Goal: Task Accomplishment & Management: Use online tool/utility

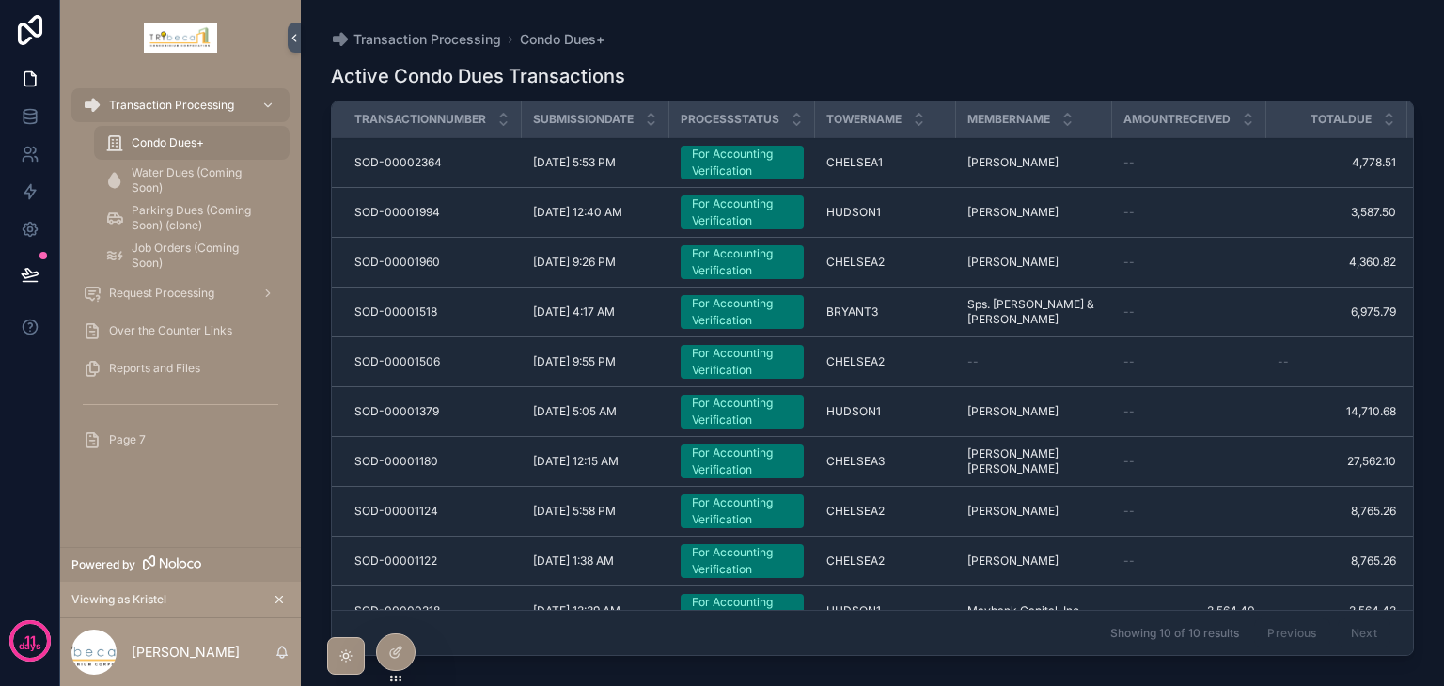
click at [185, 436] on div "Page 7" at bounding box center [181, 440] width 196 height 30
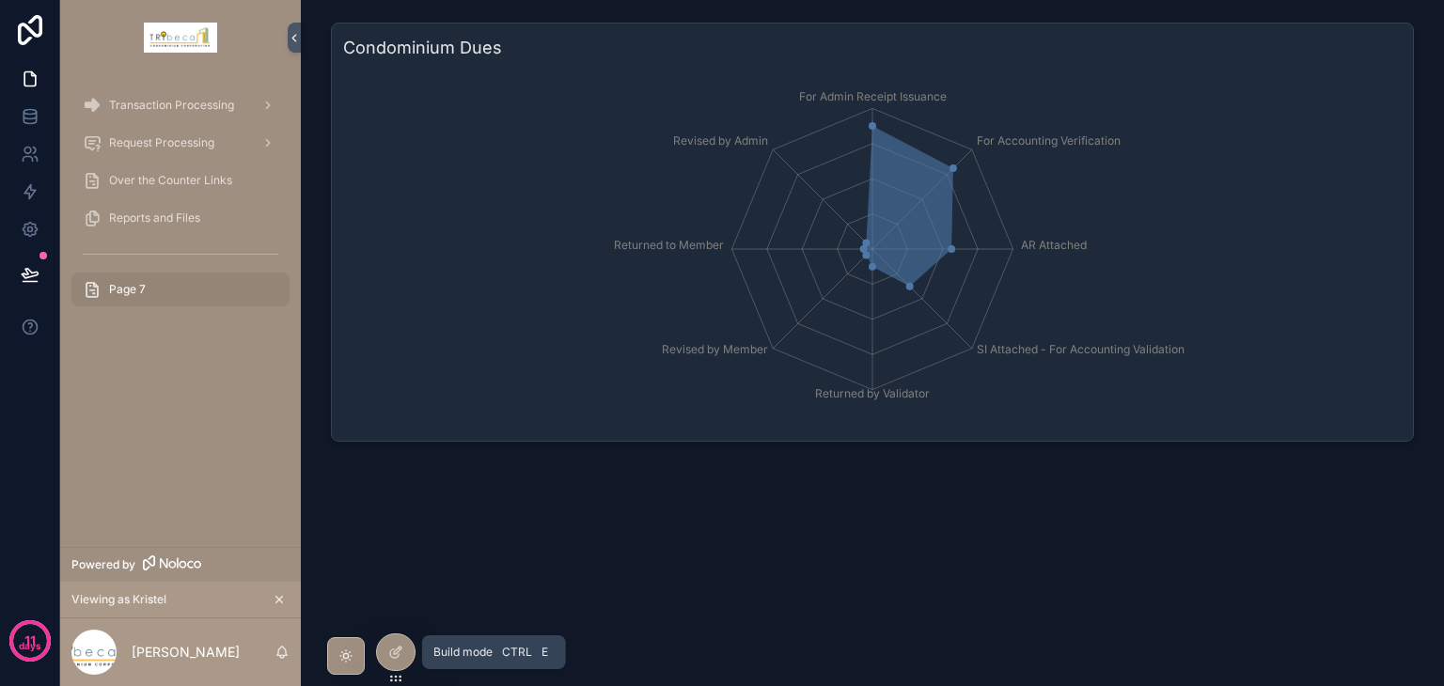
click at [397, 648] on icon at bounding box center [398, 651] width 8 height 8
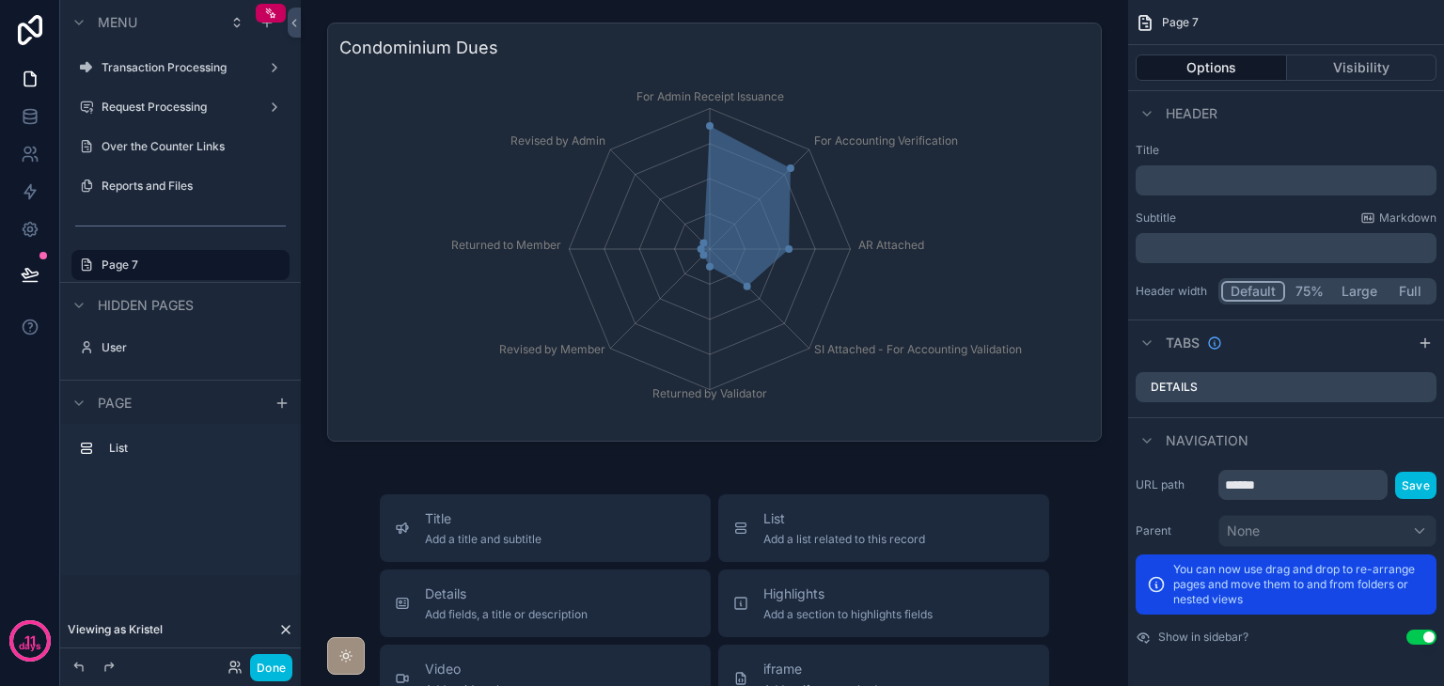
click at [530, 442] on div "scrollable content" at bounding box center [714, 232] width 797 height 434
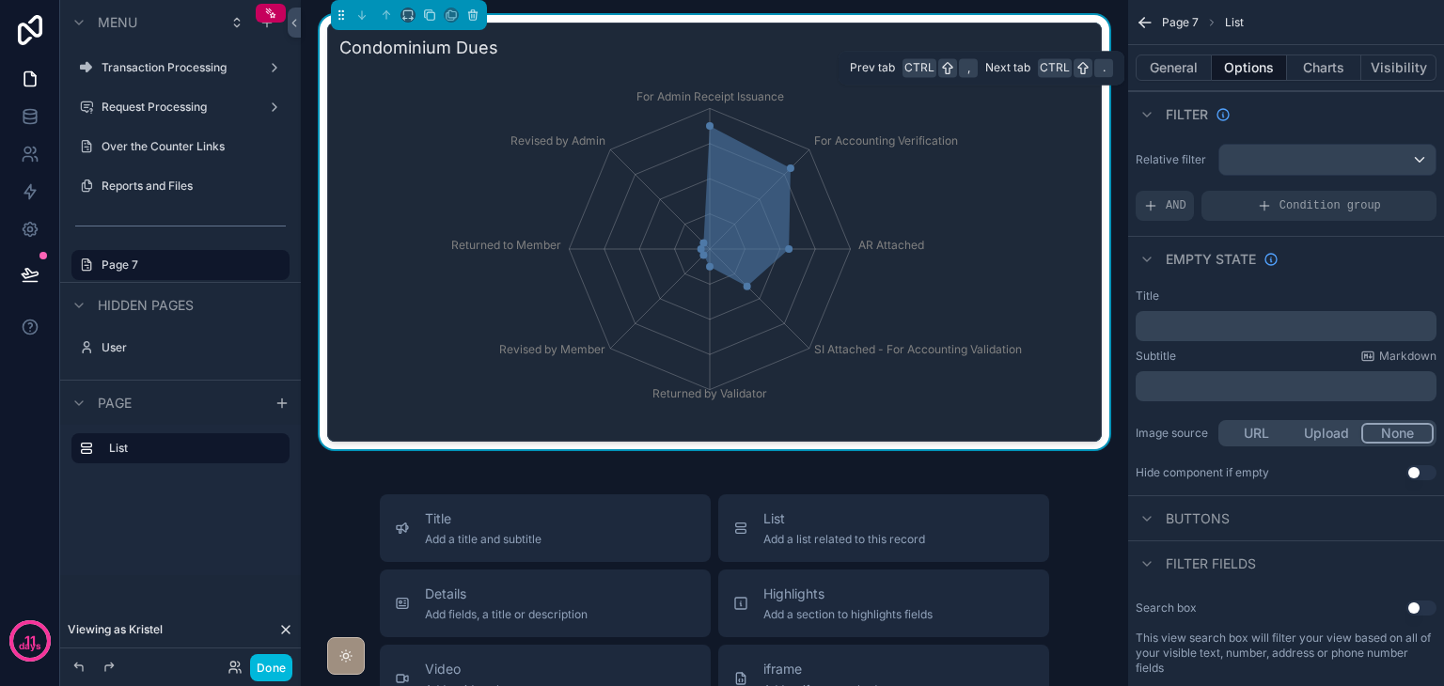
click at [1194, 78] on button "General" at bounding box center [1174, 68] width 76 height 26
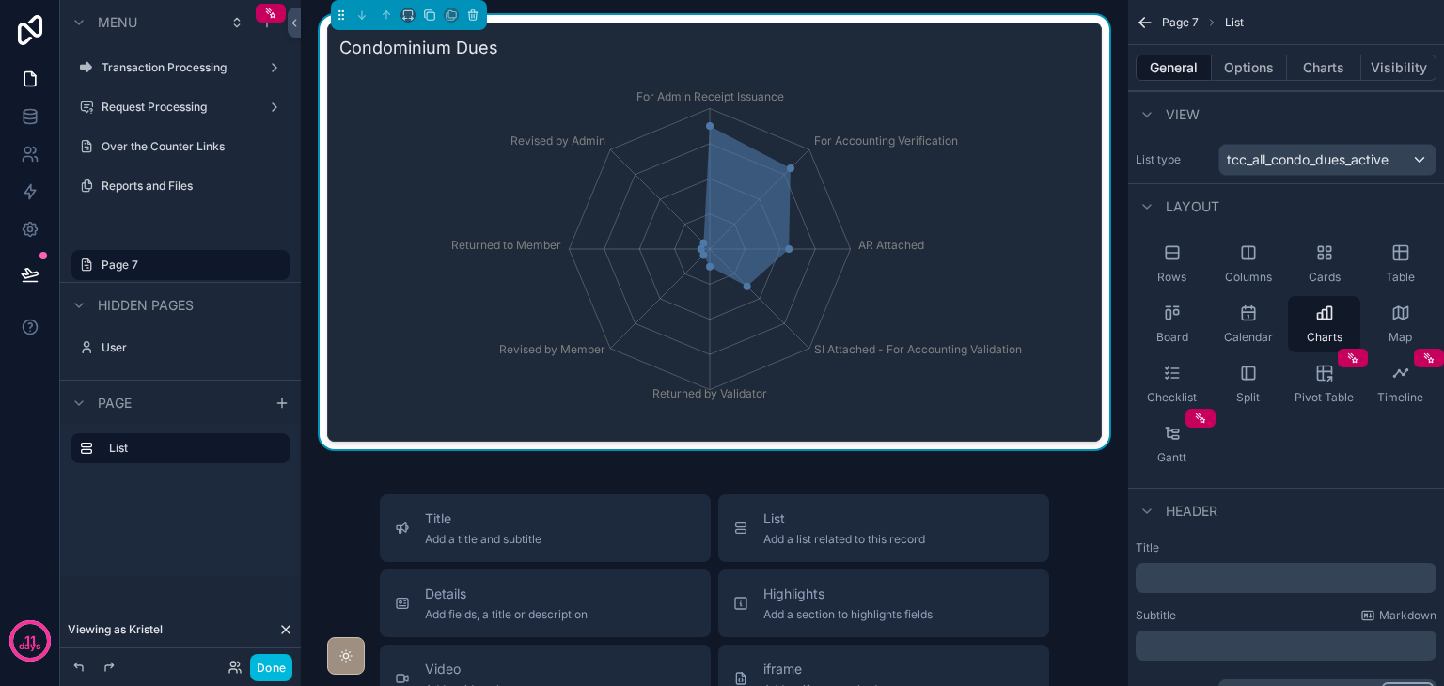
click at [1305, 322] on div "Charts" at bounding box center [1324, 324] width 72 height 56
click at [1312, 72] on button "Charts" at bounding box center [1324, 68] width 75 height 26
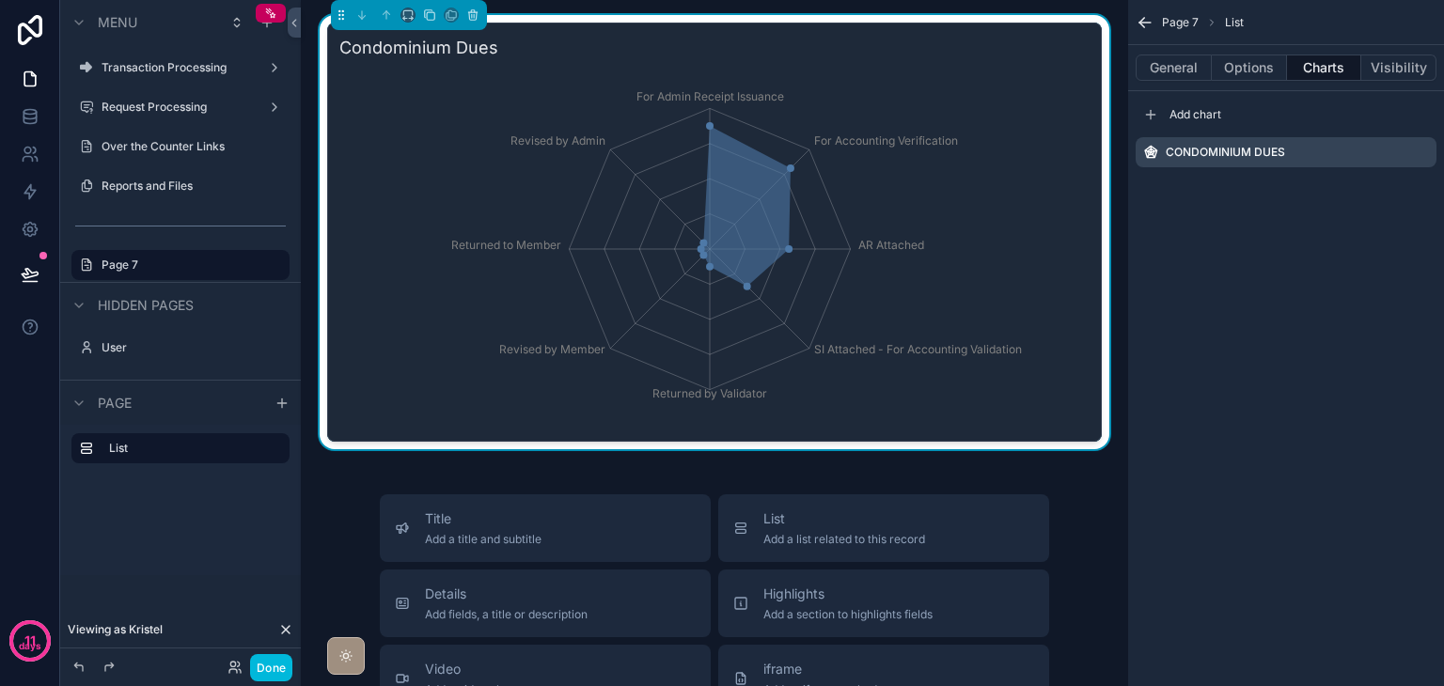
click at [1298, 117] on div "Add chart" at bounding box center [1286, 115] width 301 height 30
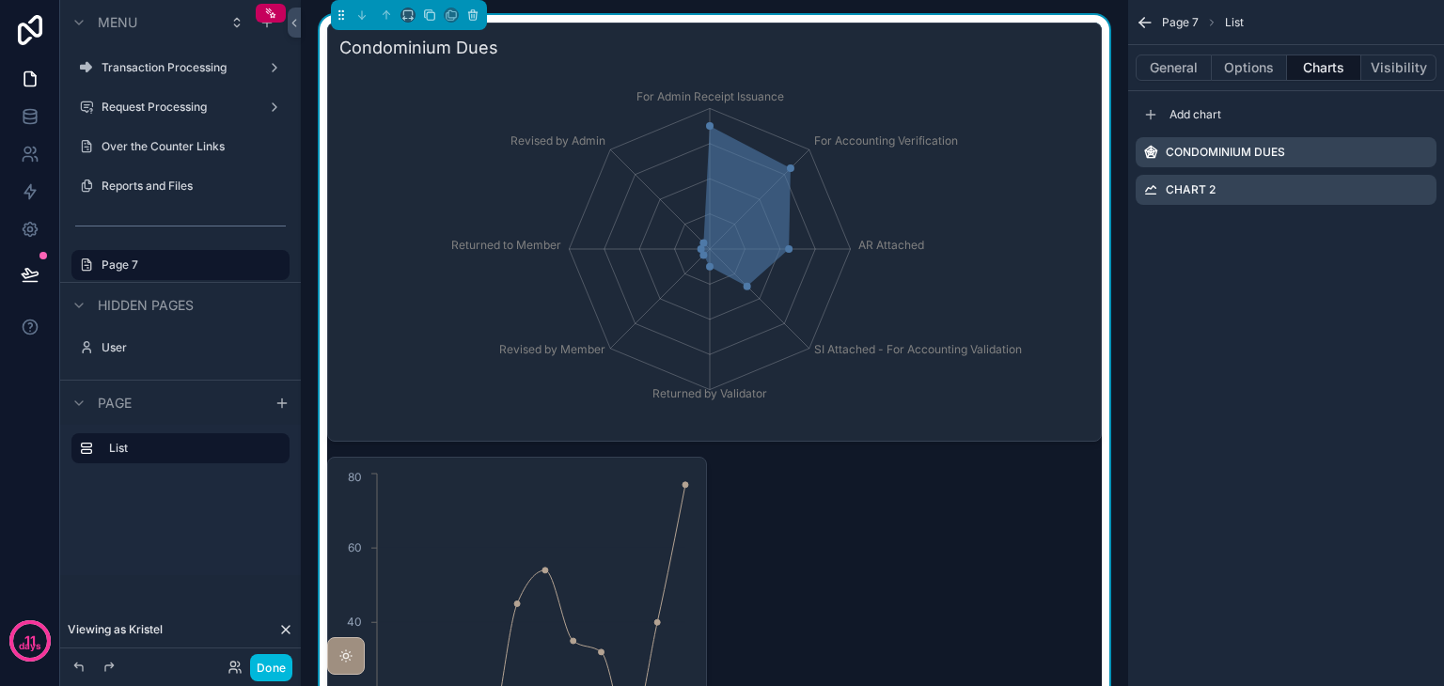
click at [0, 0] on icon "scrollable content" at bounding box center [0, 0] width 0 height 0
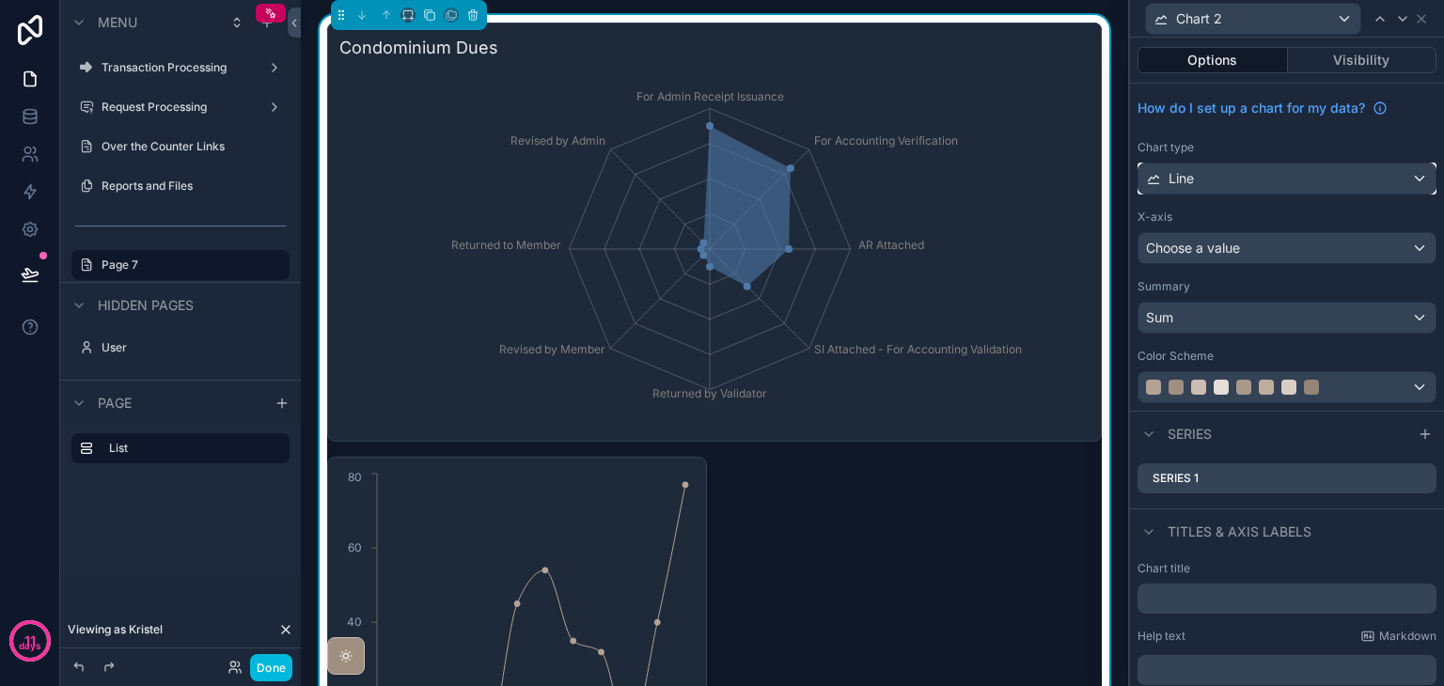
click at [1306, 184] on div "Line" at bounding box center [1287, 179] width 297 height 30
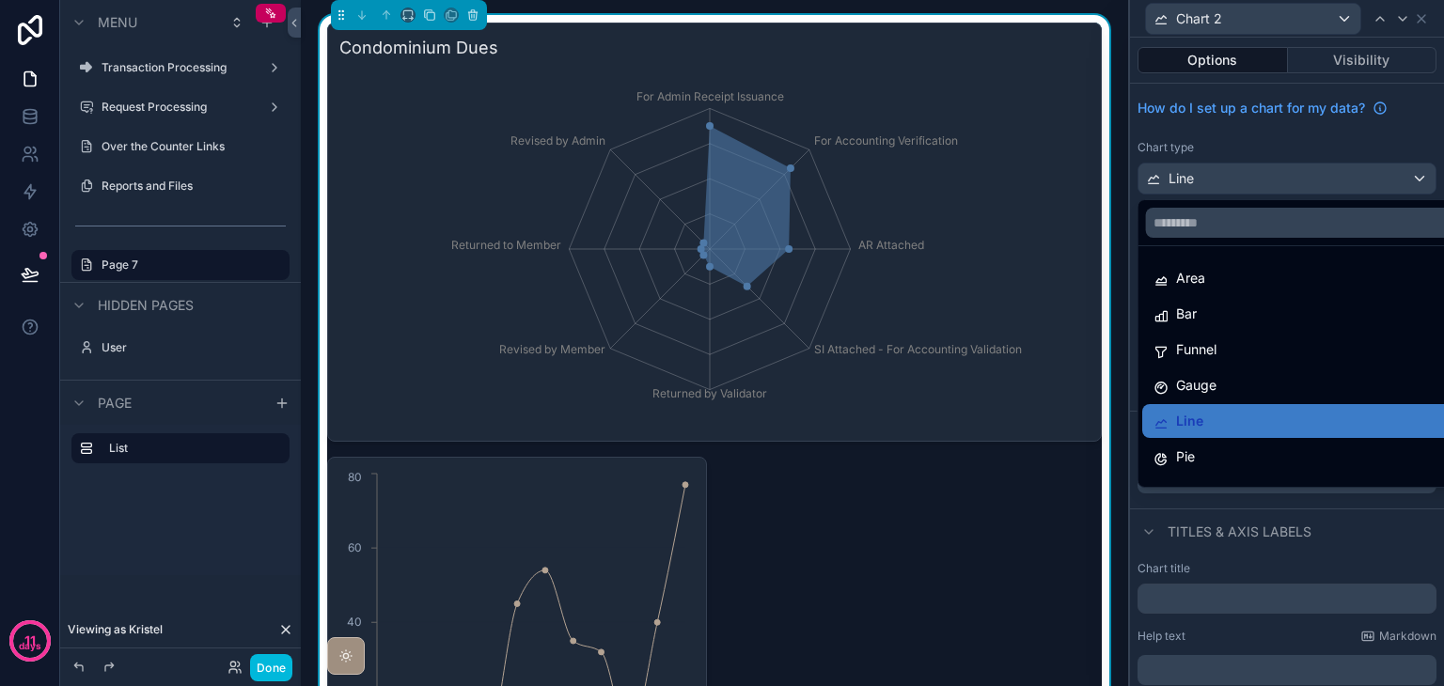
click at [1279, 171] on div at bounding box center [1287, 343] width 314 height 686
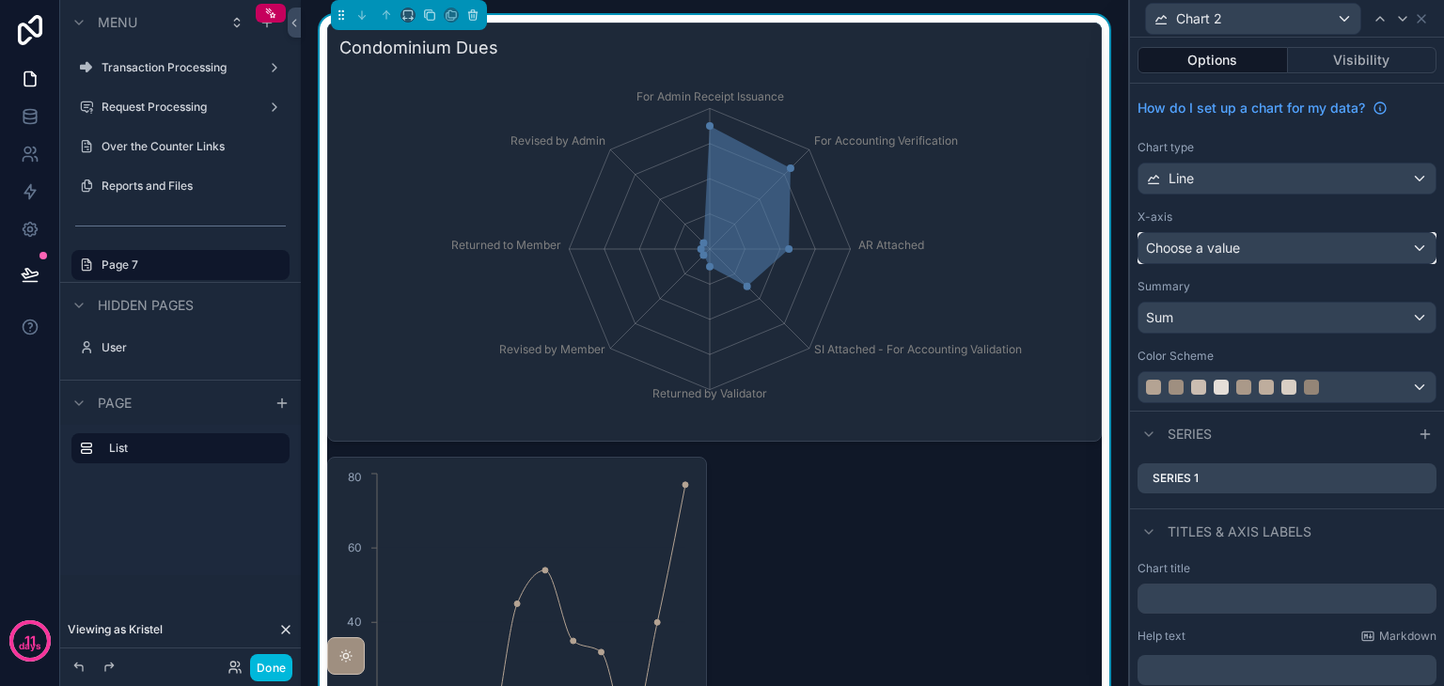
click at [1283, 244] on div "Choose a value" at bounding box center [1287, 248] width 297 height 30
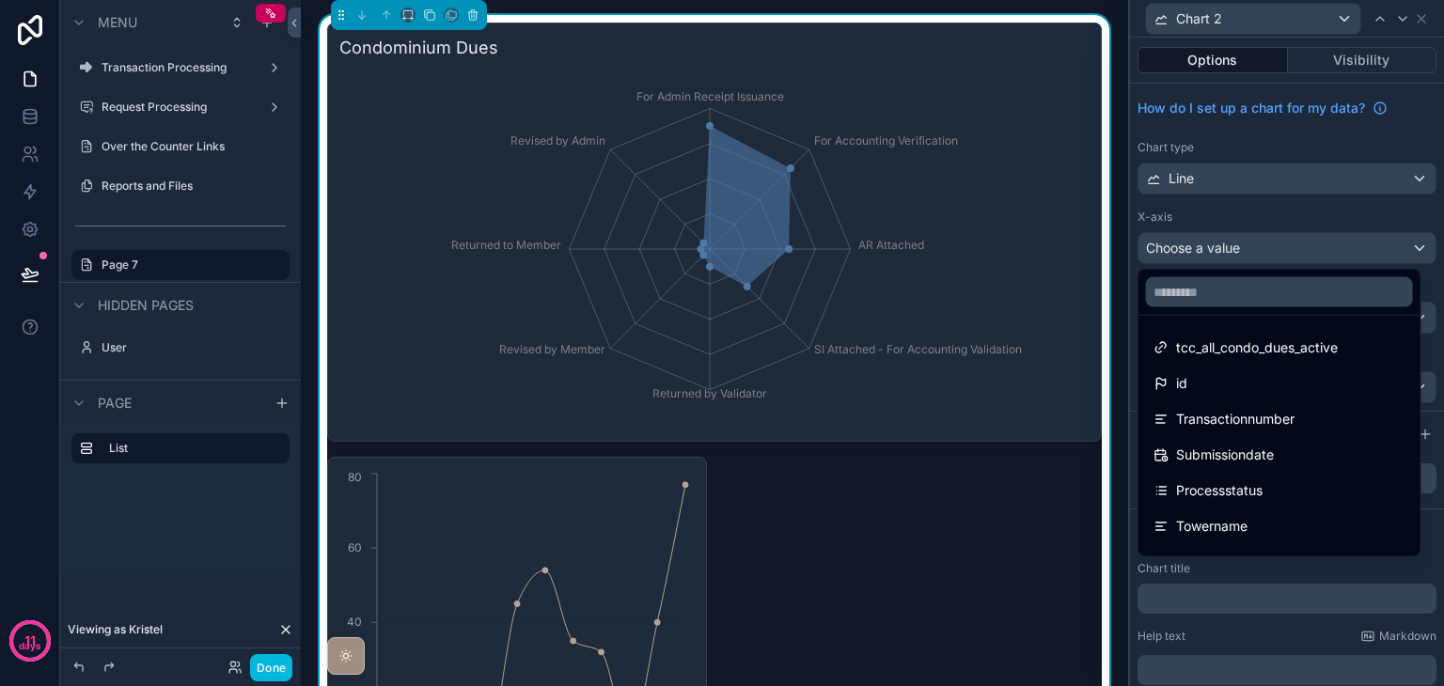
click at [1283, 244] on div at bounding box center [1287, 343] width 314 height 686
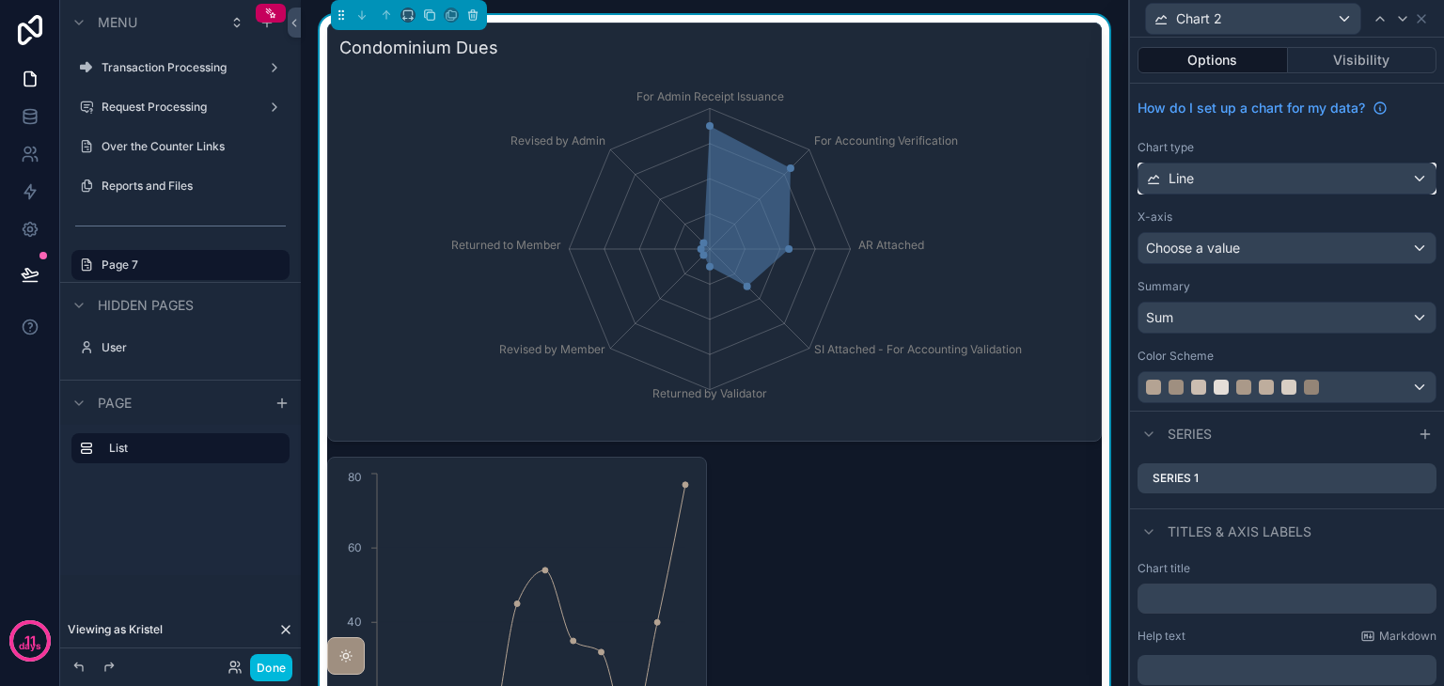
click at [1234, 185] on div "Line" at bounding box center [1287, 179] width 297 height 30
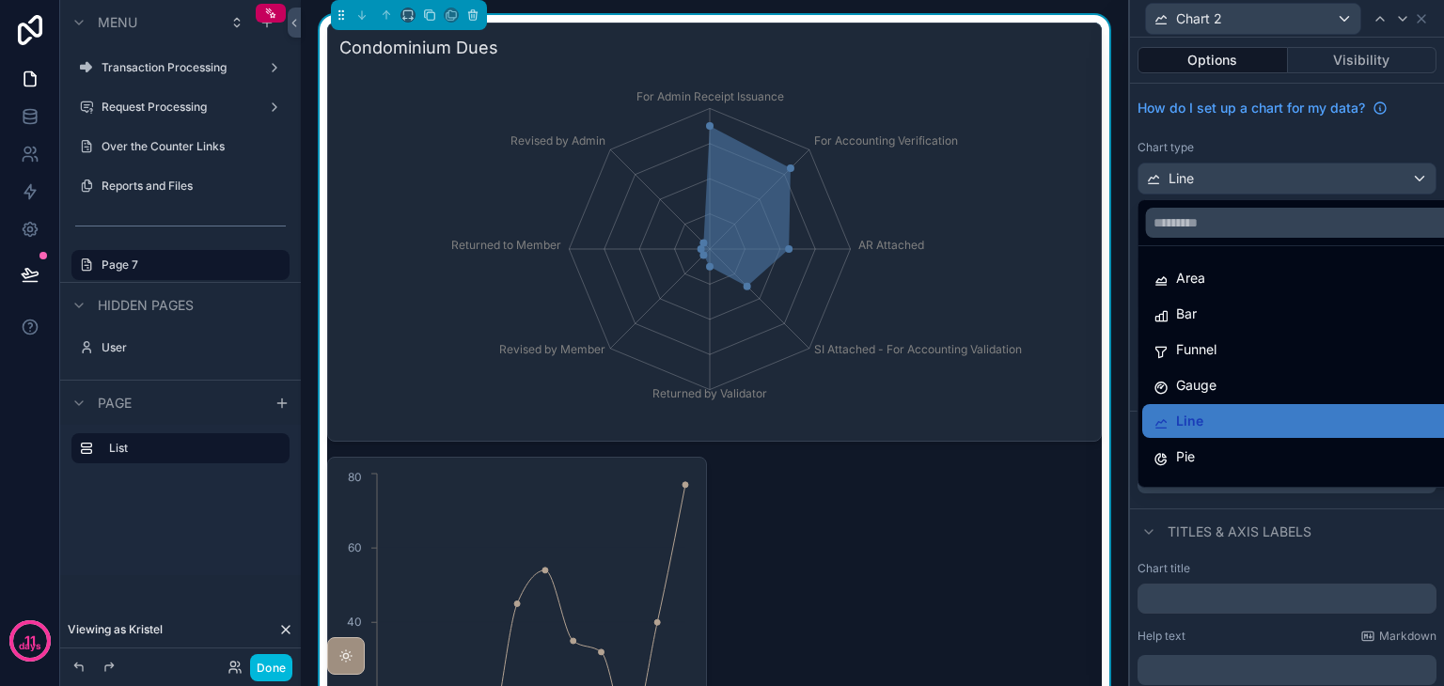
click at [1243, 325] on div "Bar" at bounding box center [1302, 314] width 320 height 34
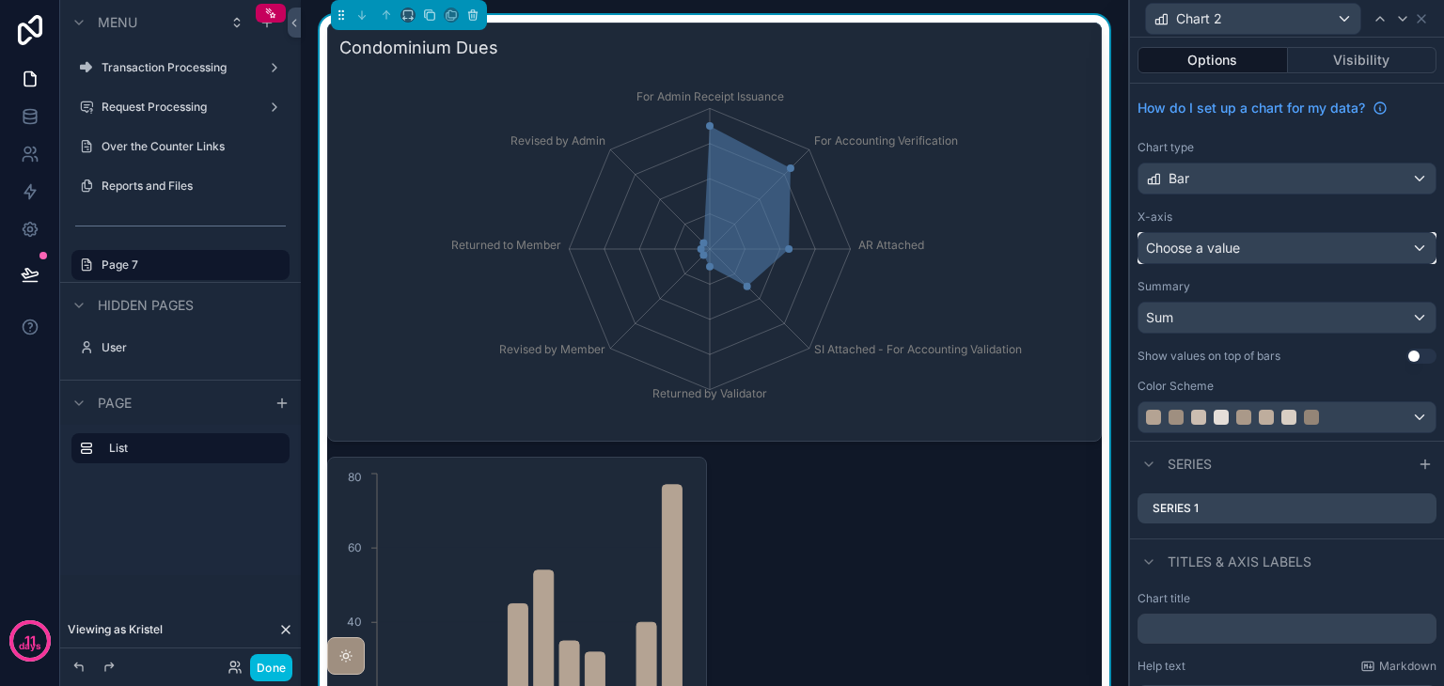
click at [1202, 253] on span "Choose a value" at bounding box center [1193, 248] width 94 height 16
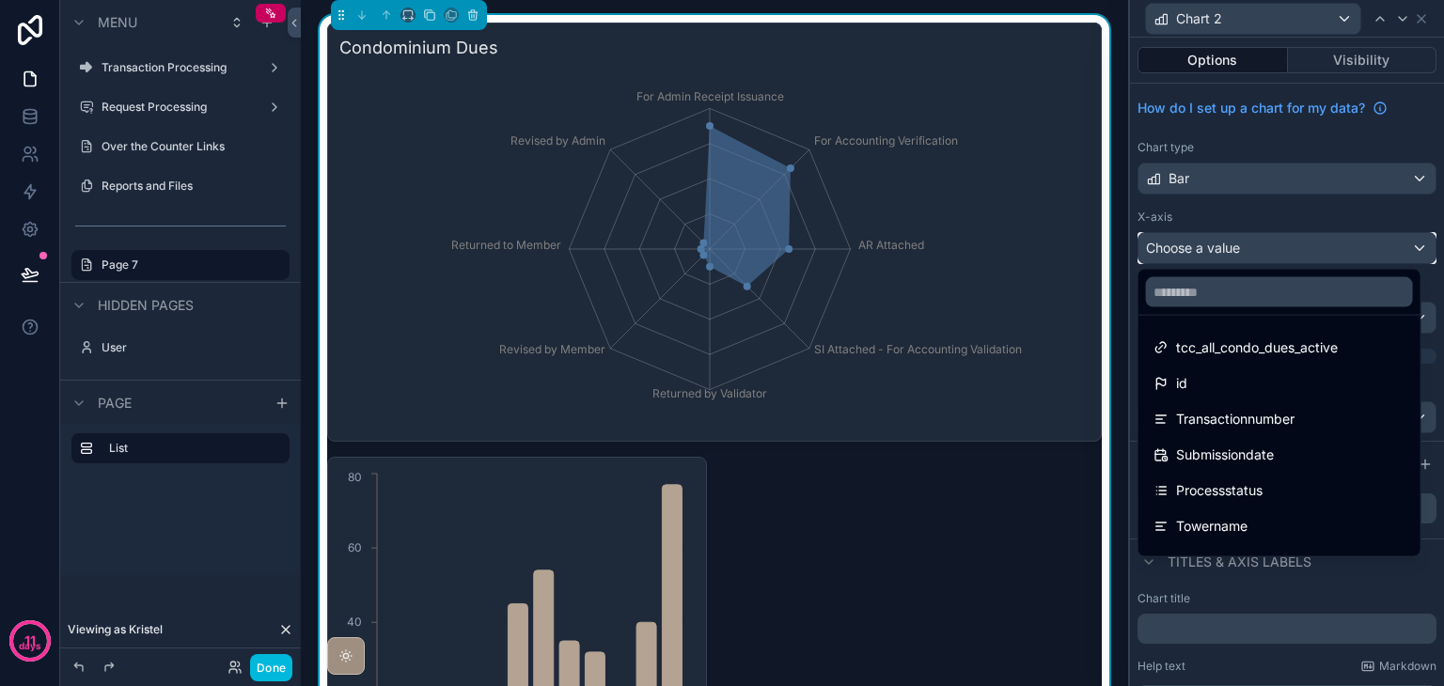
scroll to position [94, 0]
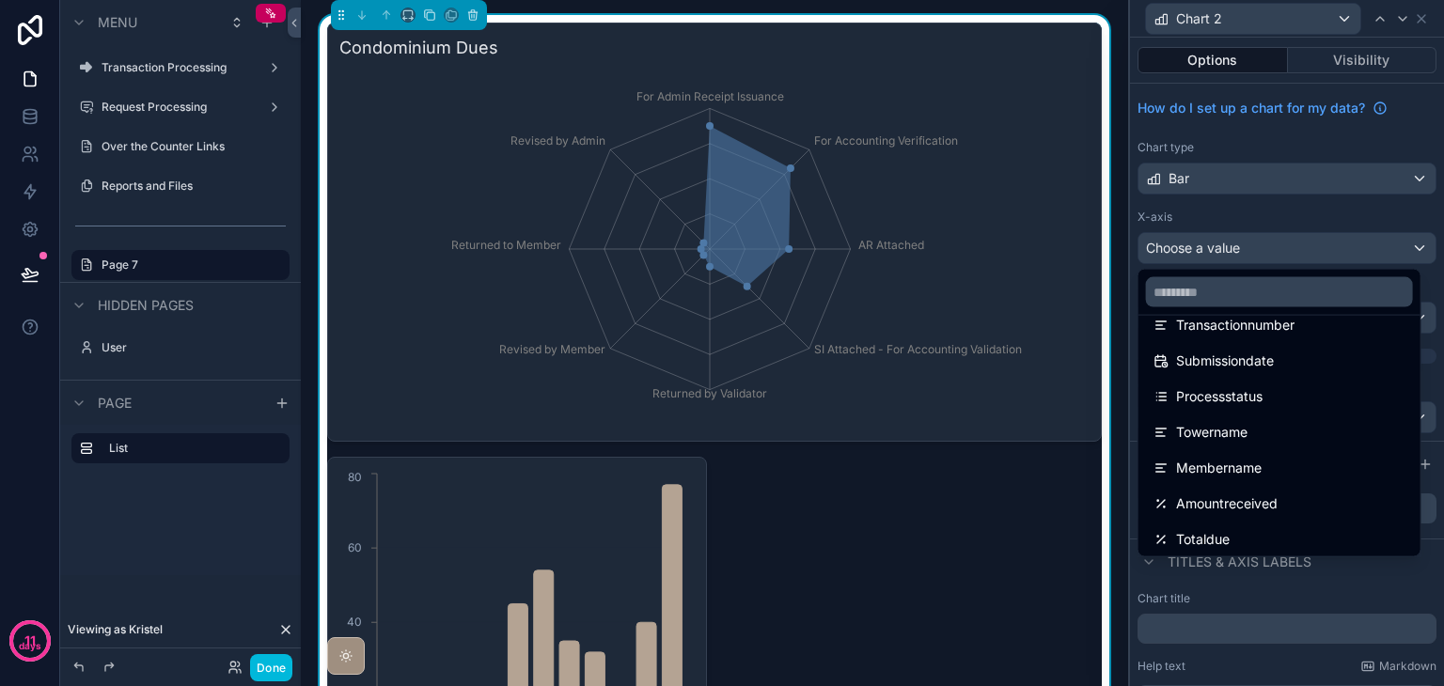
click at [1237, 430] on span "Towername" at bounding box center [1211, 432] width 71 height 23
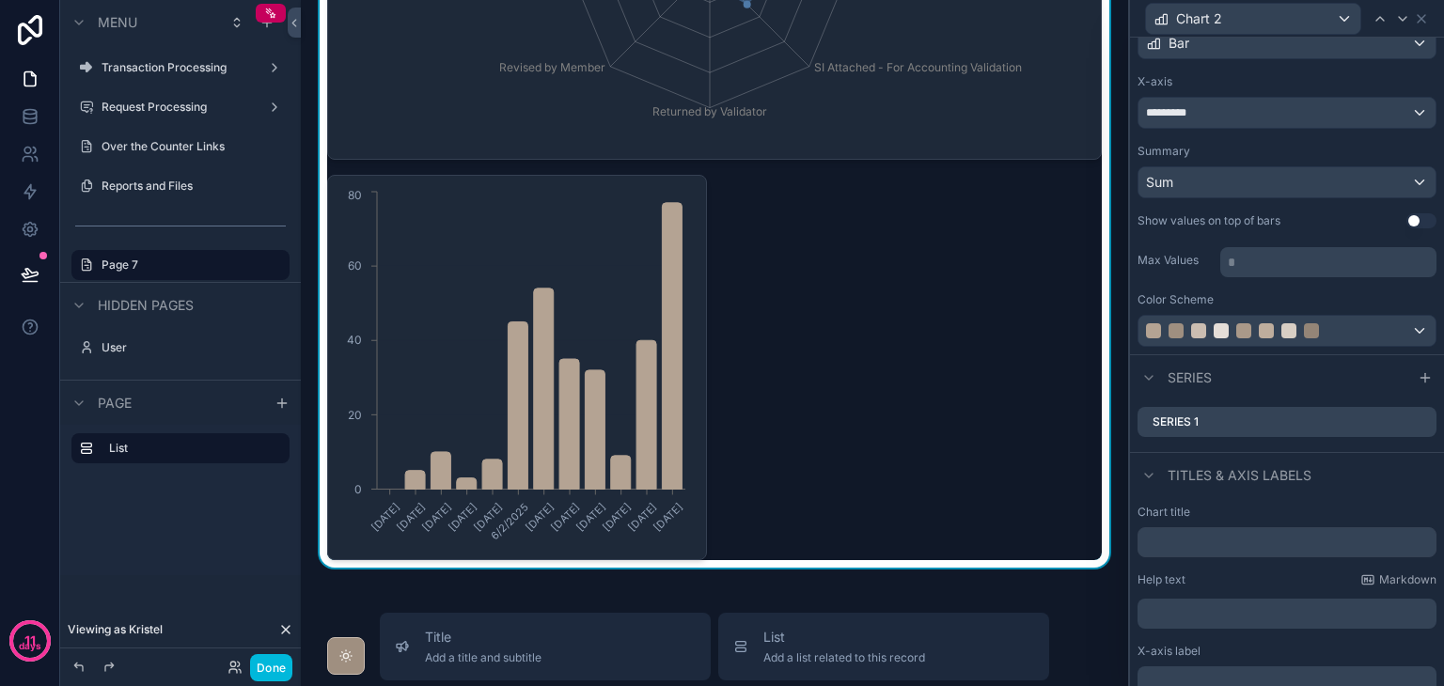
scroll to position [188, 0]
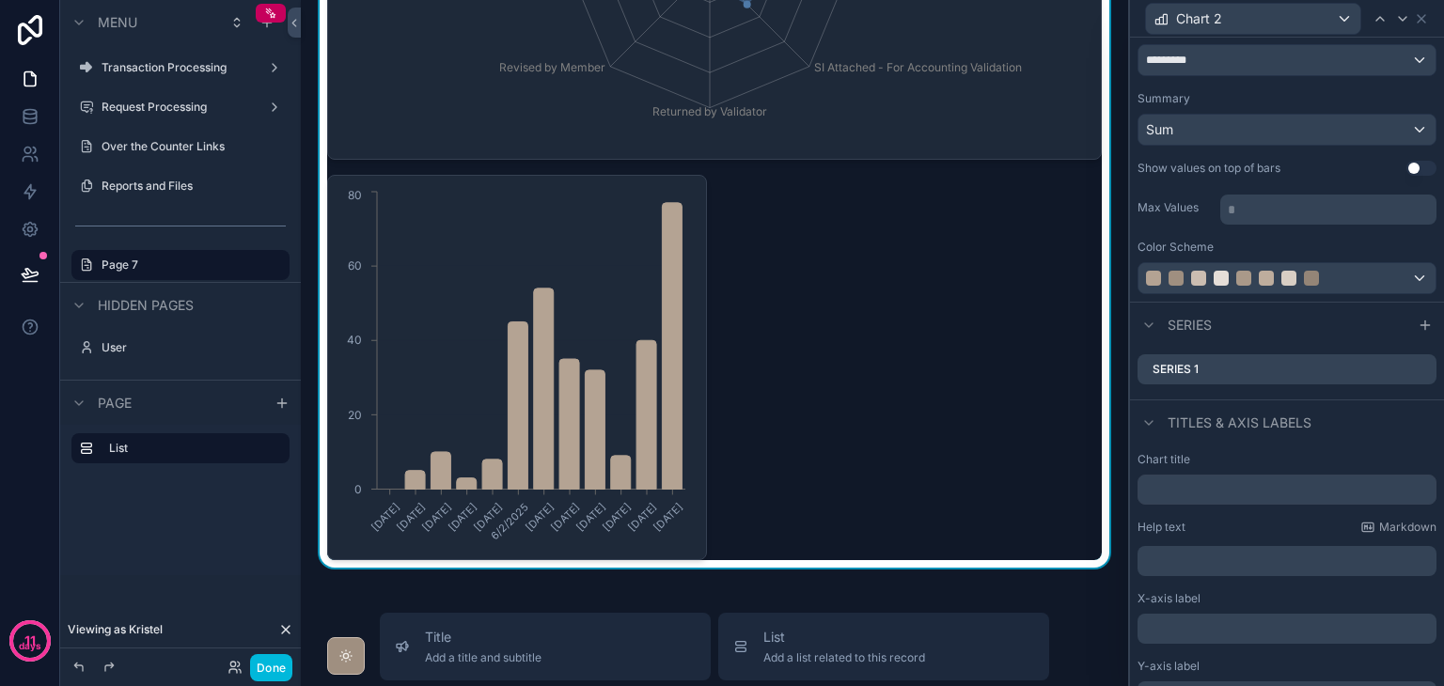
click at [0, 0] on icon at bounding box center [0, 0] width 0 height 0
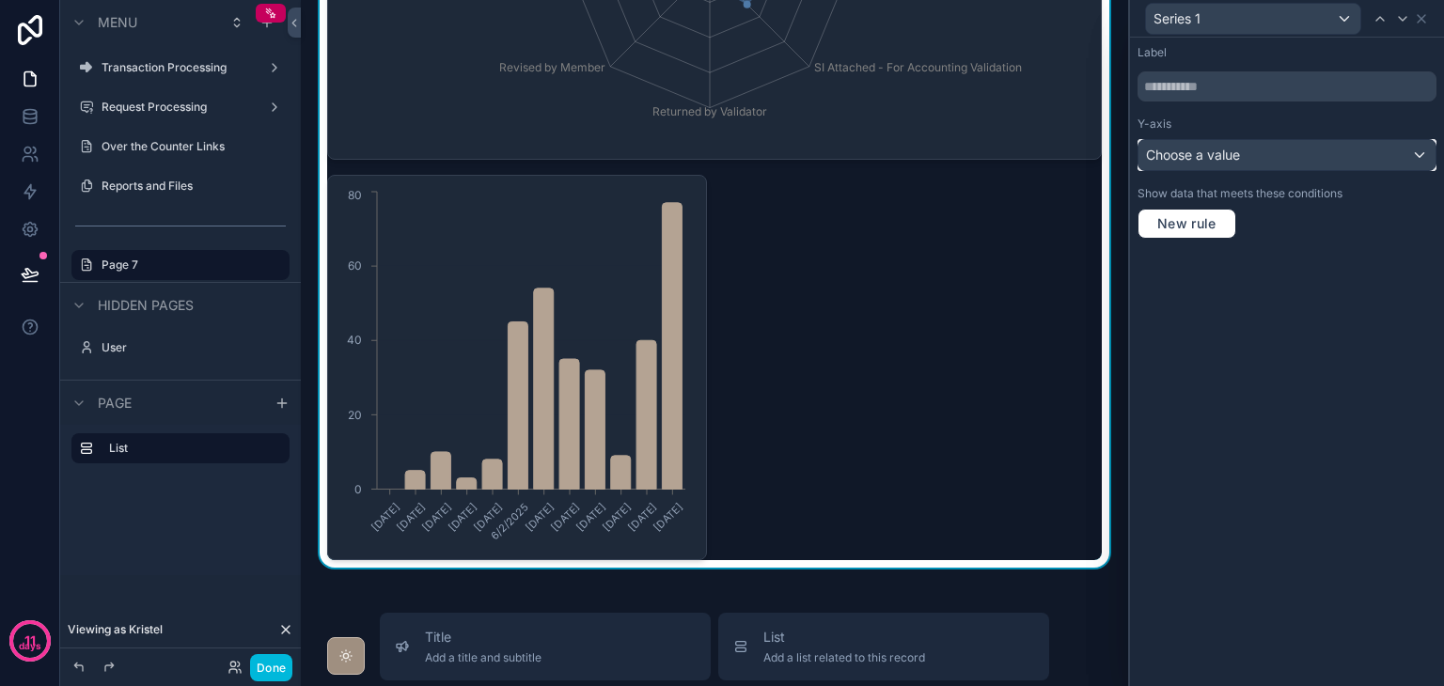
click at [1220, 153] on span "Choose a value" at bounding box center [1193, 155] width 94 height 16
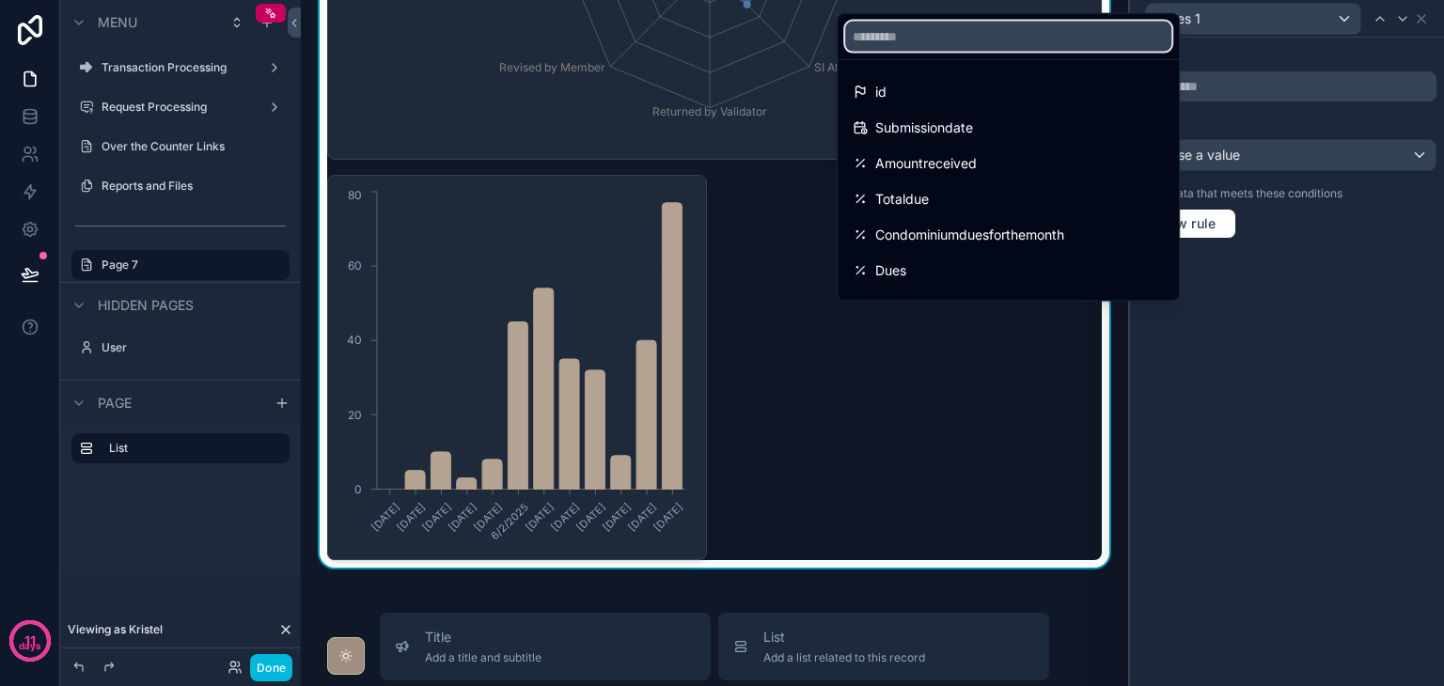
click at [1034, 44] on input "text" at bounding box center [1008, 37] width 326 height 30
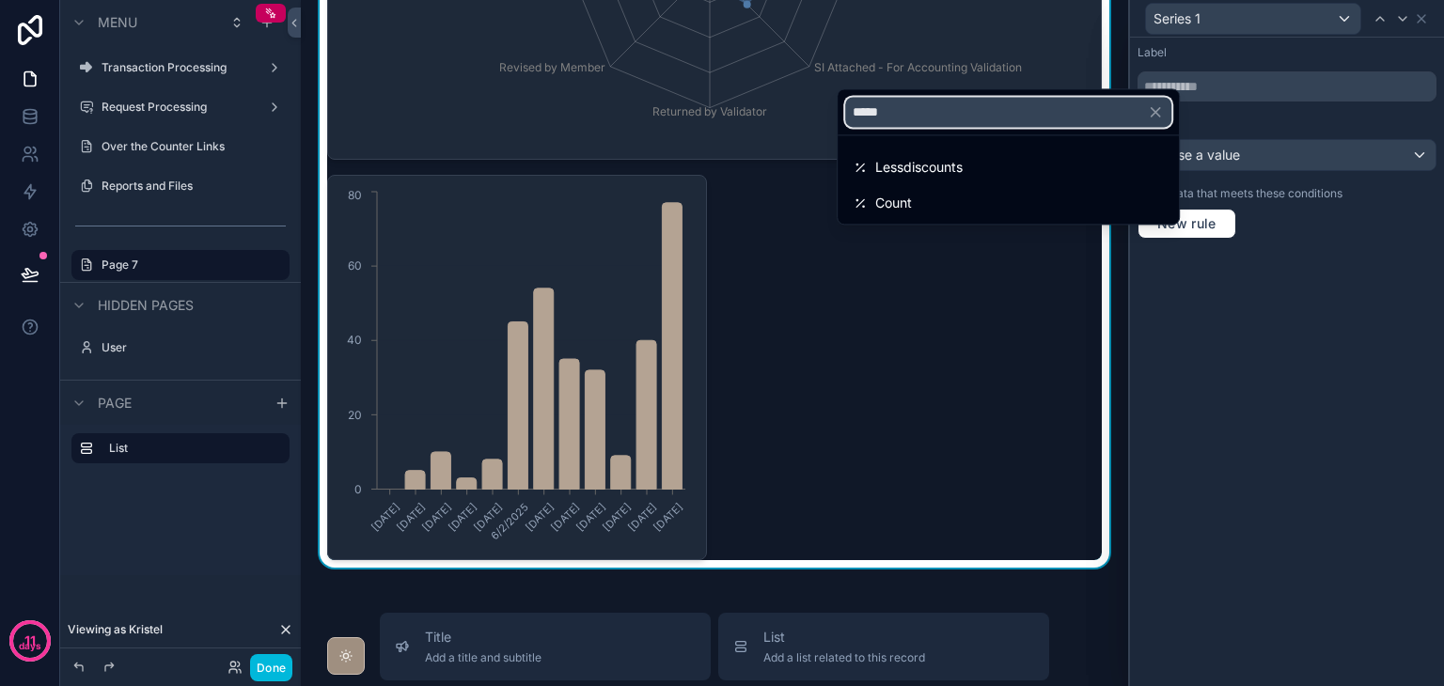
drag, startPoint x: 920, startPoint y: 119, endPoint x: 842, endPoint y: 129, distance: 77.7
click at [843, 129] on div "*****" at bounding box center [1008, 111] width 341 height 45
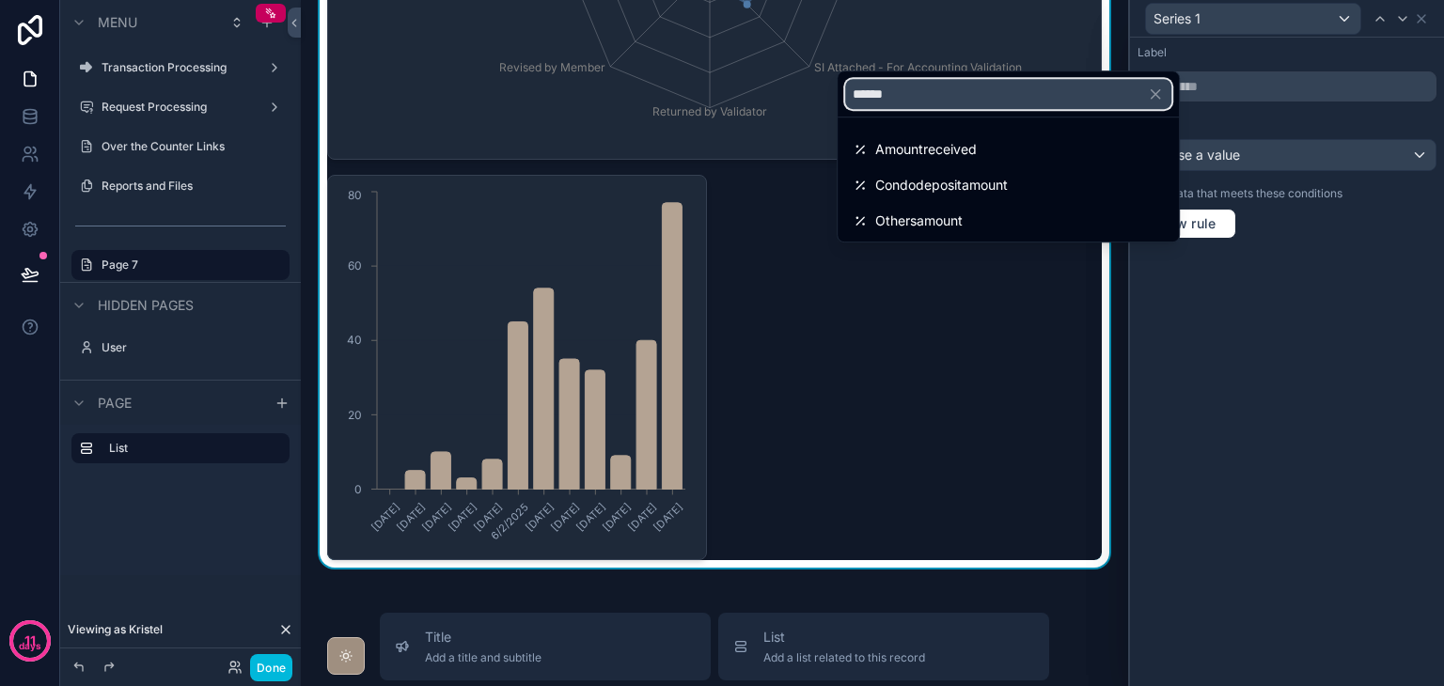
type input "******"
click at [929, 155] on span "Amountreceived" at bounding box center [926, 149] width 102 height 23
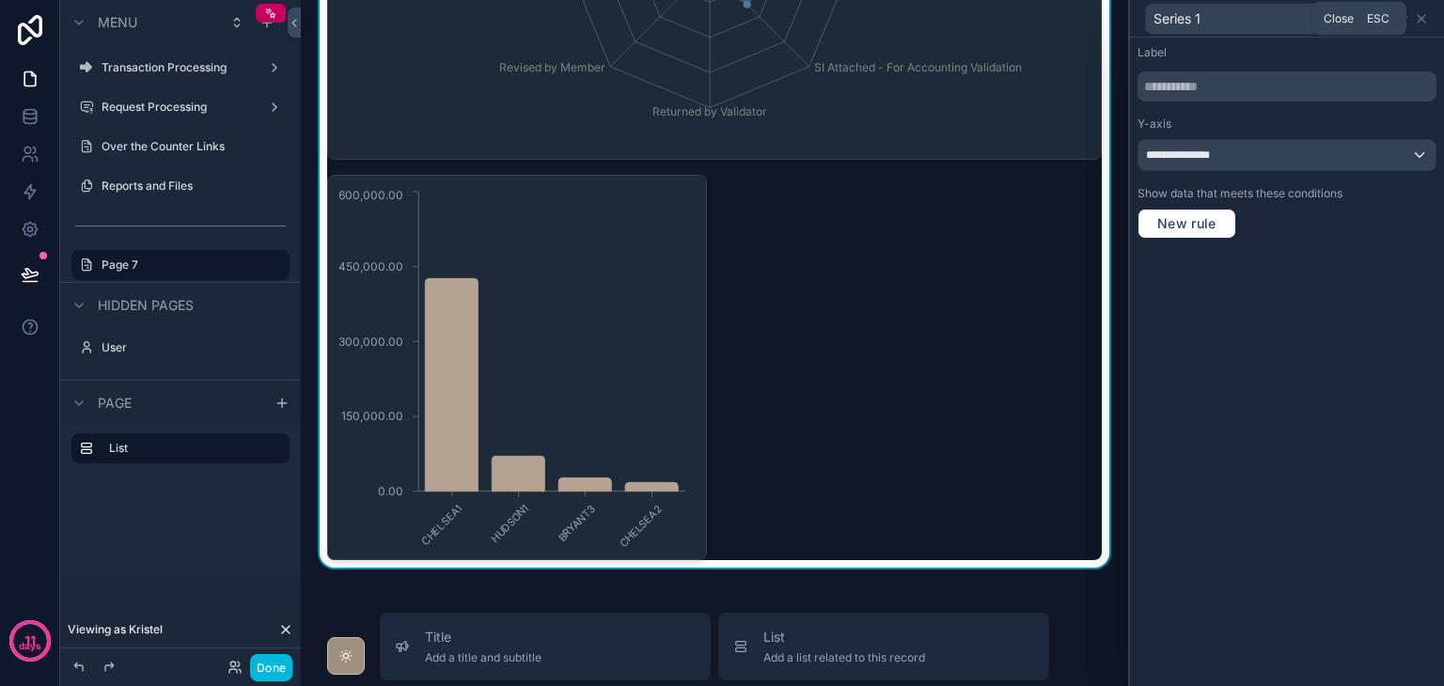
click at [1425, 21] on icon at bounding box center [1421, 18] width 15 height 15
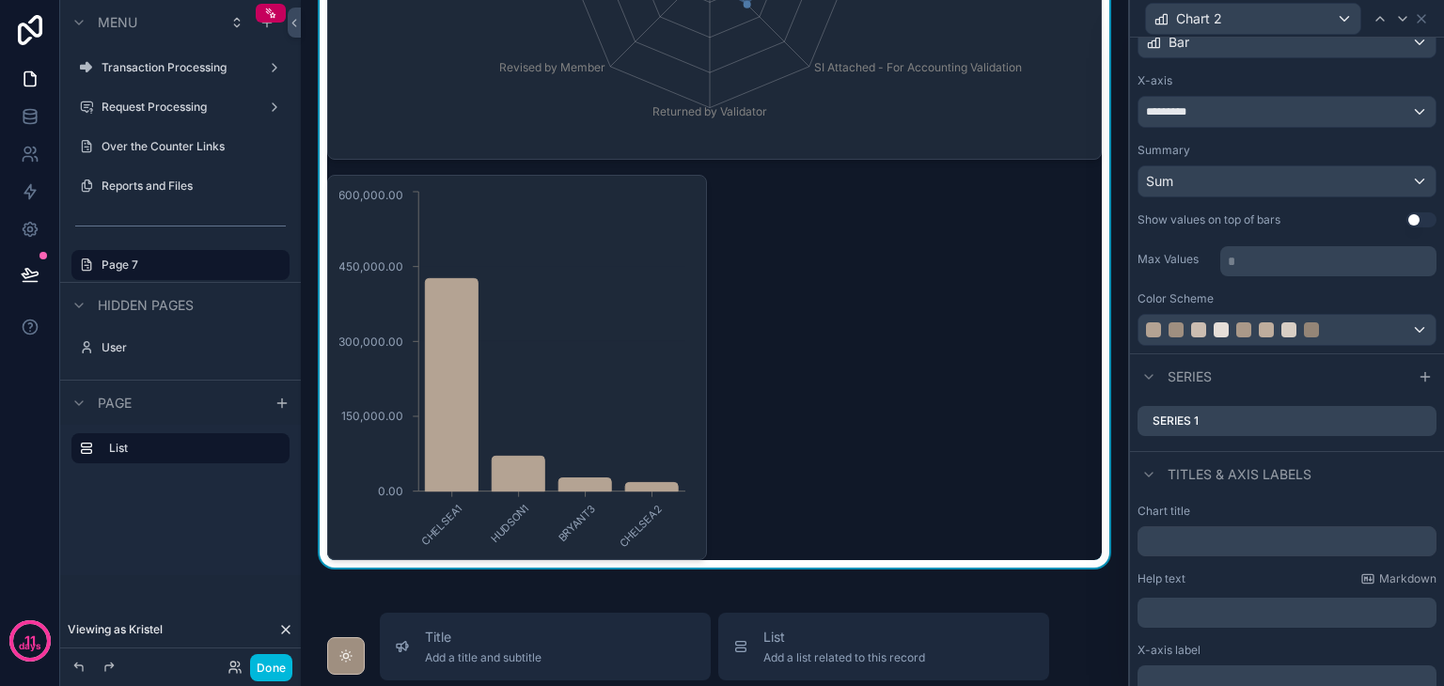
scroll to position [0, 0]
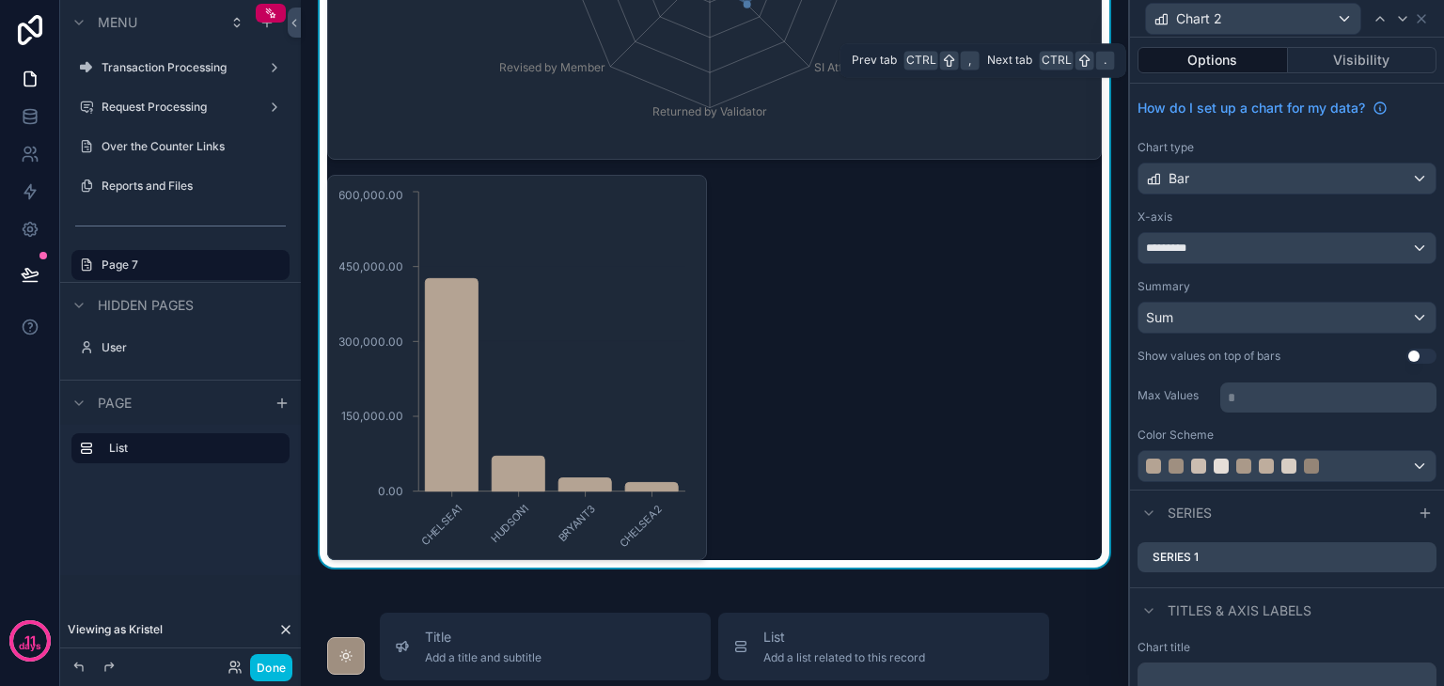
click at [1199, 60] on button "Options" at bounding box center [1213, 60] width 150 height 26
click at [1223, 66] on button "Options" at bounding box center [1213, 60] width 150 height 26
click at [1309, 63] on button "Visibility" at bounding box center [1363, 60] width 150 height 26
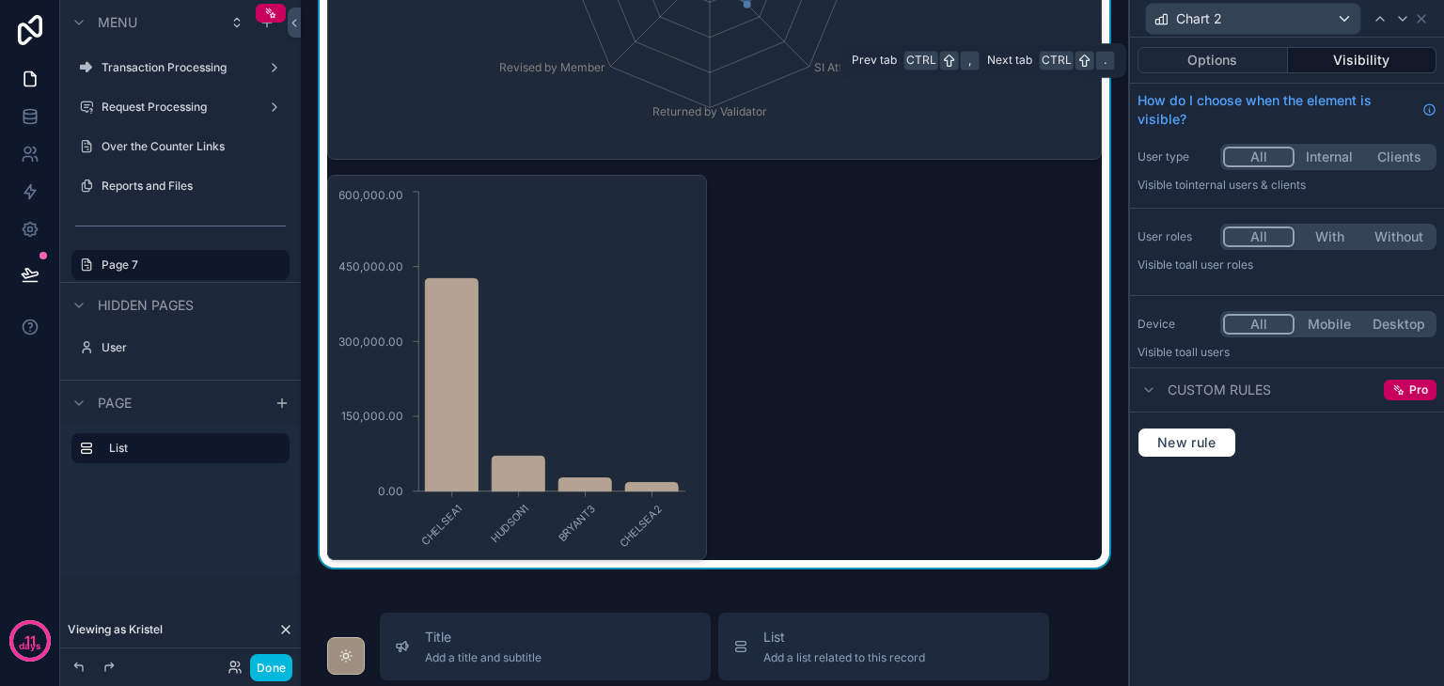
click at [1245, 64] on button "Options" at bounding box center [1213, 60] width 150 height 26
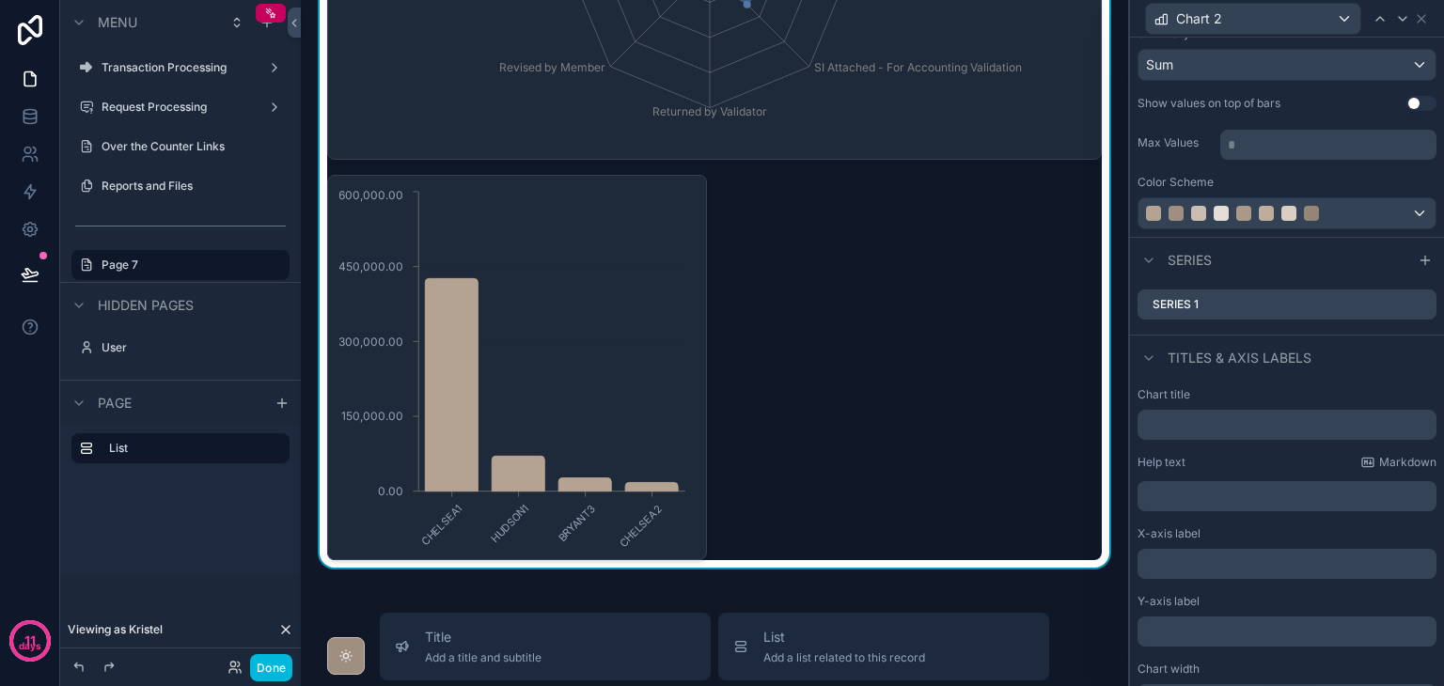
scroll to position [283, 0]
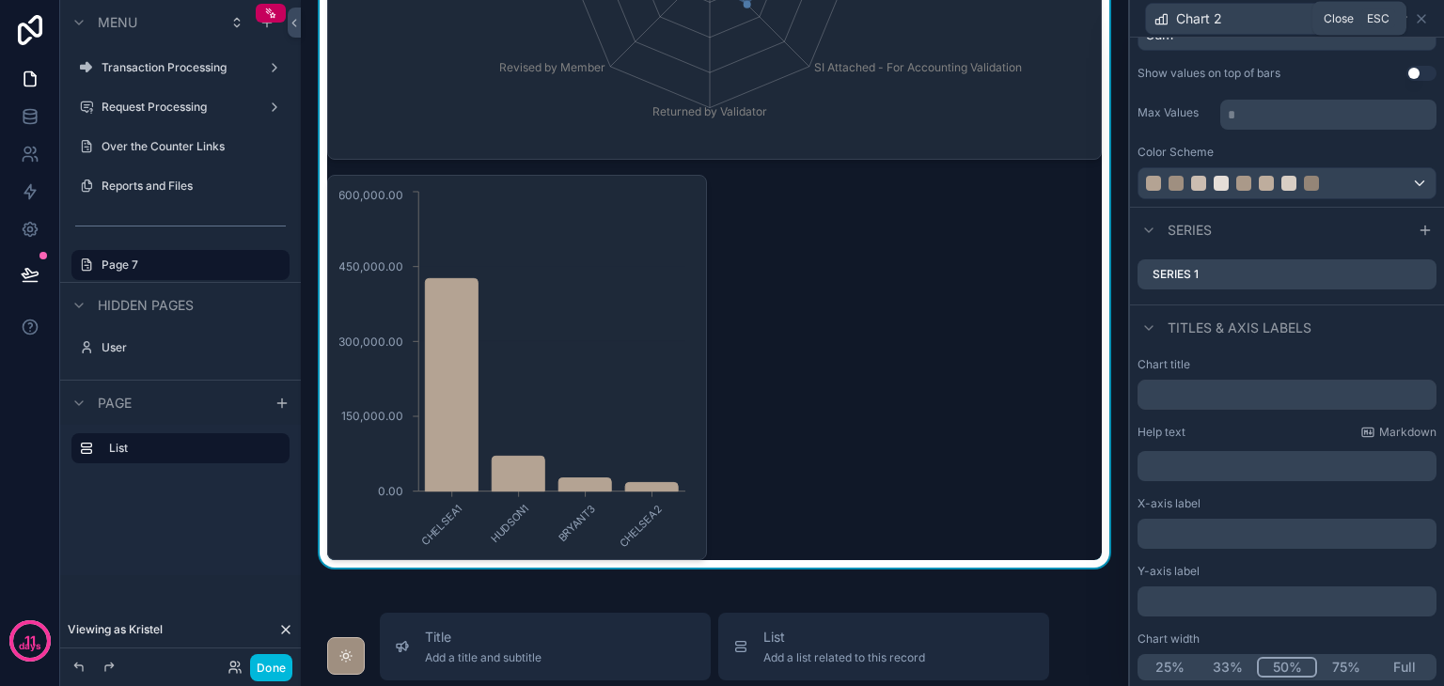
click at [1425, 24] on icon at bounding box center [1421, 18] width 15 height 15
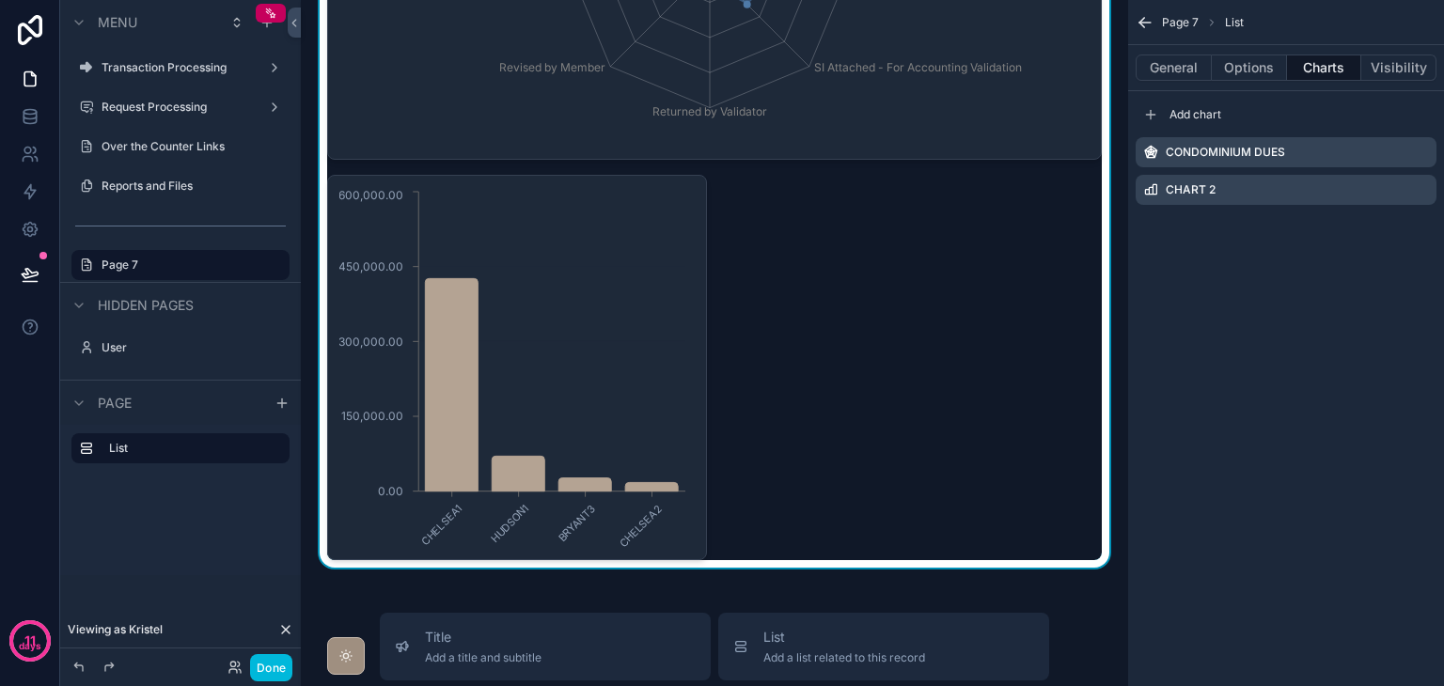
click at [0, 0] on icon "scrollable content" at bounding box center [0, 0] width 0 height 0
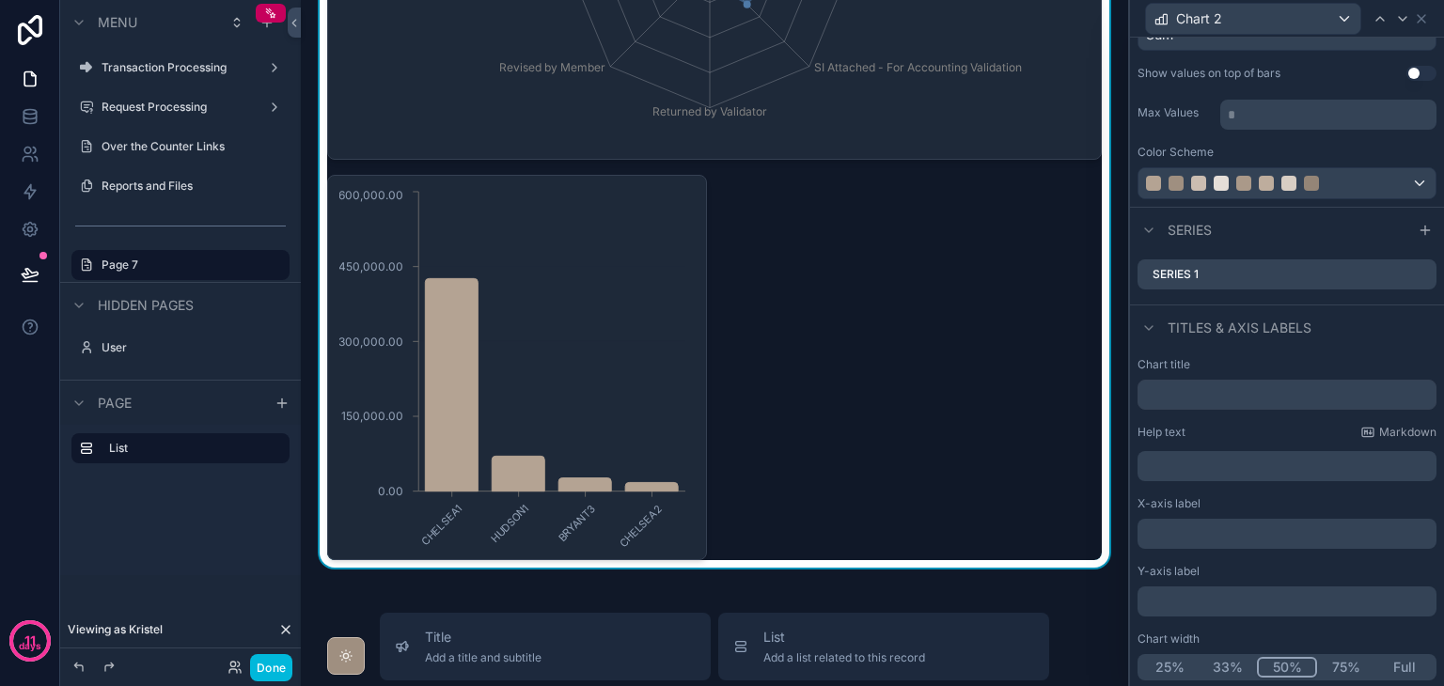
click at [1381, 659] on button "Full" at bounding box center [1405, 667] width 58 height 21
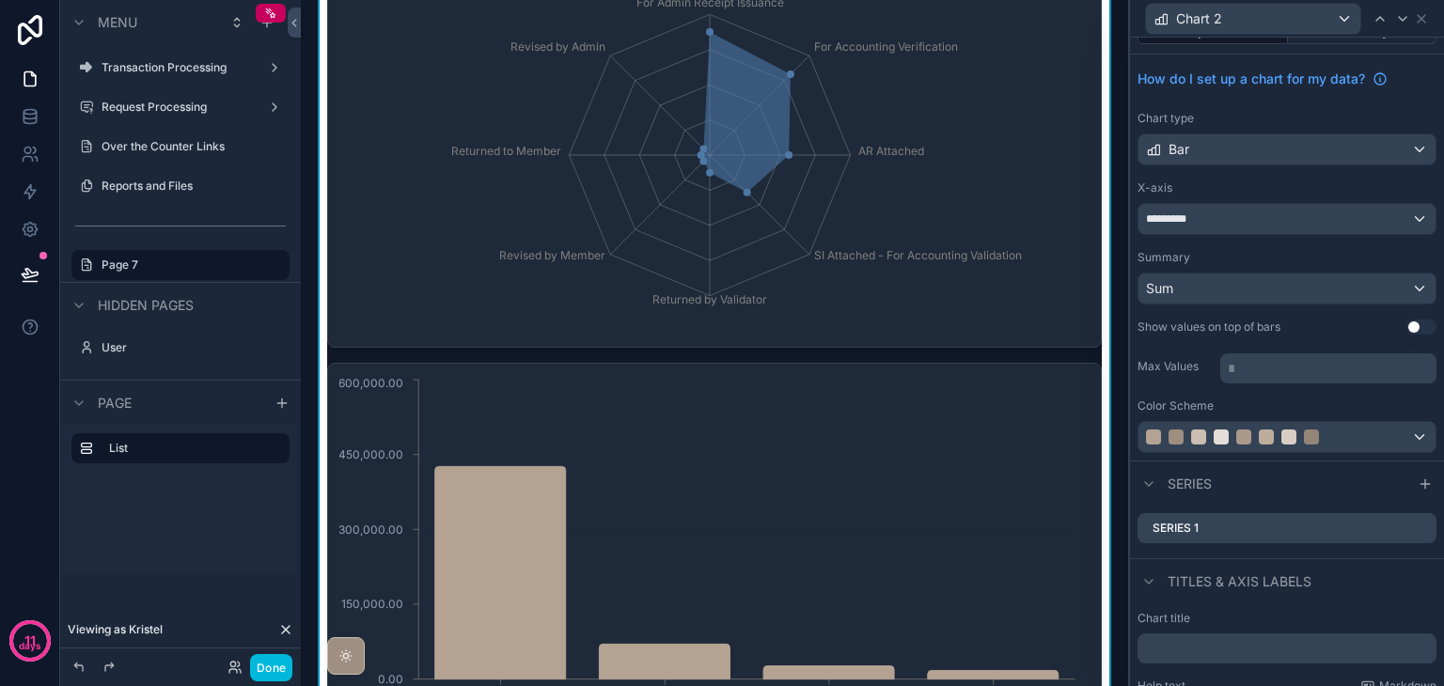
scroll to position [0, 0]
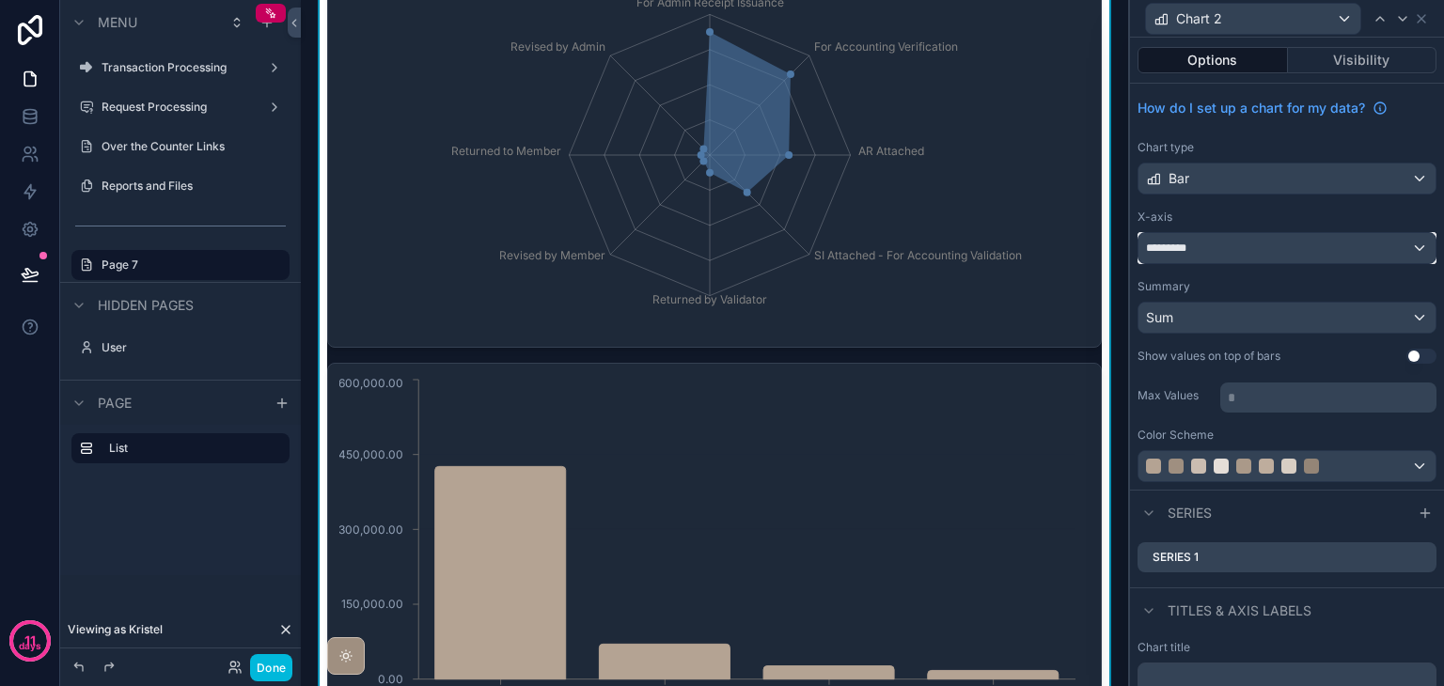
click at [1306, 255] on div "*********" at bounding box center [1287, 248] width 297 height 30
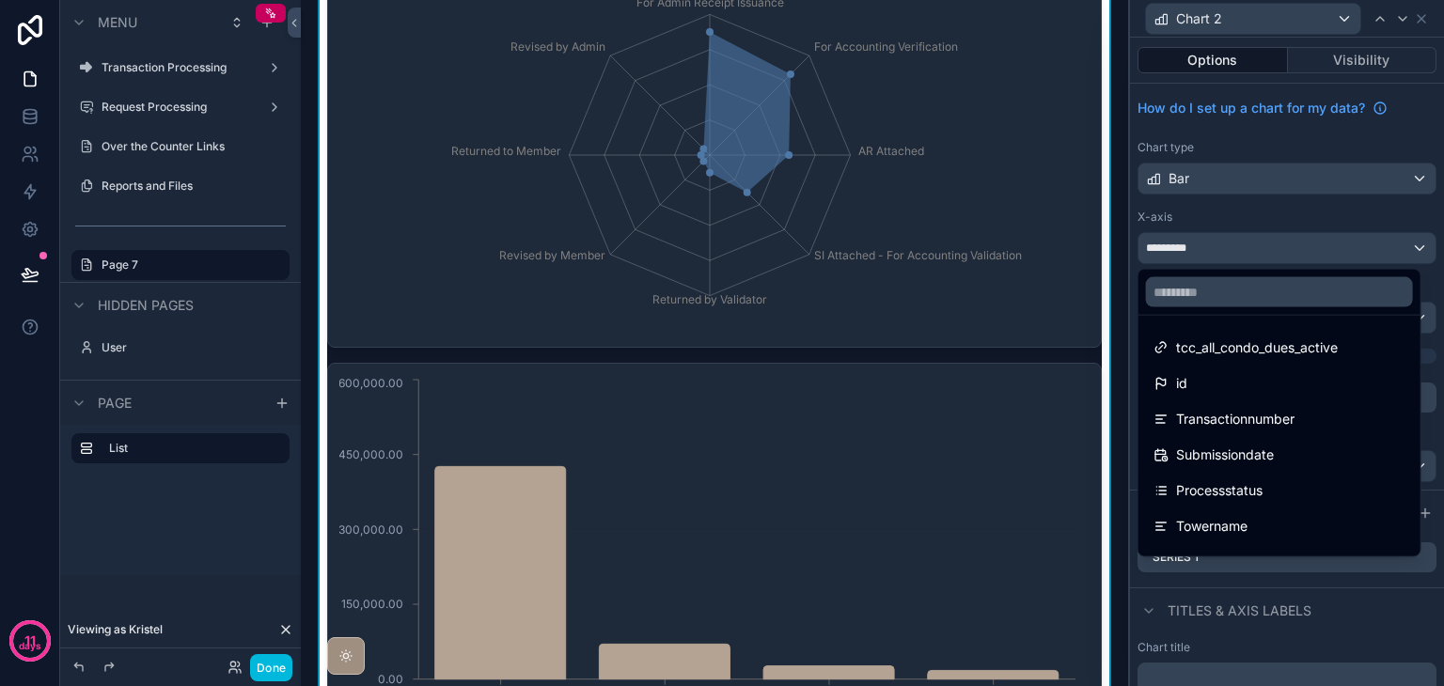
click at [1306, 255] on div at bounding box center [1287, 343] width 314 height 686
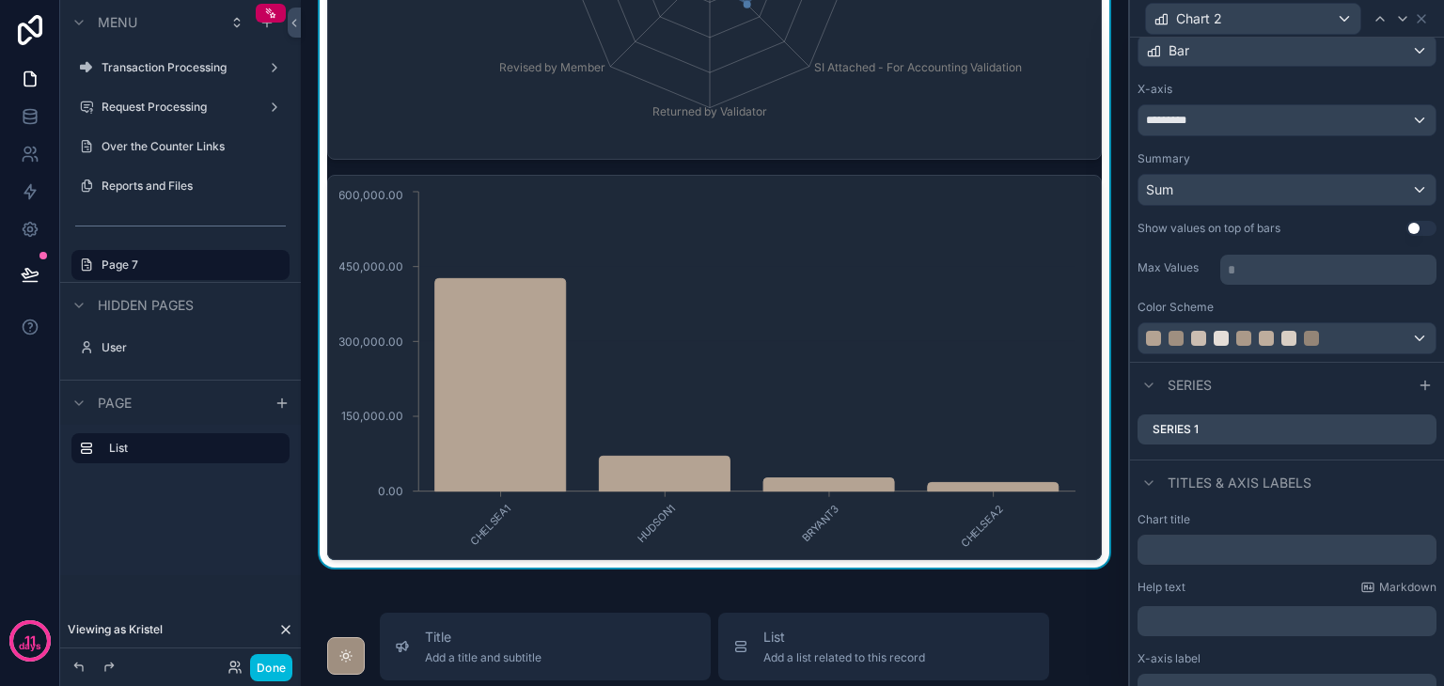
scroll to position [95, 0]
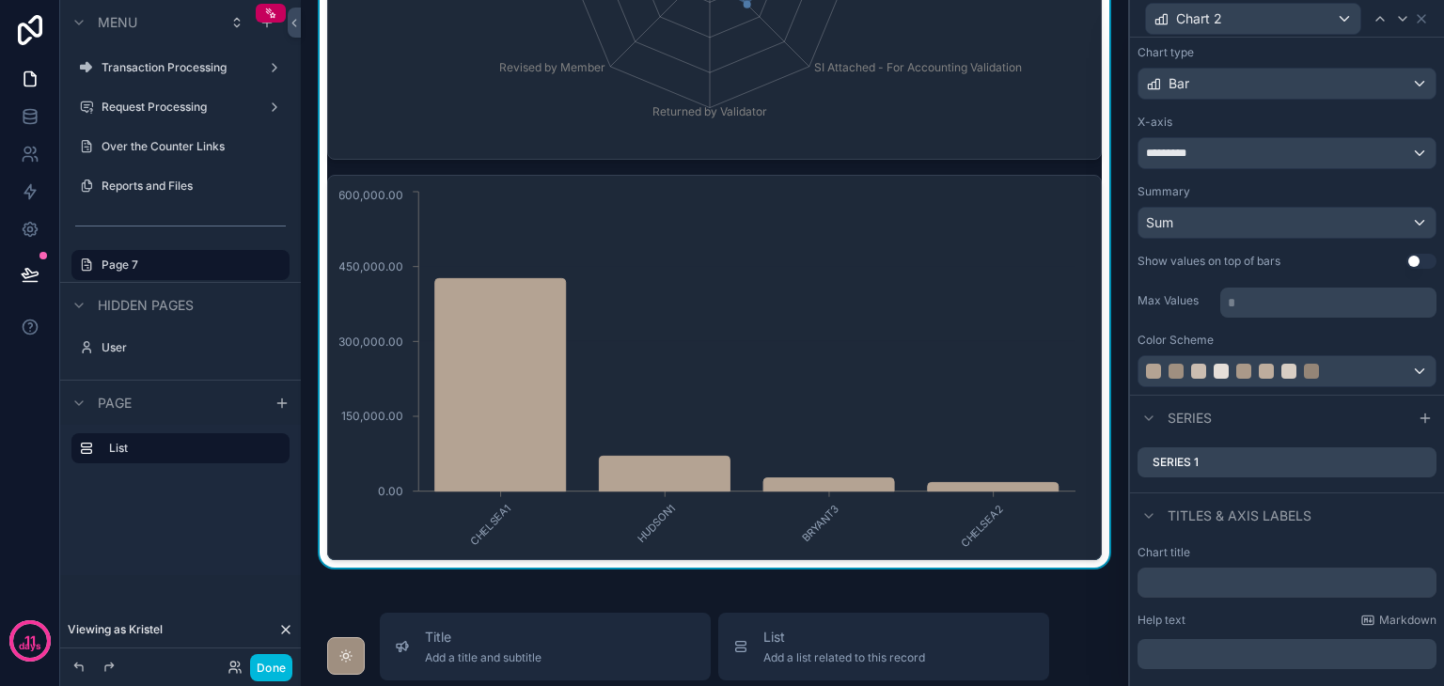
click at [0, 0] on icon at bounding box center [0, 0] width 0 height 0
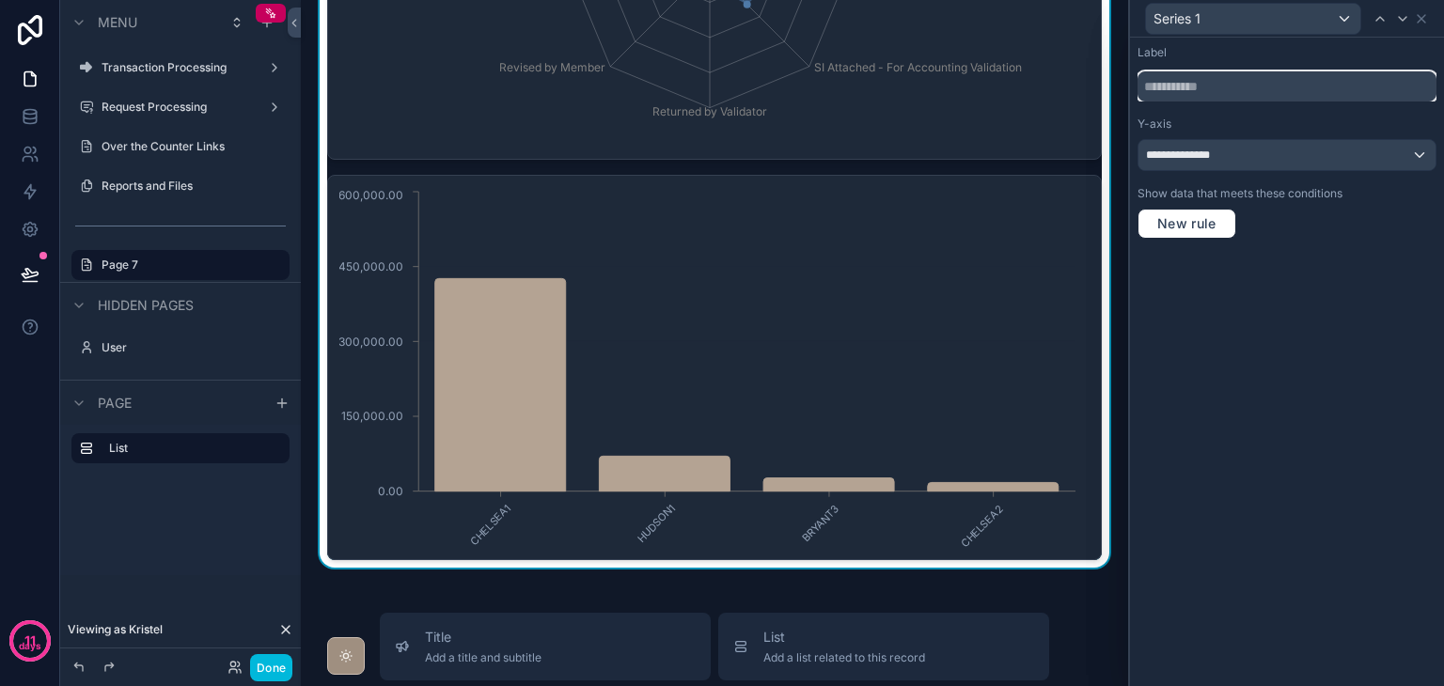
click at [1211, 92] on input "text" at bounding box center [1287, 86] width 299 height 30
drag, startPoint x: 1349, startPoint y: 77, endPoint x: 1197, endPoint y: 90, distance: 152.9
click at [1197, 90] on input "**********" at bounding box center [1287, 86] width 299 height 30
type input "**********"
click at [1421, 20] on icon at bounding box center [1422, 19] width 8 height 8
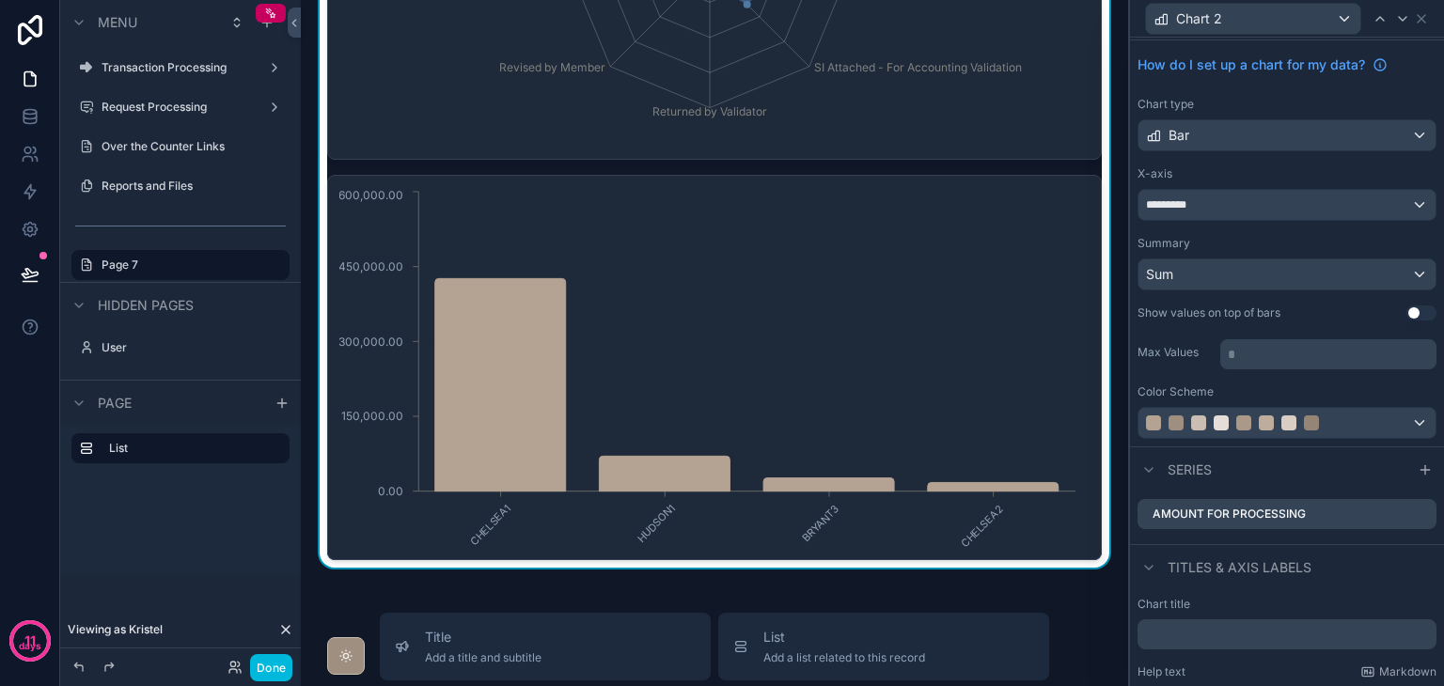
scroll to position [0, 0]
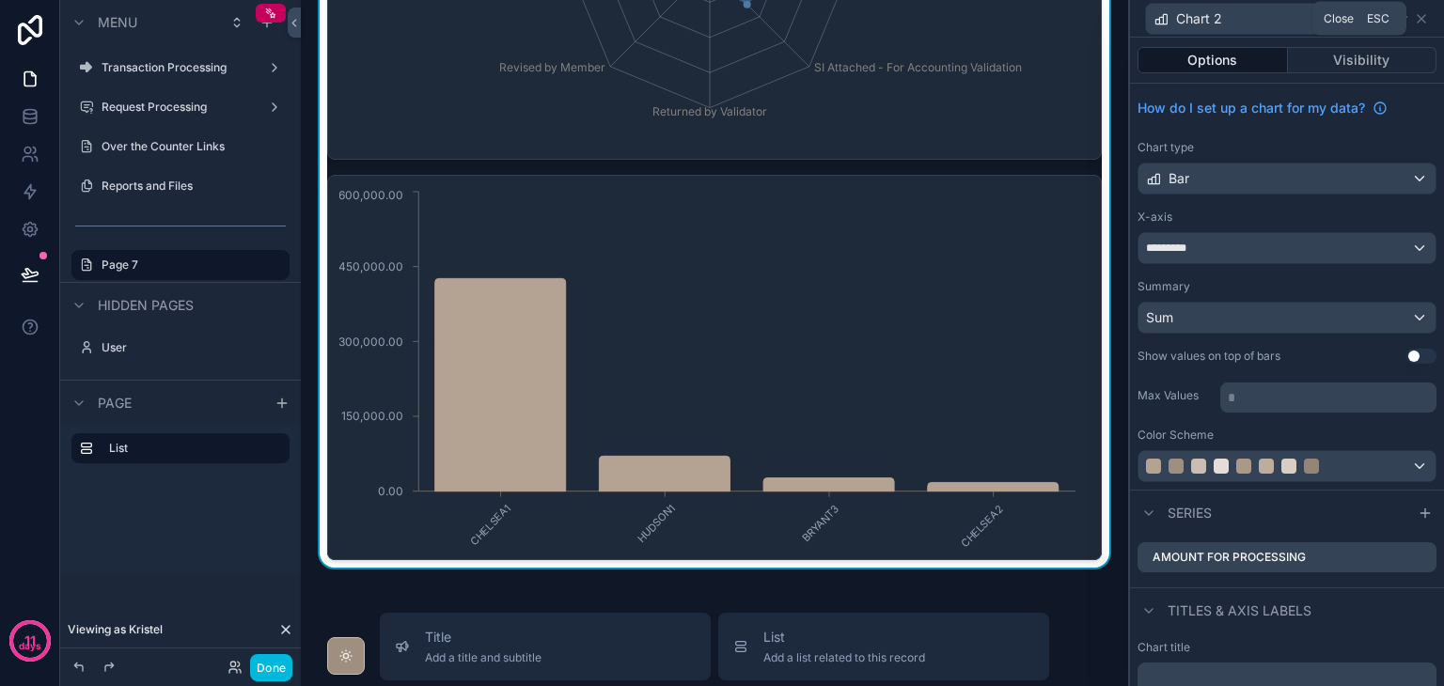
click at [1421, 11] on icon at bounding box center [1421, 18] width 15 height 15
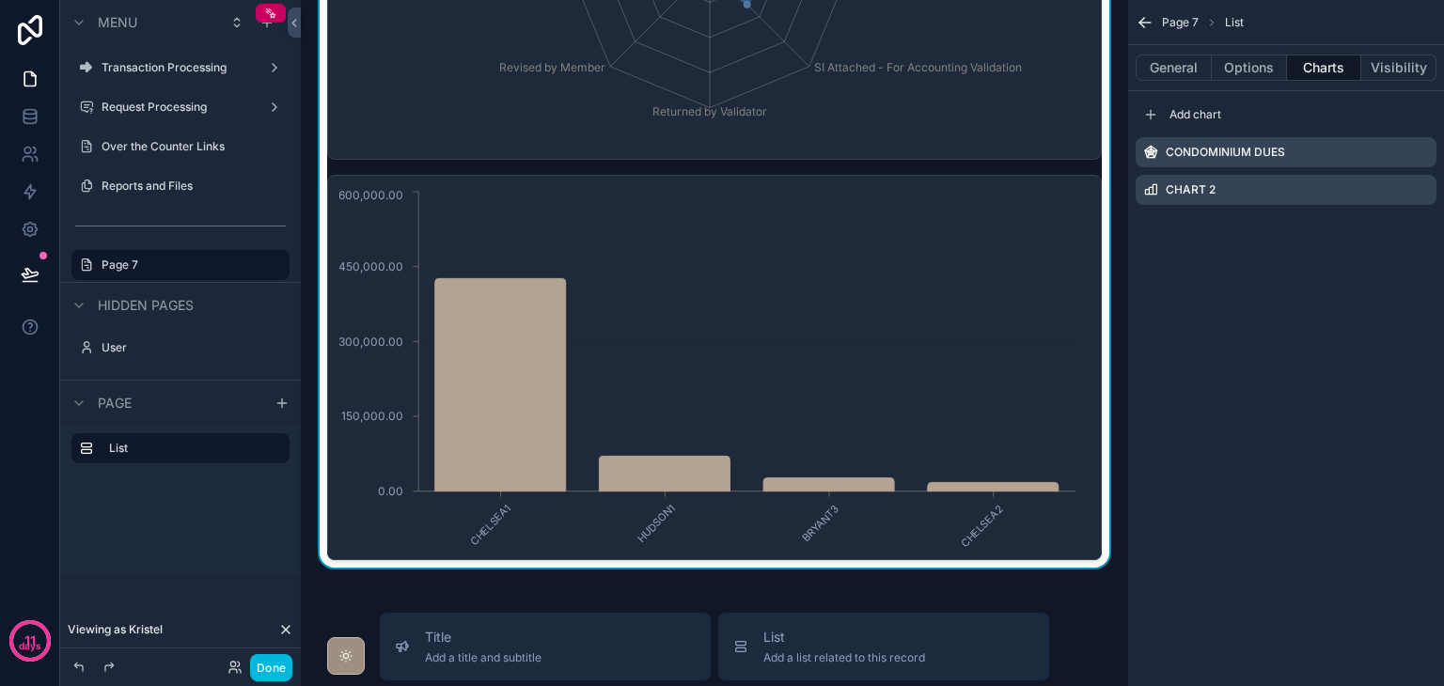
click at [0, 0] on icon "scrollable content" at bounding box center [0, 0] width 0 height 0
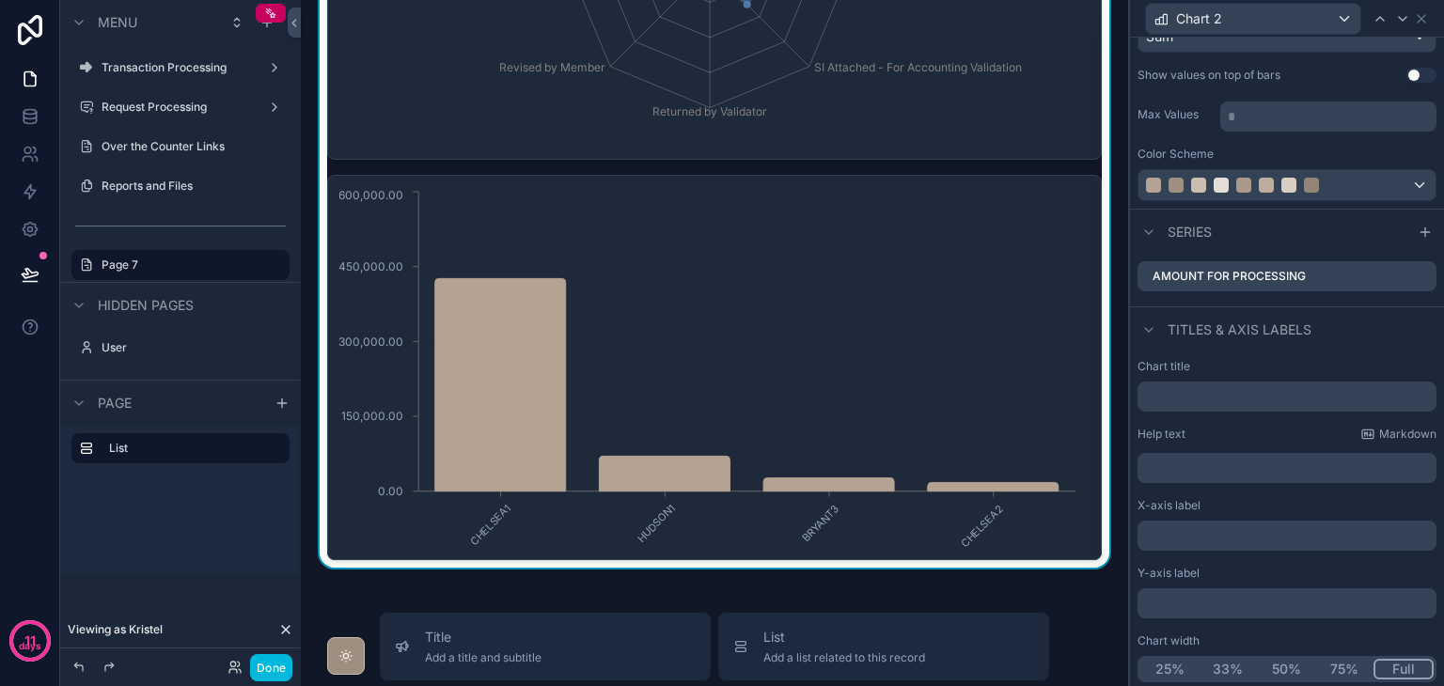
scroll to position [283, 0]
click at [1266, 386] on input "text" at bounding box center [1287, 395] width 299 height 30
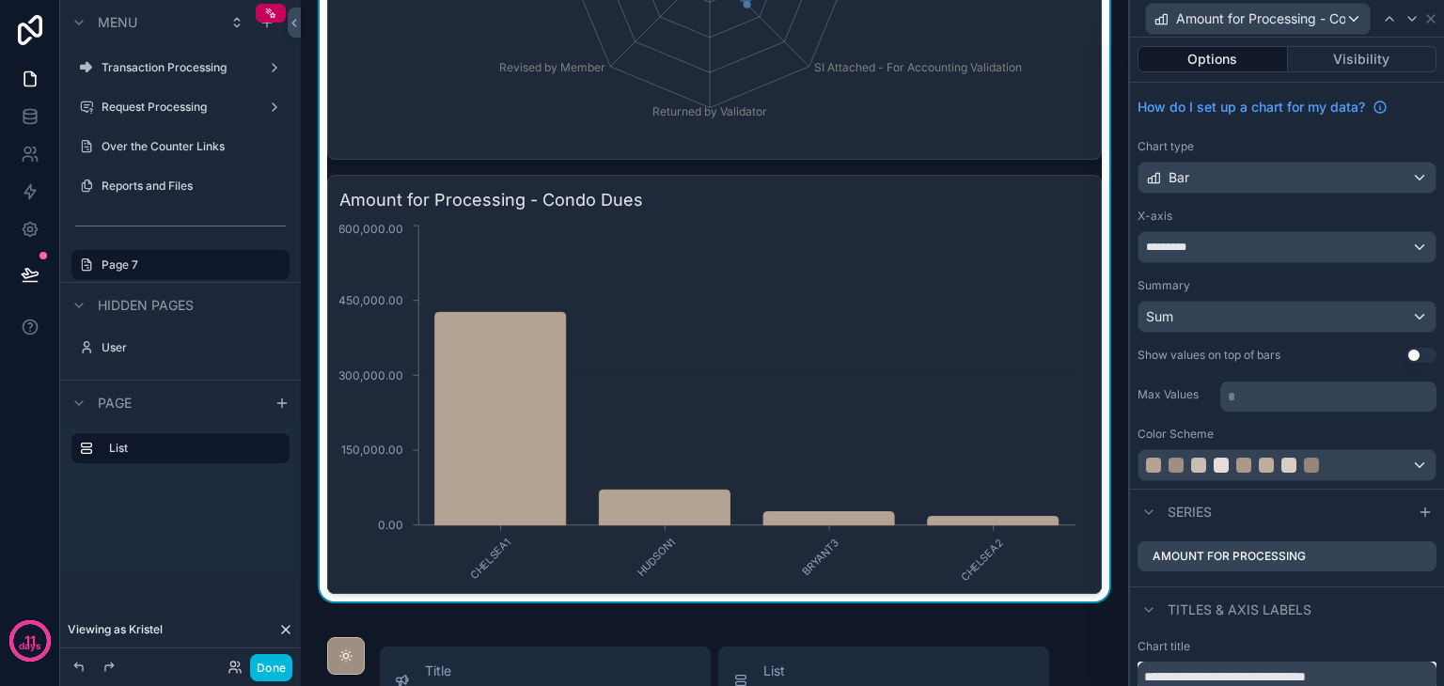
scroll to position [0, 0]
type input "**********"
click at [1309, 362] on div "How do I set up a chart for my data? Chart type Bar X-axis ********* Summary Su…" at bounding box center [1287, 287] width 314 height 406
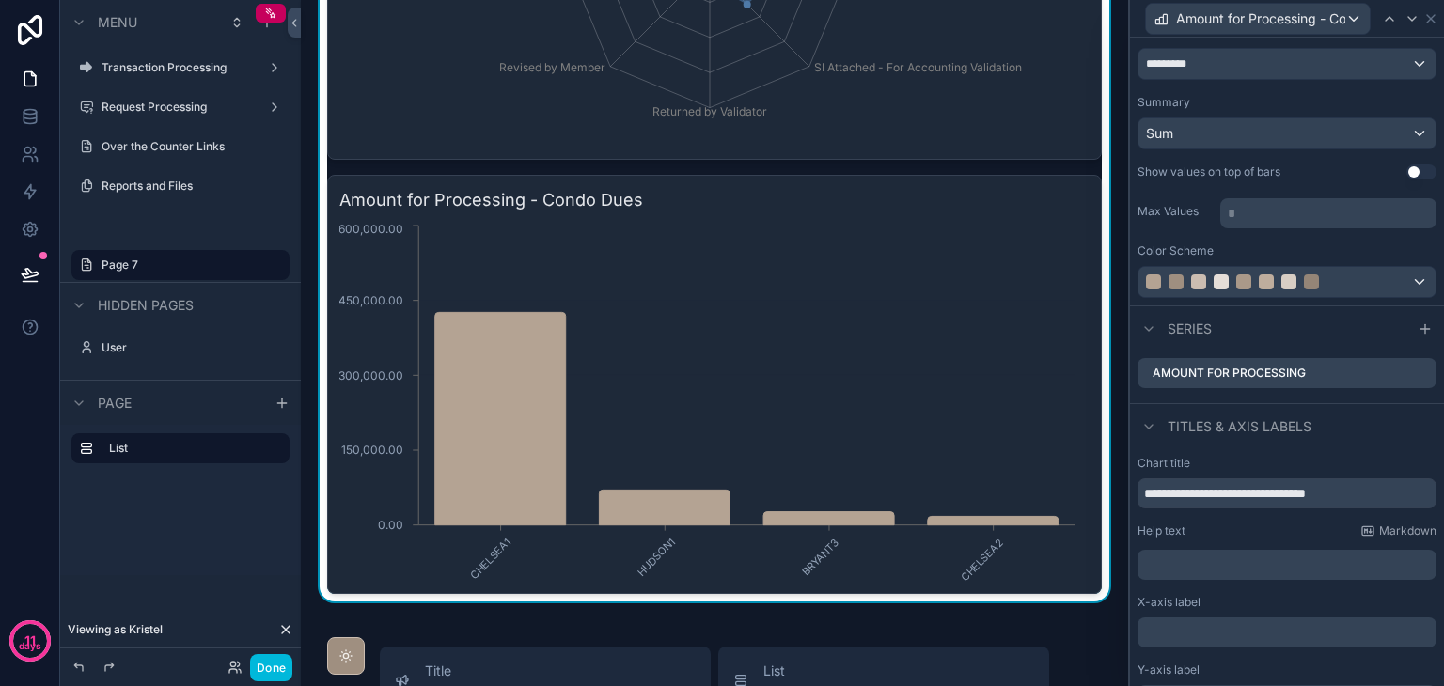
scroll to position [188, 0]
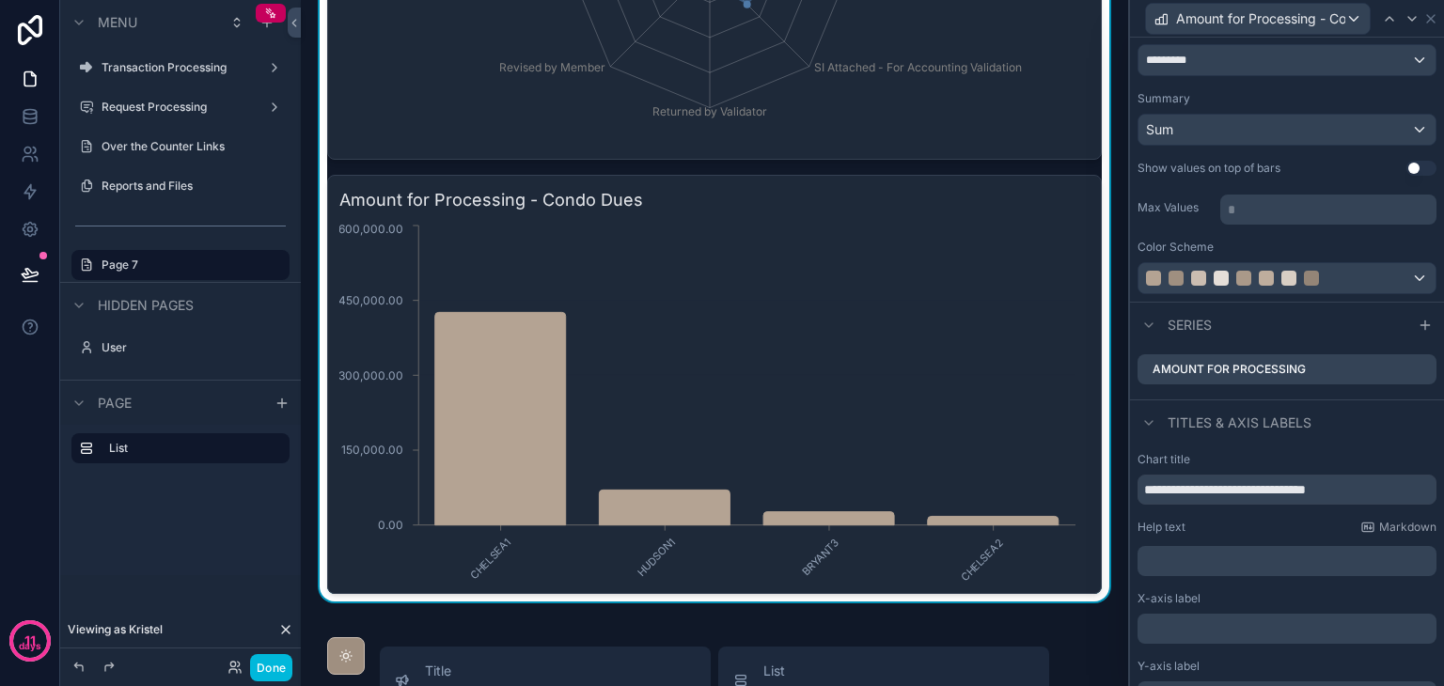
click at [1418, 321] on icon at bounding box center [1425, 325] width 15 height 15
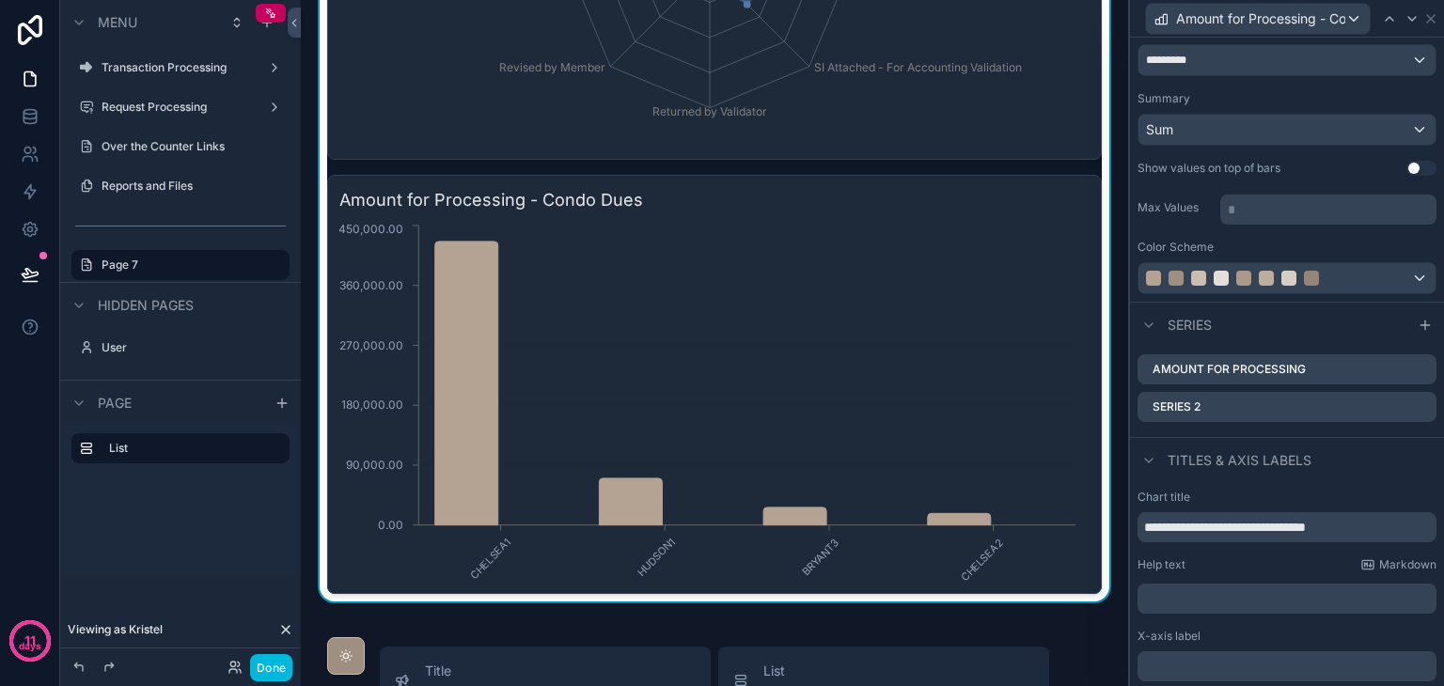
click at [0, 0] on icon at bounding box center [0, 0] width 0 height 0
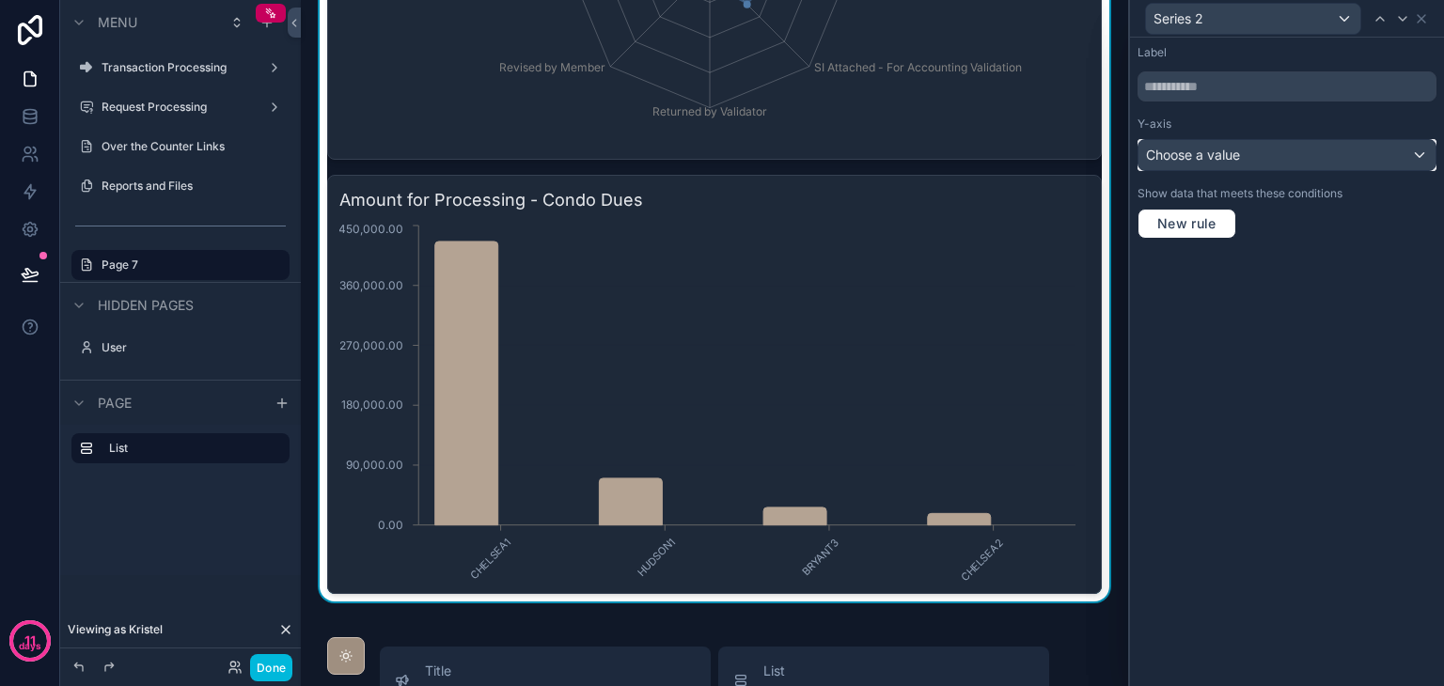
click at [1270, 150] on div "Choose a value" at bounding box center [1287, 155] width 297 height 30
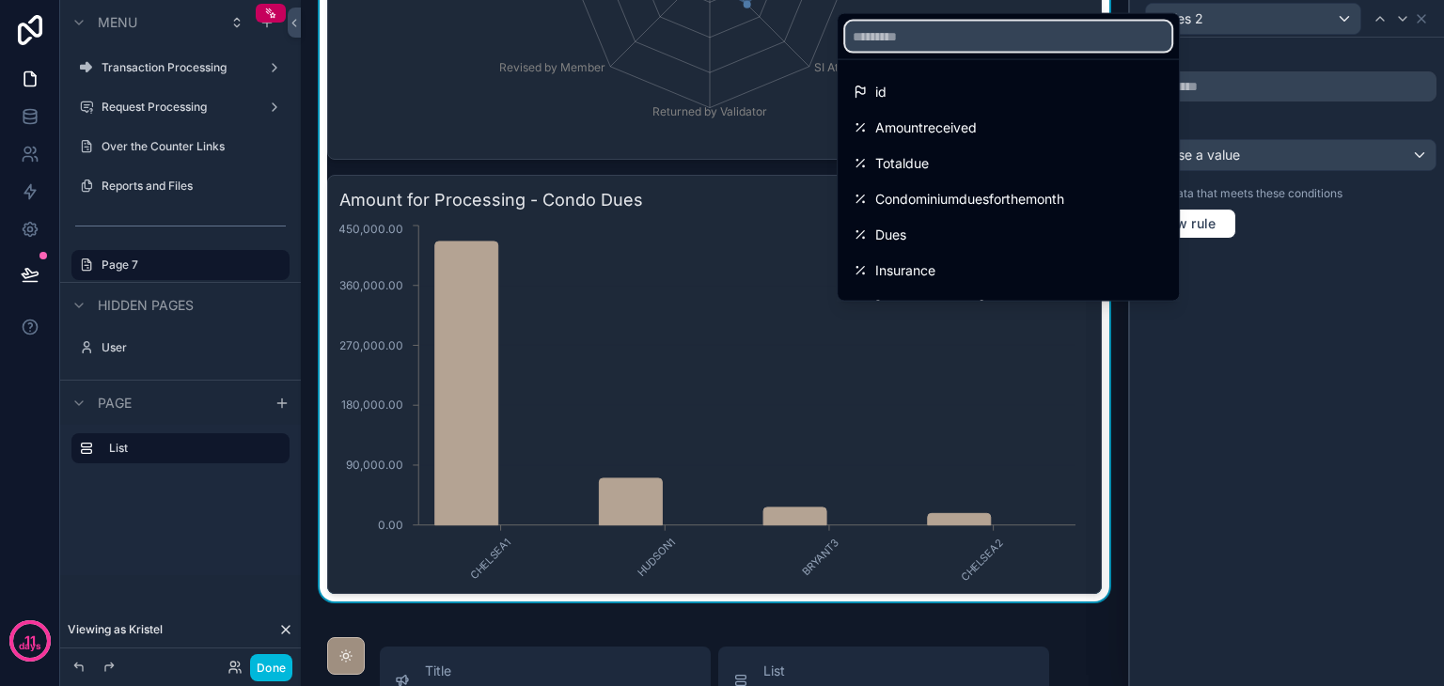
click at [1045, 41] on input "text" at bounding box center [1008, 37] width 326 height 30
click at [1063, 154] on div "Totaldue" at bounding box center [1008, 163] width 311 height 23
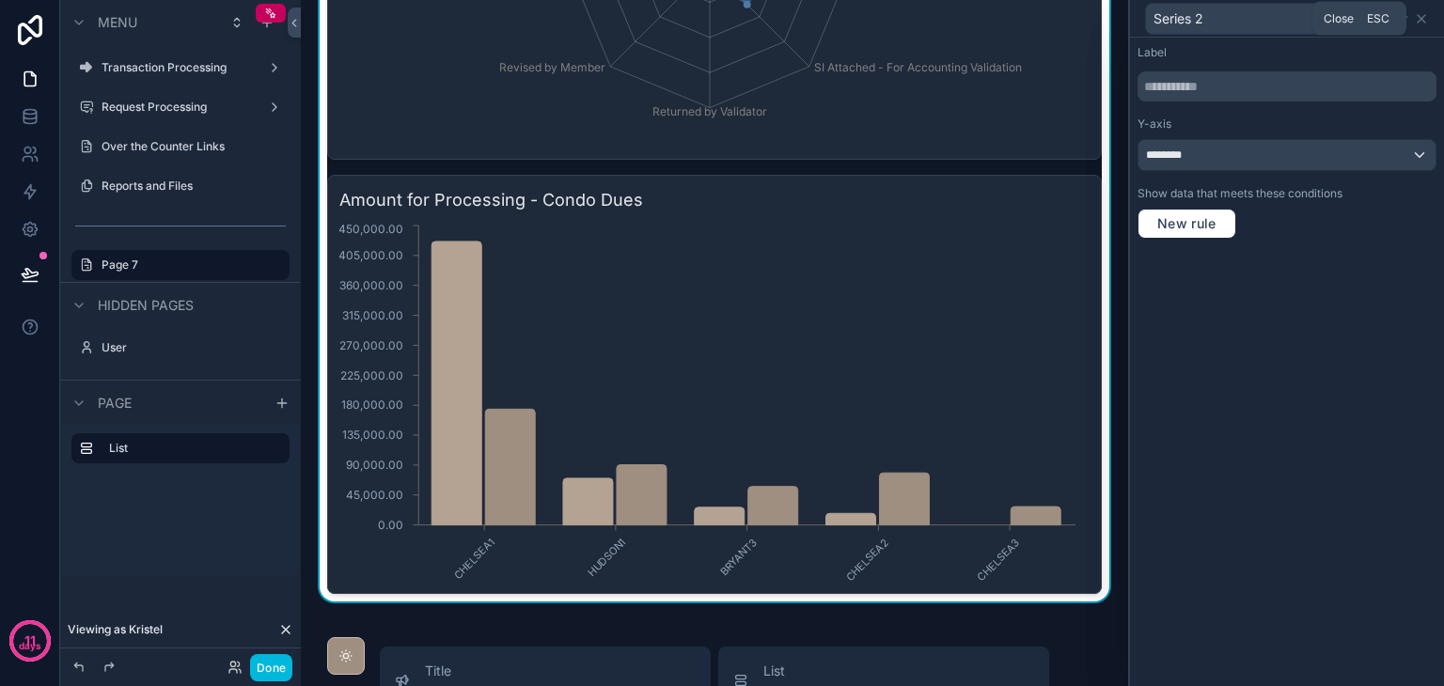
click at [1427, 17] on icon at bounding box center [1421, 18] width 15 height 15
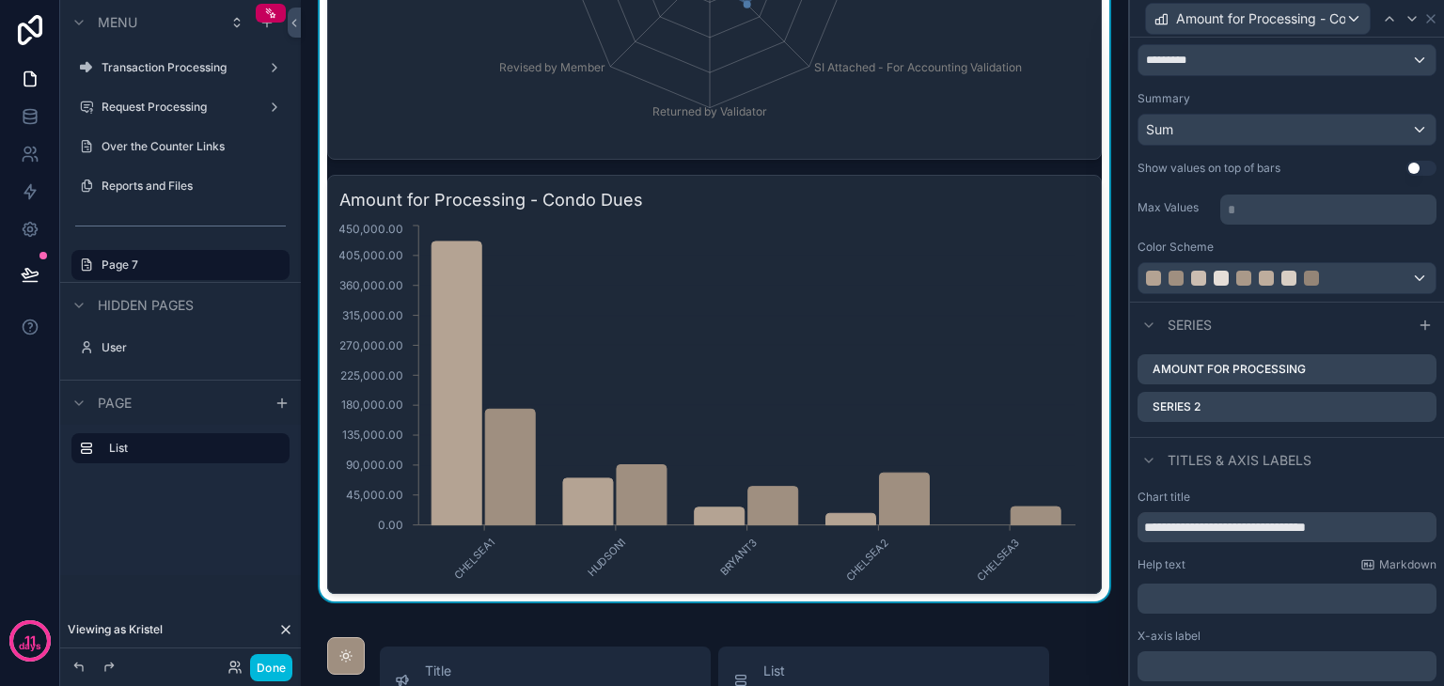
click at [0, 0] on icon at bounding box center [0, 0] width 0 height 0
click at [1388, 370] on icon at bounding box center [1391, 375] width 15 height 15
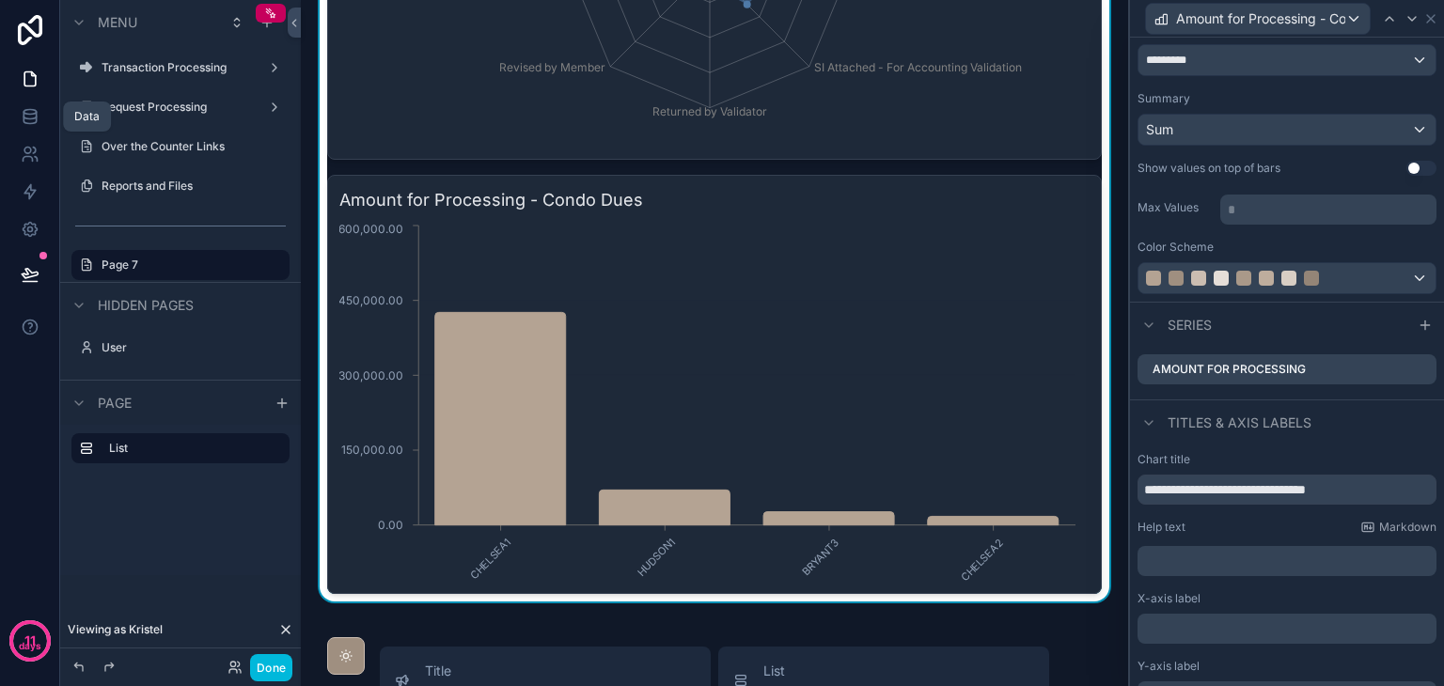
click at [34, 110] on icon at bounding box center [30, 112] width 12 height 5
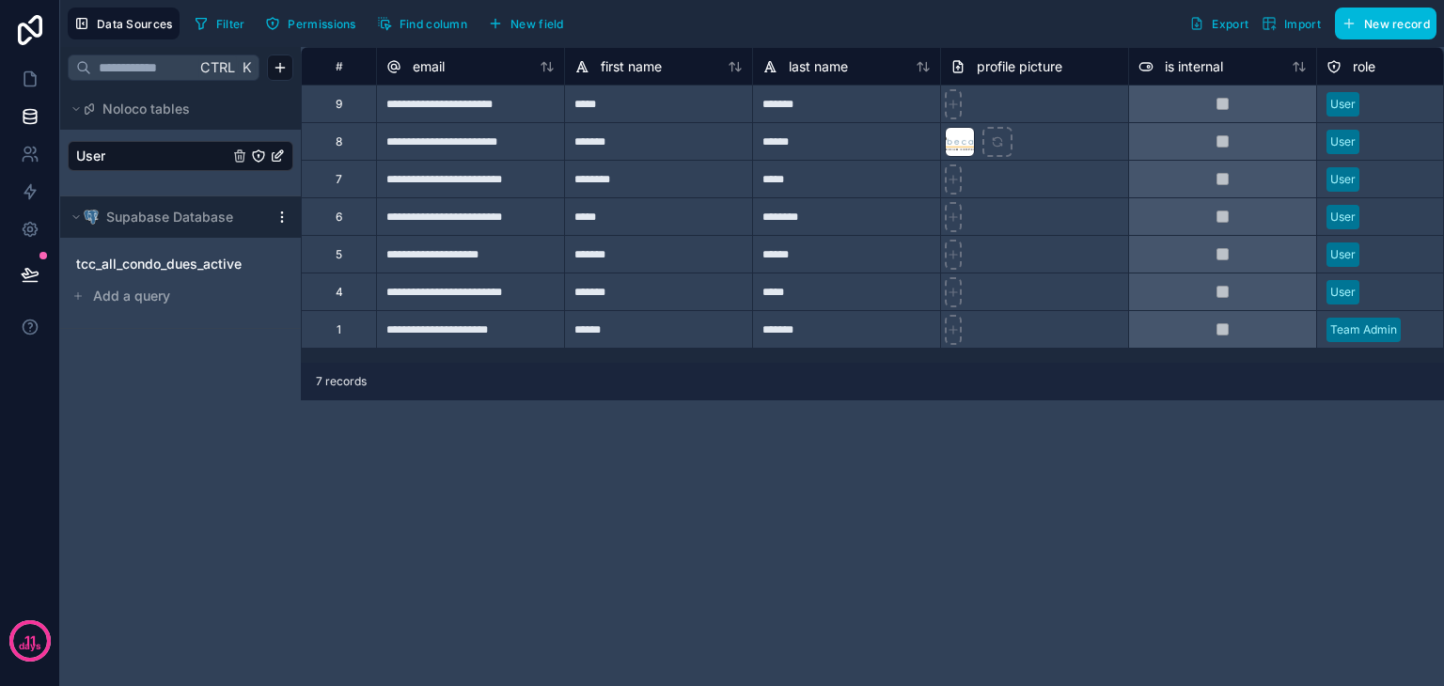
click at [196, 261] on span "tcc_all_condo_dues_active" at bounding box center [158, 264] width 165 height 19
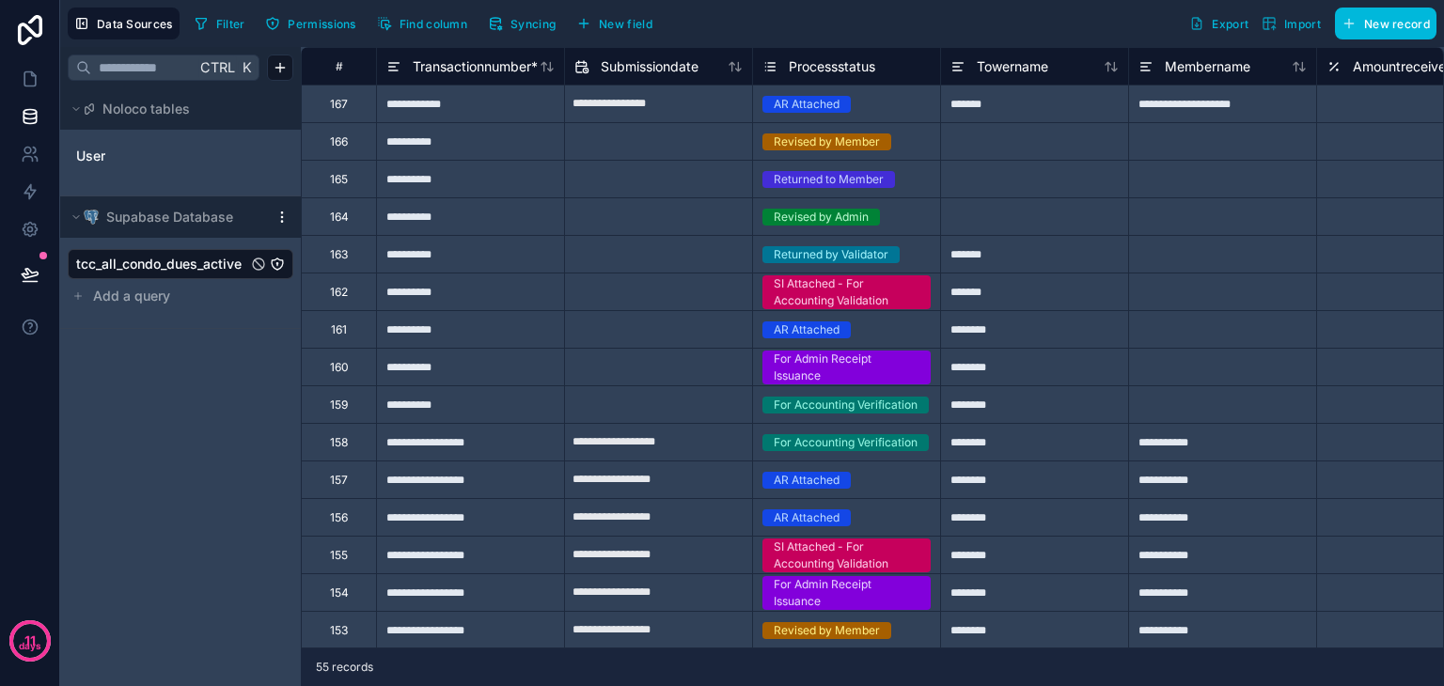
click at [430, 24] on span "Find column" at bounding box center [434, 24] width 68 height 14
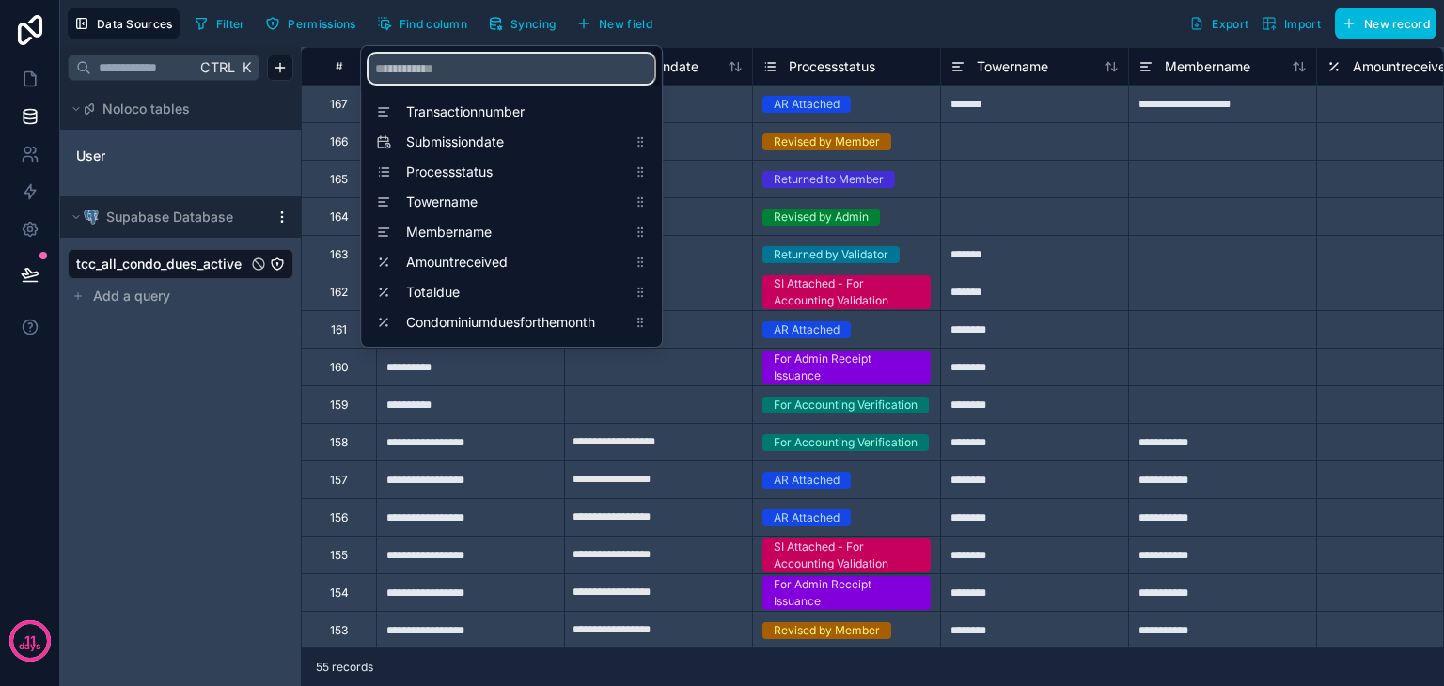
click at [471, 68] on input "scrollable content" at bounding box center [512, 69] width 286 height 30
type input "*"
type input "******"
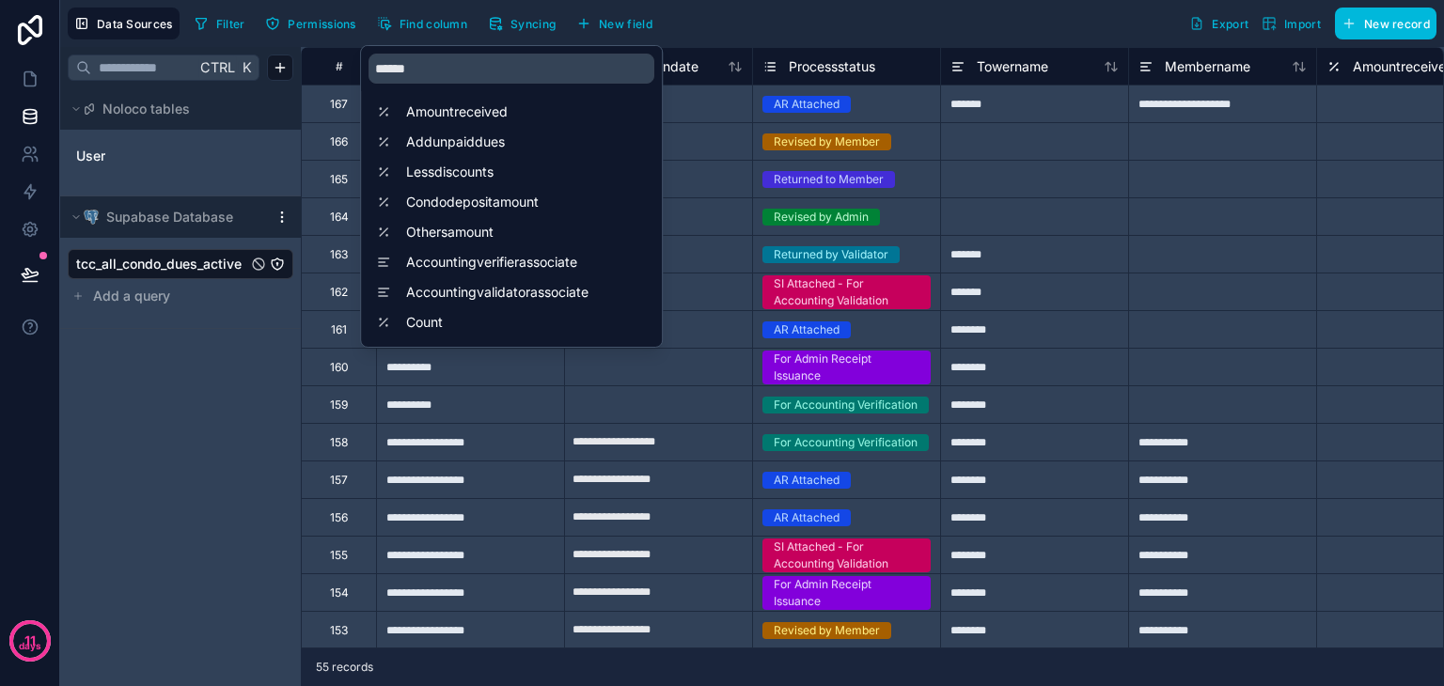
click at [481, 114] on span "Amountreceived" at bounding box center [516, 111] width 220 height 19
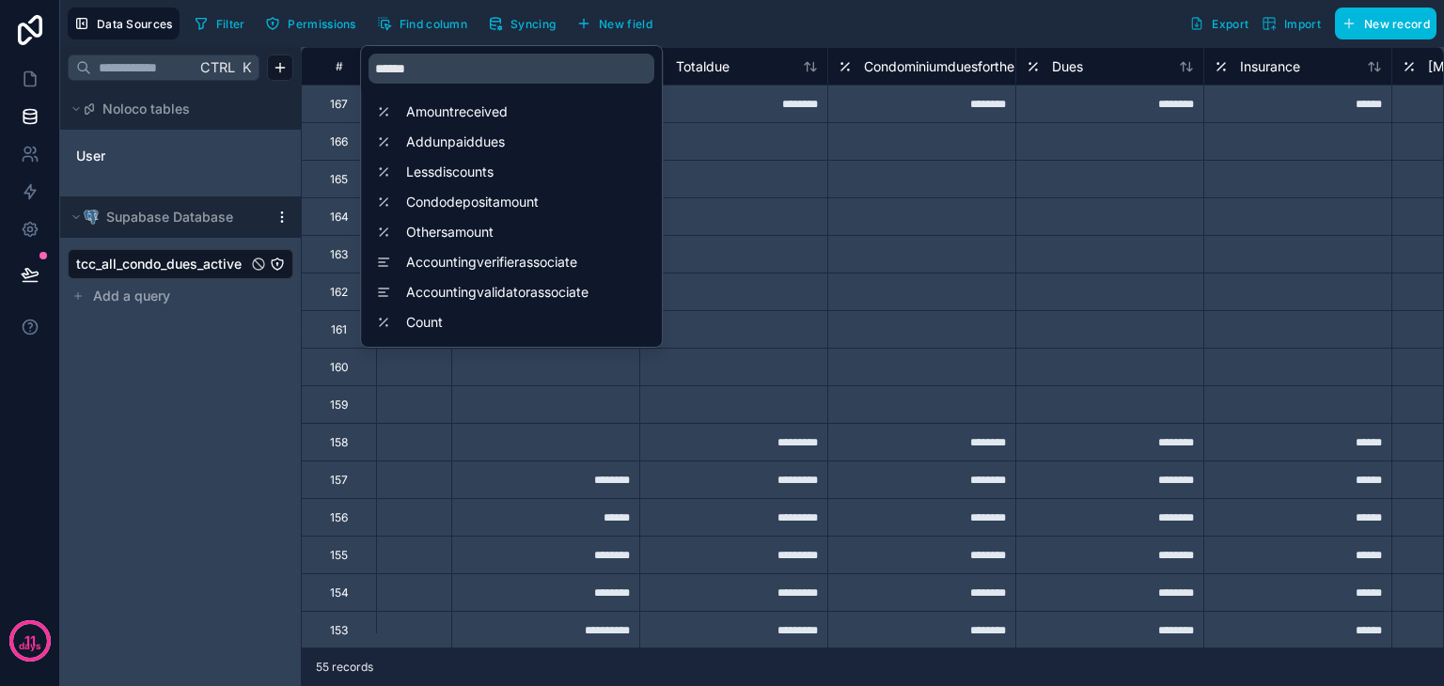
scroll to position [0, 940]
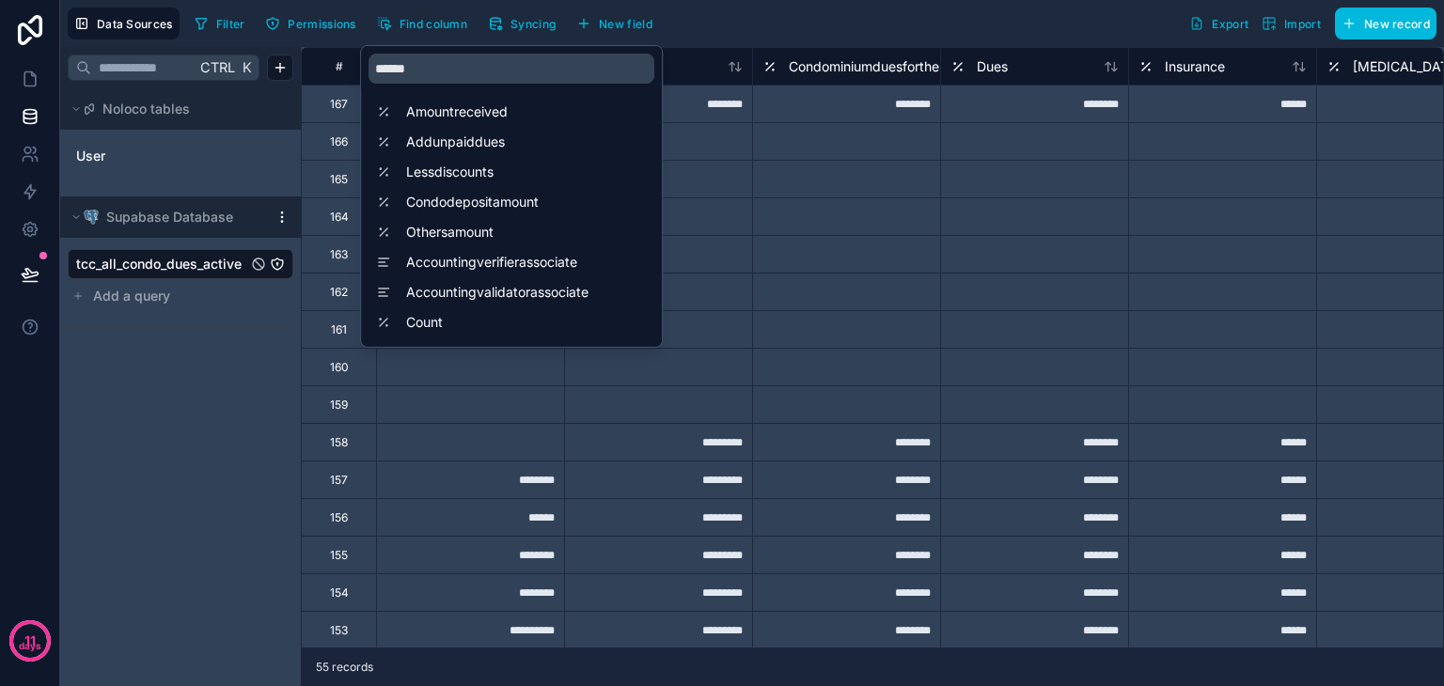
click at [757, 190] on div at bounding box center [846, 179] width 188 height 38
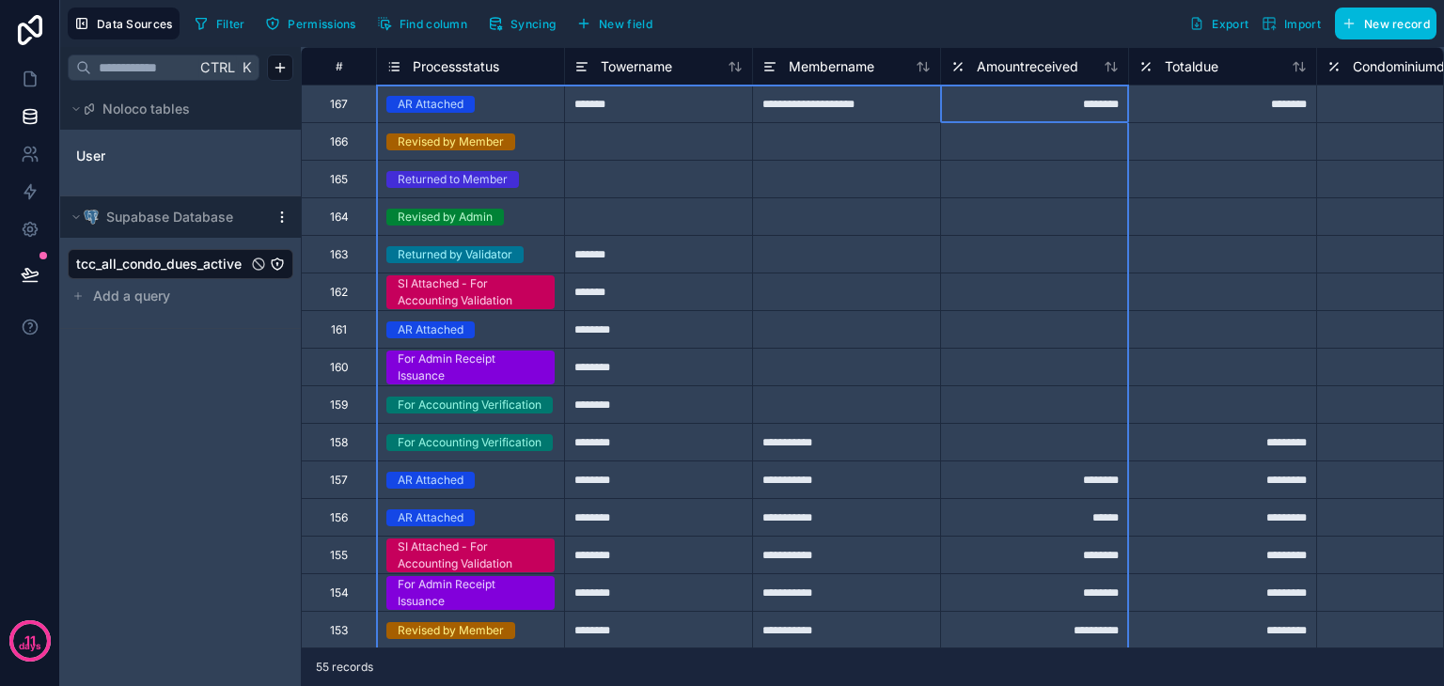
scroll to position [0, 188]
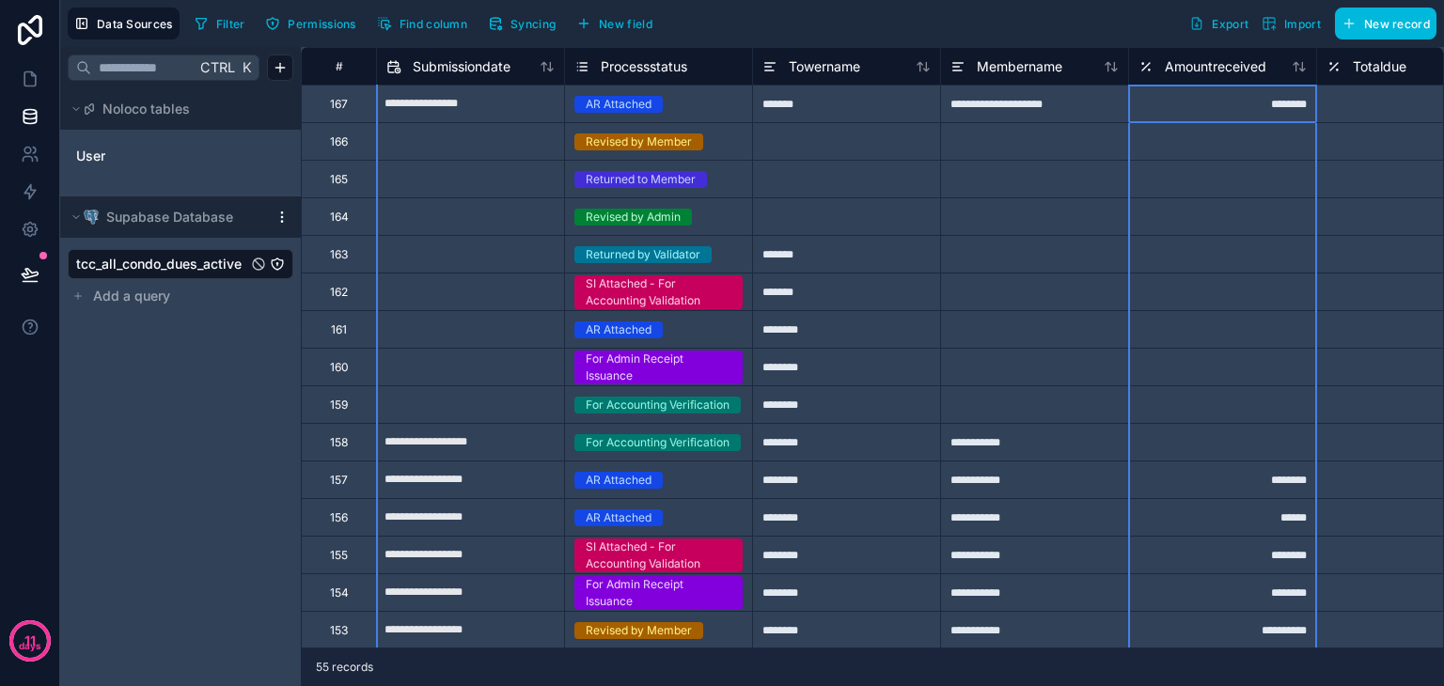
drag, startPoint x: 467, startPoint y: 69, endPoint x: 1158, endPoint y: 159, distance: 697.0
click at [970, 223] on div at bounding box center [1034, 216] width 188 height 38
drag, startPoint x: 1182, startPoint y: 64, endPoint x: 1143, endPoint y: 76, distance: 40.4
click at [1143, 76] on div "Amountreceived" at bounding box center [1203, 66] width 128 height 23
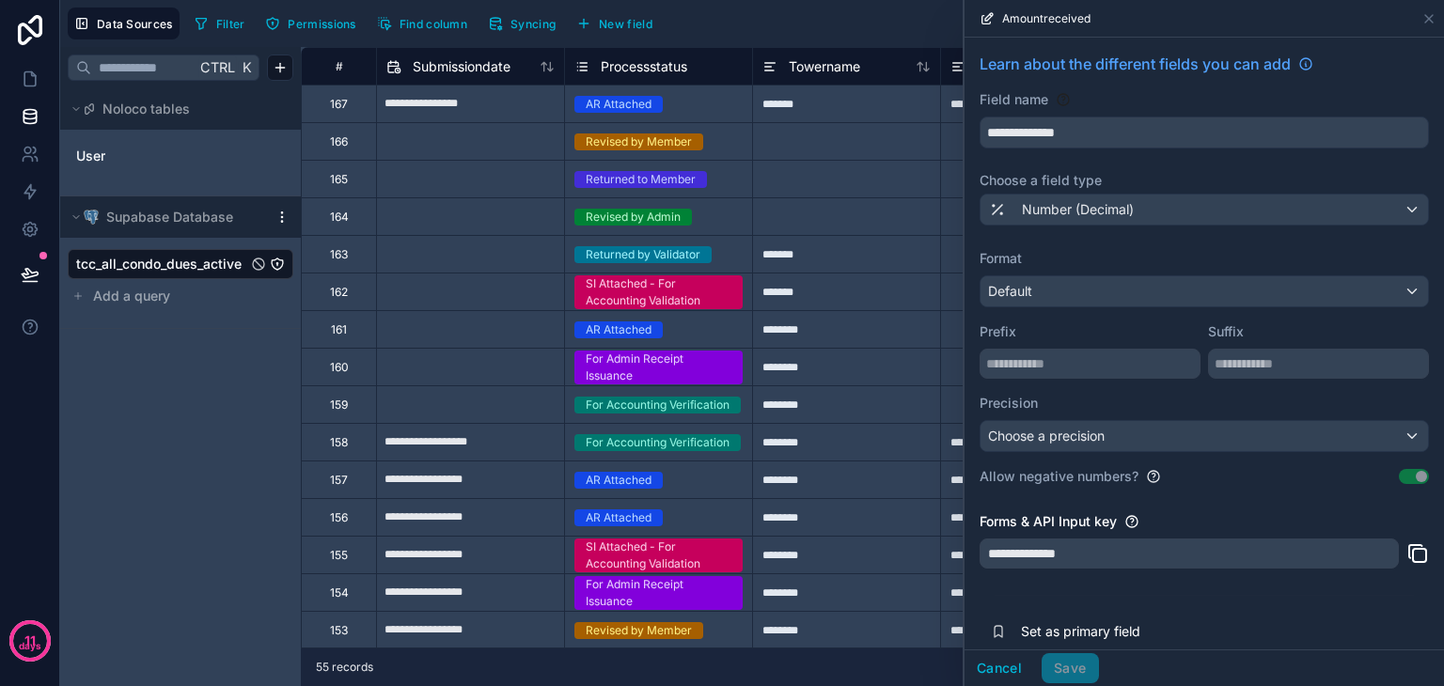
click at [1140, 64] on span "Learn about the different fields you can add" at bounding box center [1135, 64] width 311 height 23
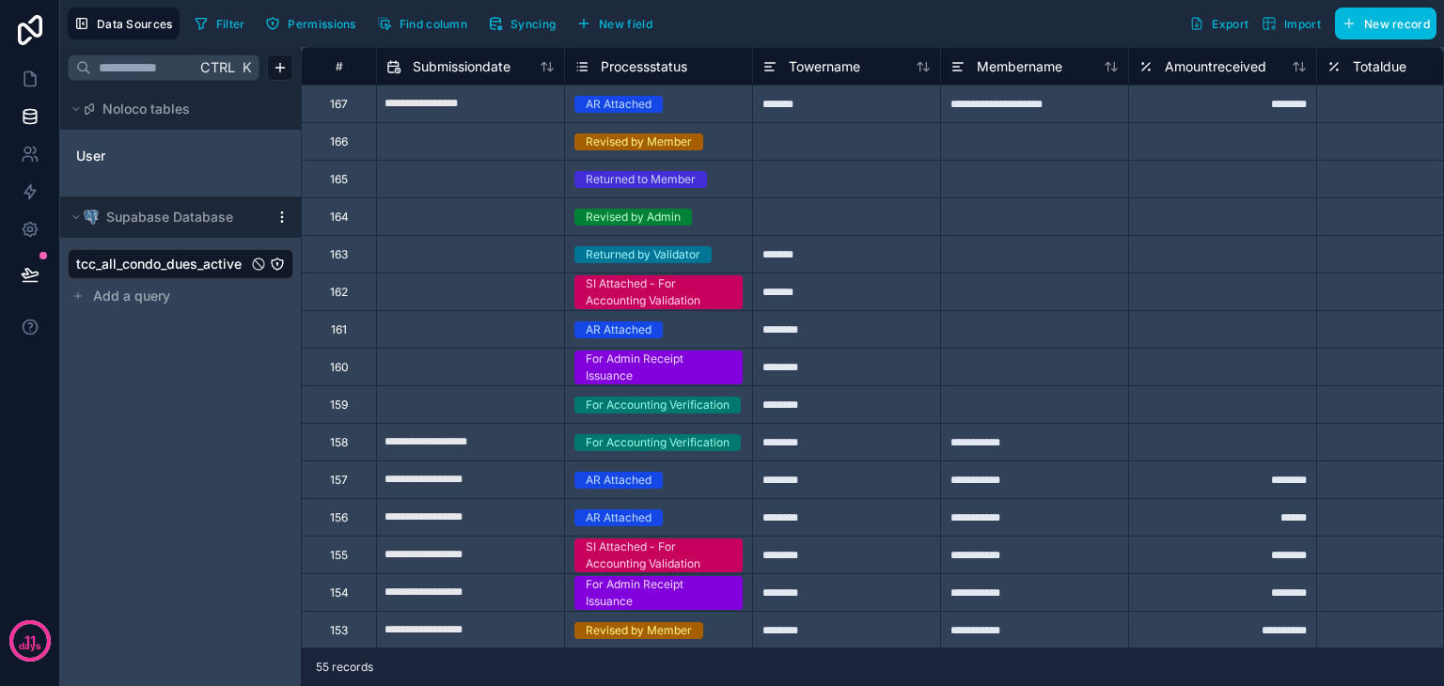
click at [912, 156] on div at bounding box center [846, 141] width 188 height 38
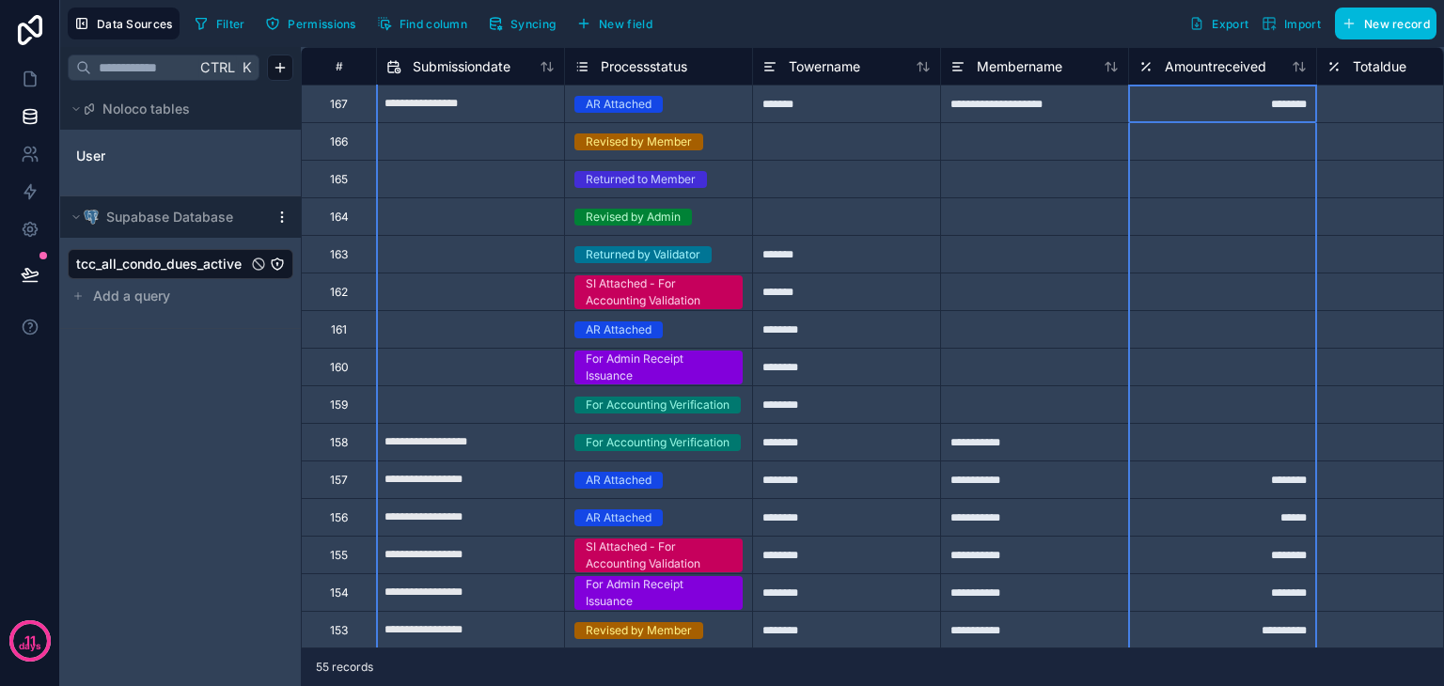
click at [1179, 77] on div "Amountreceived" at bounding box center [1222, 66] width 188 height 38
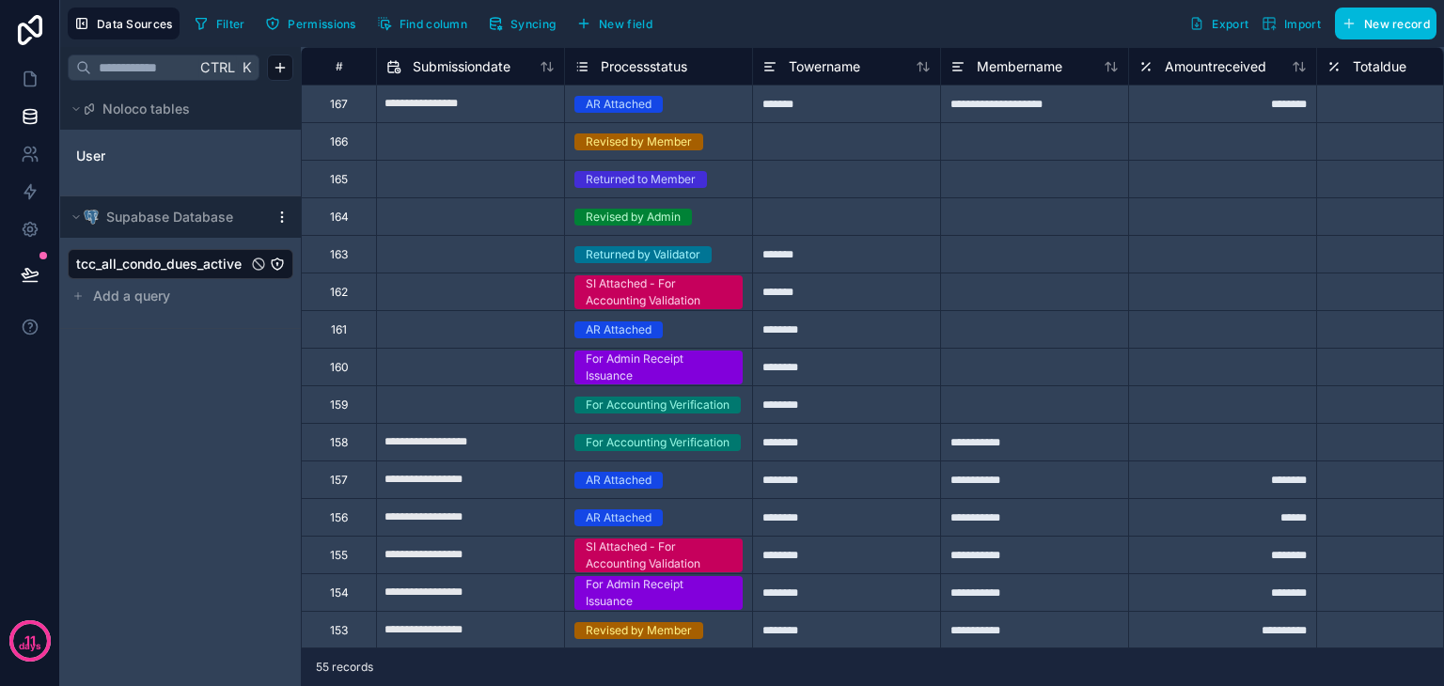
click at [406, 20] on span "Find column" at bounding box center [434, 24] width 68 height 14
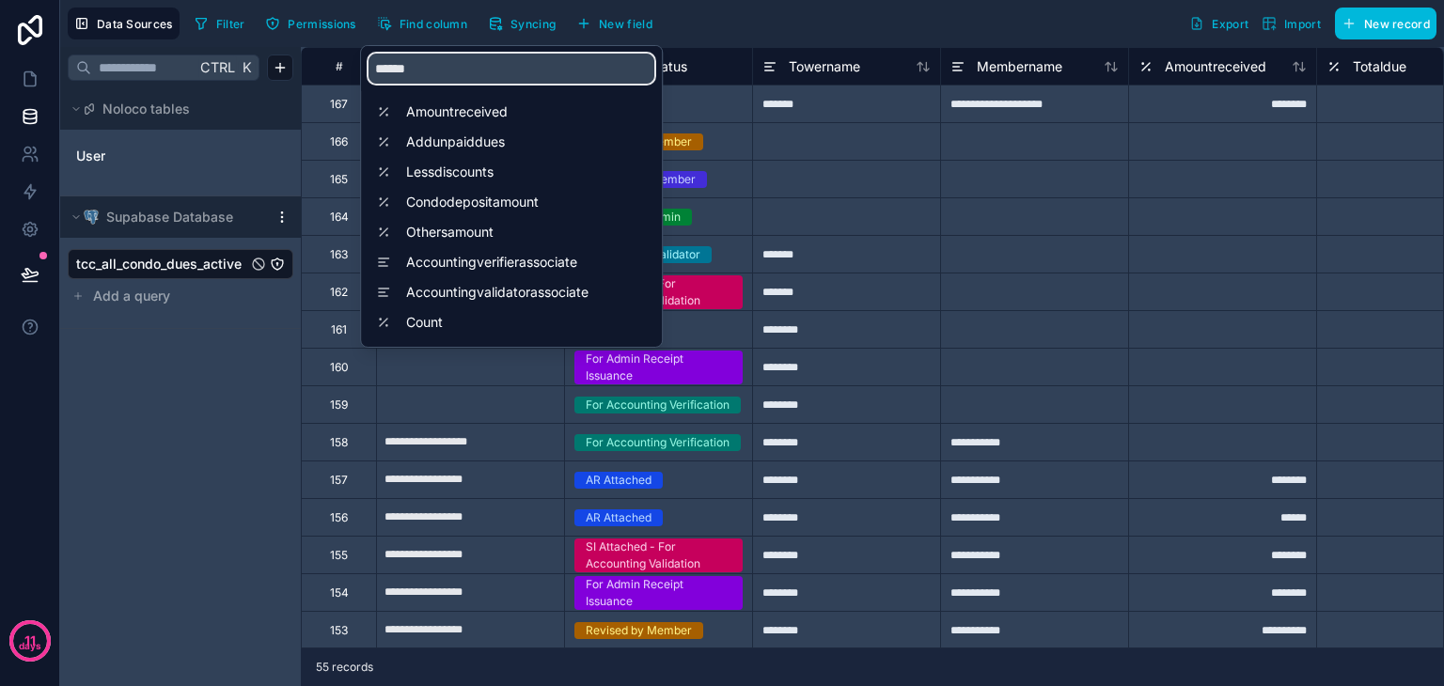
drag, startPoint x: 448, startPoint y: 70, endPoint x: 332, endPoint y: 65, distance: 115.7
click at [332, 65] on div "**********" at bounding box center [752, 343] width 1384 height 686
type input "*"
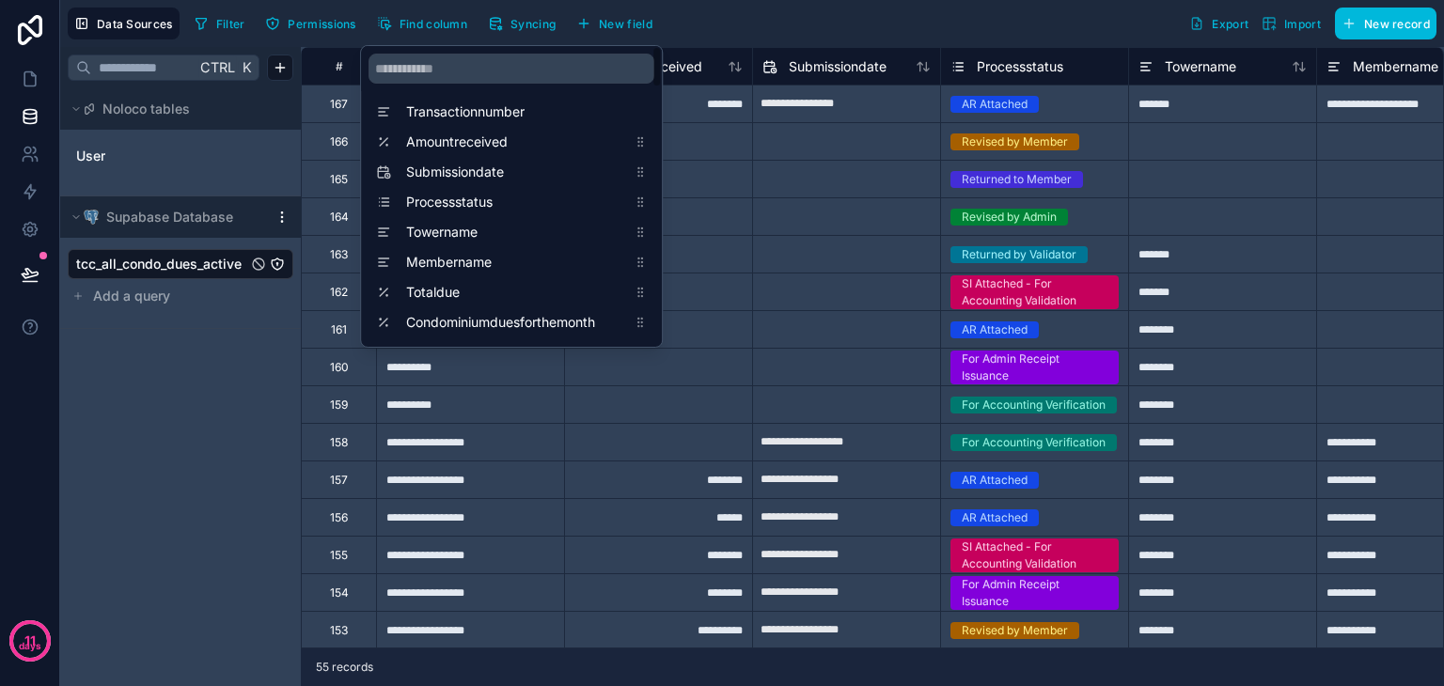
click at [752, 24] on div "Filter Permissions Find column Syncing New field Export Import New record" at bounding box center [812, 24] width 1250 height 32
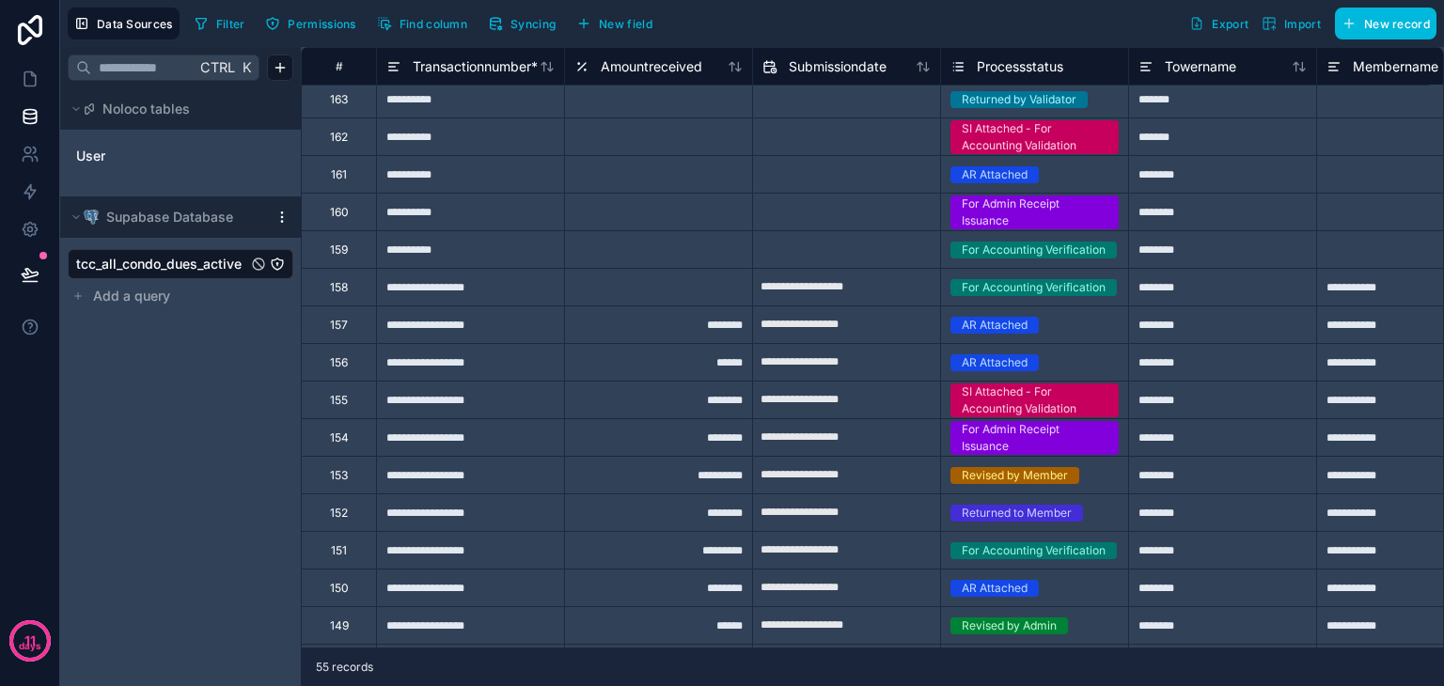
scroll to position [188, 0]
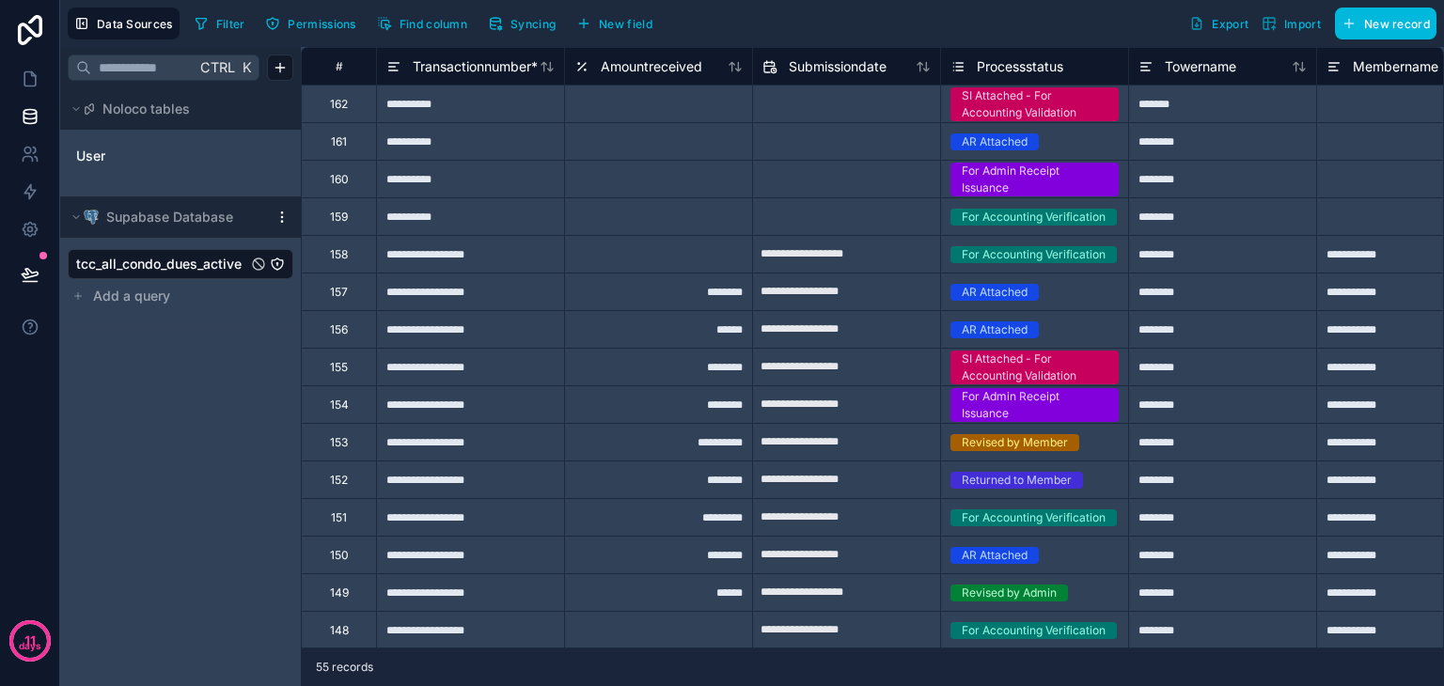
click at [686, 291] on div "********" at bounding box center [658, 292] width 188 height 38
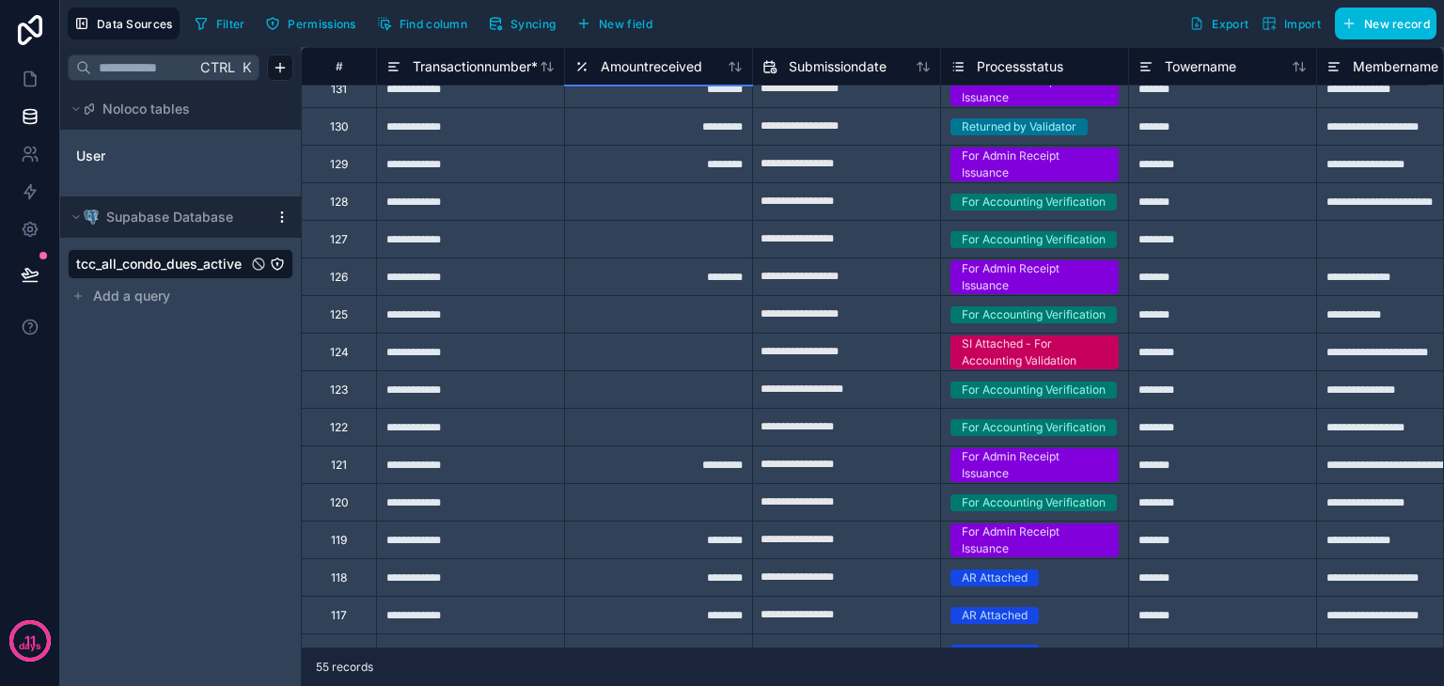
scroll to position [1519, 0]
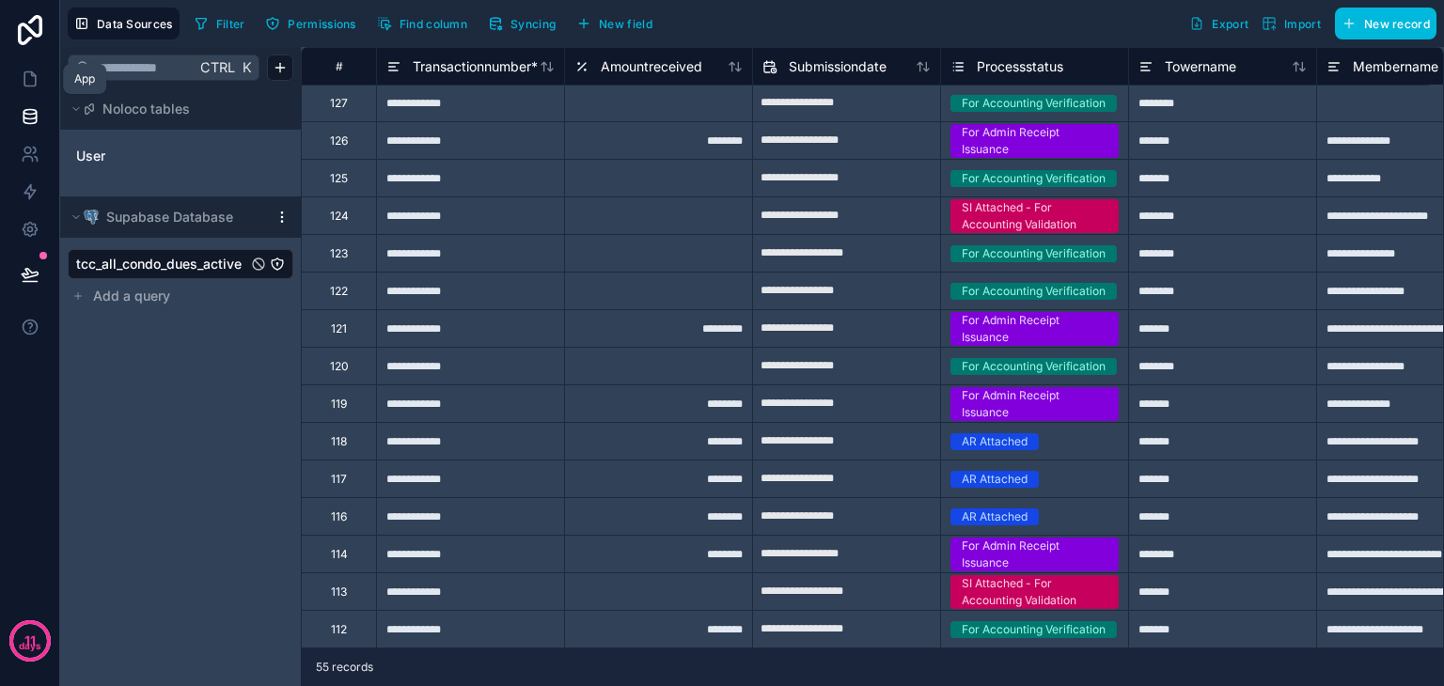
click at [20, 94] on link at bounding box center [29, 79] width 59 height 38
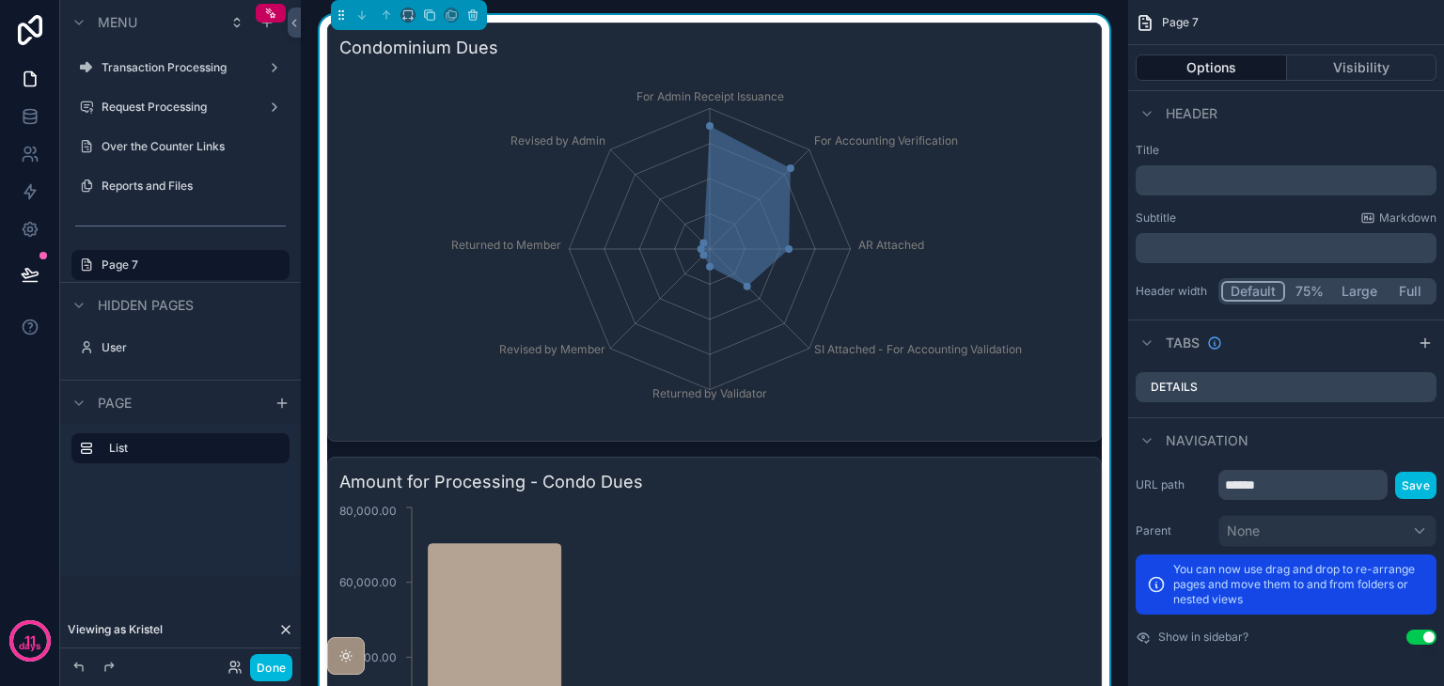
click at [815, 377] on icon "For Admin Receipt Issuance For Accounting Verification AR Attached SI Attached …" at bounding box center [709, 249] width 741 height 361
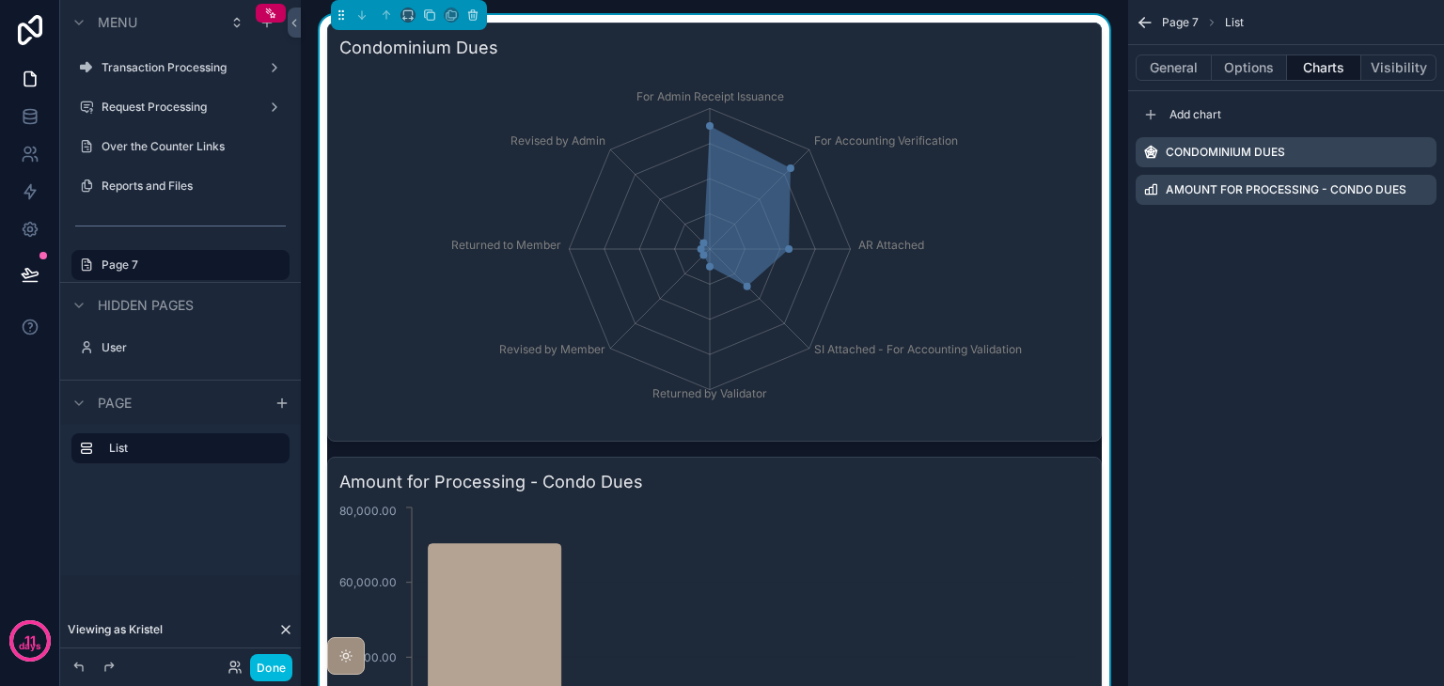
click at [0, 0] on icon "scrollable content" at bounding box center [0, 0] width 0 height 0
click at [1389, 123] on icon at bounding box center [1391, 122] width 15 height 15
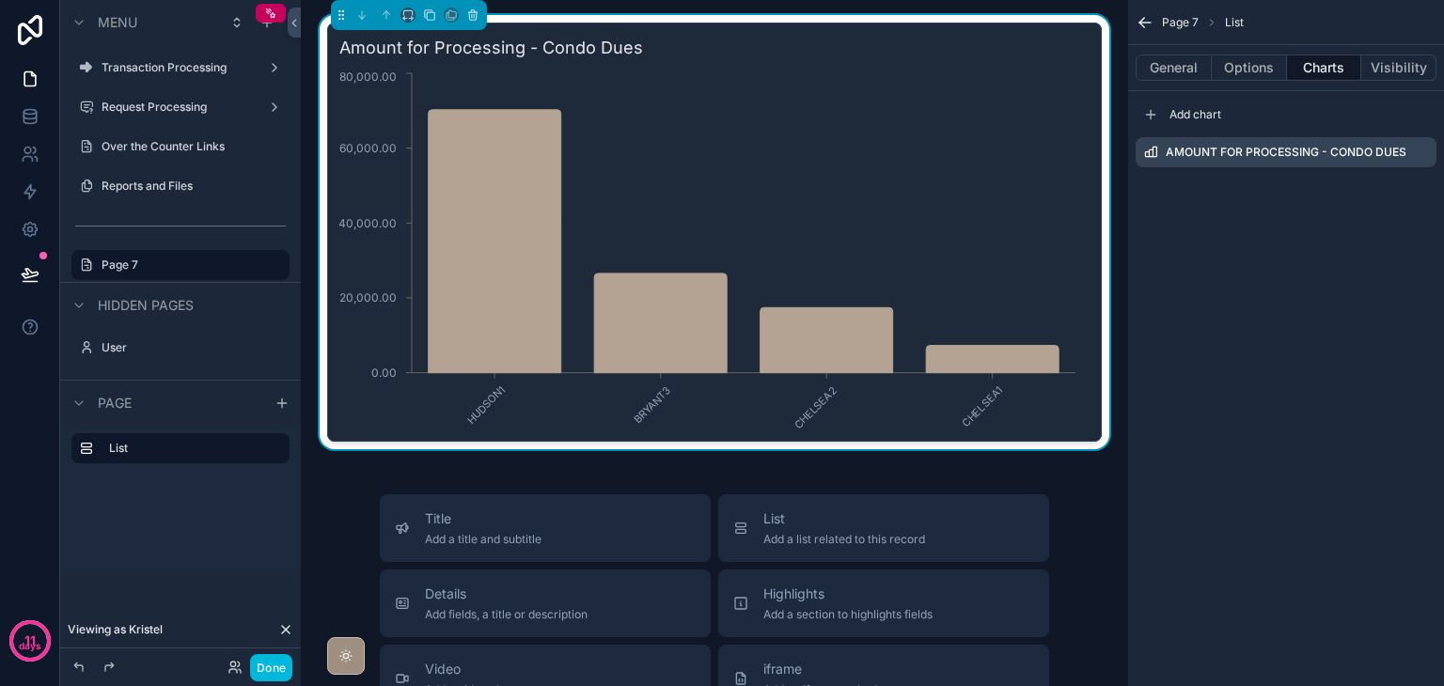
click at [1117, 436] on div "Amount for Processing - Condo Dues HUDSON1 BRYANT3 CHELSEA2 CHELSEA1 0.00 20,00…" at bounding box center [714, 657] width 827 height 1315
click at [195, 262] on label "Page 7" at bounding box center [190, 265] width 177 height 15
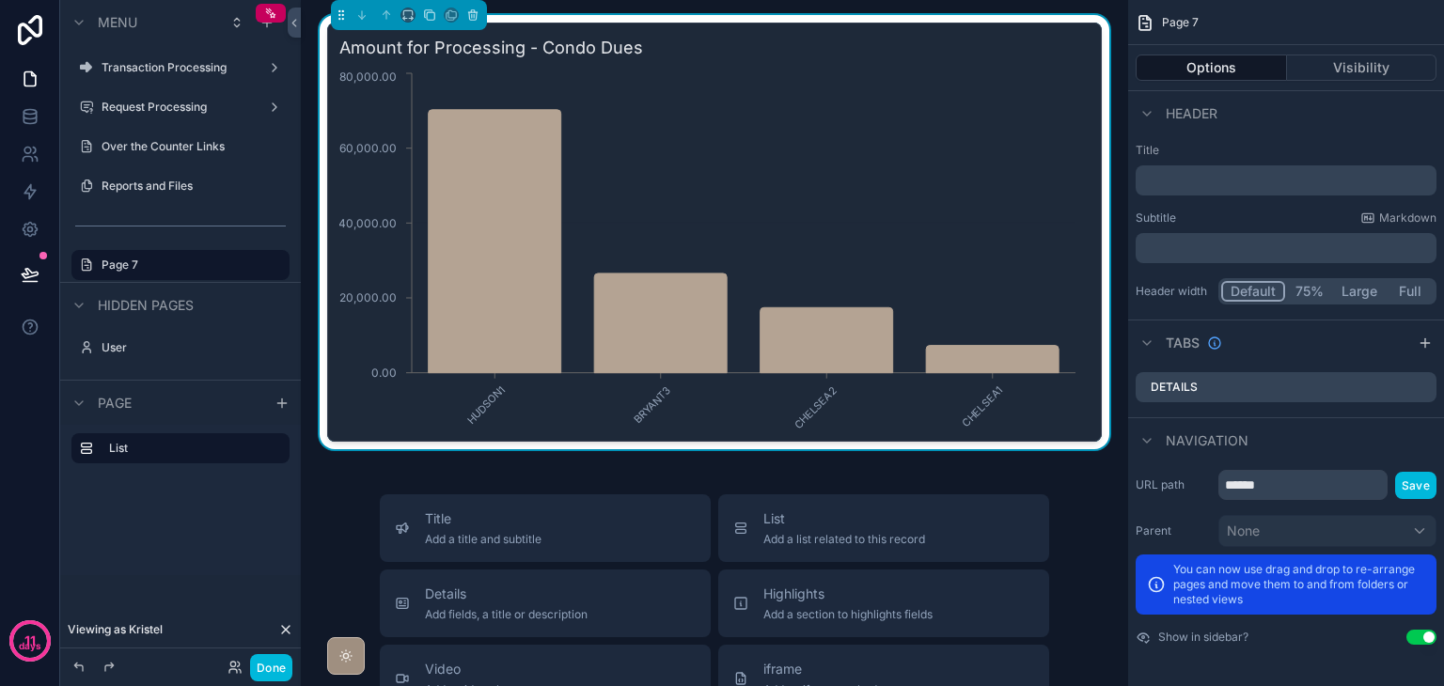
click at [188, 69] on label "Transaction Processing" at bounding box center [177, 67] width 150 height 15
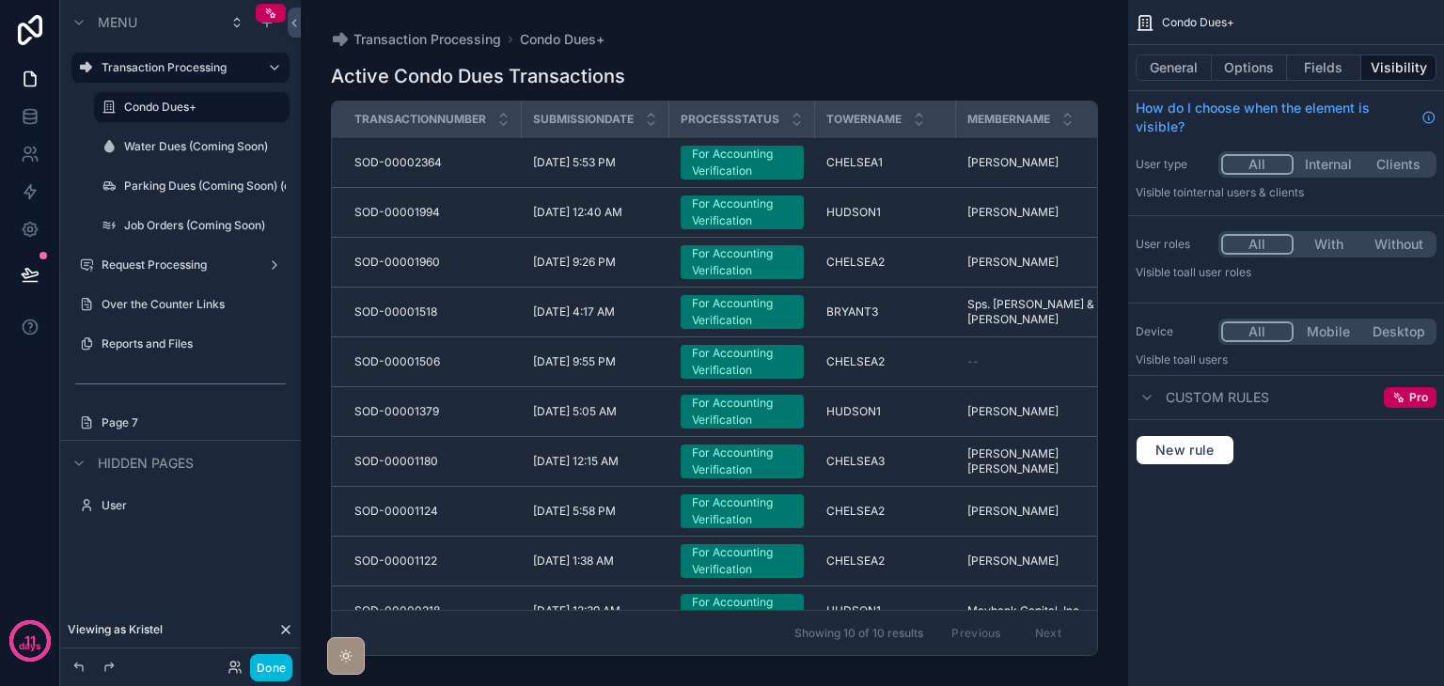
click at [159, 61] on label "Transaction Processing" at bounding box center [177, 67] width 150 height 15
click at [162, 419] on label "Page 7" at bounding box center [190, 423] width 177 height 15
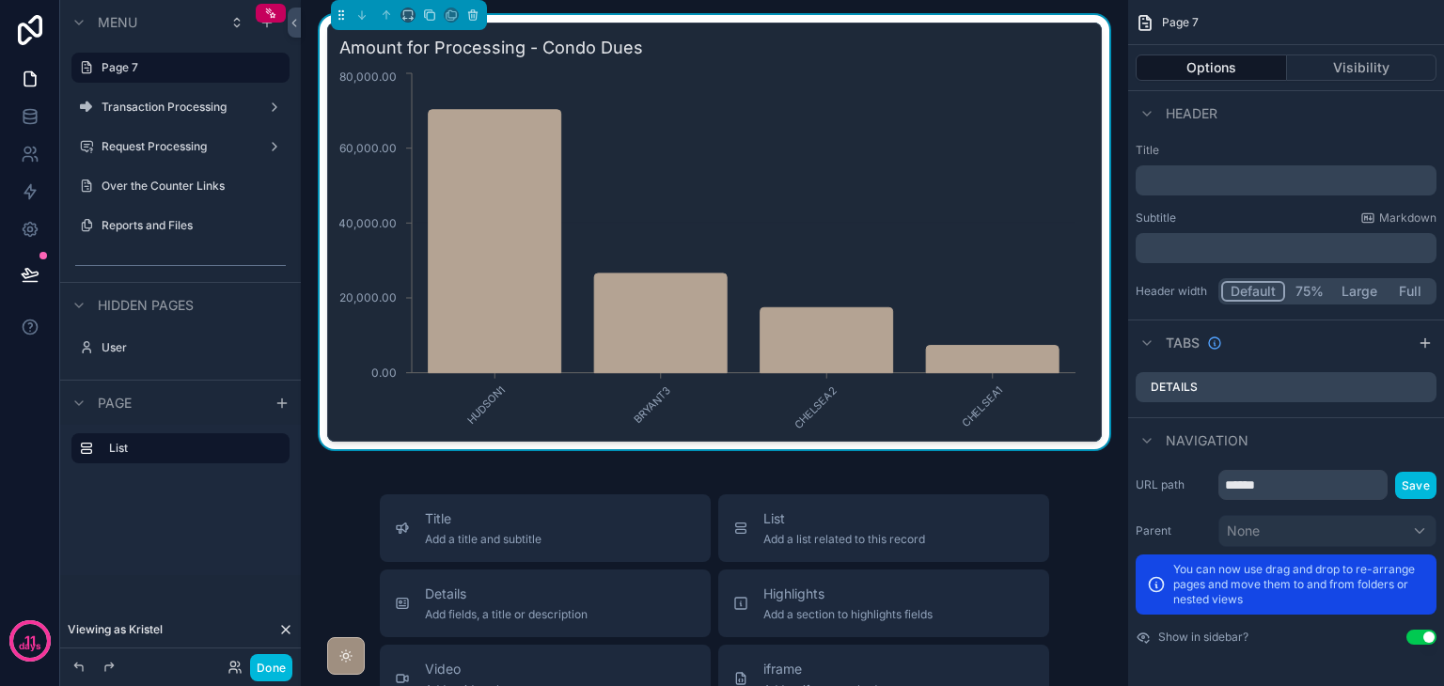
click at [0, 0] on button "scrollable content" at bounding box center [0, 0] width 0 height 0
click at [194, 69] on input "******" at bounding box center [166, 67] width 128 height 23
type input "*******"
click at [253, 71] on icon "scrollable content" at bounding box center [248, 67] width 15 height 15
click at [1105, 490] on div "Amount for Processing - Condo Dues HUDSON1 BRYANT3 CHELSEA2 CHELSEA1 0.00 20,00…" at bounding box center [714, 657] width 827 height 1315
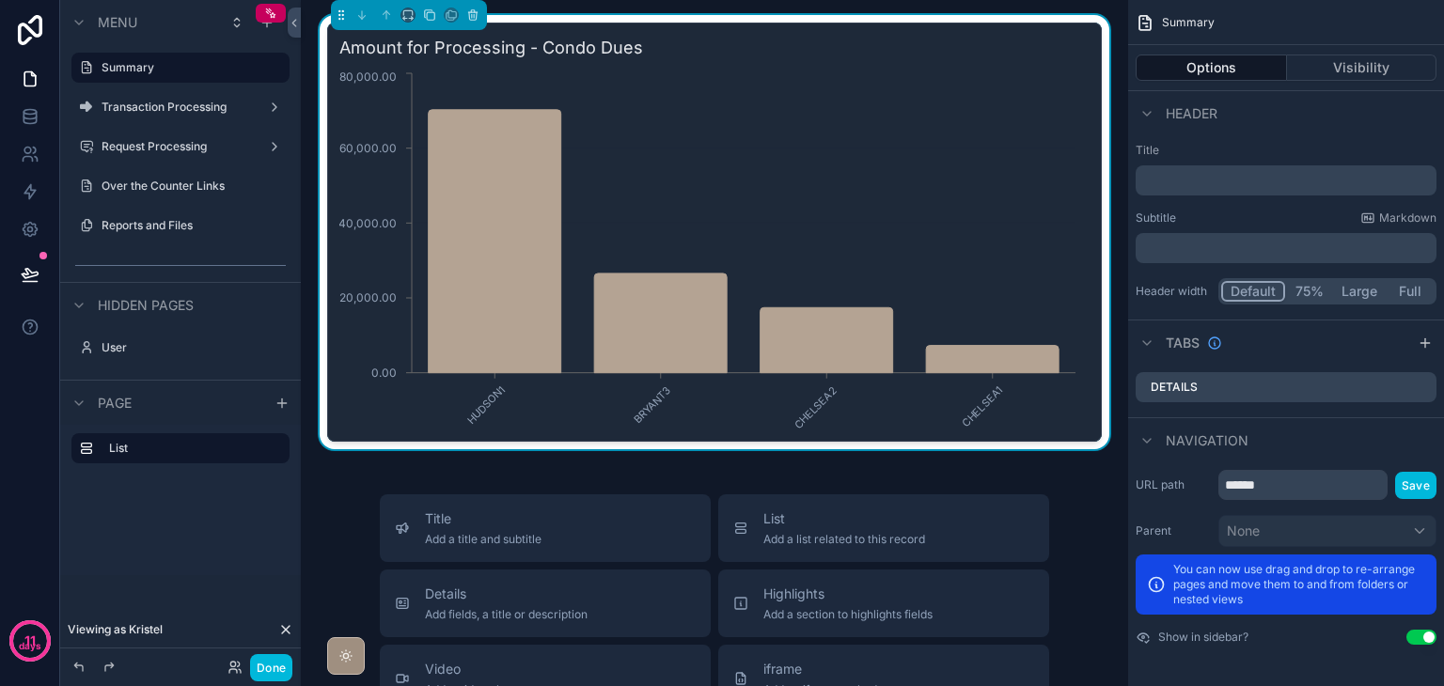
click at [176, 72] on label "Summary" at bounding box center [190, 67] width 177 height 15
click at [1091, 189] on div "Amount for Processing - Condo Dues HUDSON1 BRYANT3 CHELSEA2 CHELSEA1 0.00 20,00…" at bounding box center [714, 232] width 775 height 419
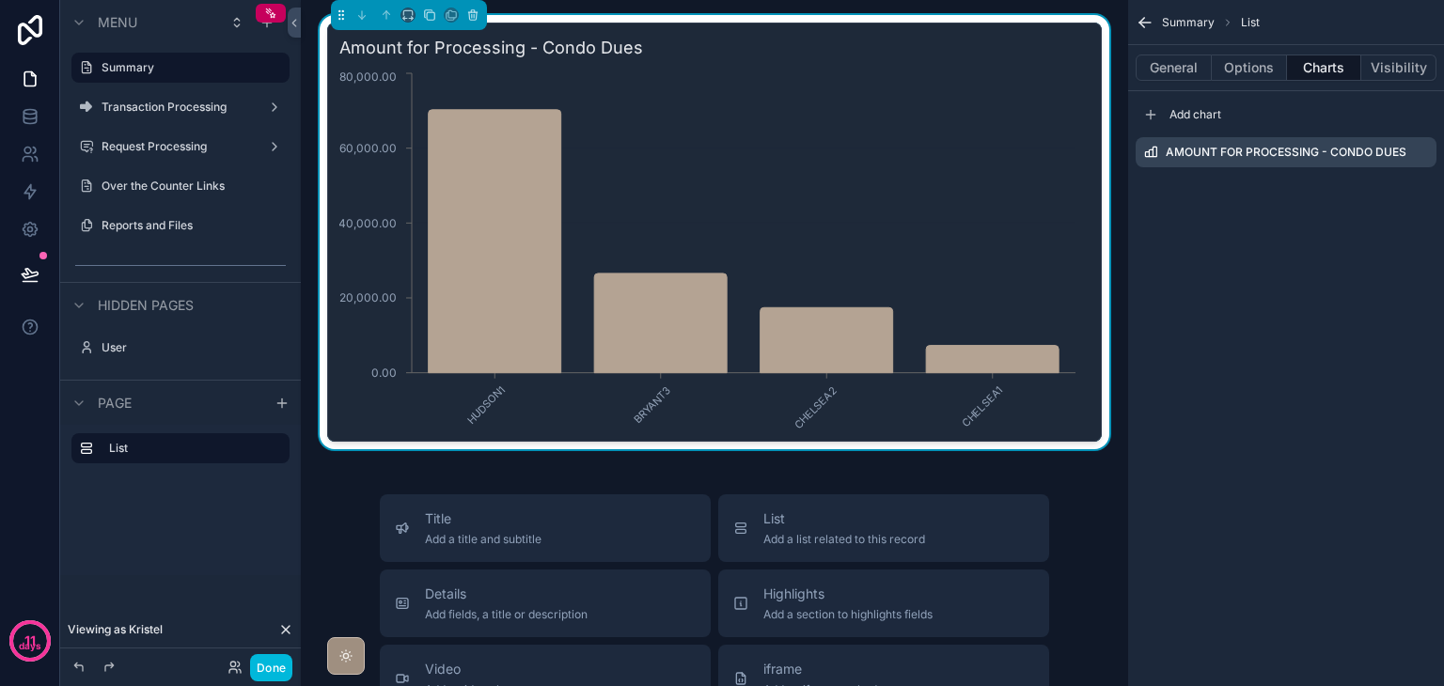
click at [1206, 113] on span "Add chart" at bounding box center [1196, 114] width 52 height 15
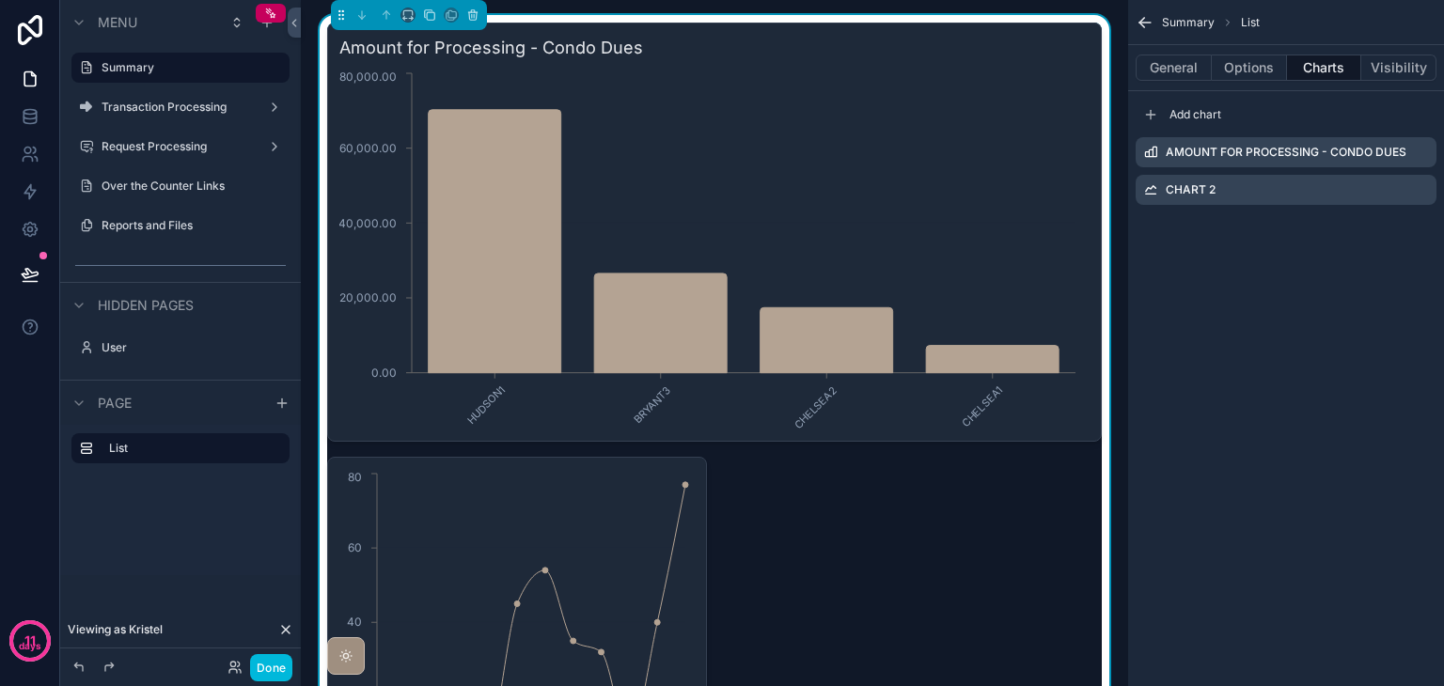
click at [0, 0] on icon "scrollable content" at bounding box center [0, 0] width 0 height 0
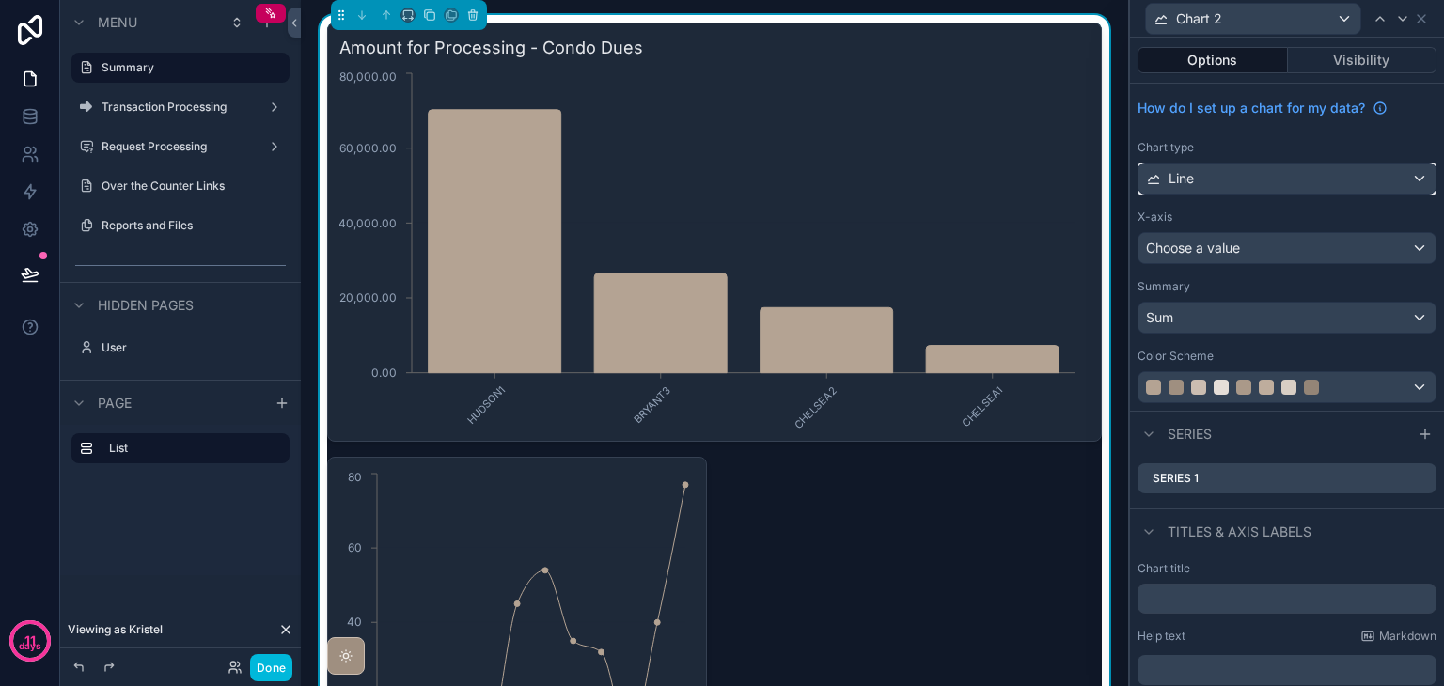
click at [1220, 183] on div "Line" at bounding box center [1287, 179] width 297 height 30
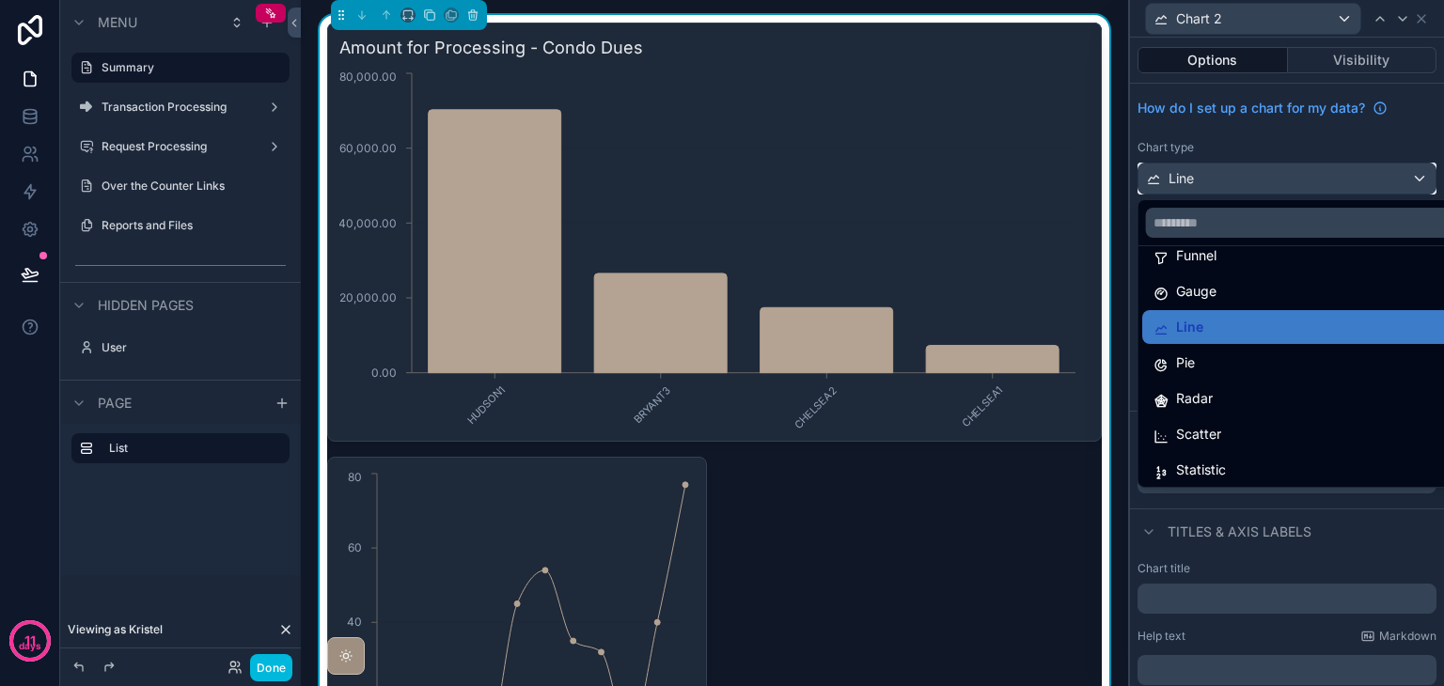
scroll to position [134, 0]
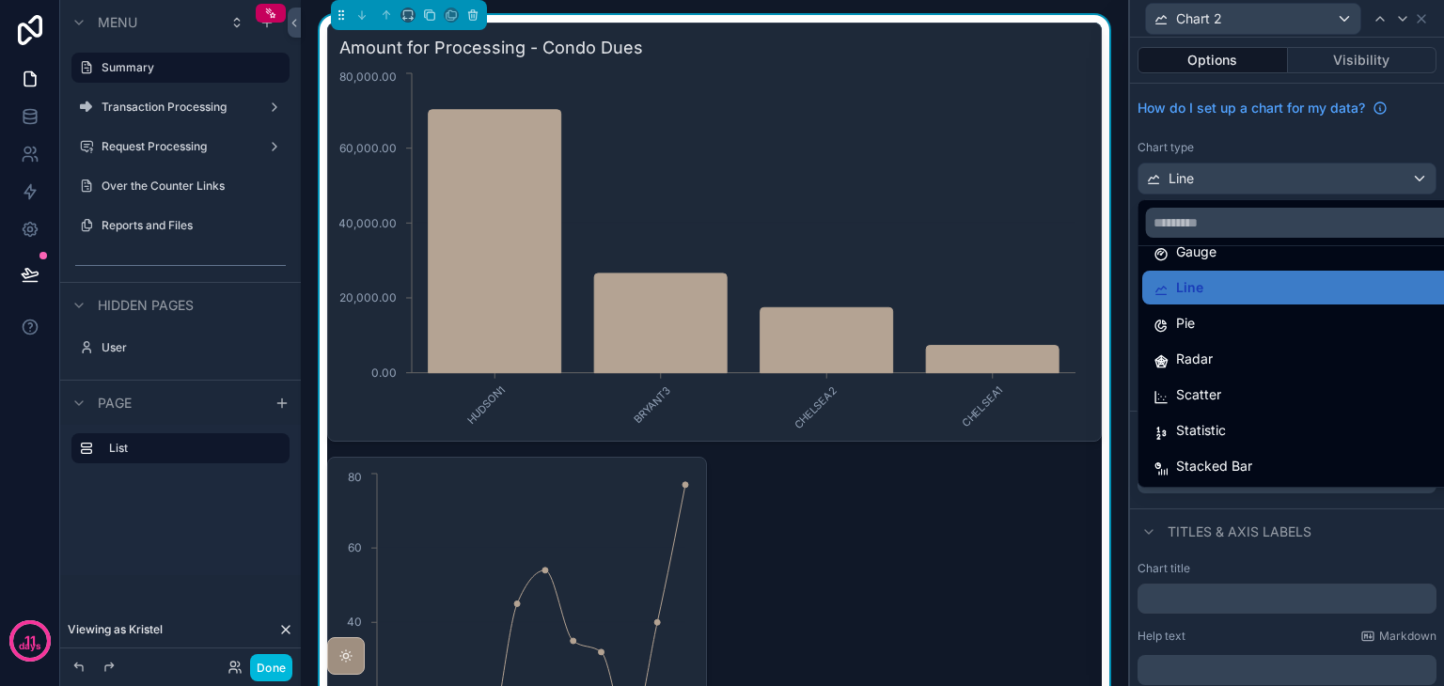
click at [1241, 416] on div "Statistic" at bounding box center [1302, 431] width 320 height 34
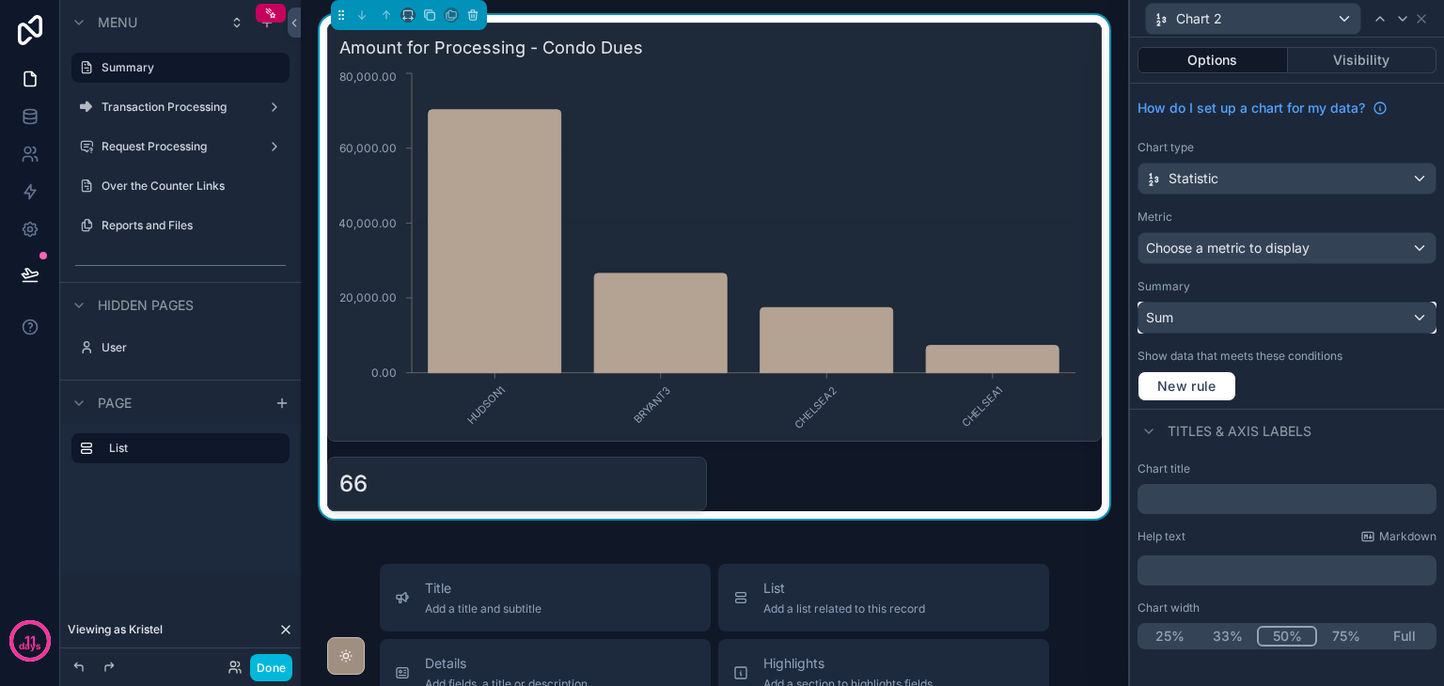
click at [1223, 319] on div "Sum" at bounding box center [1287, 318] width 297 height 30
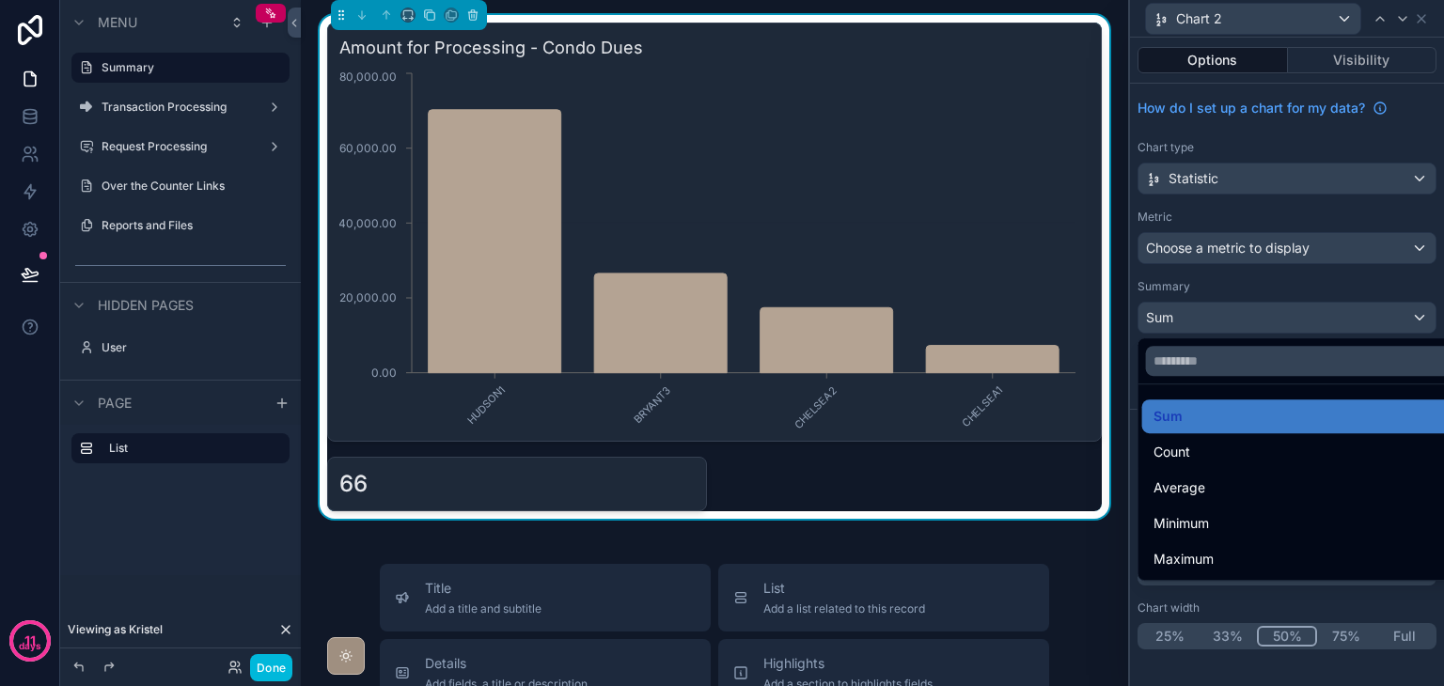
click at [1223, 319] on div at bounding box center [1287, 343] width 314 height 686
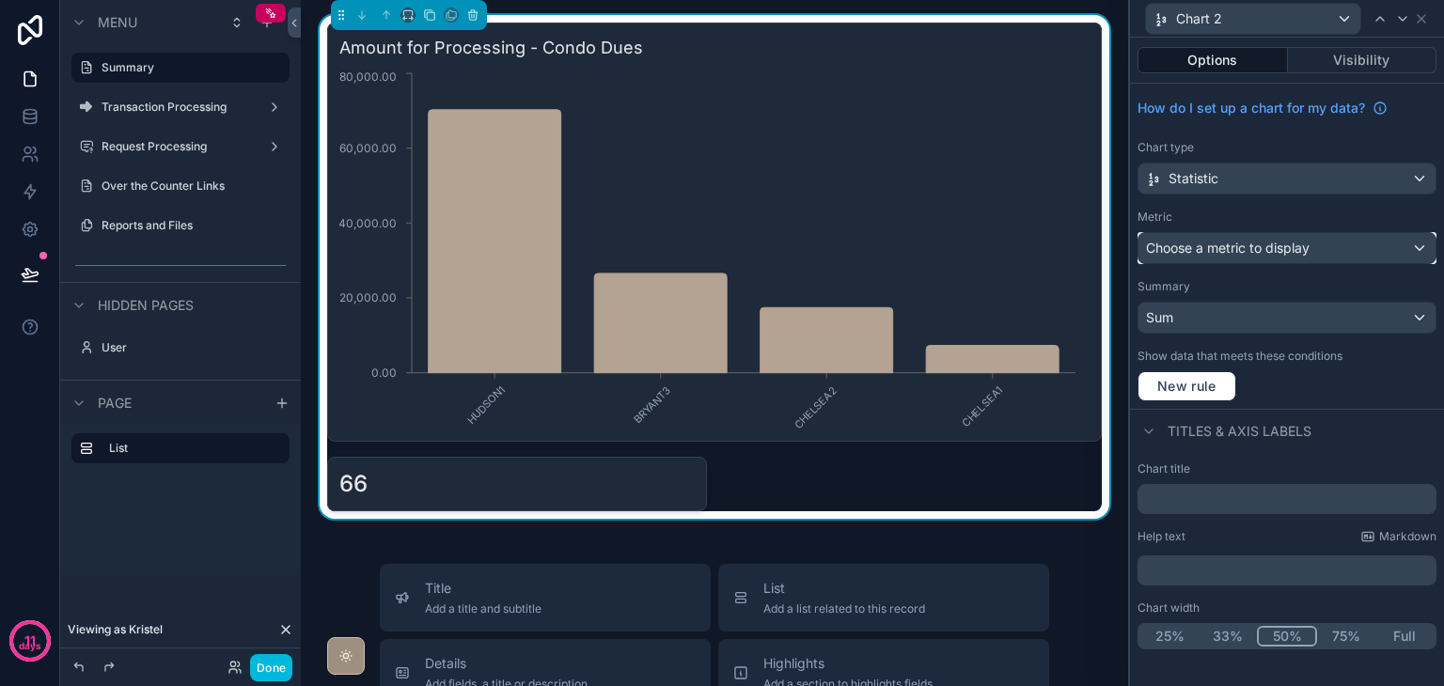
click at [1211, 253] on span "Choose a metric to display" at bounding box center [1228, 248] width 164 height 16
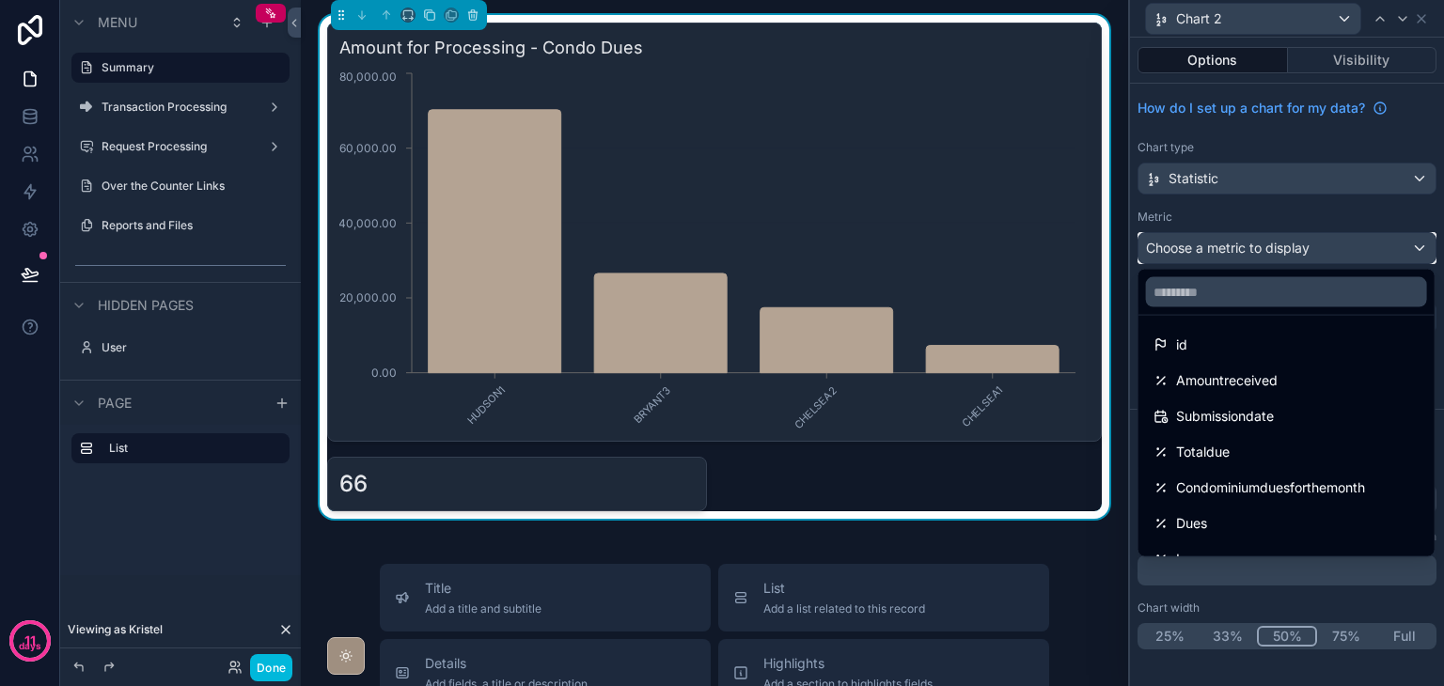
scroll to position [0, 0]
click at [1234, 385] on span "Amountreceived" at bounding box center [1227, 383] width 102 height 23
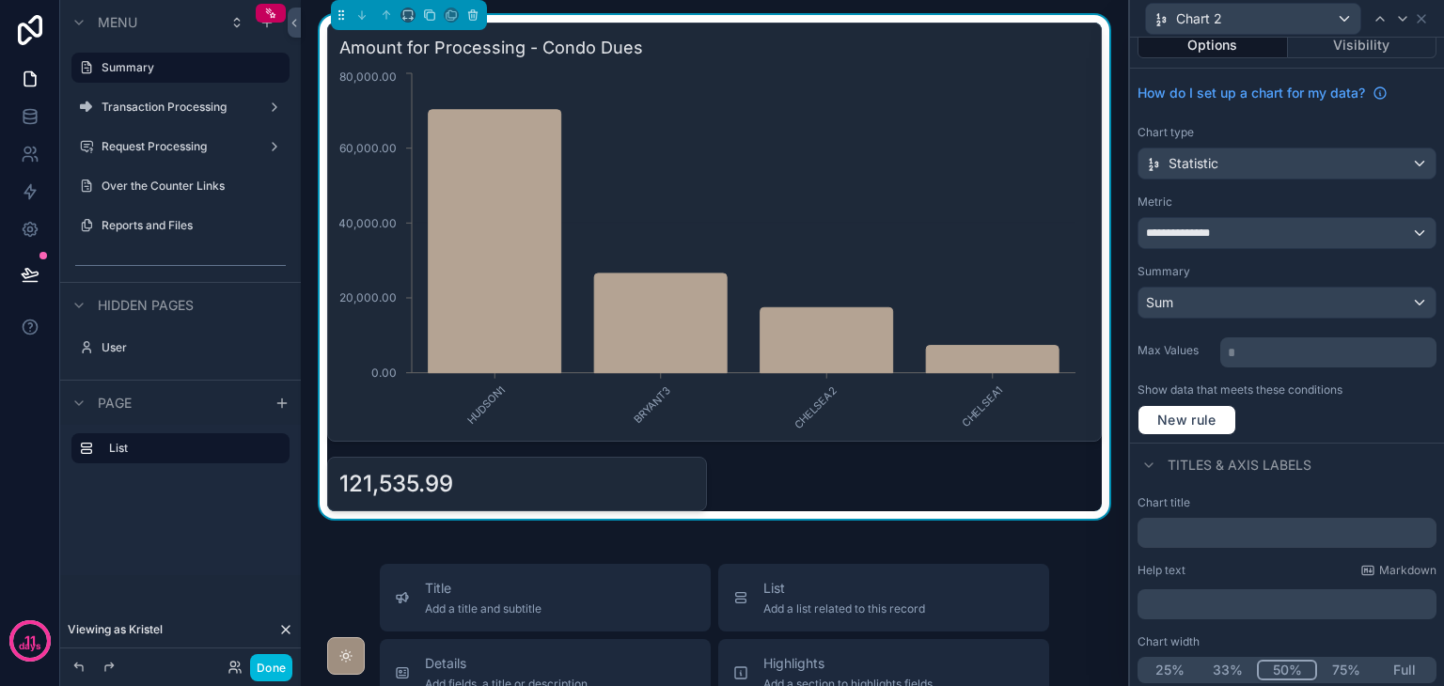
scroll to position [18, 0]
click at [1398, 658] on button "Full" at bounding box center [1405, 667] width 58 height 21
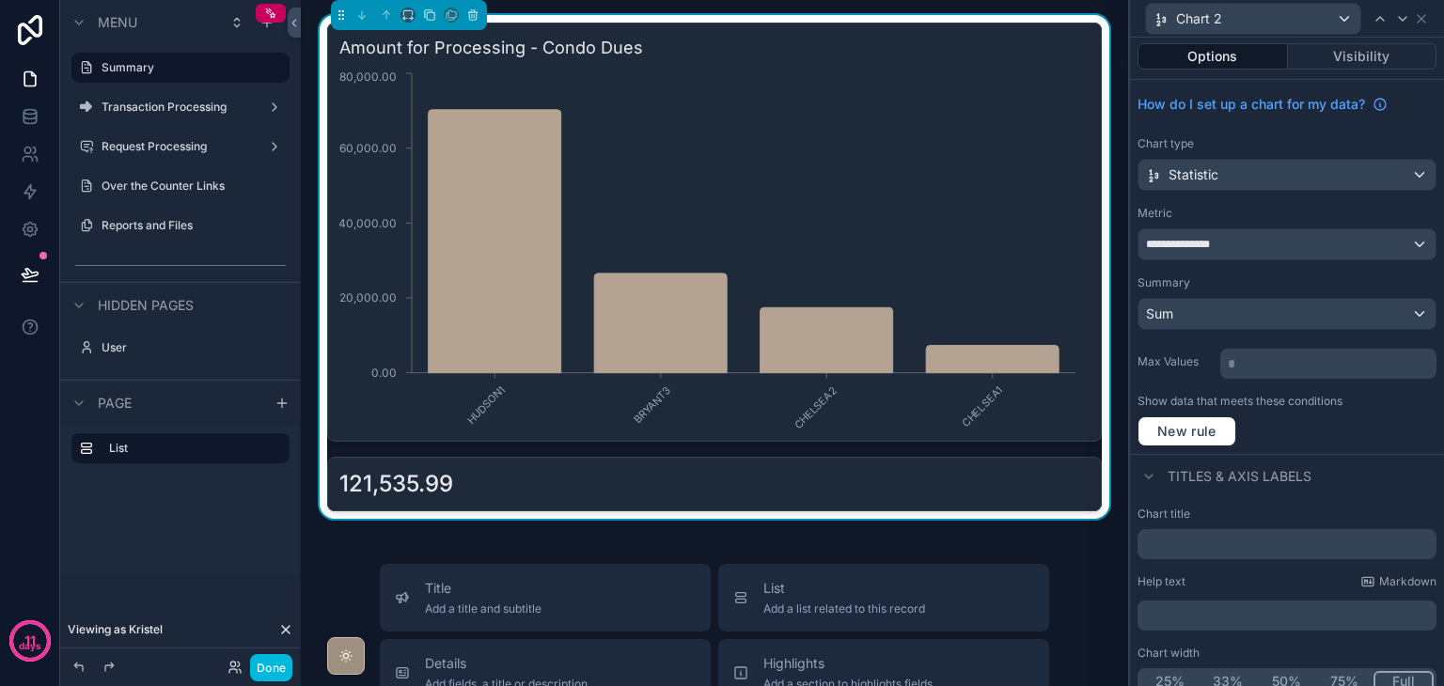
scroll to position [0, 0]
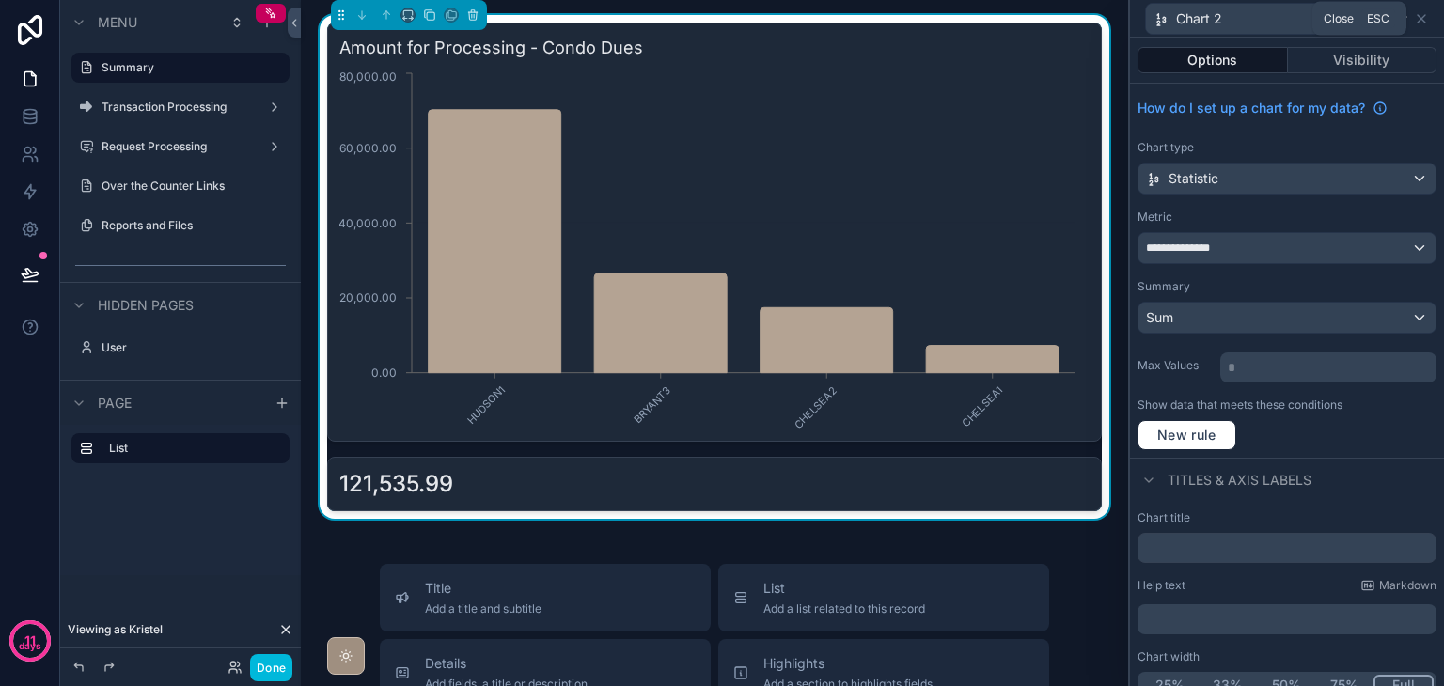
click at [1425, 18] on icon at bounding box center [1421, 18] width 15 height 15
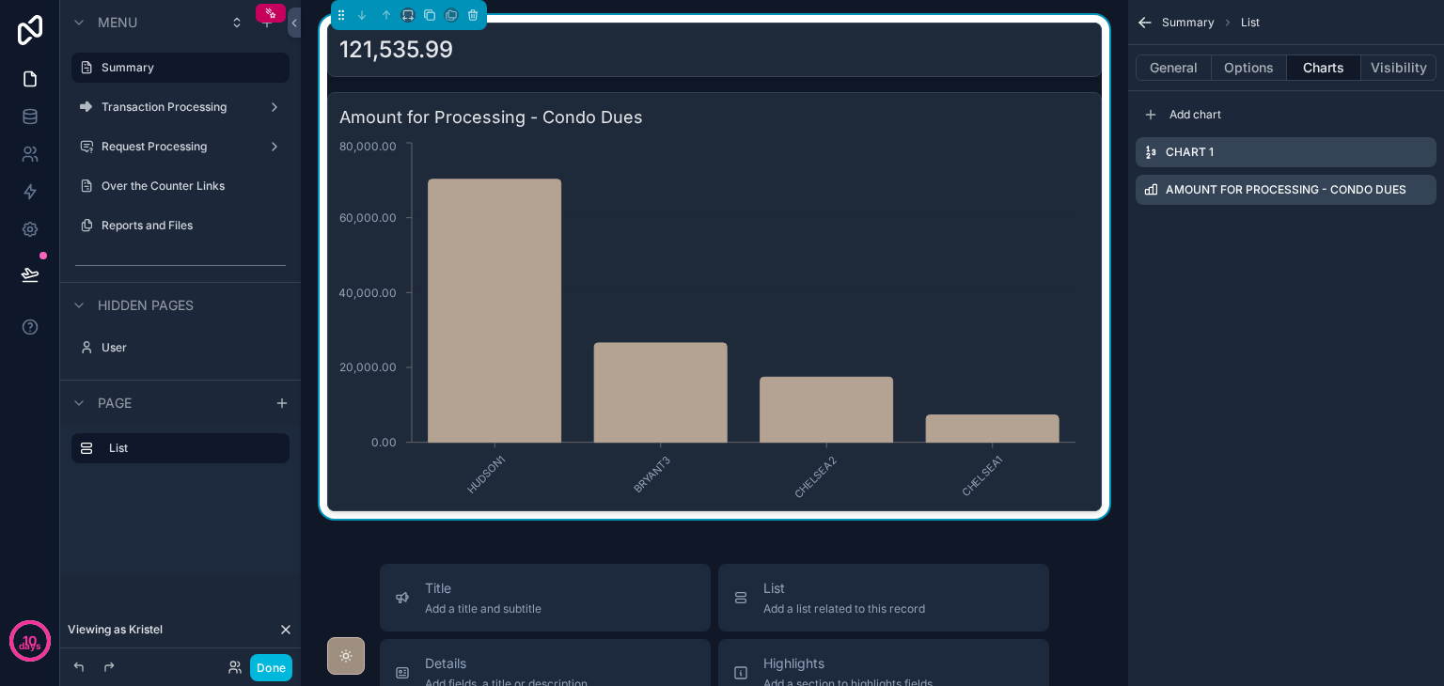
click at [0, 0] on icon "scrollable content" at bounding box center [0, 0] width 0 height 0
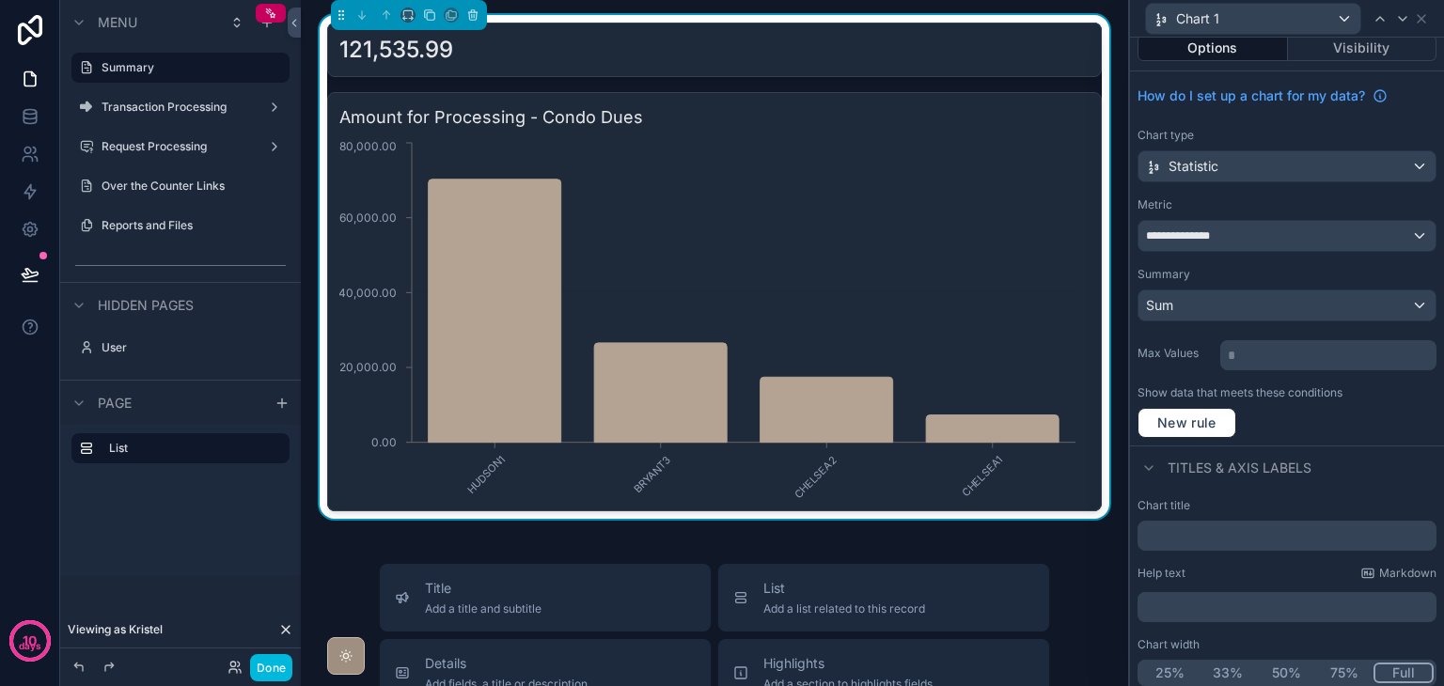
scroll to position [18, 0]
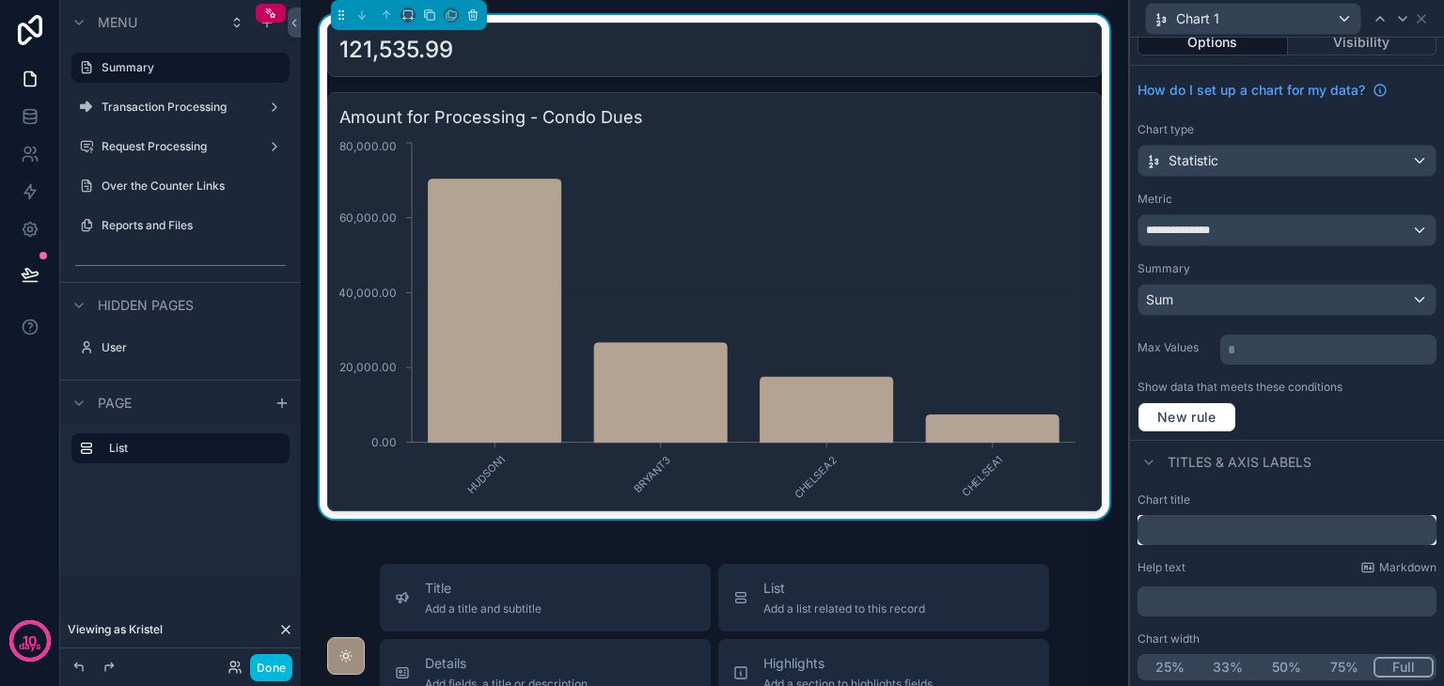
click at [1214, 520] on input "text" at bounding box center [1287, 530] width 299 height 30
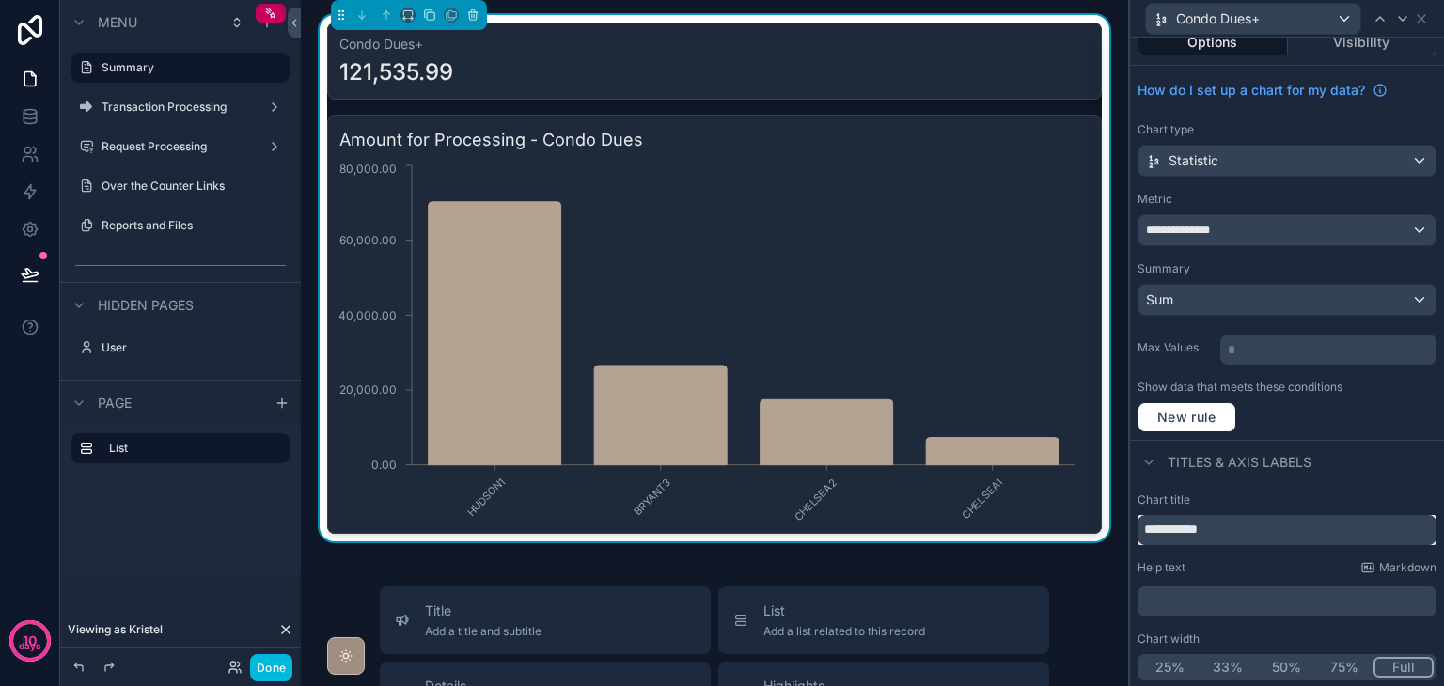
type input "**********"
click at [1307, 601] on p "﻿" at bounding box center [1289, 601] width 288 height 19
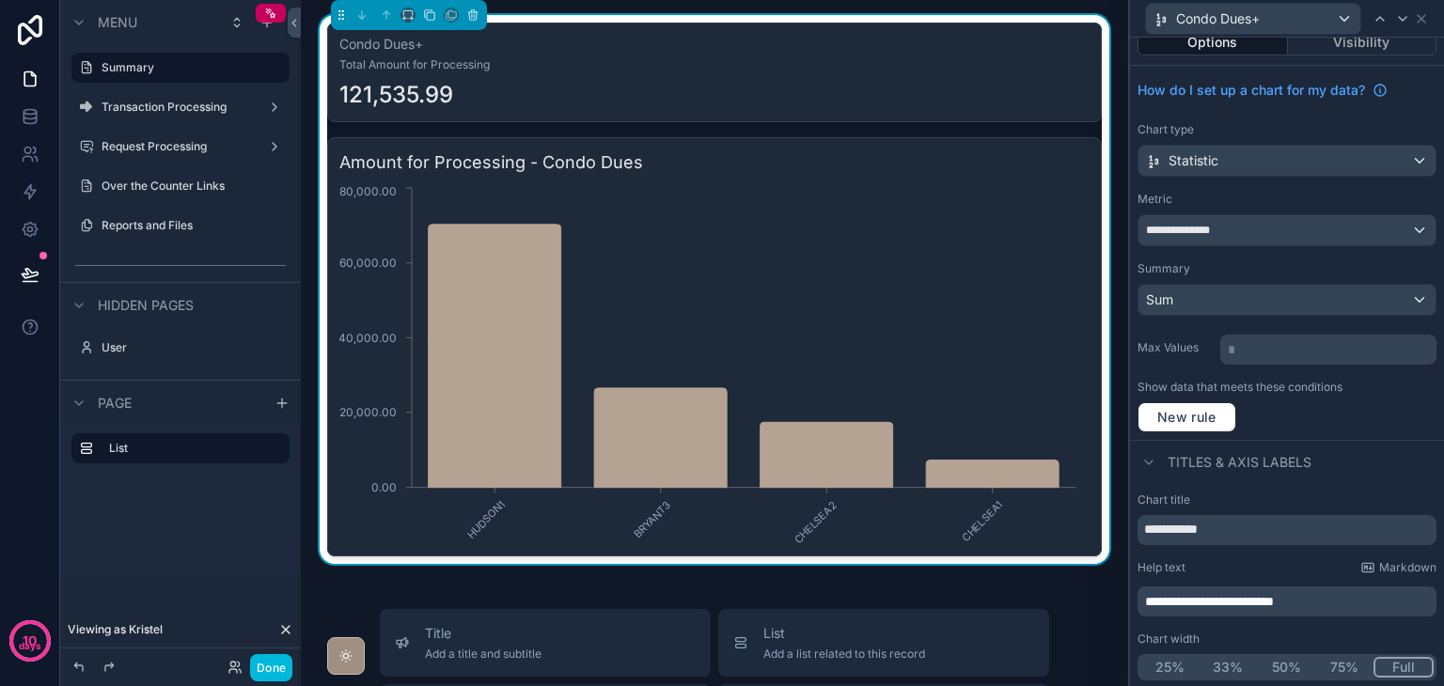
click at [1323, 627] on div "**********" at bounding box center [1287, 586] width 314 height 203
click at [1283, 531] on input "**********" at bounding box center [1287, 530] width 299 height 30
click at [1299, 562] on div "Help text Markdown" at bounding box center [1287, 567] width 299 height 15
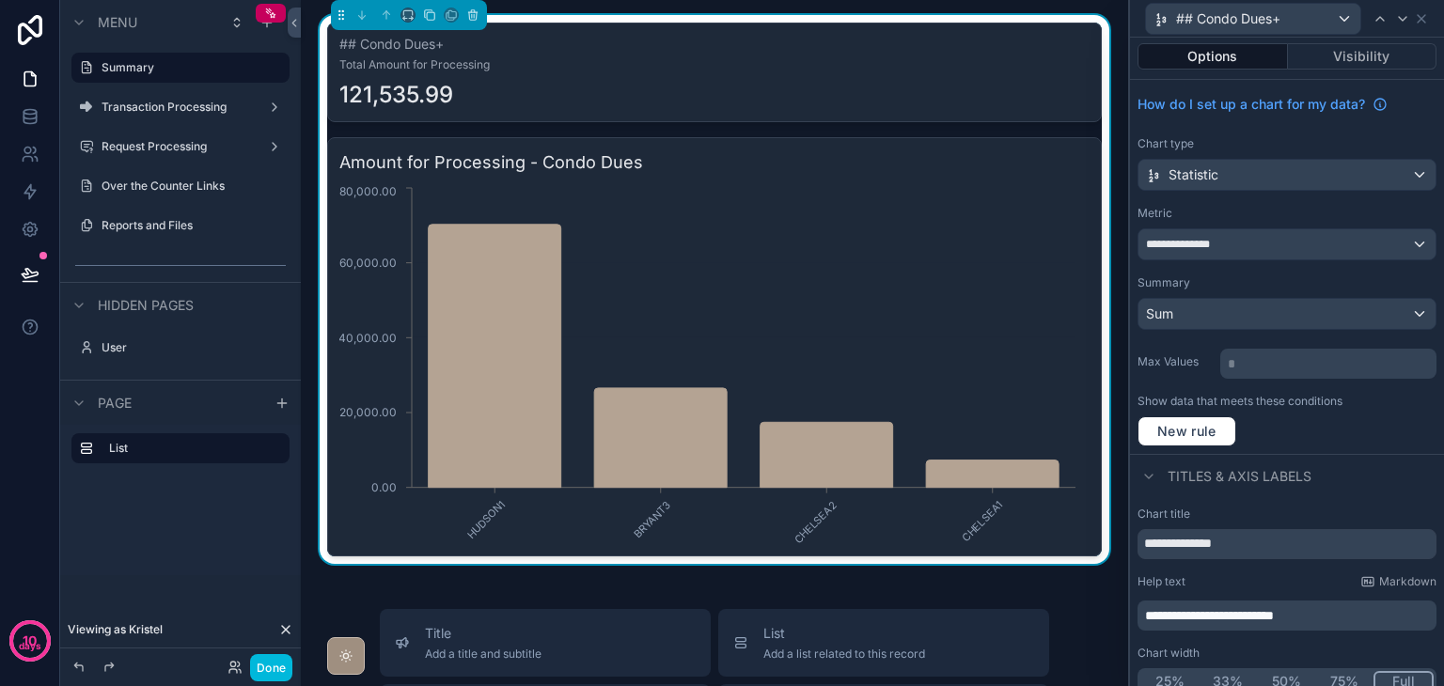
scroll to position [0, 0]
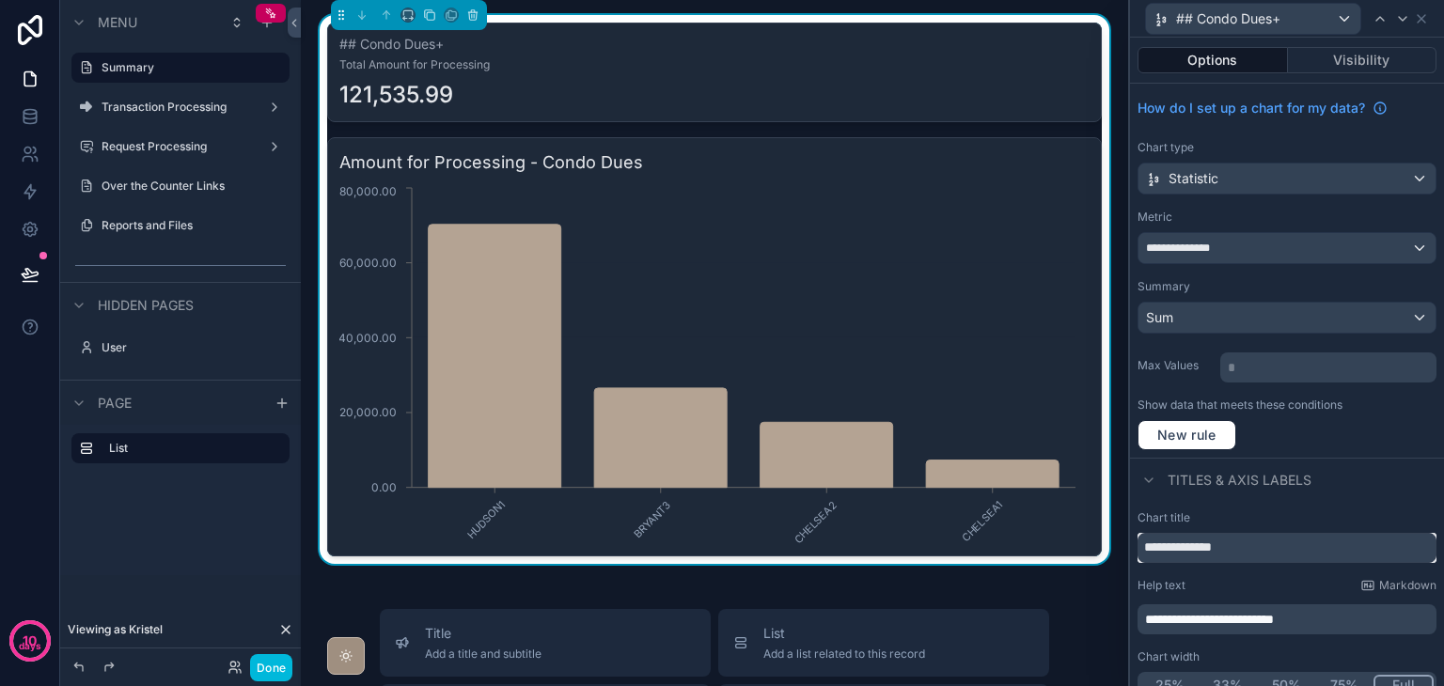
click at [1160, 543] on input "**********" at bounding box center [1287, 548] width 299 height 30
click at [969, 94] on div "121,535.99" at bounding box center [714, 95] width 750 height 30
click at [169, 452] on label "List" at bounding box center [191, 448] width 165 height 15
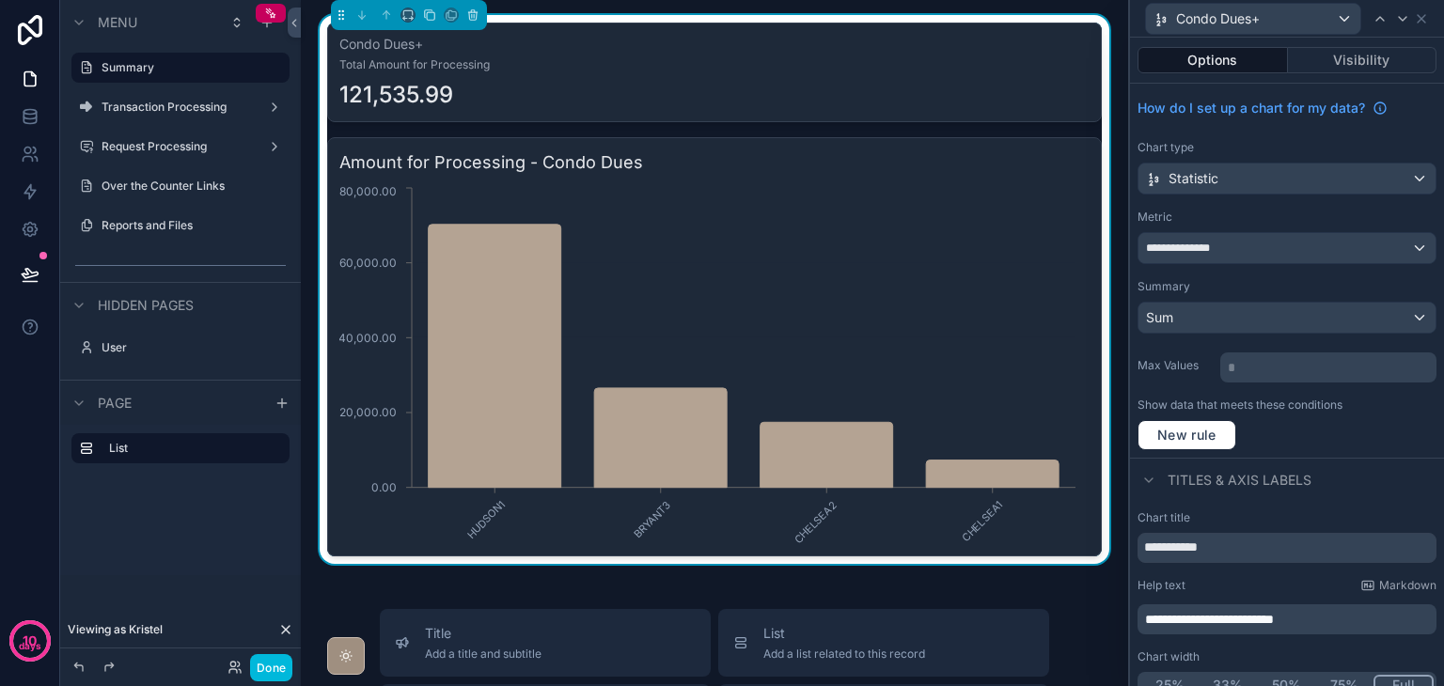
click at [1337, 505] on div "**********" at bounding box center [1287, 604] width 314 height 203
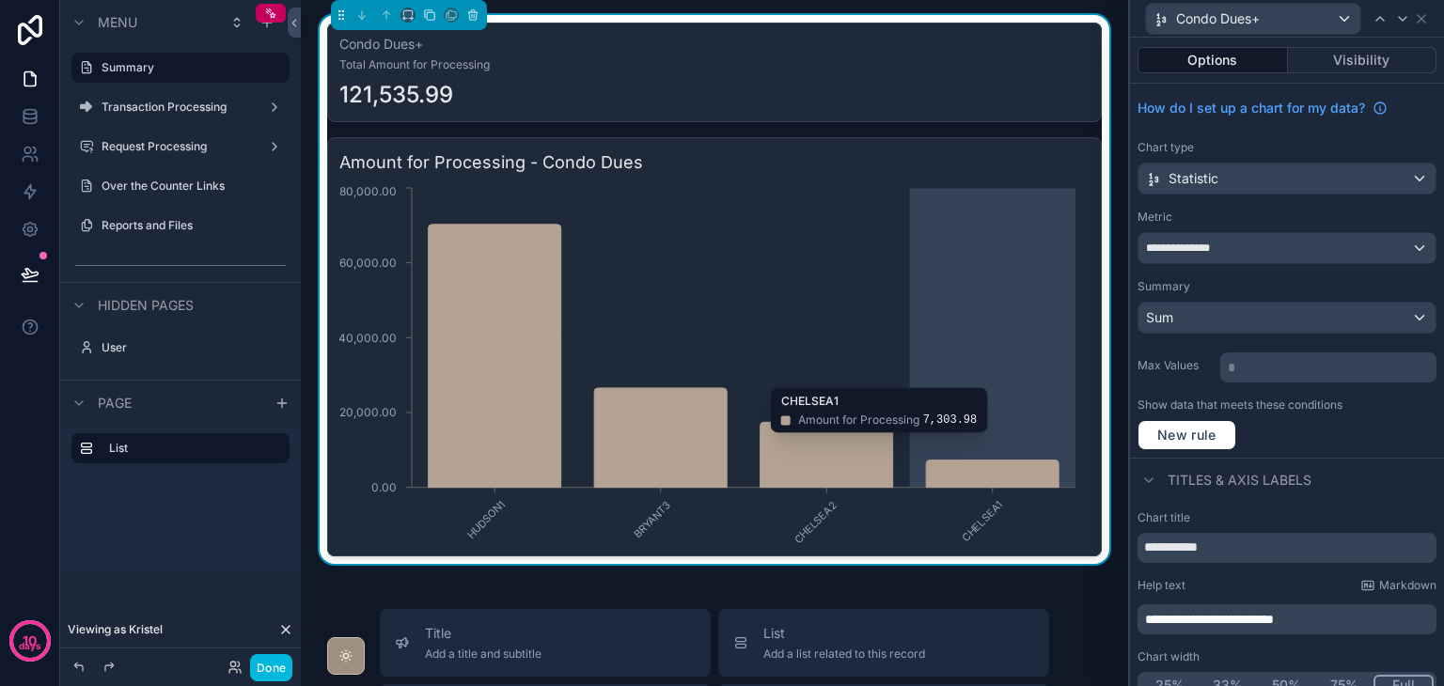
click at [1039, 441] on icon "HUDSON1 BRYANT3 CHELSEA2 CHELSEA1 0.00 20,000.00 40,000.00 60,000.00 80,000.00" at bounding box center [709, 363] width 741 height 361
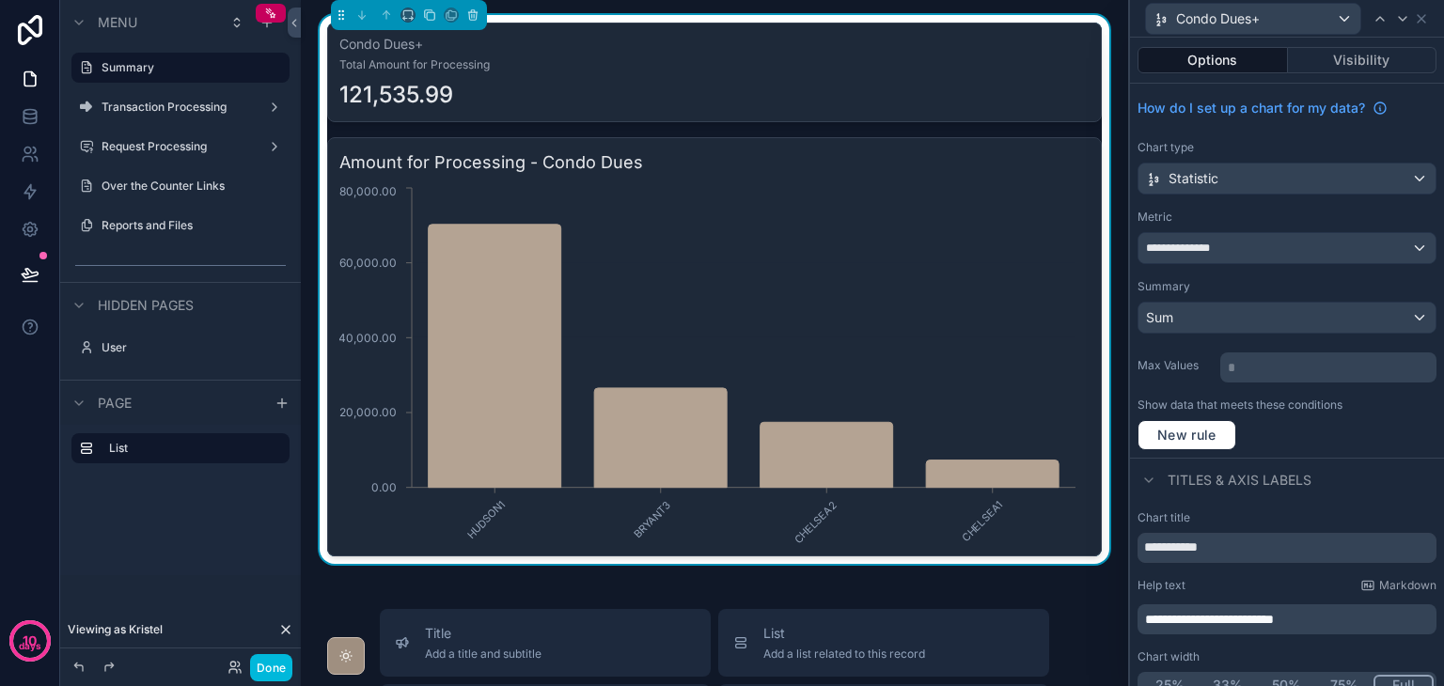
click at [816, 102] on div "121,535.99" at bounding box center [714, 95] width 750 height 30
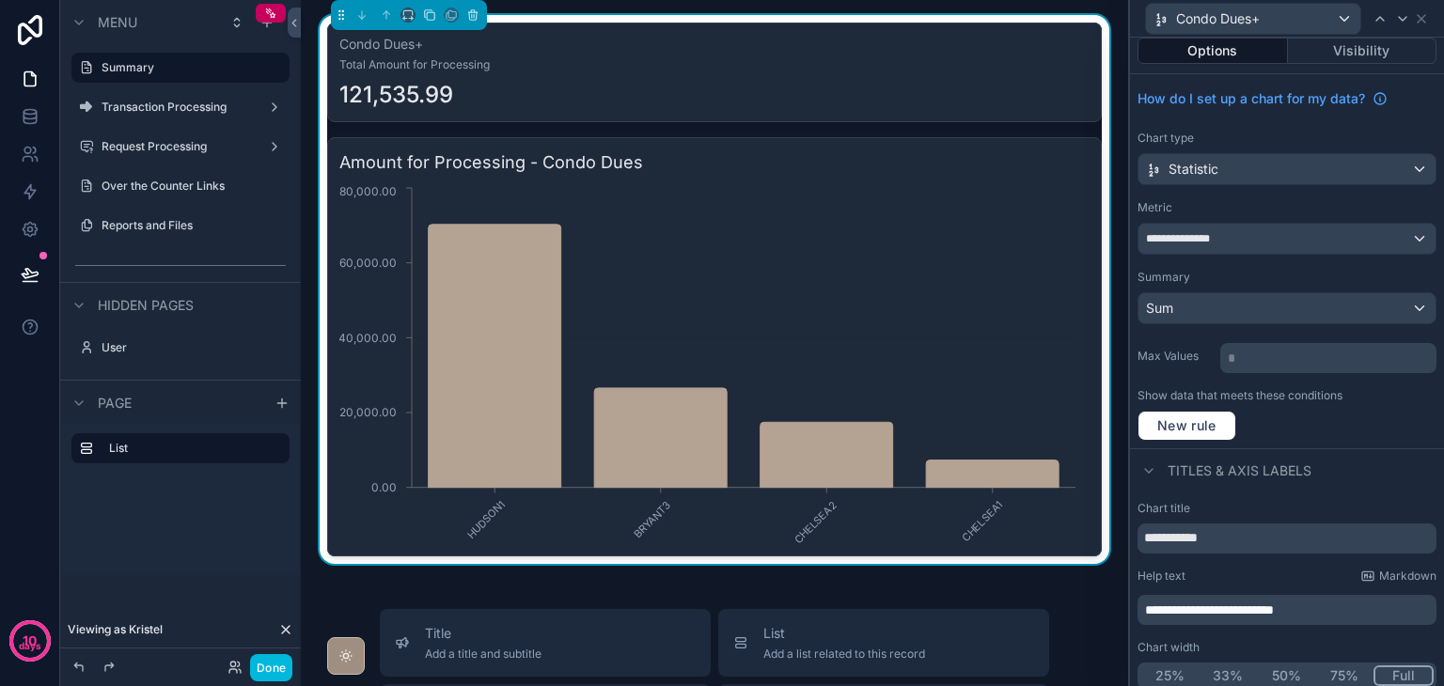
scroll to position [18, 0]
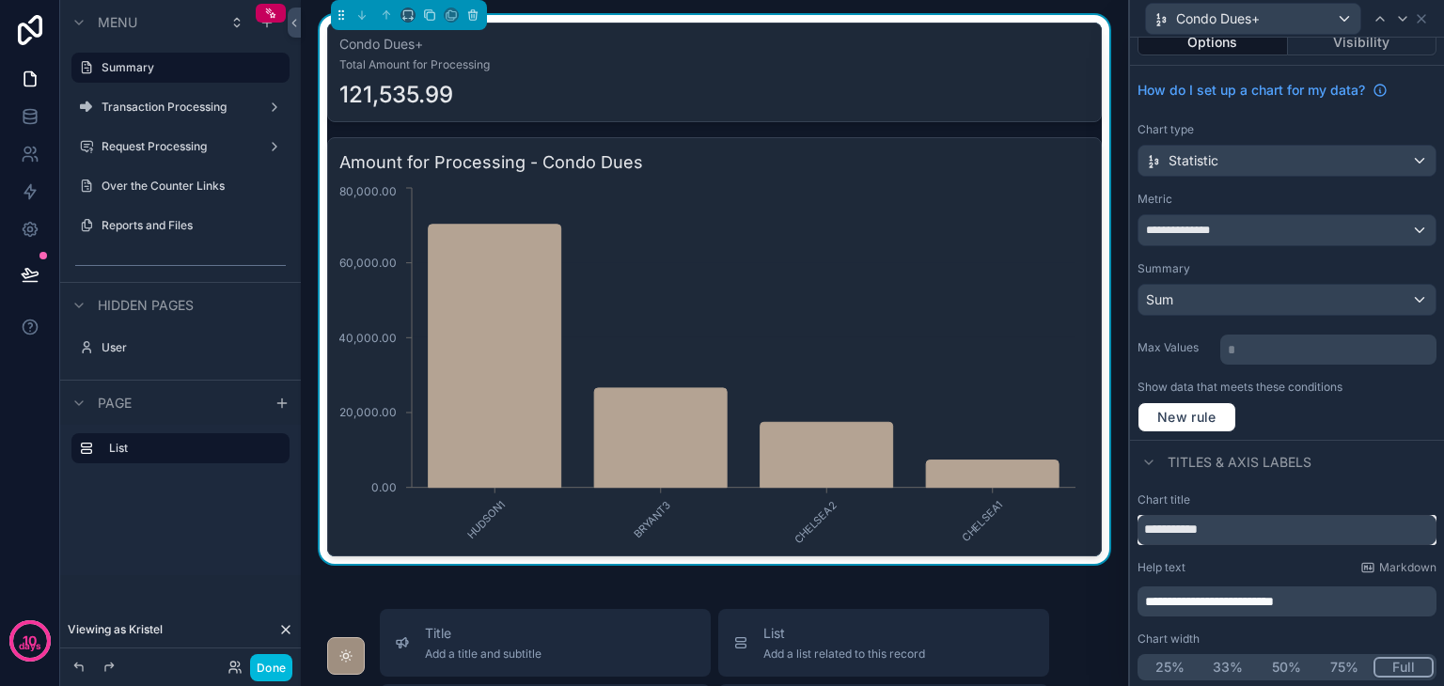
click at [1236, 527] on input "**********" at bounding box center [1287, 530] width 299 height 30
drag, startPoint x: 1300, startPoint y: 520, endPoint x: 1055, endPoint y: 518, distance: 245.4
click at [1055, 518] on div "**********" at bounding box center [722, 343] width 1444 height 686
type input "******"
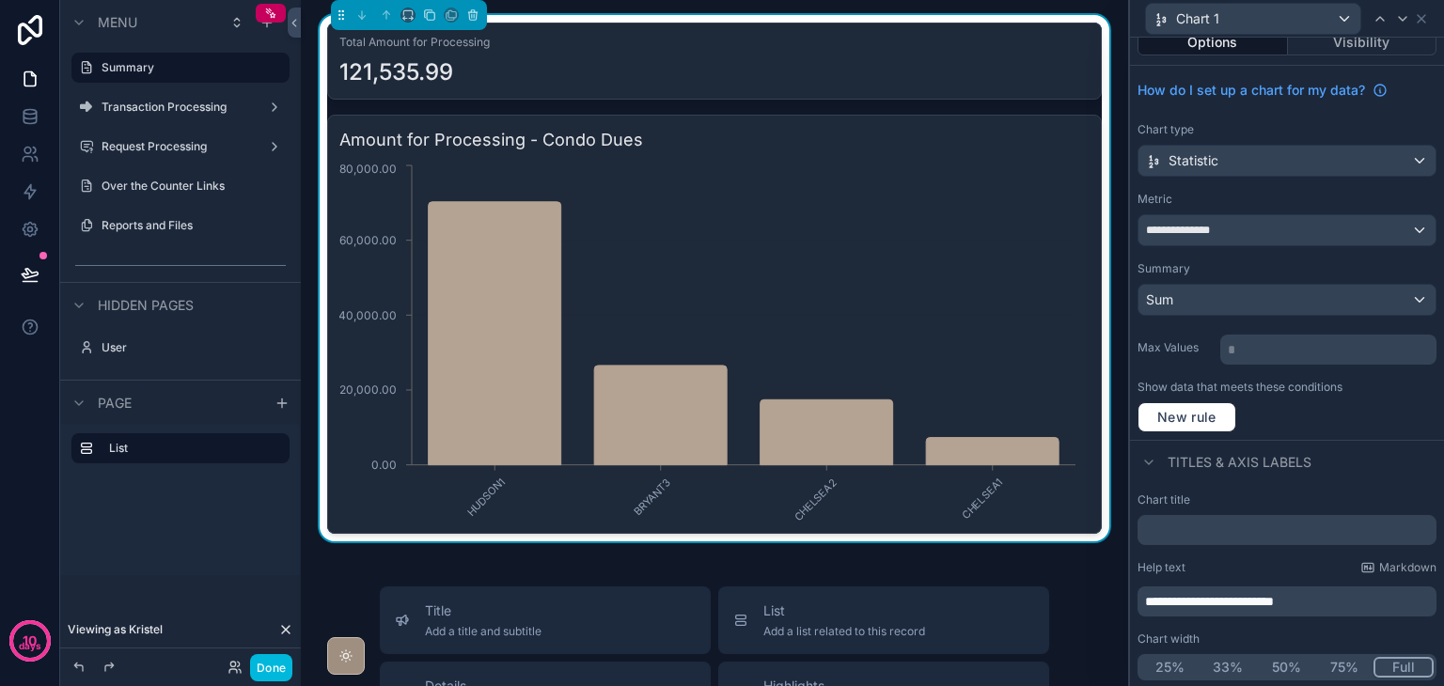
click at [1157, 597] on span "**********" at bounding box center [1209, 601] width 129 height 13
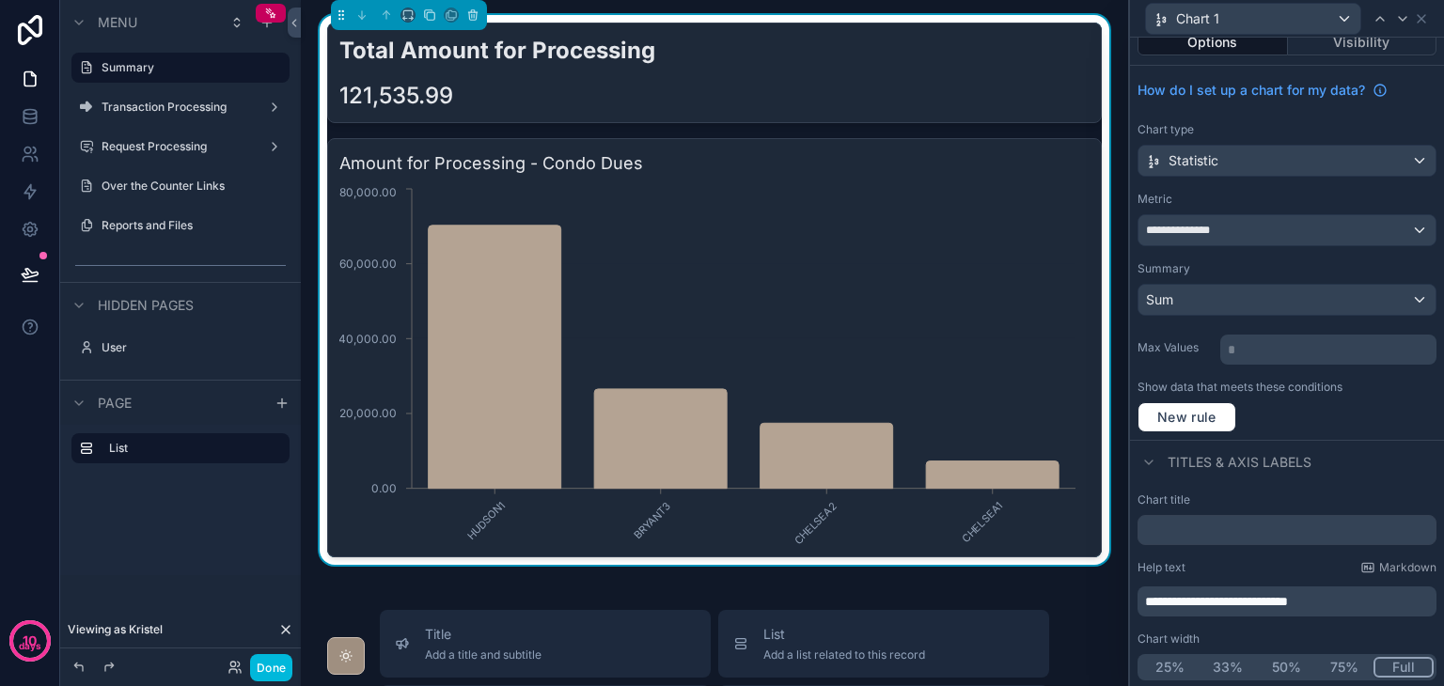
click at [1377, 598] on p "**********" at bounding box center [1289, 601] width 288 height 19
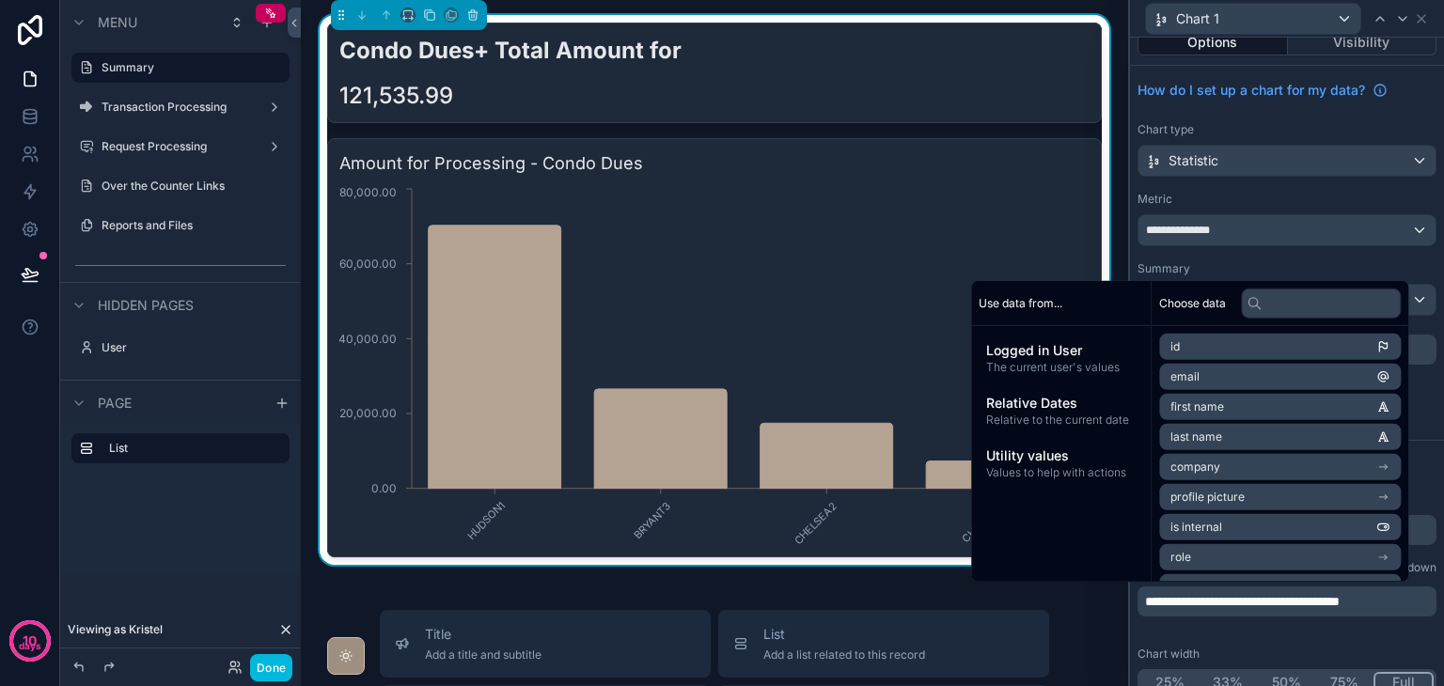
scroll to position [16, 0]
click at [1345, 606] on span "**********" at bounding box center [1244, 603] width 199 height 13
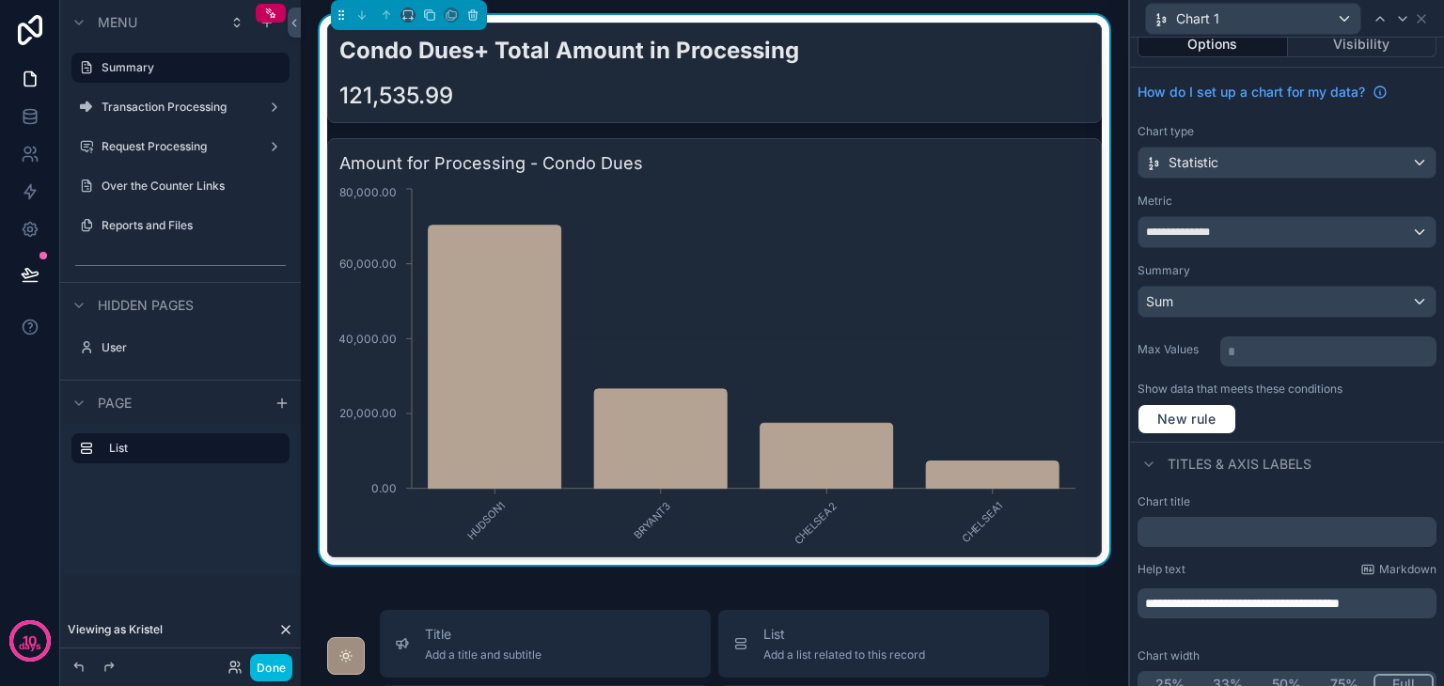
click at [1344, 644] on div "**********" at bounding box center [1287, 596] width 314 height 218
click at [273, 657] on button "Done" at bounding box center [271, 667] width 42 height 27
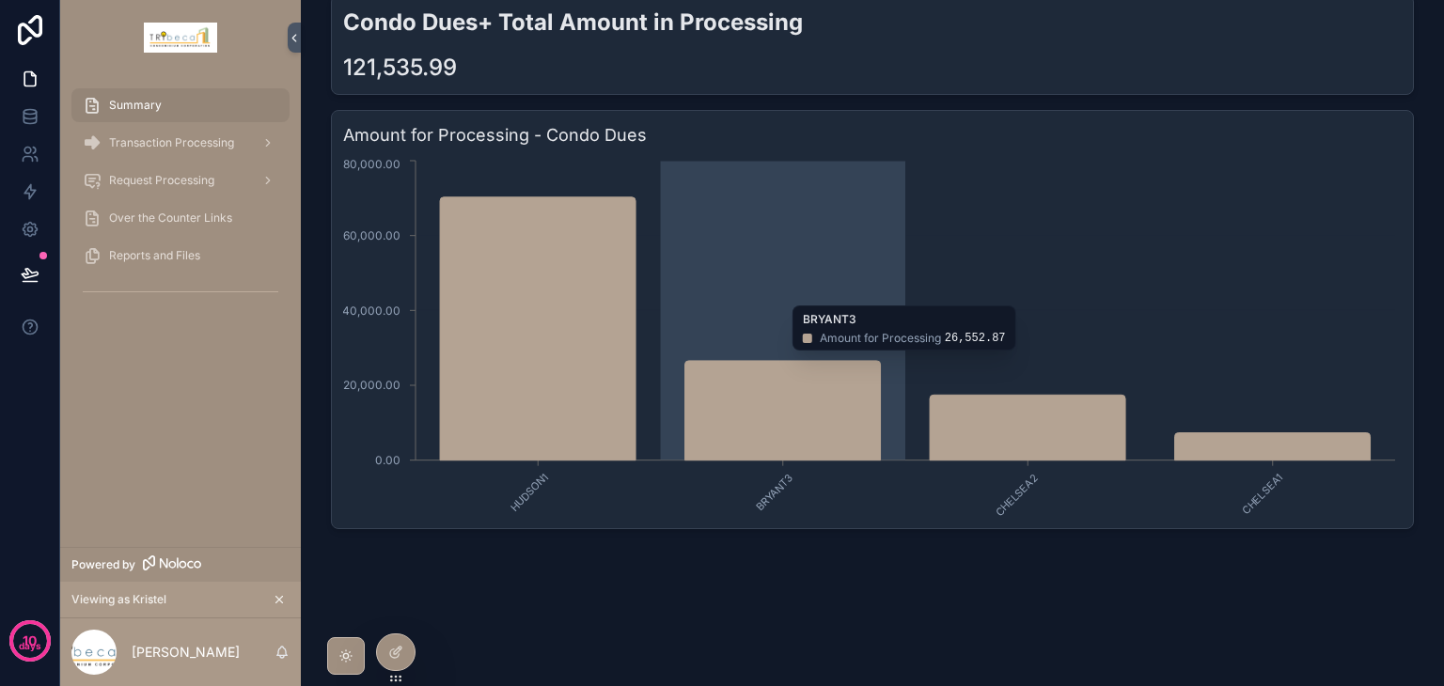
scroll to position [0, 0]
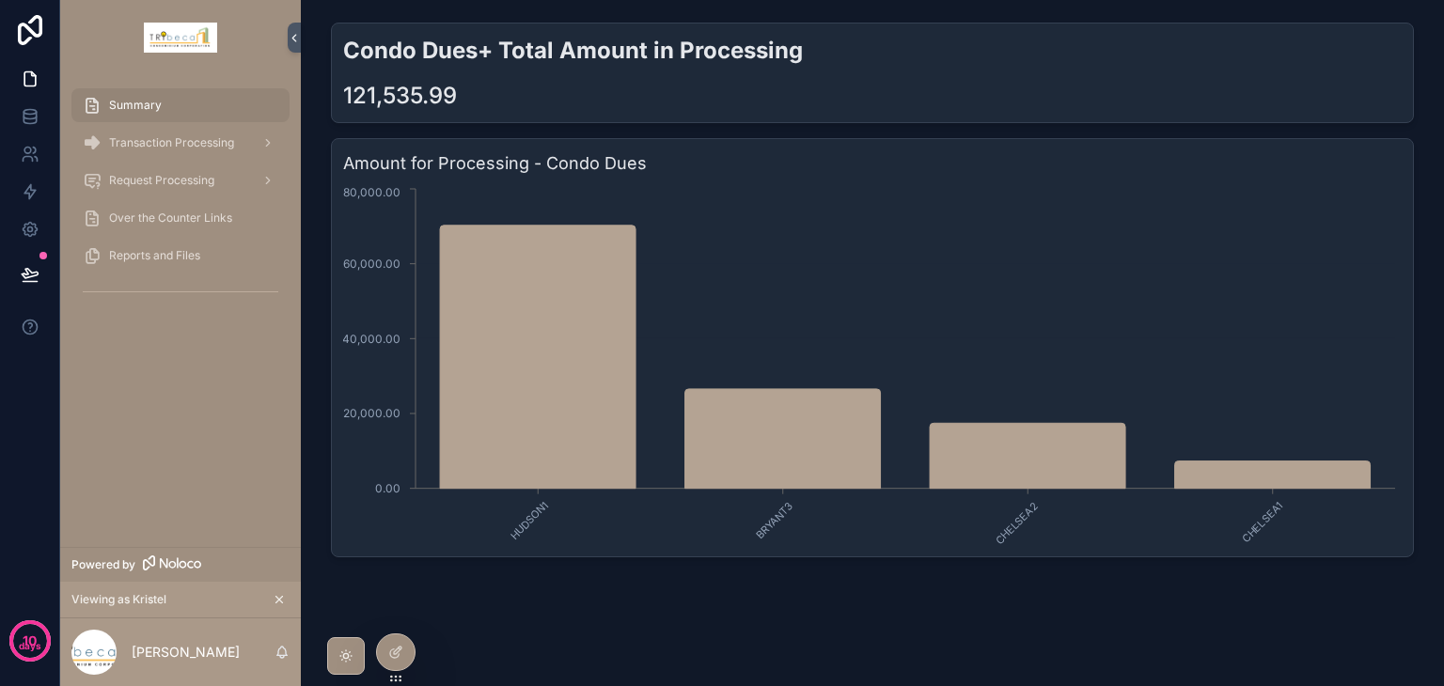
click at [189, 148] on span "Transaction Processing" at bounding box center [171, 142] width 125 height 15
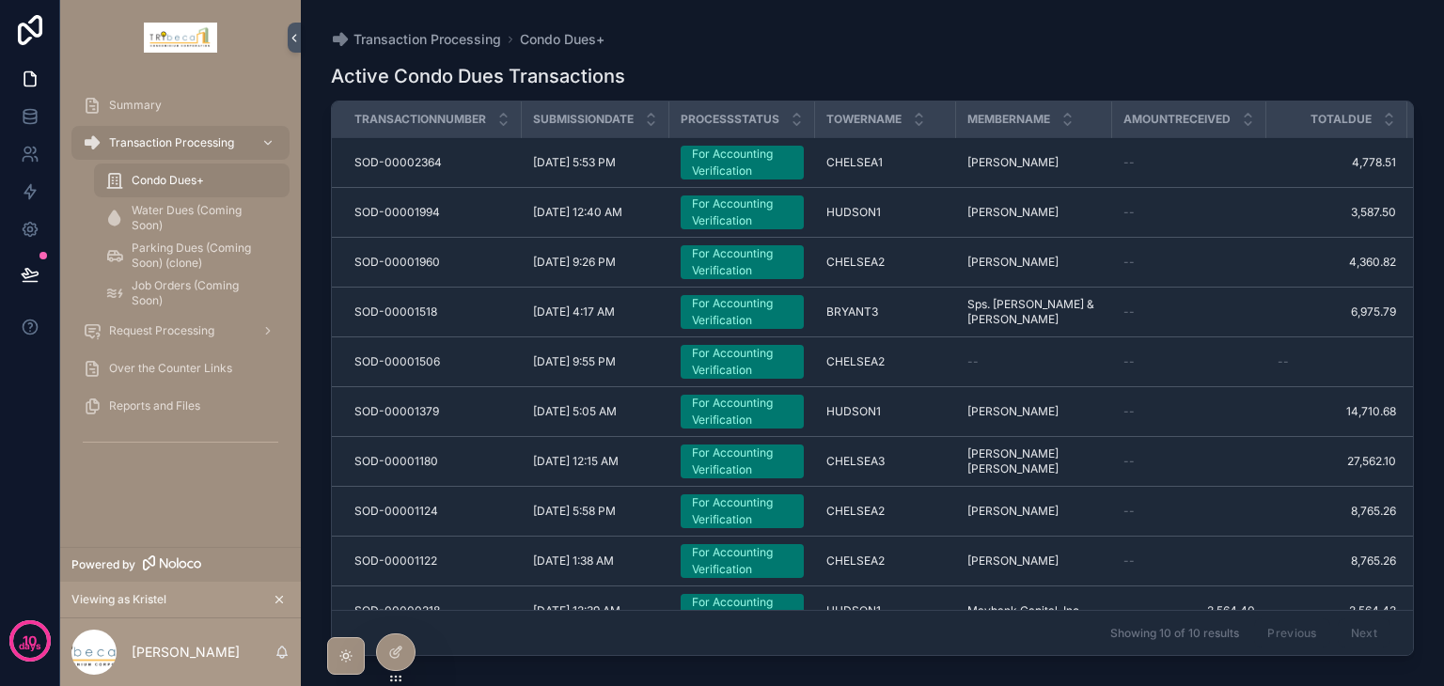
click at [213, 332] on span "Request Processing" at bounding box center [161, 330] width 105 height 15
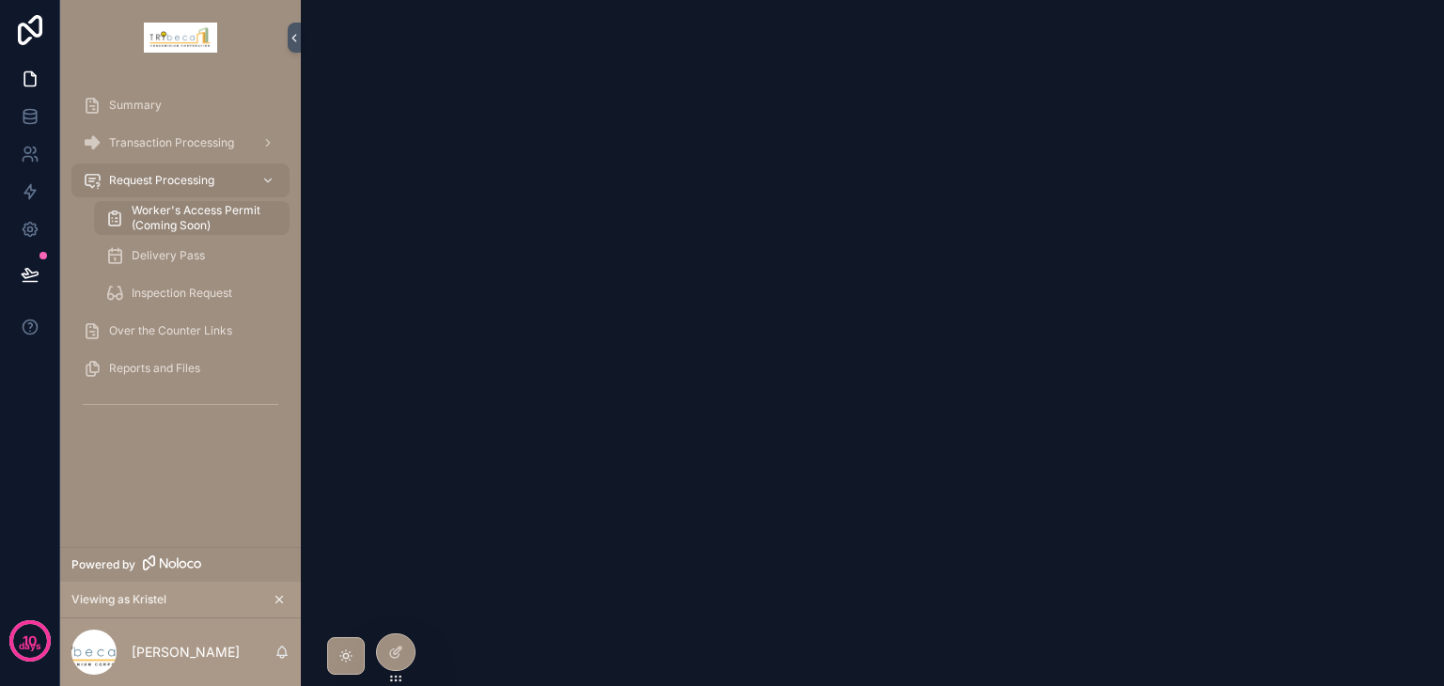
click at [196, 294] on span "Inspection Request" at bounding box center [182, 293] width 101 height 15
click at [191, 260] on span "Delivery Pass" at bounding box center [168, 255] width 73 height 15
click at [199, 327] on span "Over the Counter Links" at bounding box center [170, 330] width 123 height 15
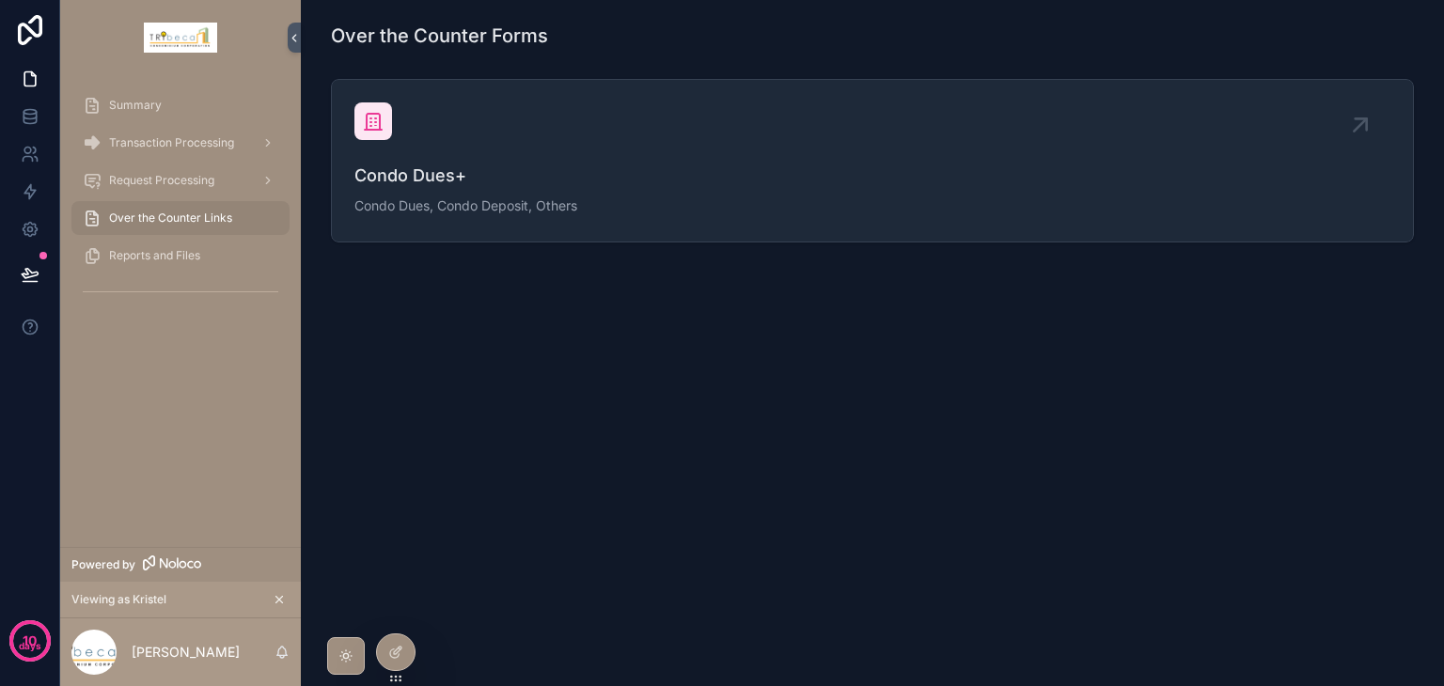
click at [176, 253] on span "Reports and Files" at bounding box center [154, 255] width 91 height 15
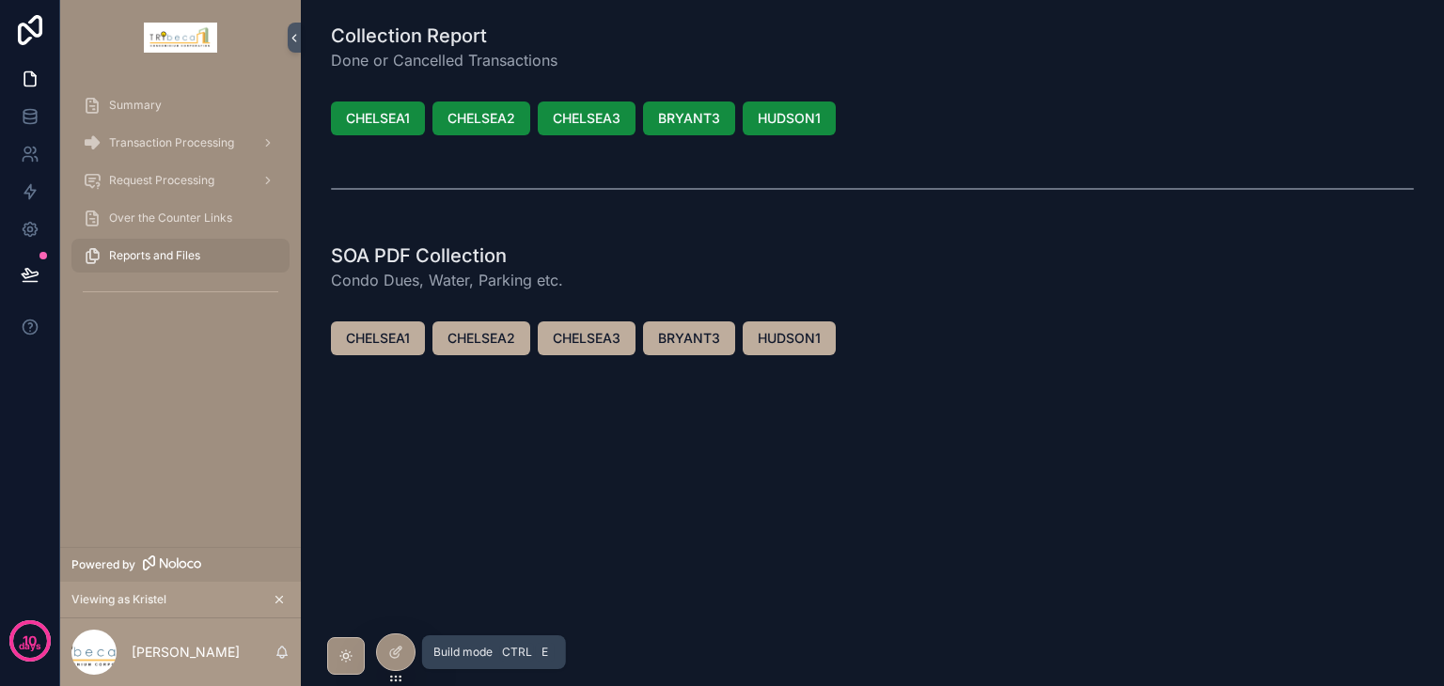
click at [380, 653] on div at bounding box center [396, 653] width 38 height 36
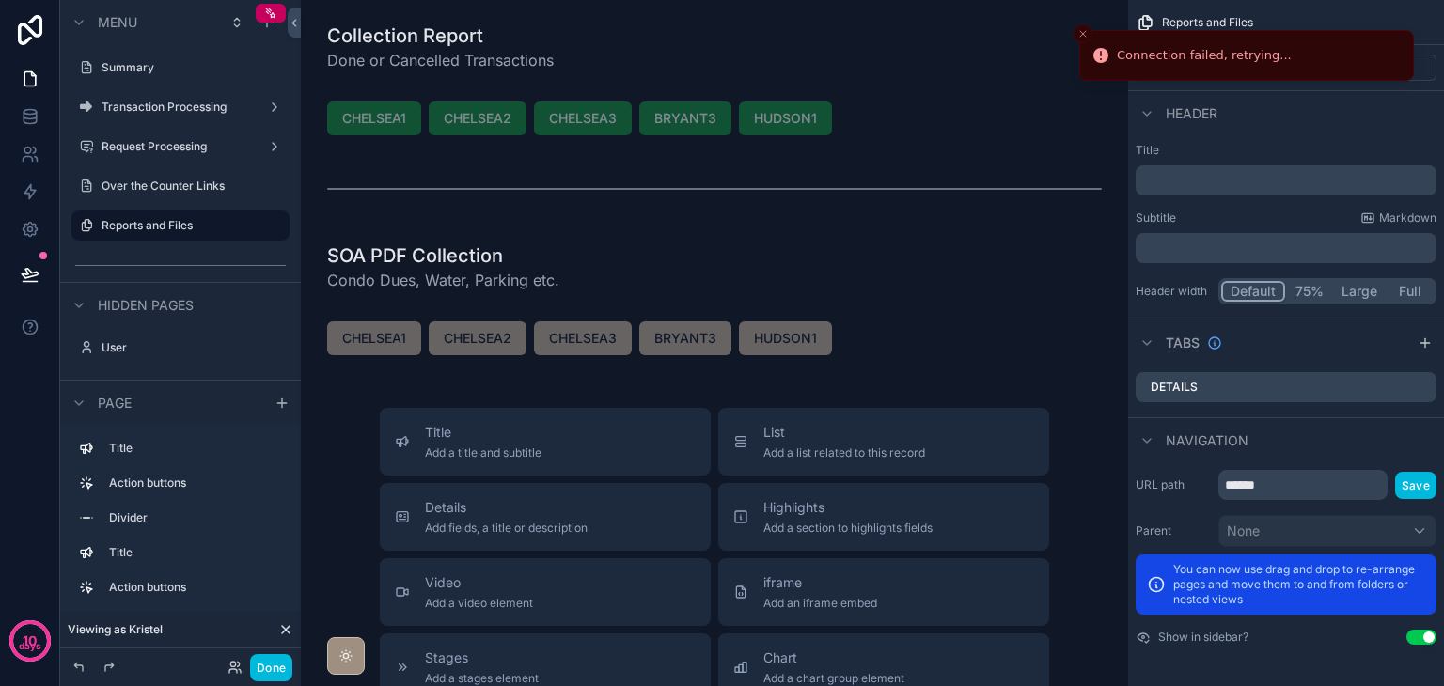
click at [893, 338] on div "scrollable content" at bounding box center [714, 338] width 797 height 49
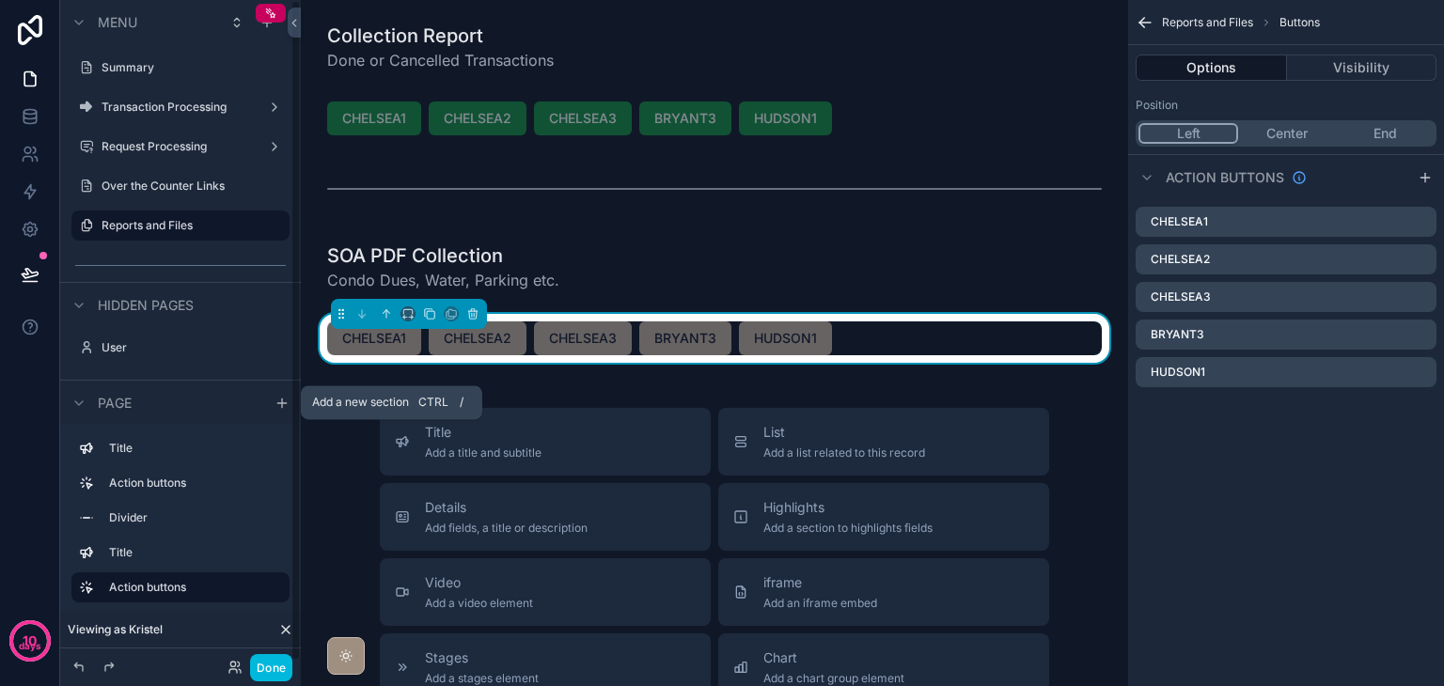
click at [282, 403] on icon "scrollable content" at bounding box center [281, 403] width 8 height 0
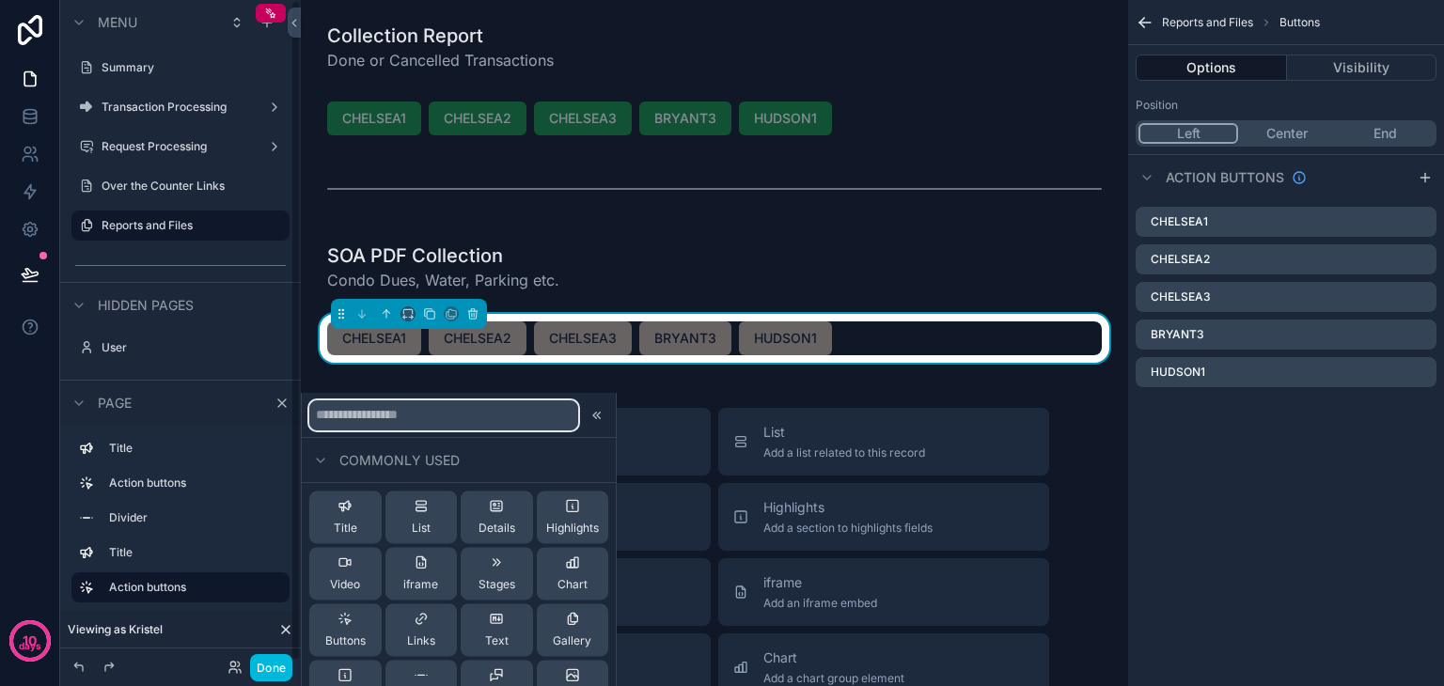
click at [368, 425] on input "text" at bounding box center [443, 416] width 269 height 30
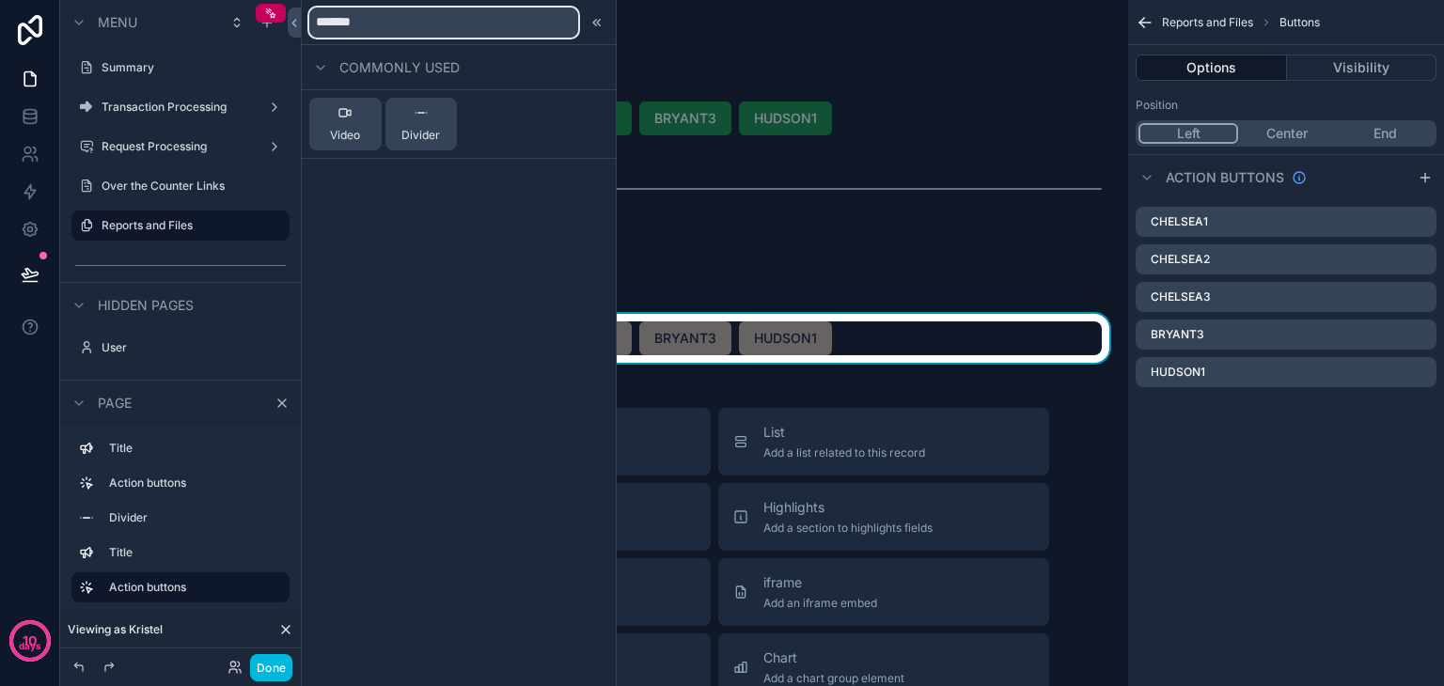
type input "*******"
click at [425, 134] on span "Divider" at bounding box center [420, 135] width 39 height 15
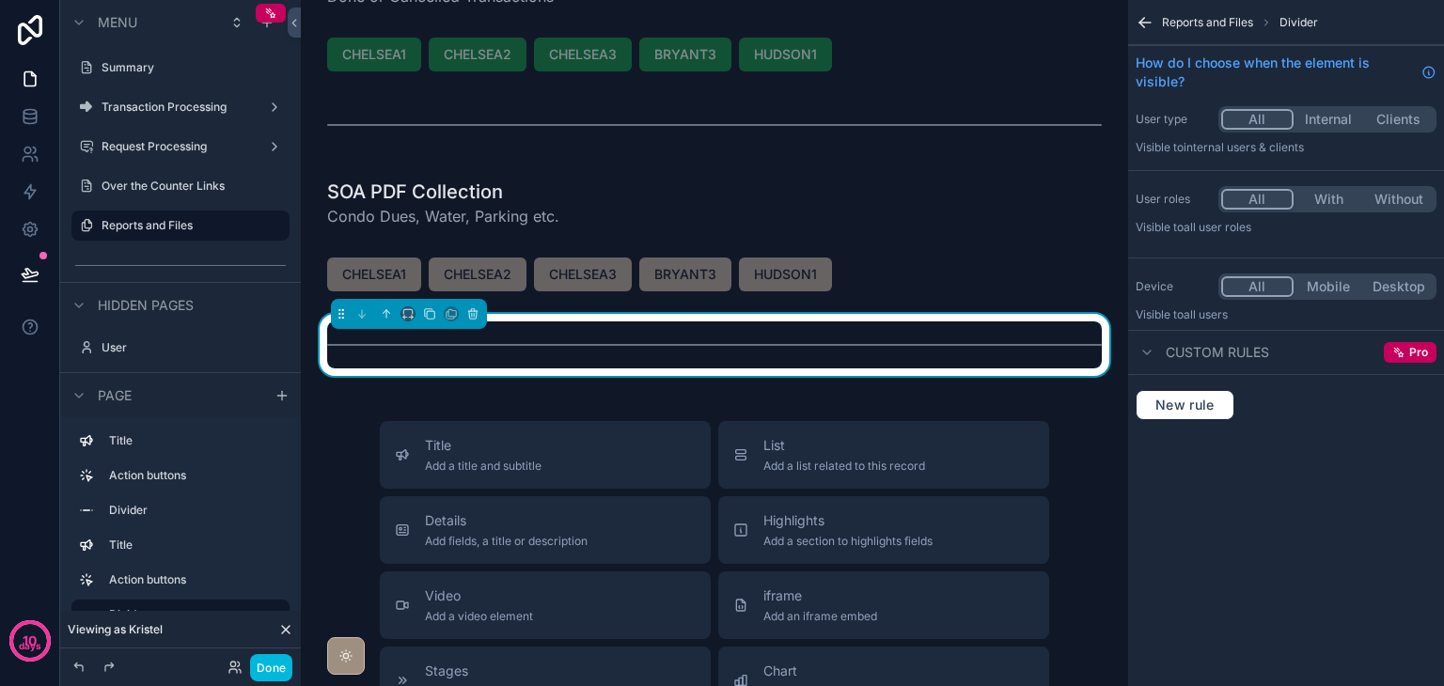
scroll to position [65, 0]
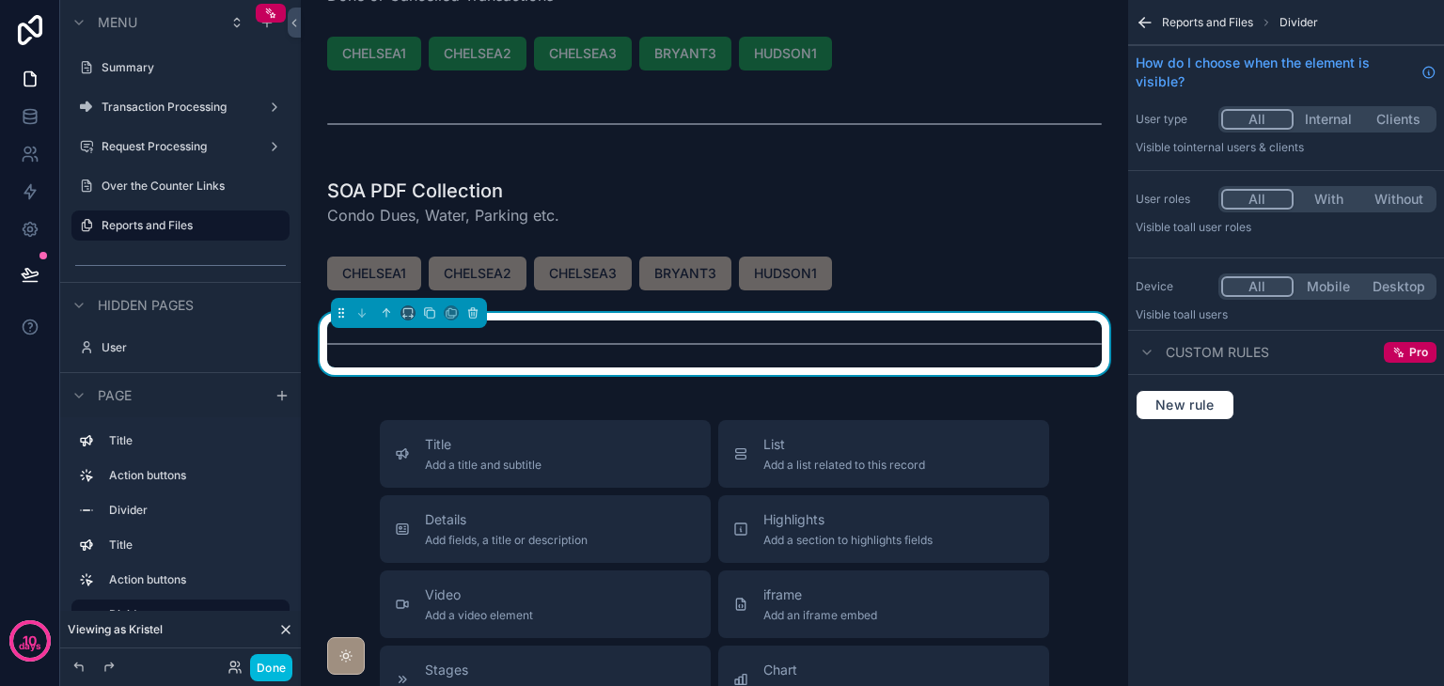
click at [347, 399] on div "Collection Report Done or Cancelled Transactions CHELSEA1 CHELSEA2 CHELSEA3 BRY…" at bounding box center [714, 587] width 827 height 1305
click at [583, 190] on div "scrollable content" at bounding box center [714, 202] width 797 height 64
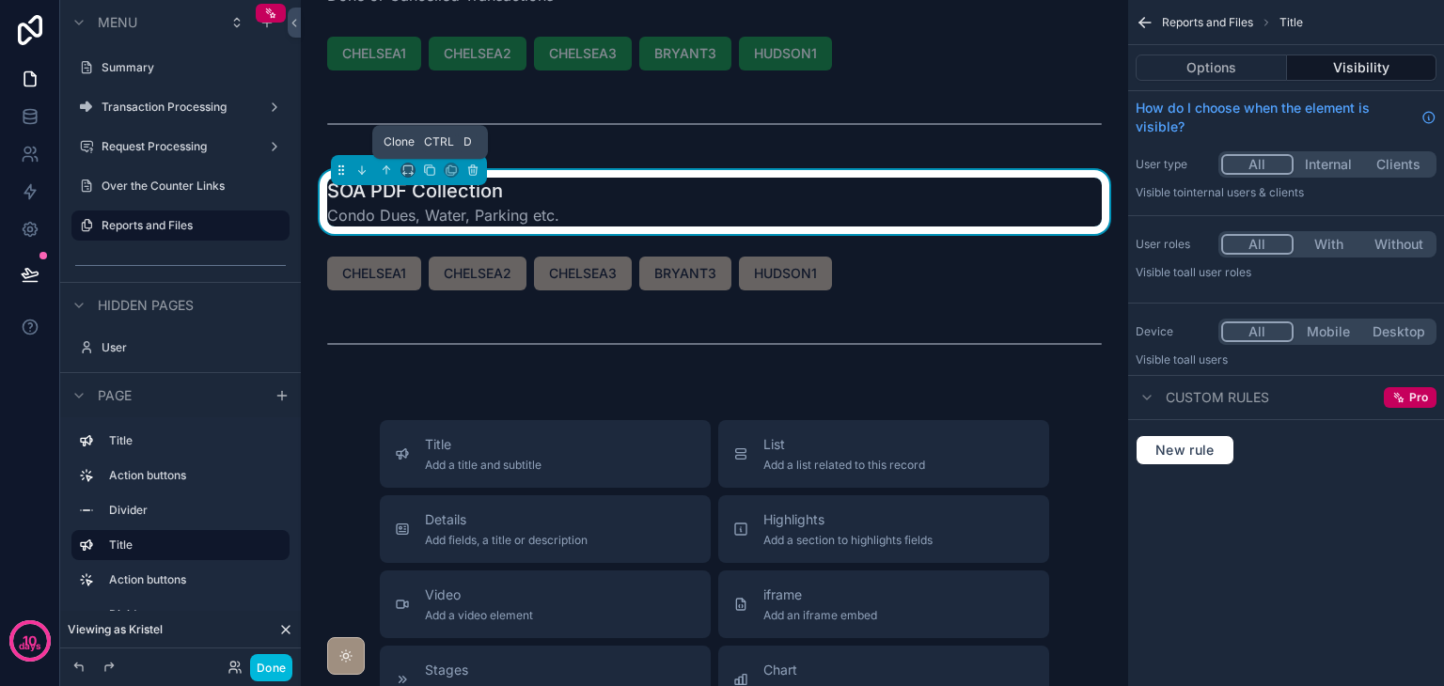
click at [425, 167] on icon "scrollable content" at bounding box center [429, 170] width 13 height 13
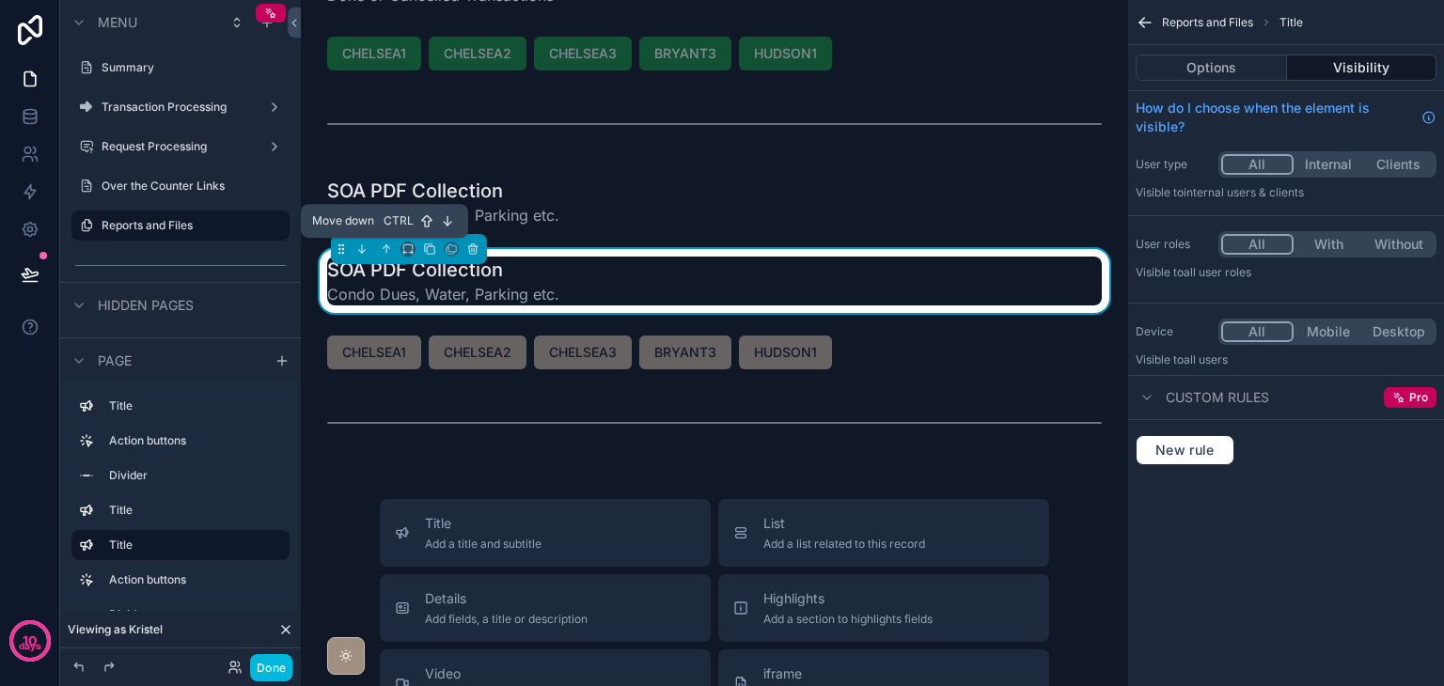
click at [361, 243] on icon "scrollable content" at bounding box center [361, 249] width 13 height 13
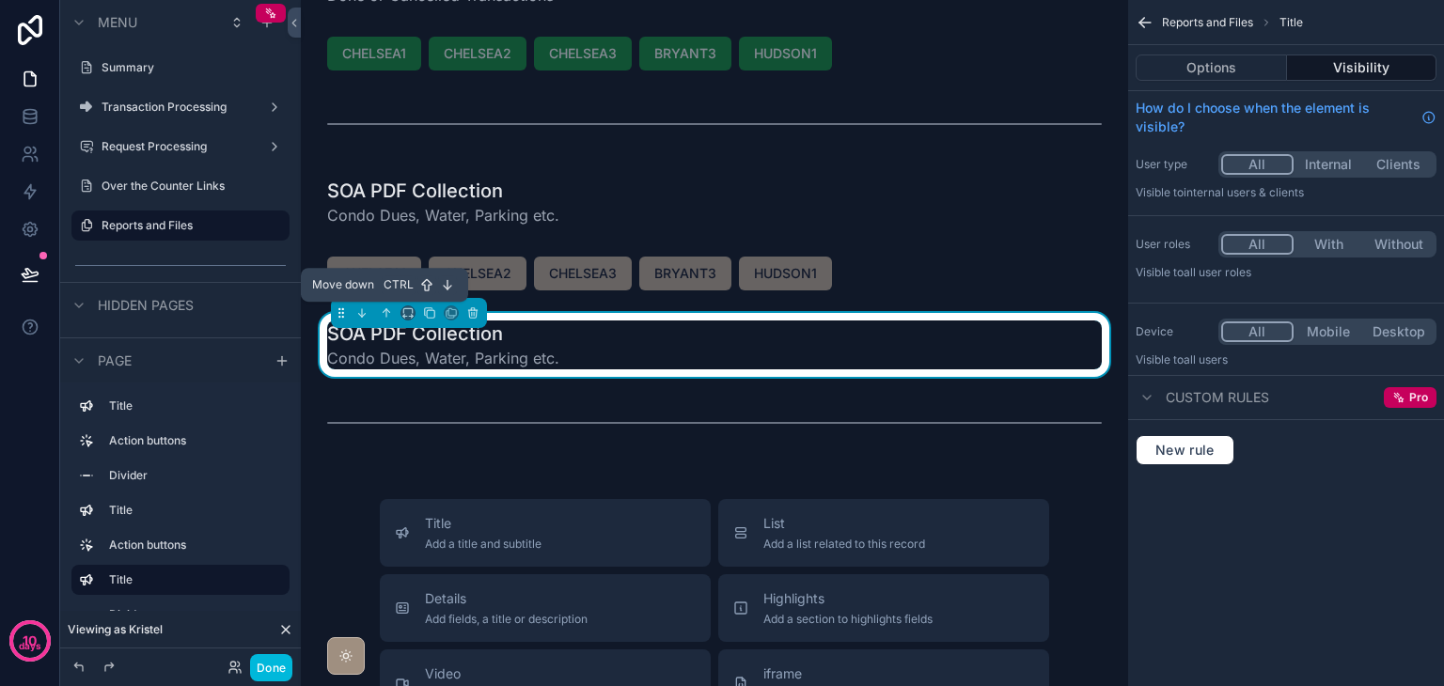
click at [363, 307] on icon "scrollable content" at bounding box center [361, 313] width 13 height 13
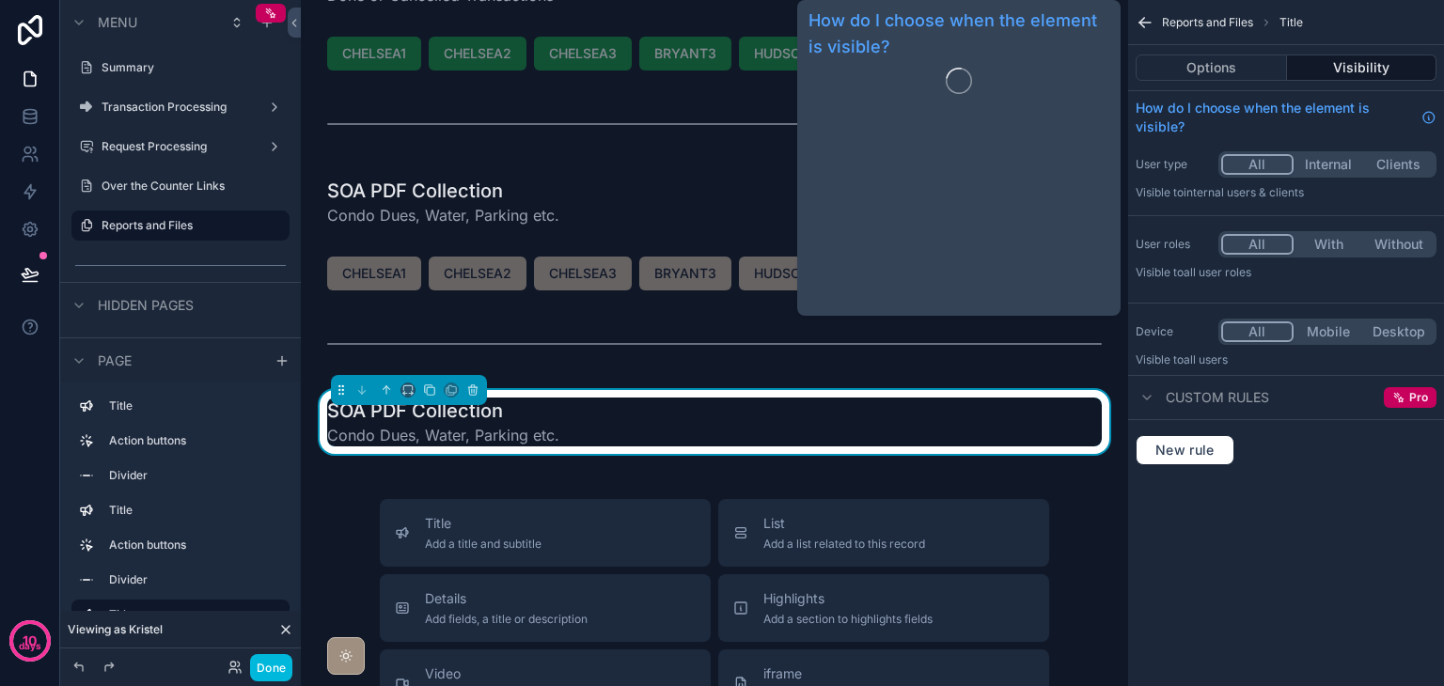
click at [1206, 71] on button "Options" at bounding box center [1211, 68] width 151 height 26
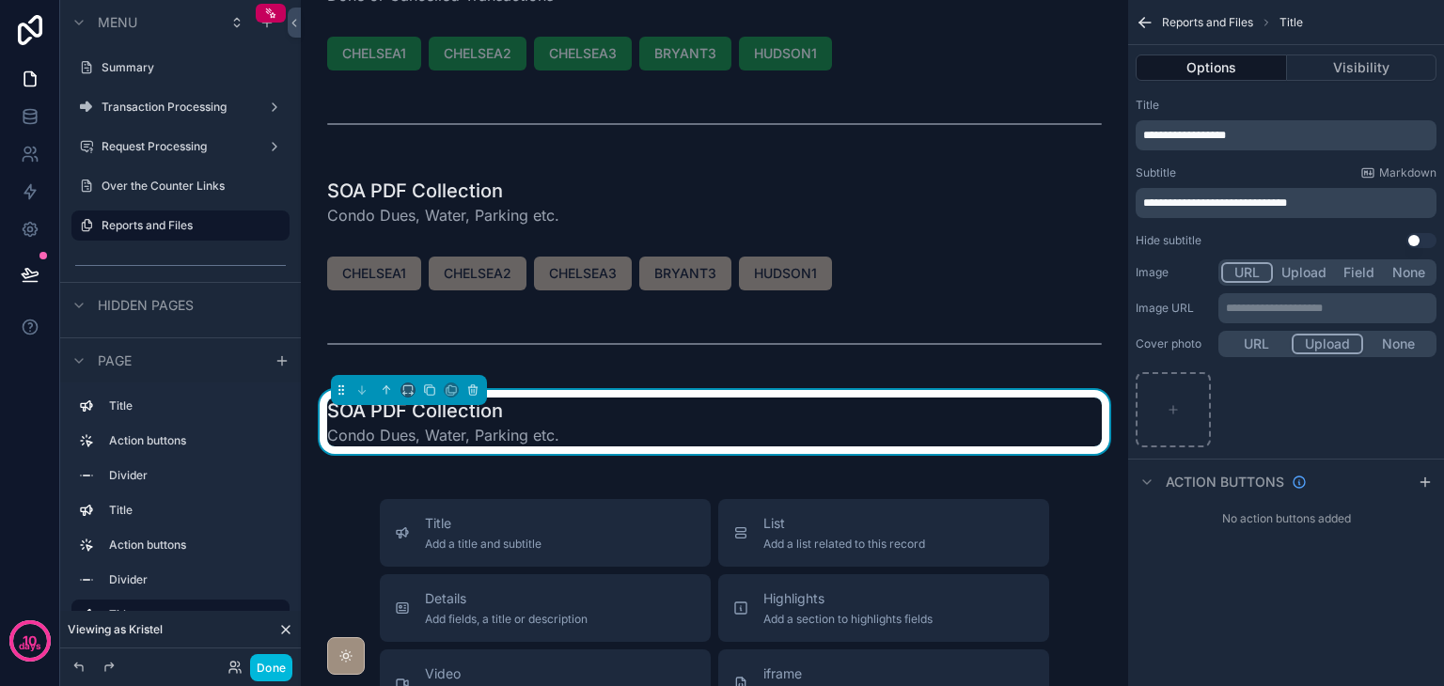
click at [1260, 143] on div "**********" at bounding box center [1286, 135] width 301 height 30
click at [1258, 140] on p "**********" at bounding box center [1288, 135] width 290 height 15
click at [327, 480] on div "Collection Report Done or Cancelled Transactions CHELSEA1 CHELSEA2 CHELSEA3 BRY…" at bounding box center [714, 627] width 827 height 1384
click at [1334, 207] on p "**********" at bounding box center [1288, 203] width 290 height 15
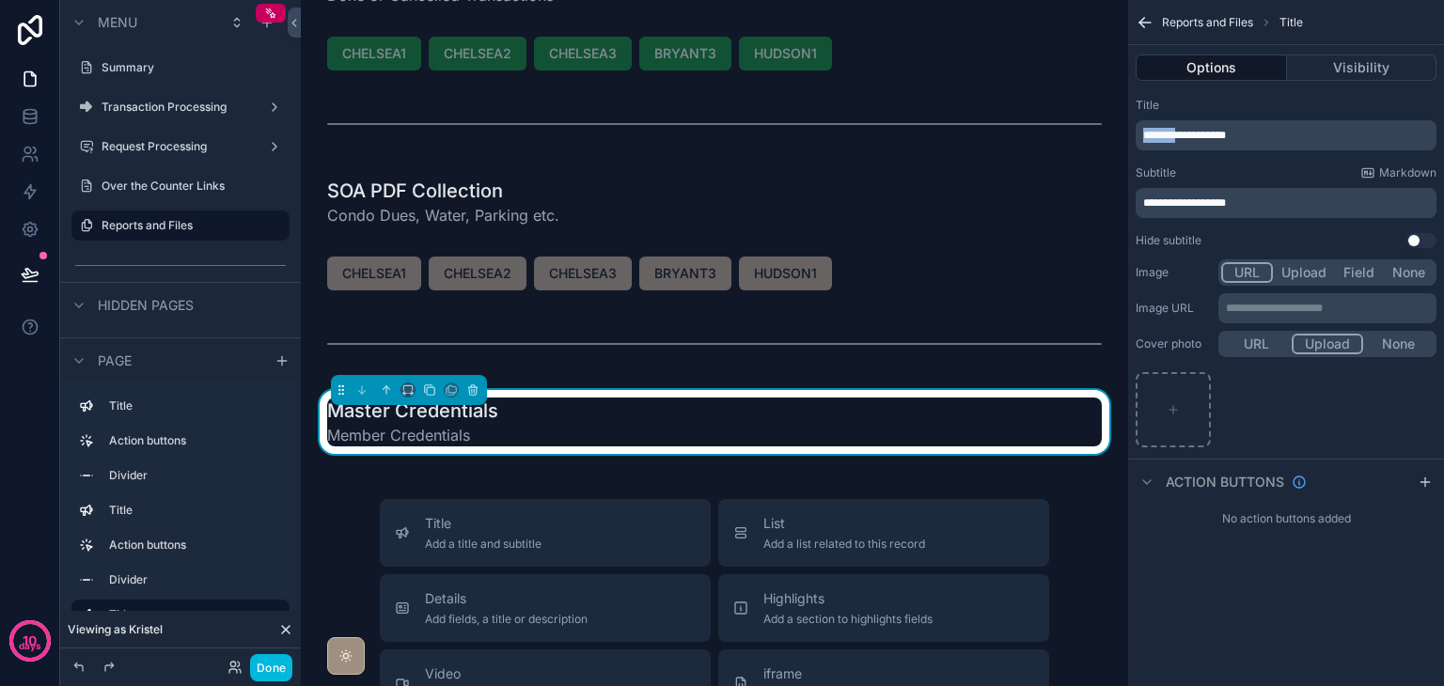
drag, startPoint x: 1183, startPoint y: 137, endPoint x: 1096, endPoint y: 139, distance: 86.5
click at [1096, 139] on div "**********" at bounding box center [872, 343] width 1143 height 686
click at [1259, 196] on p "**********" at bounding box center [1288, 203] width 290 height 15
click at [602, 471] on div "Collection Report Done or Cancelled Transactions CHELSEA1 CHELSEA2 CHELSEA3 BRY…" at bounding box center [714, 627] width 827 height 1384
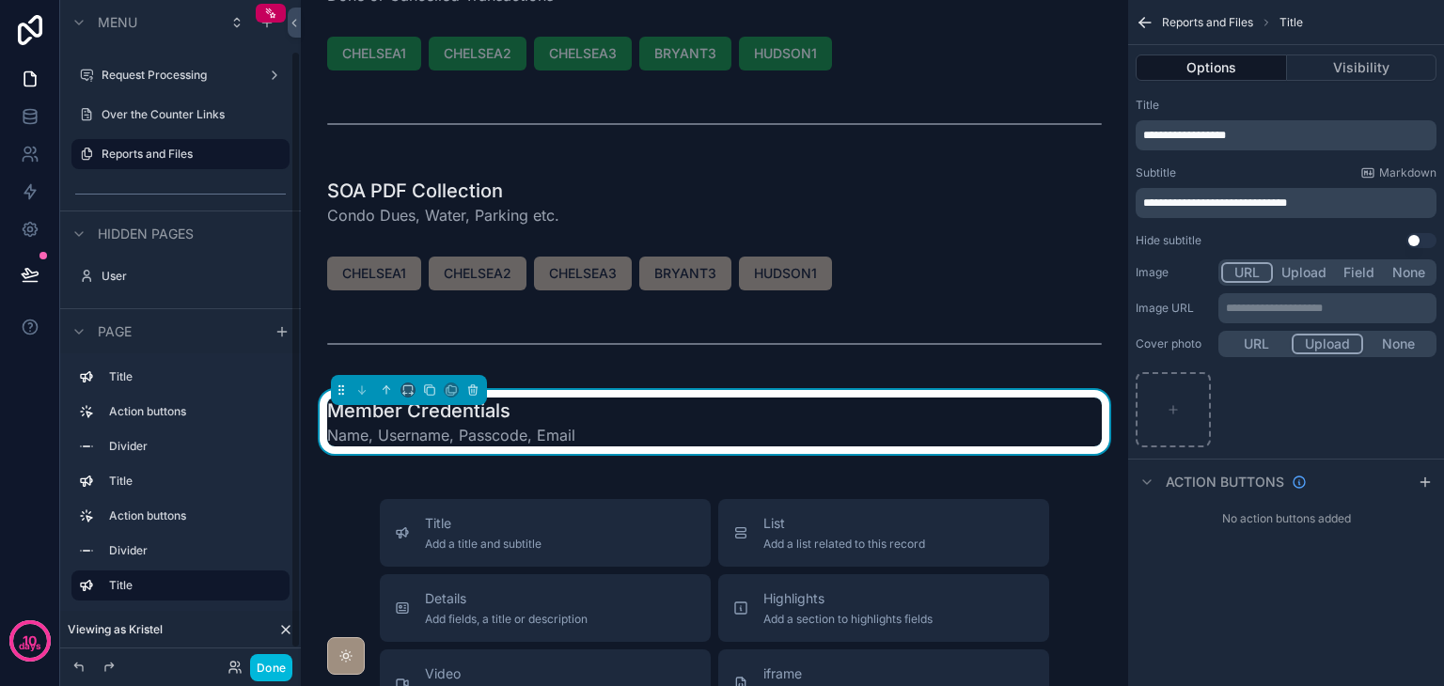
scroll to position [72, 0]
click at [280, 333] on icon "scrollable content" at bounding box center [282, 330] width 15 height 15
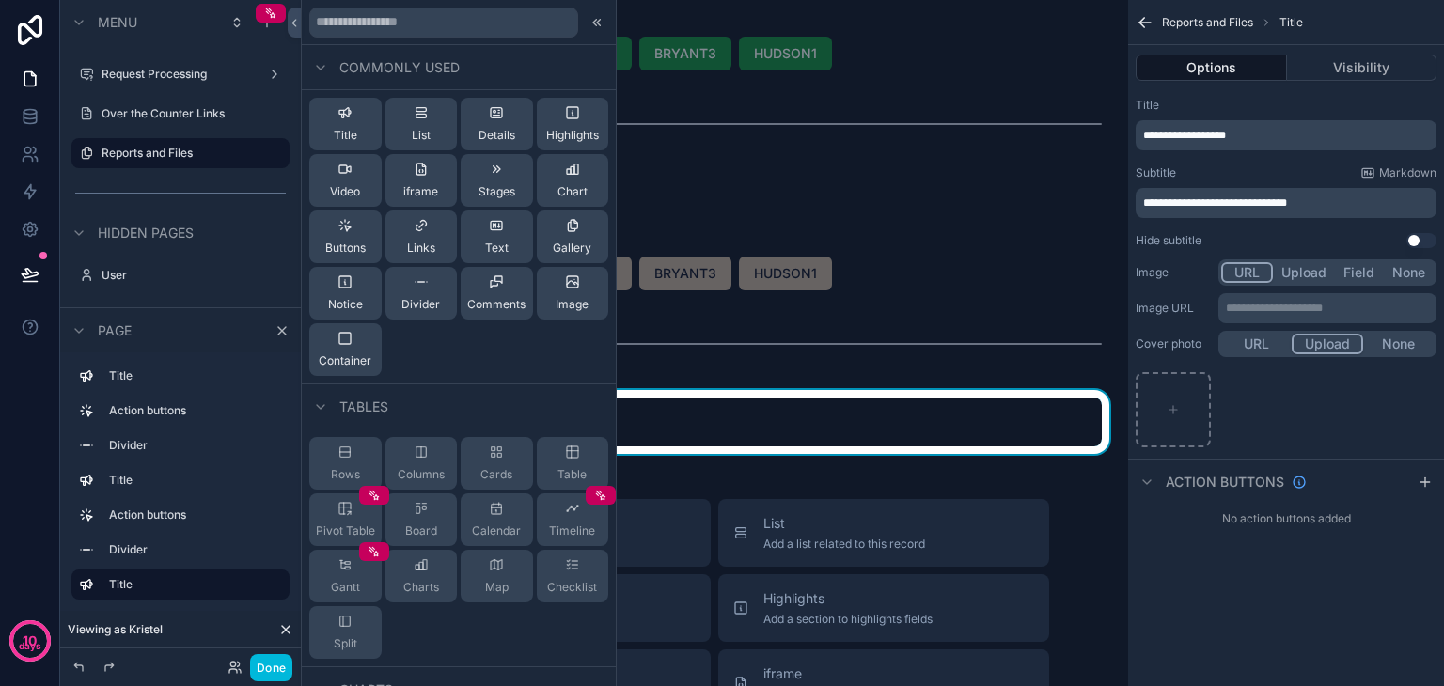
click at [350, 235] on div "Buttons" at bounding box center [345, 237] width 40 height 38
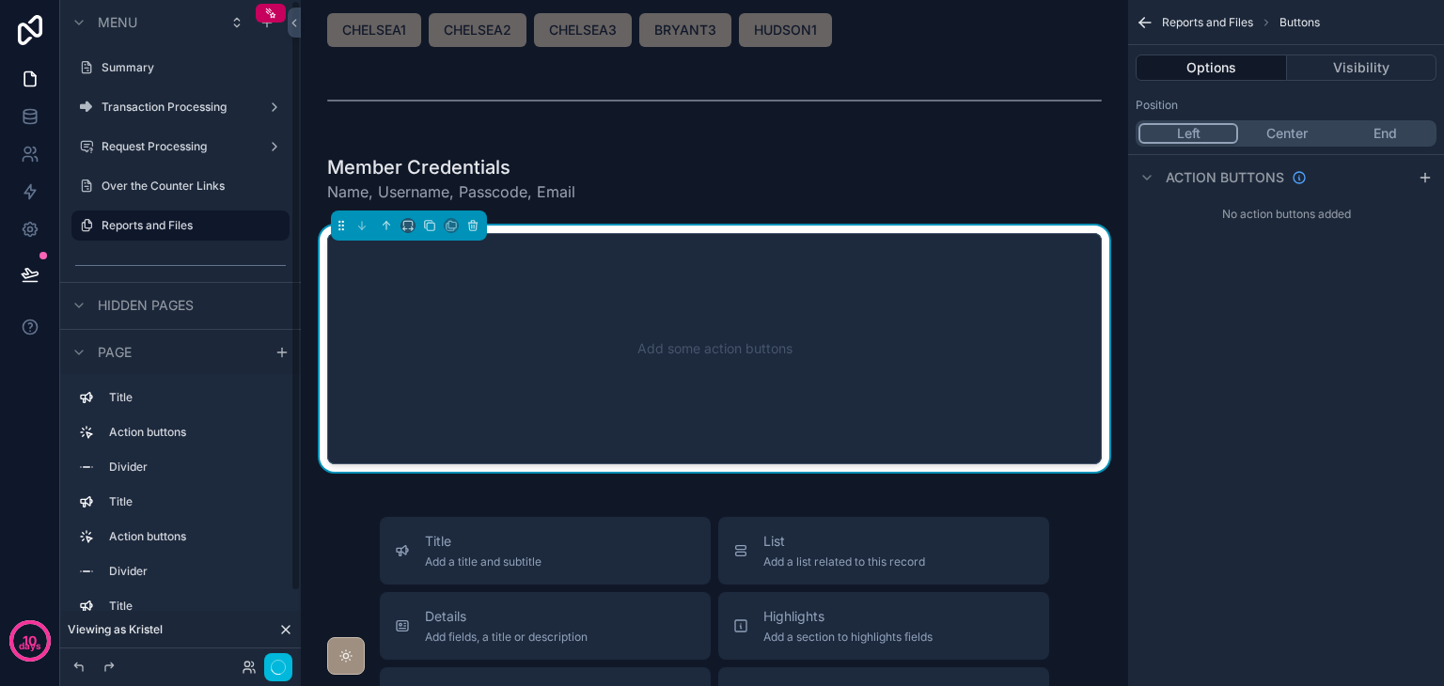
scroll to position [313, 0]
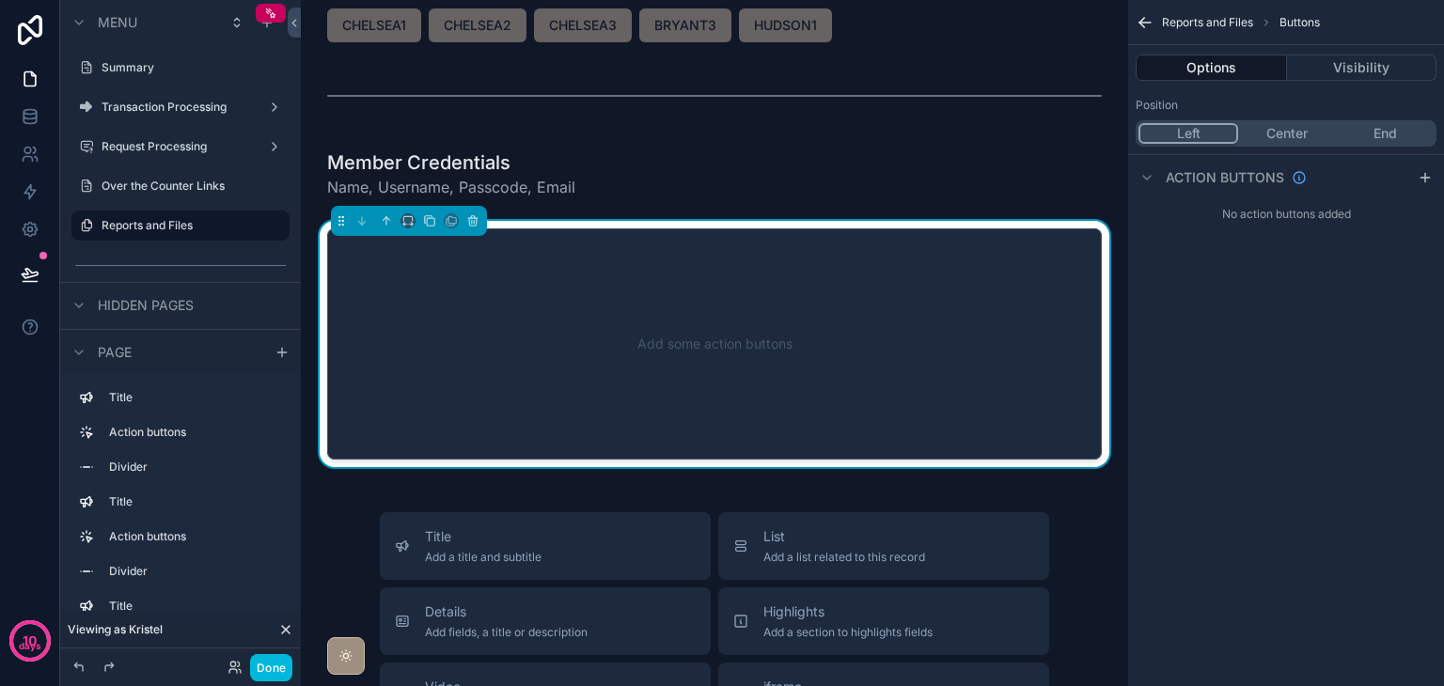
click at [1418, 171] on icon "scrollable content" at bounding box center [1425, 177] width 15 height 15
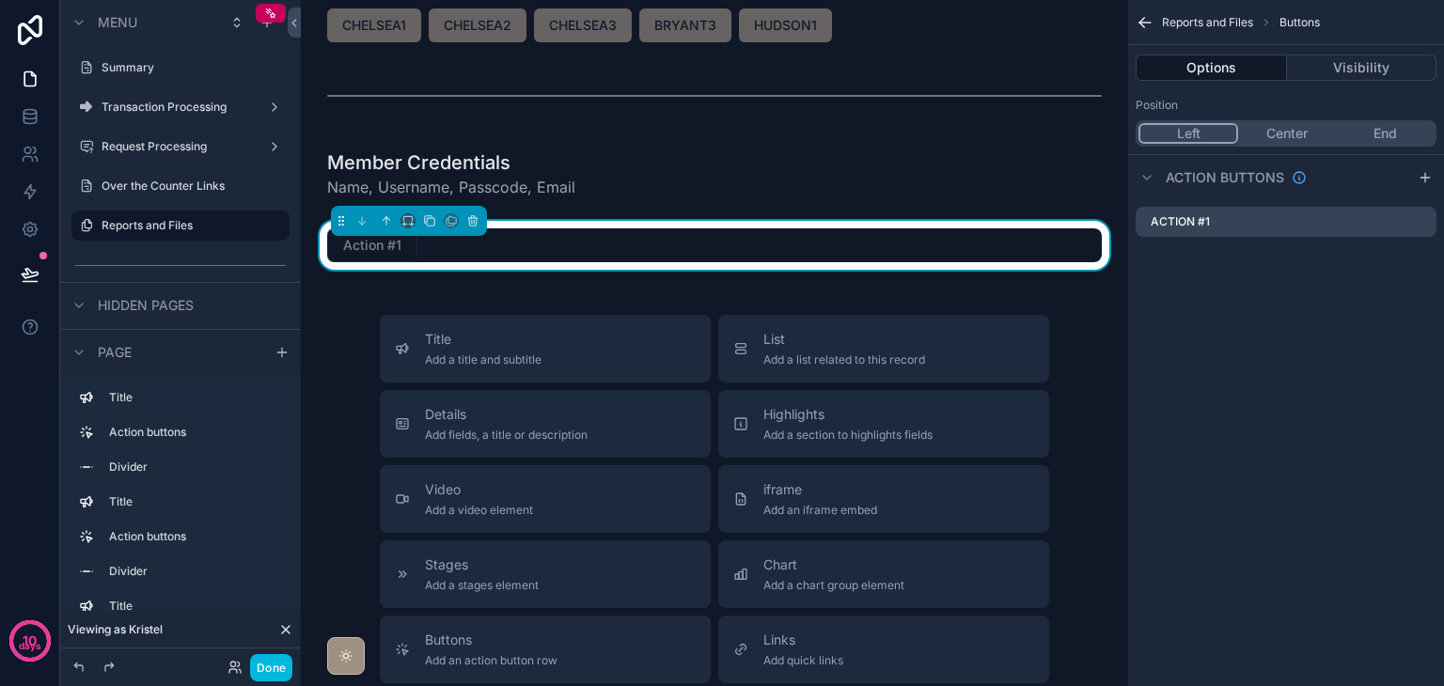
click at [0, 0] on icon "scrollable content" at bounding box center [0, 0] width 0 height 0
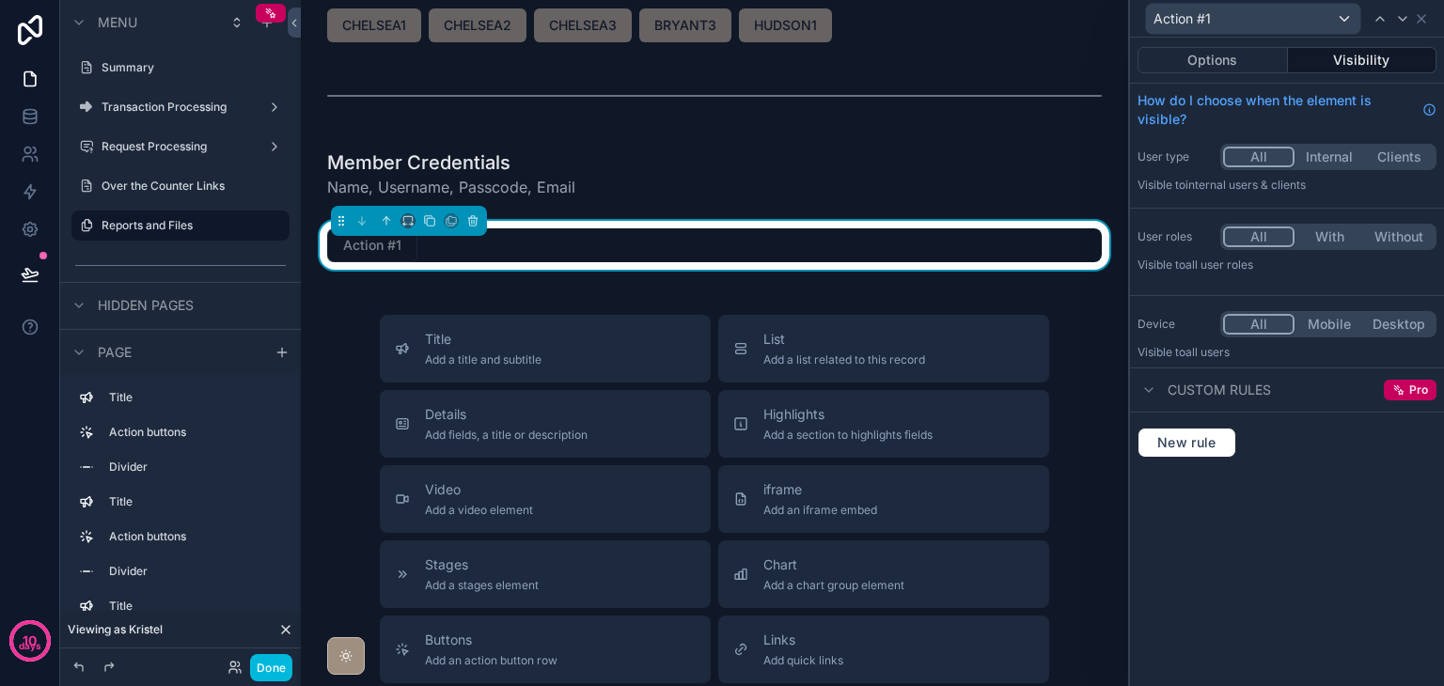
click at [1195, 68] on button "Options" at bounding box center [1213, 60] width 150 height 26
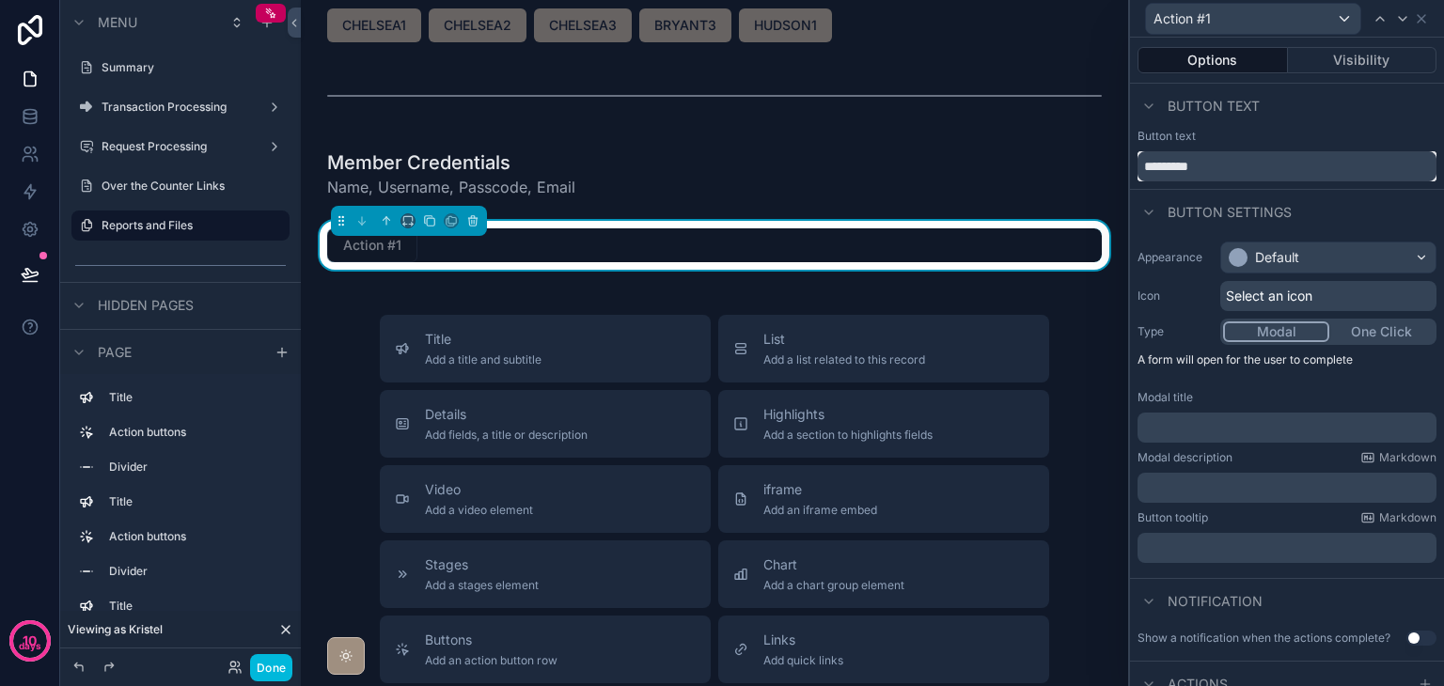
click at [1235, 166] on input "*********" at bounding box center [1287, 166] width 299 height 30
type input "**********"
click at [1409, 260] on div "Default" at bounding box center [1328, 258] width 214 height 30
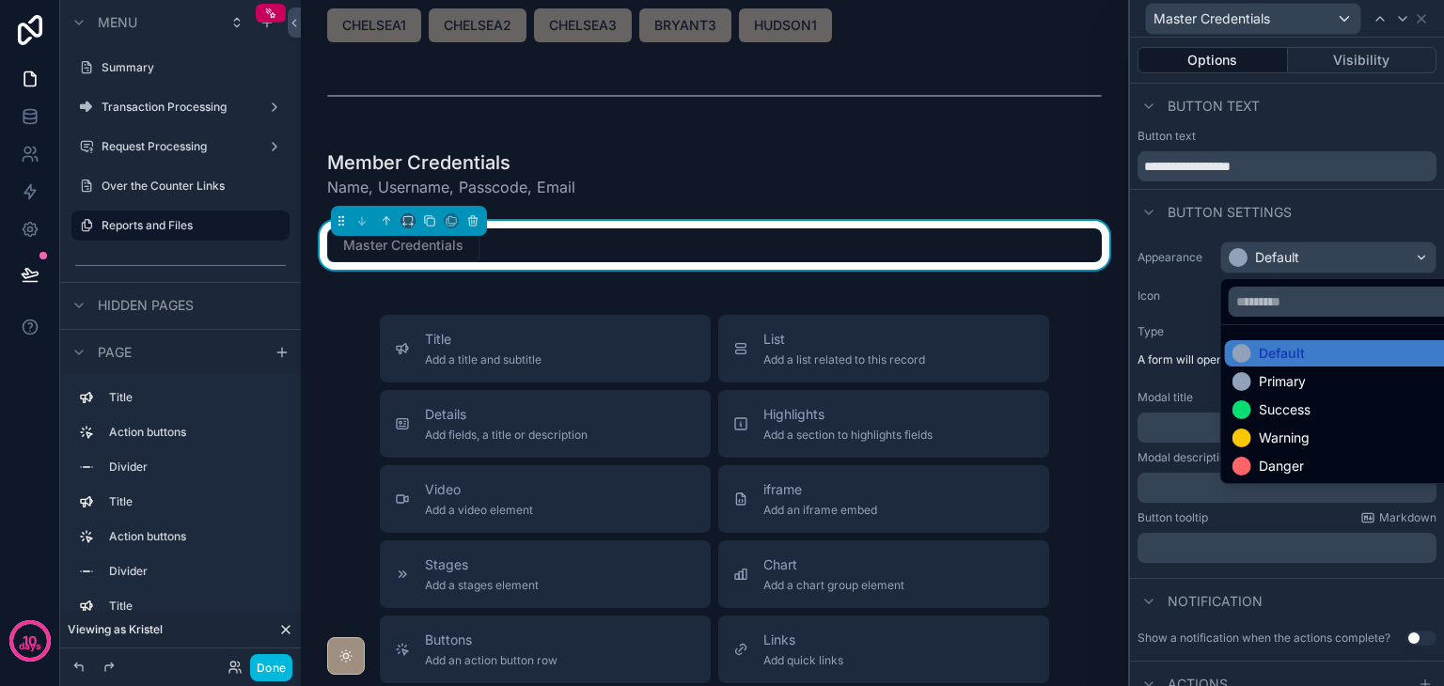
click at [1297, 419] on div "Success" at bounding box center [1343, 410] width 237 height 26
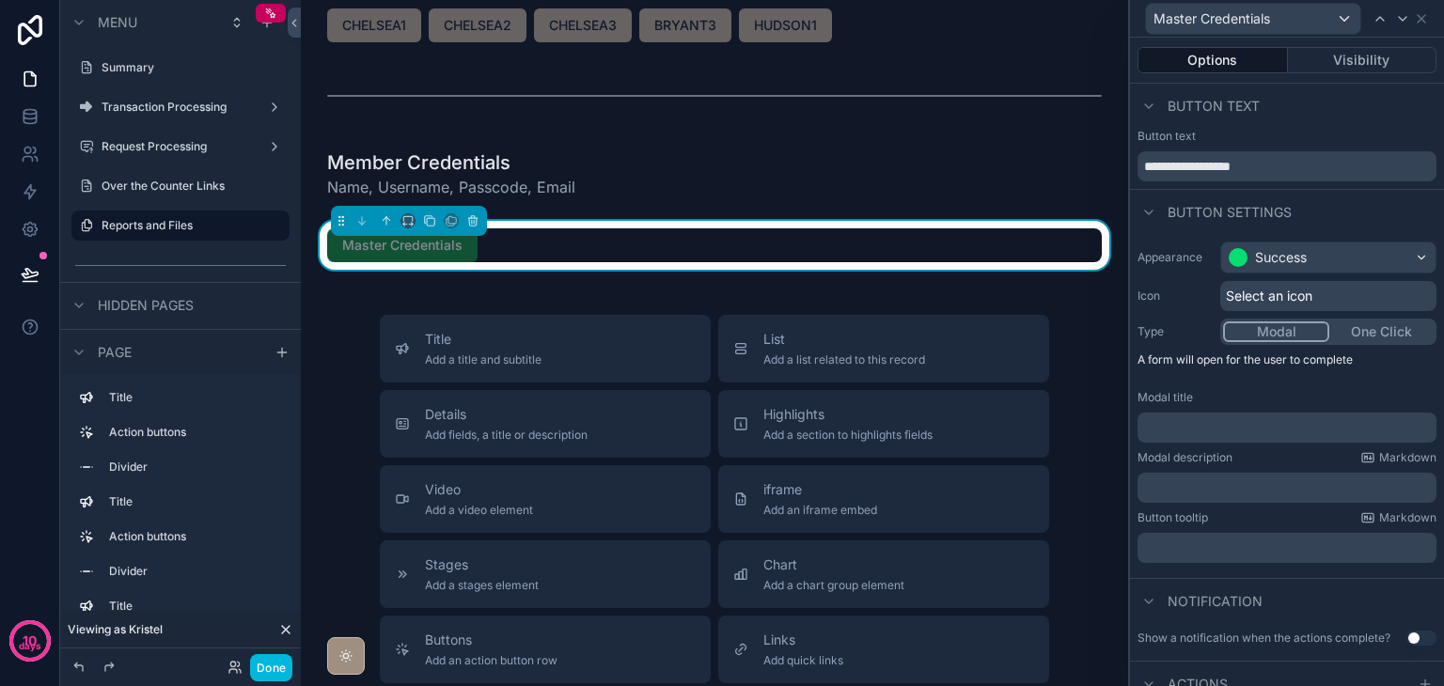
scroll to position [53, 0]
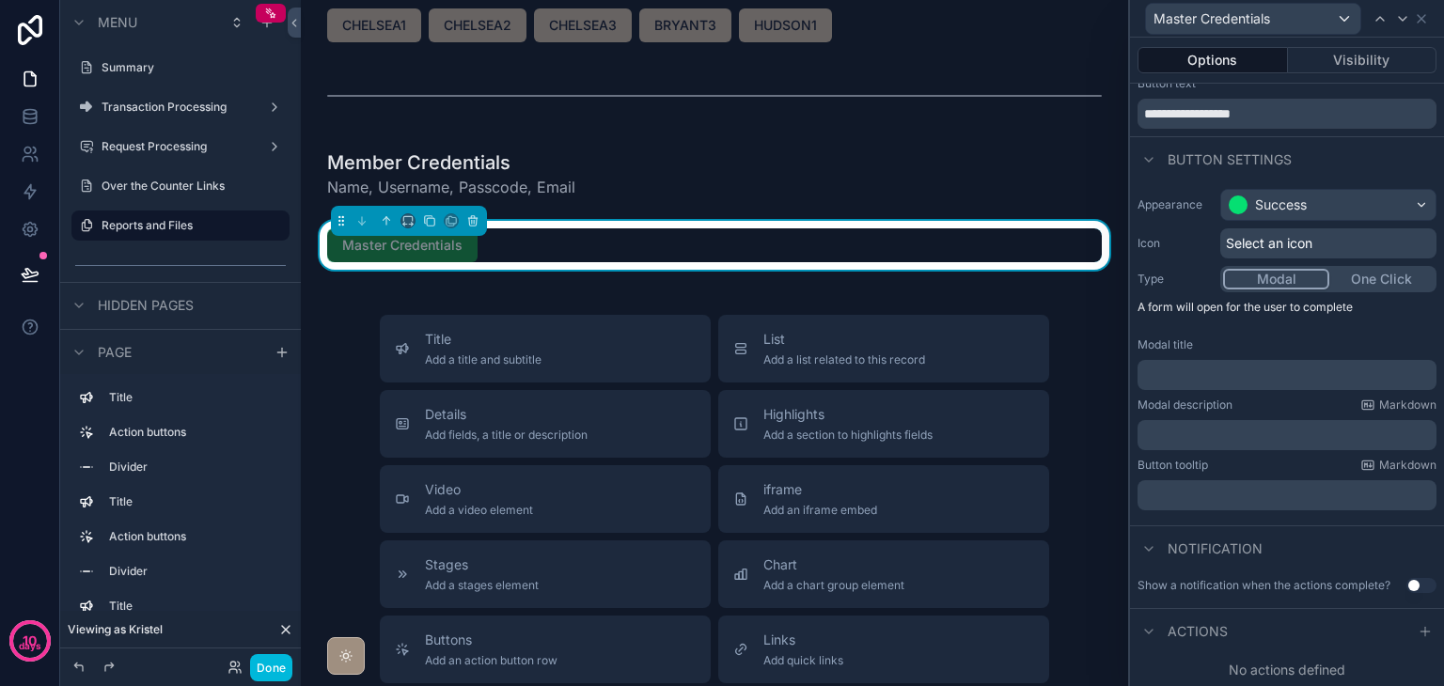
click at [1418, 625] on icon at bounding box center [1425, 631] width 15 height 15
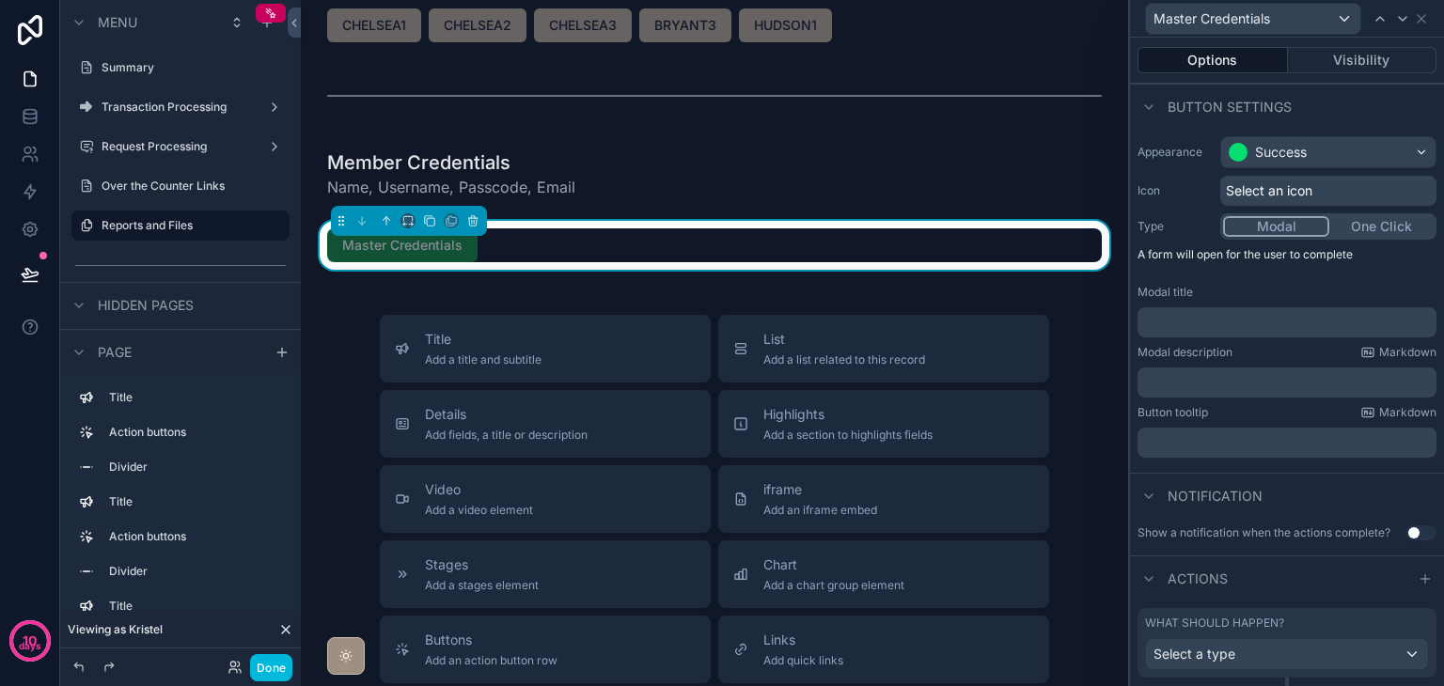
scroll to position [151, 0]
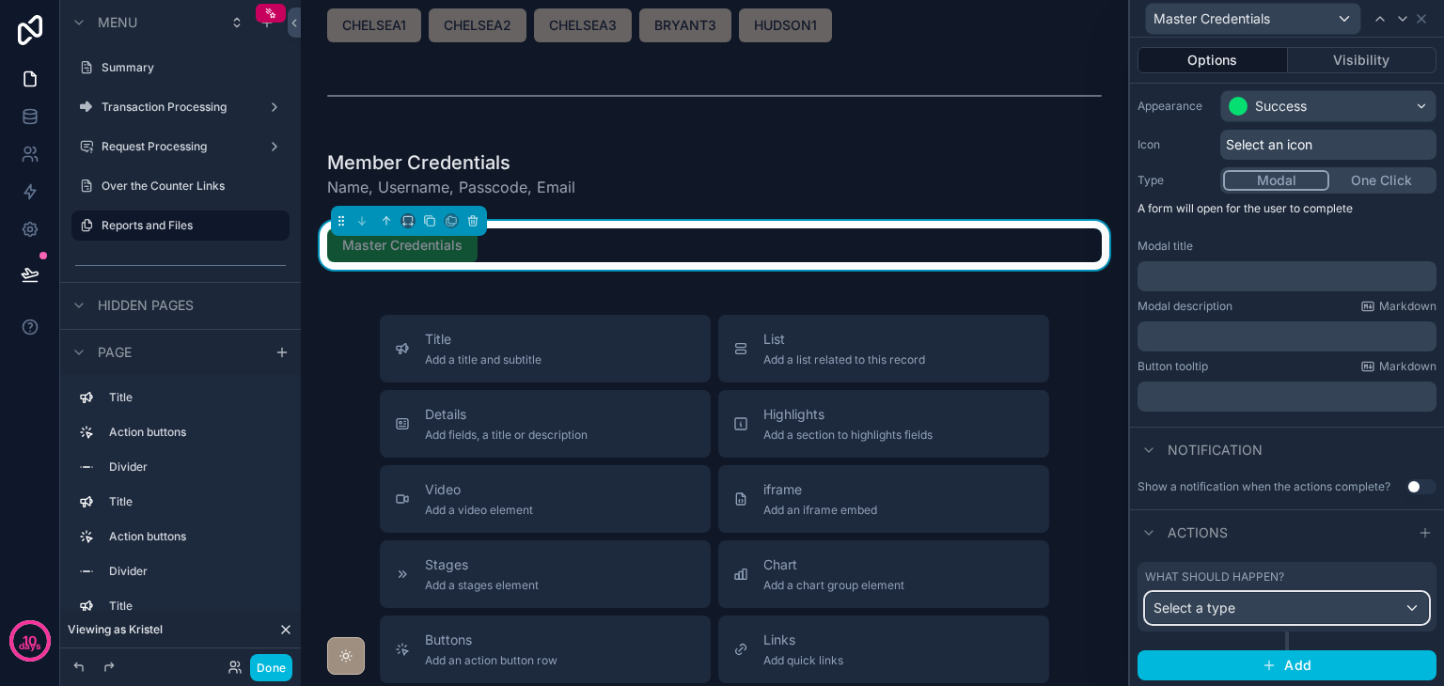
click at [1265, 603] on div "Select a type" at bounding box center [1287, 608] width 282 height 30
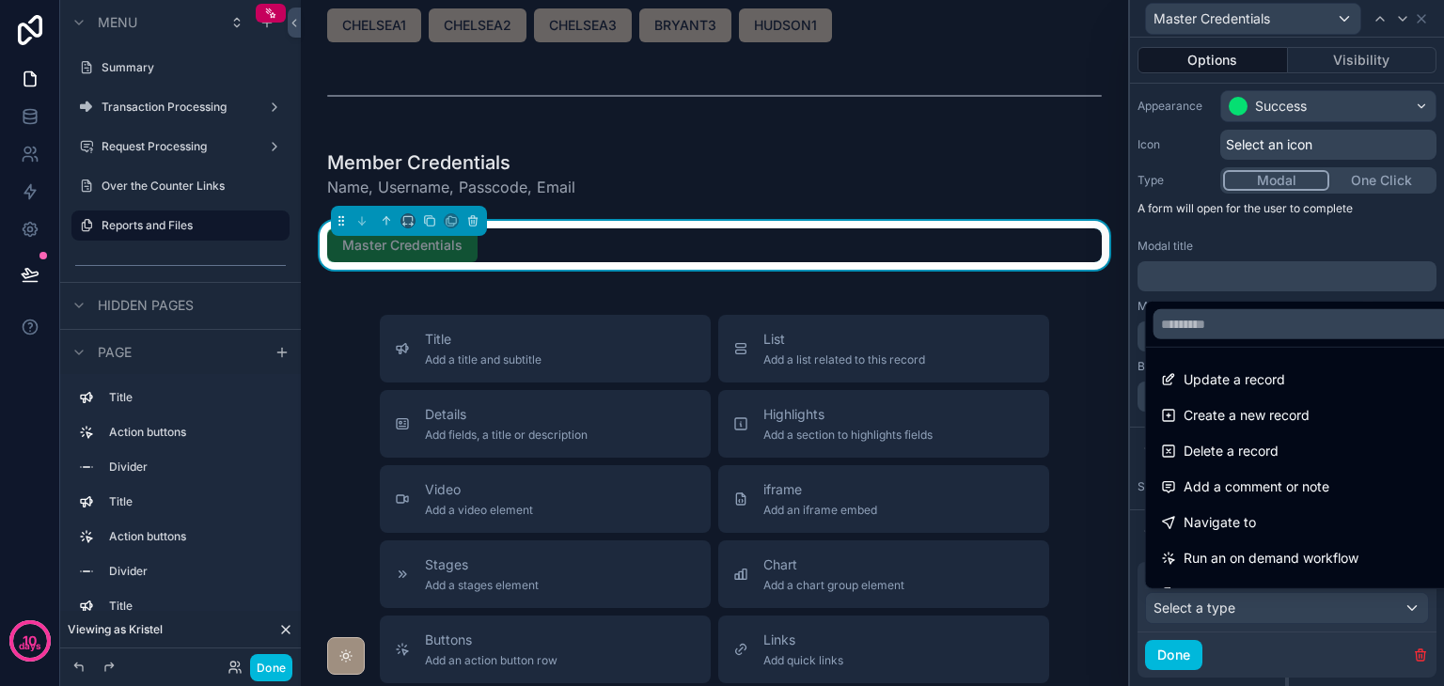
click at [1239, 528] on span "Navigate to" at bounding box center [1220, 523] width 72 height 23
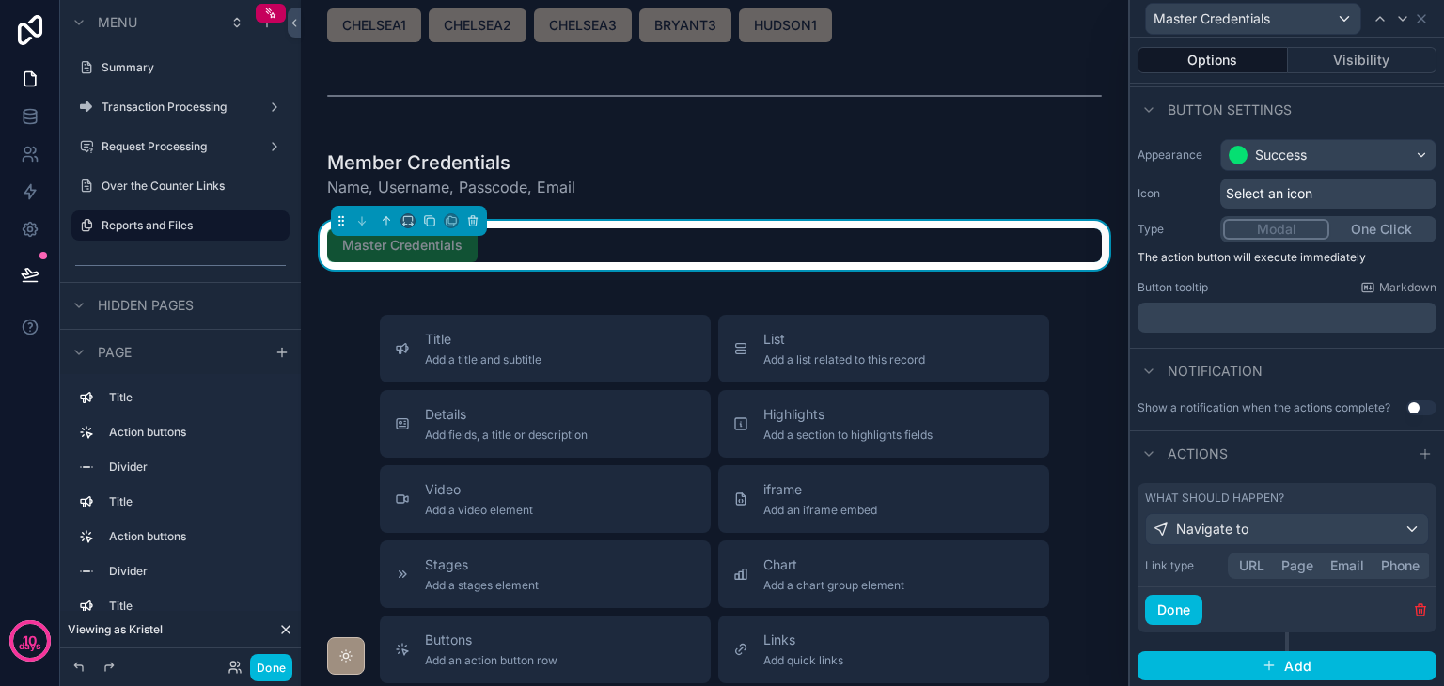
click at [1249, 560] on div "Link type URL Page Email Phone" at bounding box center [1287, 566] width 284 height 26
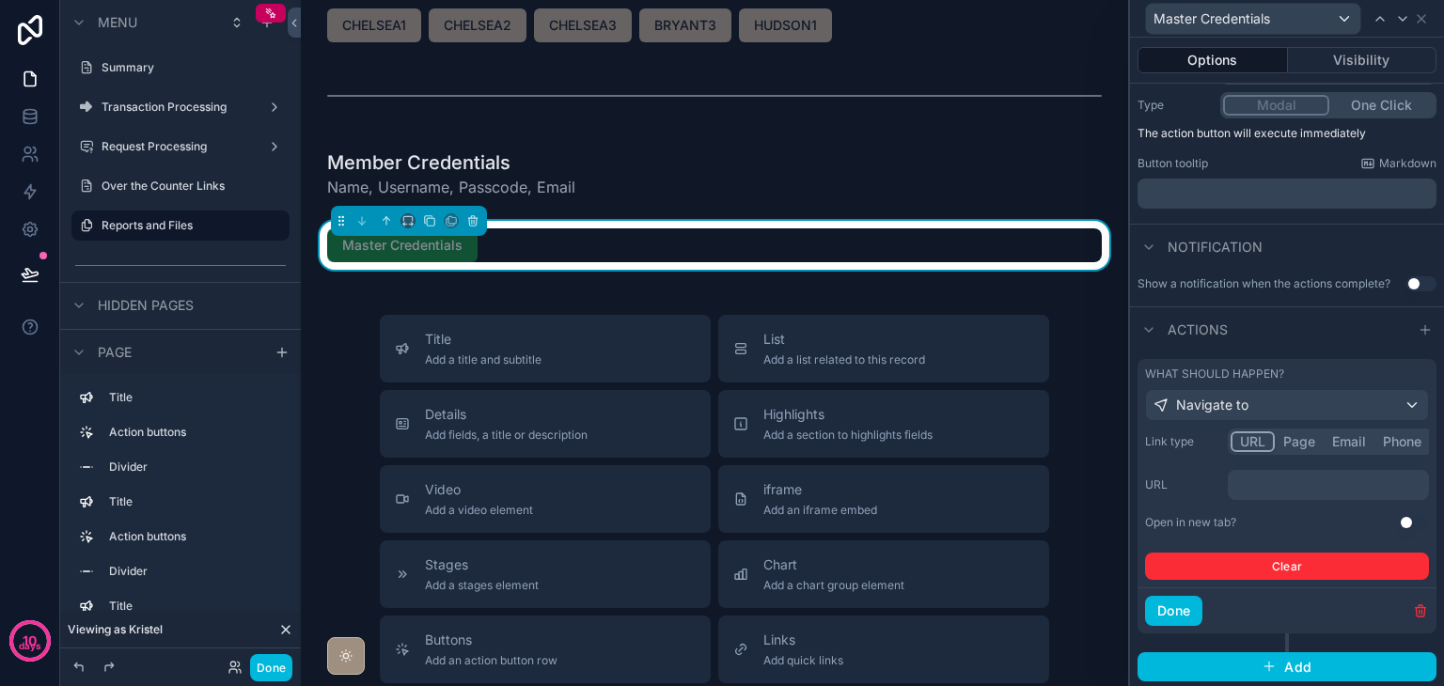
click at [1306, 489] on p "﻿" at bounding box center [1331, 485] width 190 height 19
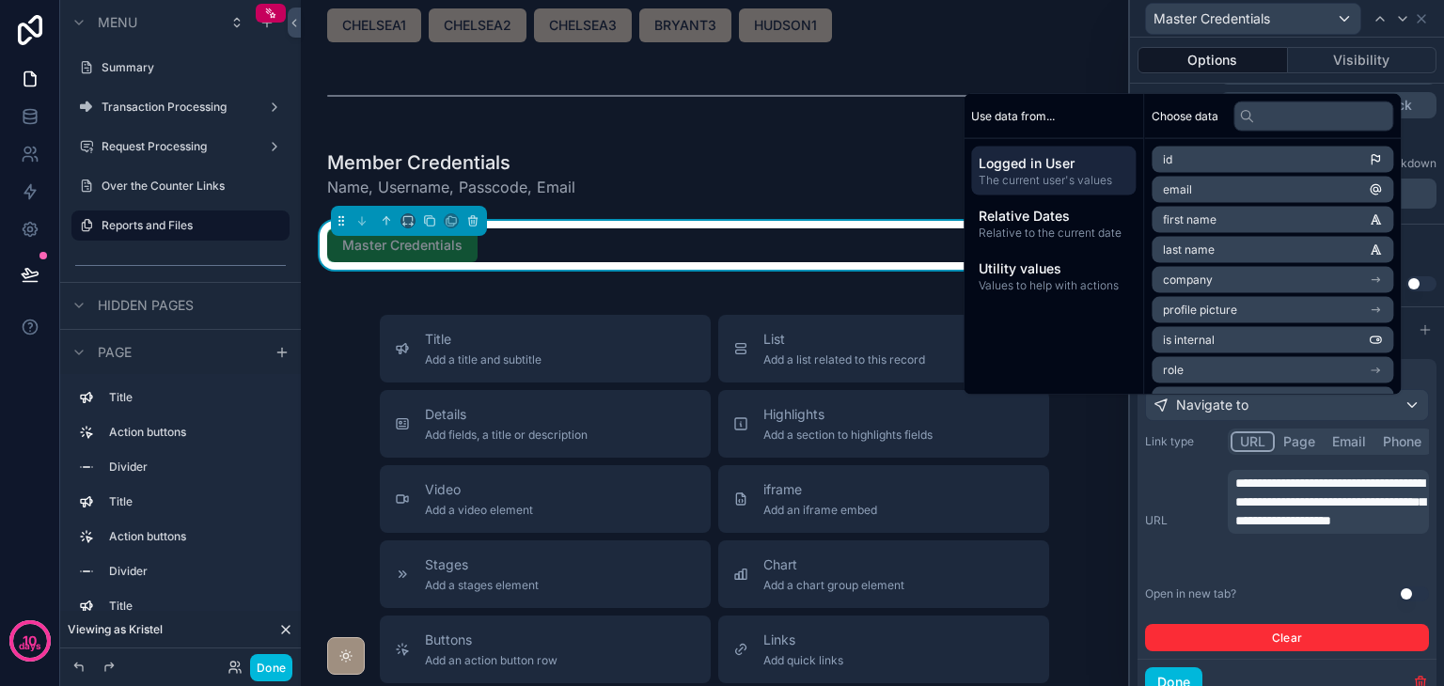
scroll to position [297, 0]
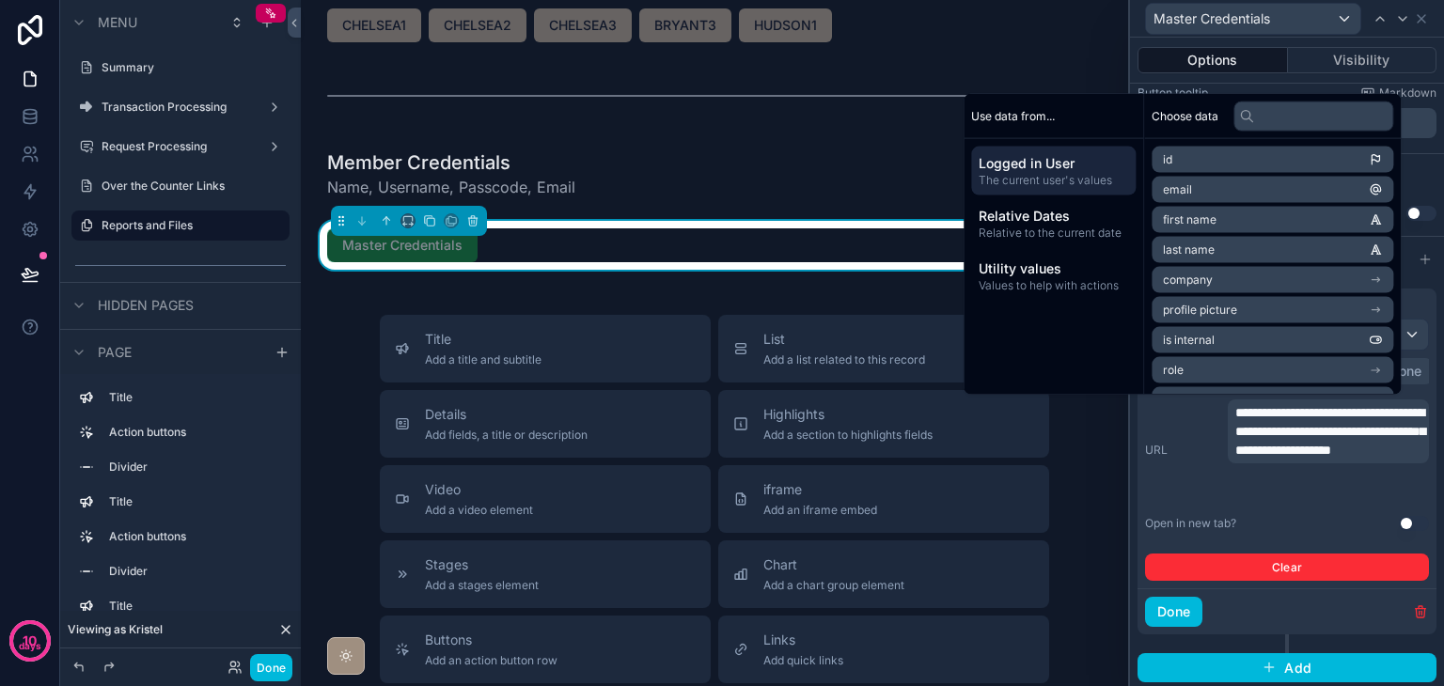
click at [272, 668] on button "Done" at bounding box center [271, 667] width 42 height 27
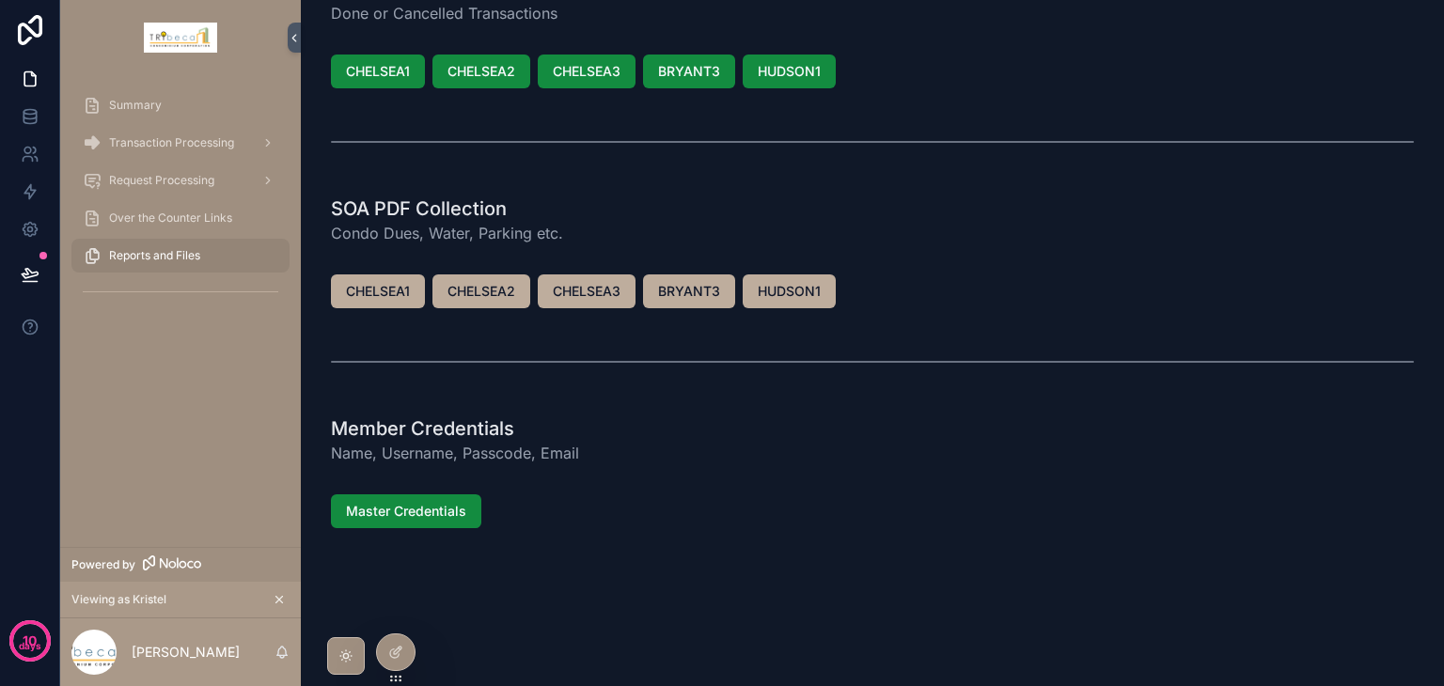
scroll to position [46, 0]
click at [407, 516] on span "Master Credentials" at bounding box center [406, 512] width 120 height 19
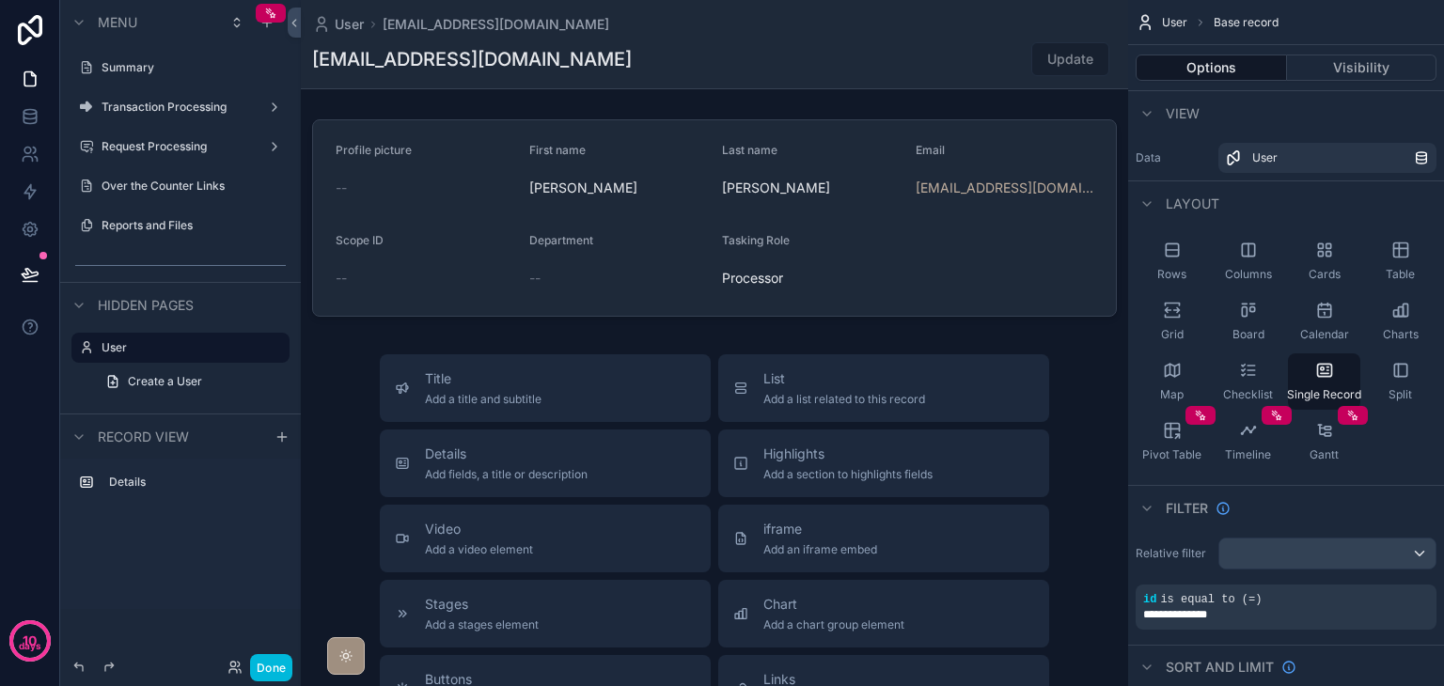
click at [183, 233] on div "Reports and Files" at bounding box center [194, 225] width 184 height 15
click at [188, 223] on label "Reports and Files" at bounding box center [190, 225] width 177 height 15
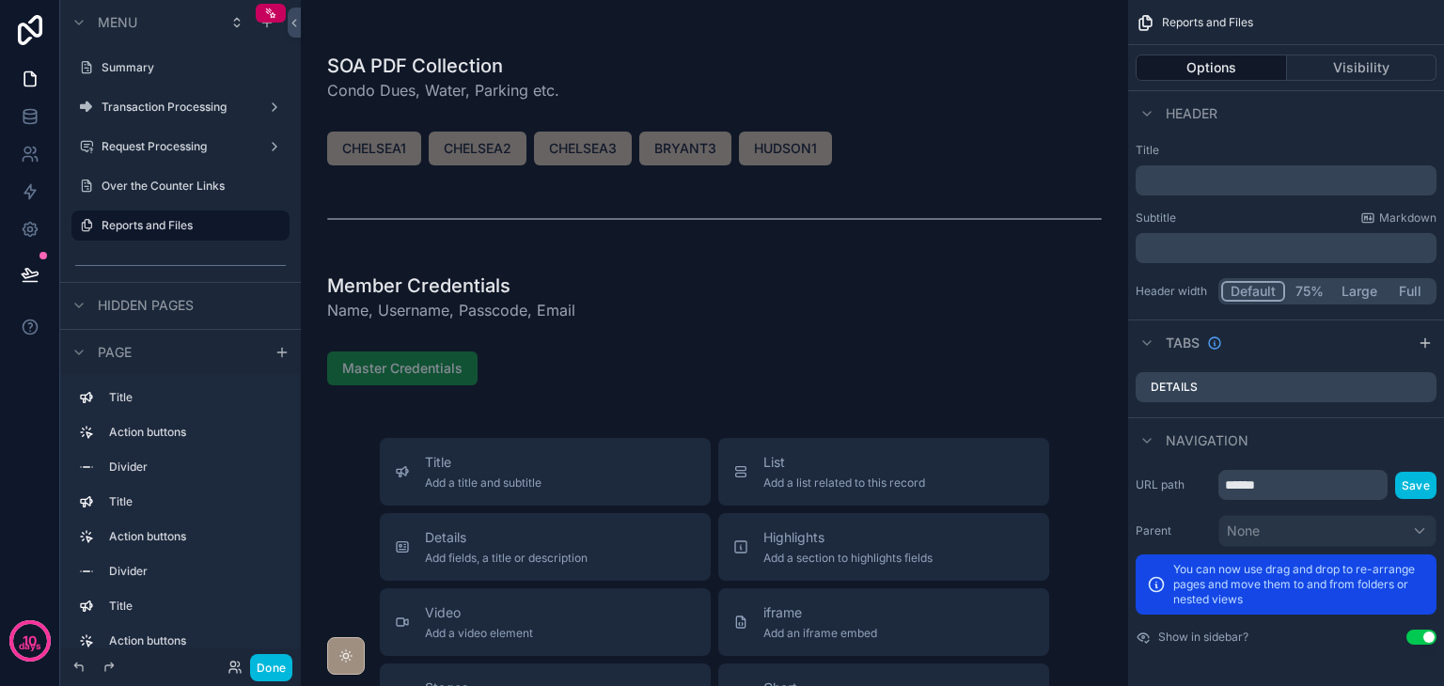
scroll to position [188, 0]
click at [669, 359] on div "scrollable content" at bounding box center [714, 370] width 797 height 49
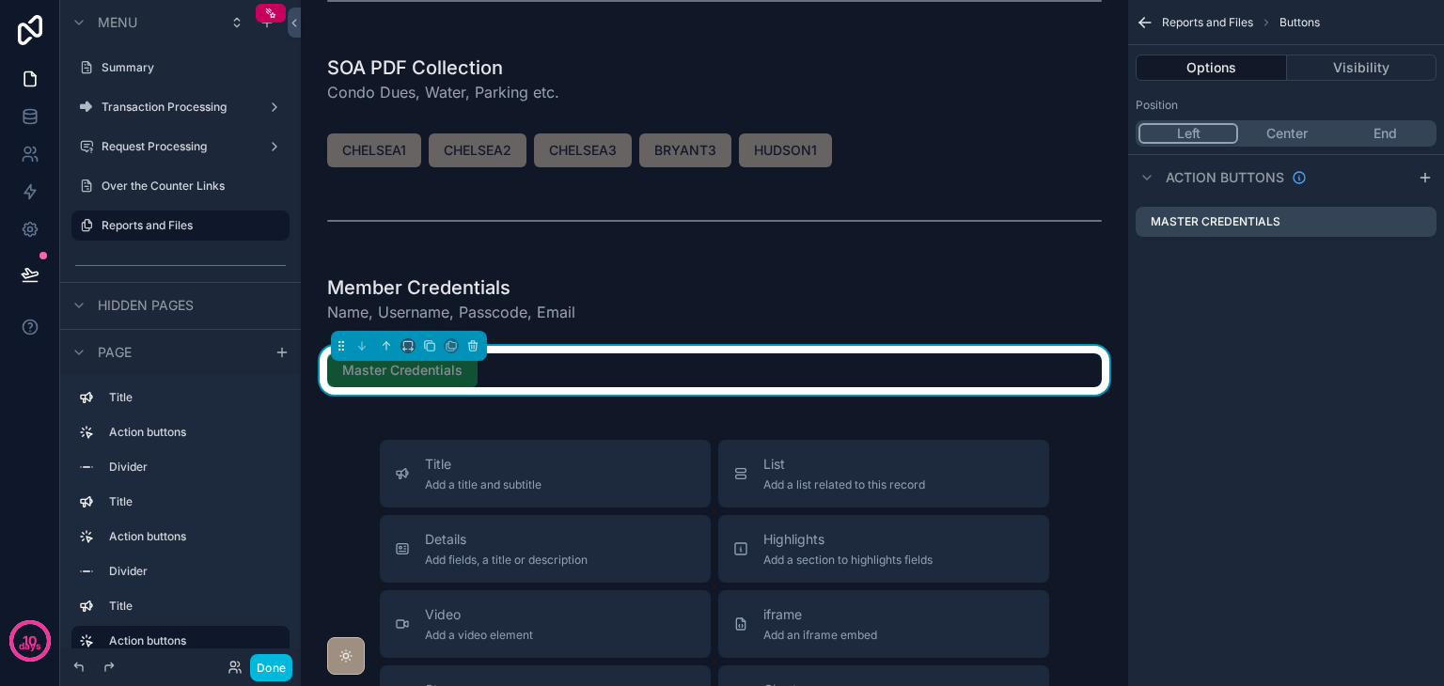
click at [0, 0] on icon "scrollable content" at bounding box center [0, 0] width 0 height 0
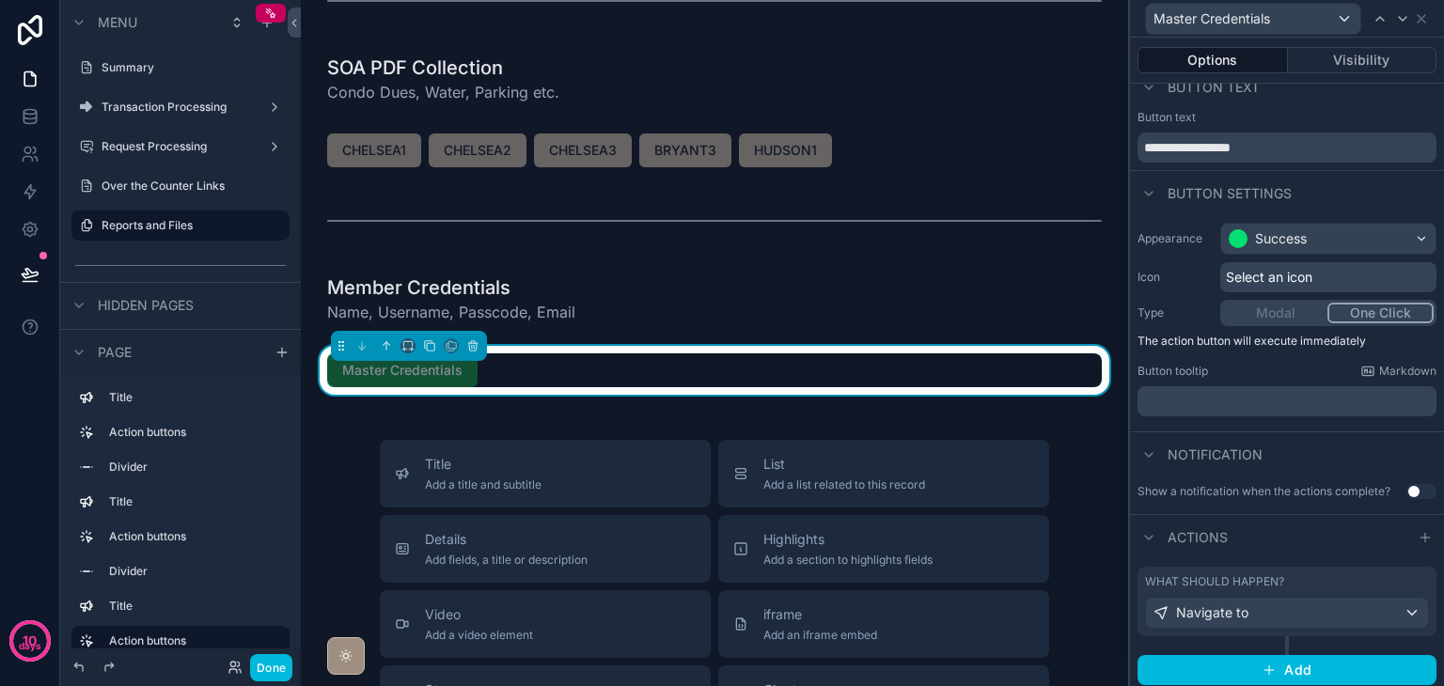
scroll to position [24, 0]
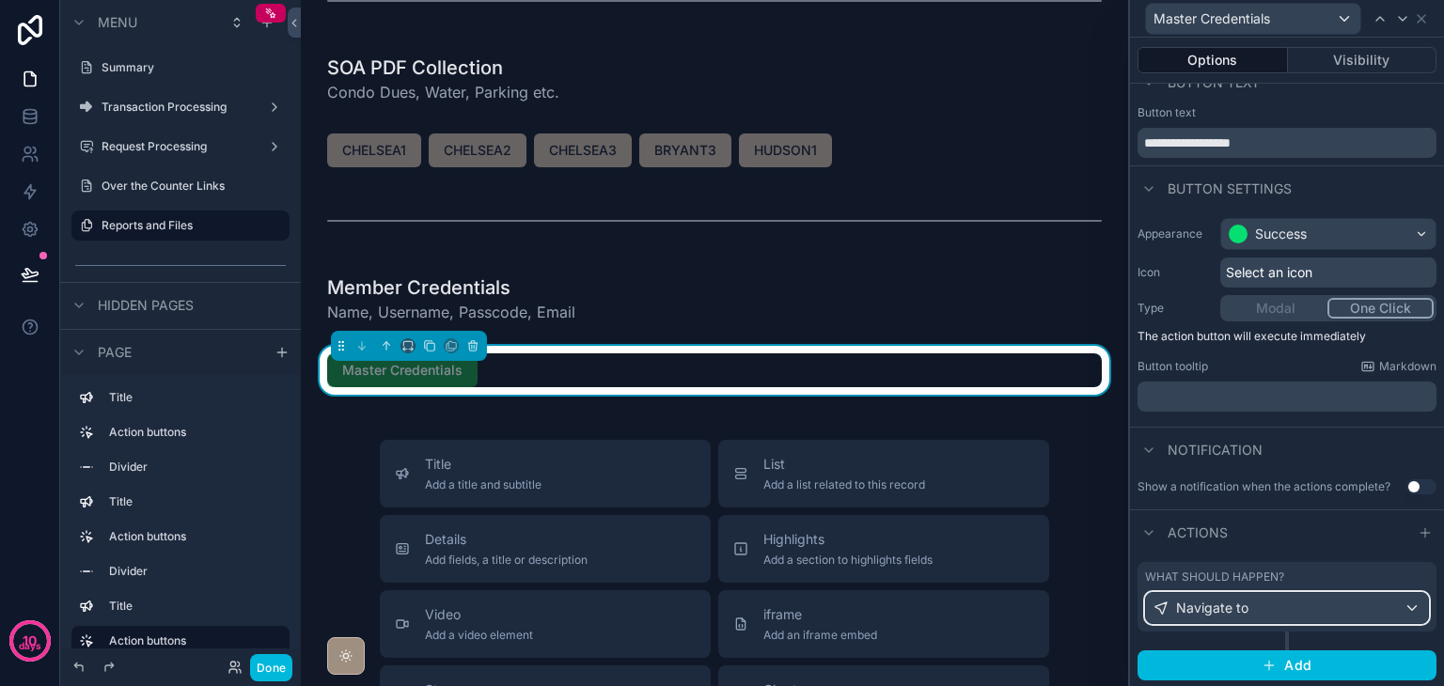
click at [1346, 603] on div "Navigate to" at bounding box center [1287, 608] width 282 height 30
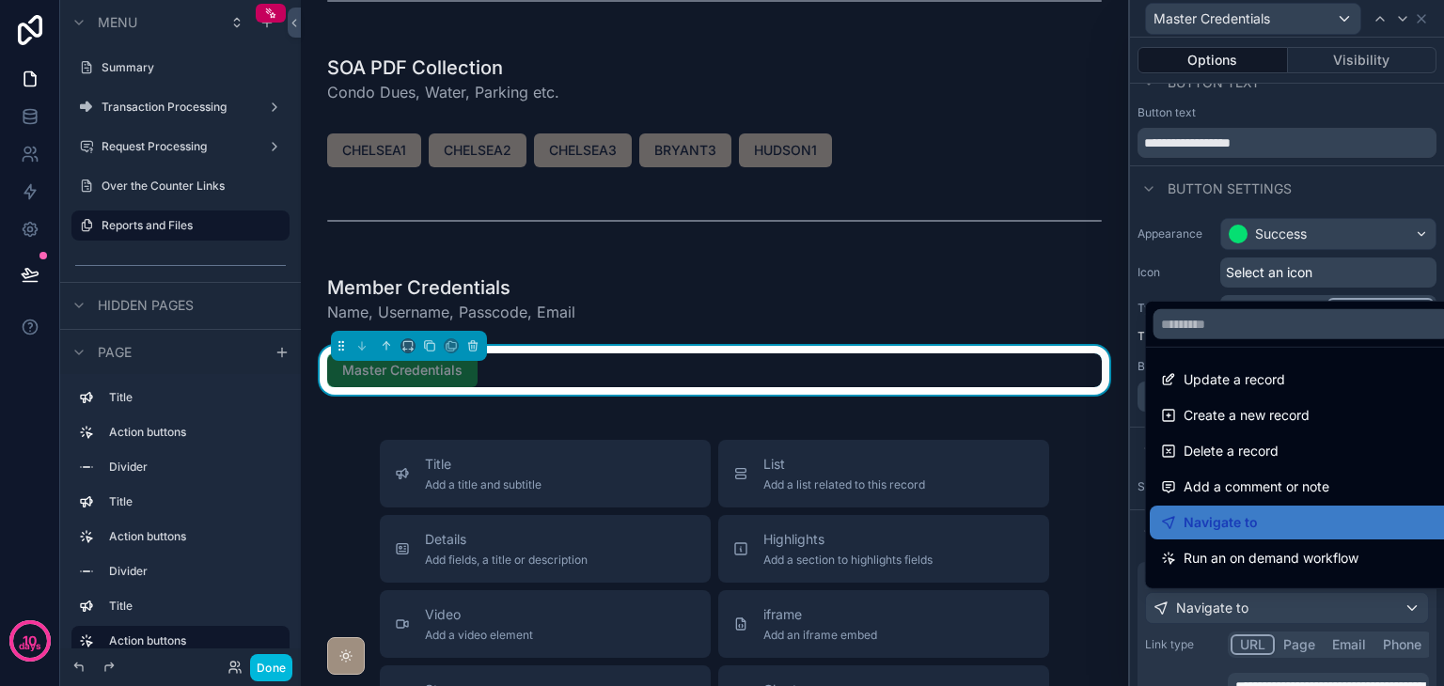
click at [1346, 603] on div at bounding box center [1287, 343] width 314 height 686
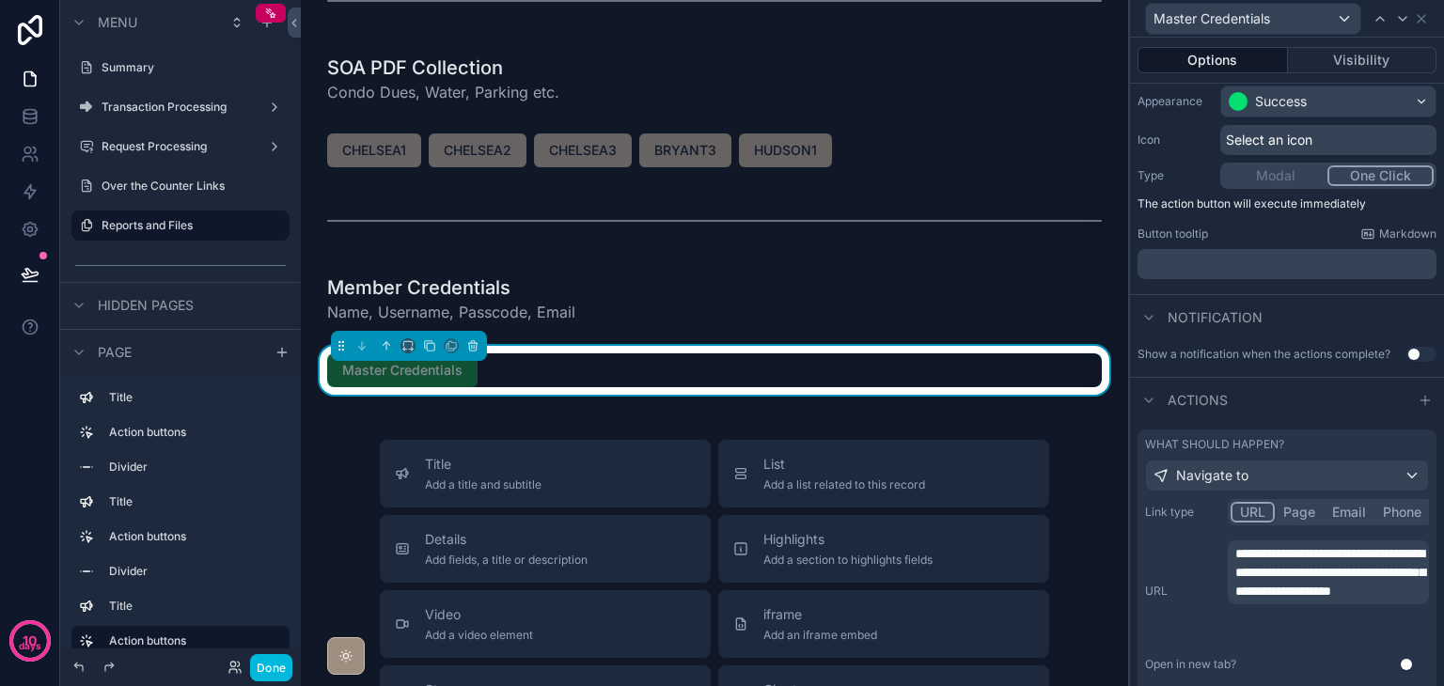
scroll to position [298, 0]
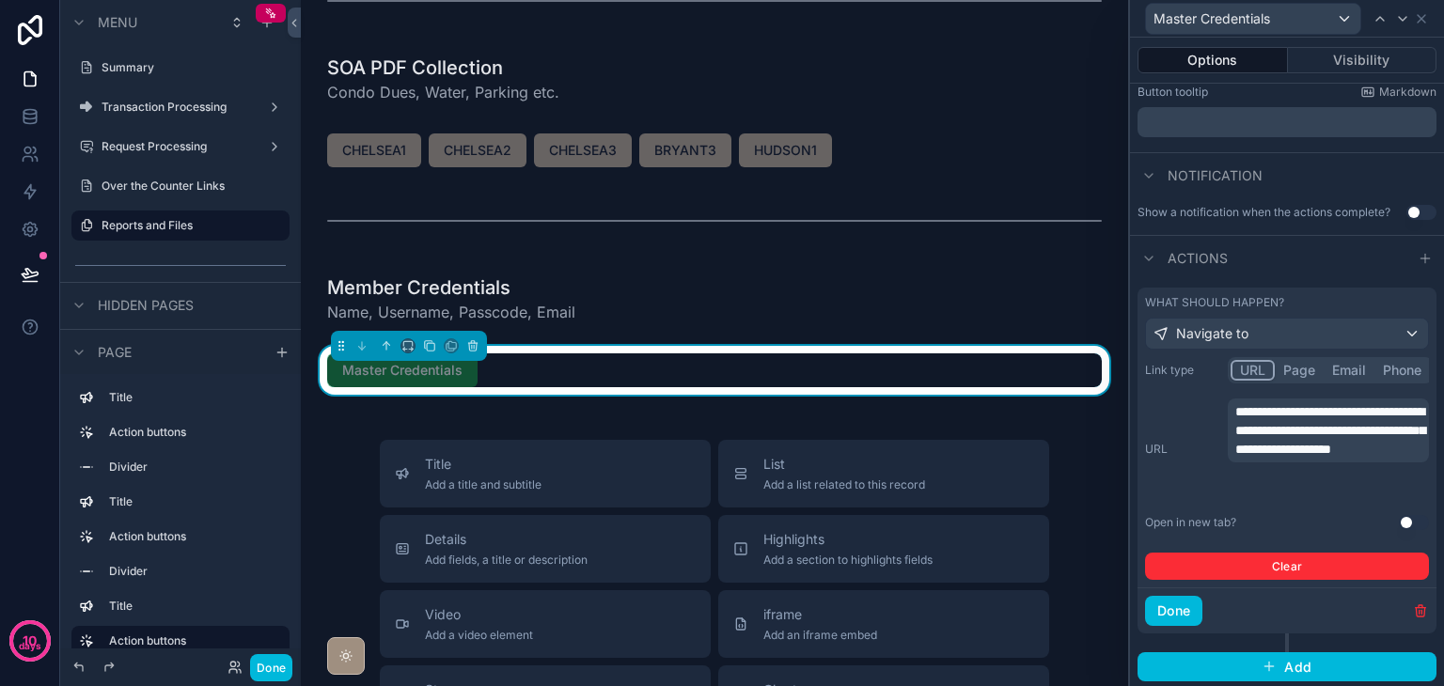
click at [1399, 520] on button "Use setting" at bounding box center [1414, 522] width 30 height 15
click at [1421, 20] on icon at bounding box center [1421, 18] width 15 height 15
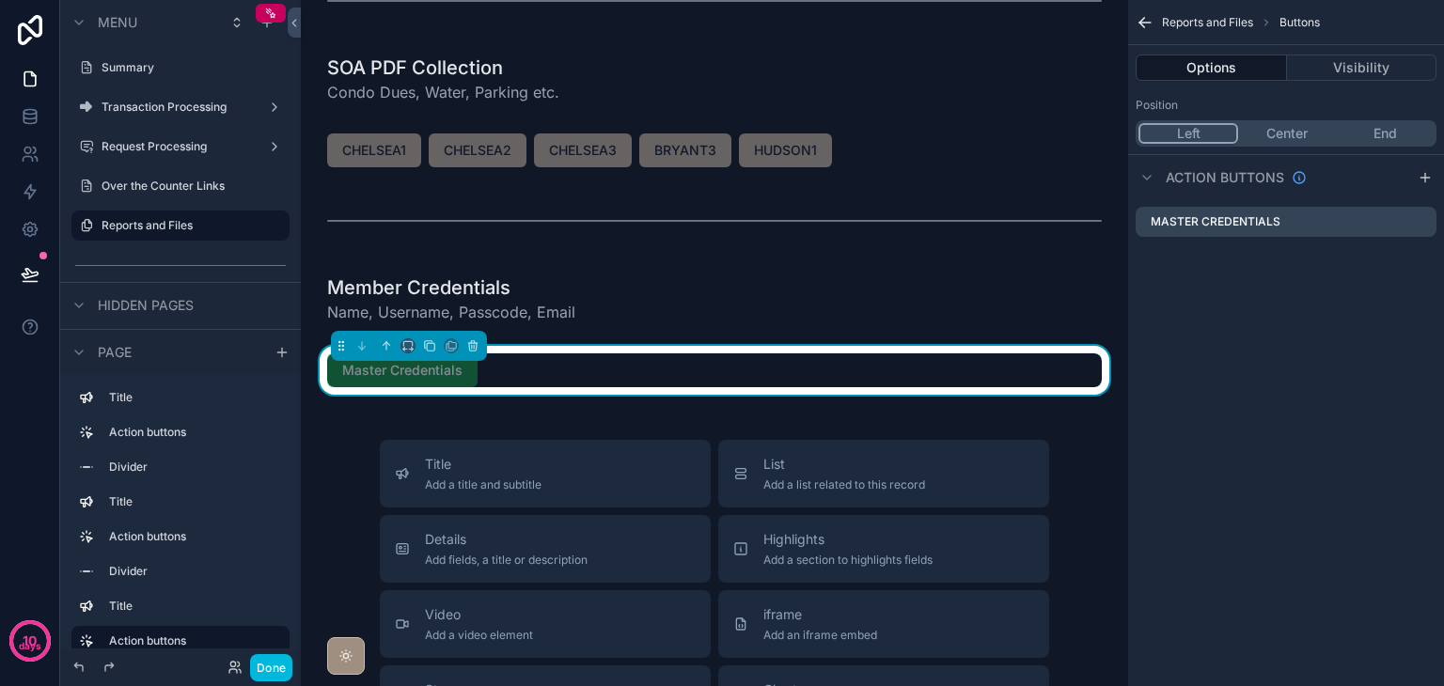
click at [284, 669] on button "Done" at bounding box center [271, 667] width 42 height 27
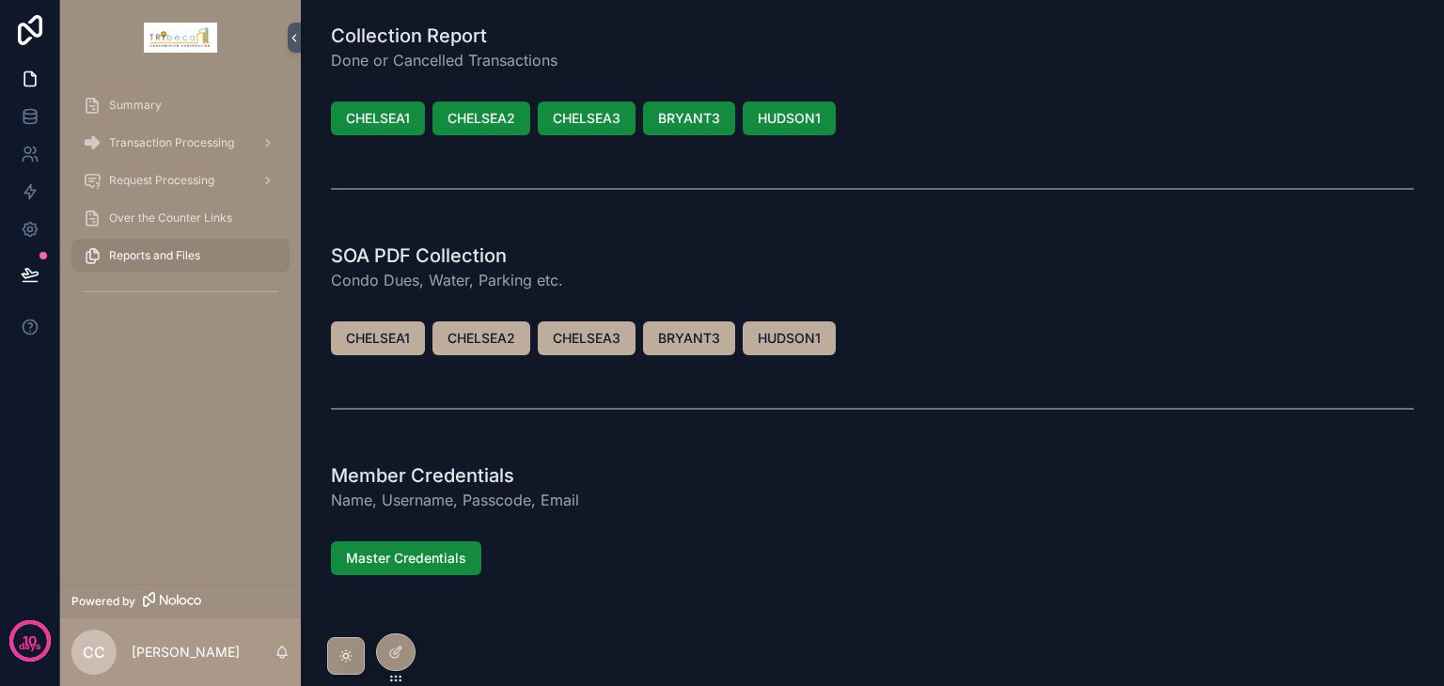
scroll to position [46, 0]
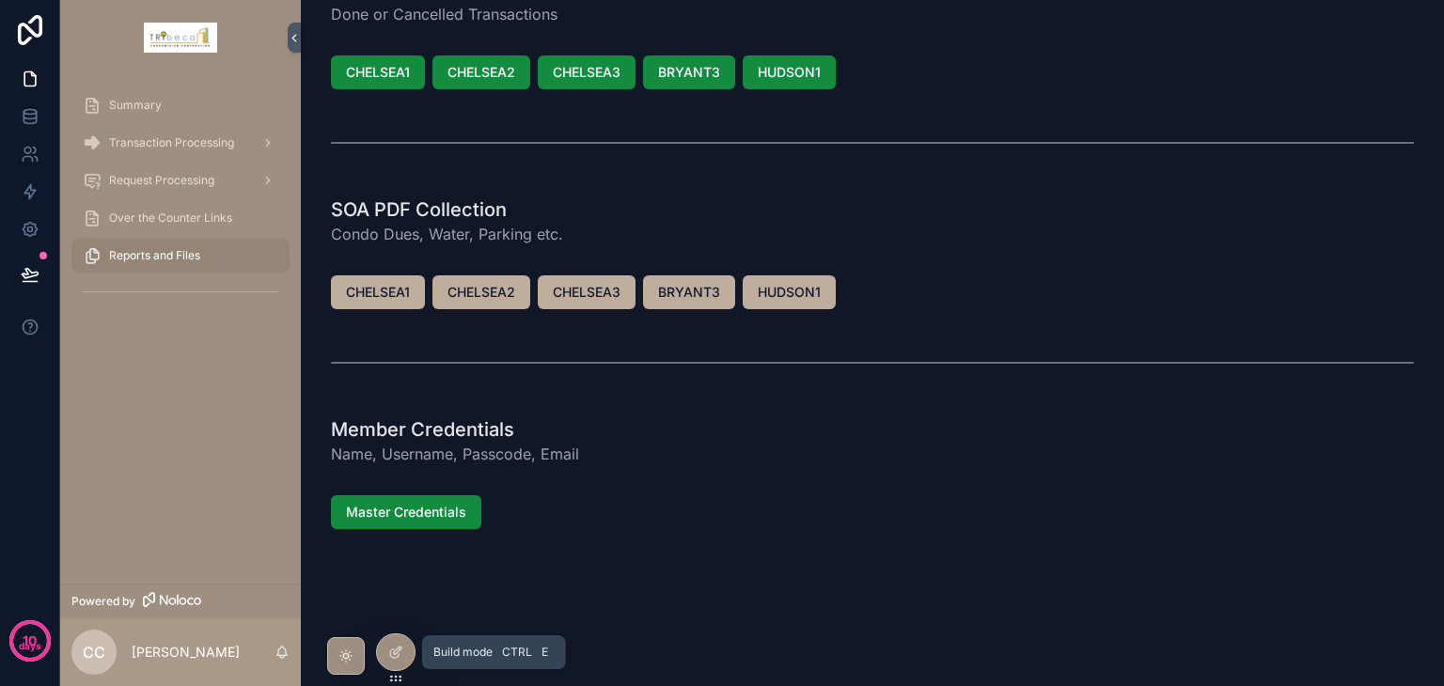
click at [406, 649] on div at bounding box center [396, 653] width 38 height 36
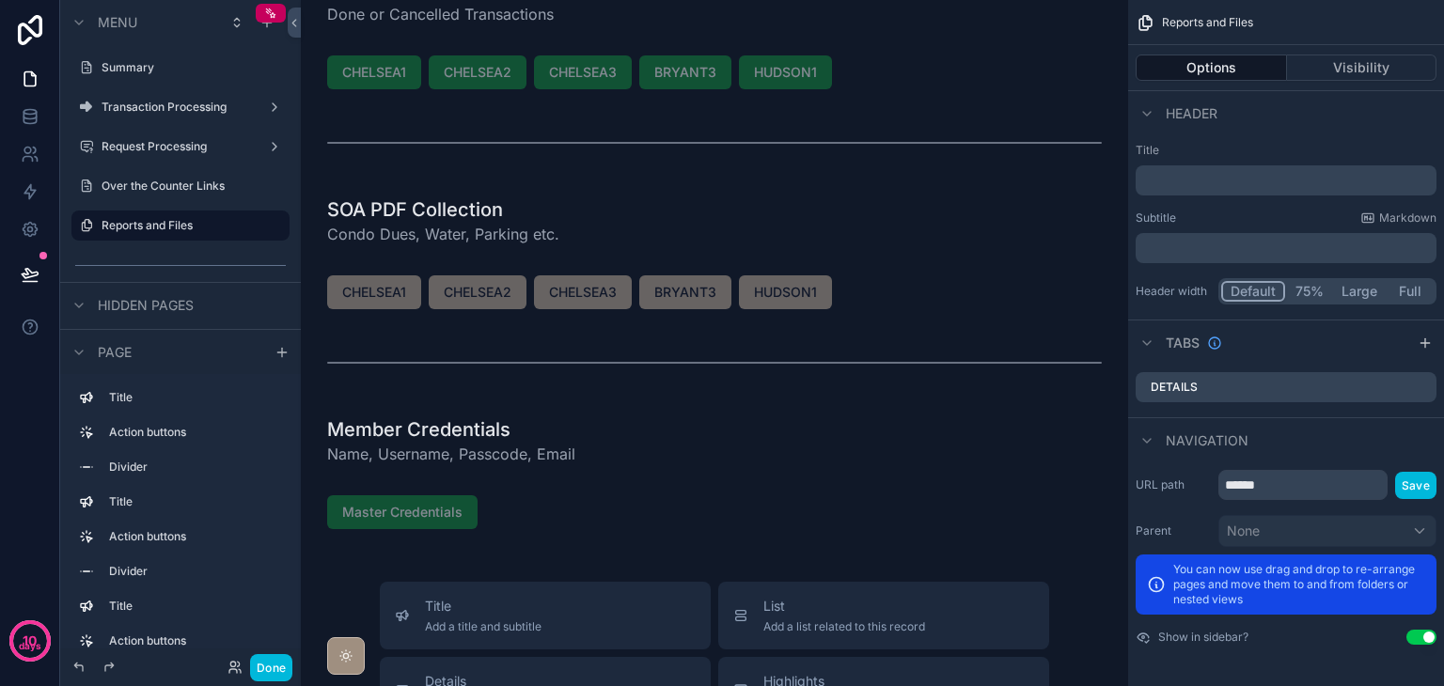
click at [754, 455] on div "scrollable content" at bounding box center [714, 441] width 797 height 64
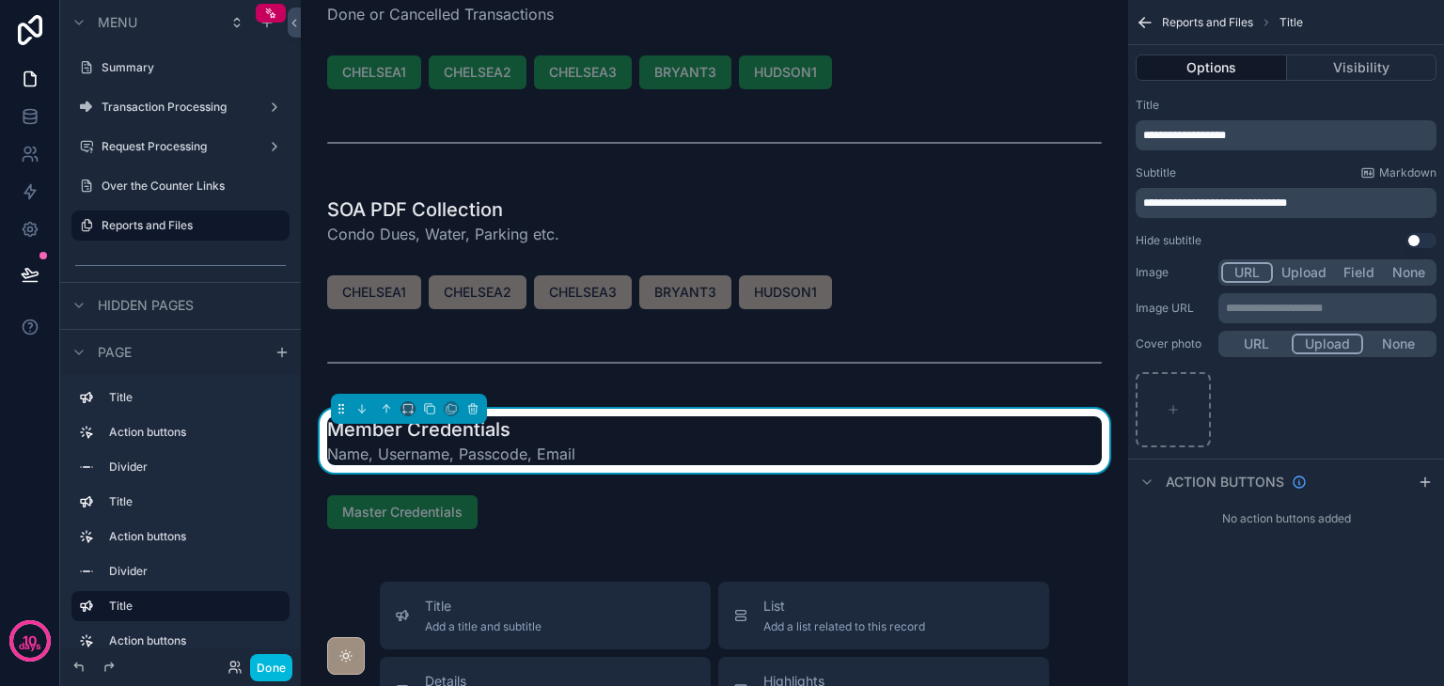
click at [671, 508] on div "scrollable content" at bounding box center [714, 512] width 797 height 49
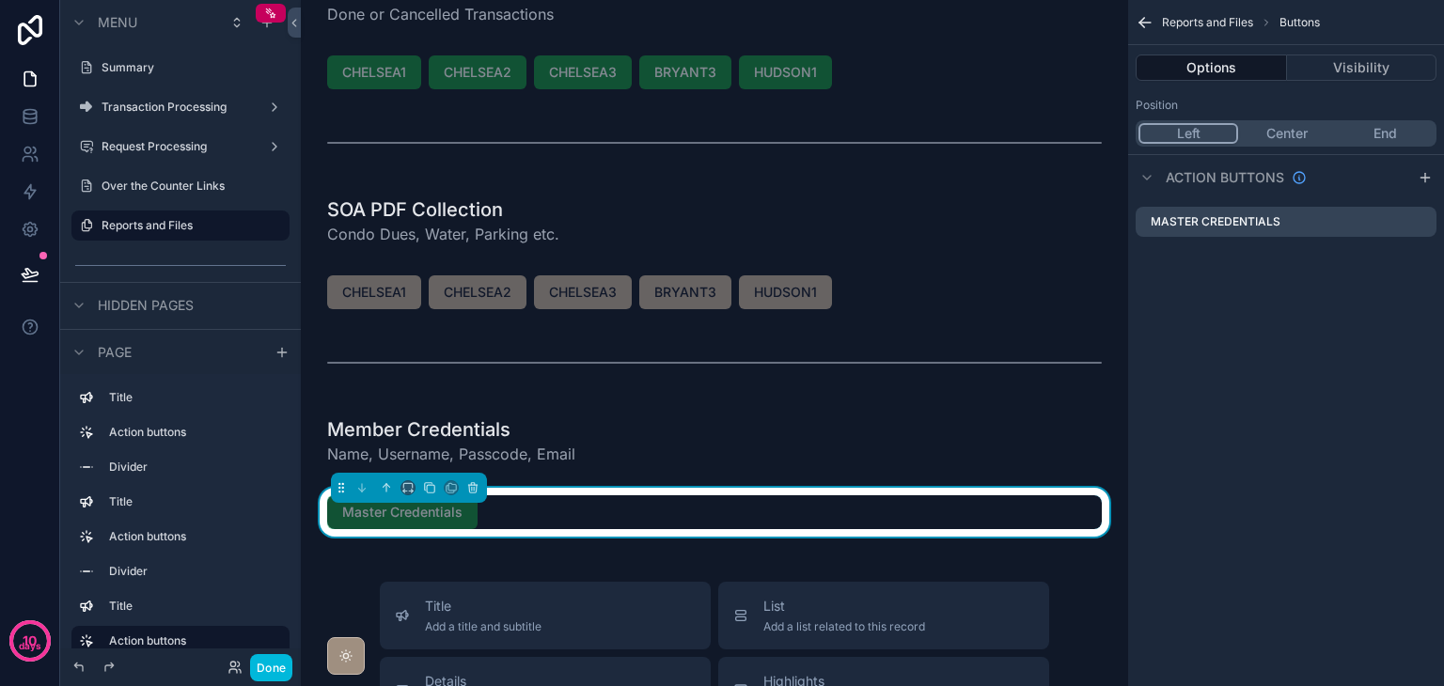
click at [349, 565] on div "Collection Report Done or Cancelled Transactions CHELSEA1 CHELSEA2 CHELSEA3 BRY…" at bounding box center [714, 678] width 827 height 1448
click at [282, 662] on button "Done" at bounding box center [271, 667] width 42 height 27
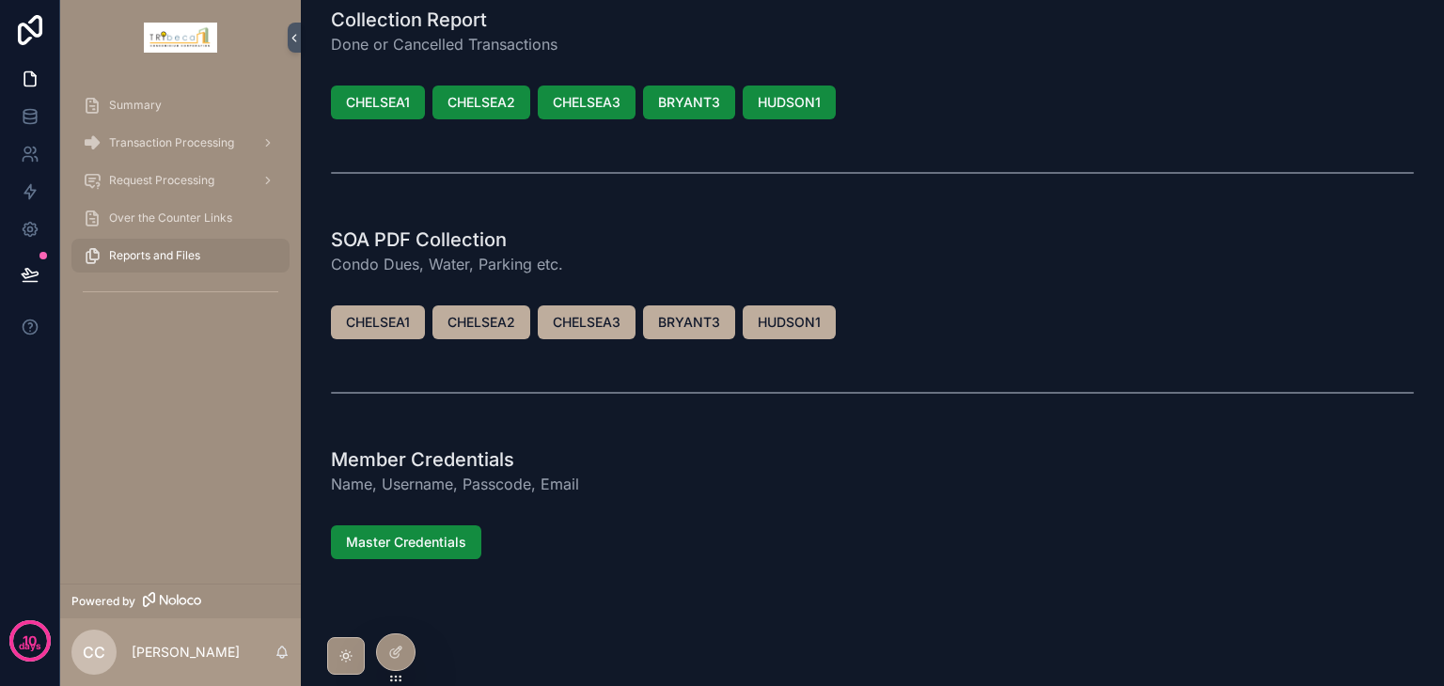
scroll to position [0, 0]
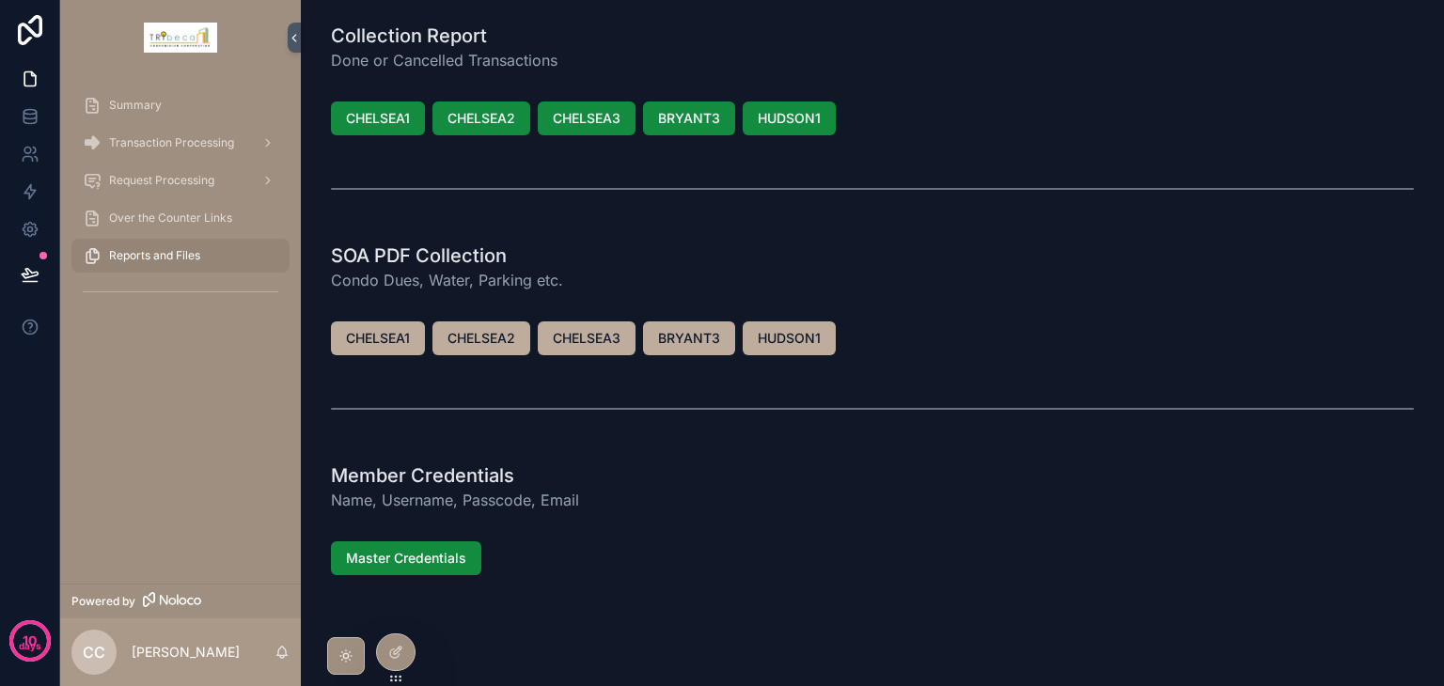
click at [230, 217] on span "Over the Counter Links" at bounding box center [170, 218] width 123 height 15
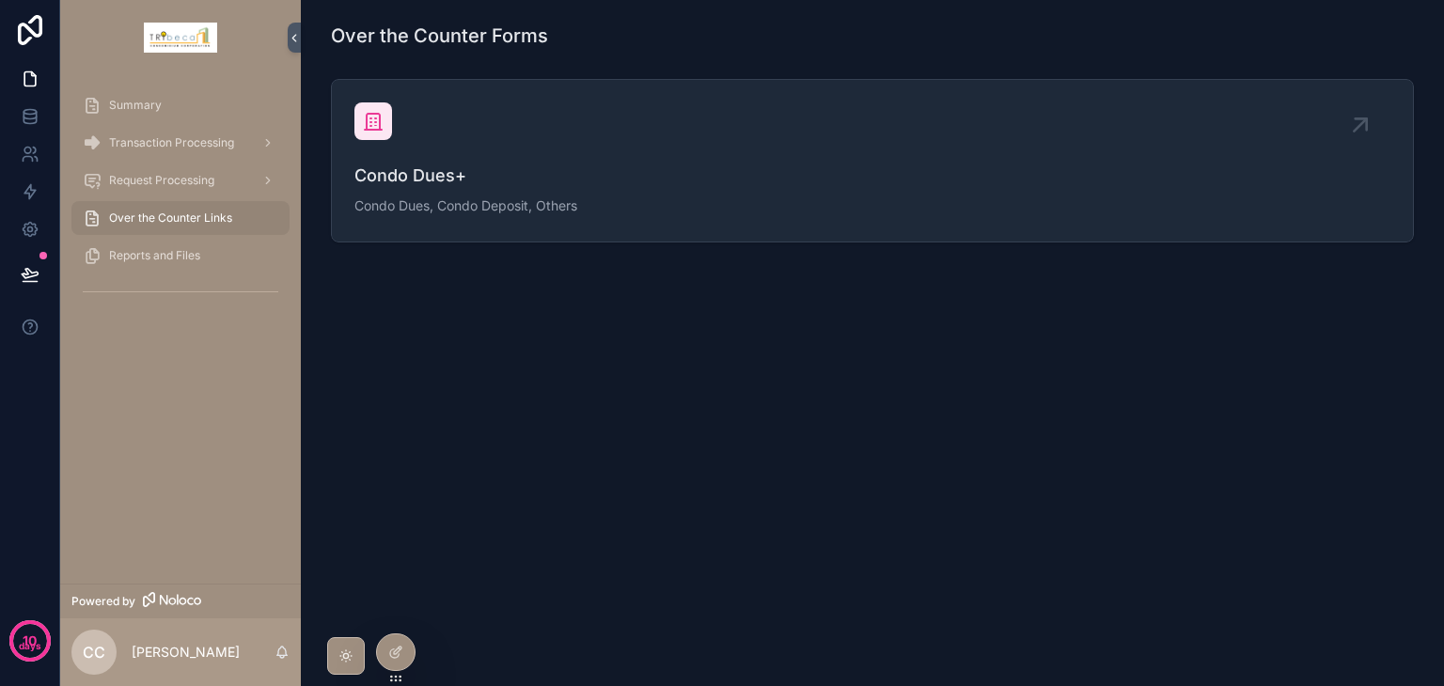
click at [410, 655] on div at bounding box center [396, 653] width 38 height 36
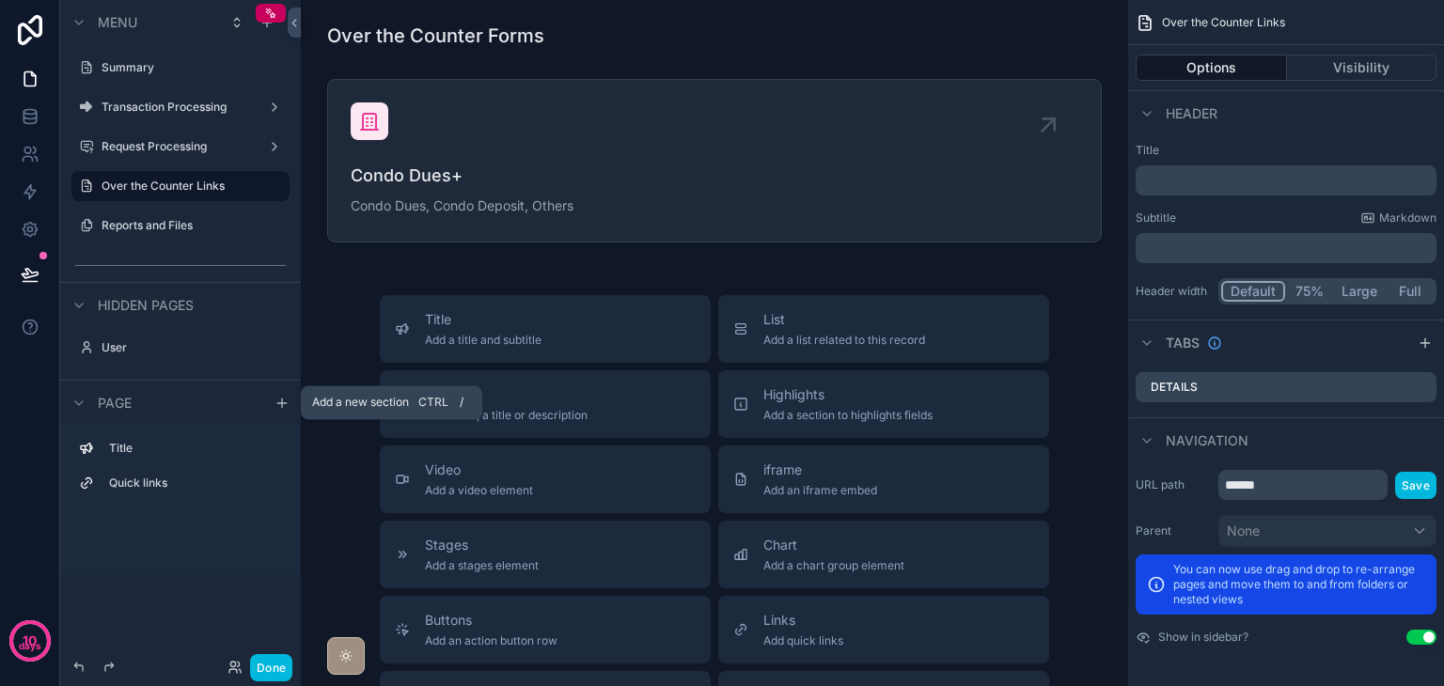
click at [285, 403] on icon "scrollable content" at bounding box center [281, 403] width 8 height 0
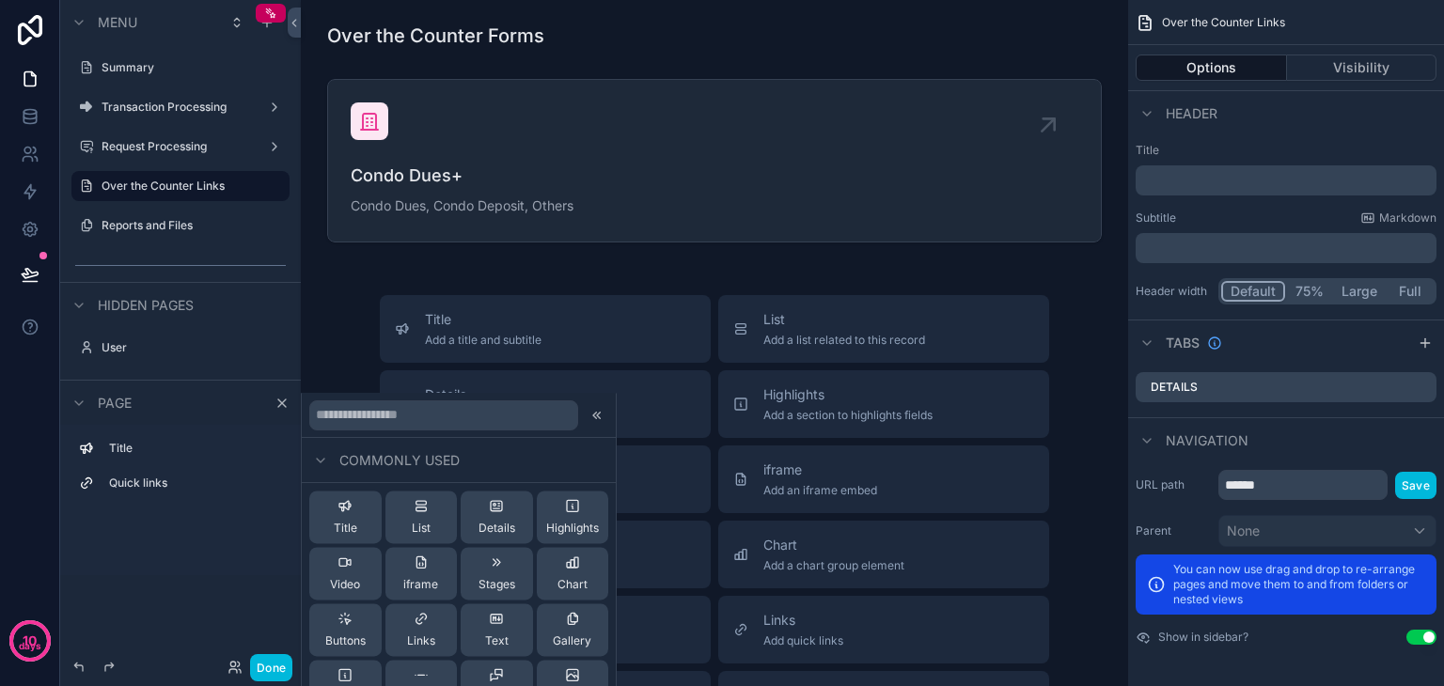
click at [357, 628] on div "Buttons" at bounding box center [345, 630] width 40 height 38
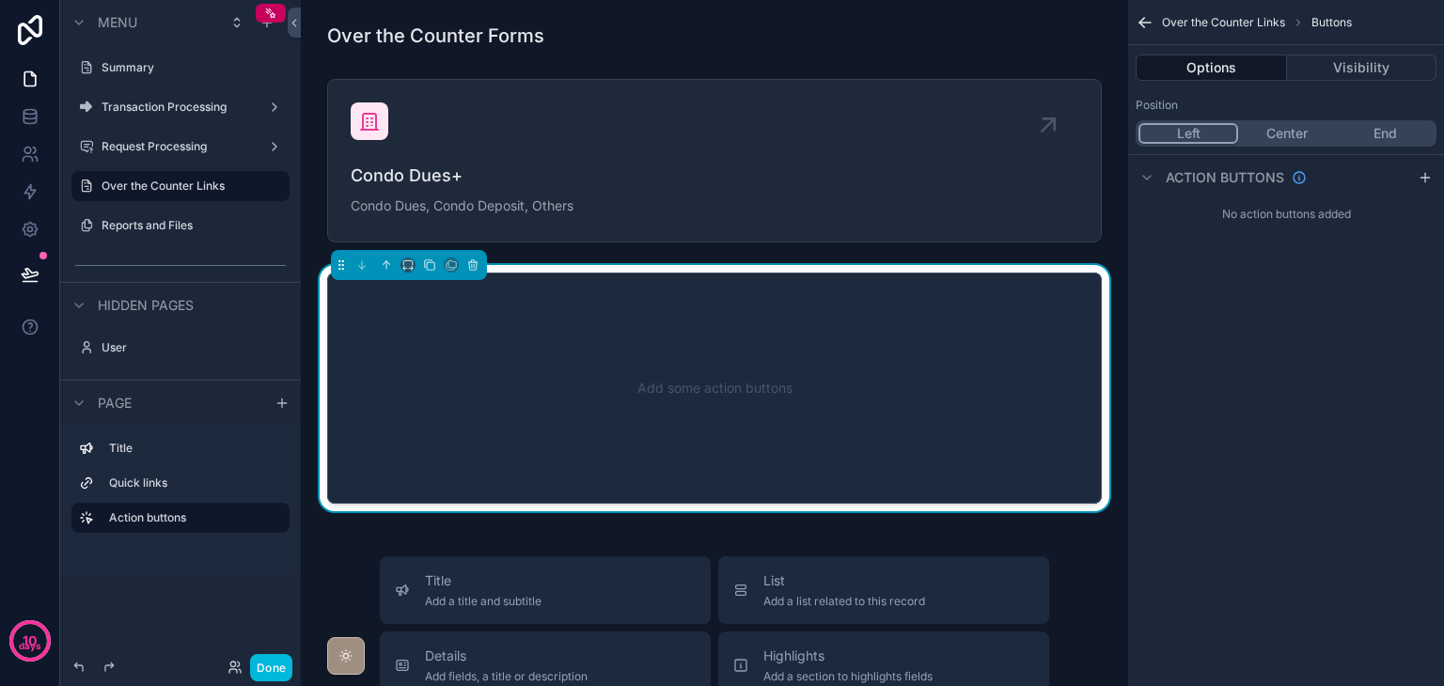
scroll to position [45, 0]
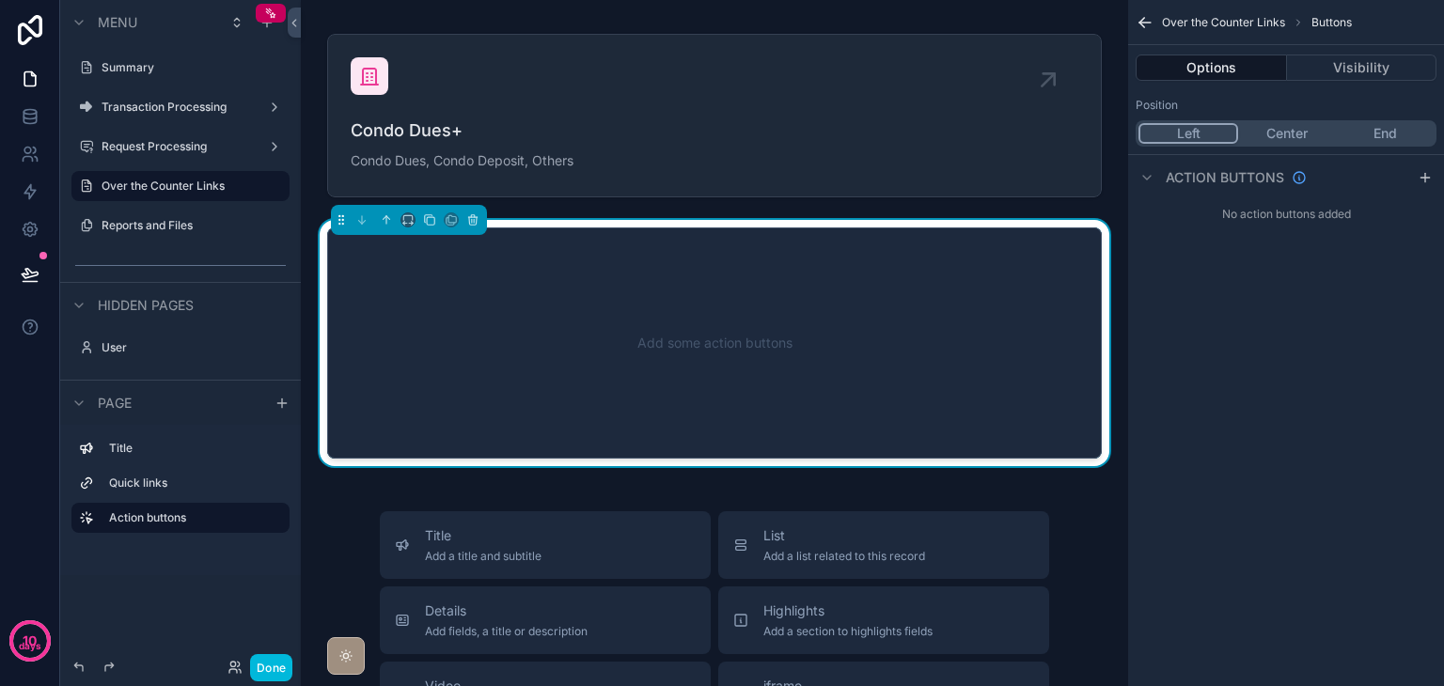
click at [1430, 171] on icon "scrollable content" at bounding box center [1425, 177] width 15 height 15
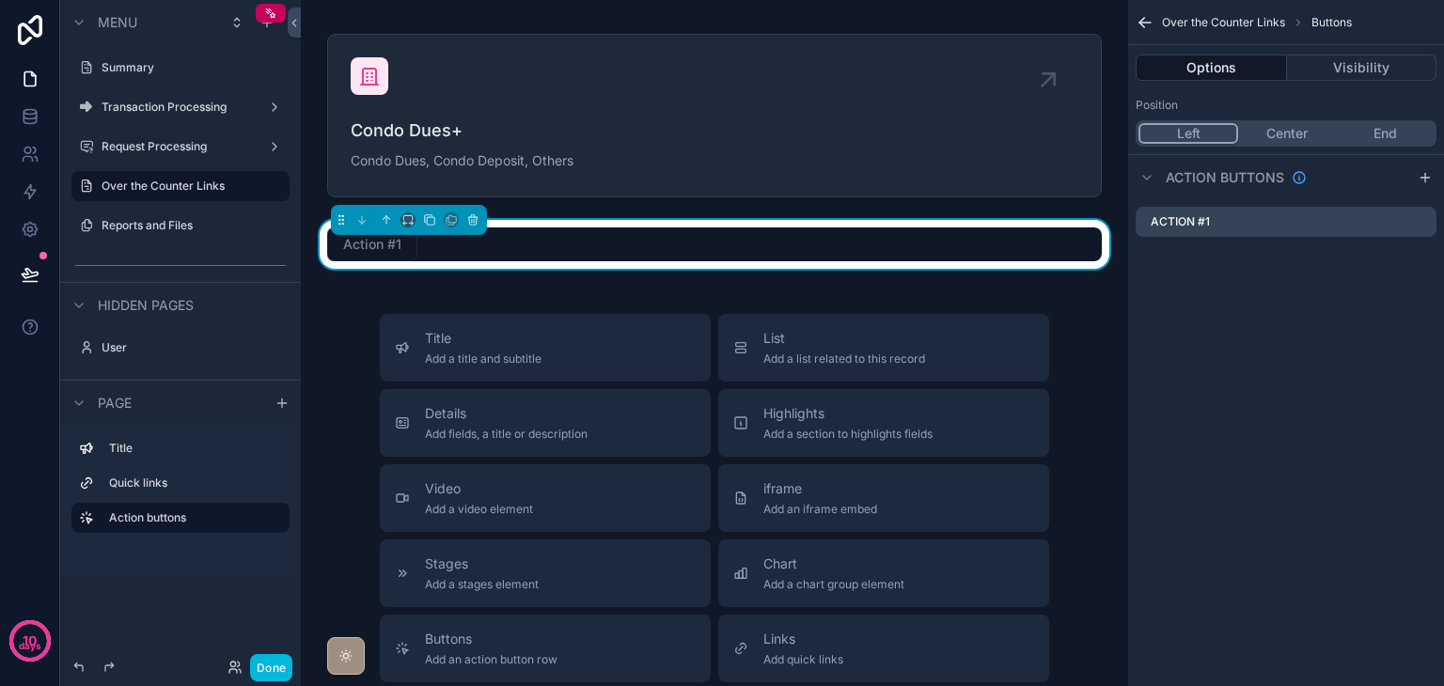
click at [0, 0] on icon "scrollable content" at bounding box center [0, 0] width 0 height 0
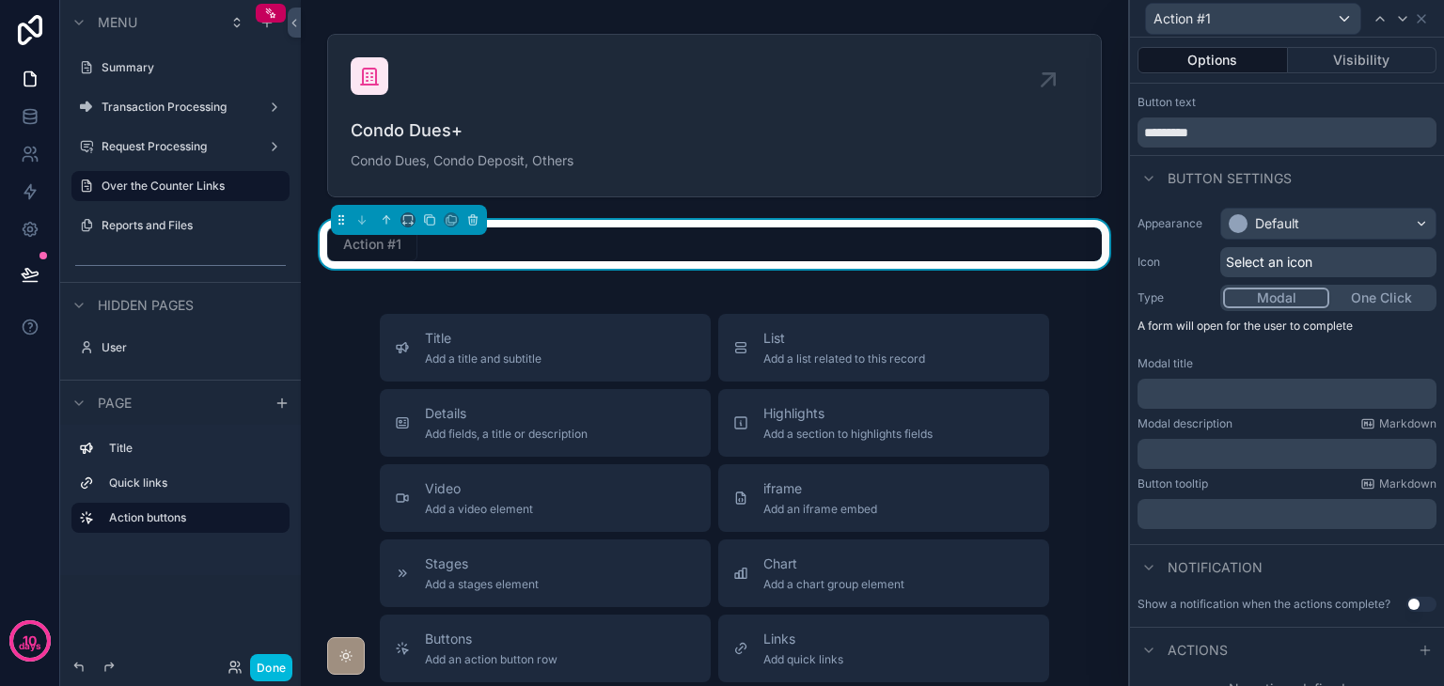
scroll to position [53, 0]
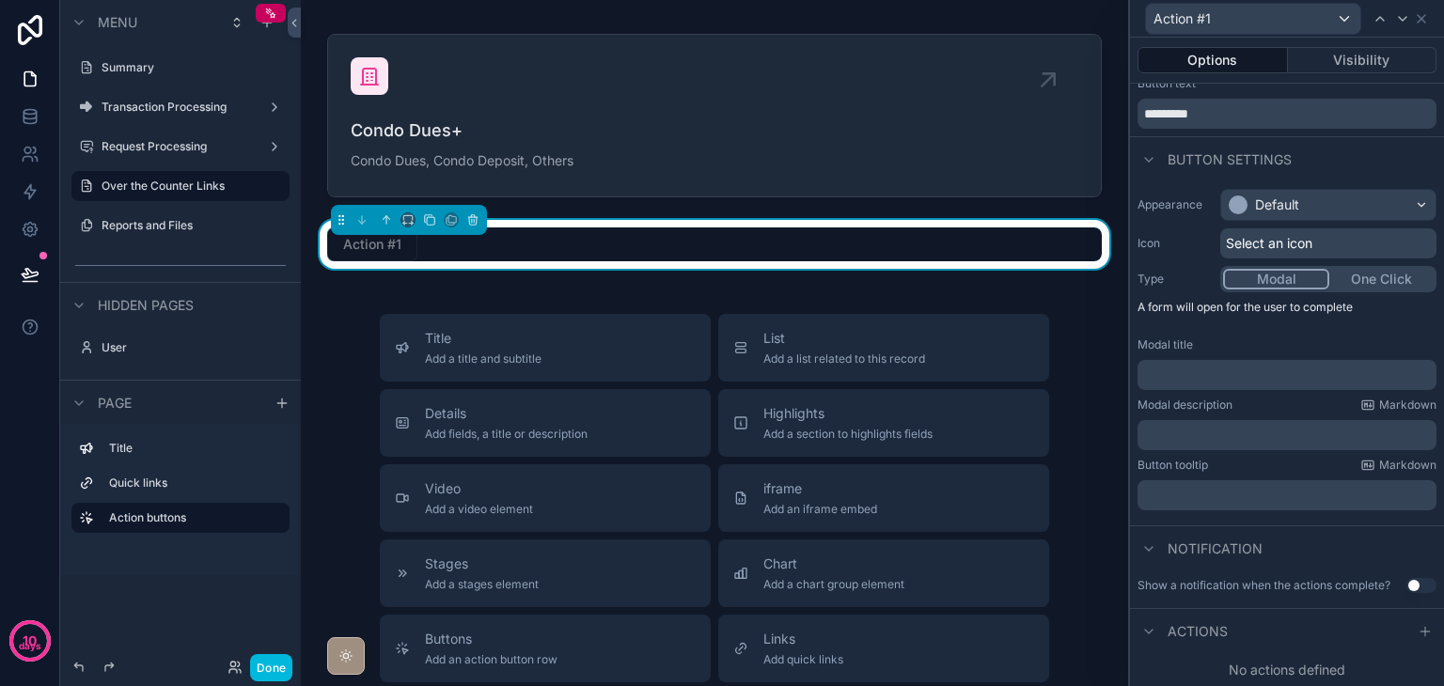
click at [1271, 244] on span "Select an icon" at bounding box center [1269, 243] width 87 height 19
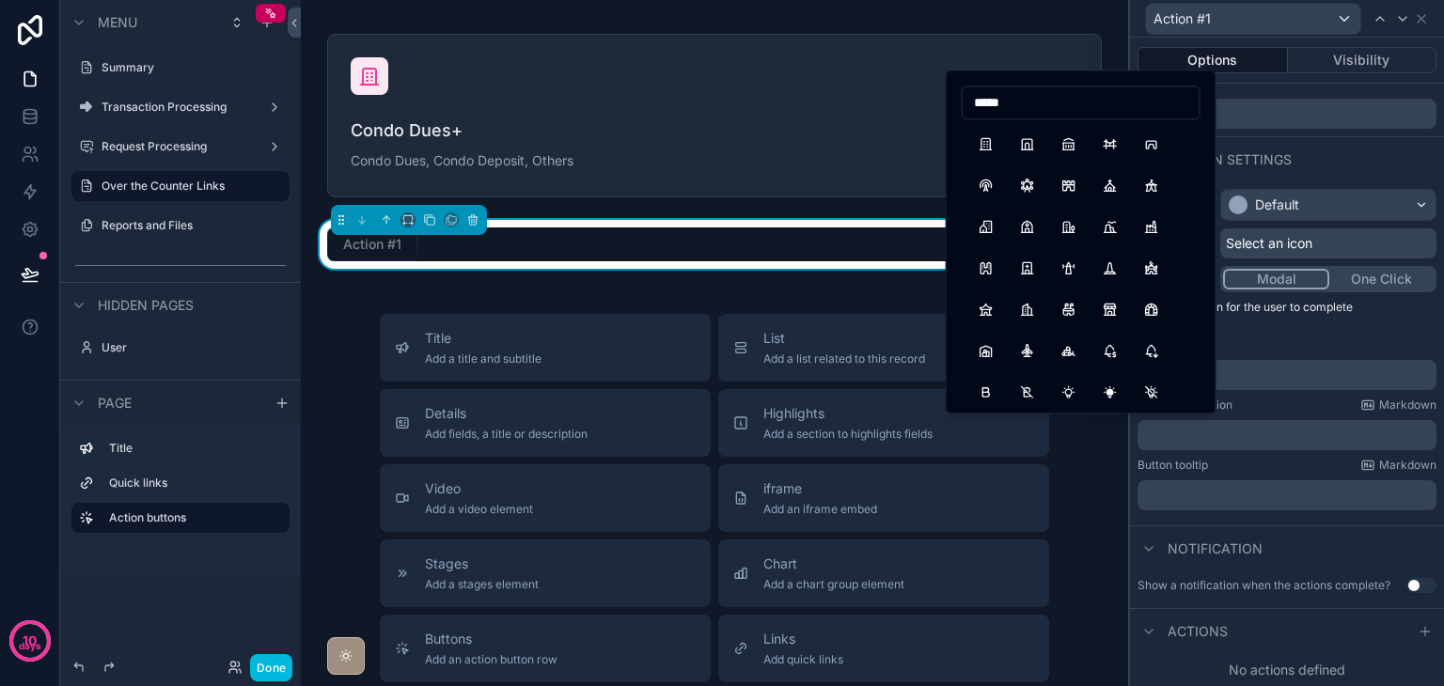
type input "*****"
click at [992, 151] on button "Building" at bounding box center [986, 144] width 34 height 34
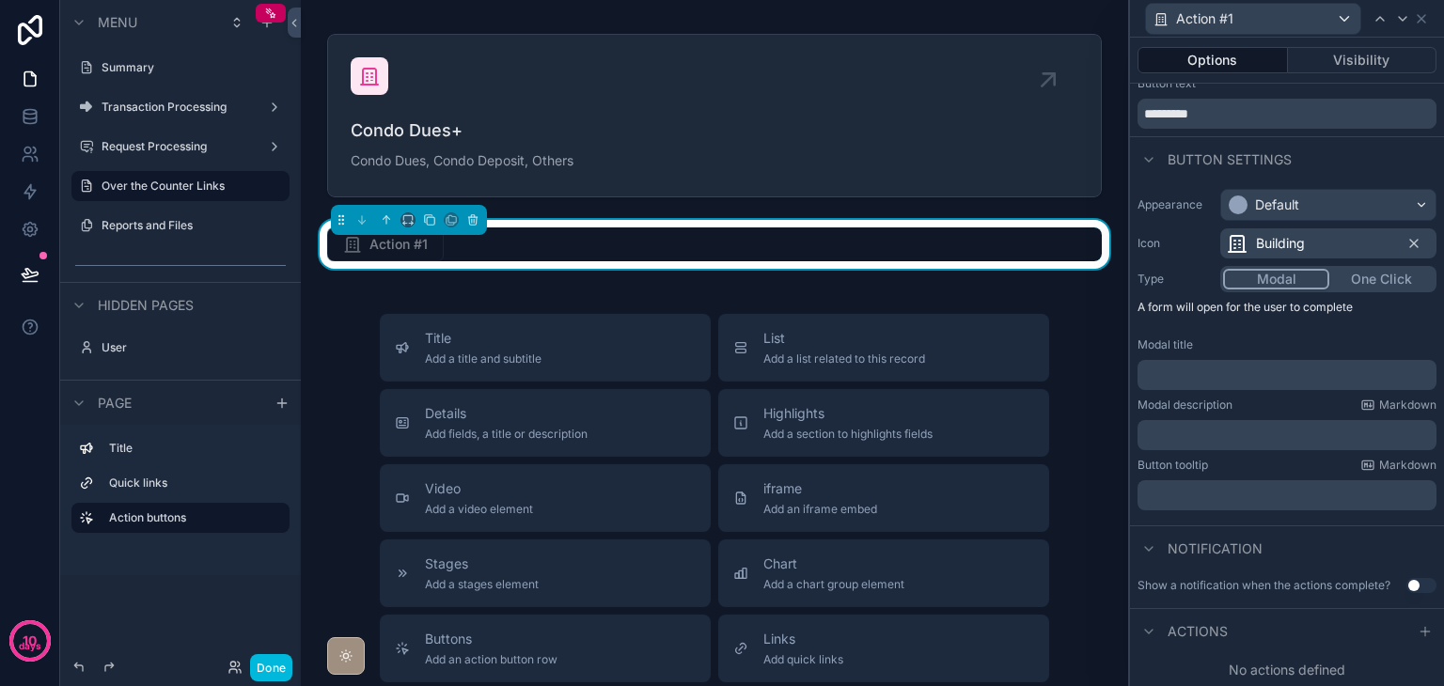
click at [1418, 633] on icon at bounding box center [1425, 631] width 15 height 15
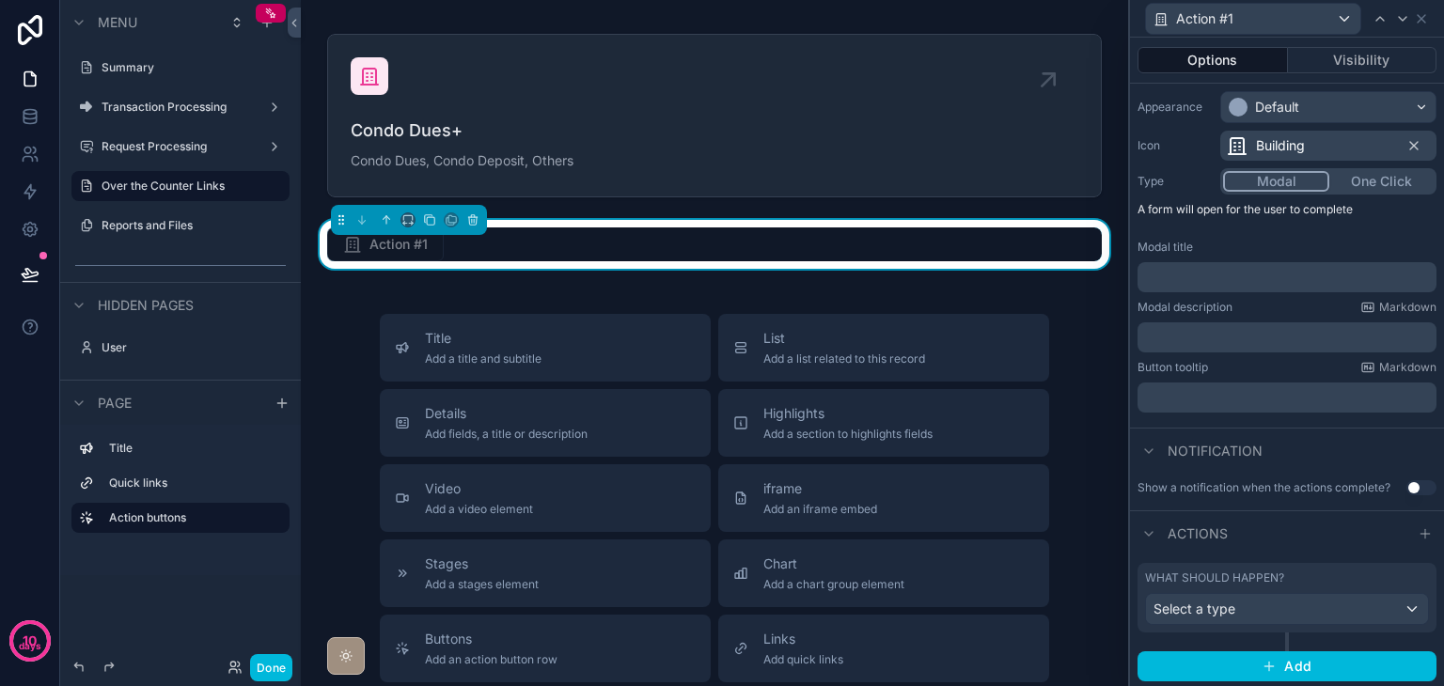
scroll to position [151, 0]
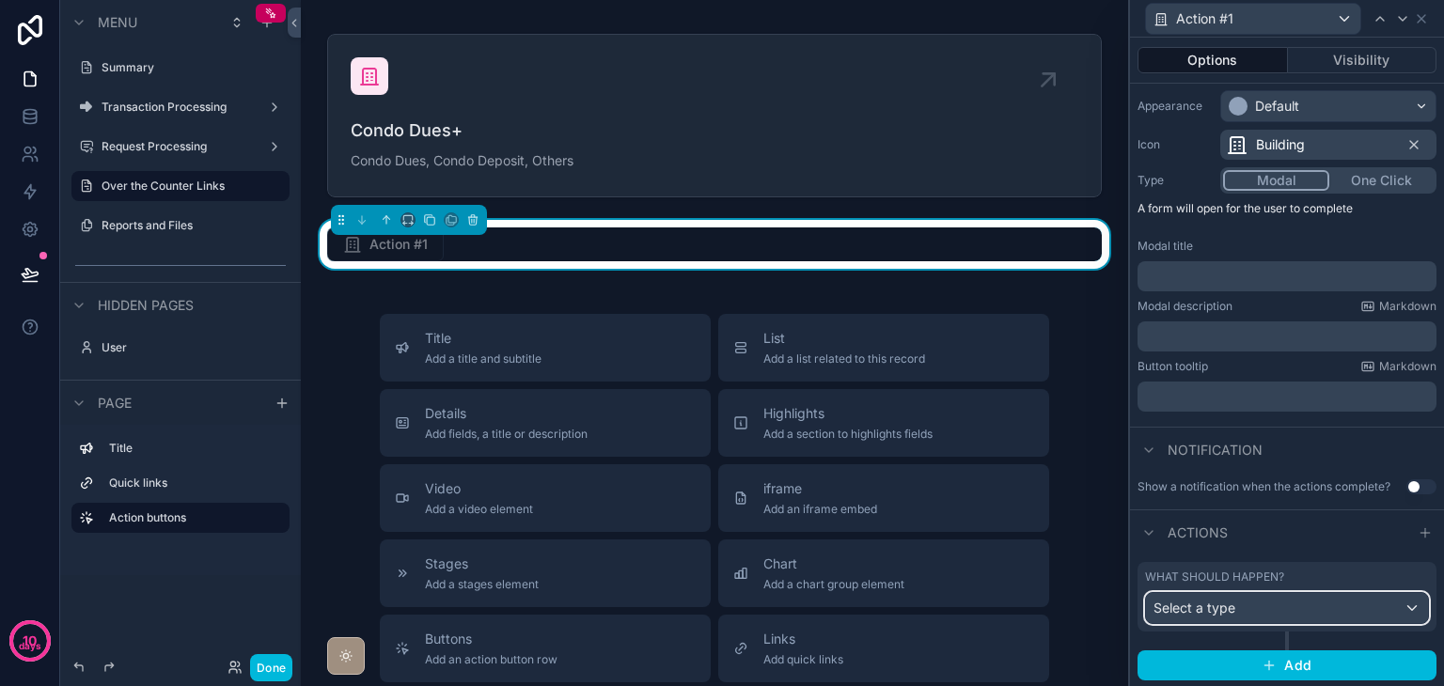
click at [1243, 606] on div "Select a type" at bounding box center [1287, 608] width 282 height 30
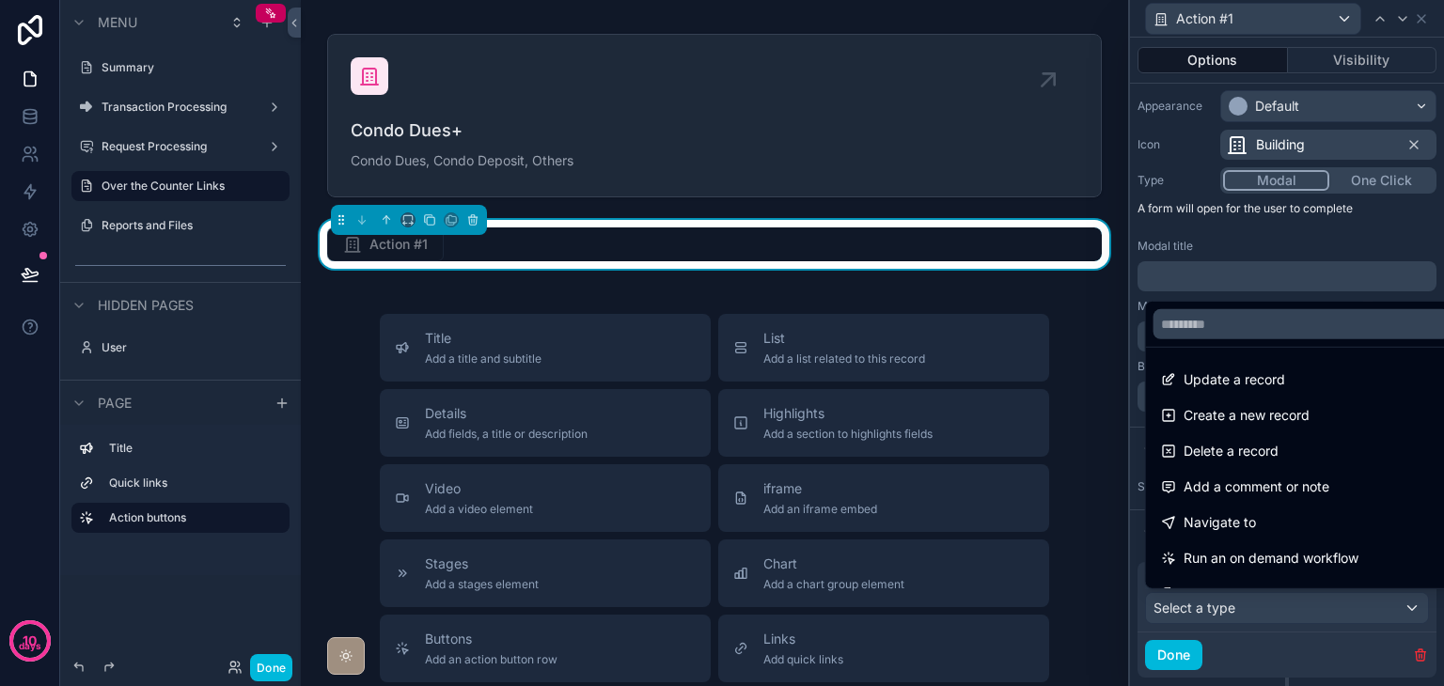
click at [1277, 515] on div "Navigate to" at bounding box center [1302, 523] width 282 height 23
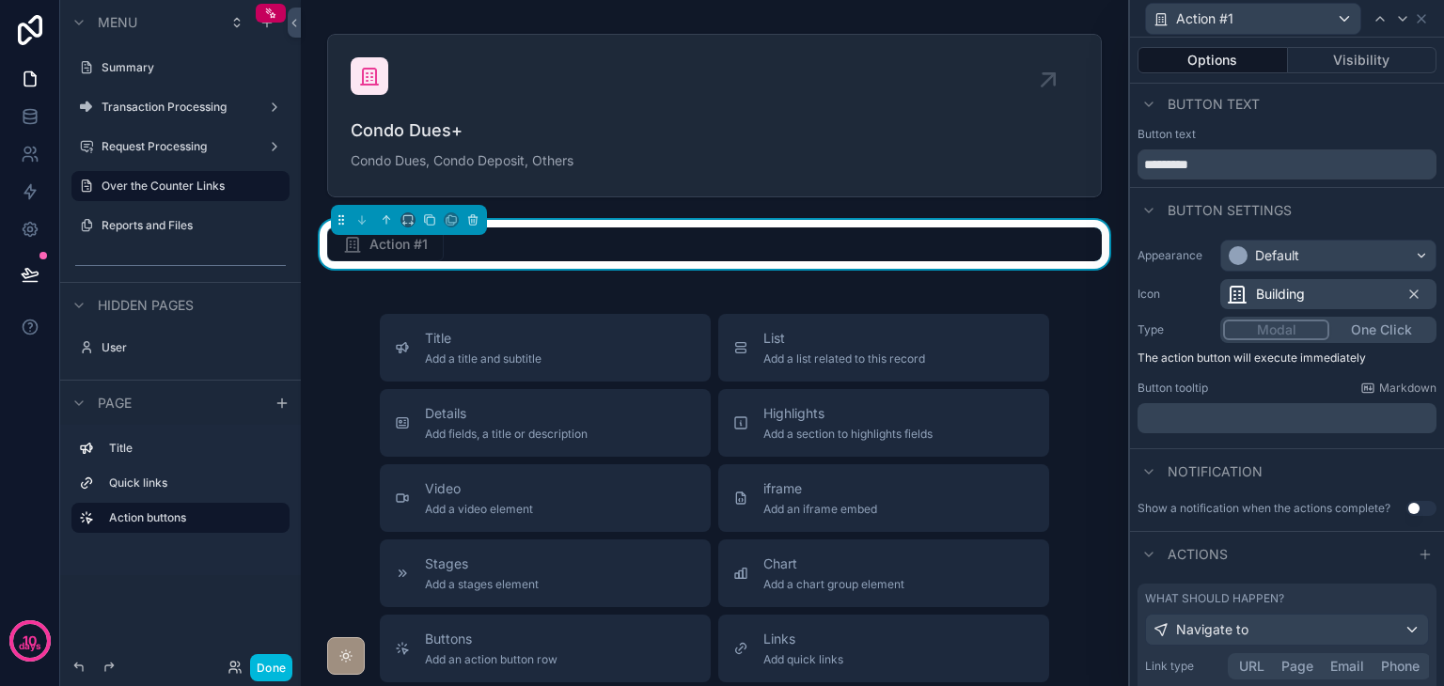
scroll to position [0, 0]
click at [466, 217] on icon "scrollable content" at bounding box center [472, 219] width 13 height 13
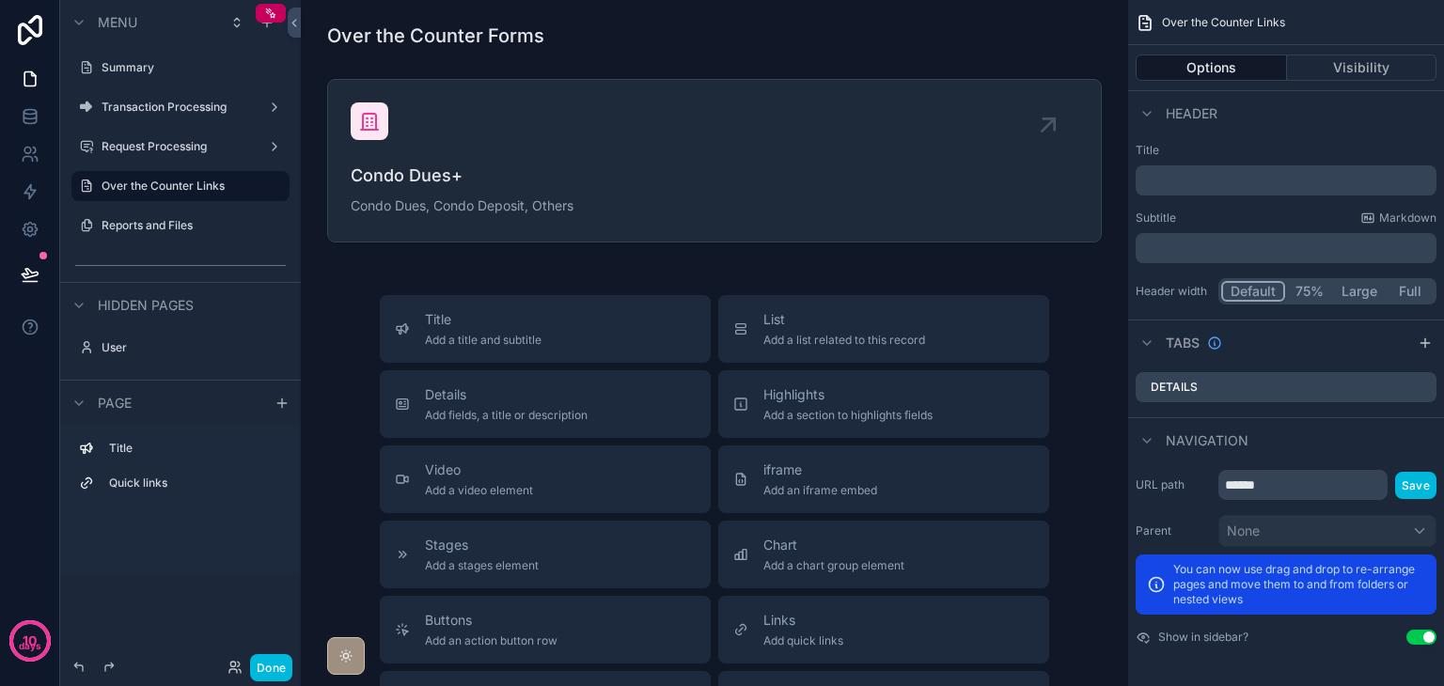
click at [208, 230] on label "Reports and Files" at bounding box center [190, 225] width 177 height 15
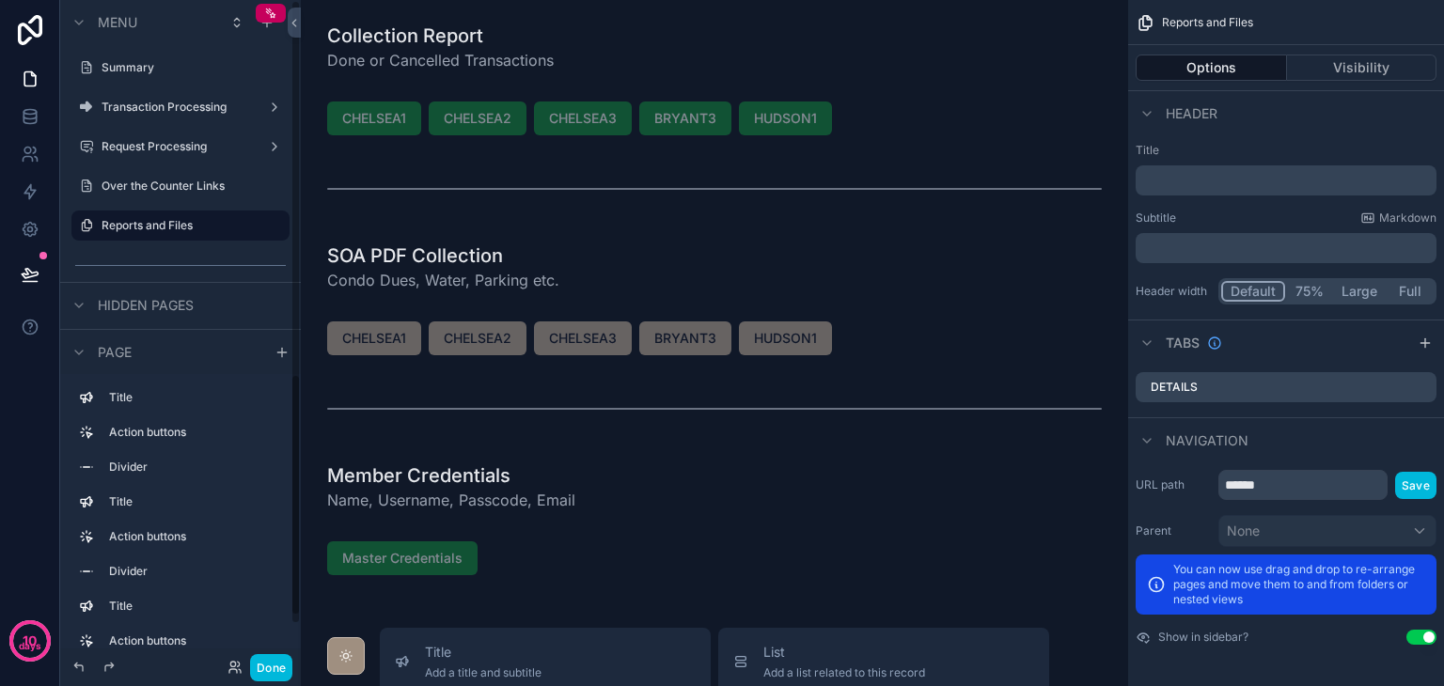
click at [268, 652] on div "Done" at bounding box center [180, 668] width 241 height 38
click at [267, 659] on button "Done" at bounding box center [271, 667] width 42 height 27
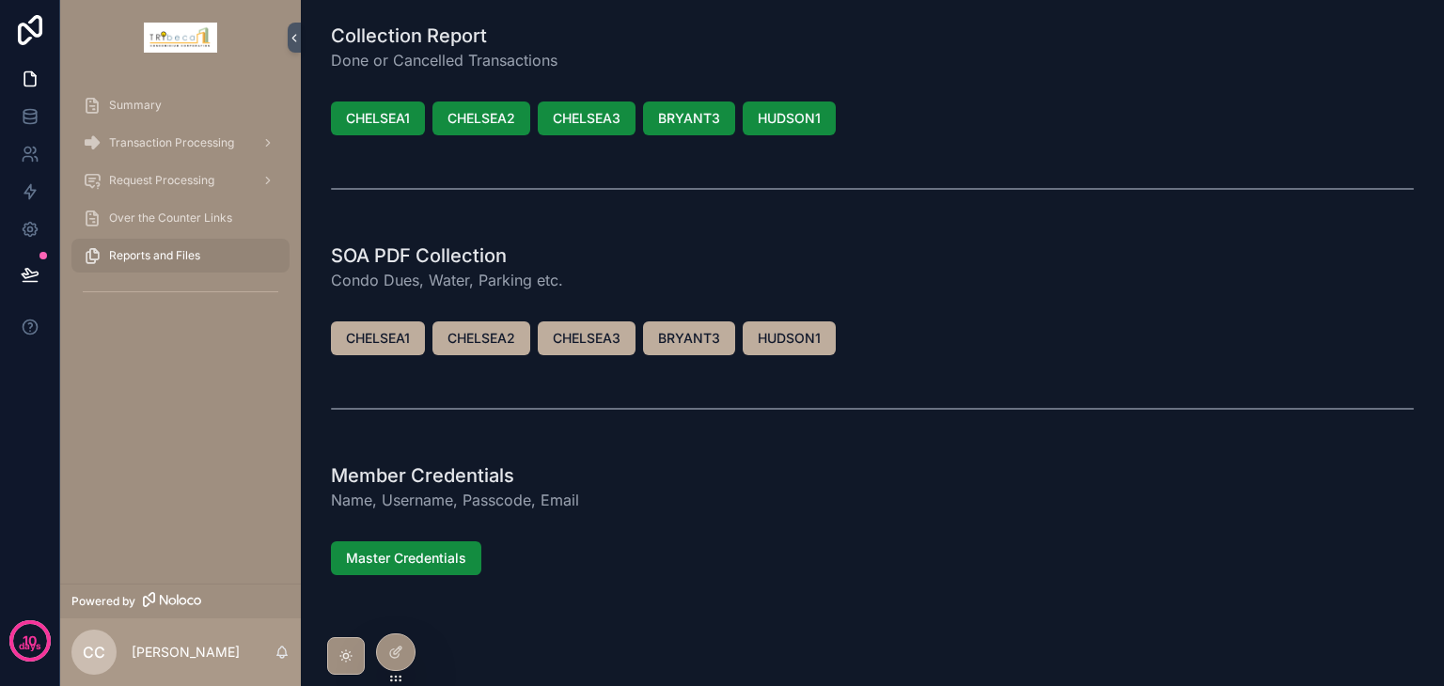
click at [207, 109] on div "Summary" at bounding box center [181, 105] width 196 height 30
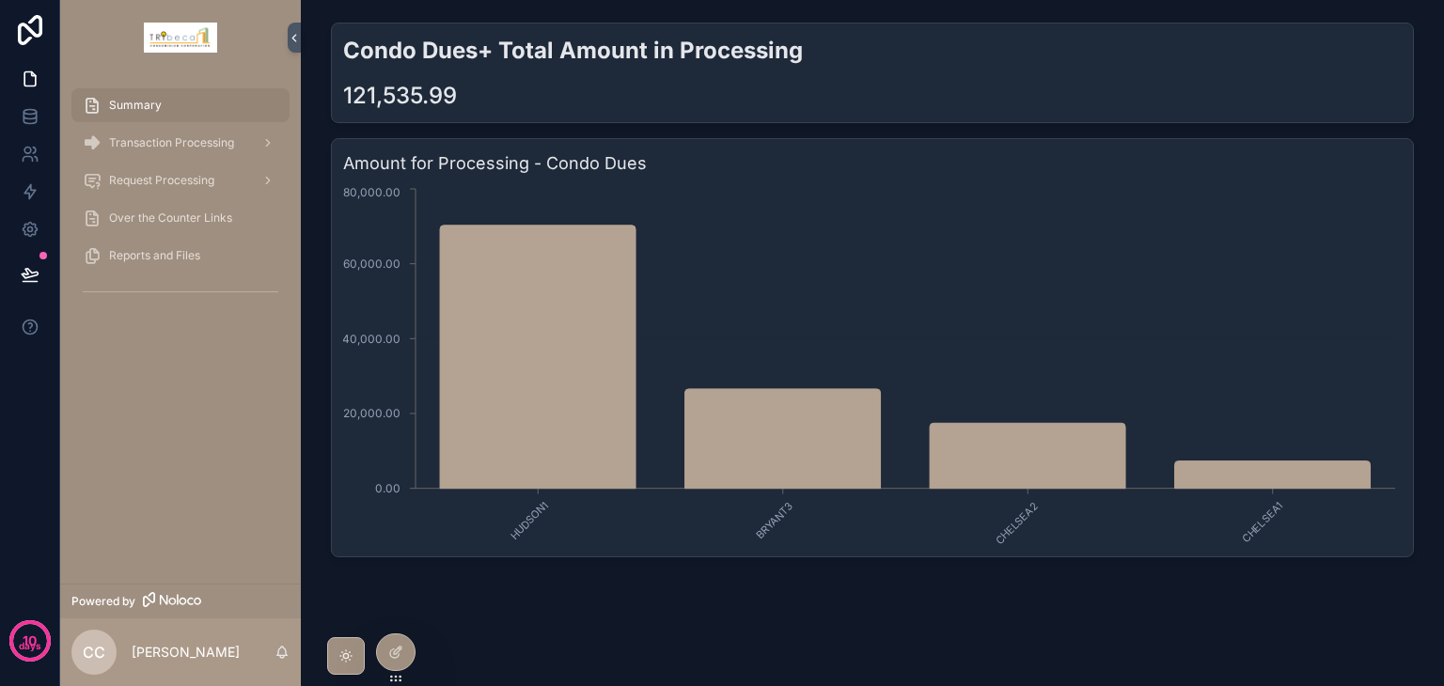
click at [118, 141] on span "Transaction Processing" at bounding box center [171, 142] width 125 height 15
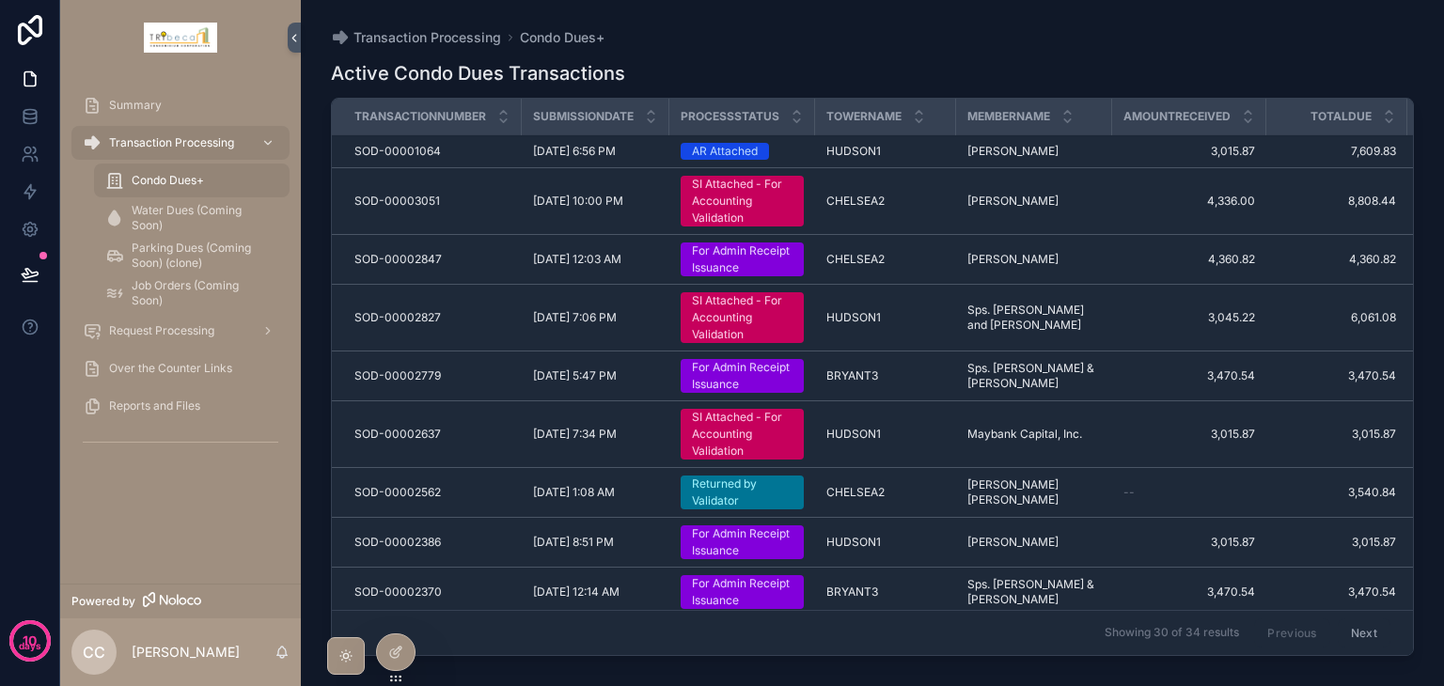
click at [132, 150] on span "Transaction Processing" at bounding box center [171, 142] width 125 height 15
click at [26, 121] on icon at bounding box center [30, 116] width 19 height 19
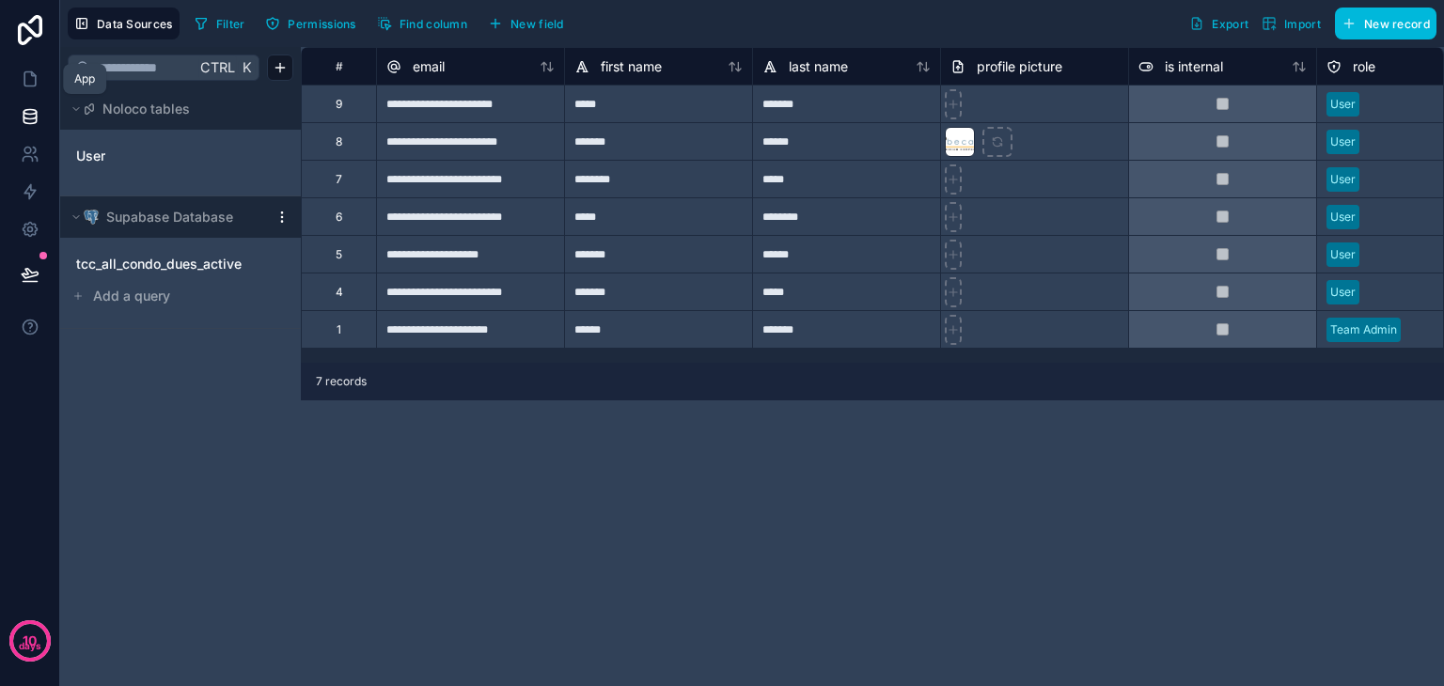
click at [28, 89] on link at bounding box center [29, 79] width 59 height 38
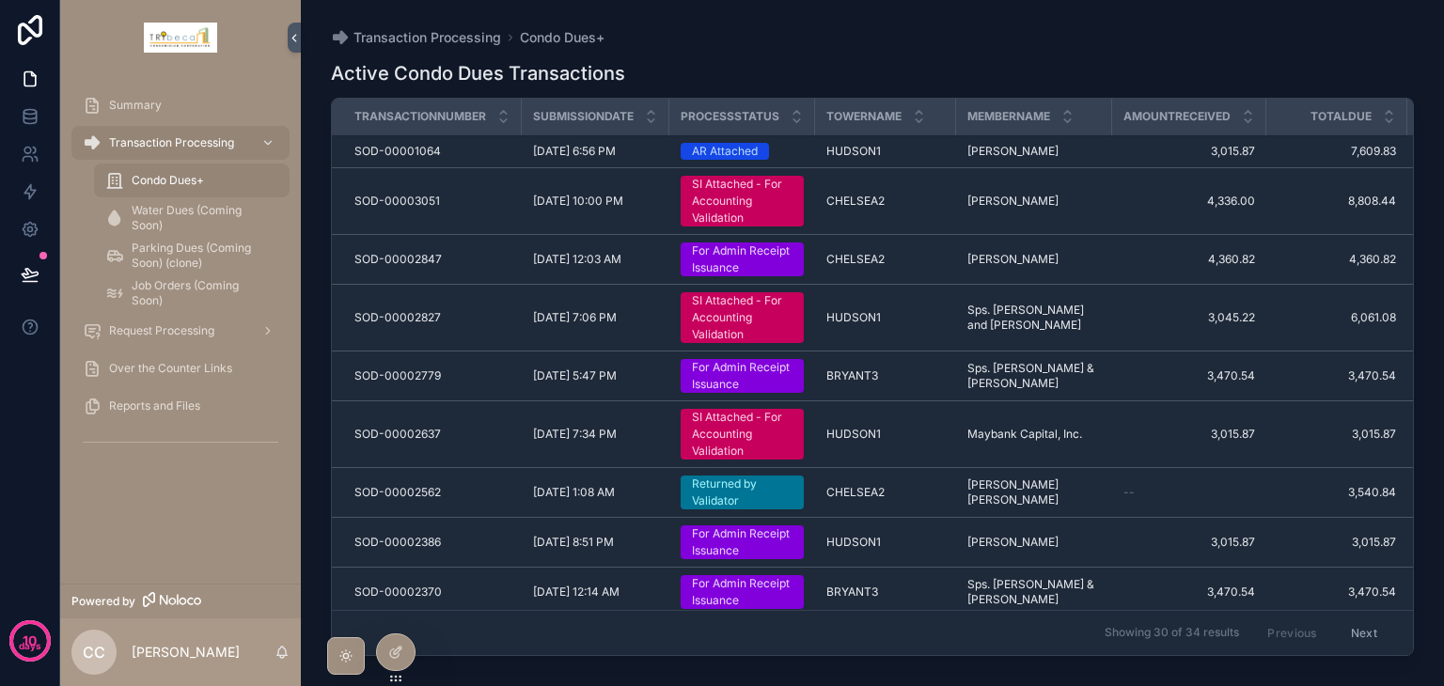
click at [265, 142] on icon "scrollable content" at bounding box center [268, 143] width 7 height 4
click at [262, 131] on div "scrollable content" at bounding box center [266, 143] width 24 height 30
click at [191, 38] on img "scrollable content" at bounding box center [180, 38] width 73 height 30
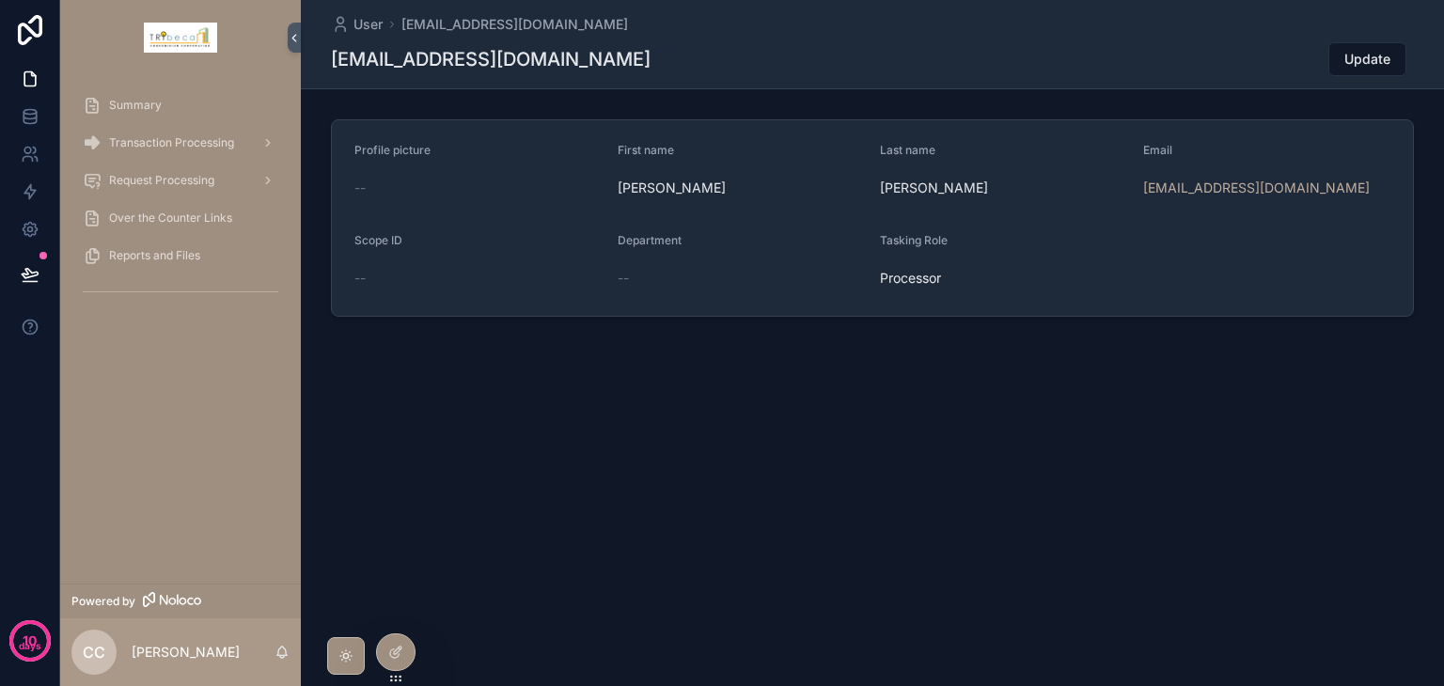
click at [147, 109] on span "Summary" at bounding box center [135, 105] width 53 height 15
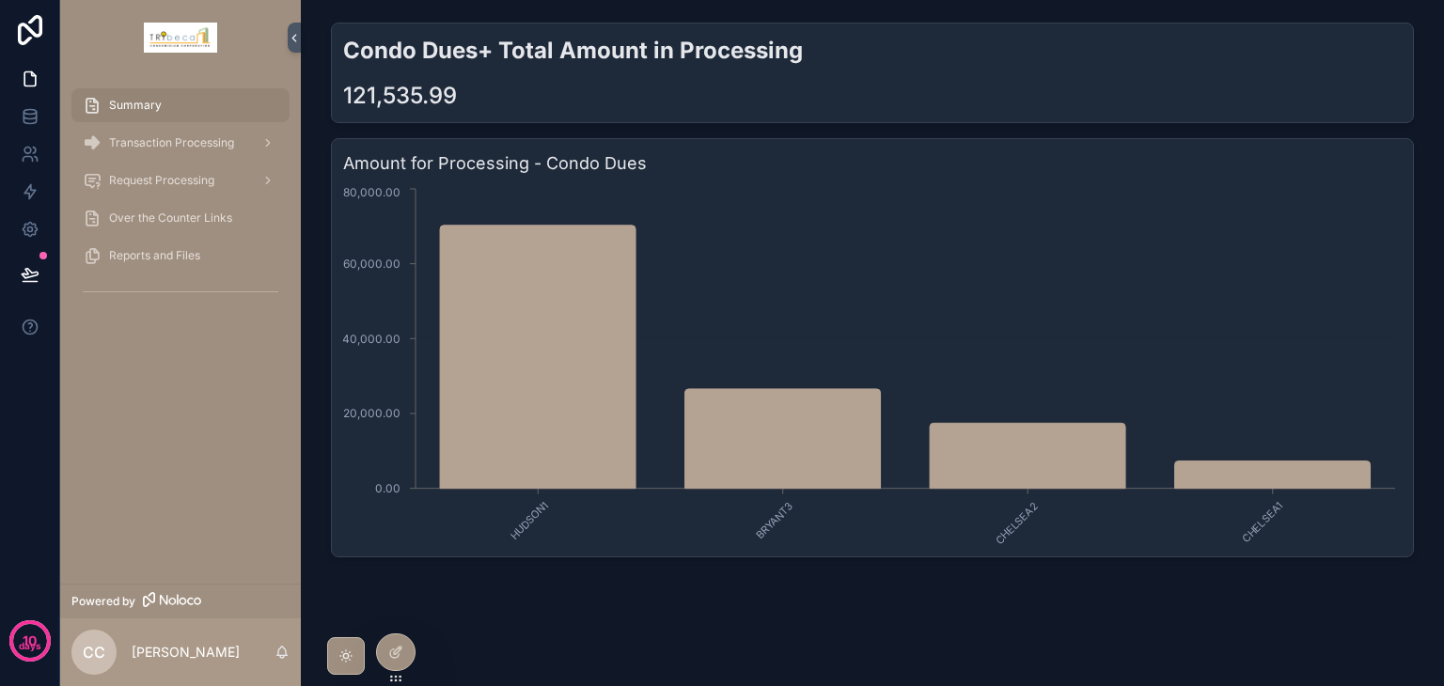
click at [180, 147] on span "Transaction Processing" at bounding box center [171, 142] width 125 height 15
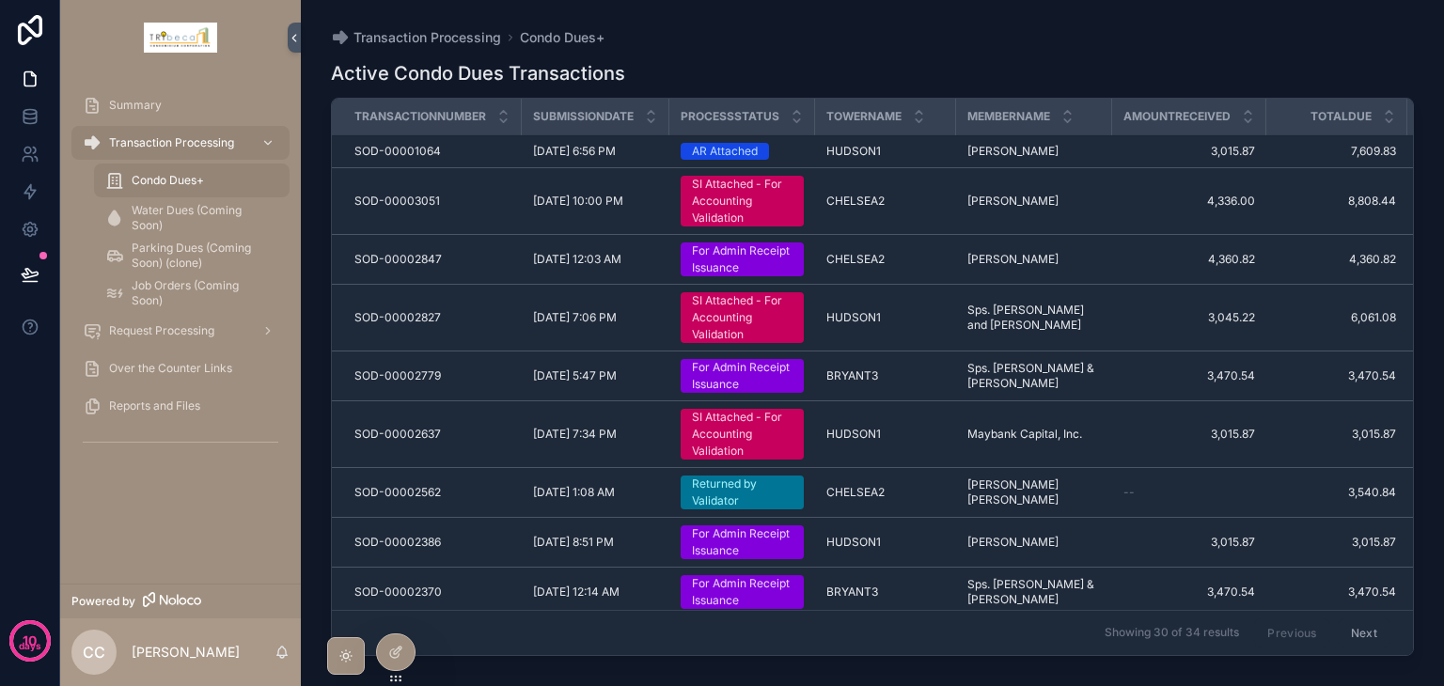
click at [174, 106] on div "Summary" at bounding box center [181, 105] width 196 height 30
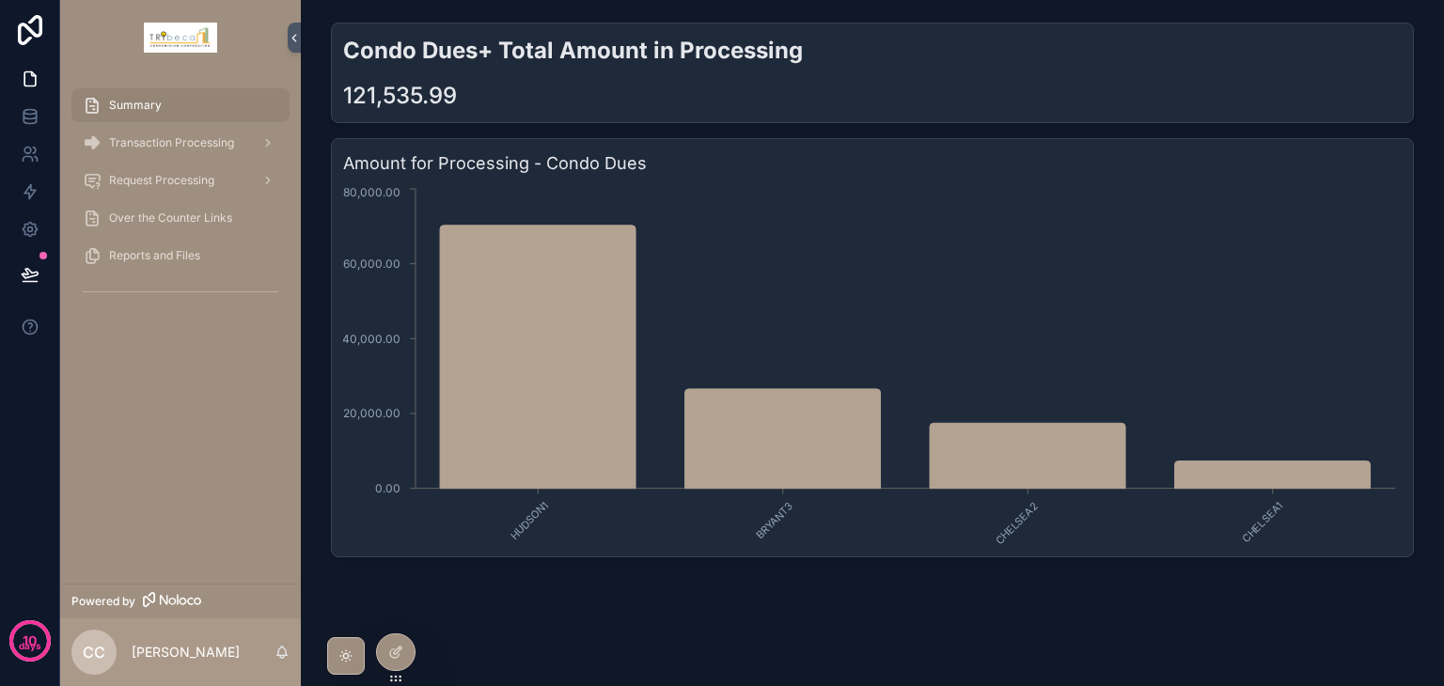
click at [394, 653] on icon at bounding box center [398, 651] width 8 height 8
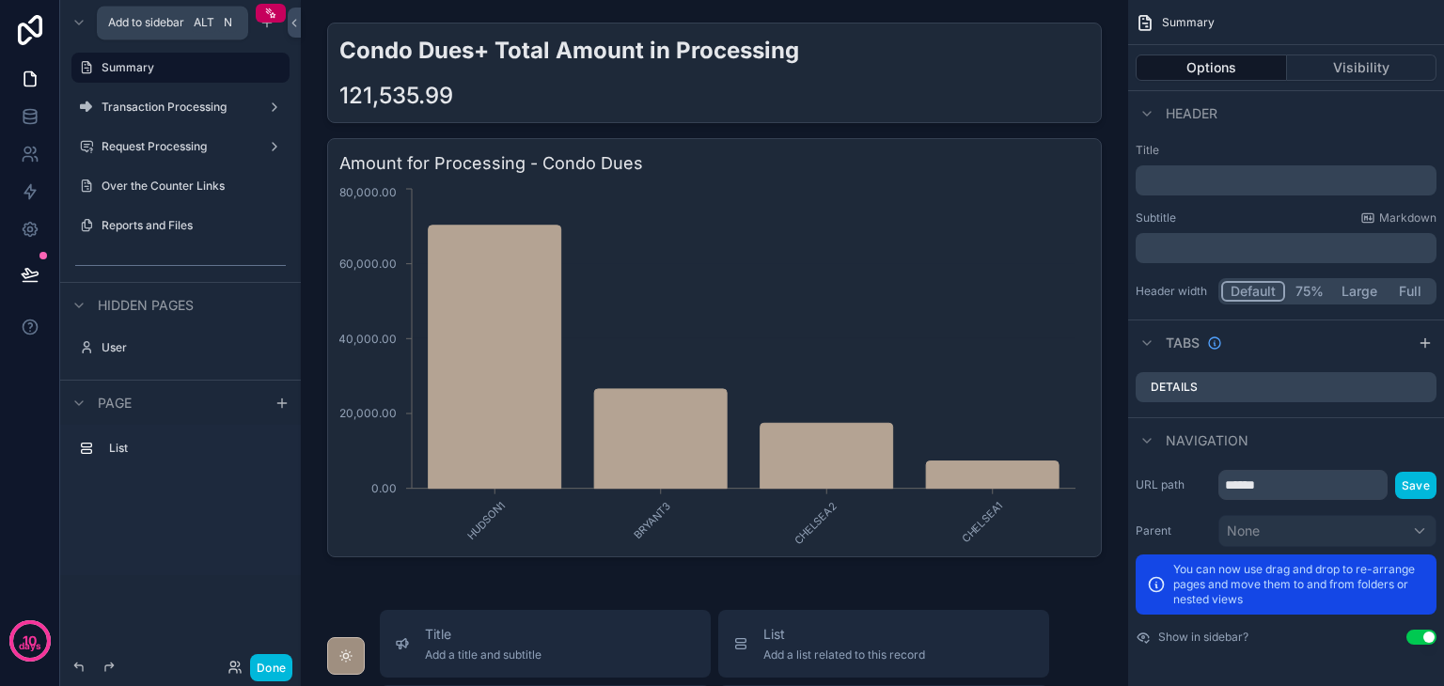
click at [261, 30] on div "scrollable content" at bounding box center [267, 22] width 23 height 23
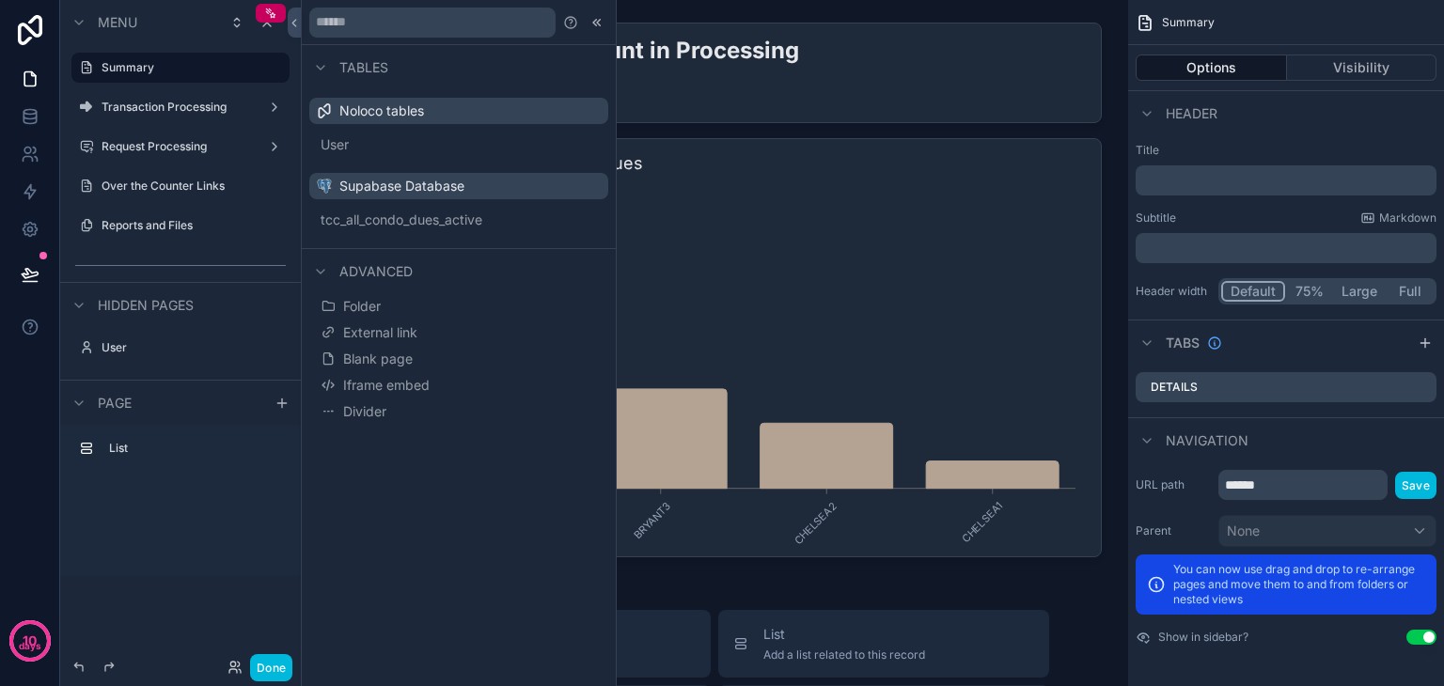
click at [396, 354] on span "Blank page" at bounding box center [378, 359] width 70 height 19
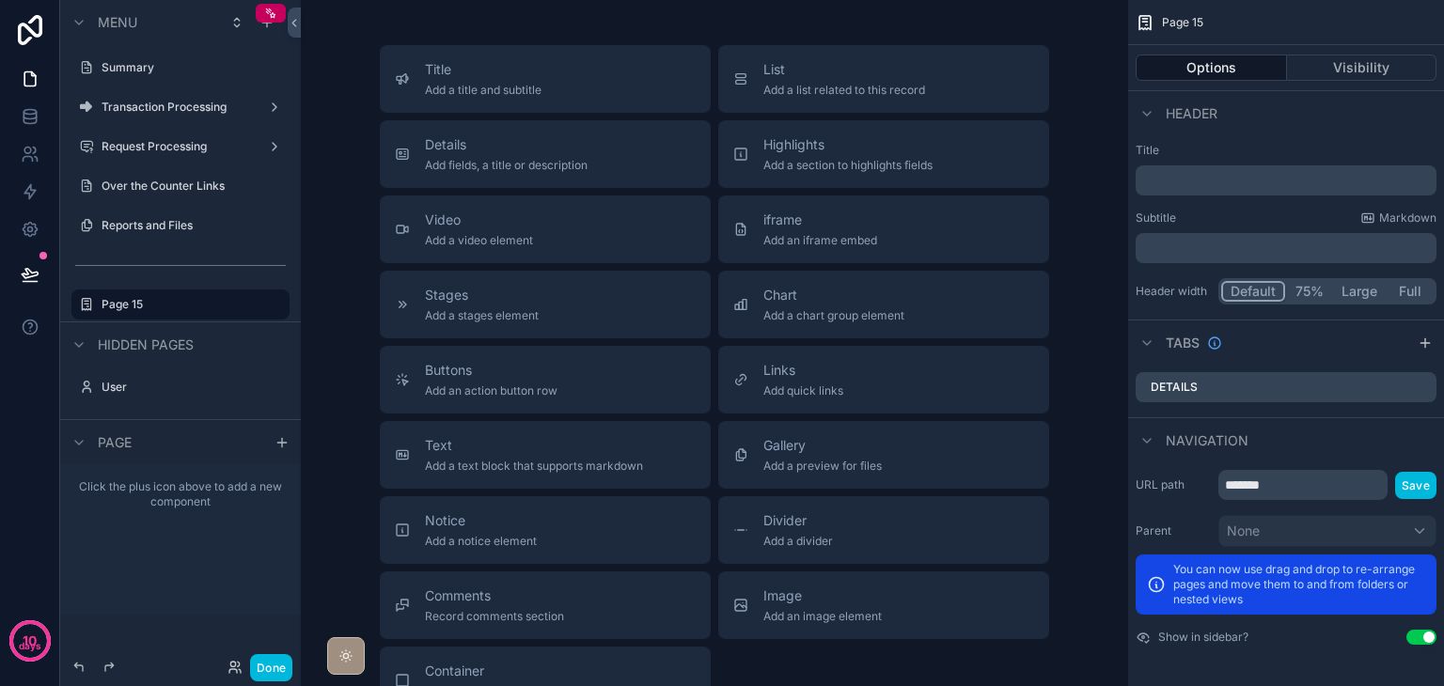
click at [180, 307] on label "Page 15" at bounding box center [190, 304] width 177 height 15
click at [888, 303] on span "Chart" at bounding box center [834, 295] width 141 height 19
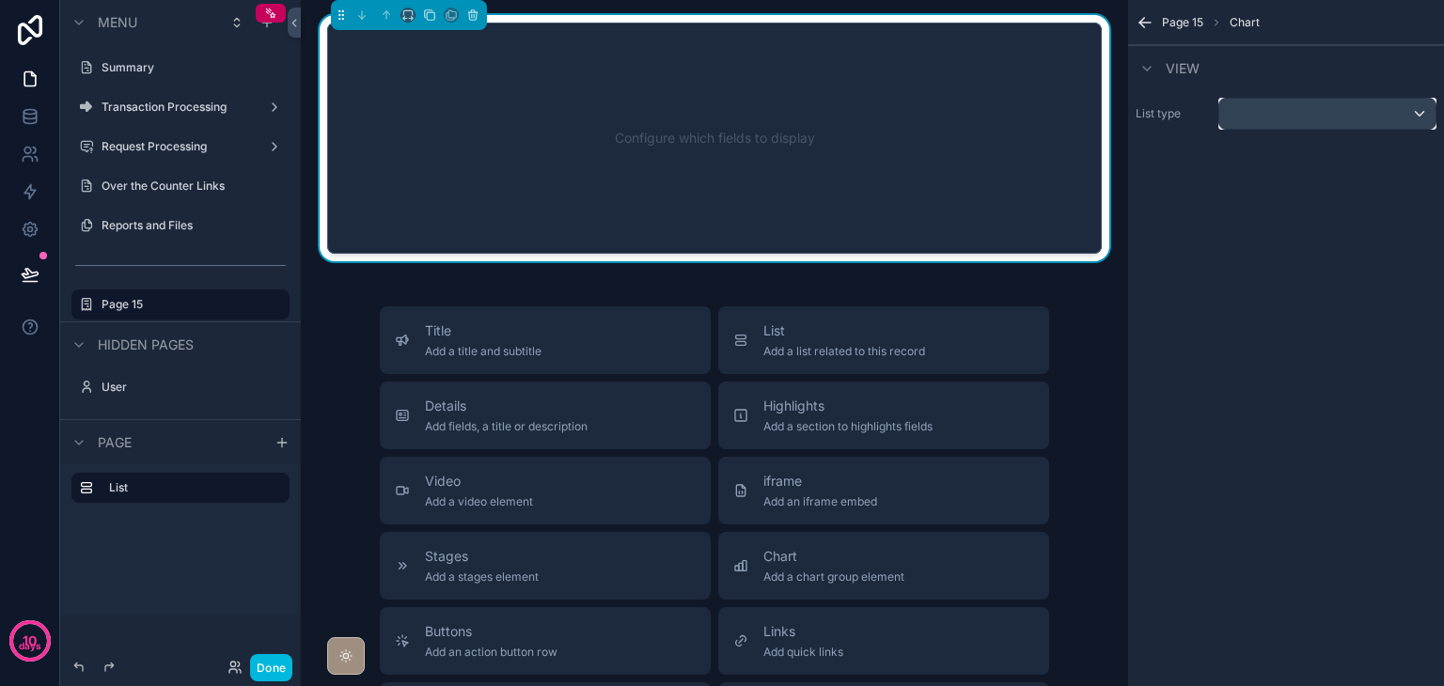
click at [1342, 114] on div "scrollable content" at bounding box center [1328, 114] width 216 height 30
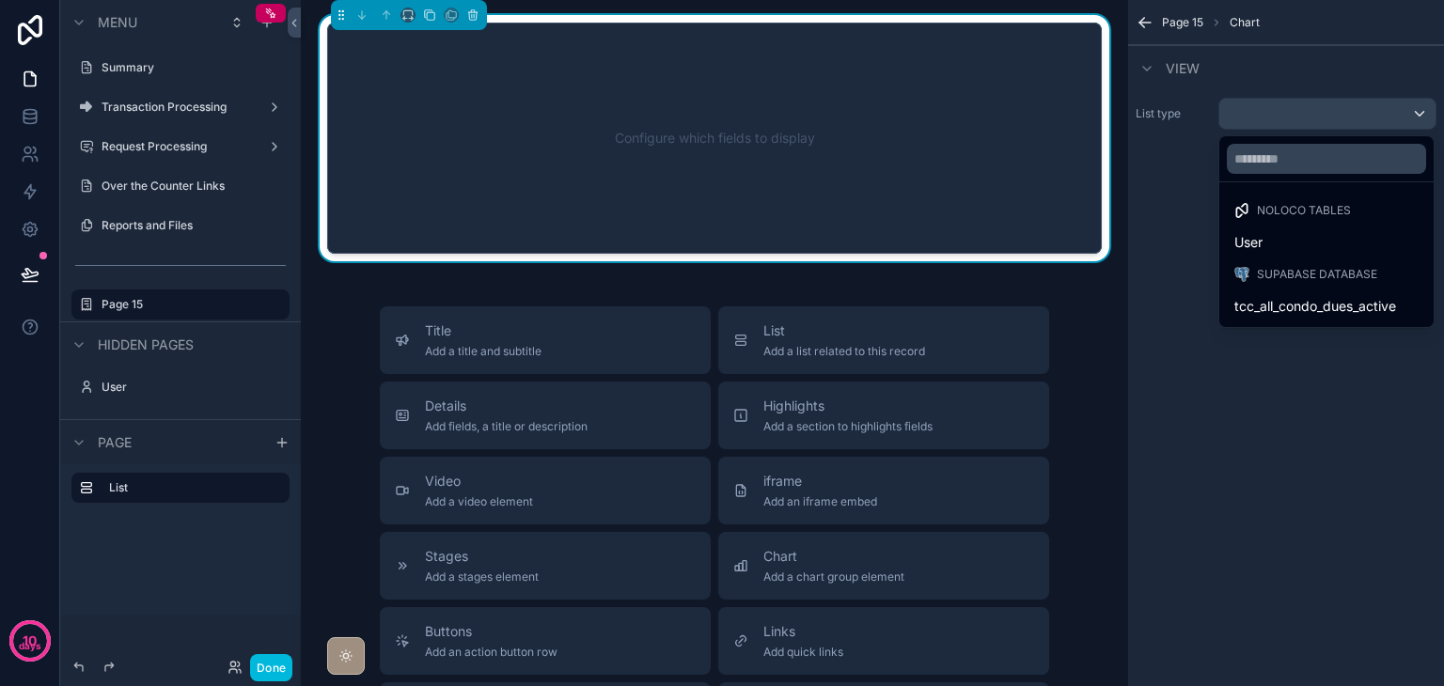
click at [1304, 305] on span "tcc_all_condo_dues_active" at bounding box center [1316, 306] width 162 height 23
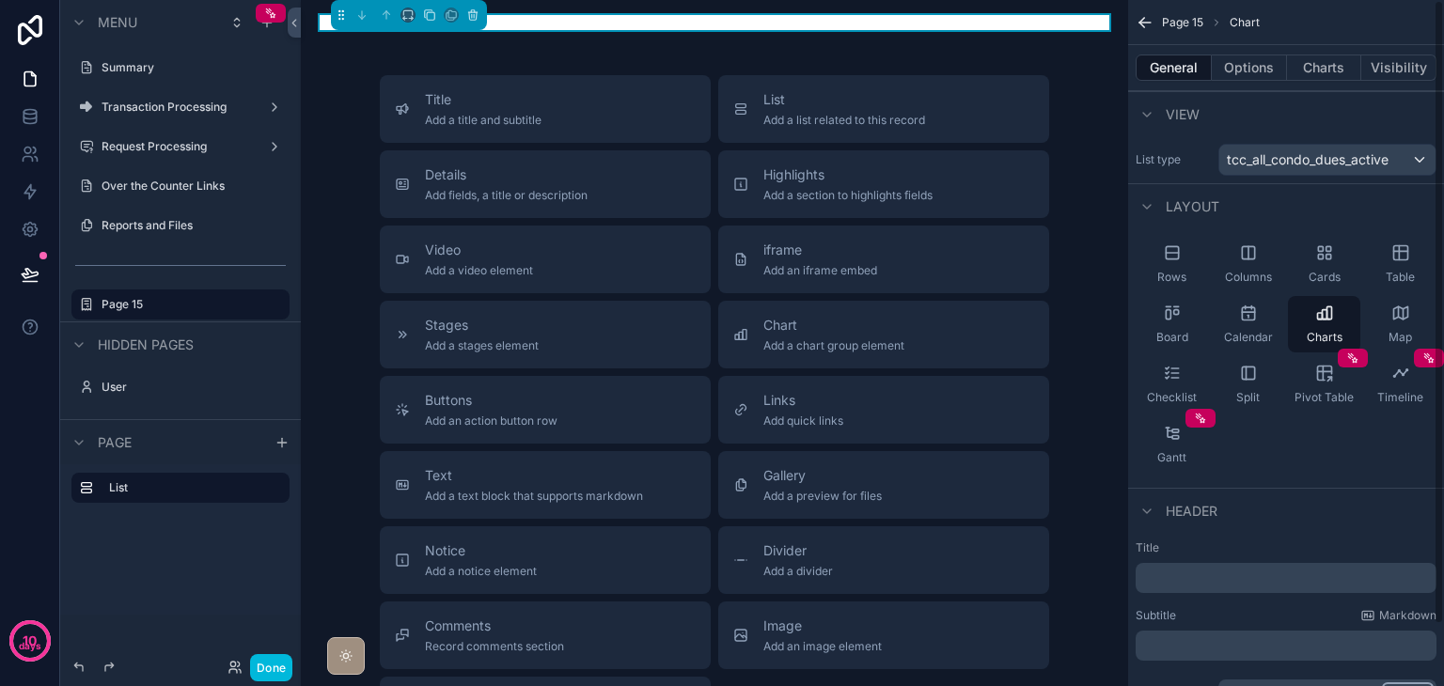
click at [1321, 73] on button "Charts" at bounding box center [1324, 68] width 75 height 26
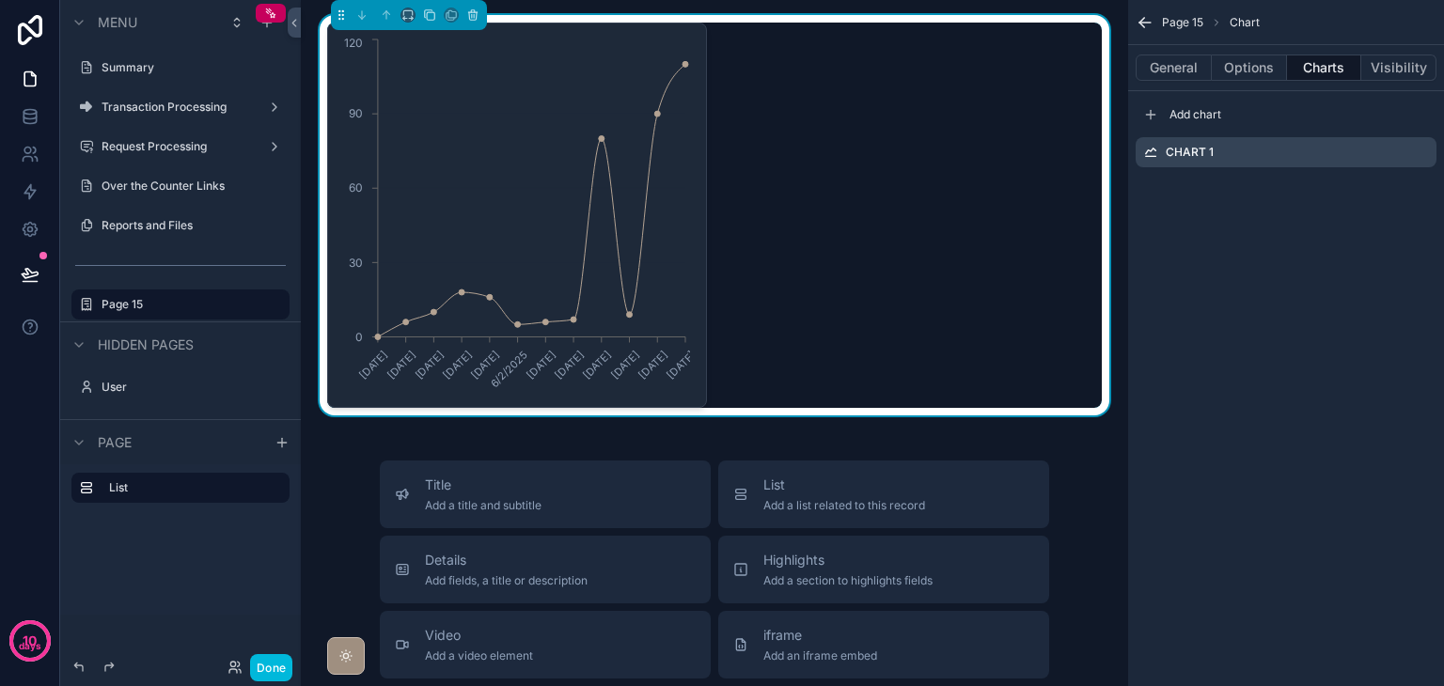
click at [0, 0] on icon "scrollable content" at bounding box center [0, 0] width 0 height 0
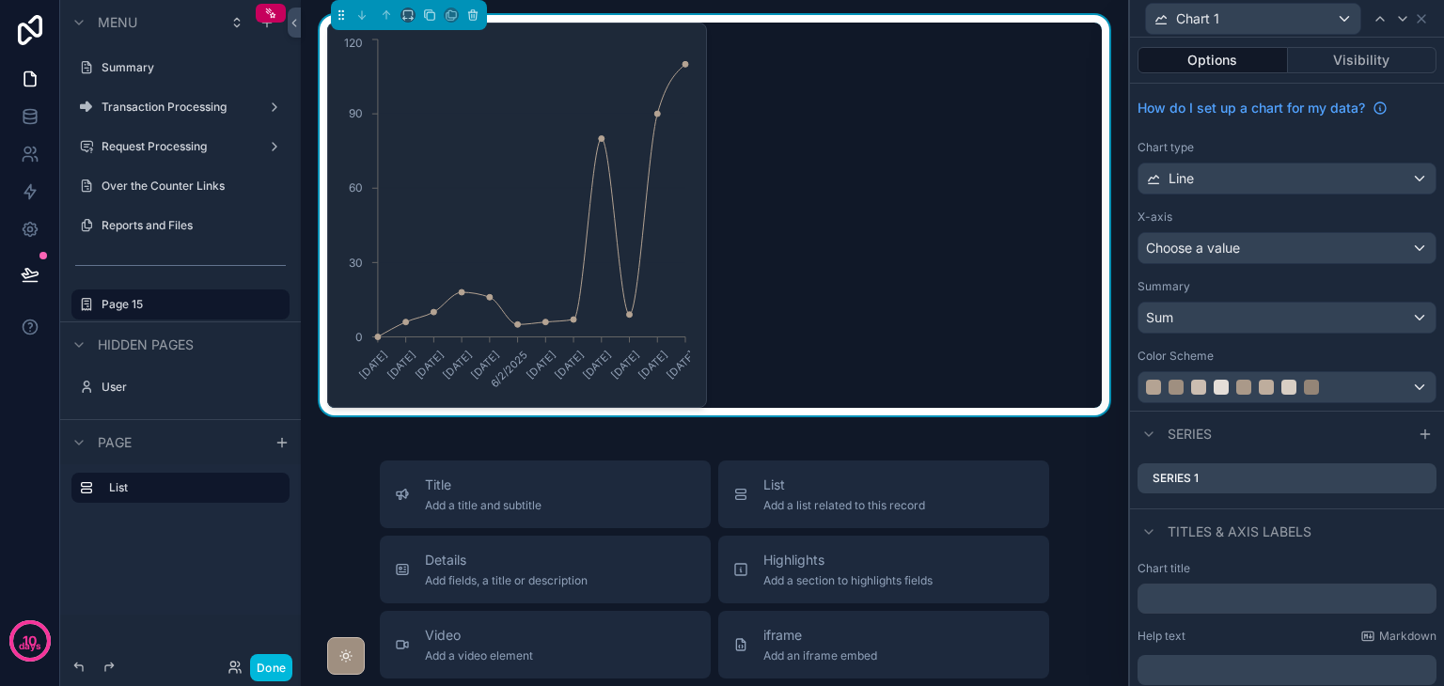
click at [1228, 194] on div "How do I set up a chart for my data? Chart type Line X-axis Choose a value Summ…" at bounding box center [1287, 247] width 314 height 327
click at [1225, 181] on div "Line" at bounding box center [1287, 179] width 297 height 30
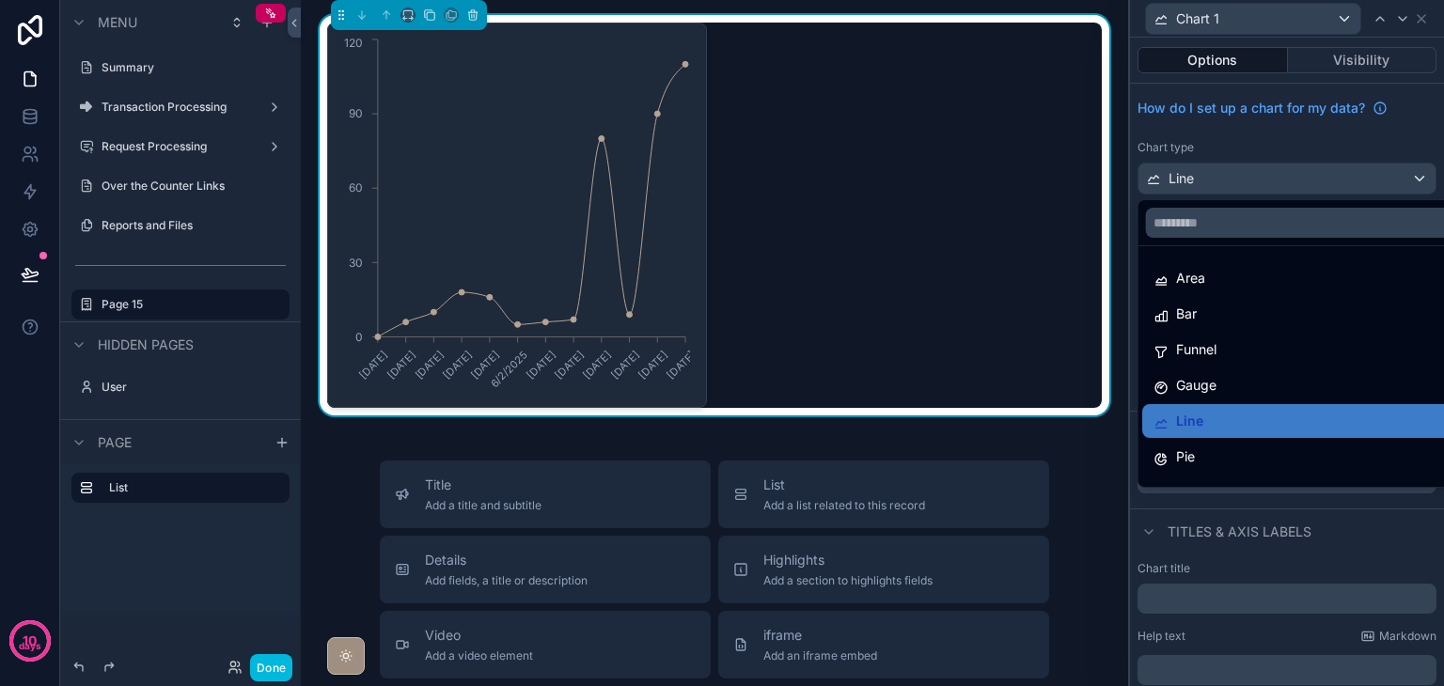
click at [1206, 276] on div "Area" at bounding box center [1302, 278] width 297 height 23
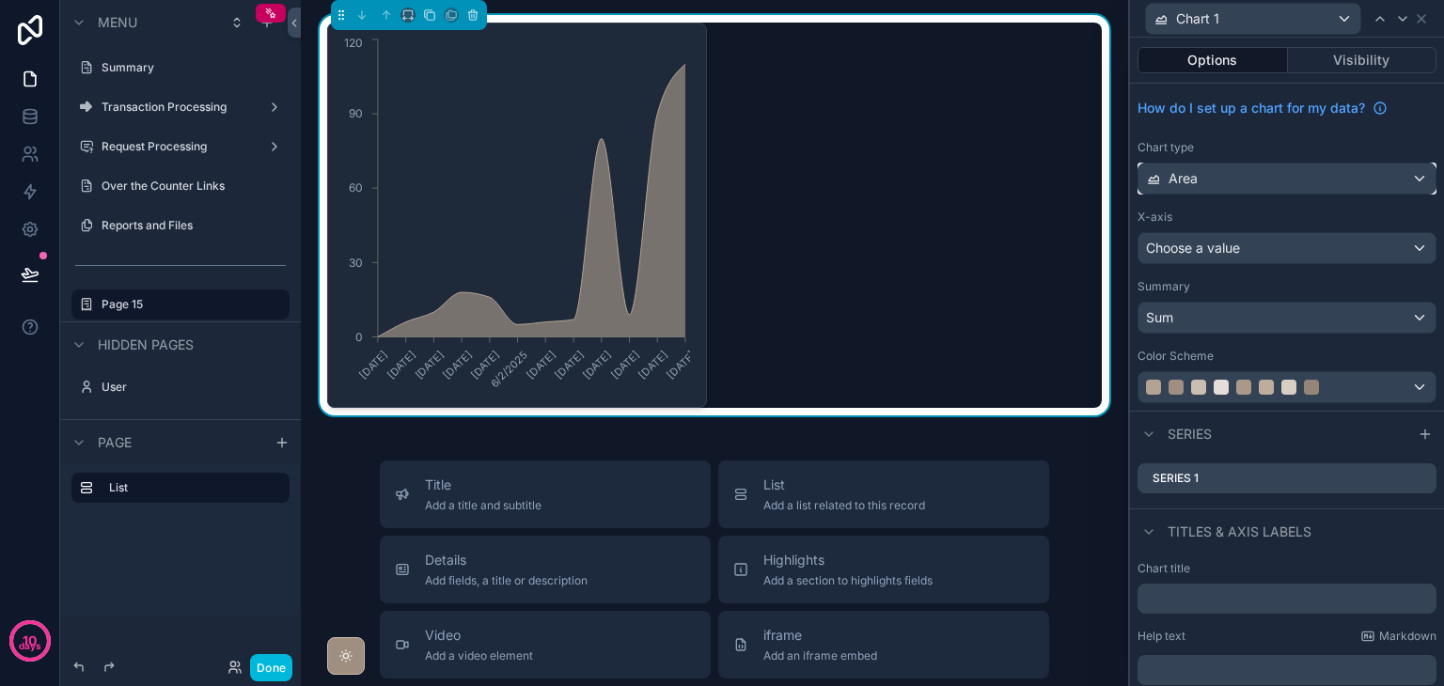
click at [1200, 193] on div "Area" at bounding box center [1287, 179] width 297 height 30
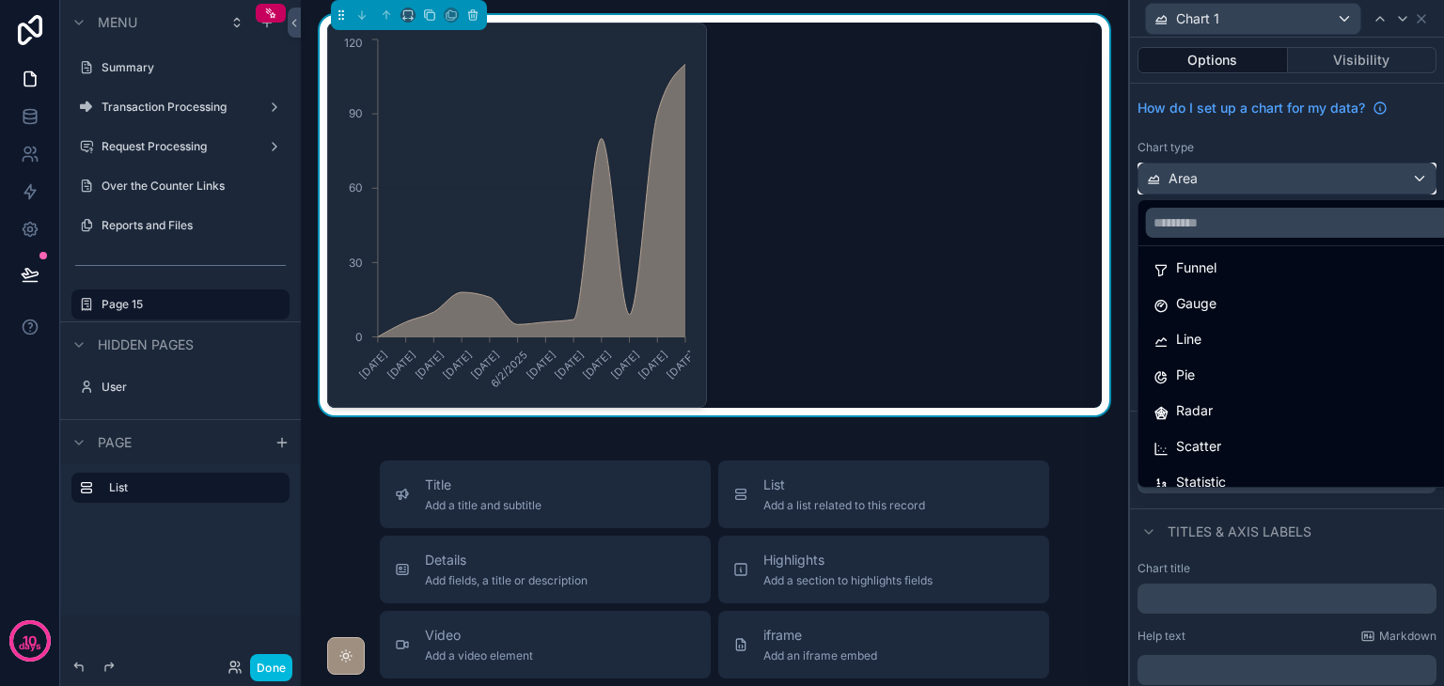
scroll to position [39, 0]
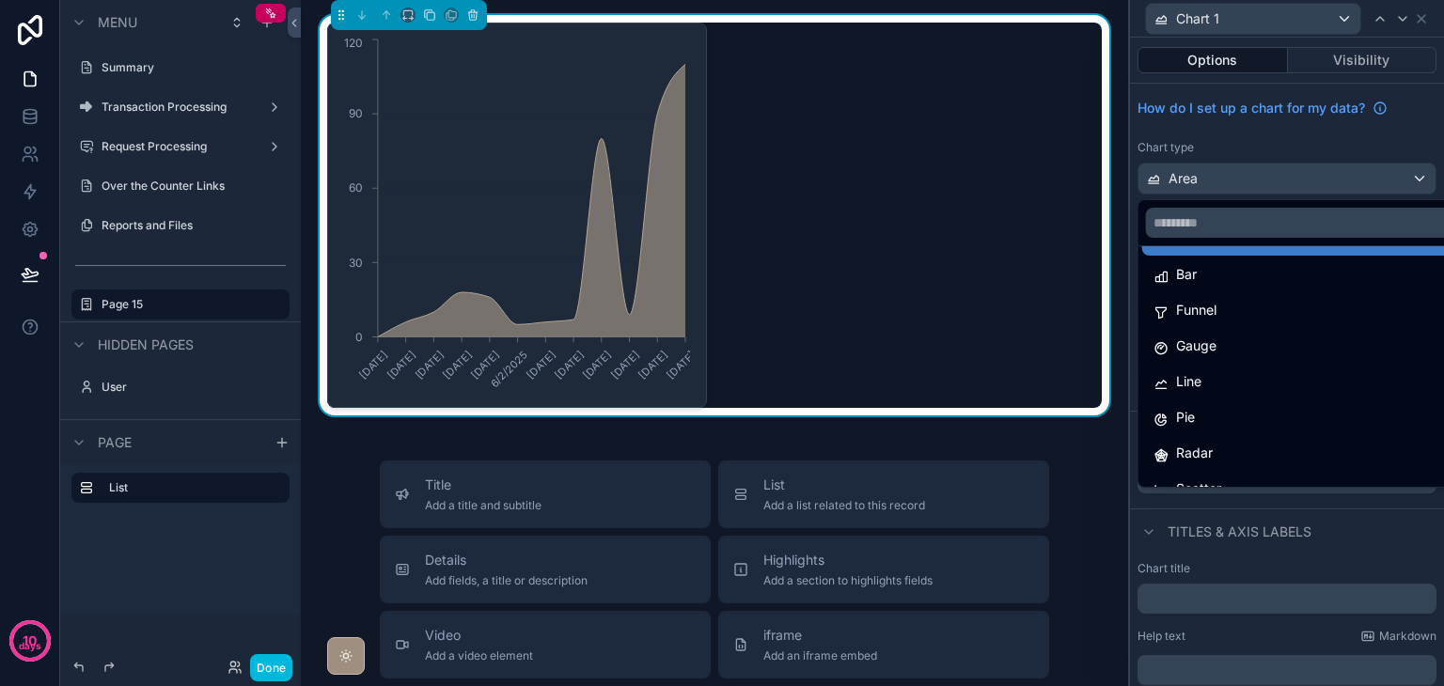
click at [1230, 282] on div "Bar" at bounding box center [1302, 274] width 297 height 23
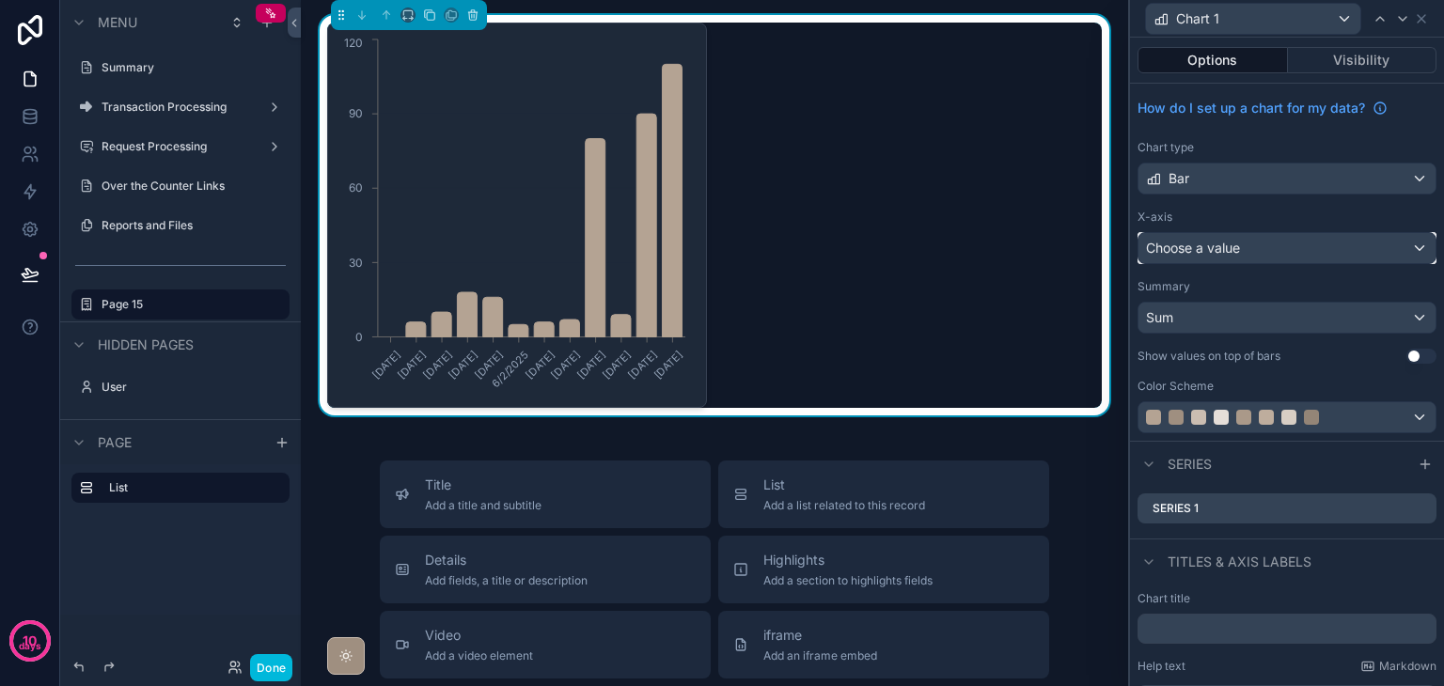
click at [1228, 254] on span "Choose a value" at bounding box center [1193, 248] width 94 height 16
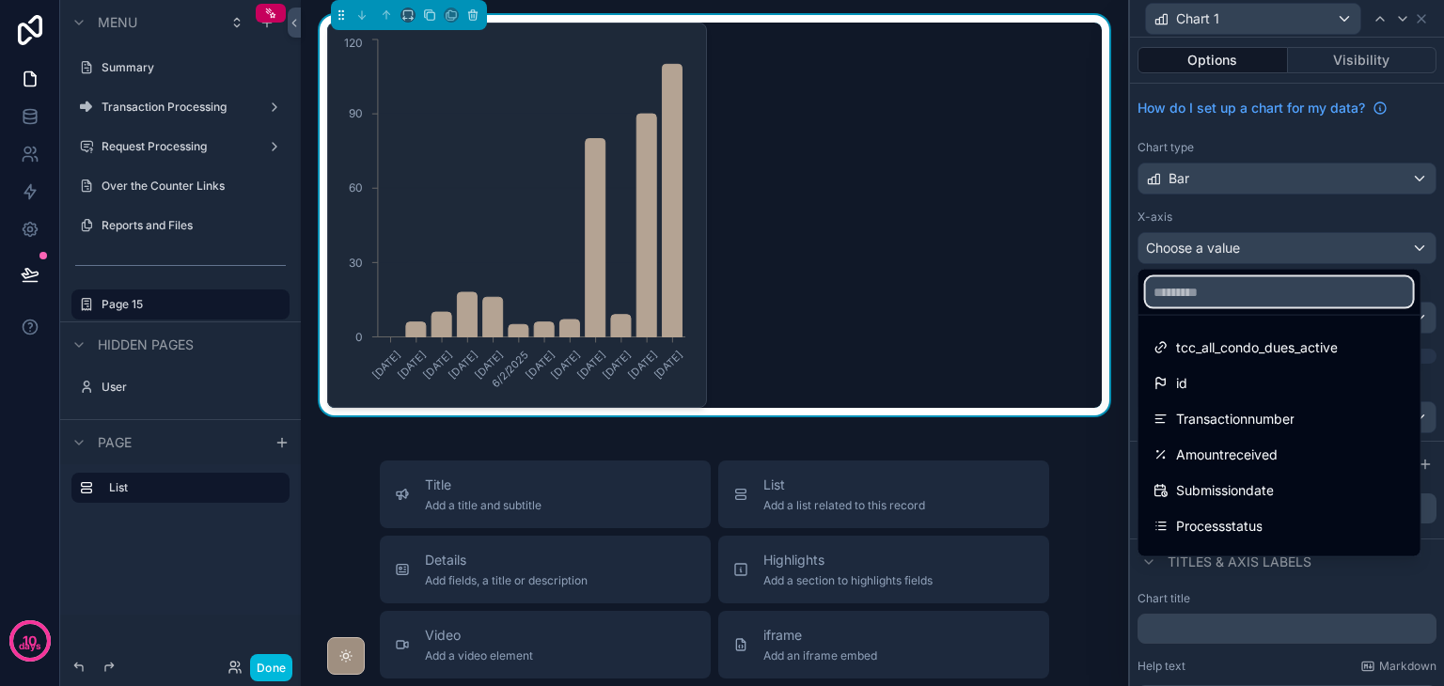
click at [1249, 300] on input "text" at bounding box center [1279, 292] width 267 height 30
type input "*****"
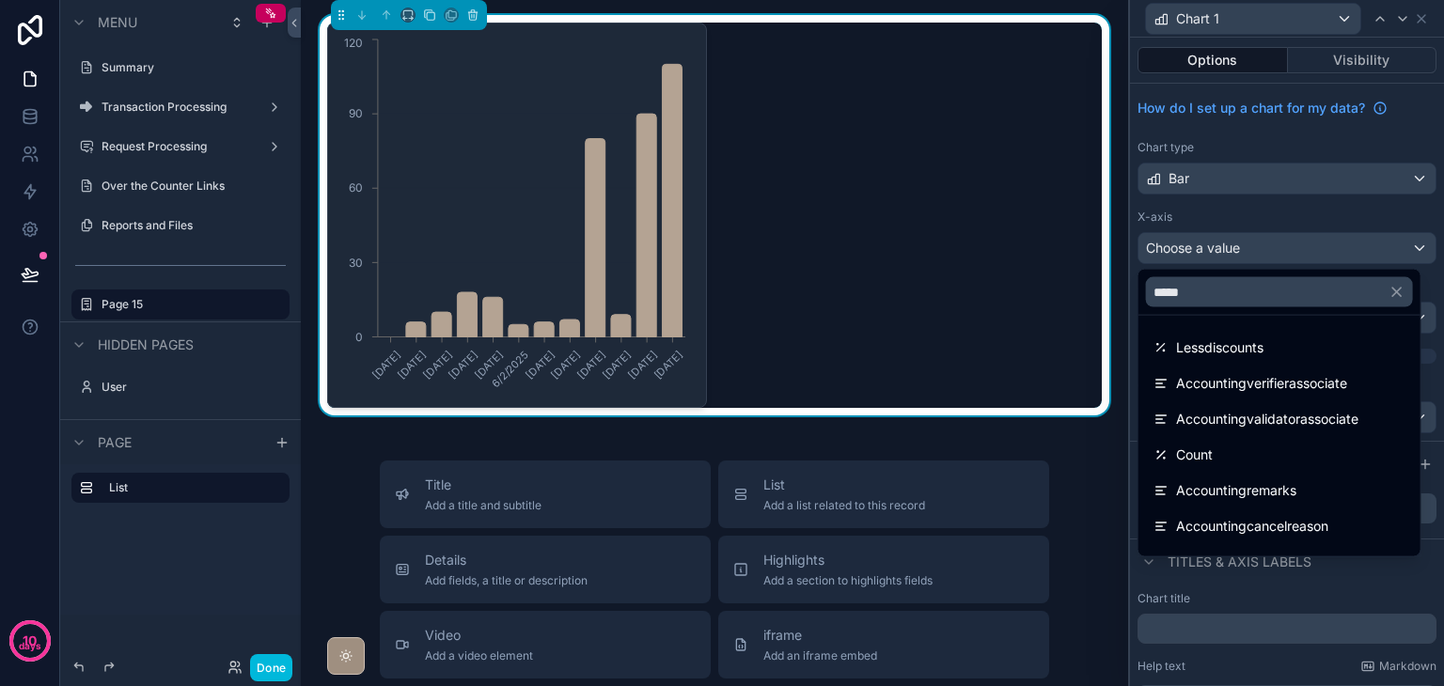
click at [1236, 464] on div "Count" at bounding box center [1280, 455] width 252 height 23
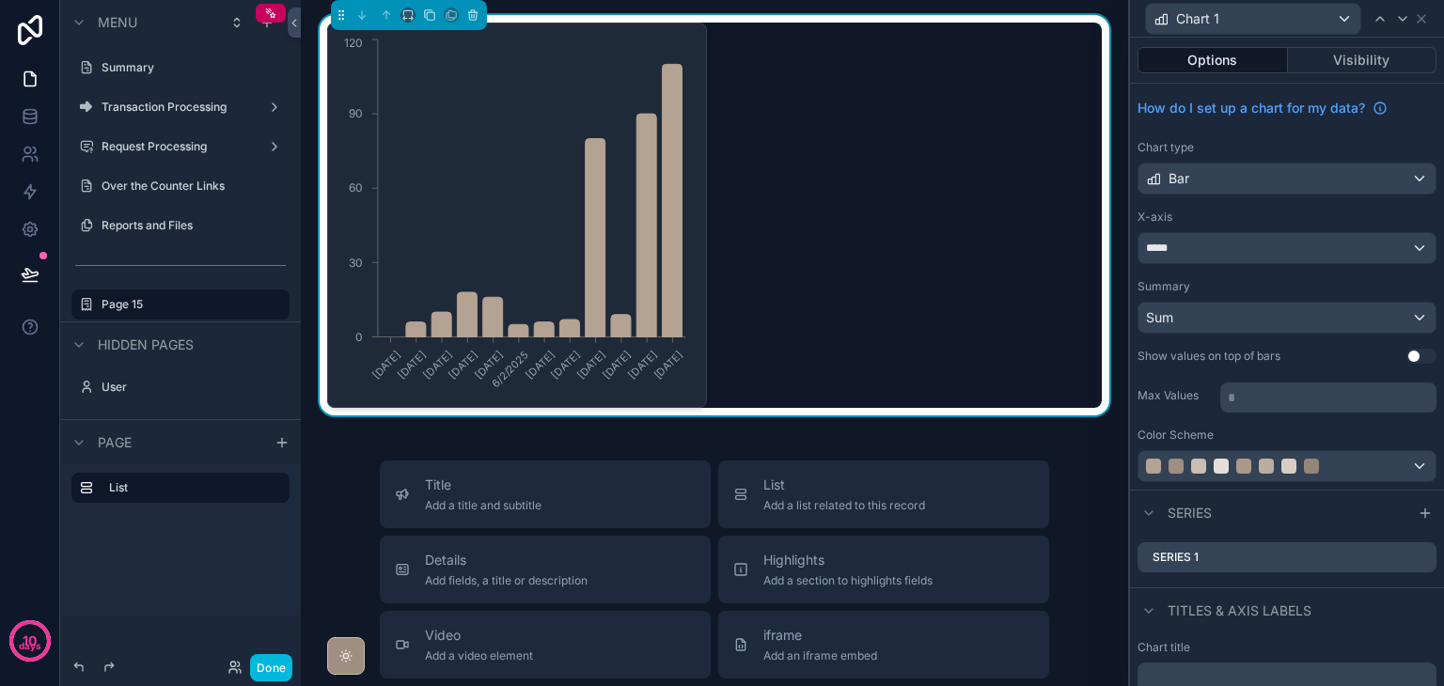
drag, startPoint x: 1261, startPoint y: 392, endPoint x: 1185, endPoint y: 390, distance: 76.2
click at [1185, 394] on div "Max Values * ﻿" at bounding box center [1287, 396] width 299 height 34
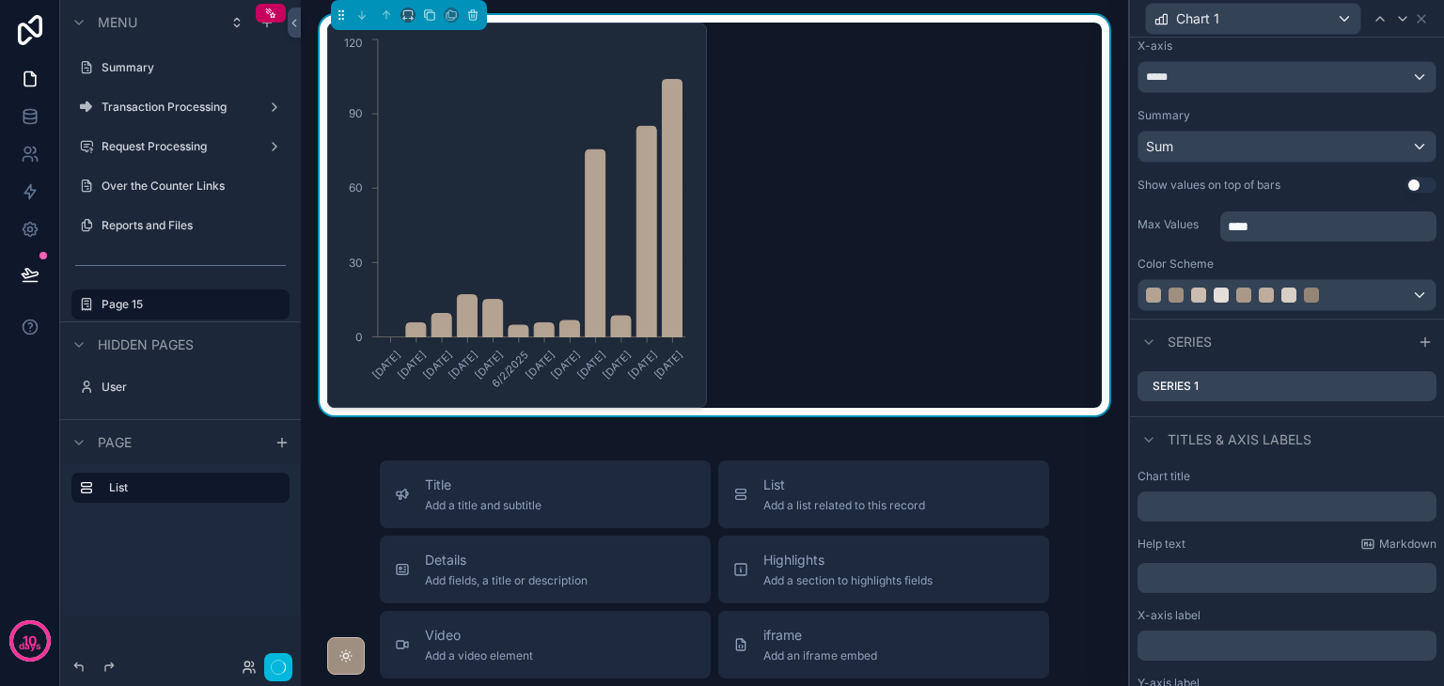
scroll to position [282, 0]
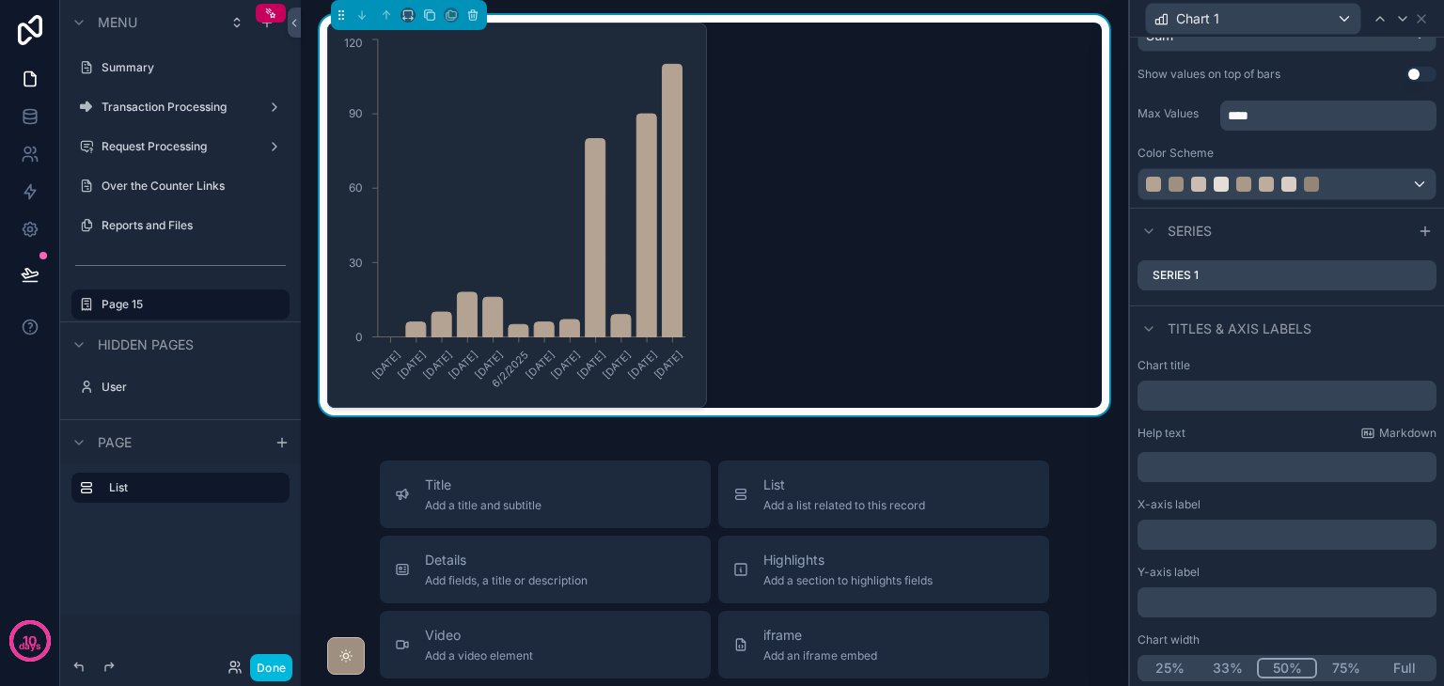
click at [0, 0] on icon at bounding box center [0, 0] width 0 height 0
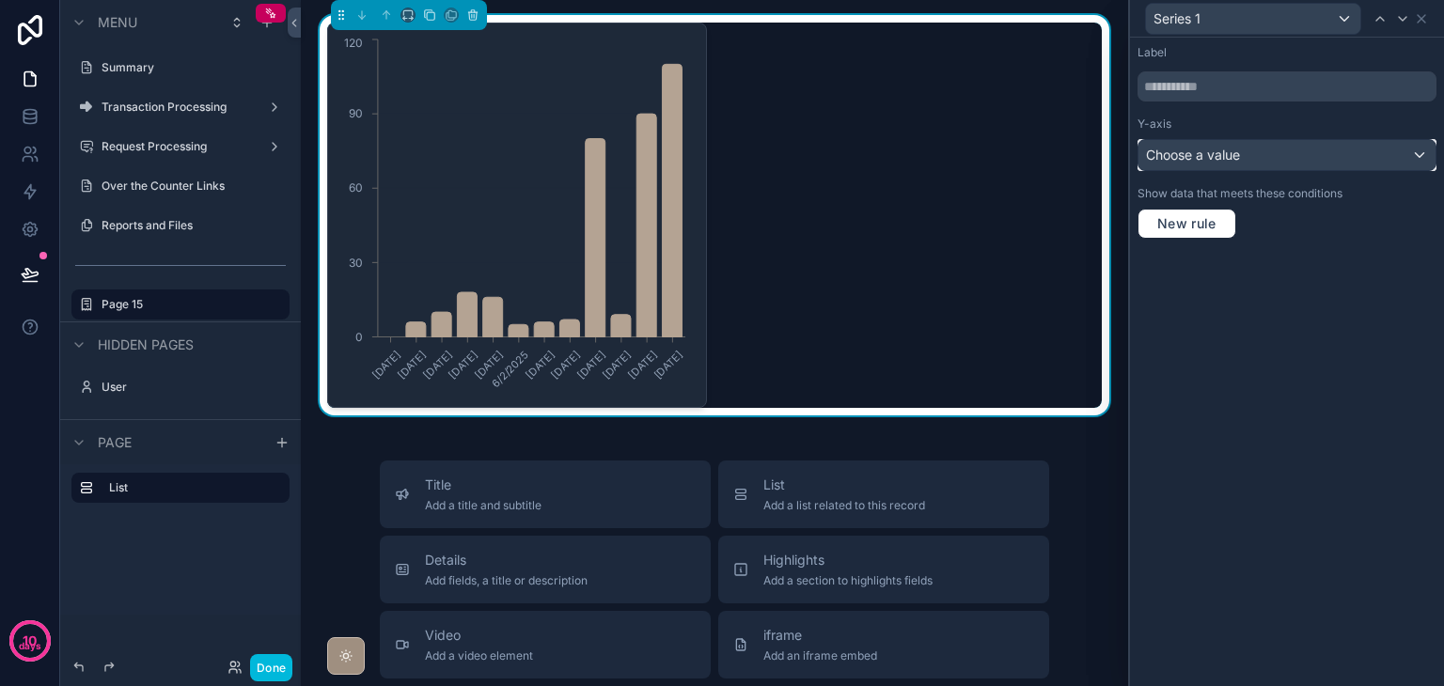
click at [1226, 155] on span "Choose a value" at bounding box center [1193, 155] width 94 height 16
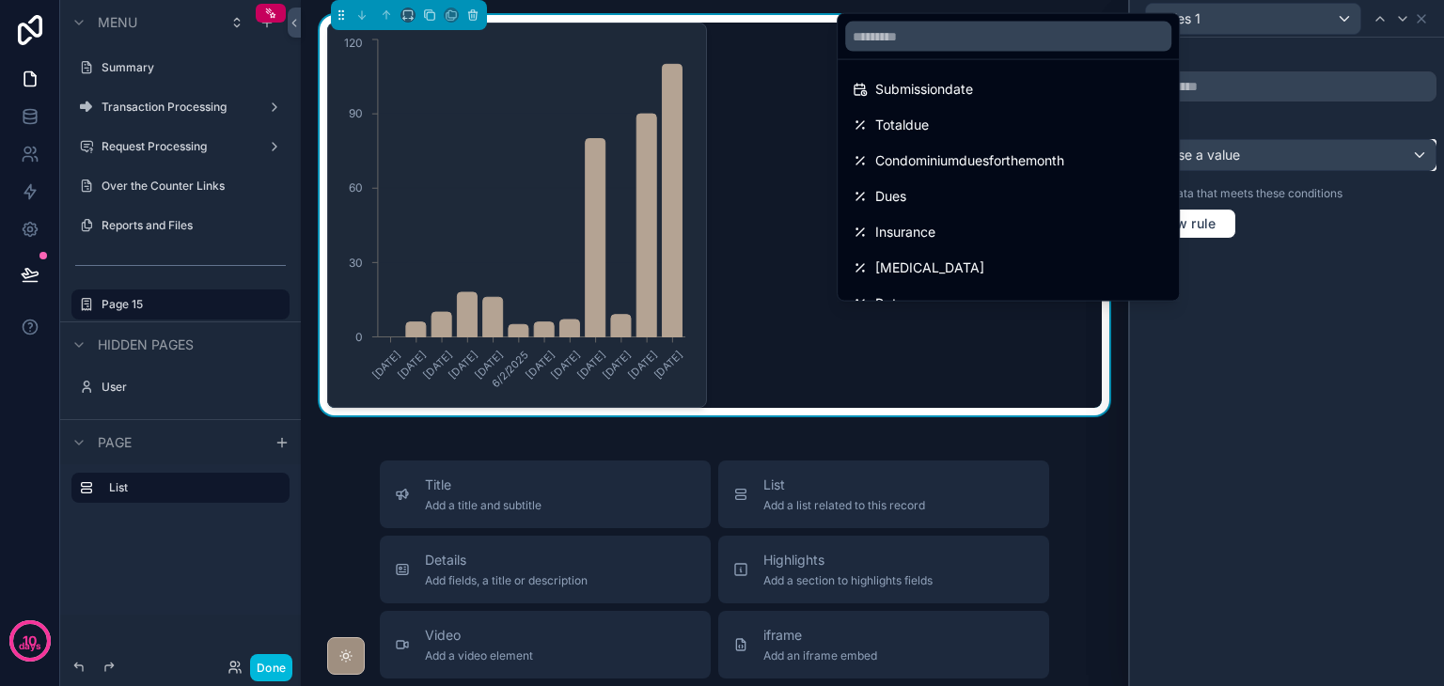
scroll to position [0, 0]
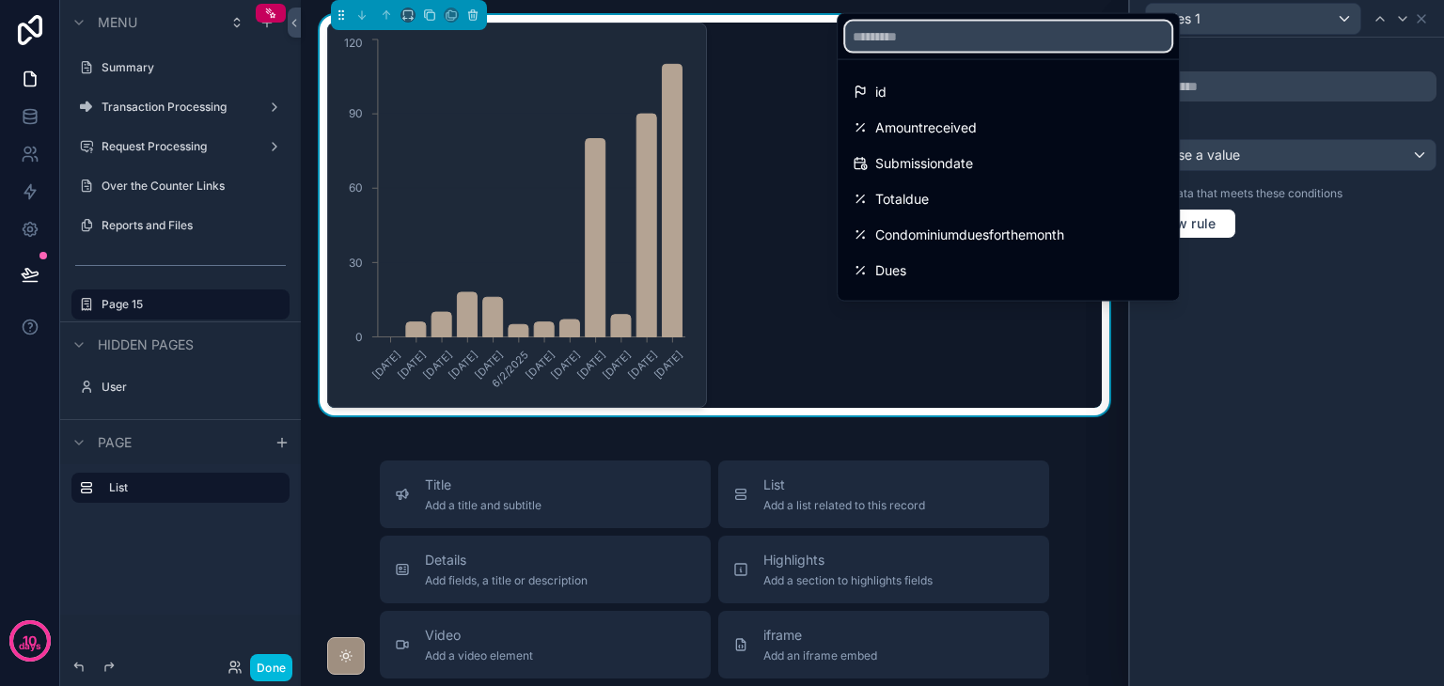
click at [1048, 41] on input "text" at bounding box center [1008, 37] width 326 height 30
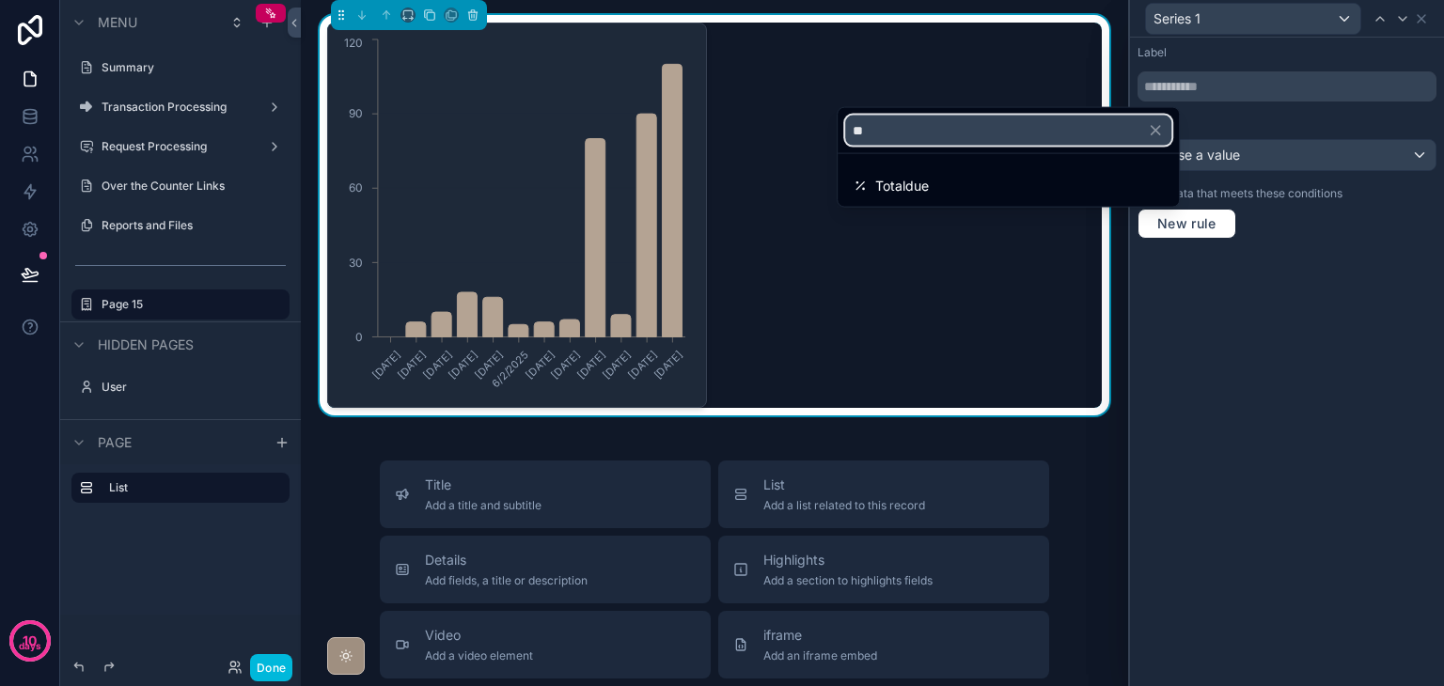
type input "*"
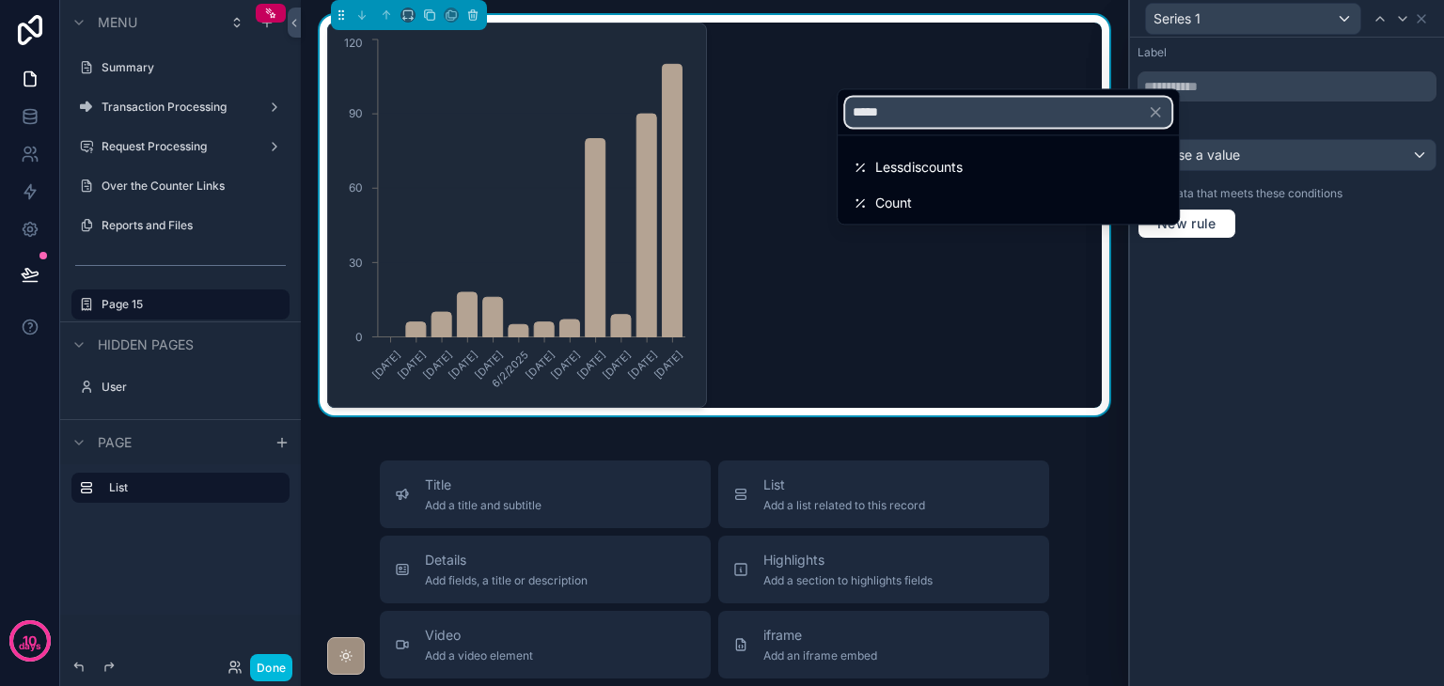
type input "*****"
click at [947, 196] on div "Count" at bounding box center [1008, 203] width 311 height 23
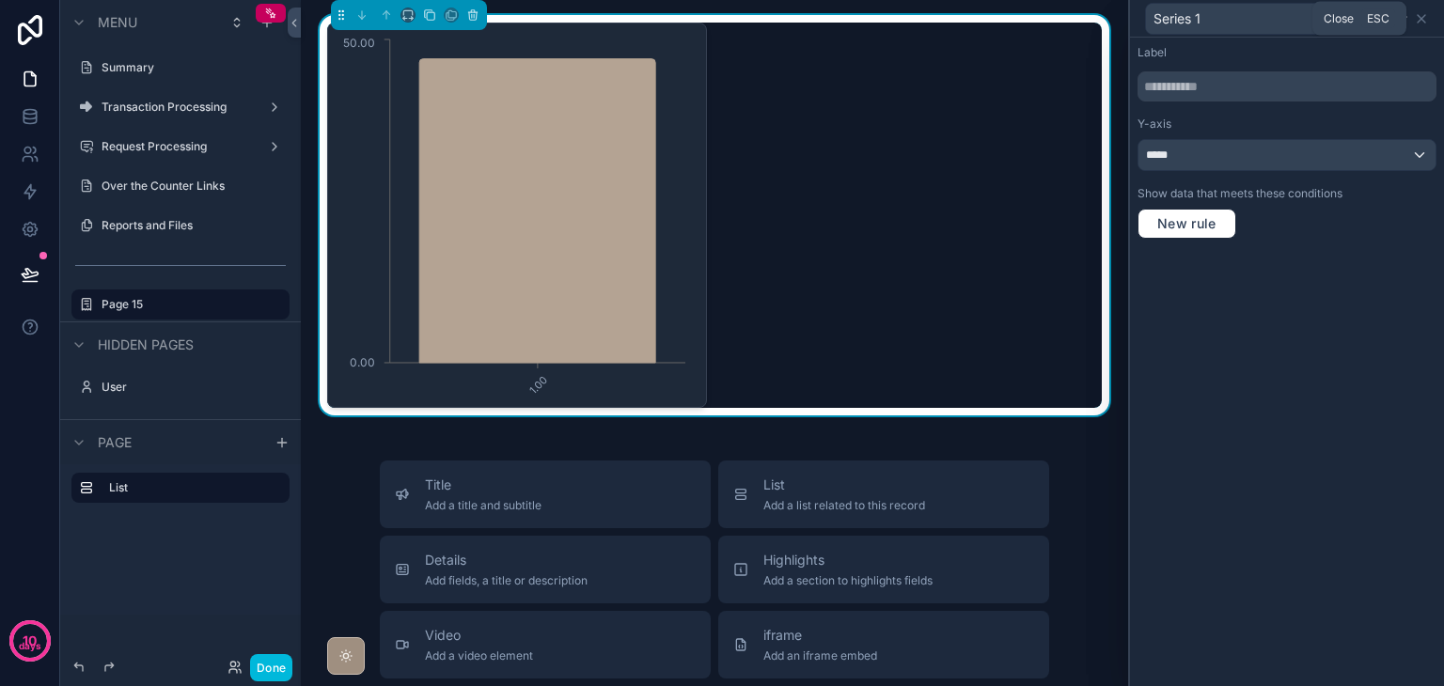
click at [1420, 21] on icon at bounding box center [1421, 18] width 15 height 15
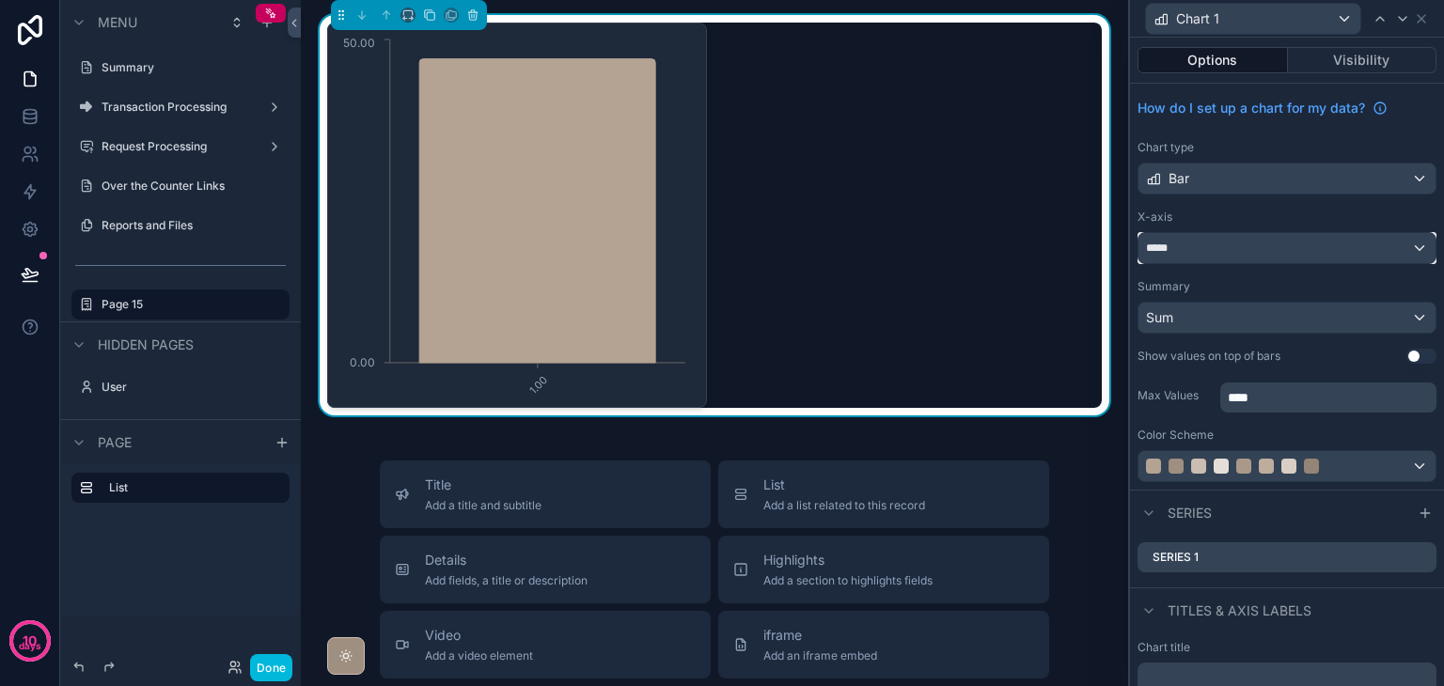
click at [1252, 253] on div "*****" at bounding box center [1287, 248] width 297 height 30
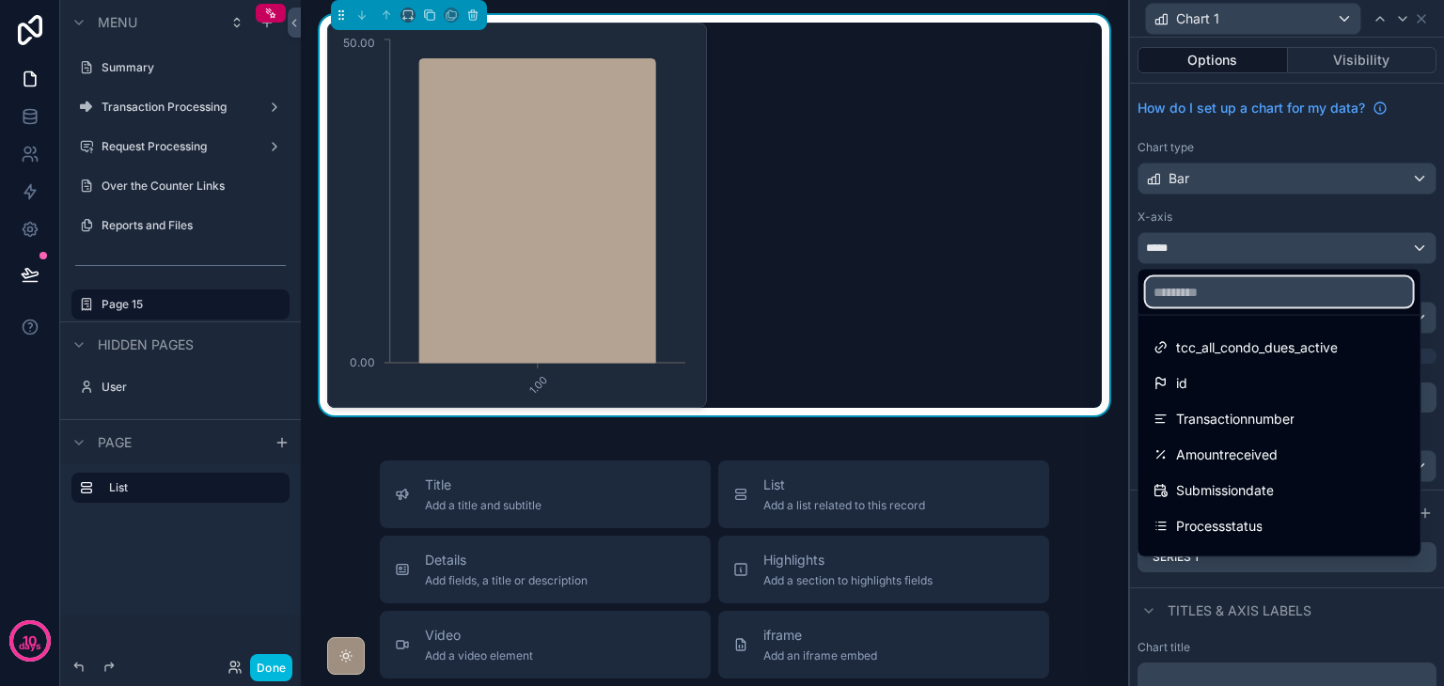
click at [1215, 292] on input "text" at bounding box center [1279, 292] width 267 height 30
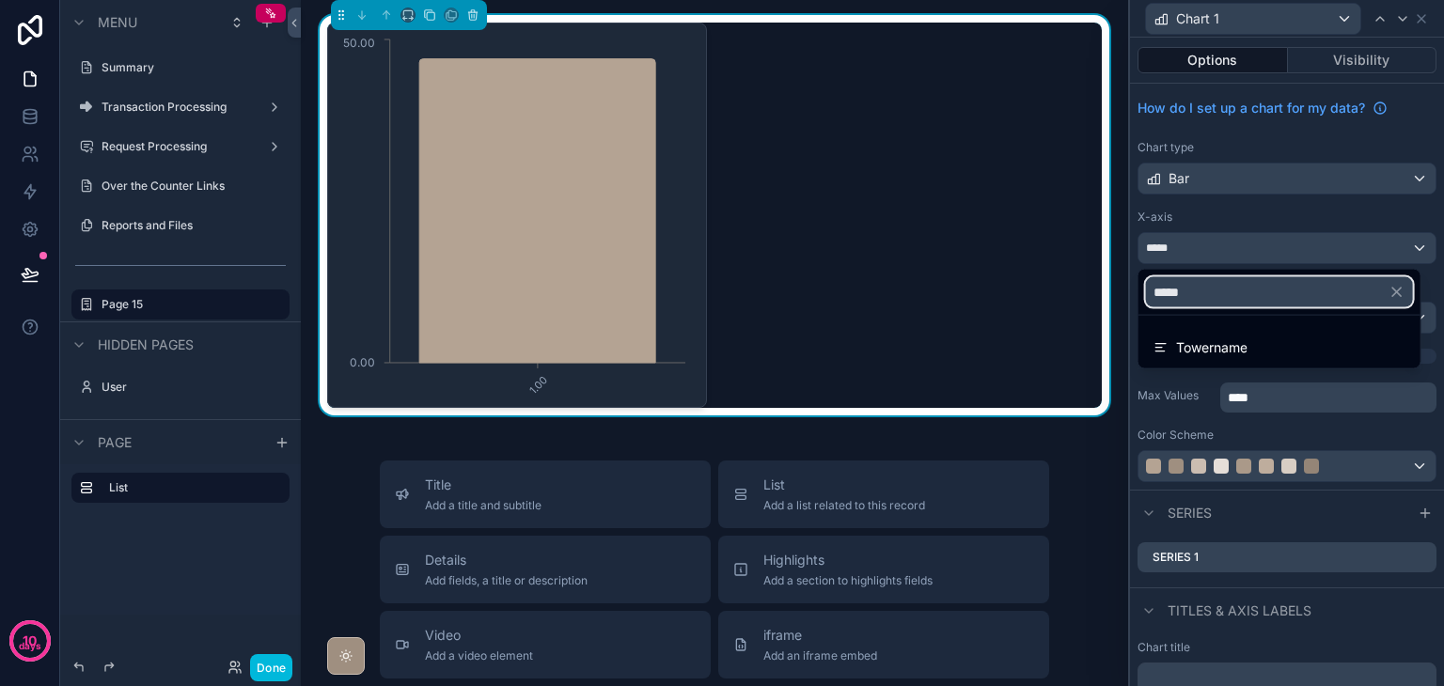
type input "*****"
click at [1260, 349] on div "Towername" at bounding box center [1280, 348] width 252 height 23
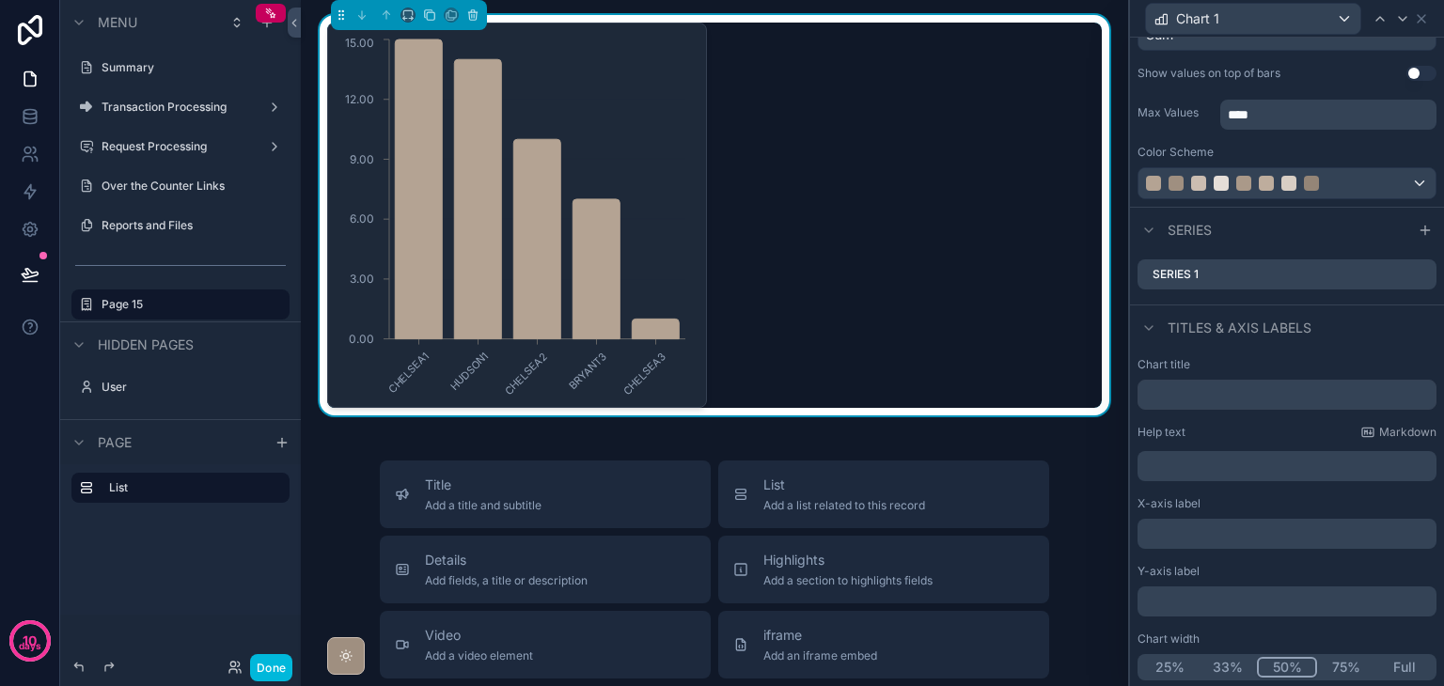
click at [280, 667] on button "Done" at bounding box center [271, 667] width 42 height 27
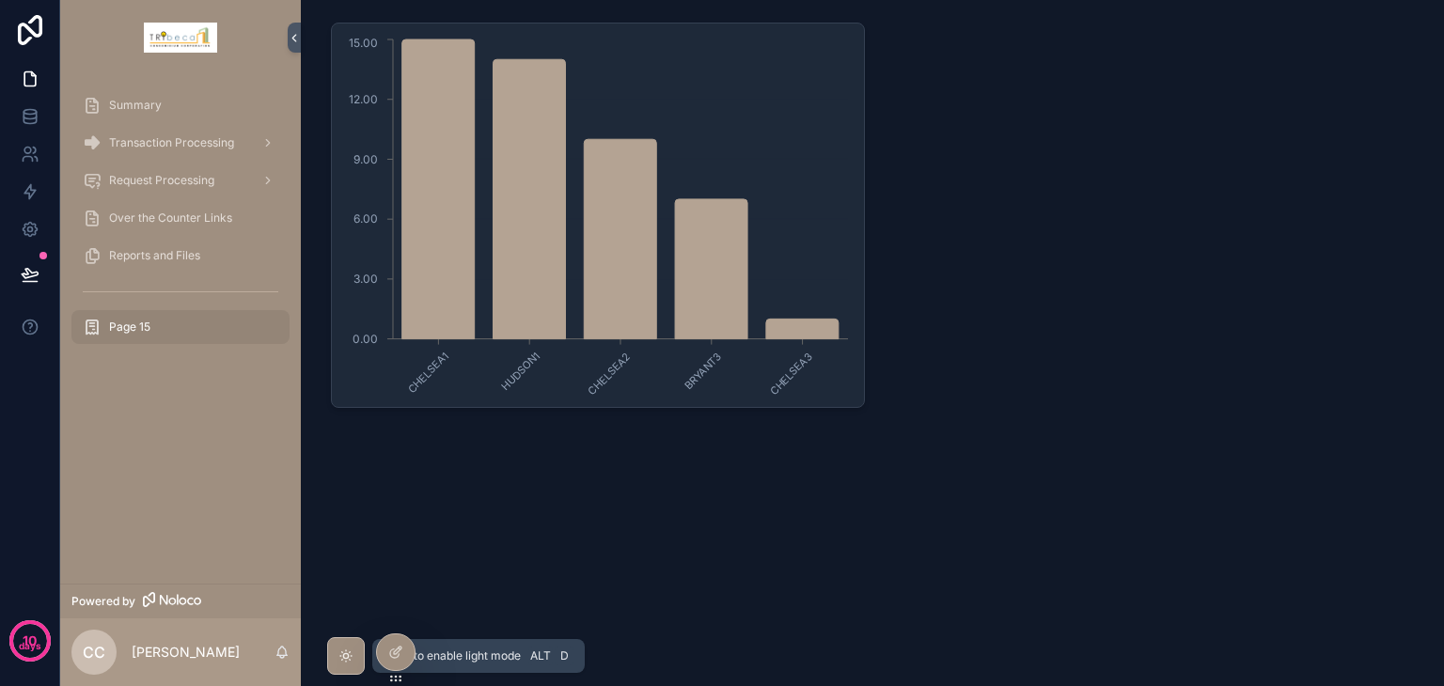
click at [350, 660] on icon "scrollable content" at bounding box center [345, 656] width 15 height 15
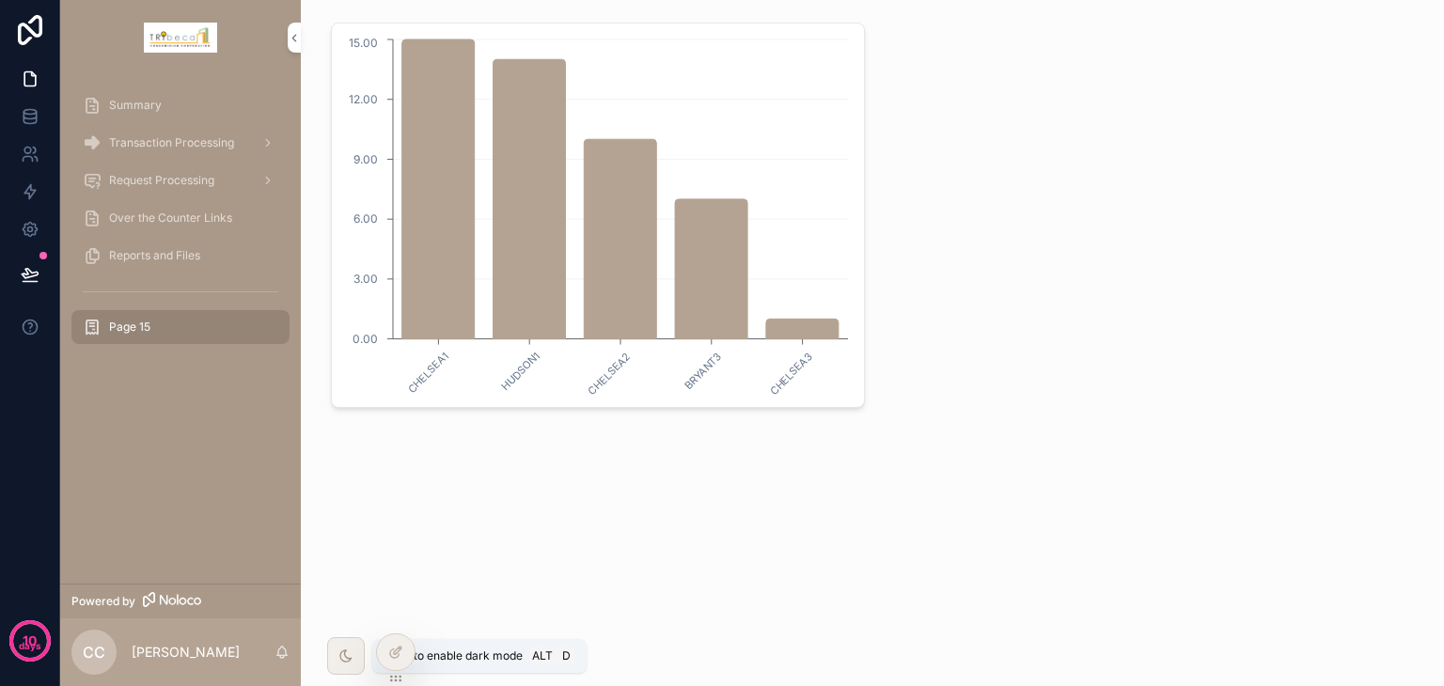
click at [335, 655] on div "scrollable content" at bounding box center [346, 657] width 38 height 38
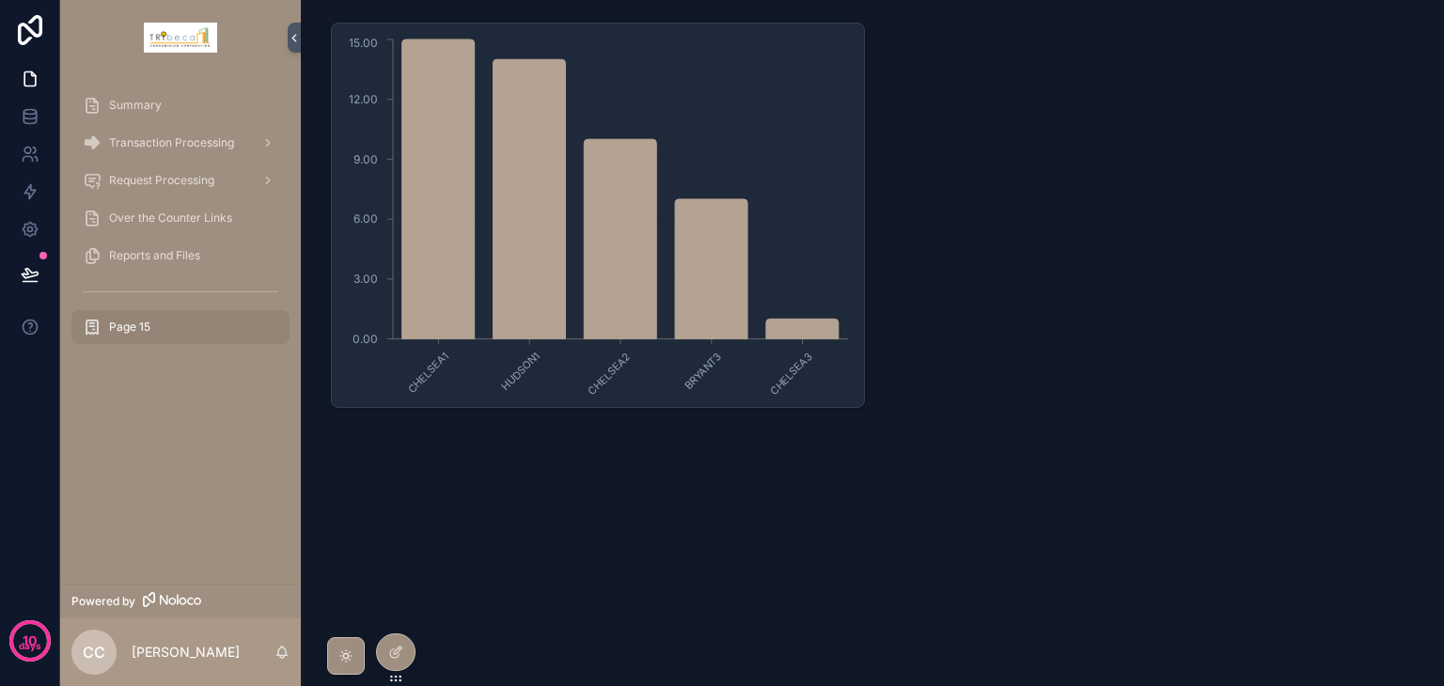
click at [399, 641] on div at bounding box center [396, 653] width 38 height 36
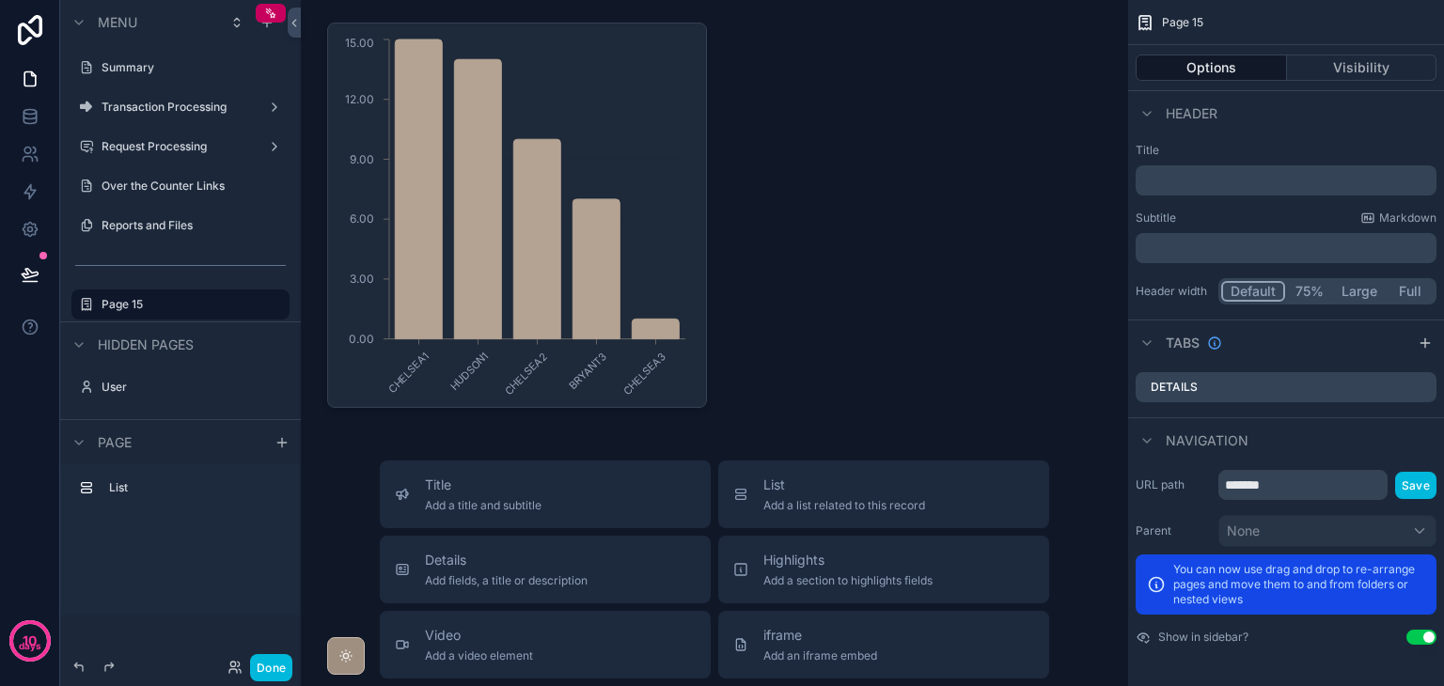
click at [644, 216] on div "scrollable content" at bounding box center [714, 215] width 797 height 401
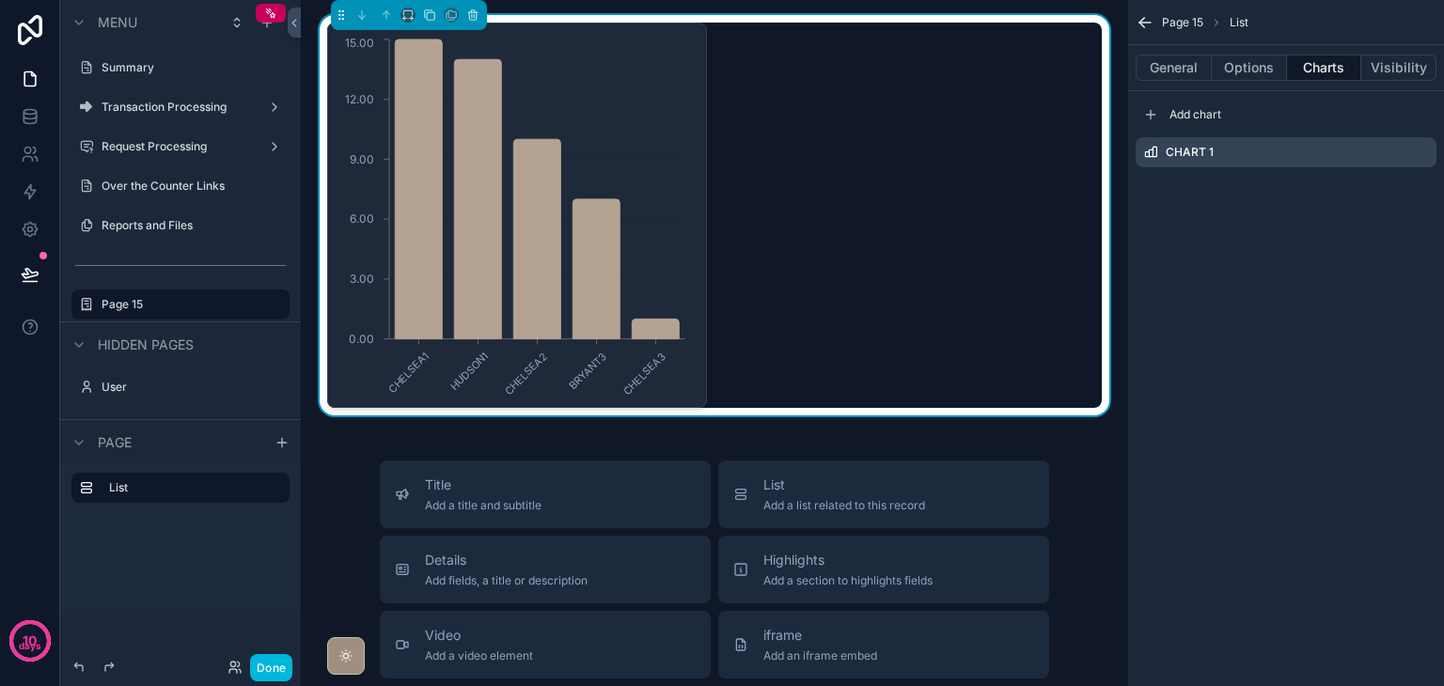
click at [0, 0] on icon "scrollable content" at bounding box center [0, 0] width 0 height 0
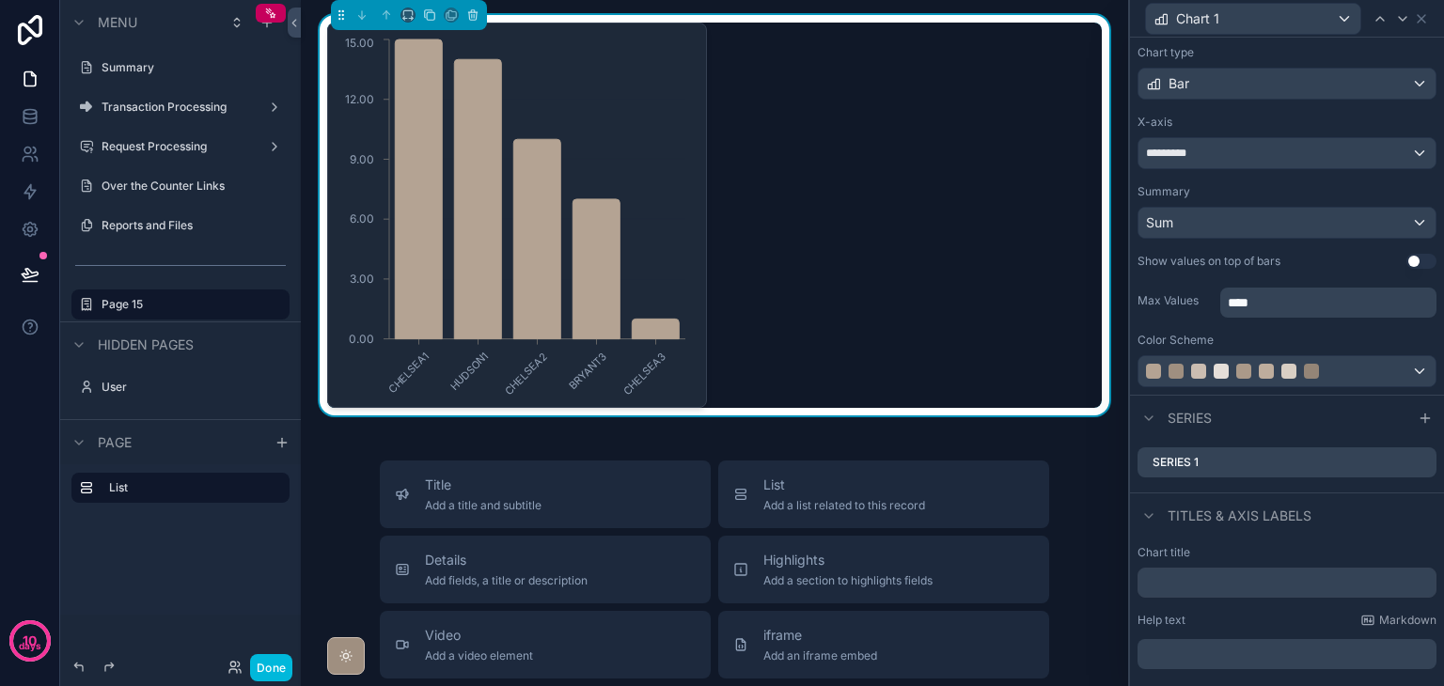
scroll to position [1, 0]
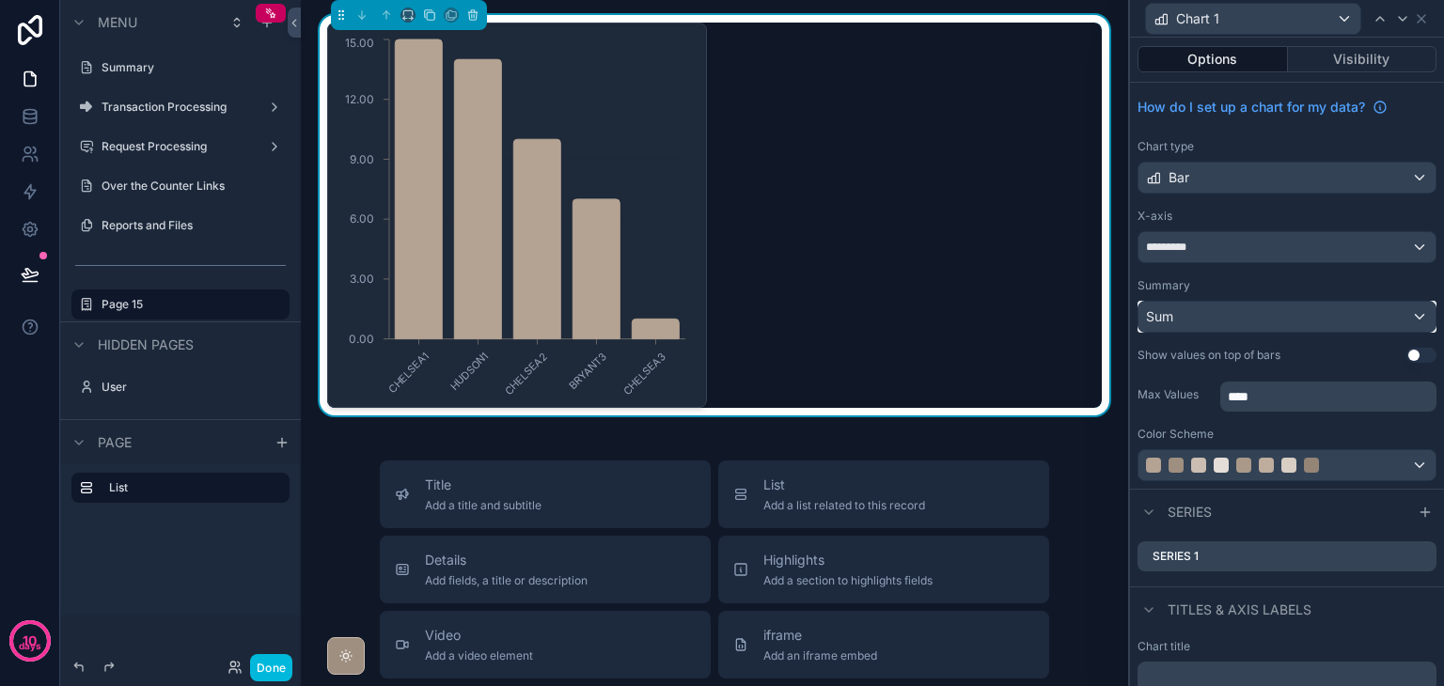
click at [1240, 324] on div "Sum" at bounding box center [1287, 317] width 297 height 30
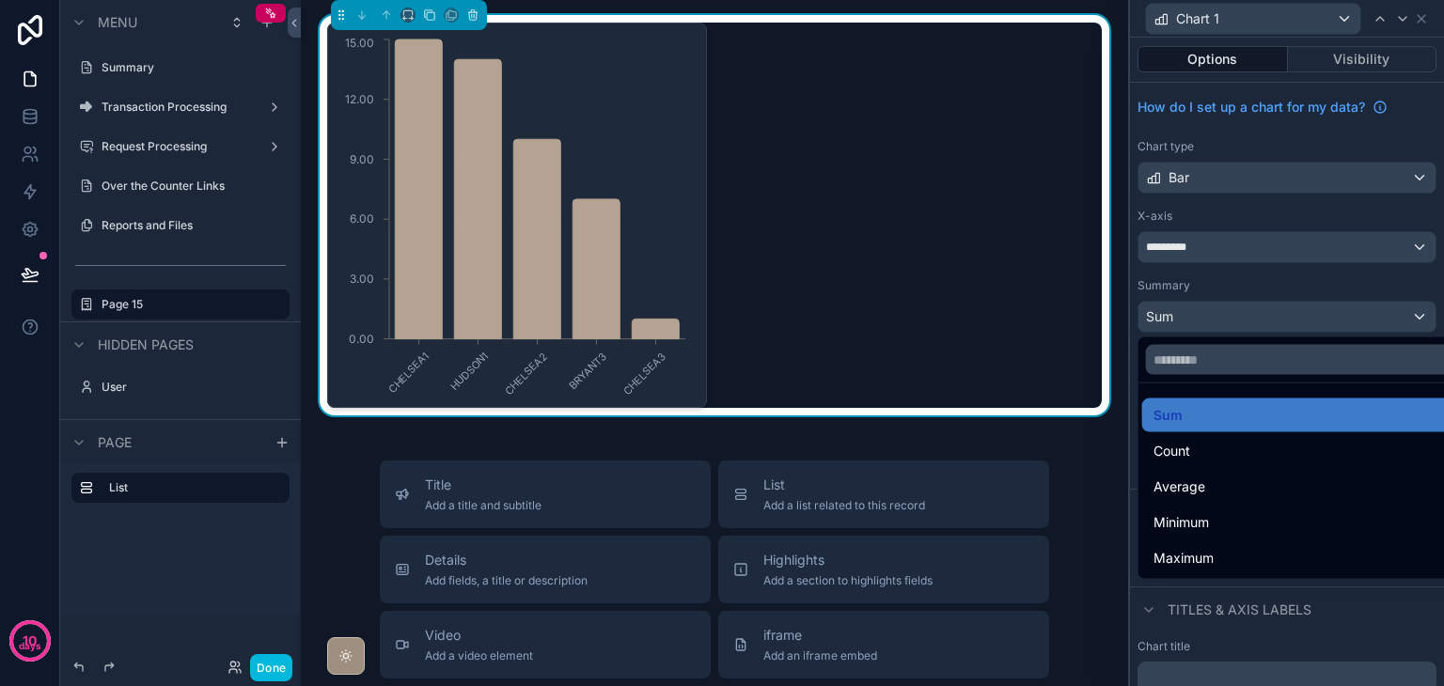
click at [1240, 324] on div at bounding box center [1287, 343] width 314 height 686
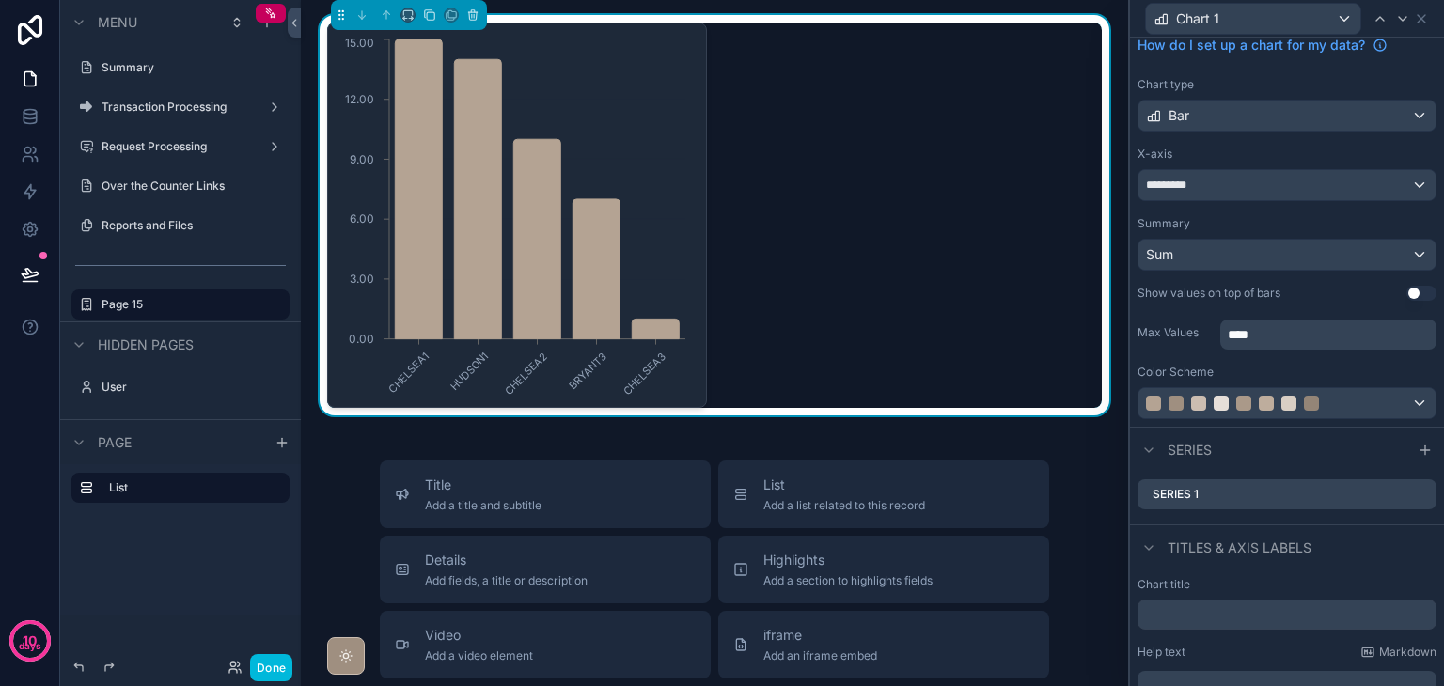
scroll to position [95, 0]
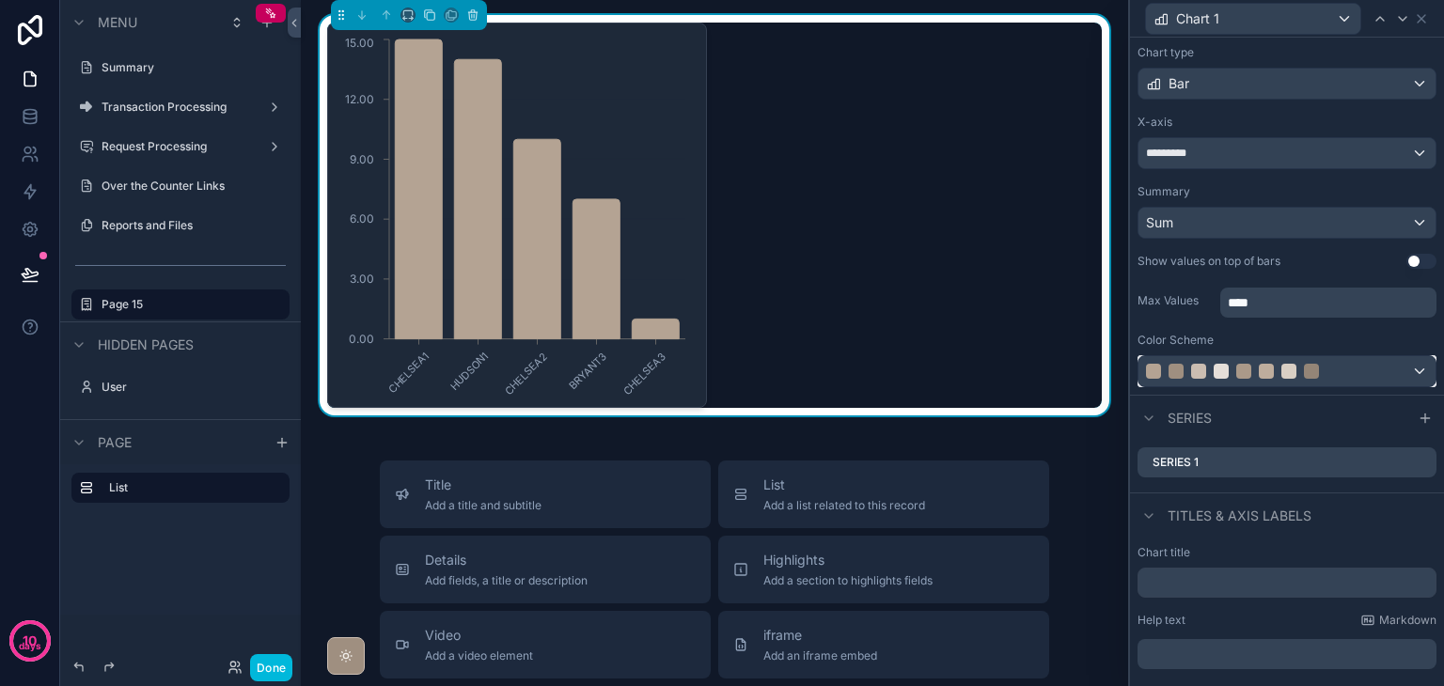
click at [1386, 366] on div at bounding box center [1287, 371] width 297 height 30
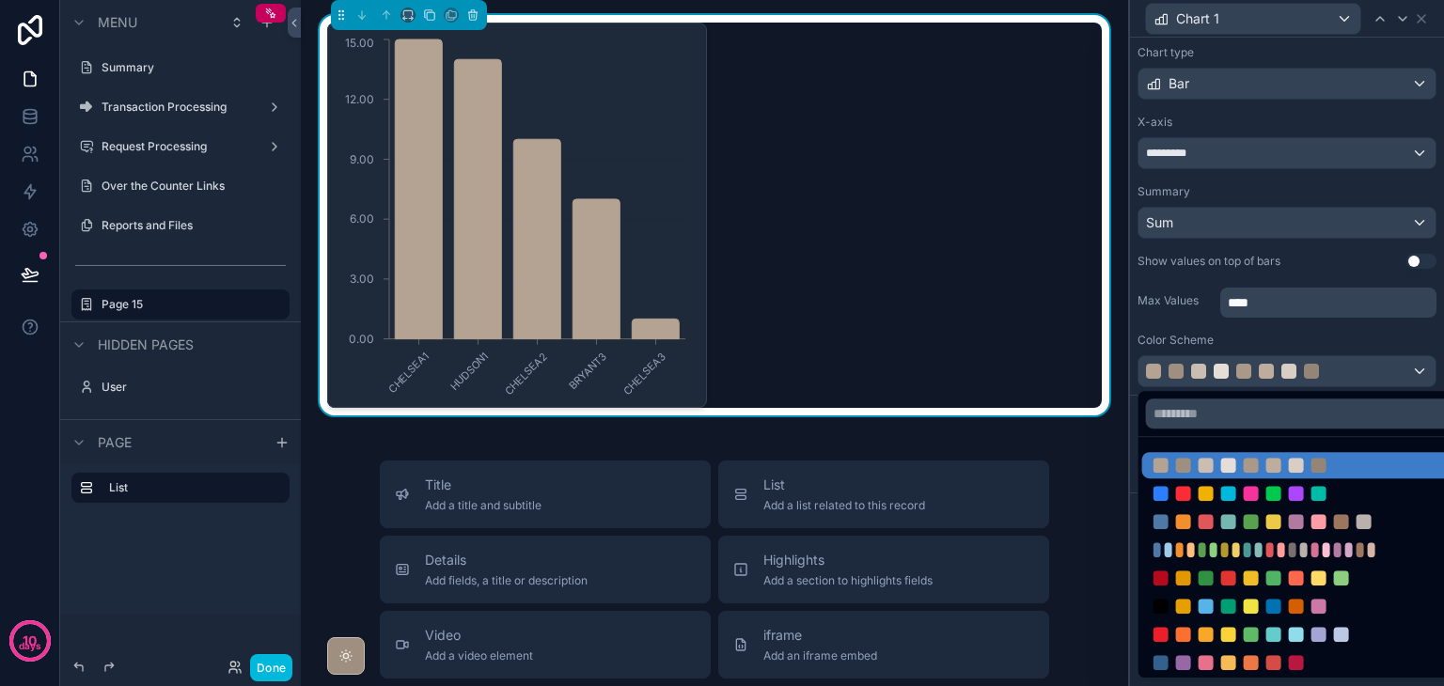
click at [1357, 555] on div at bounding box center [1361, 550] width 8 height 15
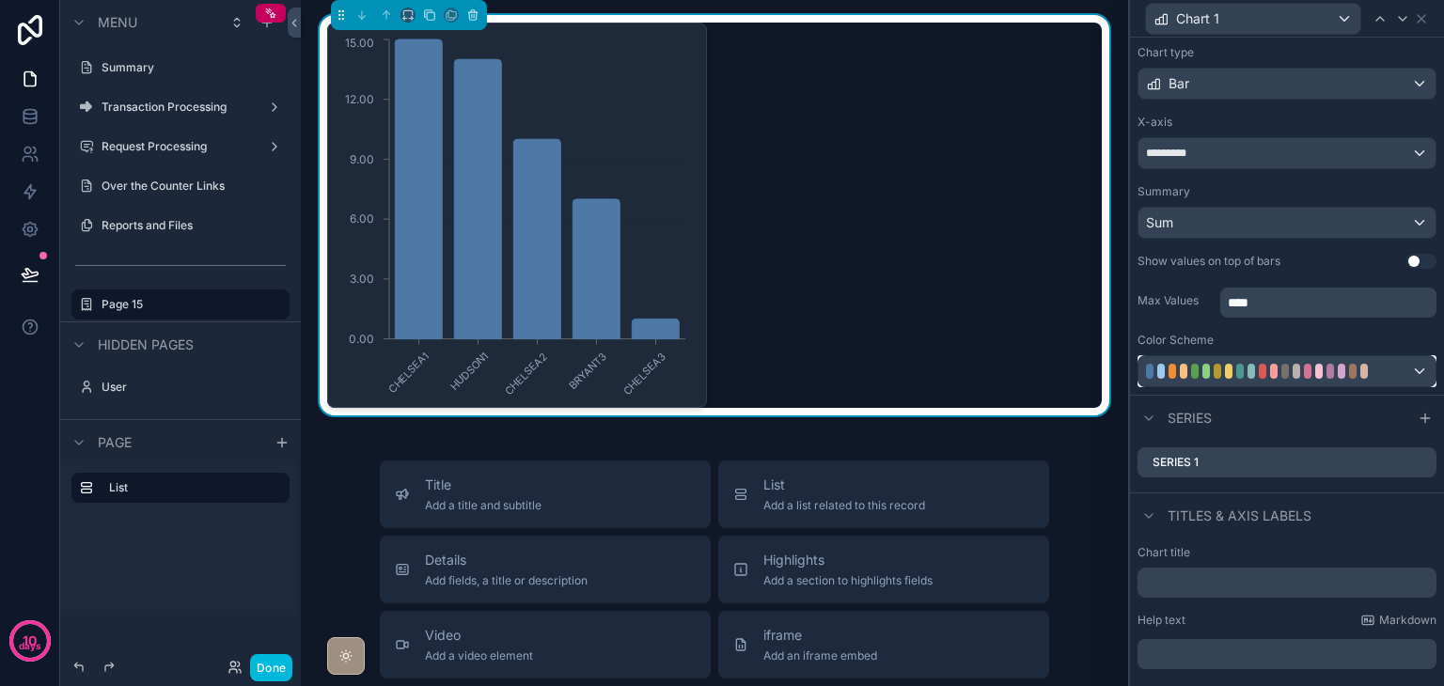
click at [1383, 375] on div at bounding box center [1266, 371] width 241 height 15
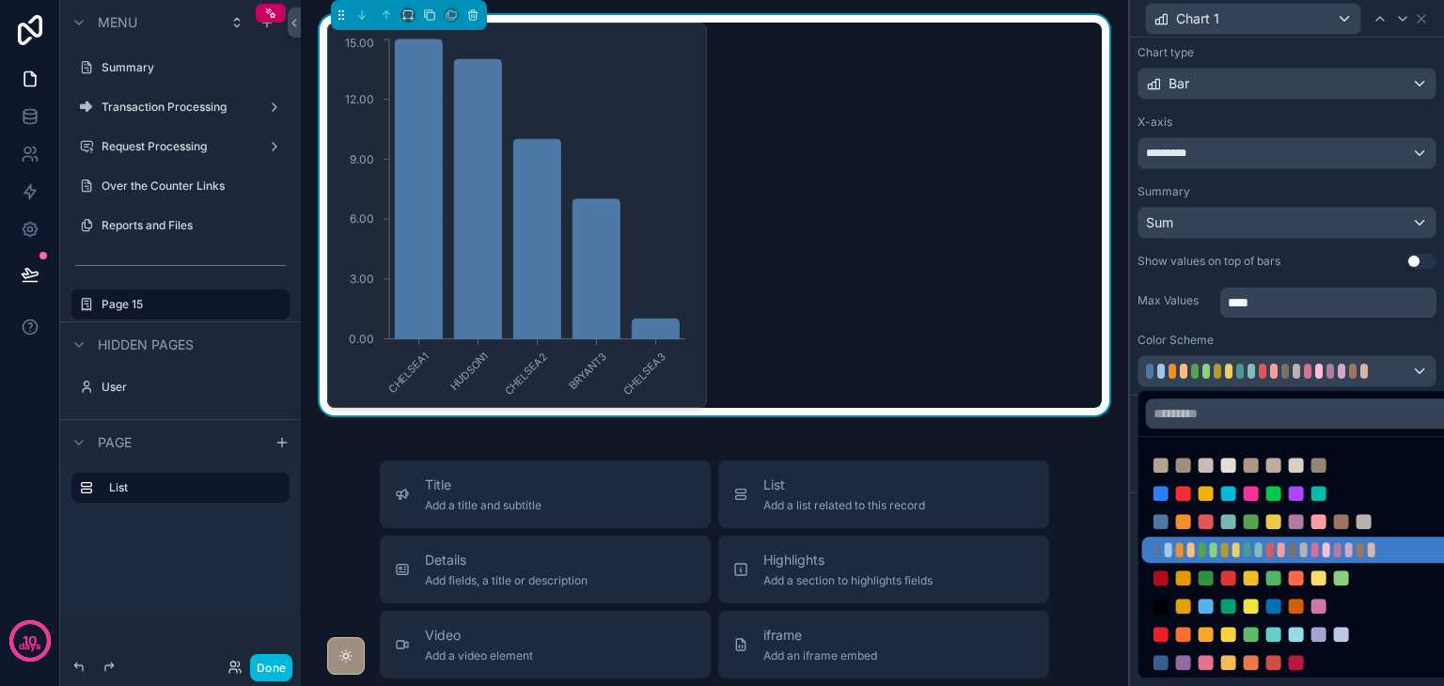
click at [1350, 475] on div at bounding box center [1302, 465] width 320 height 26
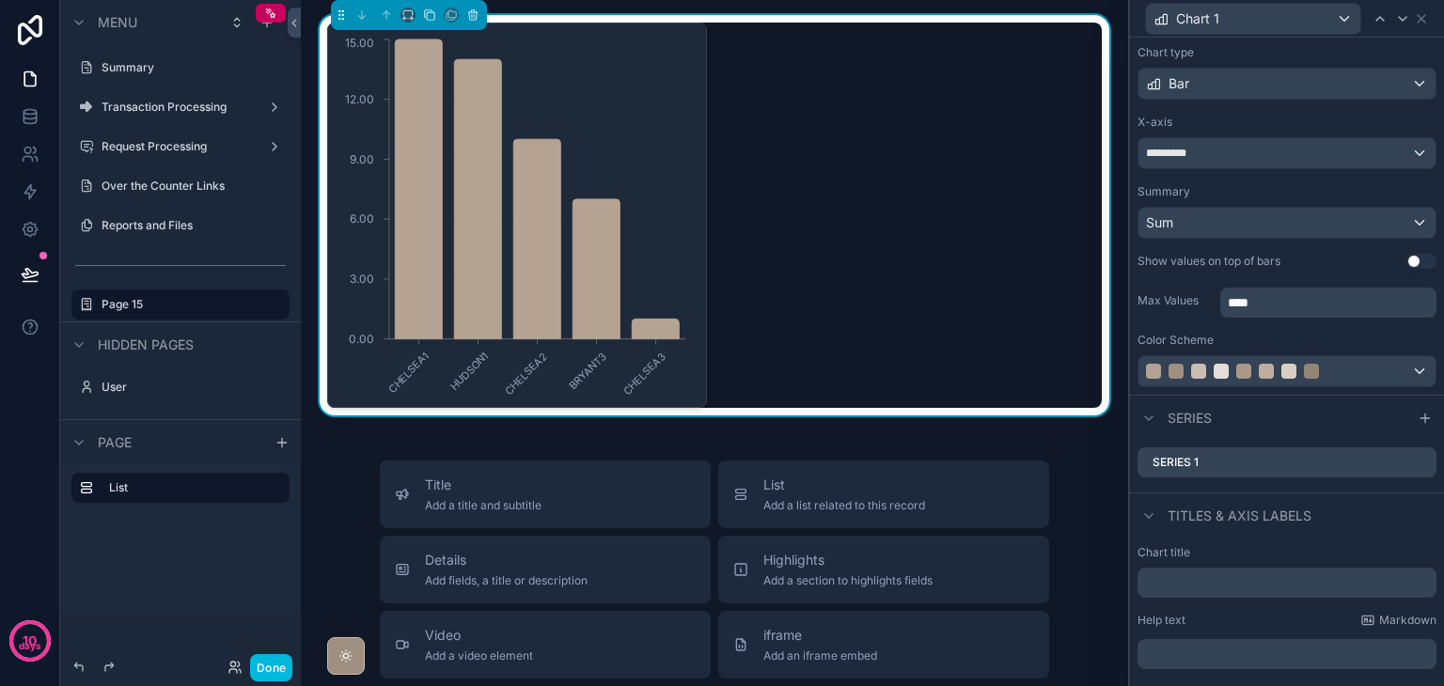
scroll to position [0, 0]
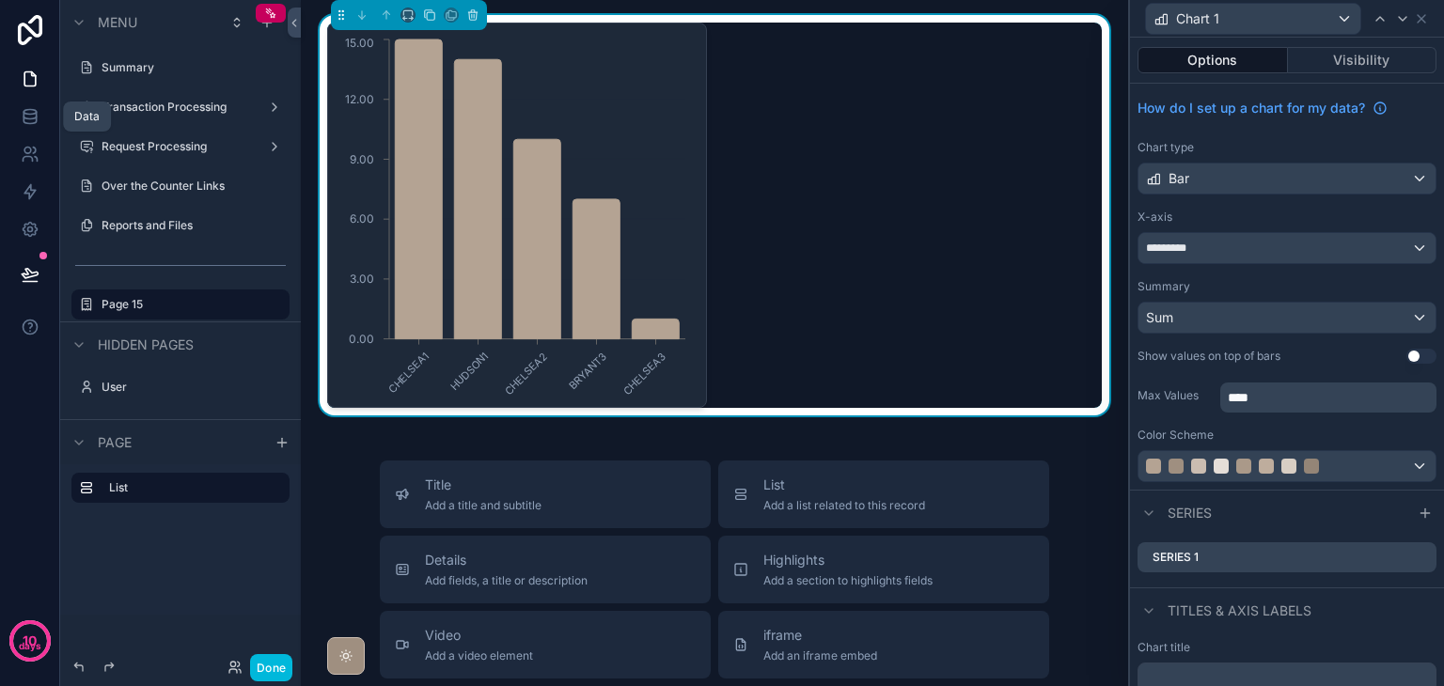
click at [34, 123] on icon at bounding box center [30, 121] width 12 height 8
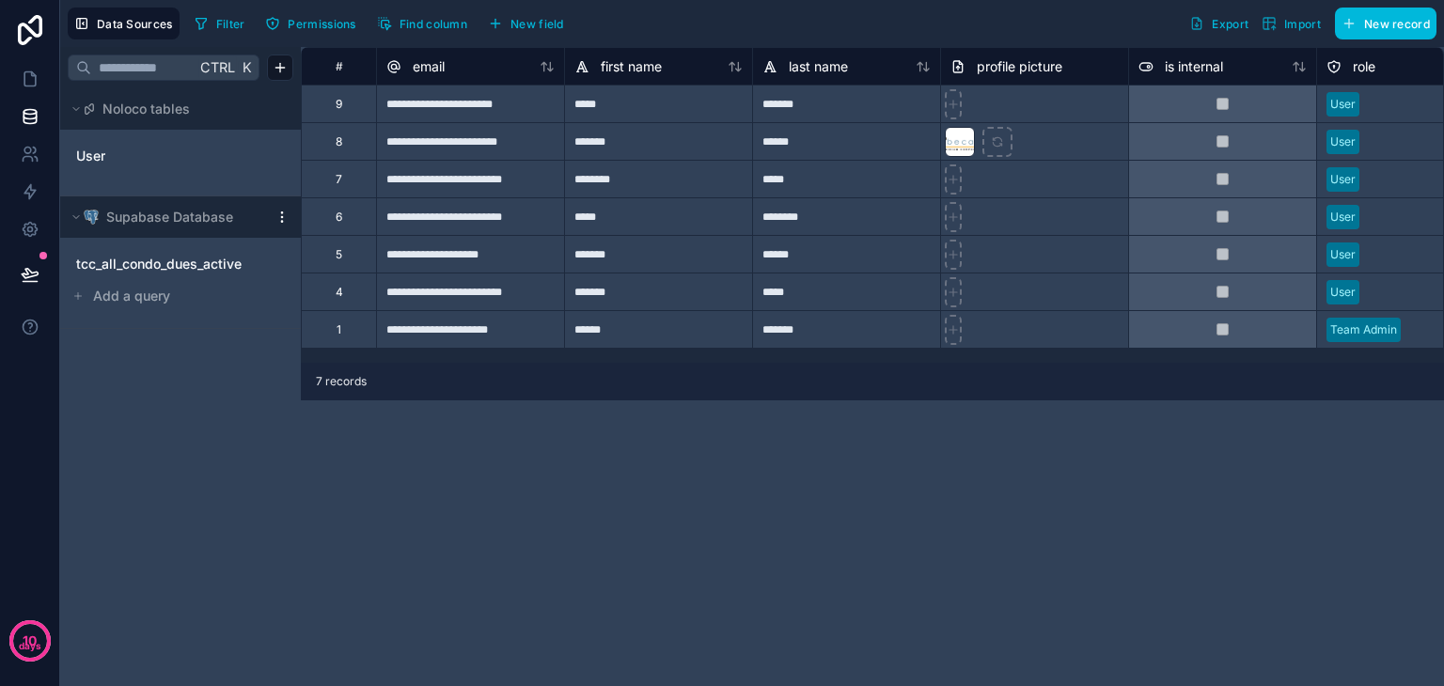
click at [124, 260] on span "tcc_all_condo_dues_active" at bounding box center [158, 264] width 165 height 19
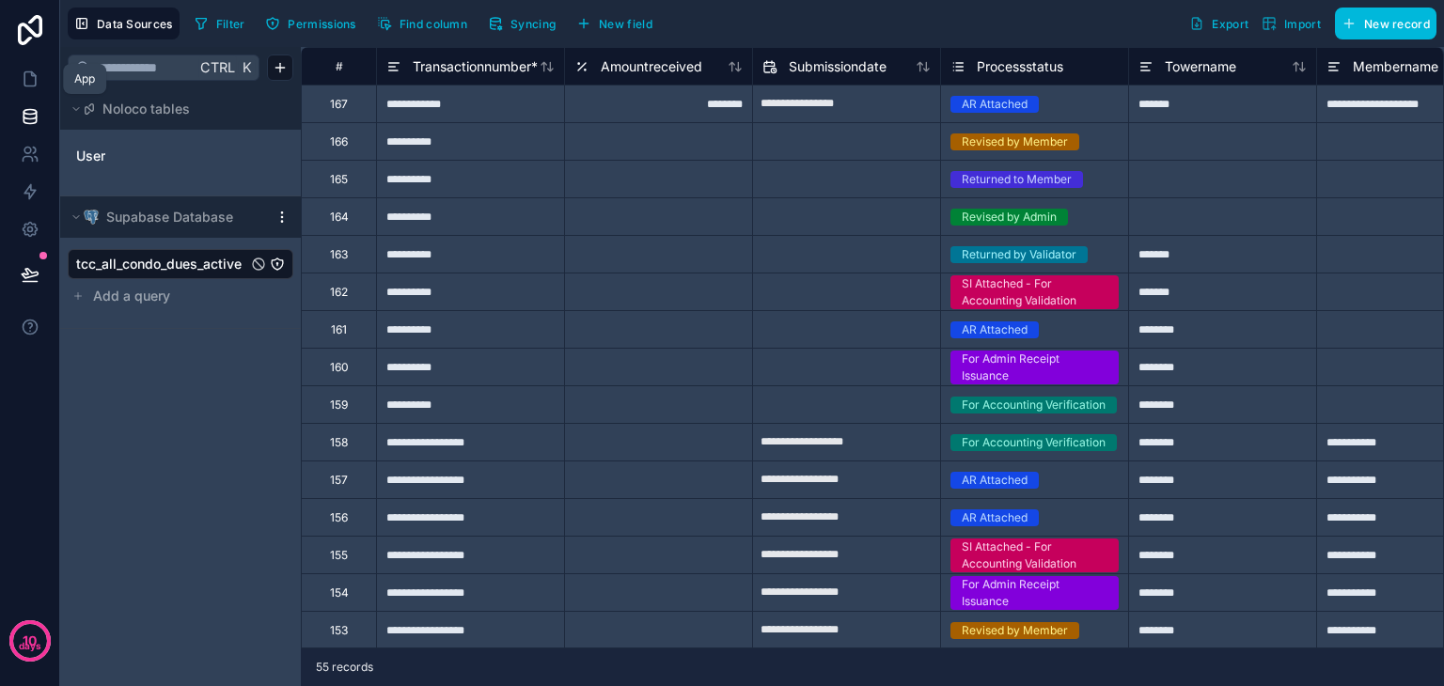
click at [34, 82] on icon at bounding box center [30, 79] width 19 height 19
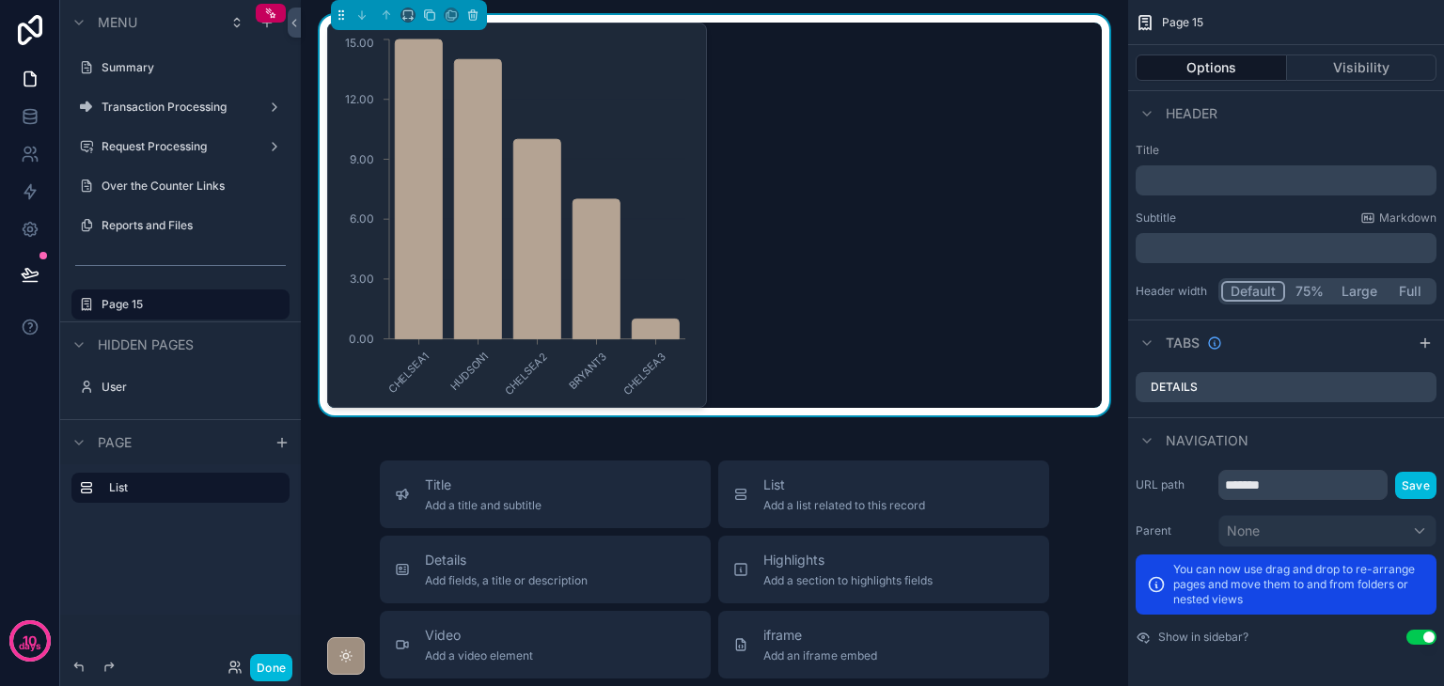
click at [1303, 450] on div "Navigation" at bounding box center [1286, 439] width 316 height 45
click at [896, 191] on div "CHELSEA1 HUDSON1 CHELSEA2 BRYANT3 CHELSEA3 0.00 3.00 6.00 9.00 12.00 15.00" at bounding box center [714, 216] width 775 height 386
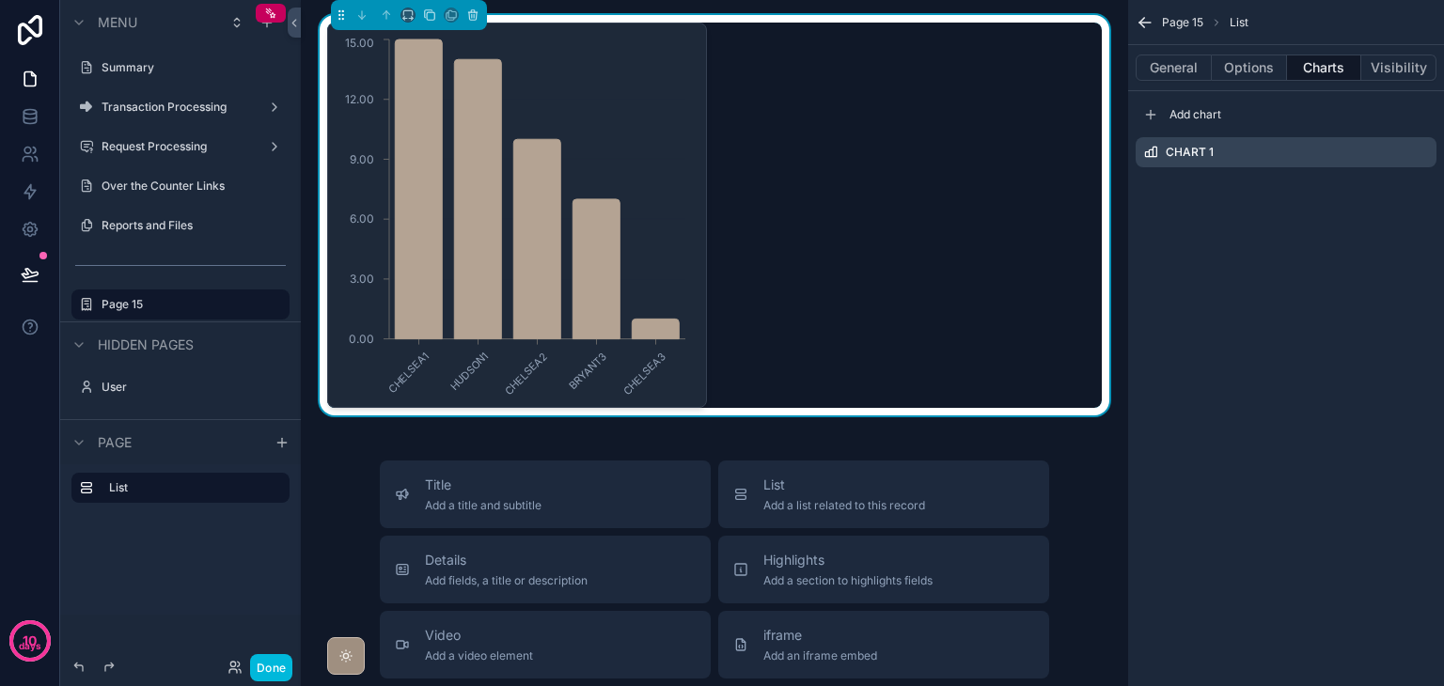
click at [0, 0] on icon "scrollable content" at bounding box center [0, 0] width 0 height 0
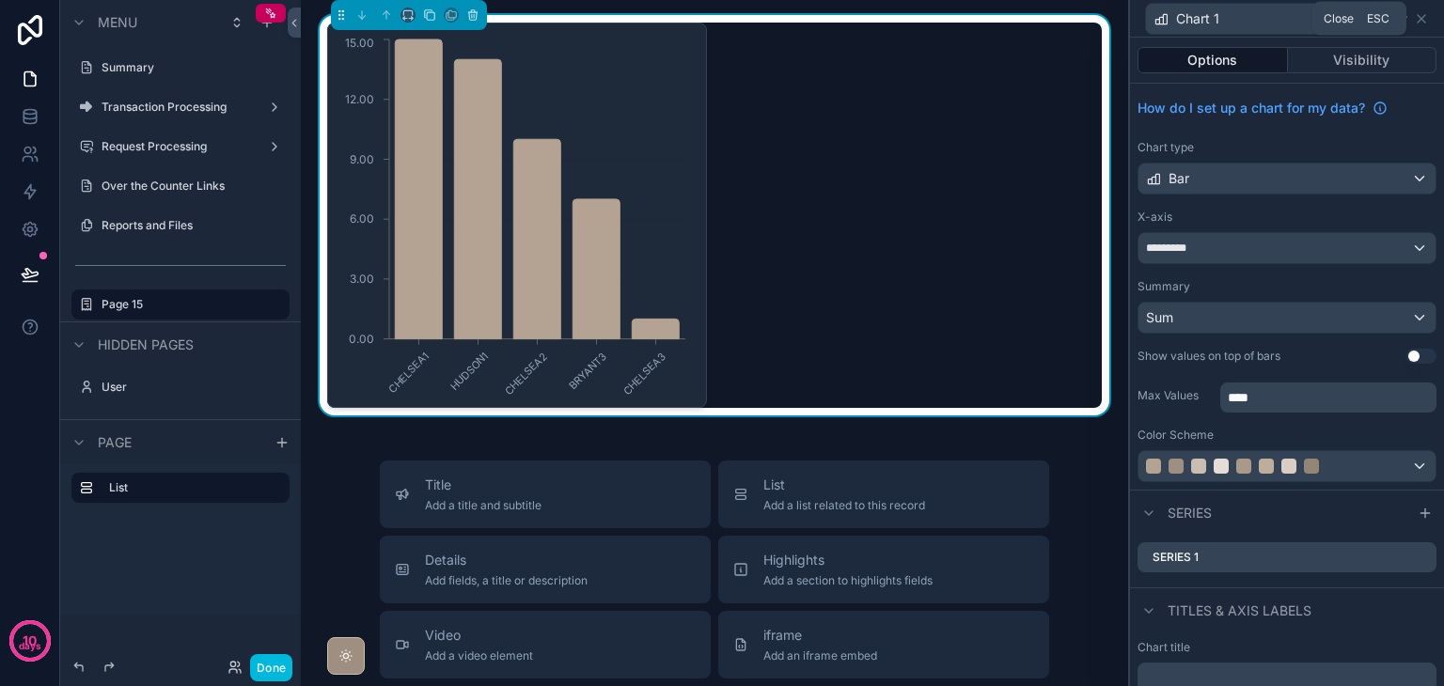
click at [1424, 19] on icon at bounding box center [1421, 18] width 15 height 15
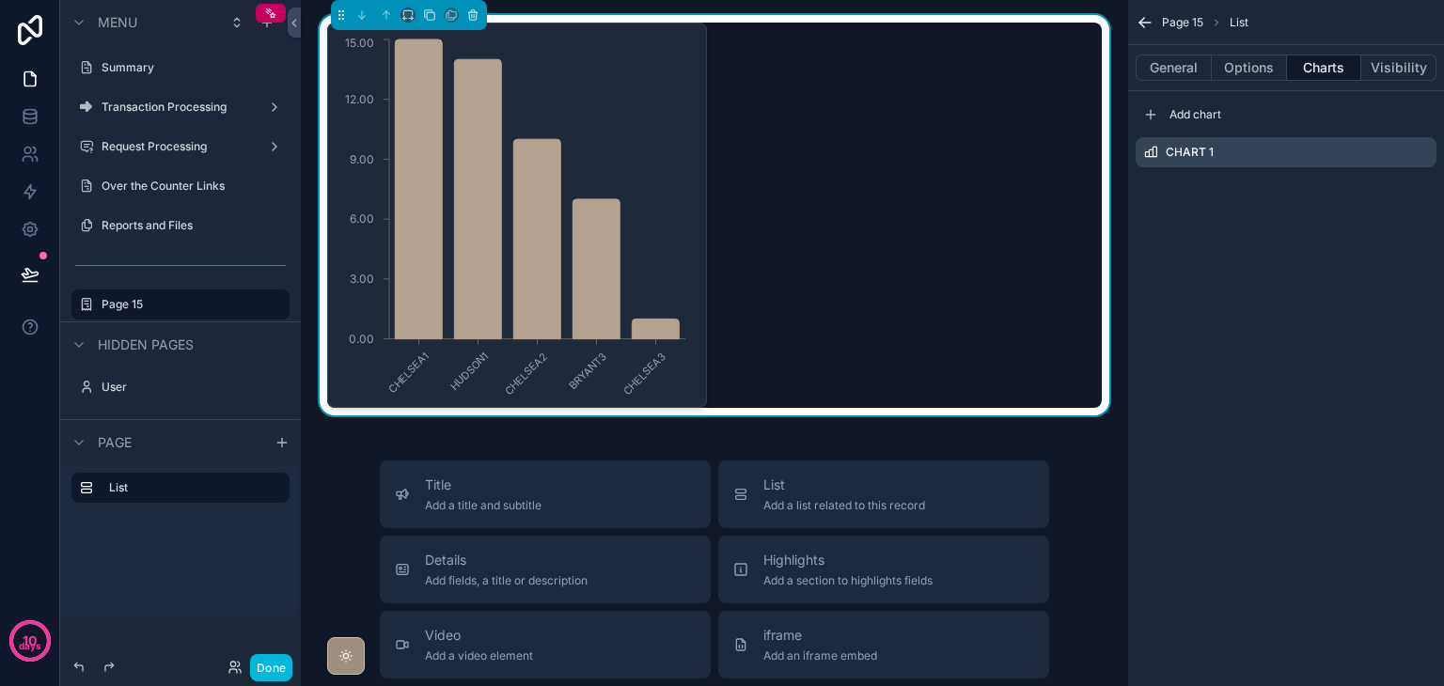
click at [1250, 117] on div "Add chart" at bounding box center [1286, 115] width 301 height 30
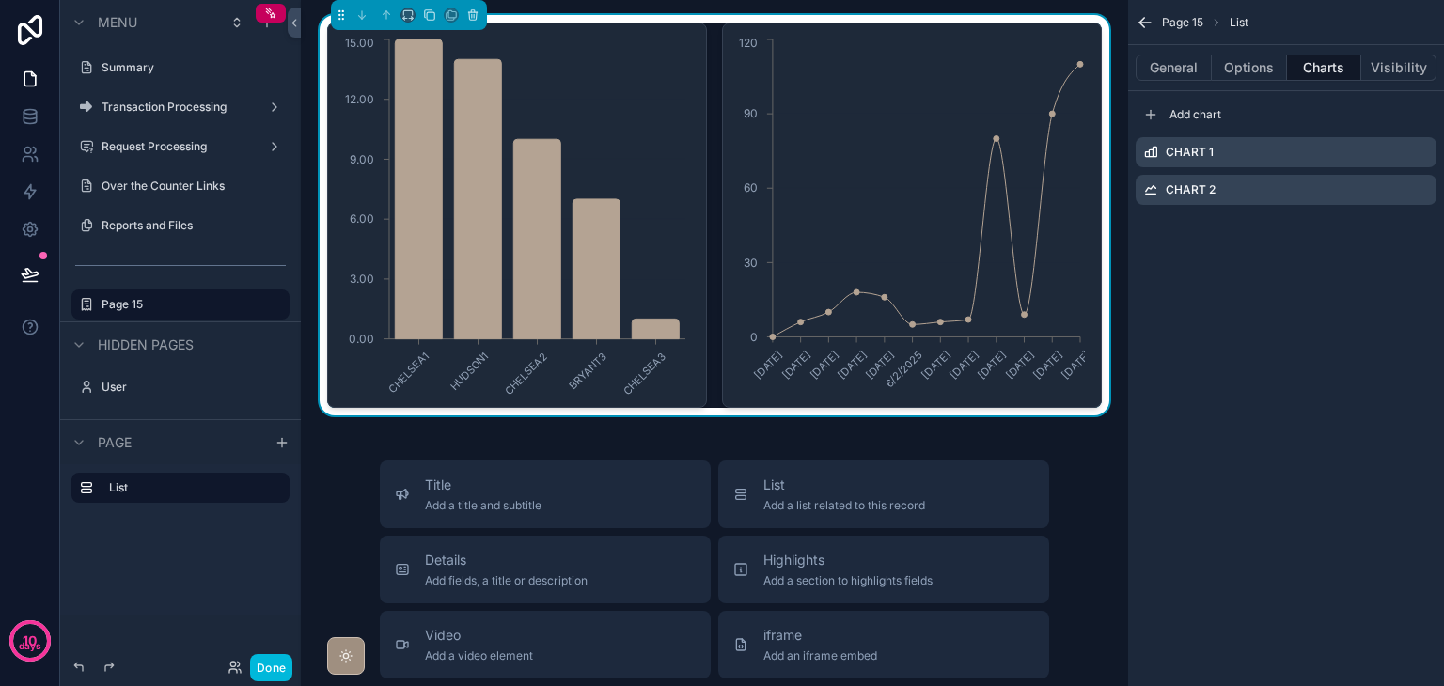
click at [0, 0] on icon "scrollable content" at bounding box center [0, 0] width 0 height 0
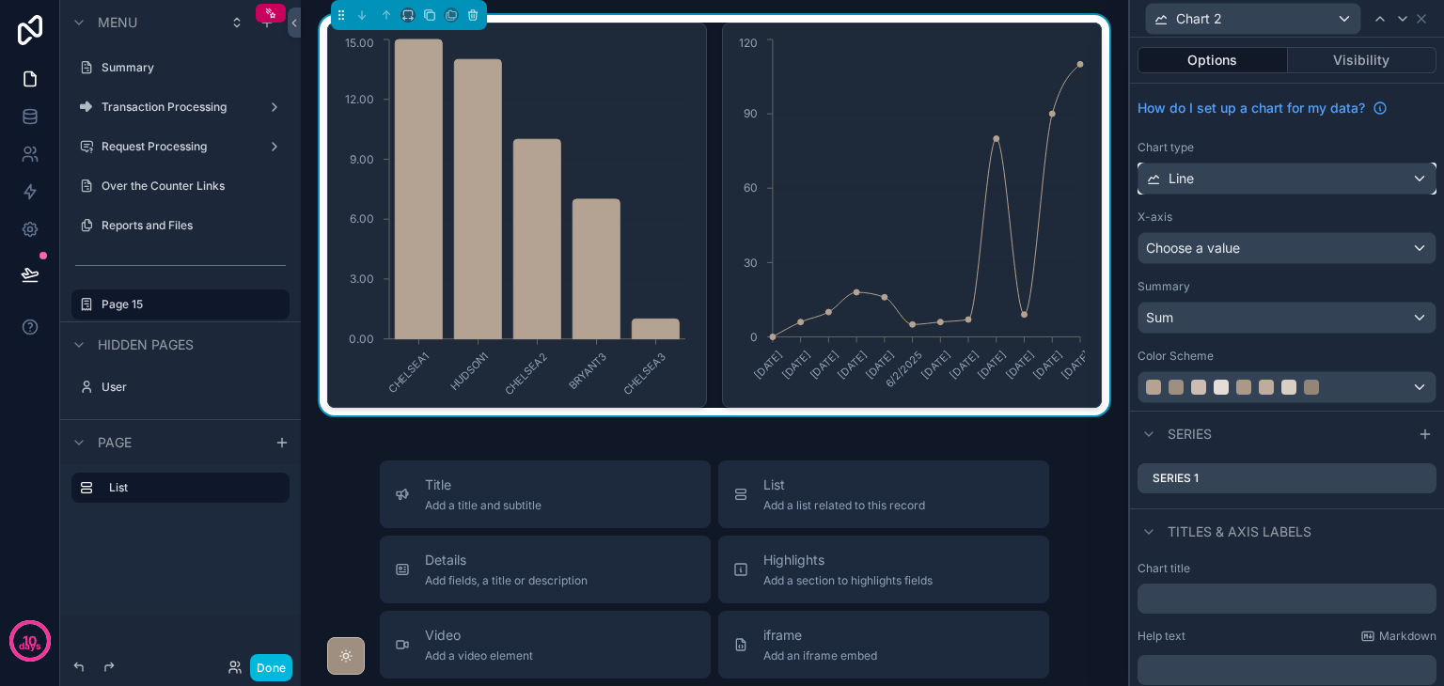
click at [1275, 178] on div "Line" at bounding box center [1287, 179] width 297 height 30
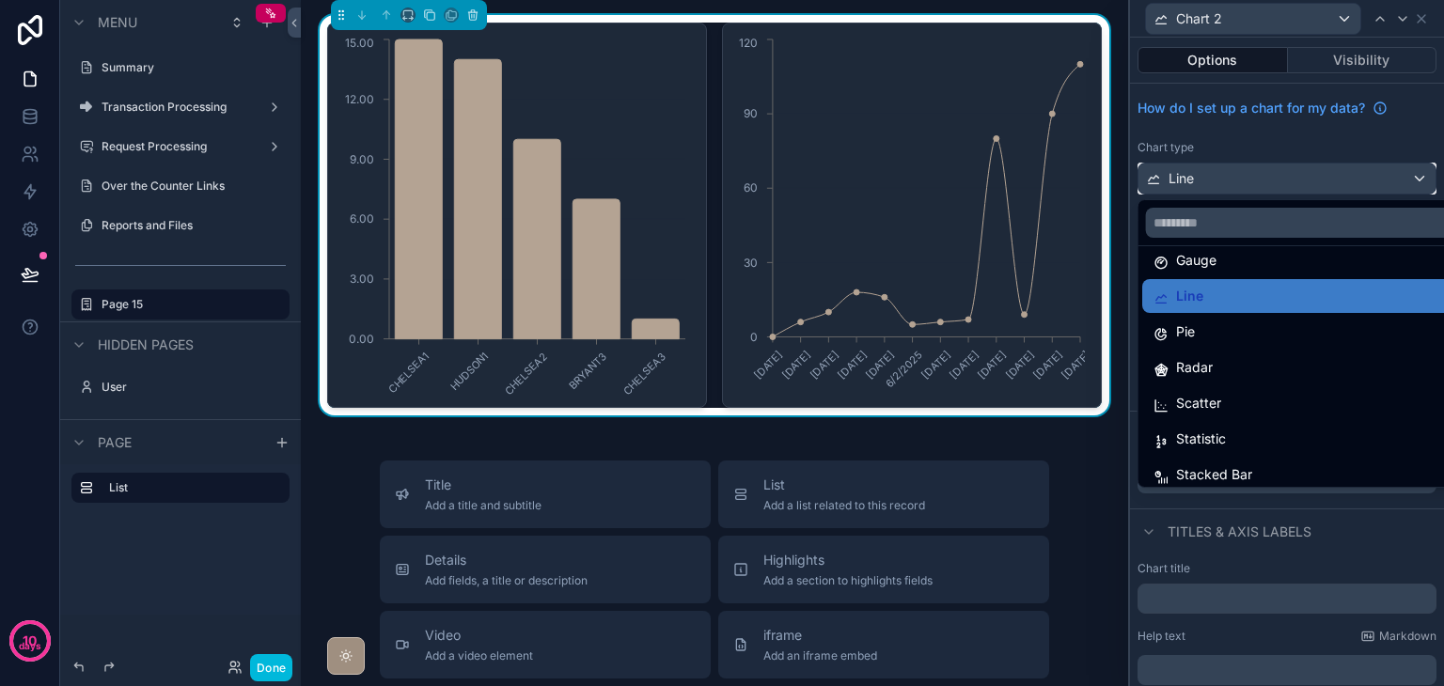
scroll to position [134, 0]
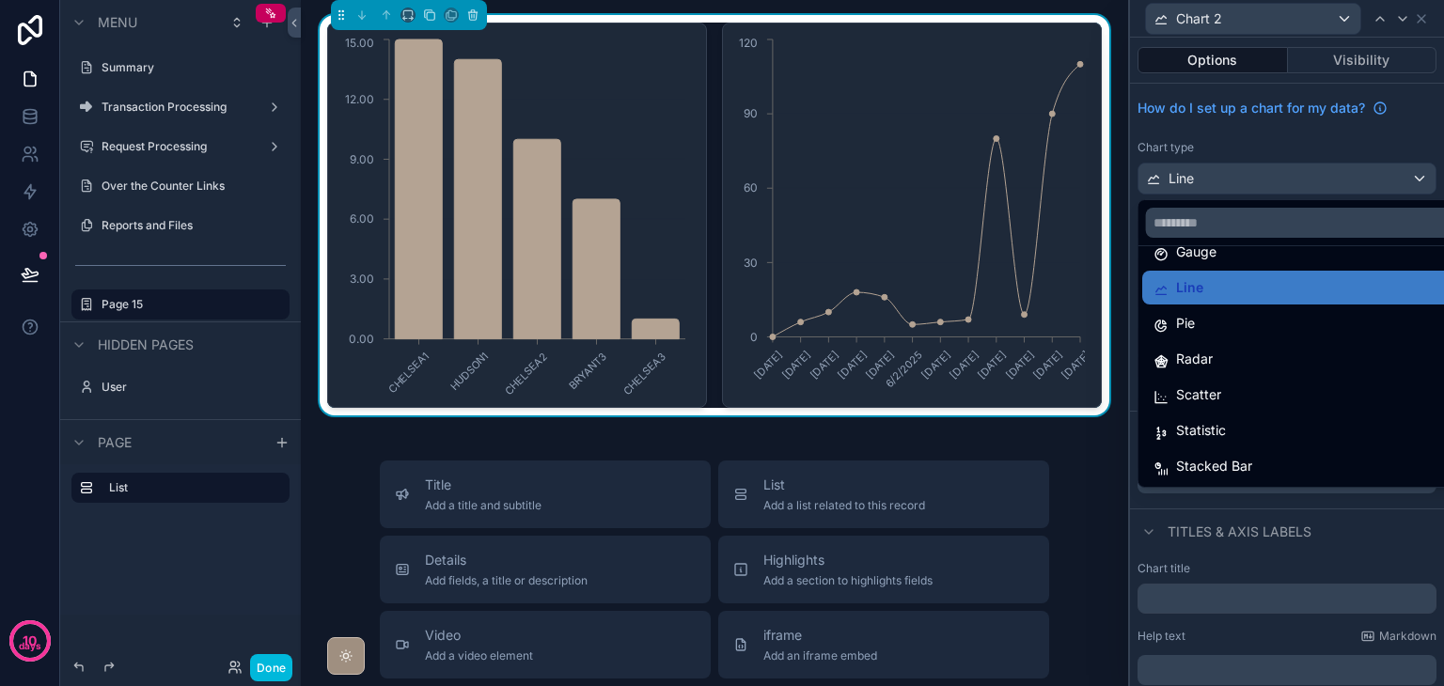
click at [1249, 438] on div "Statistic" at bounding box center [1302, 430] width 297 height 23
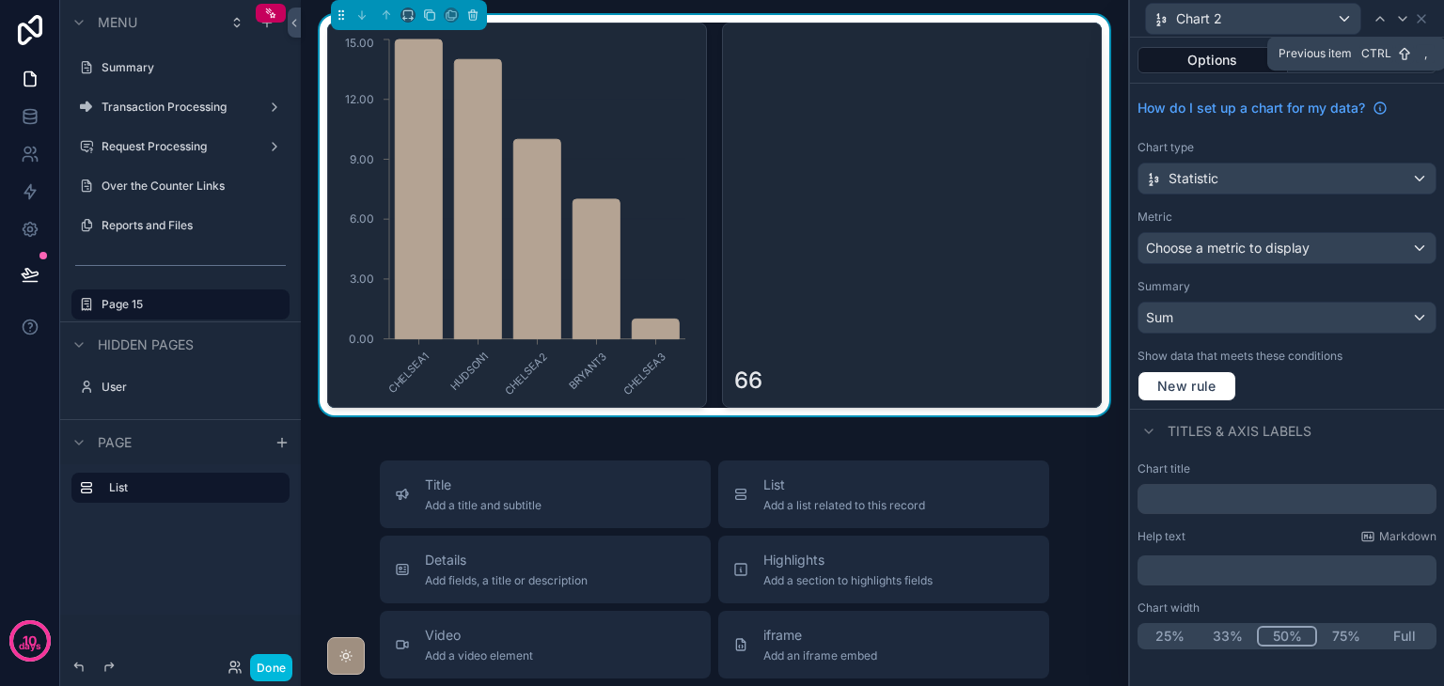
click at [1388, 20] on div at bounding box center [1380, 19] width 23 height 23
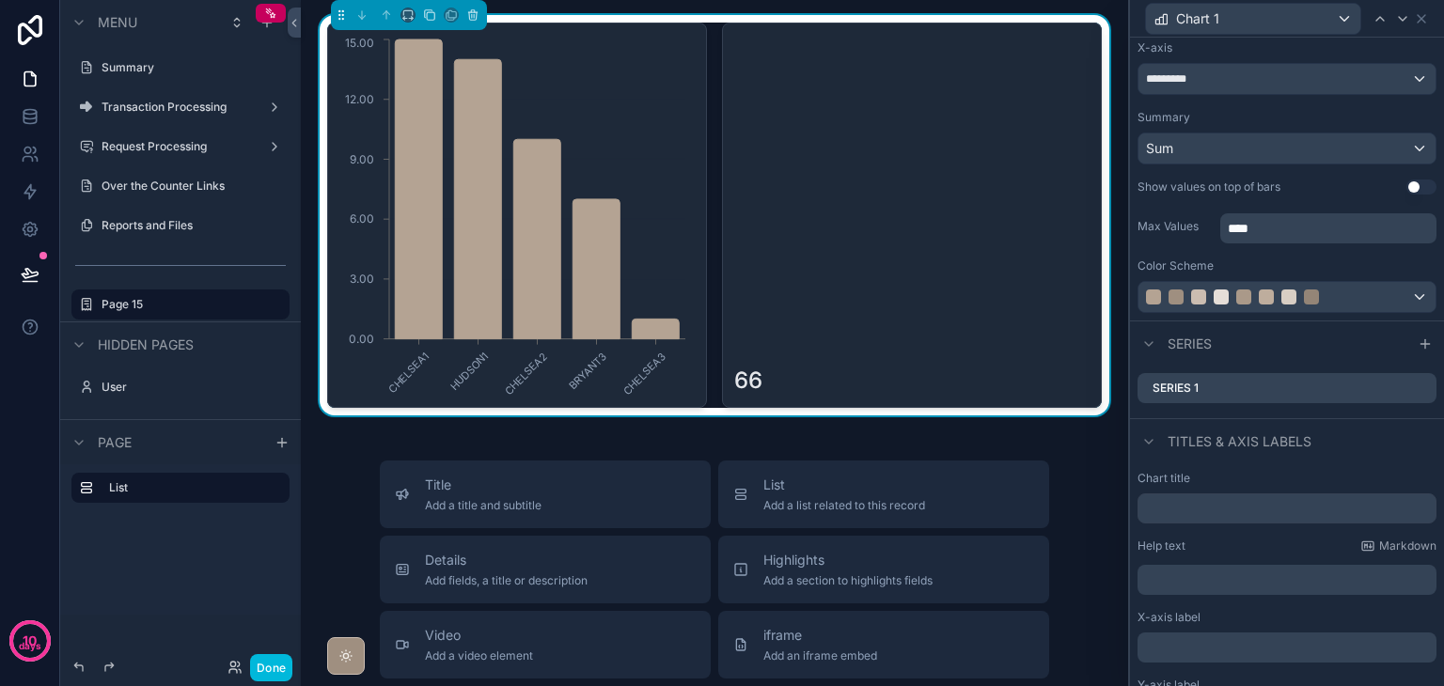
scroll to position [283, 0]
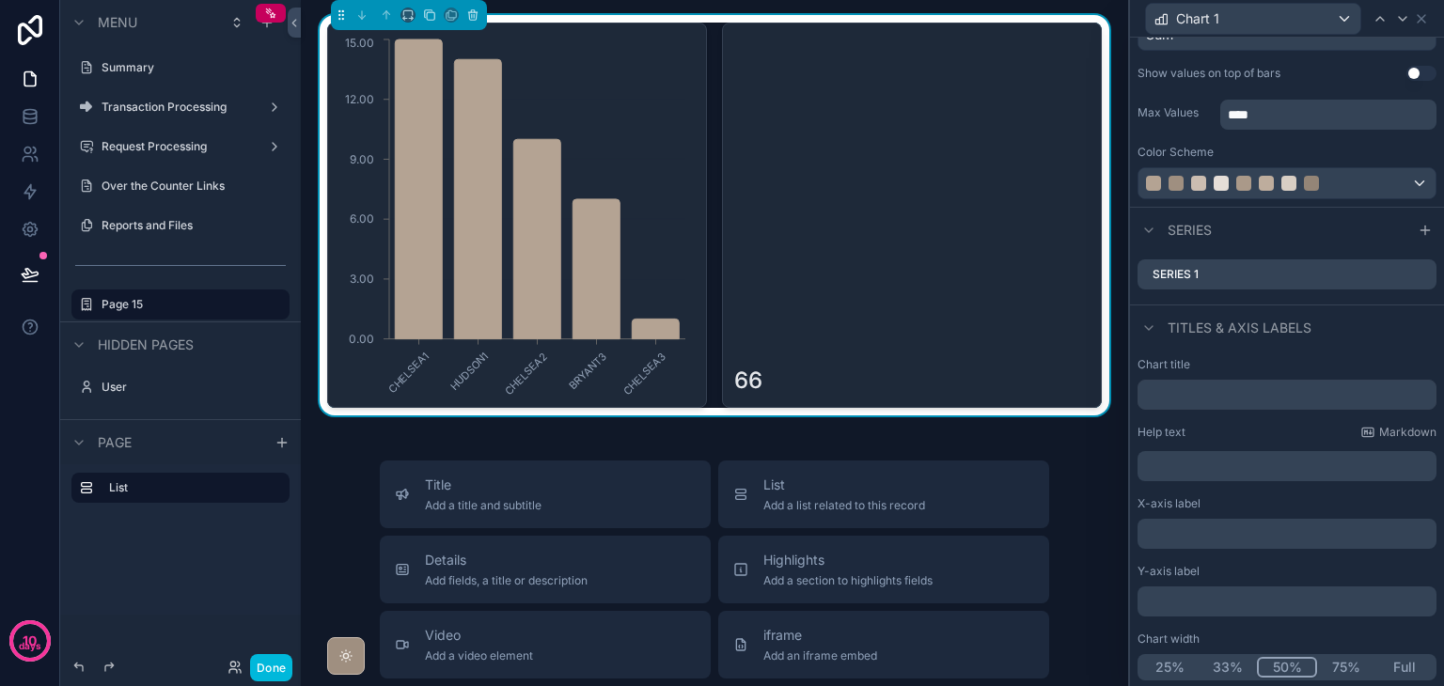
click at [1398, 670] on button "Full" at bounding box center [1405, 667] width 58 height 21
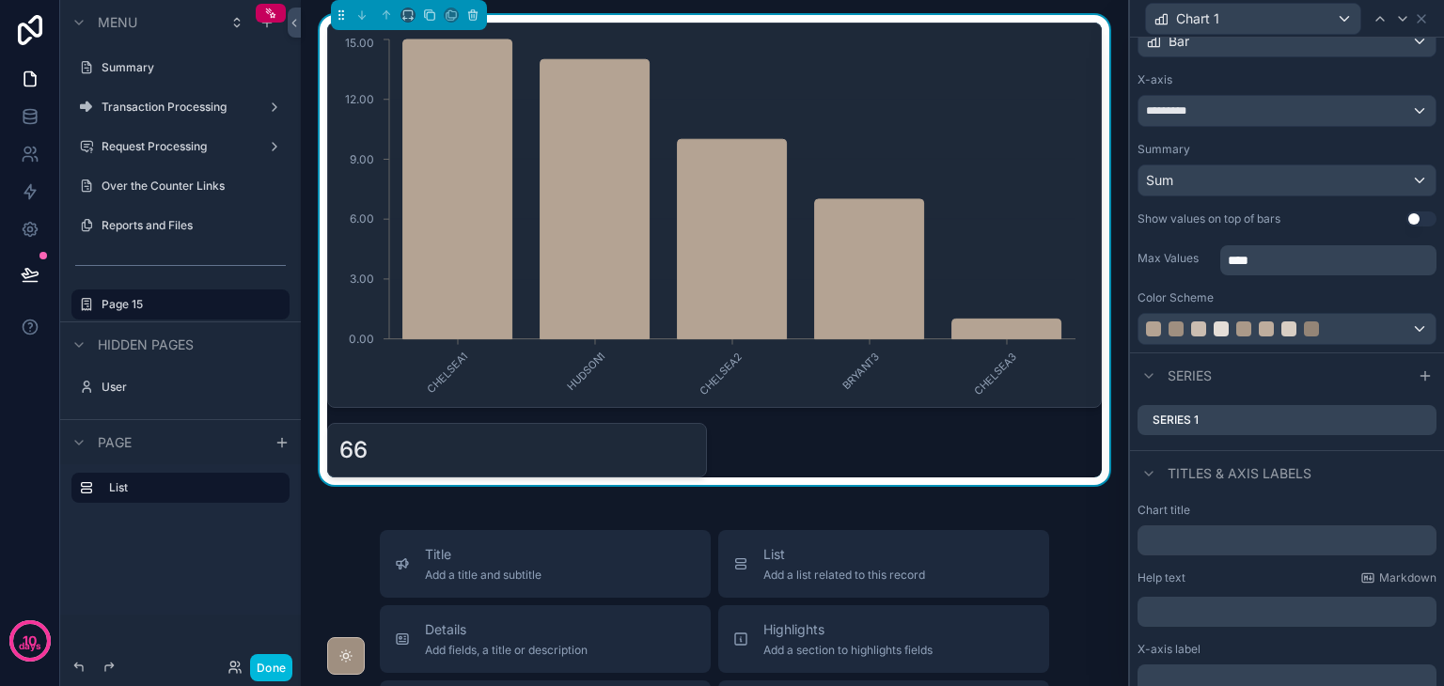
scroll to position [95, 0]
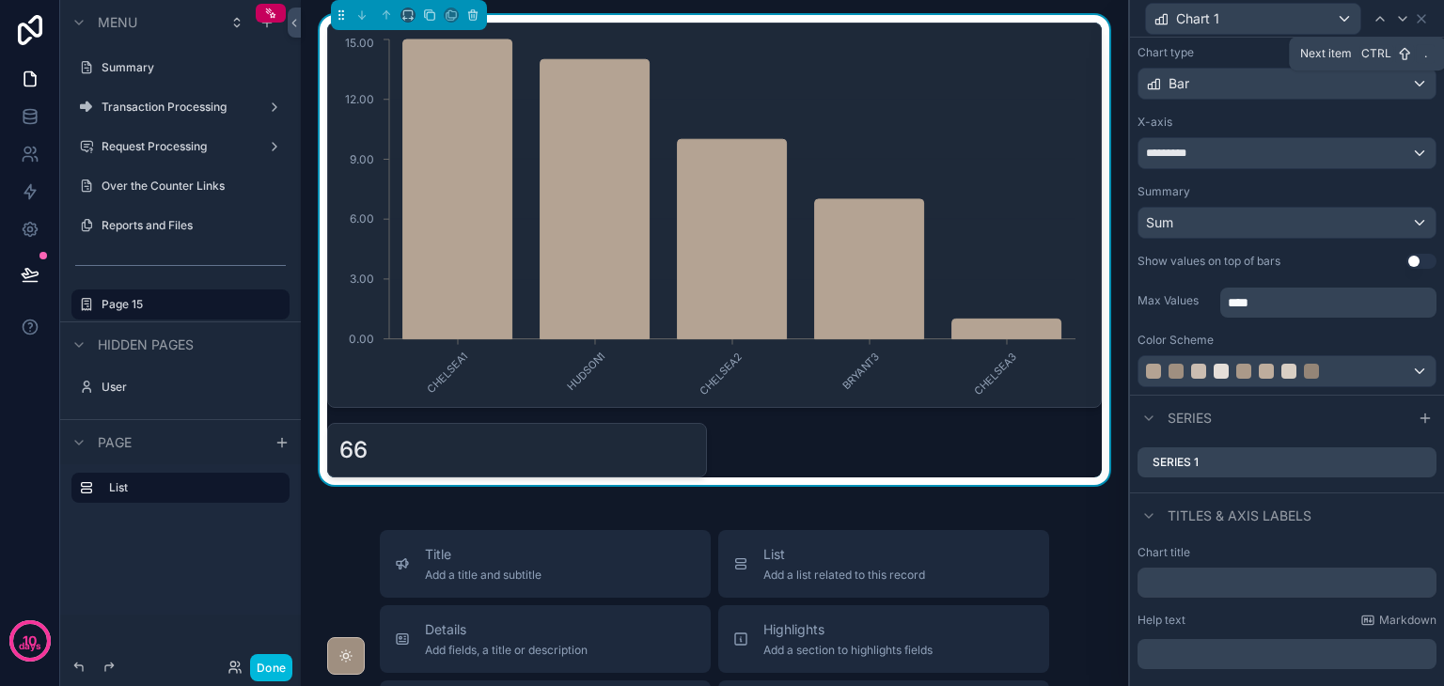
click at [1399, 23] on icon at bounding box center [1402, 18] width 15 height 15
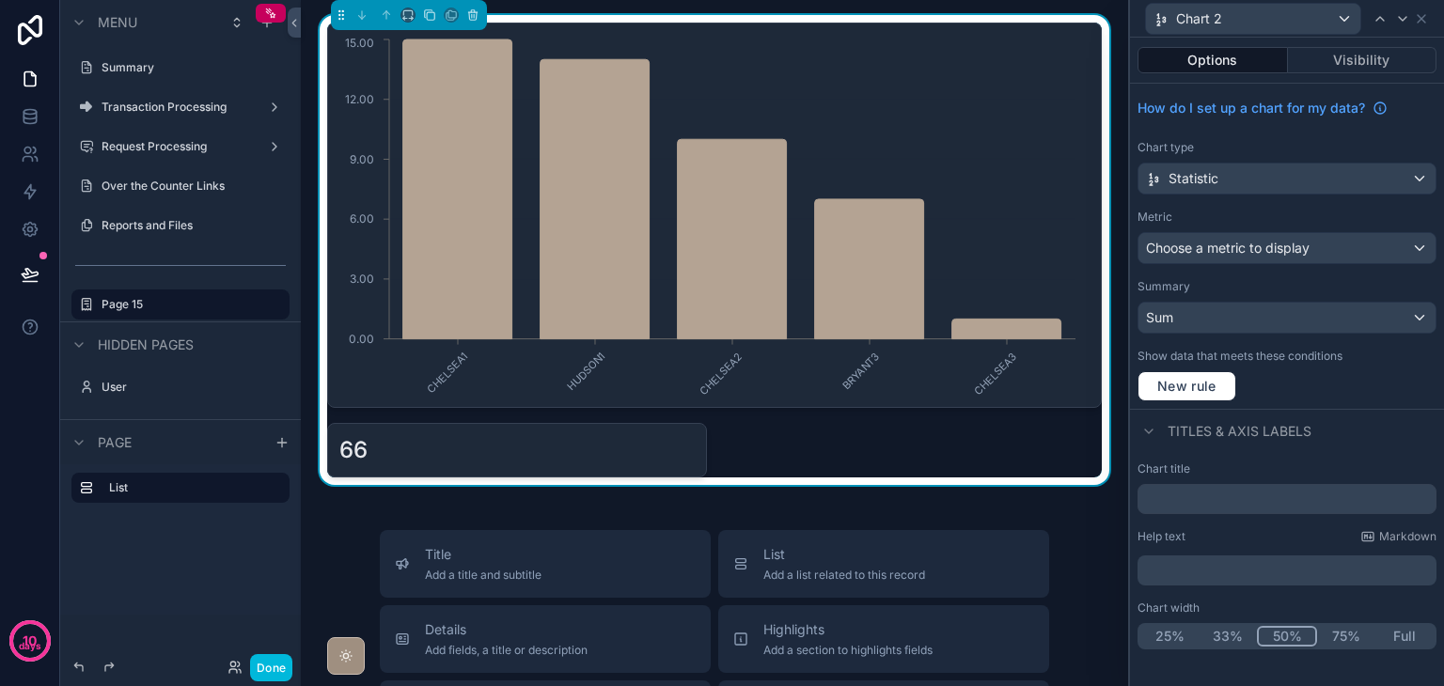
click at [831, 440] on div "CHELSEA1 HUDSON1 CHELSEA2 BRYANT3 CHELSEA3 0.00 3.00 6.00 9.00 12.00 15.00 66" at bounding box center [714, 250] width 775 height 455
click at [1420, 15] on icon at bounding box center [1421, 18] width 15 height 15
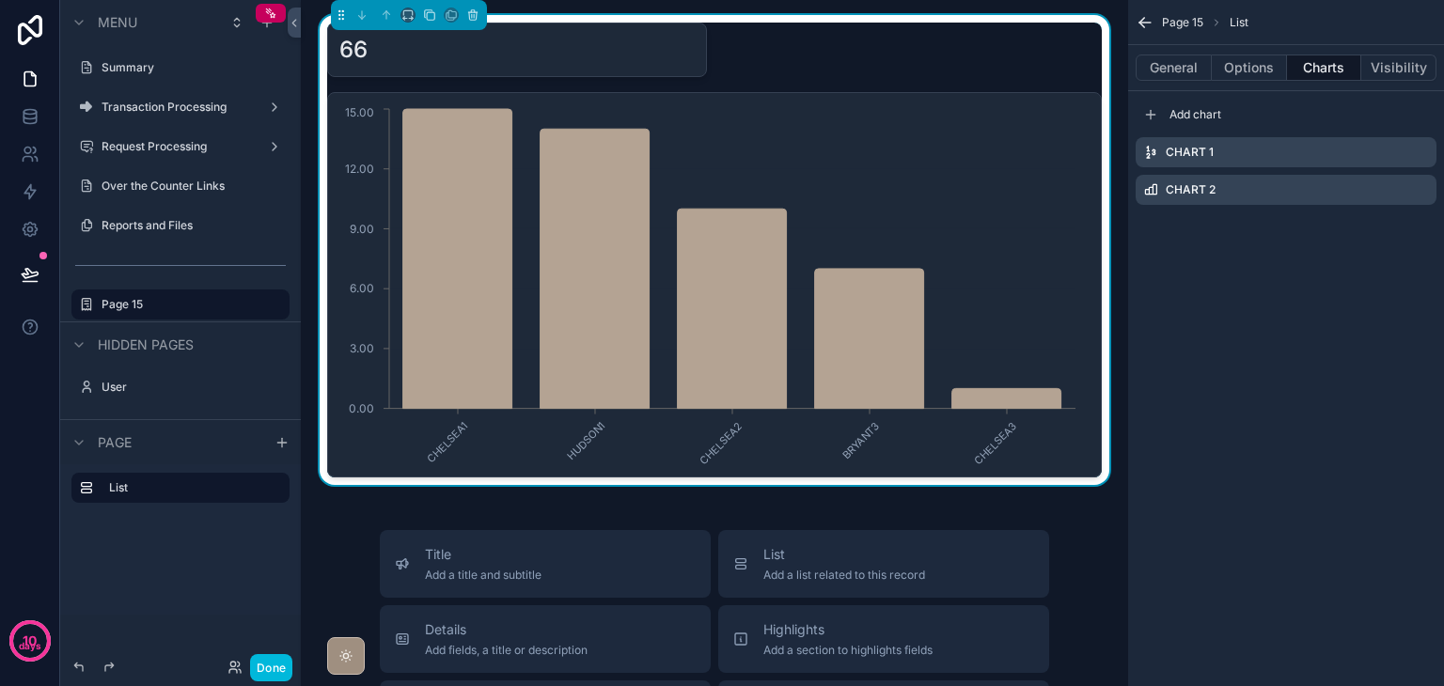
click at [0, 0] on icon "scrollable content" at bounding box center [0, 0] width 0 height 0
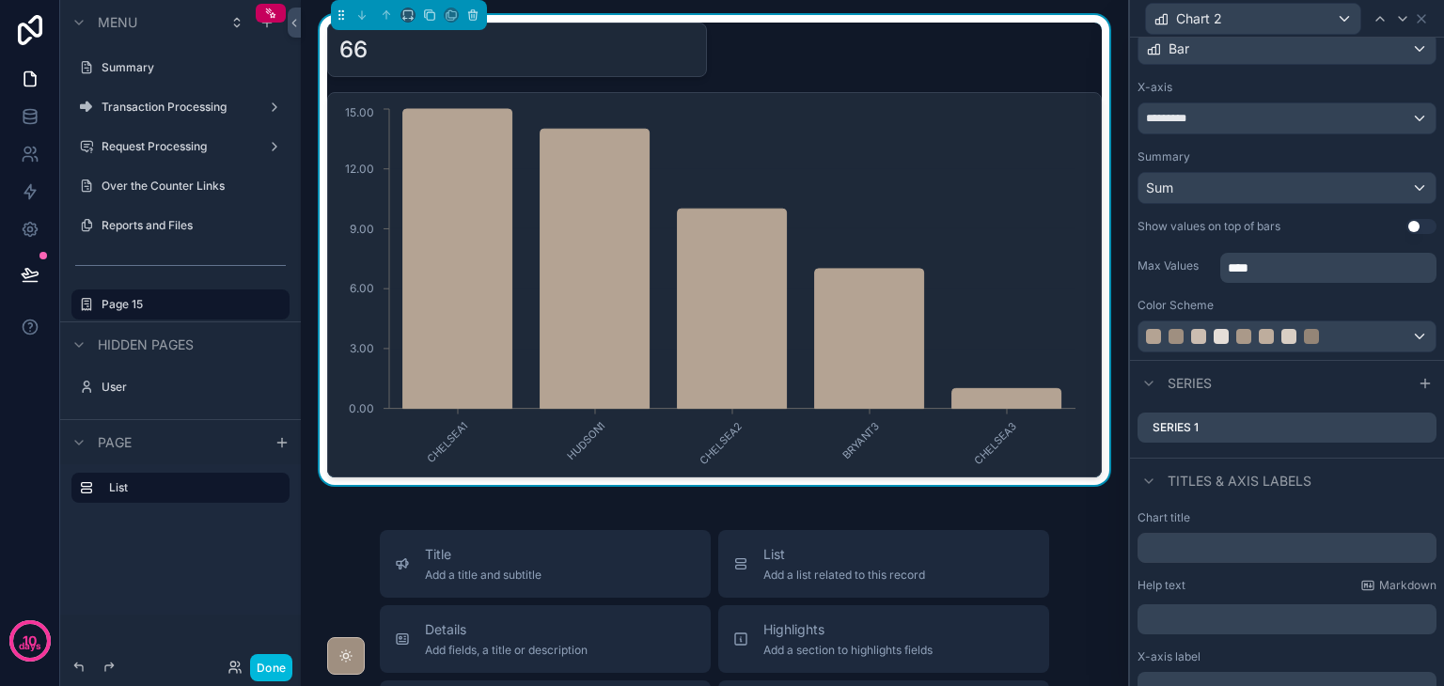
scroll to position [0, 0]
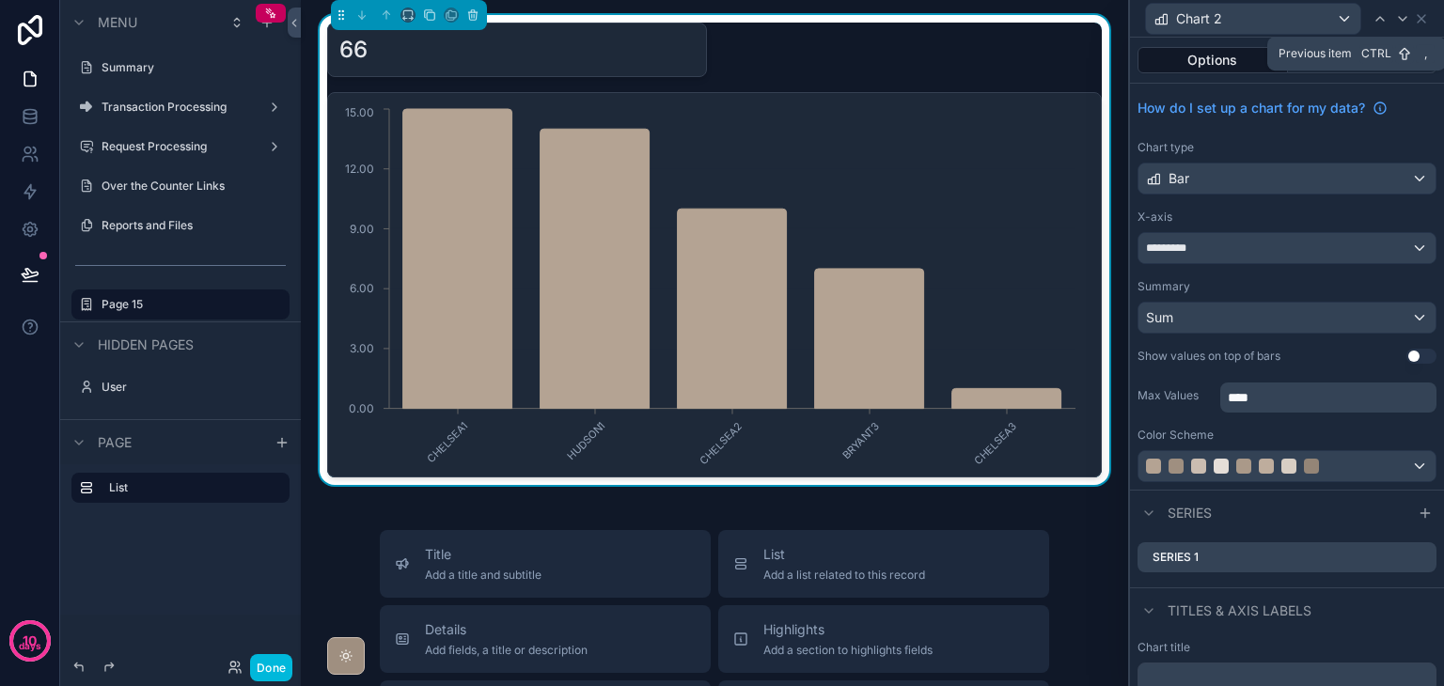
click at [1380, 24] on icon at bounding box center [1380, 18] width 15 height 15
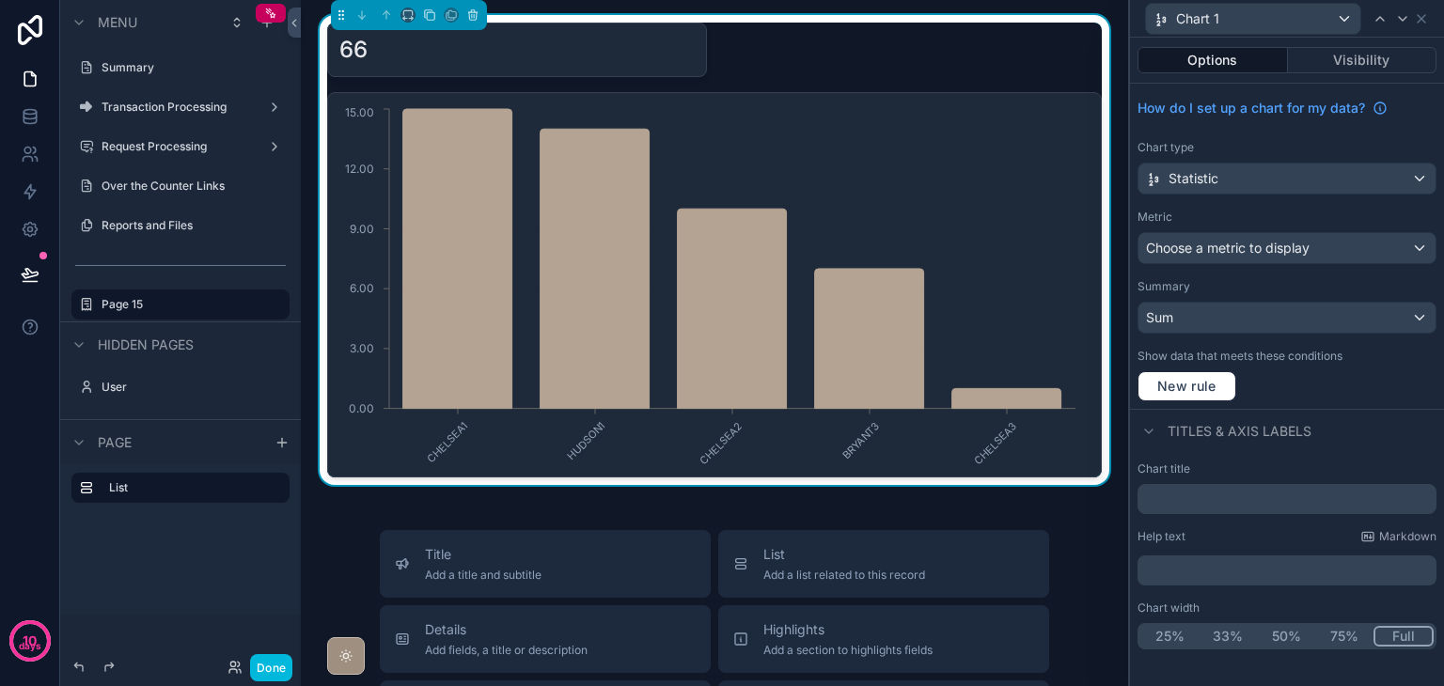
click at [1407, 633] on button "Full" at bounding box center [1404, 636] width 60 height 21
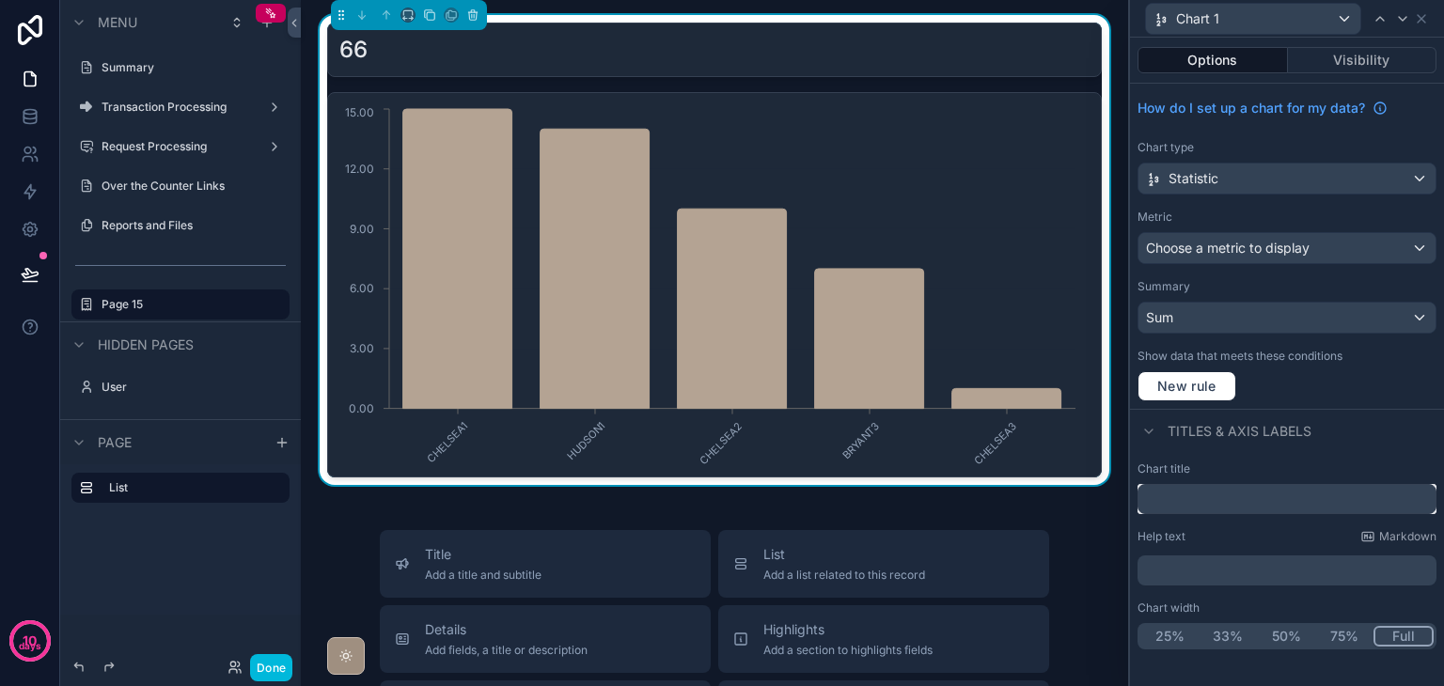
click at [1208, 492] on input "text" at bounding box center [1287, 499] width 299 height 30
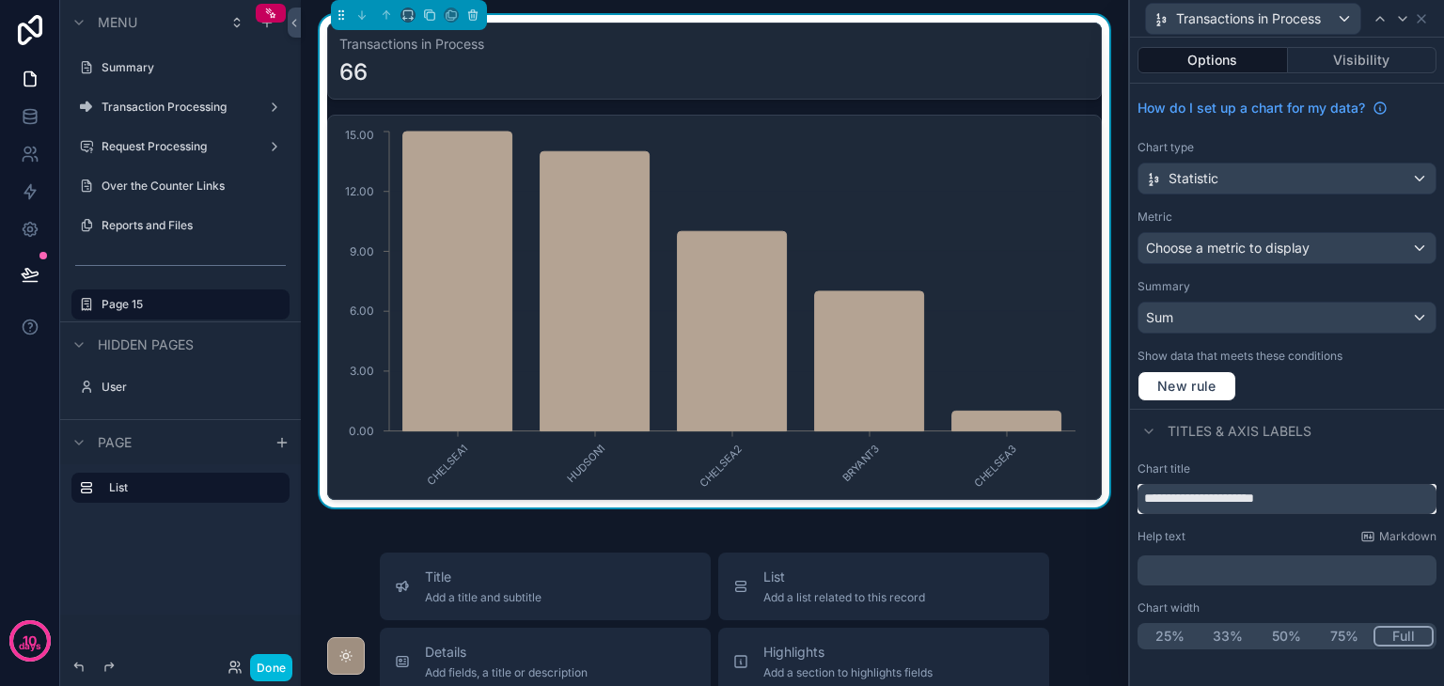
click at [1301, 496] on input "**********" at bounding box center [1287, 499] width 299 height 30
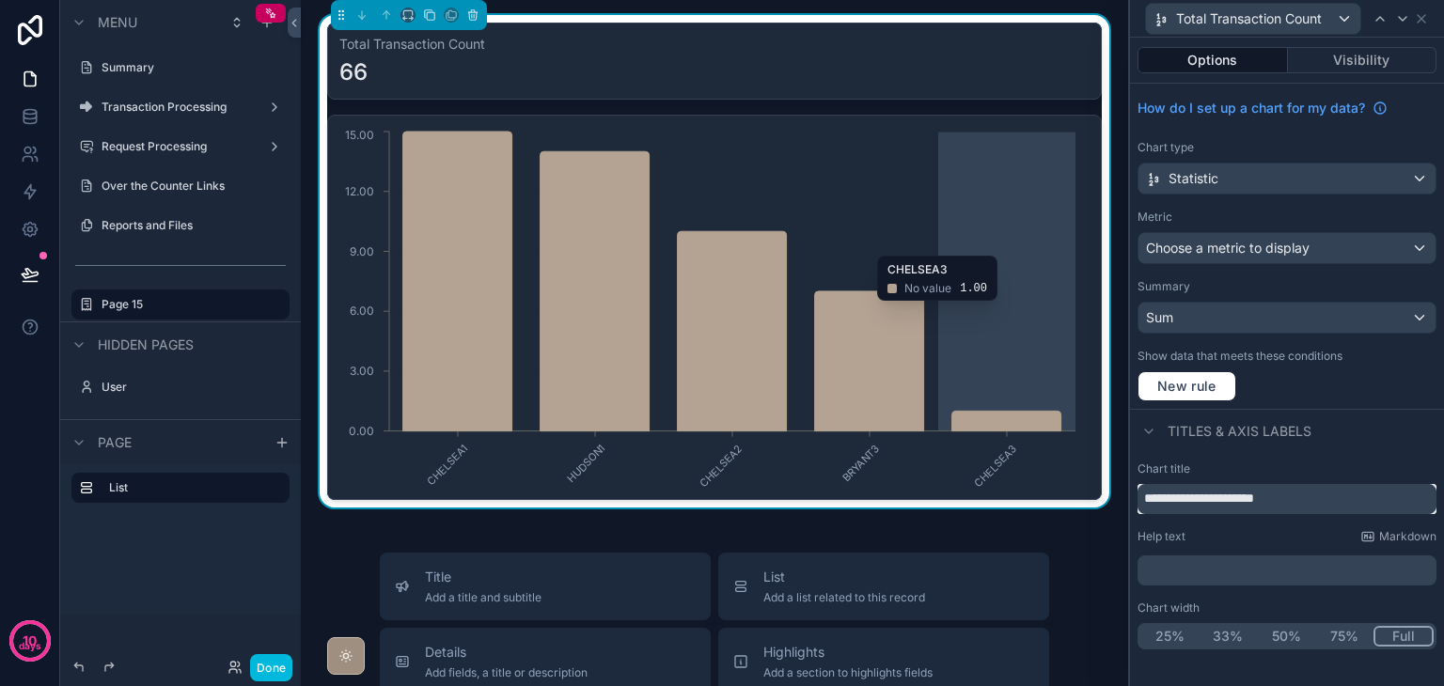
type input "**********"
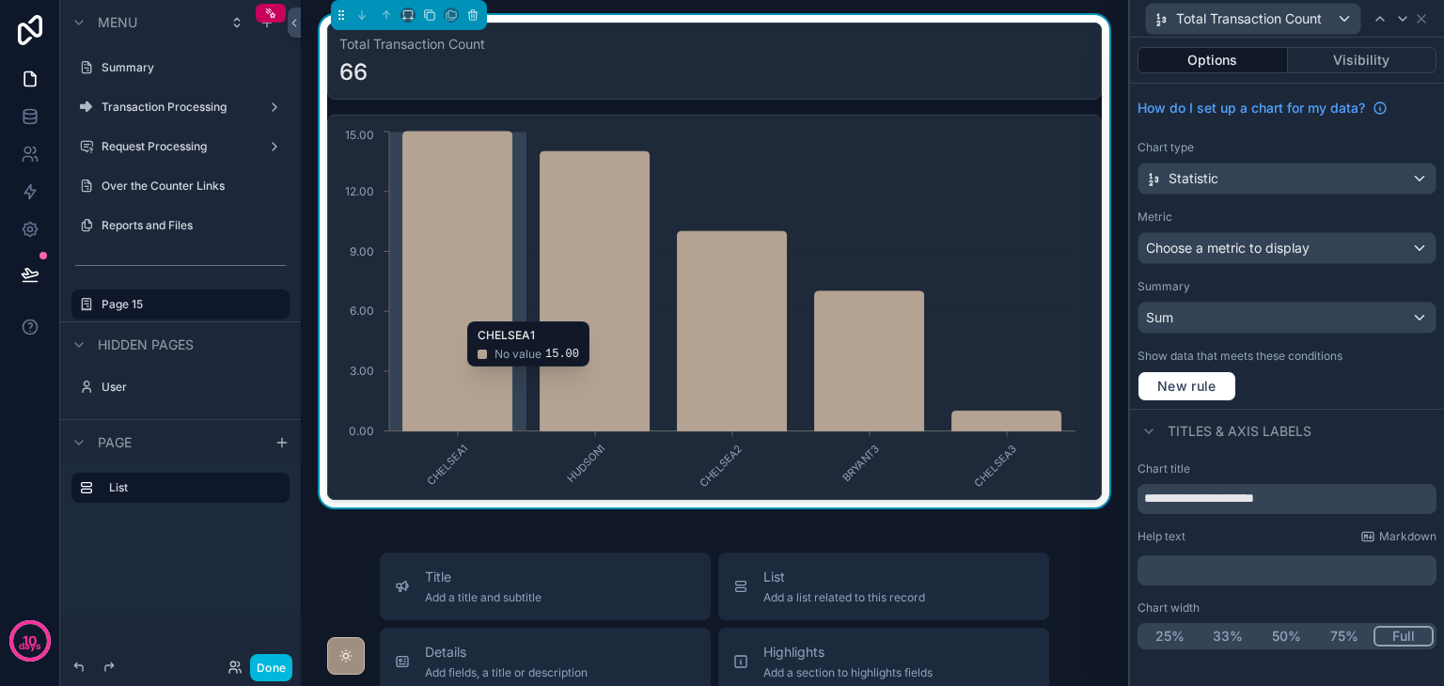
click at [1064, 245] on icon "CHELSEA1 HUDSON1 CHELSEA2 BRYANT3 CHELSEA3 0.00 3.00 6.00 9.00 12.00 15.00" at bounding box center [709, 307] width 741 height 361
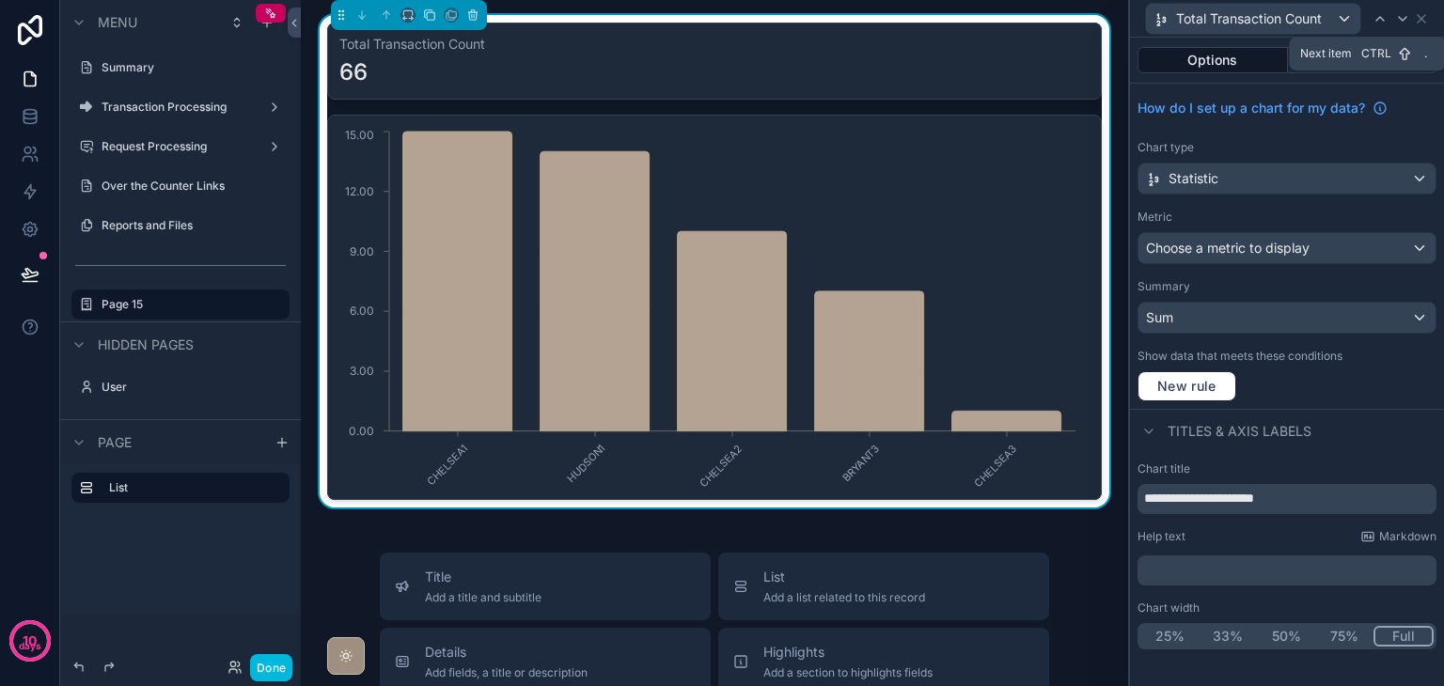
click at [1409, 20] on icon at bounding box center [1402, 18] width 15 height 15
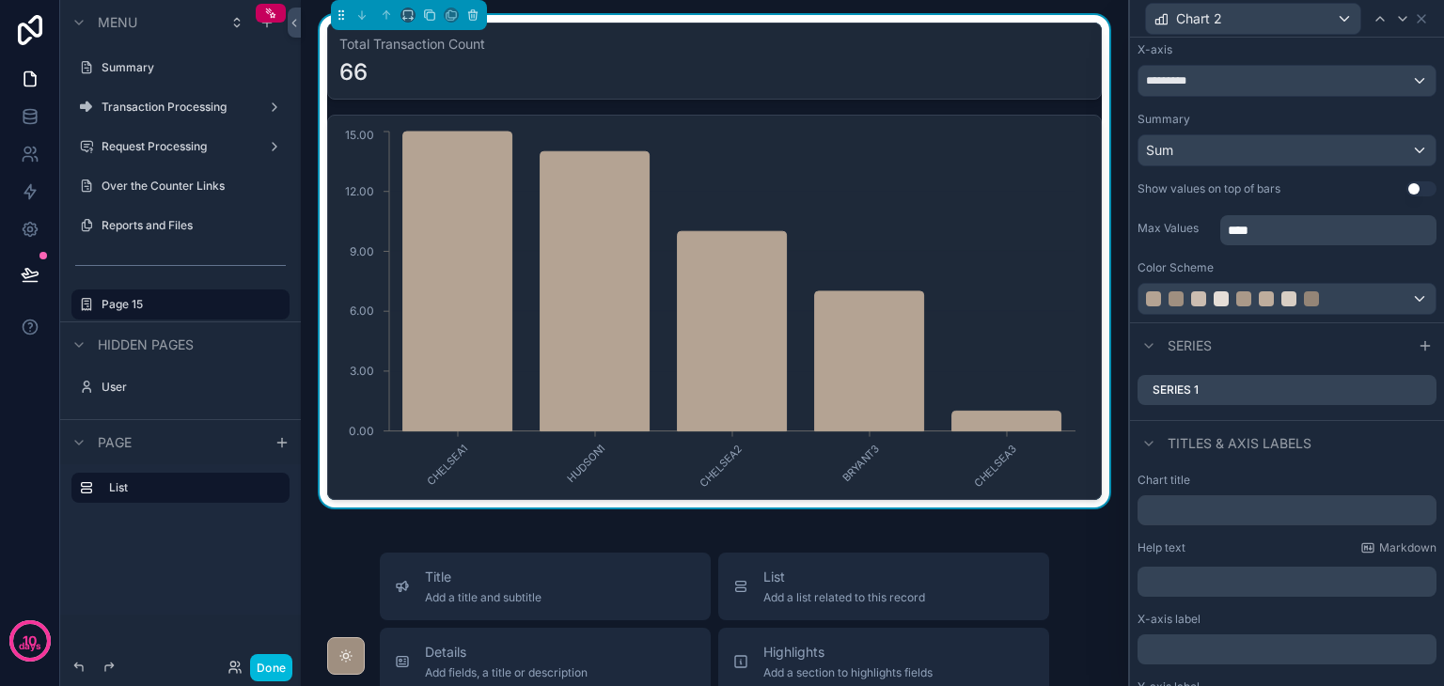
scroll to position [282, 0]
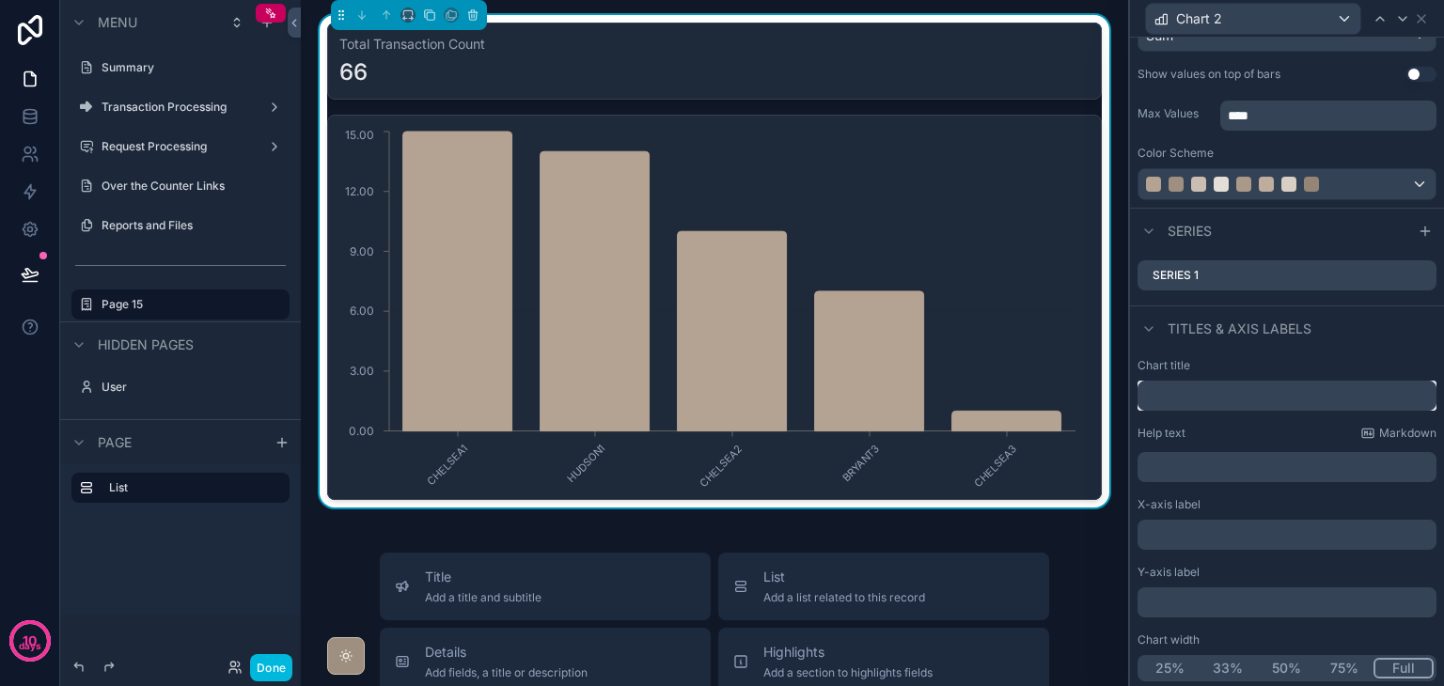
click at [1223, 400] on input "text" at bounding box center [1287, 396] width 299 height 30
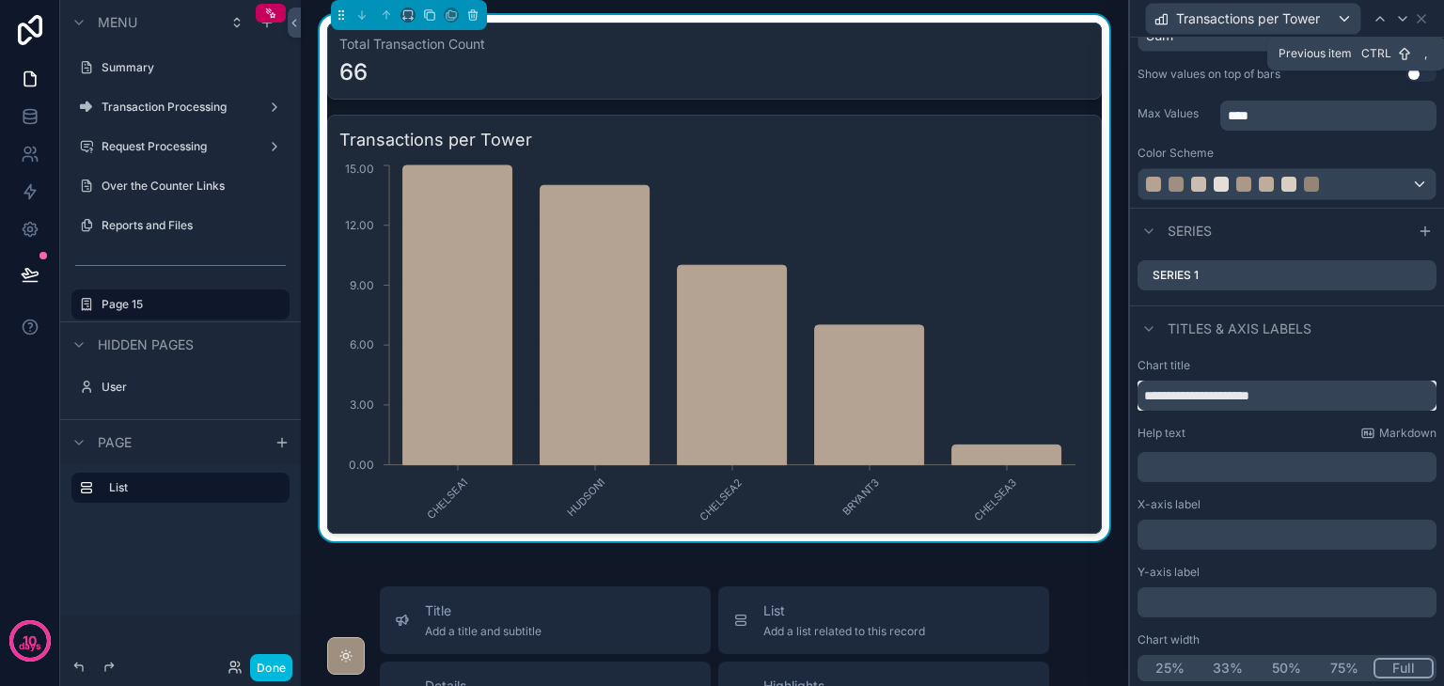
type input "**********"
click at [1385, 16] on icon at bounding box center [1380, 18] width 15 height 15
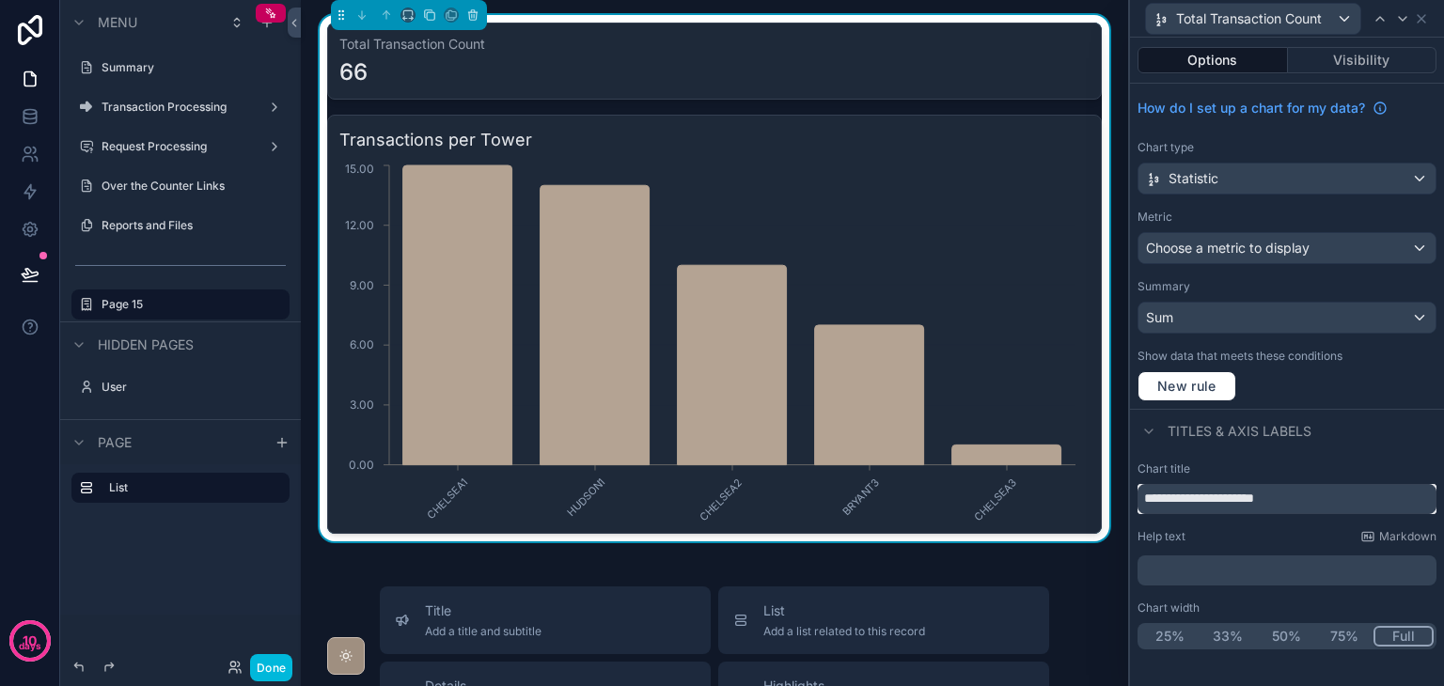
click at [1302, 502] on input "**********" at bounding box center [1287, 499] width 299 height 30
click at [1199, 575] on p "﻿" at bounding box center [1289, 570] width 288 height 19
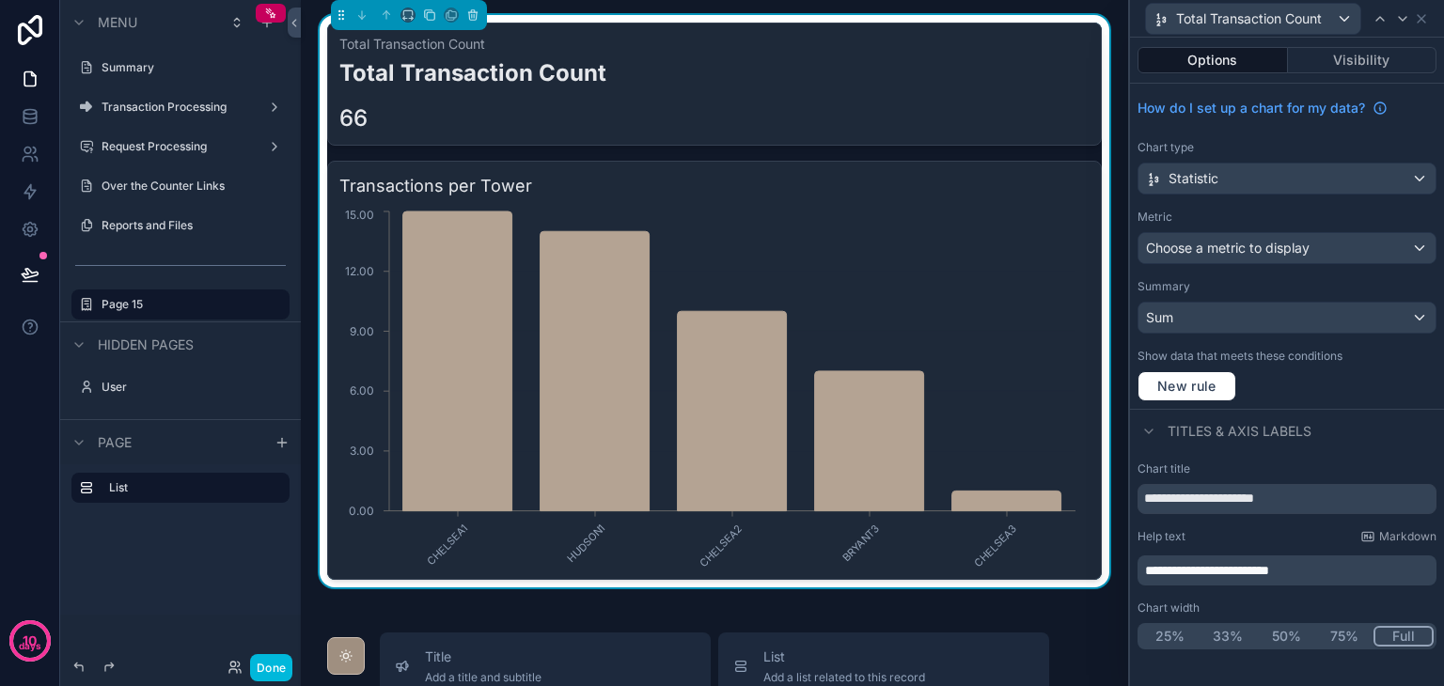
click at [1443, 411] on div "Titles & Axis labels" at bounding box center [1287, 431] width 314 height 45
click at [1354, 497] on input "**********" at bounding box center [1287, 499] width 299 height 30
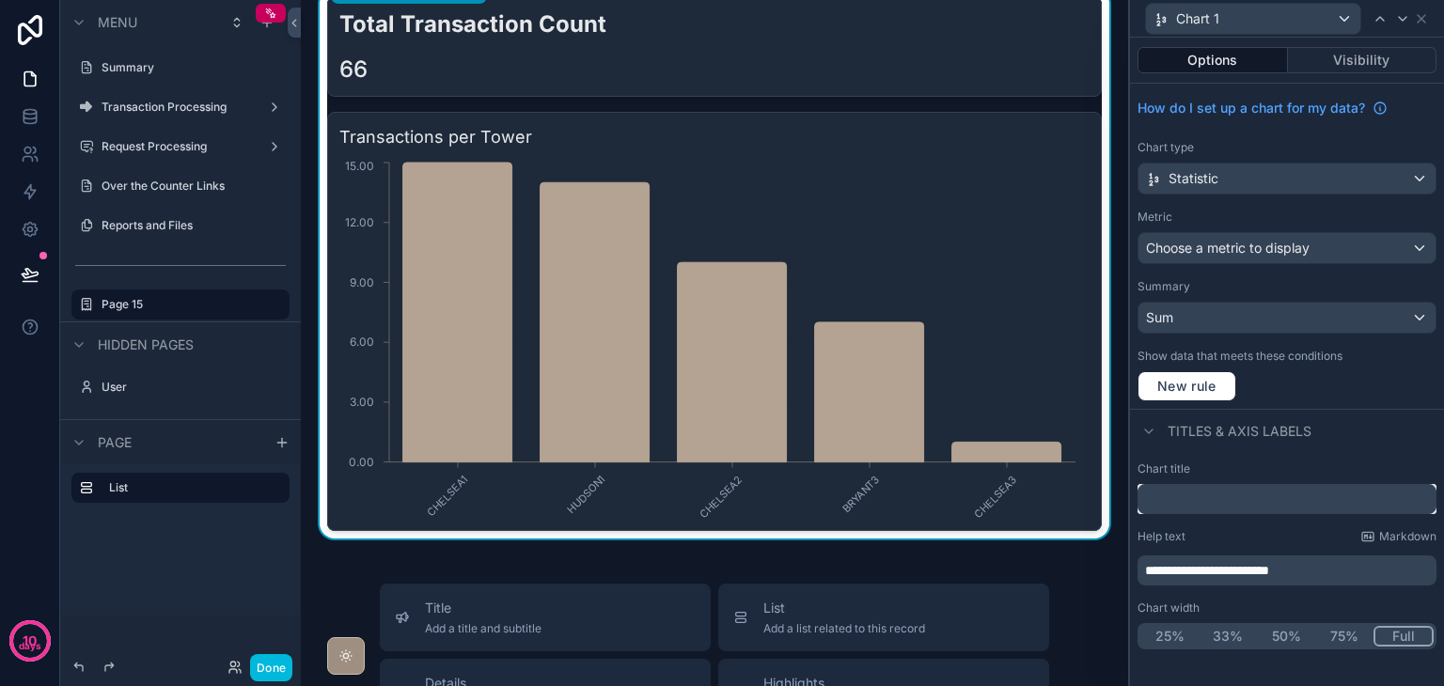
scroll to position [0, 0]
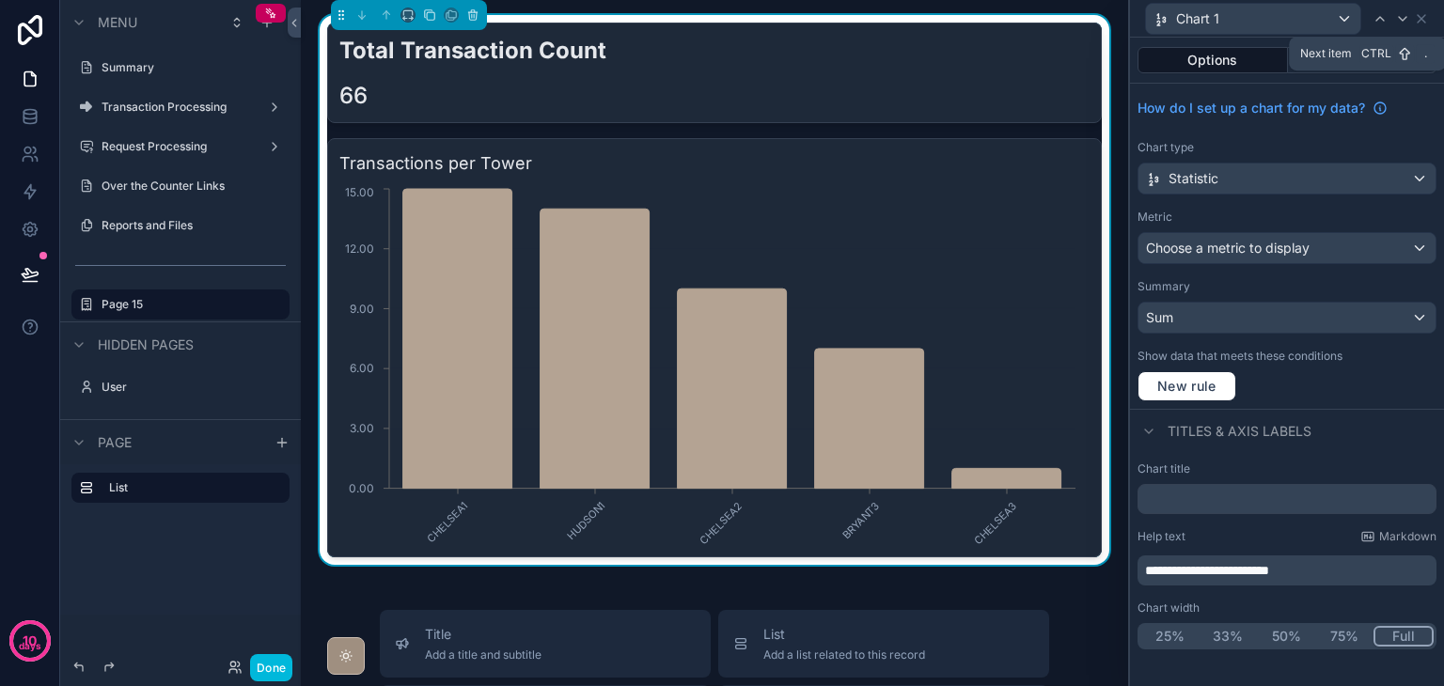
click at [1398, 17] on icon at bounding box center [1402, 18] width 15 height 15
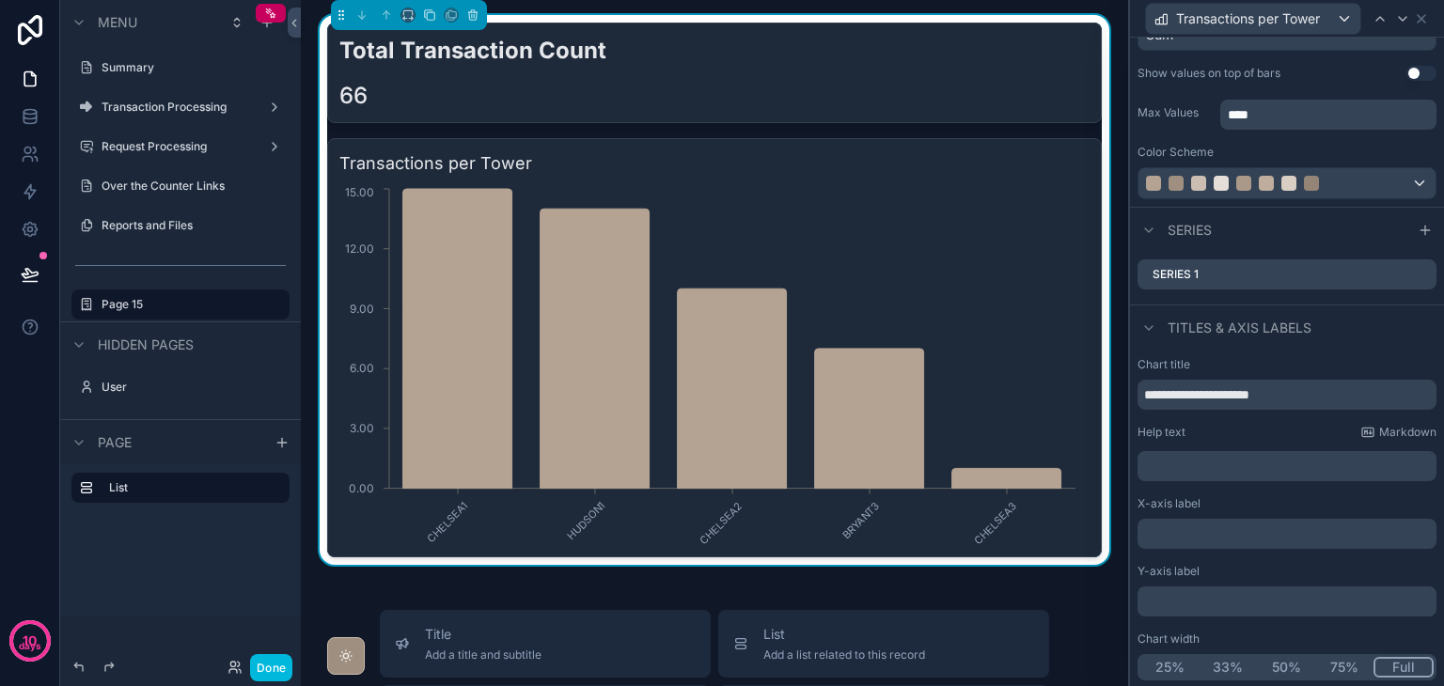
scroll to position [189, 0]
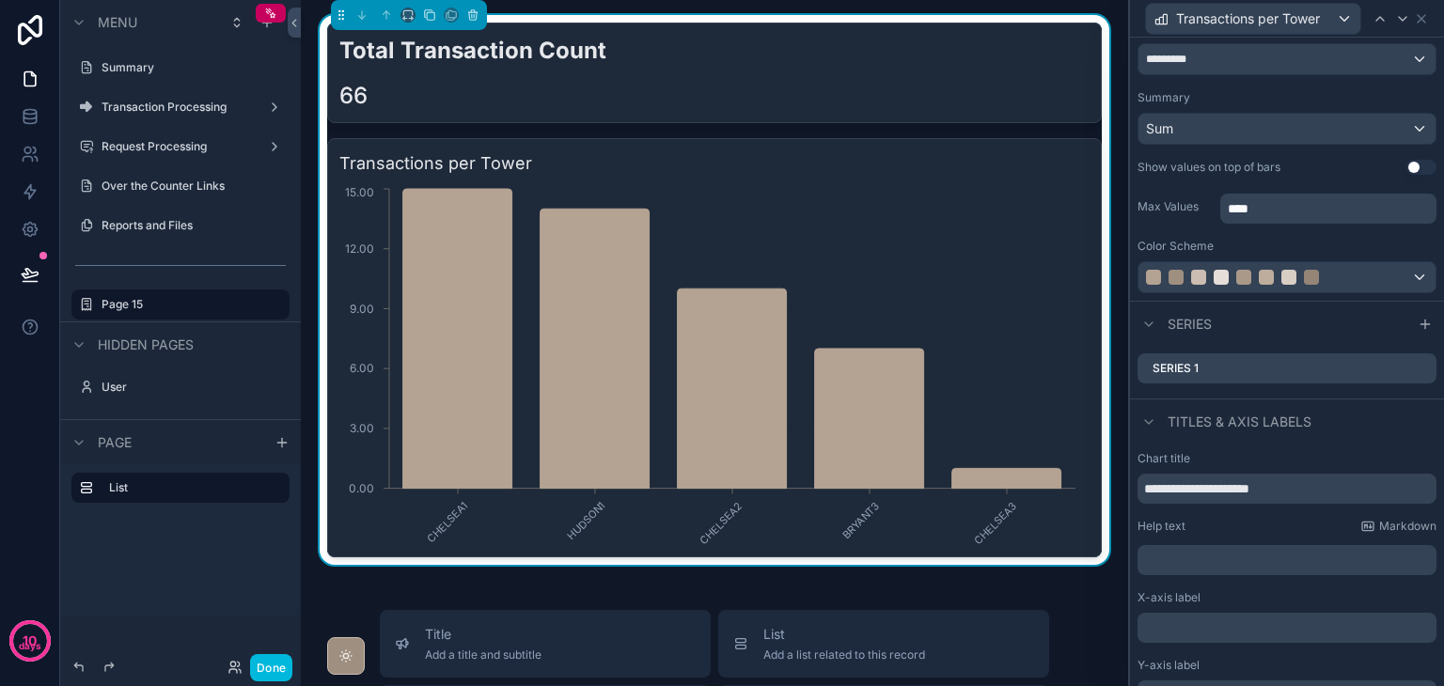
click at [257, 661] on button "Done" at bounding box center [271, 667] width 42 height 27
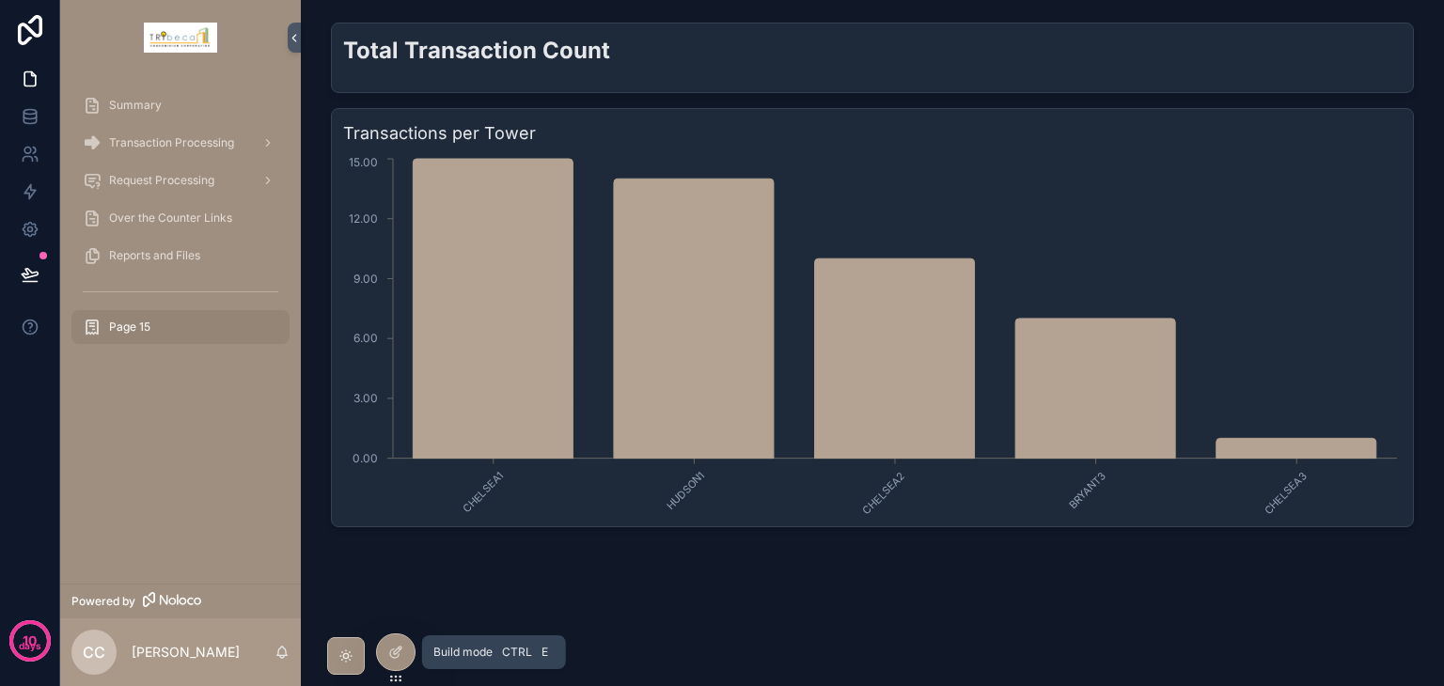
click at [401, 653] on icon at bounding box center [395, 652] width 15 height 15
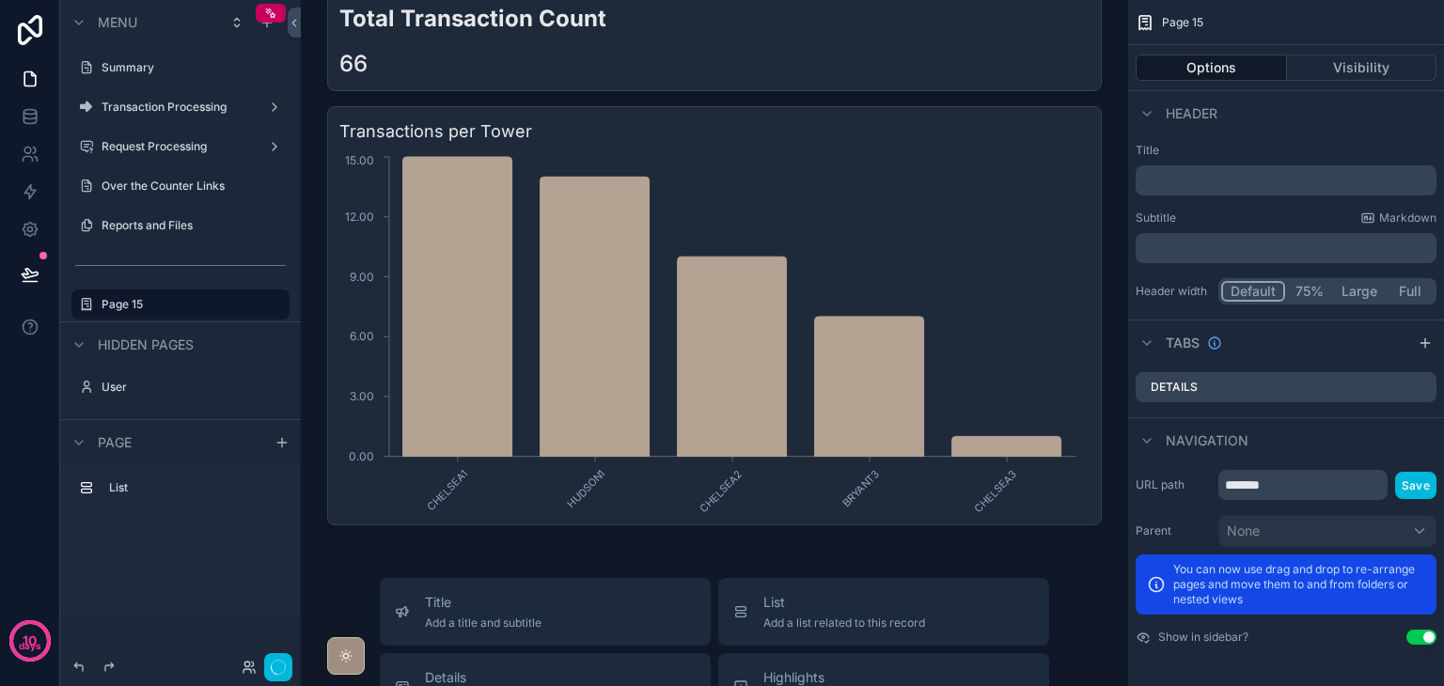
scroll to position [0, 0]
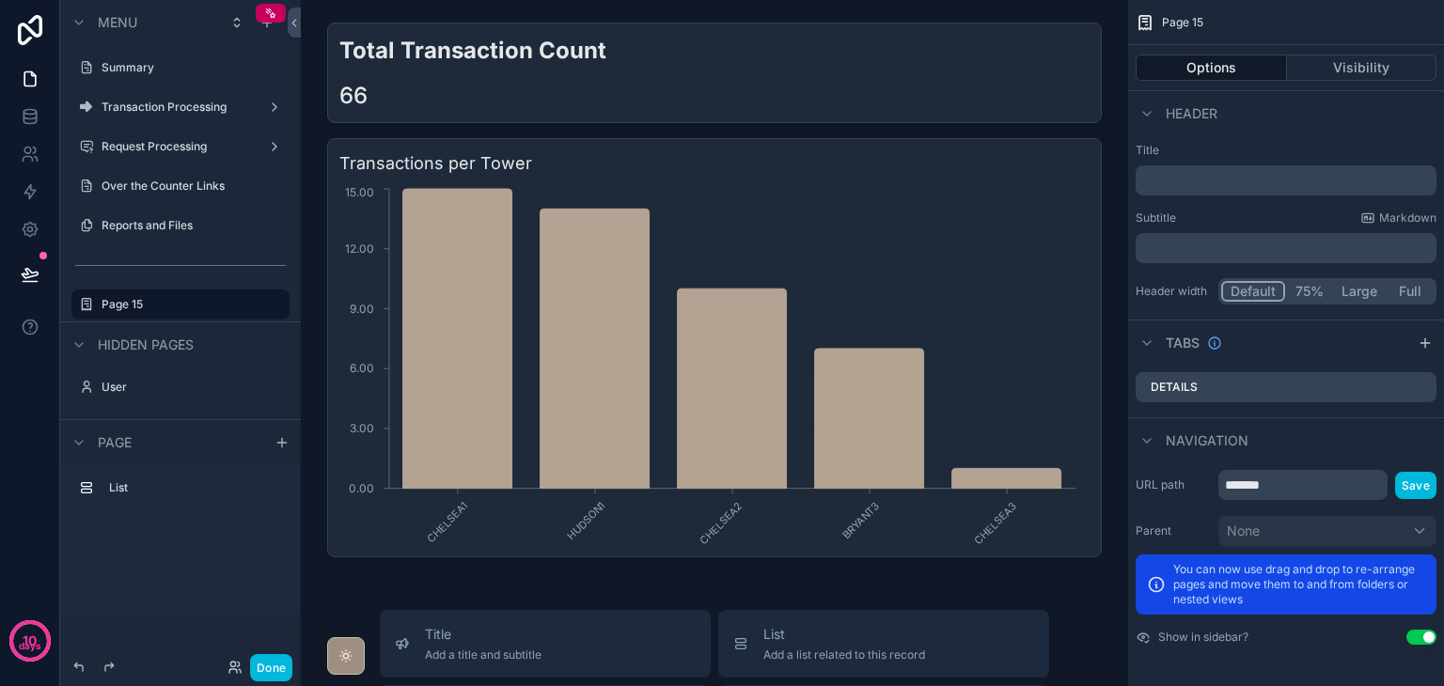
click at [1073, 253] on div "scrollable content" at bounding box center [714, 290] width 797 height 550
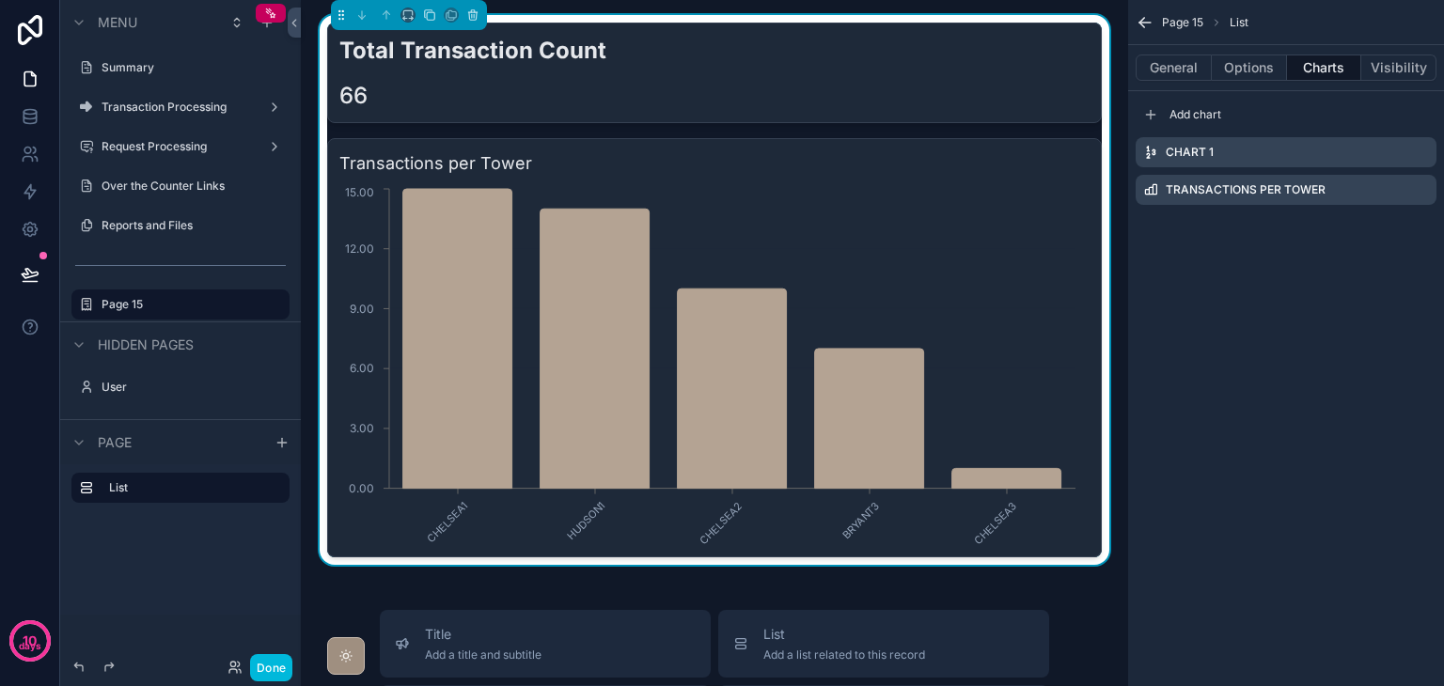
click at [1181, 68] on button "General" at bounding box center [1174, 68] width 76 height 26
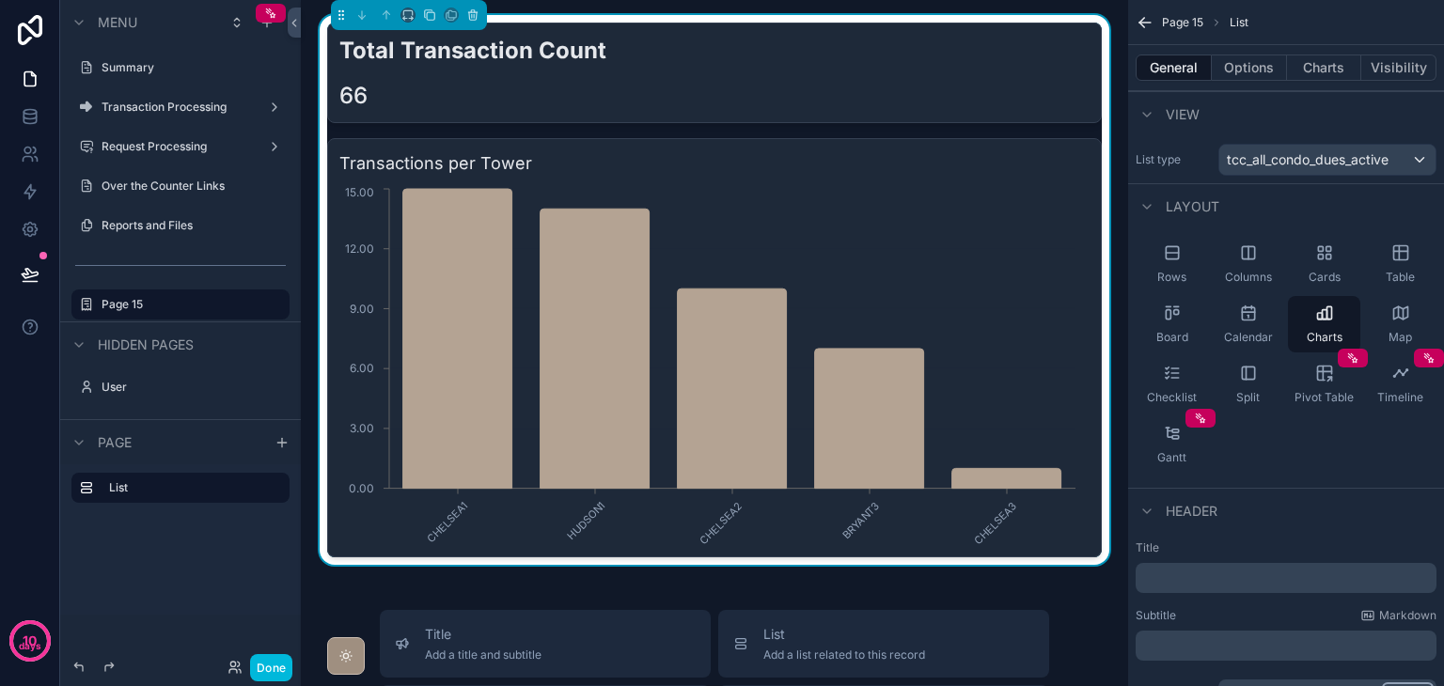
click at [1243, 640] on p "﻿" at bounding box center [1288, 646] width 290 height 19
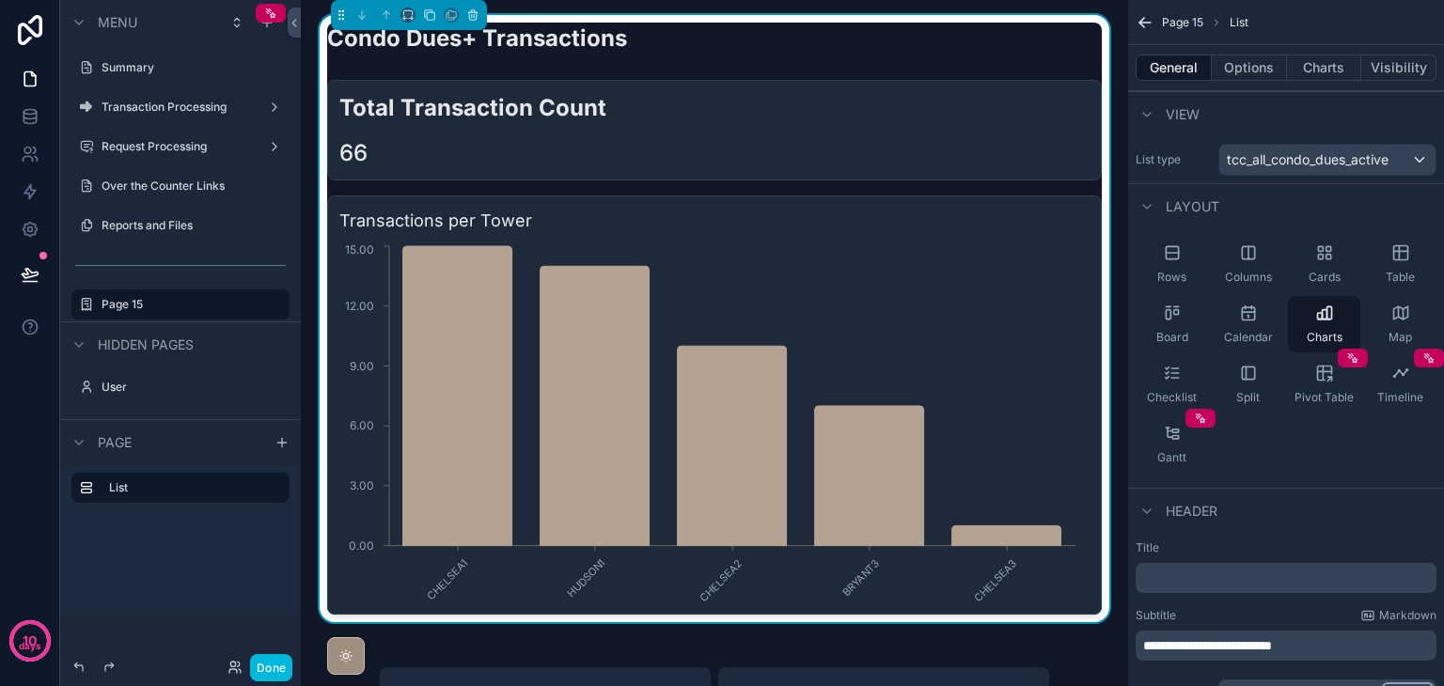
click at [1309, 71] on button "Charts" at bounding box center [1324, 68] width 75 height 26
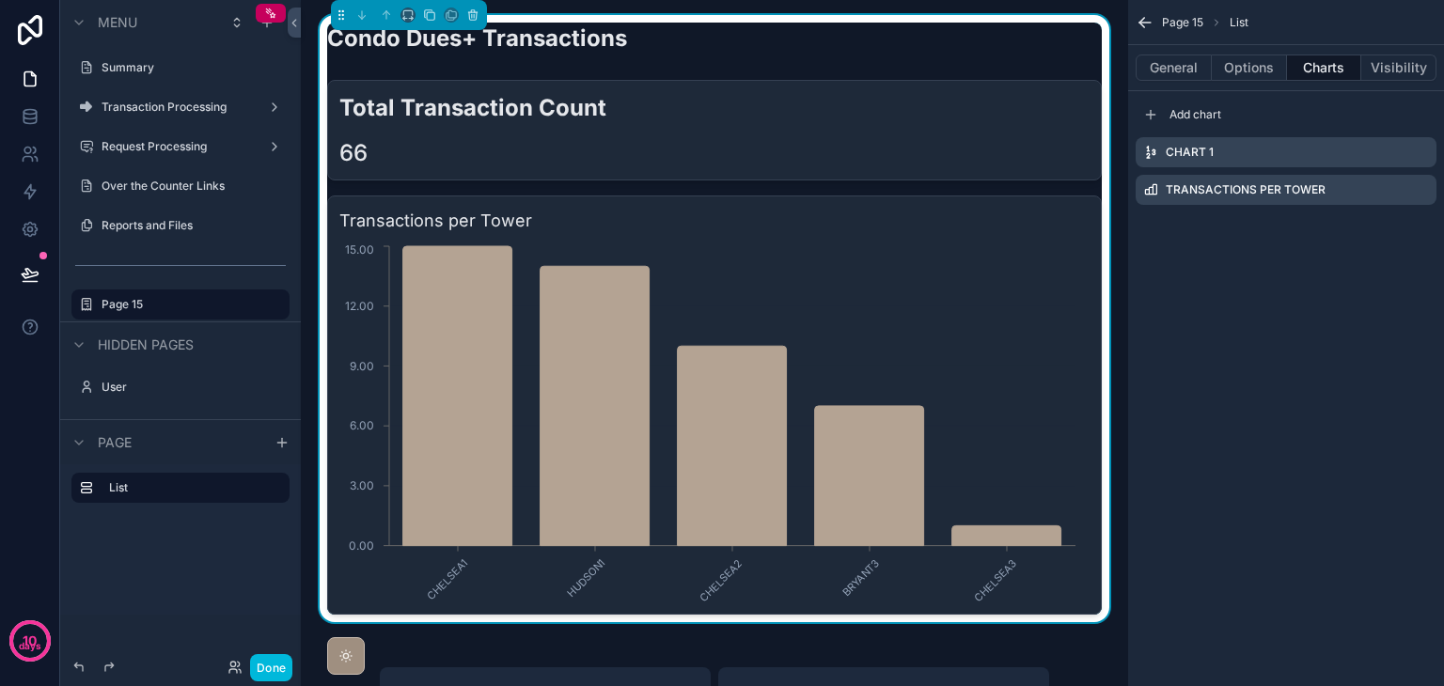
click at [0, 0] on icon "scrollable content" at bounding box center [0, 0] width 0 height 0
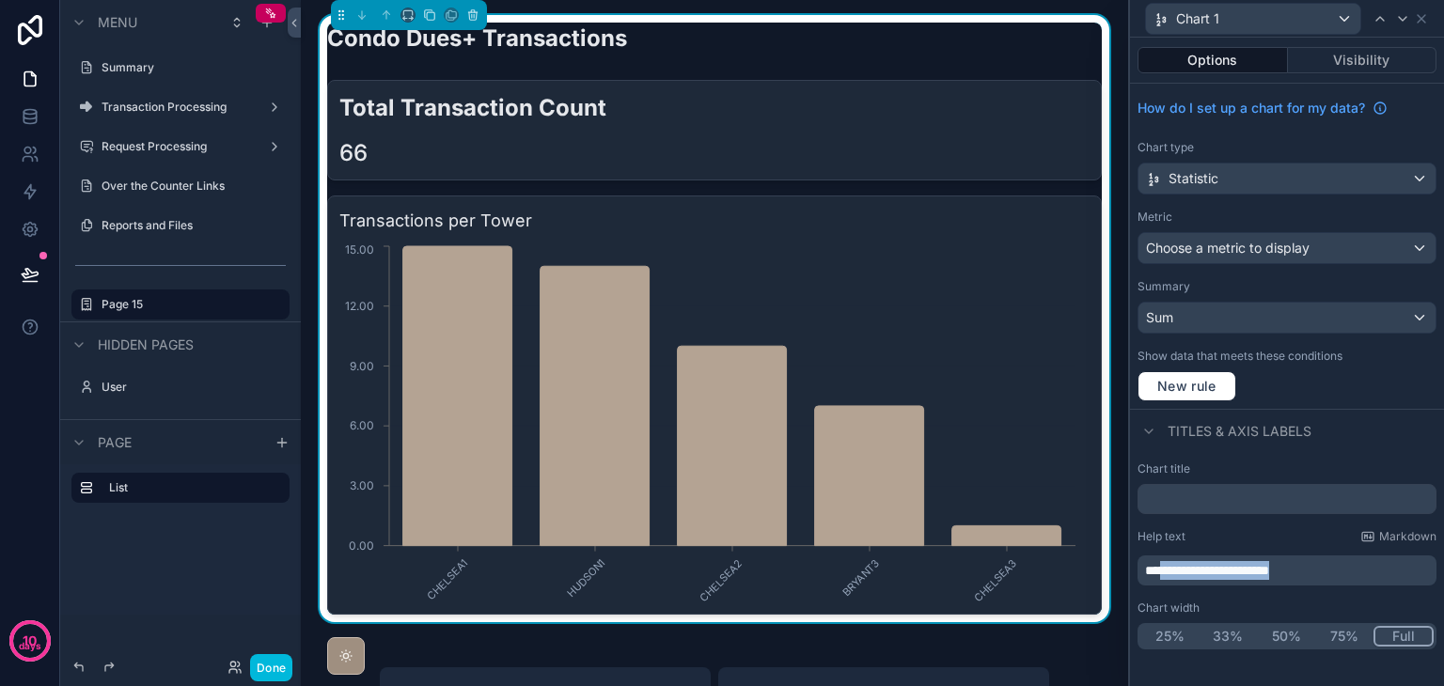
drag, startPoint x: 1345, startPoint y: 560, endPoint x: 1168, endPoint y: 574, distance: 177.3
click at [1168, 574] on p "**********" at bounding box center [1289, 570] width 288 height 19
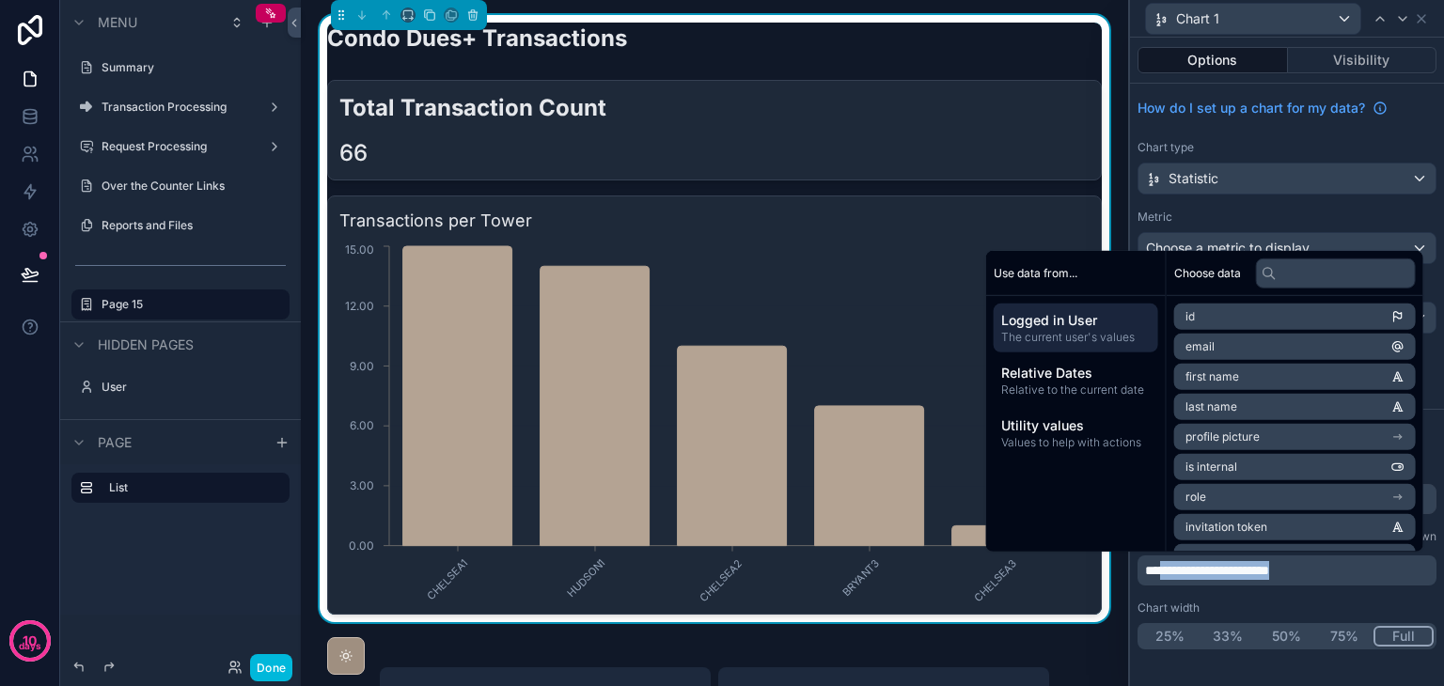
copy span "**********"
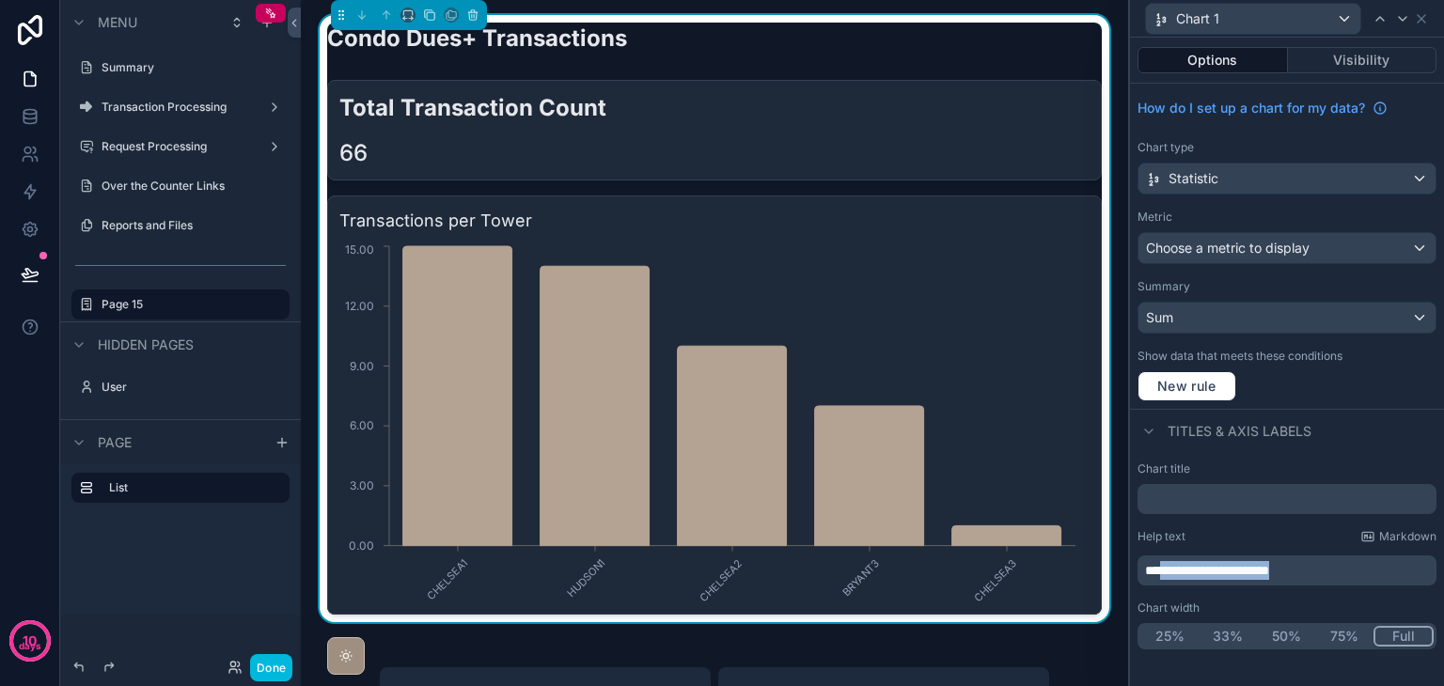
click at [1346, 569] on p "**********" at bounding box center [1289, 570] width 288 height 19
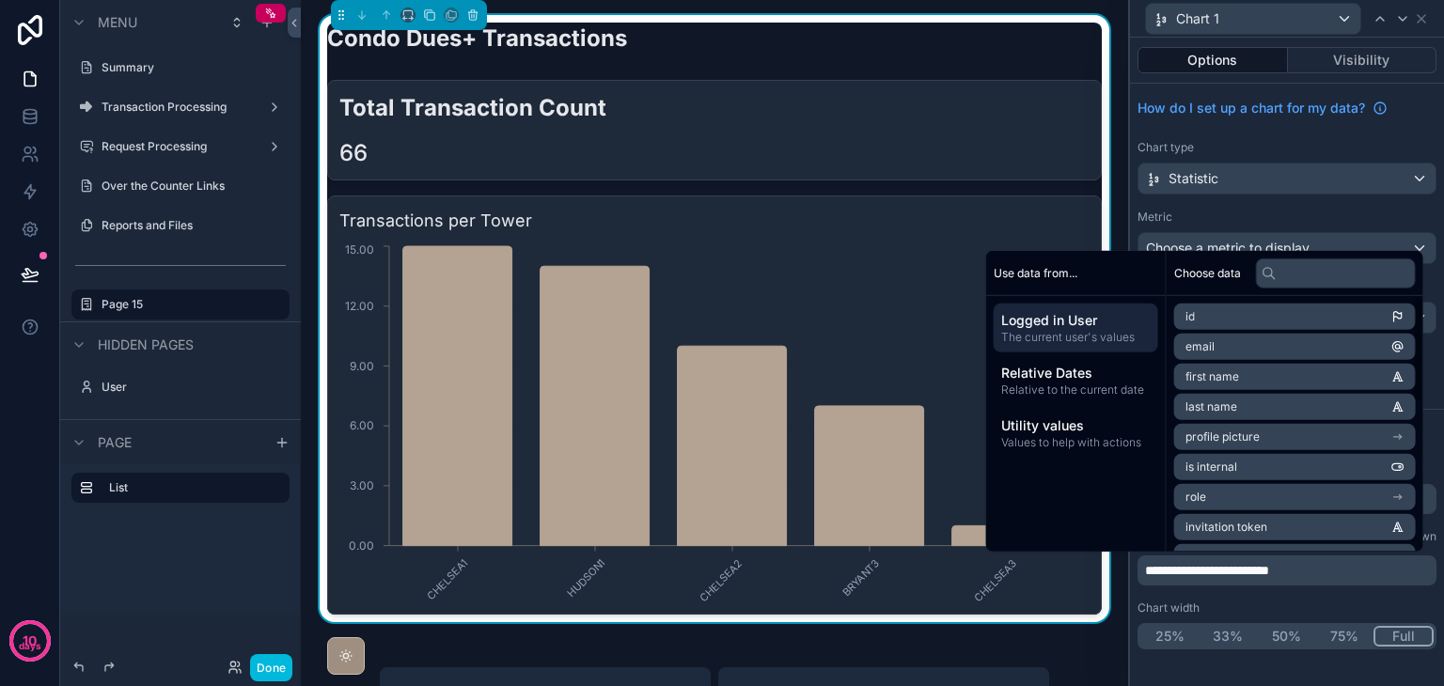
click at [1443, 402] on div "How do I set up a chart for my data? Chart type Statistic Metric Choose a metri…" at bounding box center [1287, 246] width 314 height 325
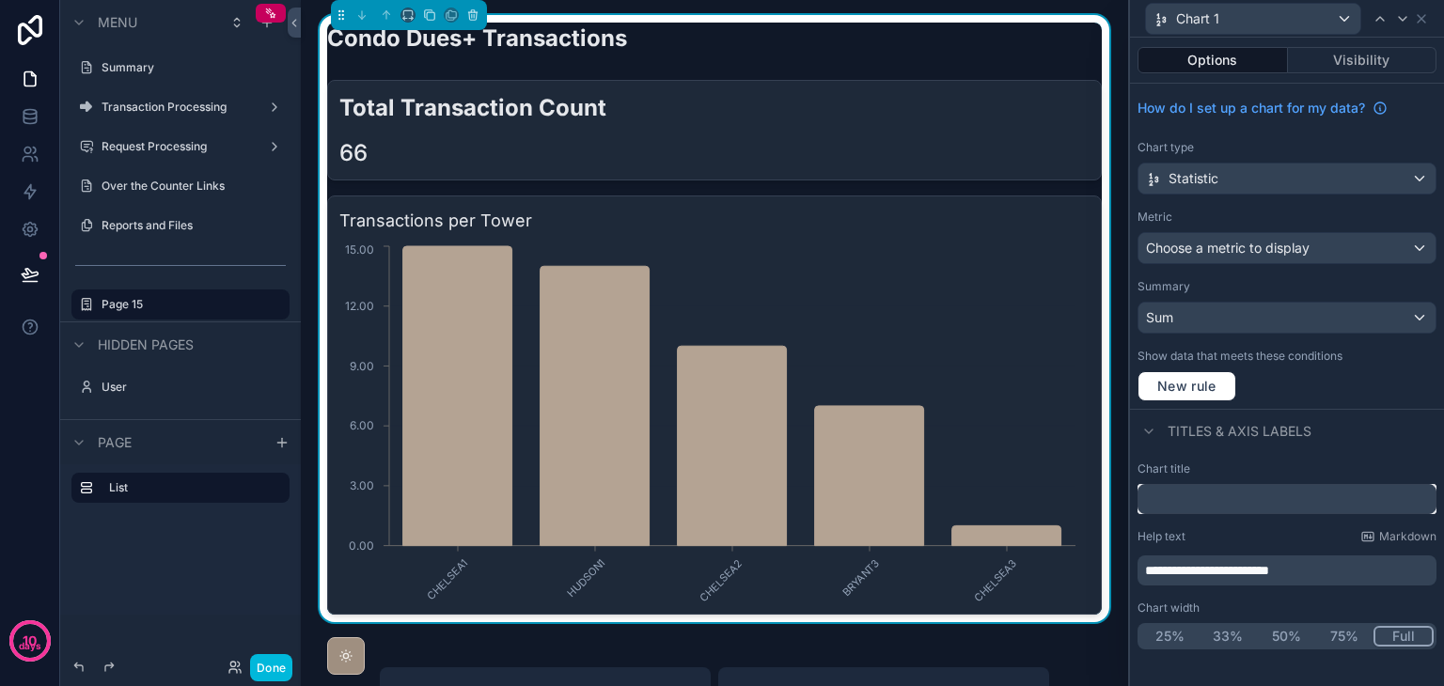
click at [1300, 490] on input "text" at bounding box center [1287, 499] width 299 height 30
paste input "**********"
type input "**********"
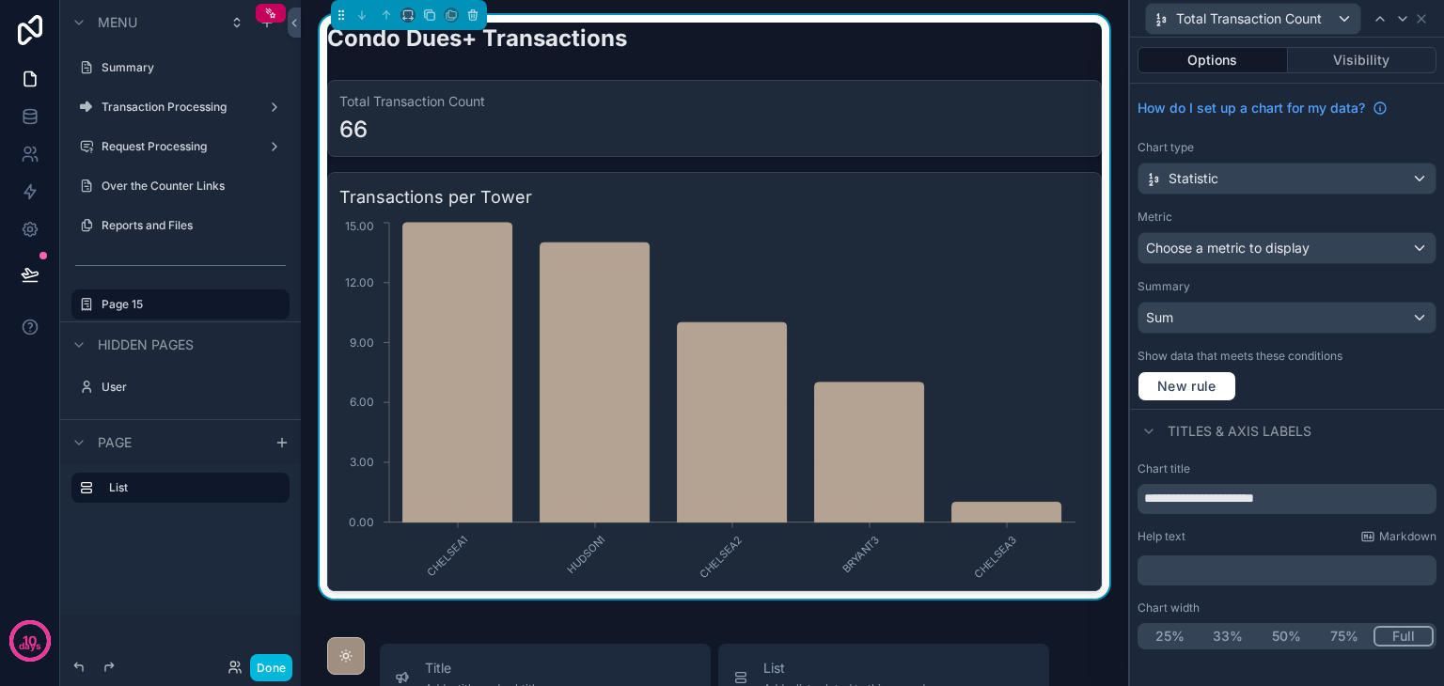
click at [286, 662] on button "Done" at bounding box center [271, 667] width 42 height 27
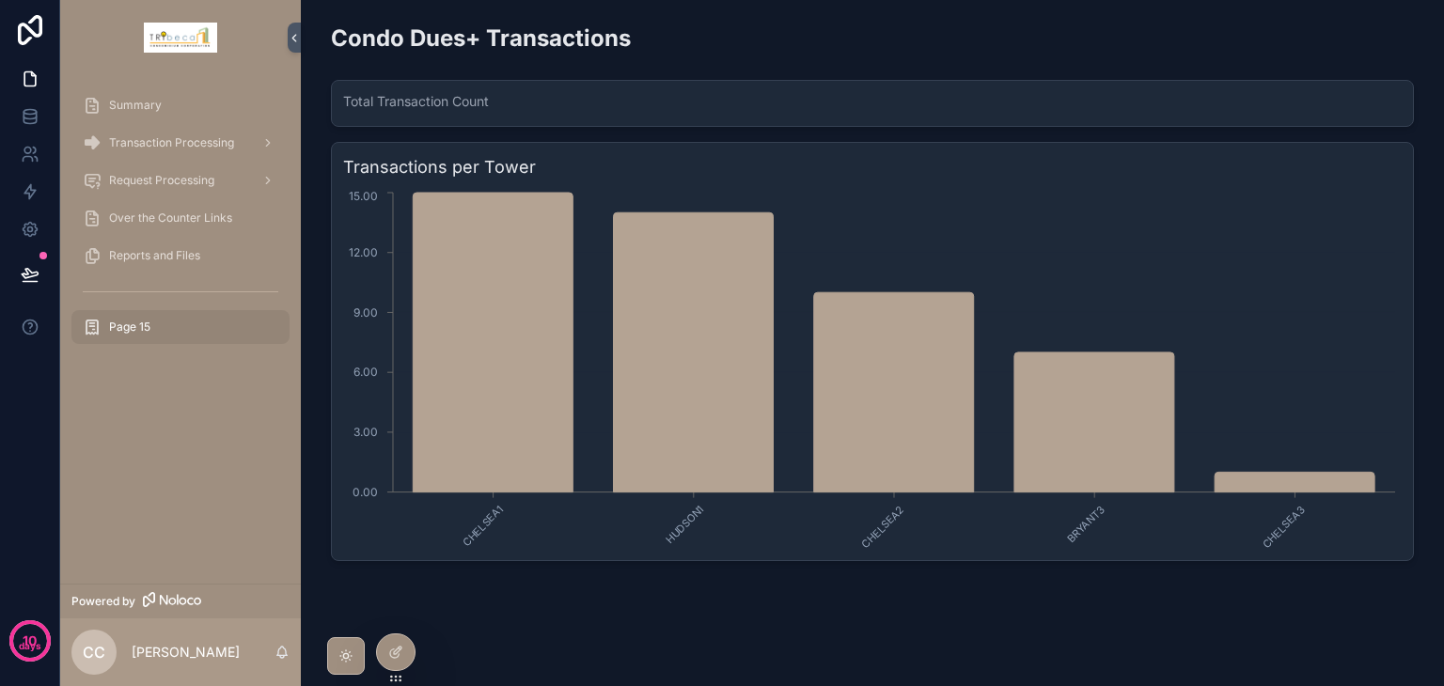
click at [395, 653] on icon at bounding box center [398, 651] width 8 height 8
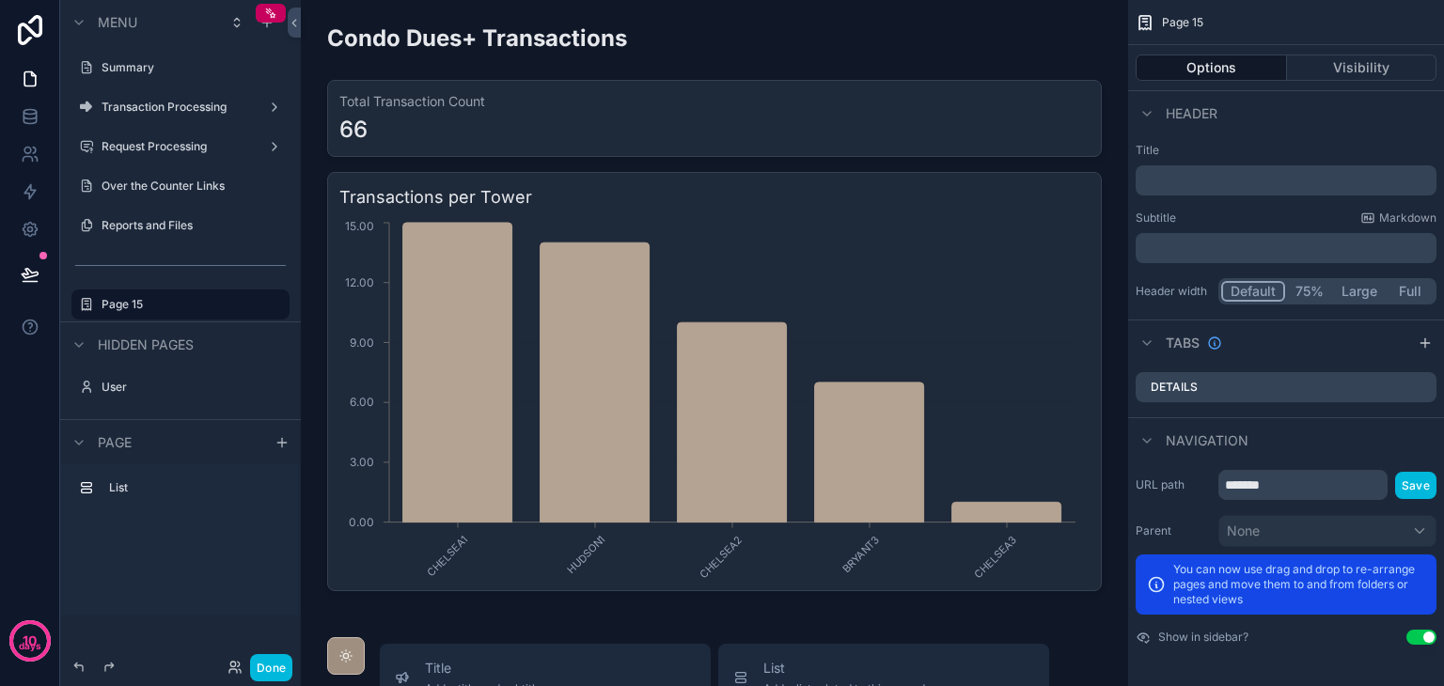
click at [869, 134] on div "scrollable content" at bounding box center [714, 307] width 797 height 584
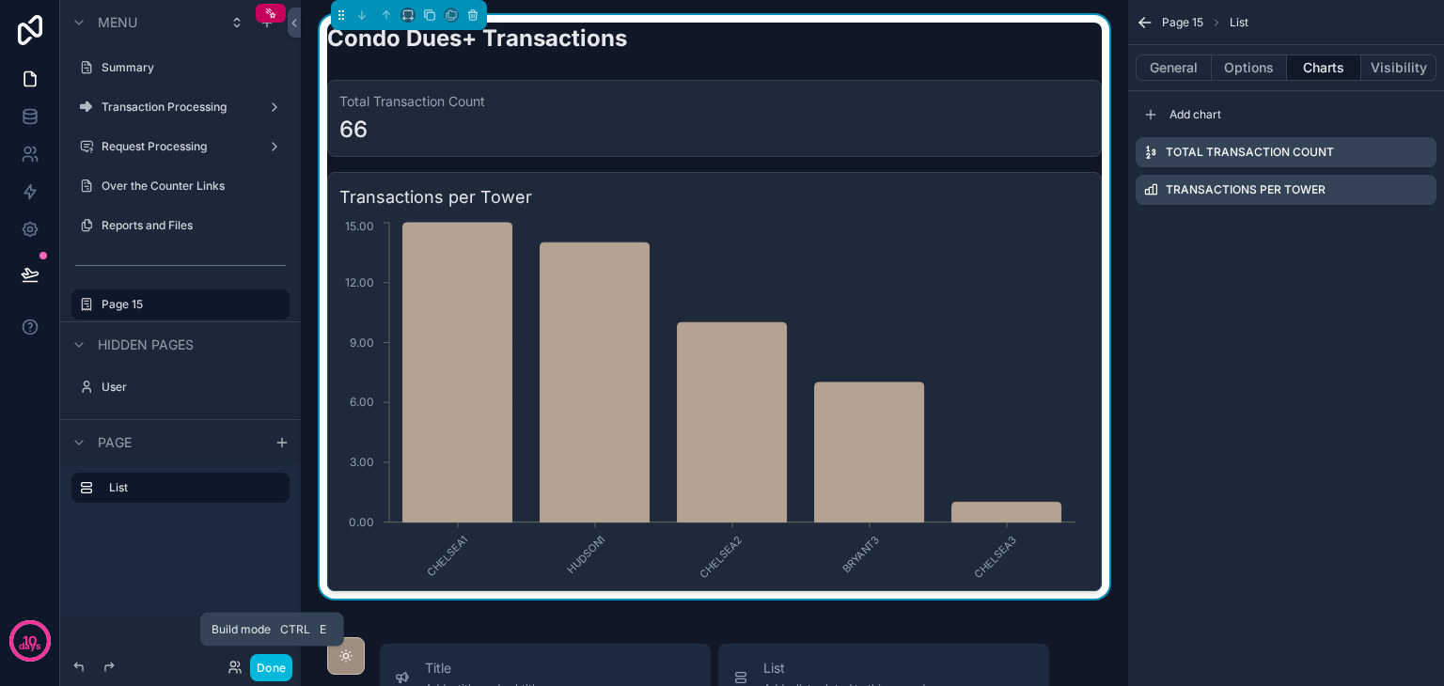
click at [273, 666] on button "Done" at bounding box center [271, 667] width 42 height 27
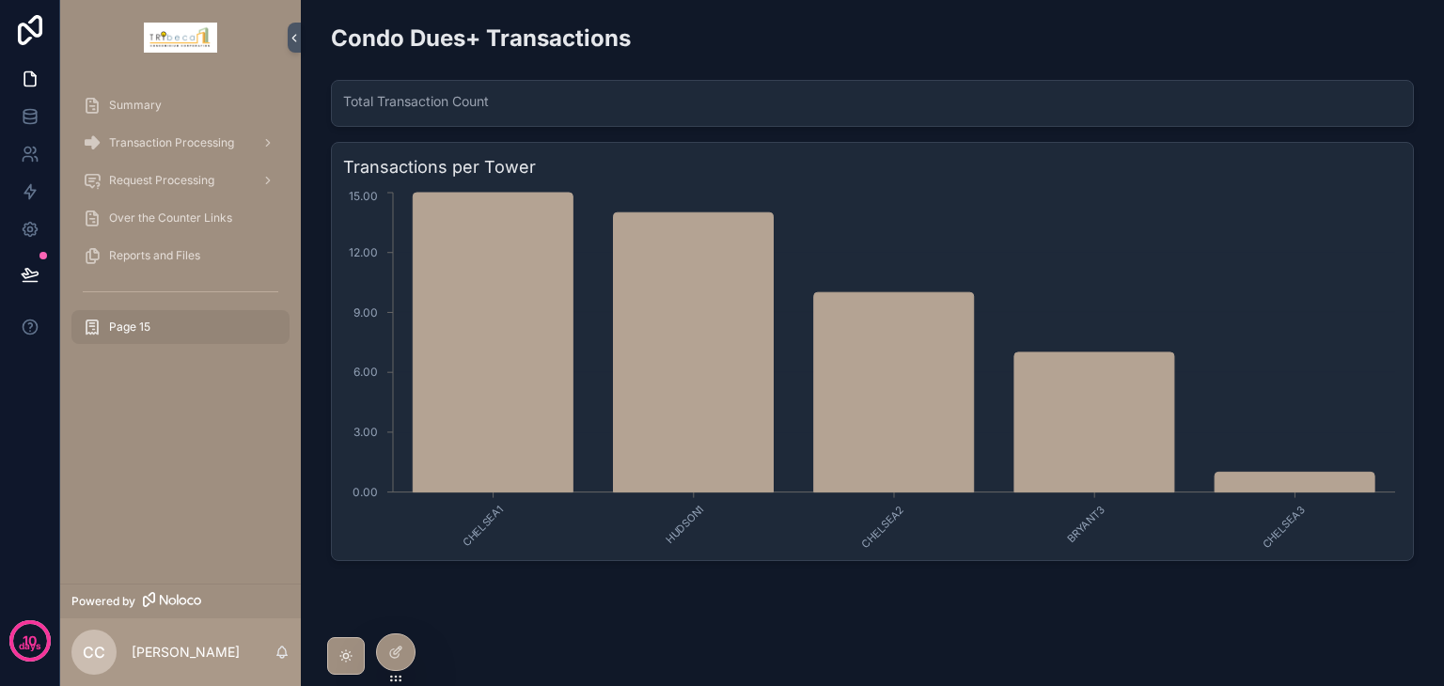
click at [401, 101] on h3 "Total Transaction Count" at bounding box center [872, 101] width 1059 height 19
click at [395, 643] on div at bounding box center [396, 653] width 38 height 36
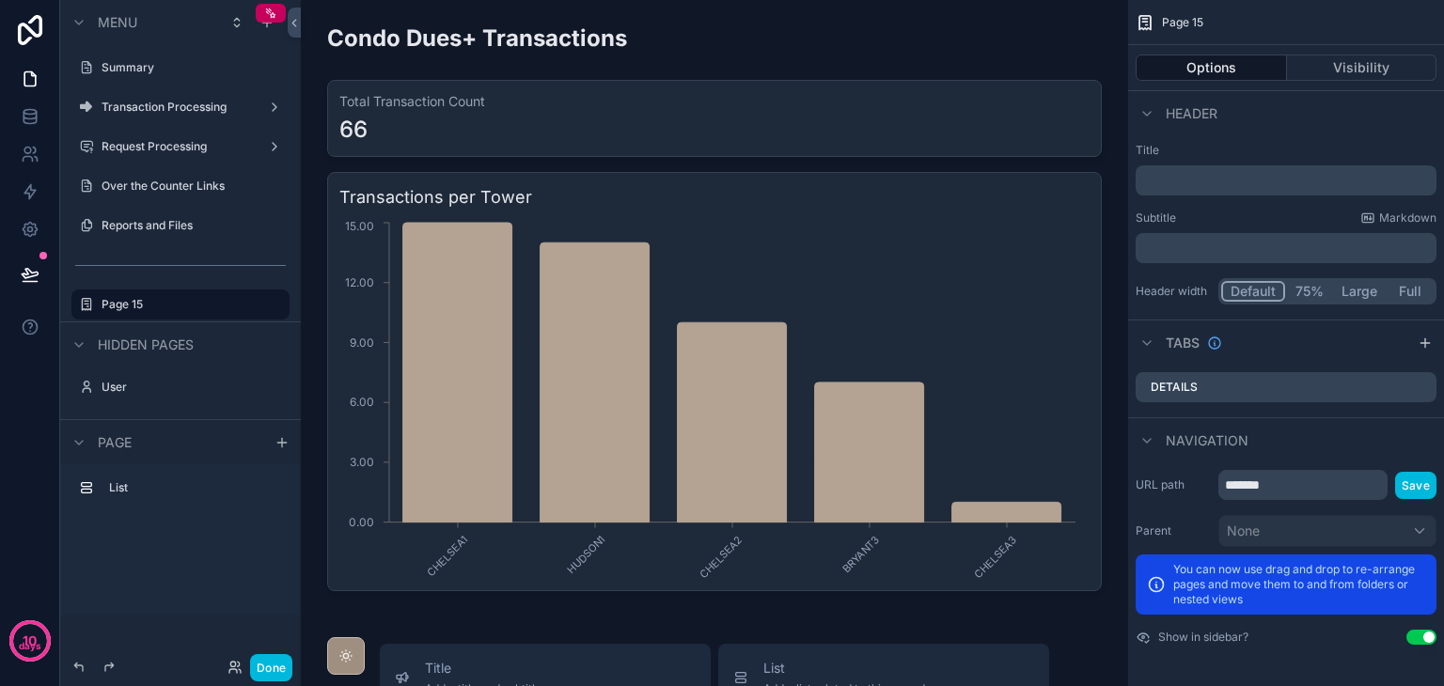
click at [780, 114] on div "scrollable content" at bounding box center [714, 307] width 797 height 584
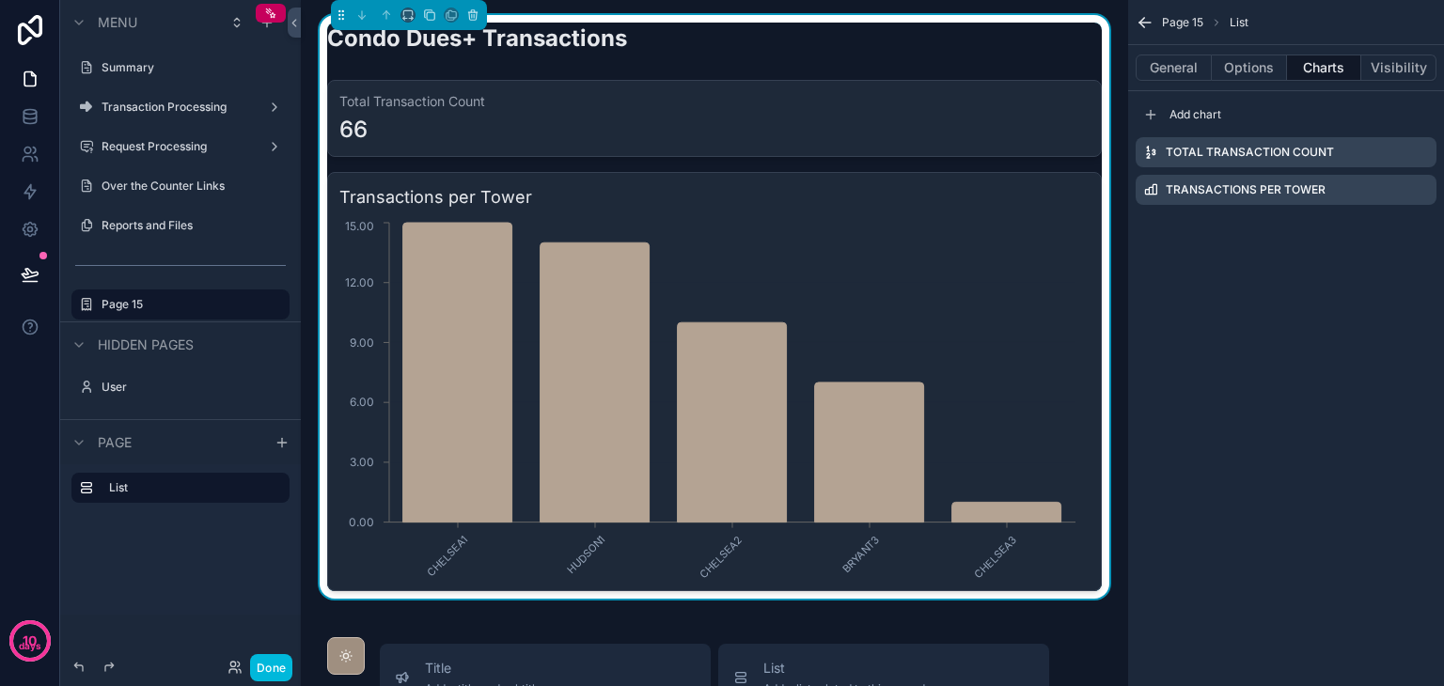
click at [0, 0] on icon "scrollable content" at bounding box center [0, 0] width 0 height 0
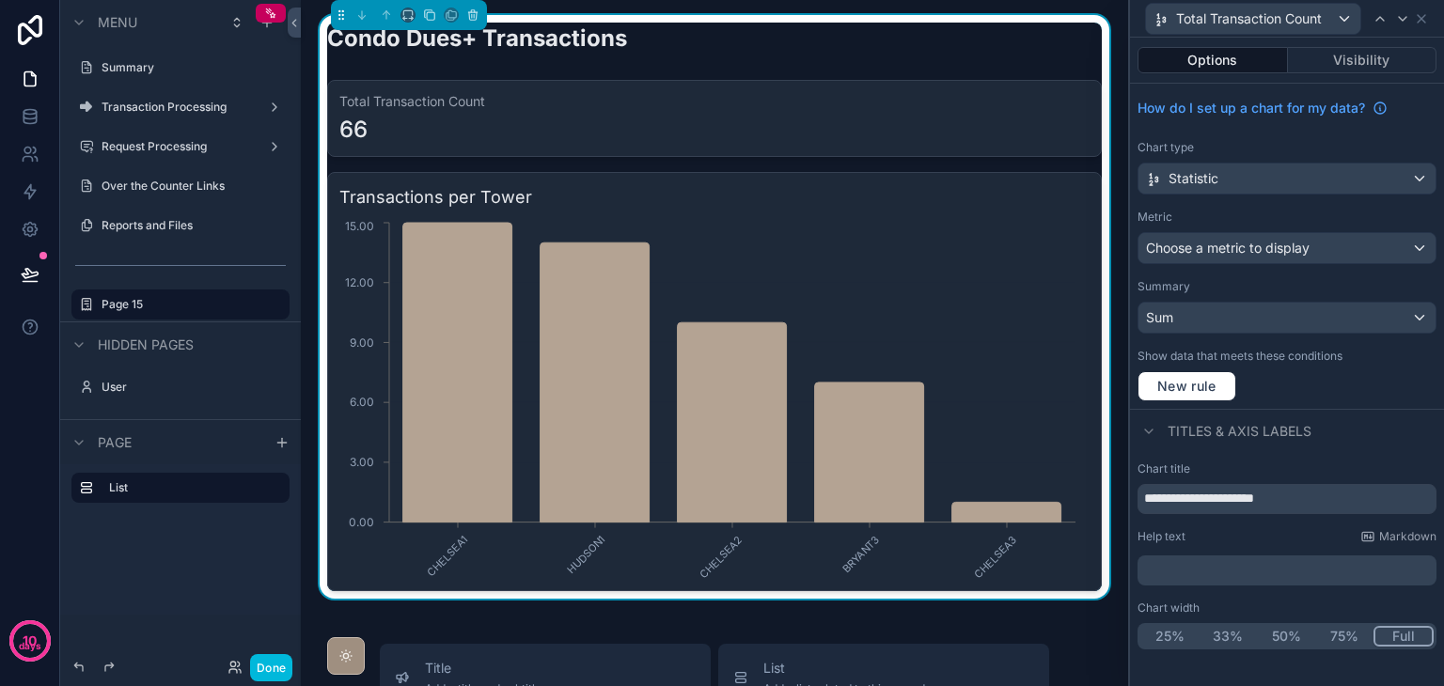
click at [1359, 69] on button "Visibility" at bounding box center [1363, 60] width 150 height 26
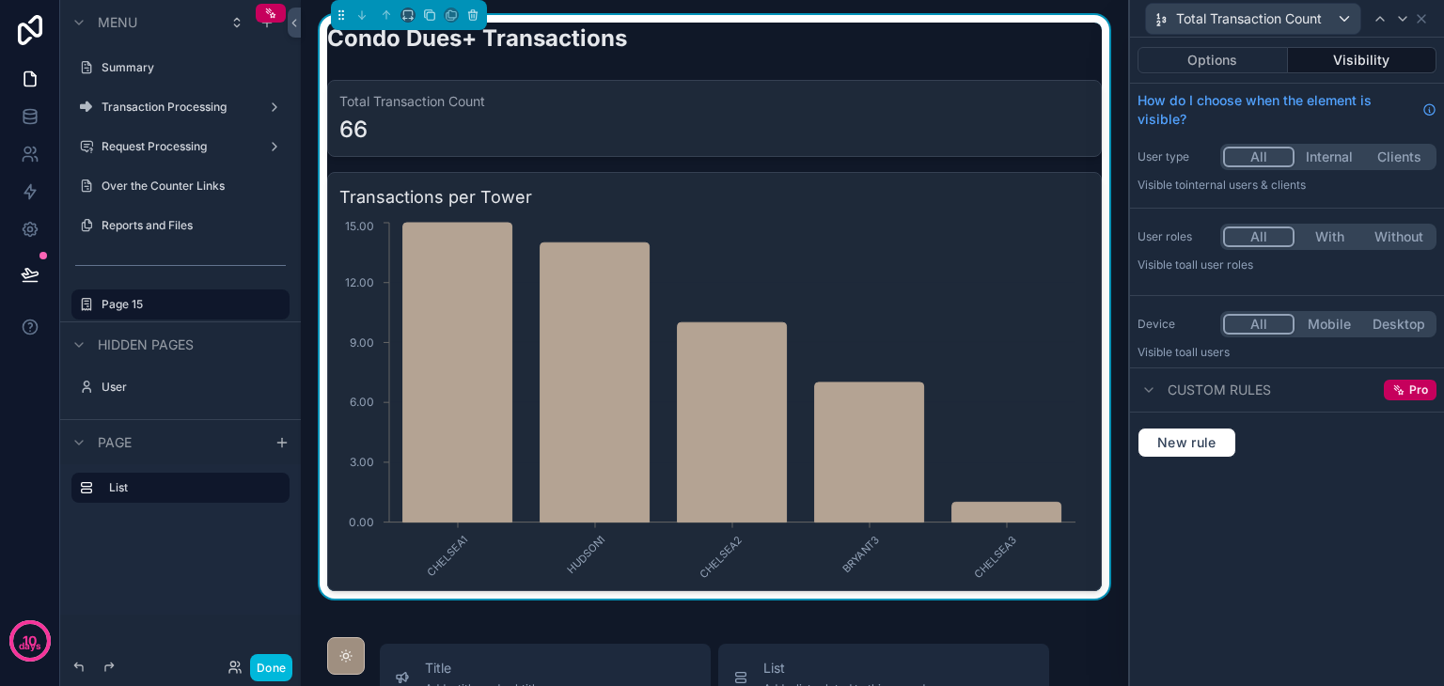
click at [1196, 69] on button "Options" at bounding box center [1213, 60] width 150 height 26
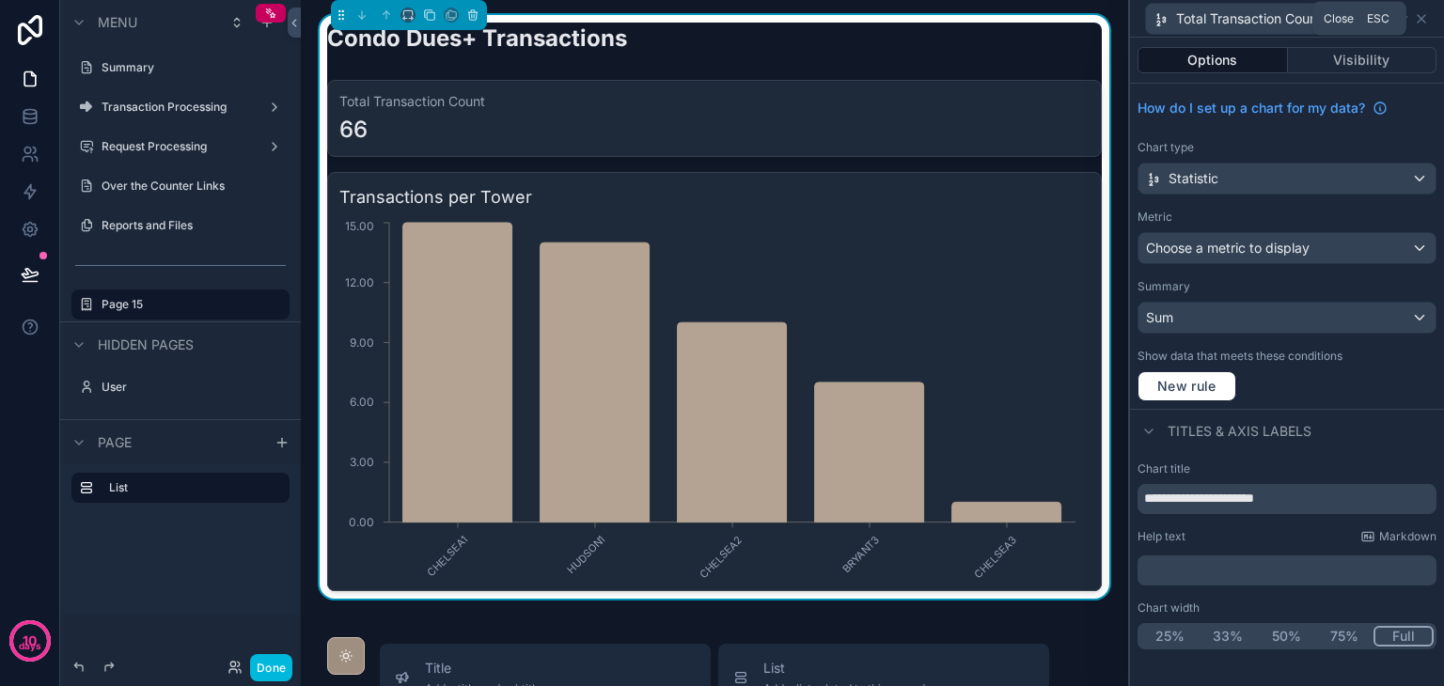
click at [1421, 18] on icon at bounding box center [1422, 19] width 8 height 8
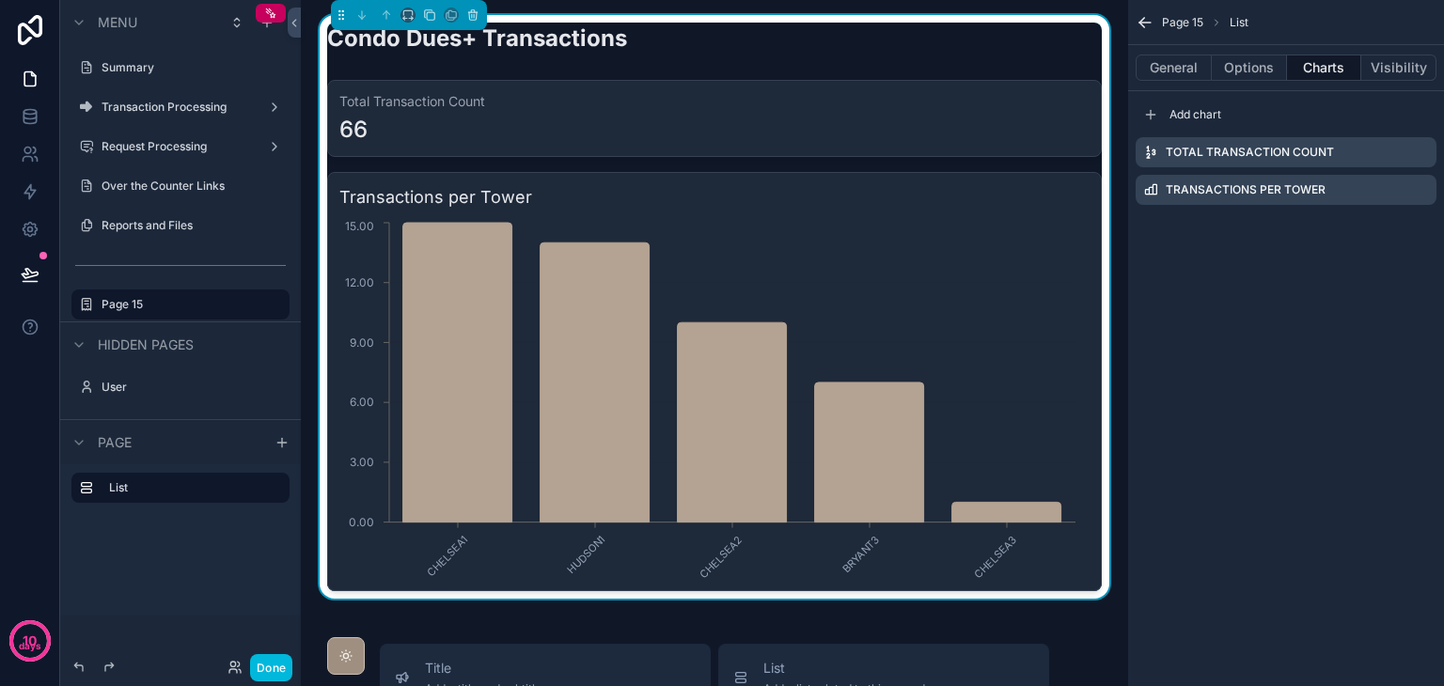
click at [1378, 70] on button "Visibility" at bounding box center [1399, 68] width 75 height 26
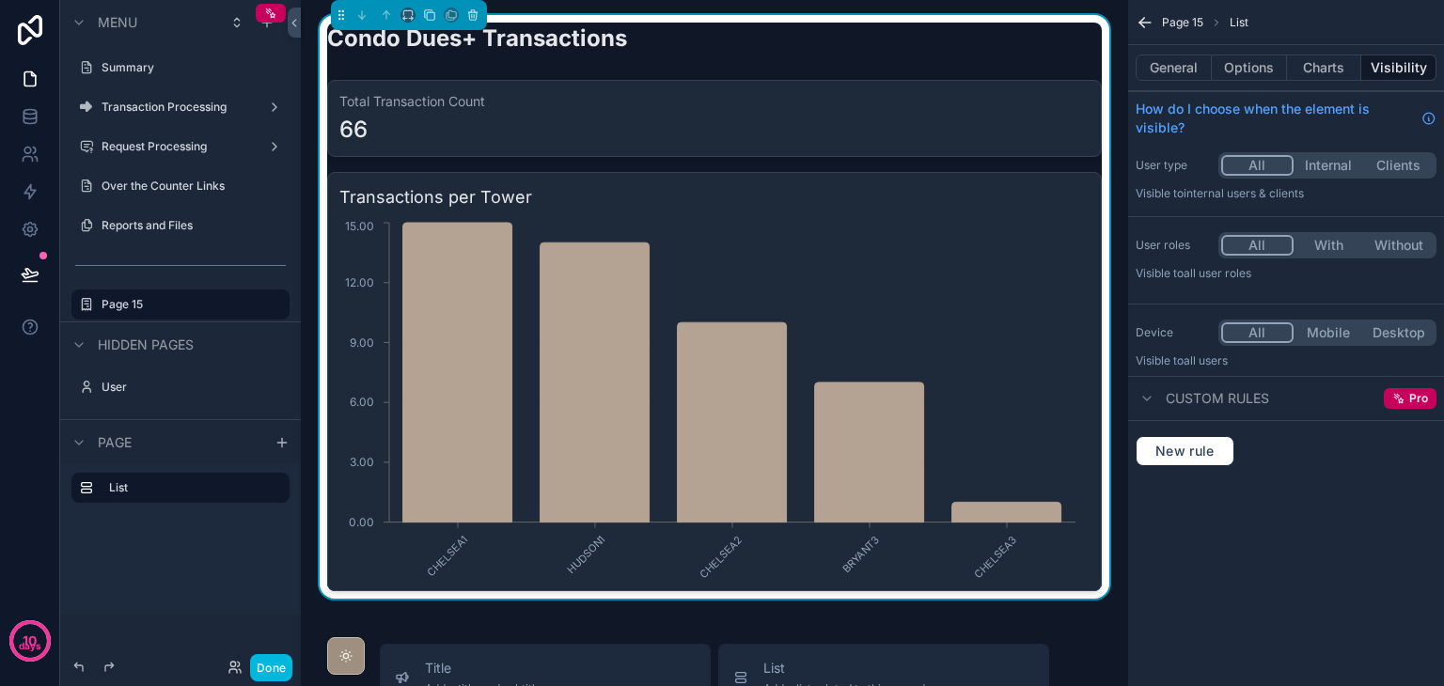
click at [1310, 74] on button "Charts" at bounding box center [1324, 68] width 75 height 26
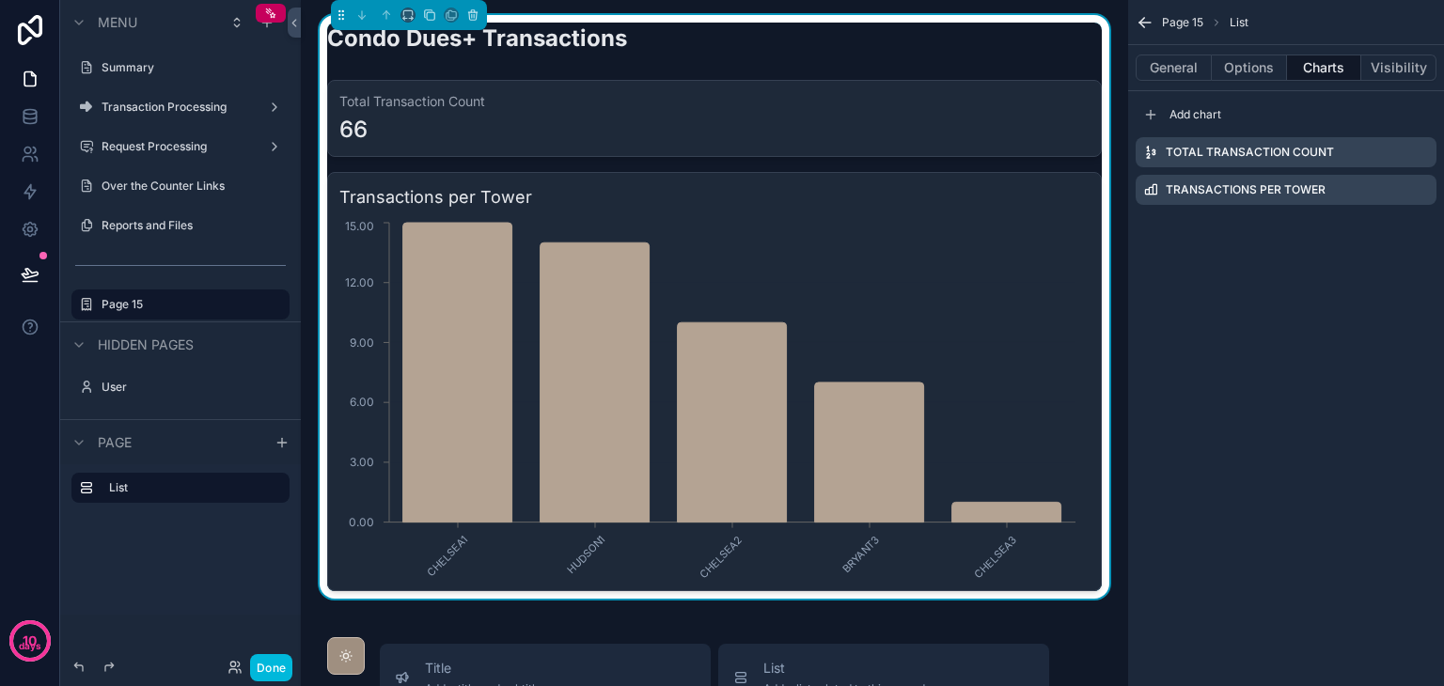
click at [1159, 69] on button "General" at bounding box center [1174, 68] width 76 height 26
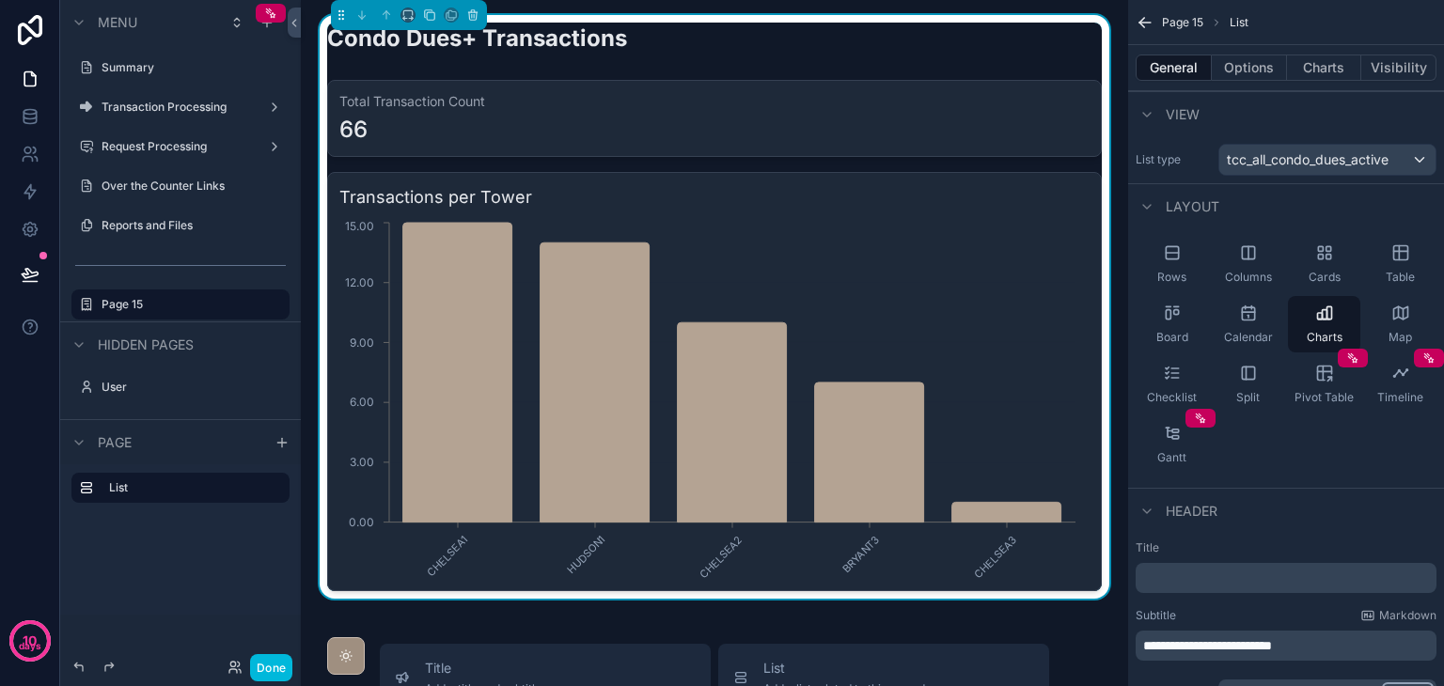
click at [276, 661] on button "Done" at bounding box center [271, 667] width 42 height 27
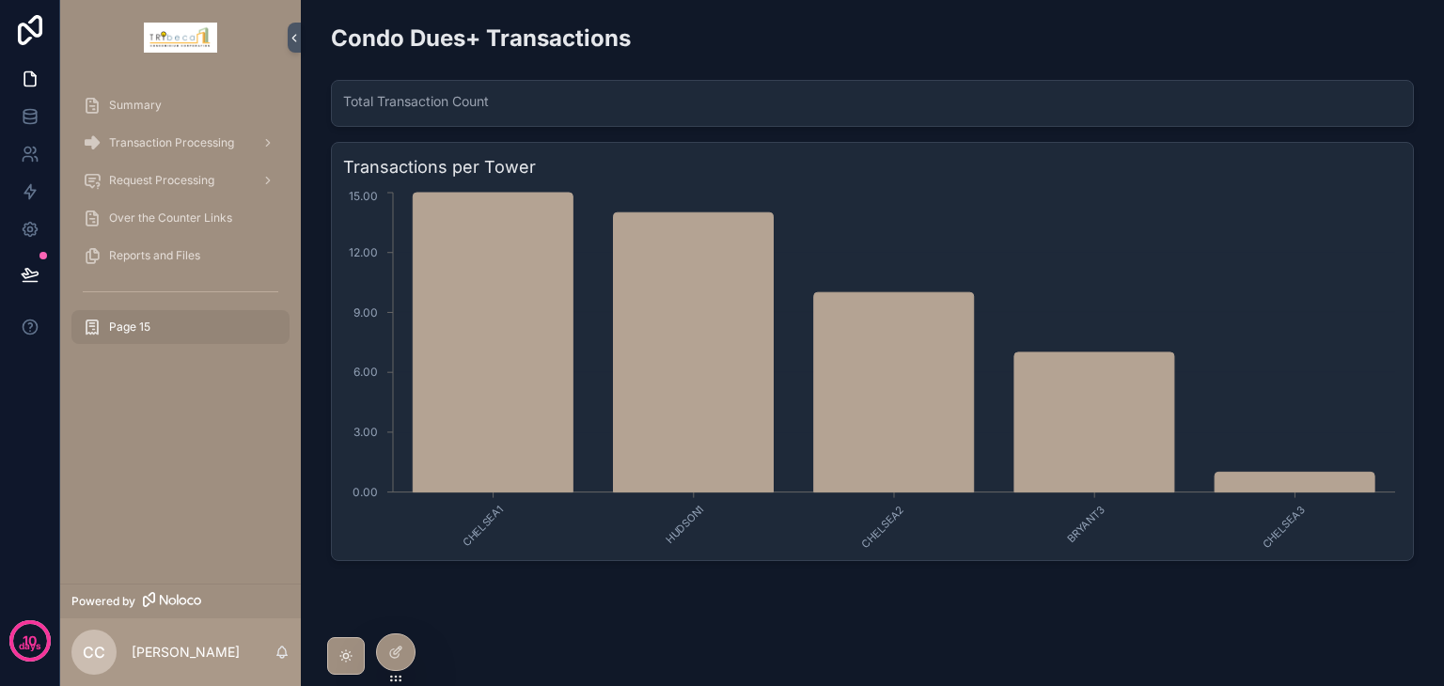
click at [508, 91] on div "Total Transaction Count" at bounding box center [872, 103] width 1083 height 47
click at [406, 652] on div at bounding box center [396, 653] width 38 height 36
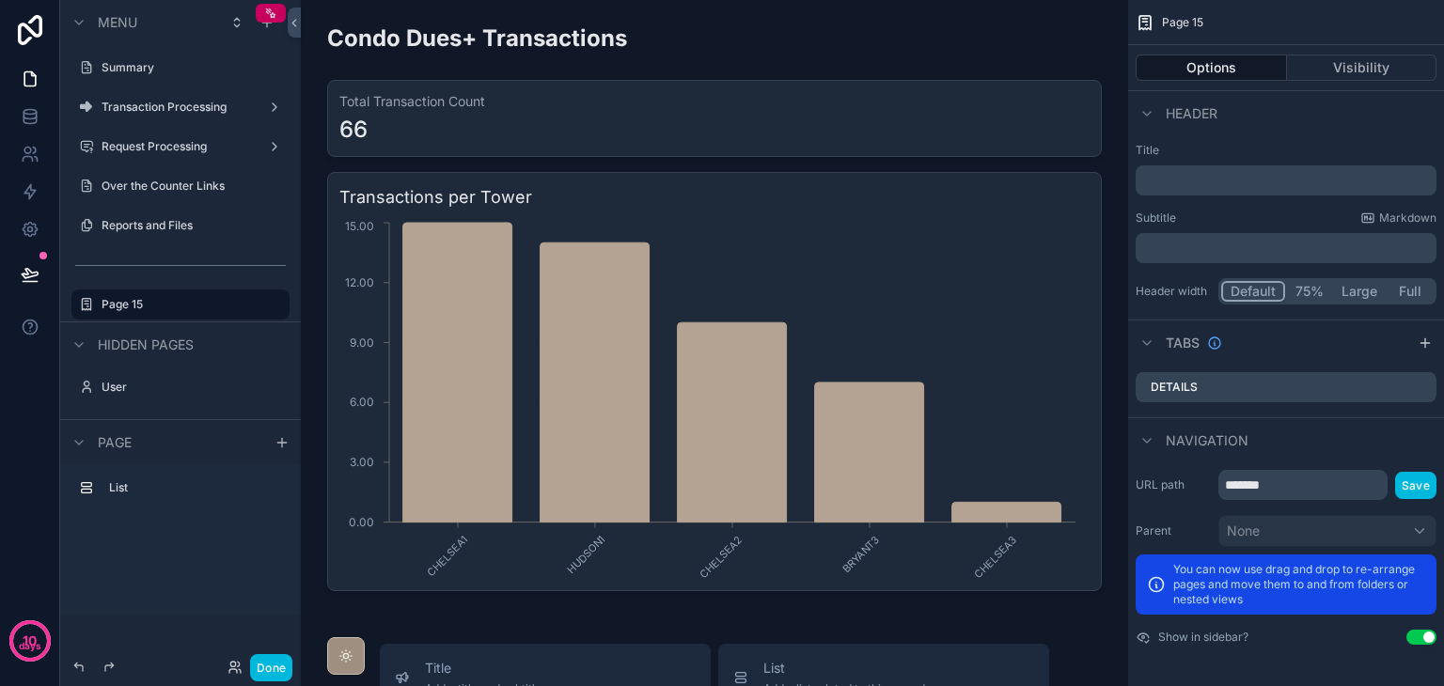
click at [892, 80] on div "scrollable content" at bounding box center [714, 307] width 797 height 584
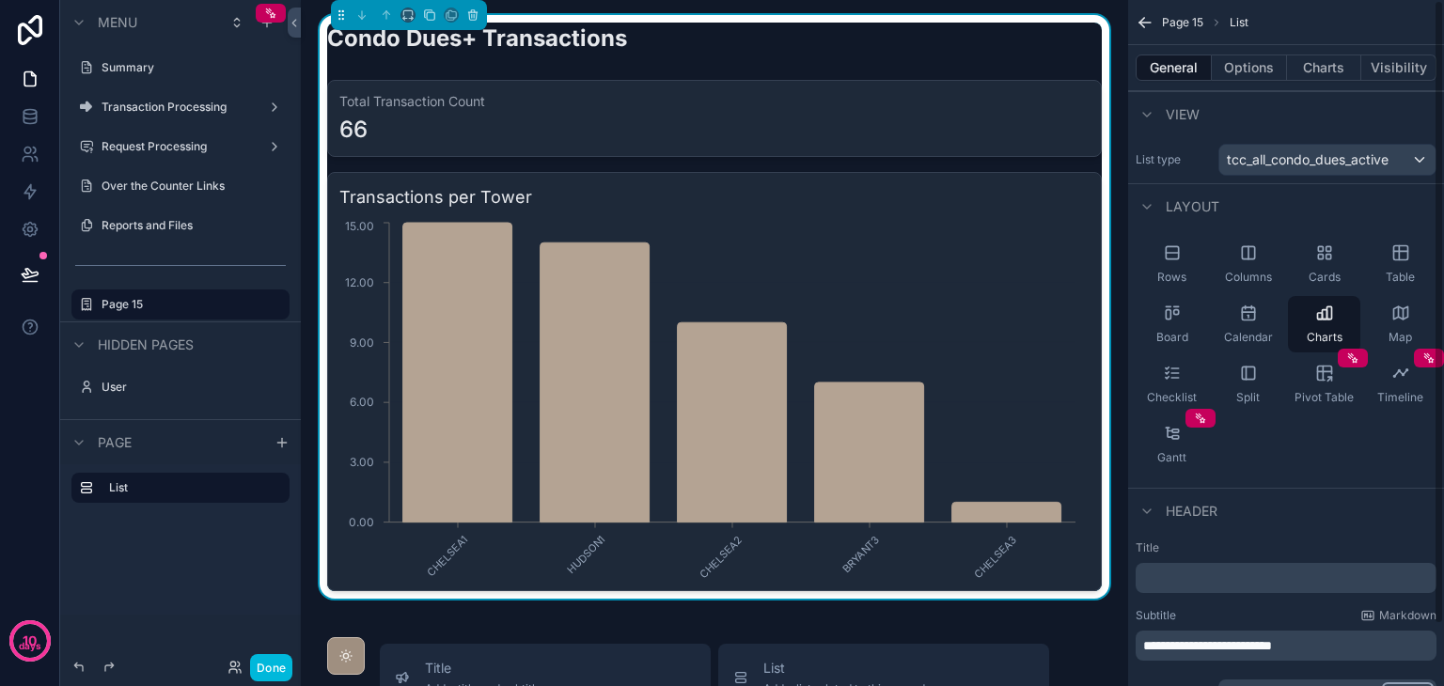
click at [1327, 67] on button "Charts" at bounding box center [1324, 68] width 75 height 26
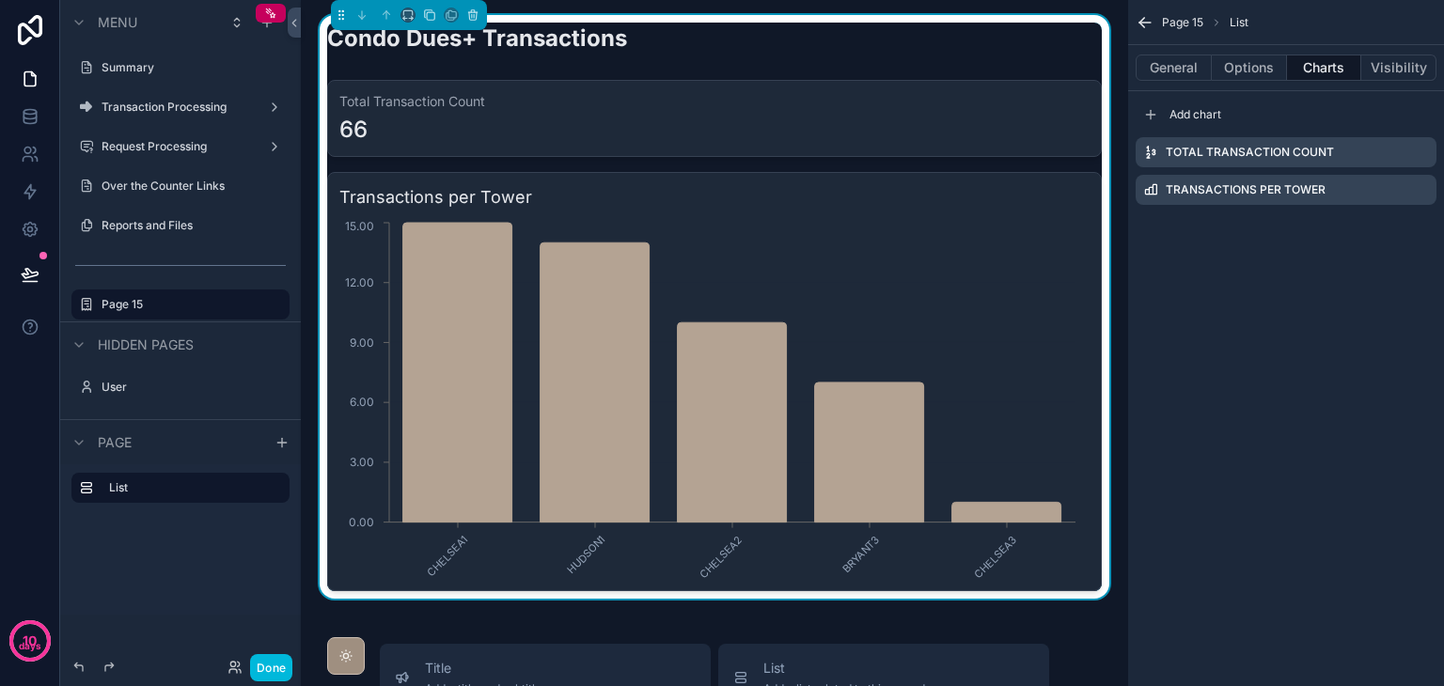
click at [0, 0] on icon "scrollable content" at bounding box center [0, 0] width 0 height 0
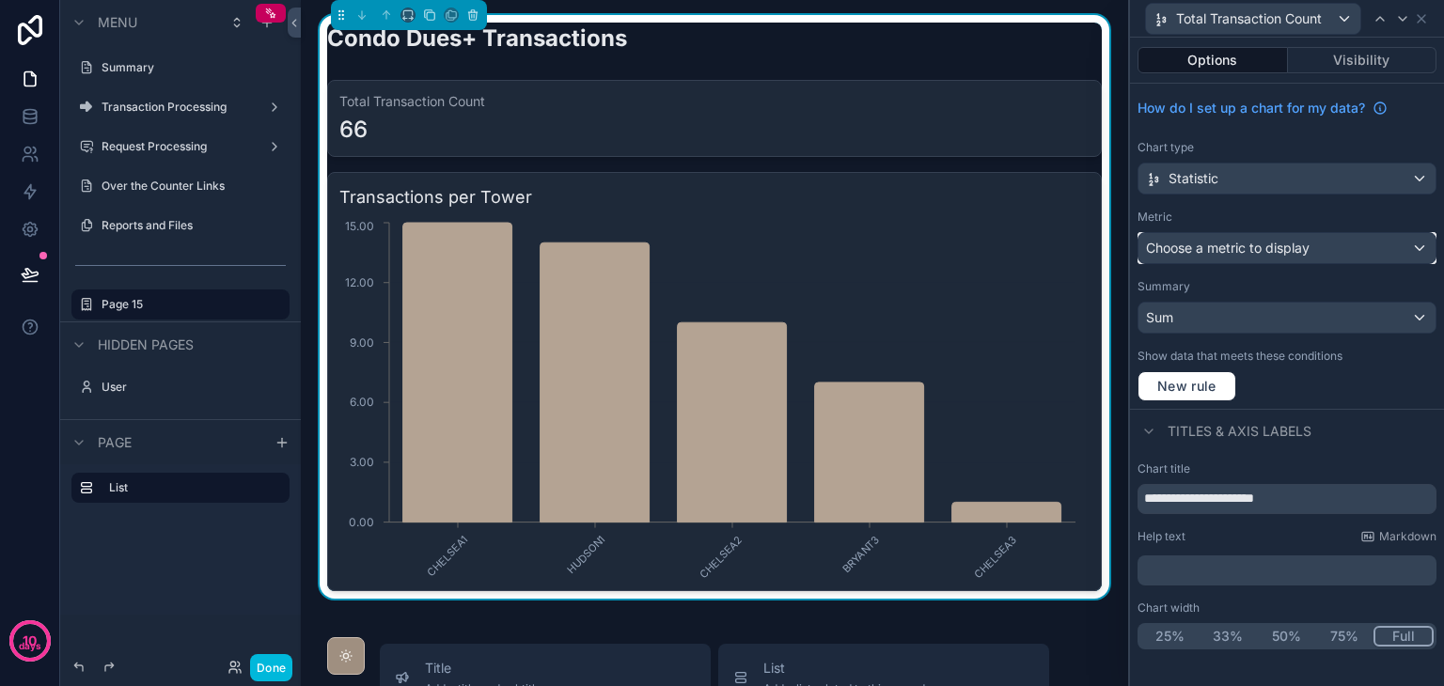
click at [1243, 245] on span "Choose a metric to display" at bounding box center [1228, 248] width 164 height 16
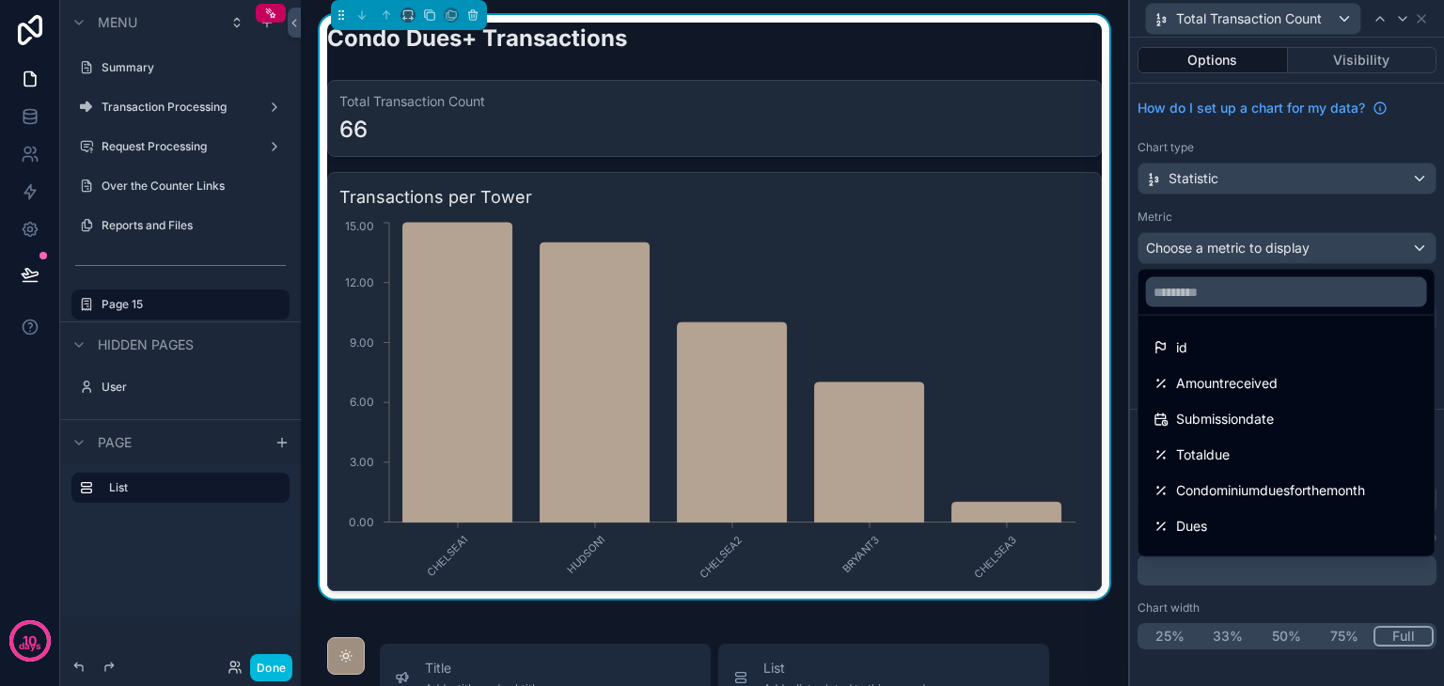
click at [1243, 245] on div at bounding box center [1287, 343] width 314 height 686
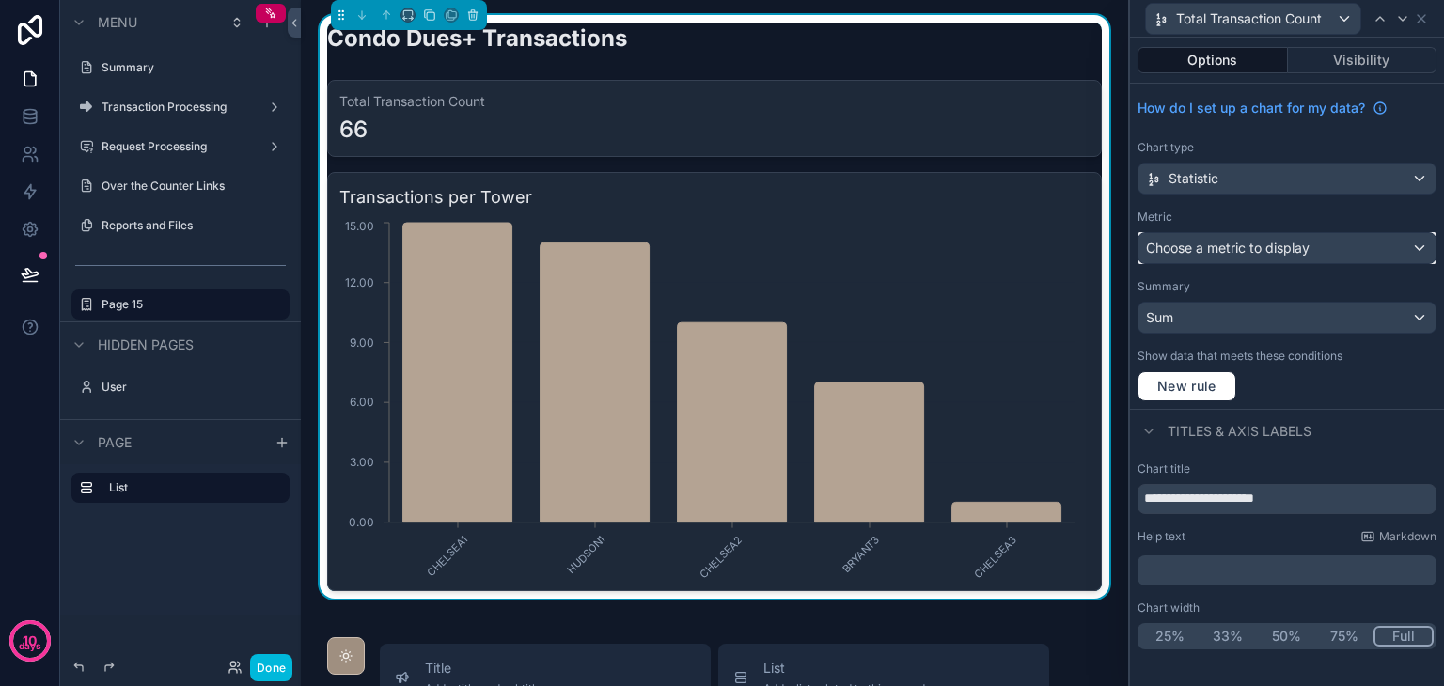
click at [1243, 245] on span "Choose a metric to display" at bounding box center [1228, 248] width 164 height 16
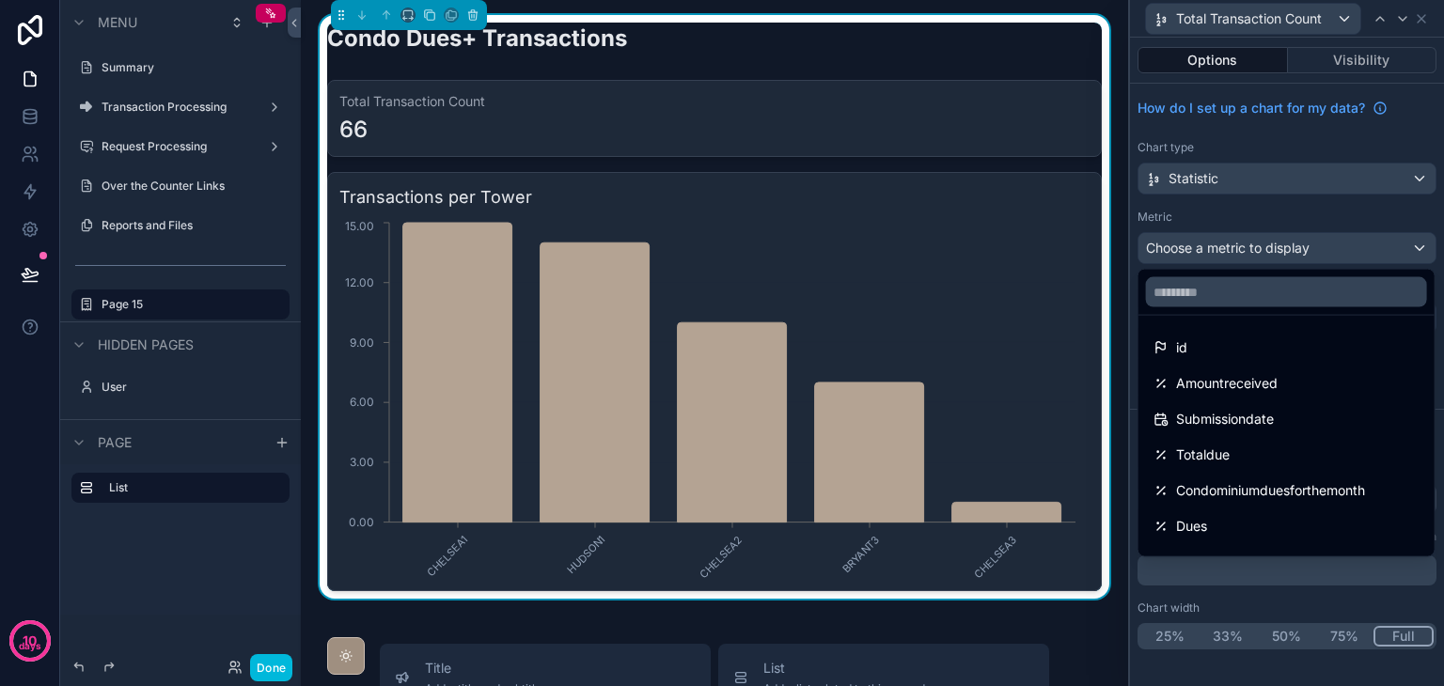
click at [1243, 245] on div at bounding box center [1287, 343] width 314 height 686
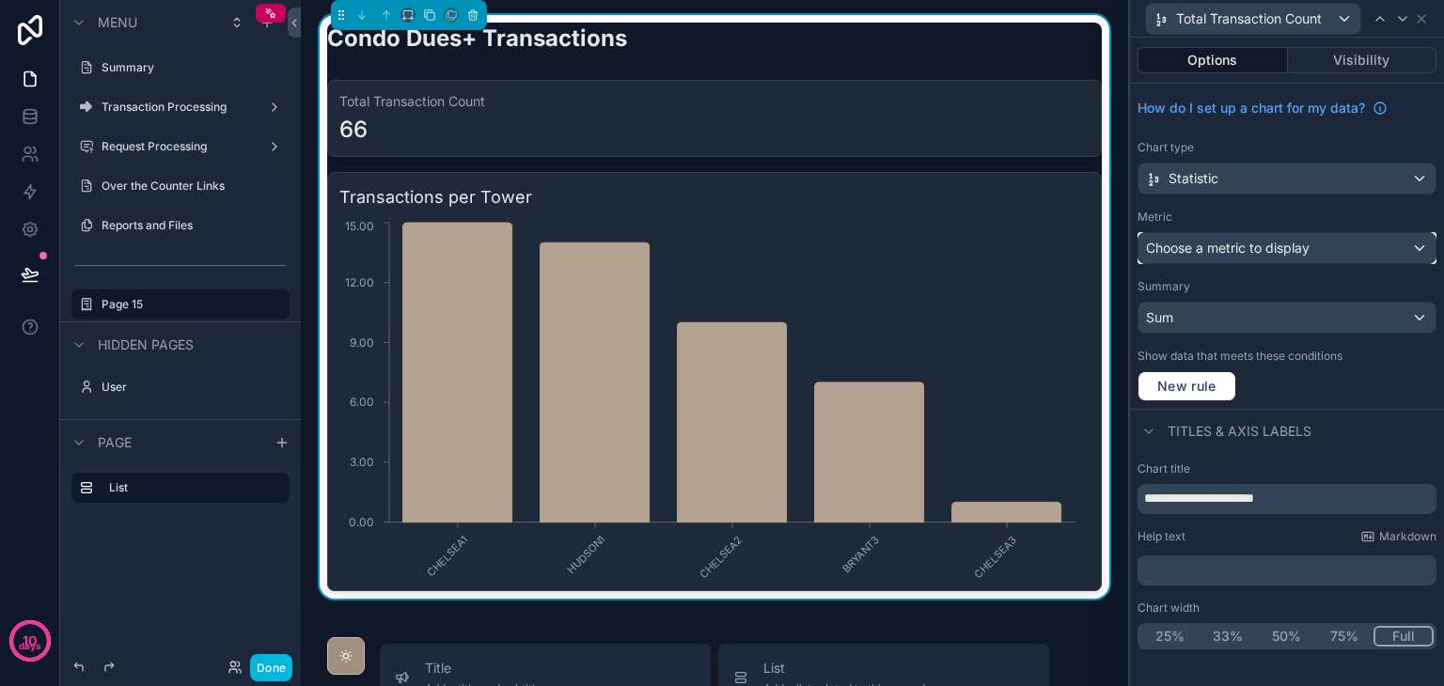
click at [1240, 257] on span "Choose a metric to display" at bounding box center [1228, 248] width 164 height 19
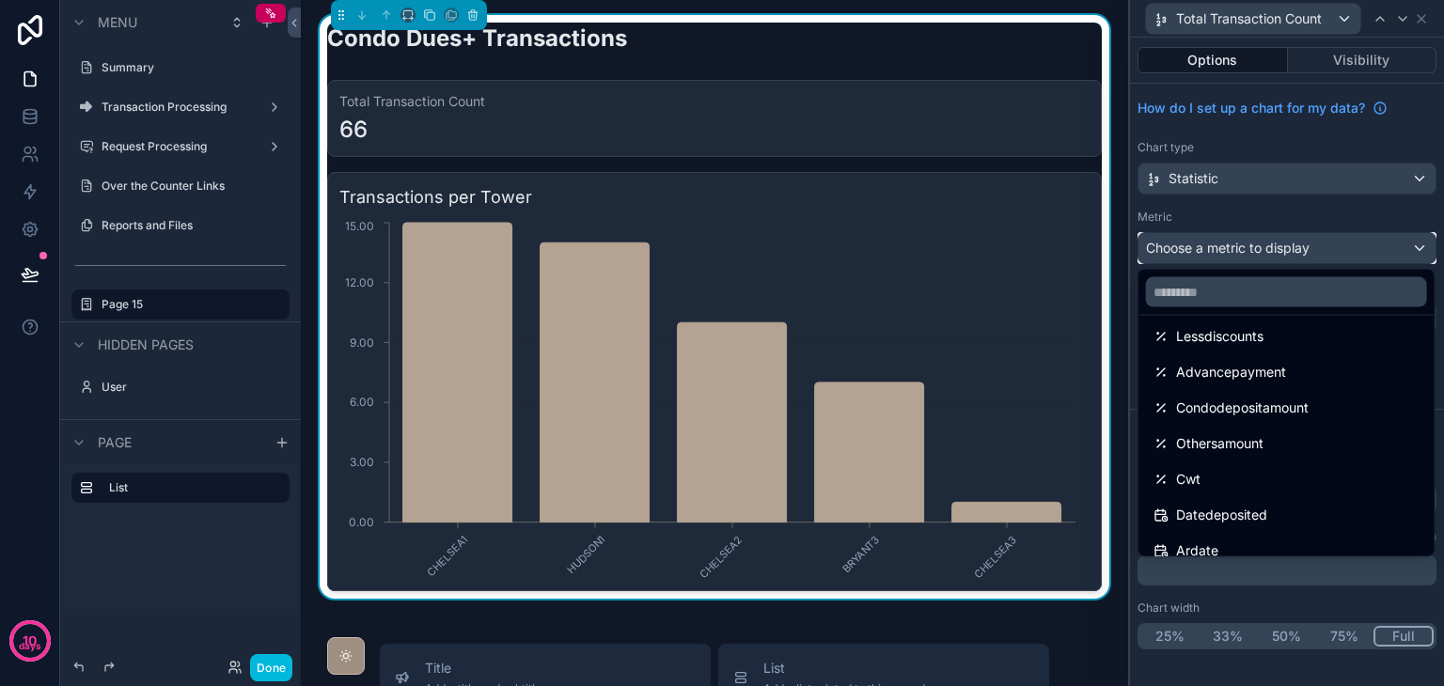
scroll to position [470, 0]
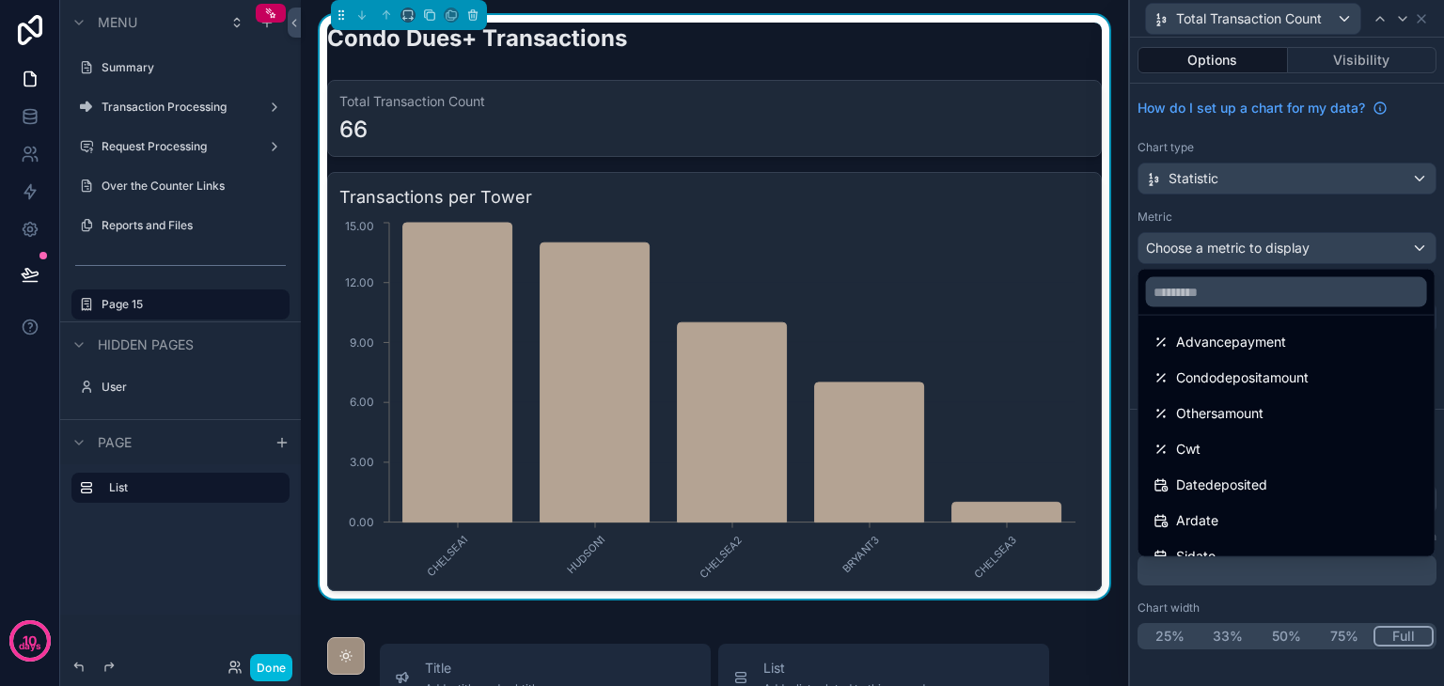
click at [1284, 249] on div at bounding box center [1287, 343] width 314 height 686
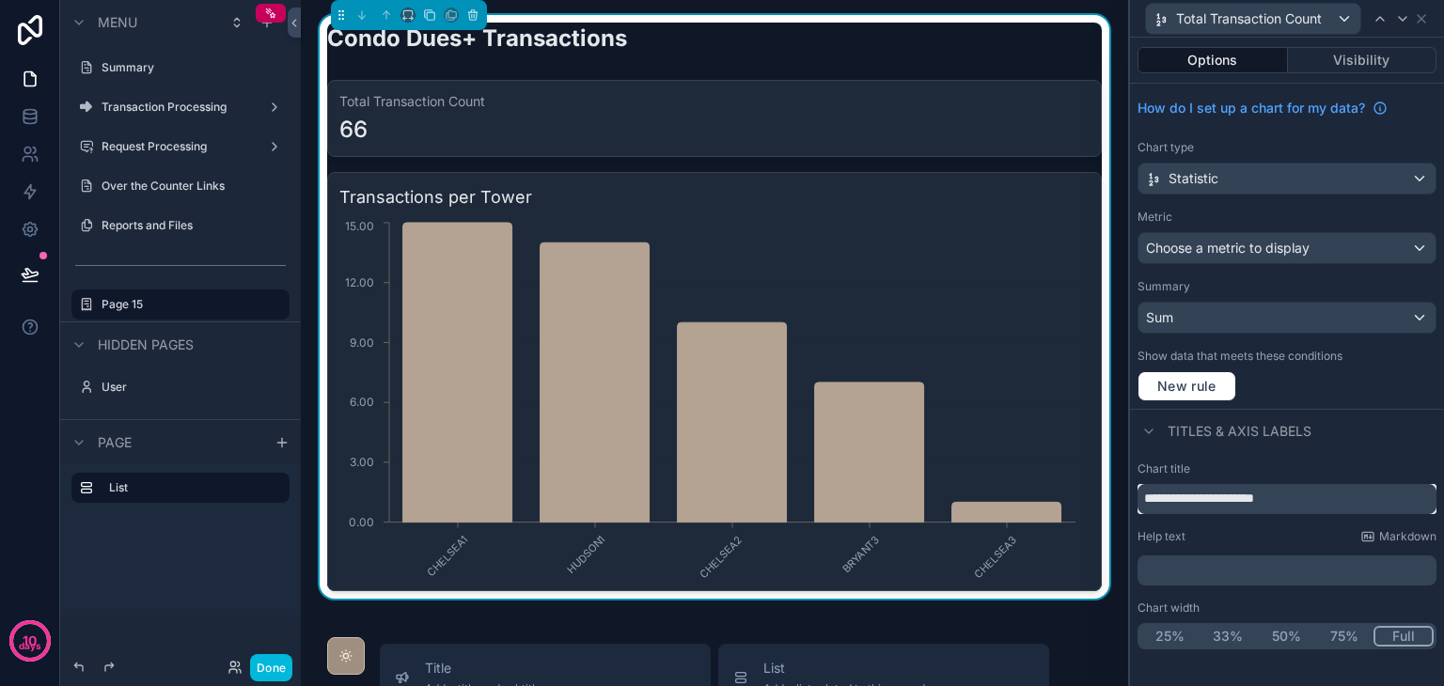
click at [1271, 499] on input "**********" at bounding box center [1287, 499] width 299 height 30
click at [1362, 462] on div "Chart title" at bounding box center [1287, 469] width 299 height 15
click at [1422, 21] on icon at bounding box center [1421, 18] width 15 height 15
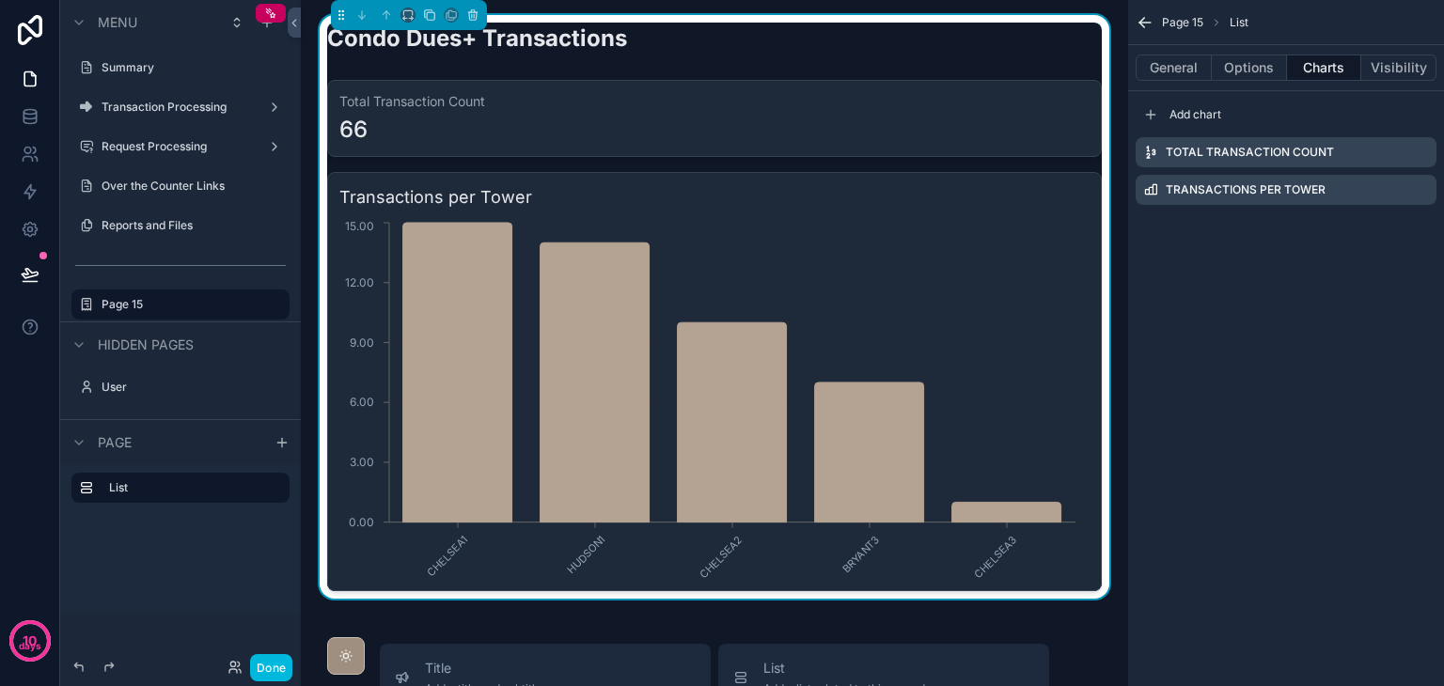
click at [0, 0] on icon "scrollable content" at bounding box center [0, 0] width 0 height 0
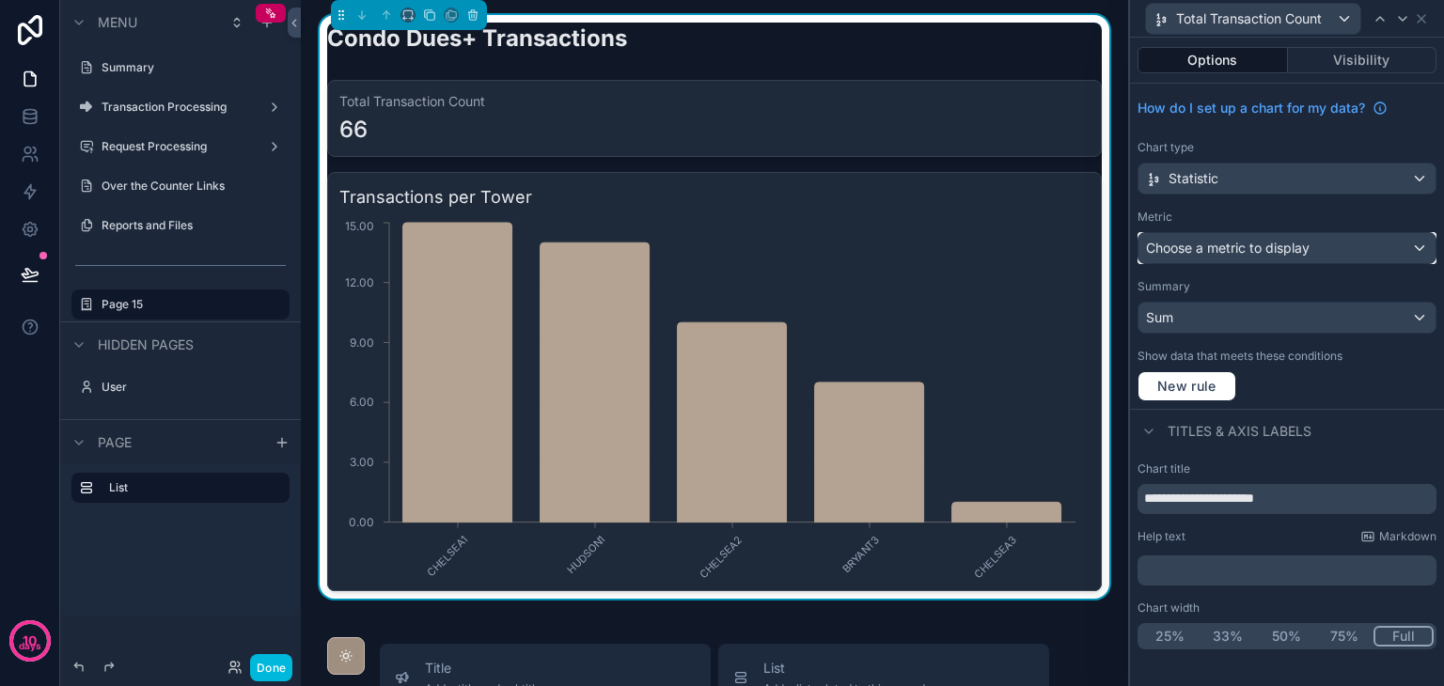
click at [1330, 244] on div "Choose a metric to display" at bounding box center [1287, 248] width 297 height 30
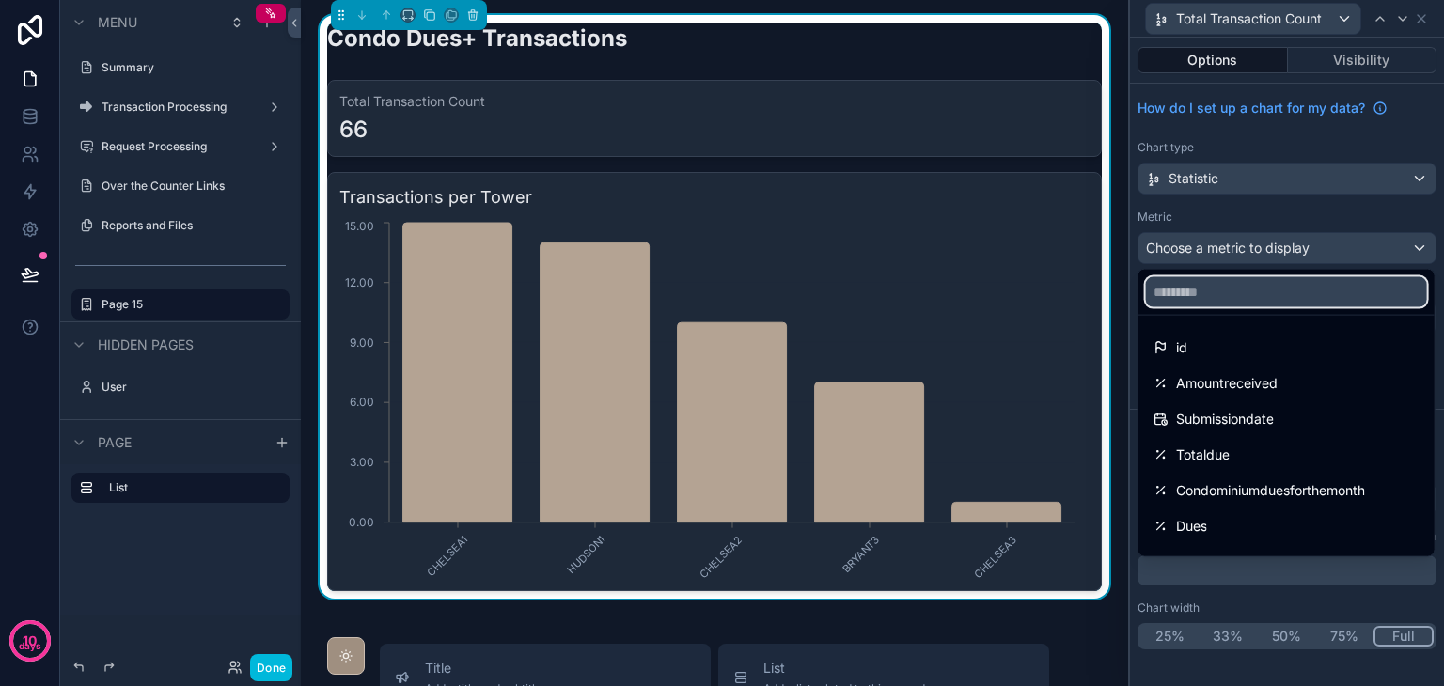
click at [1294, 302] on input "text" at bounding box center [1286, 292] width 281 height 30
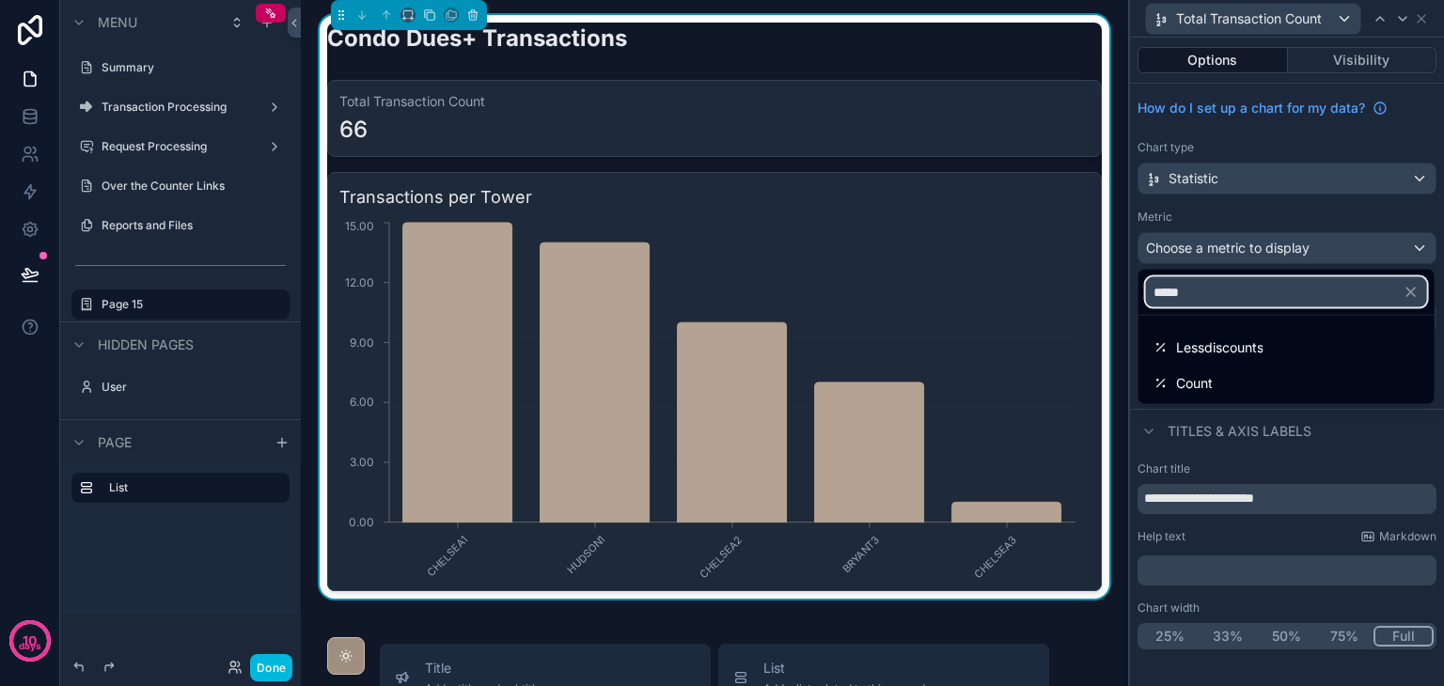
type input "*****"
click at [1303, 380] on div "Count" at bounding box center [1287, 383] width 266 height 23
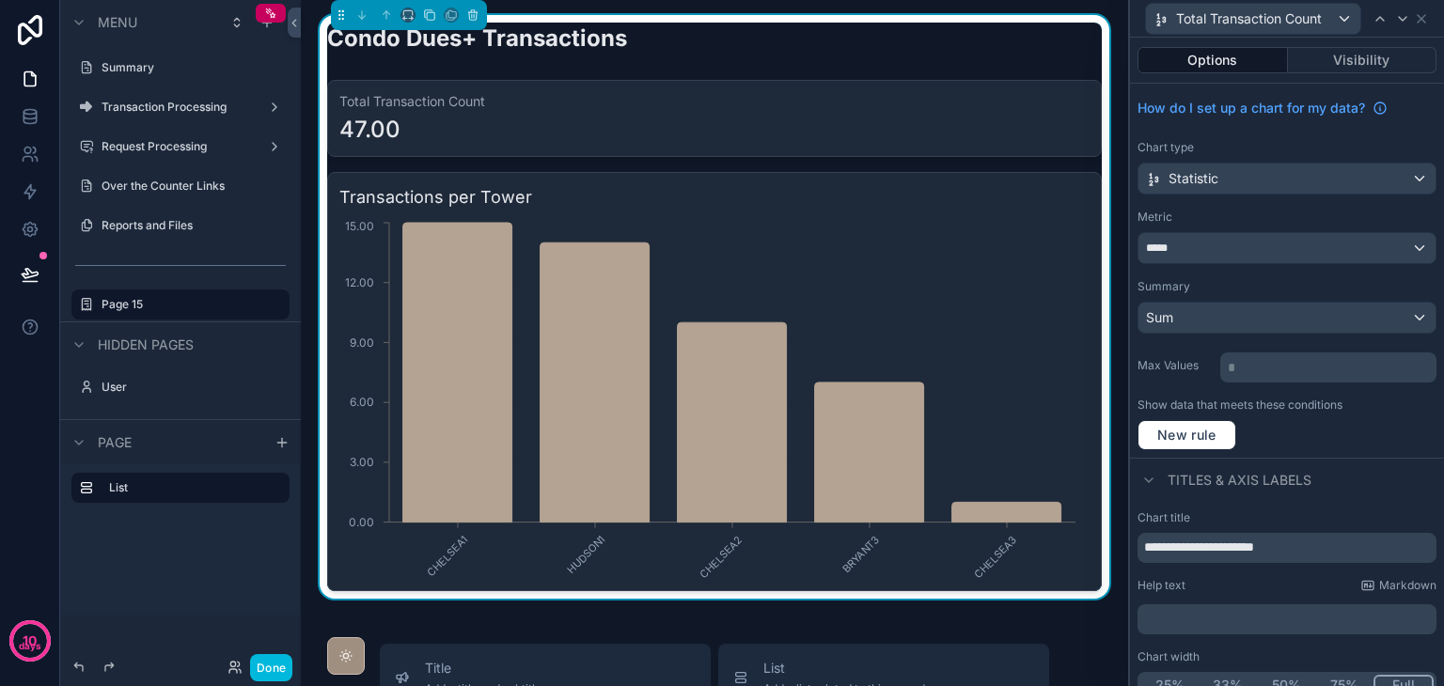
drag, startPoint x: 1327, startPoint y: 369, endPoint x: 1185, endPoint y: 376, distance: 142.2
click at [1185, 376] on div "Max Values * ﻿" at bounding box center [1287, 366] width 299 height 34
click at [1271, 367] on p "* ﻿" at bounding box center [1330, 367] width 205 height 19
click at [1320, 411] on label "Show data that meets these conditions" at bounding box center [1240, 405] width 205 height 15
click at [270, 670] on button "Done" at bounding box center [271, 667] width 42 height 27
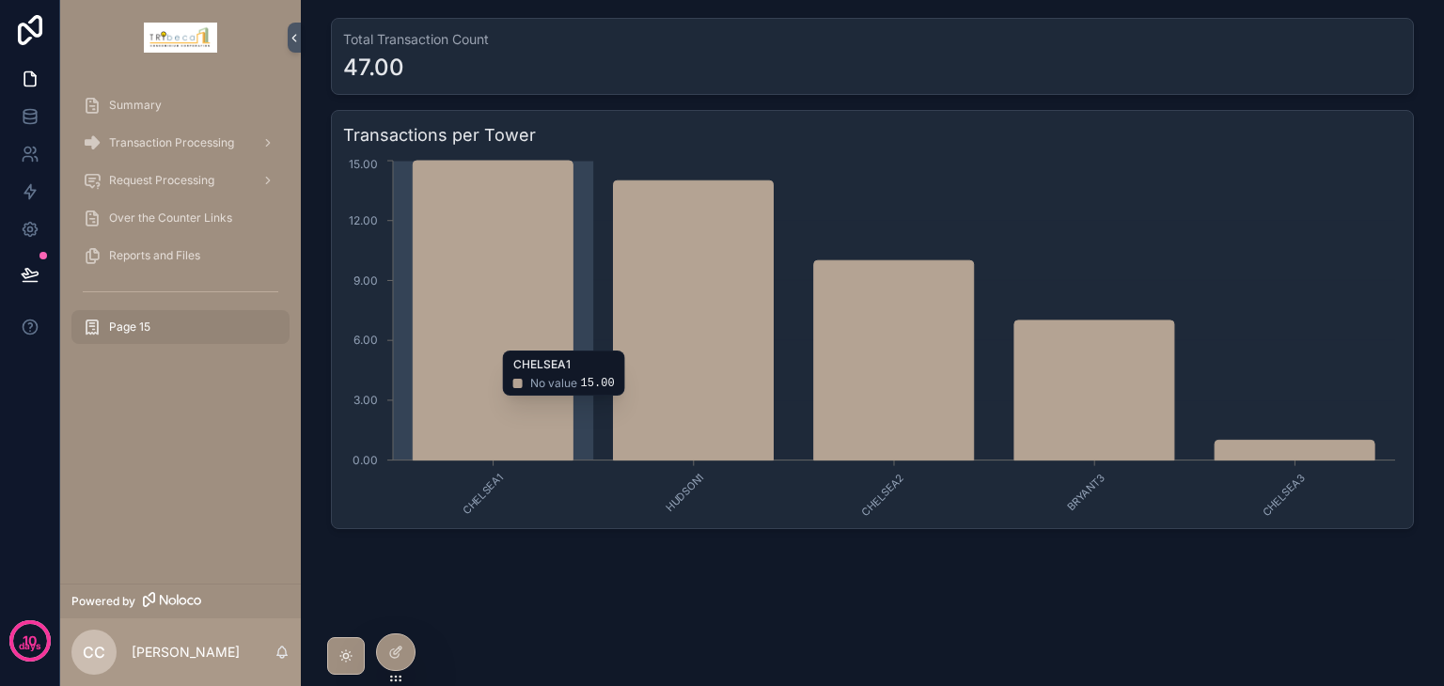
scroll to position [0, 0]
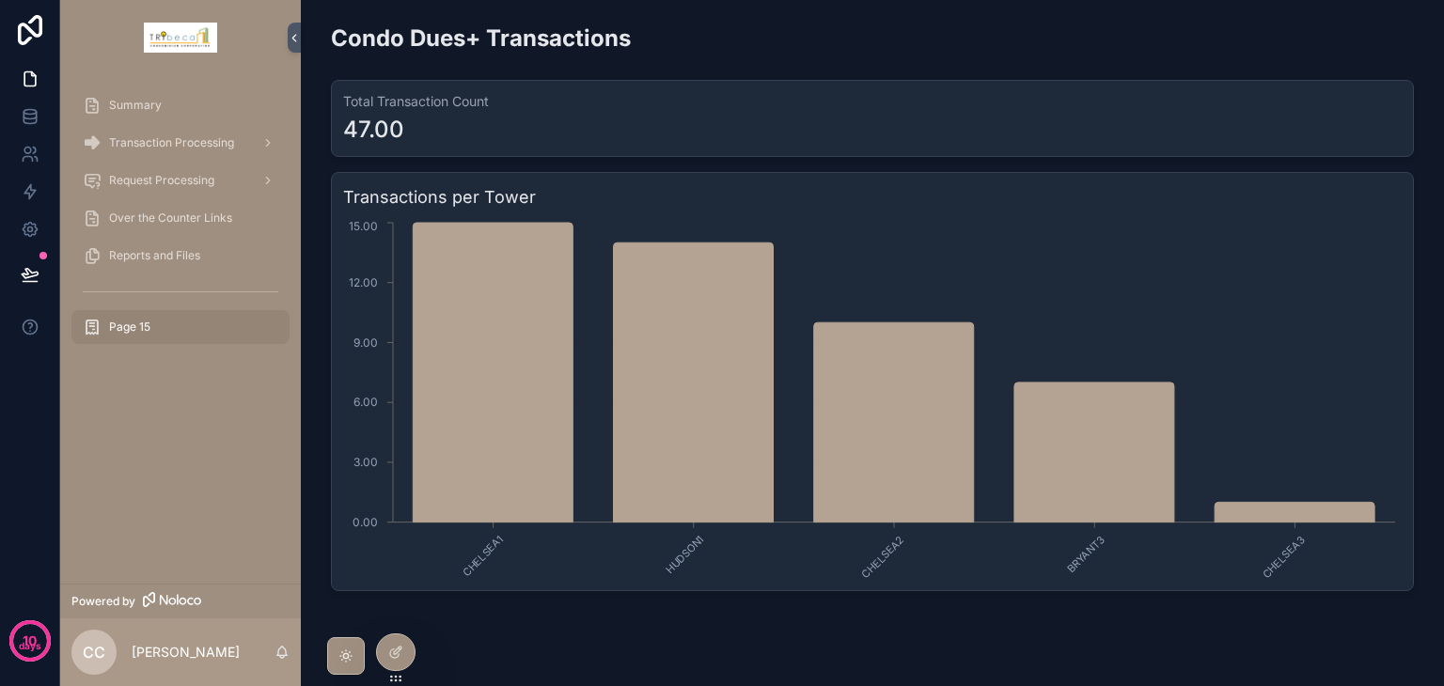
click at [390, 655] on icon at bounding box center [394, 654] width 8 height 8
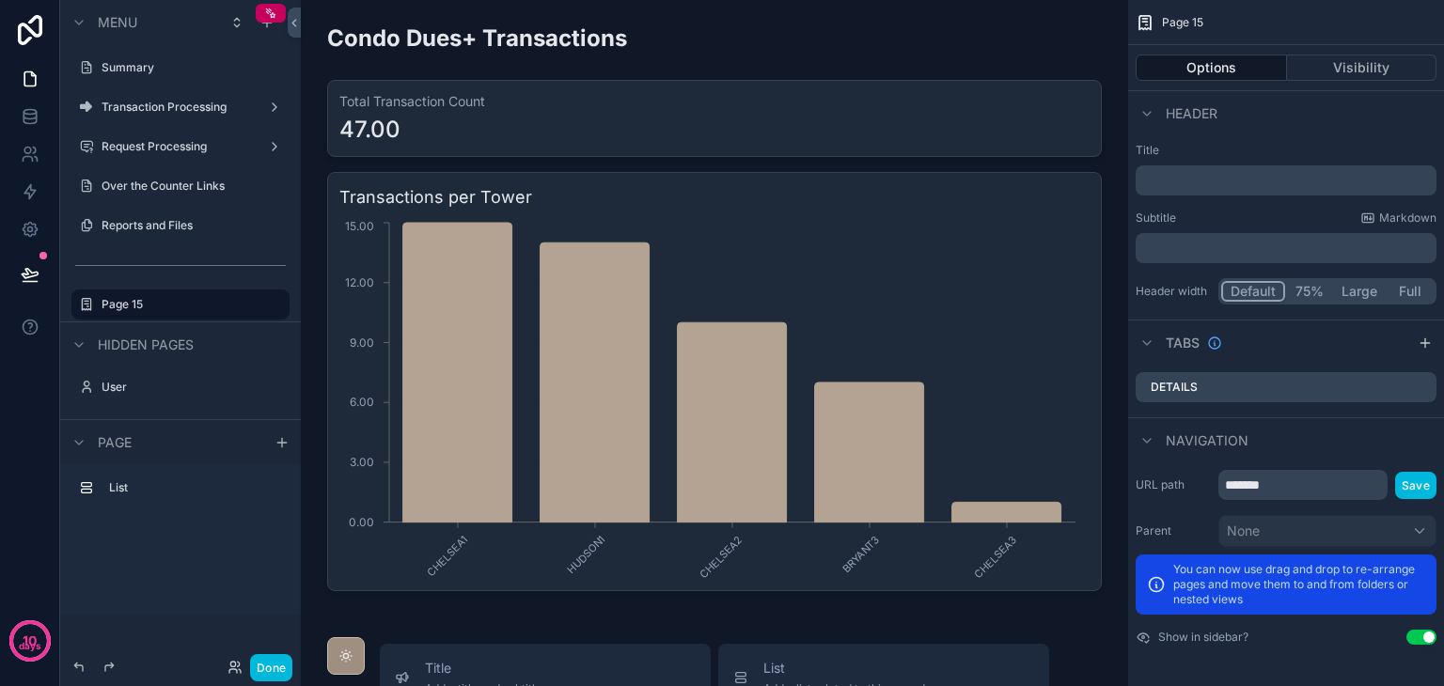
click at [595, 146] on div "scrollable content" at bounding box center [714, 307] width 797 height 584
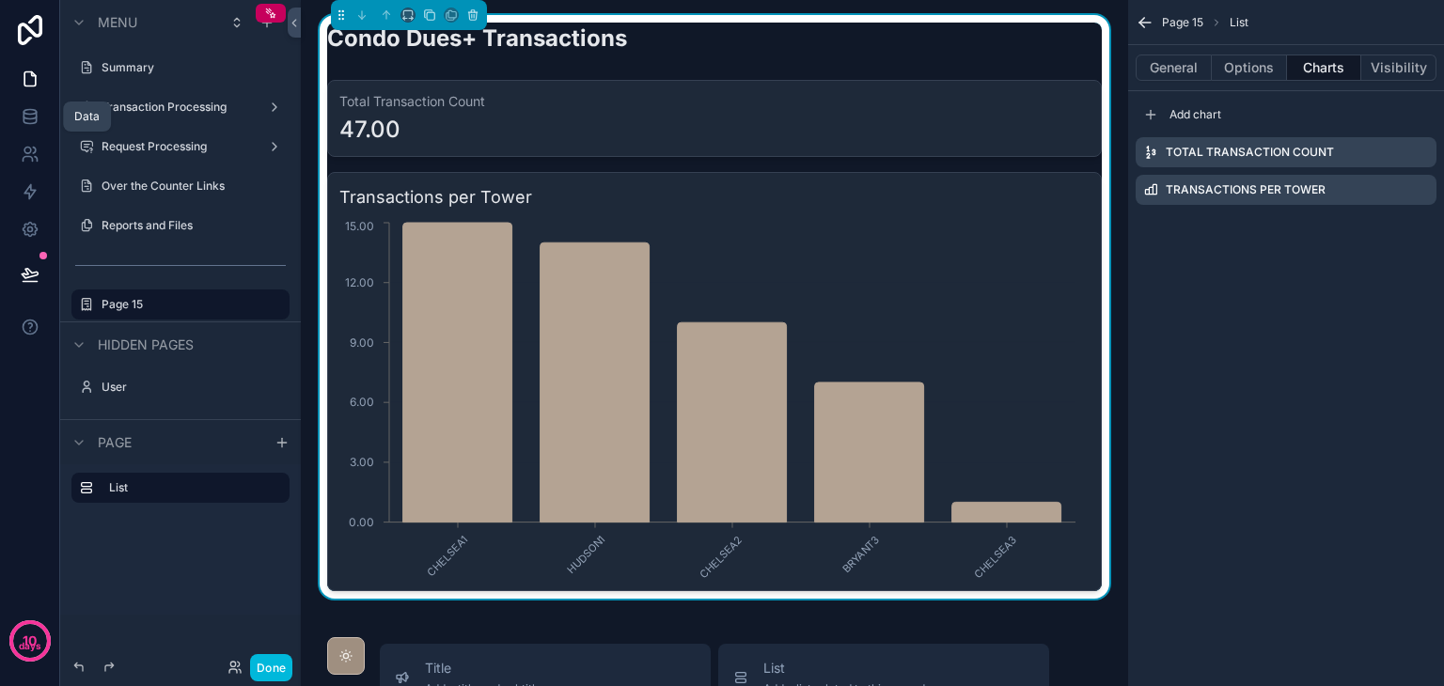
click at [33, 118] on icon at bounding box center [30, 116] width 19 height 19
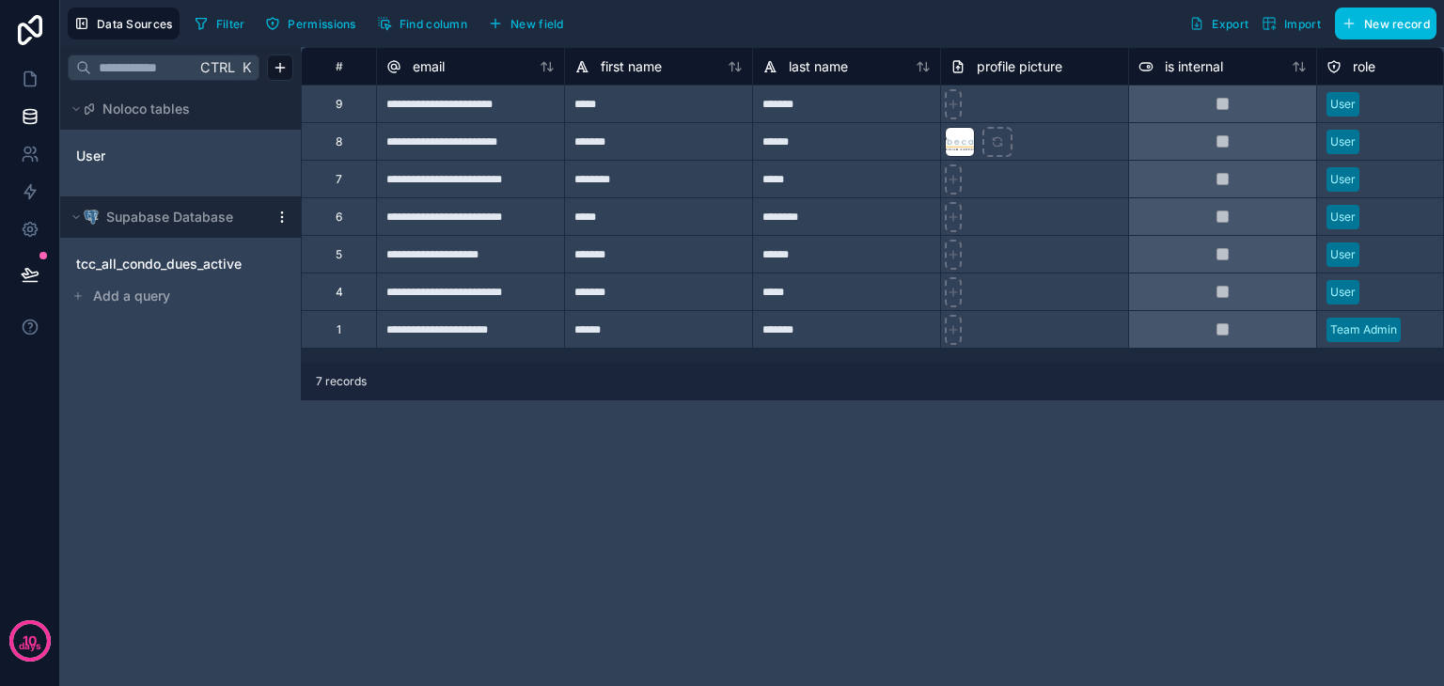
click at [181, 268] on span "tcc_all_condo_dues_active" at bounding box center [158, 264] width 165 height 19
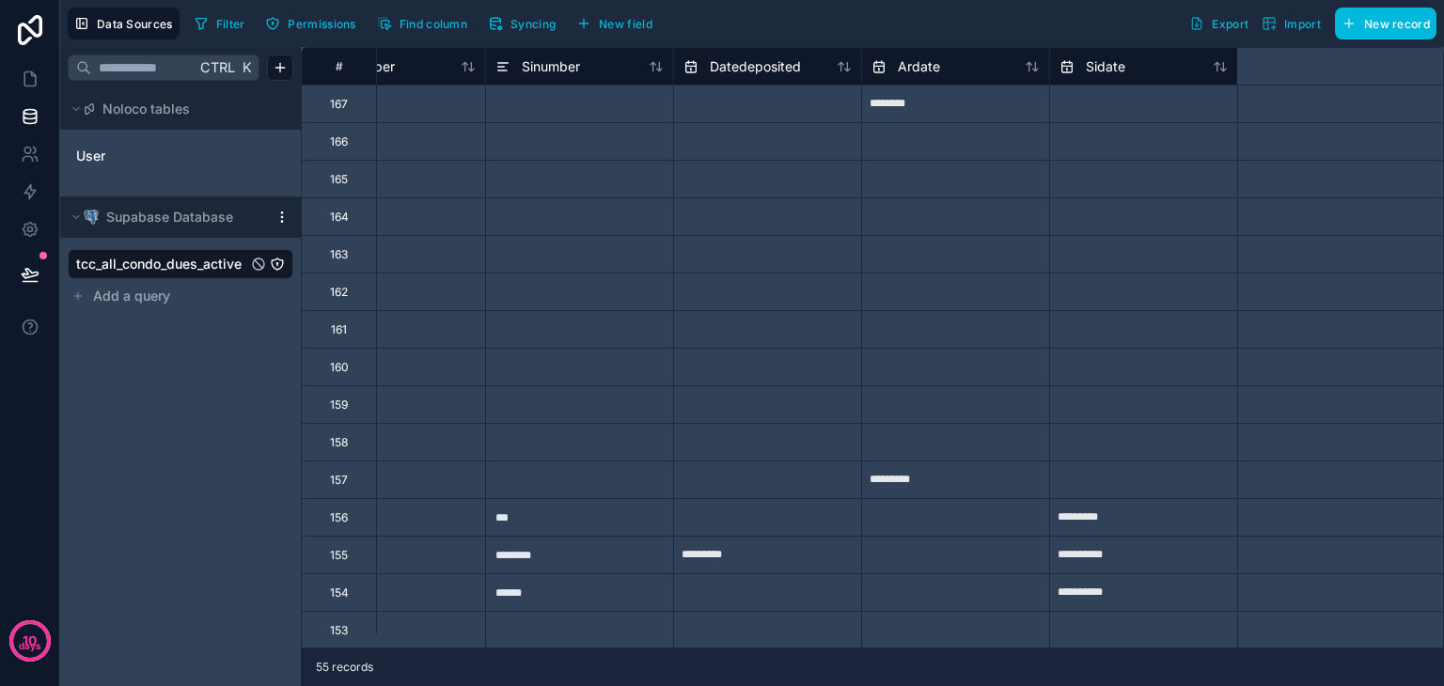
scroll to position [0, 3806]
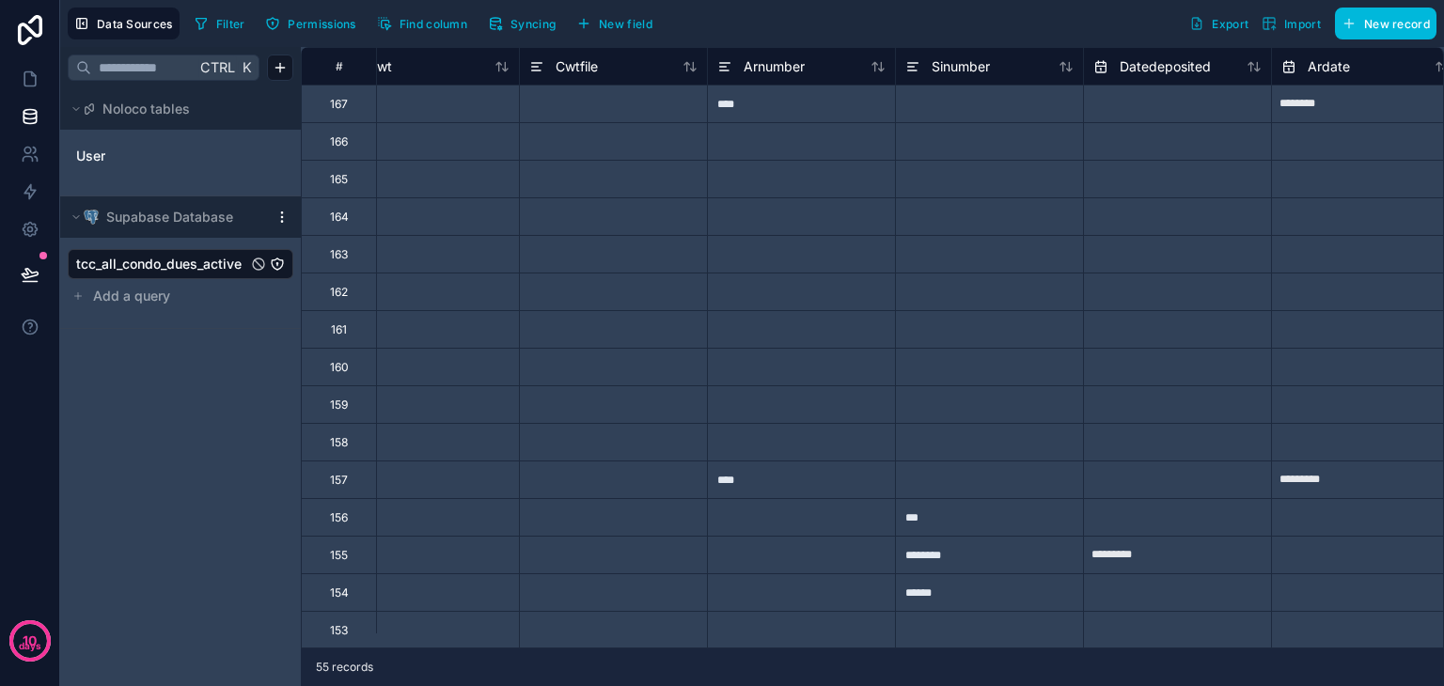
click at [405, 27] on span "Find column" at bounding box center [434, 24] width 68 height 14
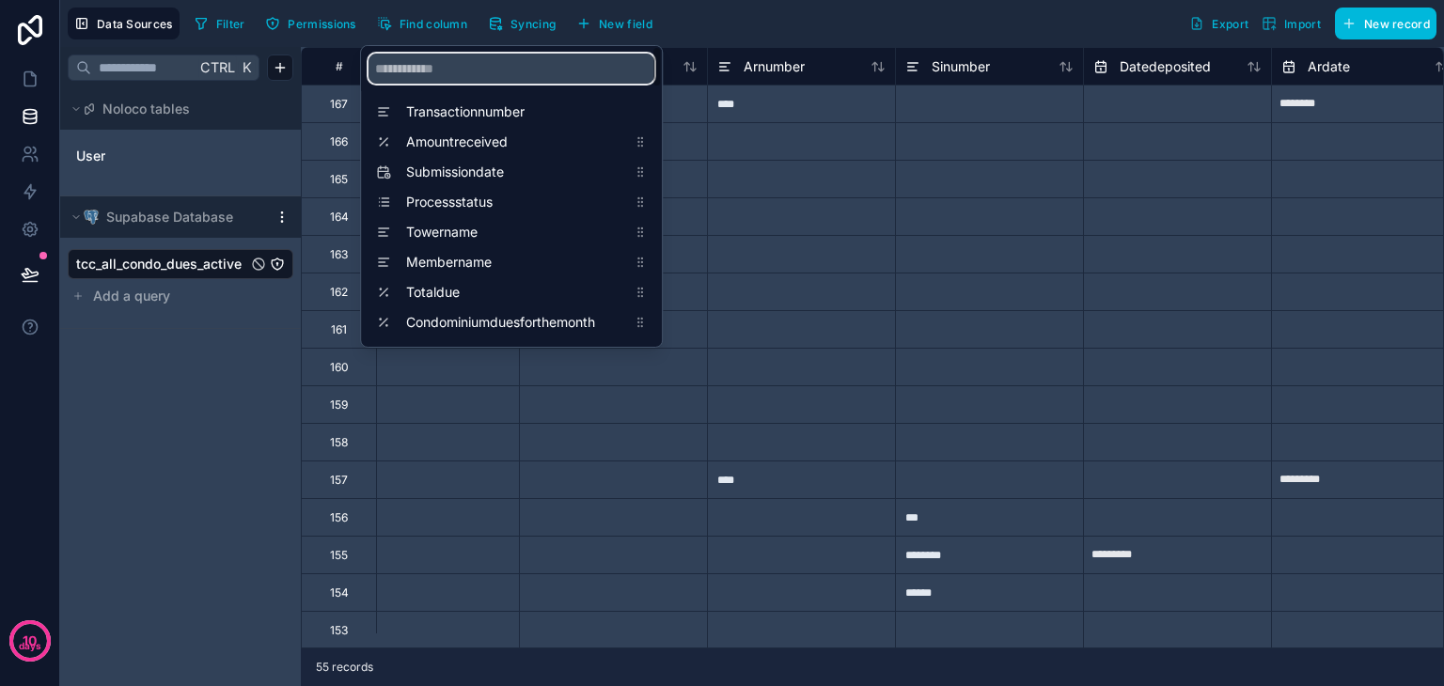
click at [458, 68] on input "scrollable content" at bounding box center [512, 69] width 286 height 30
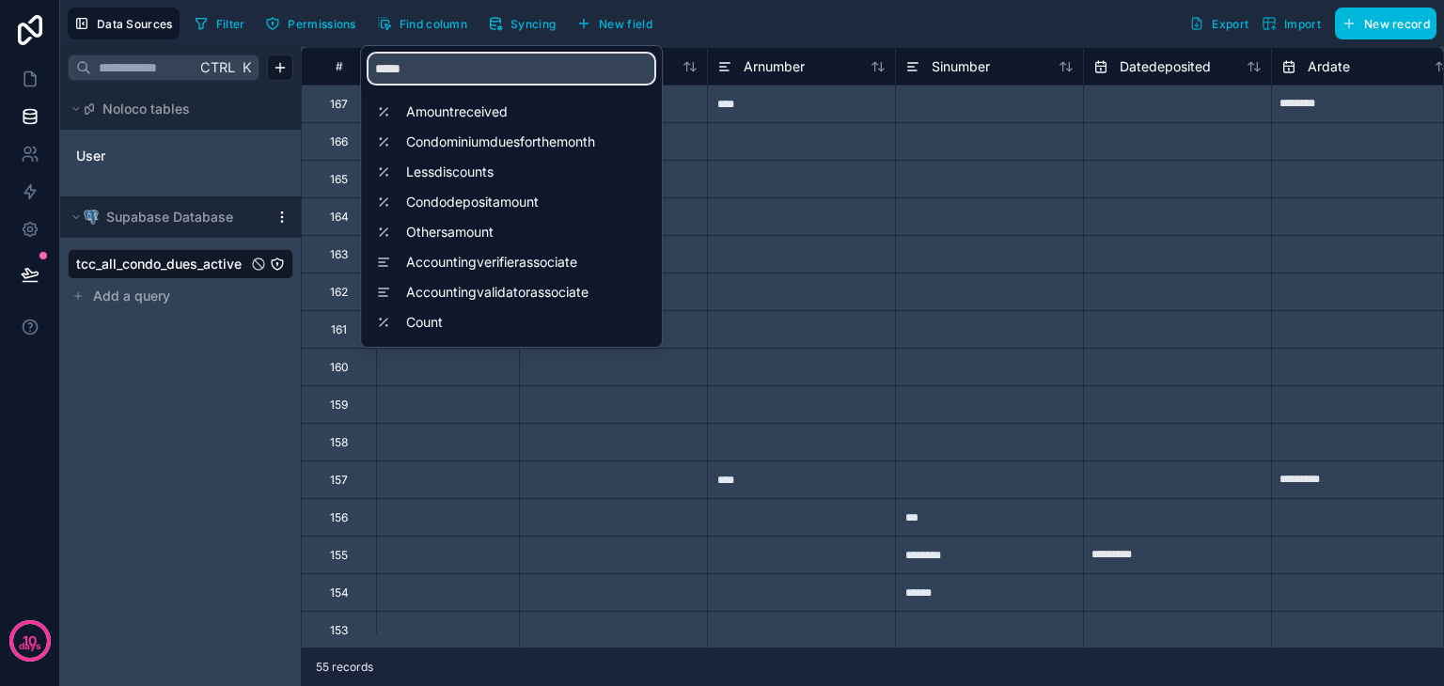
type input "*****"
click at [415, 326] on span "Count" at bounding box center [516, 322] width 220 height 19
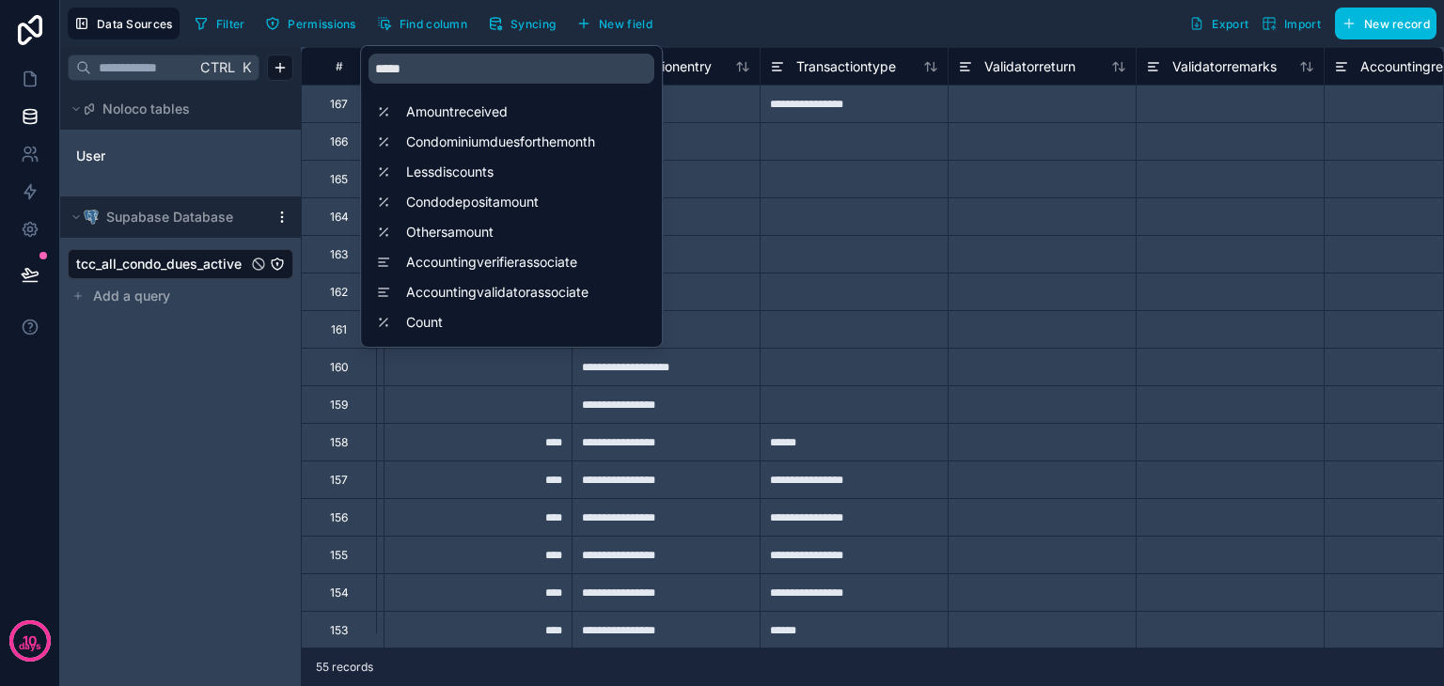
scroll to position [0, 7522]
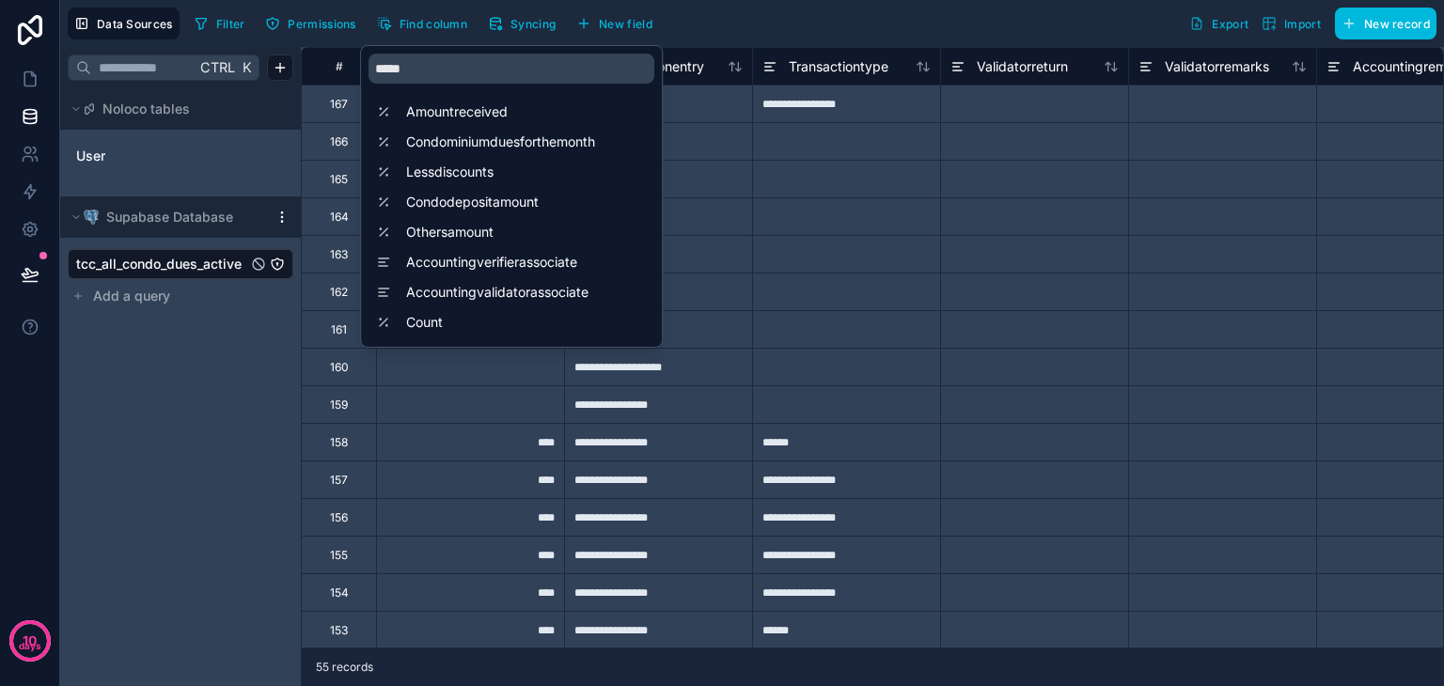
click at [911, 189] on div at bounding box center [846, 179] width 188 height 38
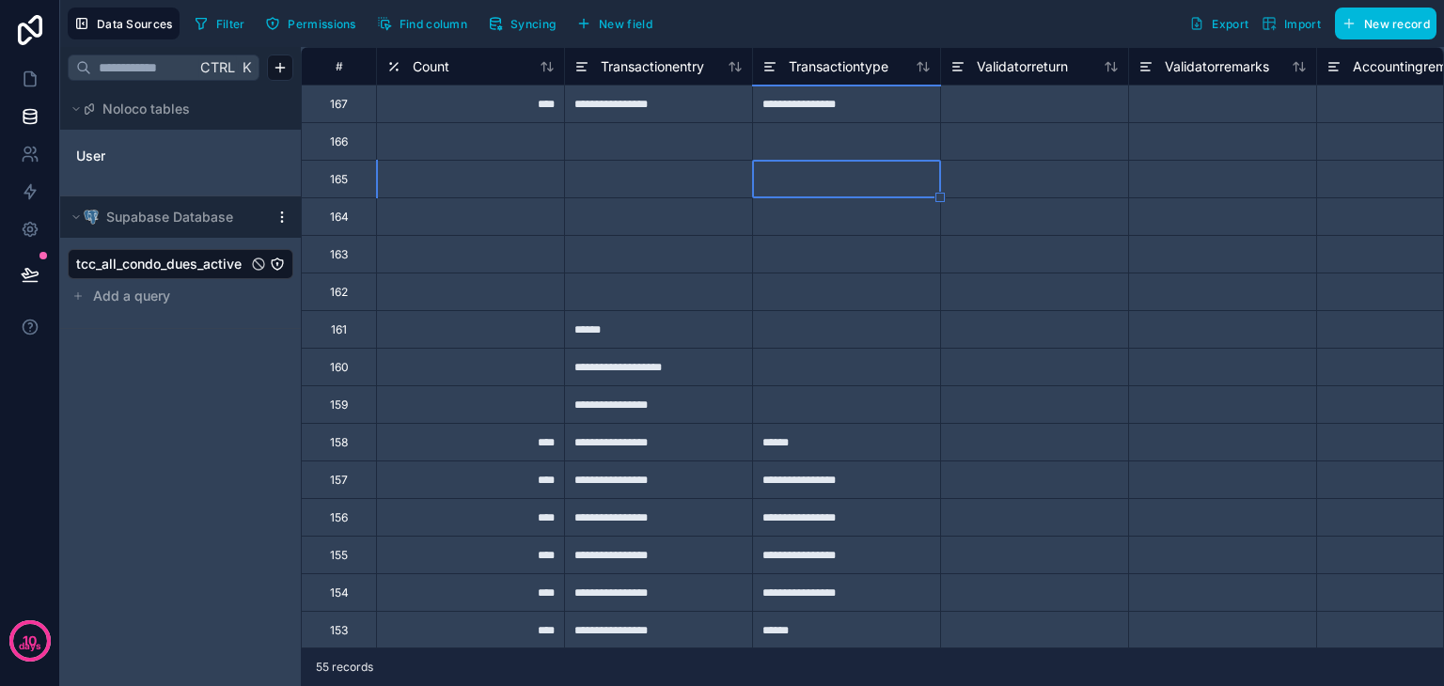
click at [397, 69] on icon at bounding box center [397, 69] width 1 height 1
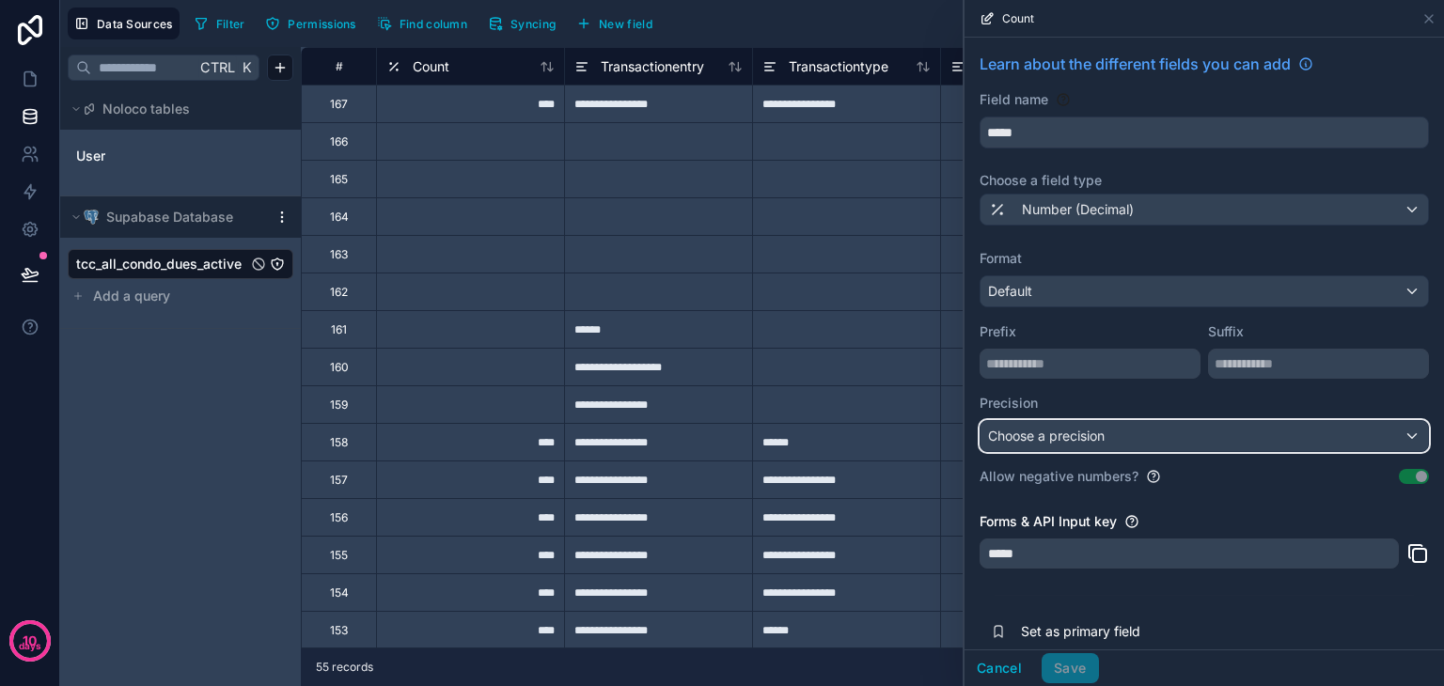
click at [1132, 432] on div "Choose a precision" at bounding box center [1205, 436] width 448 height 30
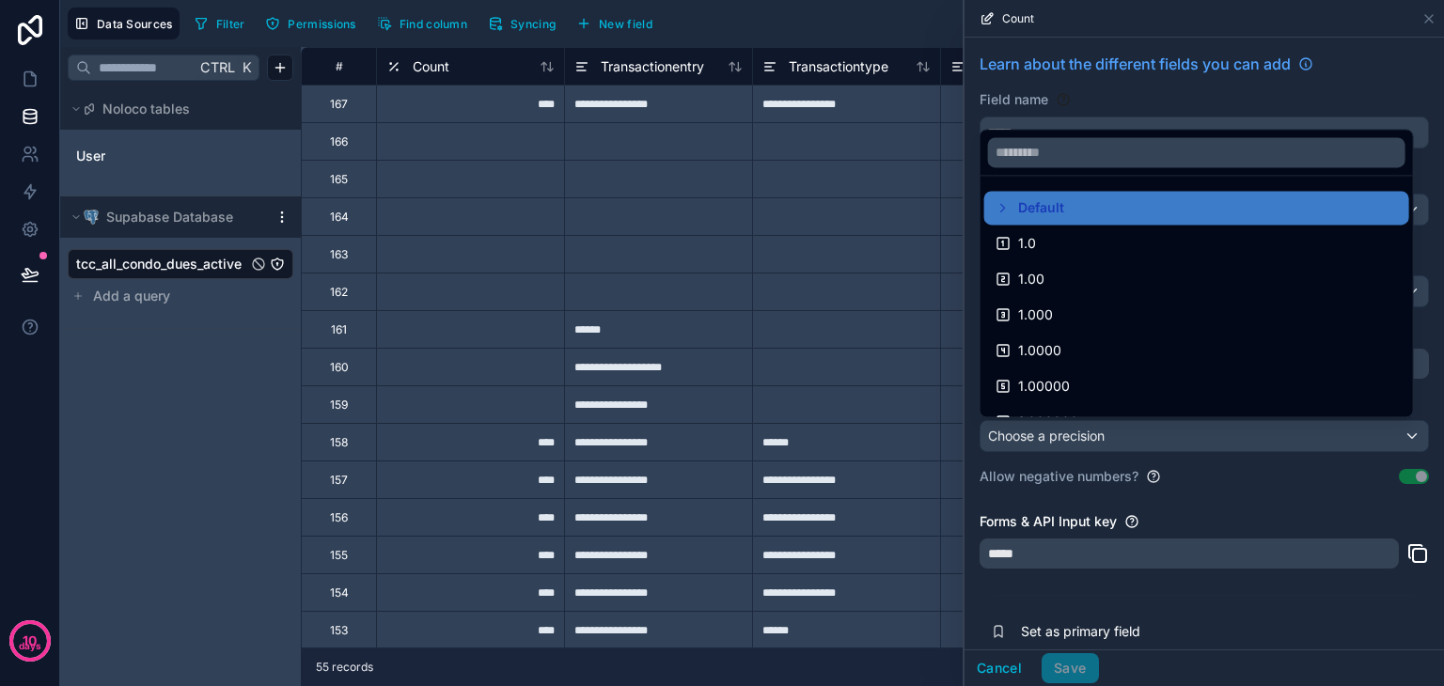
click at [1092, 200] on div "Default" at bounding box center [1197, 208] width 402 height 23
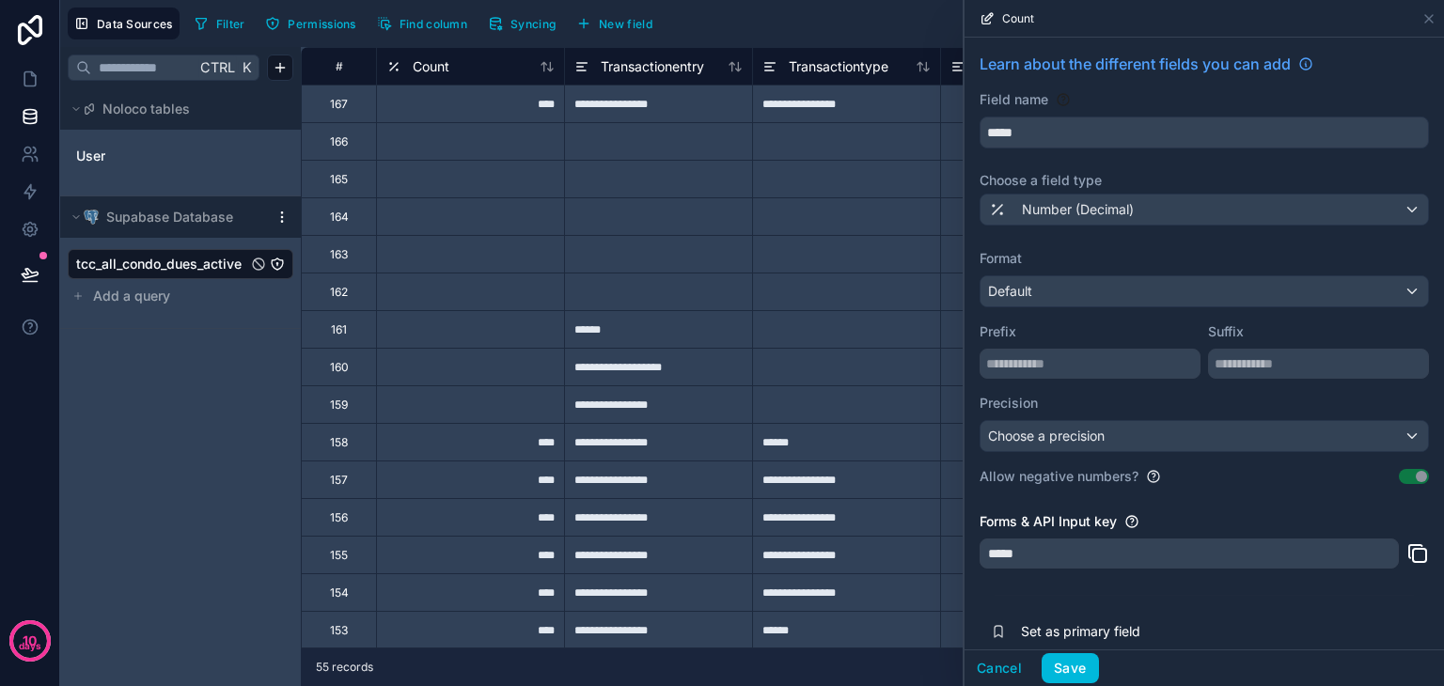
click at [1064, 663] on button "Save" at bounding box center [1070, 668] width 56 height 30
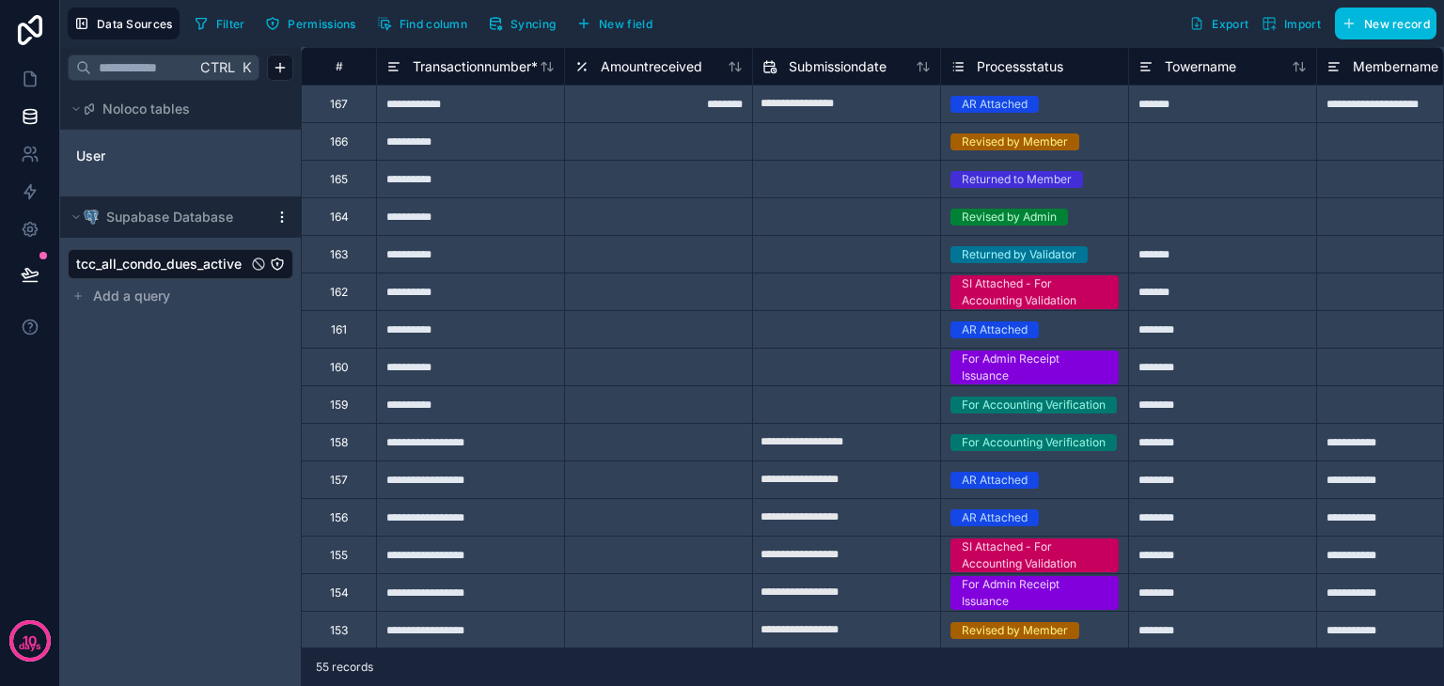
click at [404, 29] on span "Find column" at bounding box center [434, 24] width 68 height 14
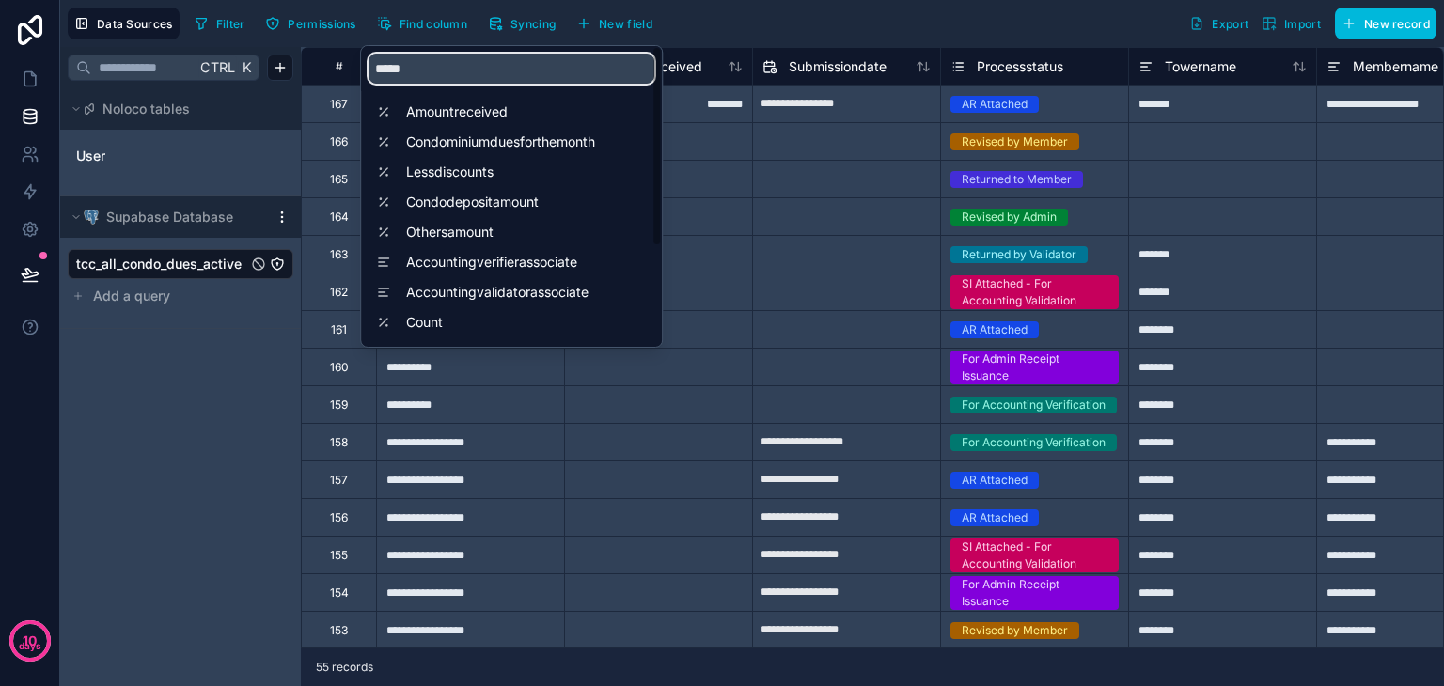
click at [431, 72] on input "*****" at bounding box center [512, 69] width 286 height 30
click at [483, 327] on span "Count" at bounding box center [516, 322] width 220 height 19
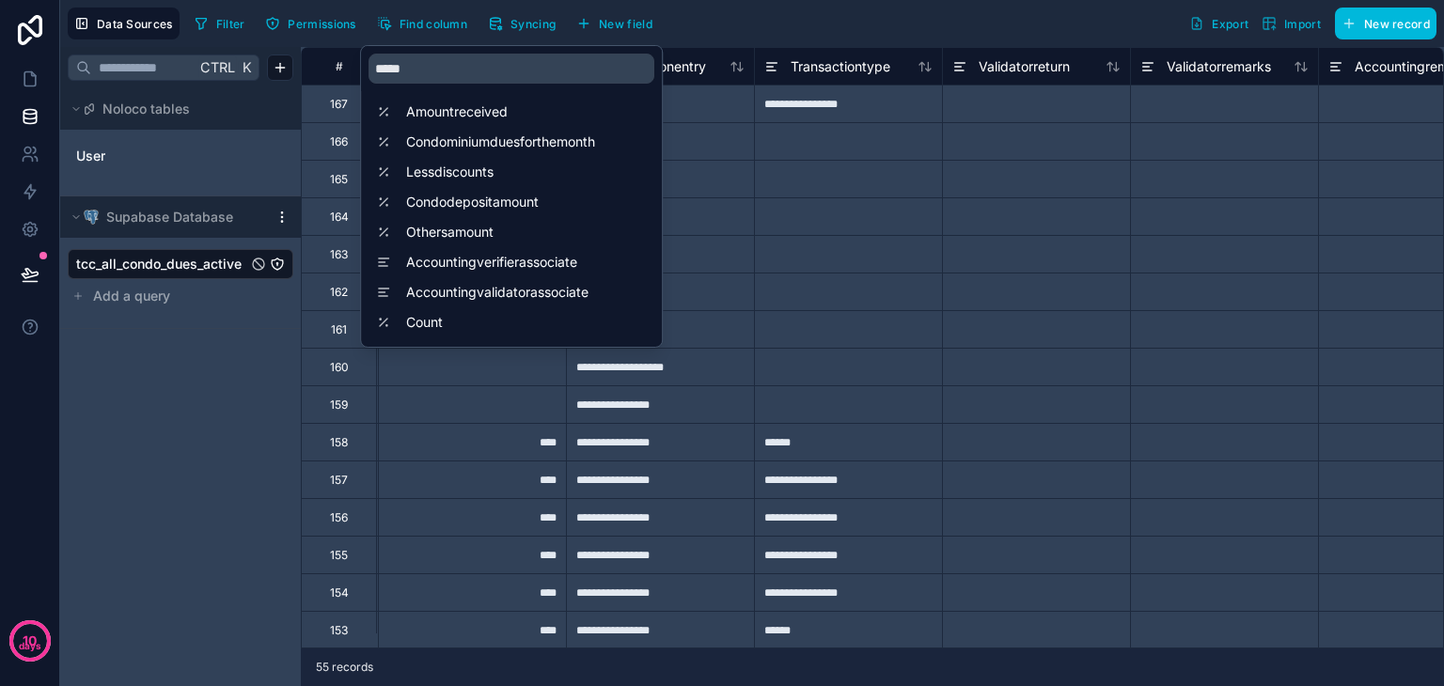
scroll to position [0, 7522]
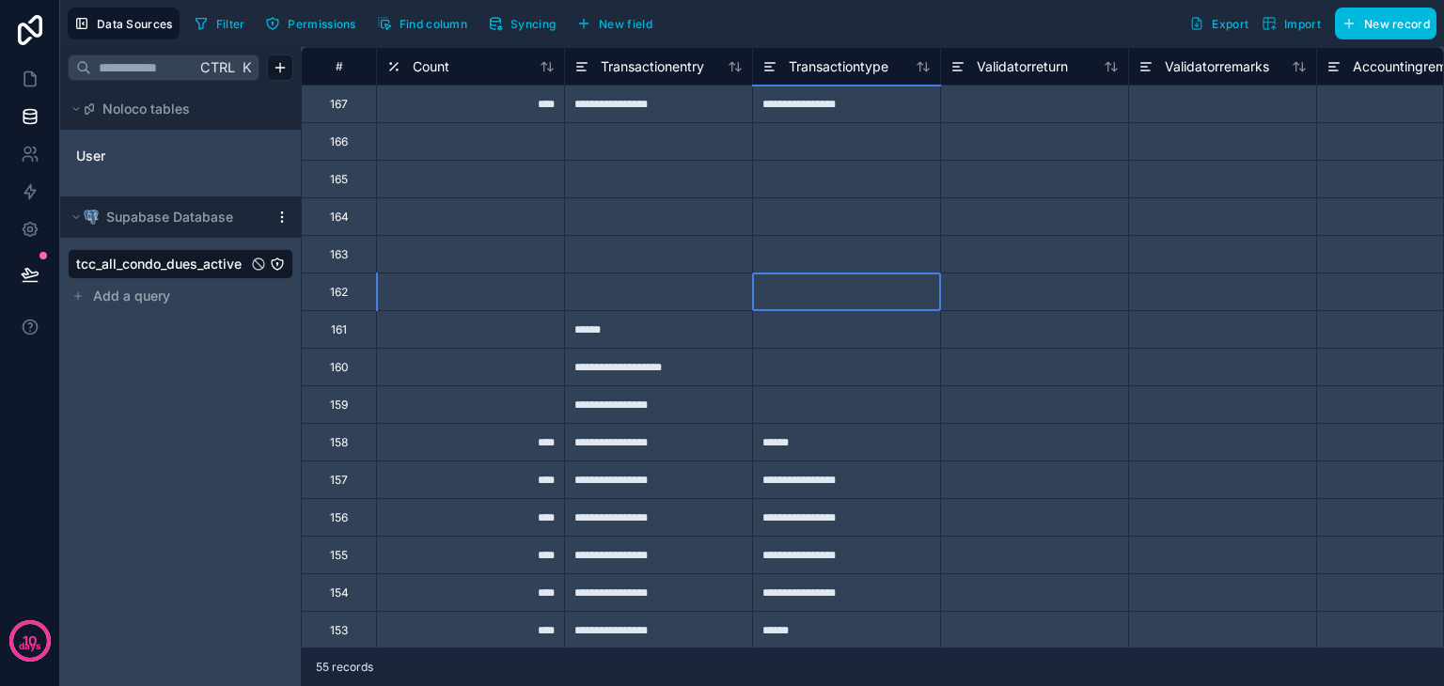
click at [802, 299] on div at bounding box center [846, 292] width 188 height 38
click at [405, 63] on div "Count" at bounding box center [417, 66] width 63 height 23
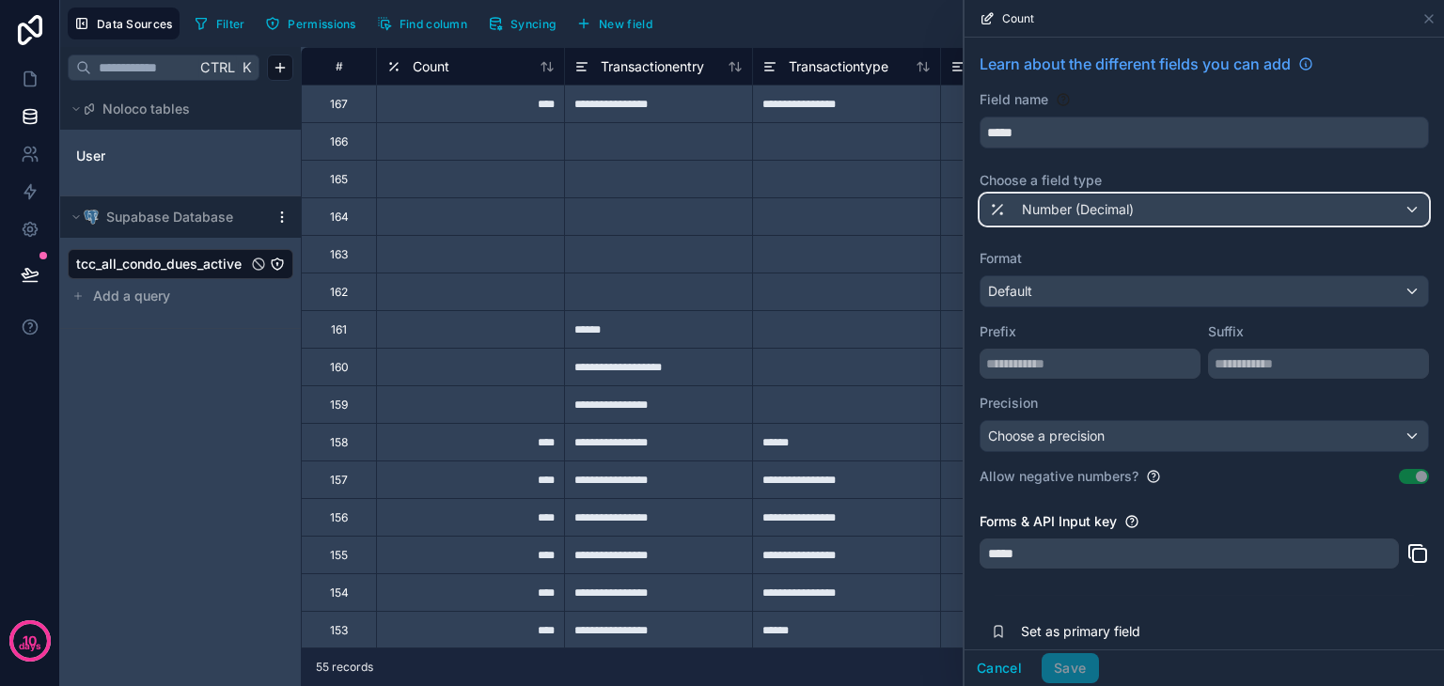
click at [1155, 213] on div "Number (Decimal)" at bounding box center [1205, 210] width 448 height 30
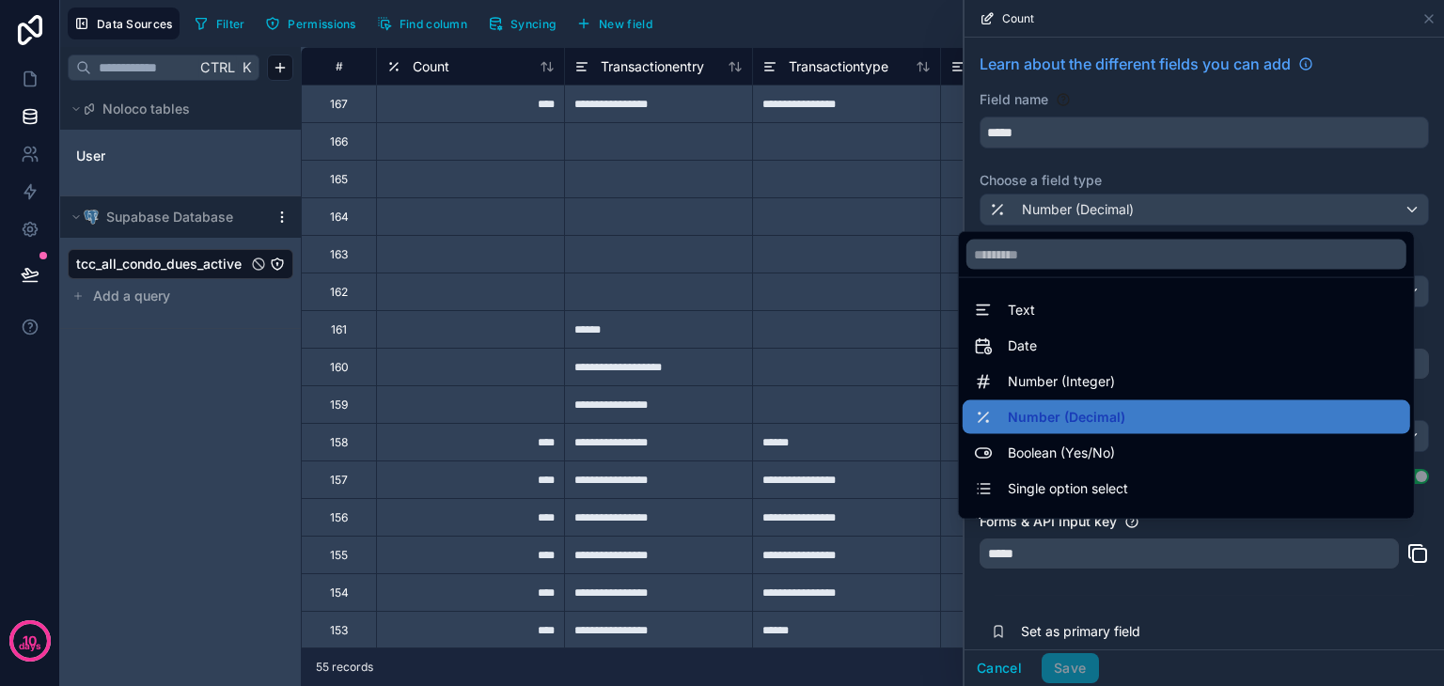
click at [1113, 387] on div "Number (Integer)" at bounding box center [1186, 381] width 425 height 23
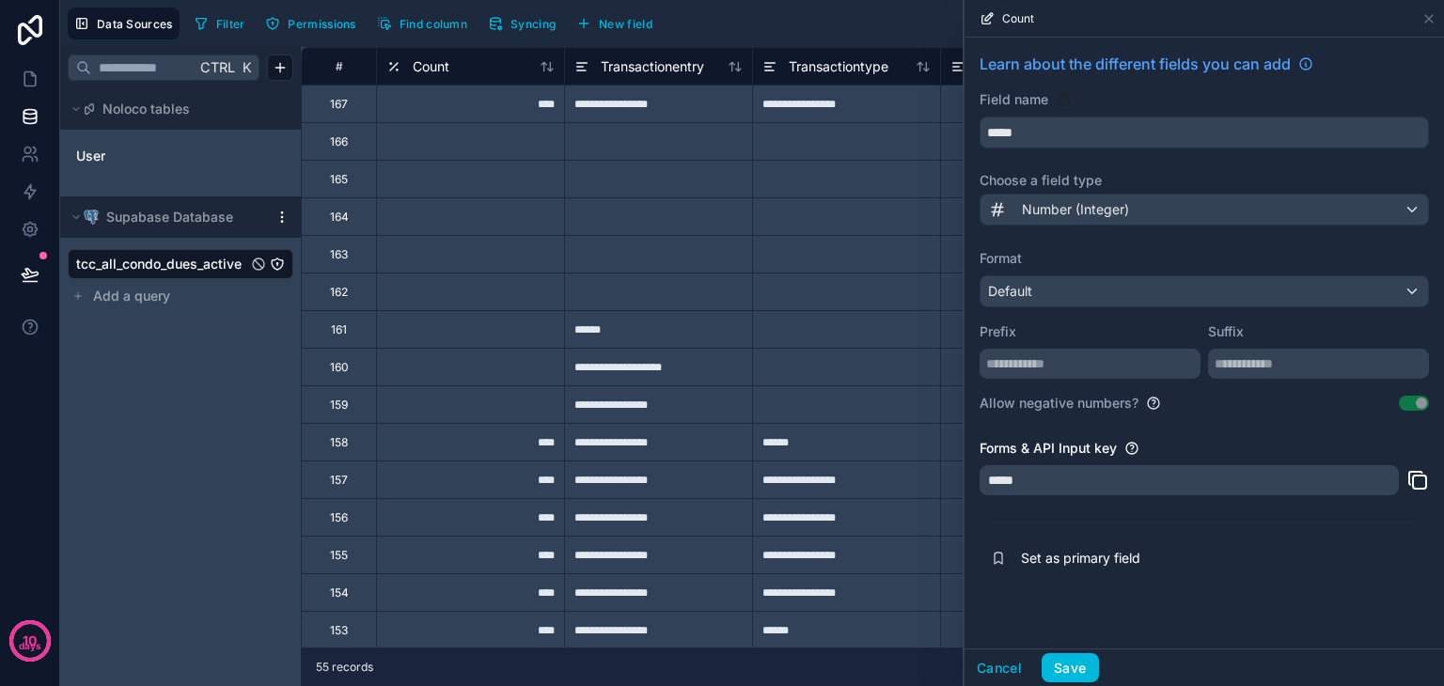
click at [1072, 659] on button "Save" at bounding box center [1070, 668] width 56 height 30
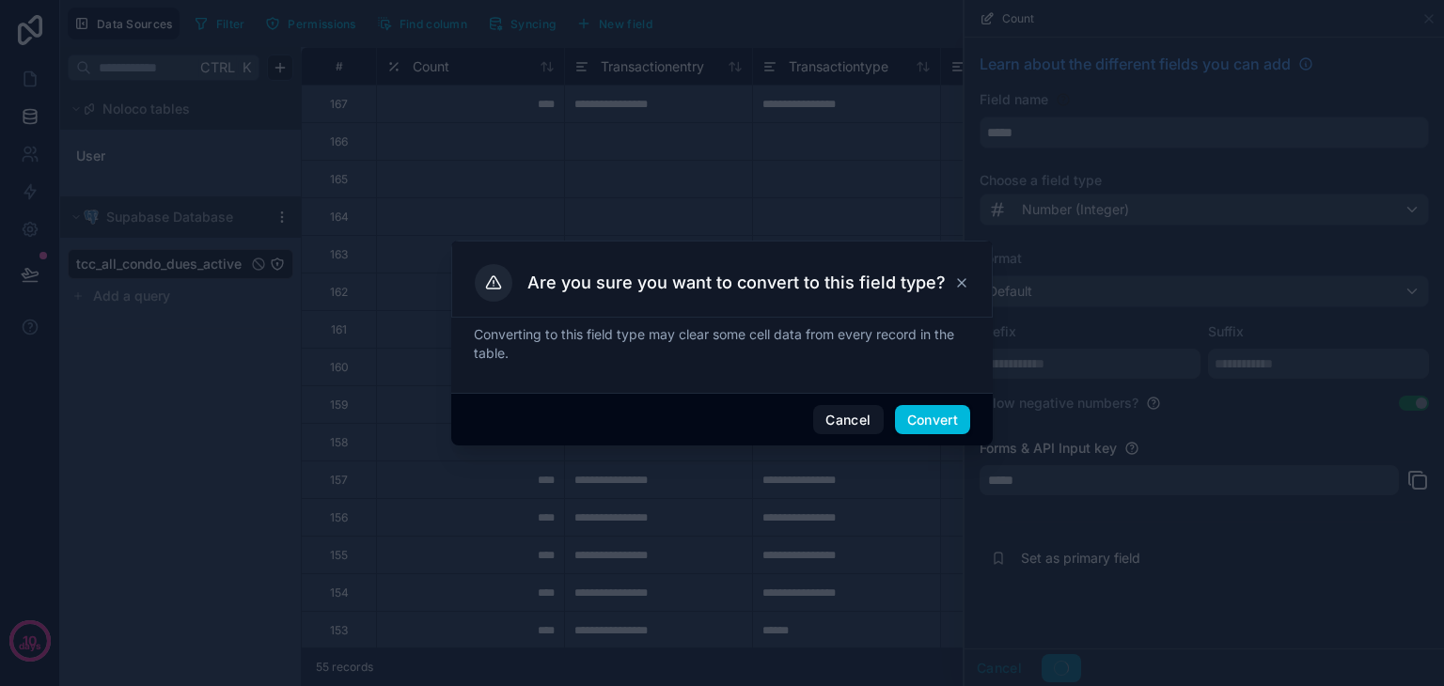
click at [939, 426] on button "Convert" at bounding box center [932, 420] width 75 height 30
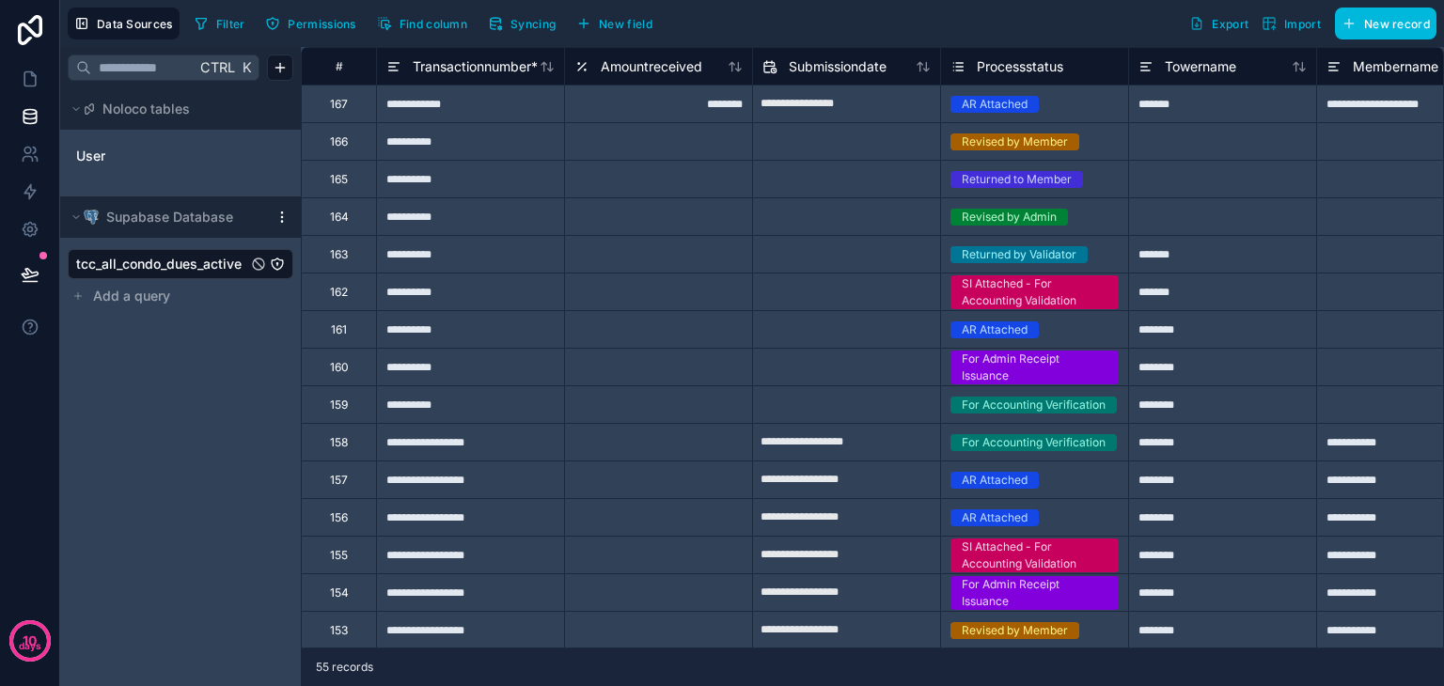
click at [392, 23] on button "Find column" at bounding box center [421, 23] width 103 height 28
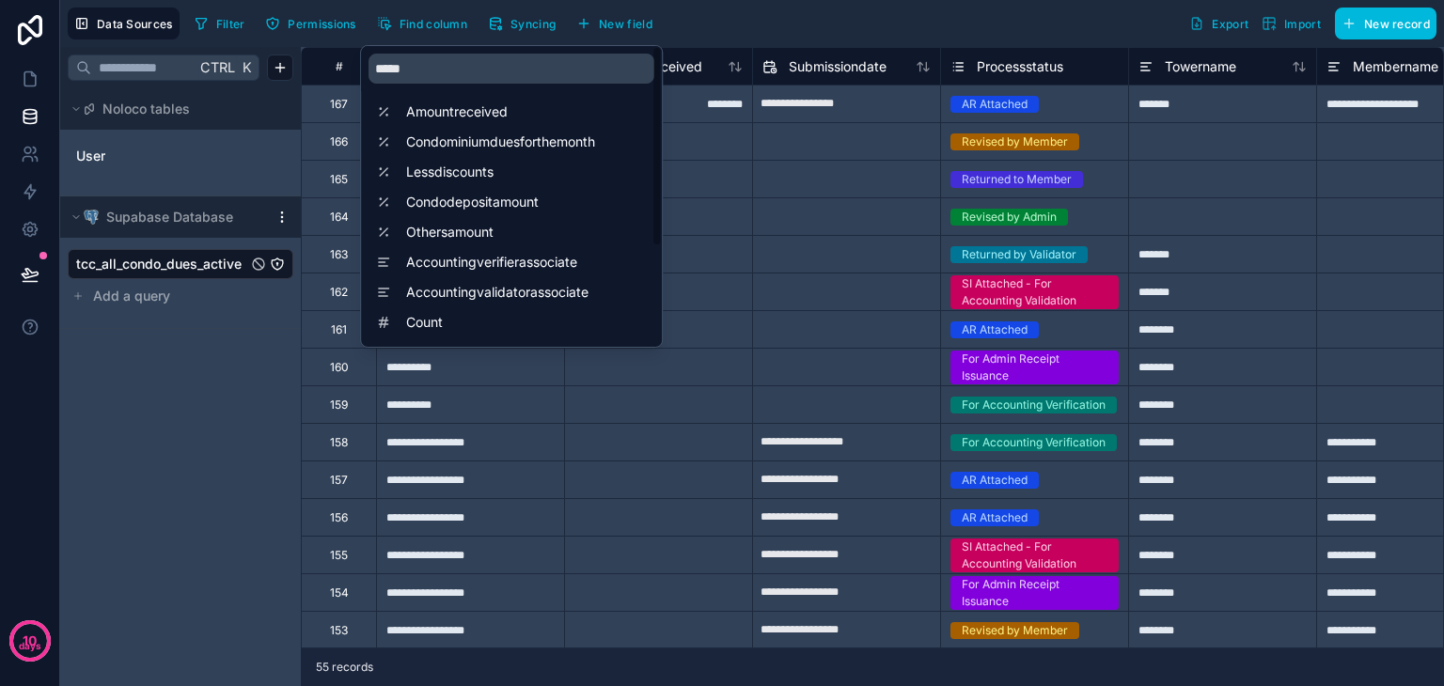
click at [425, 330] on span "Count" at bounding box center [516, 322] width 220 height 19
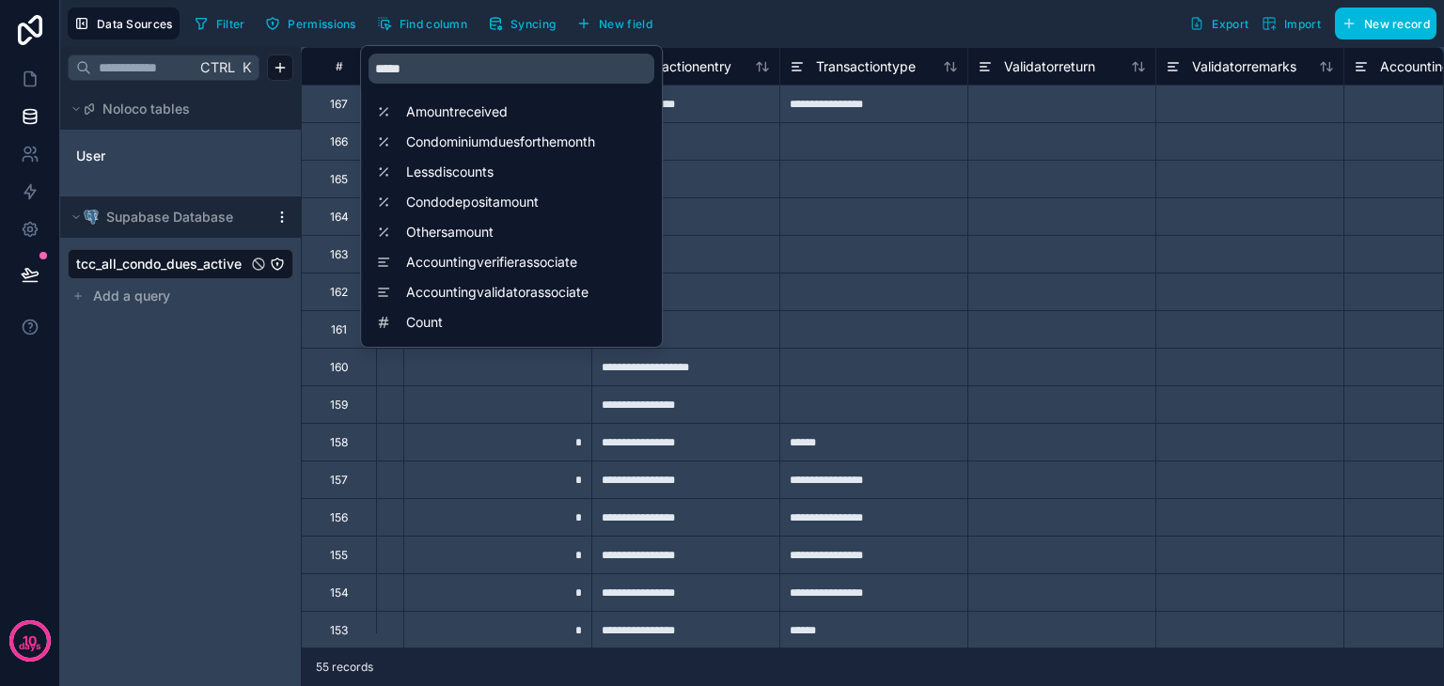
scroll to position [0, 7522]
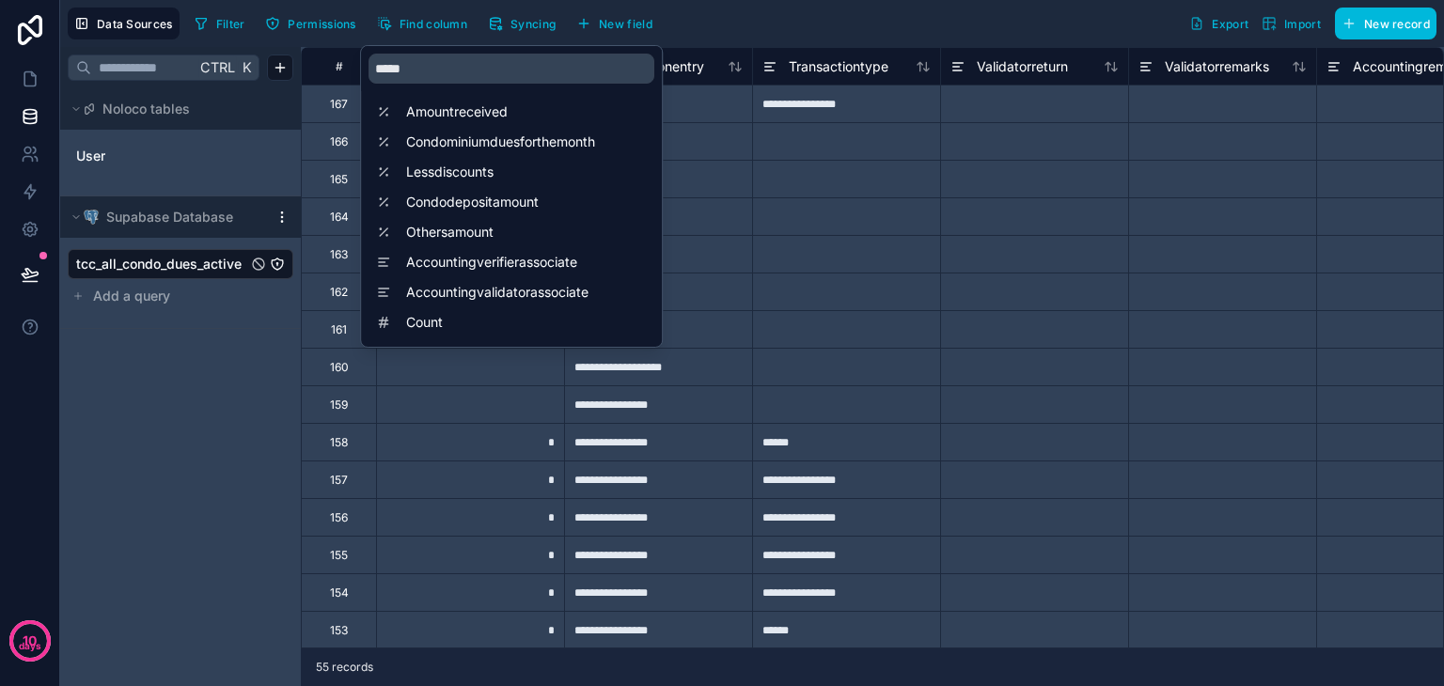
click at [478, 447] on div "*" at bounding box center [470, 442] width 188 height 38
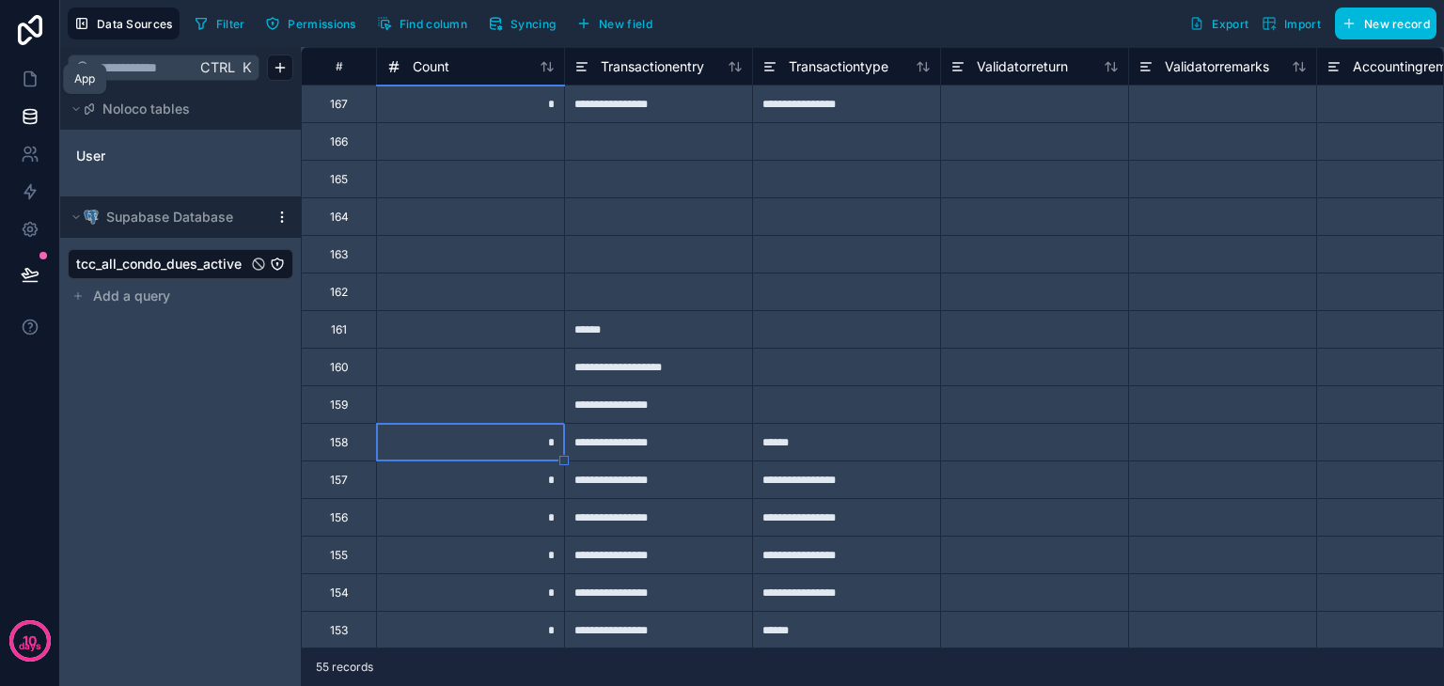
drag, startPoint x: 10, startPoint y: 77, endPoint x: 56, endPoint y: 123, distance: 65.2
click at [10, 77] on link at bounding box center [29, 79] width 59 height 38
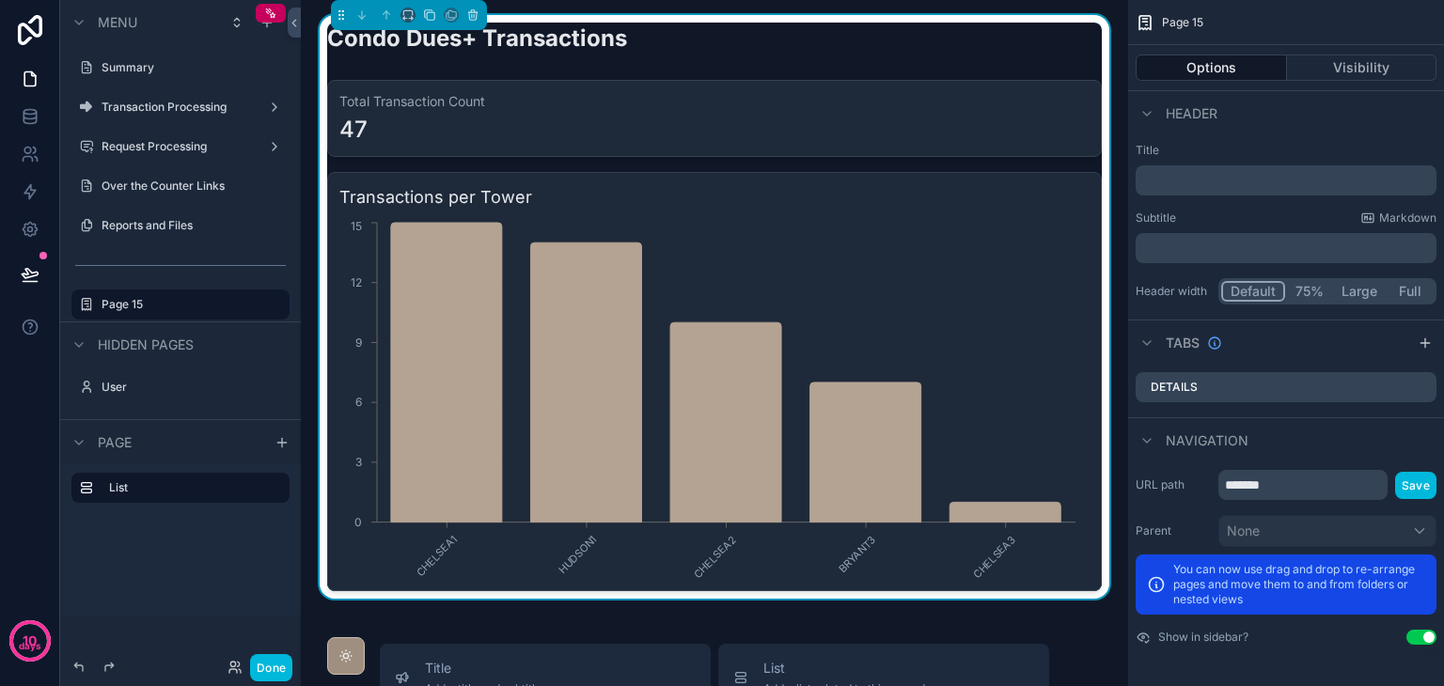
click at [278, 659] on button "Done" at bounding box center [271, 667] width 42 height 27
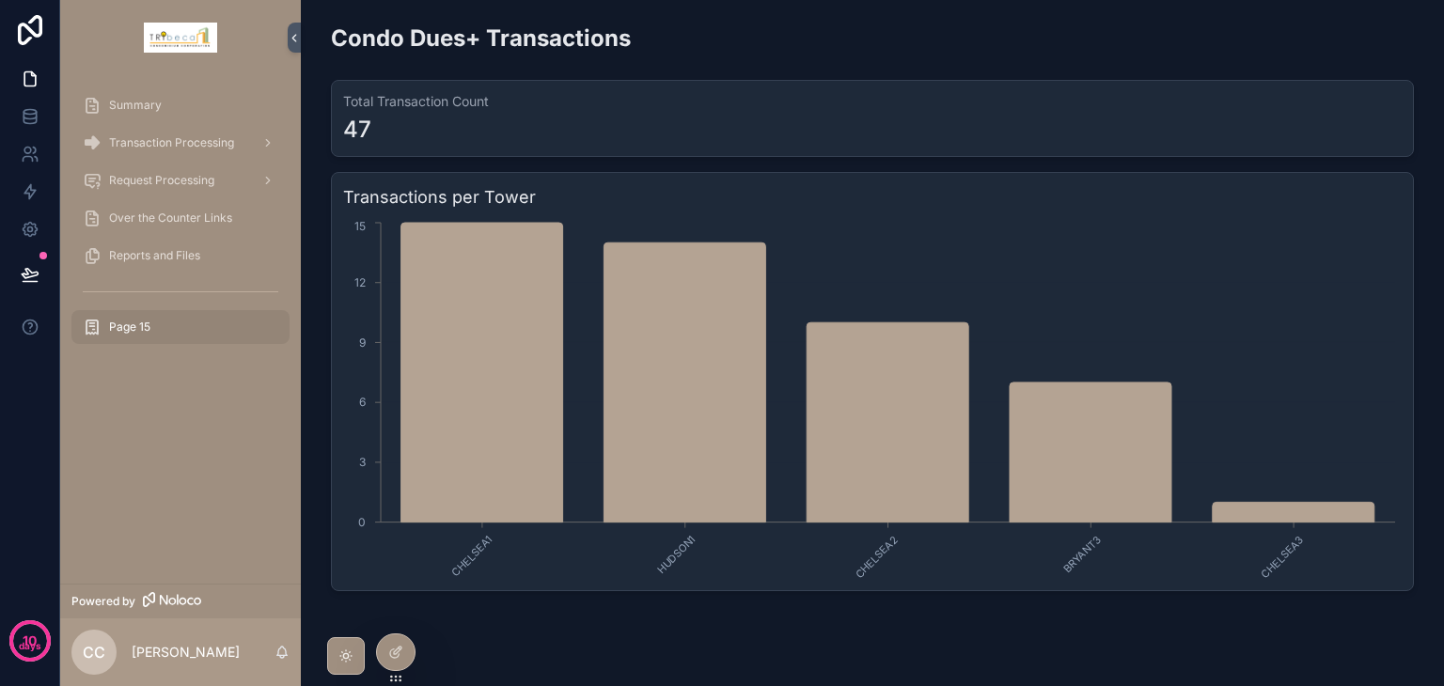
click at [397, 661] on div at bounding box center [396, 653] width 38 height 36
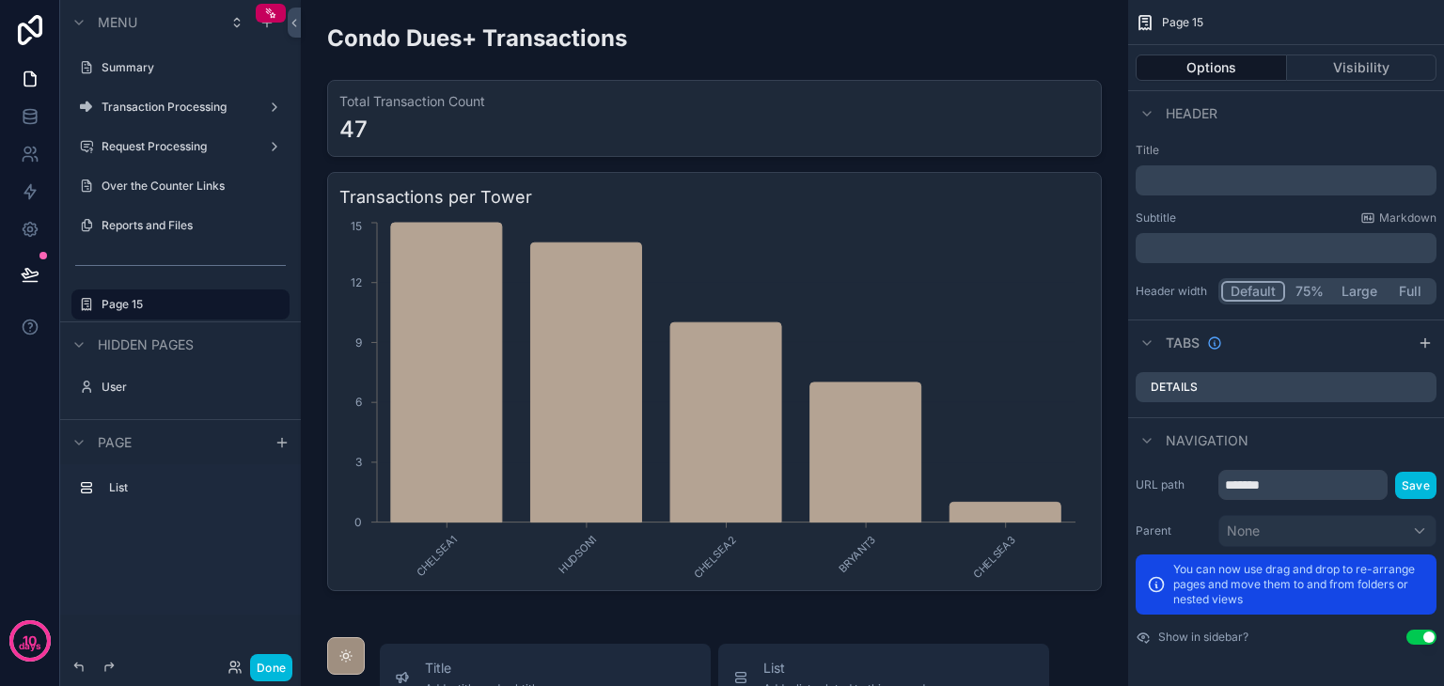
click at [670, 147] on div "scrollable content" at bounding box center [714, 307] width 797 height 584
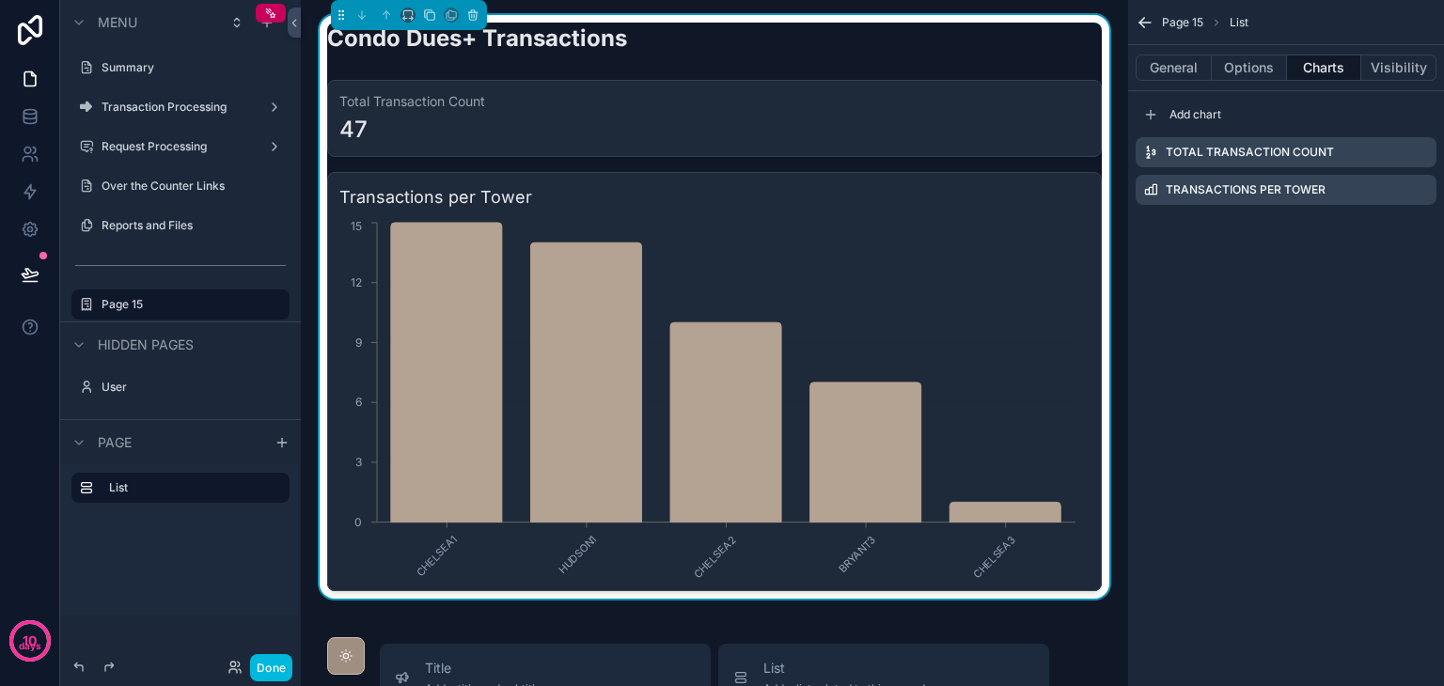
click at [0, 0] on icon "scrollable content" at bounding box center [0, 0] width 0 height 0
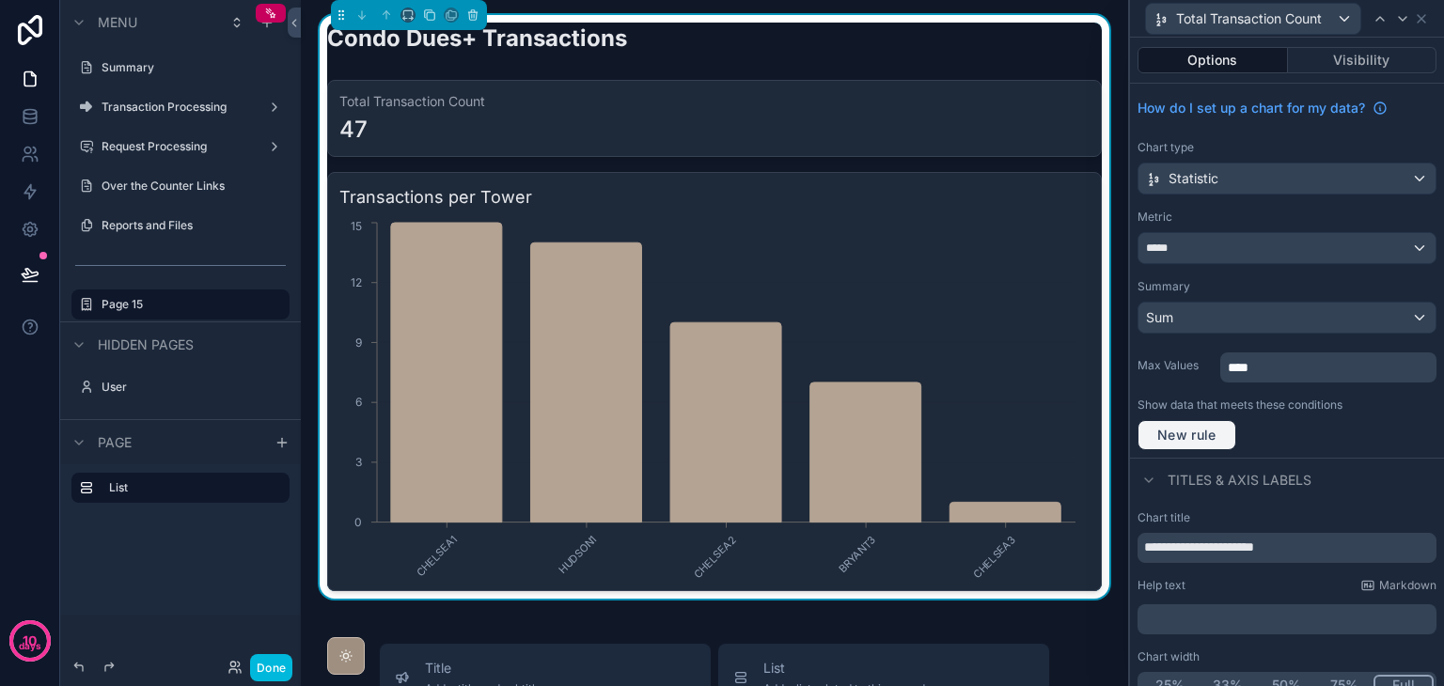
click at [1189, 432] on span "New rule" at bounding box center [1187, 435] width 74 height 17
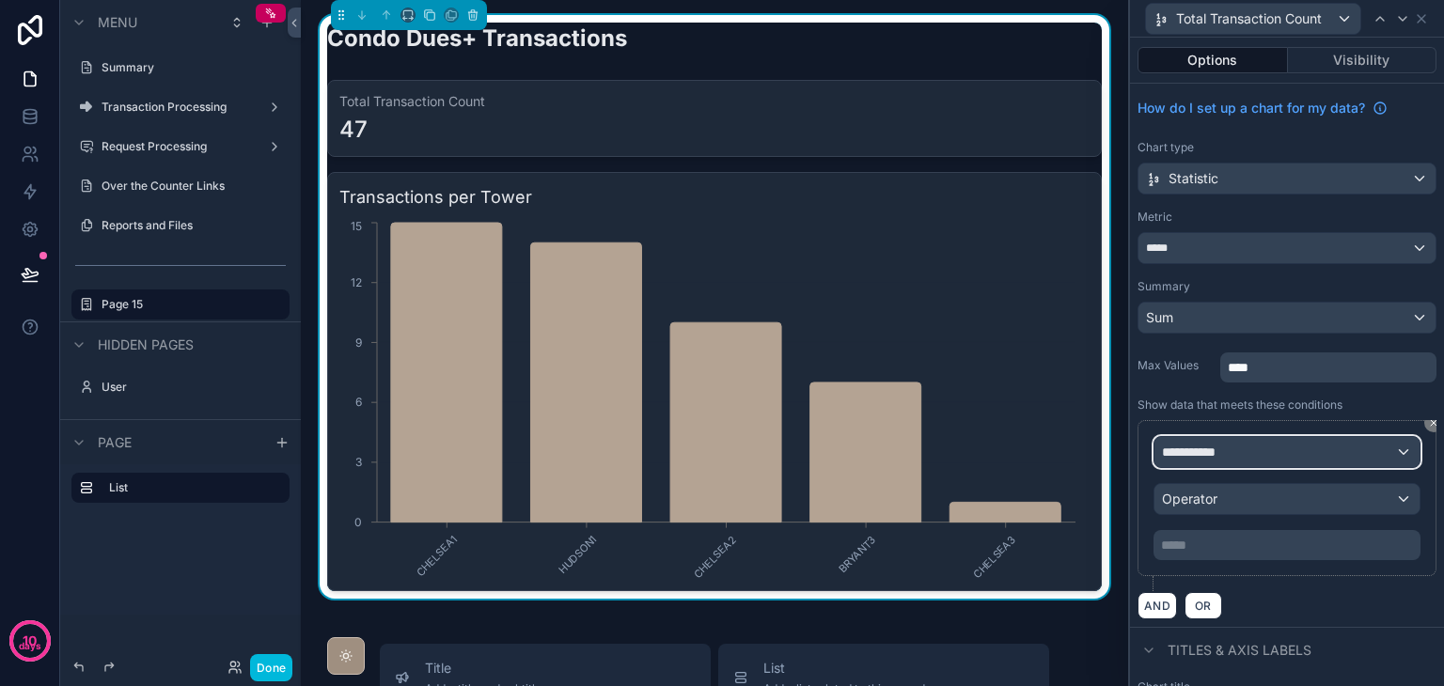
click at [1190, 452] on span "**********" at bounding box center [1197, 452] width 70 height 19
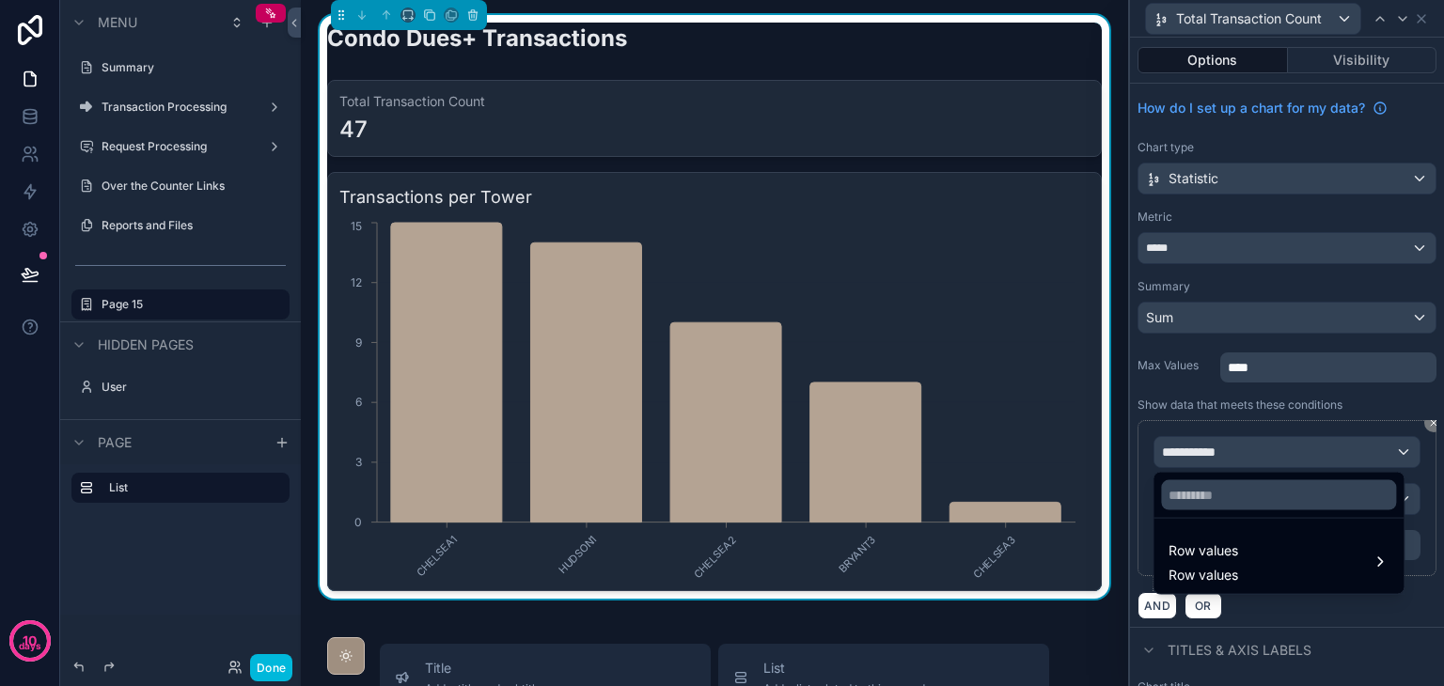
click at [1212, 553] on span "Row values" at bounding box center [1204, 551] width 70 height 23
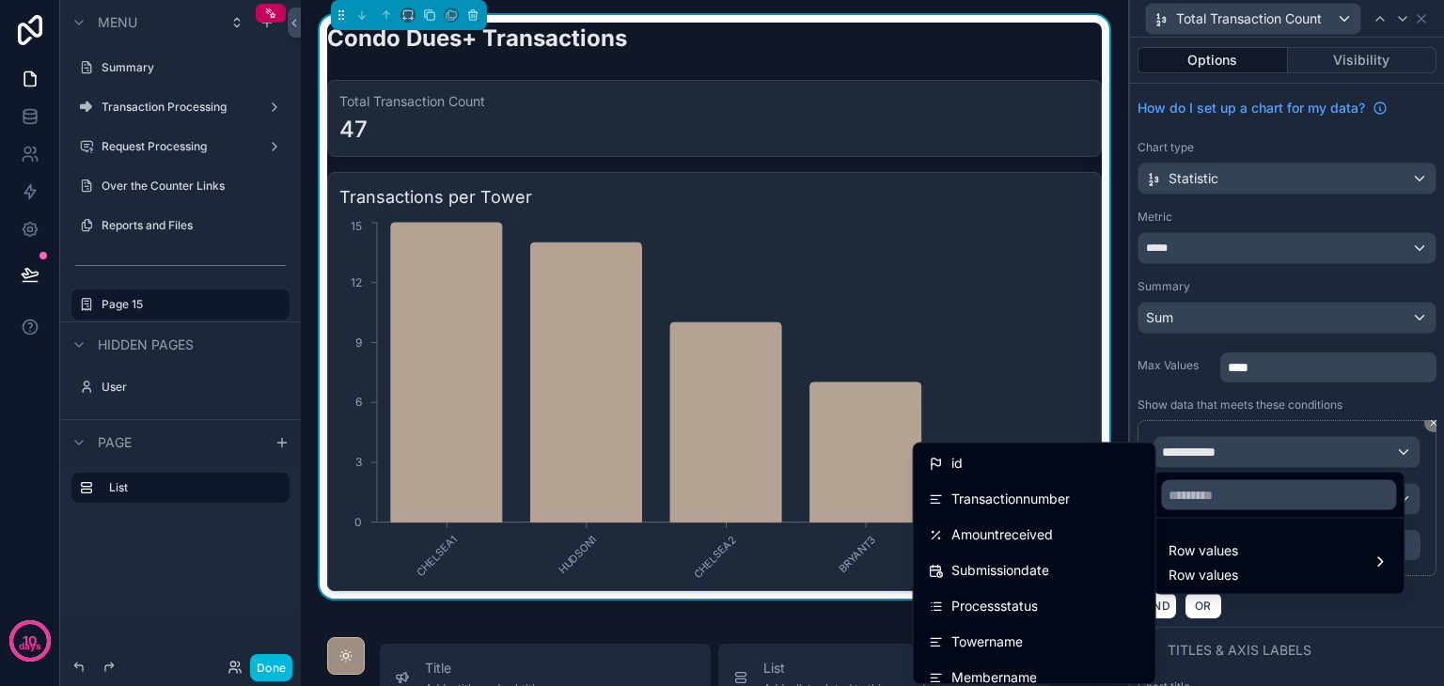
click at [1414, 420] on div at bounding box center [1287, 343] width 314 height 686
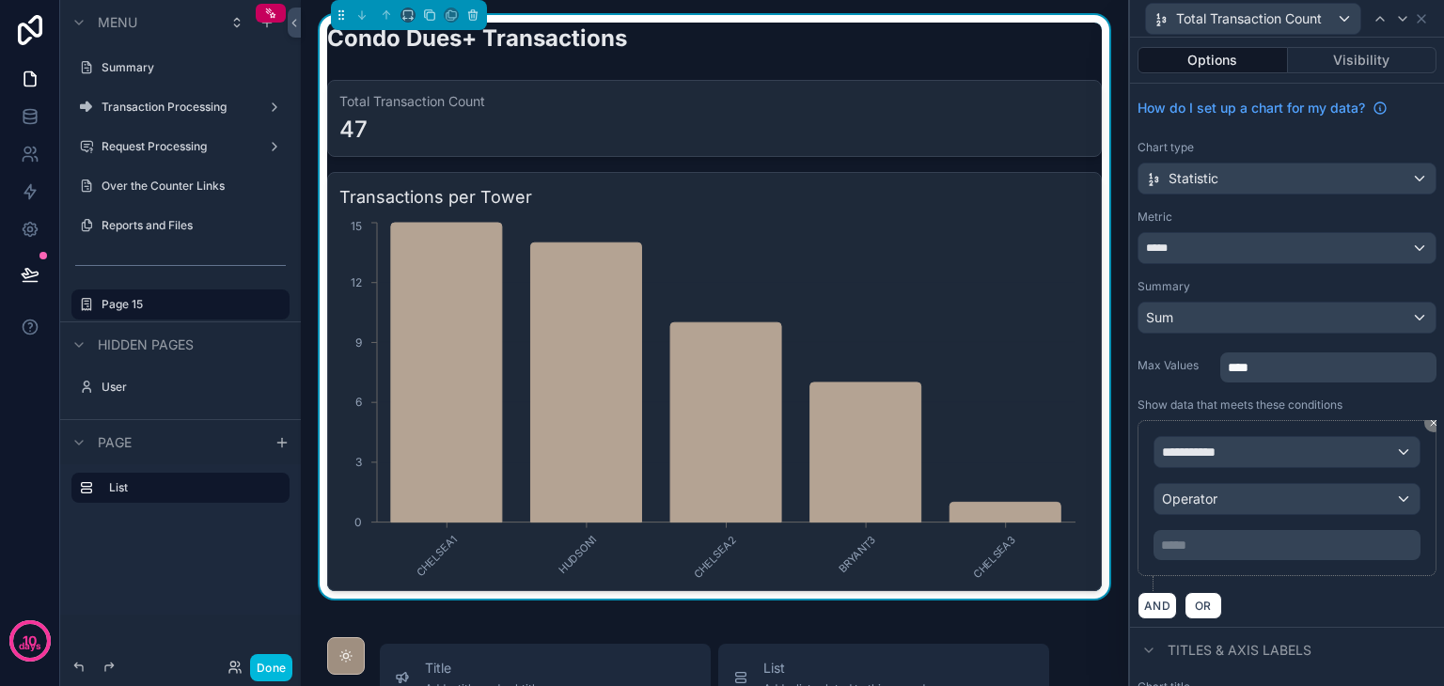
click at [1428, 420] on icon at bounding box center [1433, 422] width 11 height 11
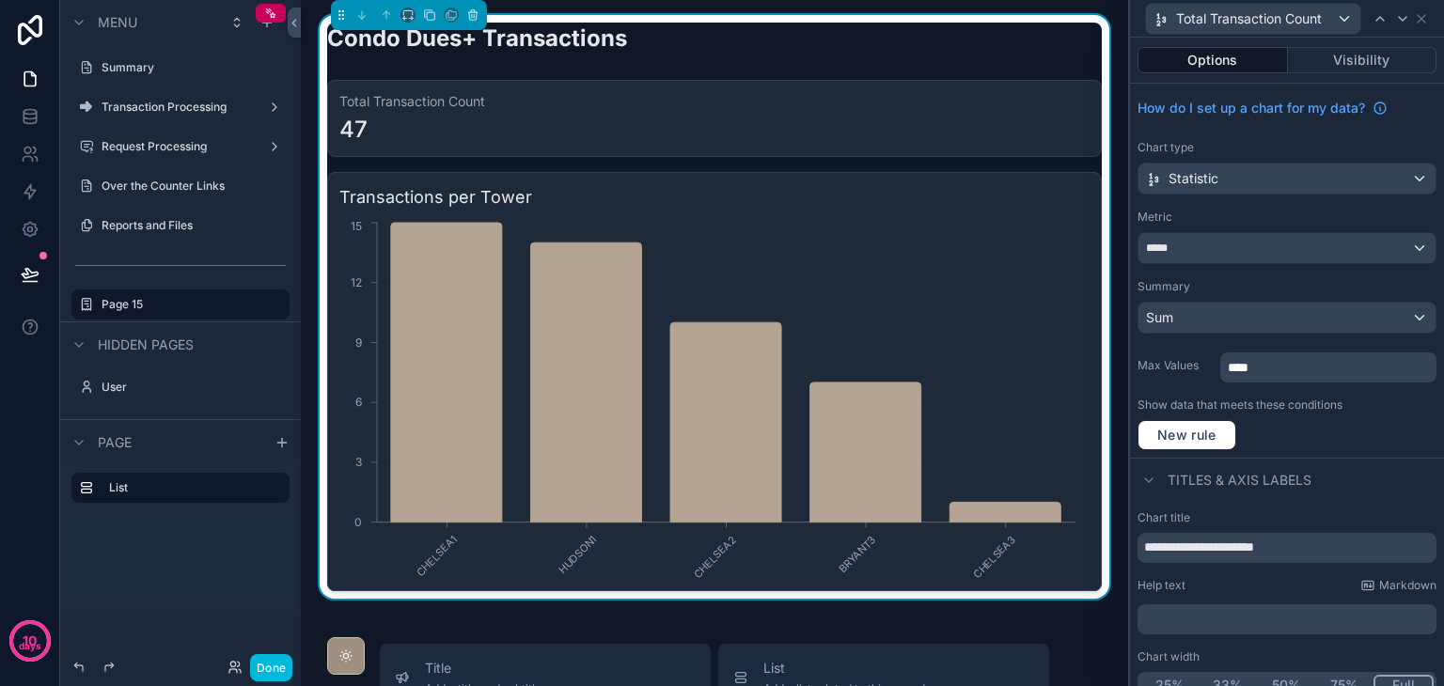
click at [897, 134] on div "47" at bounding box center [714, 130] width 750 height 30
click at [1433, 21] on div "Total Transaction Count" at bounding box center [1287, 18] width 299 height 37
click at [1421, 20] on icon at bounding box center [1422, 19] width 8 height 8
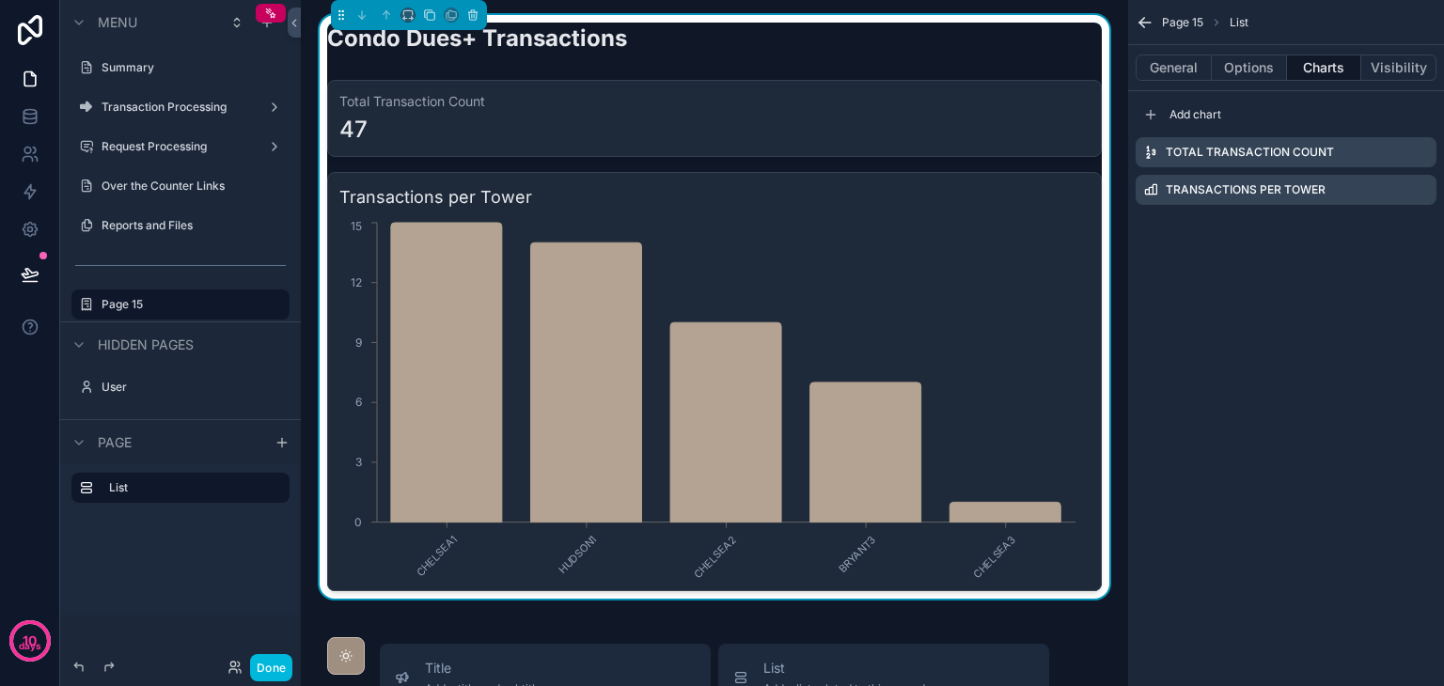
click at [0, 0] on icon "scrollable content" at bounding box center [0, 0] width 0 height 0
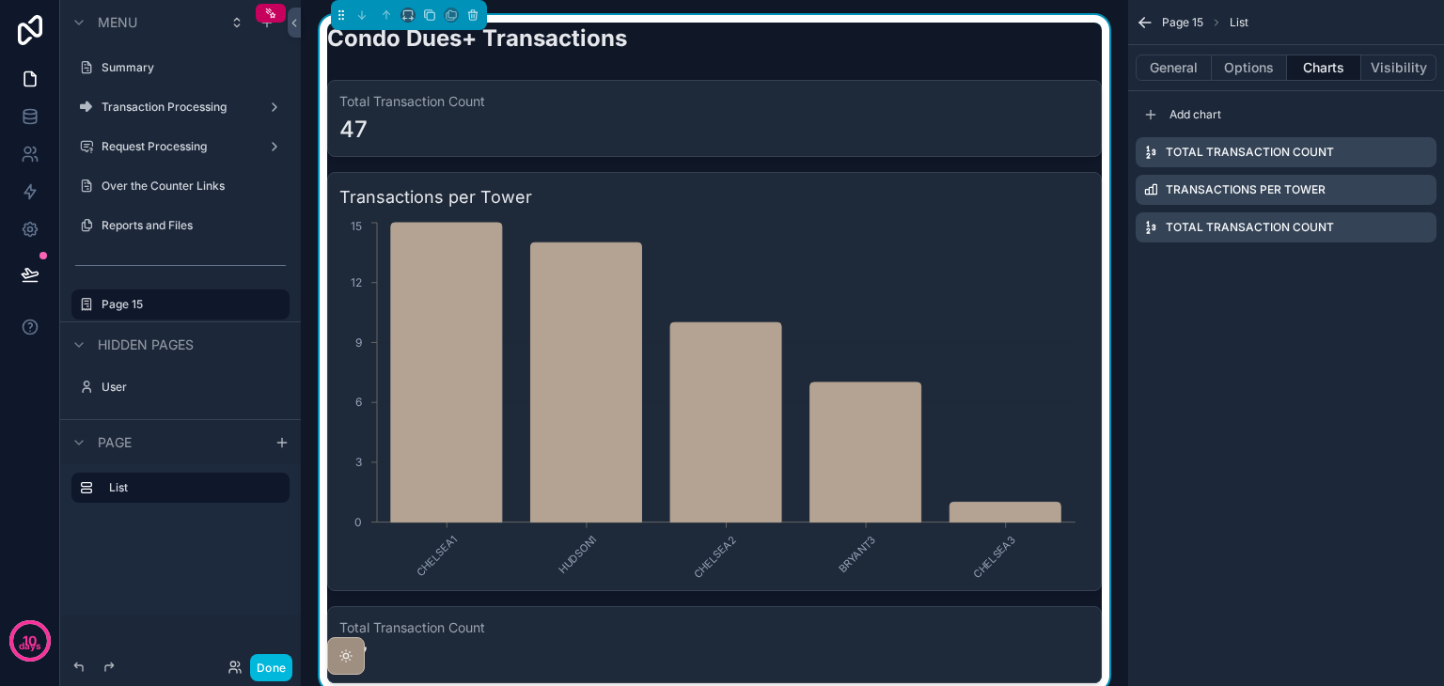
click at [0, 0] on icon "scrollable content" at bounding box center [0, 0] width 0 height 0
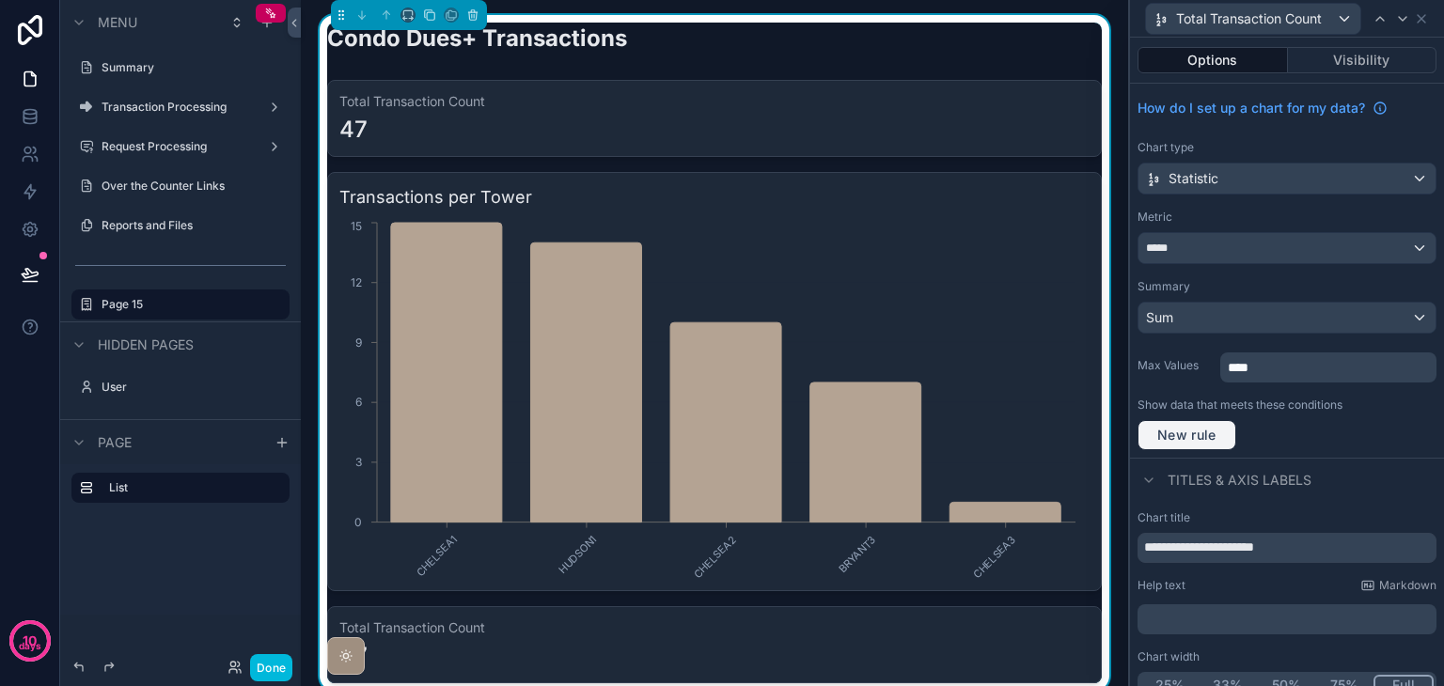
click at [1220, 437] on span "New rule" at bounding box center [1187, 435] width 74 height 17
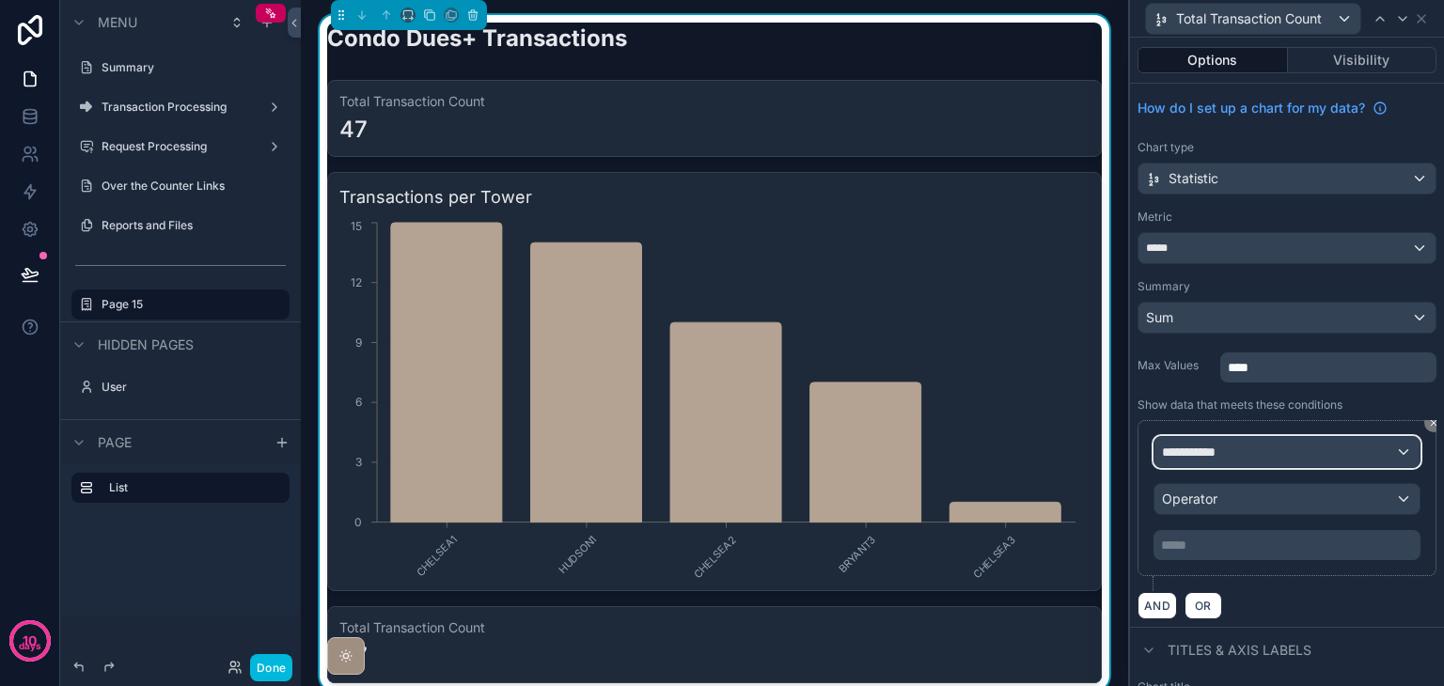
click at [1261, 452] on div "**********" at bounding box center [1287, 452] width 265 height 30
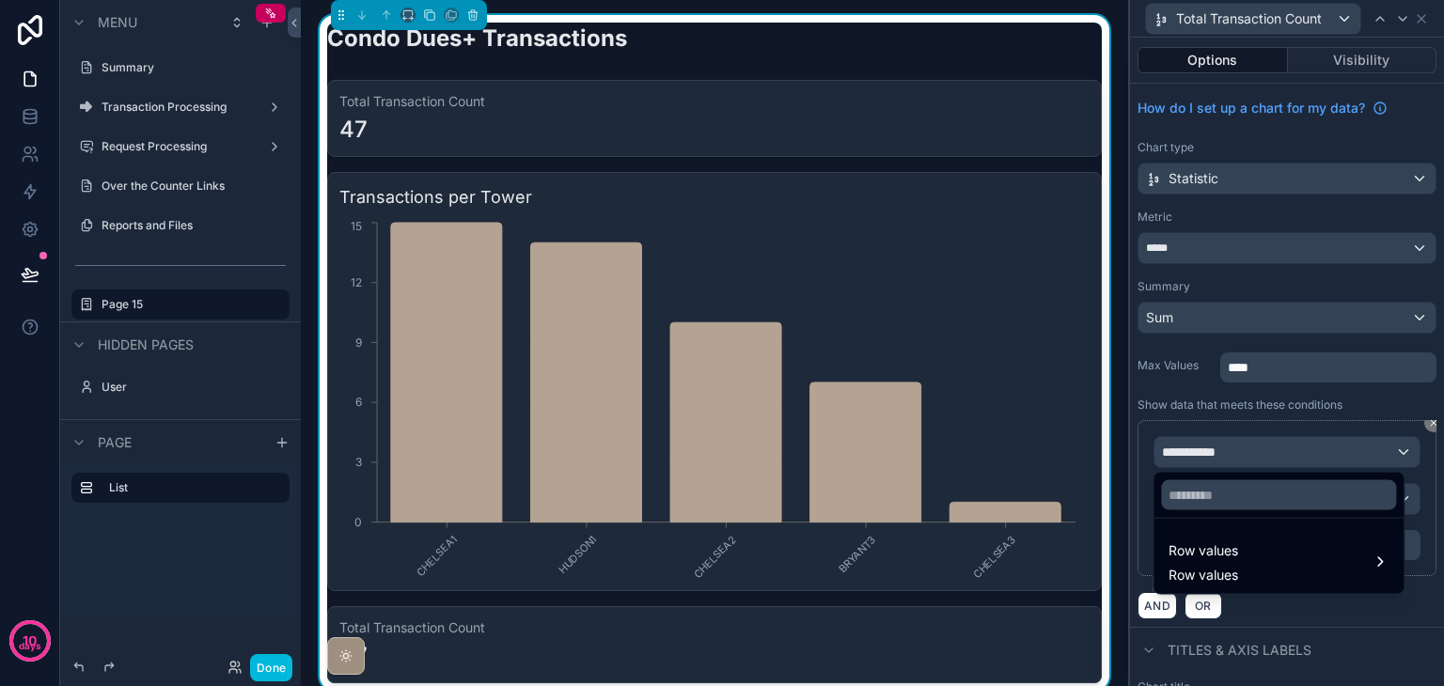
click at [1257, 583] on div "Row values Row values" at bounding box center [1279, 562] width 220 height 45
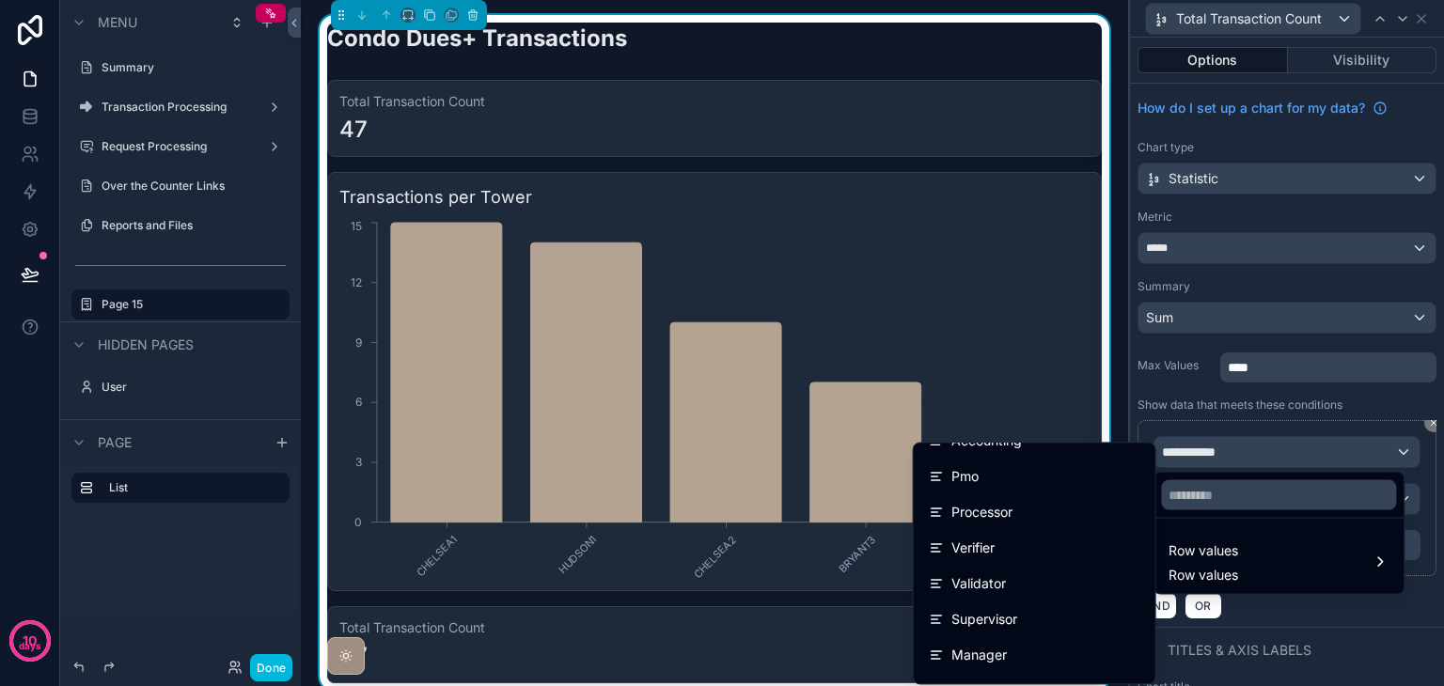
scroll to position [1787, 0]
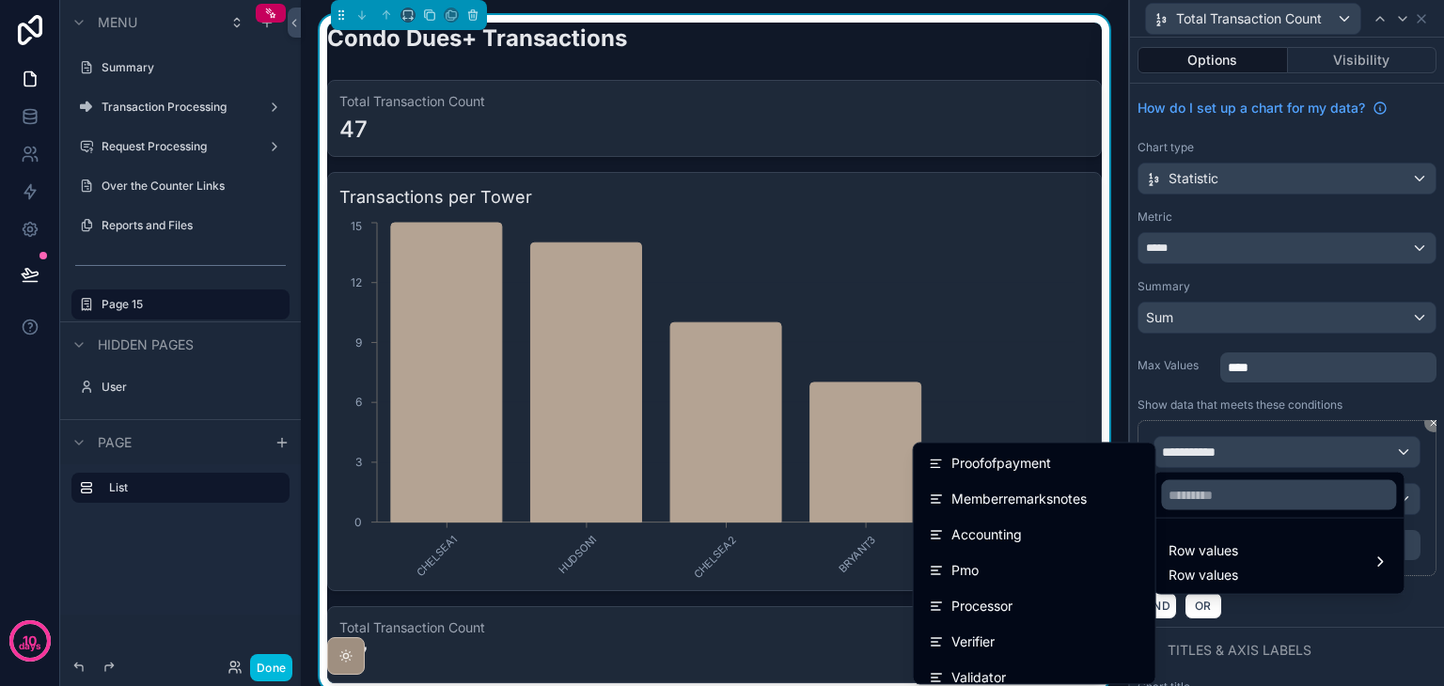
click at [1042, 543] on div "Accounting" at bounding box center [1035, 535] width 212 height 23
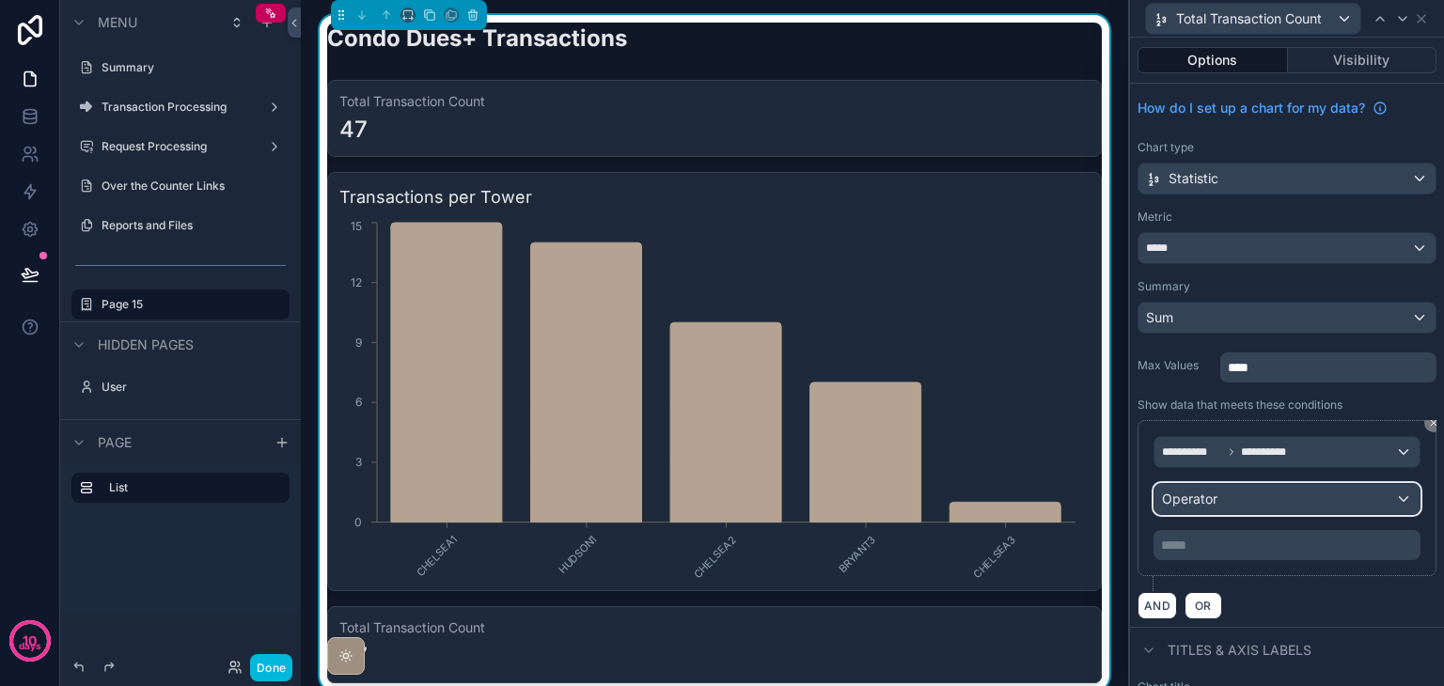
click at [1207, 494] on span "Operator" at bounding box center [1189, 499] width 55 height 16
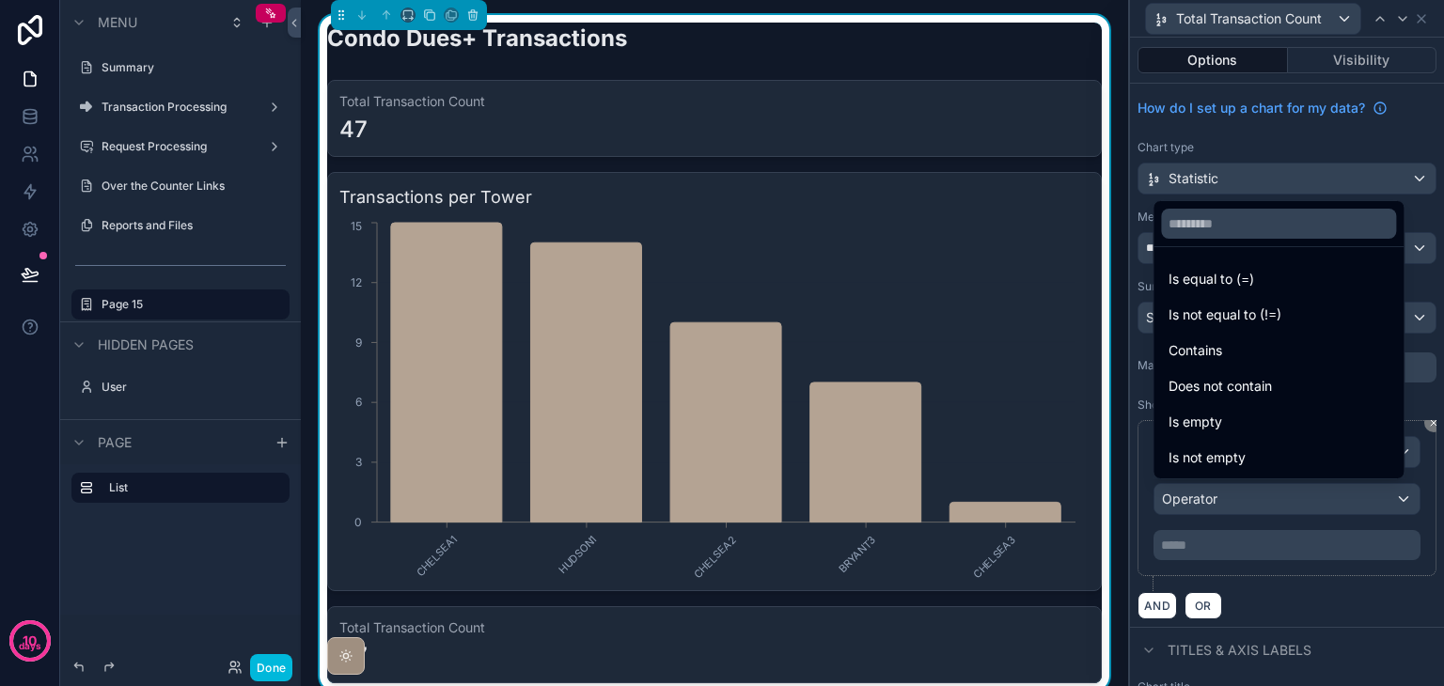
click at [1217, 276] on span "Is equal to (=)" at bounding box center [1212, 279] width 86 height 23
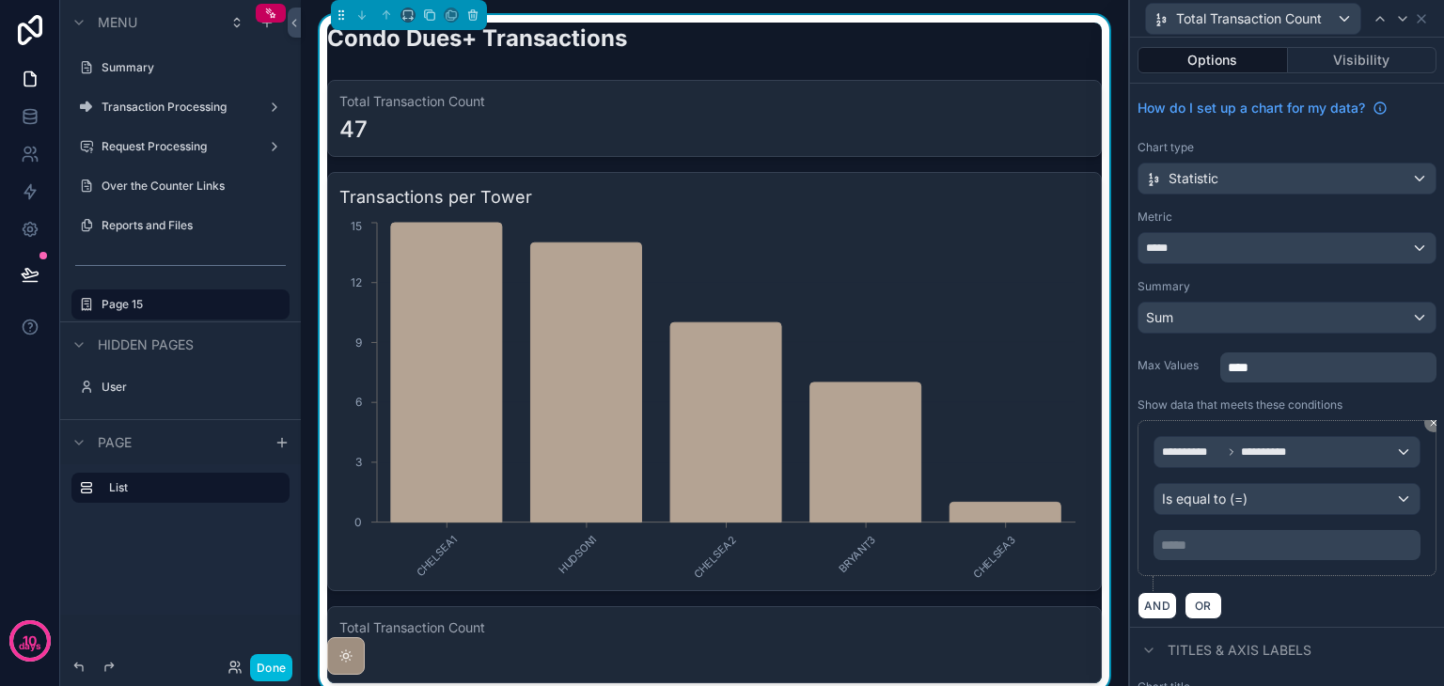
click at [1239, 561] on div "**********" at bounding box center [1287, 498] width 299 height 156
click at [1230, 536] on p "***** ﻿" at bounding box center [1289, 545] width 256 height 19
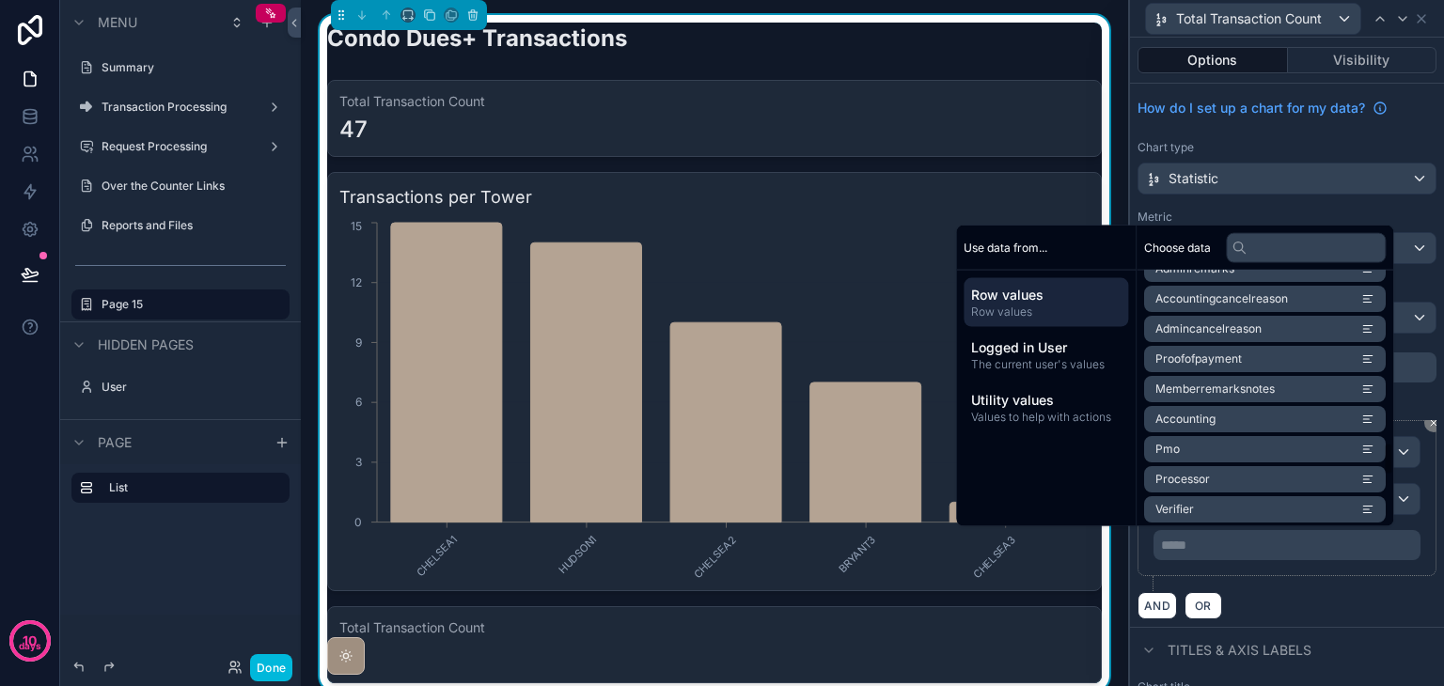
scroll to position [1410, 0]
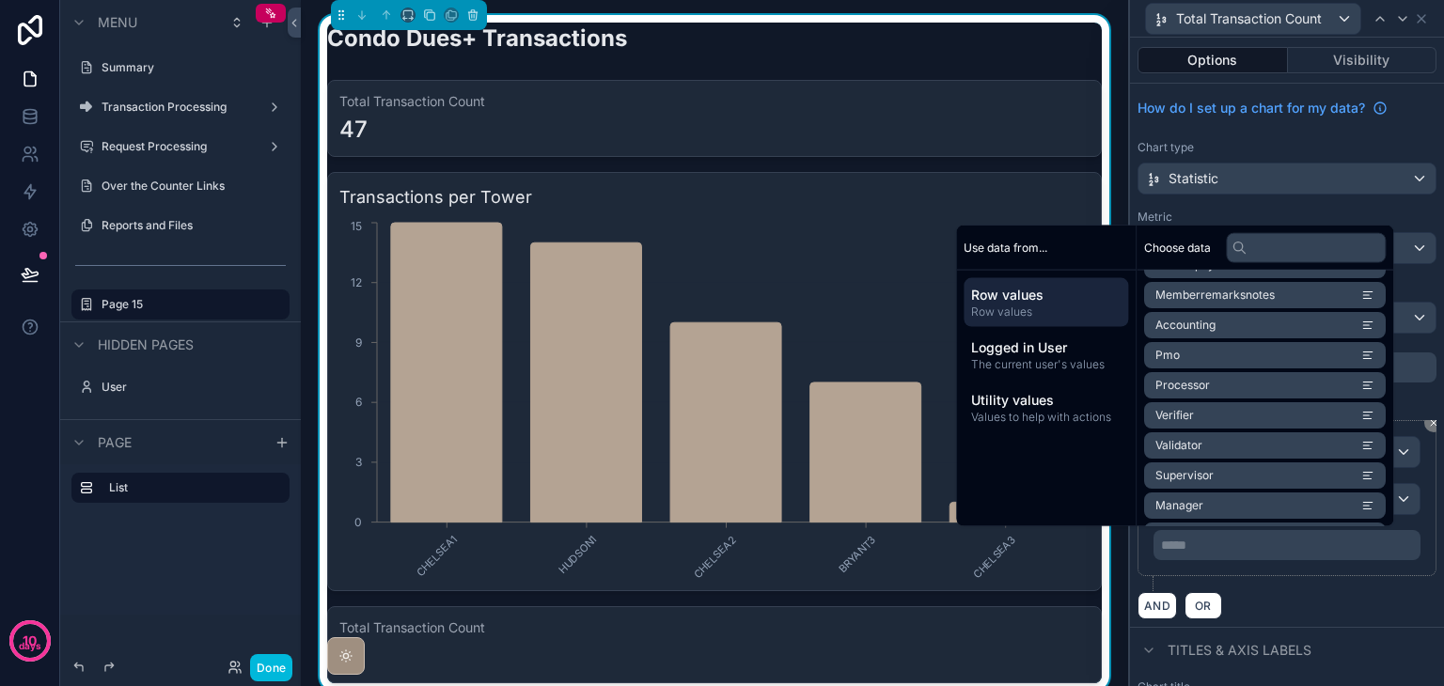
click at [1071, 395] on span "Utility values" at bounding box center [1046, 400] width 150 height 19
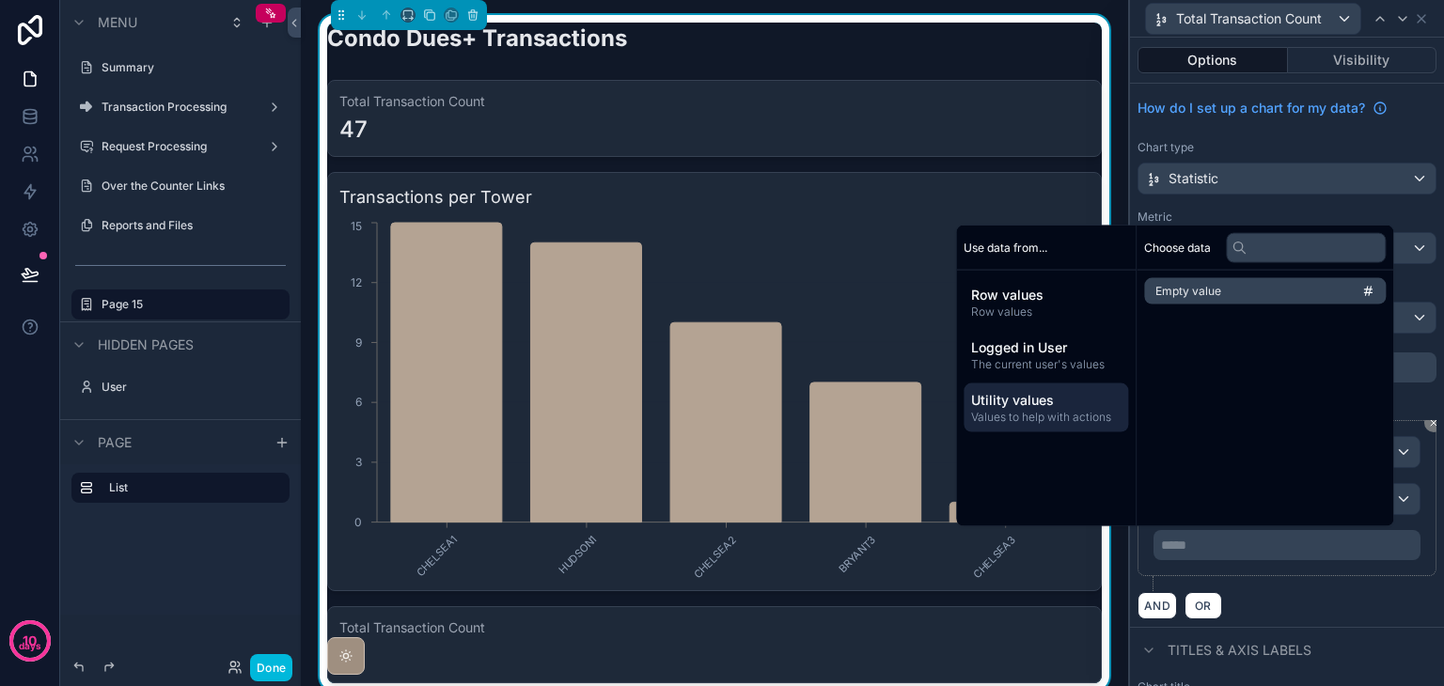
click at [1314, 591] on div "AND OR" at bounding box center [1287, 605] width 299 height 28
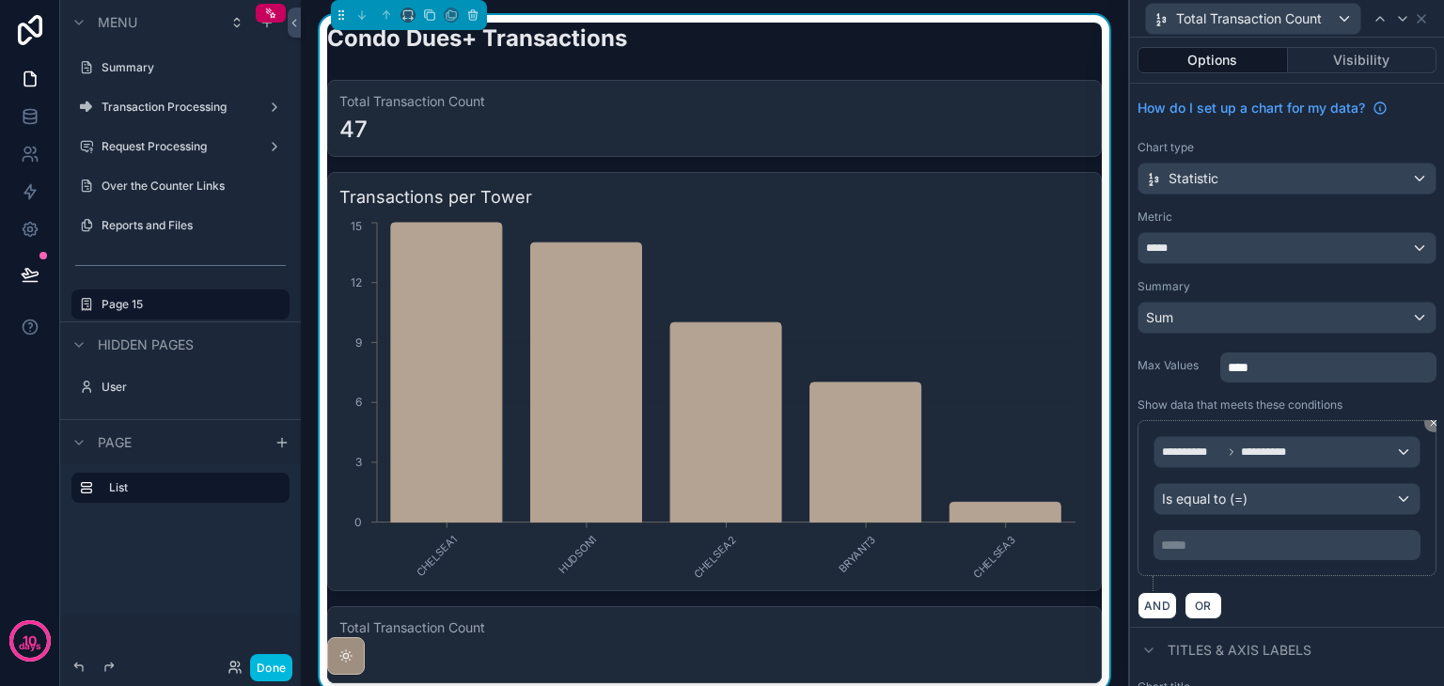
click at [1428, 422] on icon at bounding box center [1433, 422] width 11 height 11
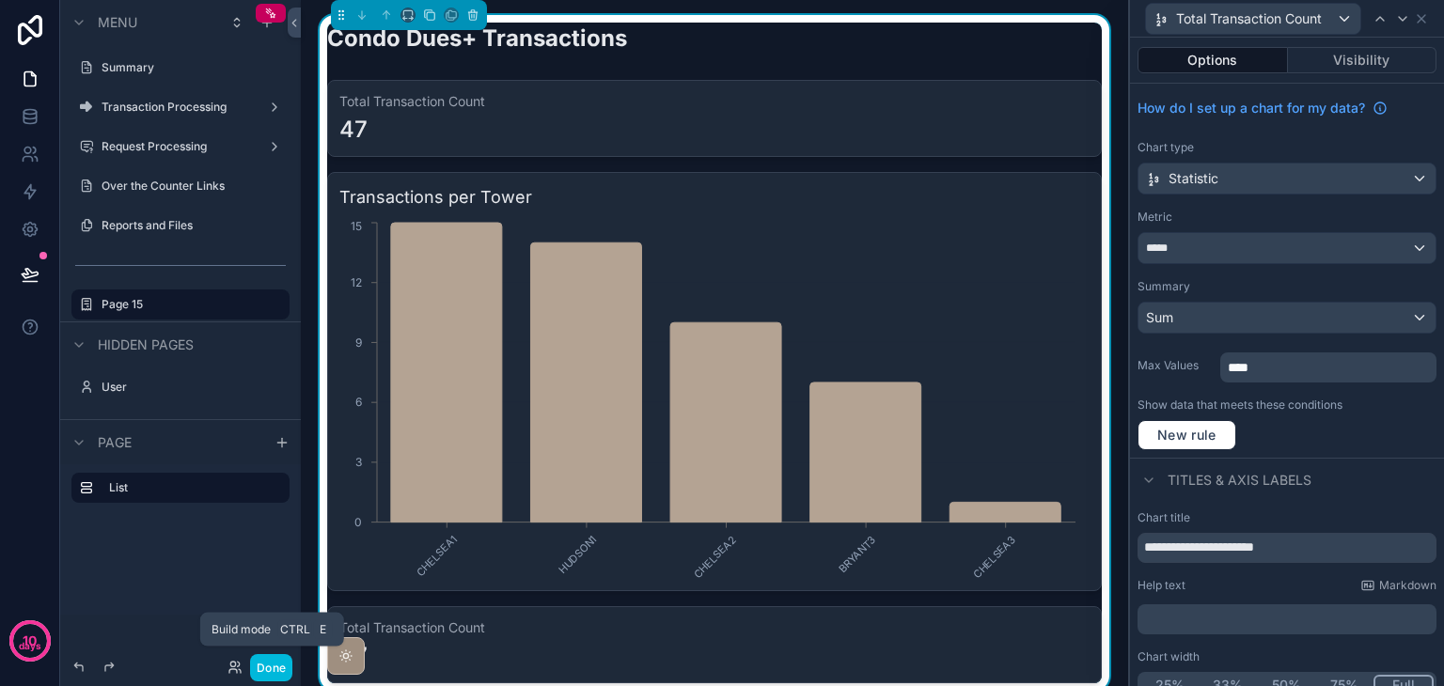
click at [276, 667] on button "Done" at bounding box center [271, 667] width 42 height 27
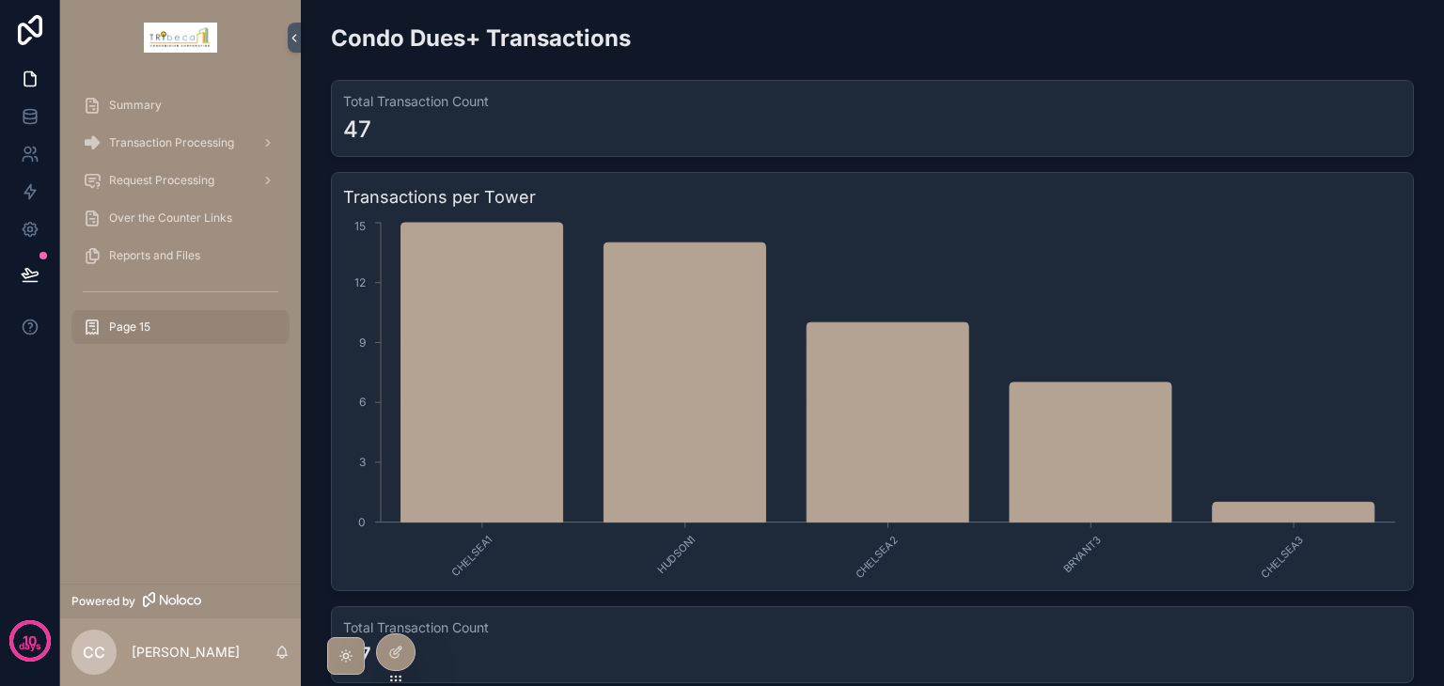
click at [154, 112] on span "Summary" at bounding box center [135, 105] width 53 height 15
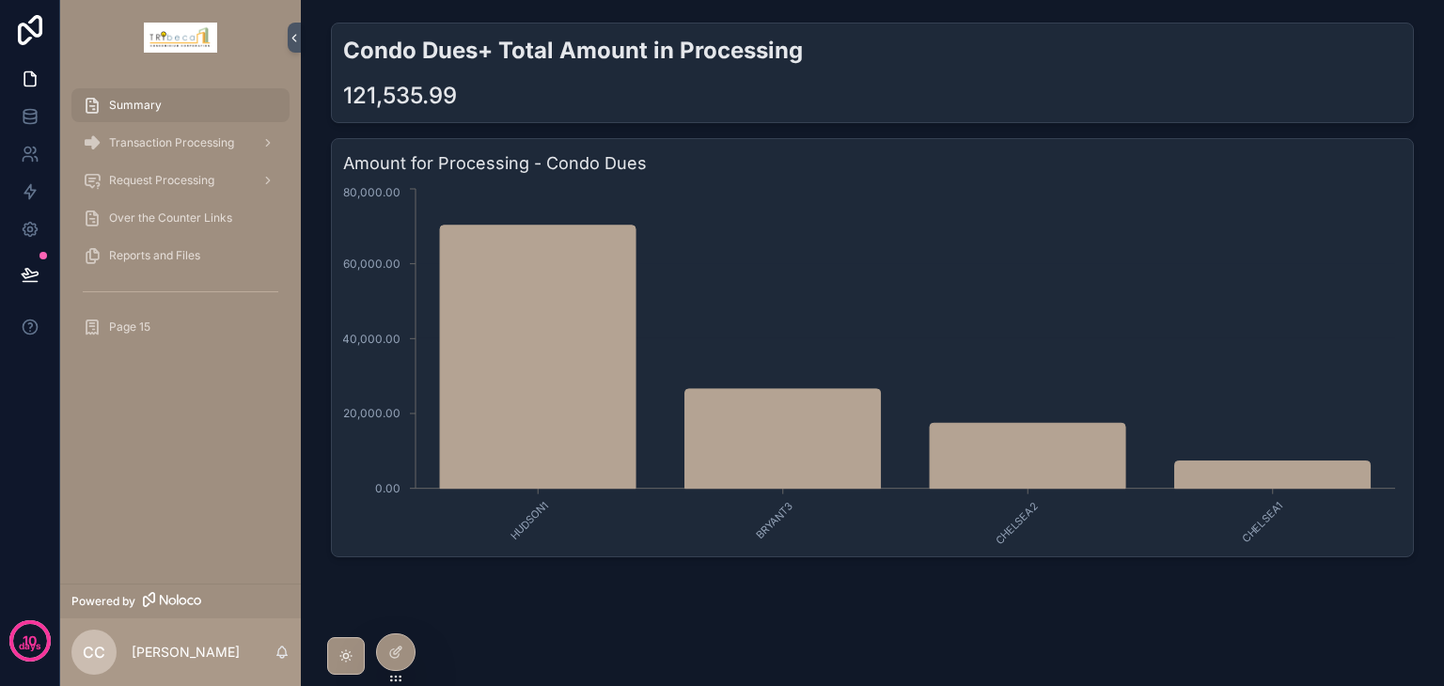
click at [143, 324] on span "Page 15" at bounding box center [129, 327] width 41 height 15
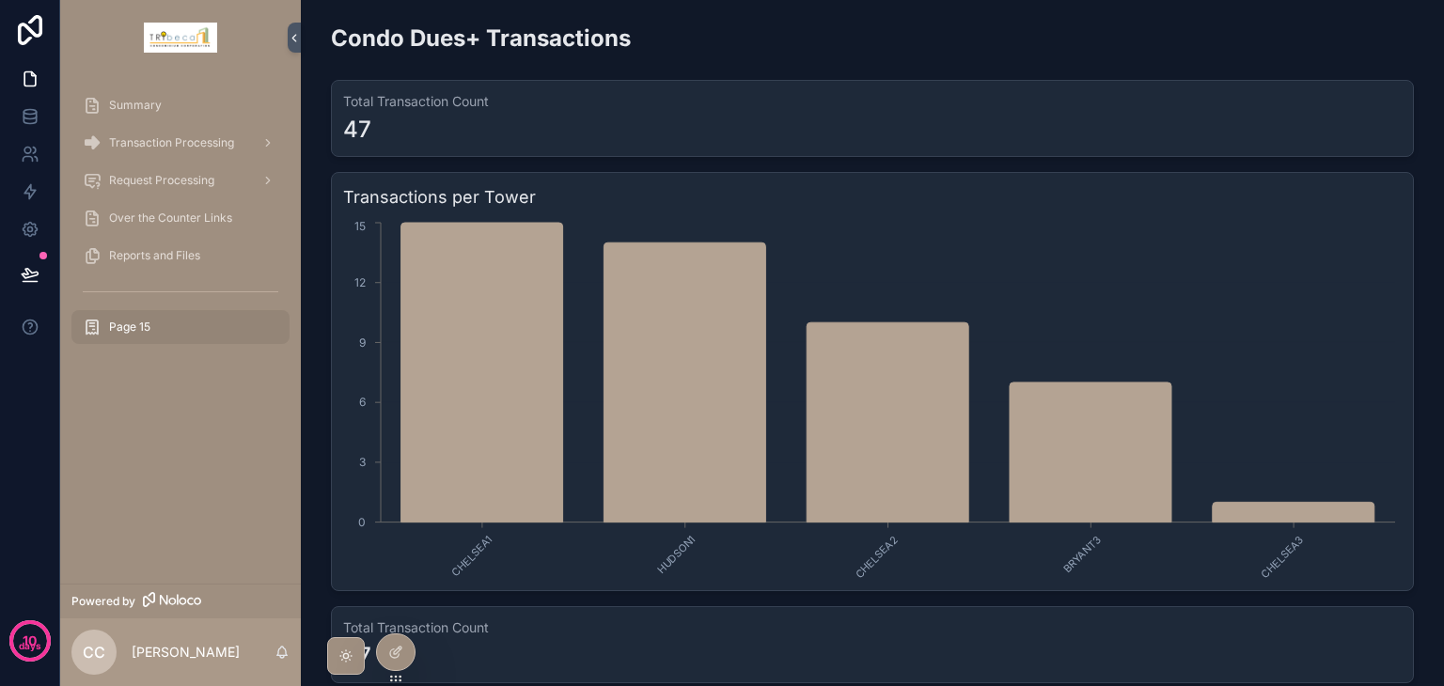
click at [400, 656] on icon at bounding box center [395, 652] width 15 height 15
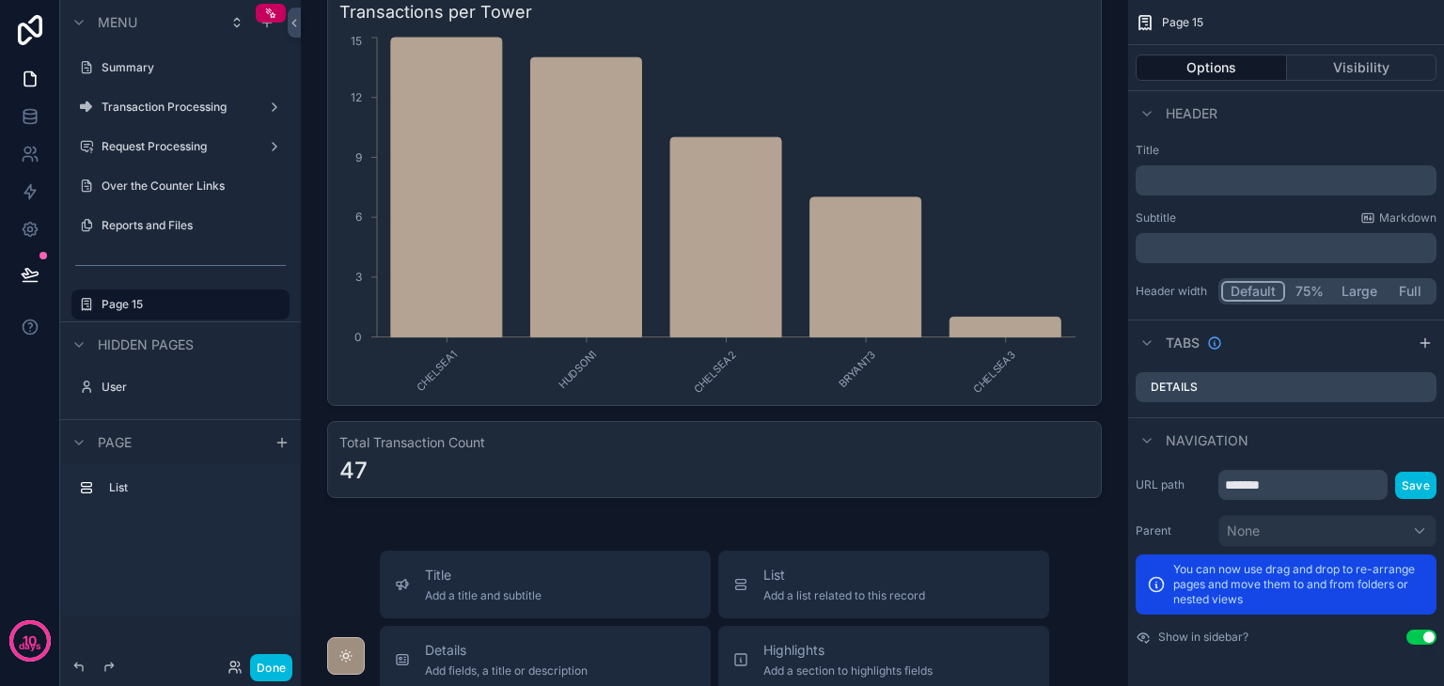
scroll to position [188, 0]
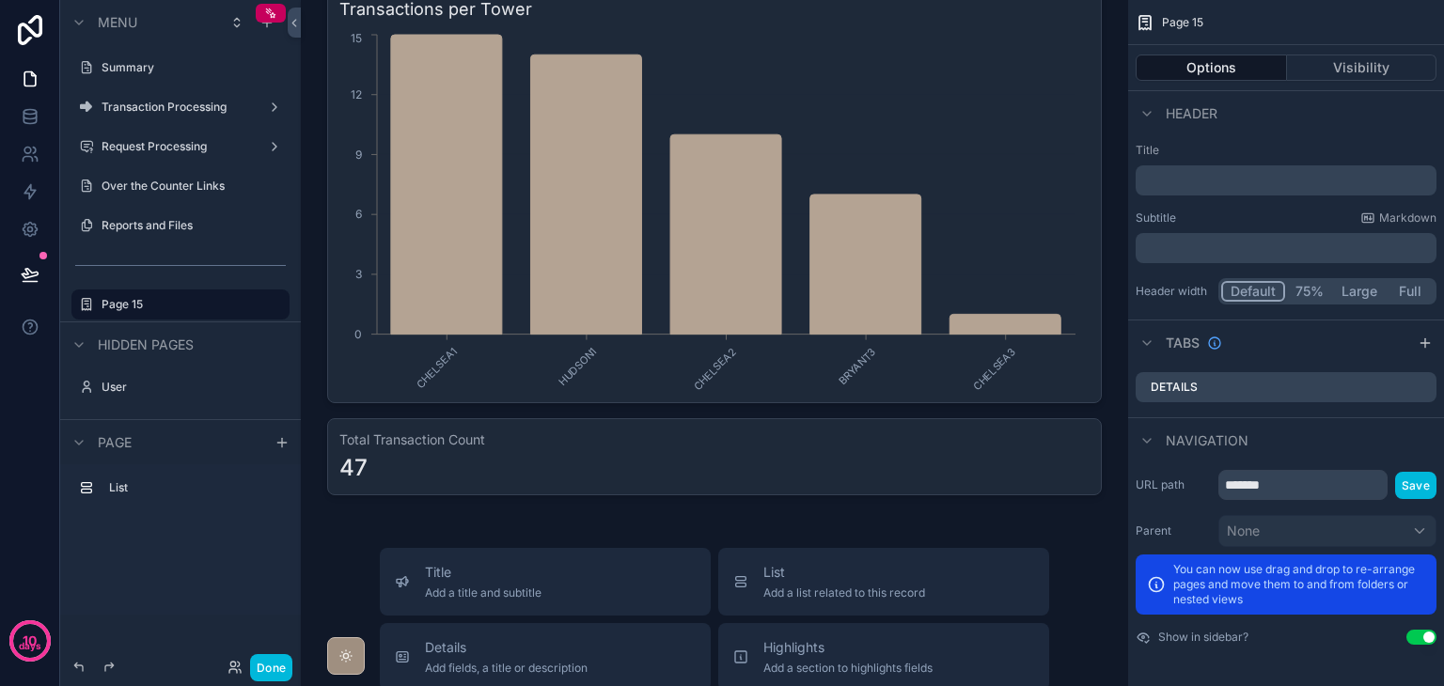
click at [500, 466] on div "scrollable content" at bounding box center [714, 165] width 797 height 676
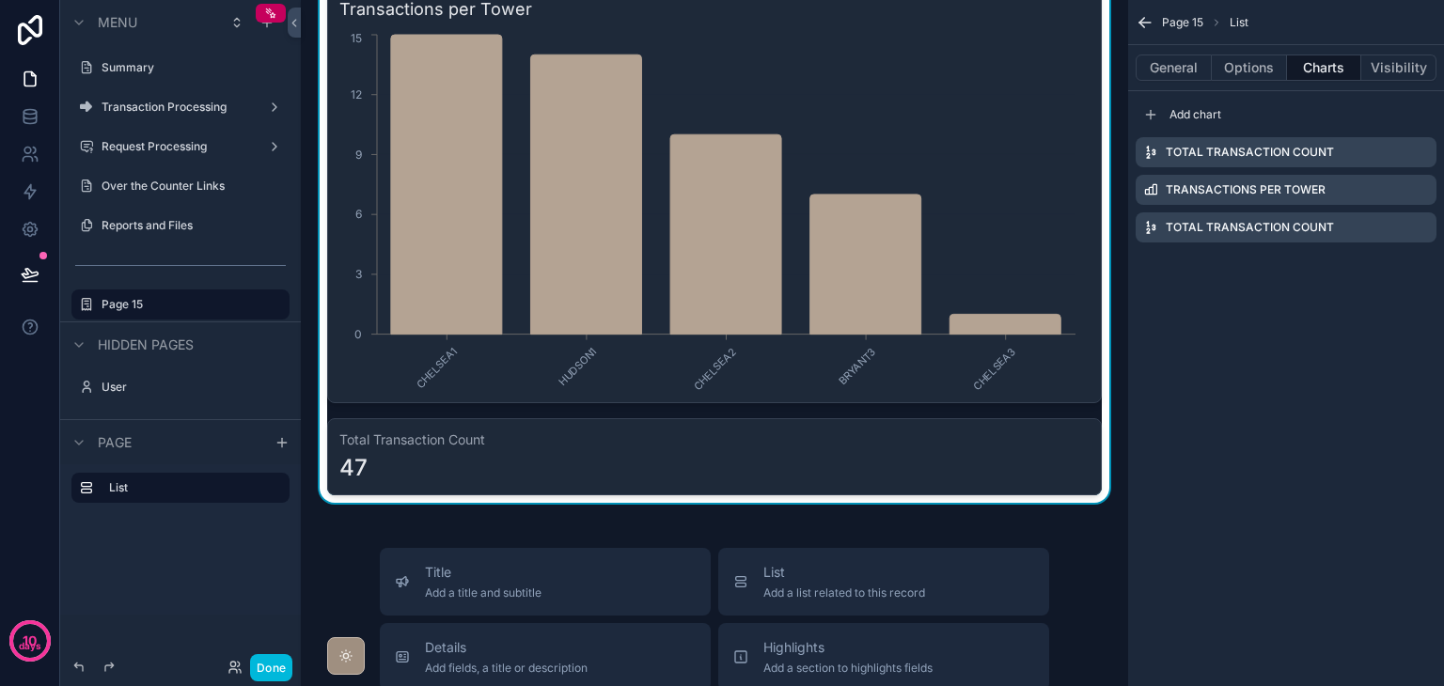
click at [0, 0] on icon "scrollable content" at bounding box center [0, 0] width 0 height 0
click at [1389, 197] on icon at bounding box center [1391, 197] width 15 height 15
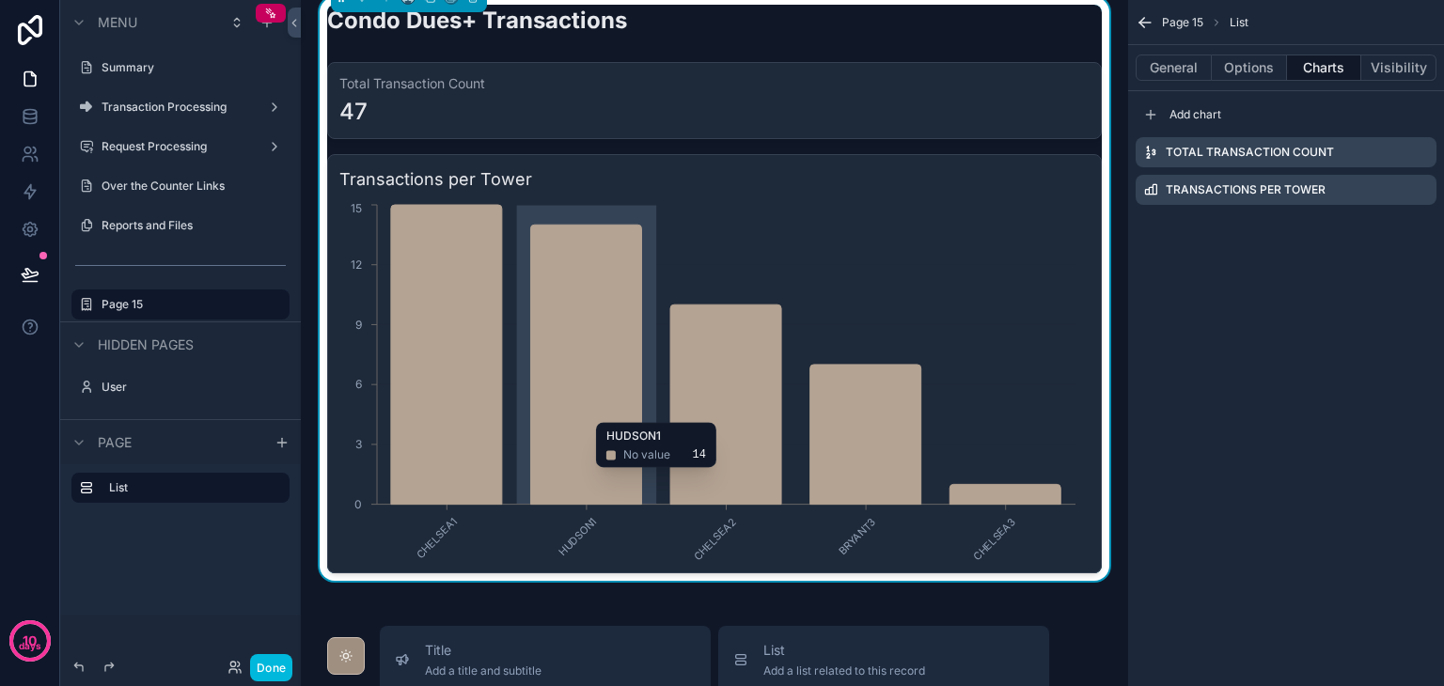
scroll to position [0, 0]
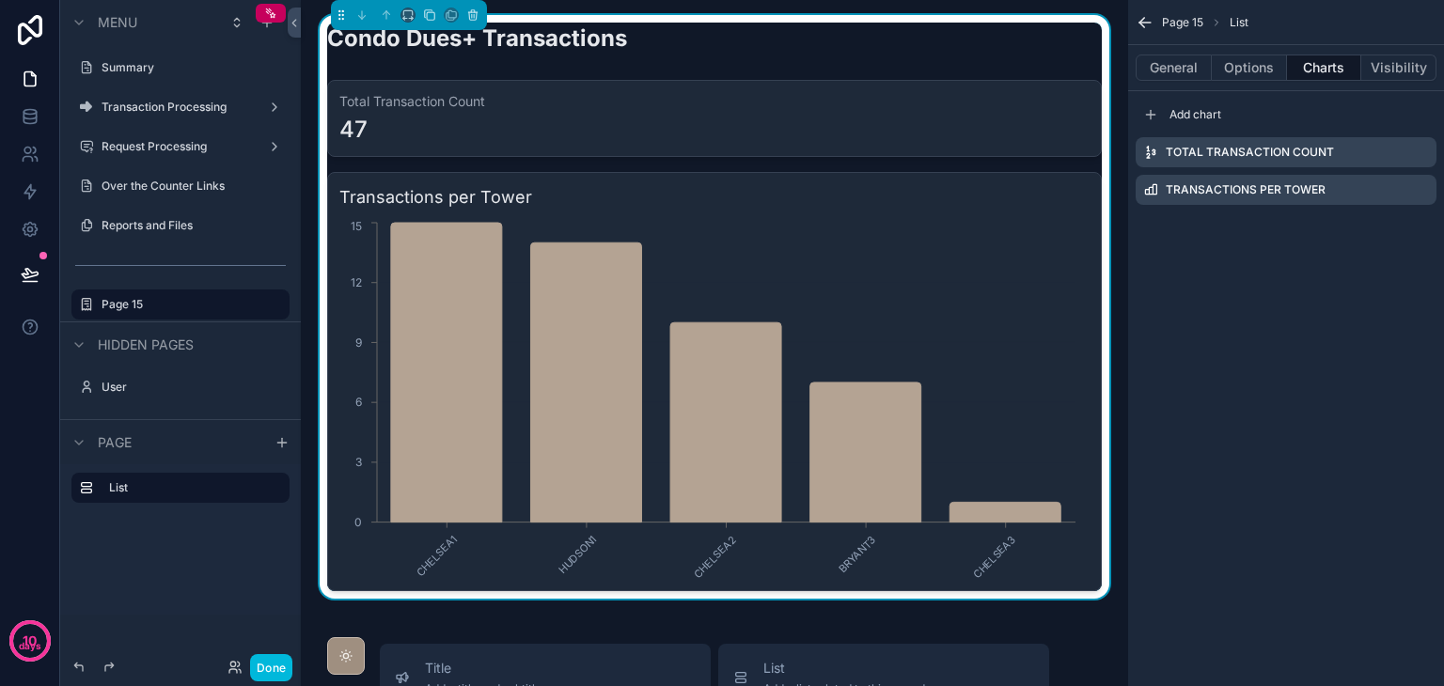
click at [0, 0] on icon "scrollable content" at bounding box center [0, 0] width 0 height 0
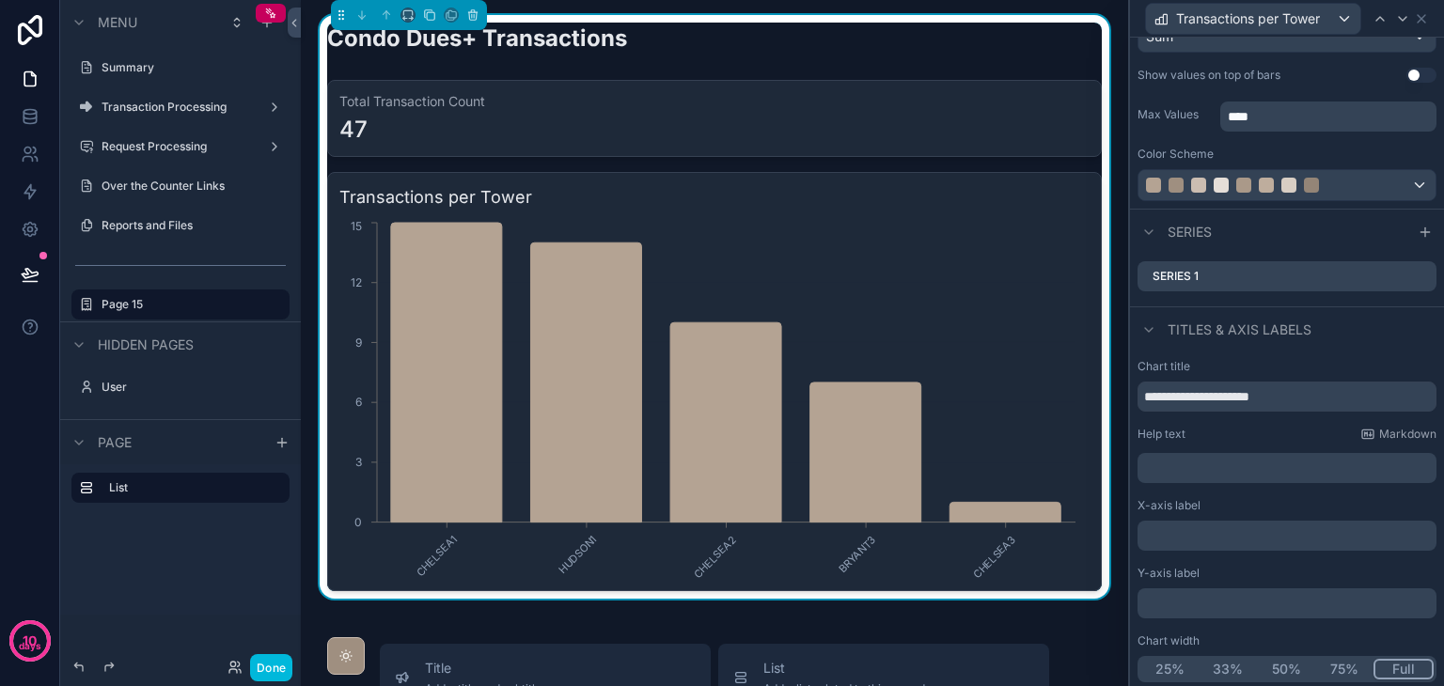
scroll to position [282, 0]
click at [0, 0] on icon at bounding box center [0, 0] width 0 height 0
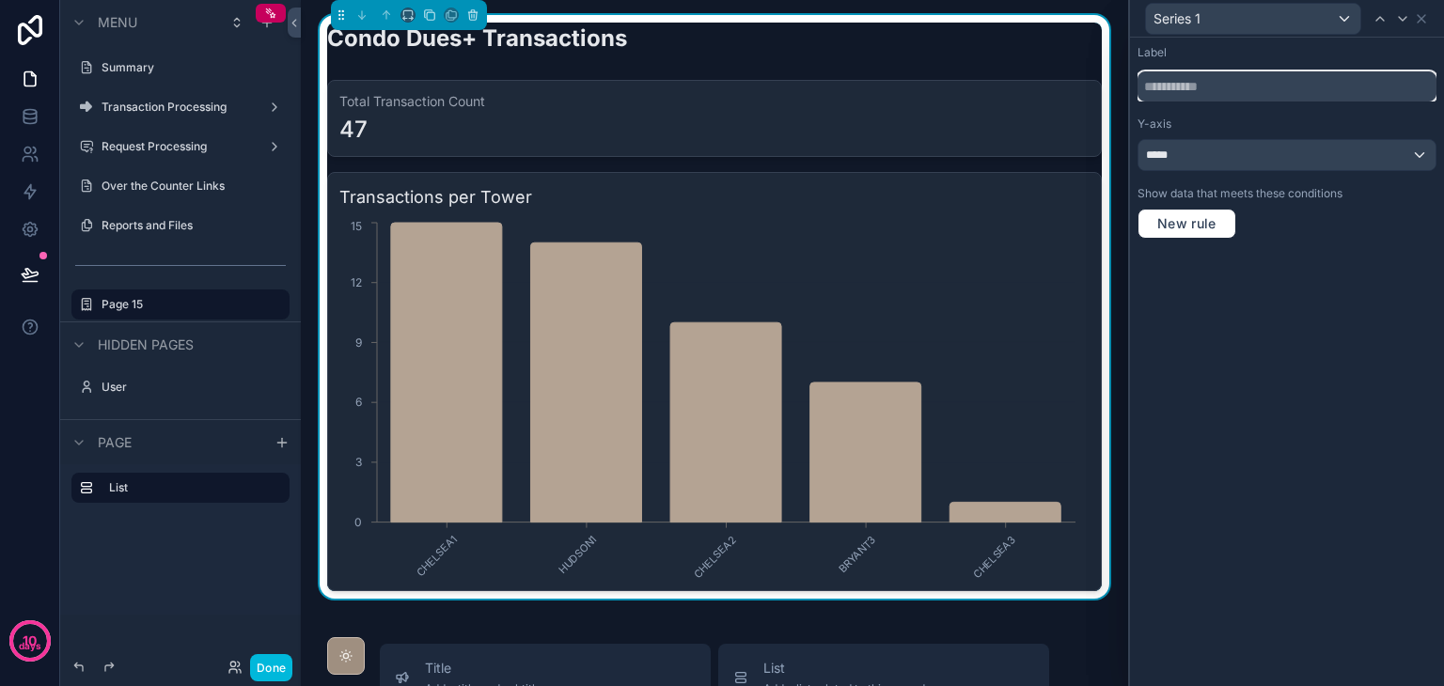
click at [1273, 93] on input "text" at bounding box center [1287, 86] width 299 height 30
type input "**********"
click at [1418, 23] on icon at bounding box center [1421, 18] width 15 height 15
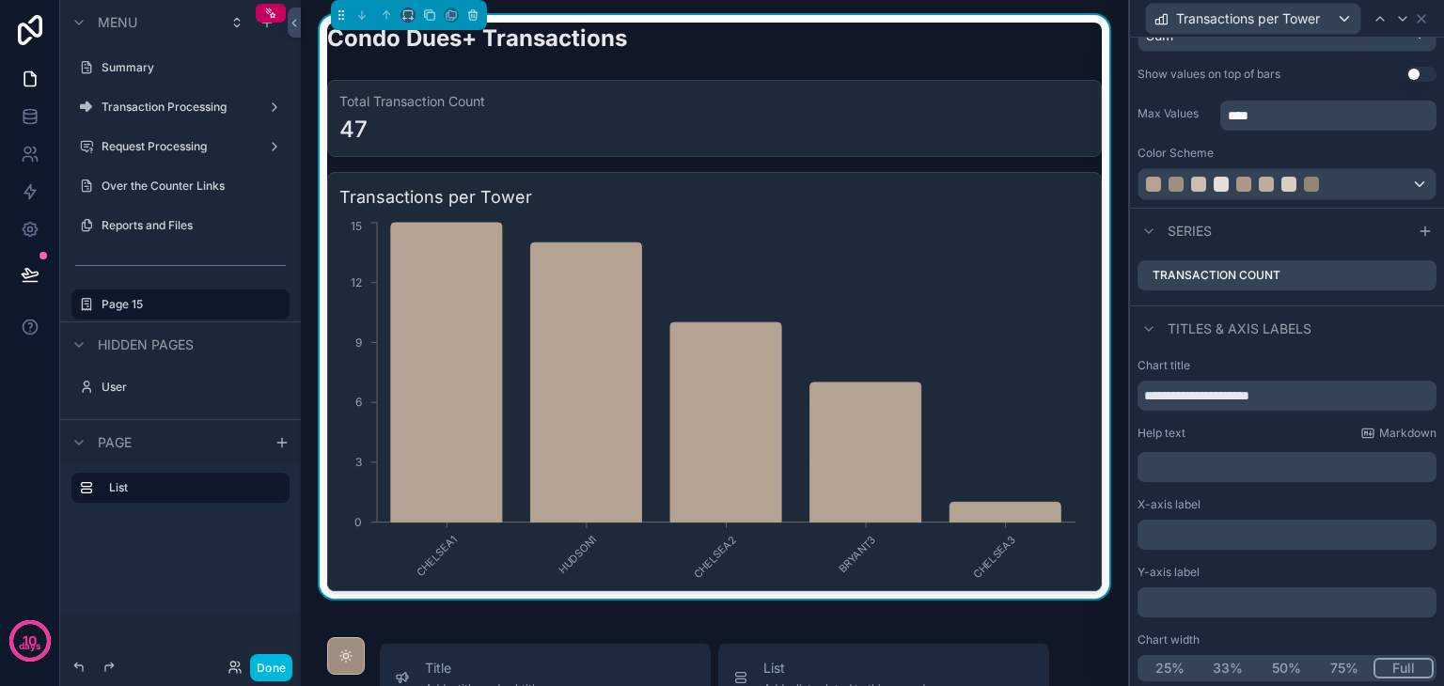
click at [707, 54] on div "Condo Dues+ Transactions" at bounding box center [714, 46] width 775 height 46
click at [1426, 23] on icon at bounding box center [1421, 18] width 15 height 15
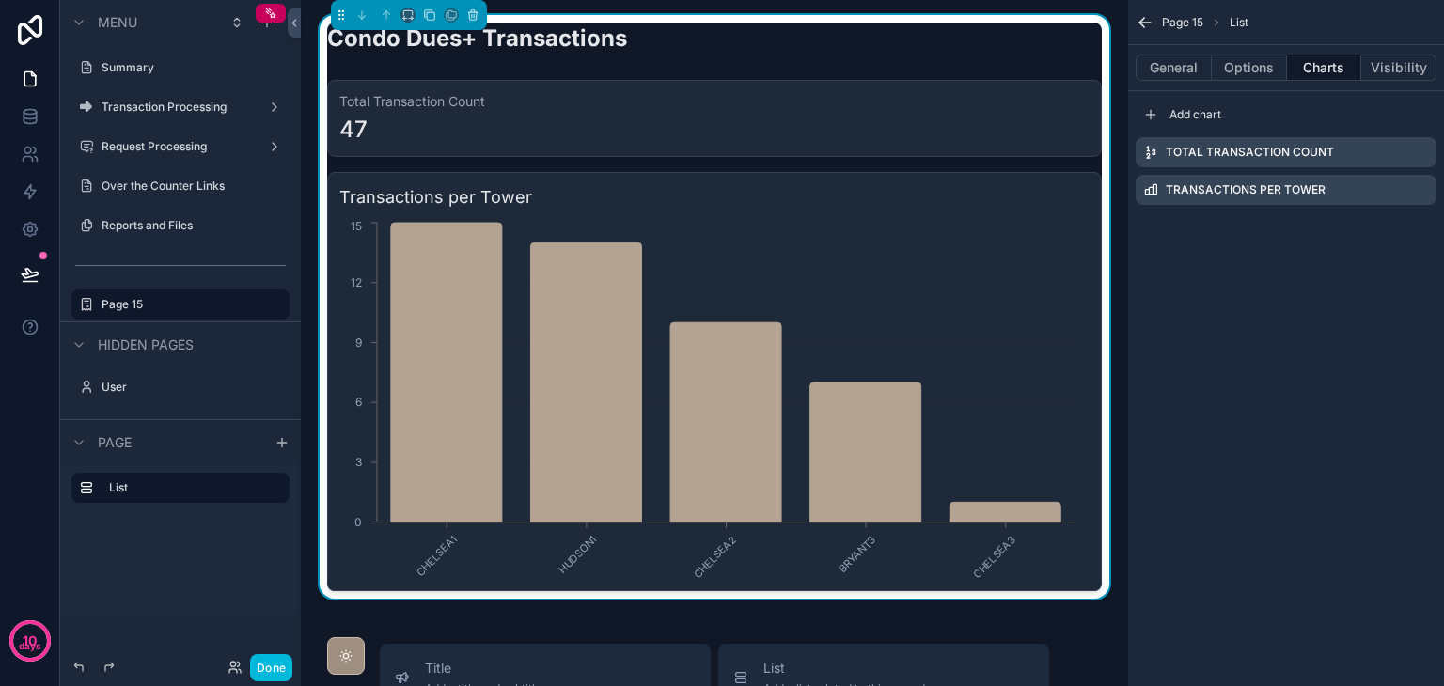
click at [1158, 66] on button "General" at bounding box center [1174, 68] width 76 height 26
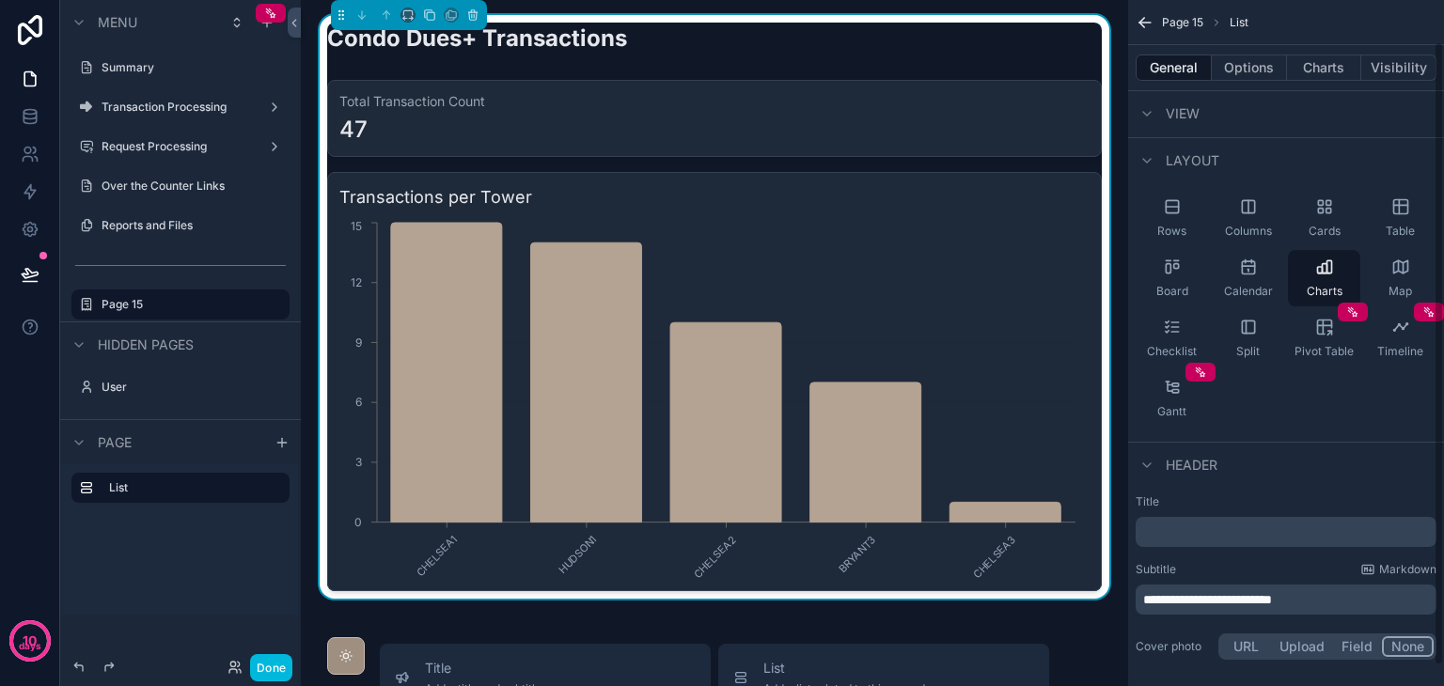
scroll to position [68, 0]
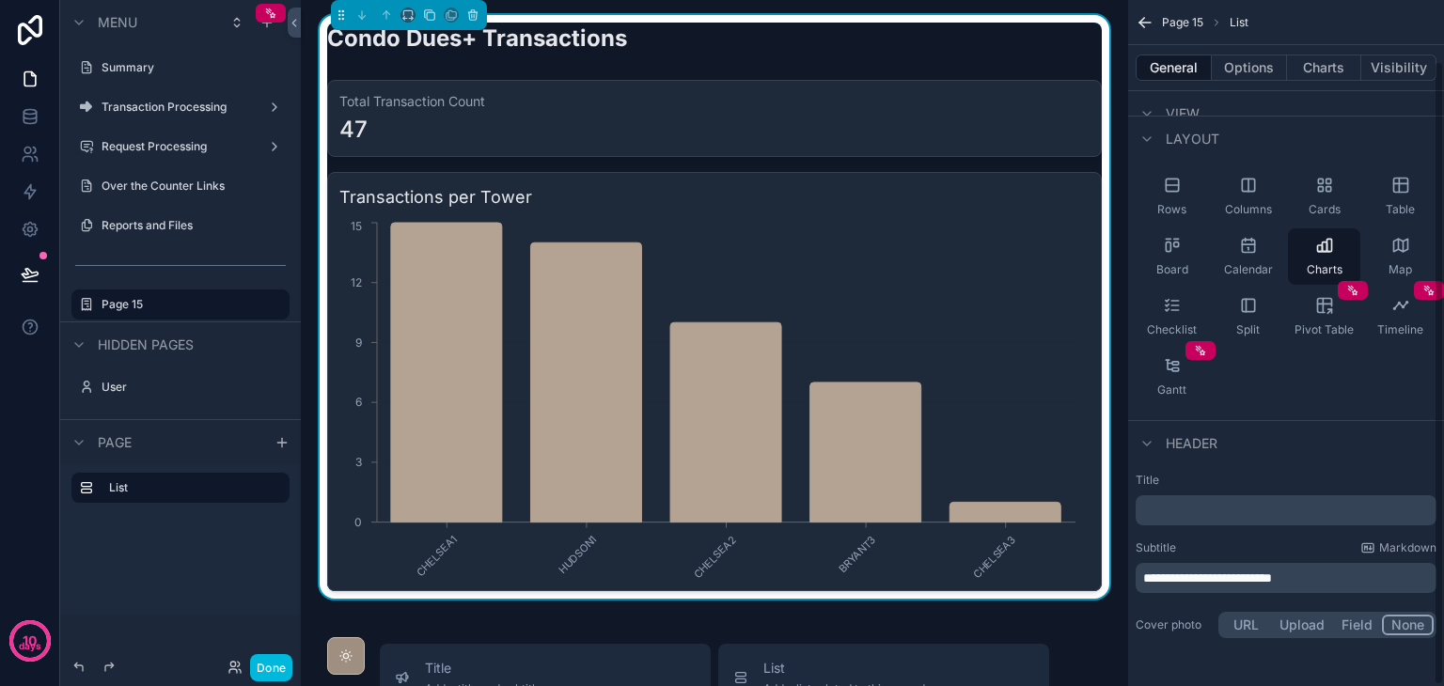
click at [1346, 576] on p "**********" at bounding box center [1288, 578] width 290 height 19
click at [282, 673] on button "Done" at bounding box center [271, 667] width 42 height 27
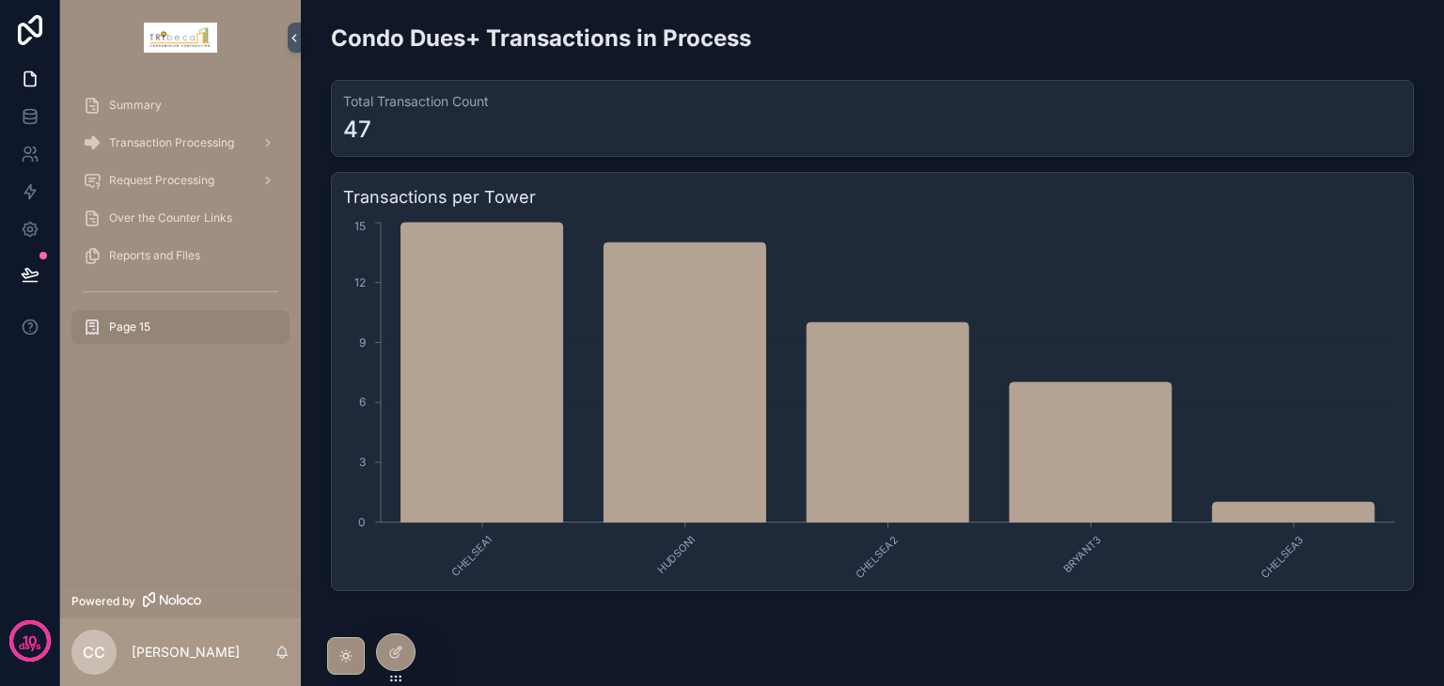
click at [172, 109] on div "Summary" at bounding box center [181, 105] width 196 height 30
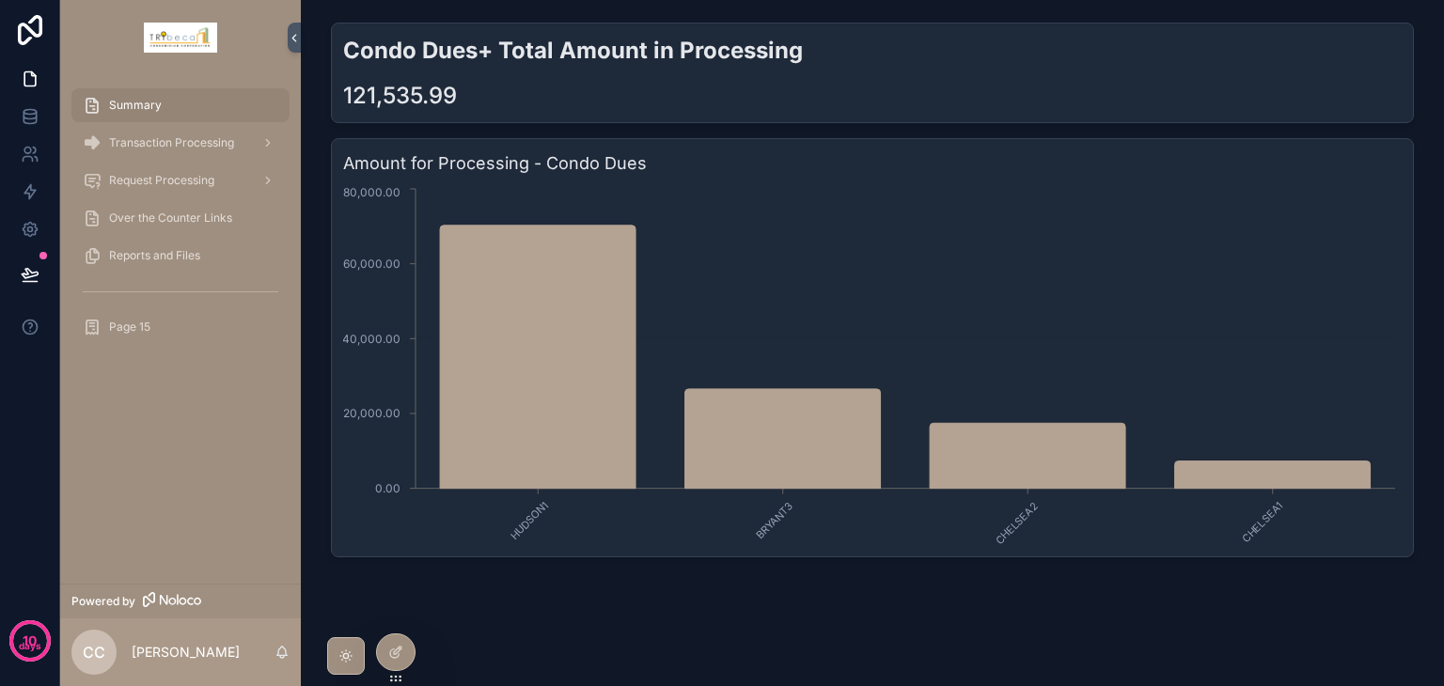
click at [153, 323] on div "Page 15" at bounding box center [181, 327] width 196 height 30
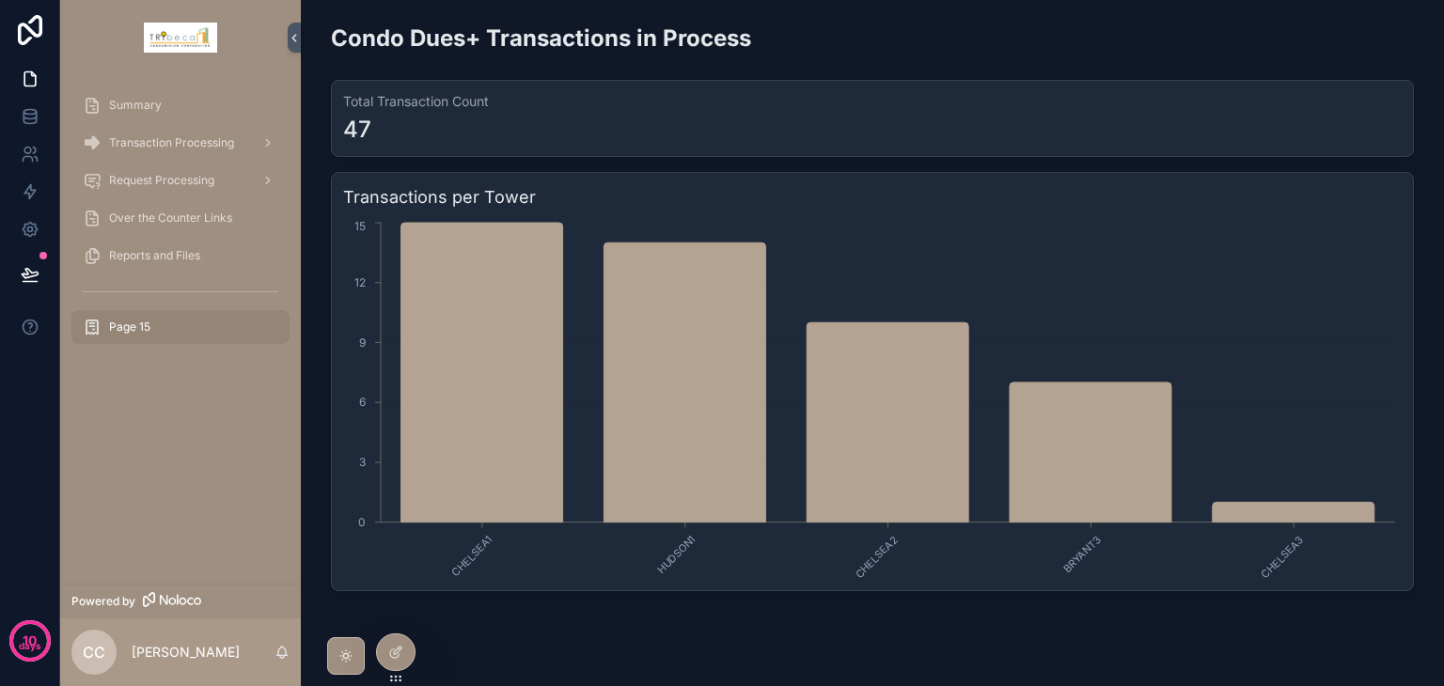
click at [181, 106] on div "Summary" at bounding box center [181, 105] width 196 height 30
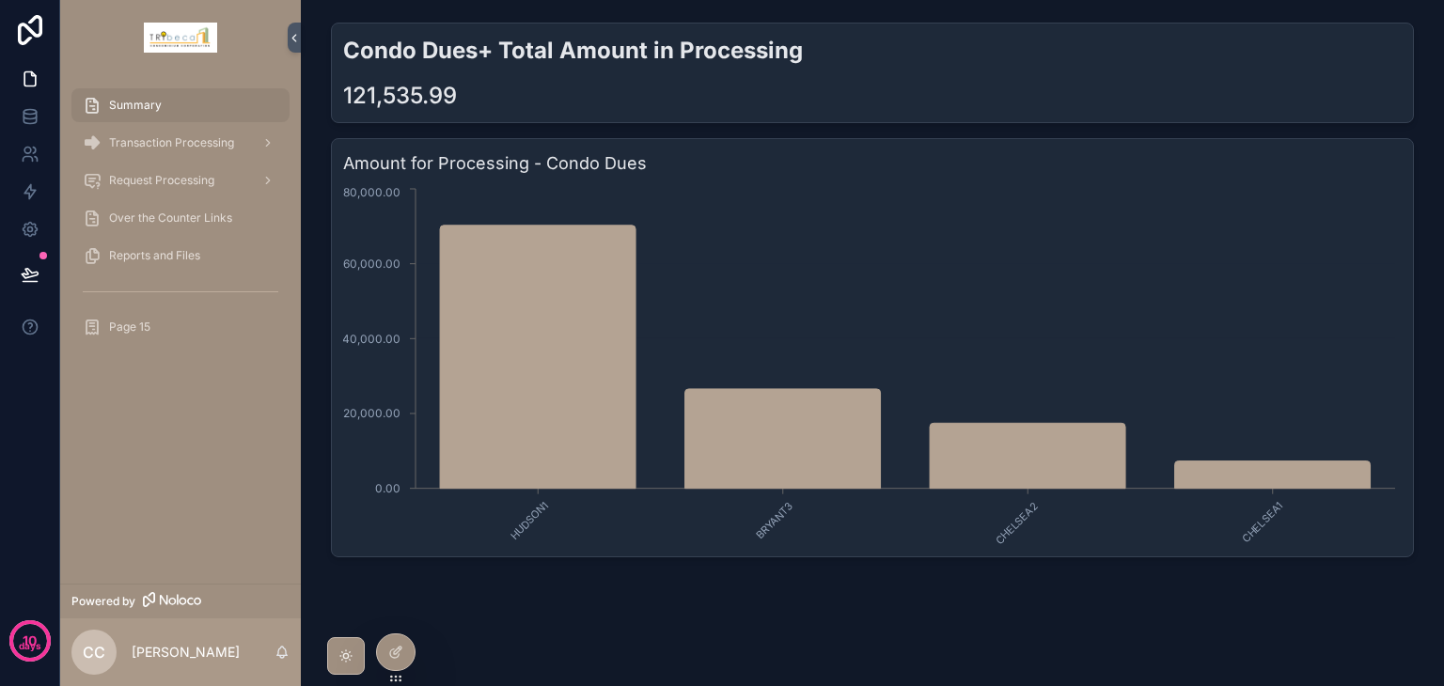
click at [164, 330] on div "Page 15" at bounding box center [181, 327] width 196 height 30
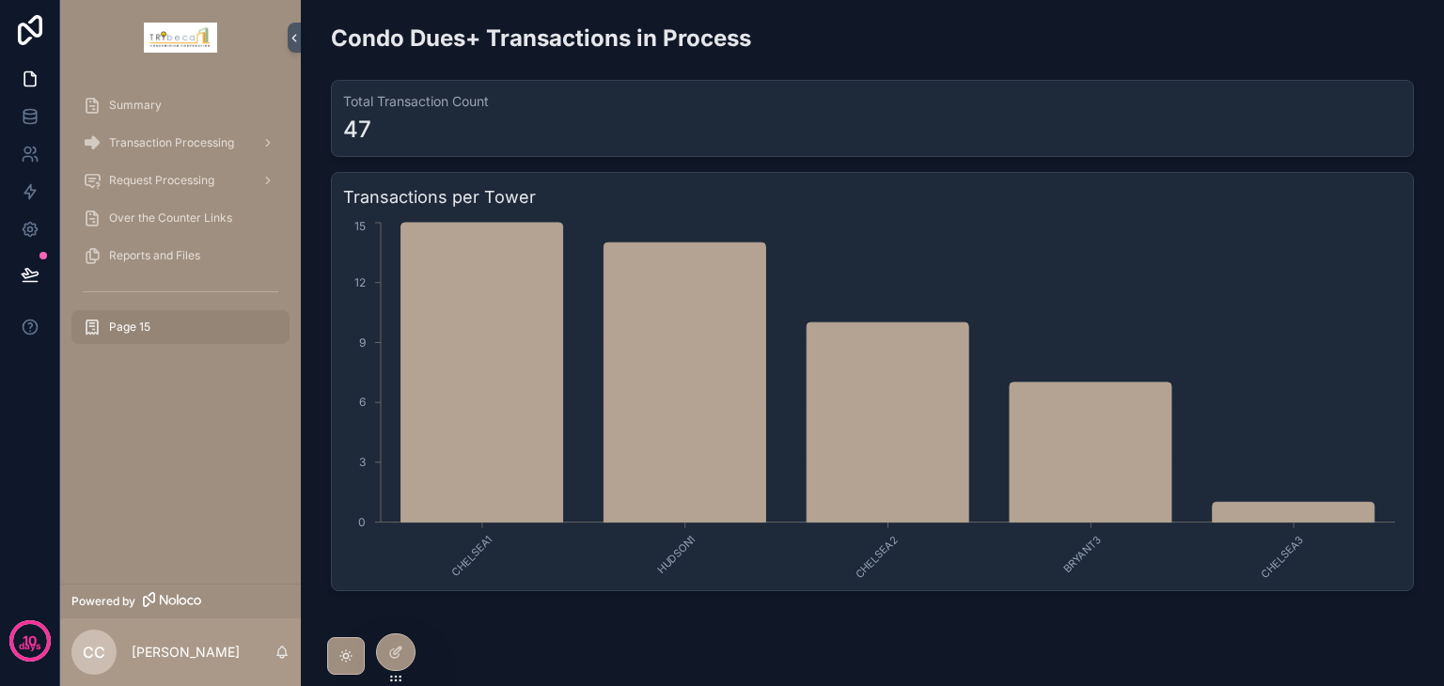
click at [184, 106] on div "Summary" at bounding box center [181, 105] width 196 height 30
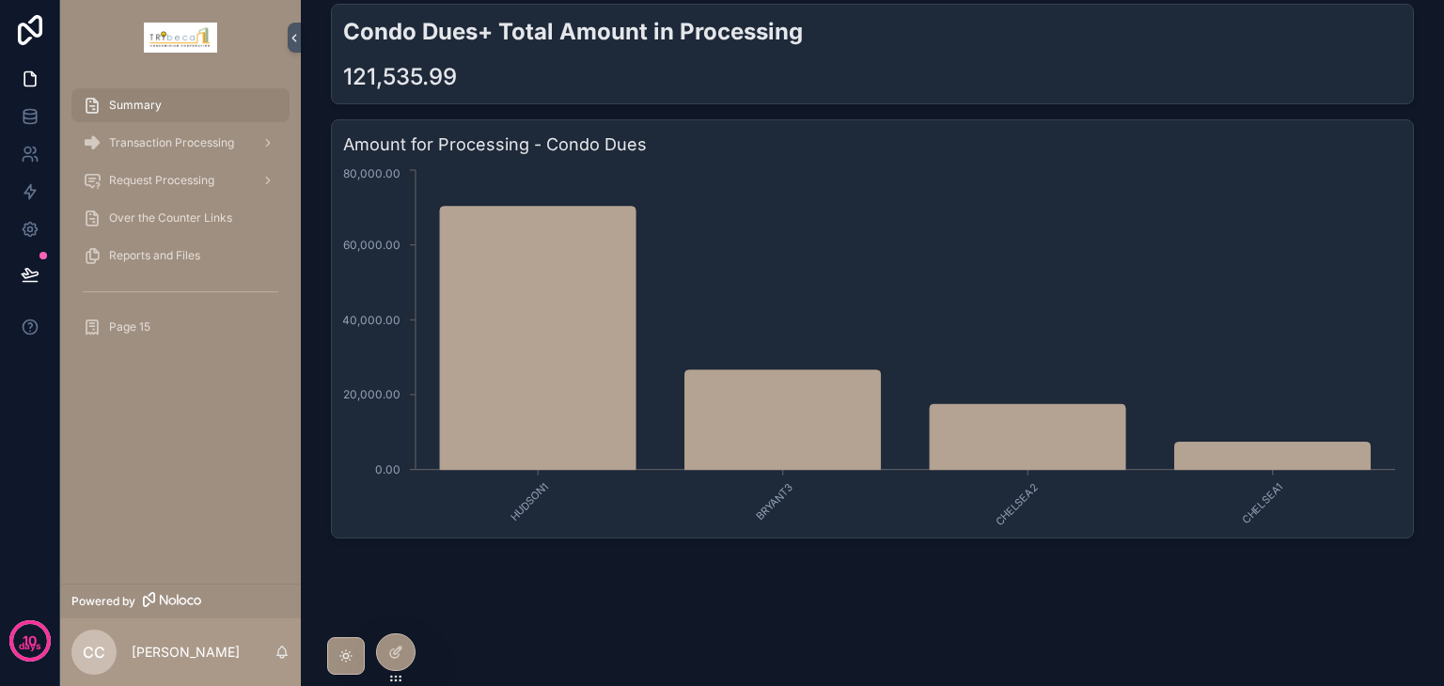
scroll to position [28, 0]
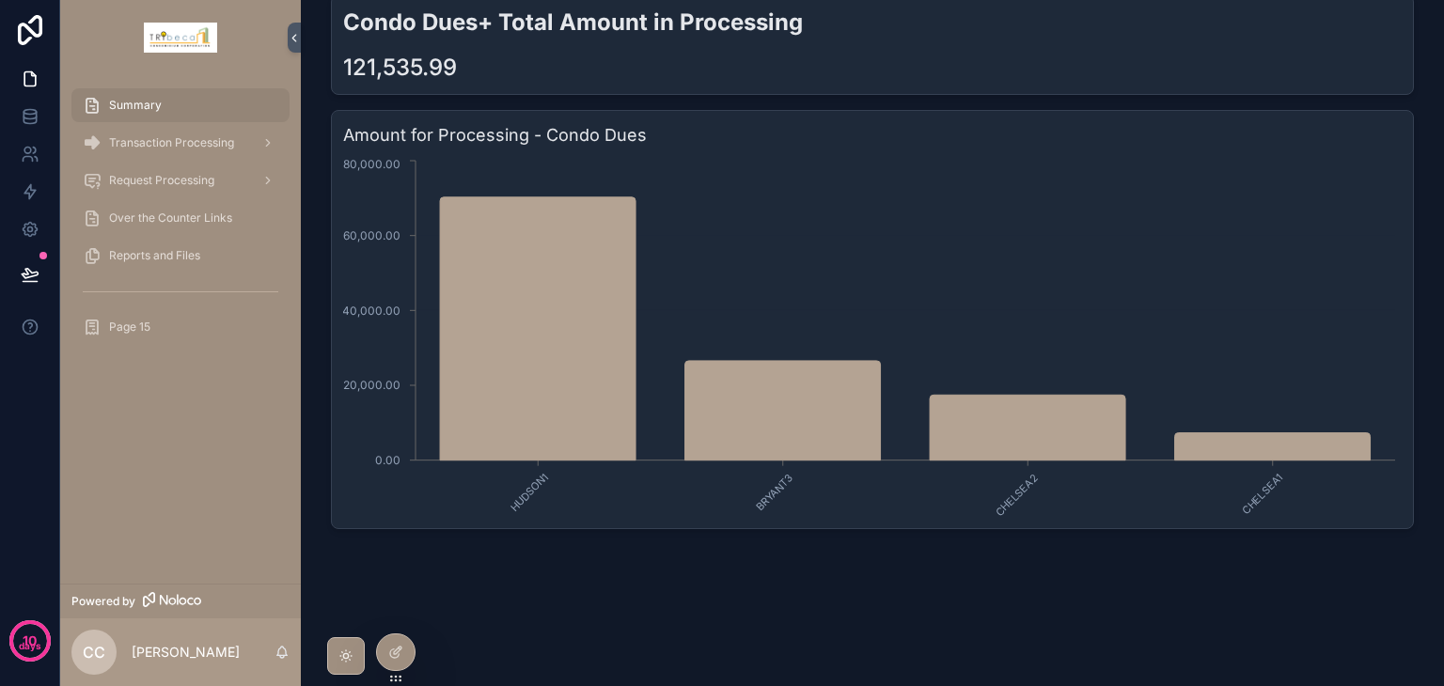
click at [395, 648] on icon at bounding box center [395, 652] width 15 height 15
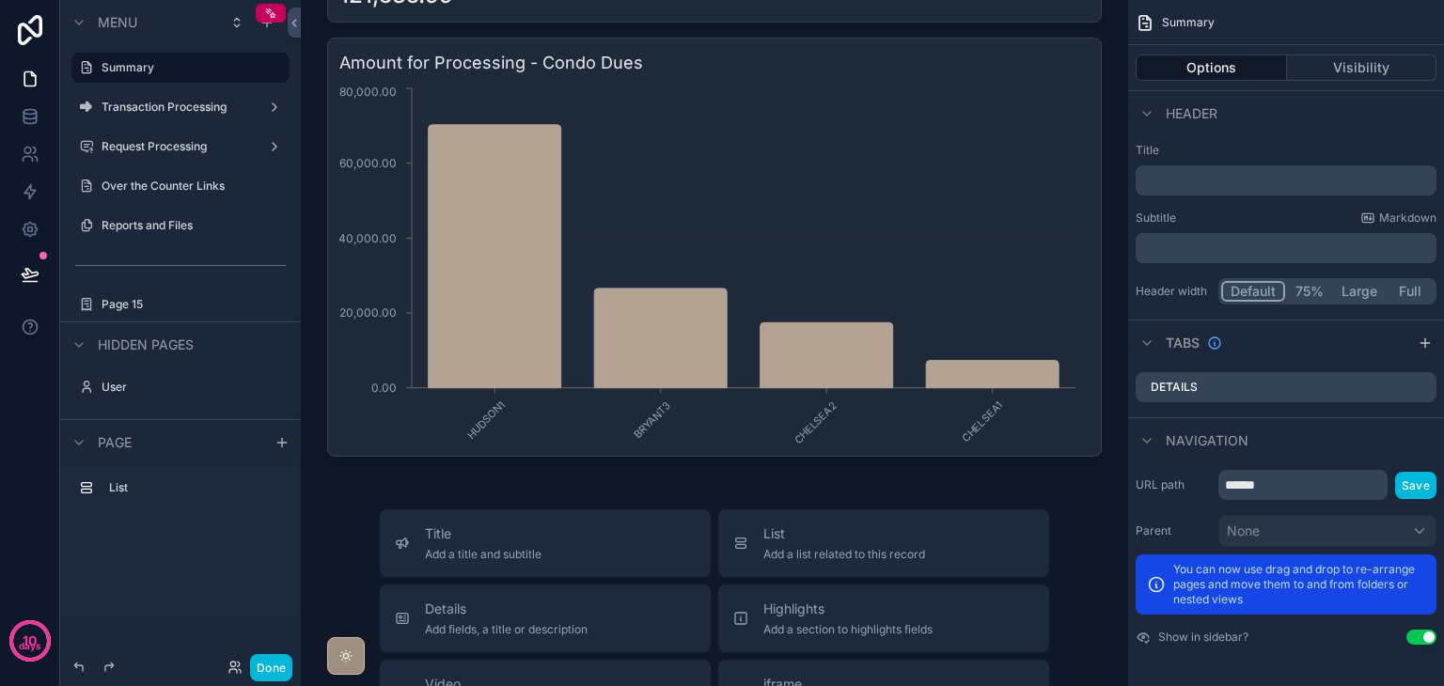
scroll to position [0, 0]
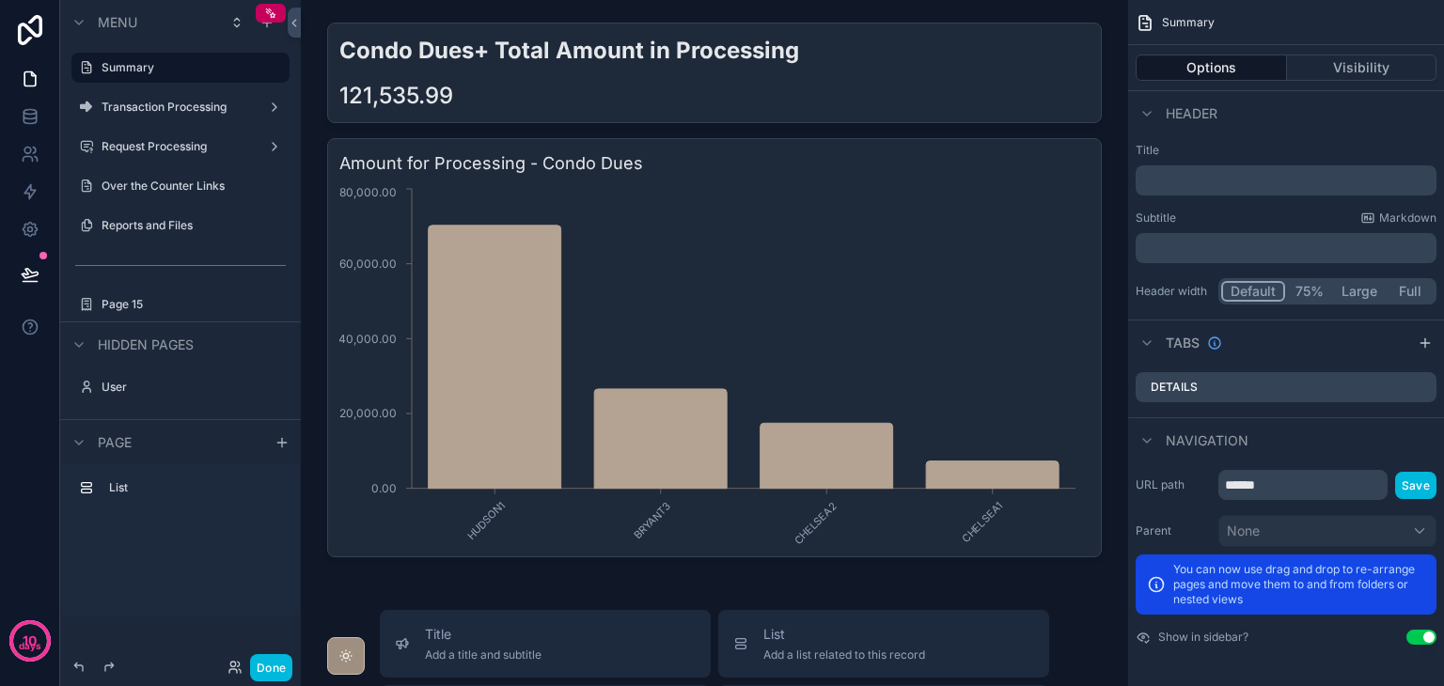
click at [126, 73] on label "Summary" at bounding box center [190, 67] width 177 height 15
click at [280, 658] on button "Done" at bounding box center [271, 667] width 42 height 27
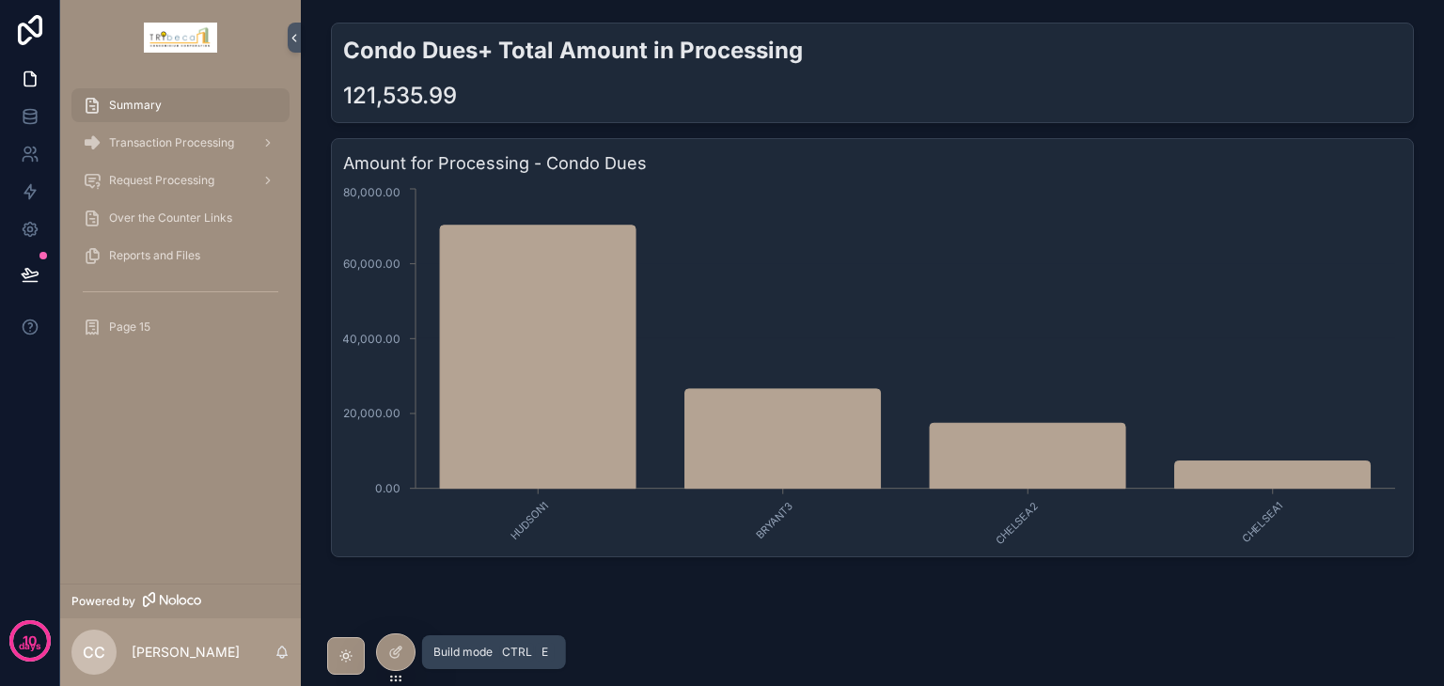
click at [391, 655] on icon at bounding box center [395, 652] width 15 height 15
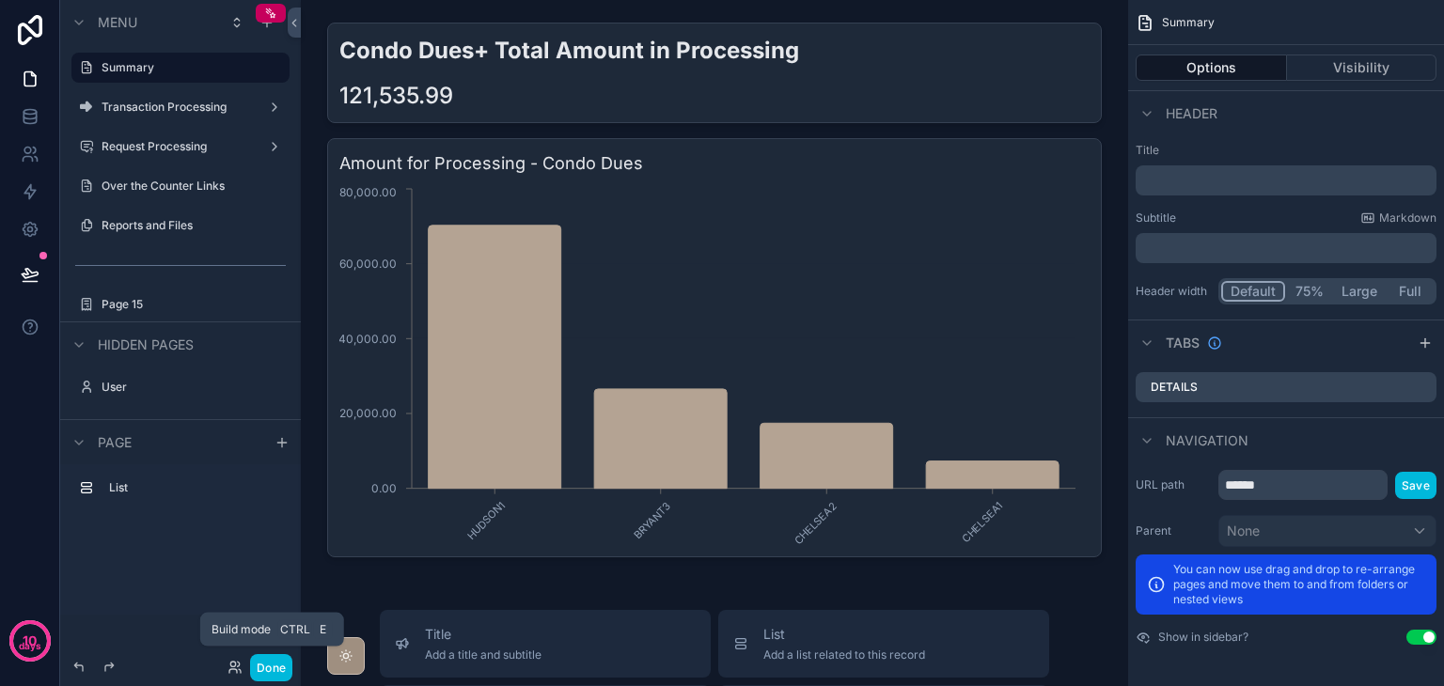
click at [286, 664] on button "Done" at bounding box center [271, 667] width 42 height 27
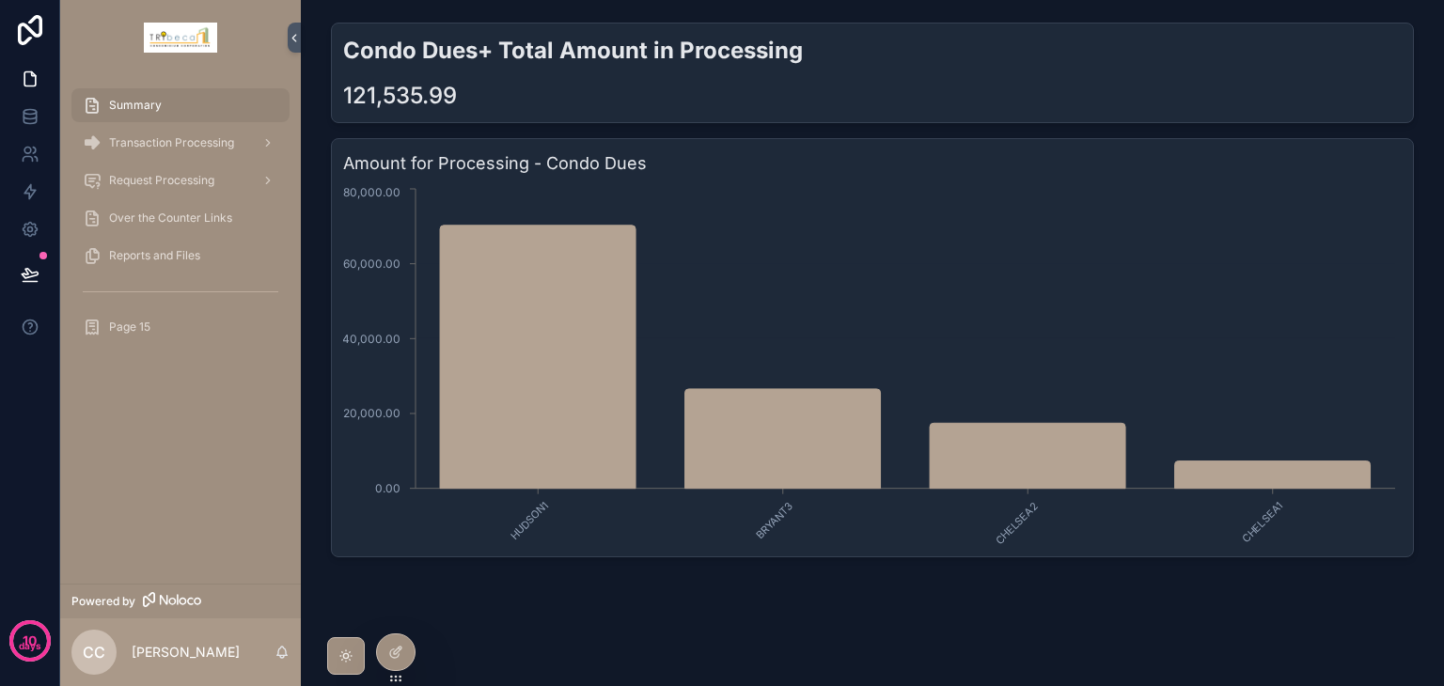
click at [179, 244] on div "Reports and Files" at bounding box center [181, 256] width 196 height 30
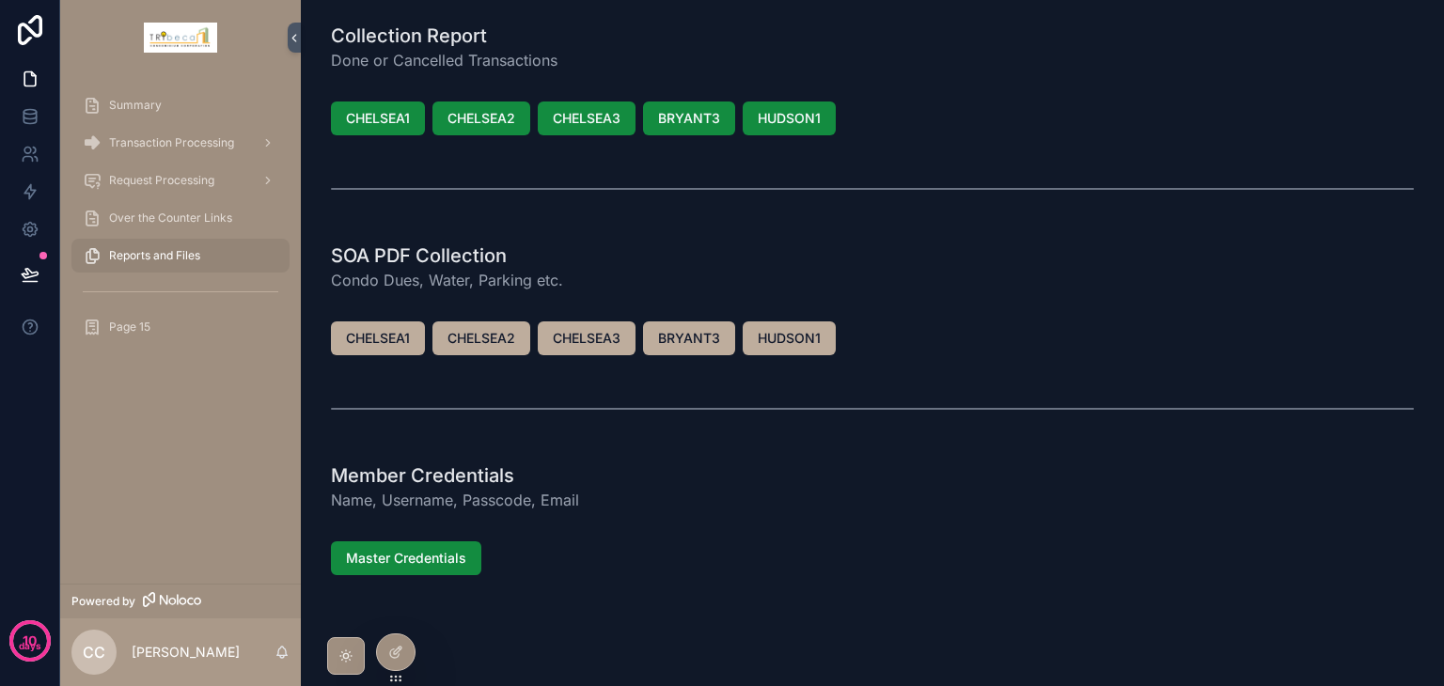
click at [0, 0] on icon at bounding box center [0, 0] width 0 height 0
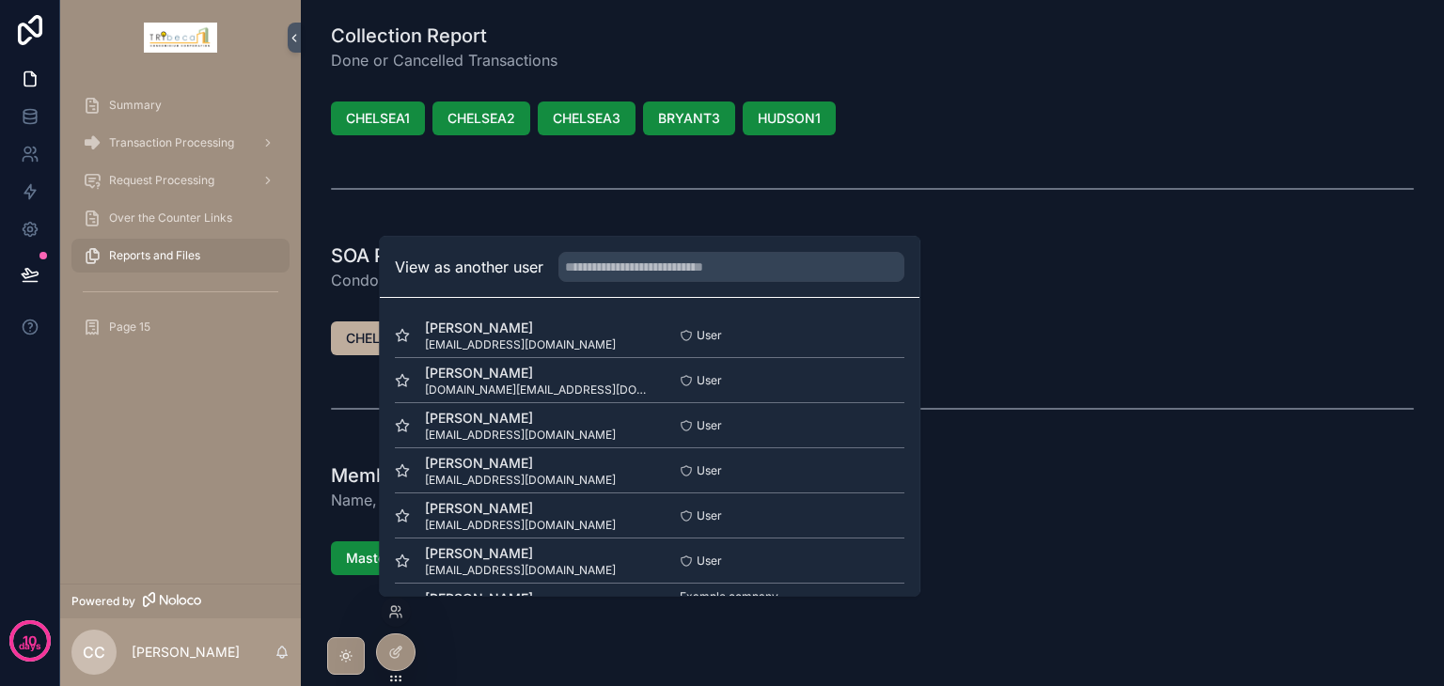
click at [0, 0] on button "Select" at bounding box center [0, 0] width 0 height 0
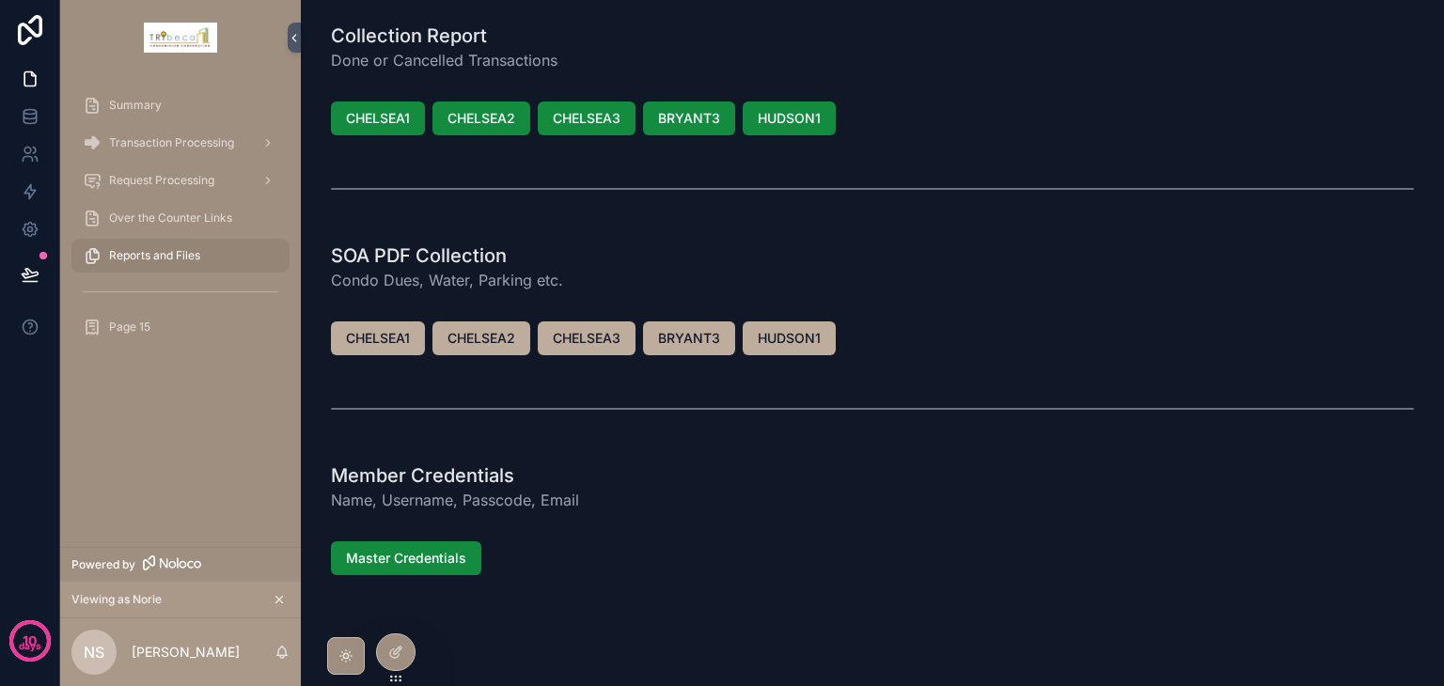
click at [402, 652] on icon at bounding box center [395, 652] width 15 height 15
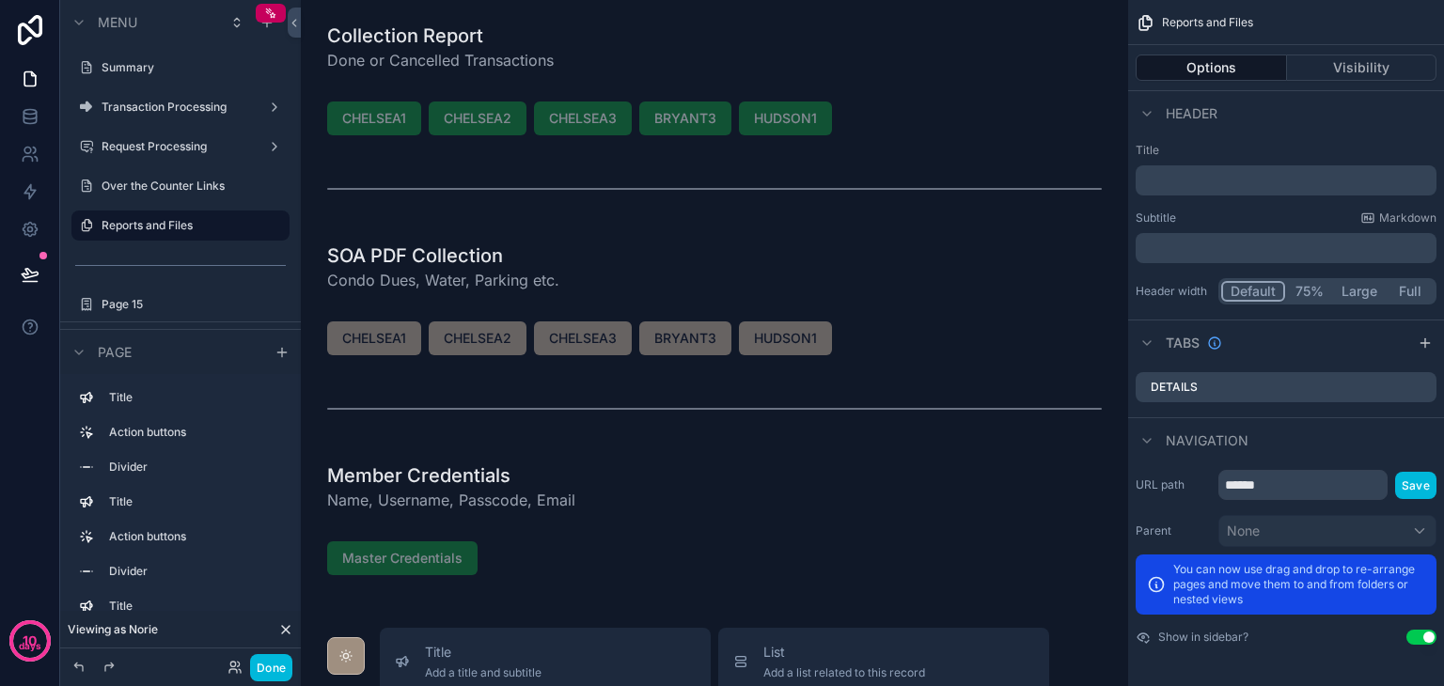
click at [594, 486] on div "scrollable content" at bounding box center [714, 487] width 797 height 64
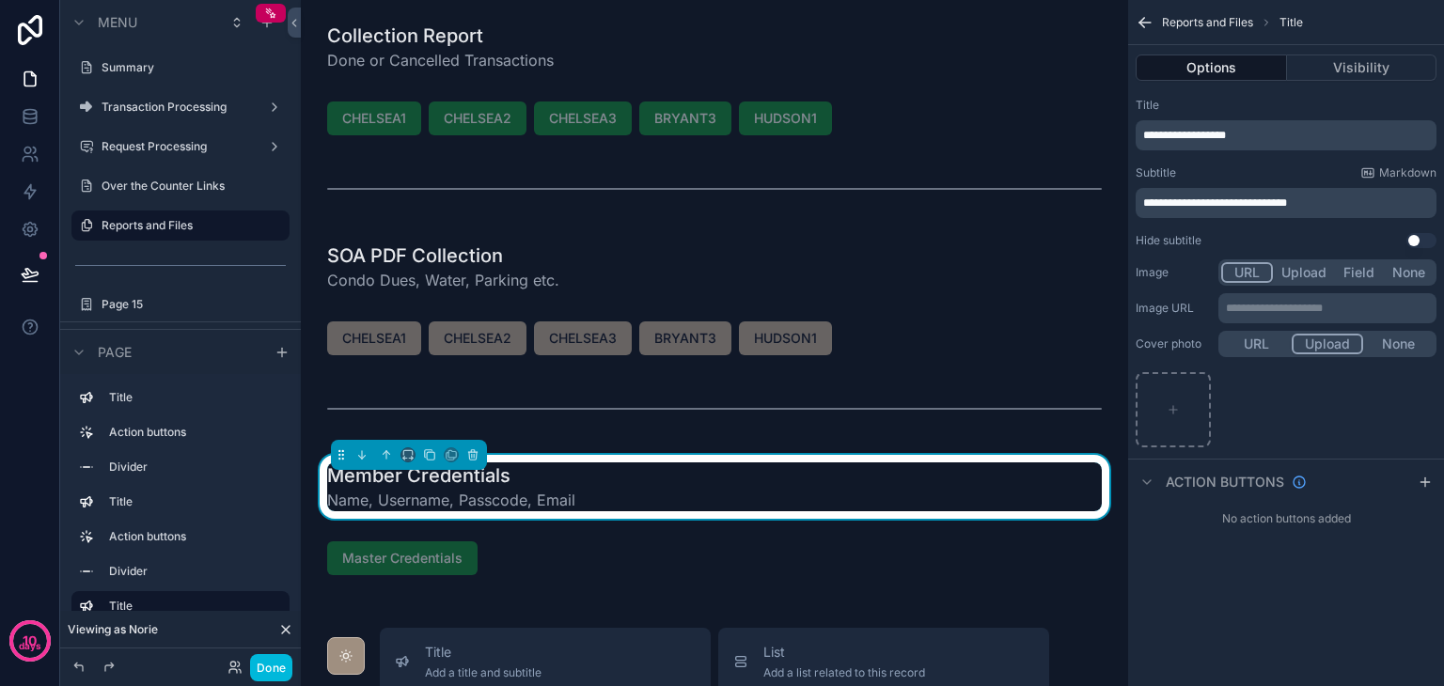
click at [1368, 79] on button "Visibility" at bounding box center [1362, 68] width 150 height 26
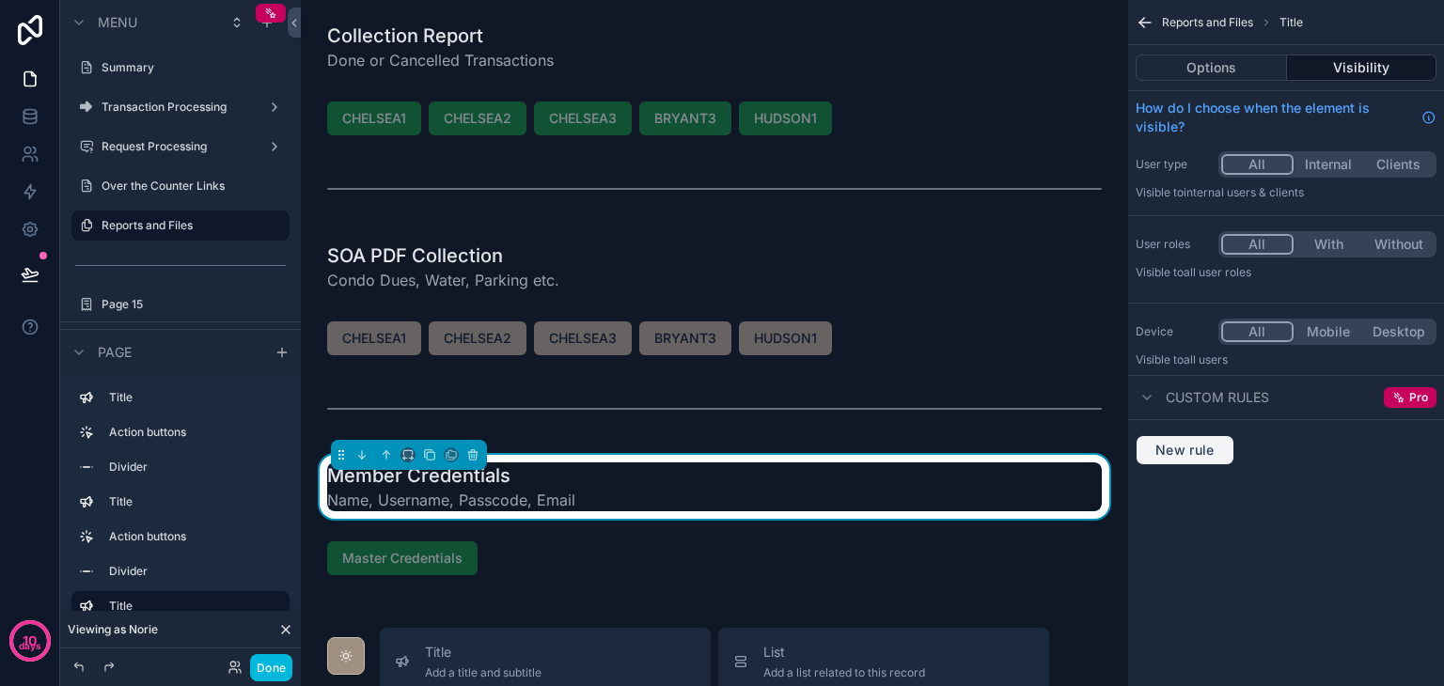
click at [1200, 451] on span "New rule" at bounding box center [1185, 450] width 74 height 17
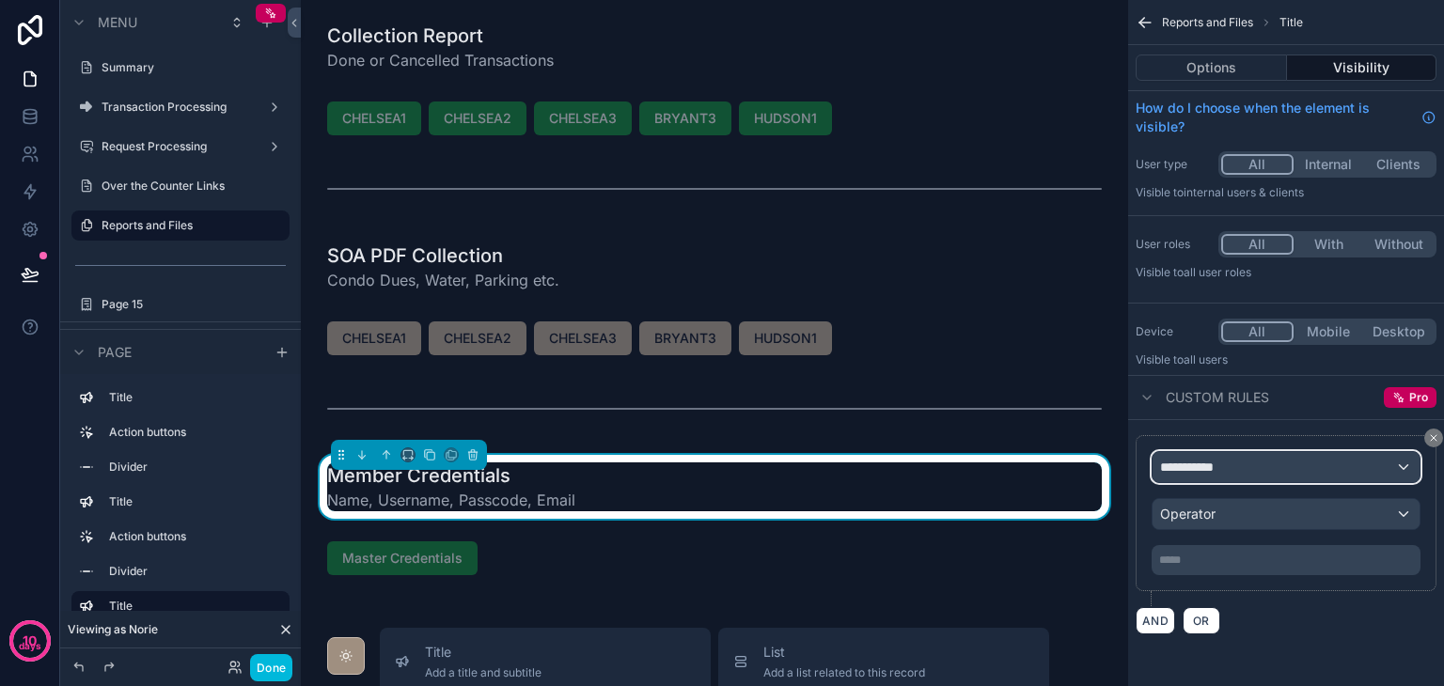
click at [1200, 475] on span "**********" at bounding box center [1195, 467] width 70 height 19
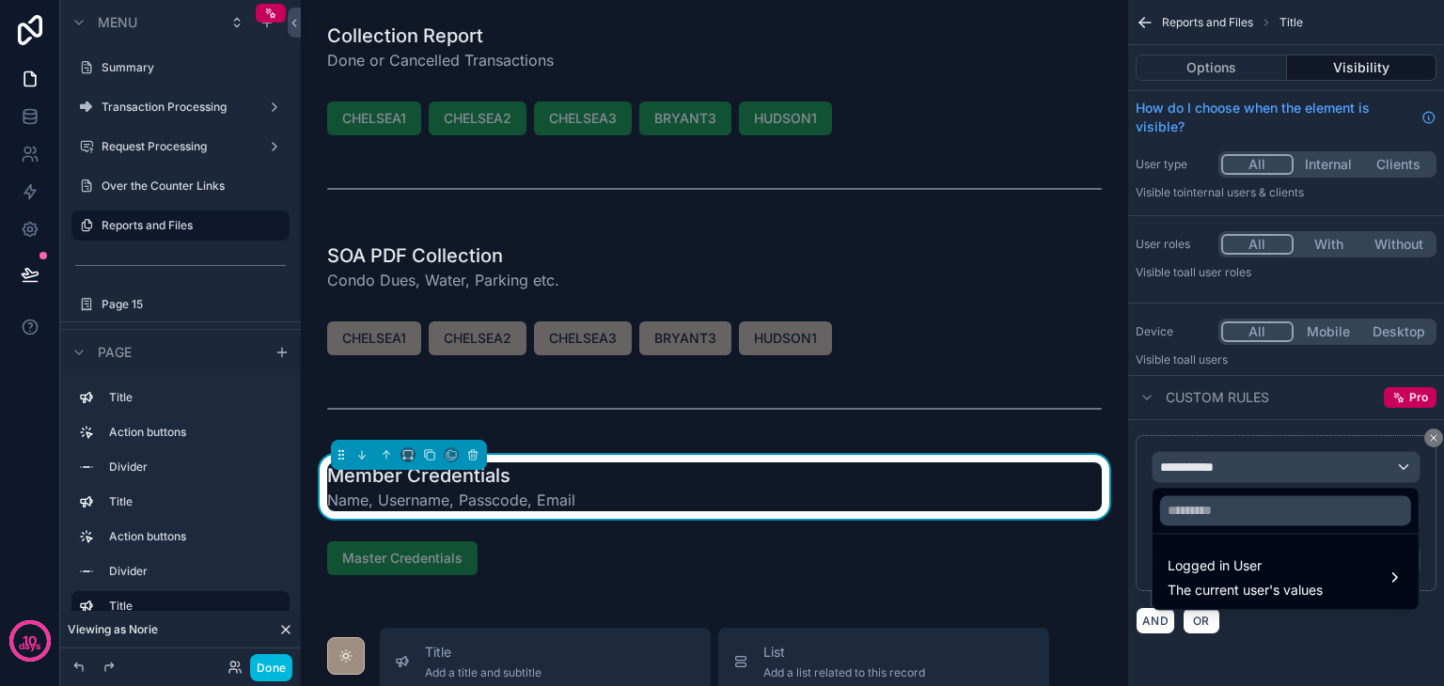
click at [1227, 576] on span "Logged in User" at bounding box center [1245, 566] width 155 height 23
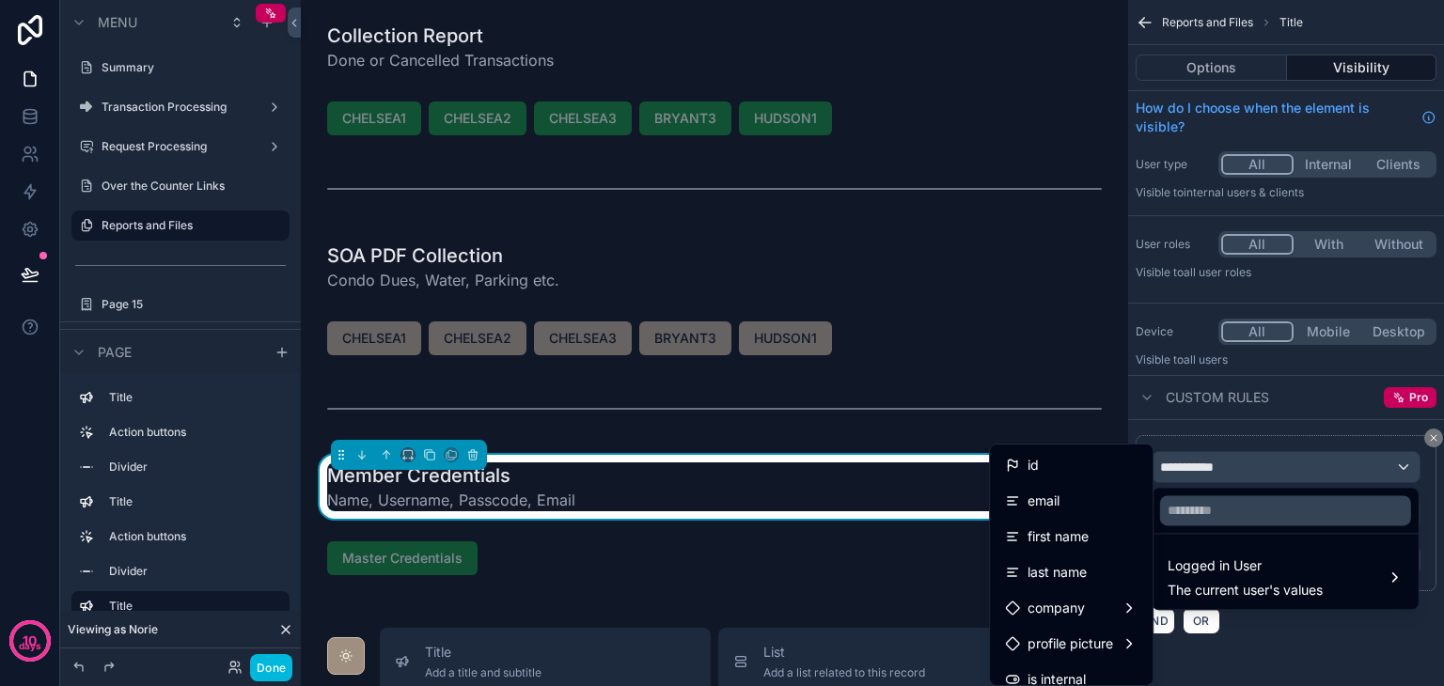
click at [1077, 543] on span "first name" at bounding box center [1058, 537] width 61 height 23
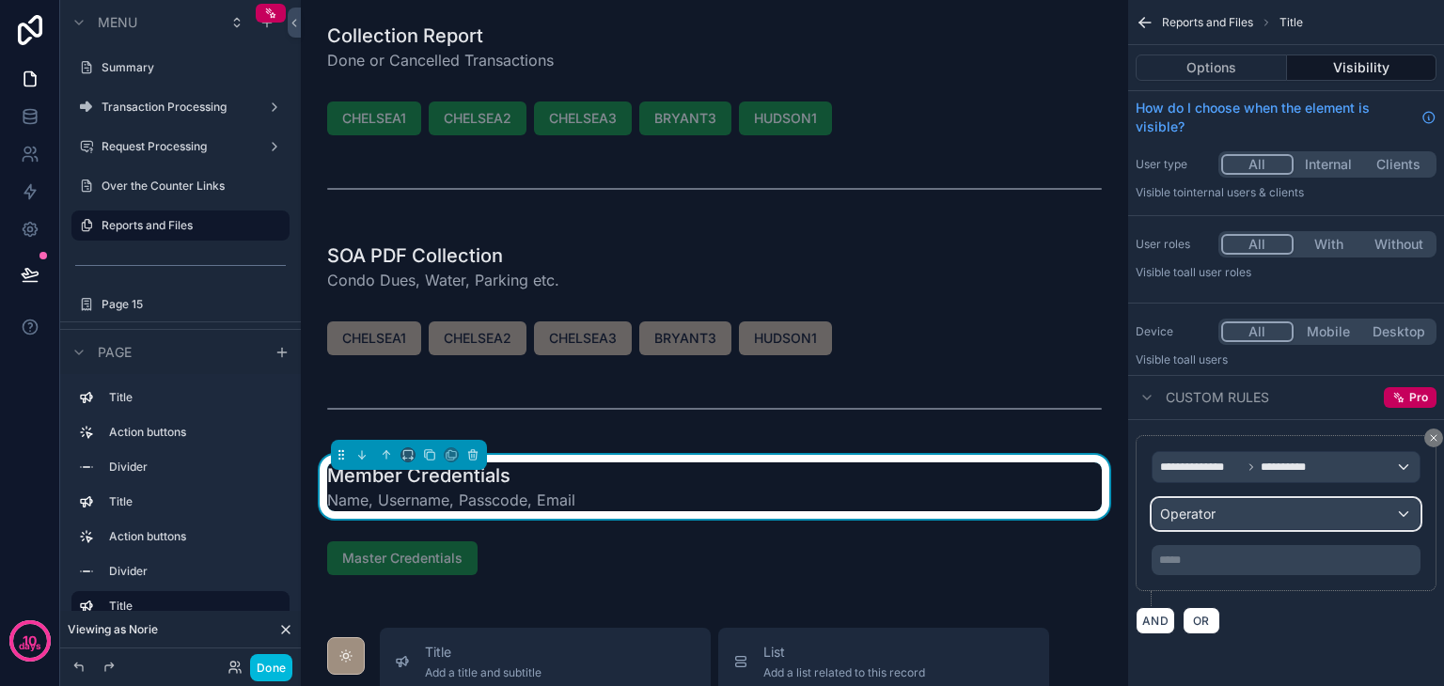
click at [1215, 520] on div "Operator" at bounding box center [1286, 514] width 267 height 30
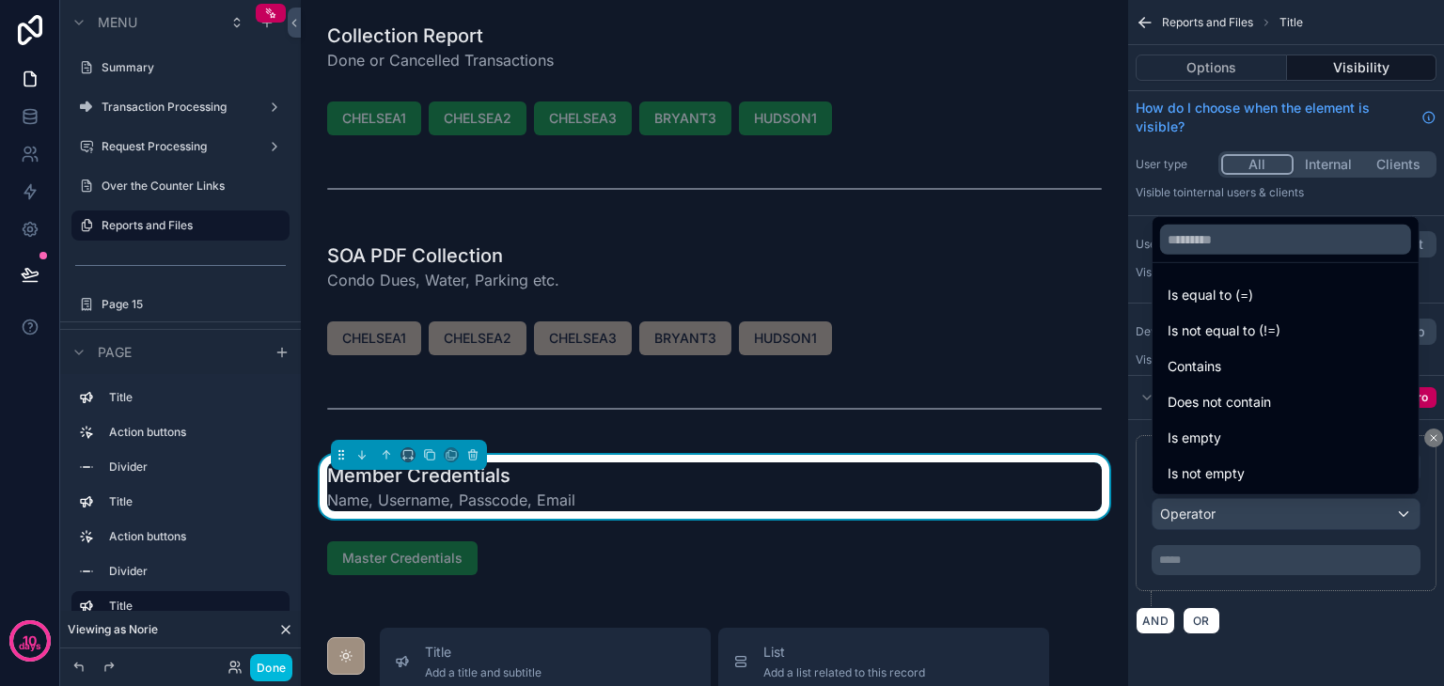
click at [1223, 297] on span "Is equal to (=)" at bounding box center [1211, 295] width 86 height 23
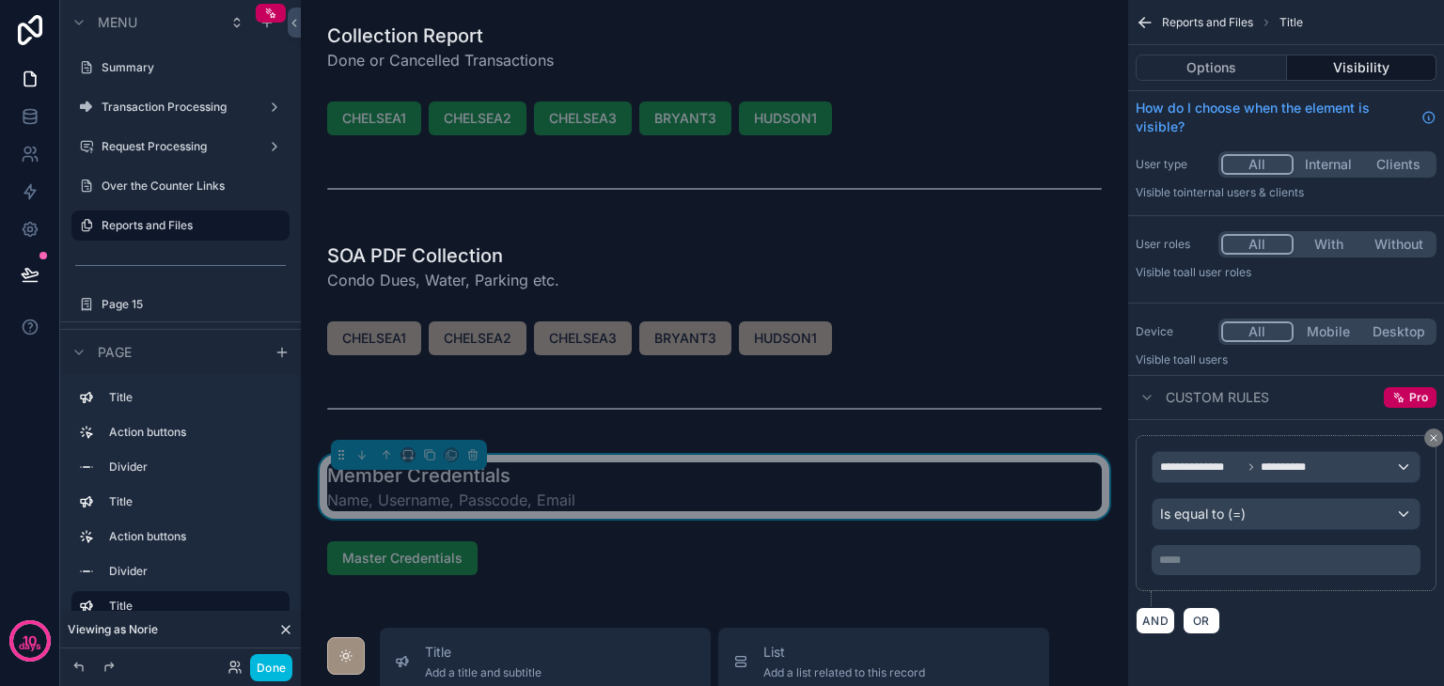
click at [1249, 554] on p "***** ﻿" at bounding box center [1288, 560] width 258 height 15
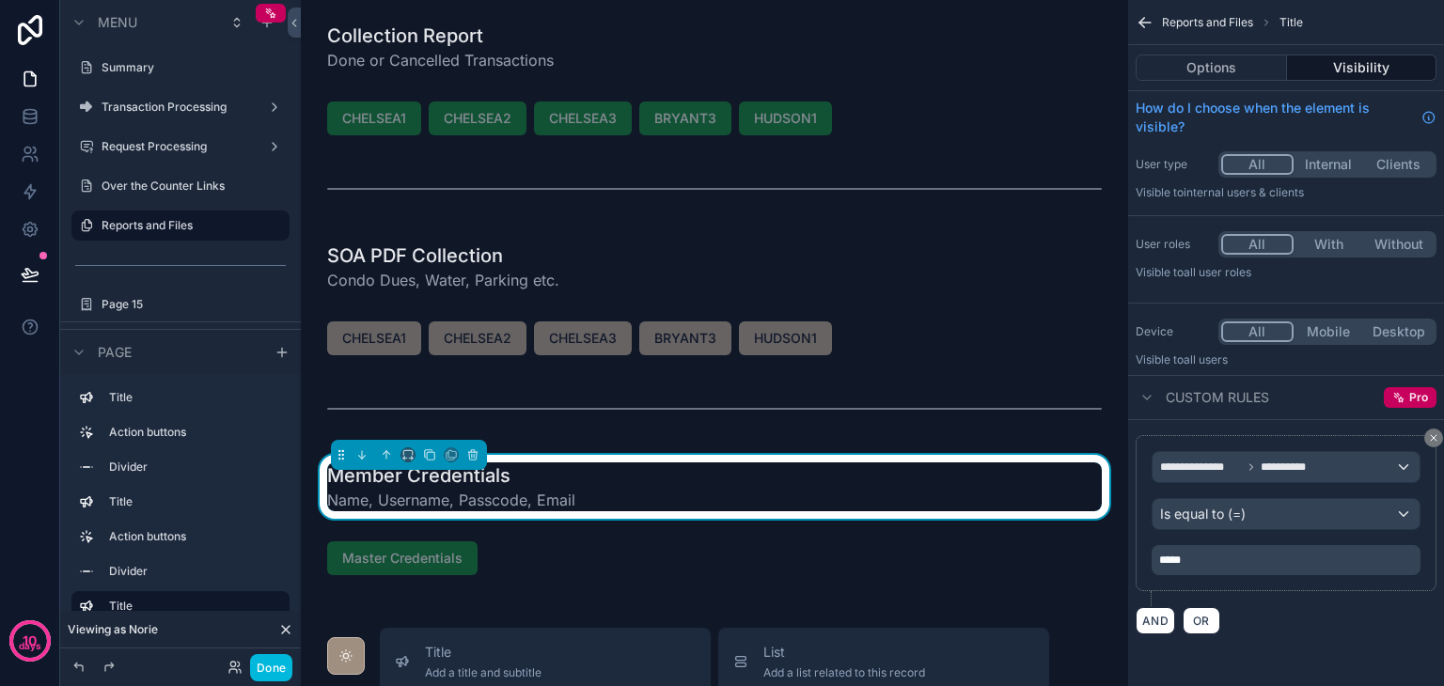
click at [1260, 638] on div "**********" at bounding box center [1286, 534] width 316 height 229
click at [490, 539] on div "scrollable content" at bounding box center [714, 558] width 797 height 49
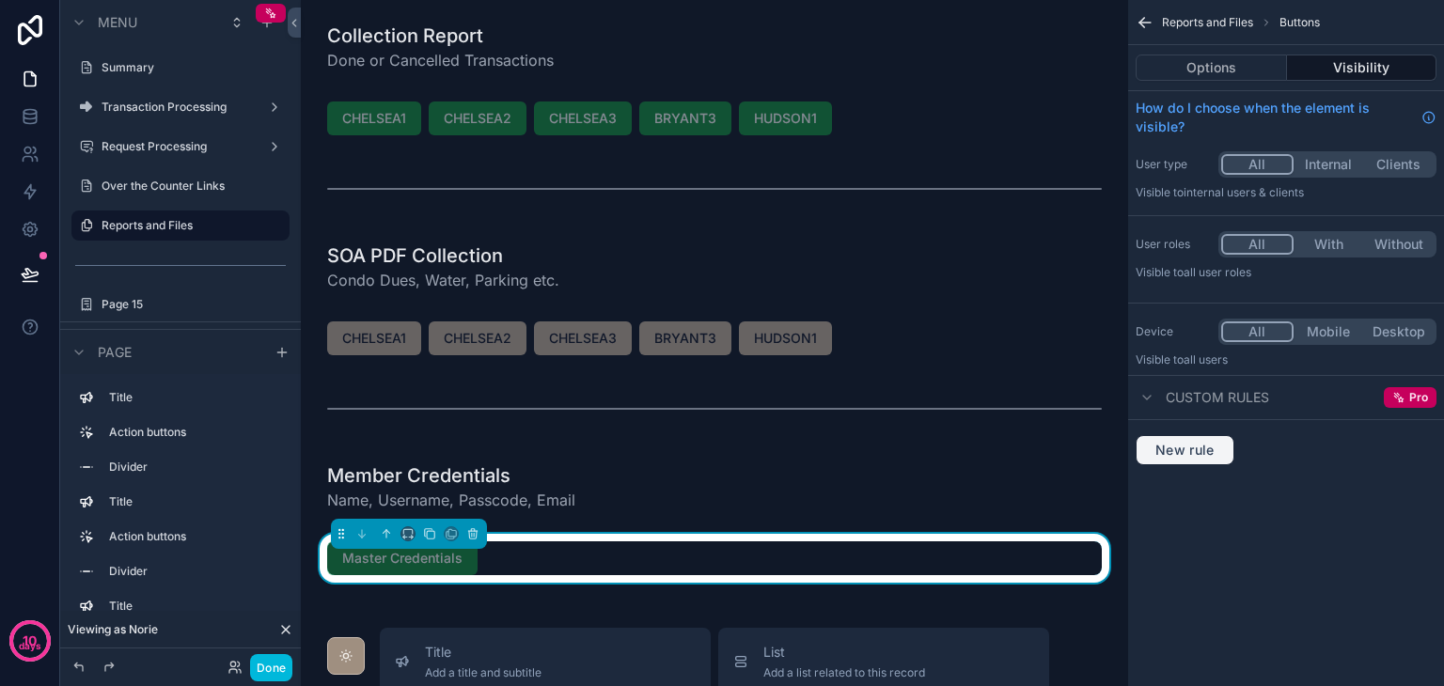
click at [1196, 458] on button "New rule" at bounding box center [1185, 450] width 99 height 30
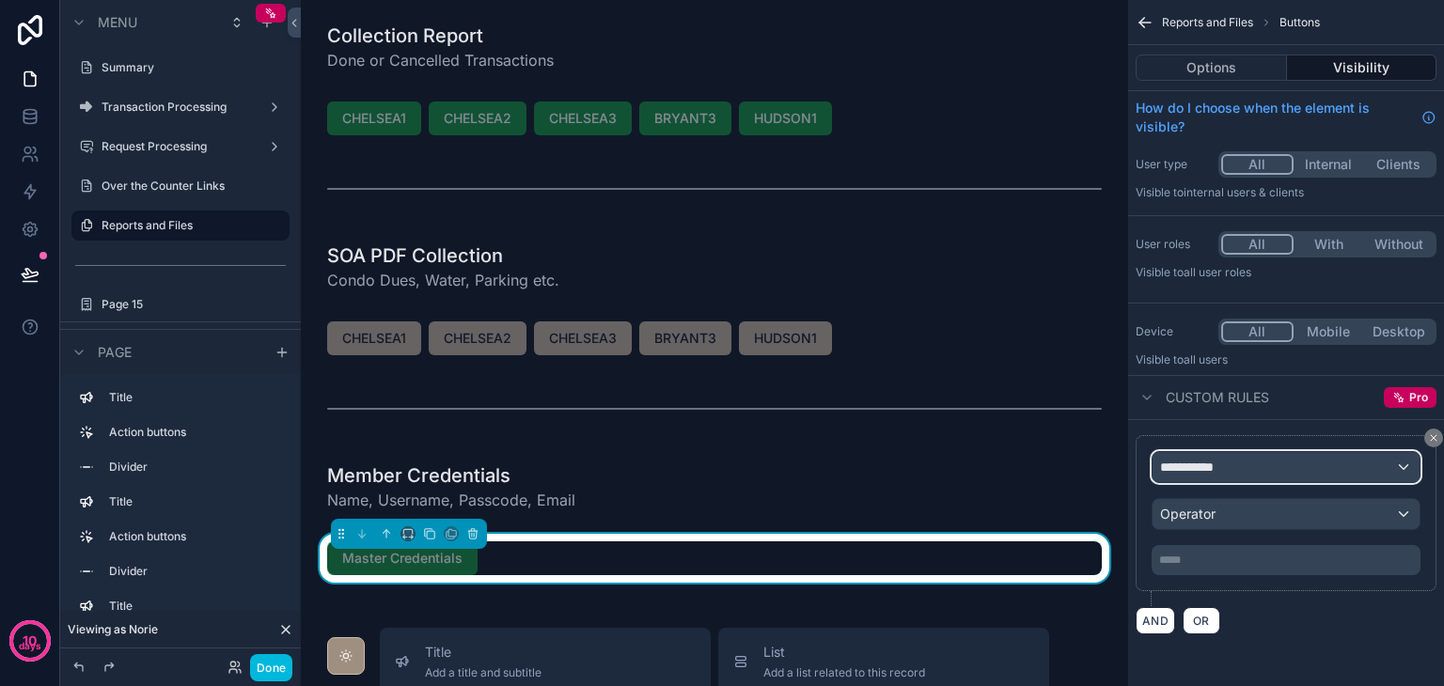
click at [1207, 474] on span "**********" at bounding box center [1195, 467] width 70 height 19
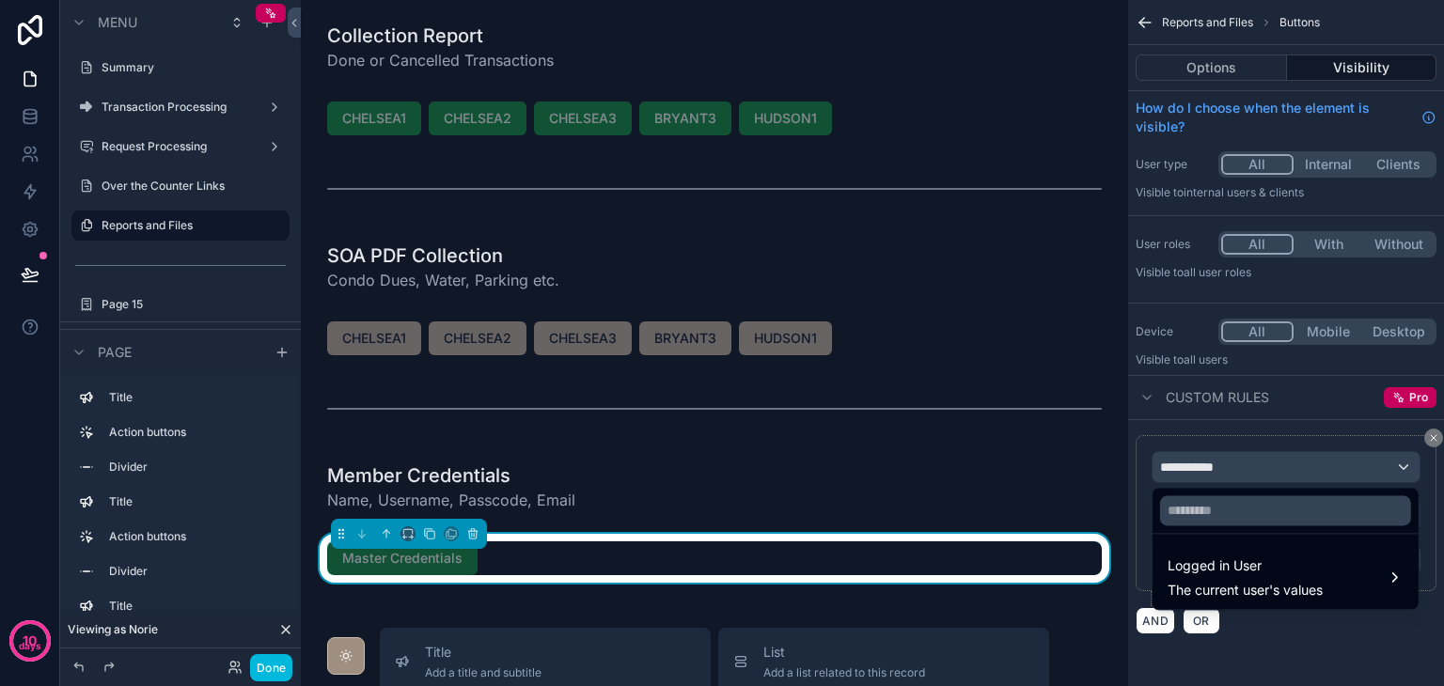
click at [1252, 573] on span "Logged in User" at bounding box center [1245, 566] width 155 height 23
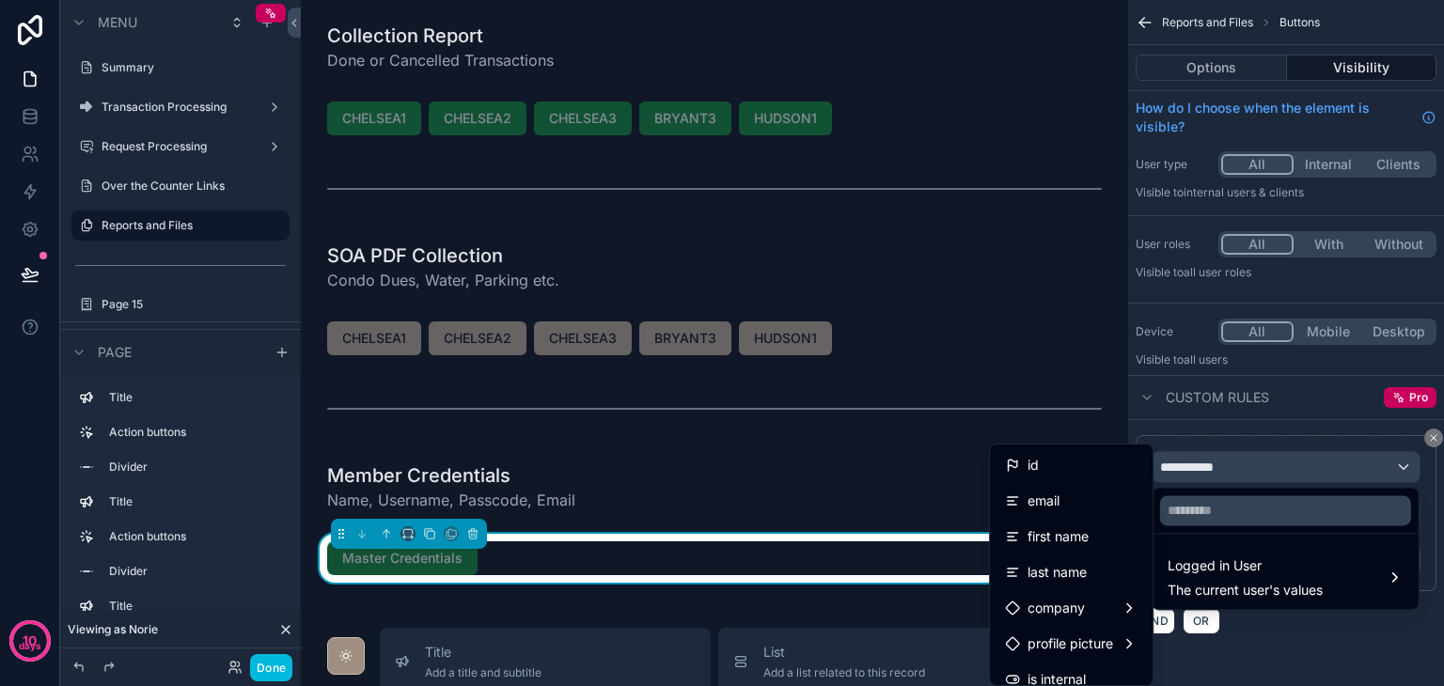
click at [1085, 537] on div "first name" at bounding box center [1071, 537] width 133 height 23
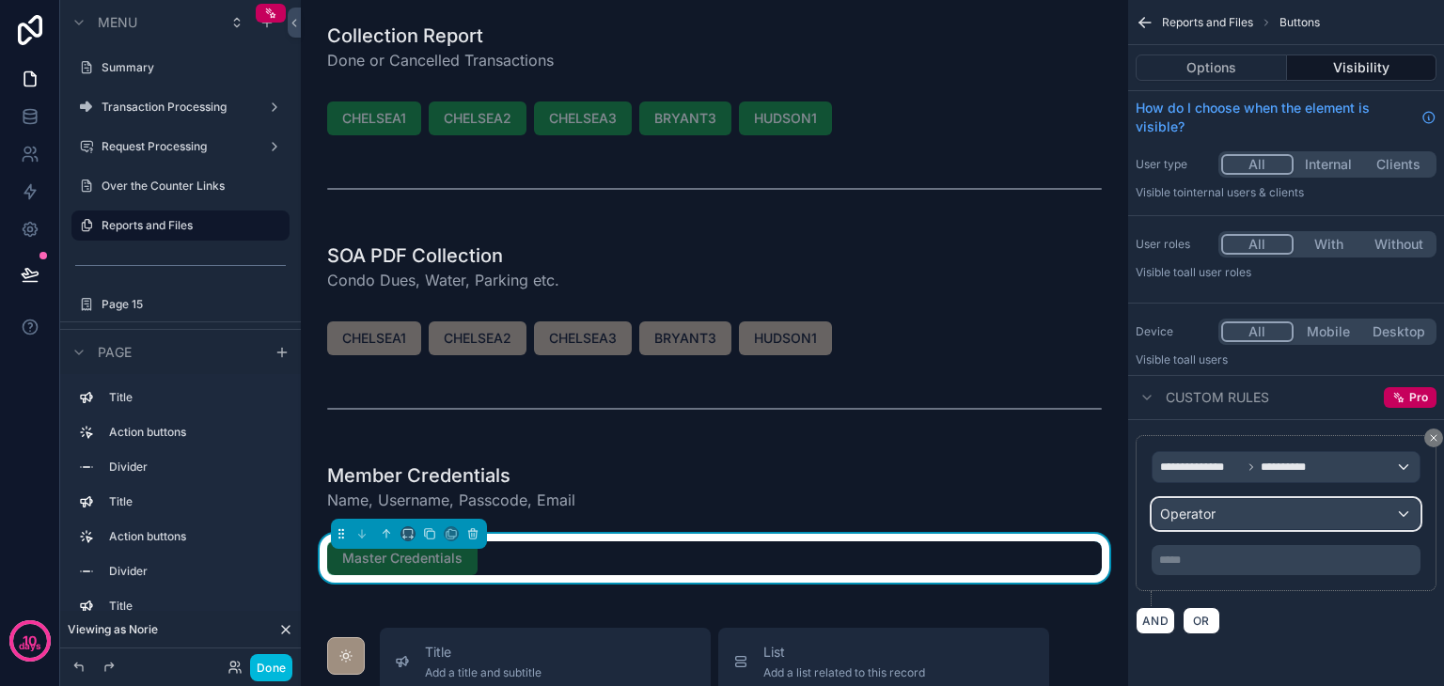
click at [1222, 513] on div "Operator" at bounding box center [1286, 514] width 267 height 30
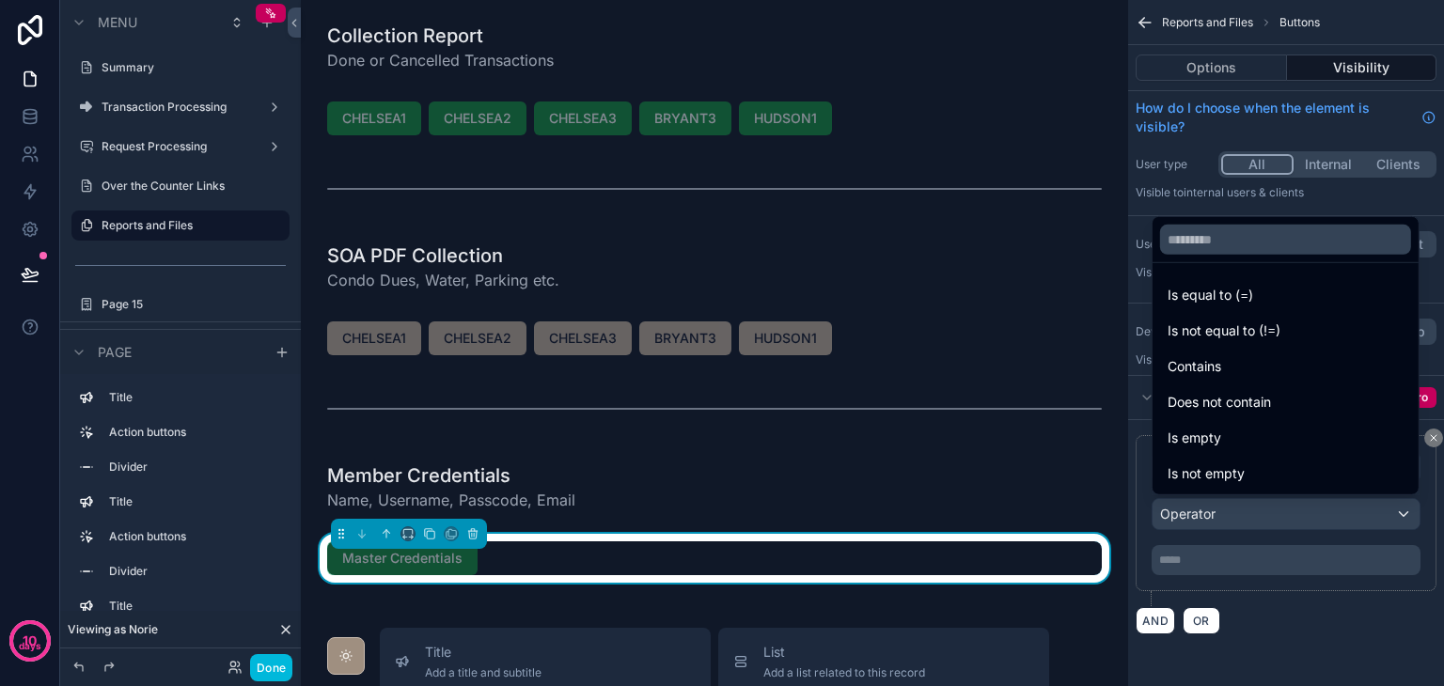
click at [1225, 303] on span "Is equal to (=)" at bounding box center [1211, 295] width 86 height 23
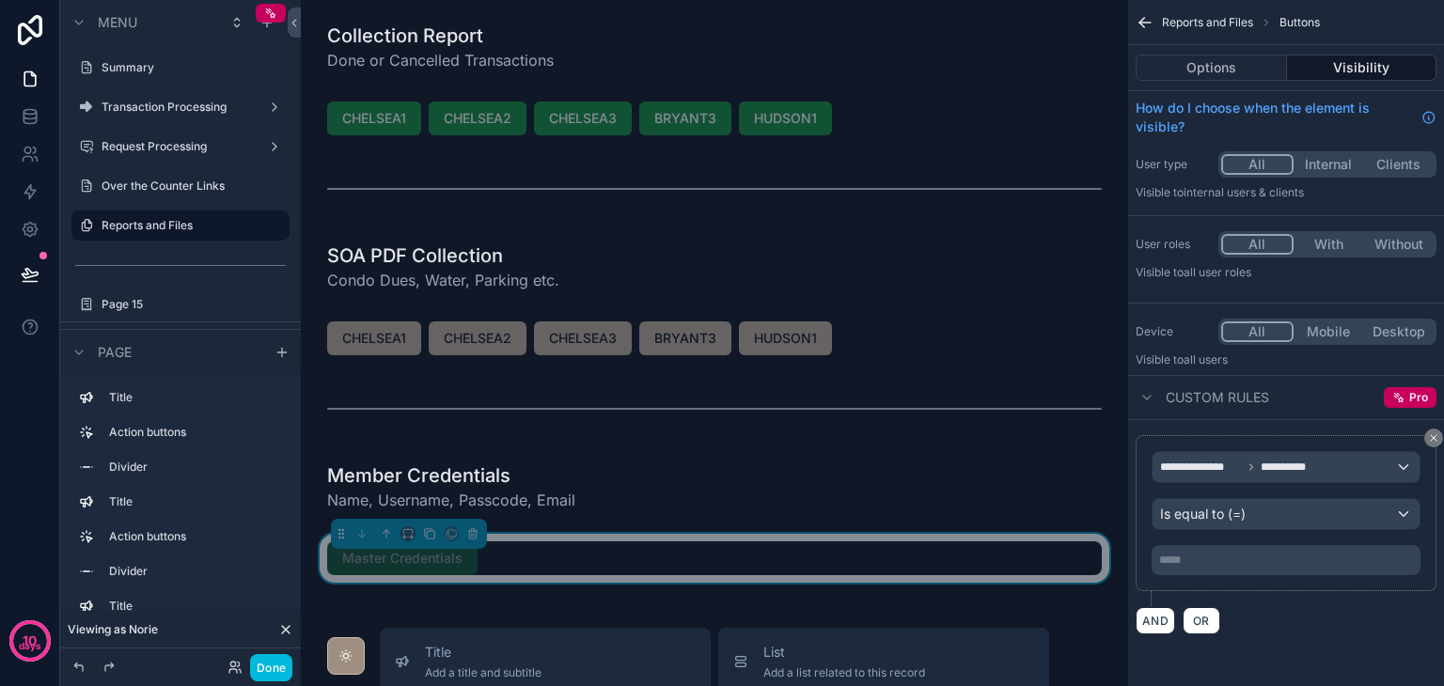
click at [1212, 553] on p "***** ﻿" at bounding box center [1288, 560] width 258 height 15
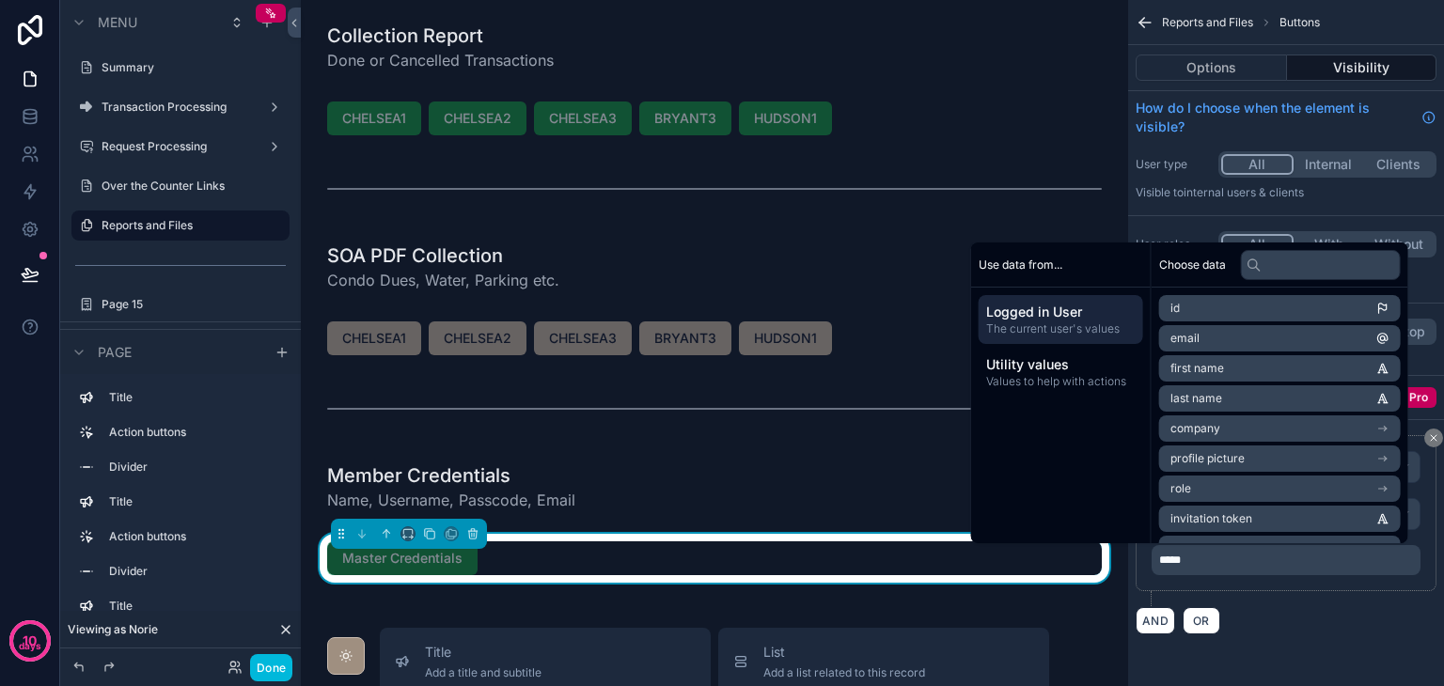
click at [1277, 601] on div "**********" at bounding box center [1286, 520] width 301 height 171
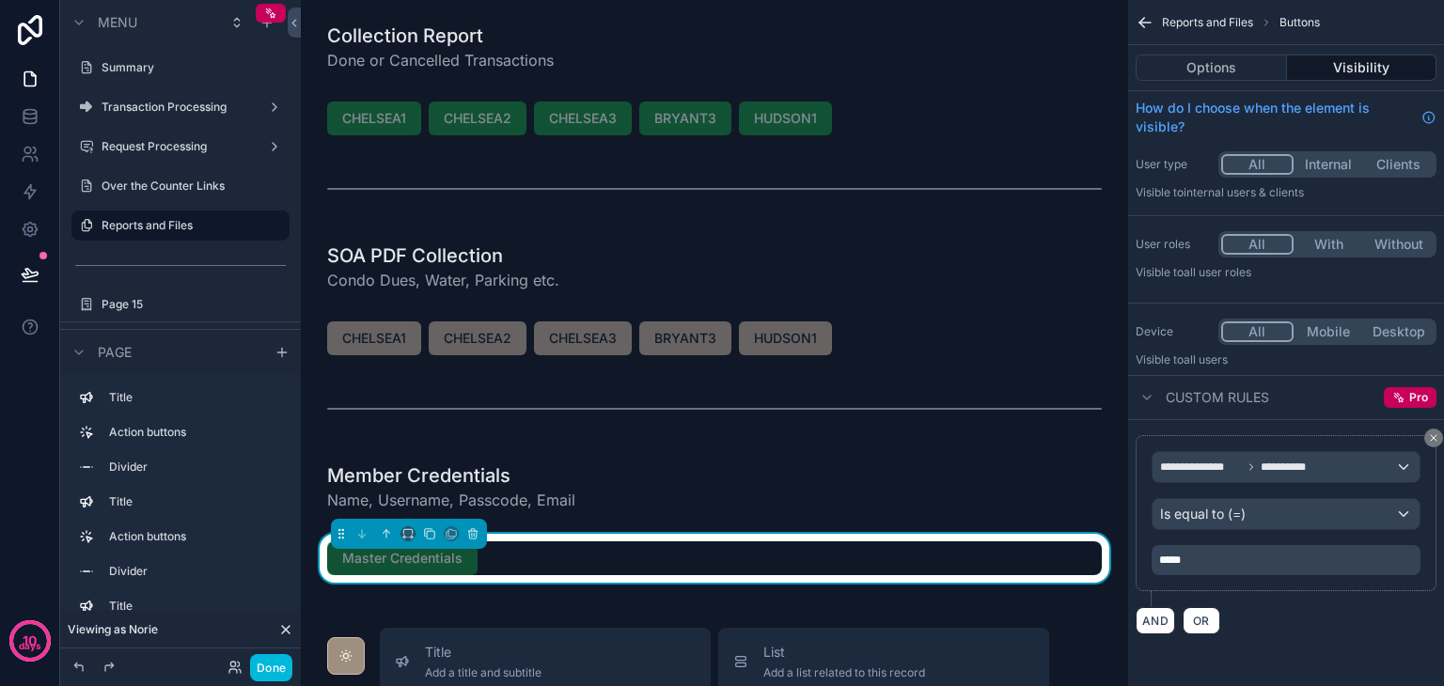
click at [272, 669] on button "Done" at bounding box center [271, 667] width 42 height 27
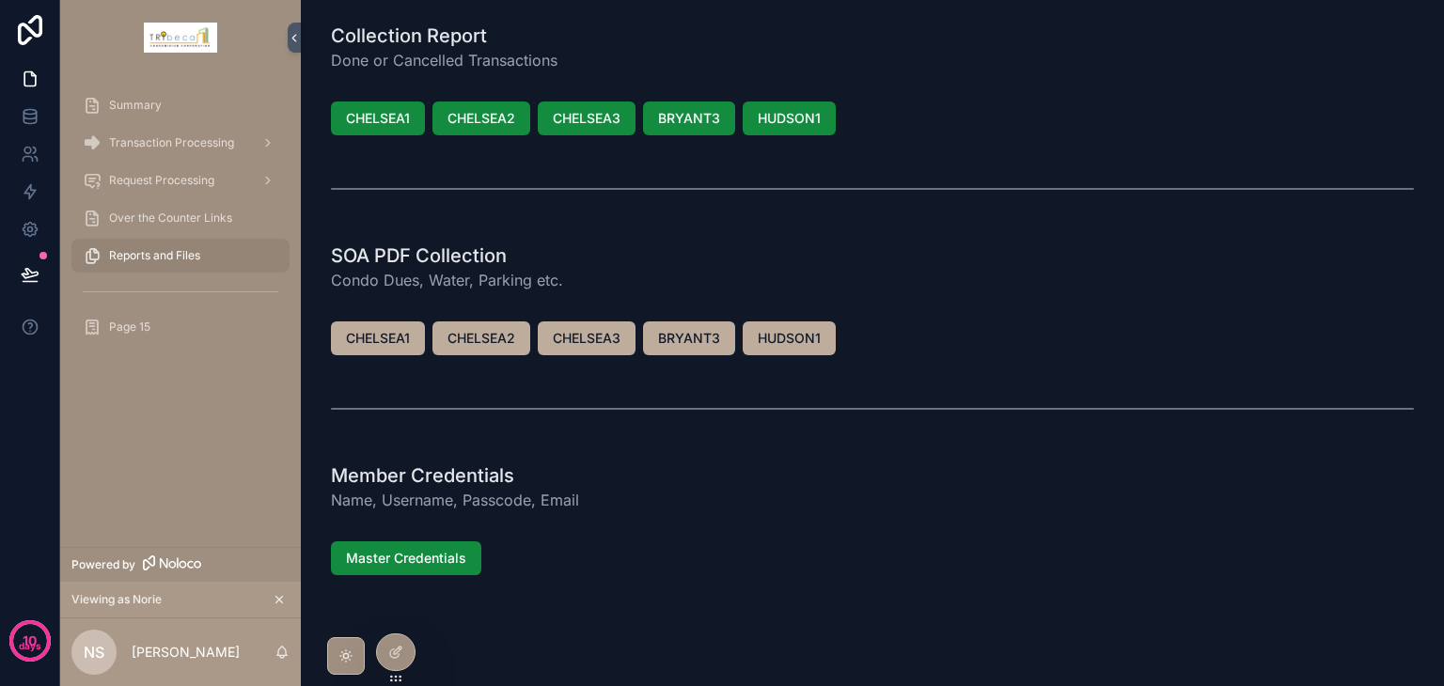
click at [0, 0] on icon at bounding box center [0, 0] width 0 height 0
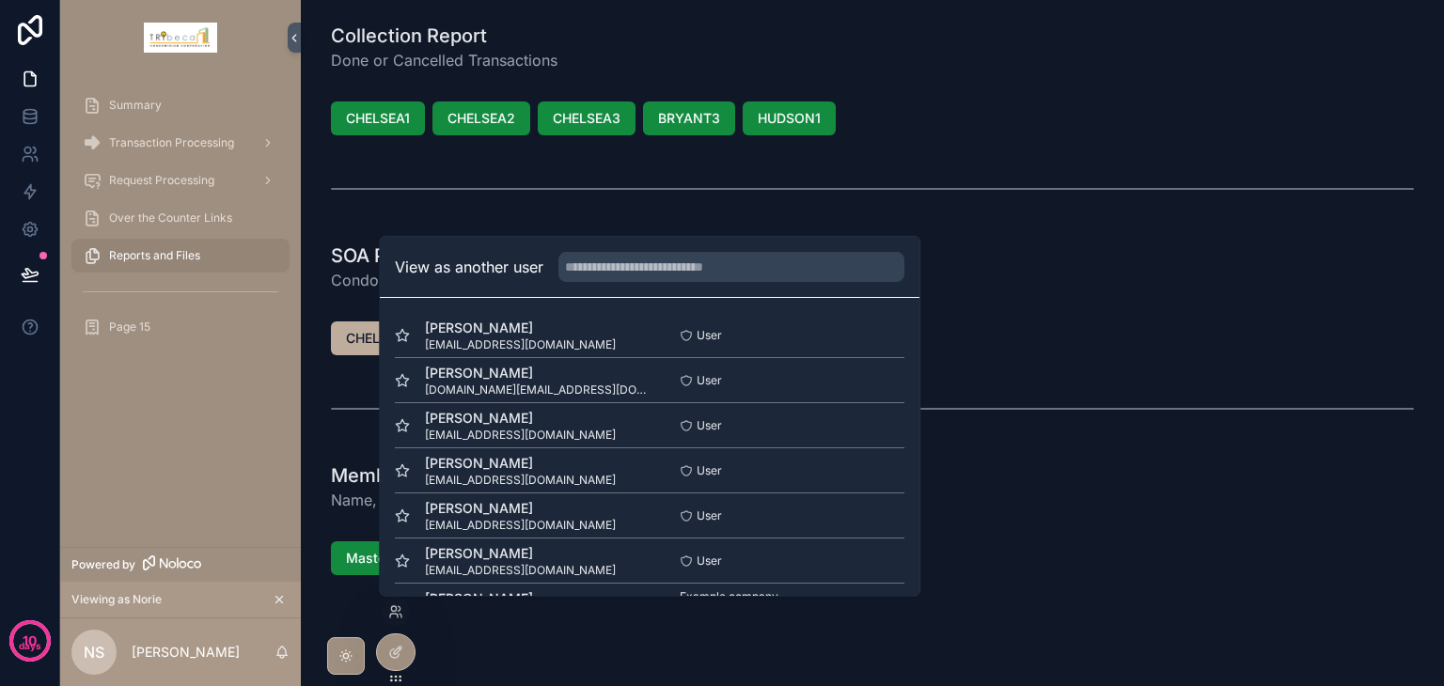
click at [0, 0] on button "Select" at bounding box center [0, 0] width 0 height 0
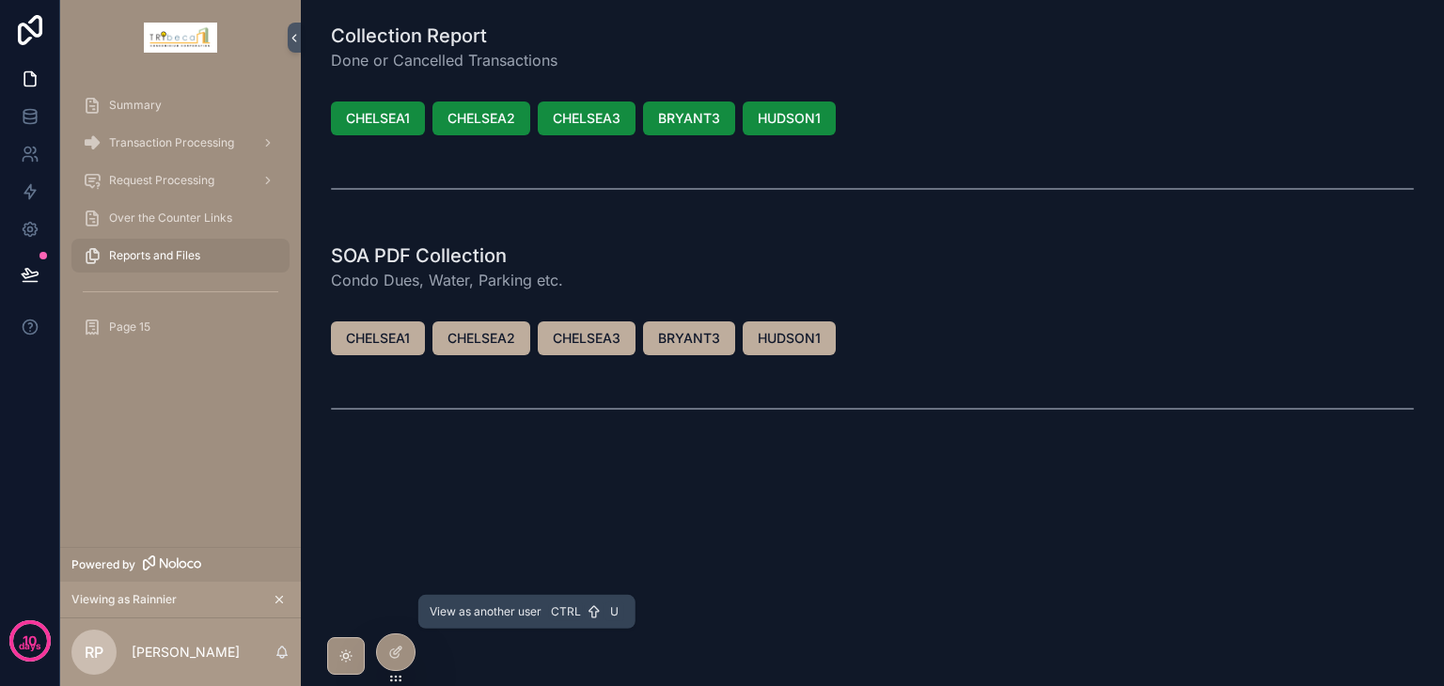
click at [0, 0] on icon at bounding box center [0, 0] width 0 height 0
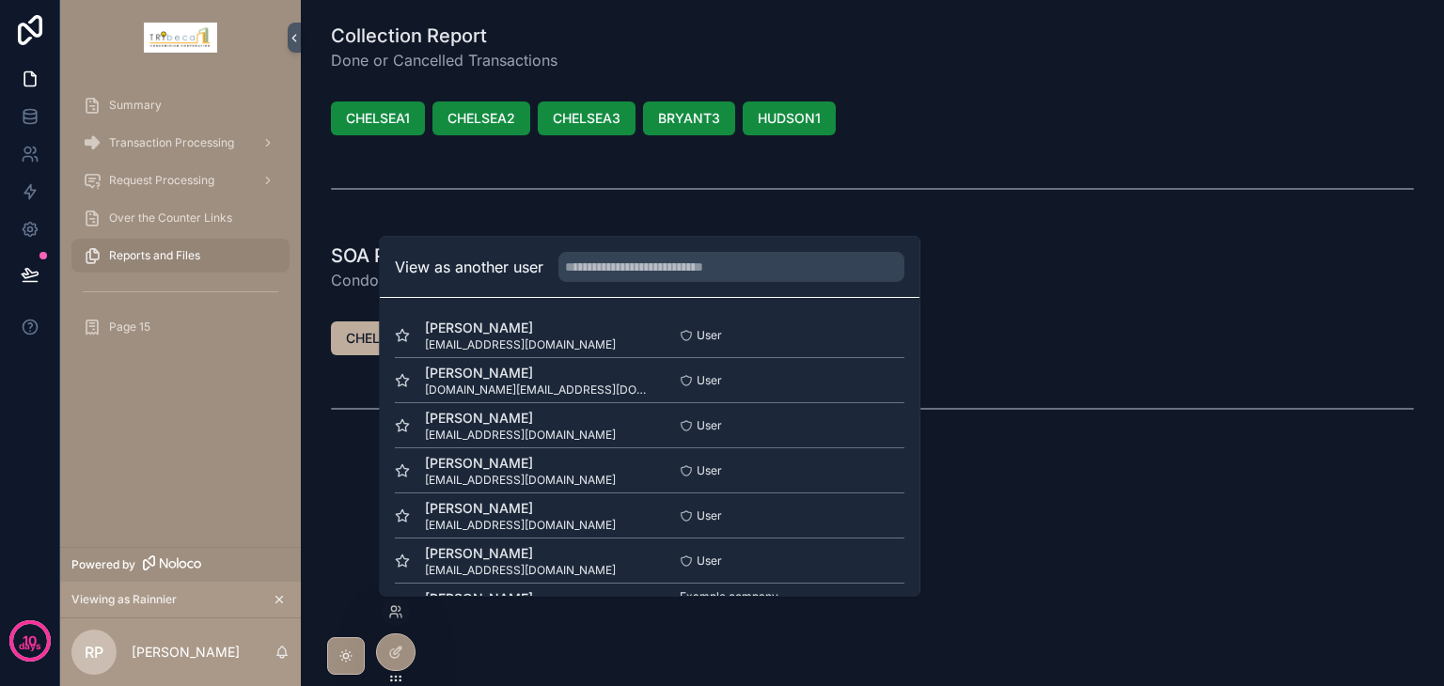
click at [0, 0] on button "Select" at bounding box center [0, 0] width 0 height 0
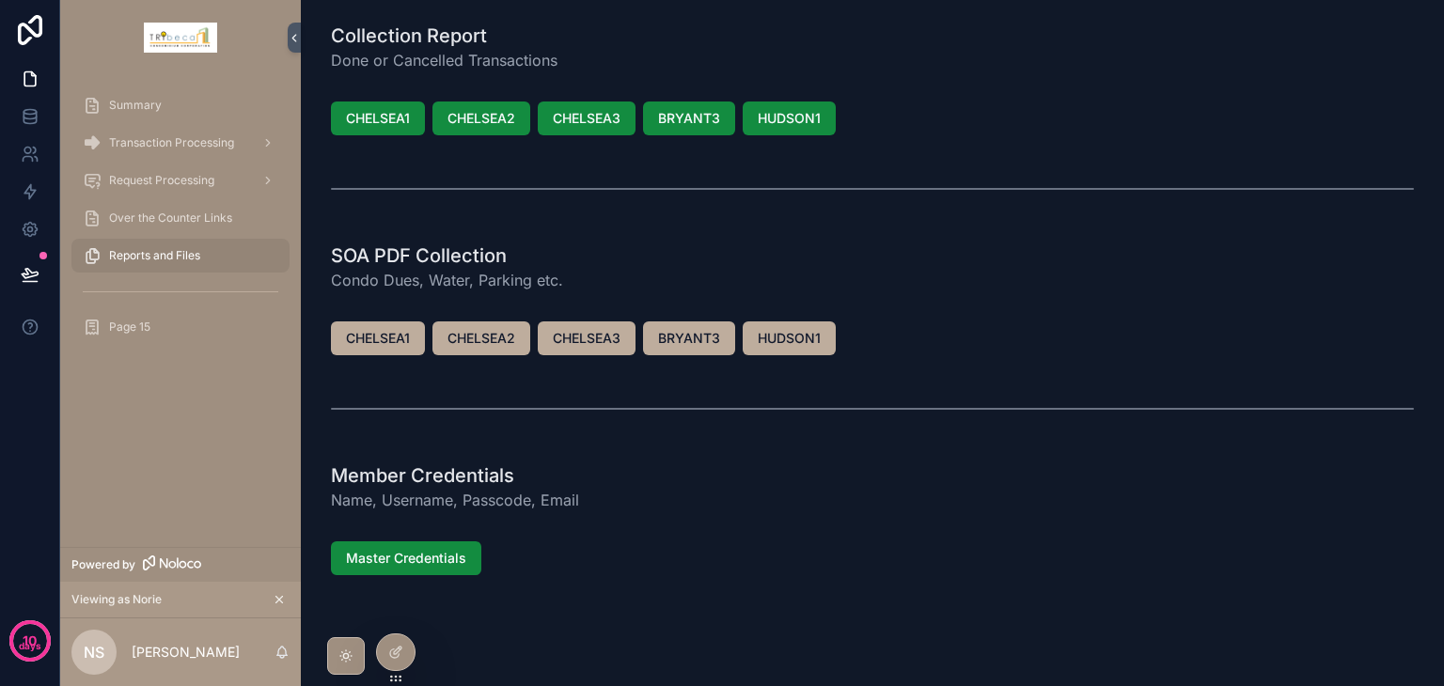
click at [221, 265] on div "Reports and Files" at bounding box center [181, 256] width 196 height 30
click at [404, 653] on div at bounding box center [396, 653] width 38 height 36
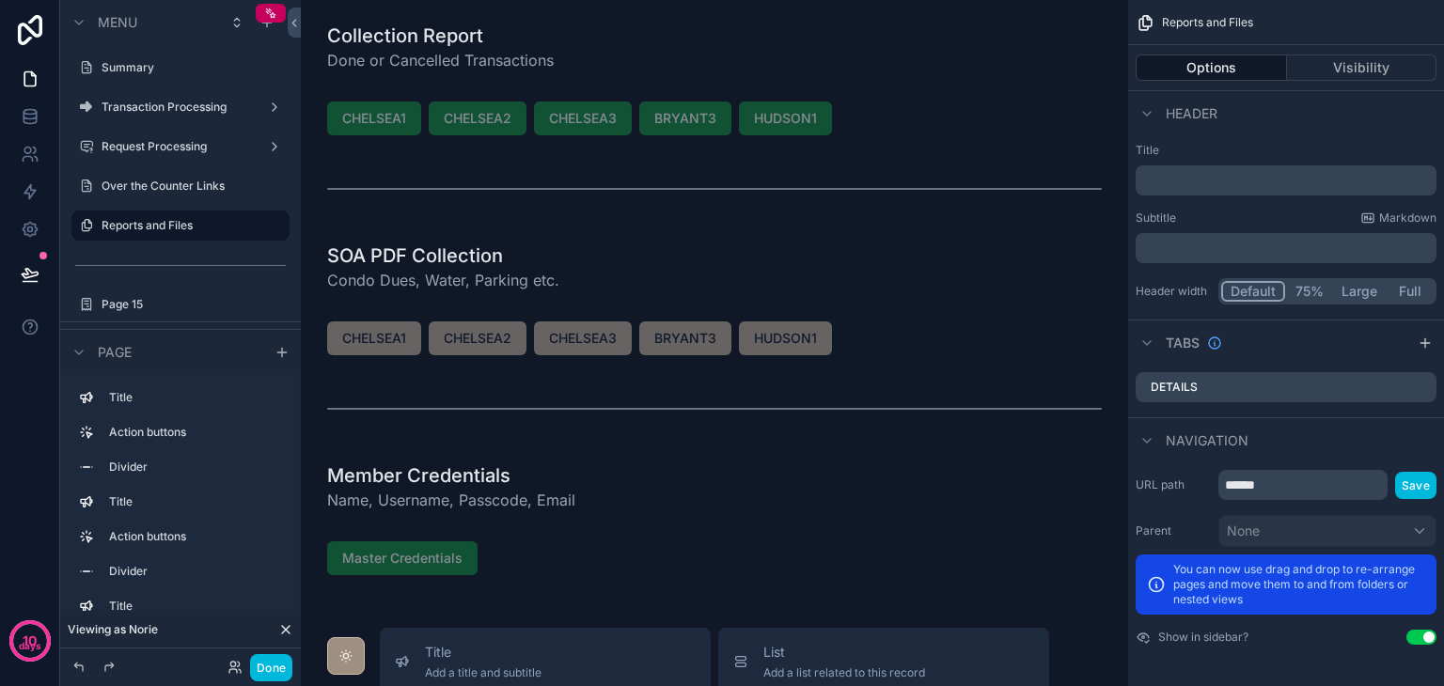
click at [0, 0] on icon "scrollable content" at bounding box center [0, 0] width 0 height 0
click at [207, 228] on input "**********" at bounding box center [166, 225] width 128 height 23
type input "**********"
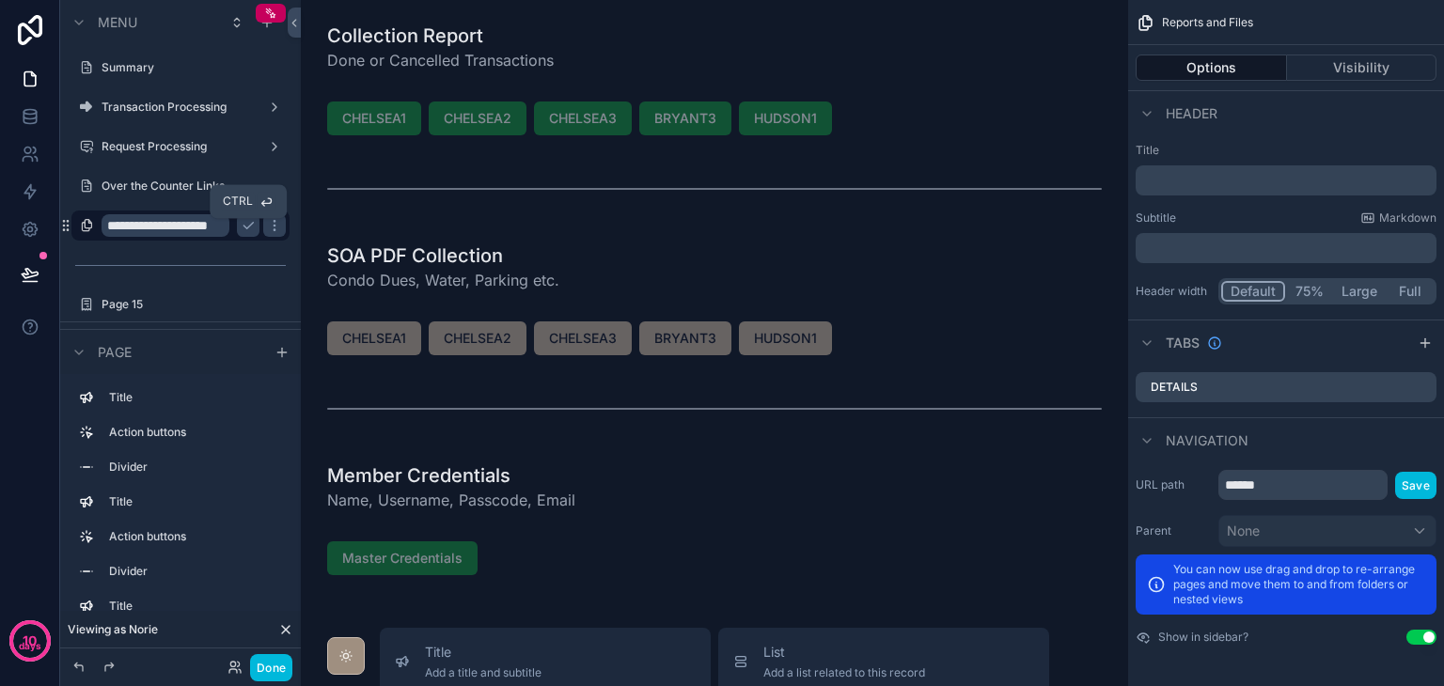
click at [252, 228] on icon "scrollable content" at bounding box center [248, 225] width 15 height 15
click at [0, 0] on icon "scrollable content" at bounding box center [0, 0] width 0 height 0
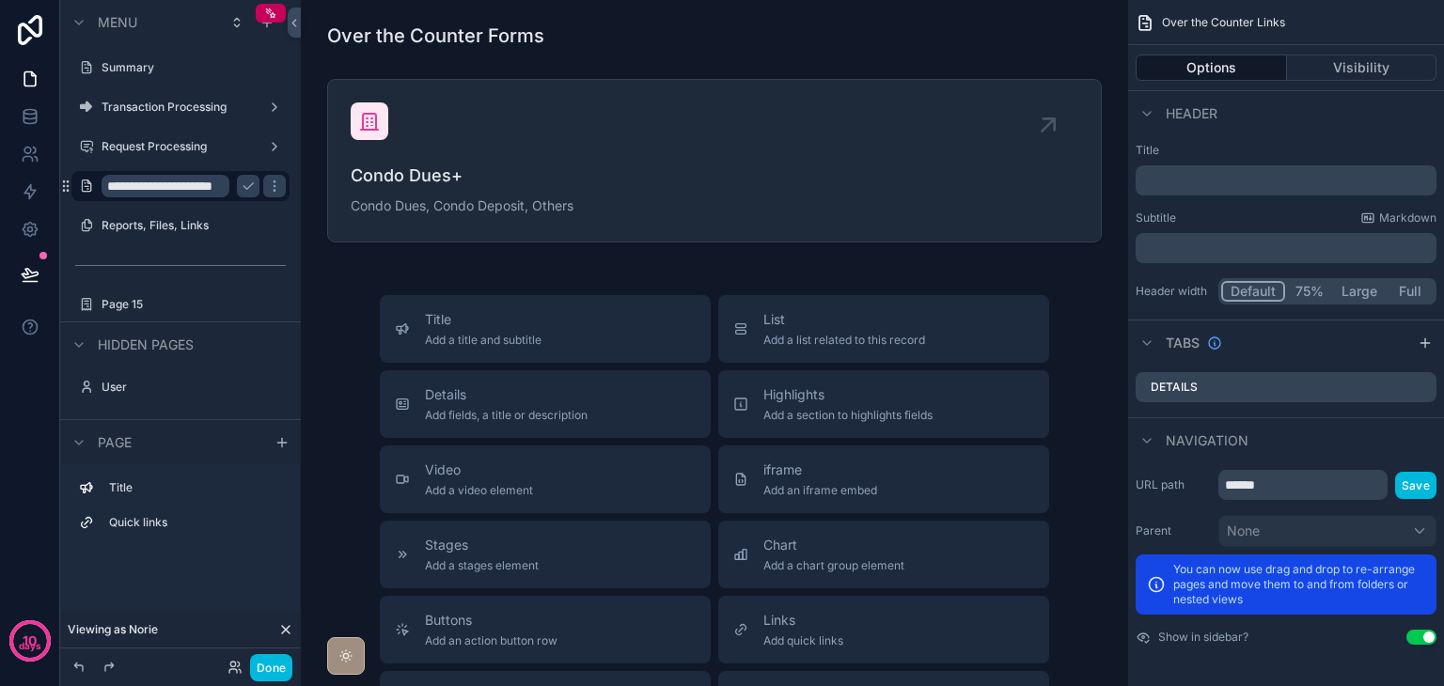
click at [79, 193] on icon "scrollable content" at bounding box center [86, 186] width 15 height 15
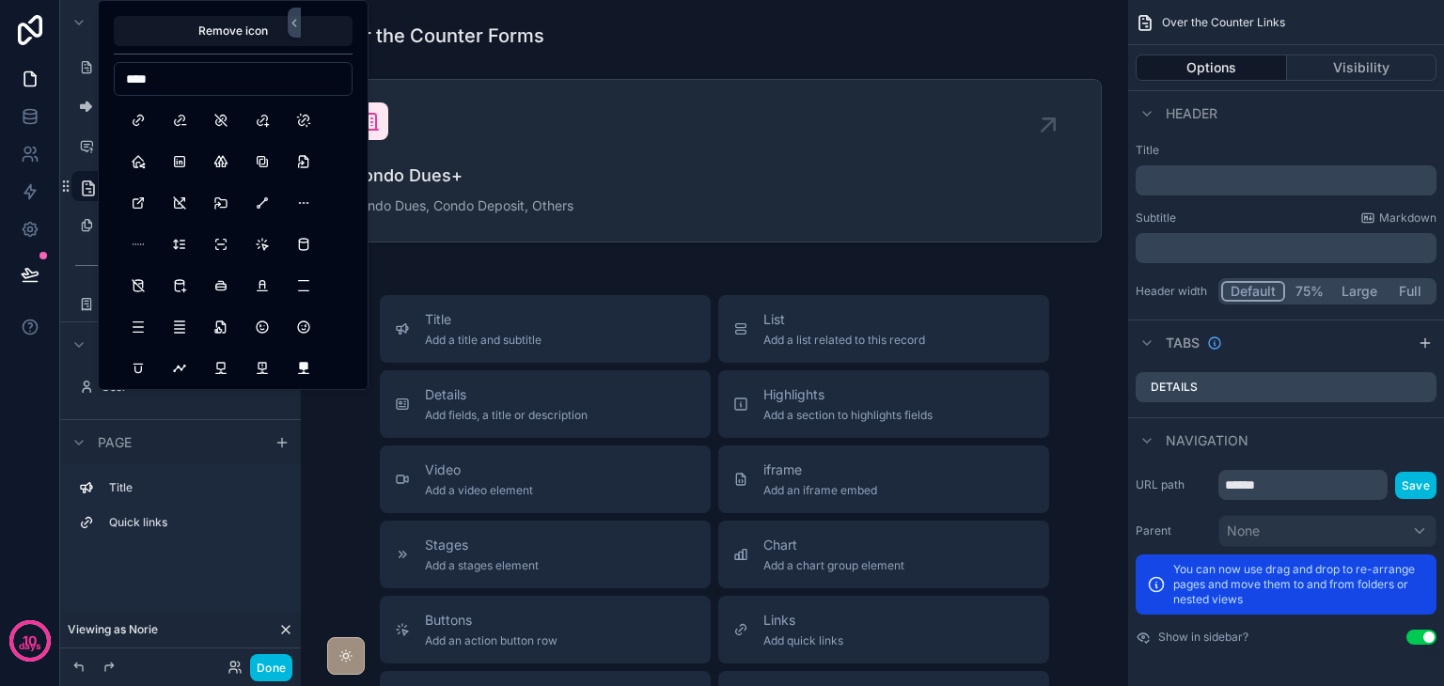
type input "****"
click at [138, 112] on button "Link" at bounding box center [138, 120] width 34 height 34
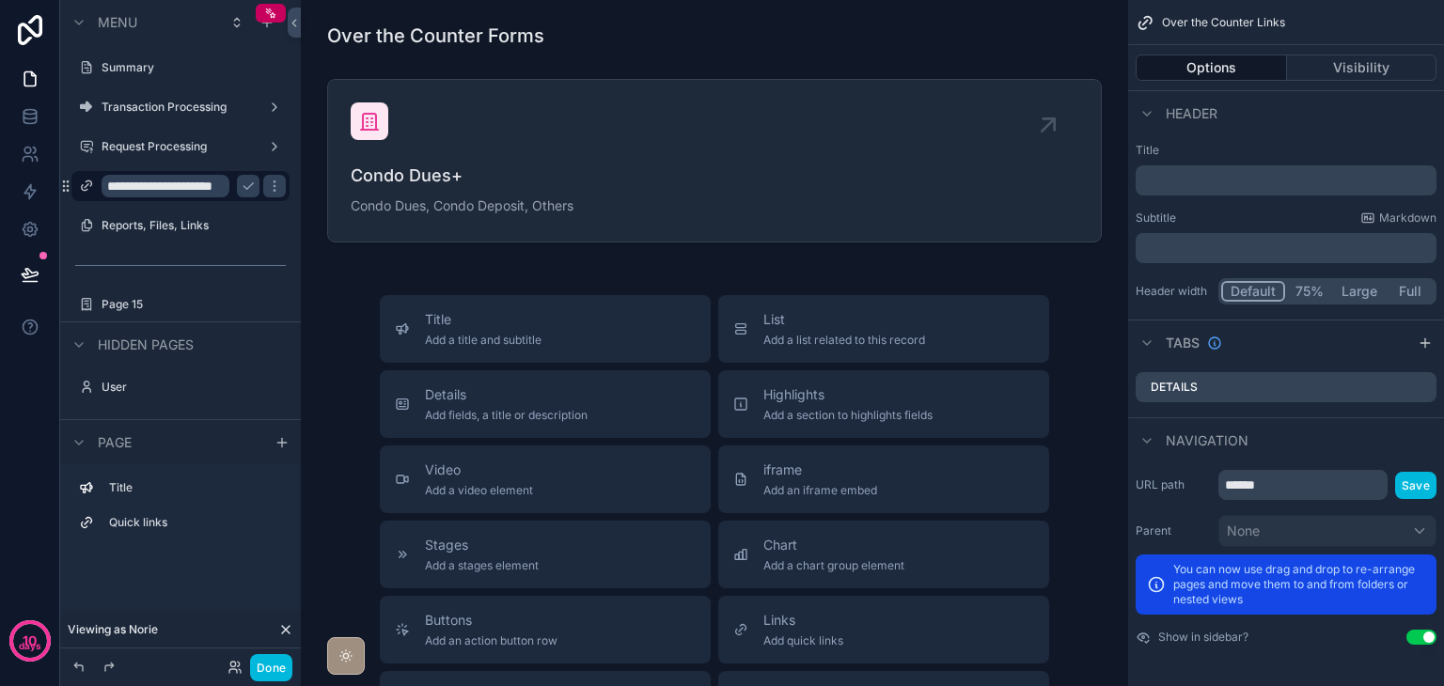
click at [354, 419] on div "Title Add a title and subtitle List Add a list related to this record Details A…" at bounding box center [714, 629] width 797 height 669
click at [286, 660] on button "Done" at bounding box center [271, 667] width 42 height 27
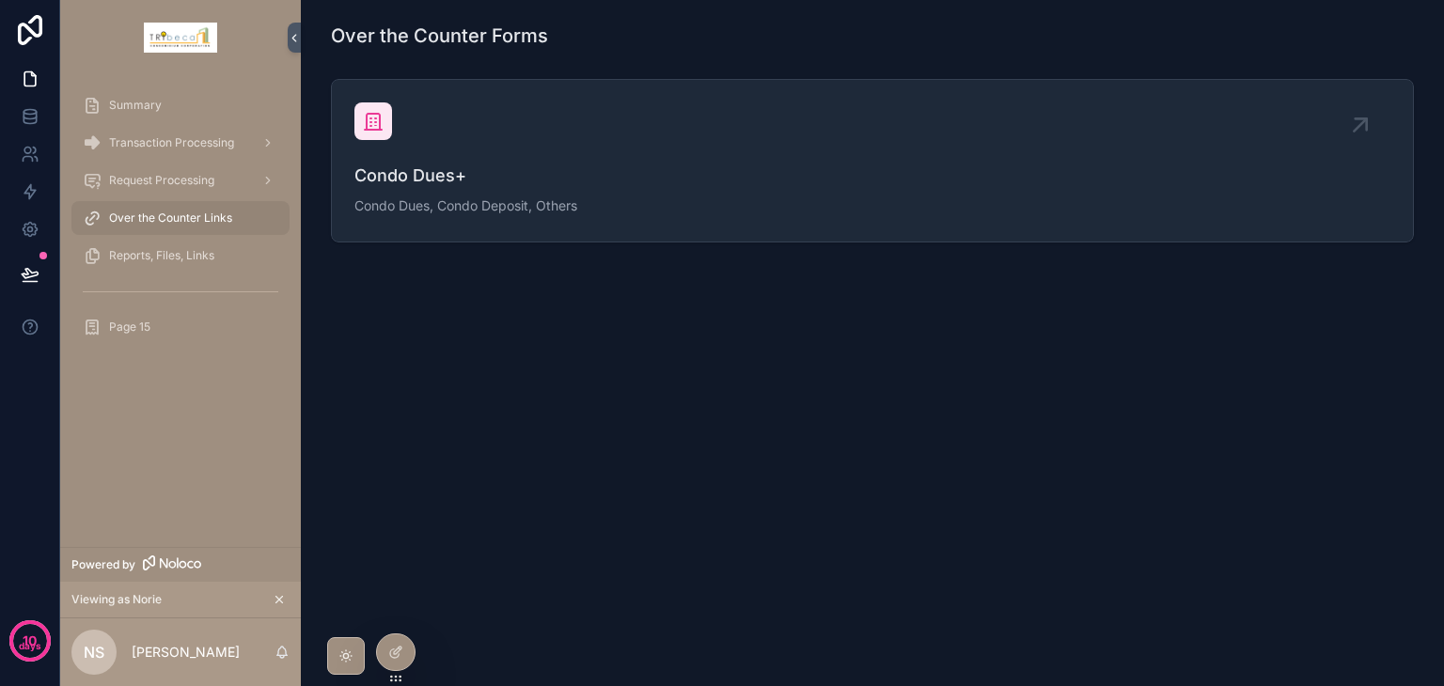
click at [173, 182] on span "Request Processing" at bounding box center [161, 180] width 105 height 15
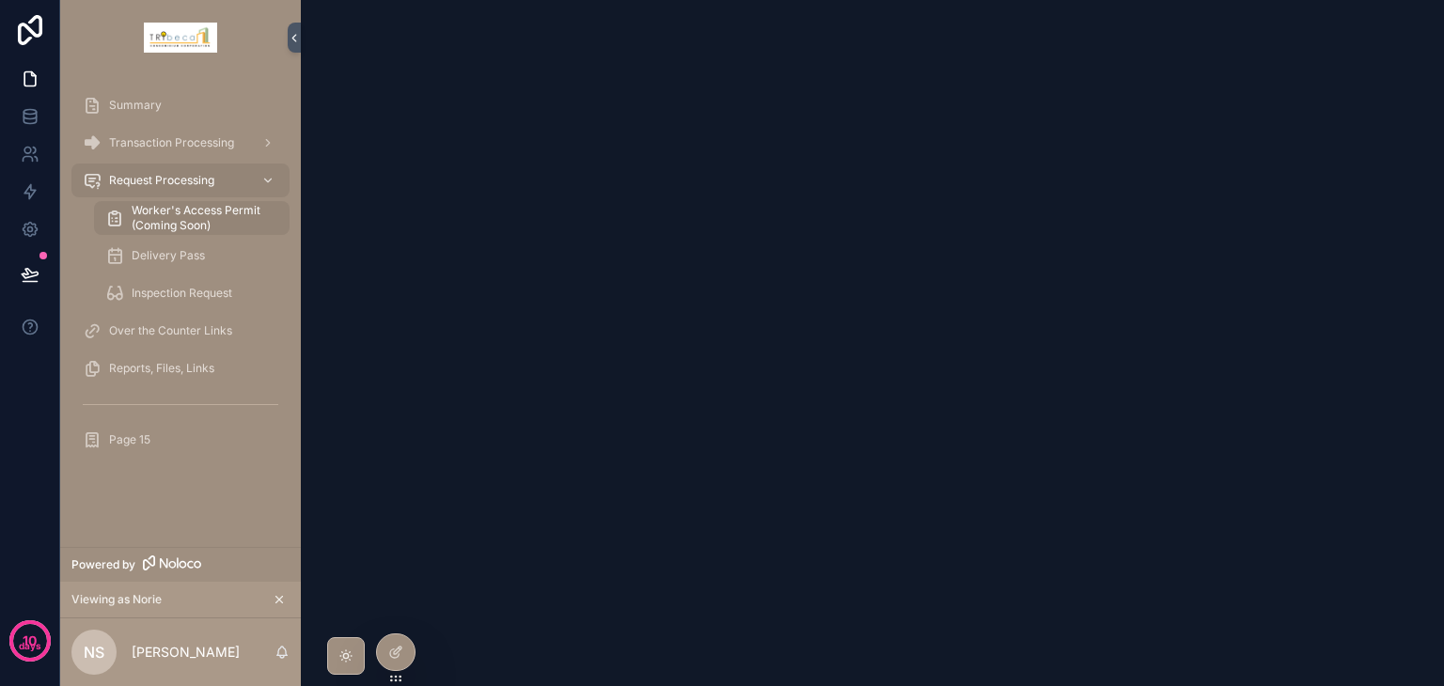
click at [198, 132] on div "Transaction Processing" at bounding box center [181, 143] width 196 height 30
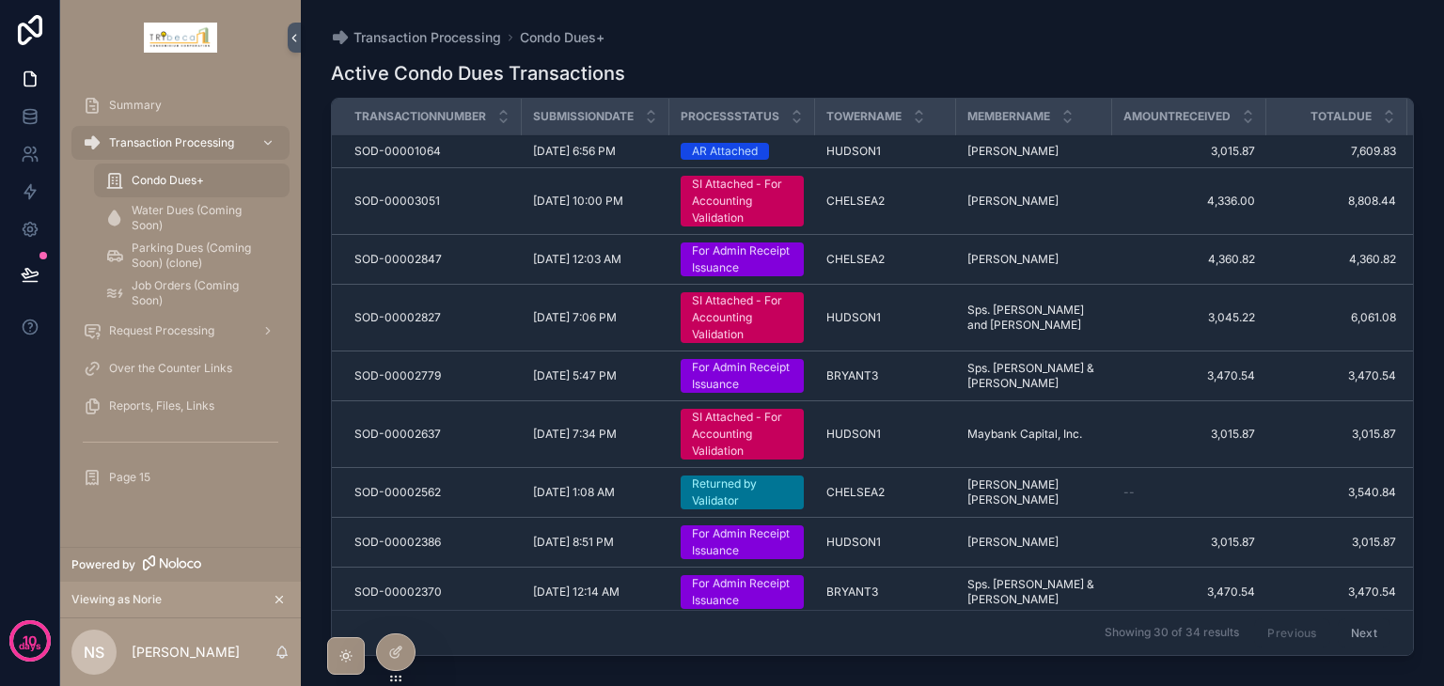
click at [192, 326] on span "Request Processing" at bounding box center [161, 330] width 105 height 15
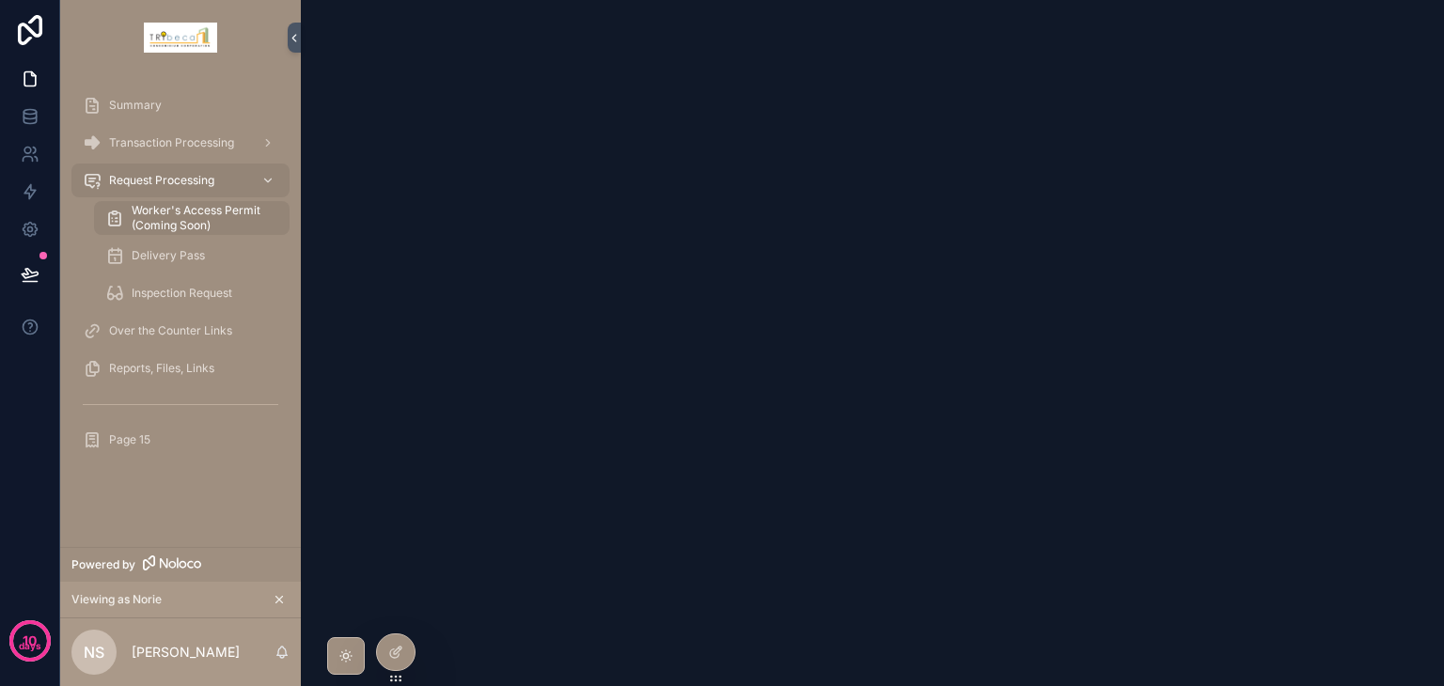
click at [119, 366] on span "Reports, Files, Links" at bounding box center [161, 368] width 105 height 15
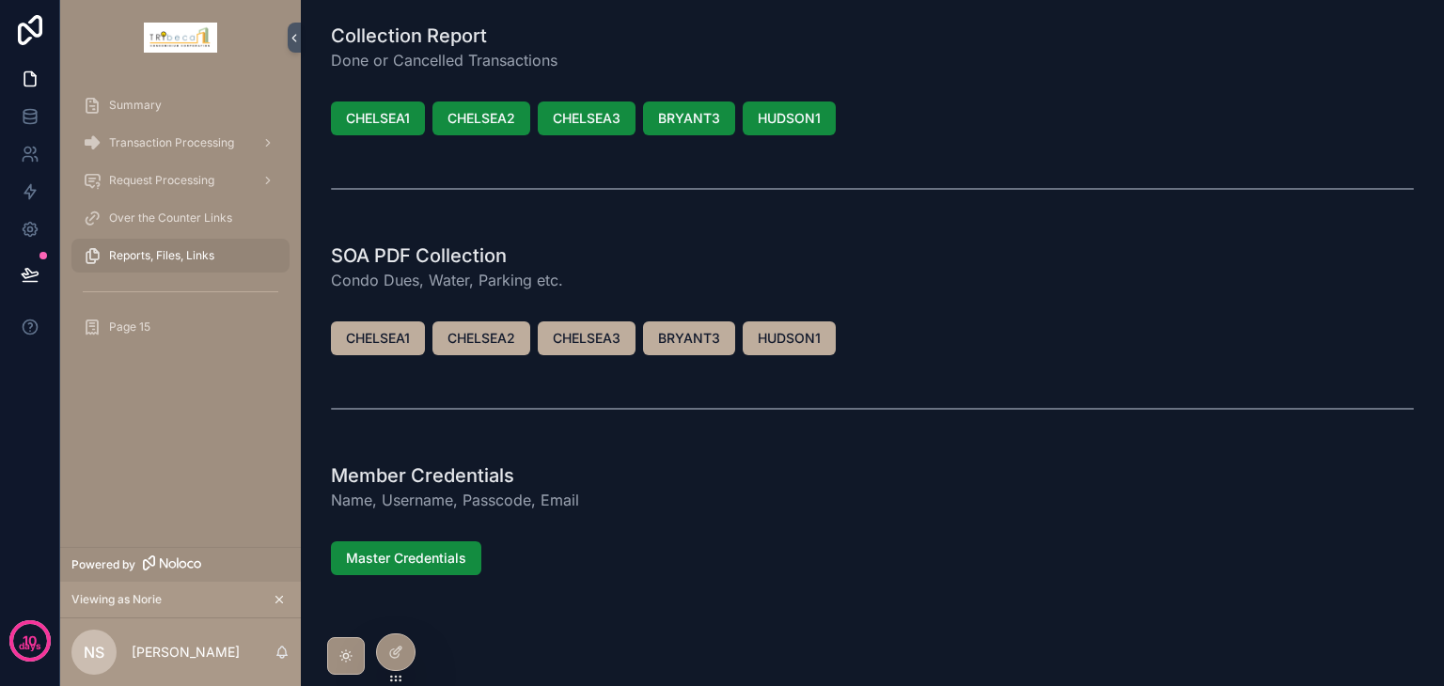
click at [394, 654] on icon at bounding box center [398, 651] width 8 height 8
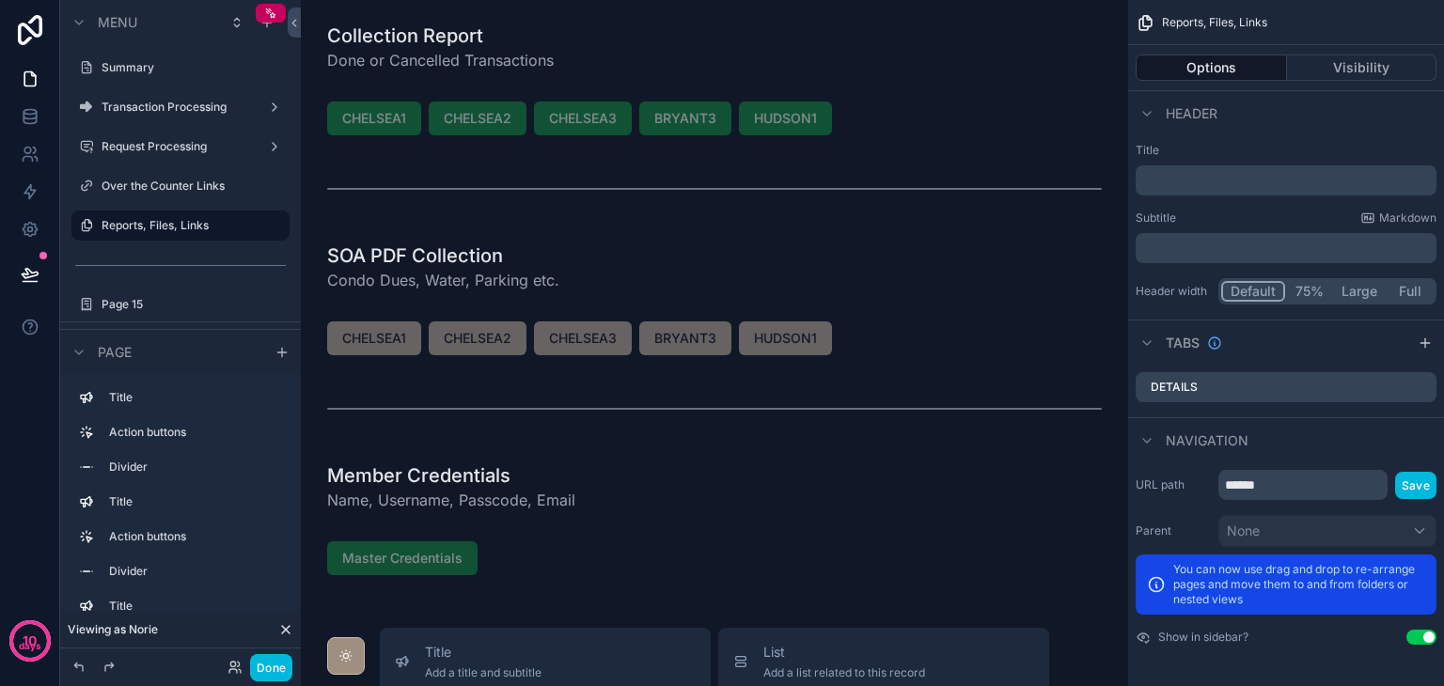
click at [582, 54] on div "scrollable content" at bounding box center [714, 47] width 797 height 64
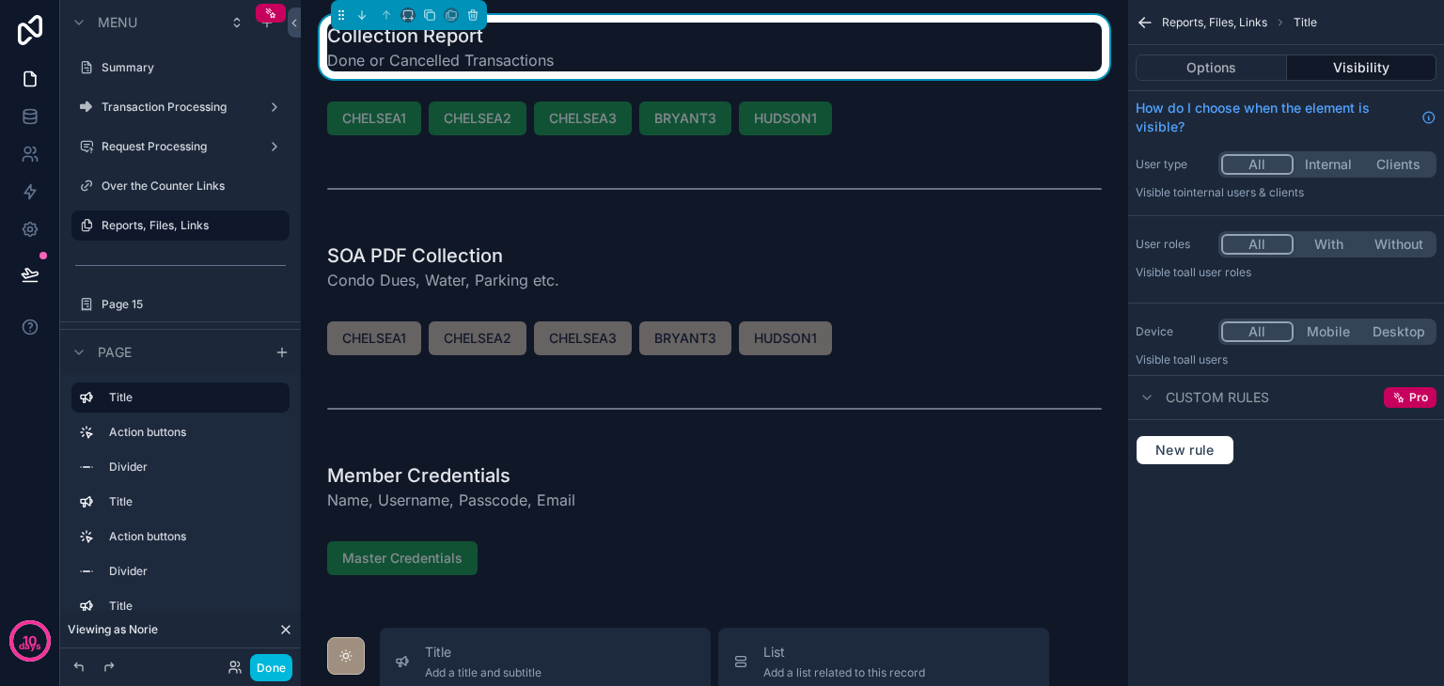
click at [1158, 70] on button "Options" at bounding box center [1211, 68] width 151 height 26
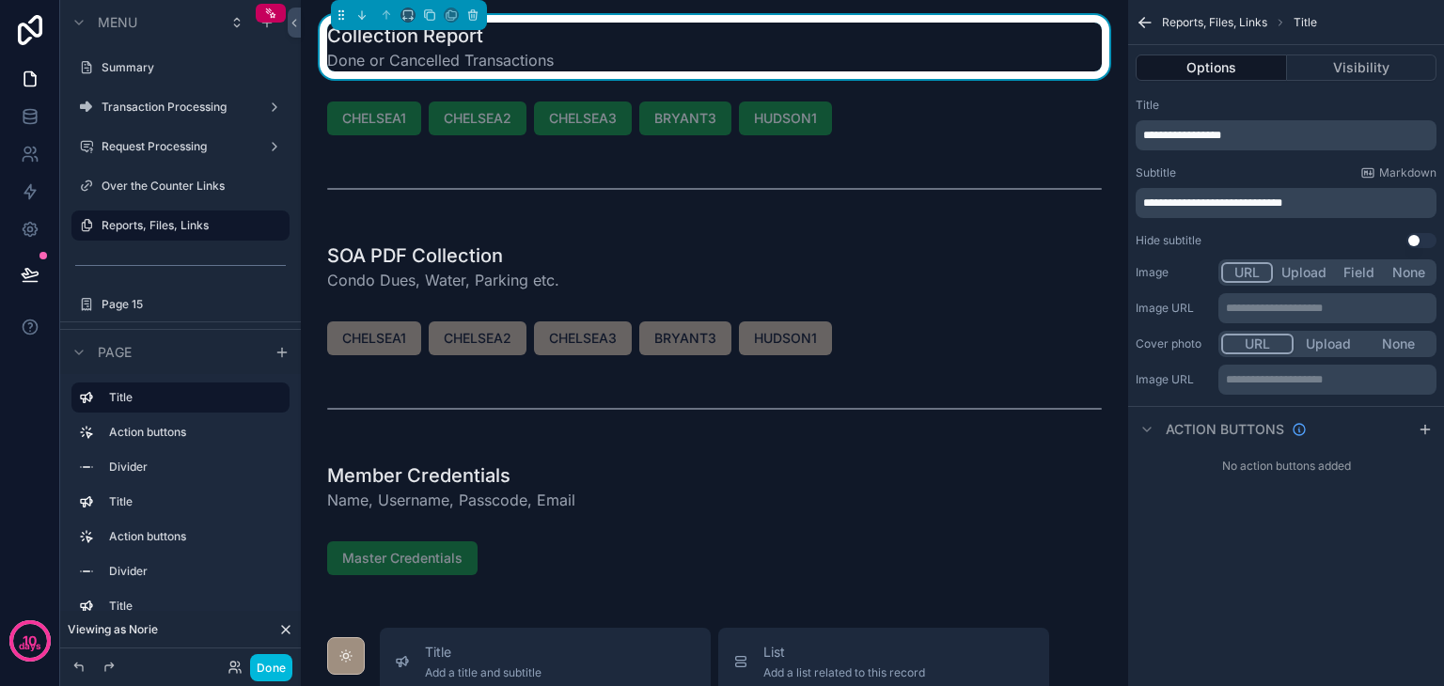
click at [1183, 132] on span "**********" at bounding box center [1182, 135] width 78 height 11
click at [1282, 112] on div "Title" at bounding box center [1286, 105] width 301 height 15
click at [263, 670] on button "Done" at bounding box center [271, 667] width 42 height 27
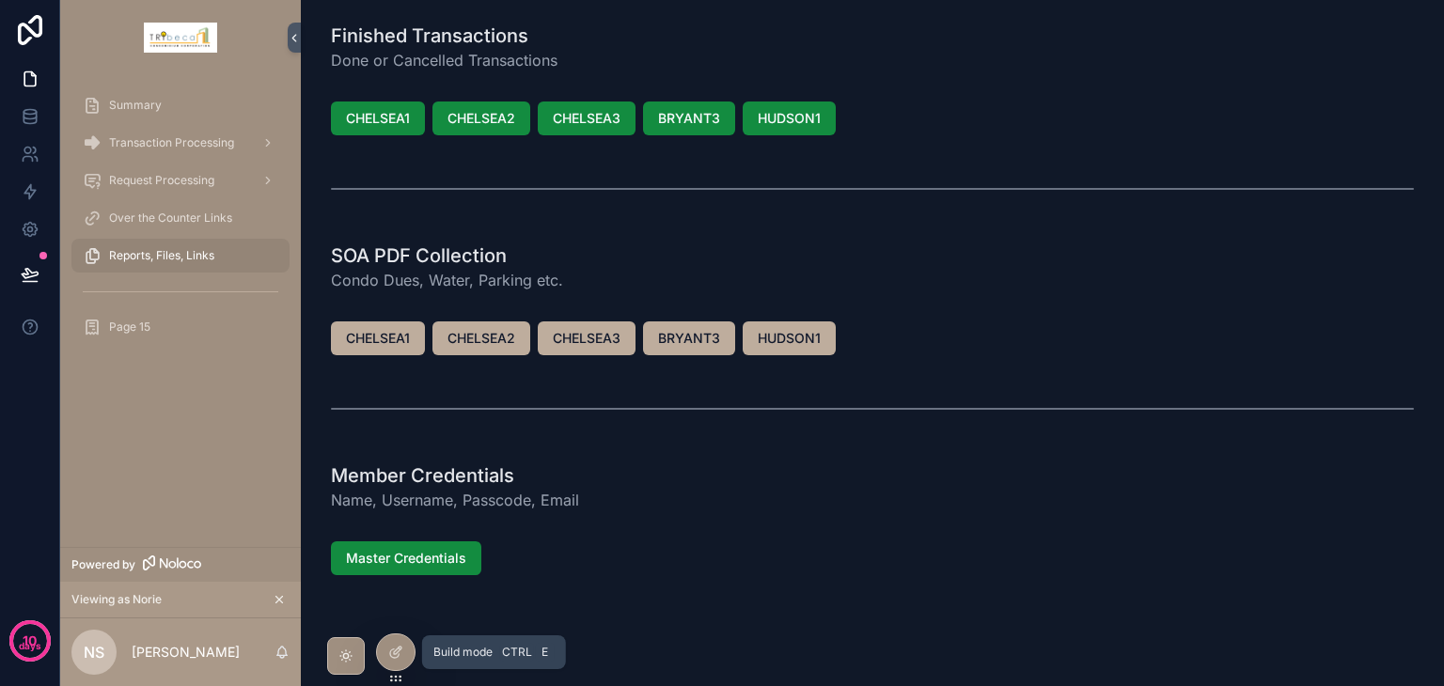
click at [394, 645] on icon at bounding box center [395, 652] width 15 height 15
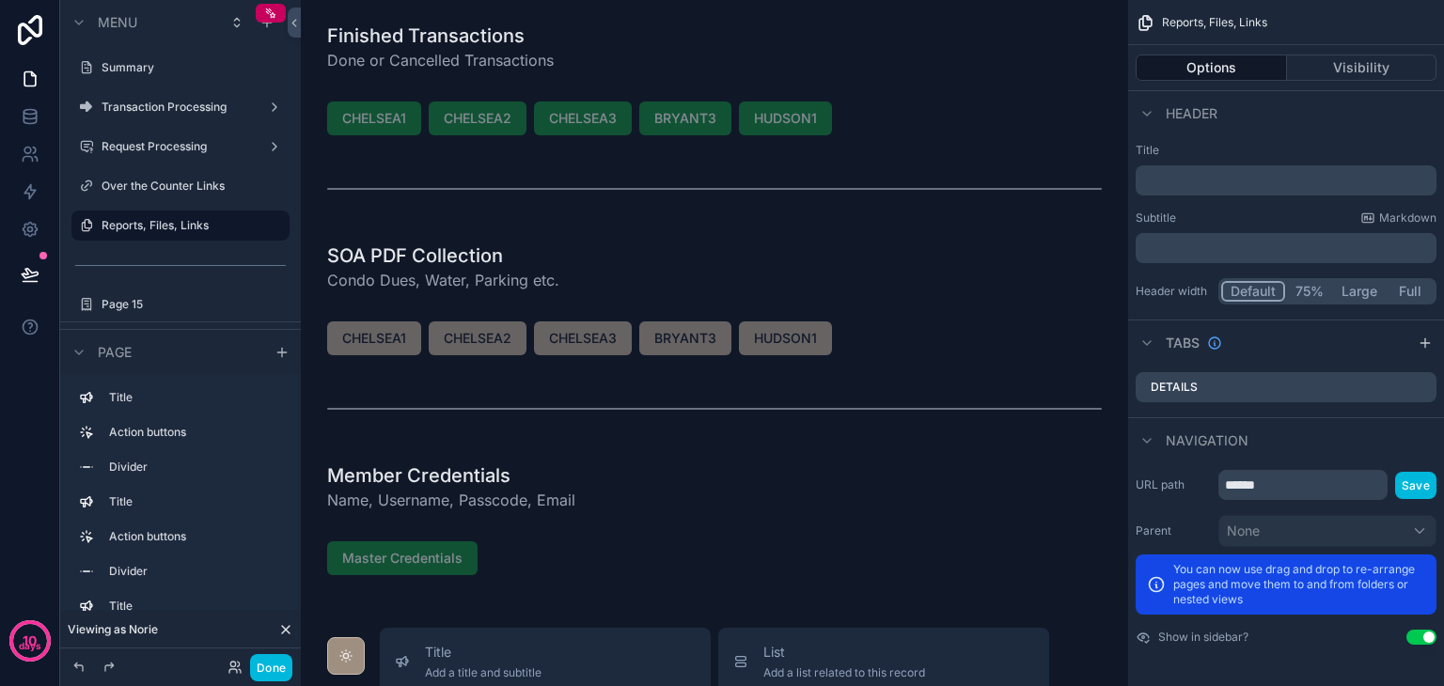
click at [922, 50] on div "scrollable content" at bounding box center [714, 47] width 797 height 64
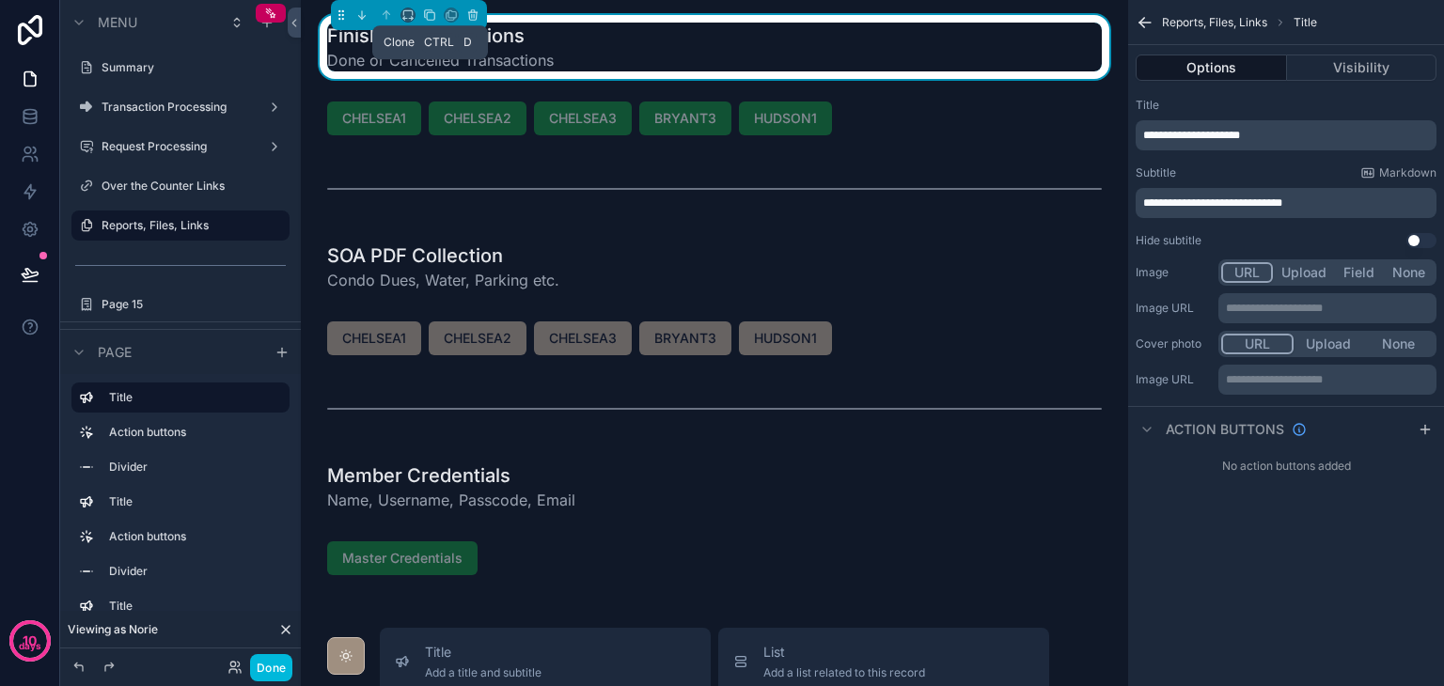
click at [433, 11] on icon "scrollable content" at bounding box center [429, 14] width 13 height 13
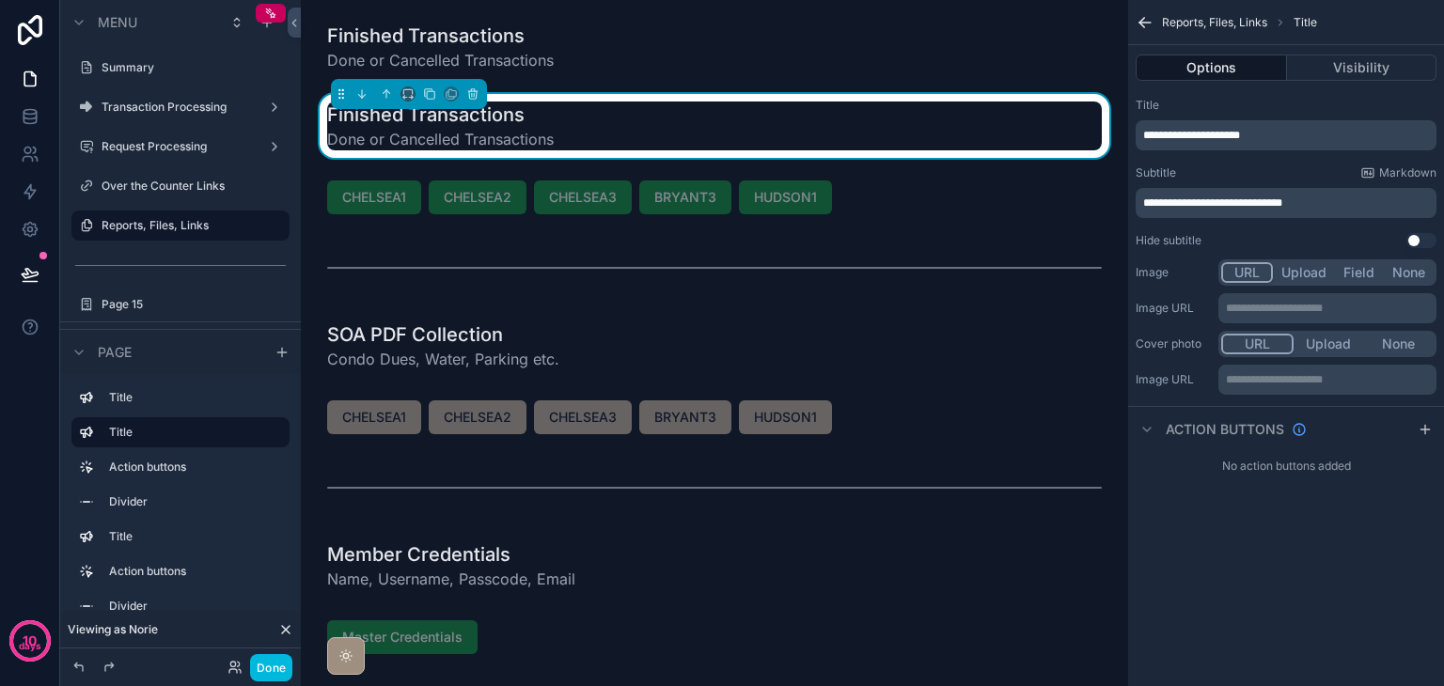
click at [737, 114] on div "Finished Transactions Done or Cancelled Transactions" at bounding box center [714, 126] width 775 height 49
click at [1359, 71] on button "Visibility" at bounding box center [1362, 68] width 150 height 26
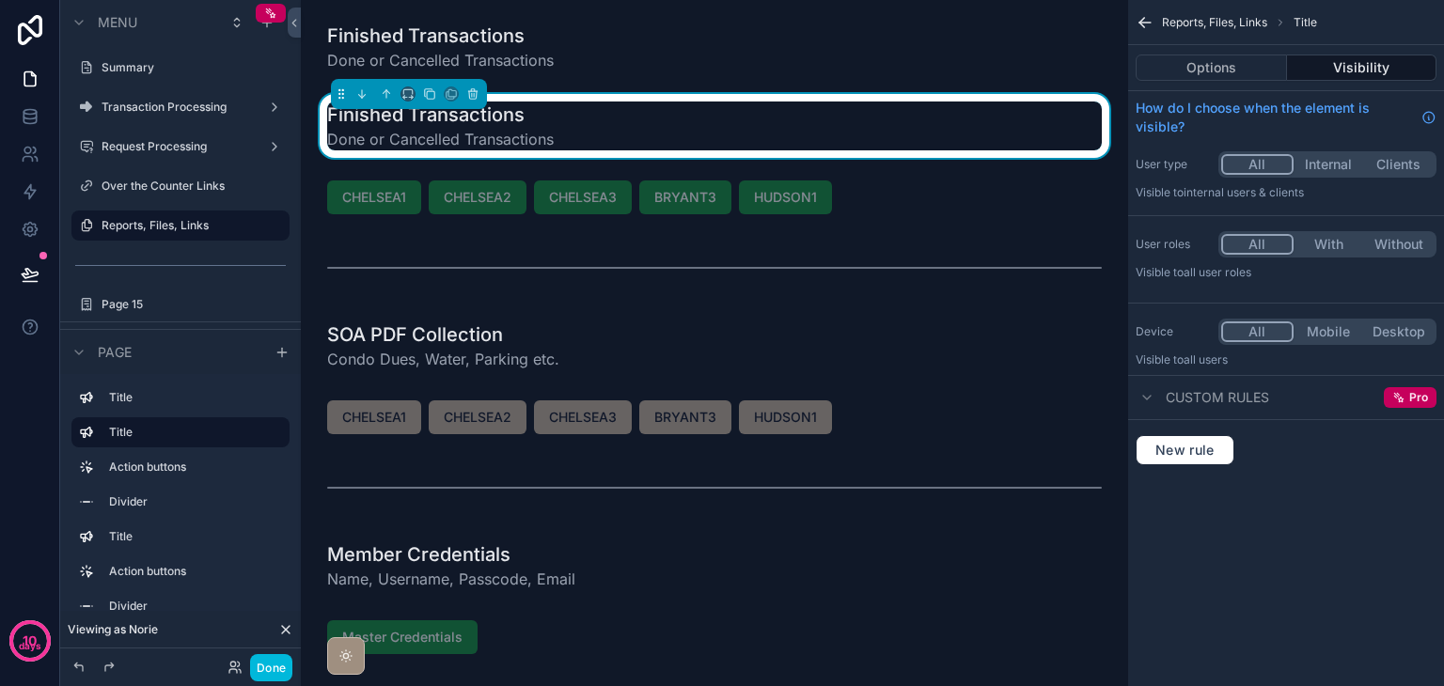
click at [771, 57] on div "scrollable content" at bounding box center [714, 47] width 797 height 64
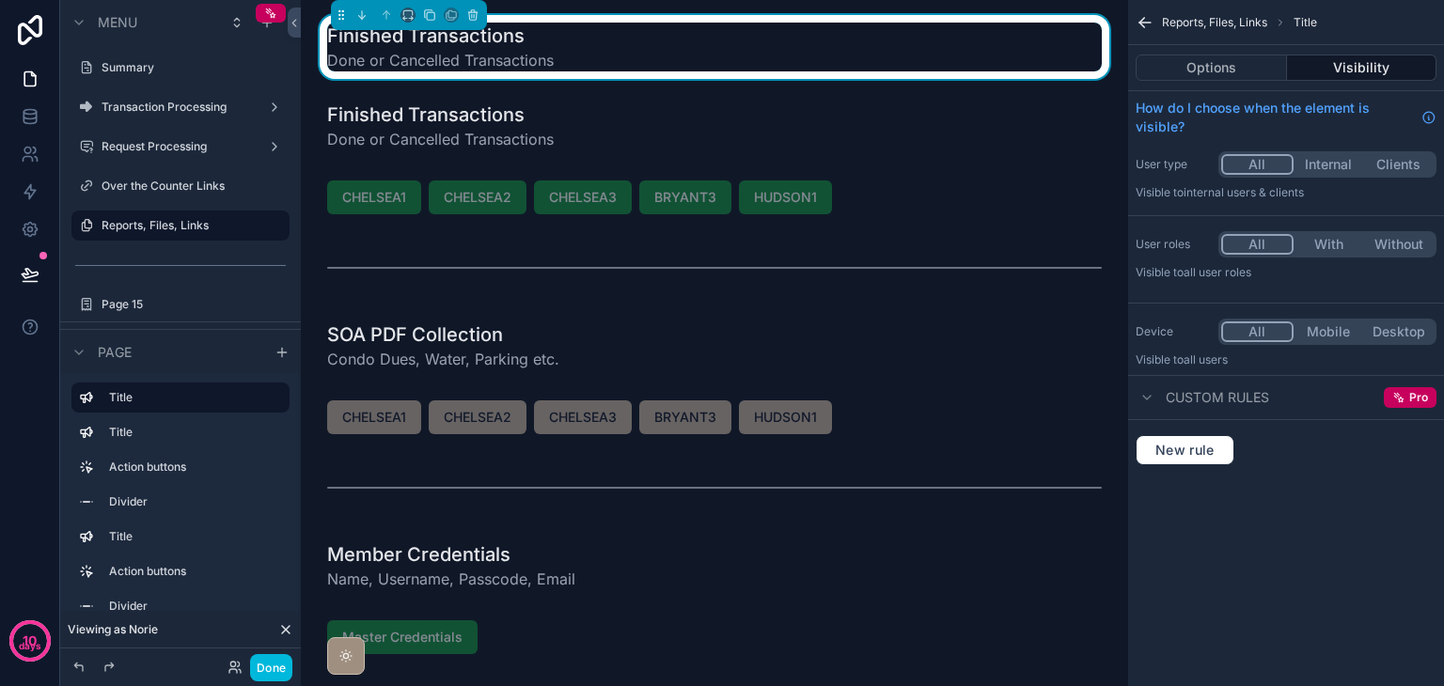
click at [1358, 69] on button "Visibility" at bounding box center [1362, 68] width 150 height 26
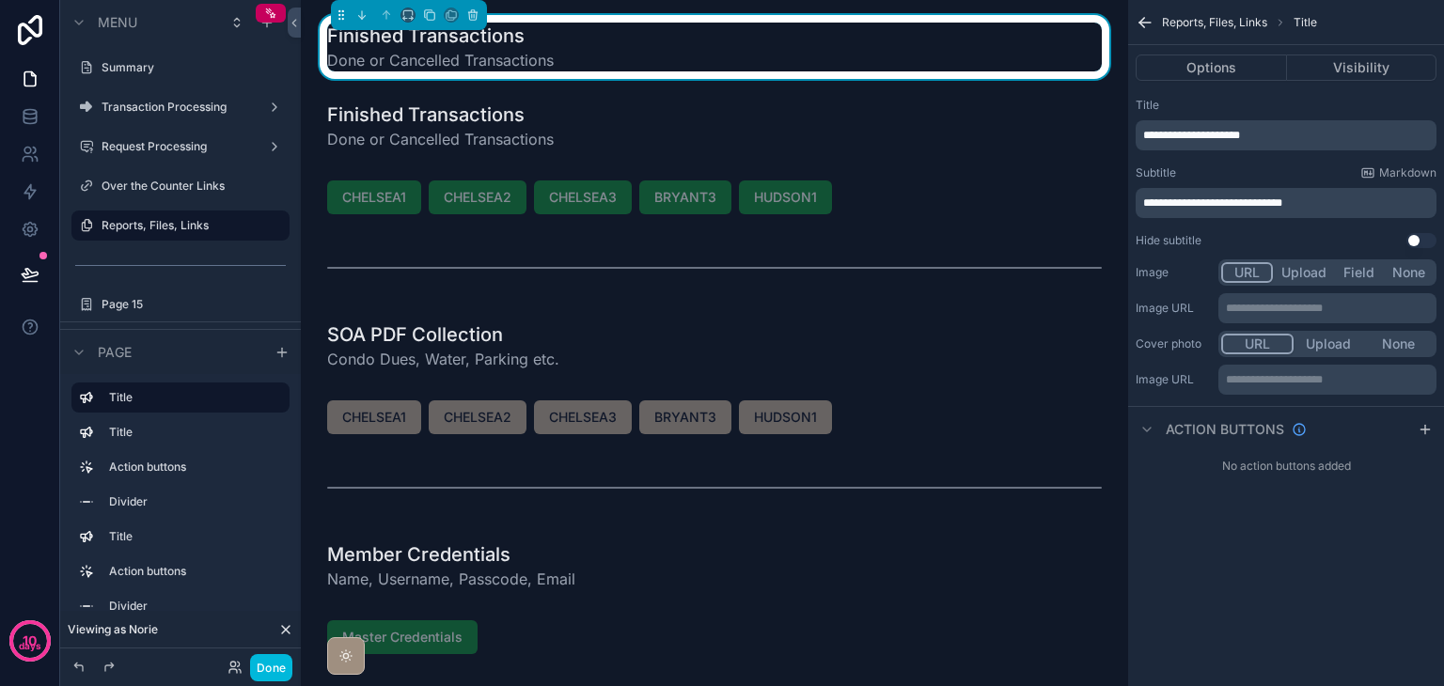
click at [981, 108] on div "scrollable content" at bounding box center [714, 126] width 797 height 64
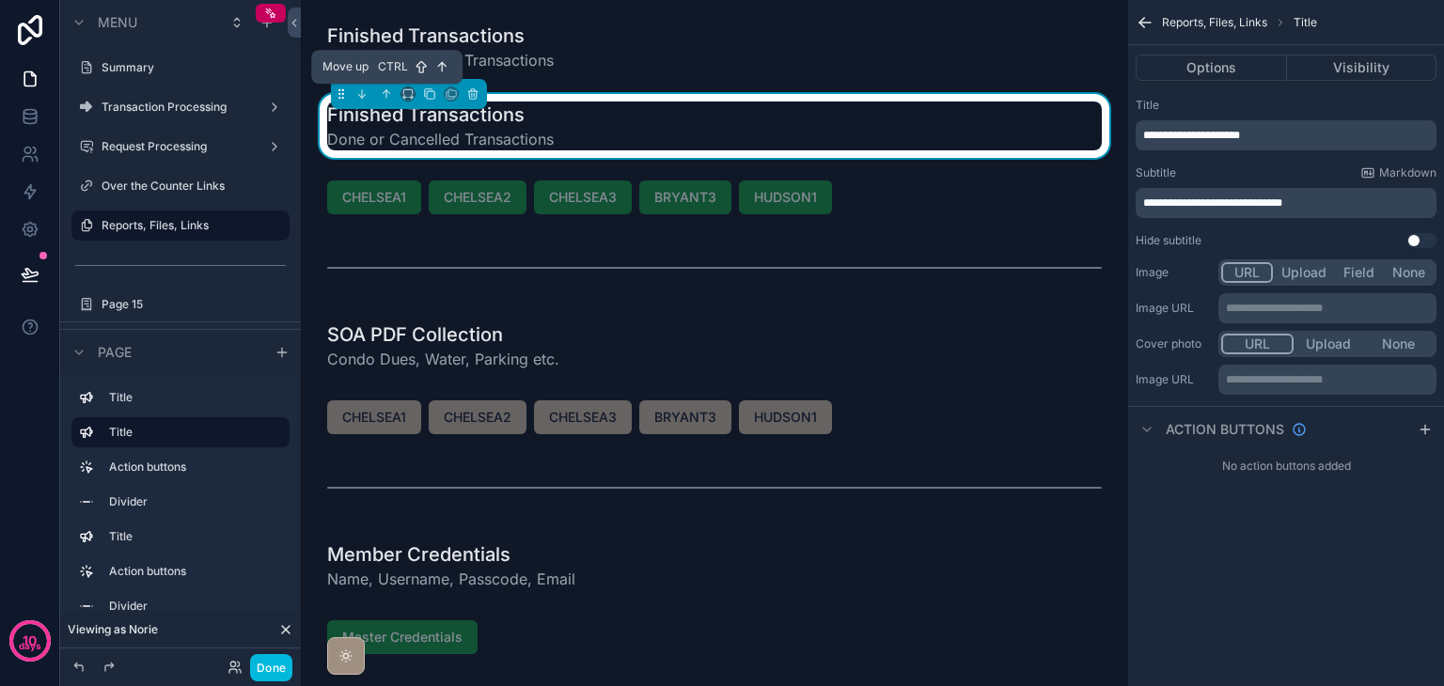
click at [386, 91] on icon "scrollable content" at bounding box center [386, 92] width 4 height 4
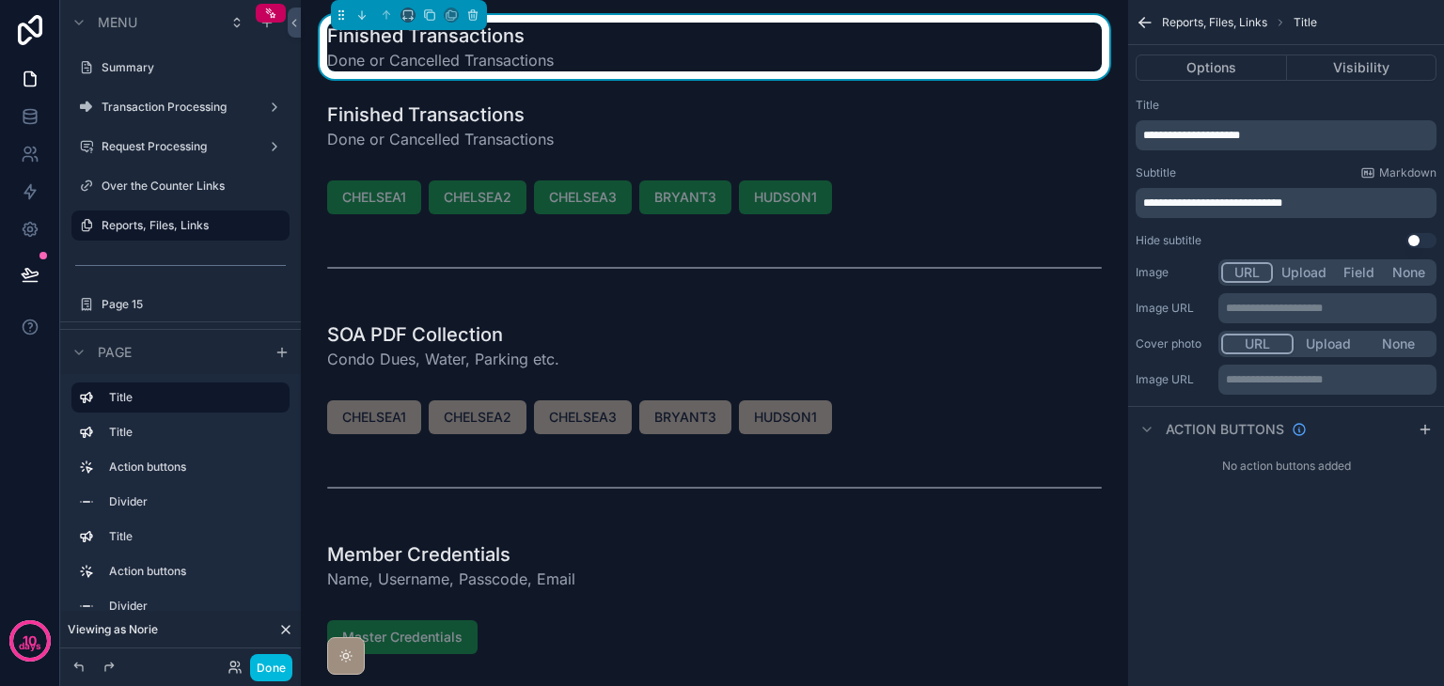
click at [1224, 131] on span "**********" at bounding box center [1191, 135] width 97 height 11
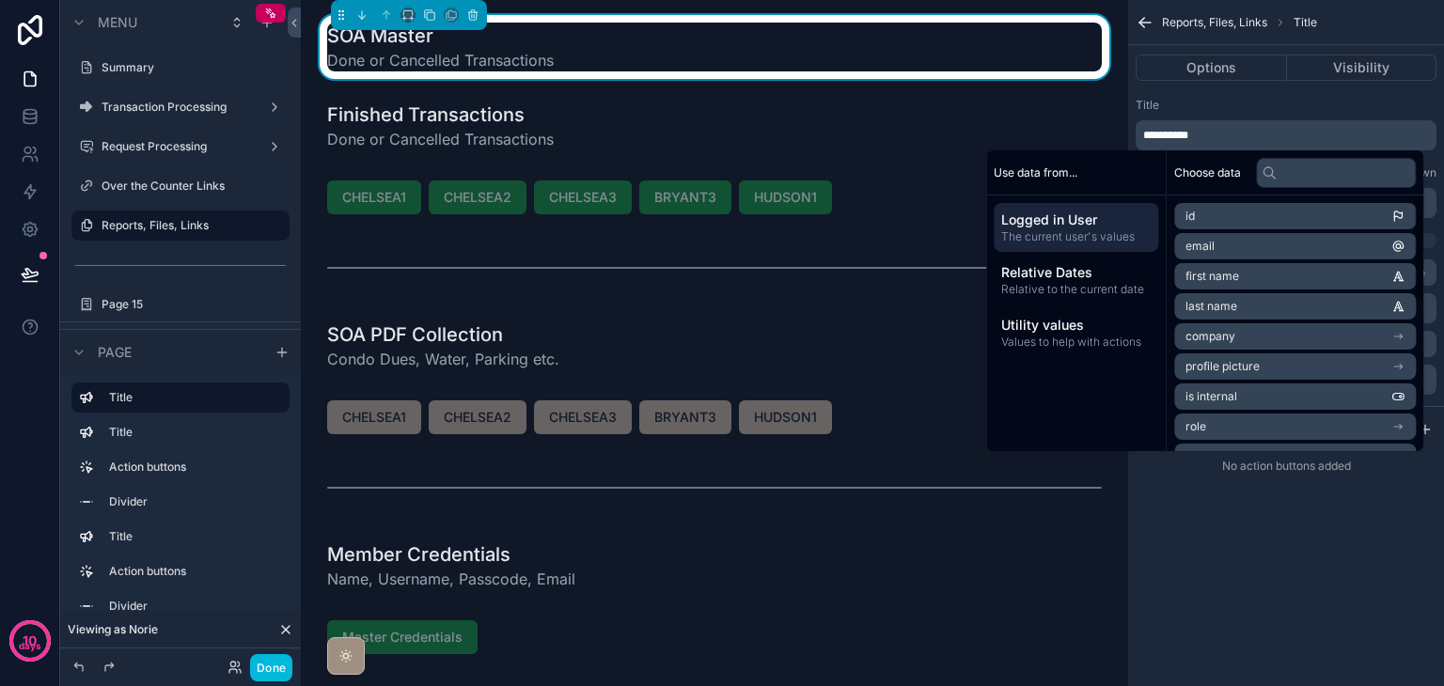
click at [1298, 581] on div "**********" at bounding box center [1286, 343] width 316 height 686
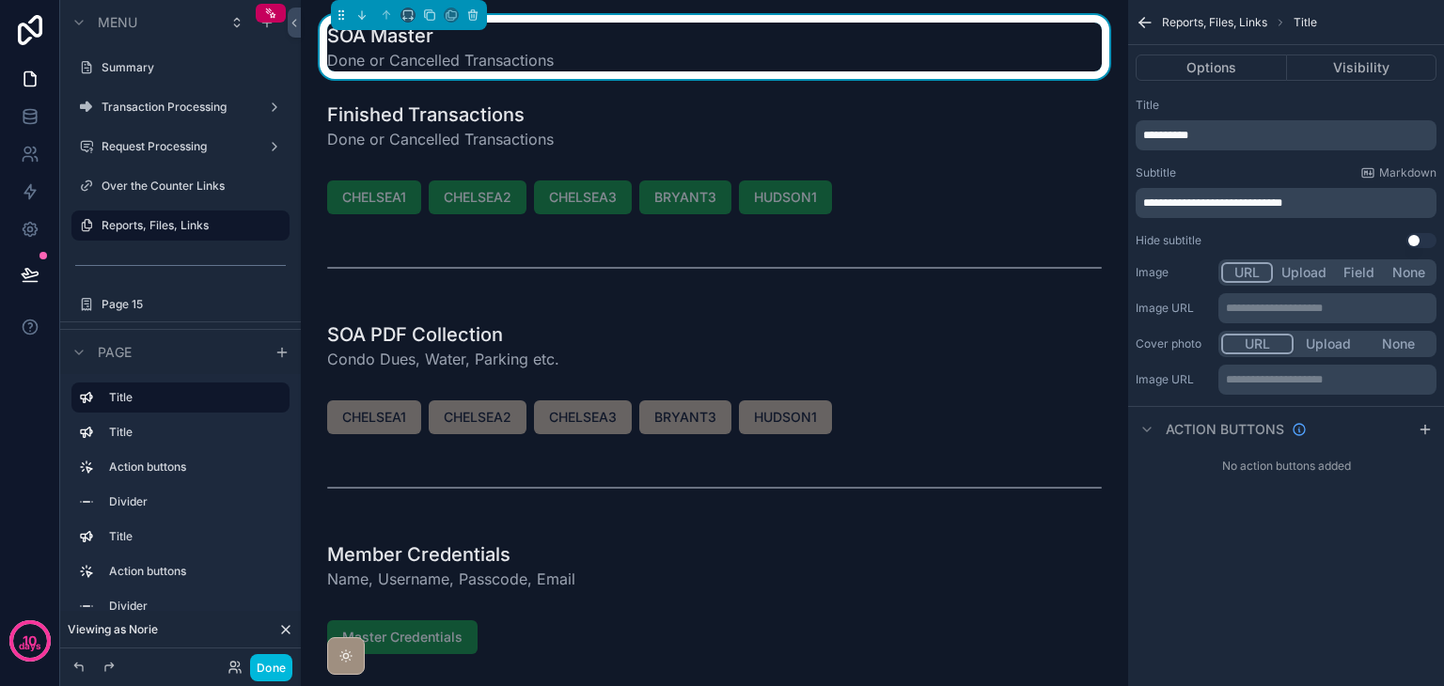
click at [1327, 204] on p "**********" at bounding box center [1288, 203] width 290 height 15
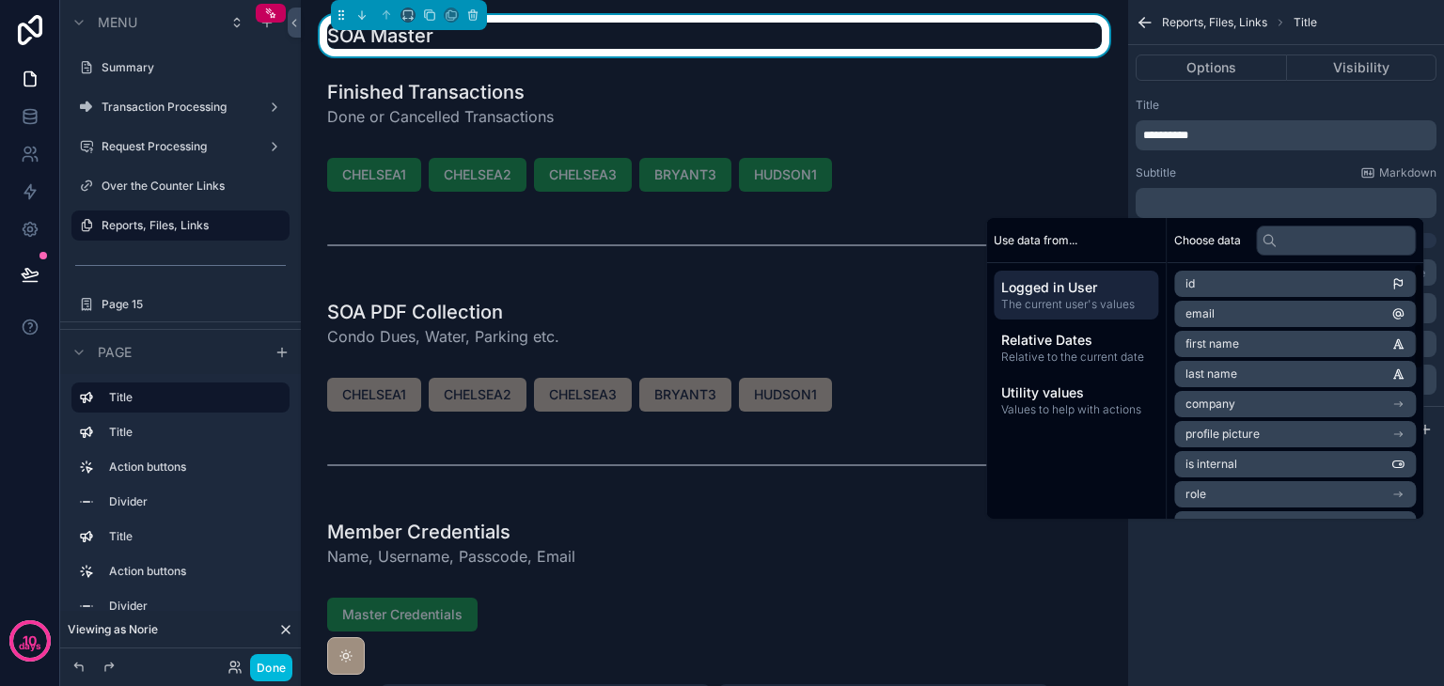
click at [1346, 603] on div "**********" at bounding box center [1286, 343] width 316 height 686
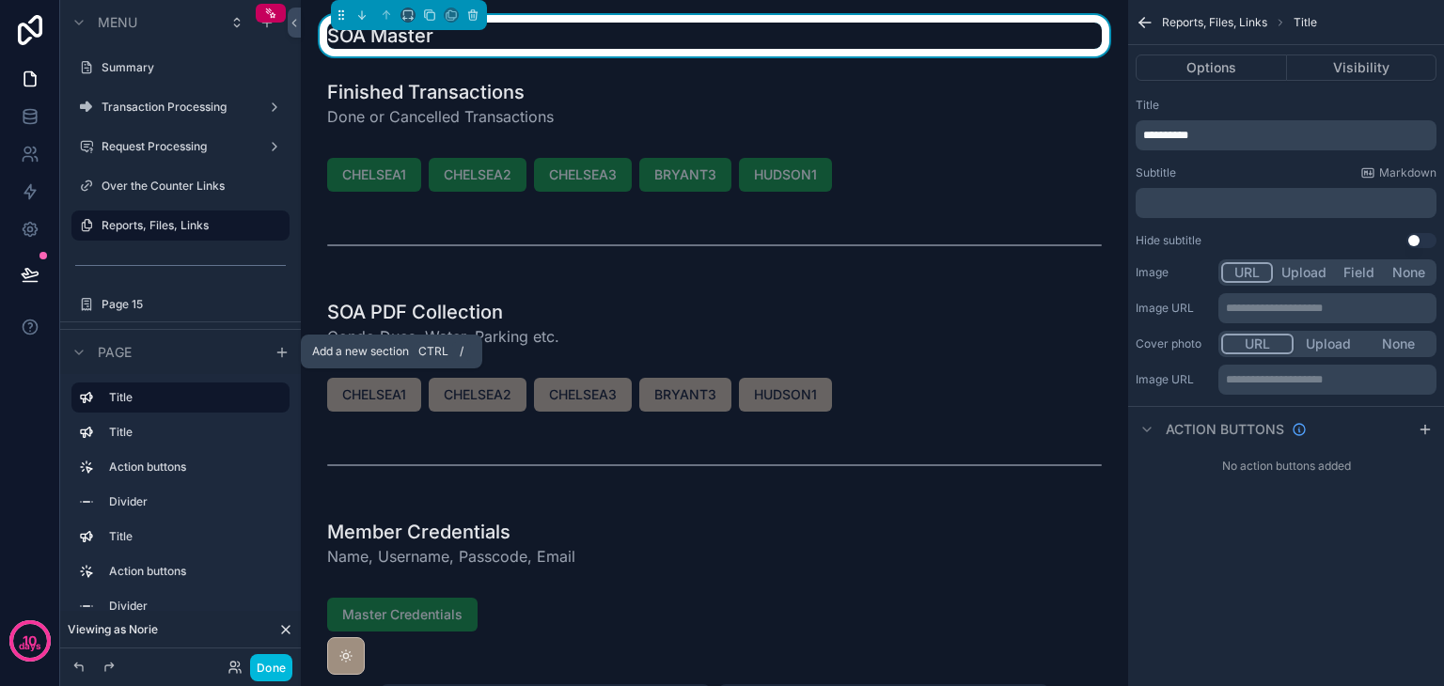
click at [279, 345] on icon "scrollable content" at bounding box center [282, 352] width 15 height 15
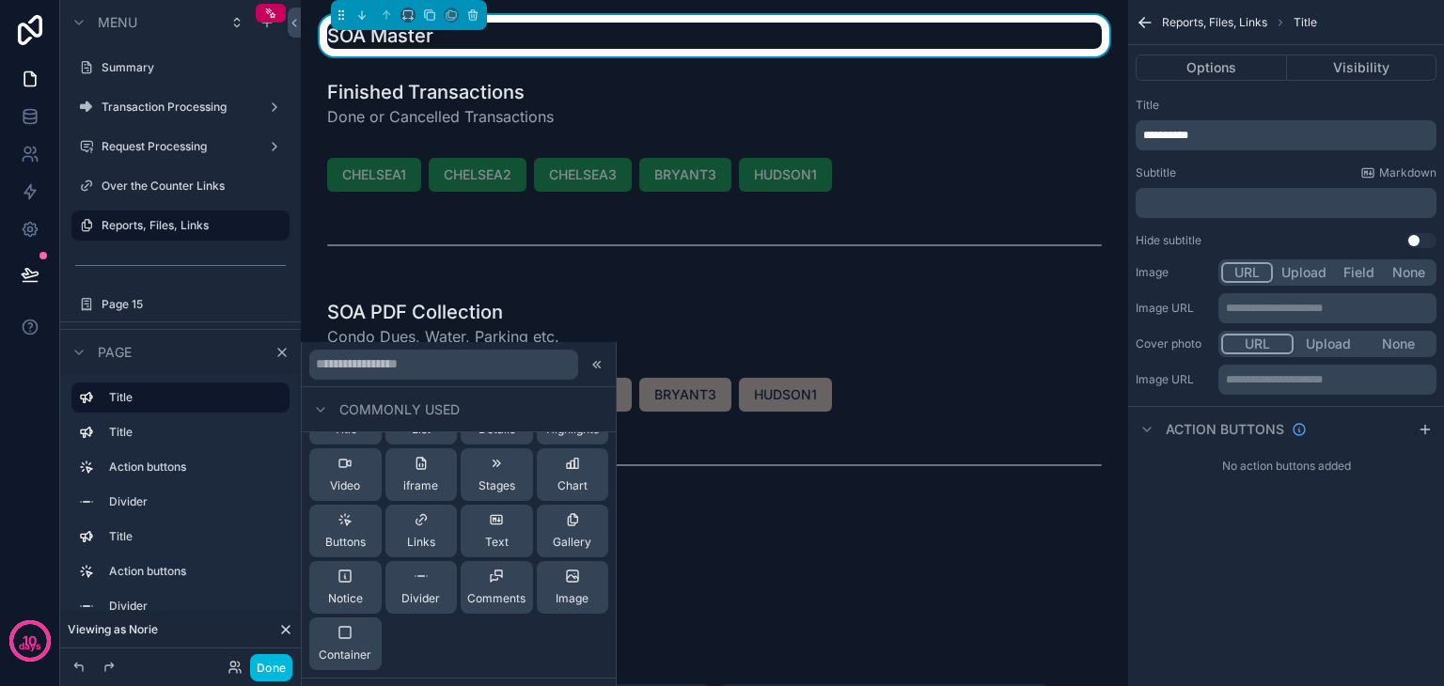
scroll to position [94, 0]
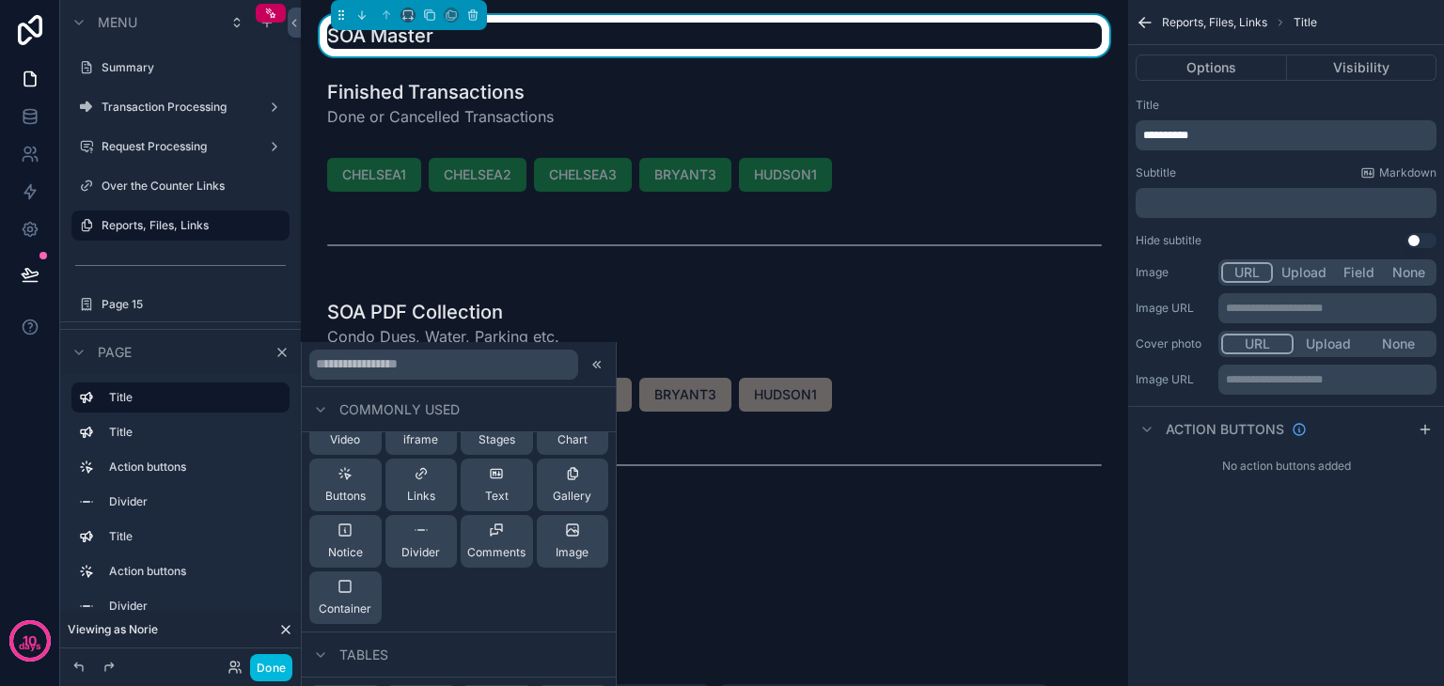
click at [356, 485] on div "Buttons" at bounding box center [345, 485] width 40 height 38
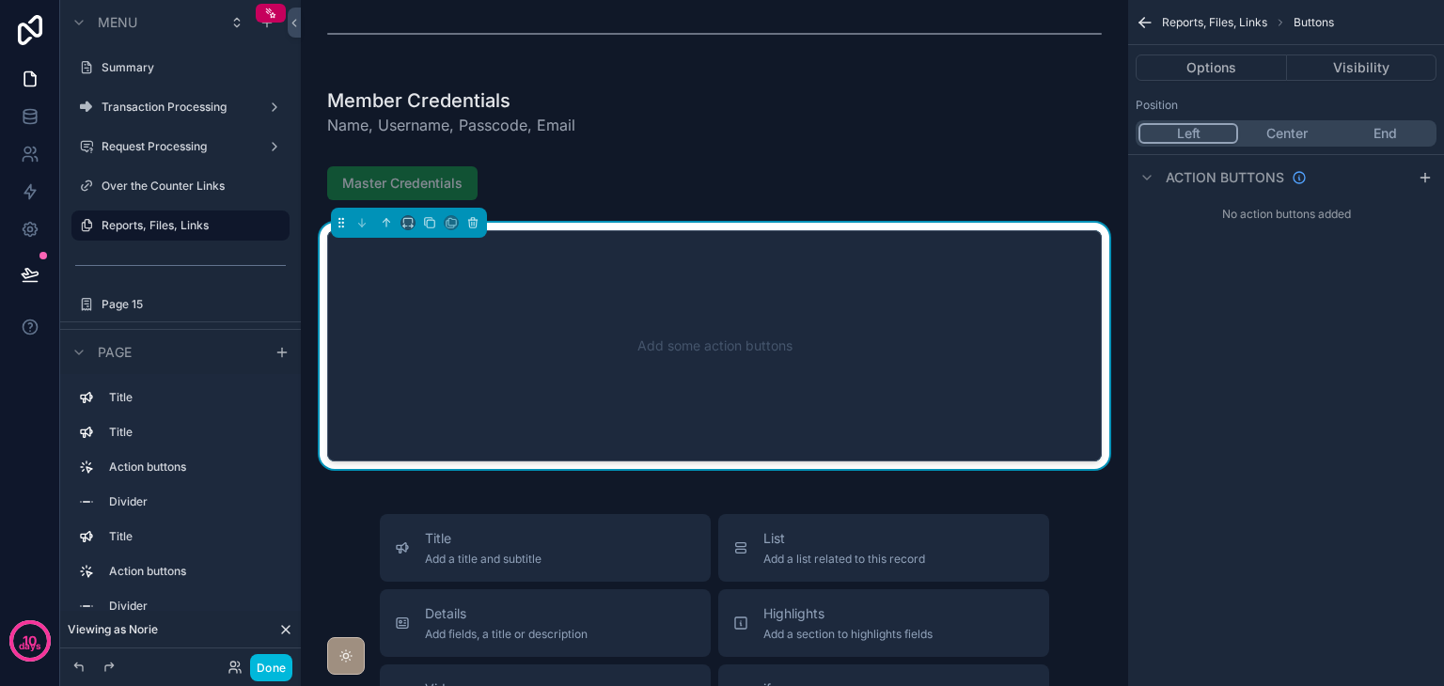
scroll to position [433, 0]
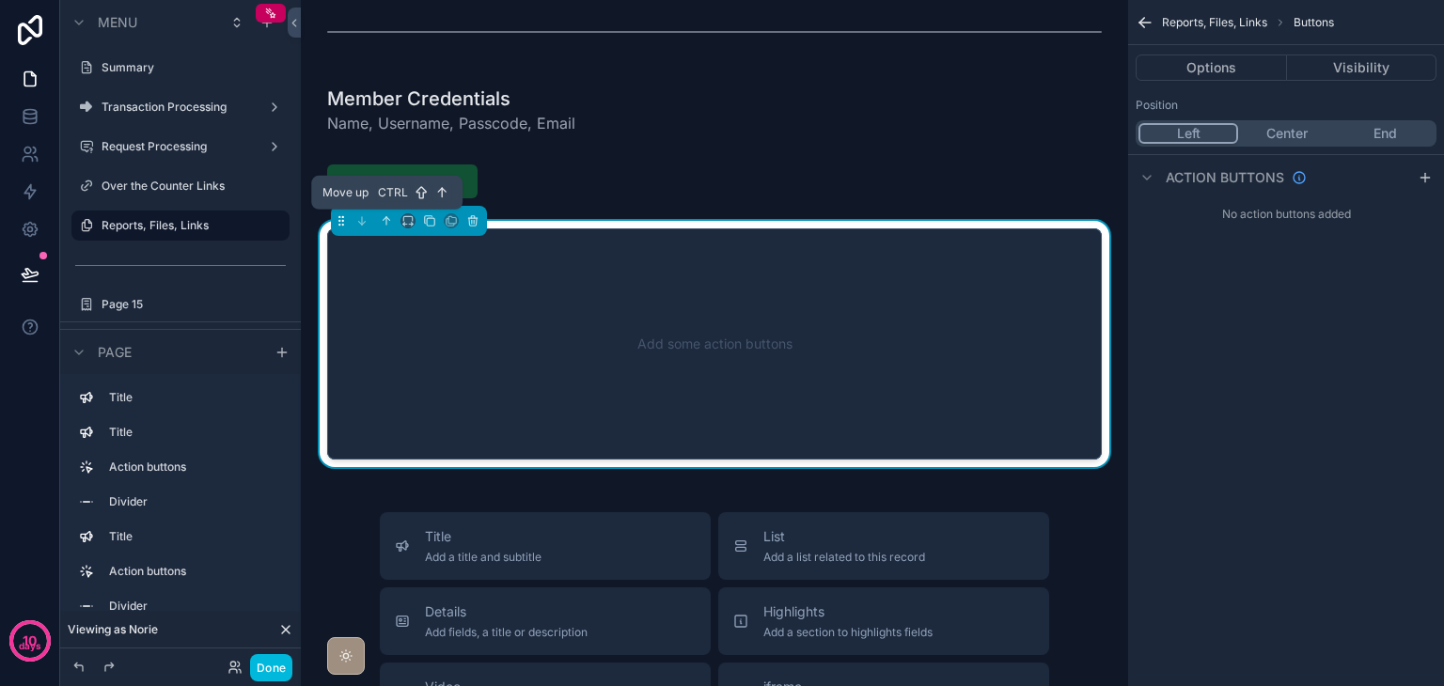
click at [387, 219] on icon "scrollable content" at bounding box center [386, 220] width 13 height 13
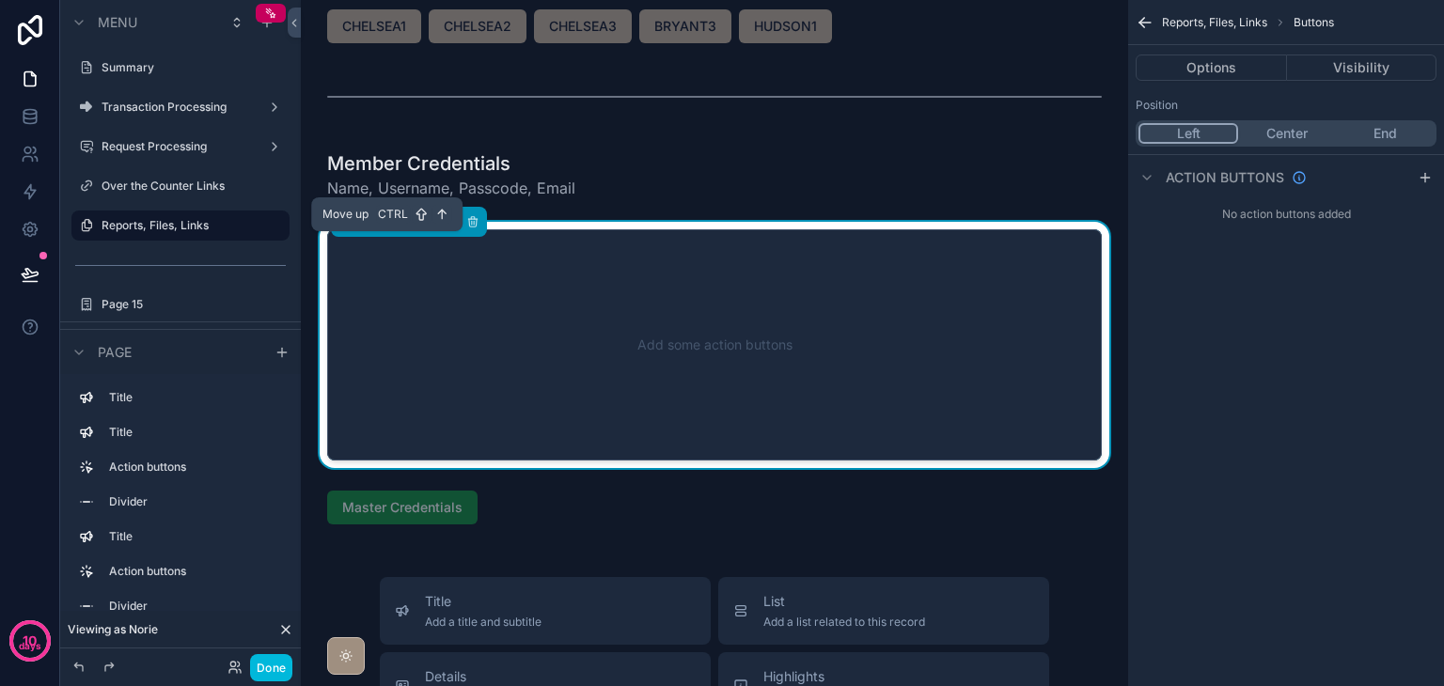
scroll to position [339, 0]
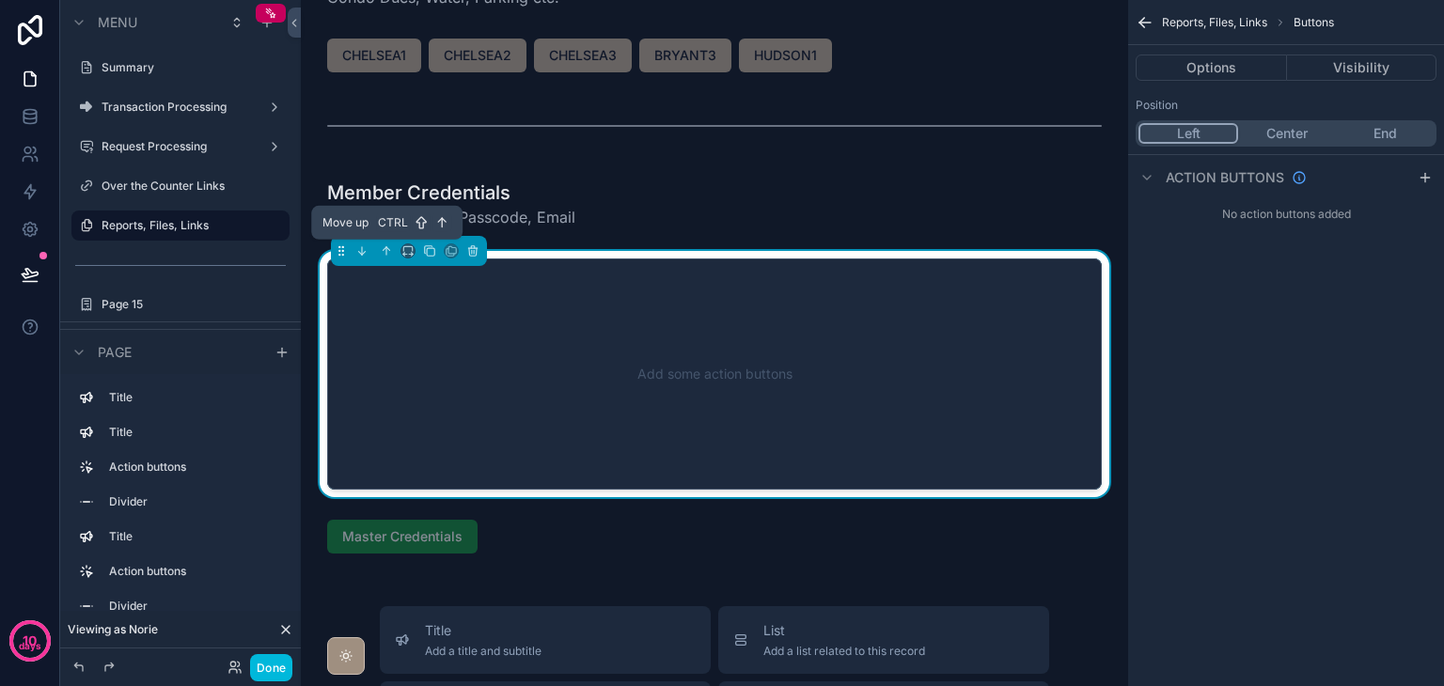
click at [387, 249] on icon "scrollable content" at bounding box center [386, 250] width 13 height 13
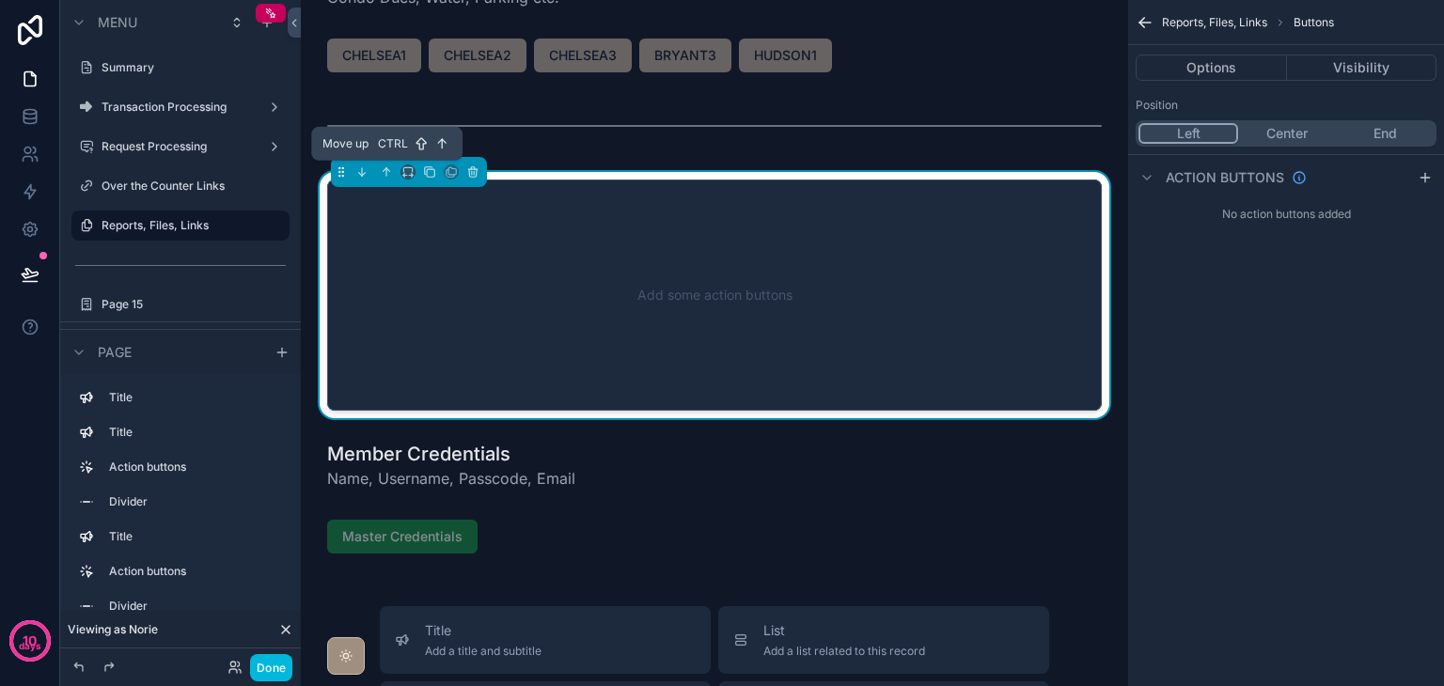
click at [387, 172] on icon "scrollable content" at bounding box center [386, 171] width 13 height 13
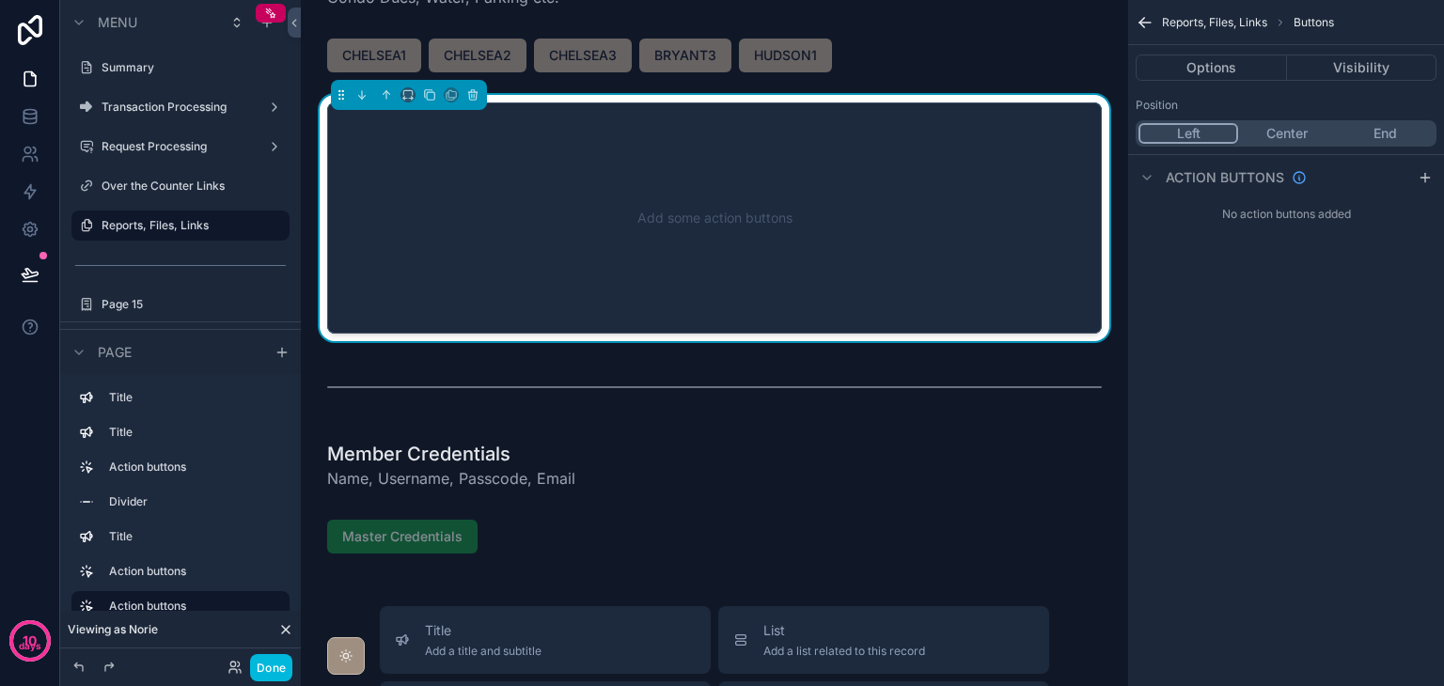
scroll to position [245, 0]
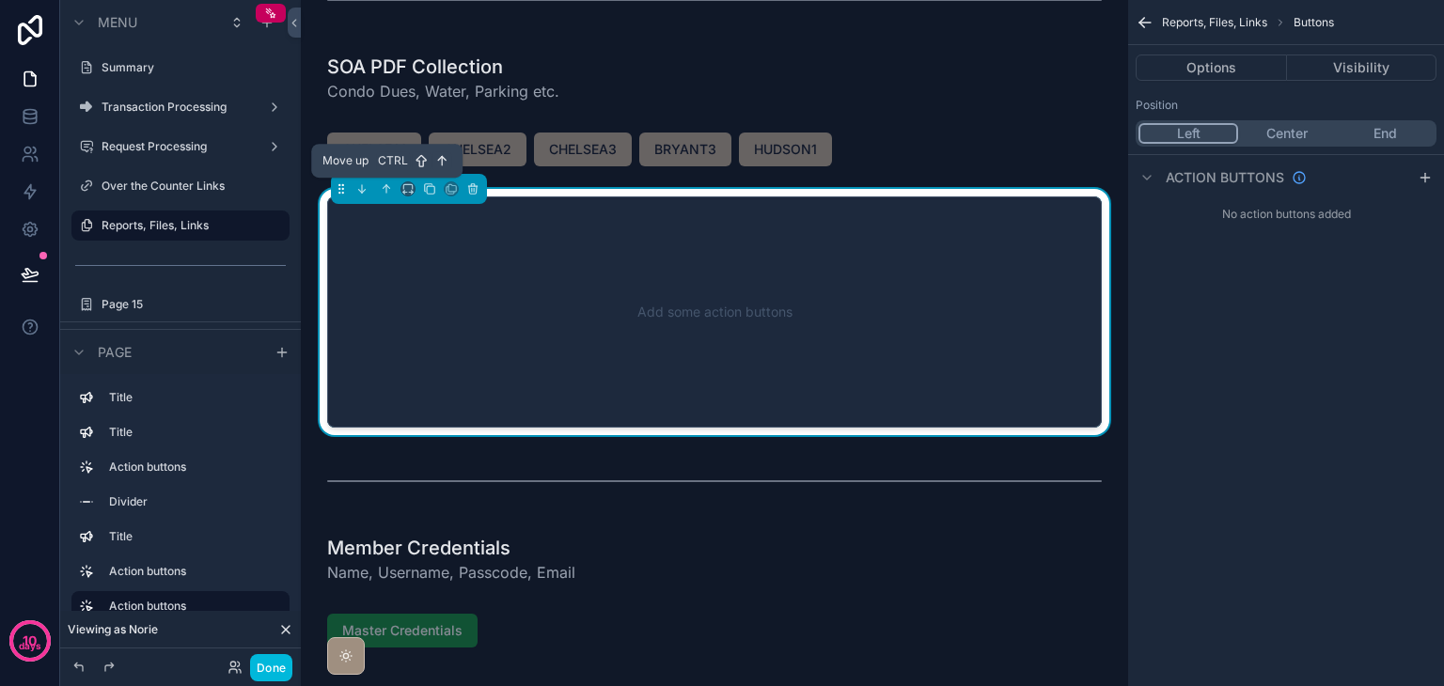
click at [384, 189] on icon "scrollable content" at bounding box center [386, 188] width 13 height 13
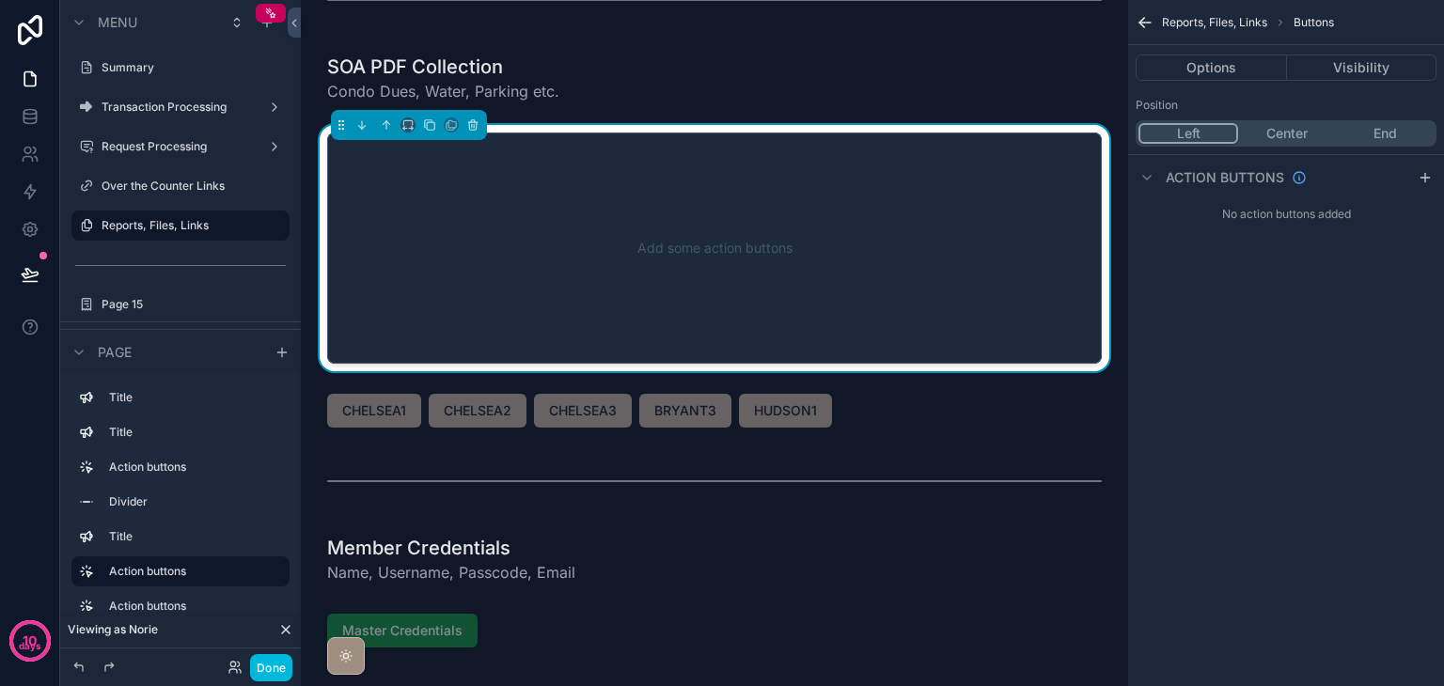
scroll to position [57, 0]
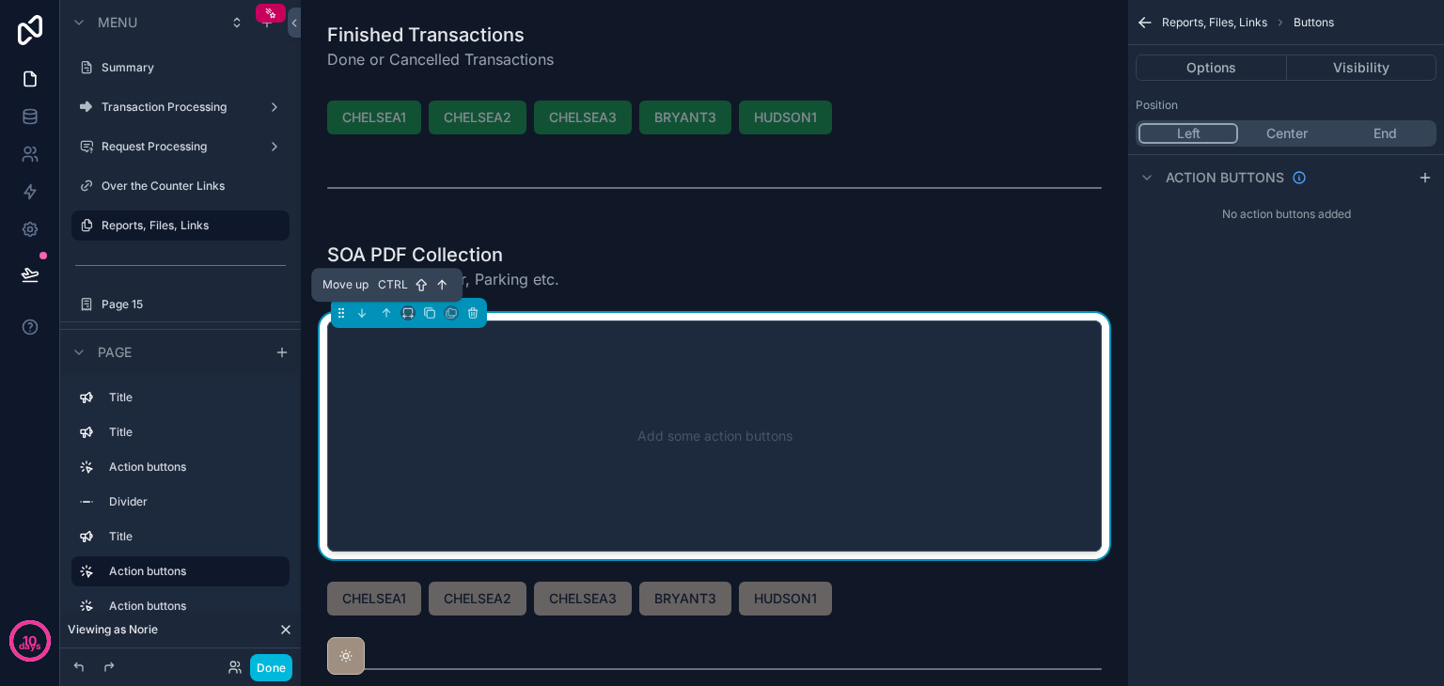
click at [386, 307] on icon "scrollable content" at bounding box center [386, 313] width 13 height 13
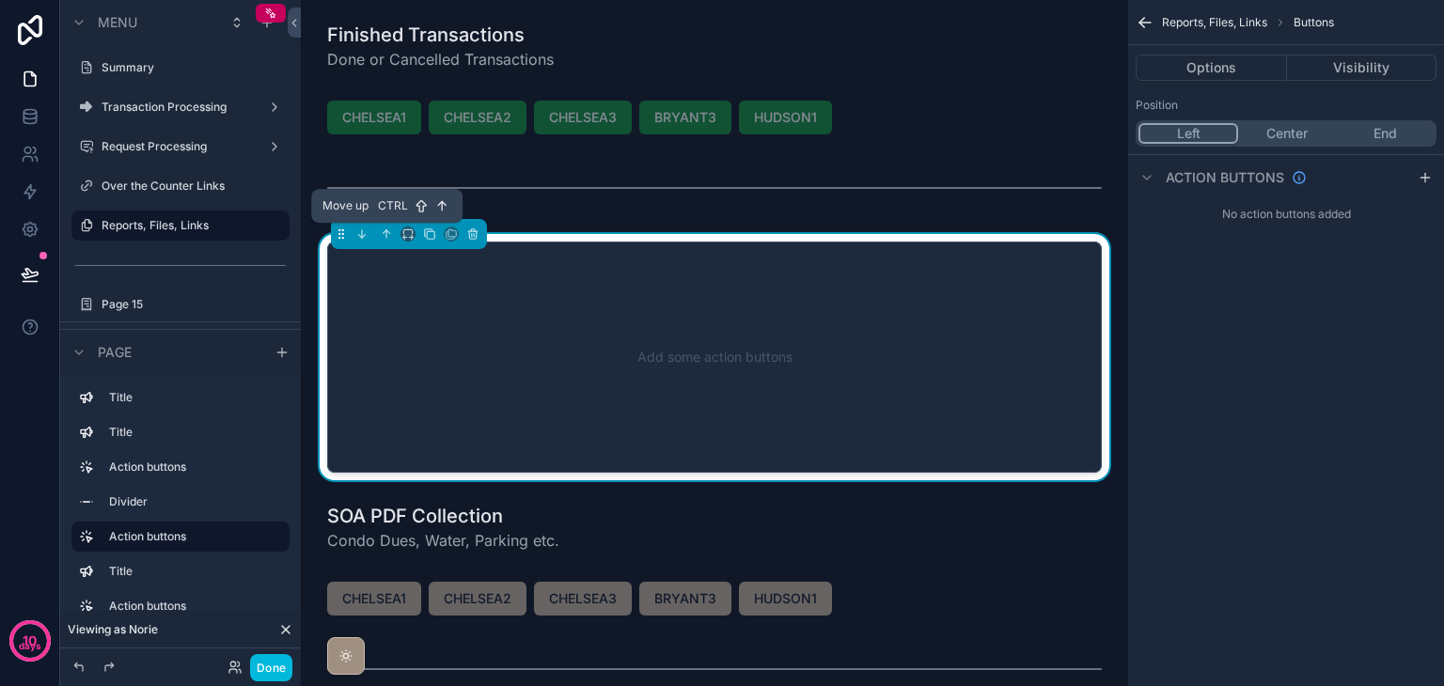
click at [389, 230] on icon "scrollable content" at bounding box center [386, 234] width 13 height 13
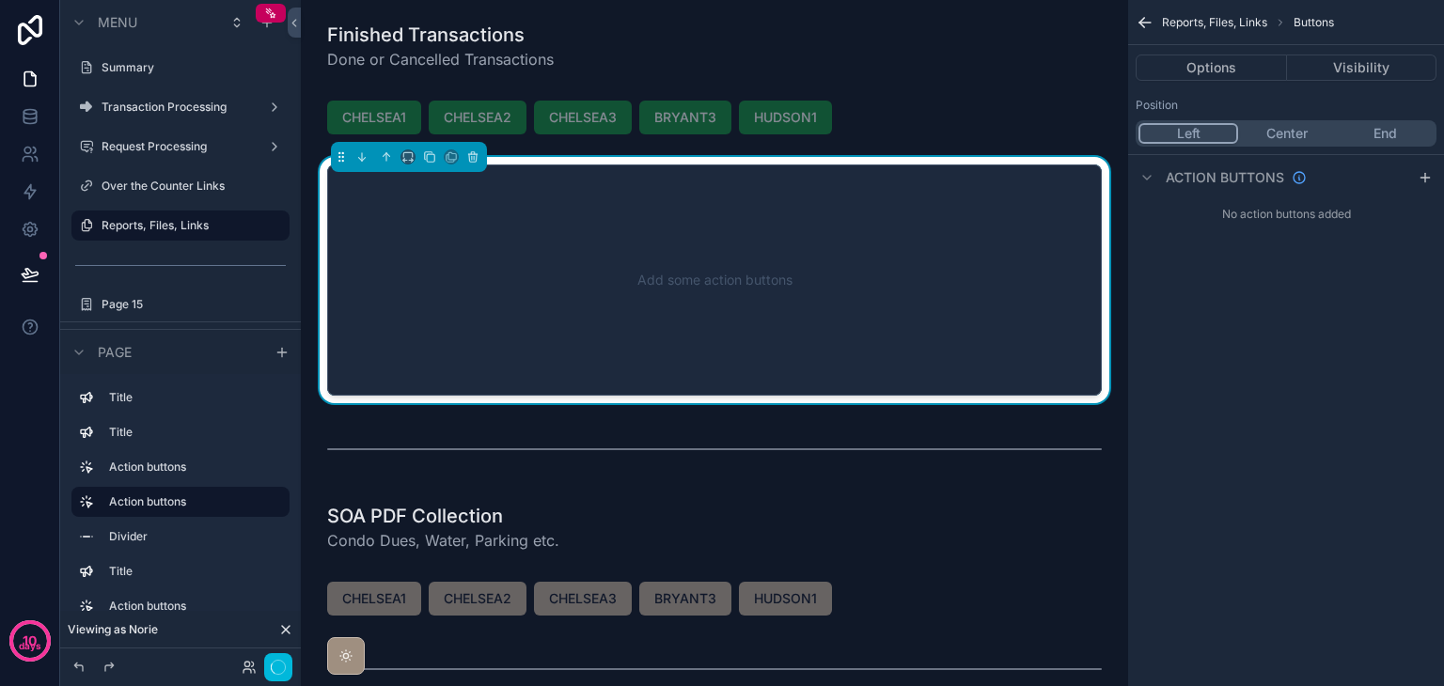
scroll to position [0, 0]
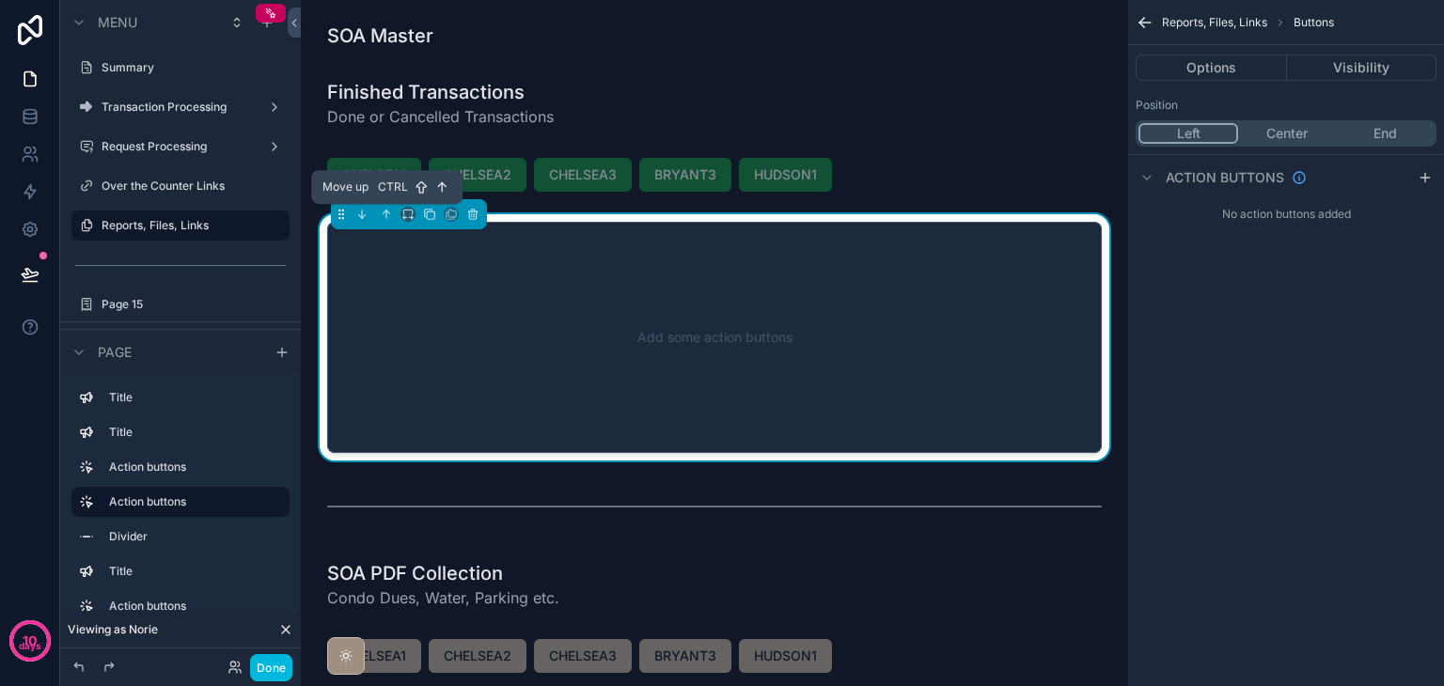
click at [389, 215] on icon "scrollable content" at bounding box center [386, 214] width 13 height 13
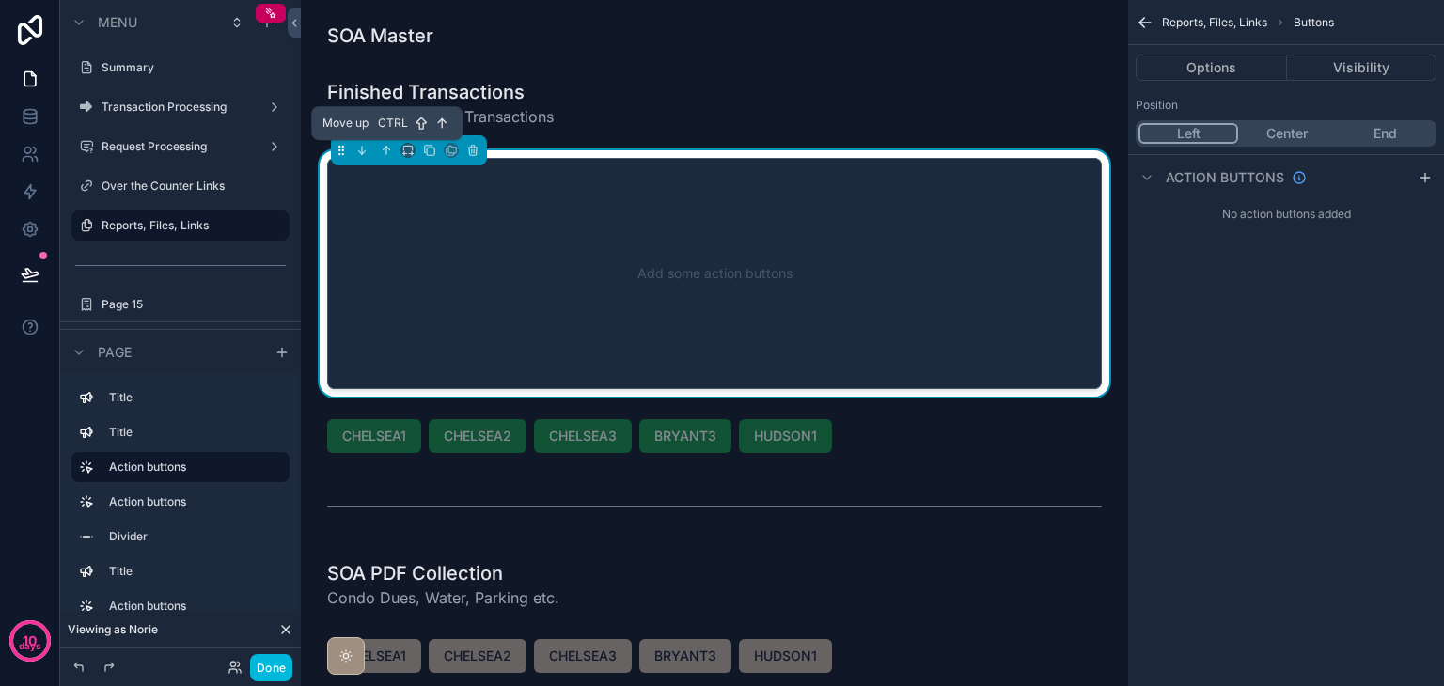
click at [387, 151] on icon "scrollable content" at bounding box center [386, 150] width 13 height 13
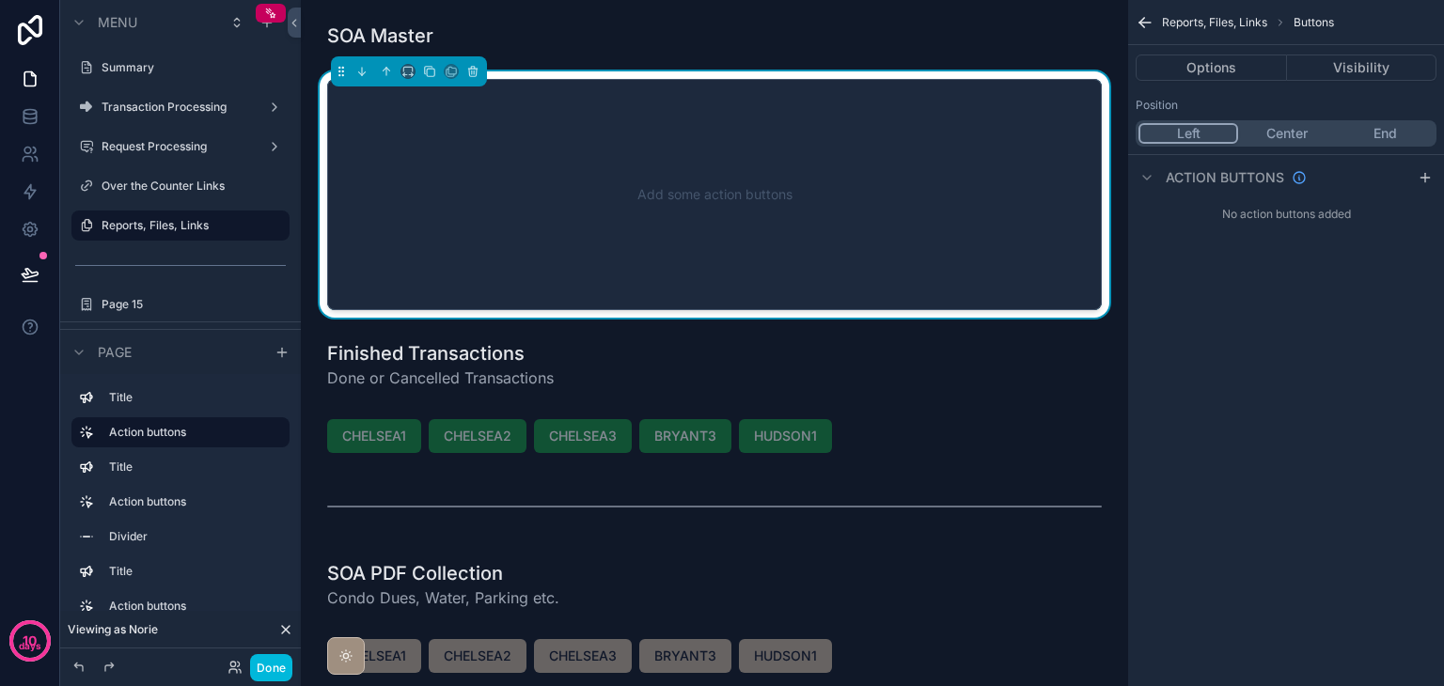
click at [1427, 178] on icon "scrollable content" at bounding box center [1425, 178] width 8 height 0
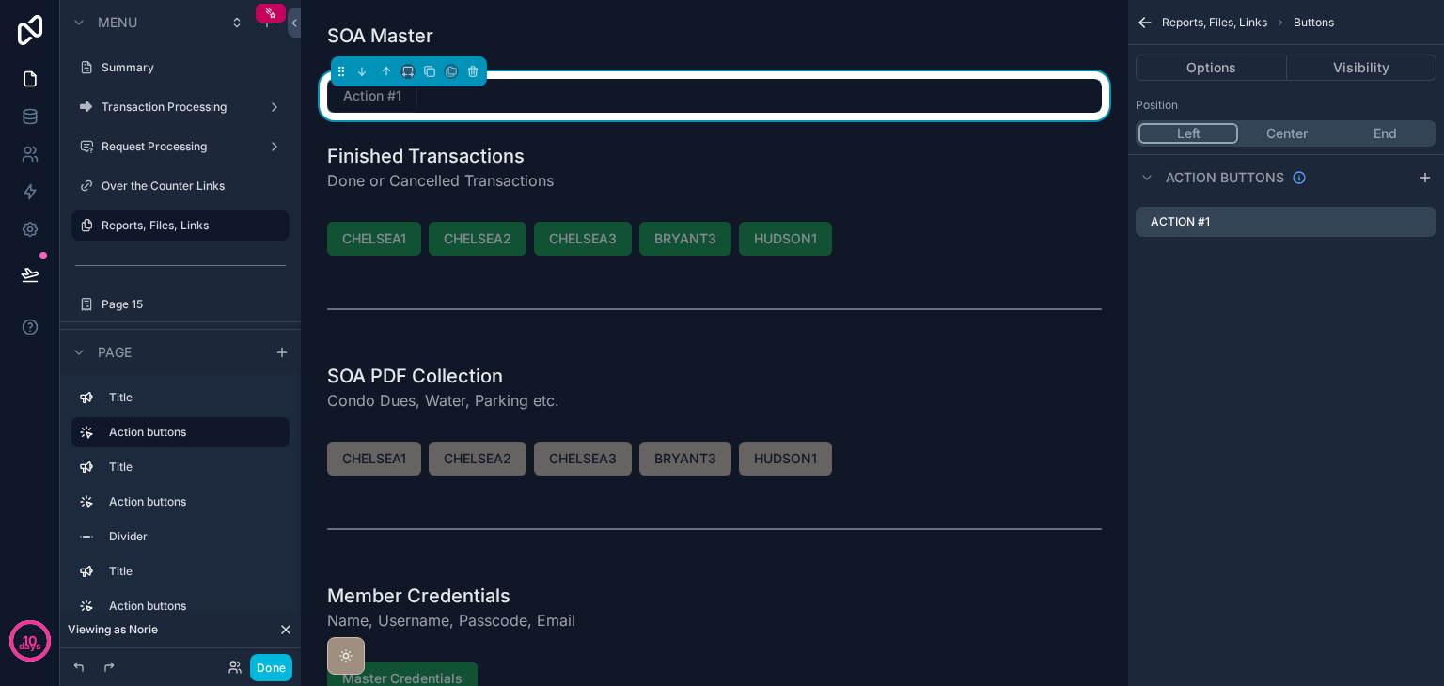
click at [0, 0] on icon "scrollable content" at bounding box center [0, 0] width 0 height 0
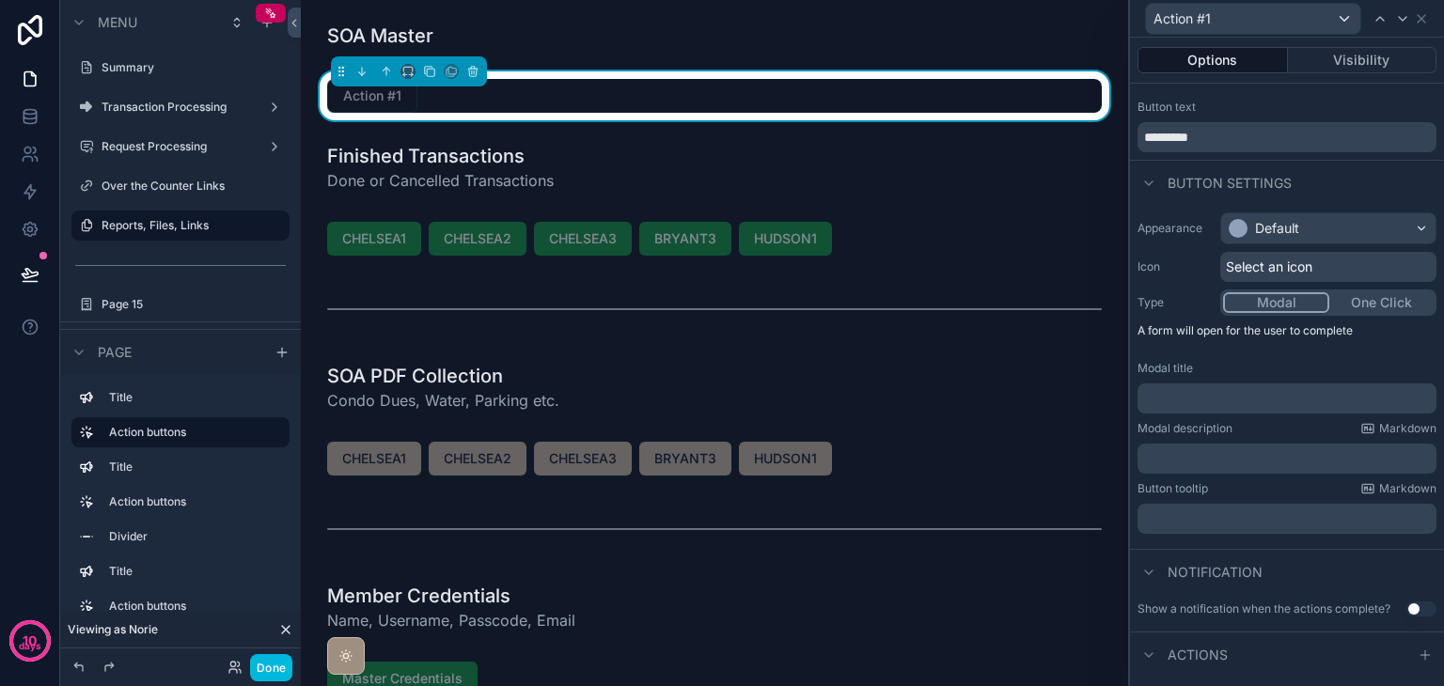
scroll to position [53, 0]
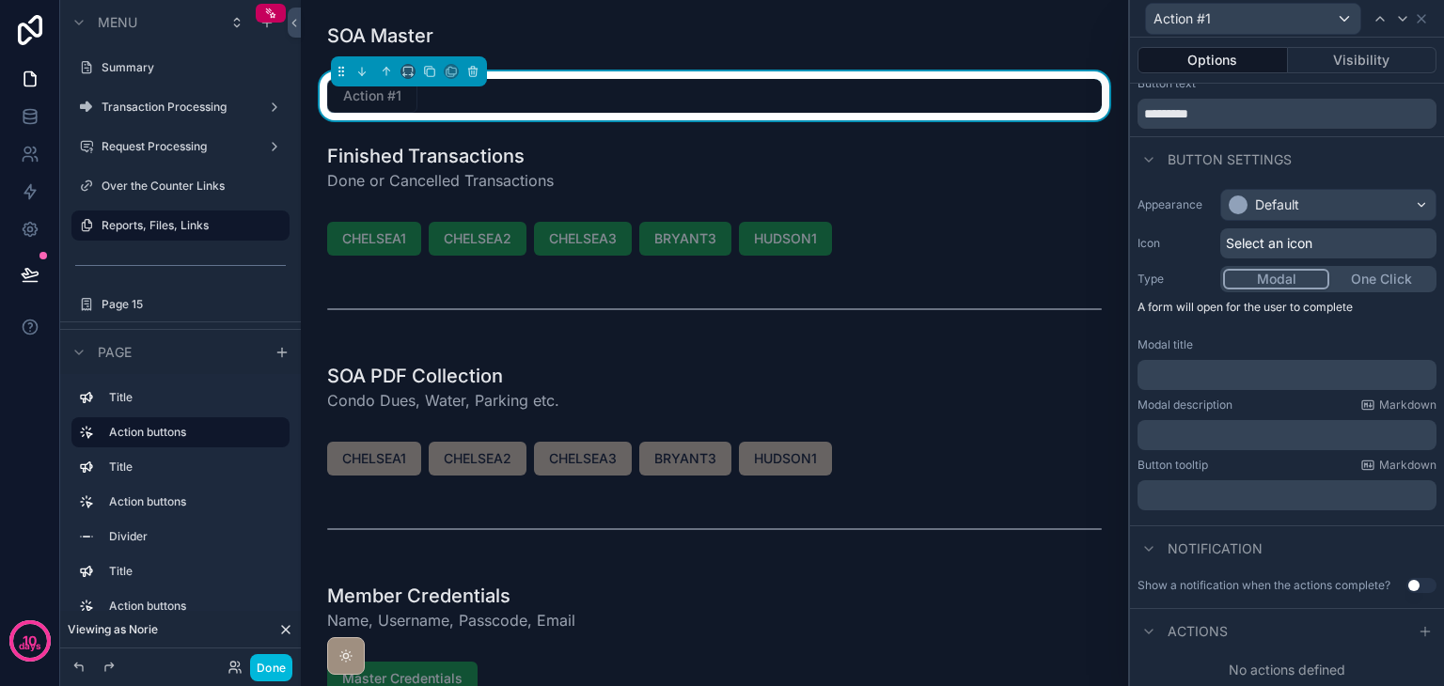
click at [1418, 624] on icon at bounding box center [1425, 631] width 15 height 15
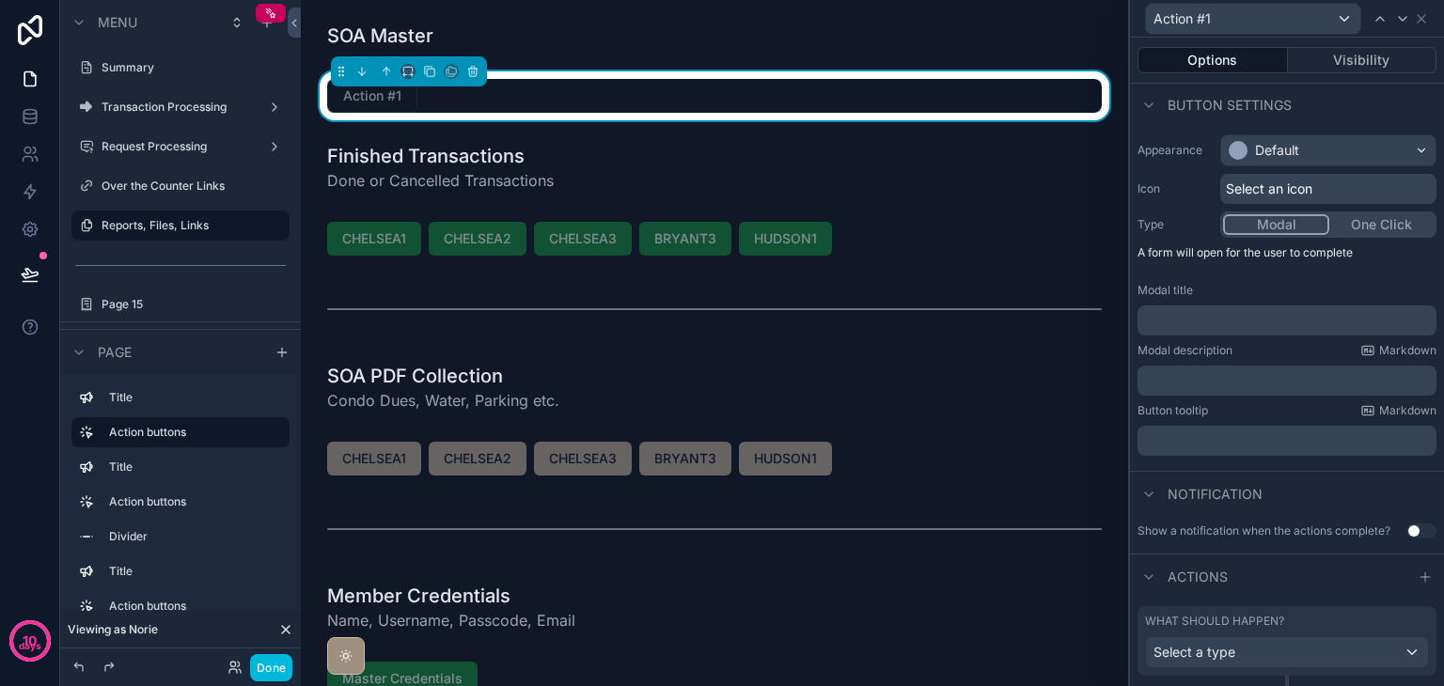
scroll to position [151, 0]
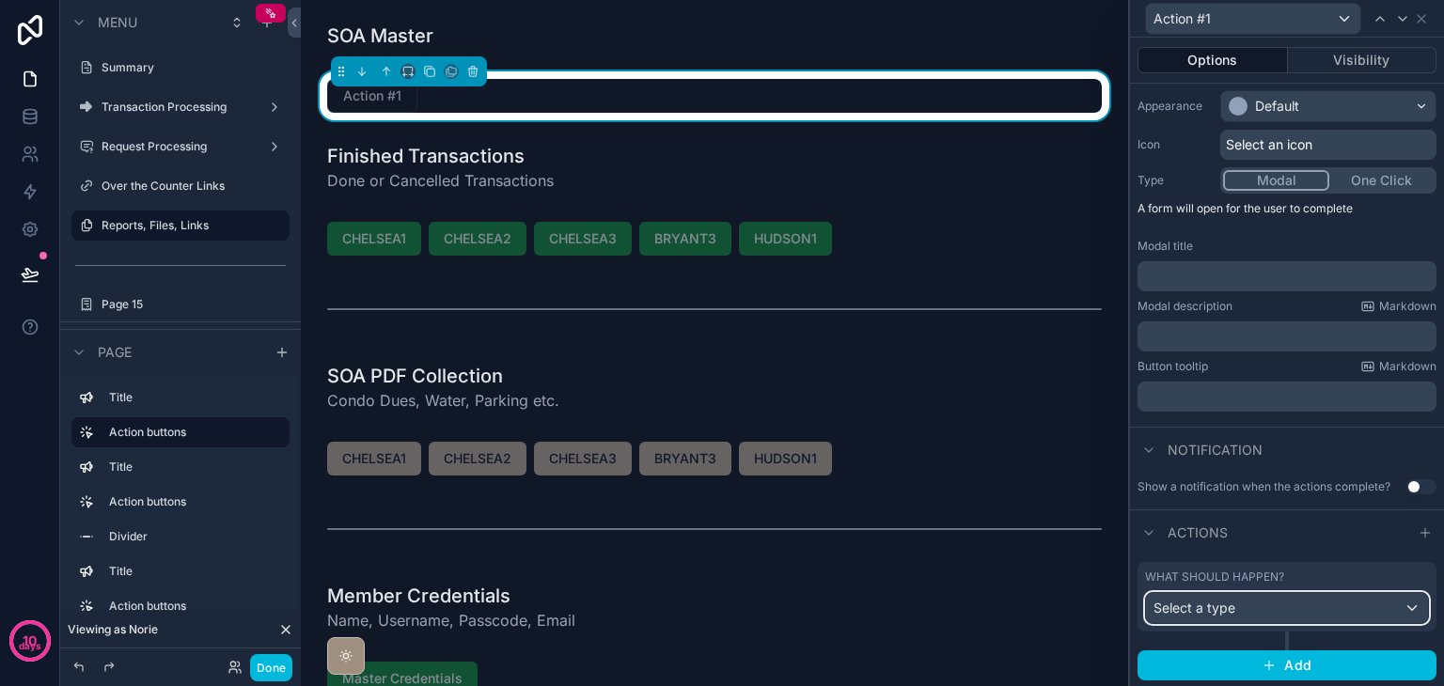
click at [1259, 603] on div "Select a type" at bounding box center [1287, 608] width 282 height 30
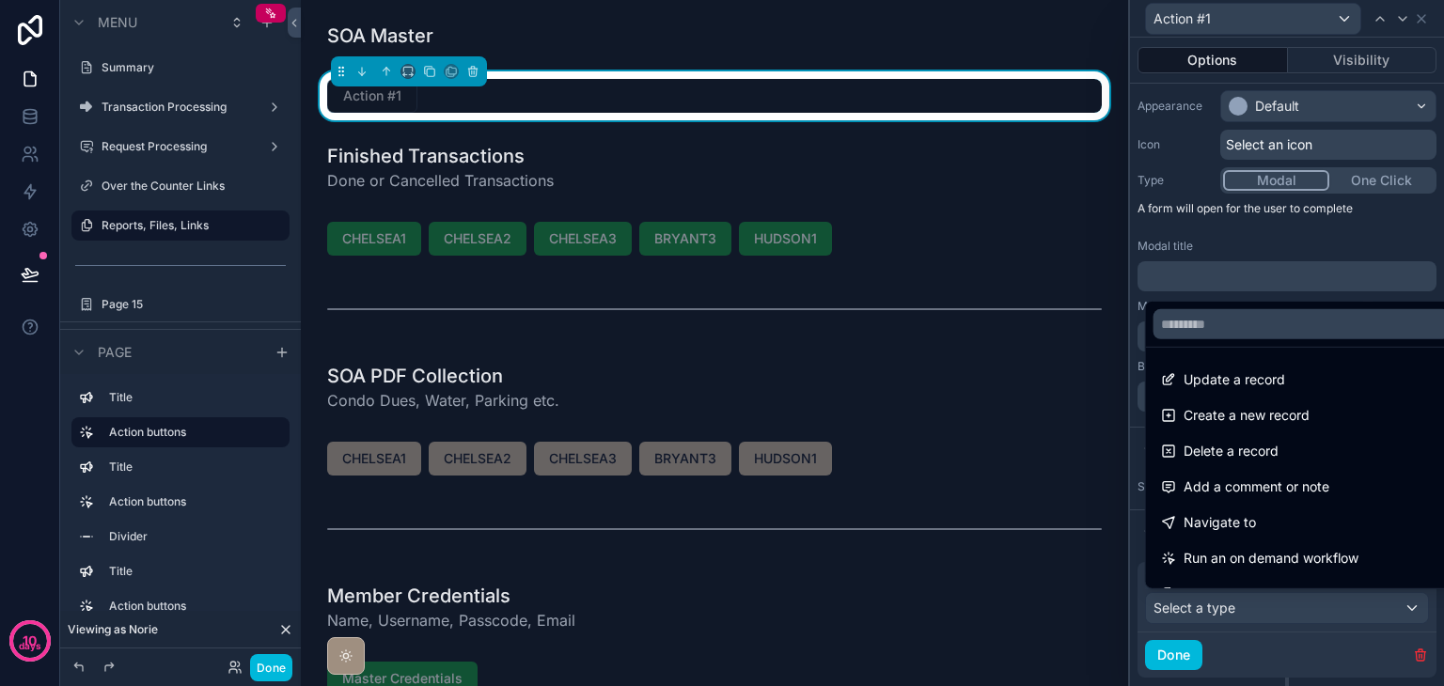
click at [1262, 520] on div "Navigate to" at bounding box center [1302, 523] width 282 height 23
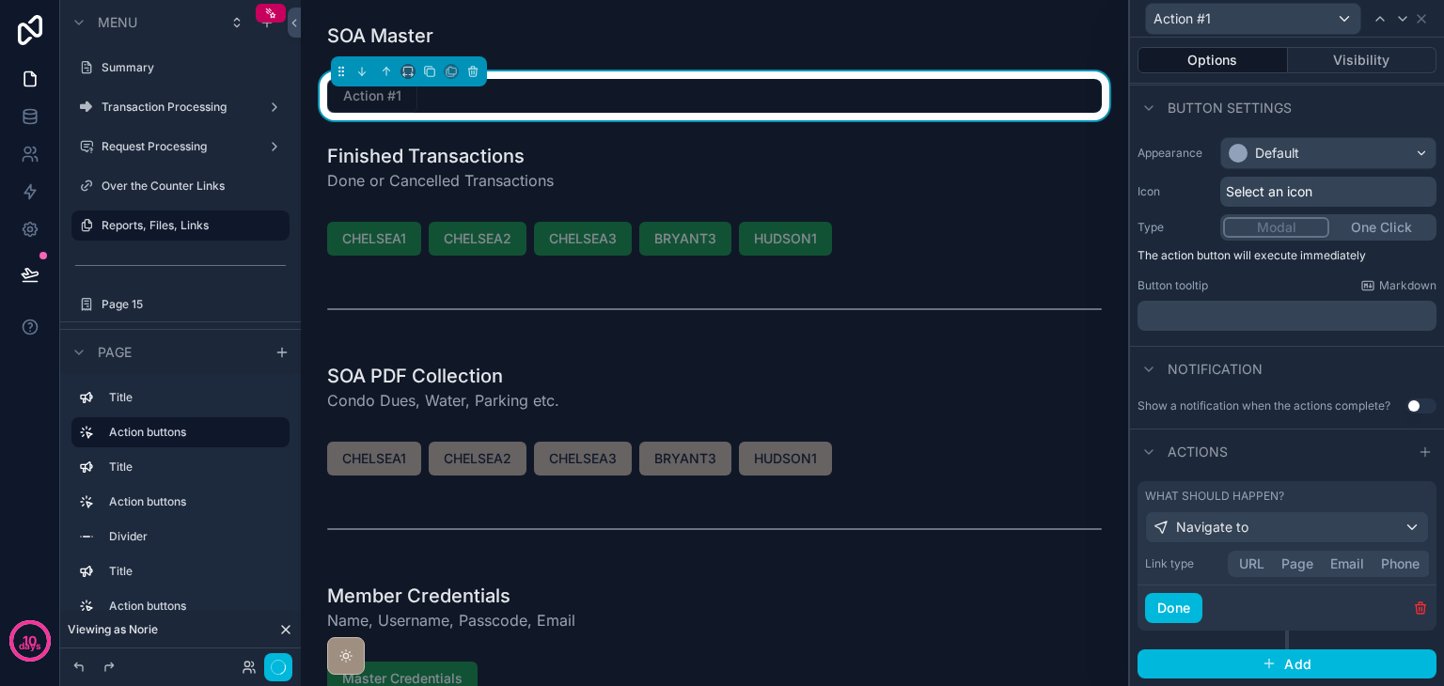
scroll to position [102, 0]
click at [1256, 562] on div "Link type URL Page Email Phone" at bounding box center [1287, 566] width 284 height 26
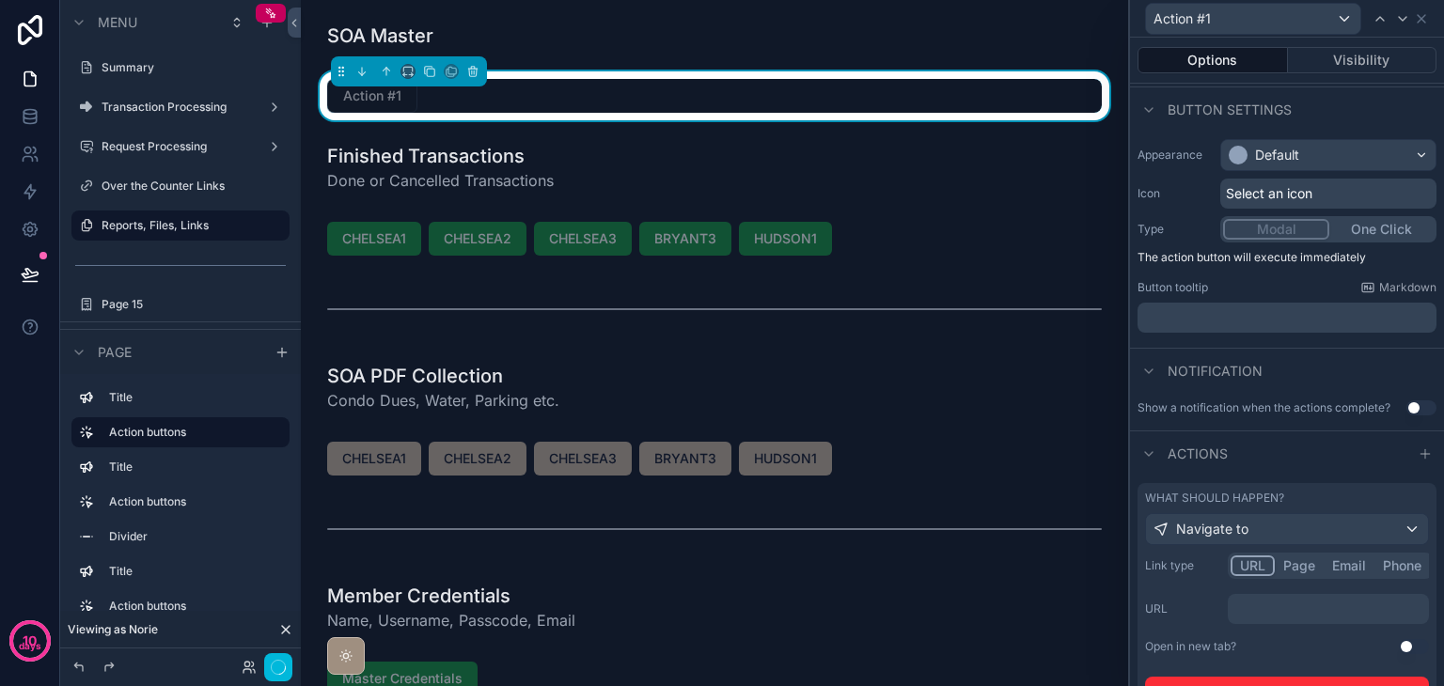
scroll to position [151, 0]
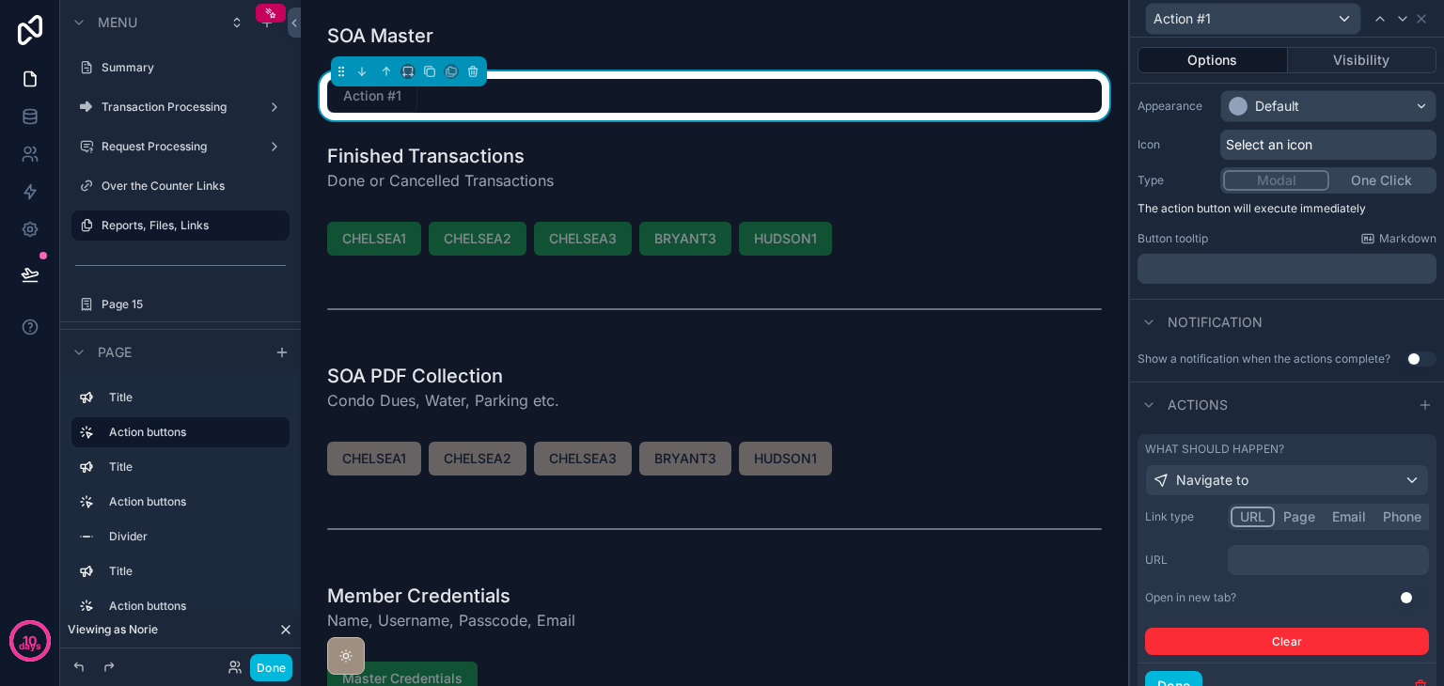
click at [1263, 564] on p "﻿" at bounding box center [1331, 560] width 190 height 19
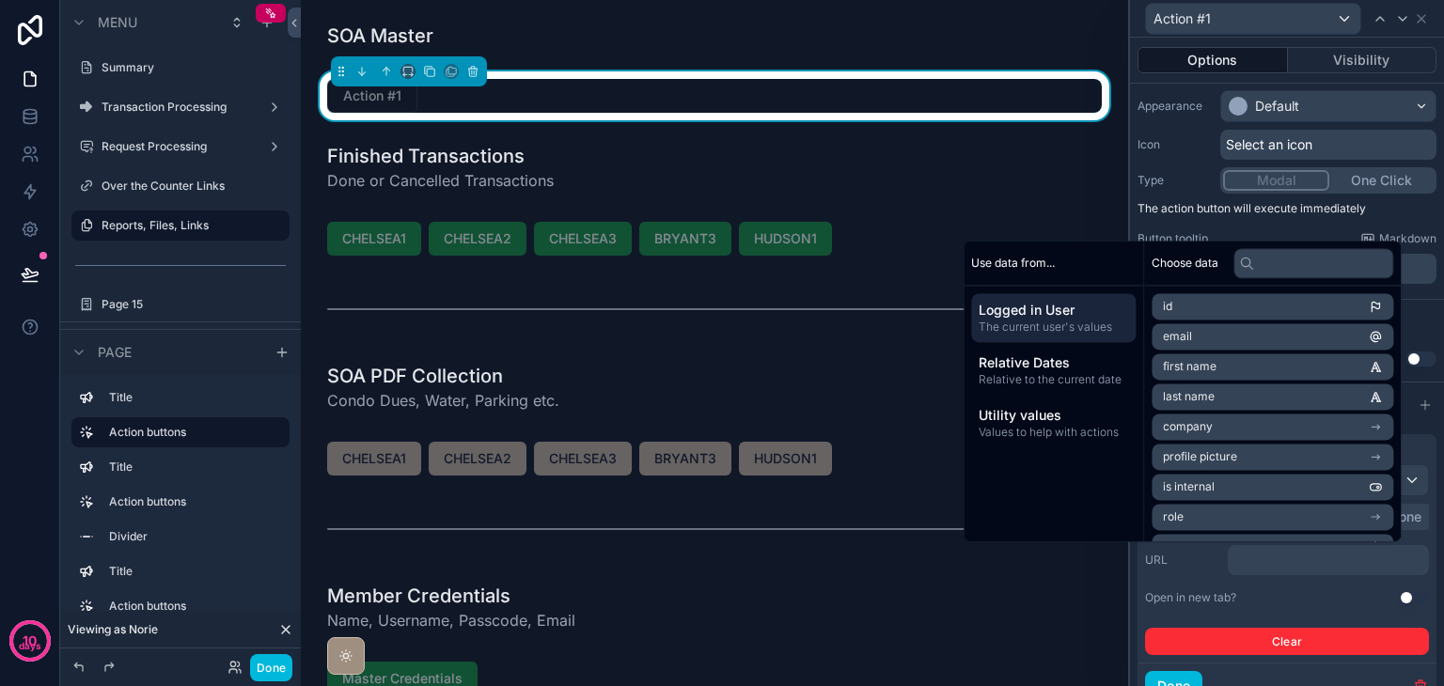
scroll to position [222, 0]
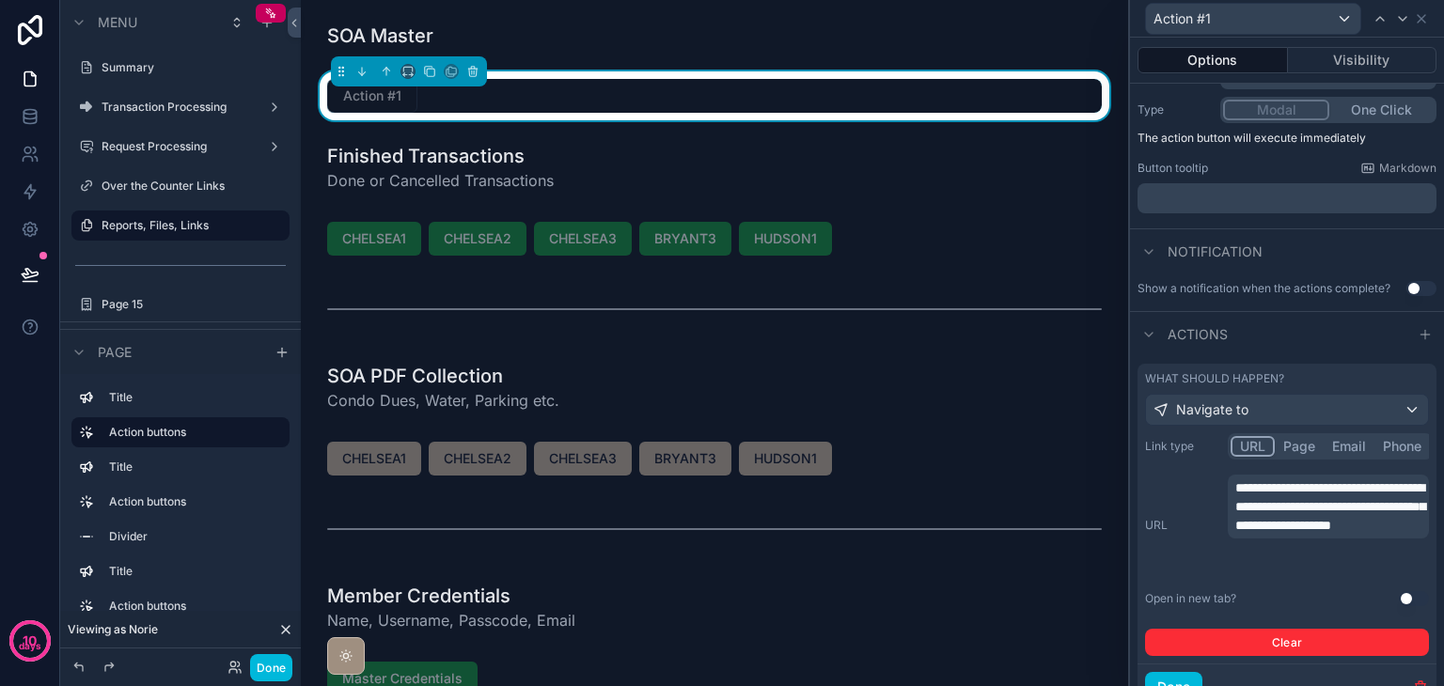
click at [1399, 601] on button "Use setting" at bounding box center [1414, 598] width 30 height 15
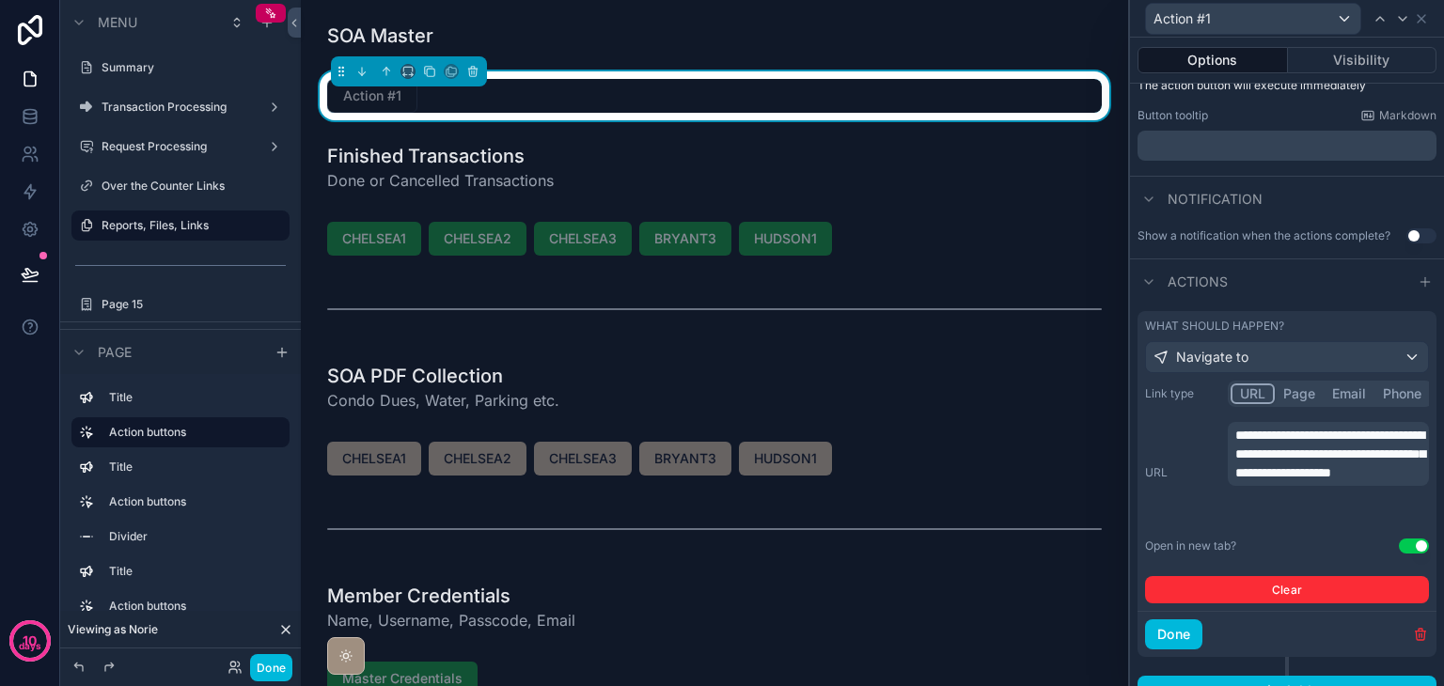
scroll to position [298, 0]
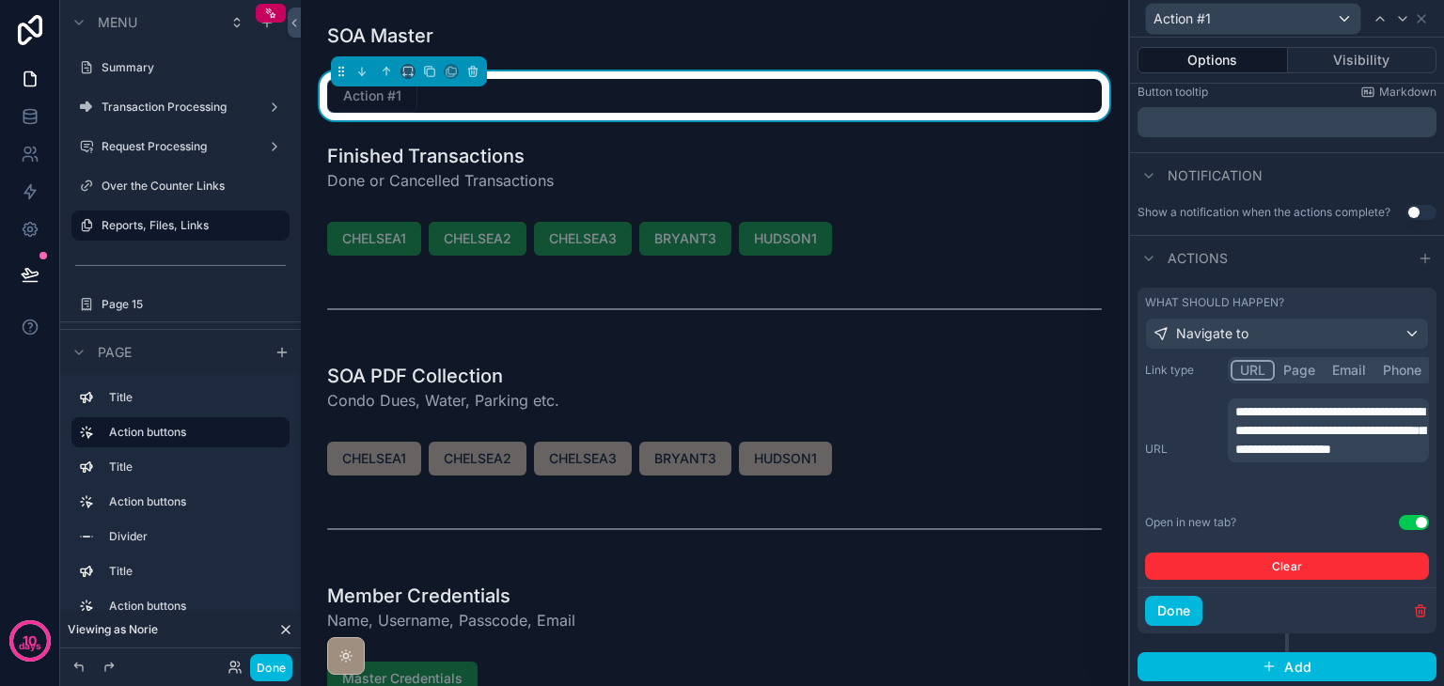
click at [1189, 614] on button "Done" at bounding box center [1173, 611] width 57 height 30
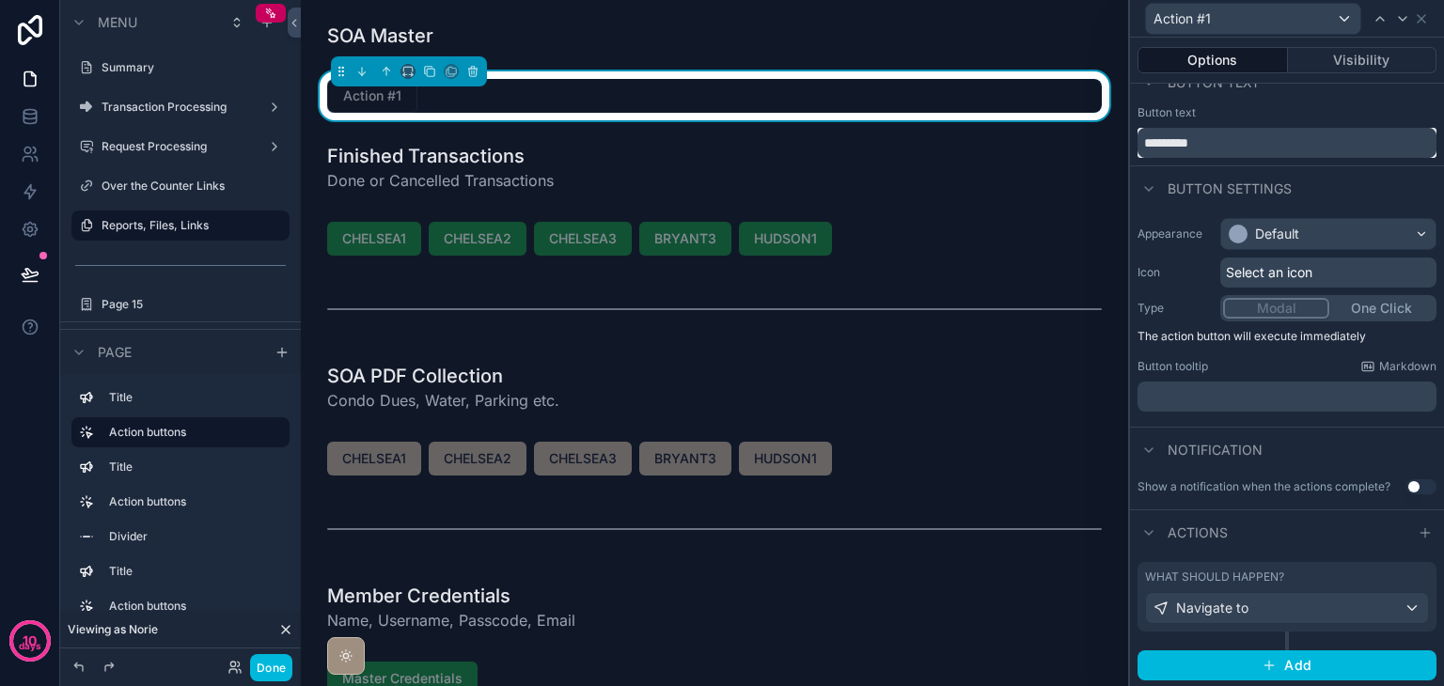
click at [1244, 139] on input "*********" at bounding box center [1287, 143] width 299 height 30
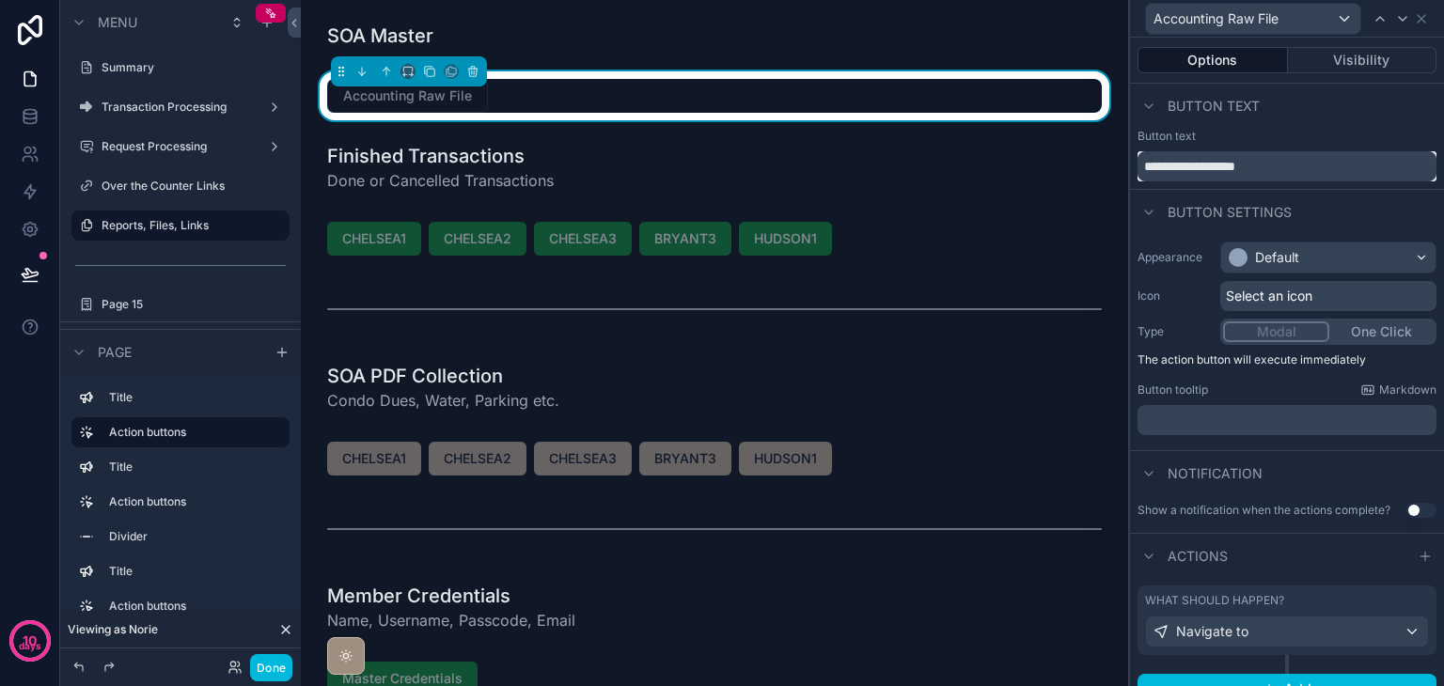
type input "**********"
click at [1384, 258] on div "Default" at bounding box center [1328, 258] width 214 height 30
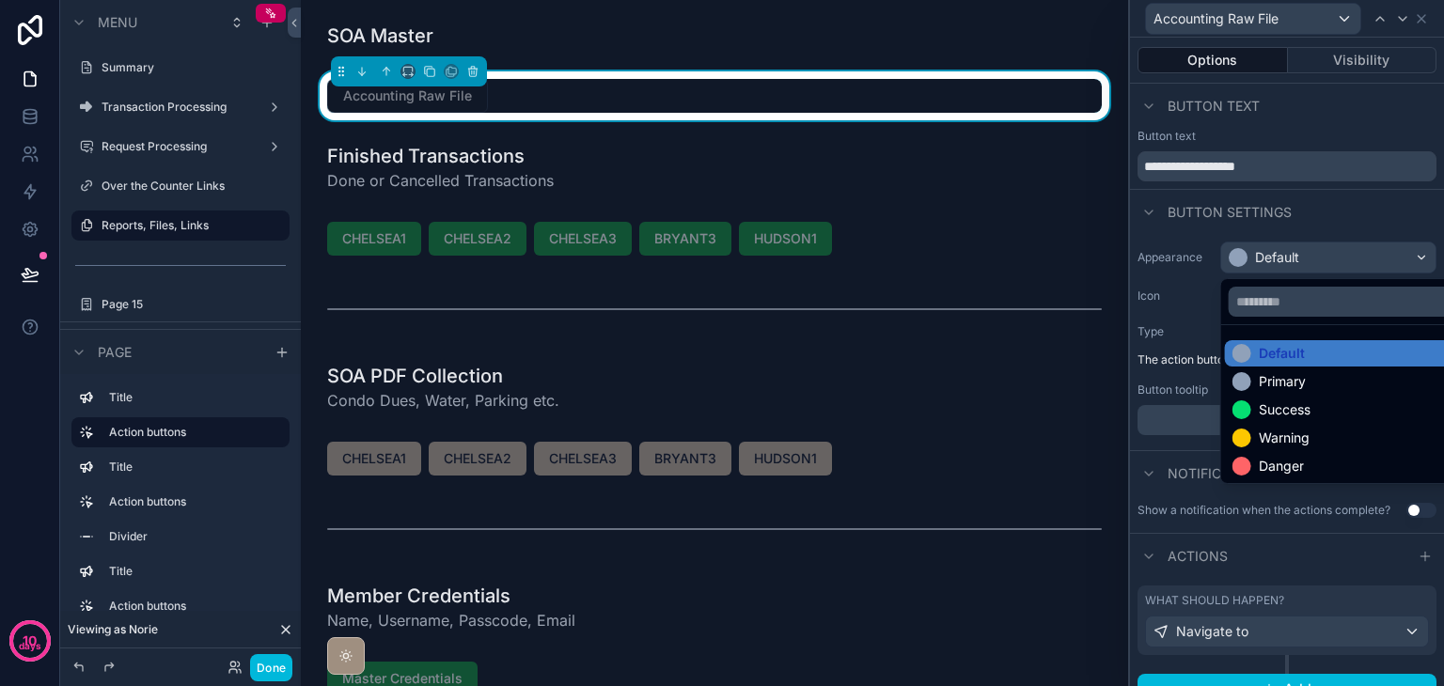
click at [1305, 401] on div "Success" at bounding box center [1285, 410] width 52 height 19
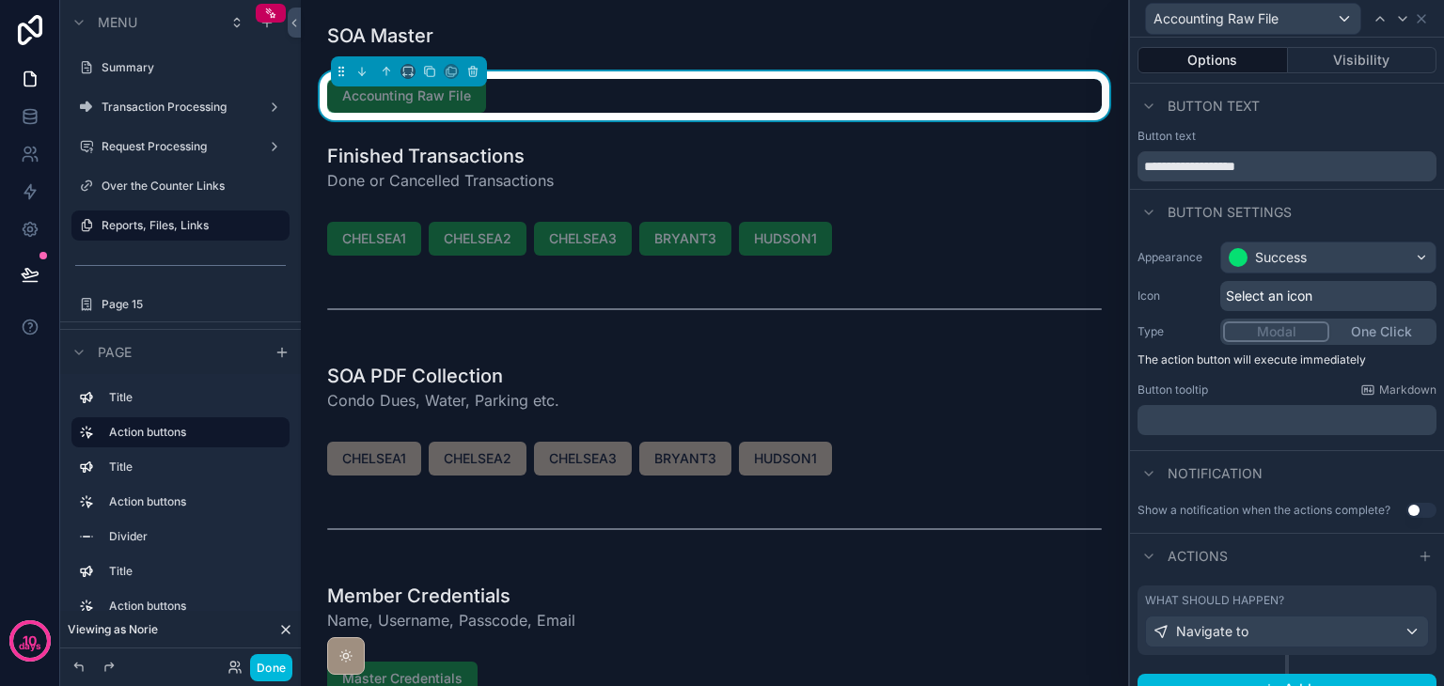
click at [769, 39] on div "scrollable content" at bounding box center [714, 35] width 797 height 41
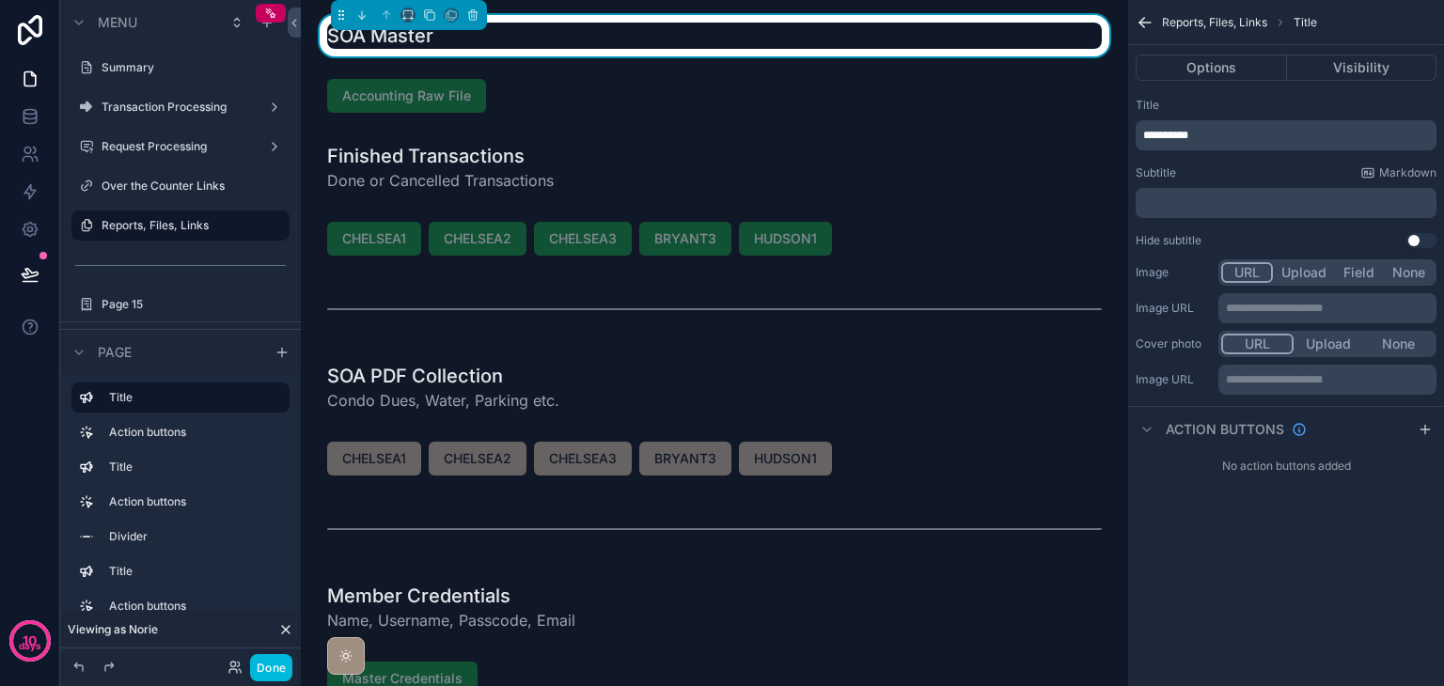
click at [804, 90] on div "scrollable content" at bounding box center [714, 95] width 797 height 49
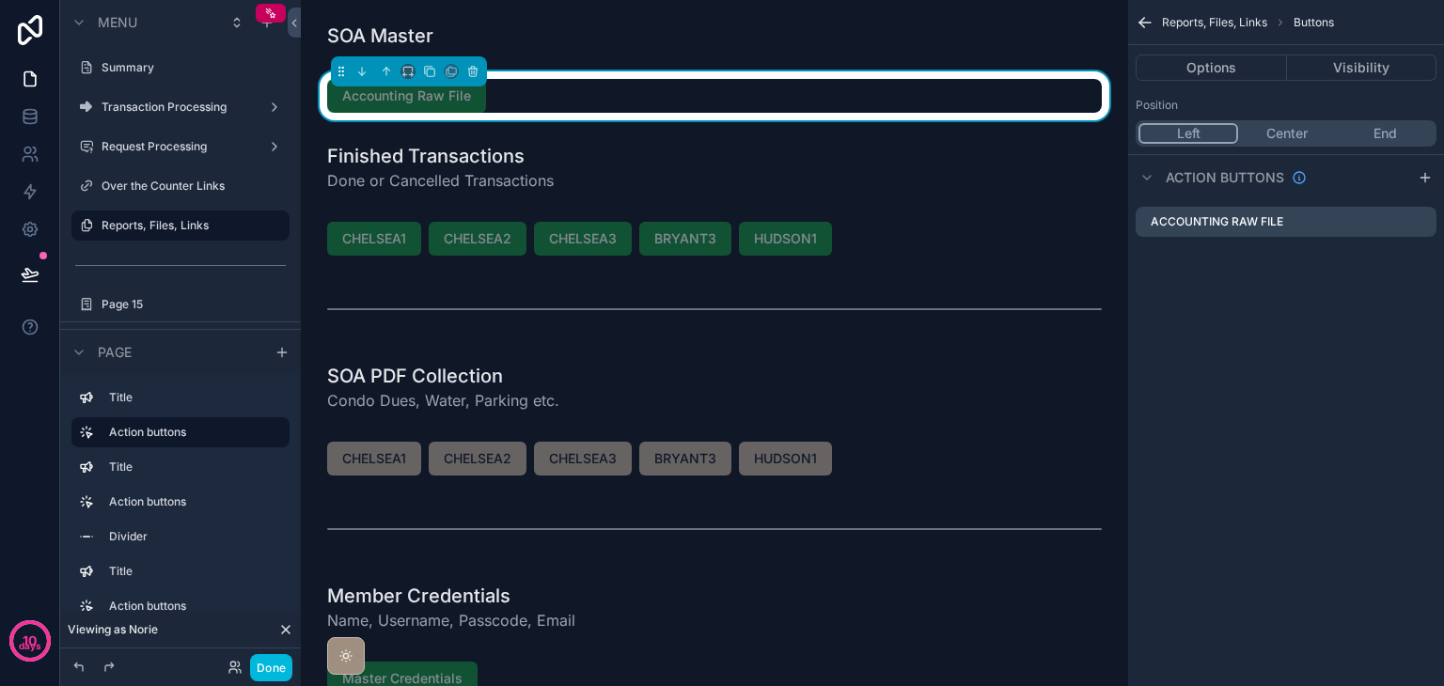
click at [1351, 79] on button "Visibility" at bounding box center [1362, 68] width 150 height 26
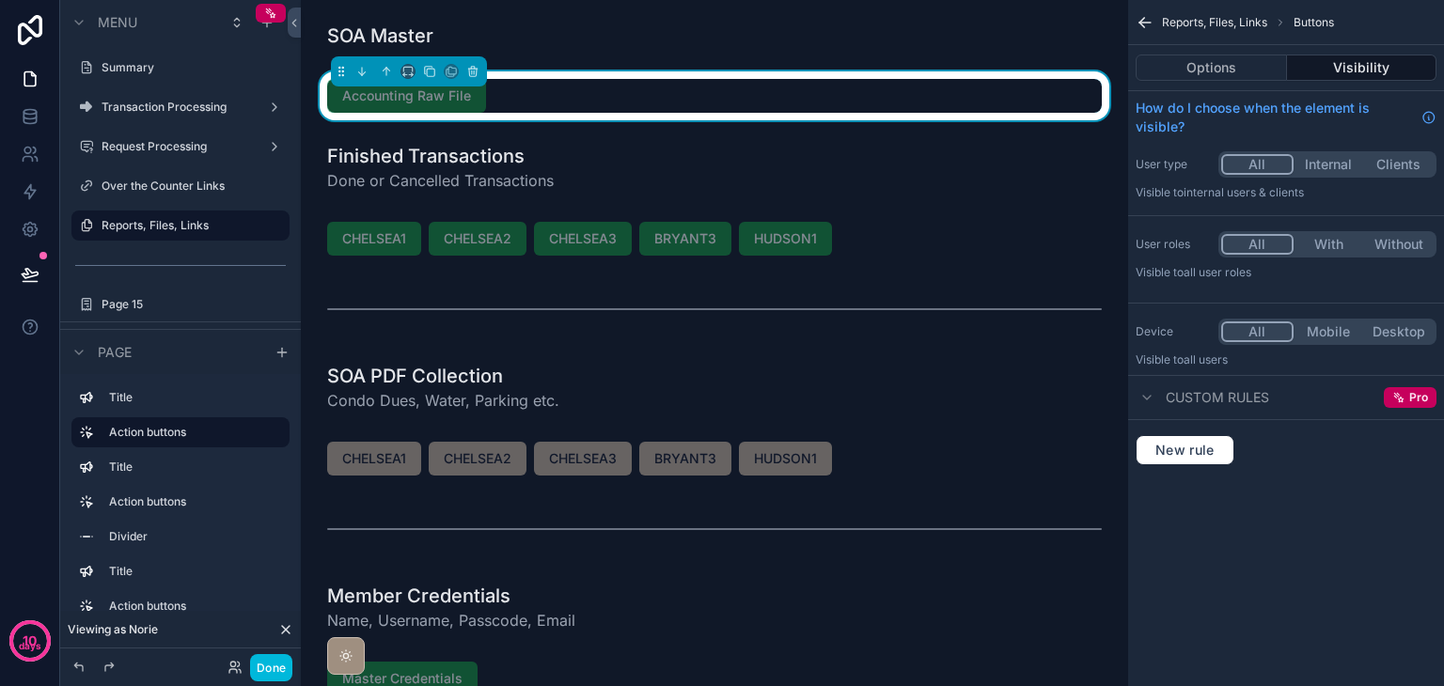
click at [260, 671] on button "Done" at bounding box center [271, 667] width 42 height 27
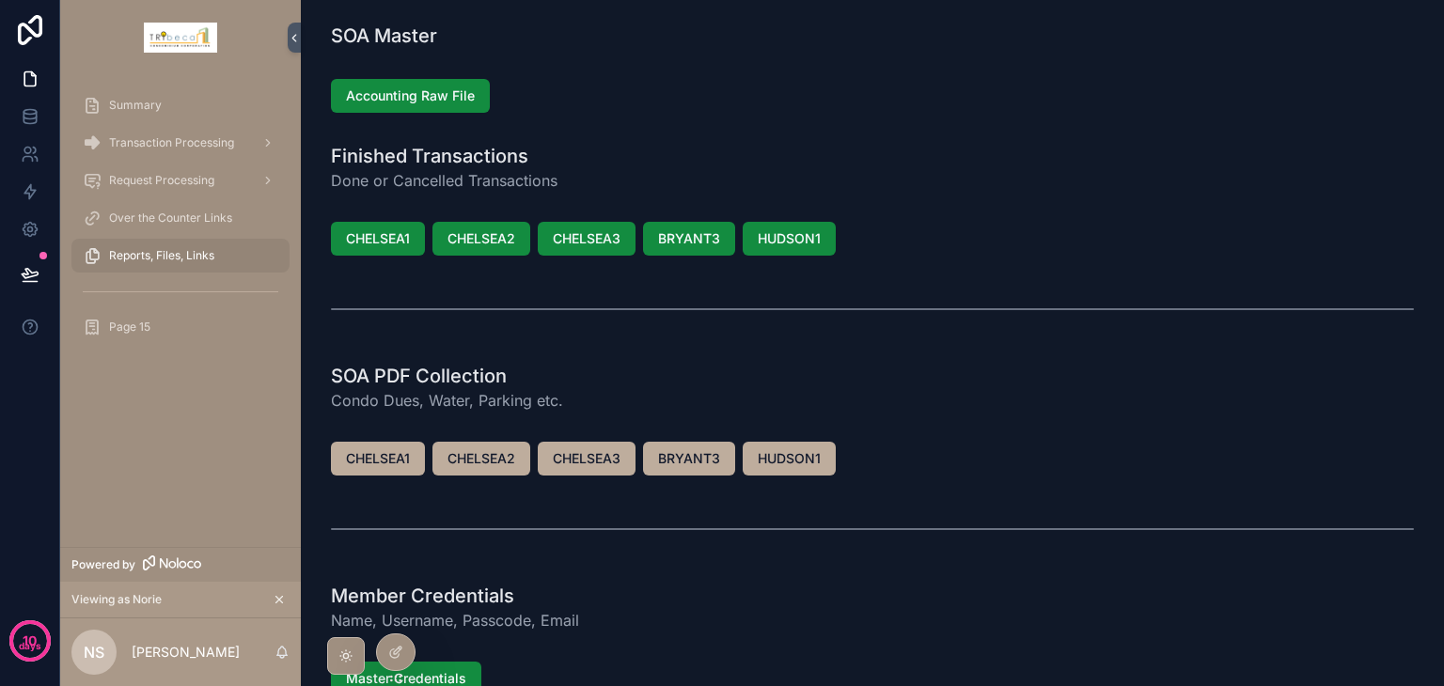
click at [399, 654] on icon at bounding box center [395, 652] width 15 height 15
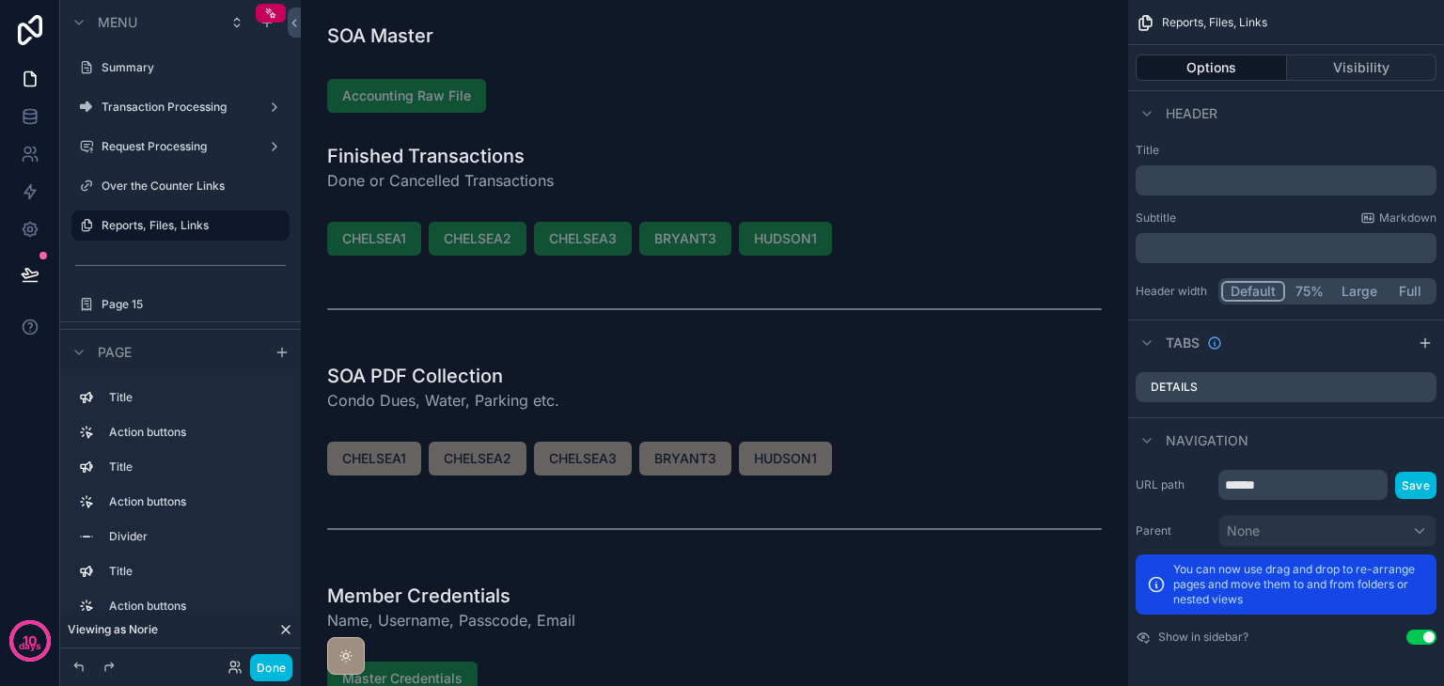
click at [639, 99] on div "scrollable content" at bounding box center [714, 95] width 797 height 49
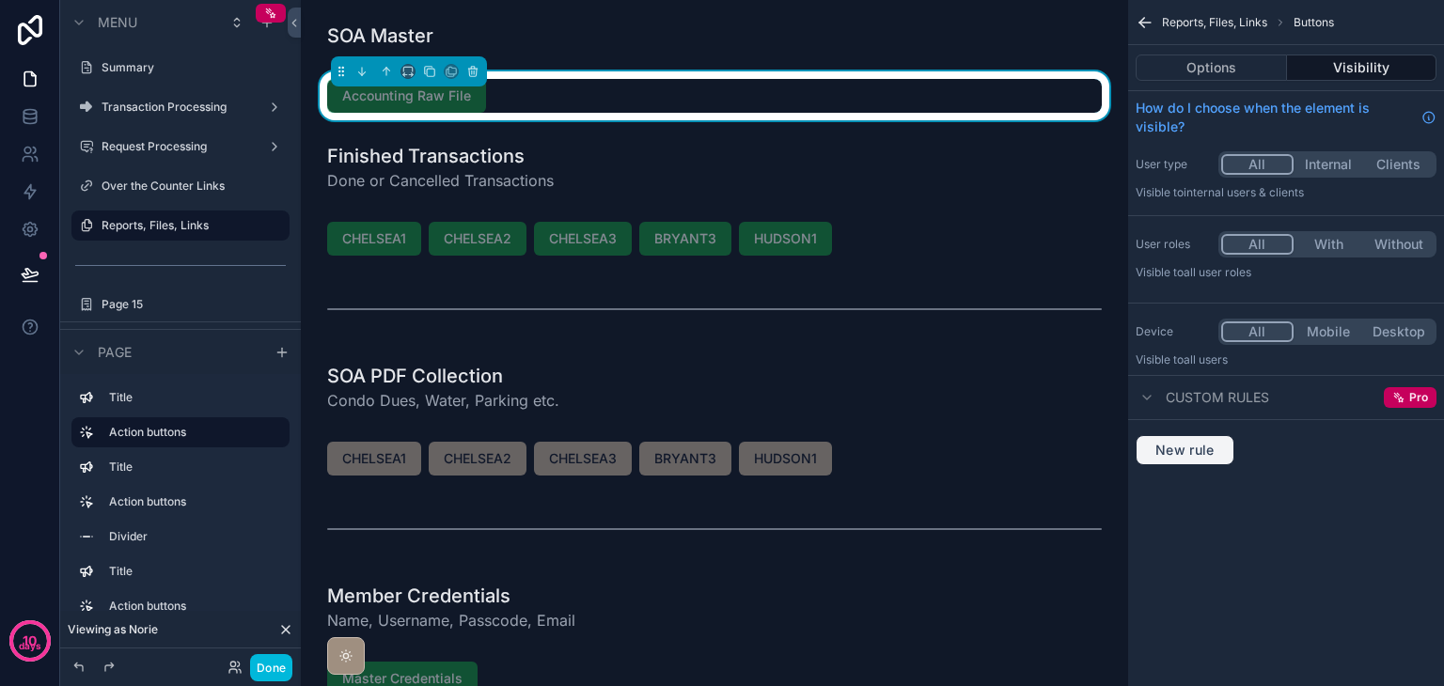
click at [1220, 452] on span "New rule" at bounding box center [1185, 450] width 74 height 17
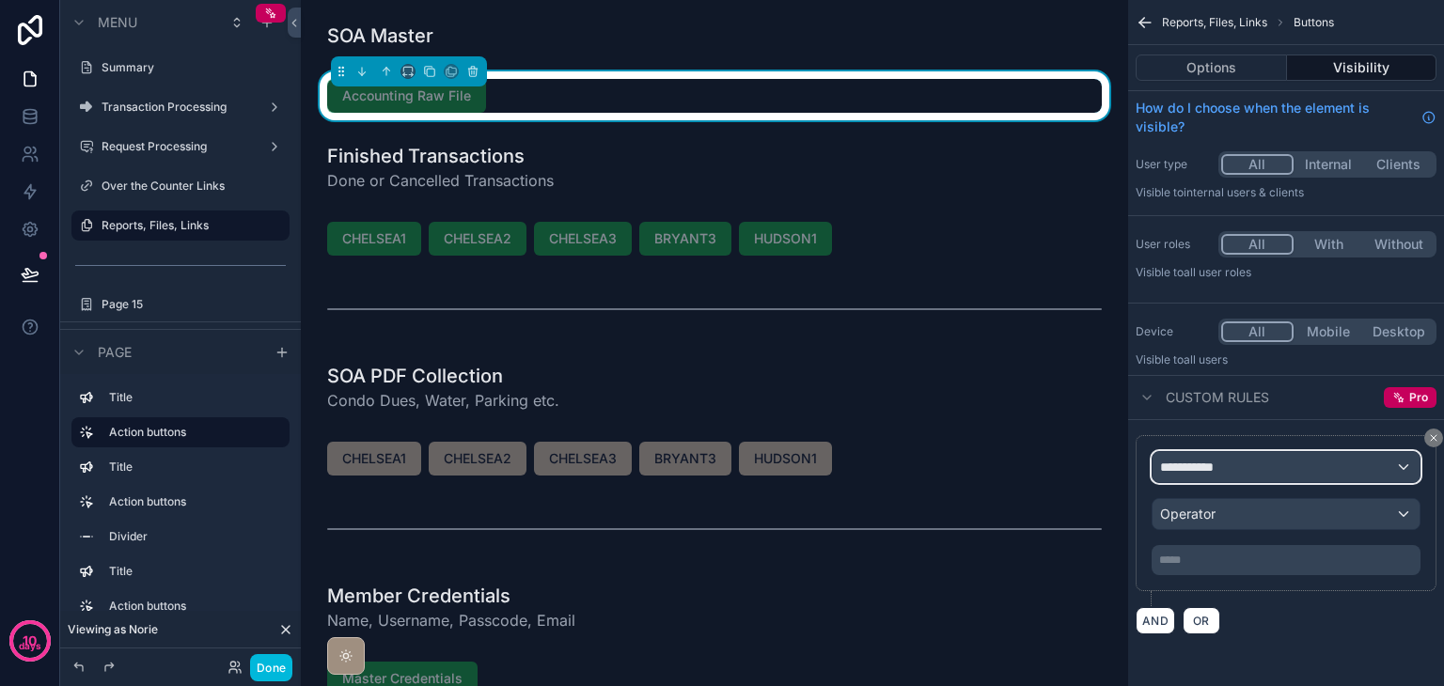
click at [1221, 465] on span "**********" at bounding box center [1195, 467] width 70 height 19
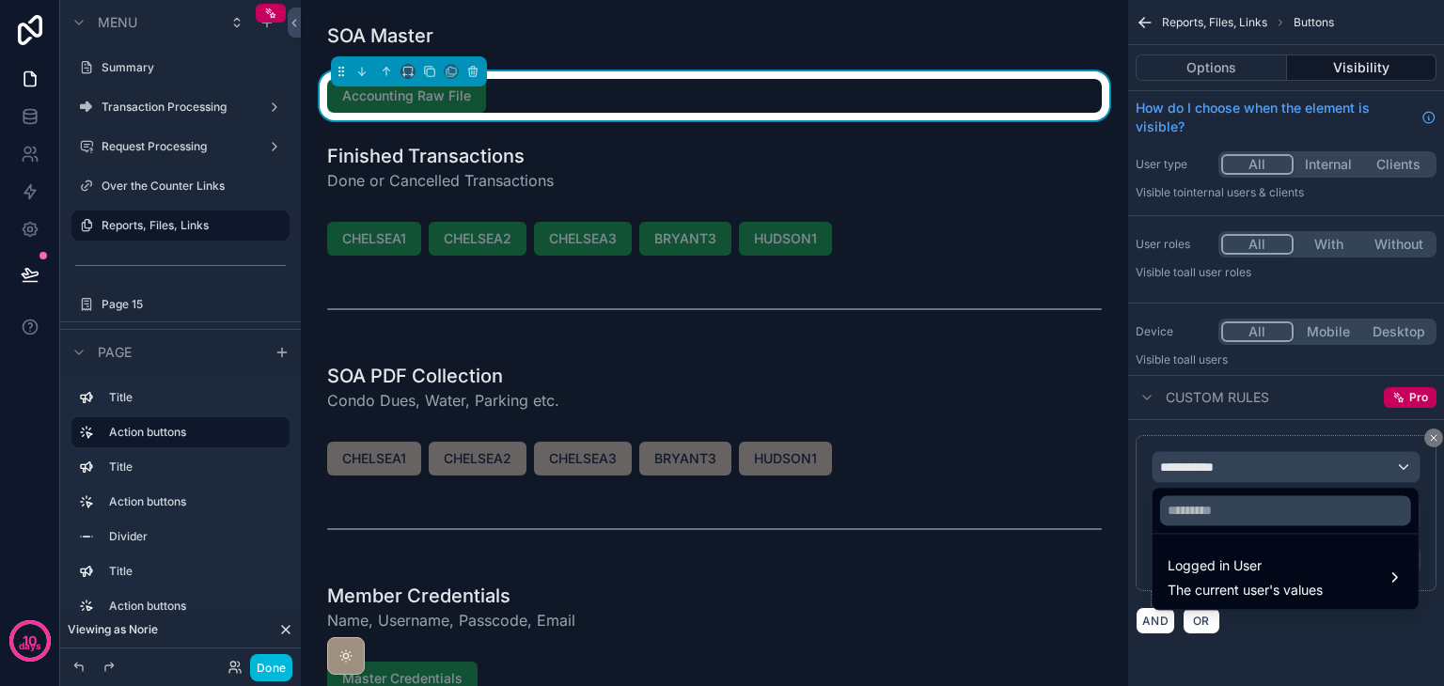
click at [1210, 575] on span "Logged in User" at bounding box center [1245, 566] width 155 height 23
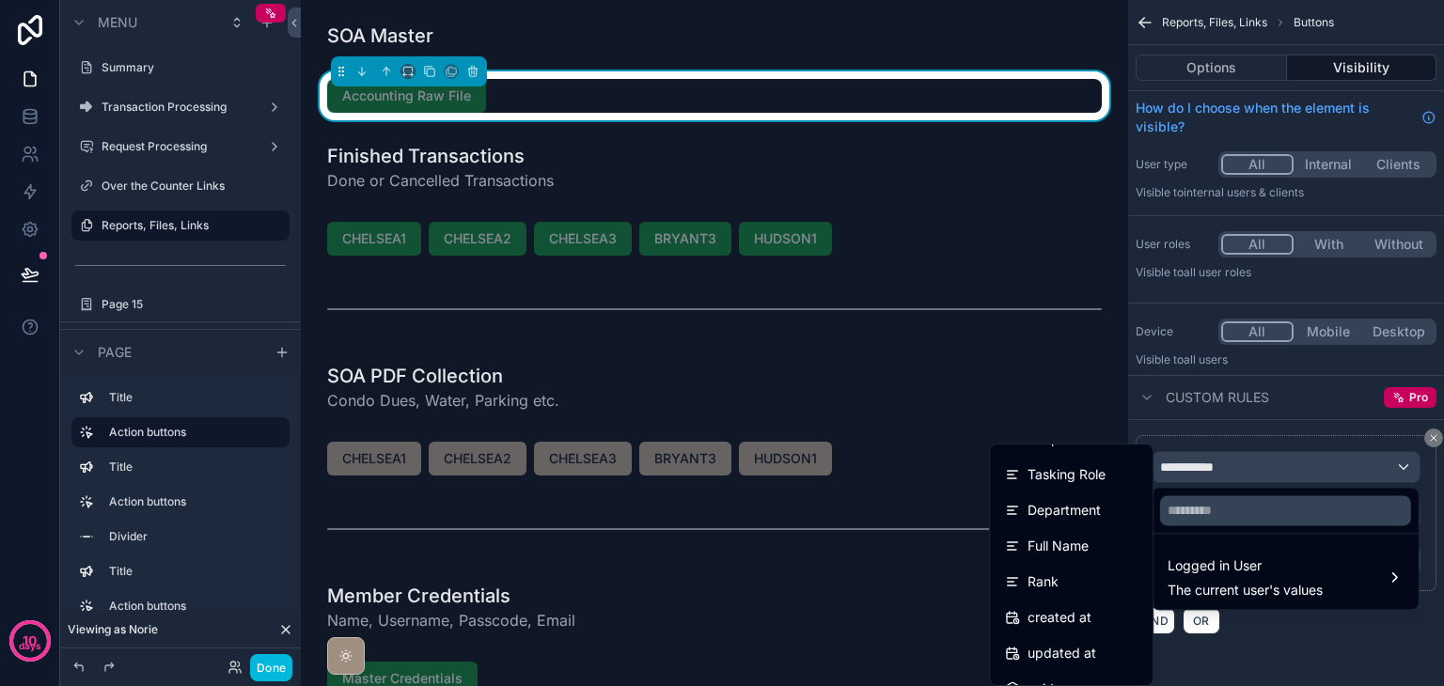
scroll to position [470, 0]
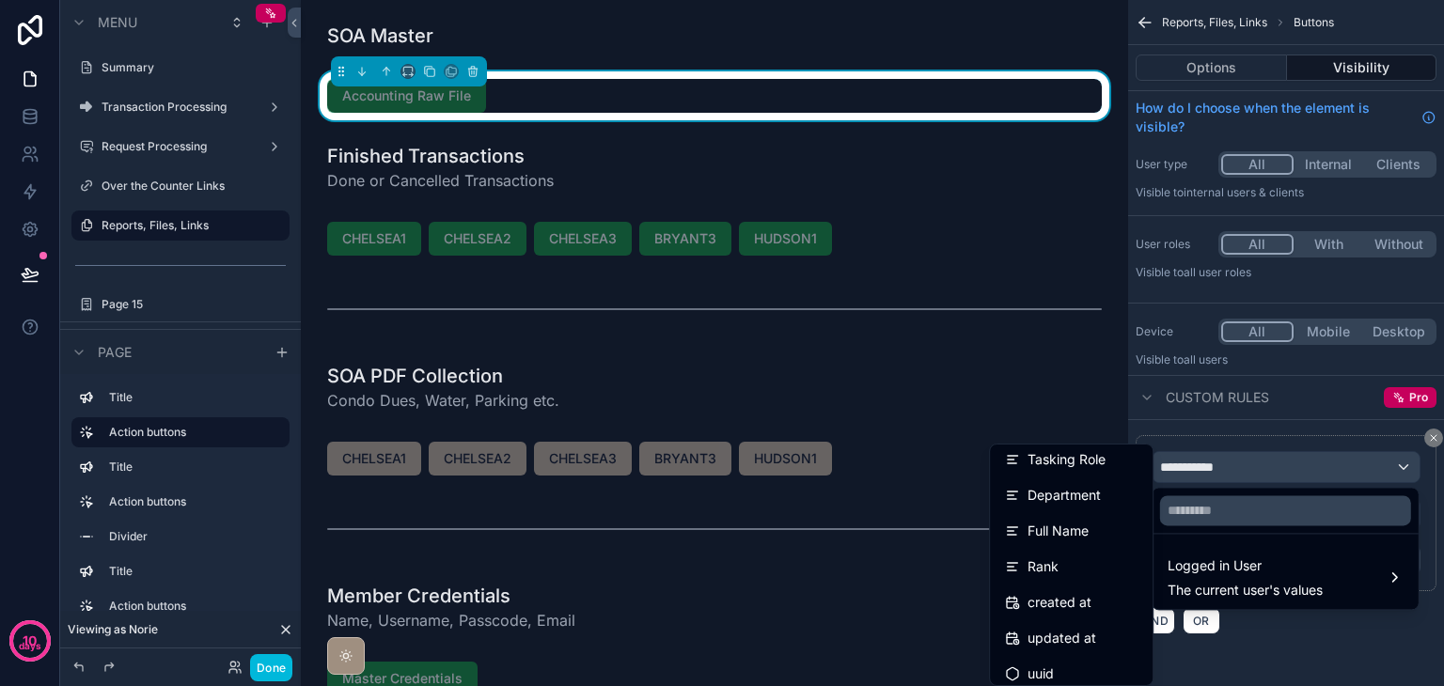
click at [1052, 503] on span "Department" at bounding box center [1064, 495] width 73 height 23
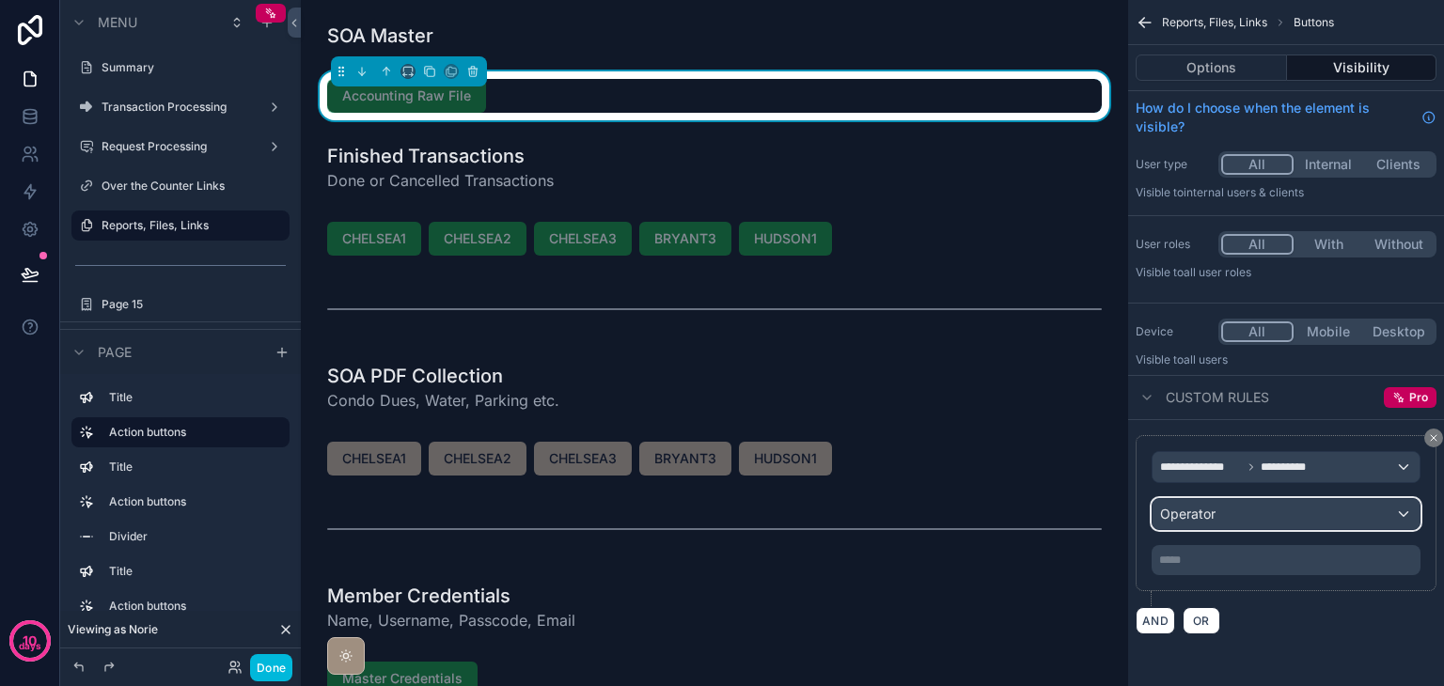
click at [1211, 521] on span "Operator" at bounding box center [1187, 514] width 55 height 19
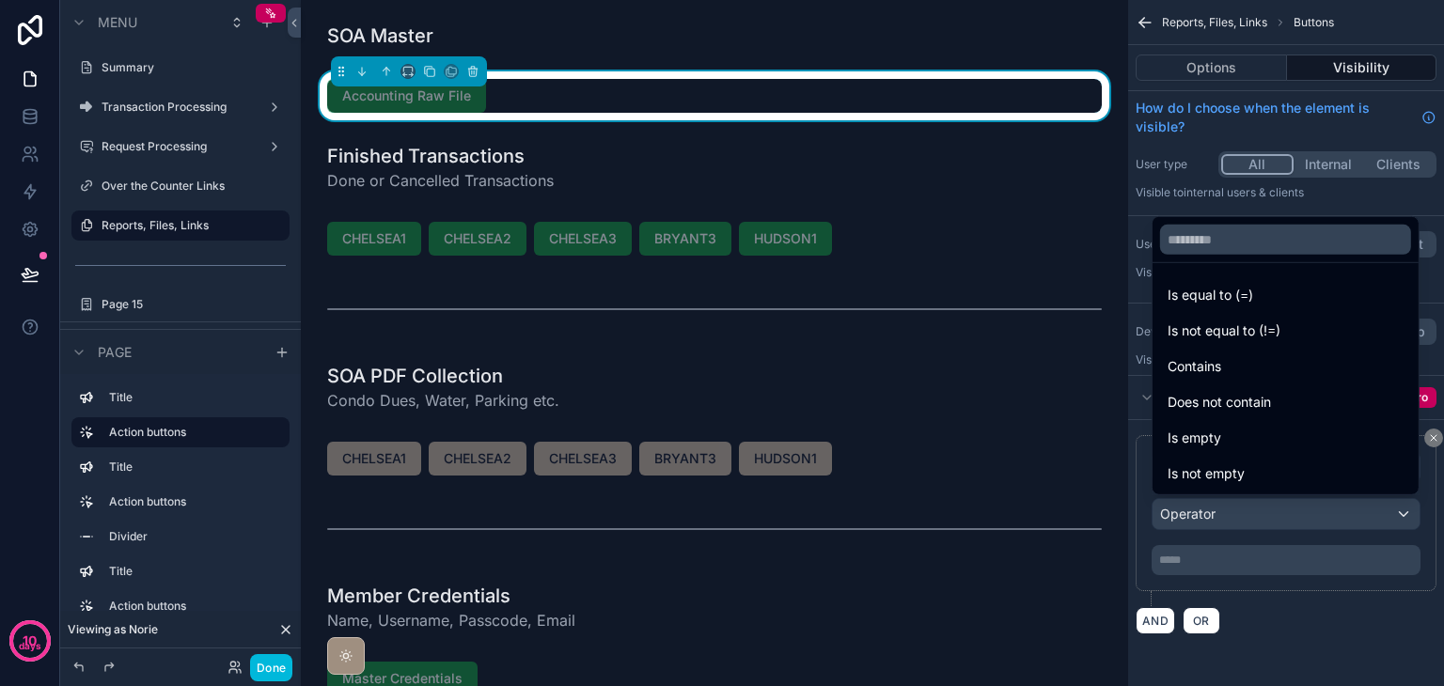
click at [1231, 295] on span "Is equal to (=)" at bounding box center [1211, 295] width 86 height 23
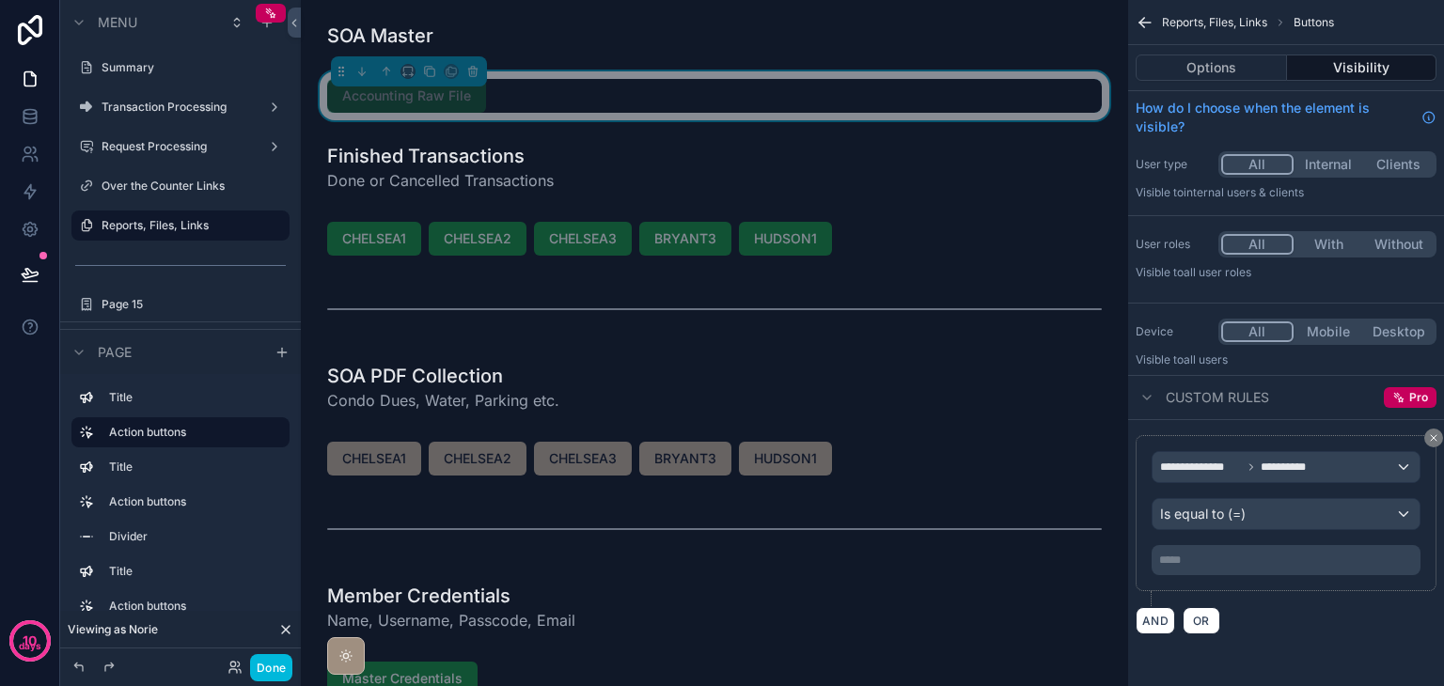
click at [1221, 558] on p "***** ﻿" at bounding box center [1288, 560] width 258 height 15
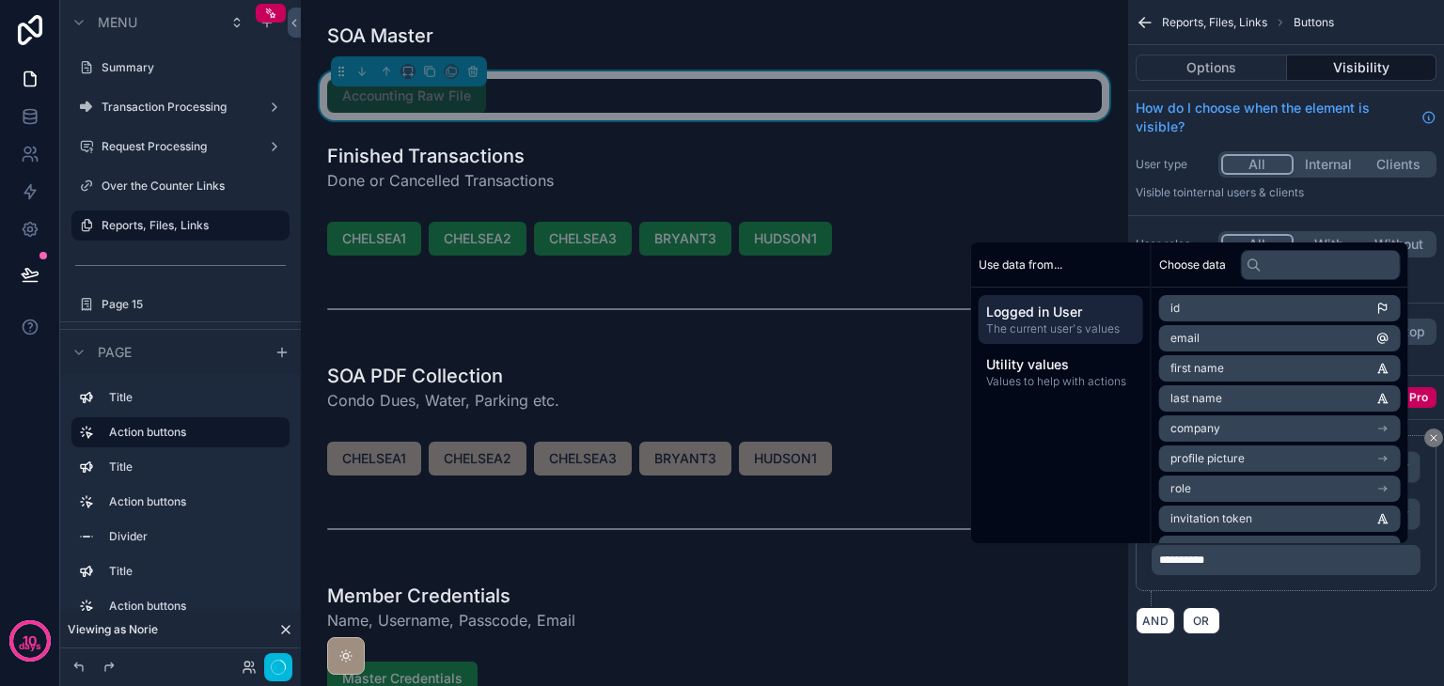
click at [1325, 629] on div "AND OR" at bounding box center [1286, 620] width 301 height 28
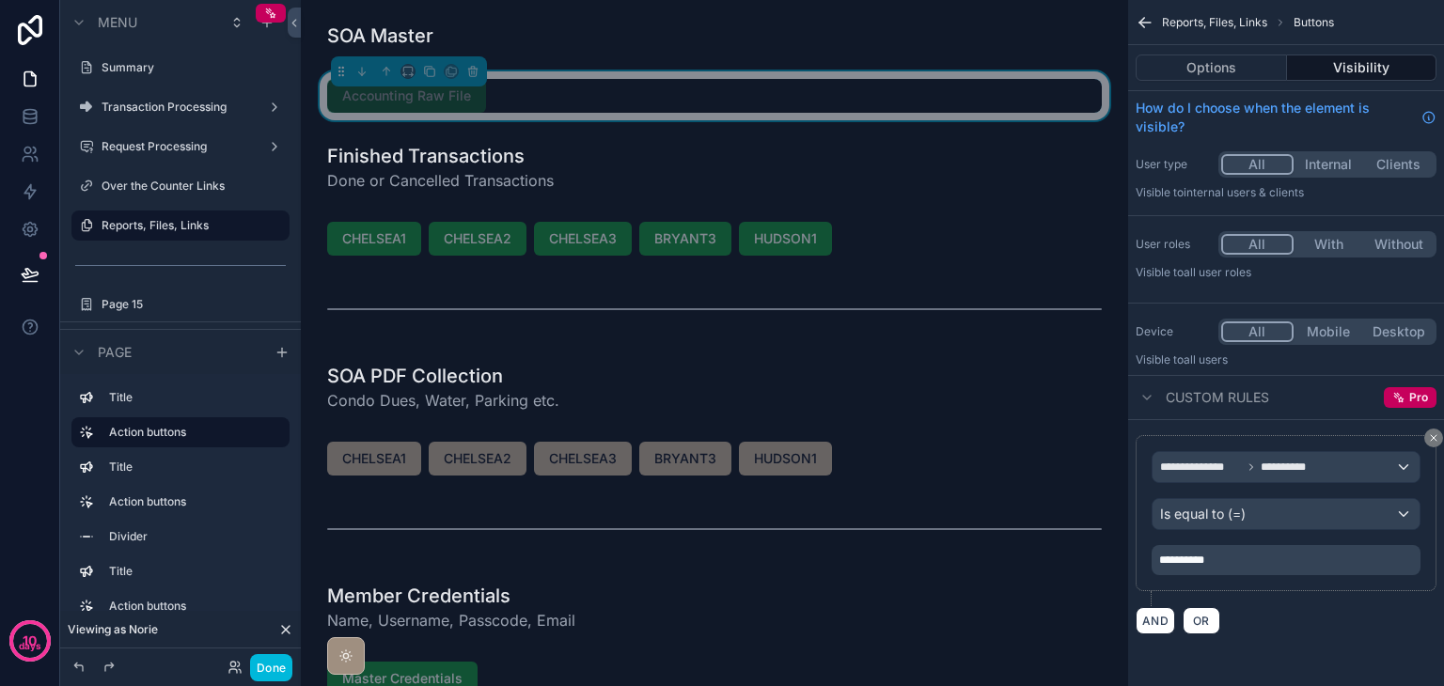
click at [449, 42] on div "scrollable content" at bounding box center [714, 35] width 797 height 41
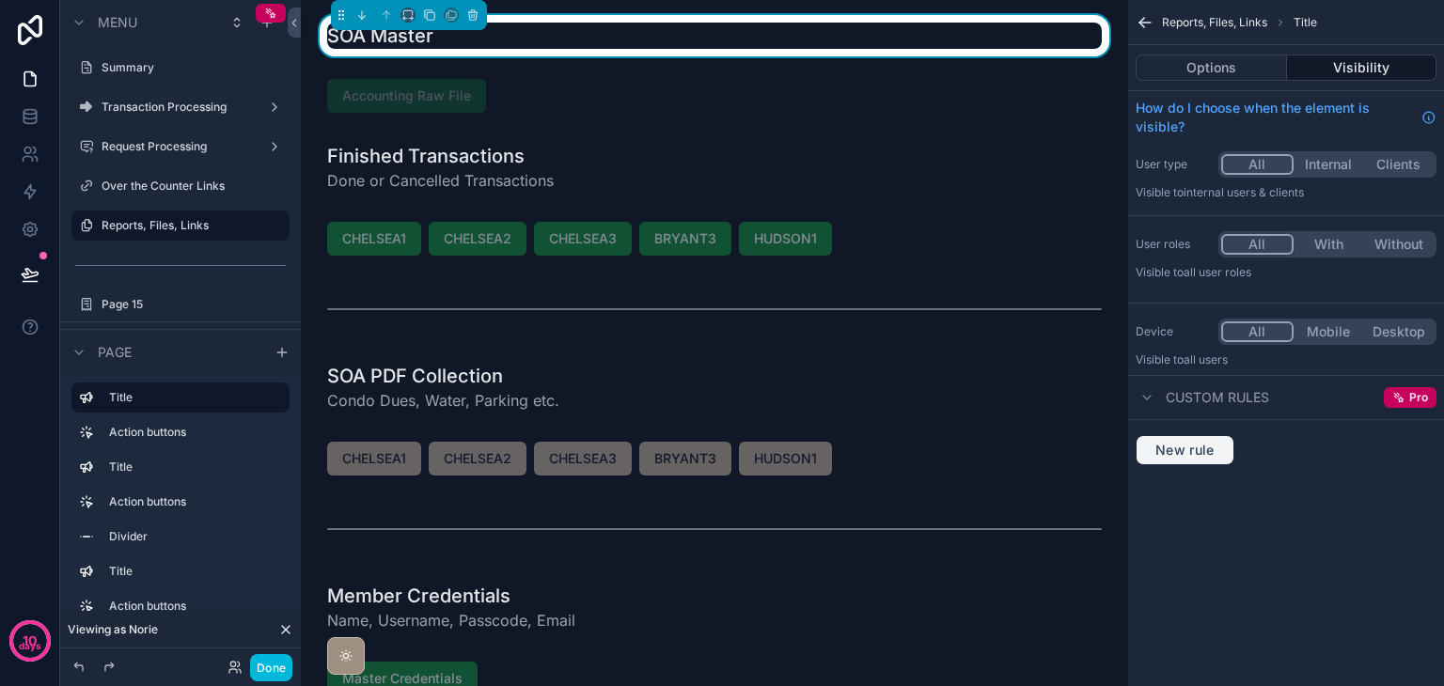
click at [1174, 449] on span "New rule" at bounding box center [1185, 450] width 74 height 17
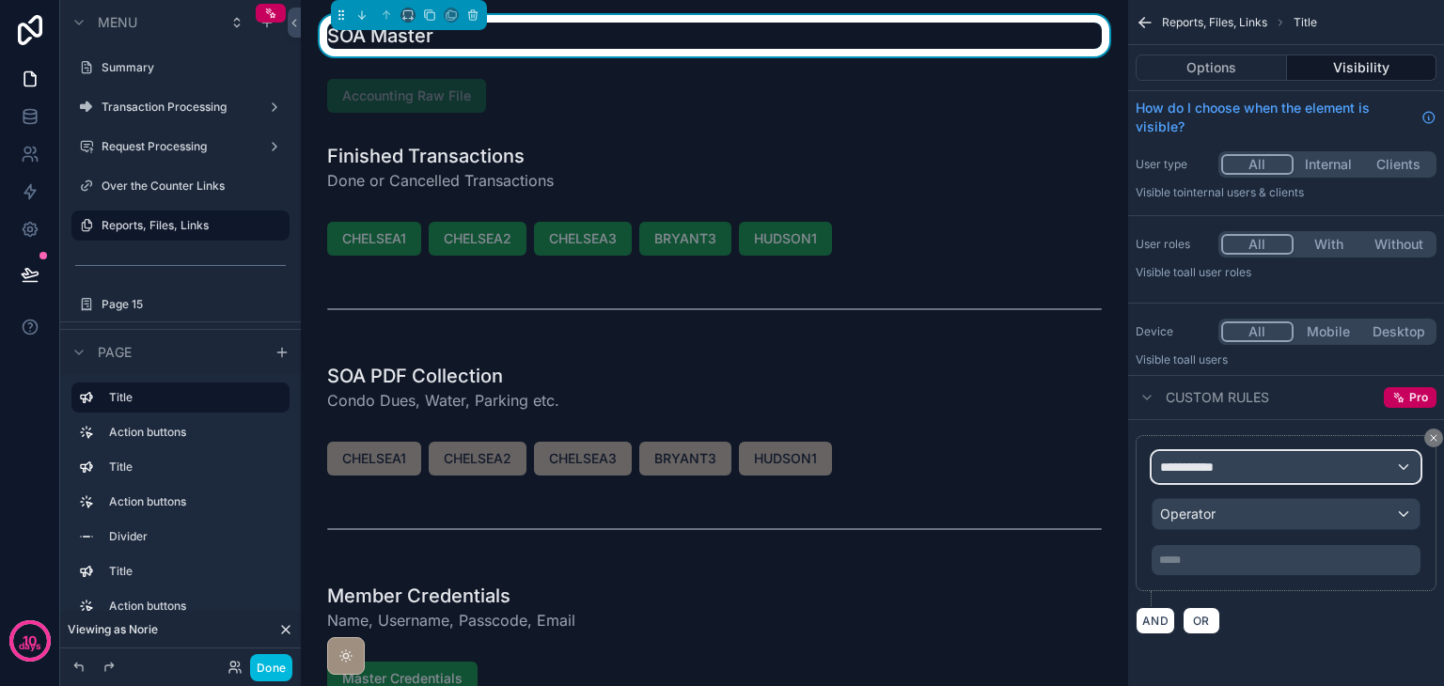
click at [1276, 476] on div "**********" at bounding box center [1286, 467] width 267 height 30
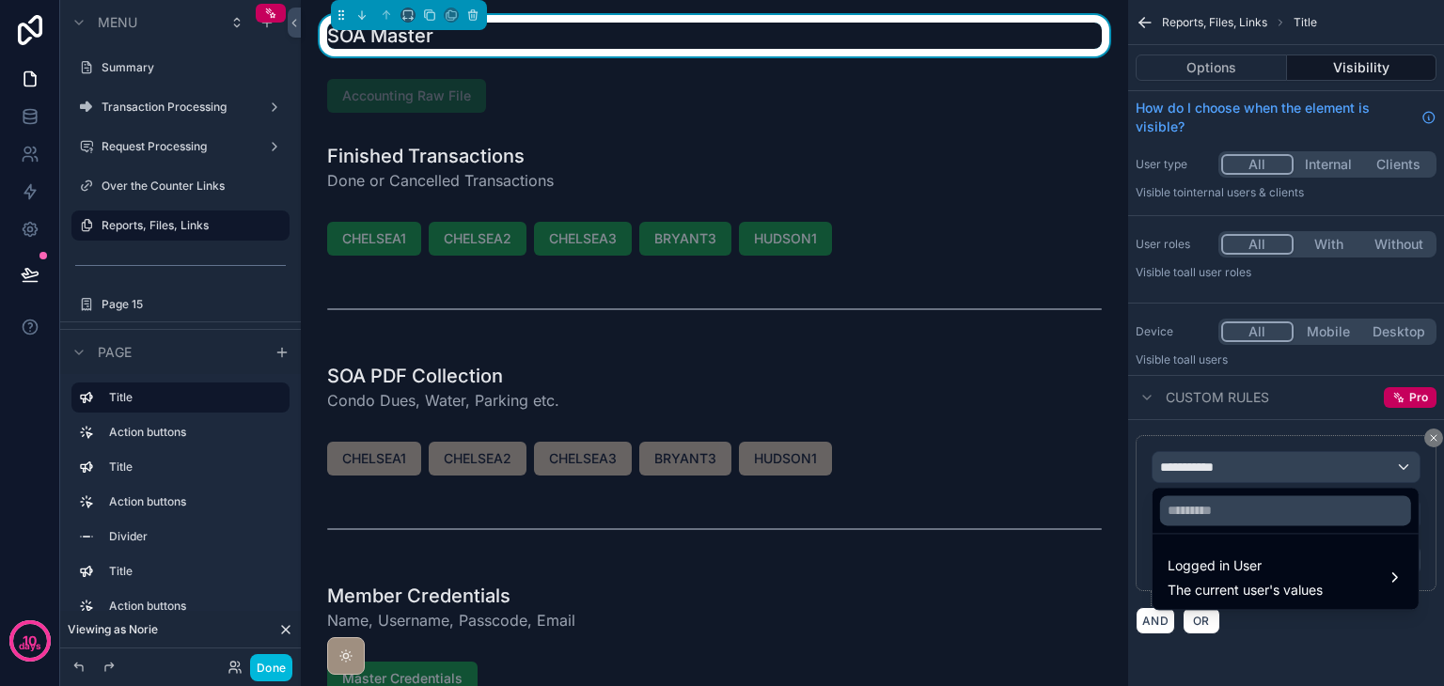
click at [1267, 568] on span "Logged in User" at bounding box center [1245, 566] width 155 height 23
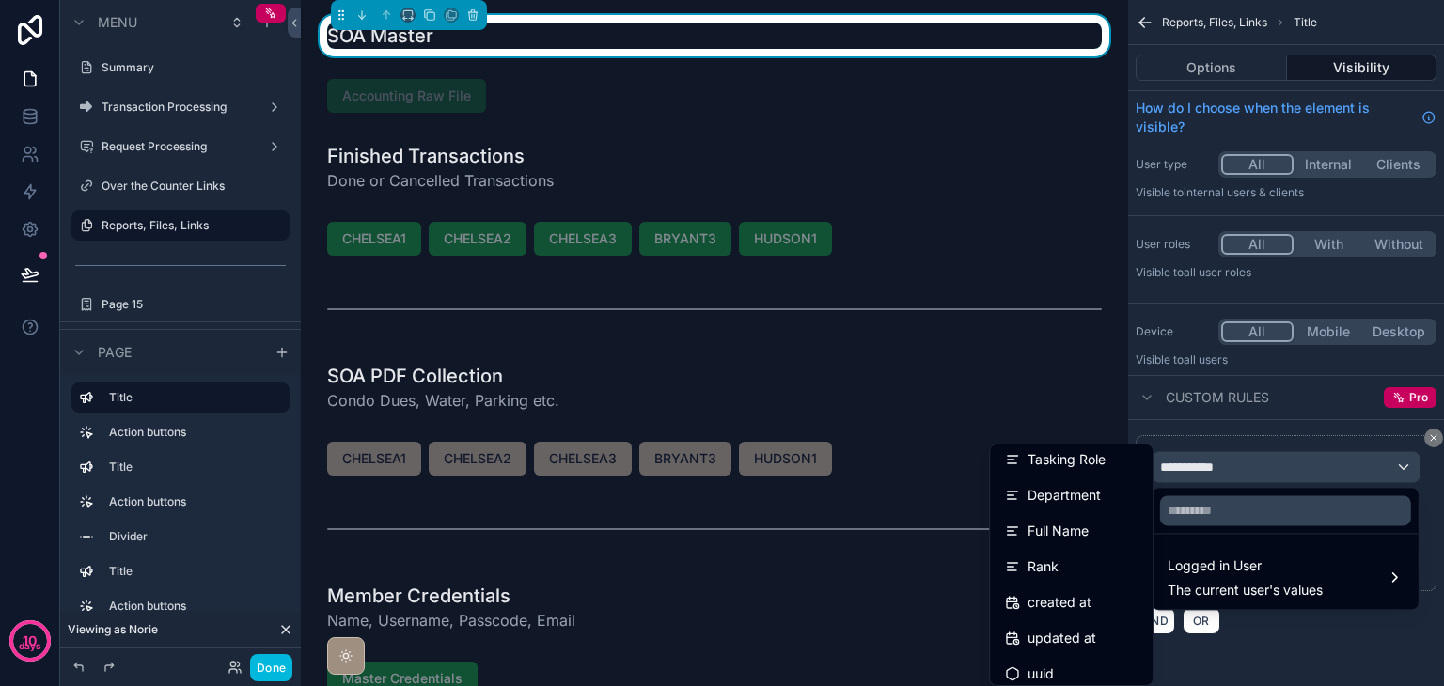
click at [1073, 498] on span "Department" at bounding box center [1064, 495] width 73 height 23
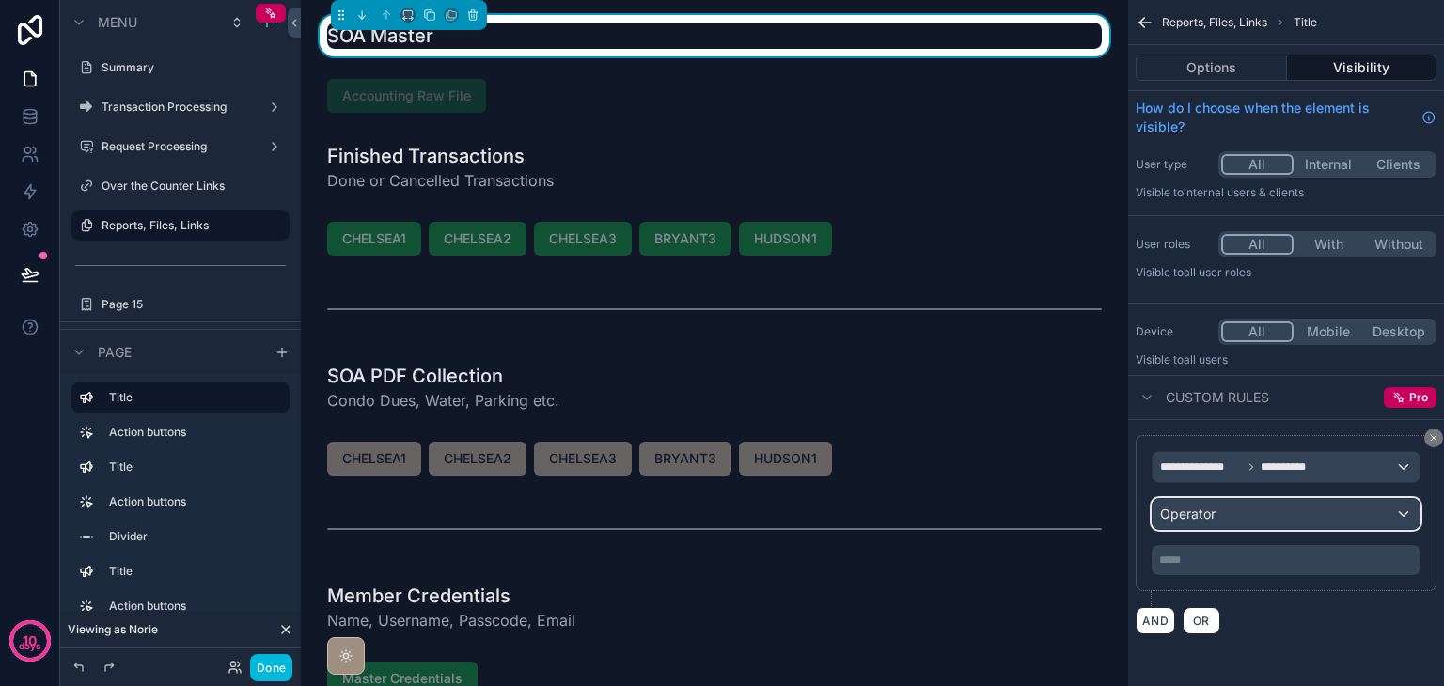
click at [1179, 507] on span "Operator" at bounding box center [1187, 514] width 55 height 16
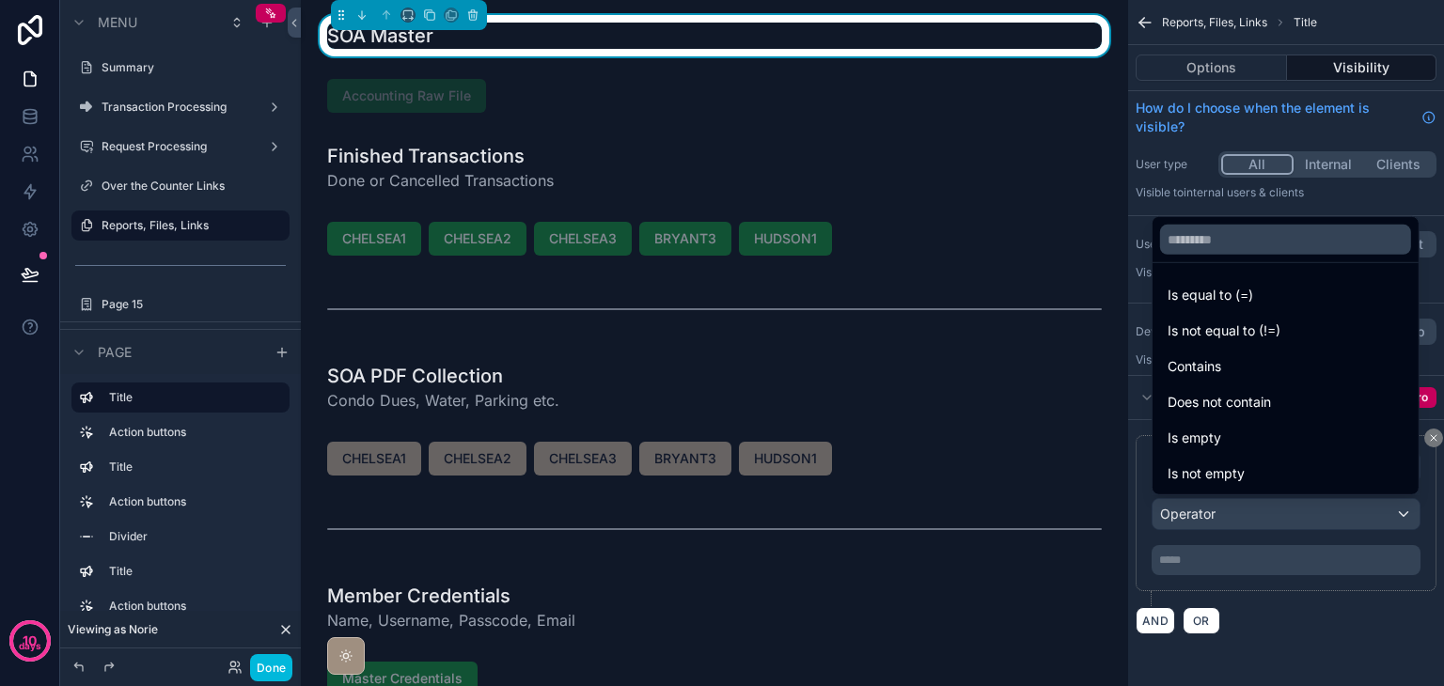
click at [1208, 289] on span "Is equal to (=)" at bounding box center [1211, 295] width 86 height 23
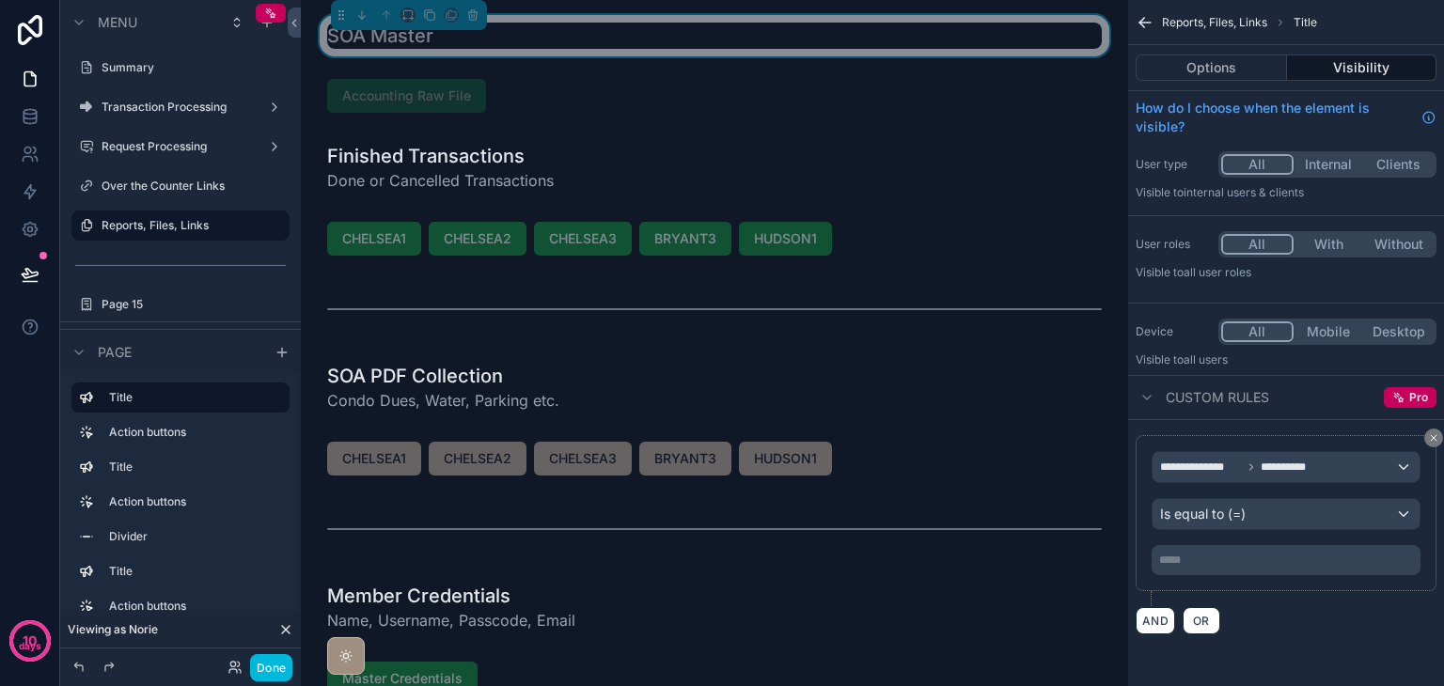
click at [1211, 561] on p "***** ﻿" at bounding box center [1288, 560] width 258 height 15
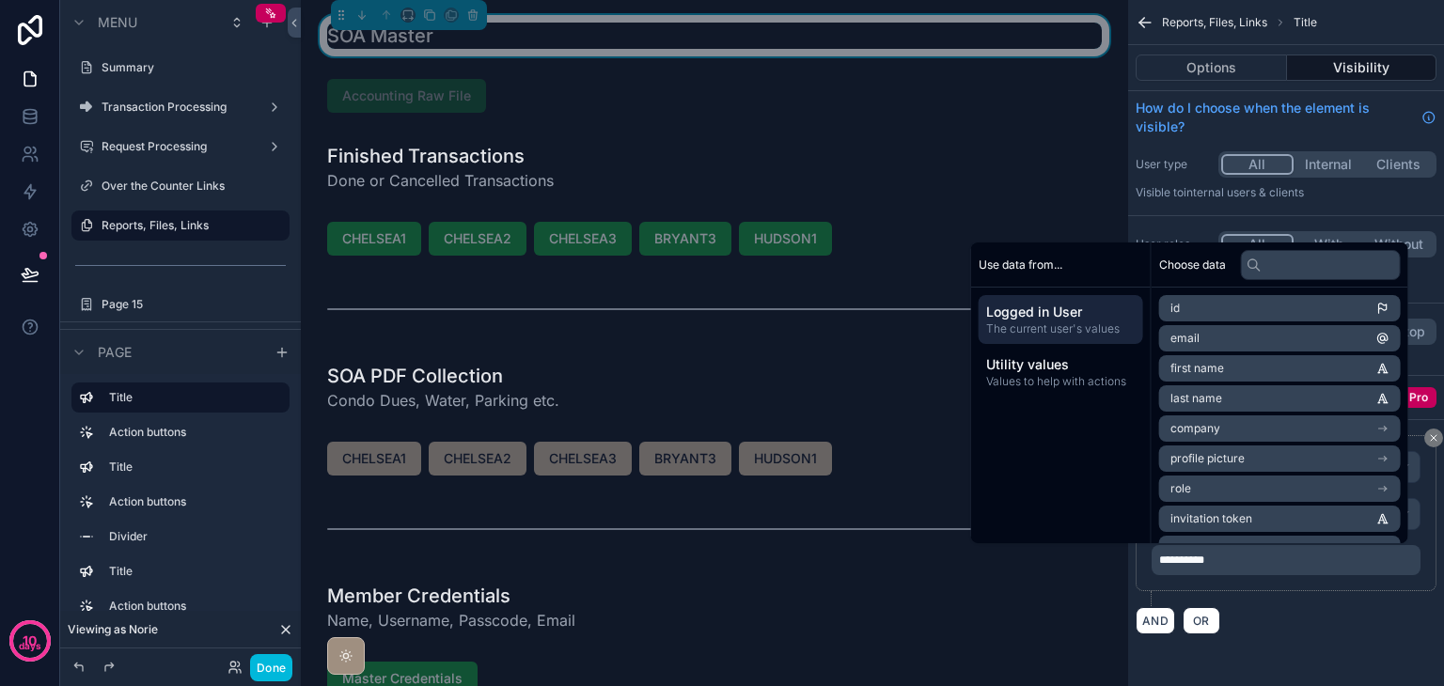
click at [1292, 617] on div "AND OR" at bounding box center [1286, 620] width 301 height 28
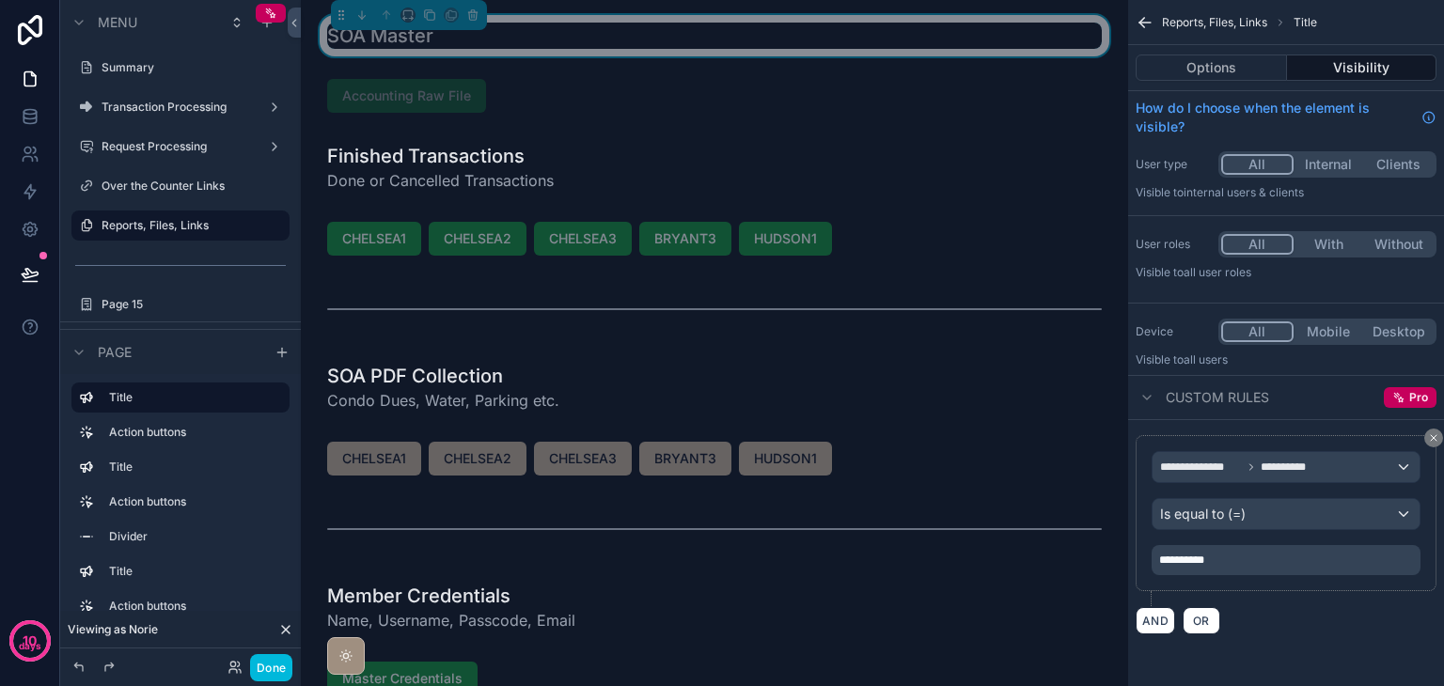
click at [268, 656] on button "Done" at bounding box center [271, 667] width 42 height 27
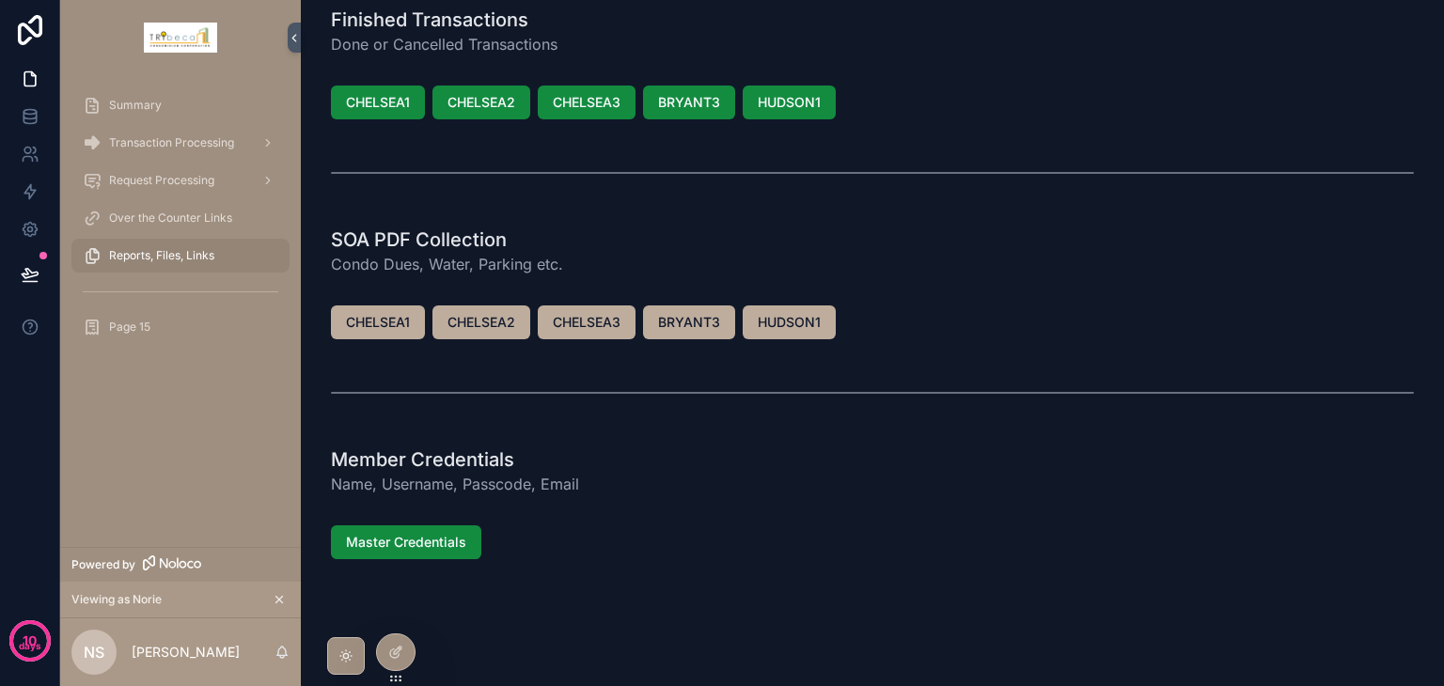
scroll to position [0, 0]
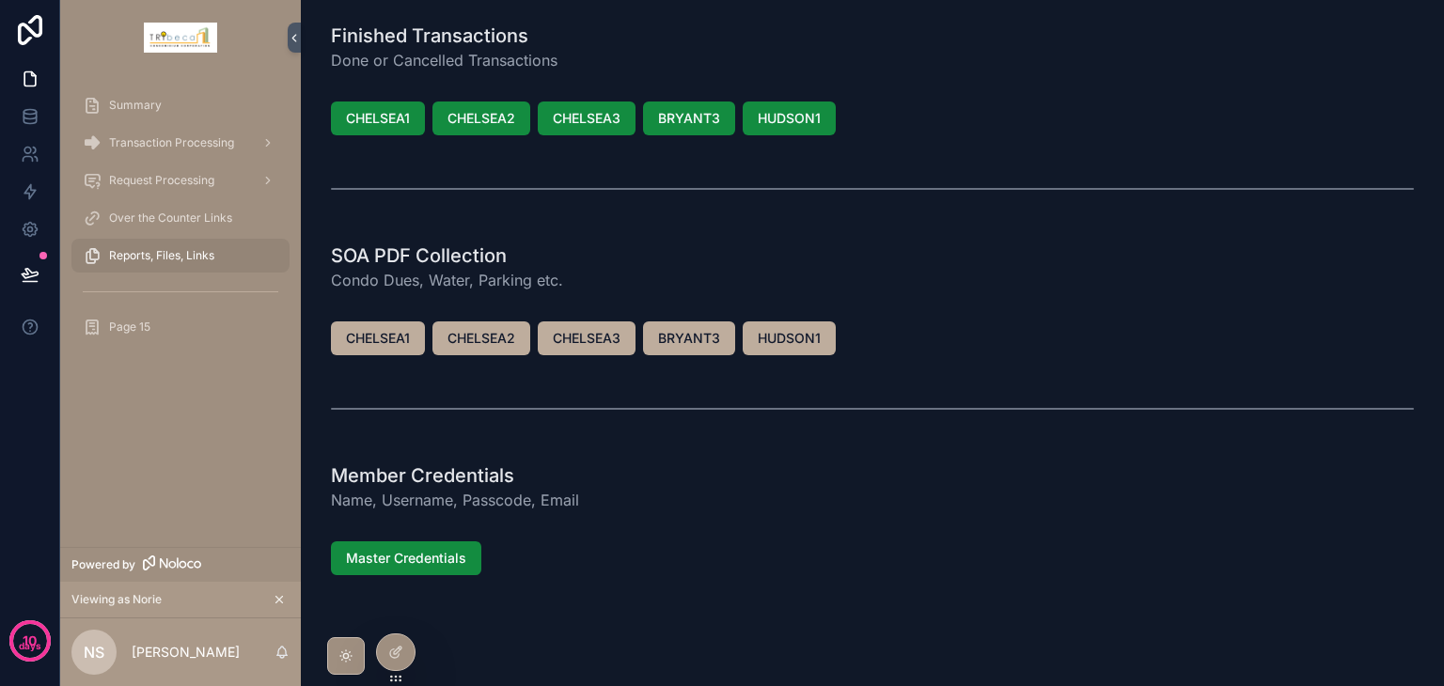
click at [388, 643] on div at bounding box center [396, 653] width 38 height 36
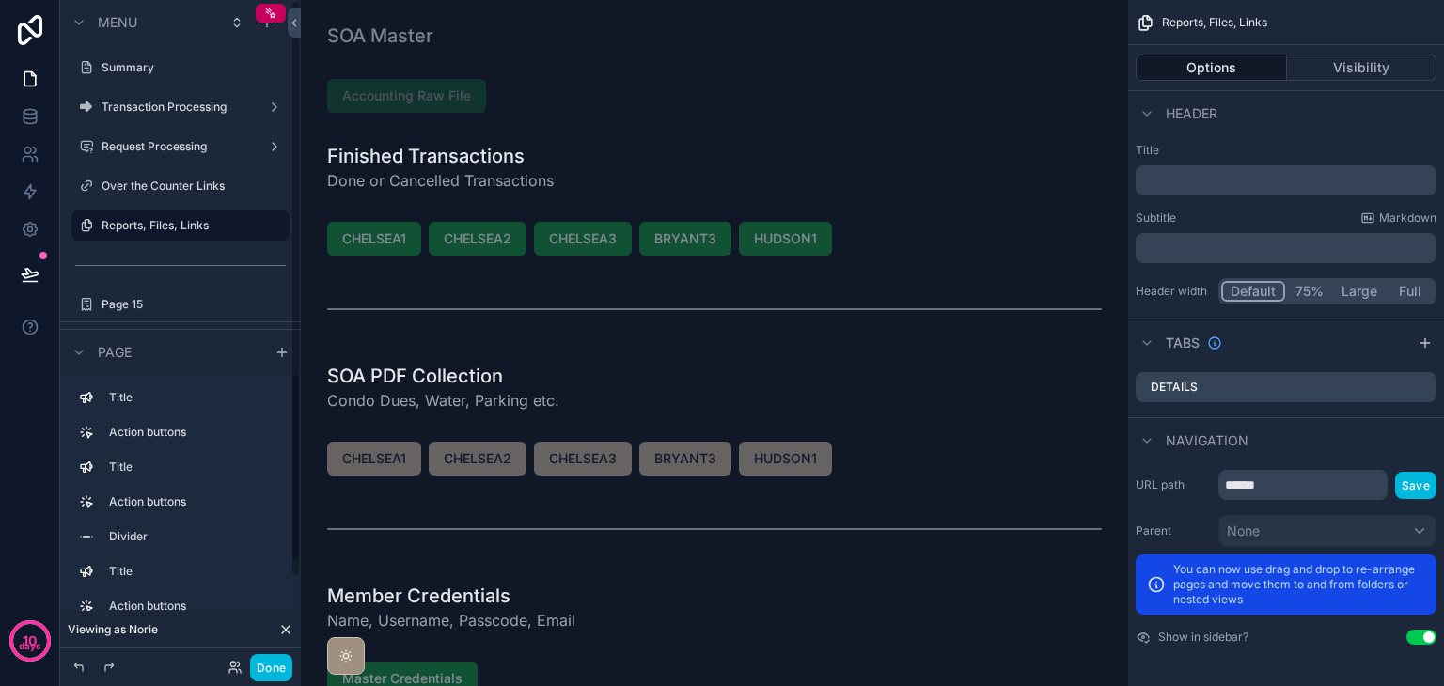
click at [184, 112] on label "Transaction Processing" at bounding box center [177, 107] width 150 height 15
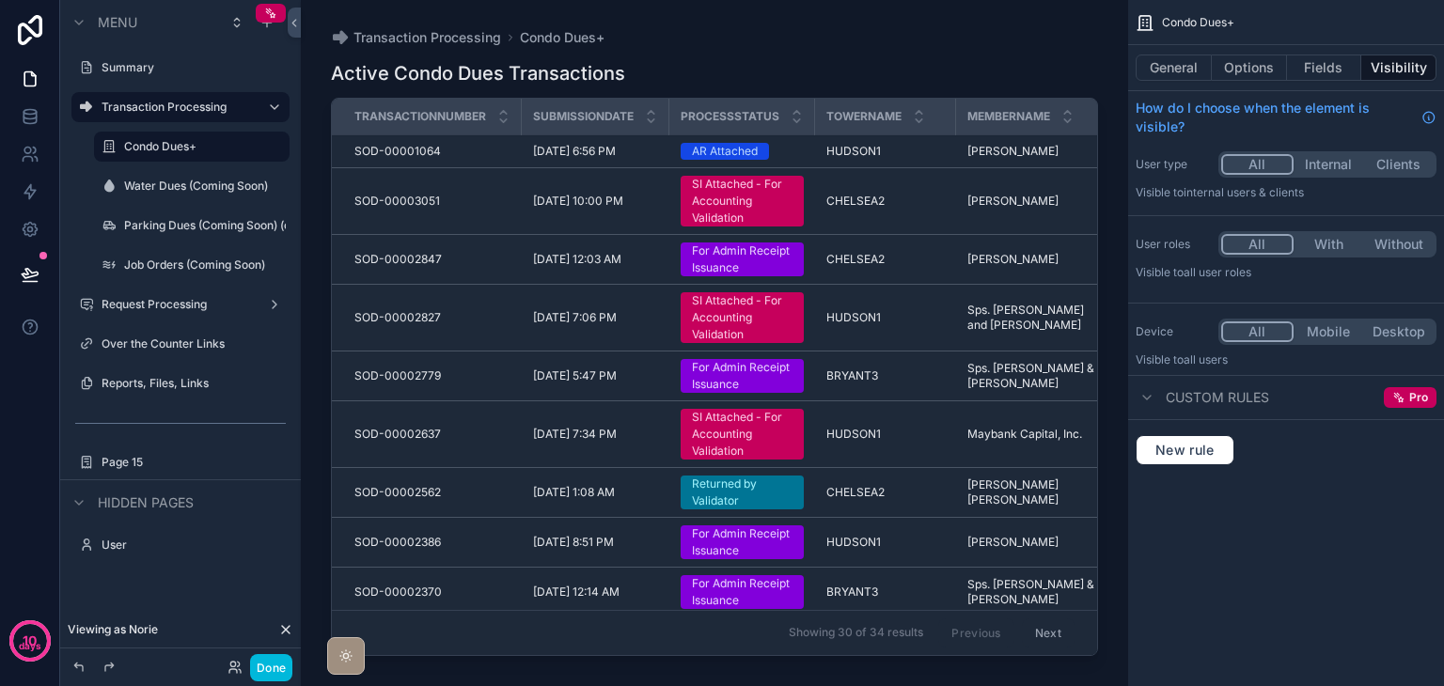
click at [1301, 69] on button "Fields" at bounding box center [1324, 68] width 75 height 26
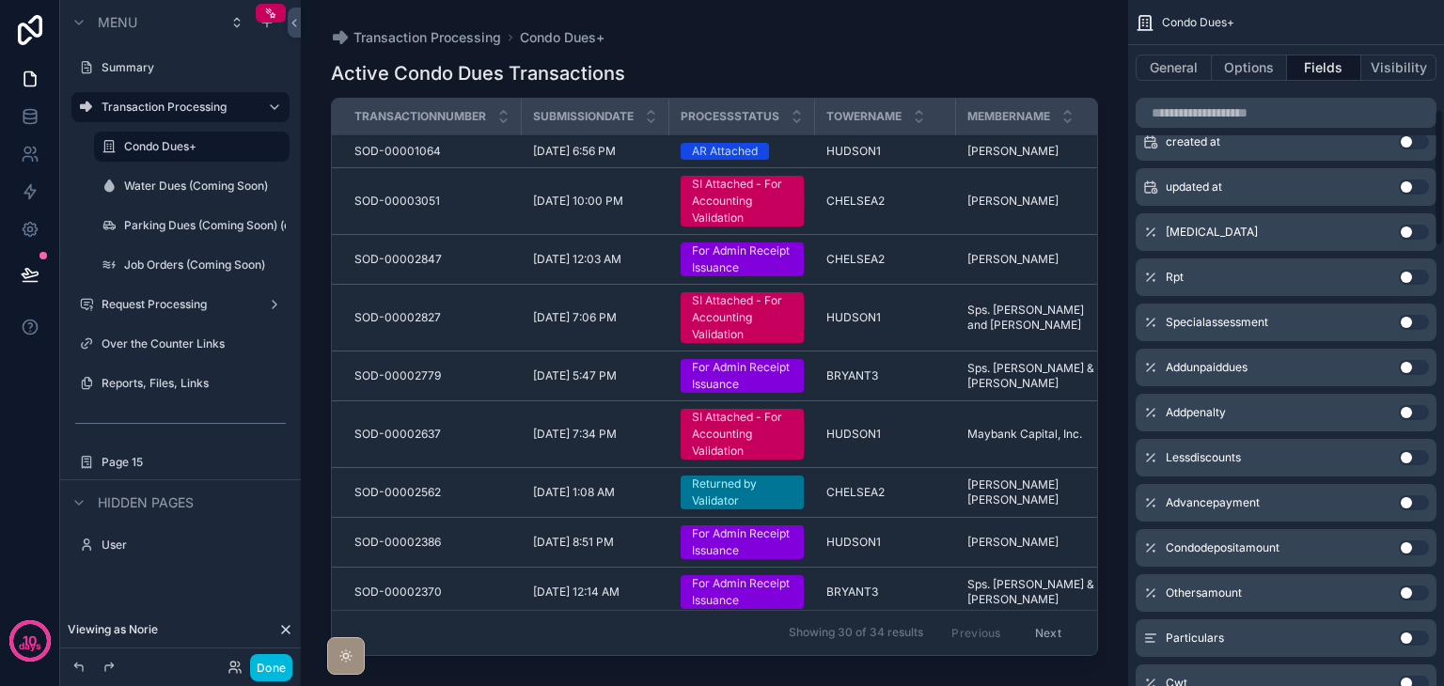
scroll to position [846, 0]
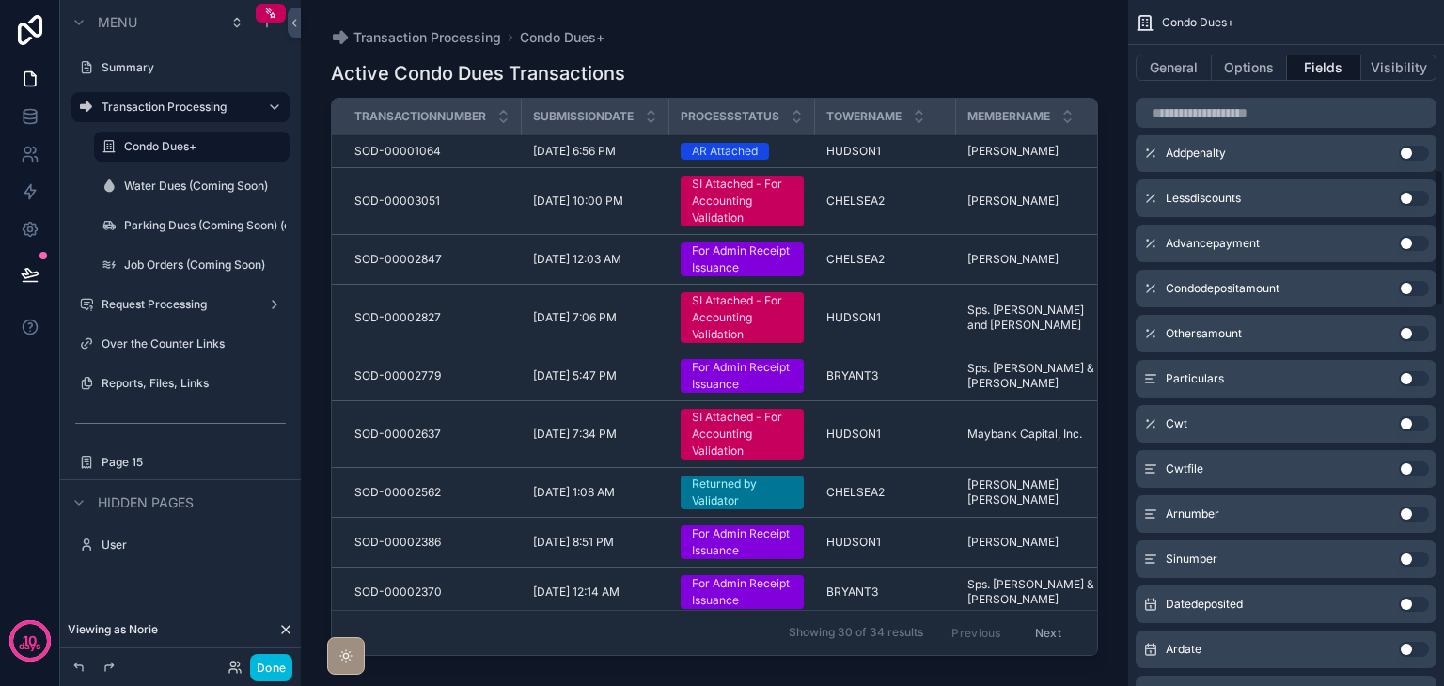
click at [1245, 67] on button "Options" at bounding box center [1249, 68] width 75 height 26
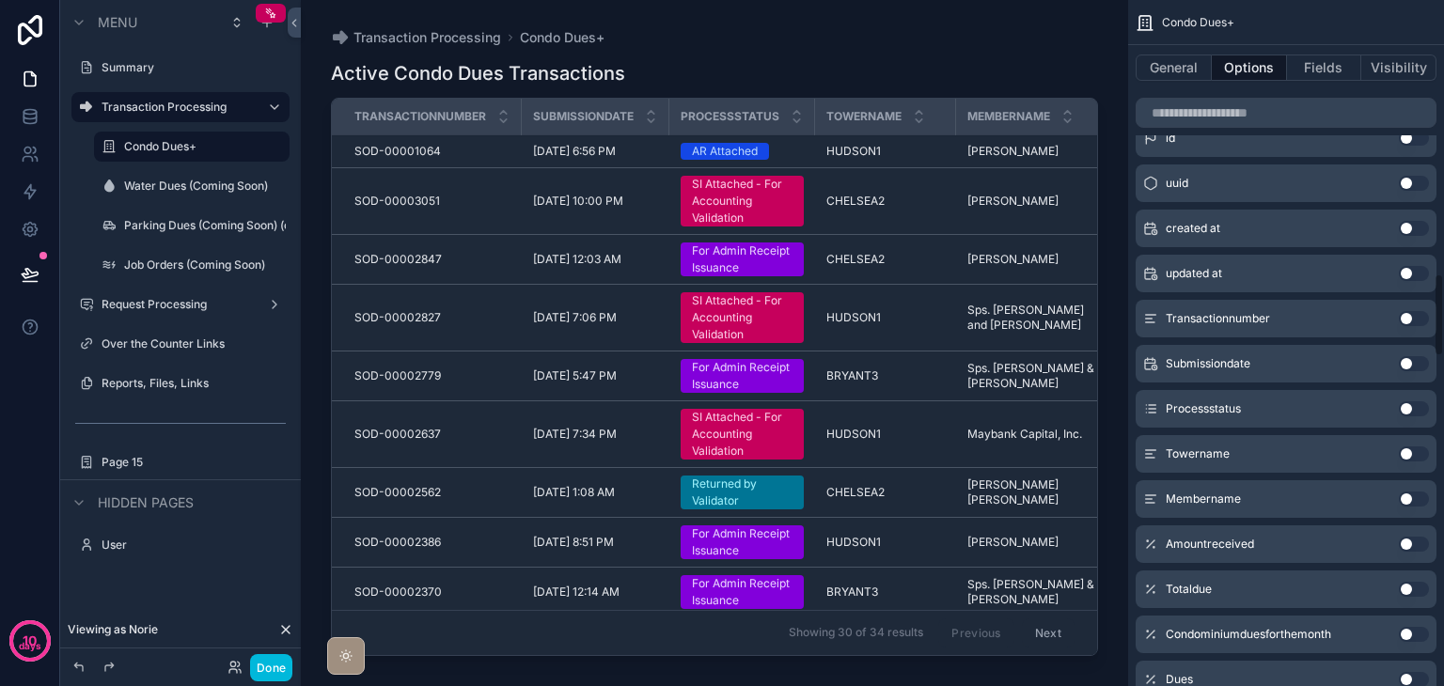
scroll to position [2351, 0]
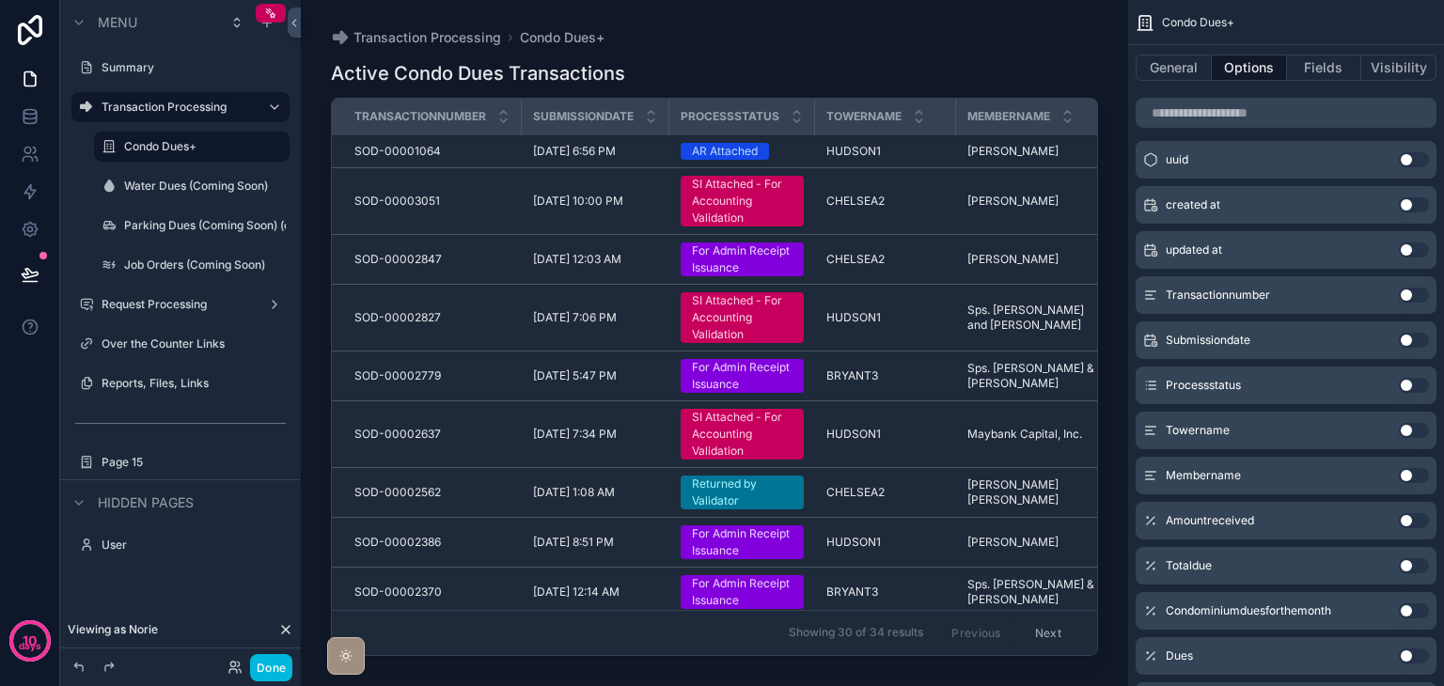
click at [1410, 423] on button "Use setting" at bounding box center [1414, 430] width 30 height 15
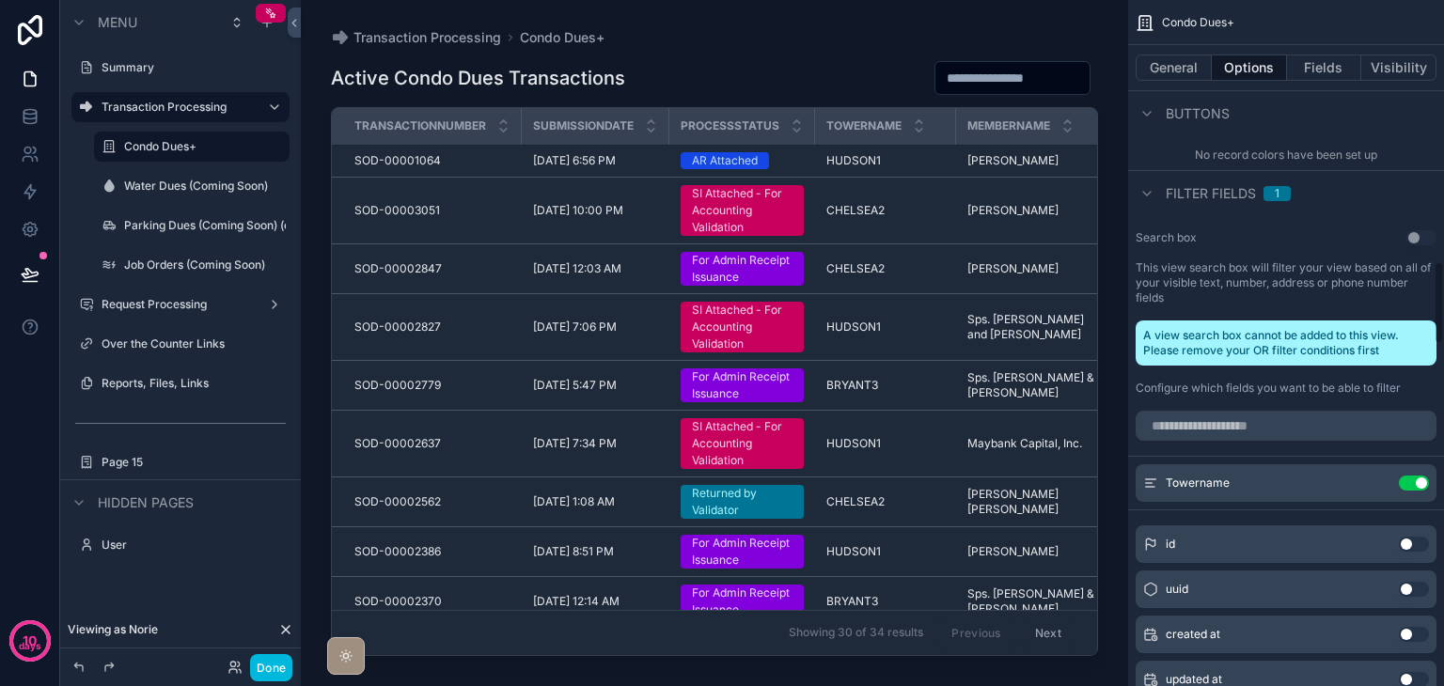
scroll to position [1975, 0]
click at [29, 113] on icon at bounding box center [30, 116] width 19 height 19
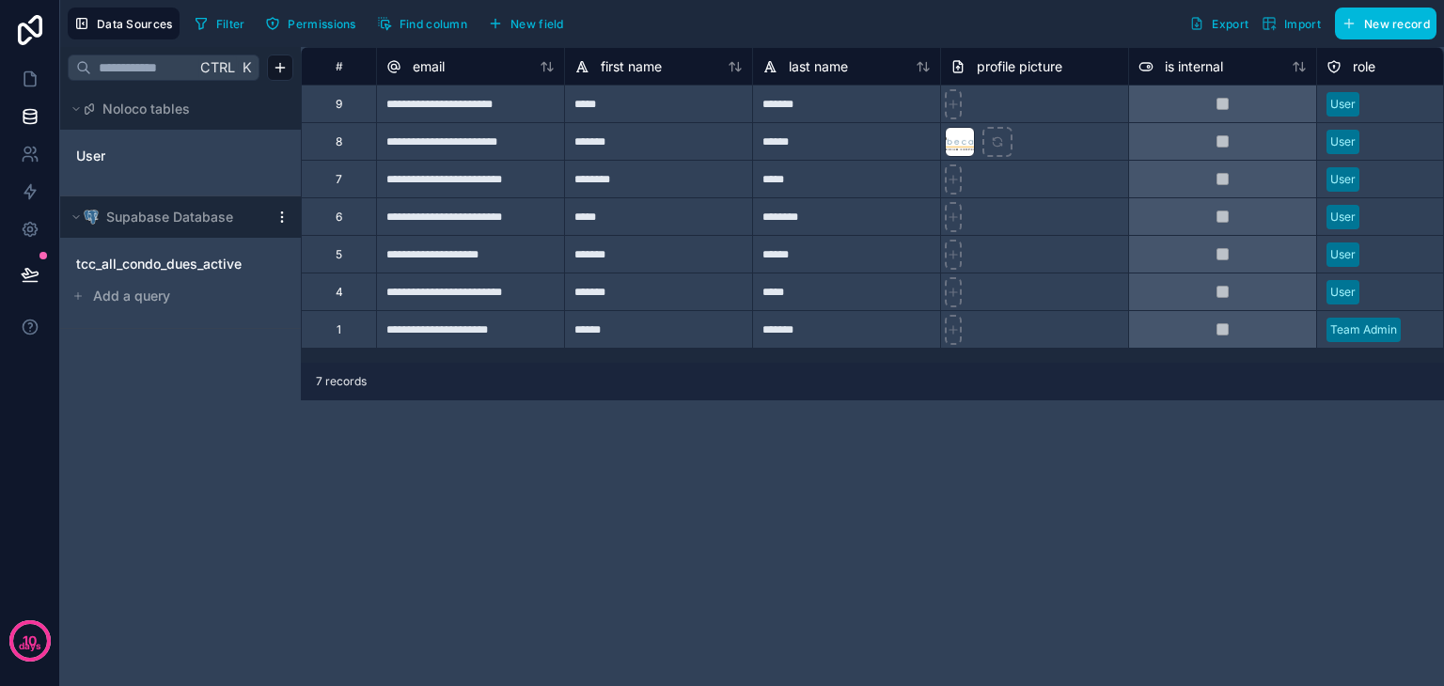
click at [169, 258] on span "tcc_all_condo_dues_active" at bounding box center [158, 264] width 165 height 19
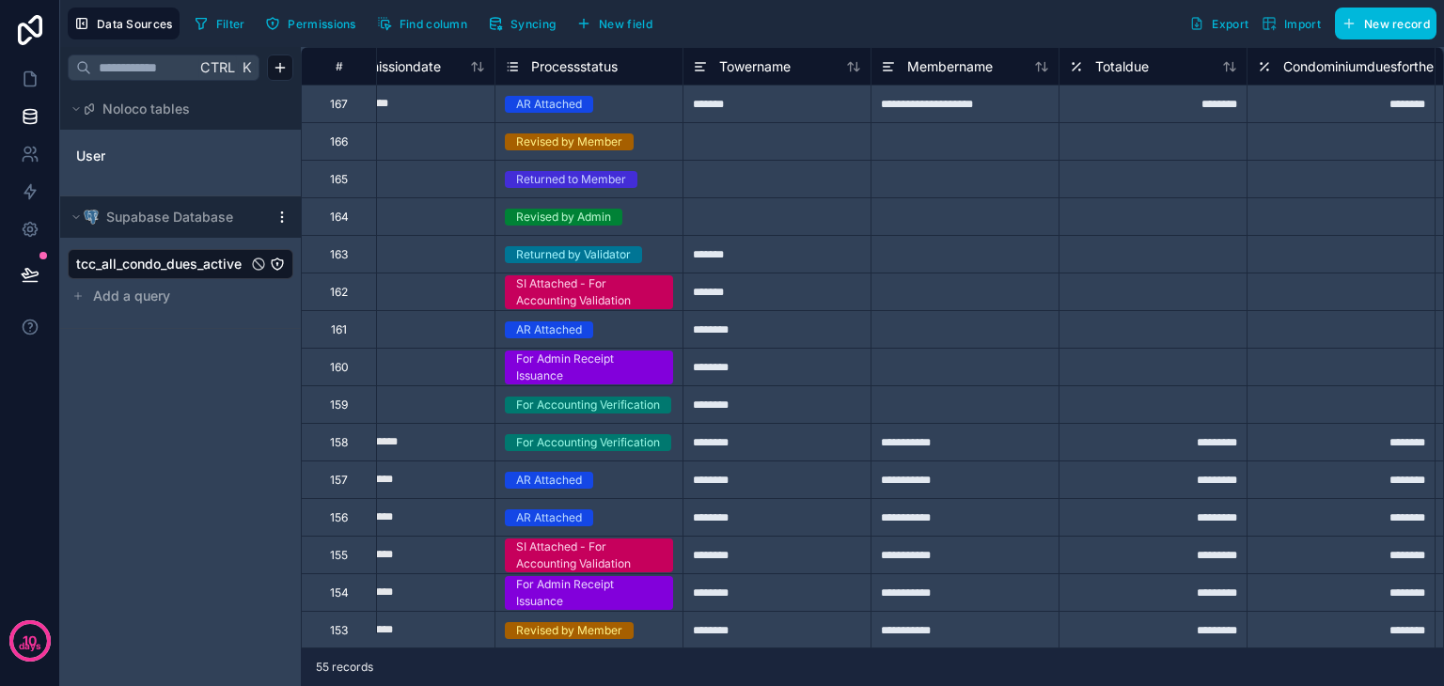
scroll to position [0, 473]
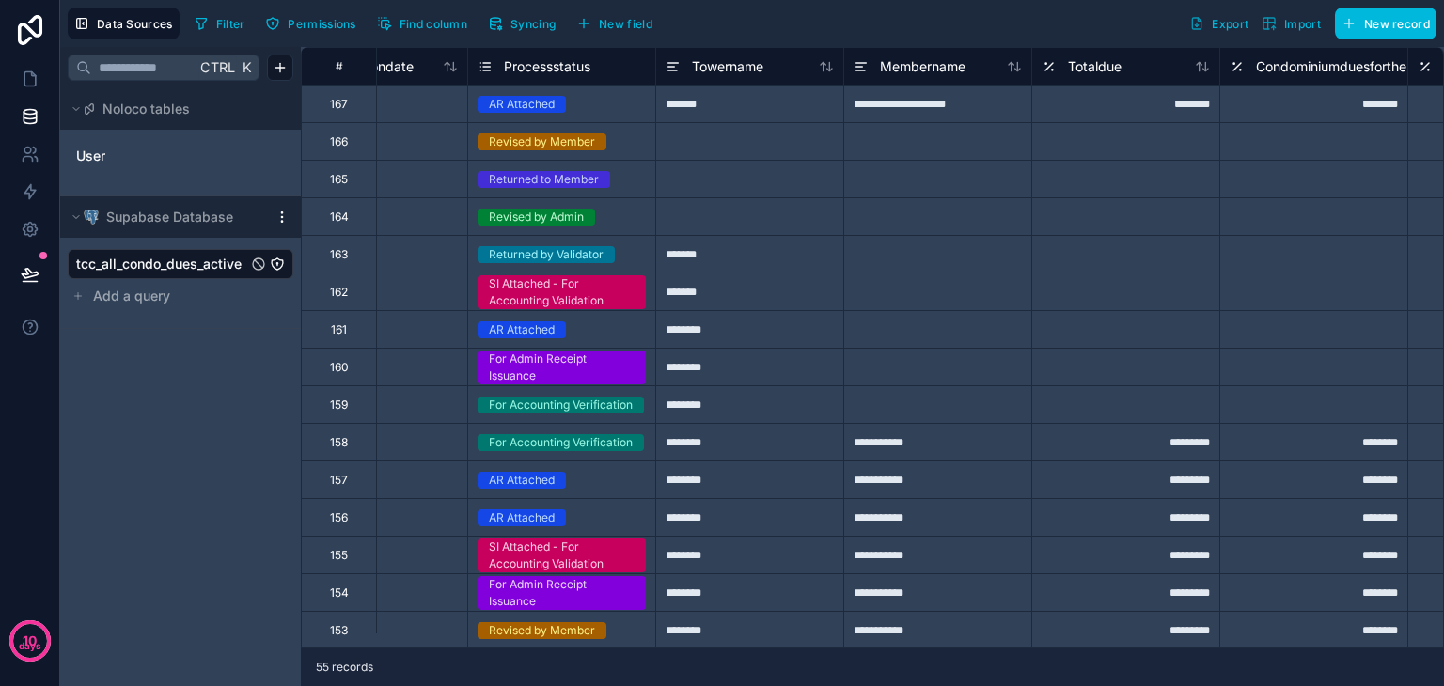
click at [675, 64] on icon at bounding box center [673, 66] width 15 height 23
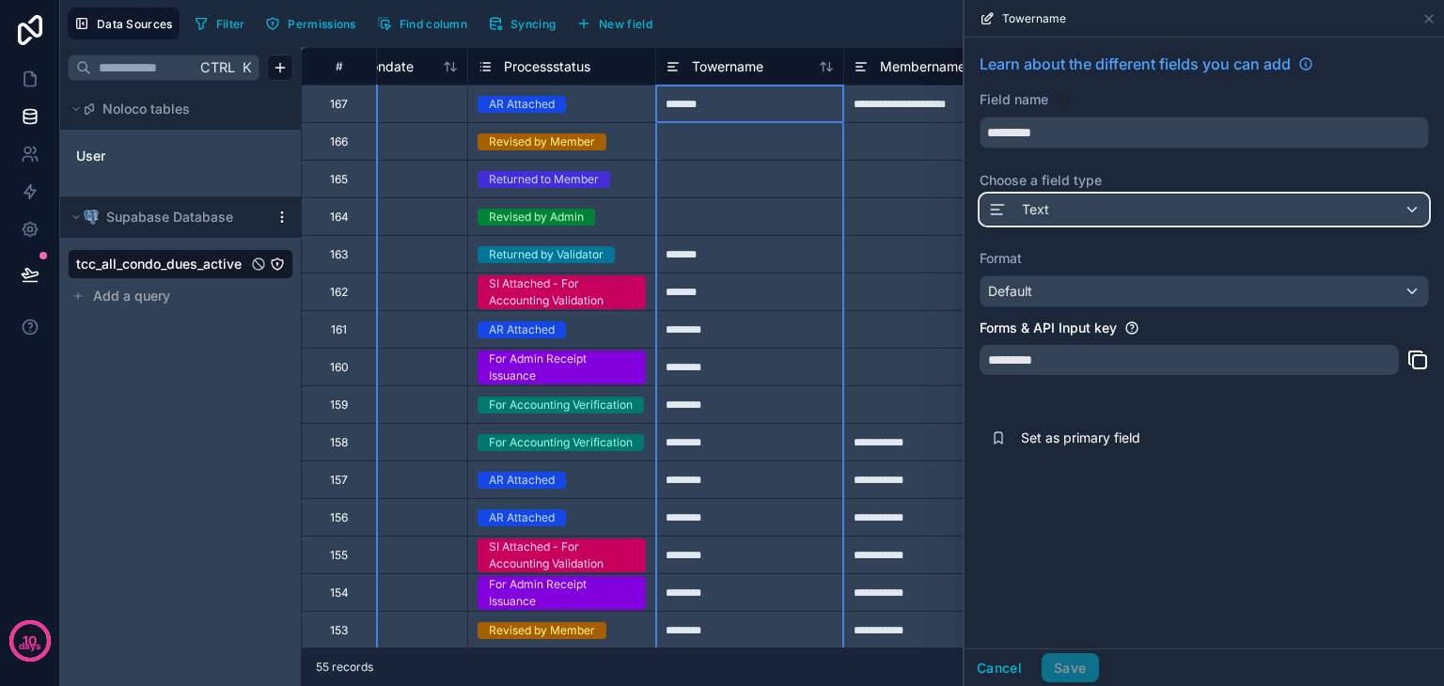
click at [1112, 208] on div "Text" at bounding box center [1205, 210] width 448 height 30
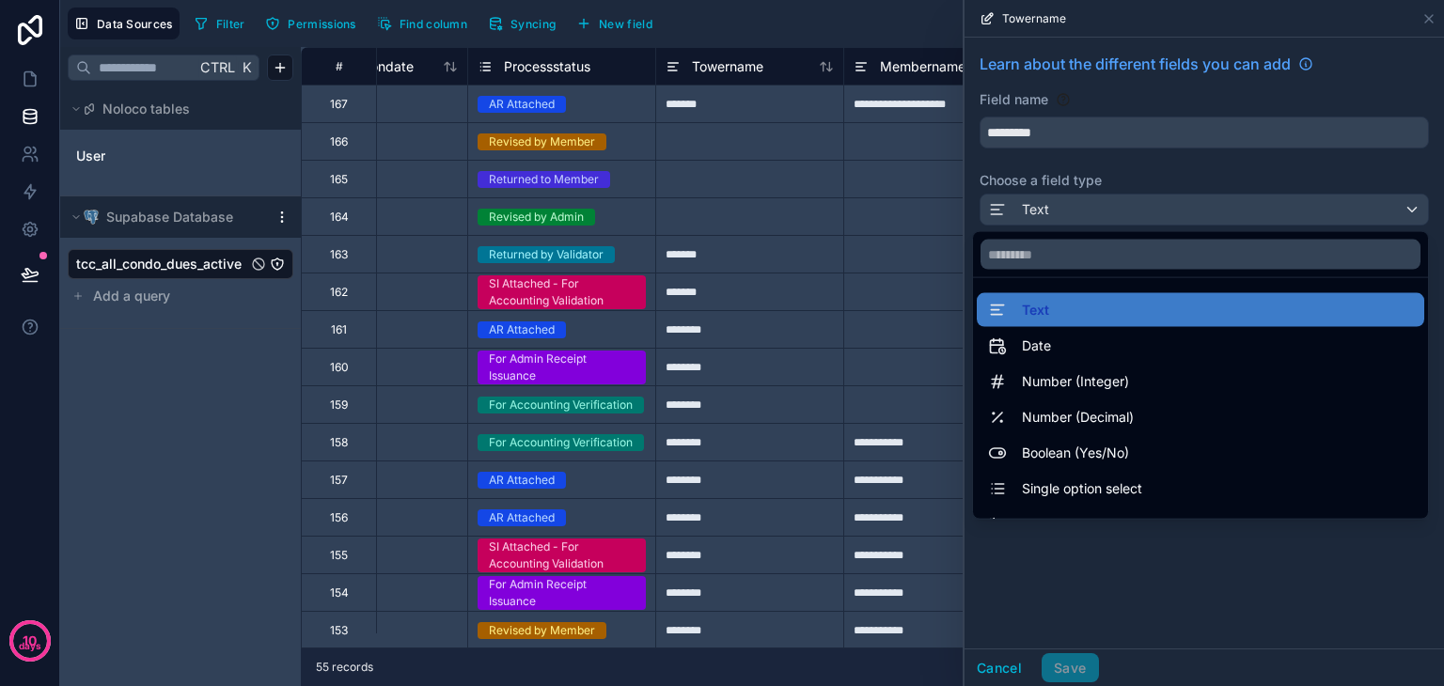
click at [1074, 481] on span "Single option select" at bounding box center [1082, 489] width 120 height 23
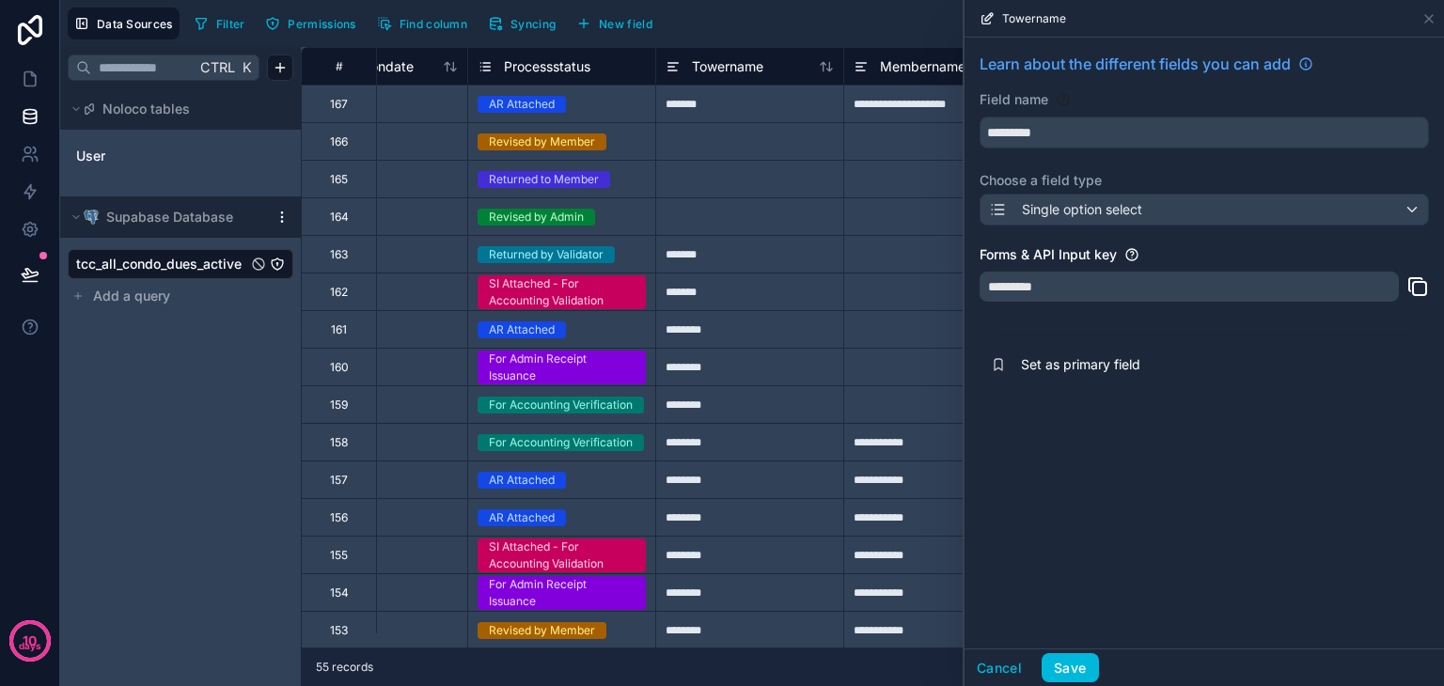
click at [1072, 661] on button "Save" at bounding box center [1070, 668] width 56 height 30
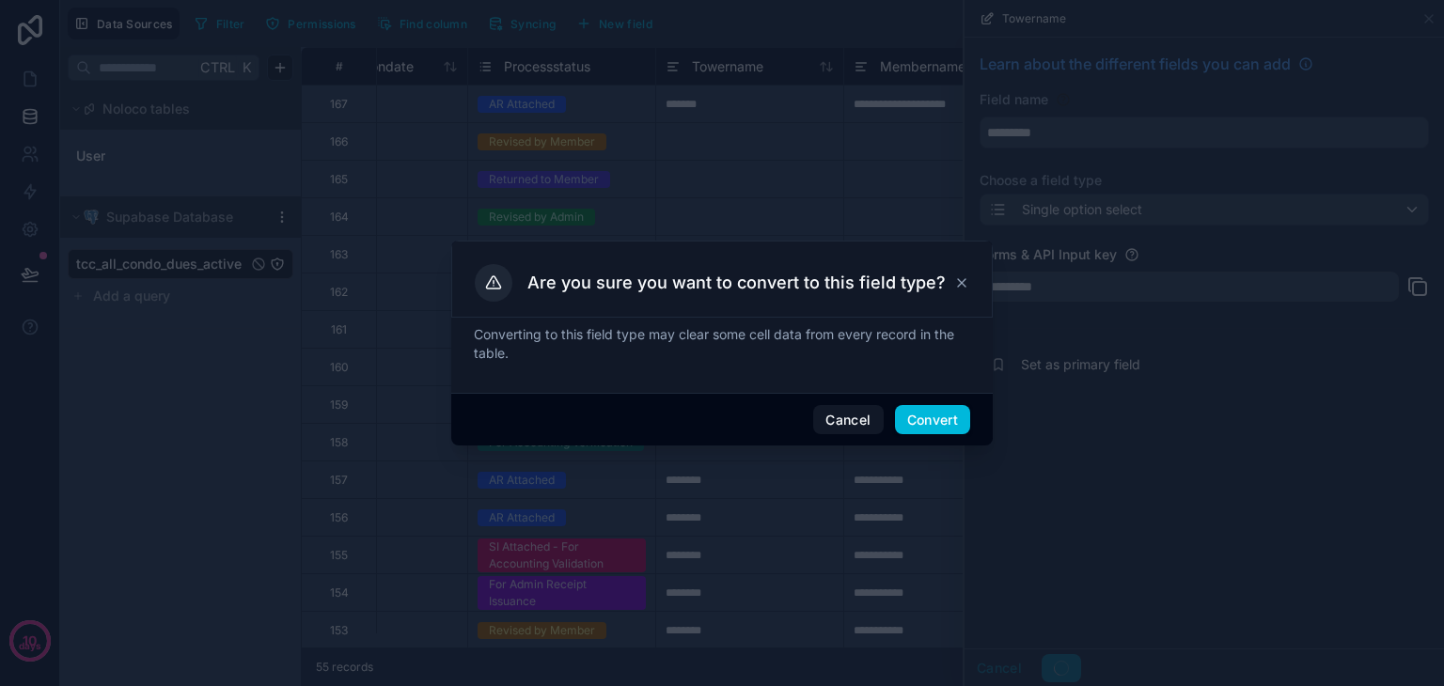
click at [920, 422] on button "Convert" at bounding box center [932, 420] width 75 height 30
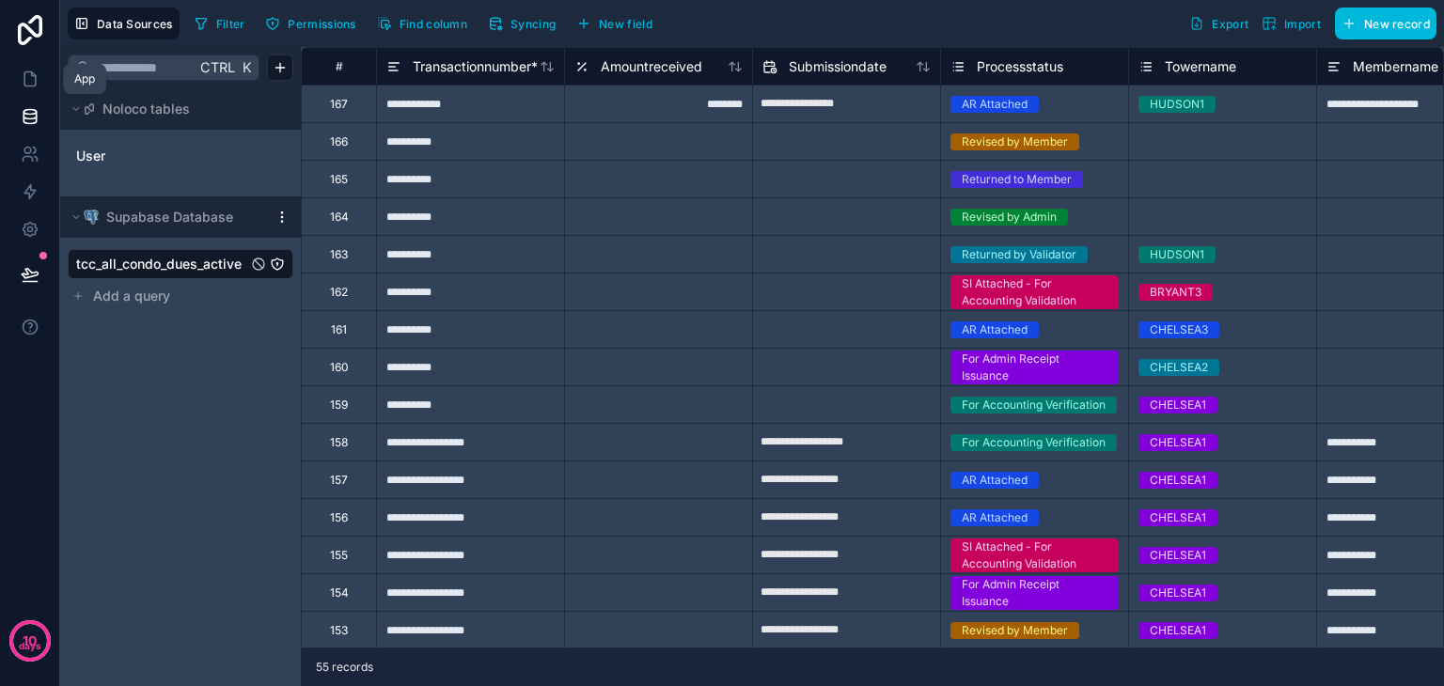
click at [26, 74] on icon at bounding box center [30, 79] width 19 height 19
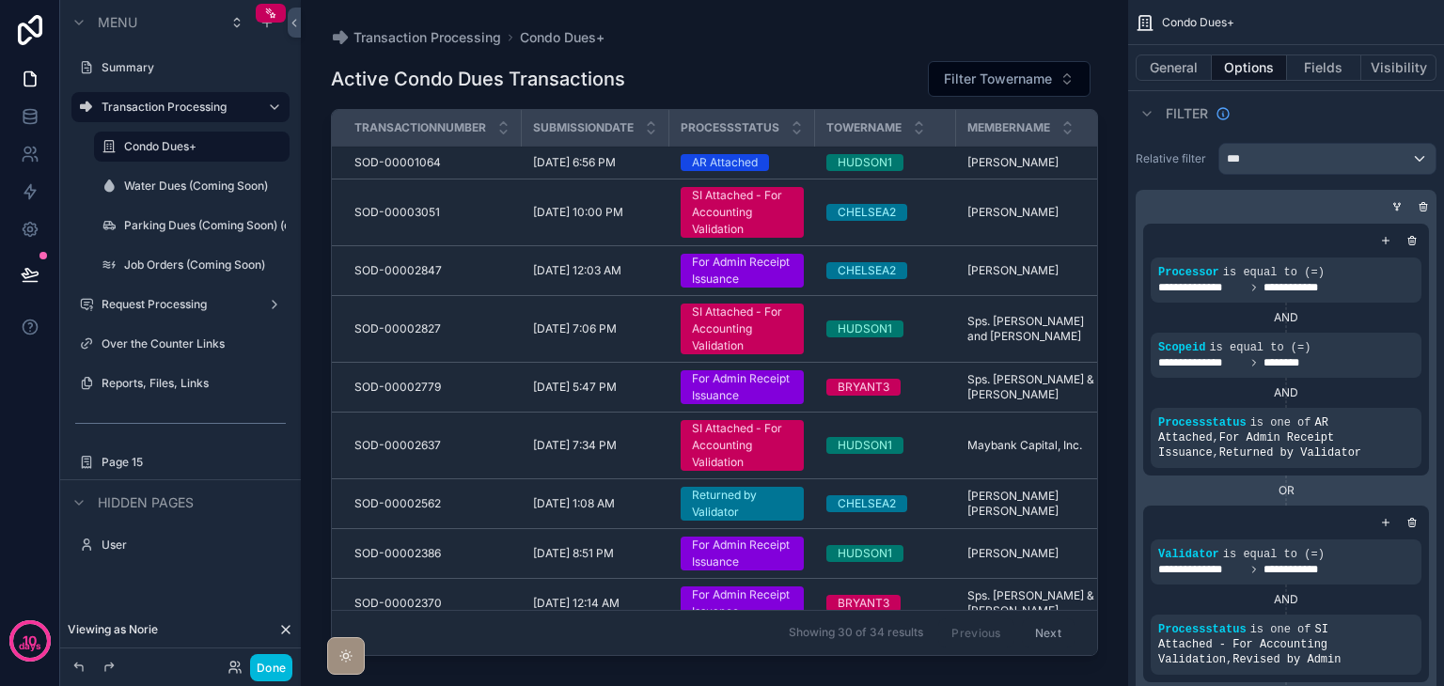
click at [986, 78] on div "scrollable content" at bounding box center [714, 332] width 827 height 664
click at [984, 80] on span "Filter Towername" at bounding box center [998, 79] width 108 height 19
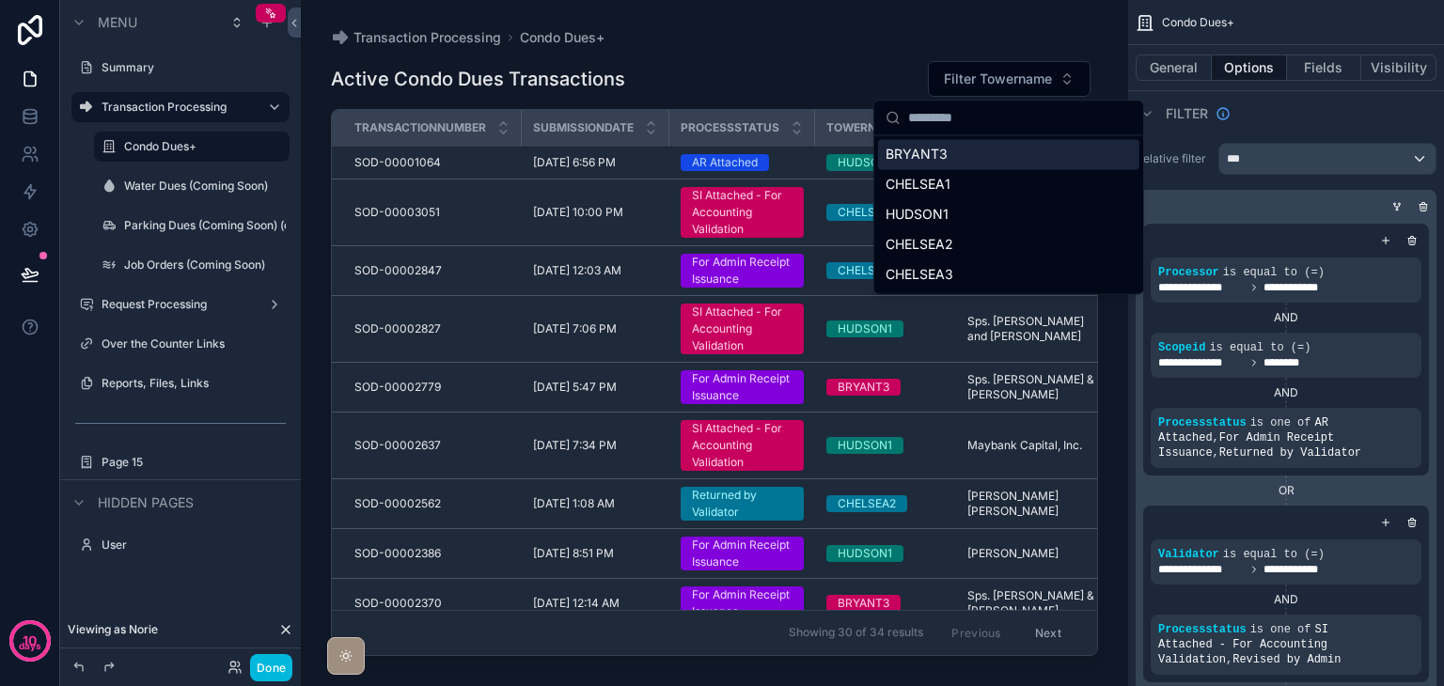
click at [984, 80] on span "Filter Towername" at bounding box center [998, 79] width 108 height 19
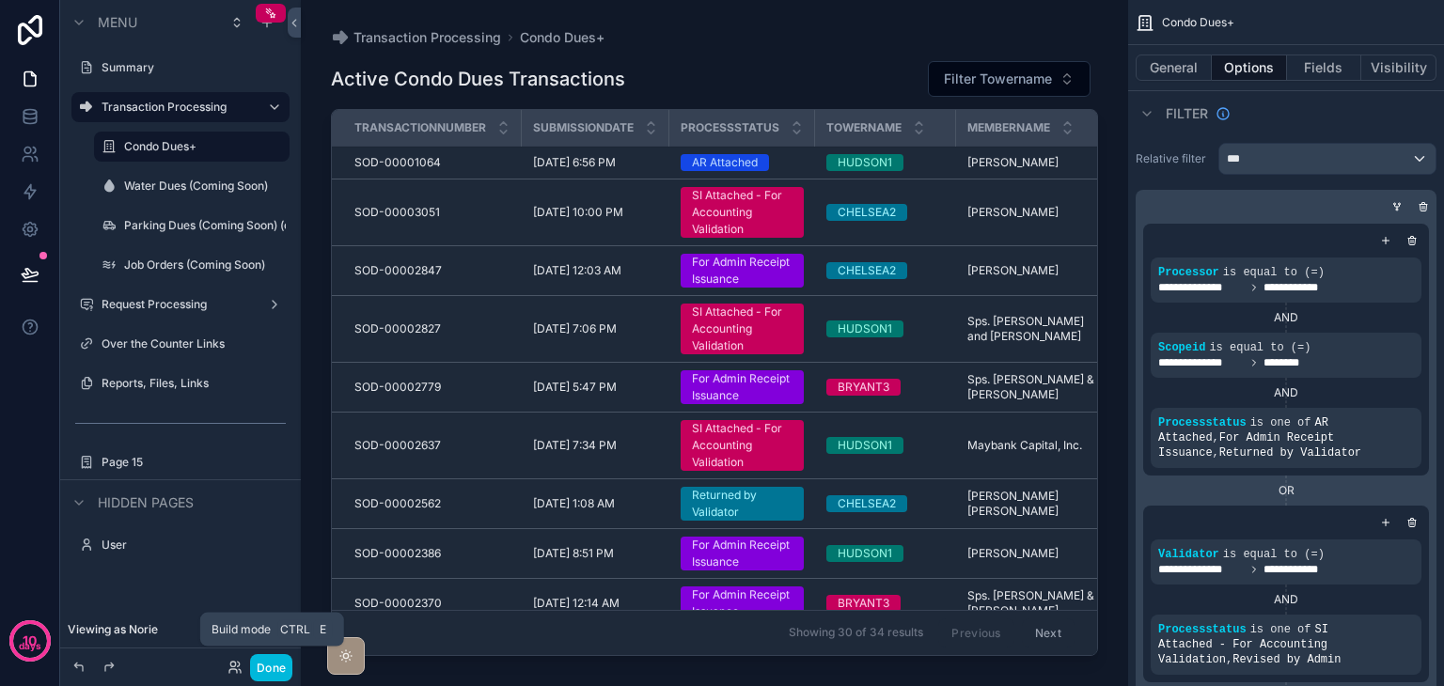
click at [274, 665] on button "Done" at bounding box center [271, 667] width 42 height 27
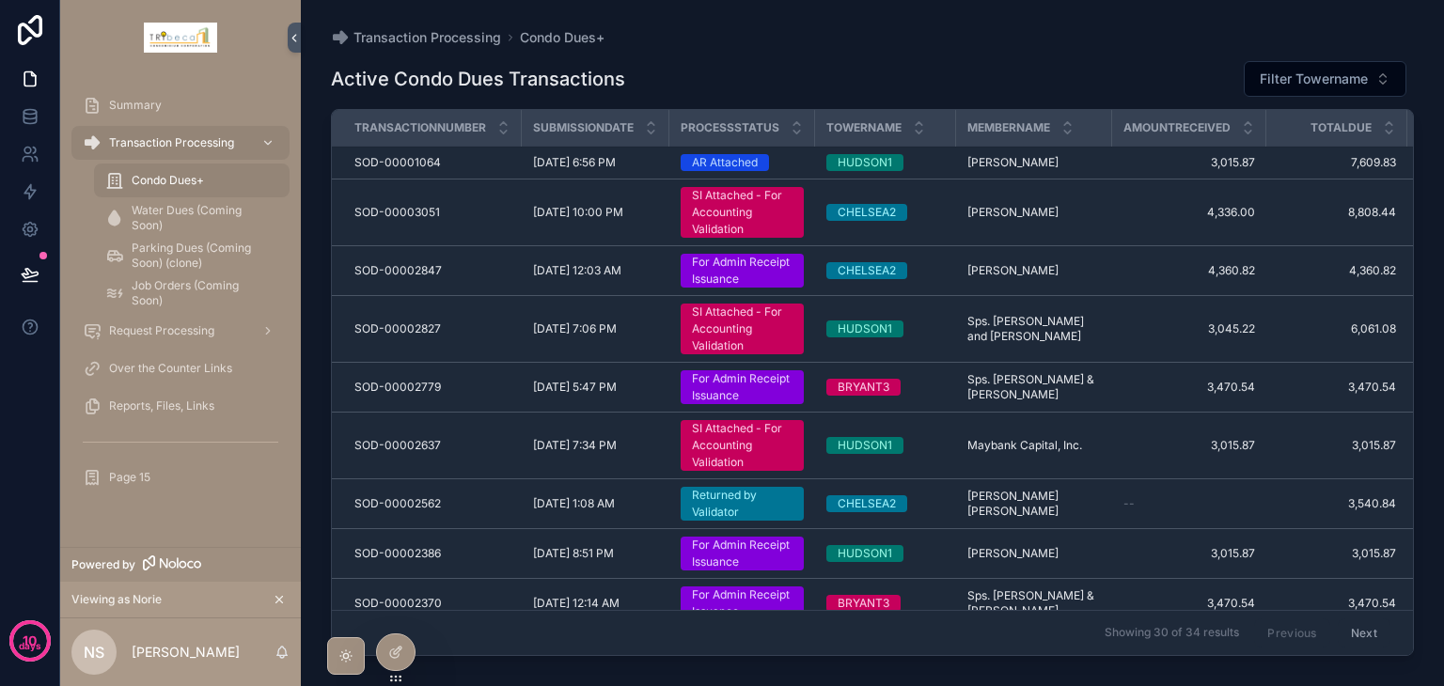
click at [1305, 91] on button "Filter Towername" at bounding box center [1325, 79] width 163 height 36
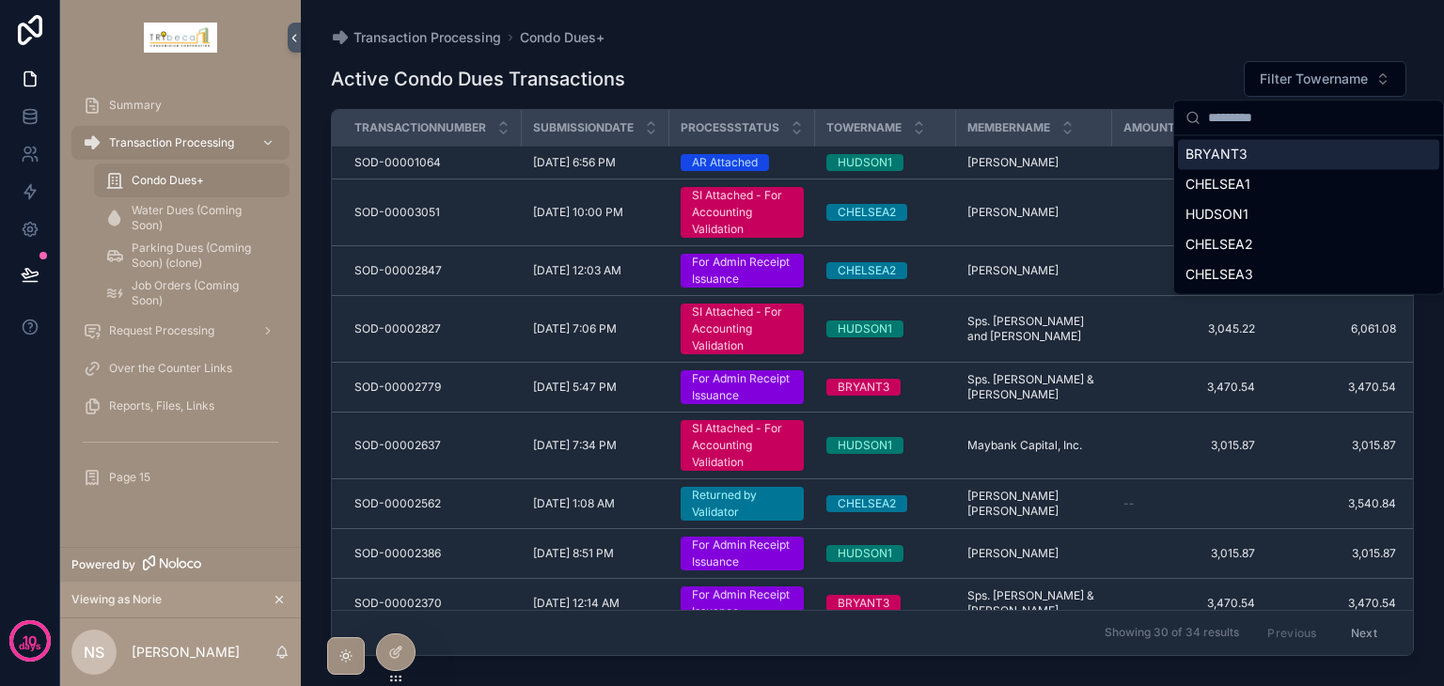
click at [1304, 92] on button "Filter Towername" at bounding box center [1325, 79] width 163 height 36
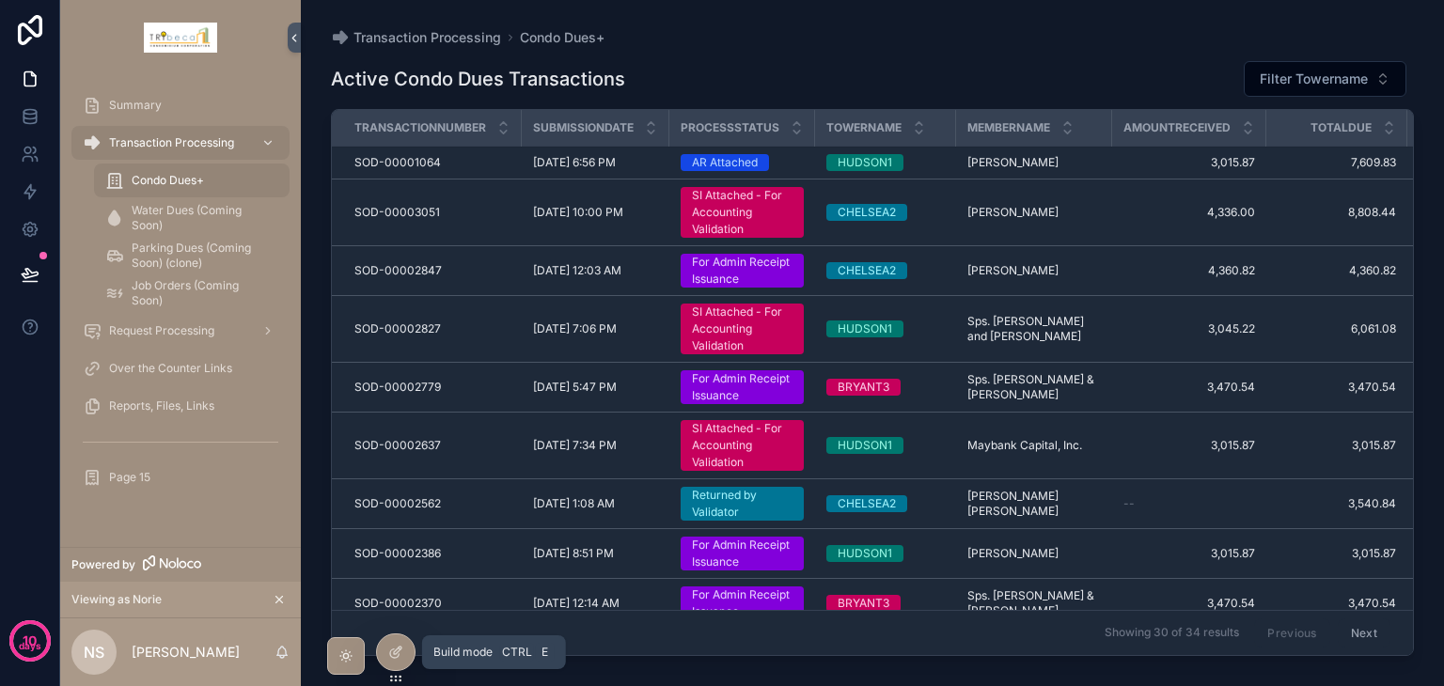
click at [399, 663] on div at bounding box center [396, 653] width 38 height 36
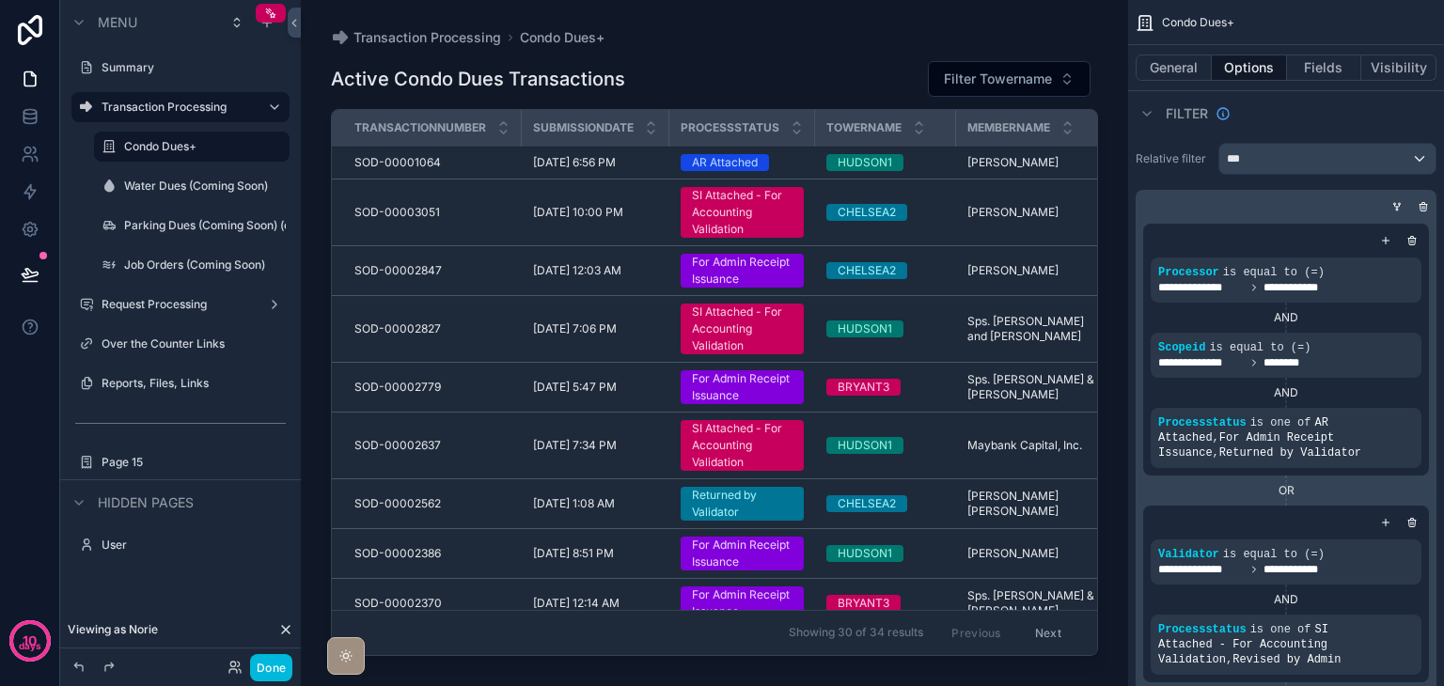
click at [824, 61] on div "scrollable content" at bounding box center [714, 332] width 827 height 664
click at [338, 231] on td "SOD-00003051 SOD-00003051" at bounding box center [427, 213] width 190 height 67
click at [884, 93] on div "Active Condo Dues Transactions Filter Towername" at bounding box center [714, 79] width 767 height 38
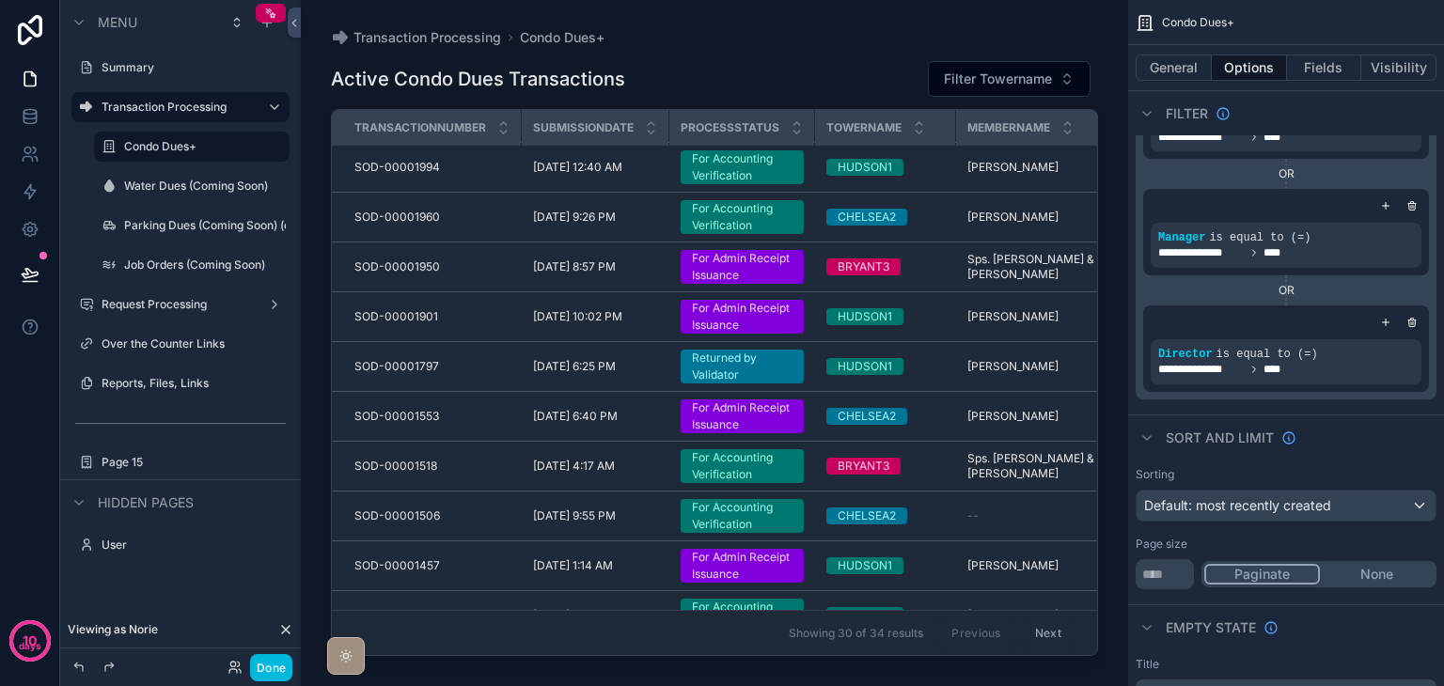
scroll to position [579, 0]
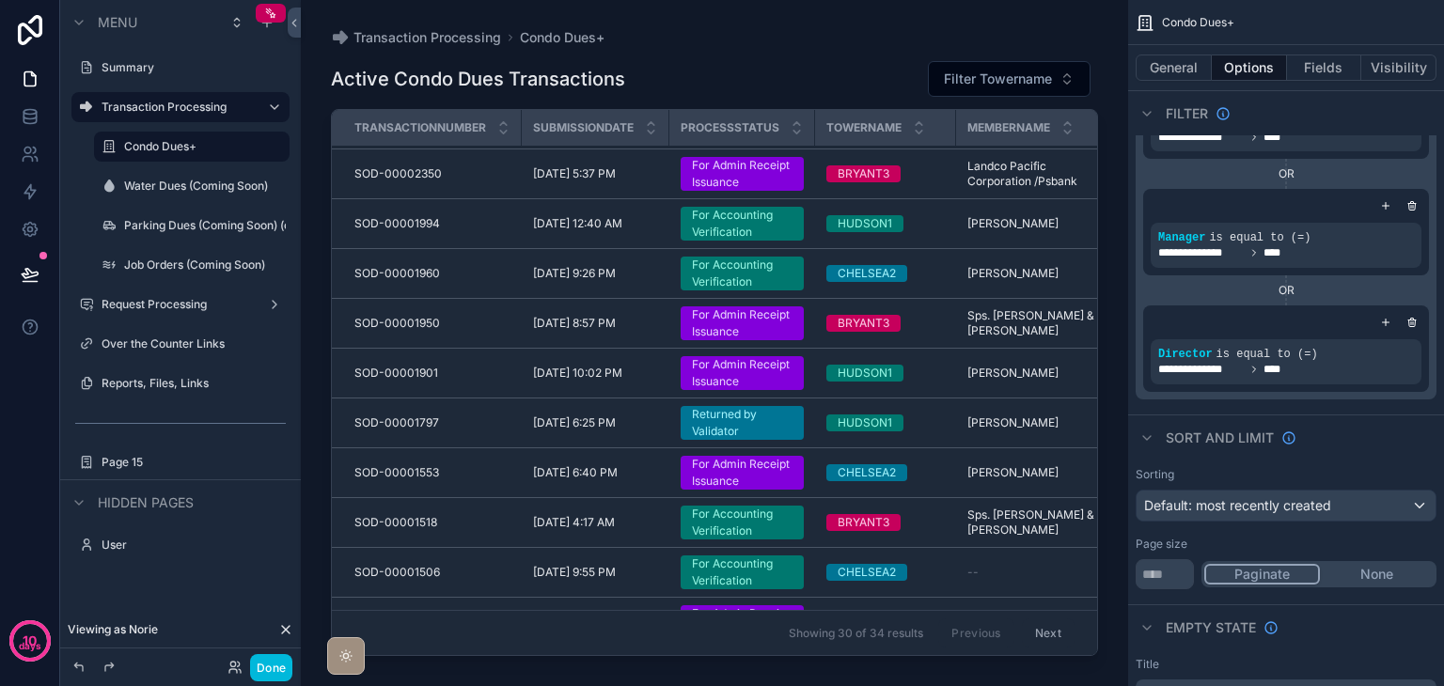
click at [198, 151] on label "Condo Dues+" at bounding box center [201, 146] width 154 height 15
click at [1191, 69] on button "General" at bounding box center [1174, 68] width 76 height 26
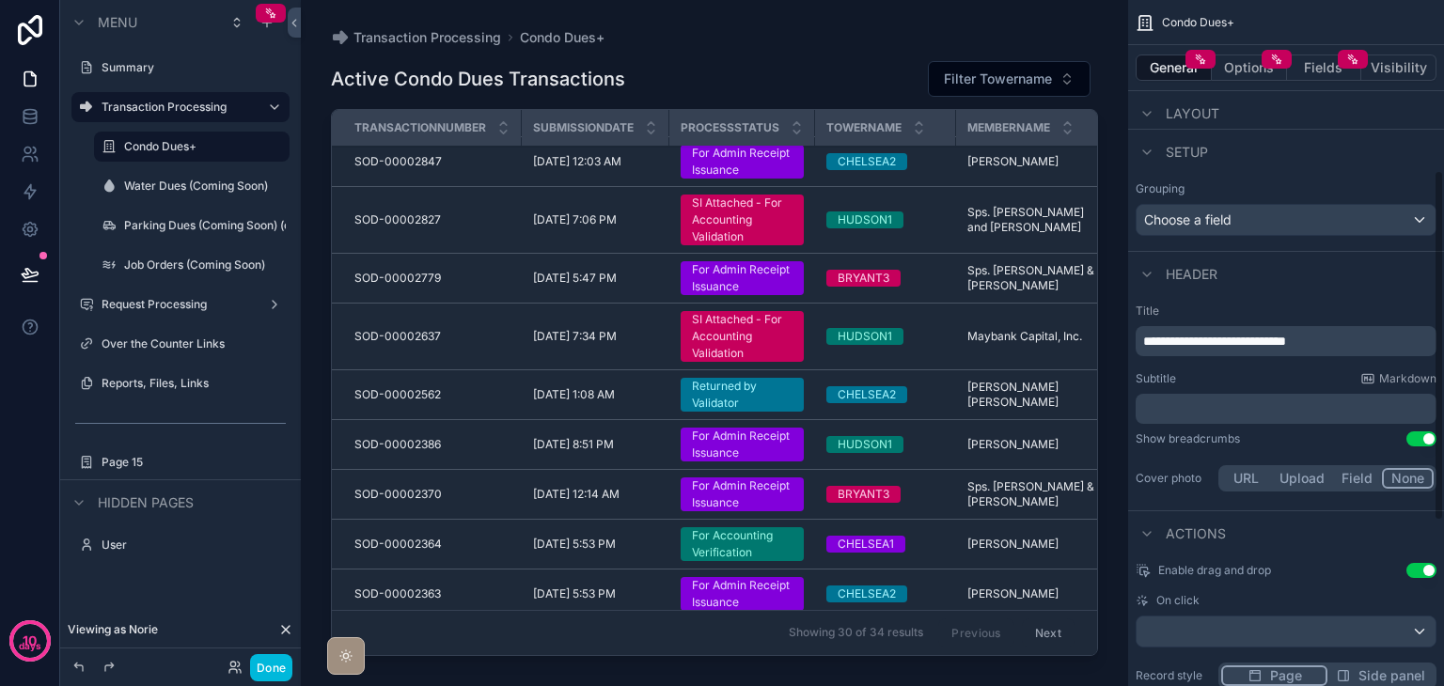
scroll to position [277, 0]
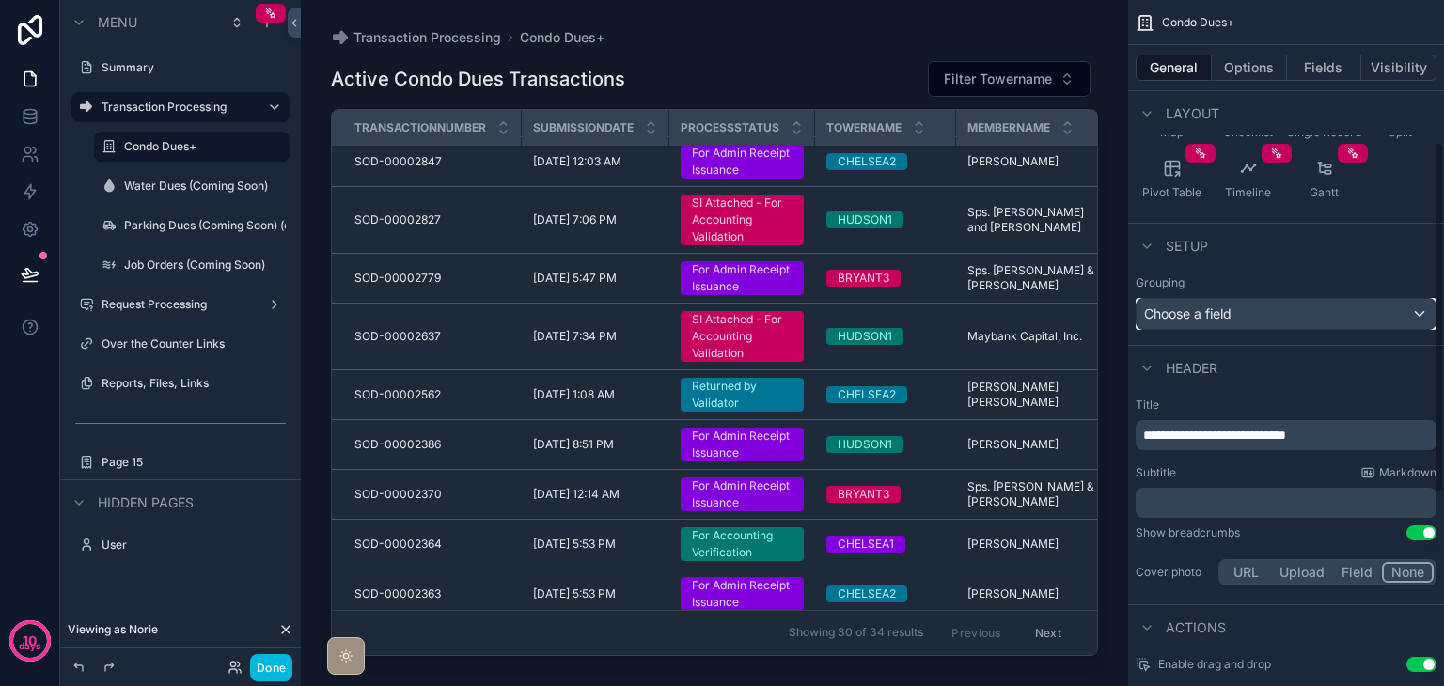
click at [1245, 310] on div "Choose a field" at bounding box center [1286, 314] width 299 height 30
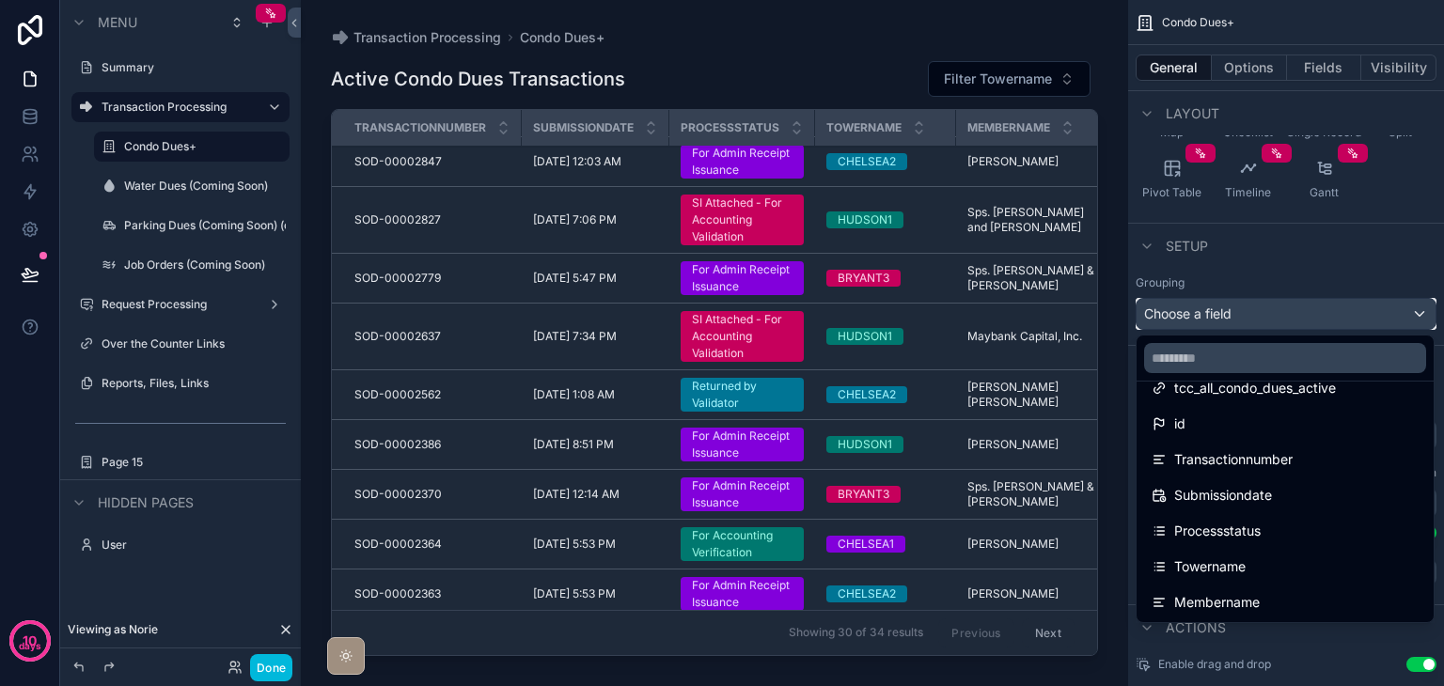
scroll to position [94, 0]
click at [1257, 499] on span "Processstatus" at bounding box center [1217, 498] width 87 height 23
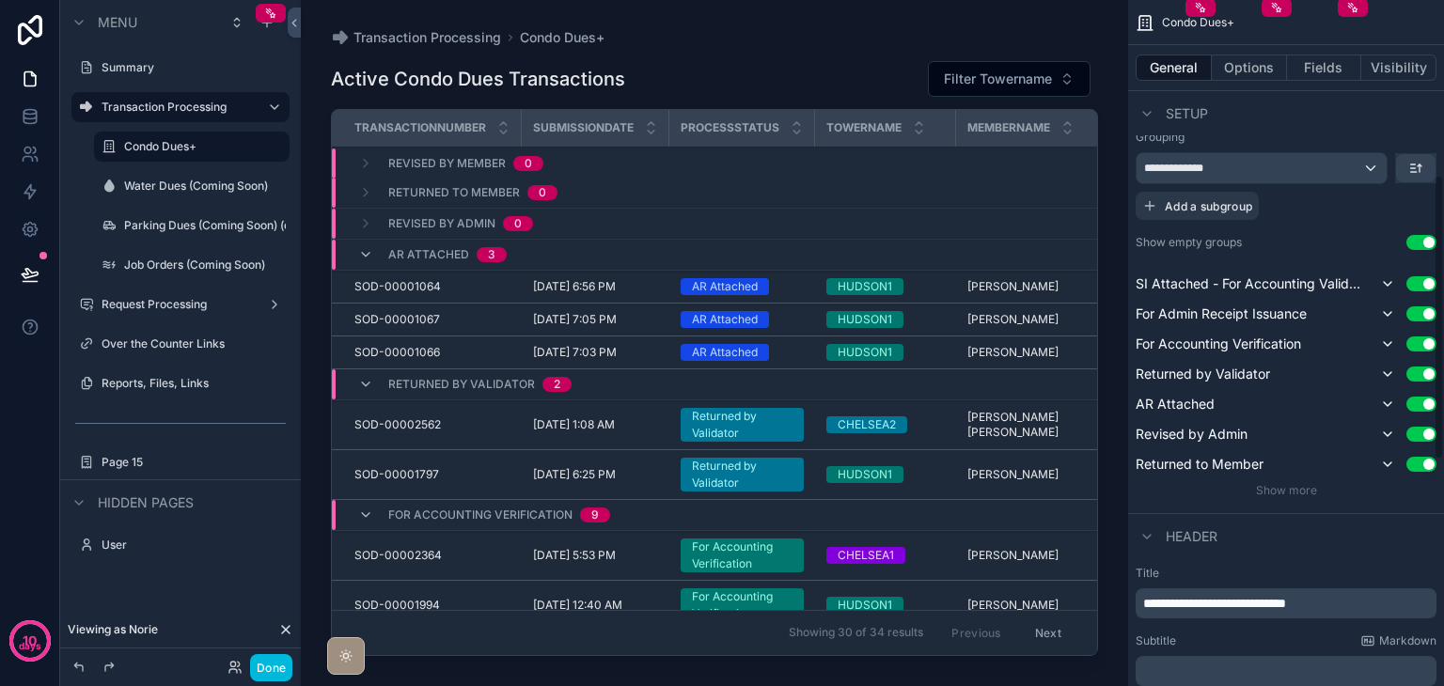
scroll to position [465, 0]
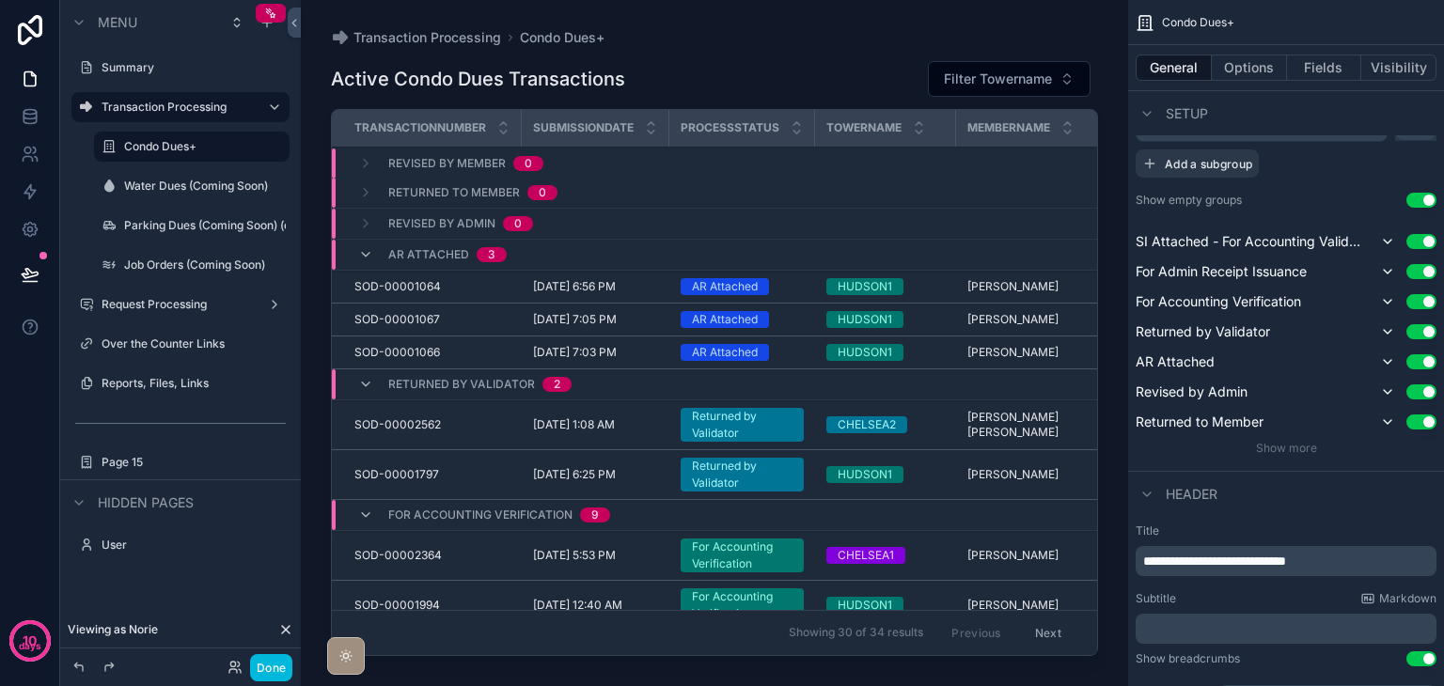
click at [1425, 193] on button "Use setting" at bounding box center [1422, 200] width 30 height 15
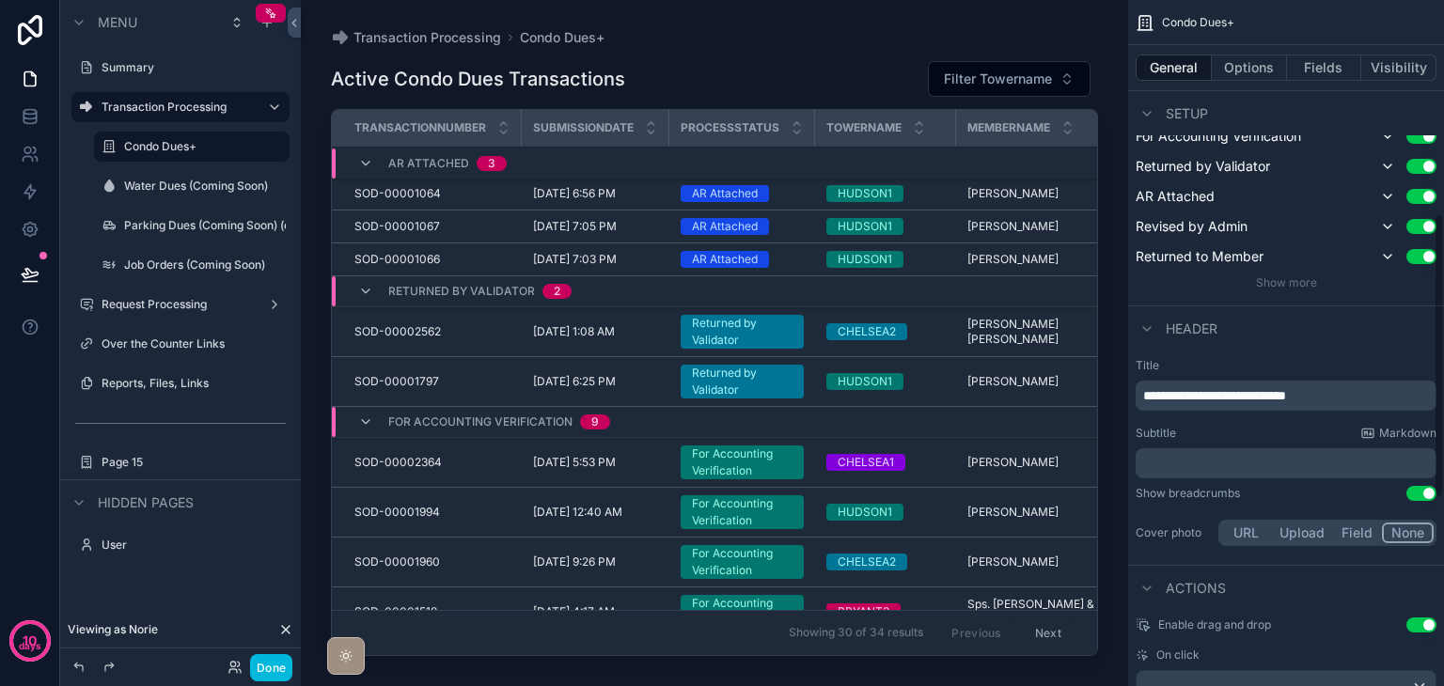
scroll to position [653, 0]
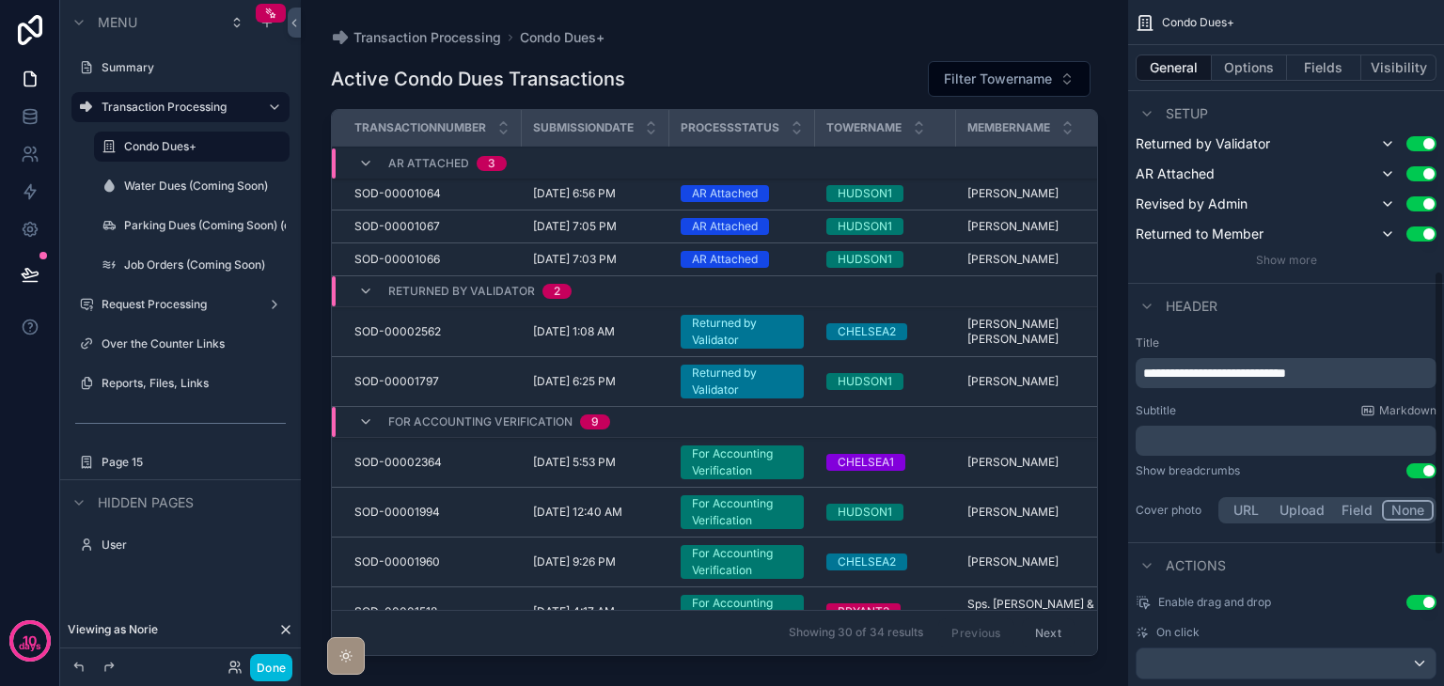
click at [1275, 265] on span "Show more" at bounding box center [1286, 260] width 61 height 14
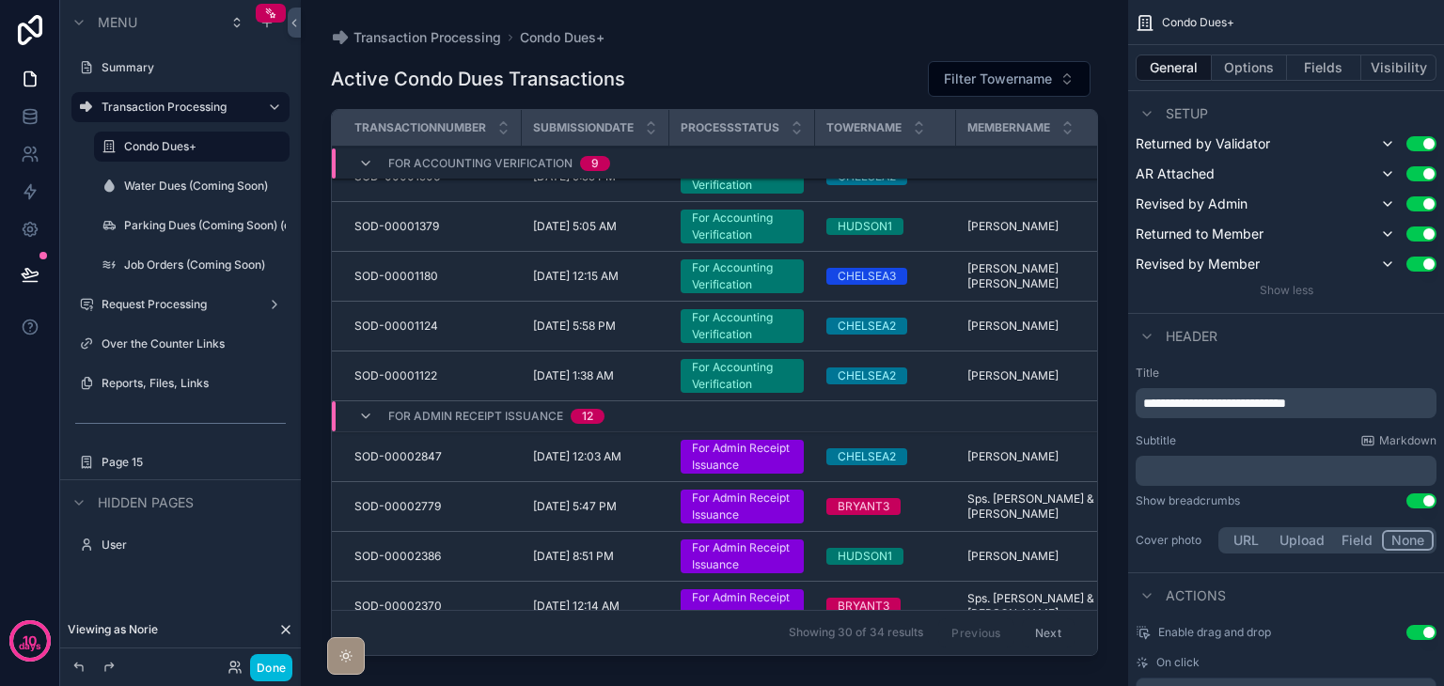
scroll to position [282, 0]
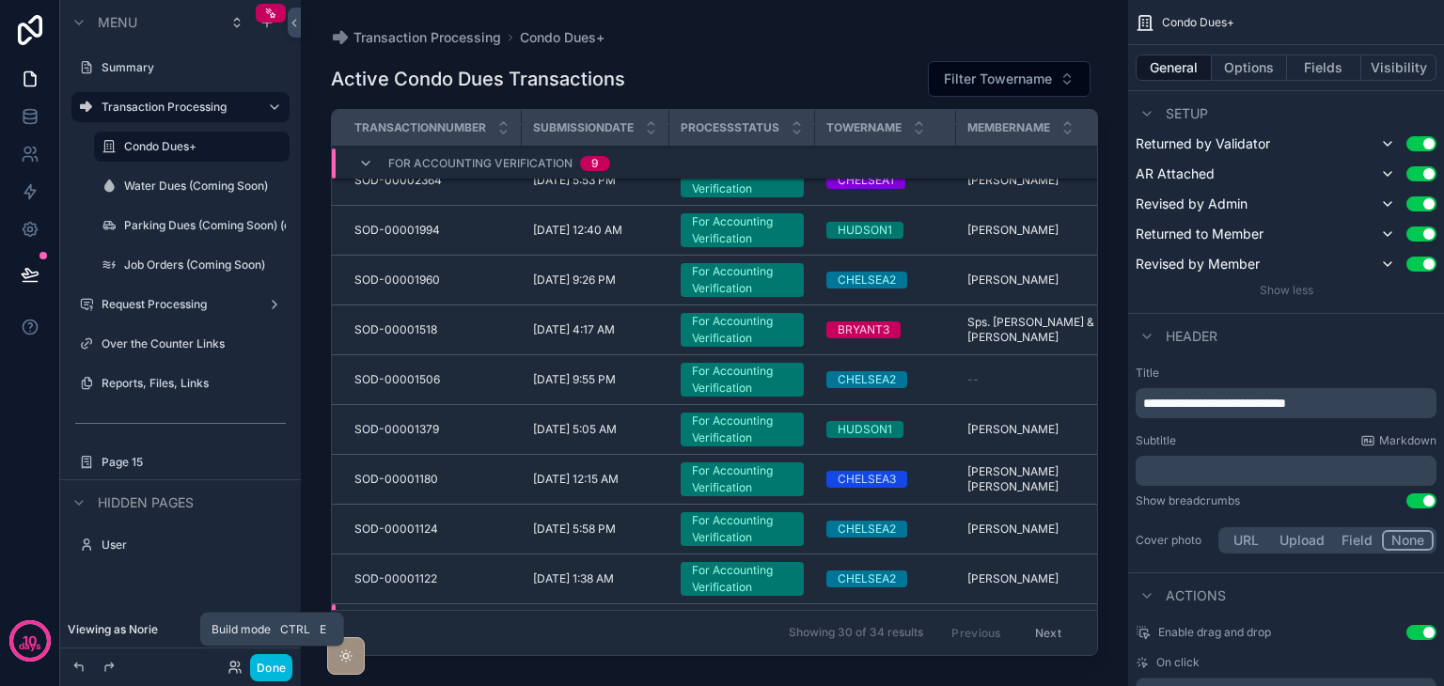
click at [266, 664] on button "Done" at bounding box center [271, 667] width 42 height 27
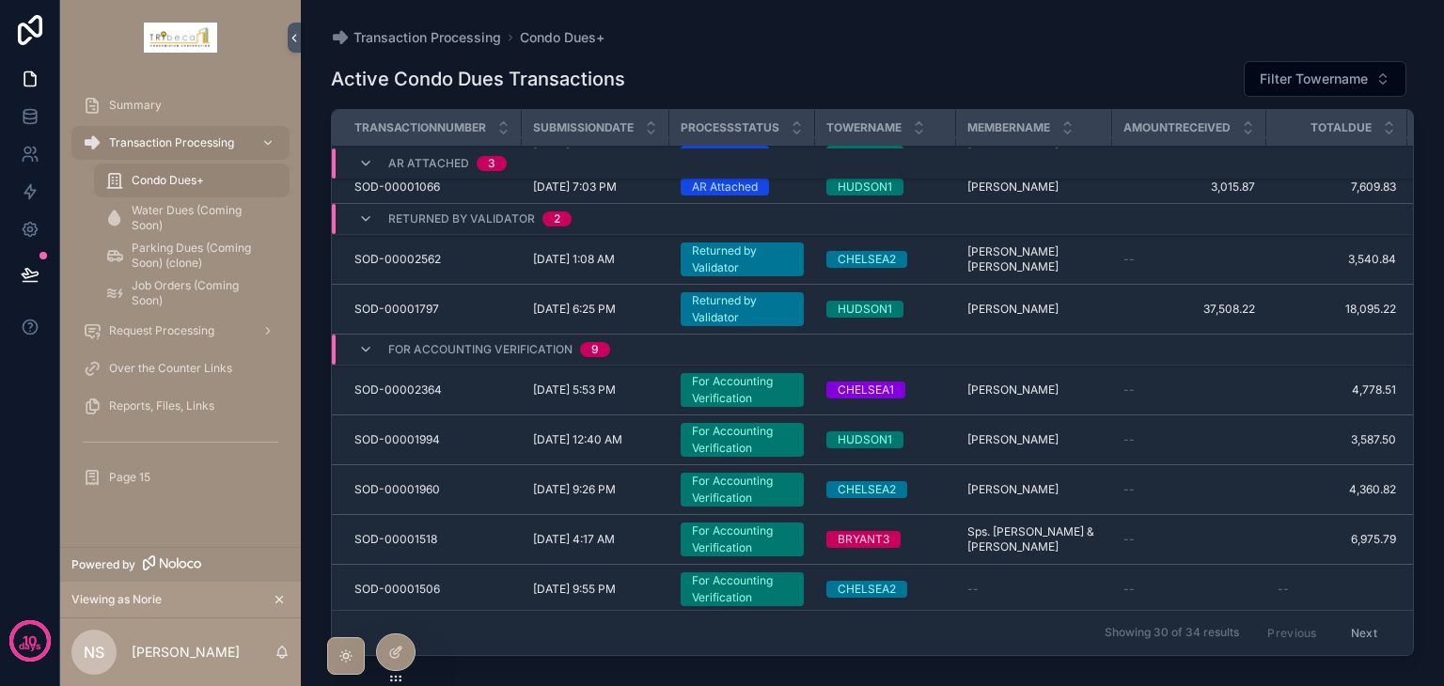
scroll to position [0, 0]
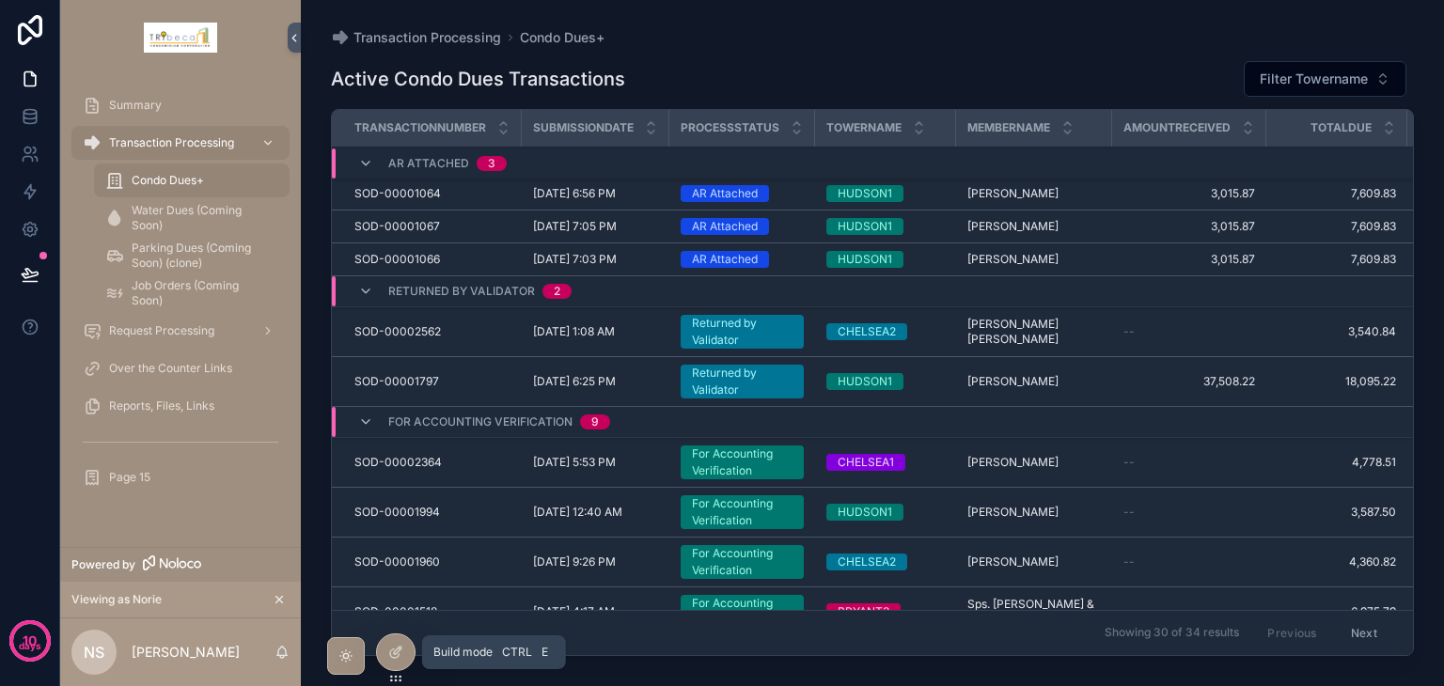
click at [386, 647] on div at bounding box center [396, 653] width 38 height 36
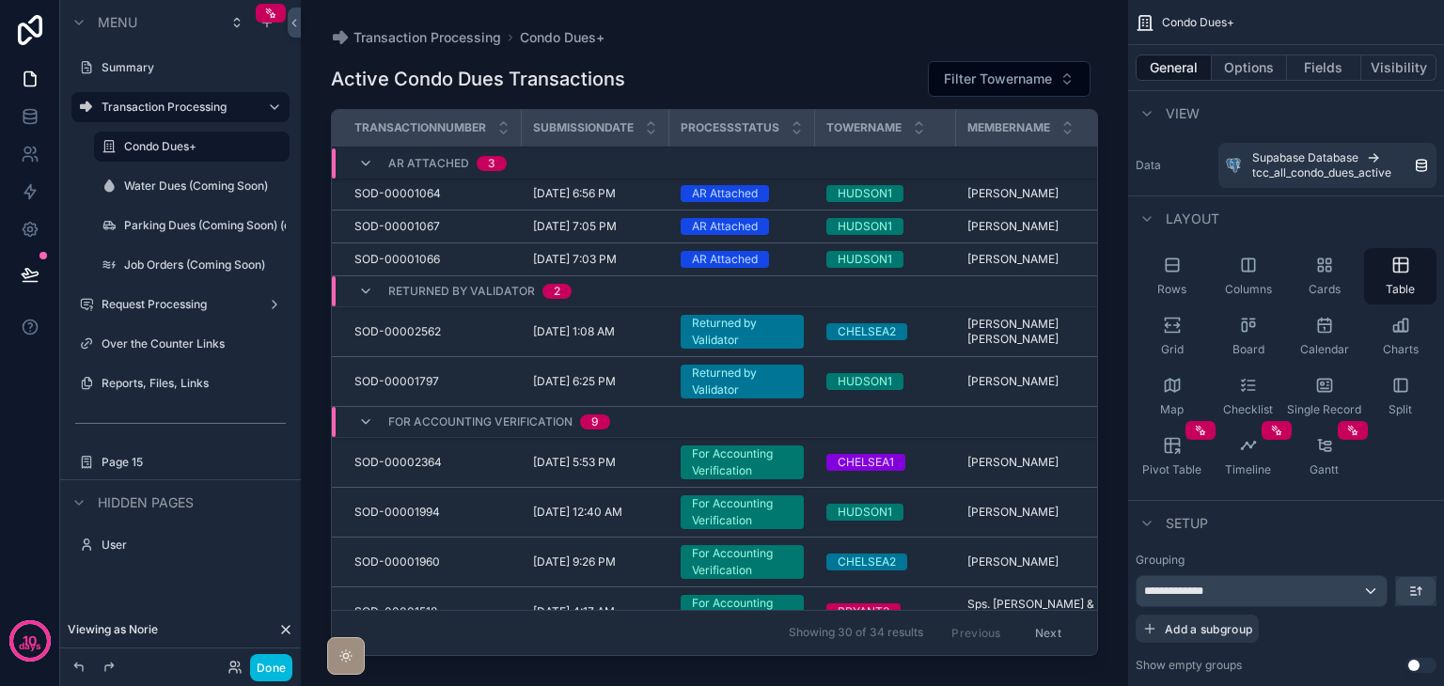
click at [730, 92] on div "scrollable content" at bounding box center [714, 332] width 827 height 664
click at [1318, 77] on button "Fields" at bounding box center [1324, 68] width 75 height 26
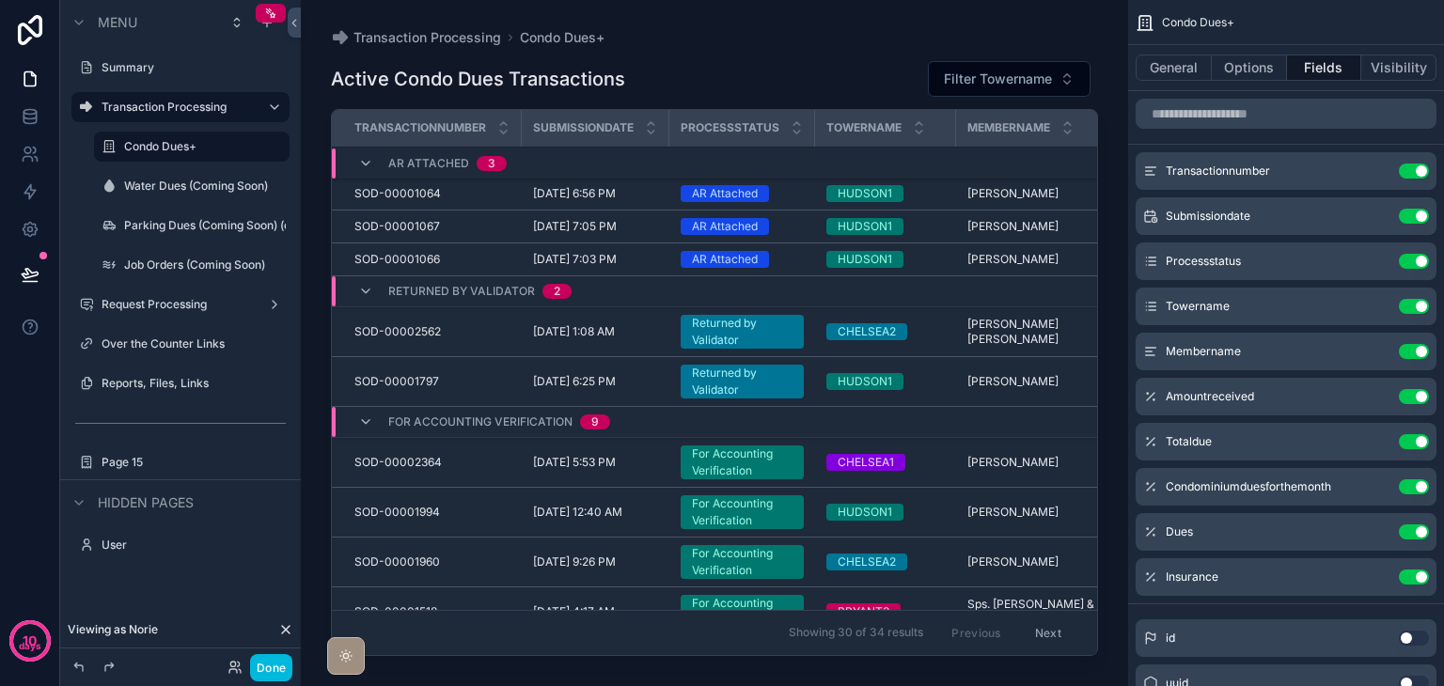
click at [1253, 76] on button "Options" at bounding box center [1249, 68] width 75 height 26
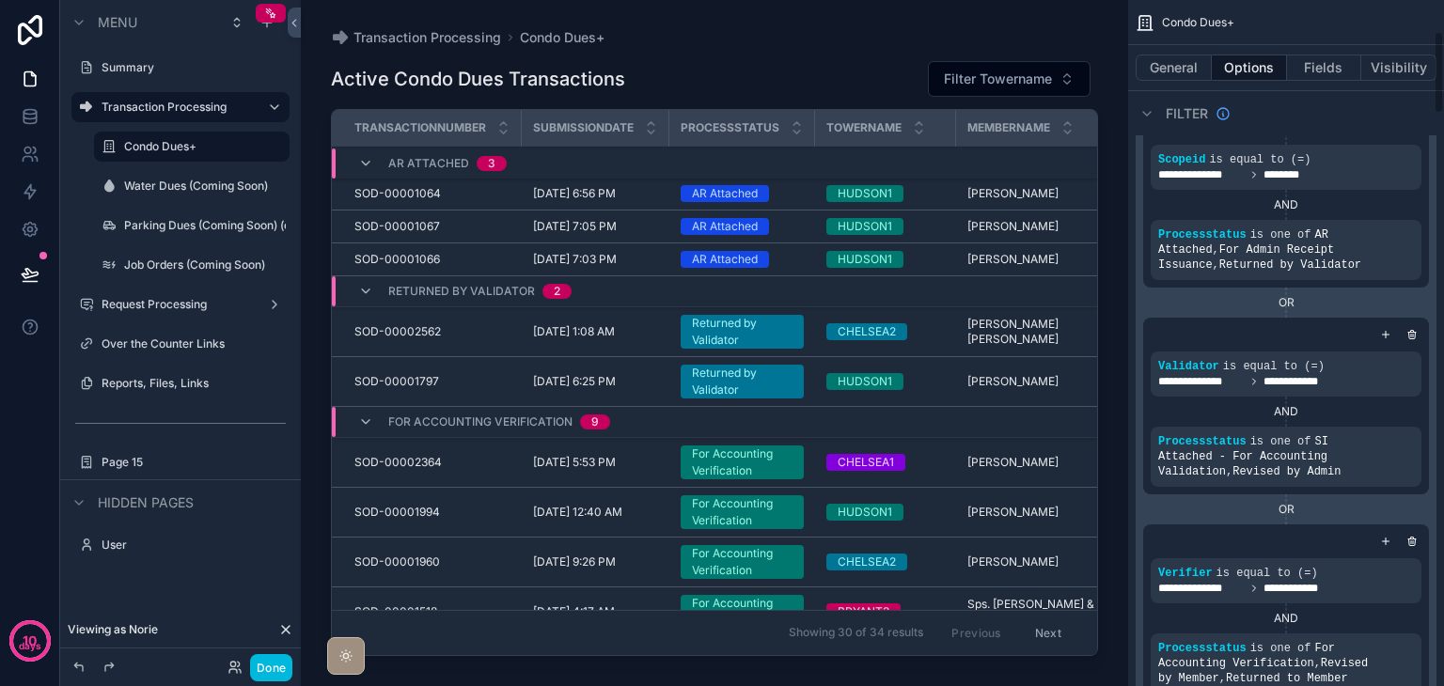
scroll to position [282, 0]
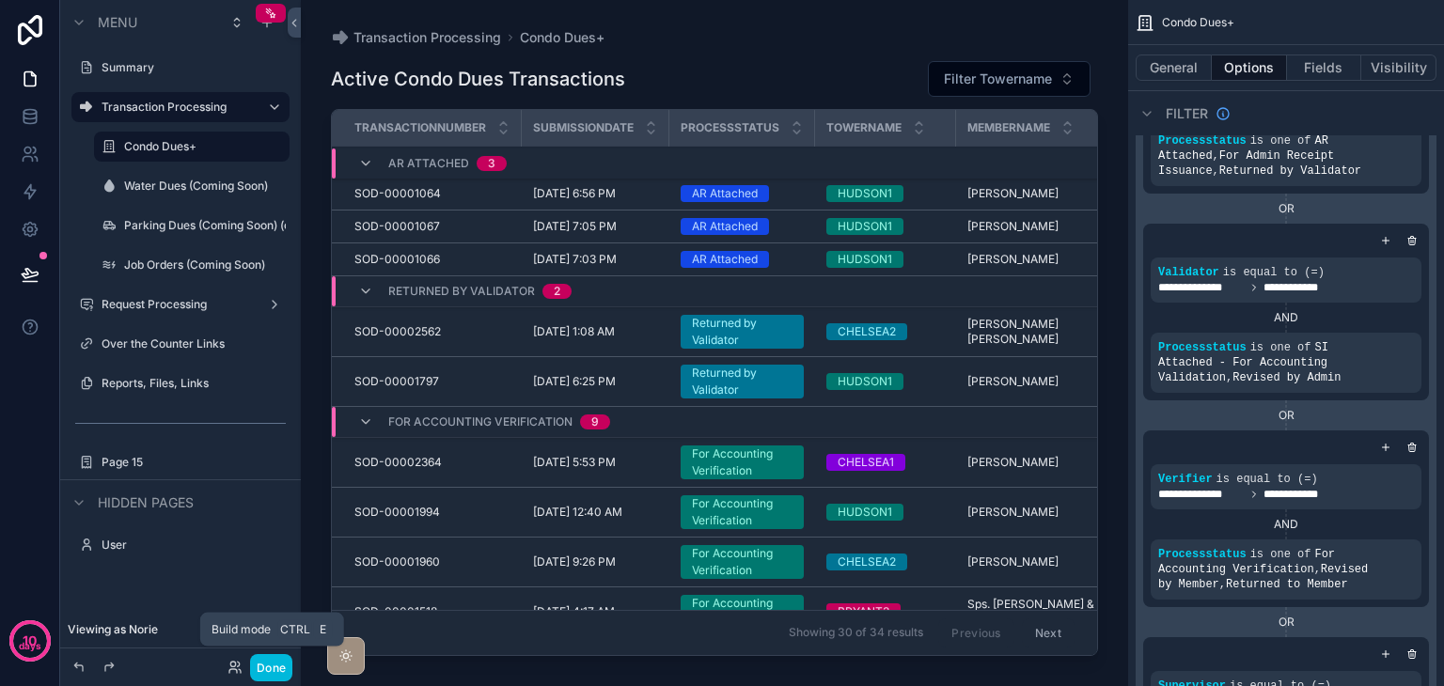
click at [277, 658] on button "Done" at bounding box center [271, 667] width 42 height 27
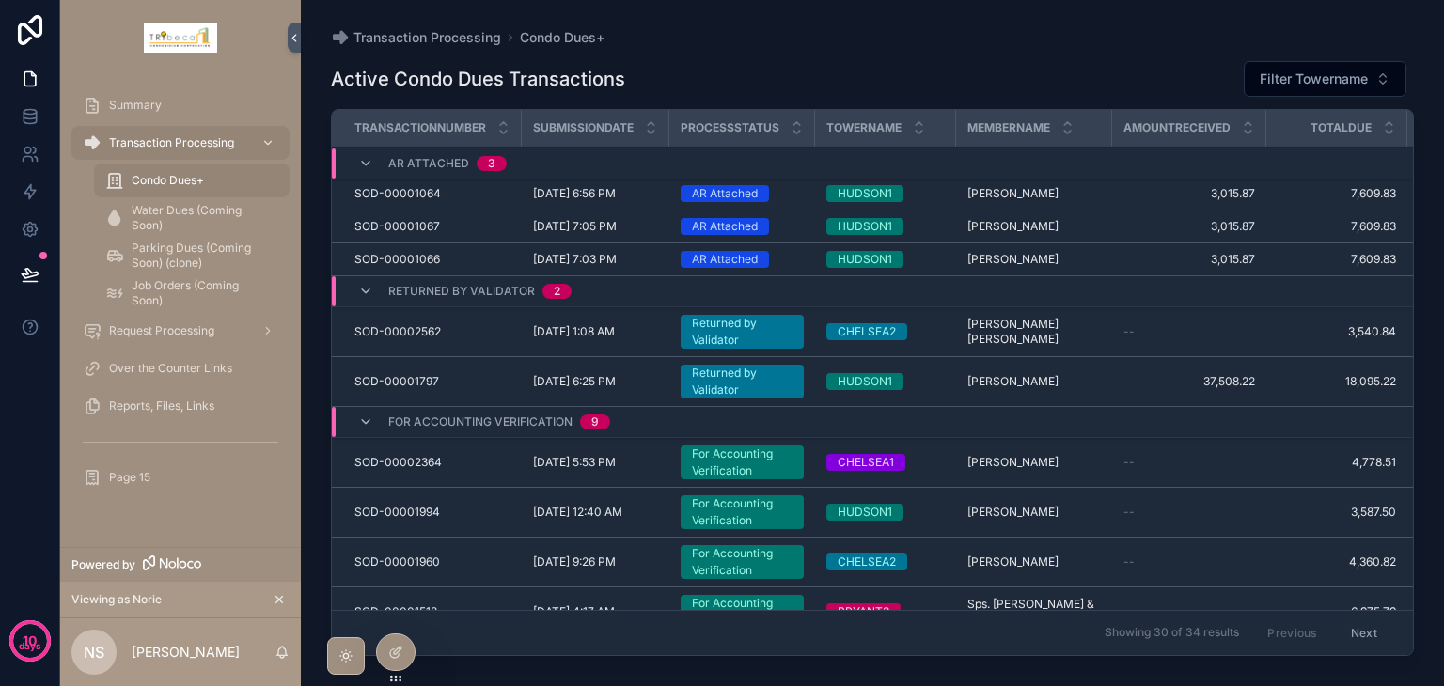
click at [0, 0] on icon at bounding box center [0, 0] width 0 height 0
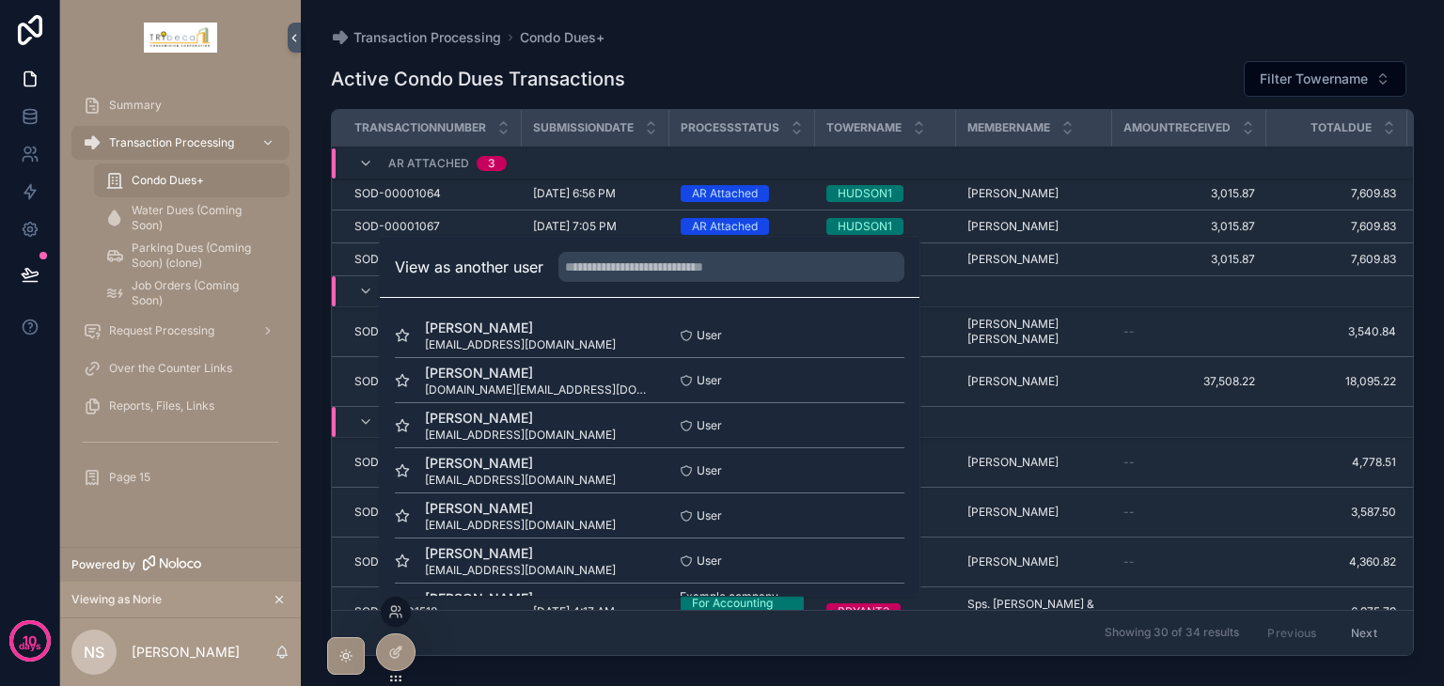
click at [0, 0] on button "Select" at bounding box center [0, 0] width 0 height 0
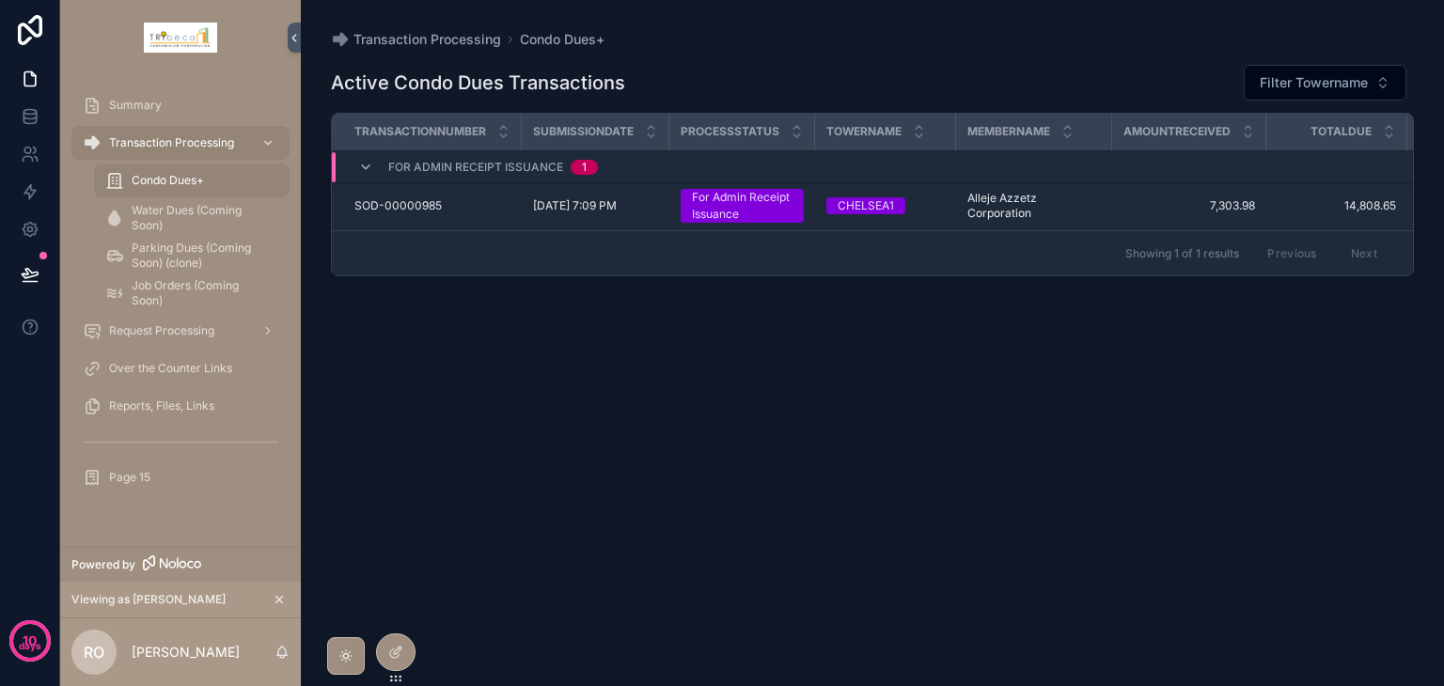
click at [0, 0] on icon at bounding box center [0, 0] width 0 height 0
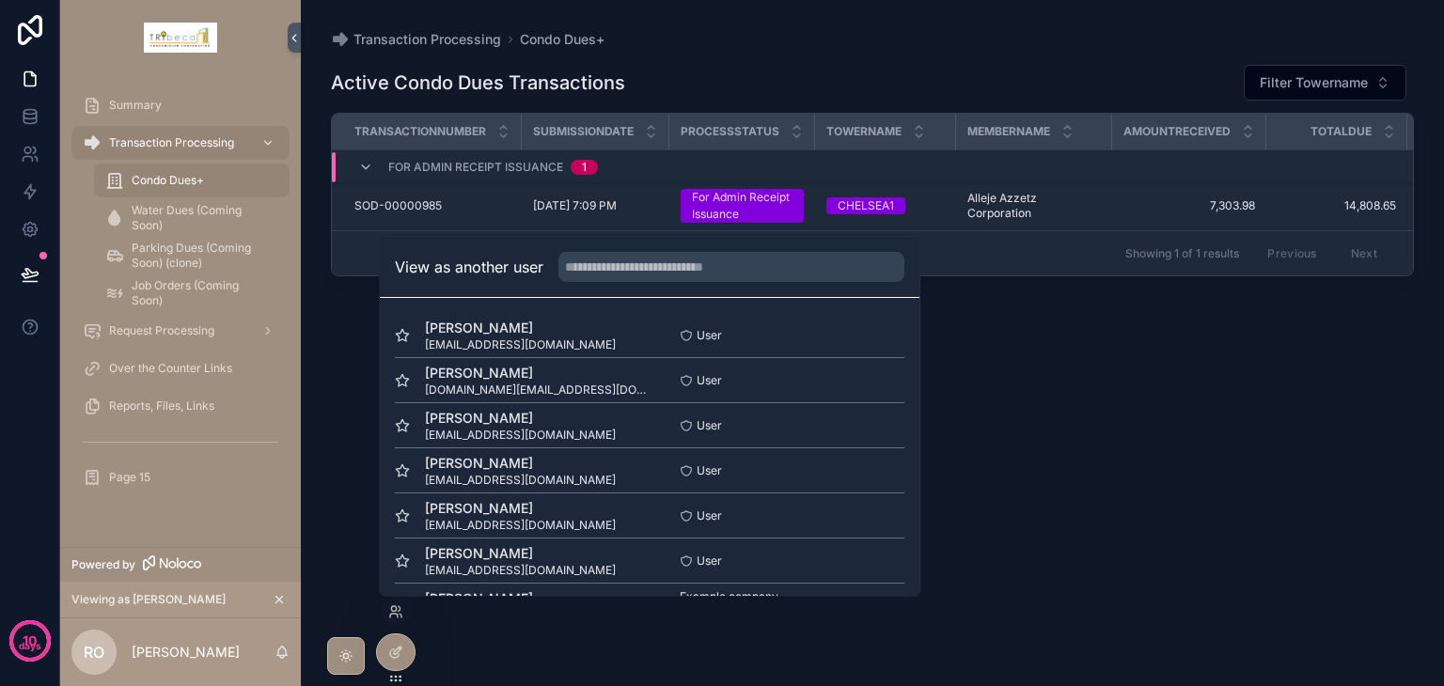
click at [0, 0] on button "Select" at bounding box center [0, 0] width 0 height 0
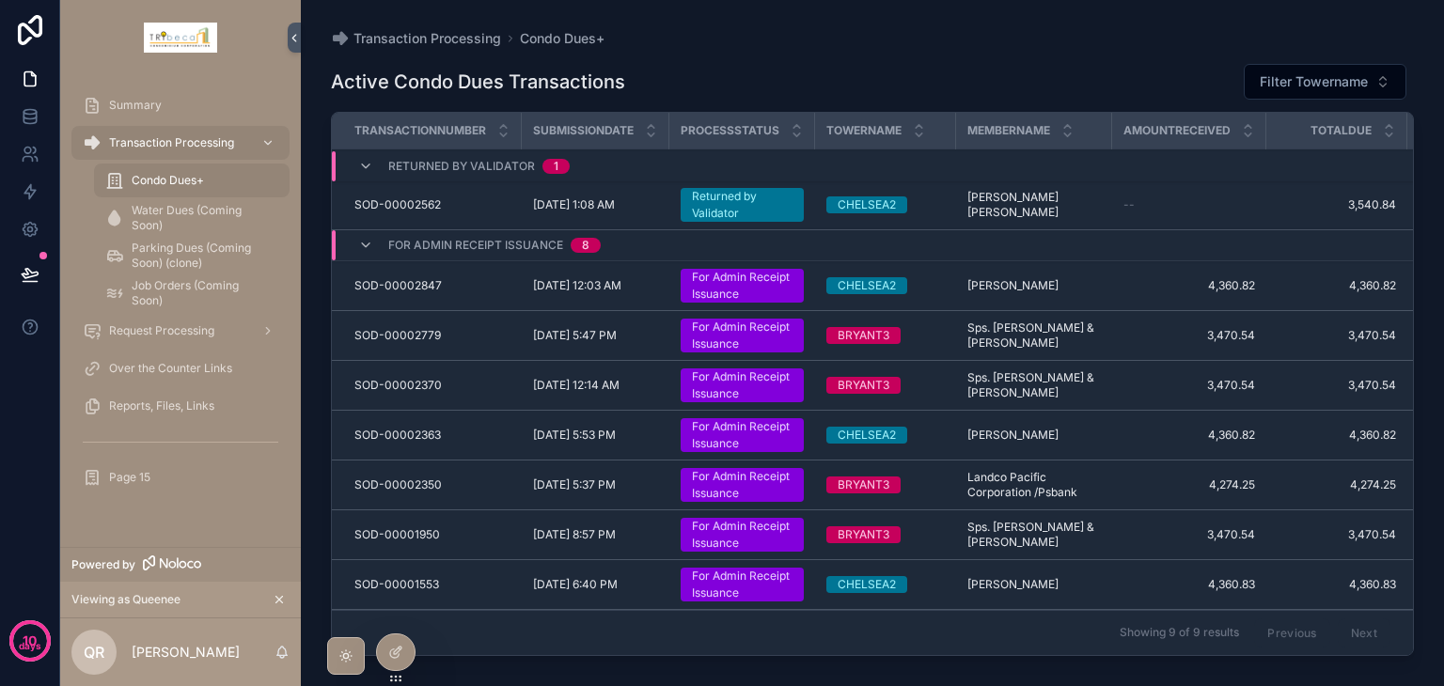
click at [367, 161] on icon "scrollable content" at bounding box center [365, 165] width 15 height 15
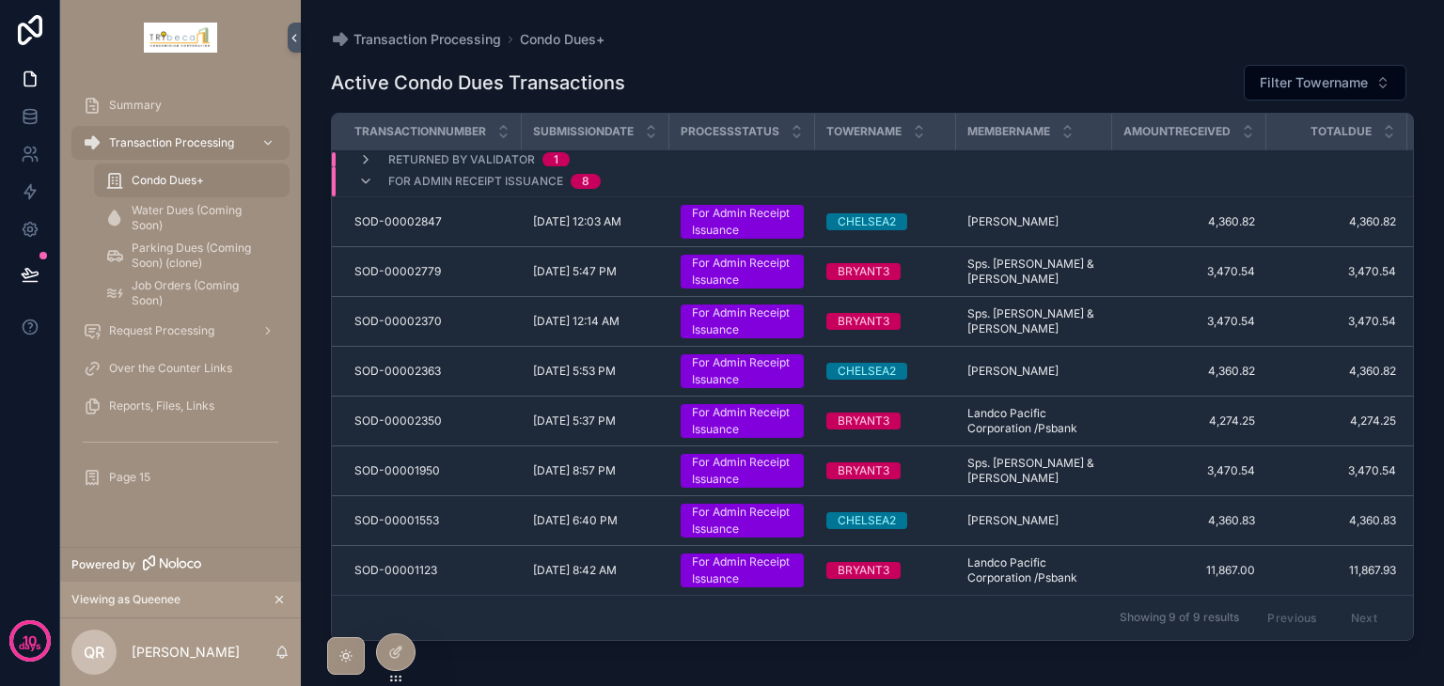
click at [367, 161] on icon "scrollable content" at bounding box center [365, 159] width 15 height 15
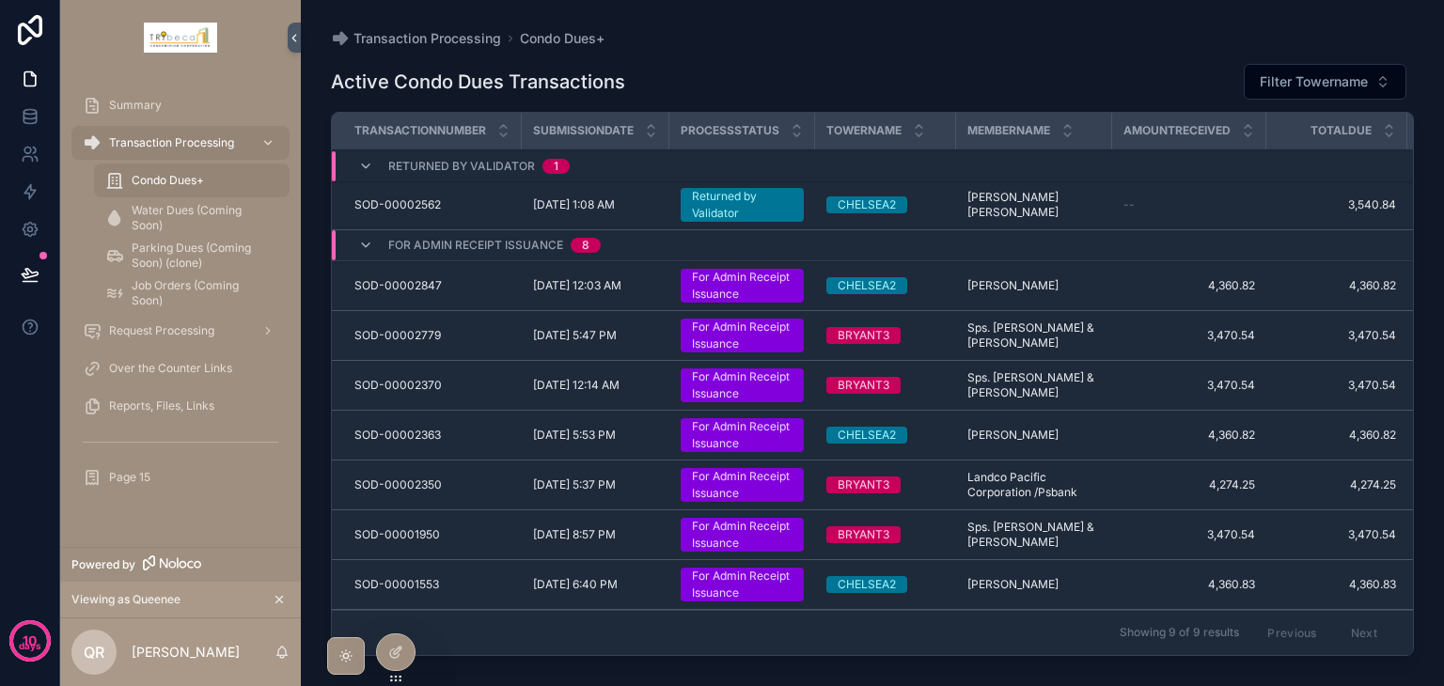
click at [364, 239] on icon "scrollable content" at bounding box center [365, 245] width 15 height 15
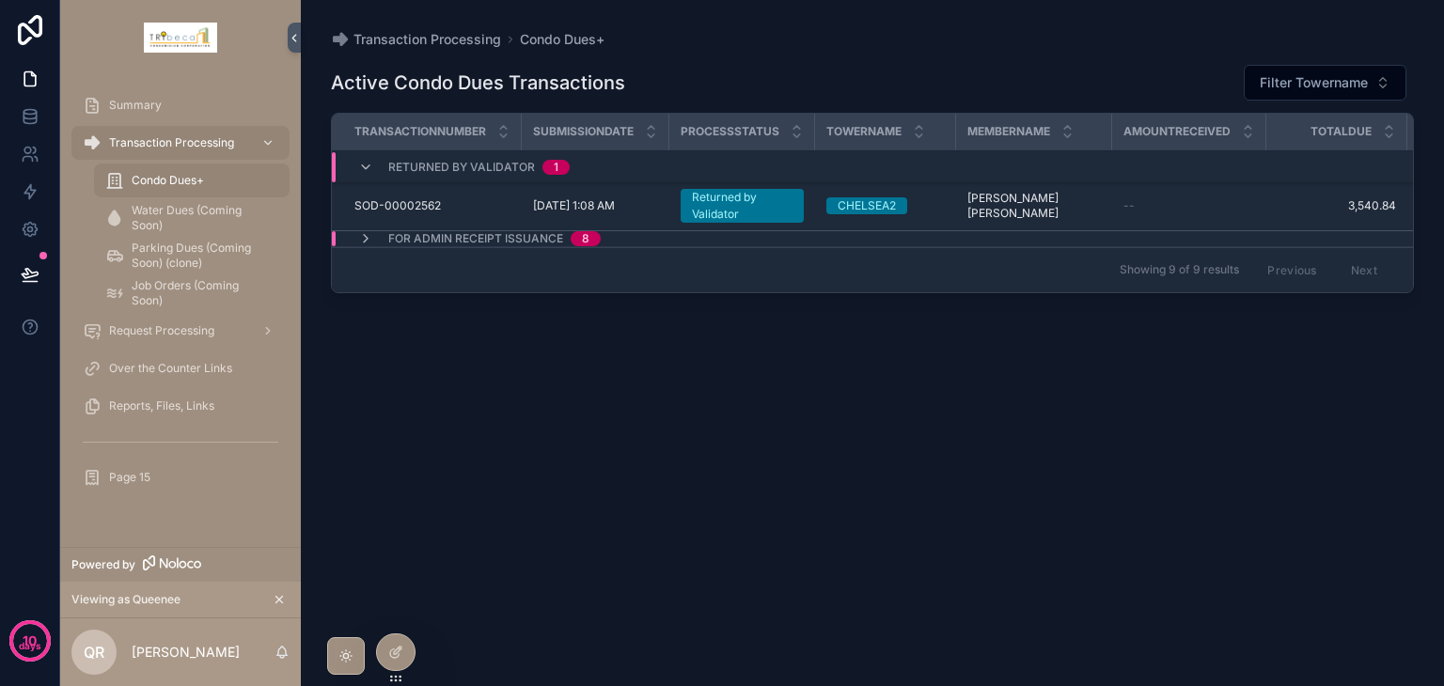
click at [362, 170] on icon "scrollable content" at bounding box center [365, 167] width 15 height 15
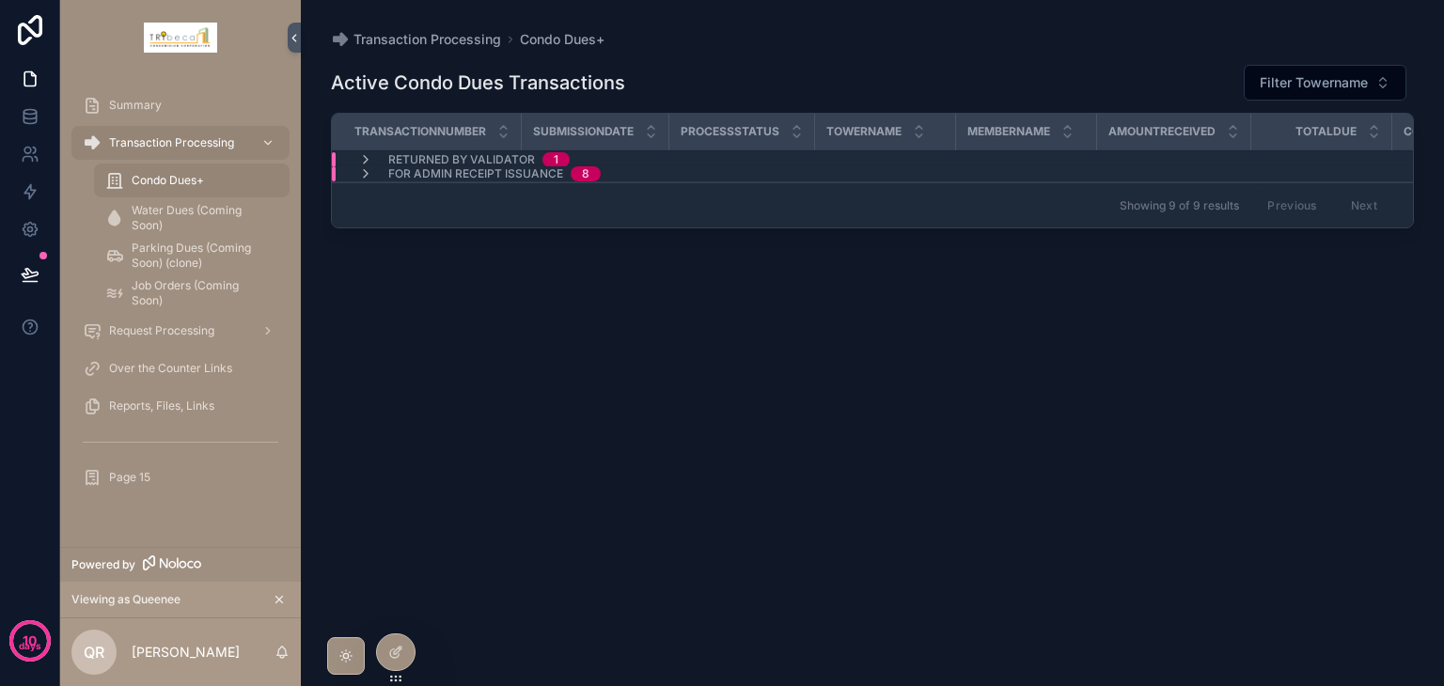
click at [363, 166] on icon "scrollable content" at bounding box center [365, 173] width 15 height 15
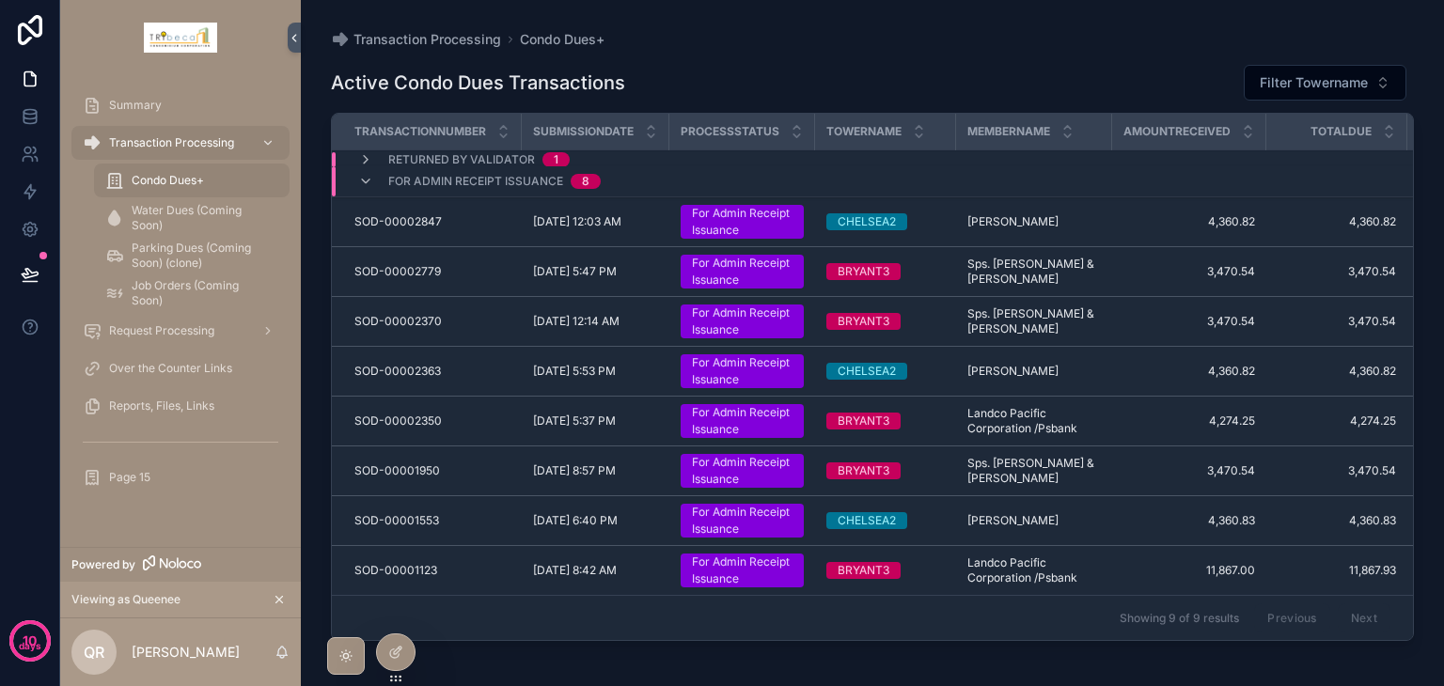
click at [365, 159] on icon "scrollable content" at bounding box center [365, 159] width 15 height 15
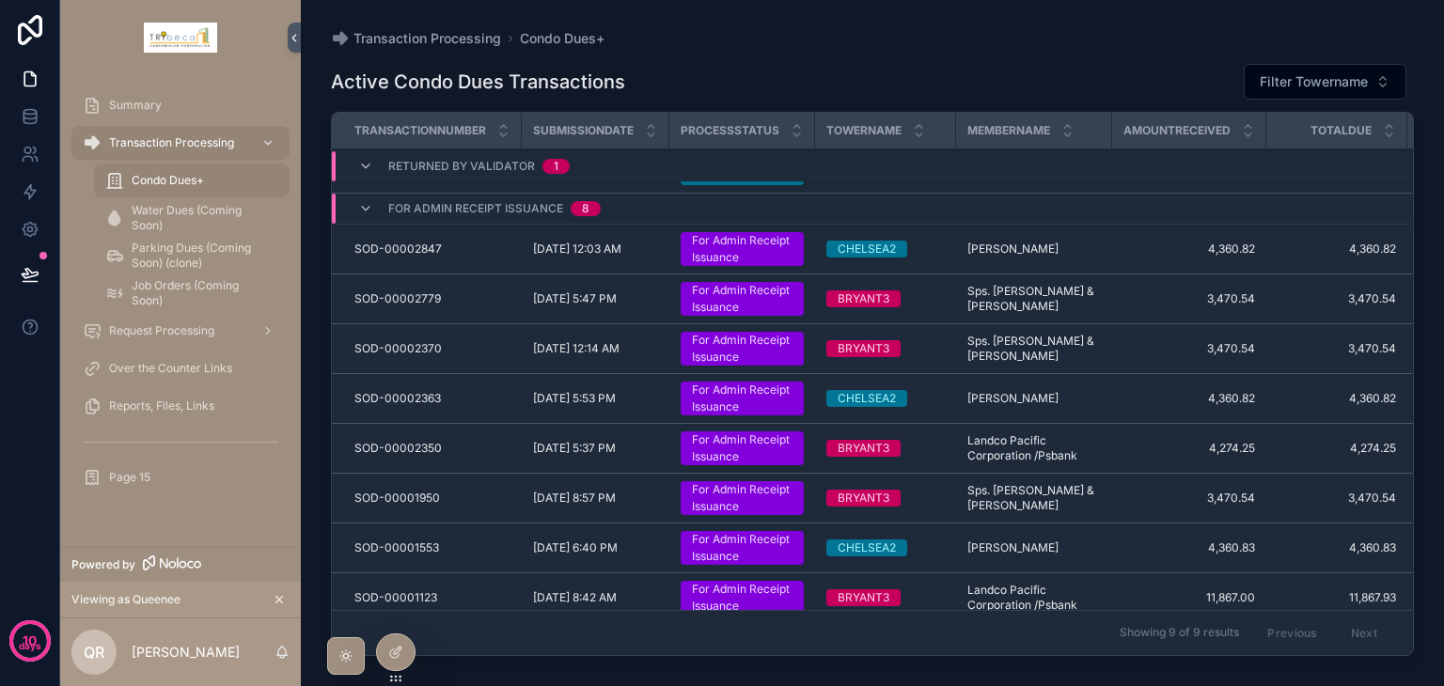
scroll to position [54, 0]
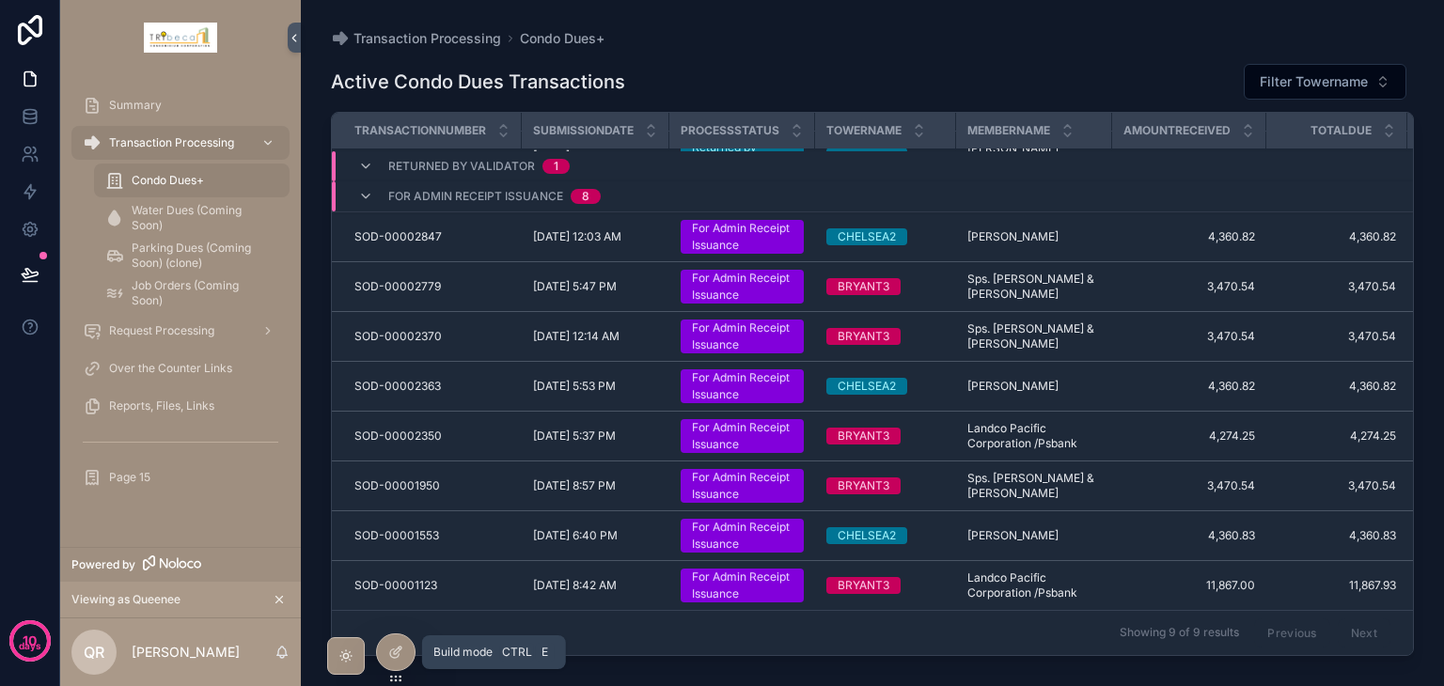
click at [393, 657] on icon at bounding box center [394, 654] width 8 height 8
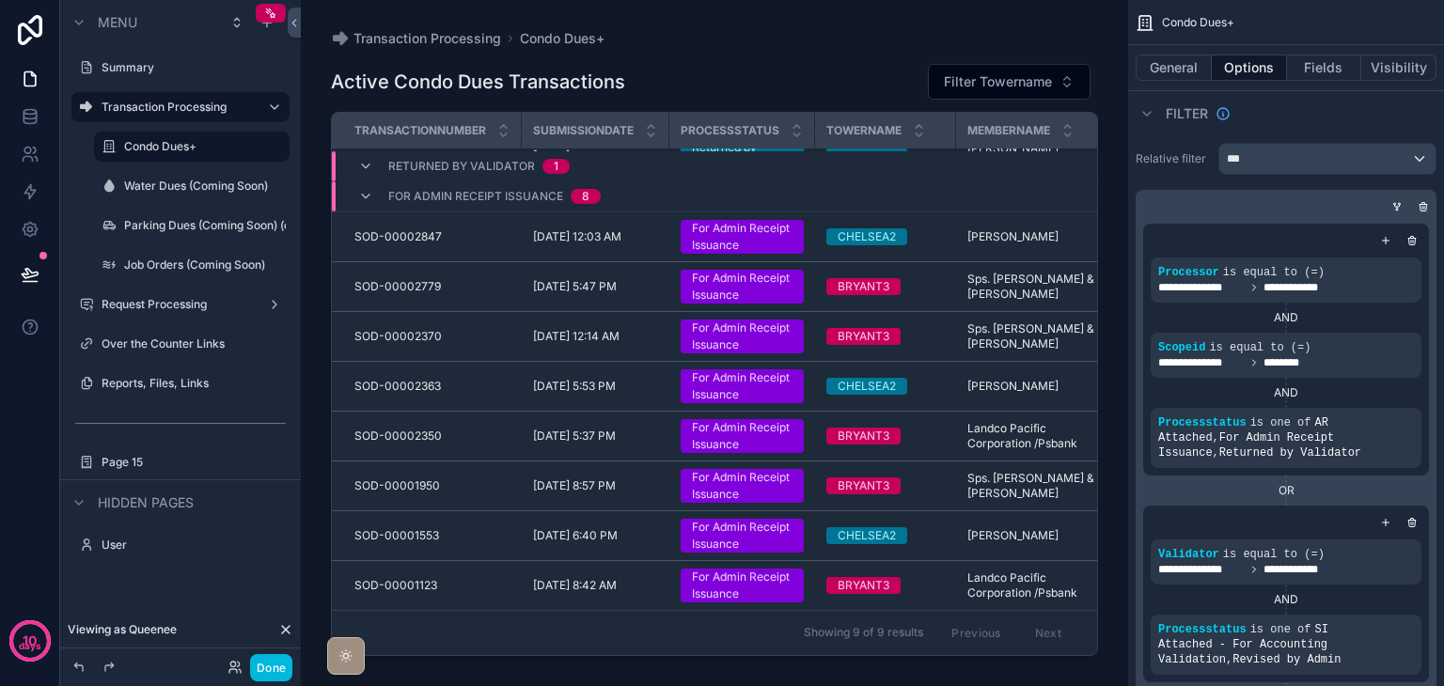
click at [702, 240] on div "scrollable content" at bounding box center [714, 332] width 827 height 664
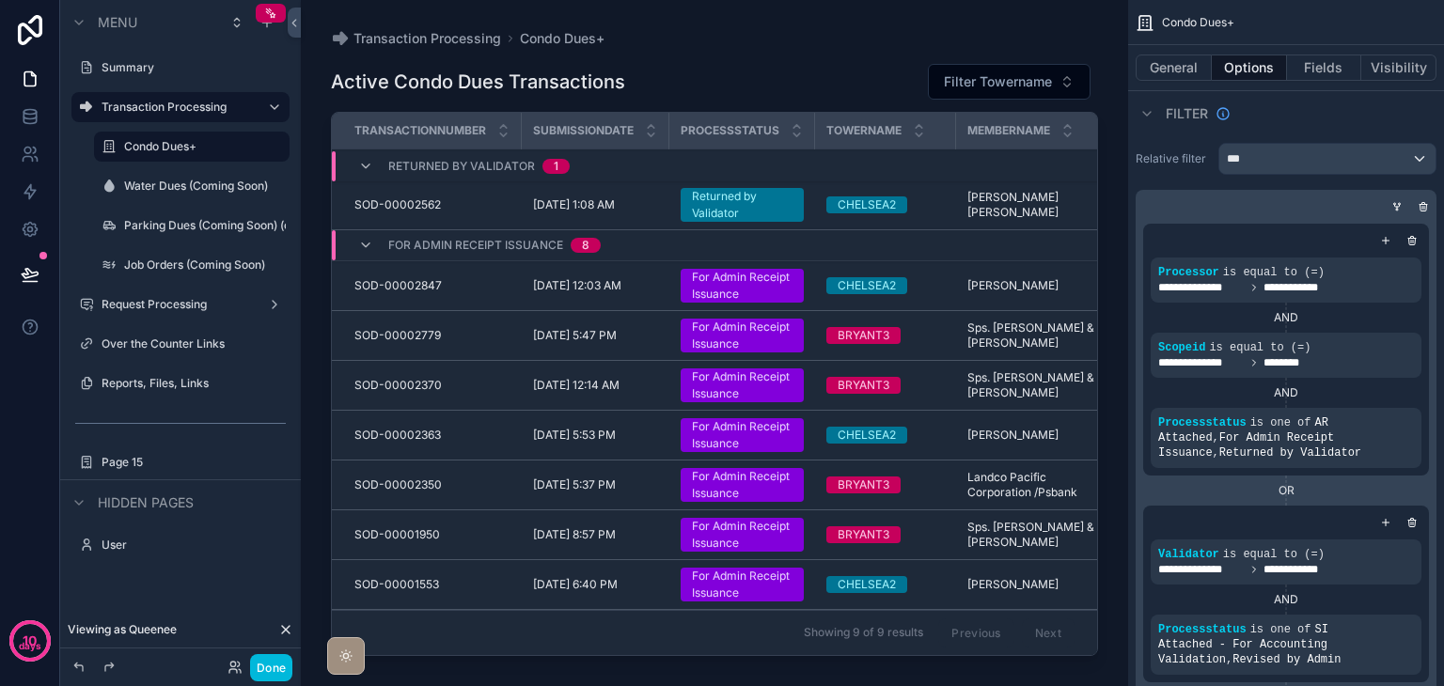
click at [374, 242] on div "For Admin Receipt Issuance 8" at bounding box center [479, 245] width 243 height 30
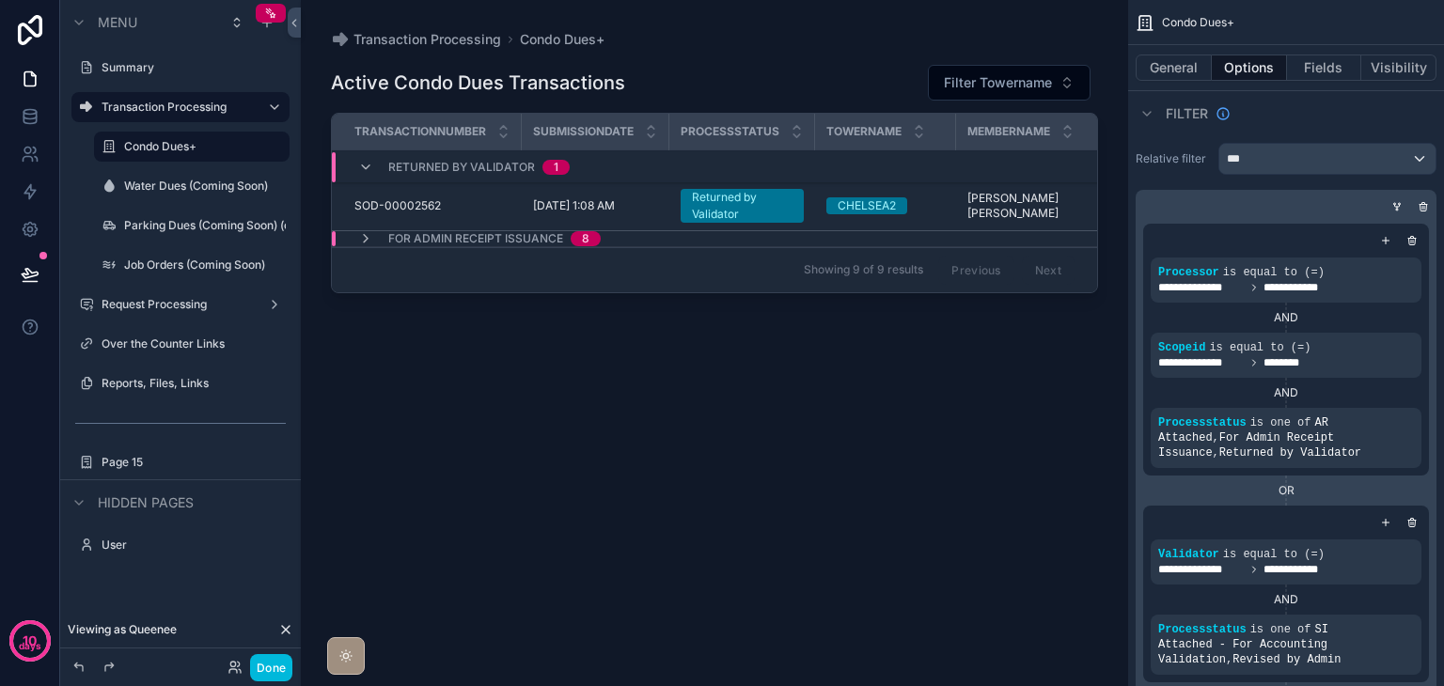
click at [362, 167] on icon "scrollable content" at bounding box center [365, 167] width 15 height 15
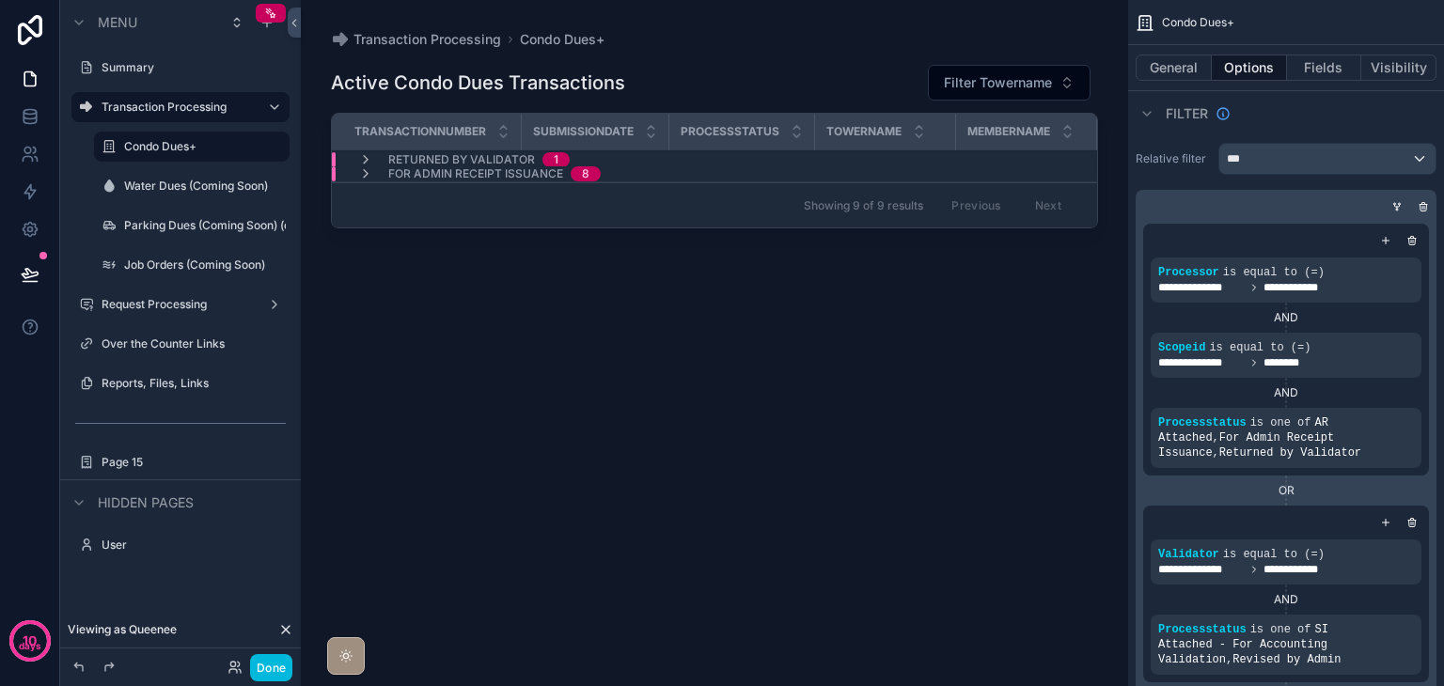
click at [360, 162] on icon "scrollable content" at bounding box center [365, 159] width 15 height 15
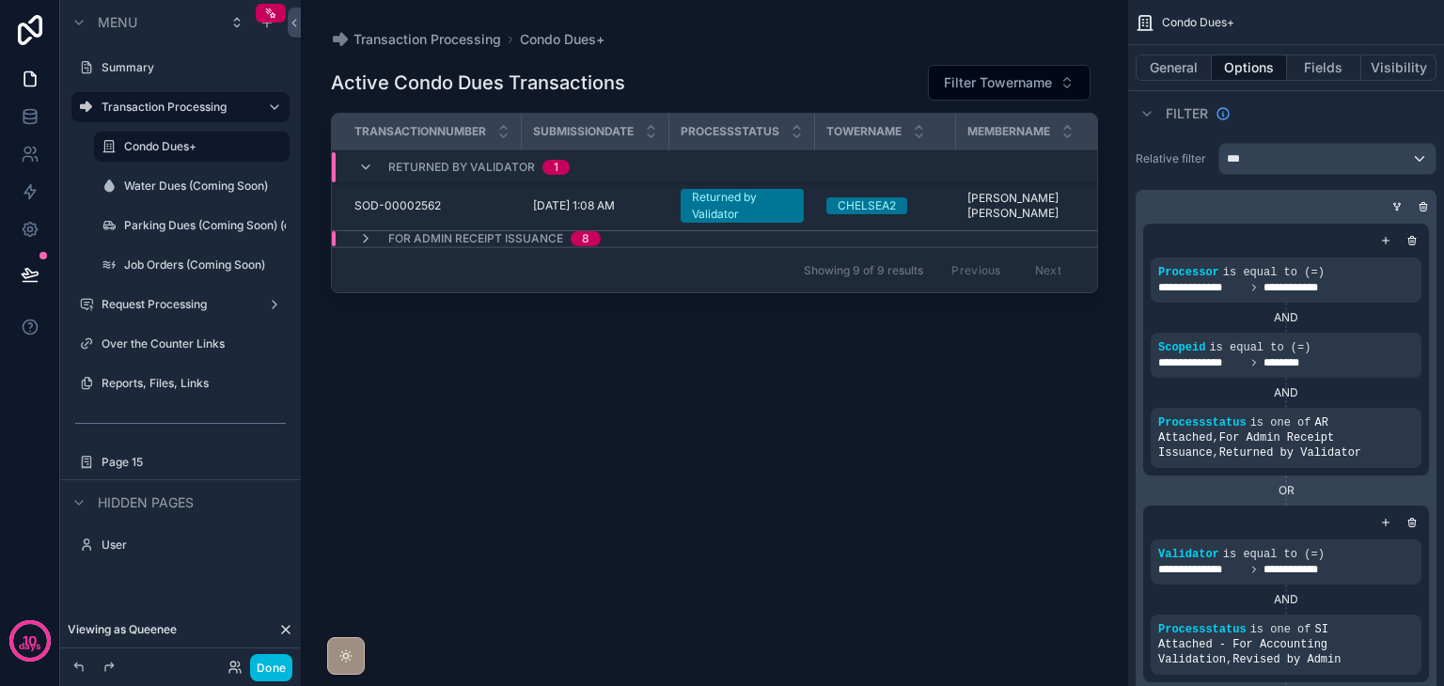
click at [365, 231] on icon "scrollable content" at bounding box center [365, 238] width 15 height 15
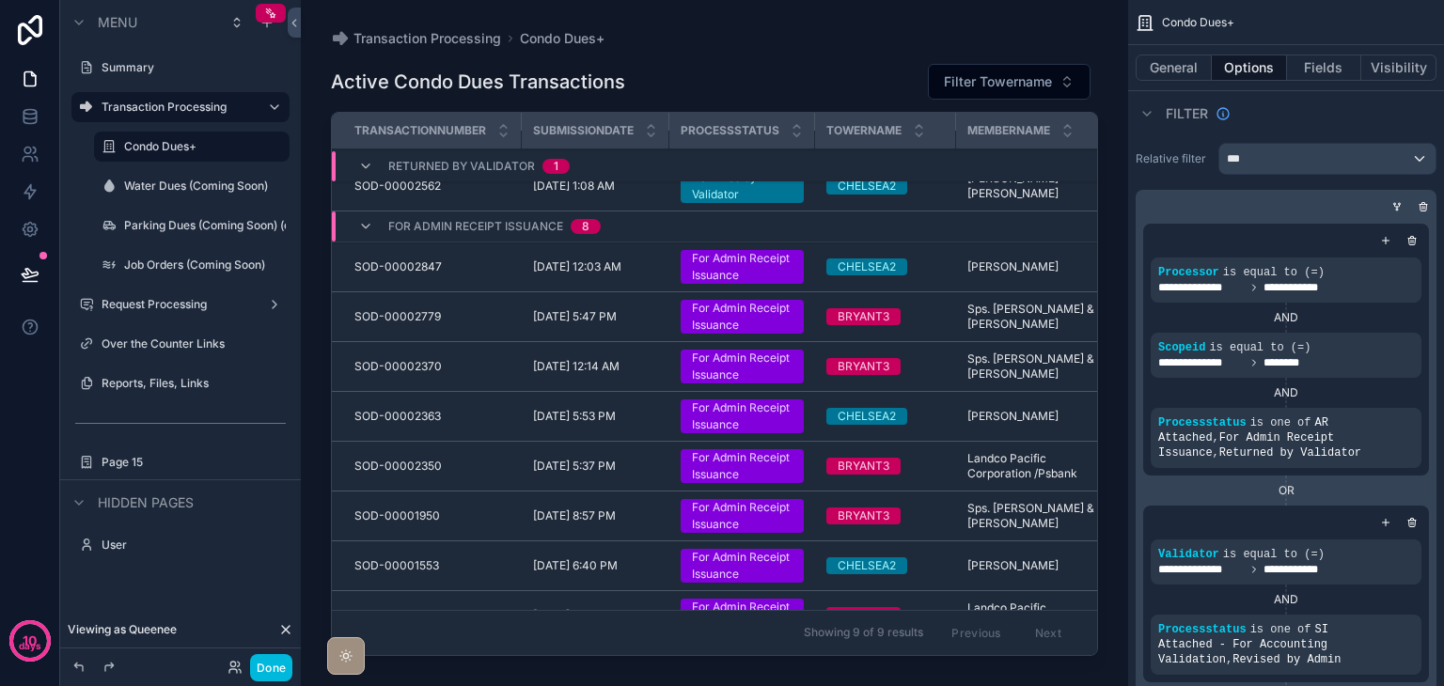
scroll to position [0, 0]
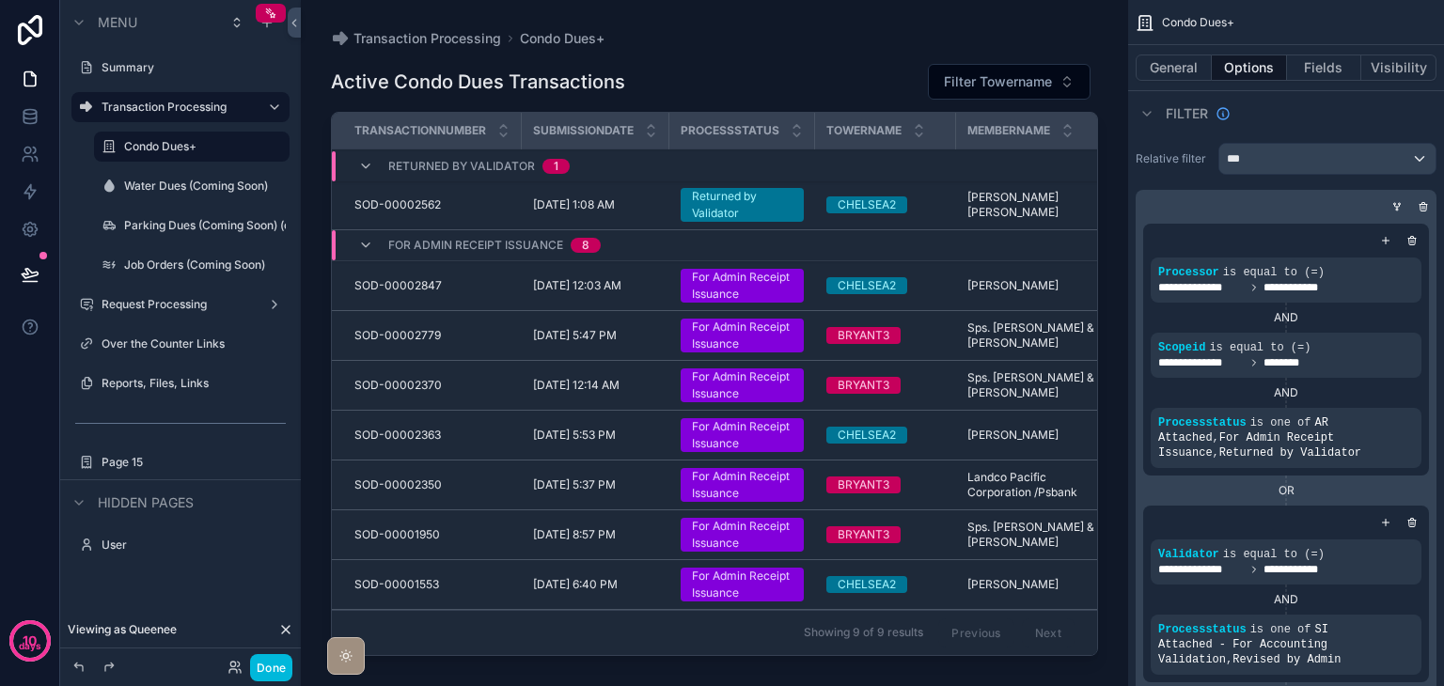
click at [1034, 80] on span "Filter Towername" at bounding box center [998, 81] width 108 height 19
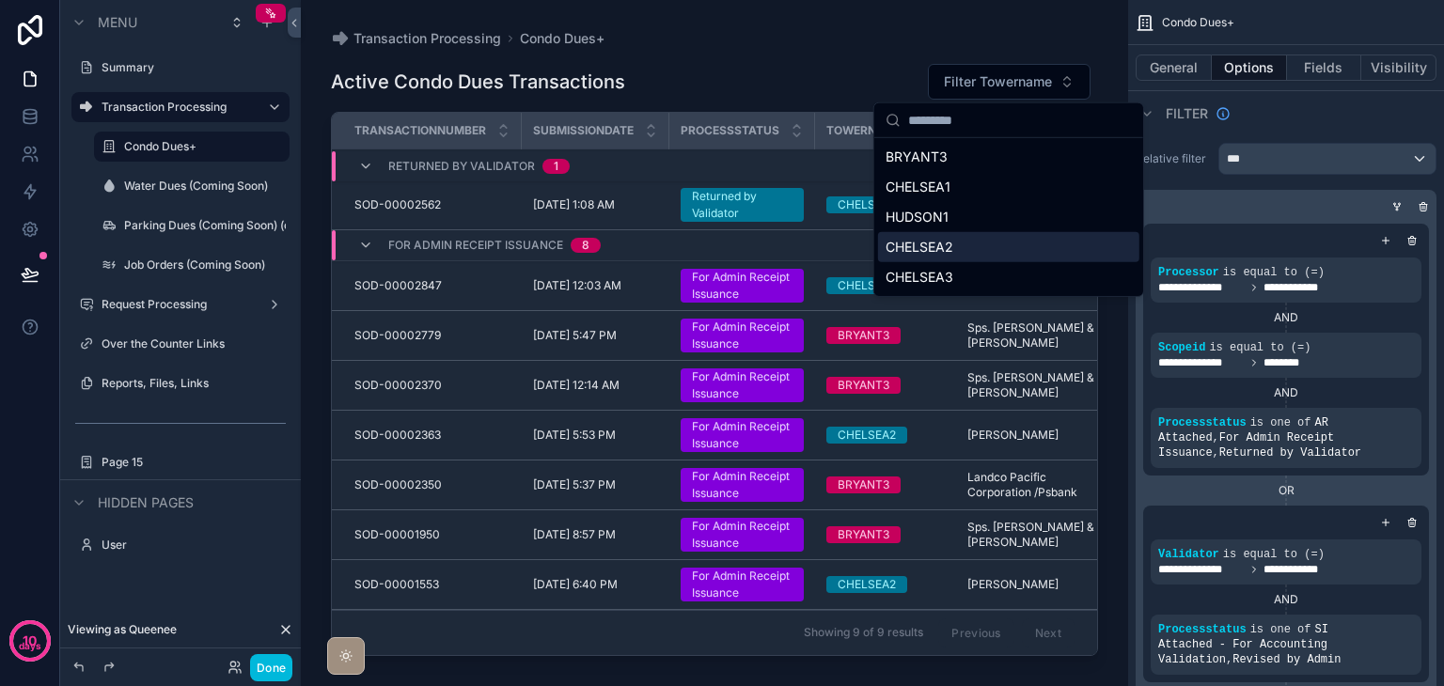
click at [987, 248] on div "CHELSEA2" at bounding box center [1008, 247] width 261 height 30
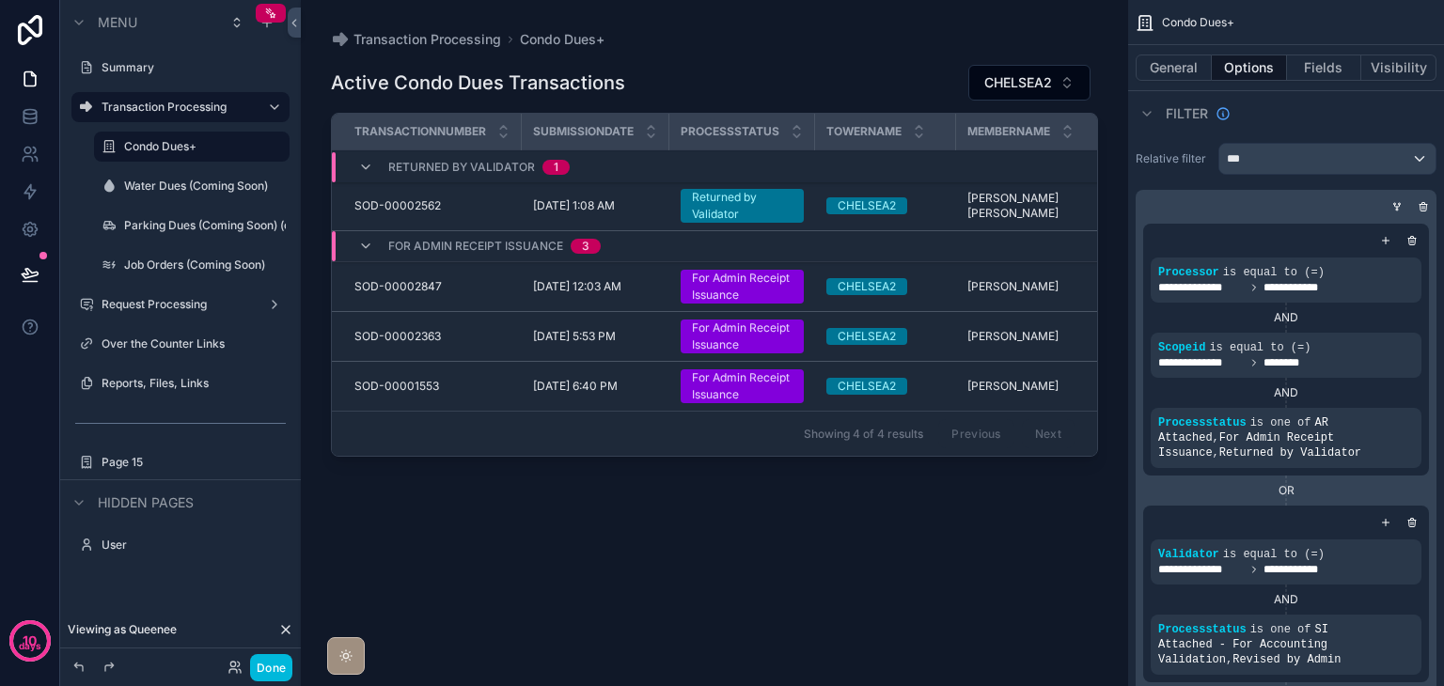
click at [999, 84] on span "CHELSEA2" at bounding box center [1018, 82] width 68 height 19
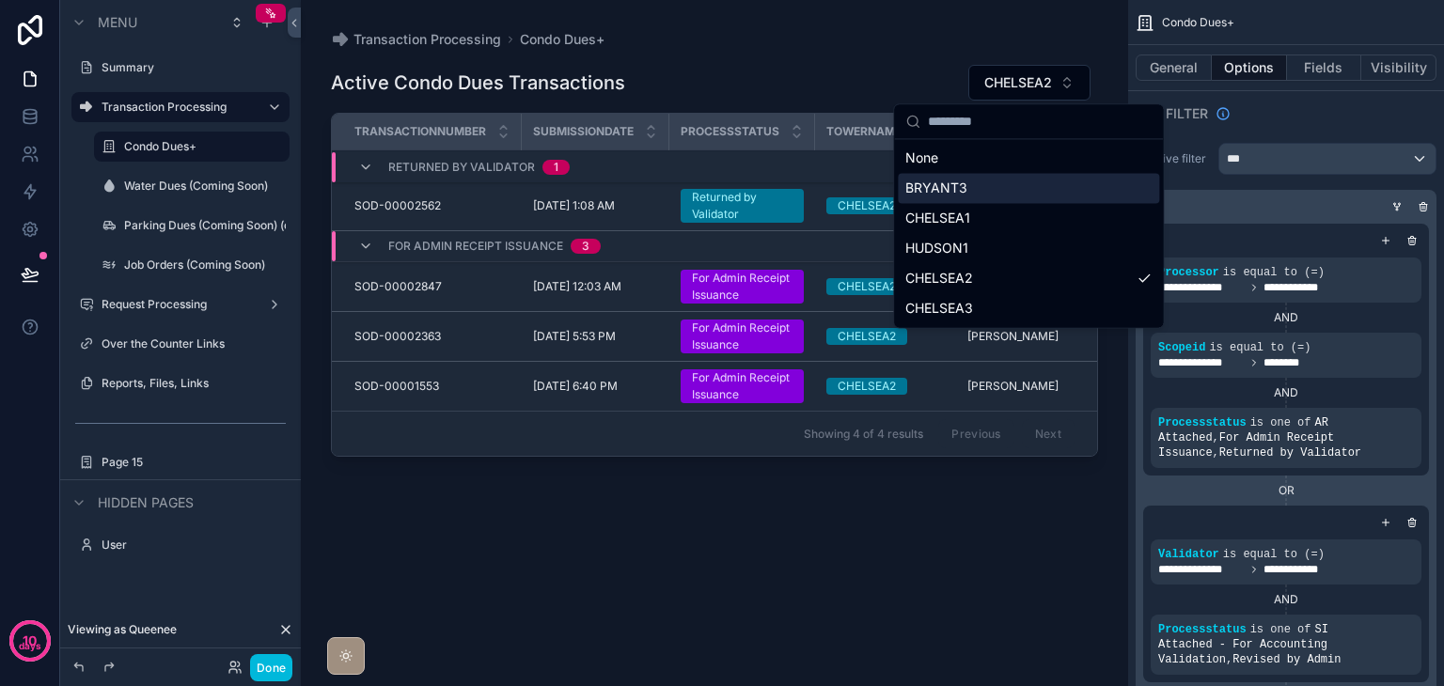
click at [992, 173] on div "BRYANT3" at bounding box center [1028, 188] width 261 height 30
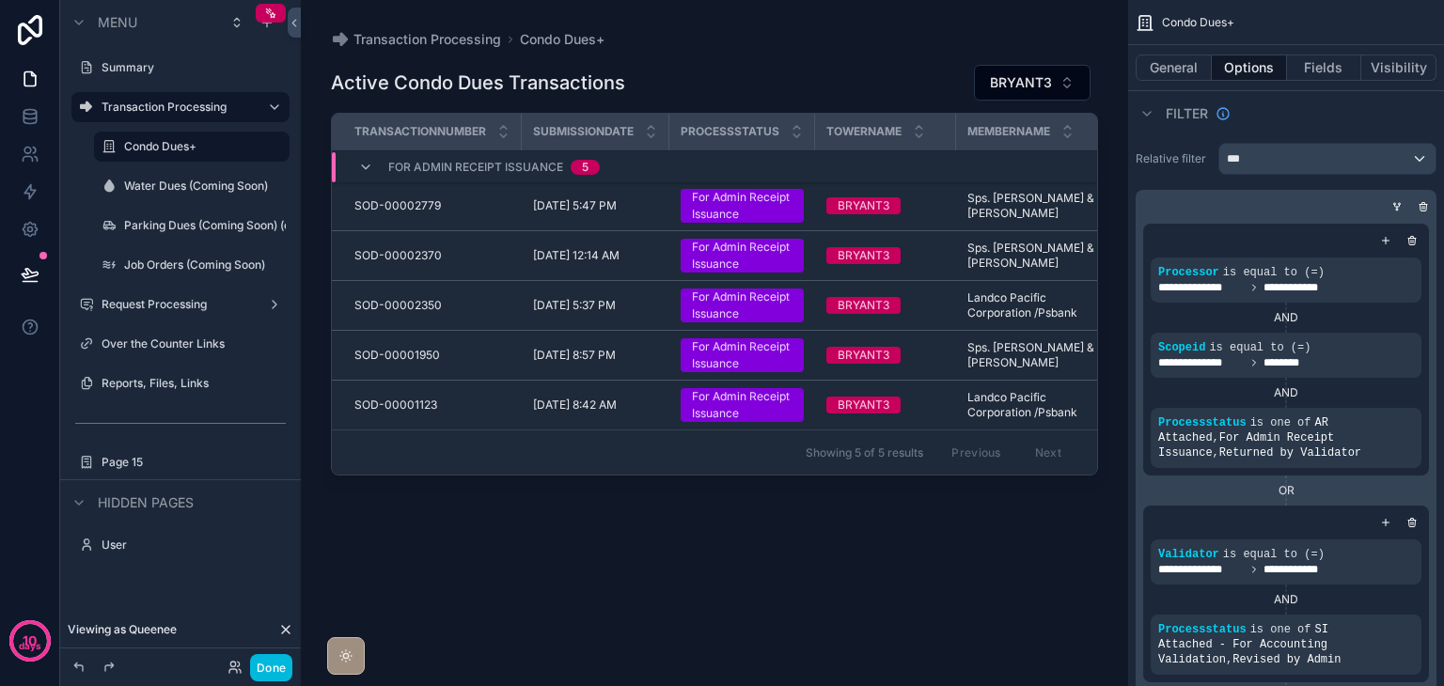
click at [1022, 85] on span "BRYANT3" at bounding box center [1021, 82] width 62 height 19
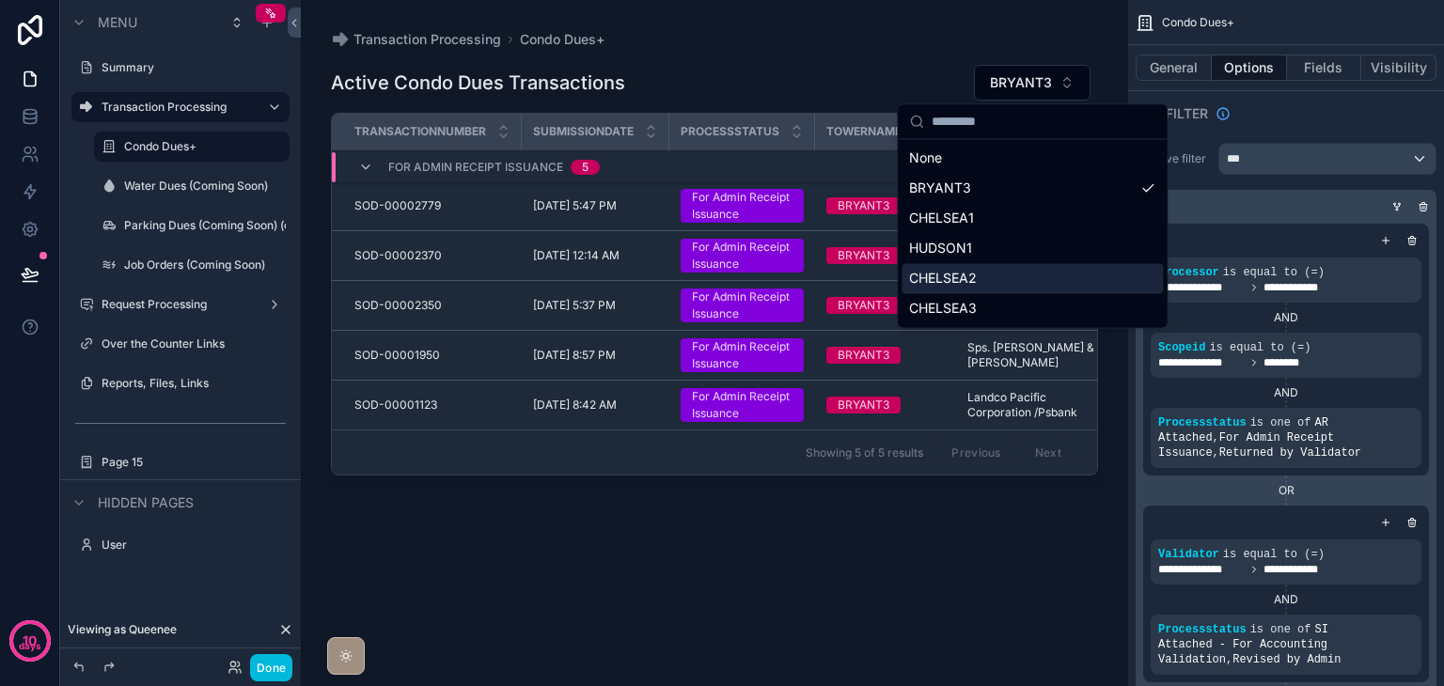
click at [993, 286] on div "CHELSEA2" at bounding box center [1032, 278] width 261 height 30
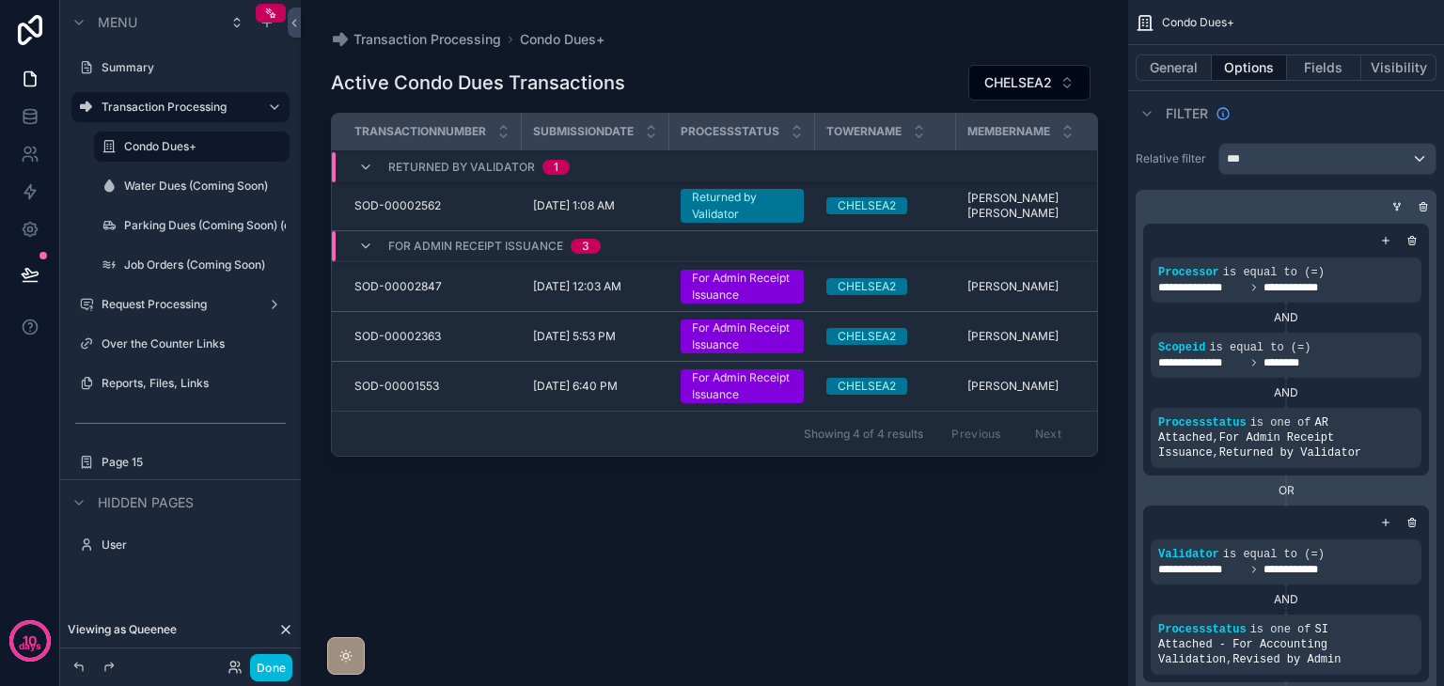
click at [1019, 86] on span "CHELSEA2" at bounding box center [1018, 82] width 68 height 19
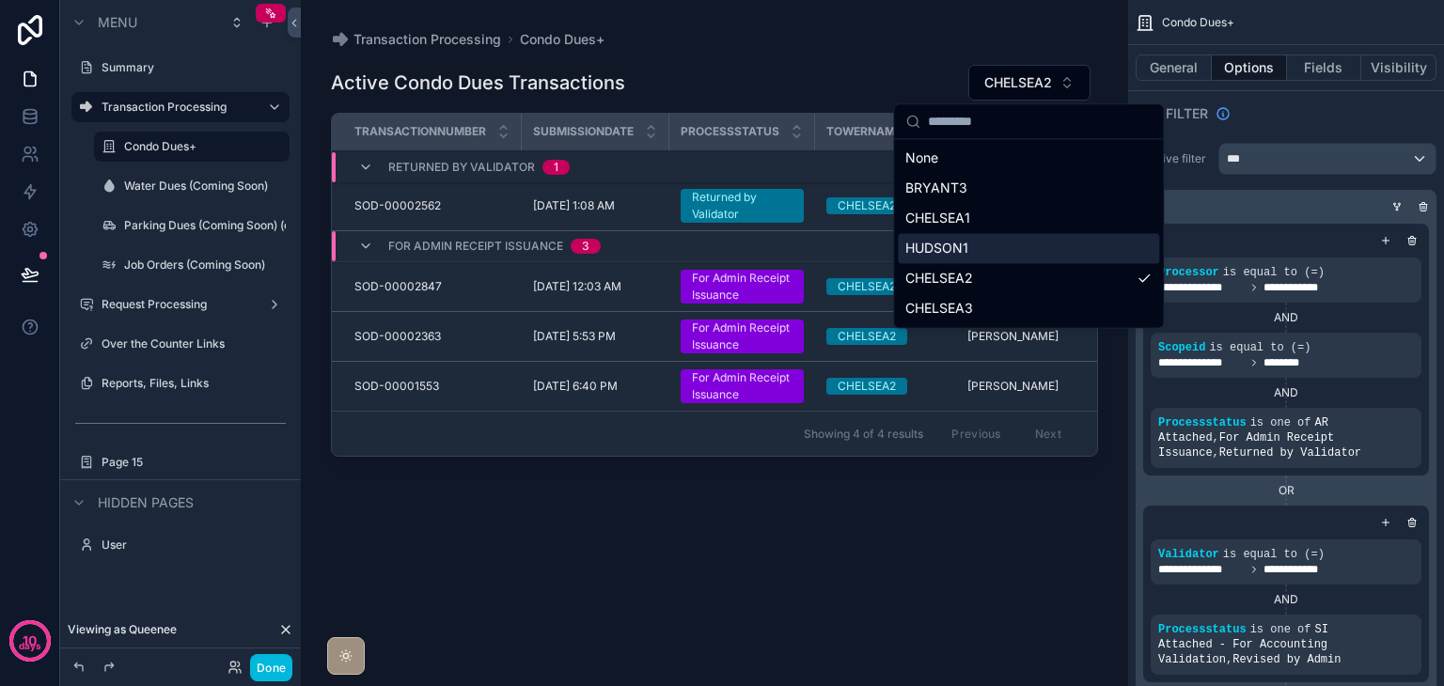
click at [994, 244] on div "HUDSON1" at bounding box center [1028, 248] width 261 height 30
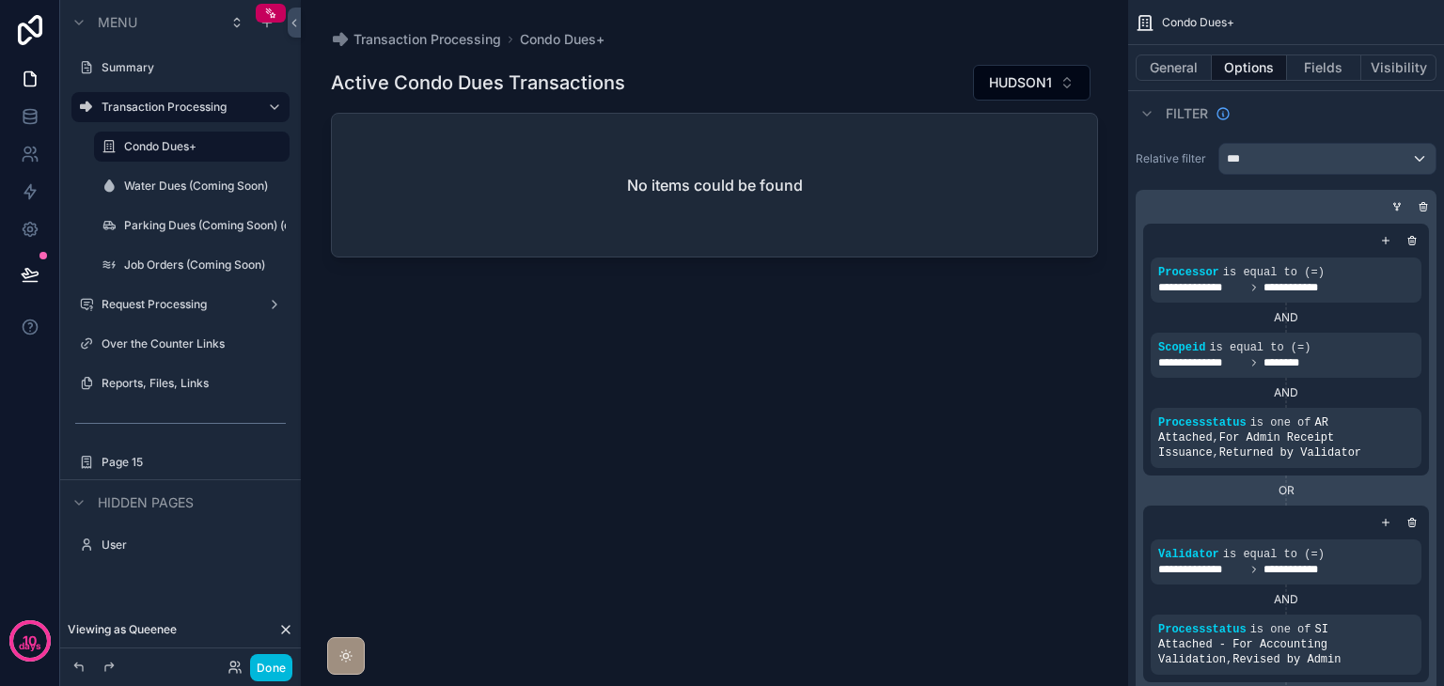
click at [1019, 83] on span "HUDSON1" at bounding box center [1020, 82] width 63 height 19
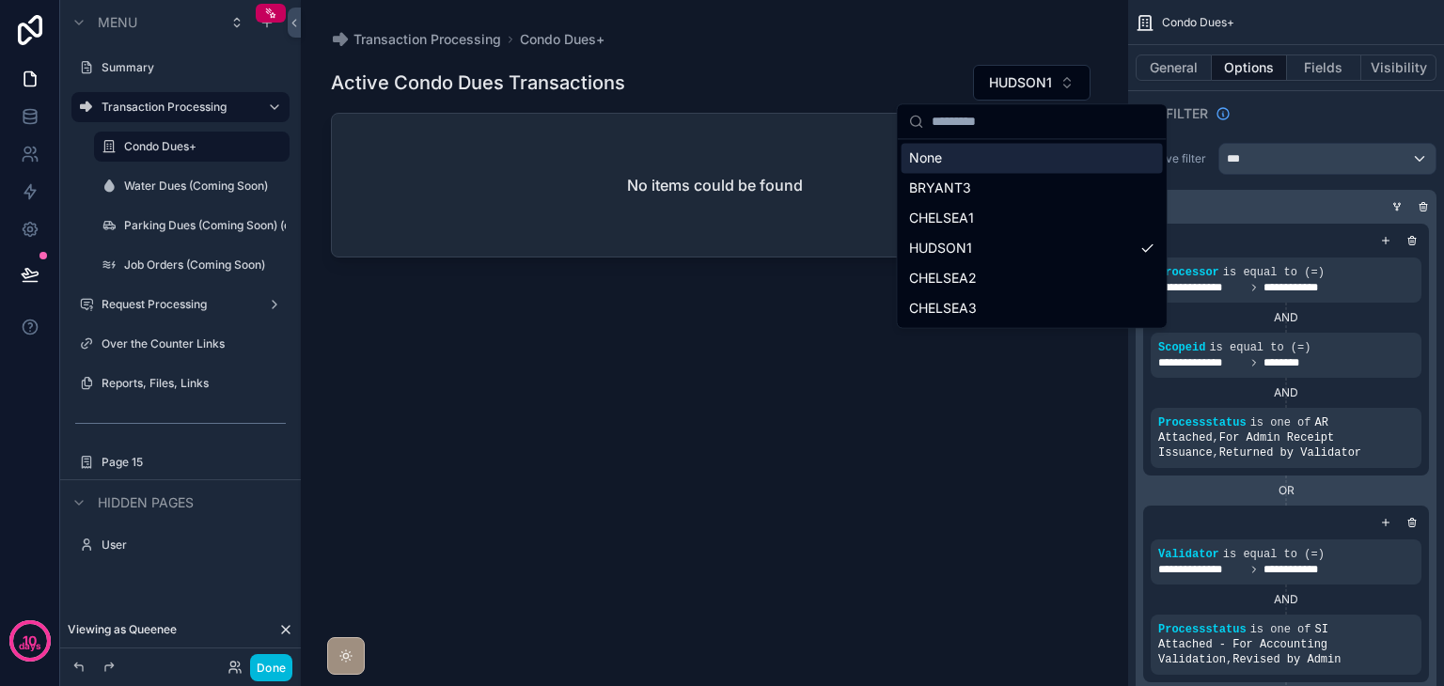
click at [1008, 161] on div "None" at bounding box center [1032, 158] width 261 height 30
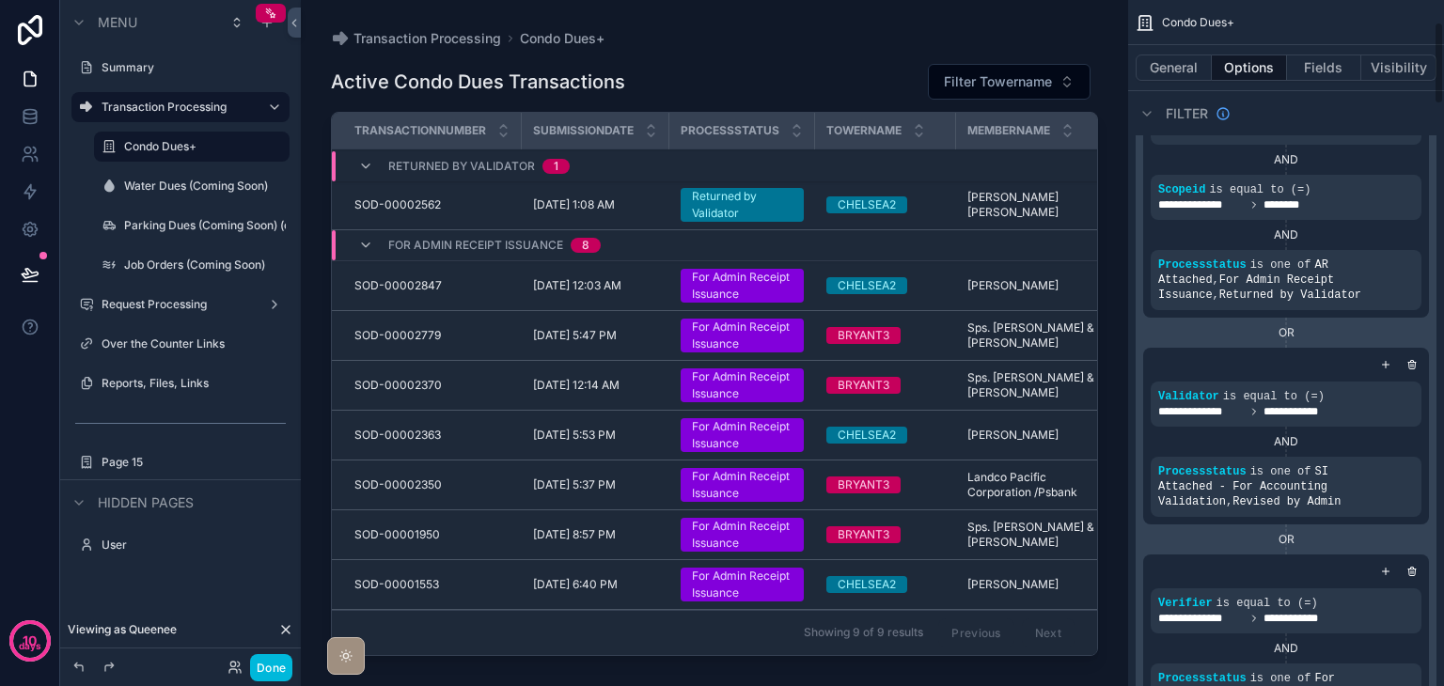
scroll to position [188, 0]
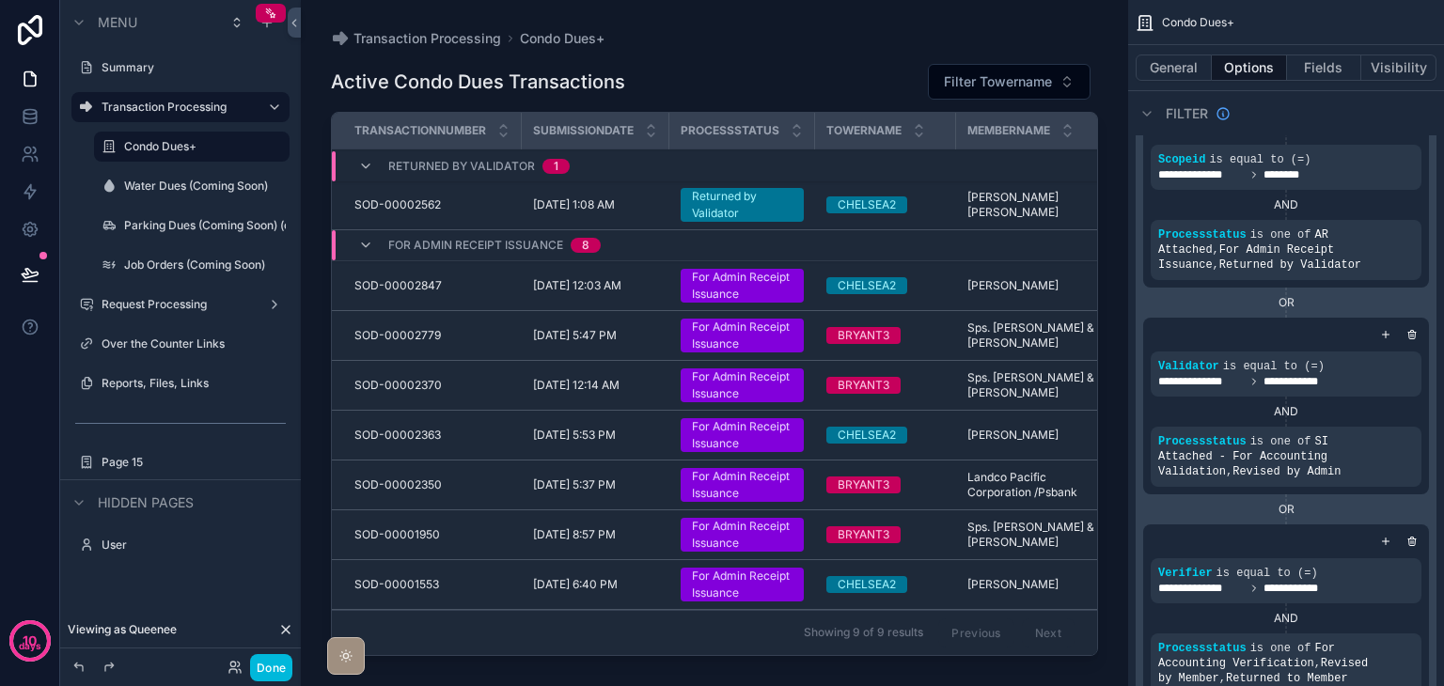
click at [0, 0] on icon "scrollable content" at bounding box center [0, 0] width 0 height 0
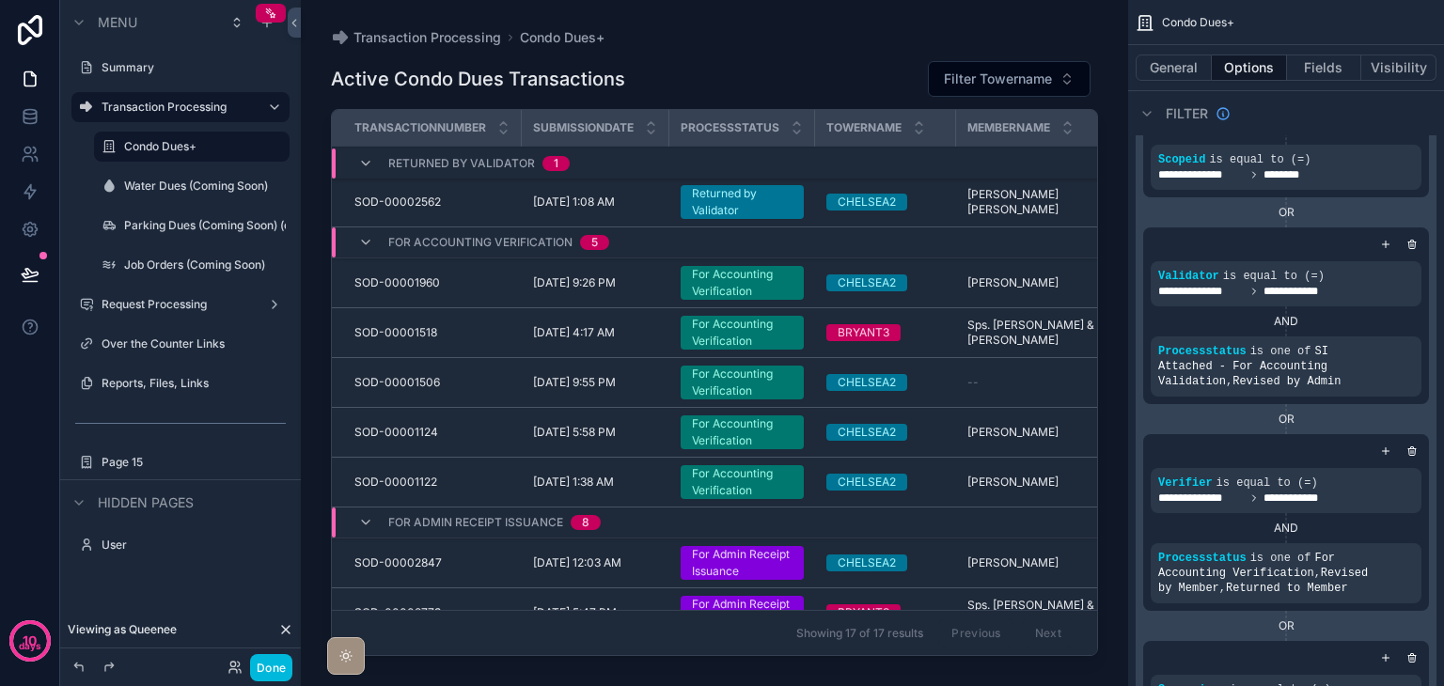
click at [0, 0] on icon "scrollable content" at bounding box center [0, 0] width 0 height 0
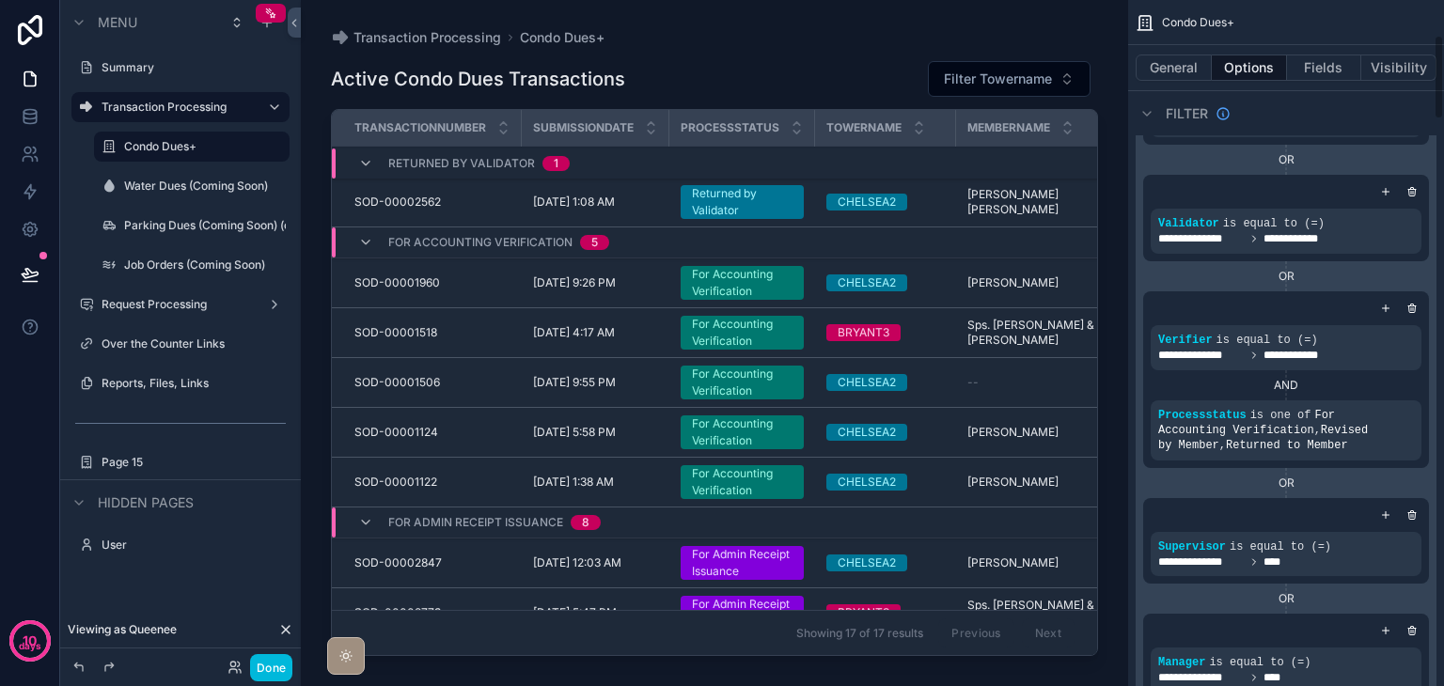
scroll to position [282, 0]
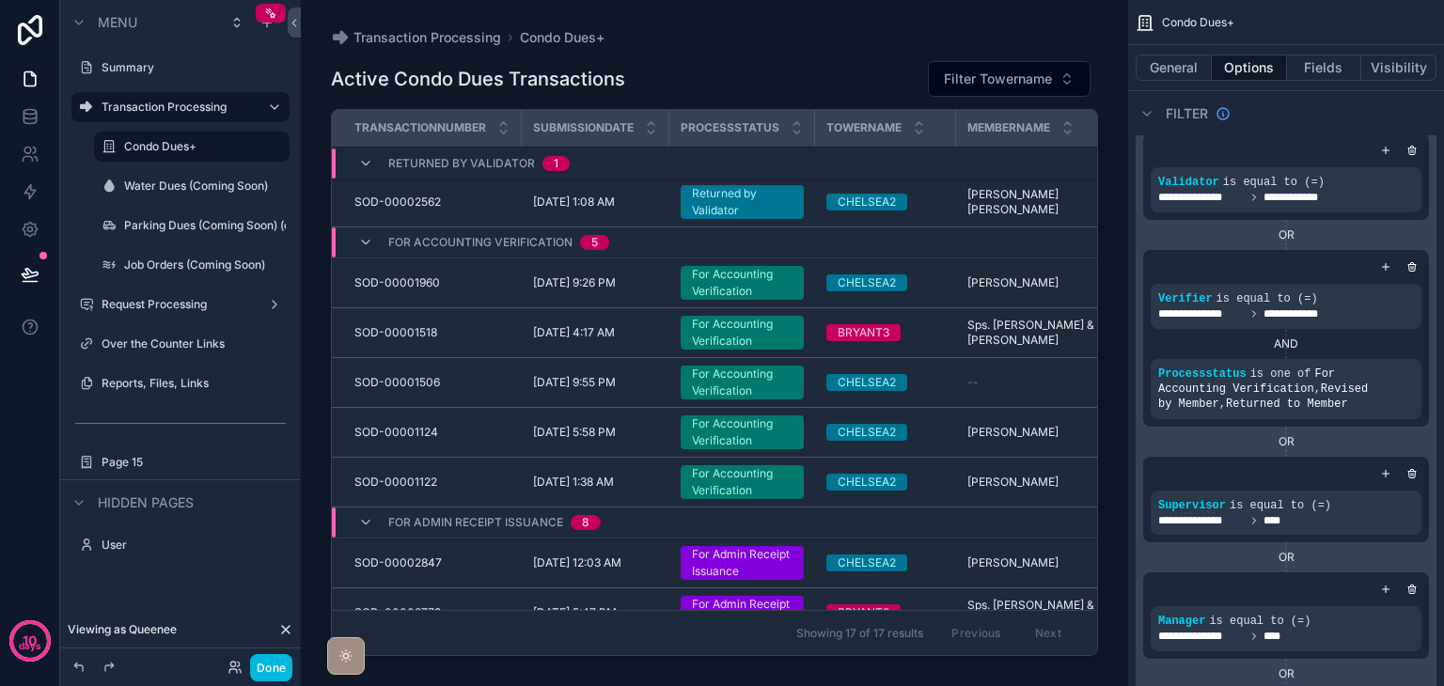
click at [0, 0] on icon "scrollable content" at bounding box center [0, 0] width 0 height 0
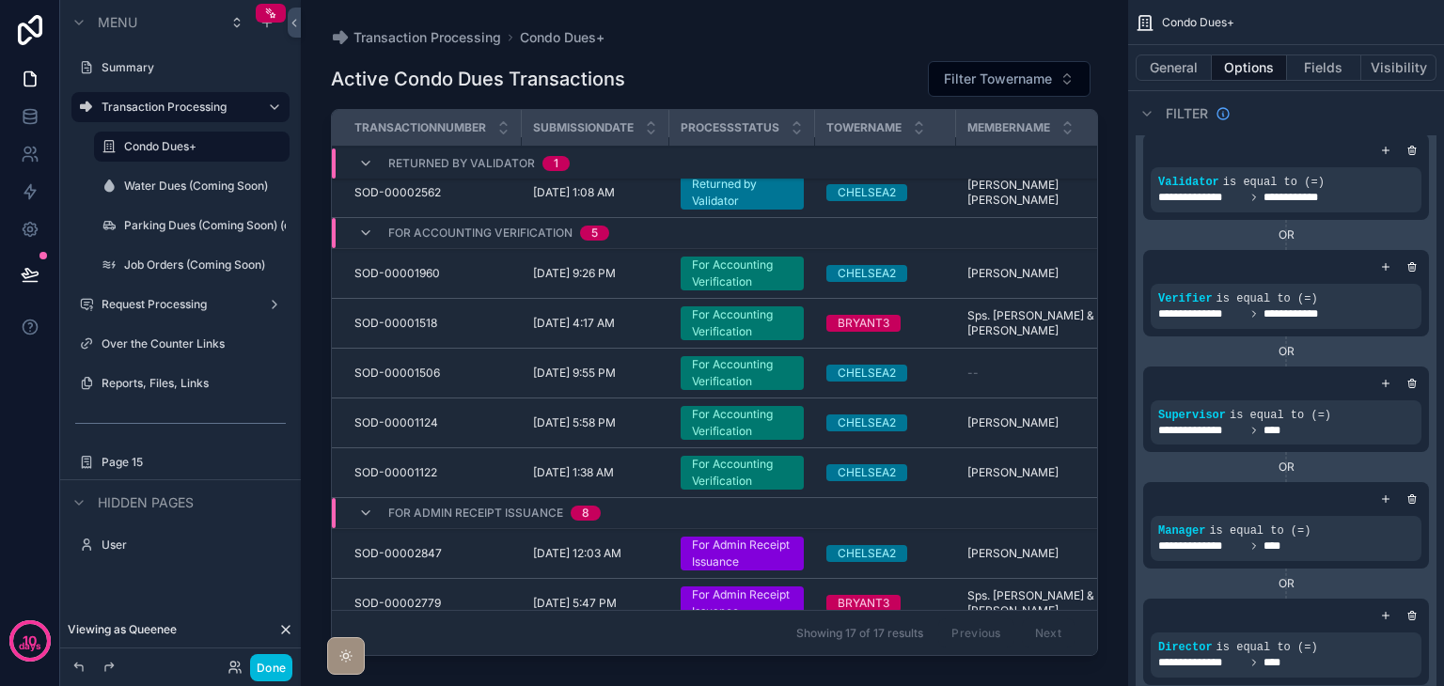
scroll to position [0, 0]
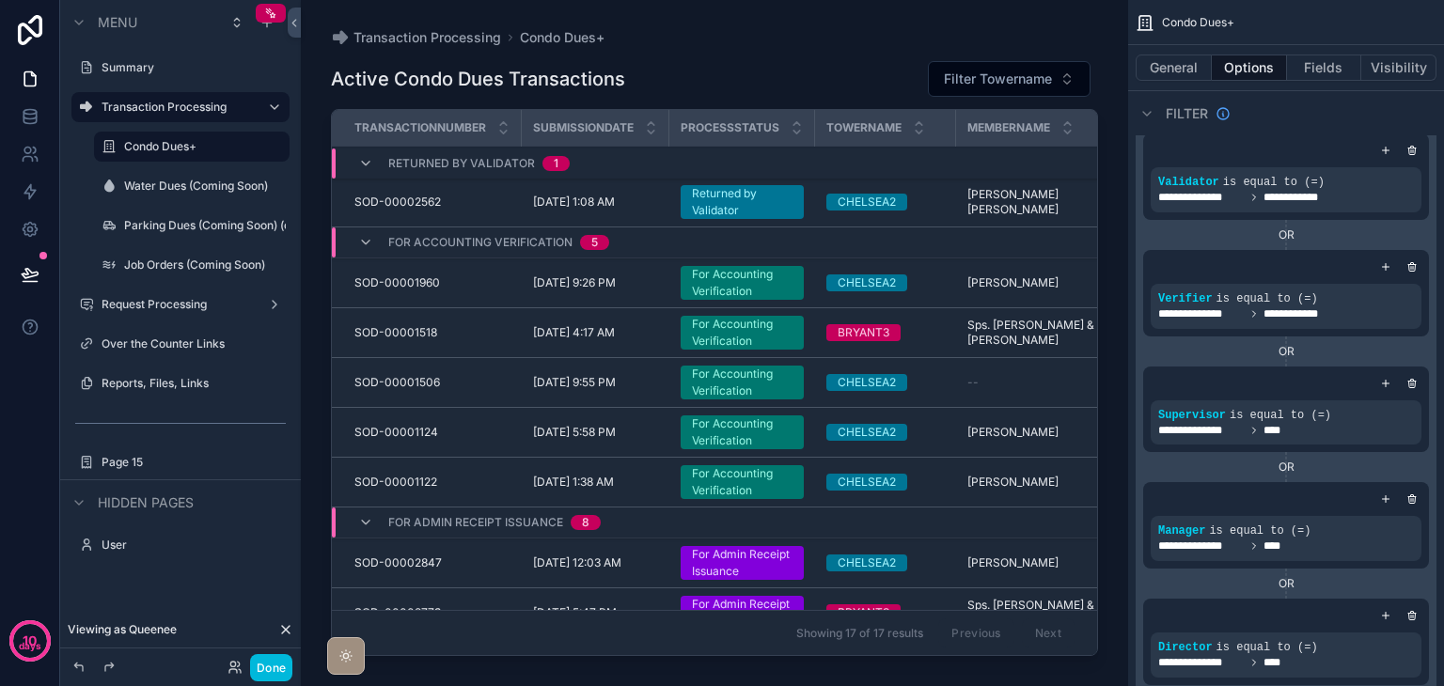
click at [369, 238] on icon "scrollable content" at bounding box center [365, 242] width 15 height 15
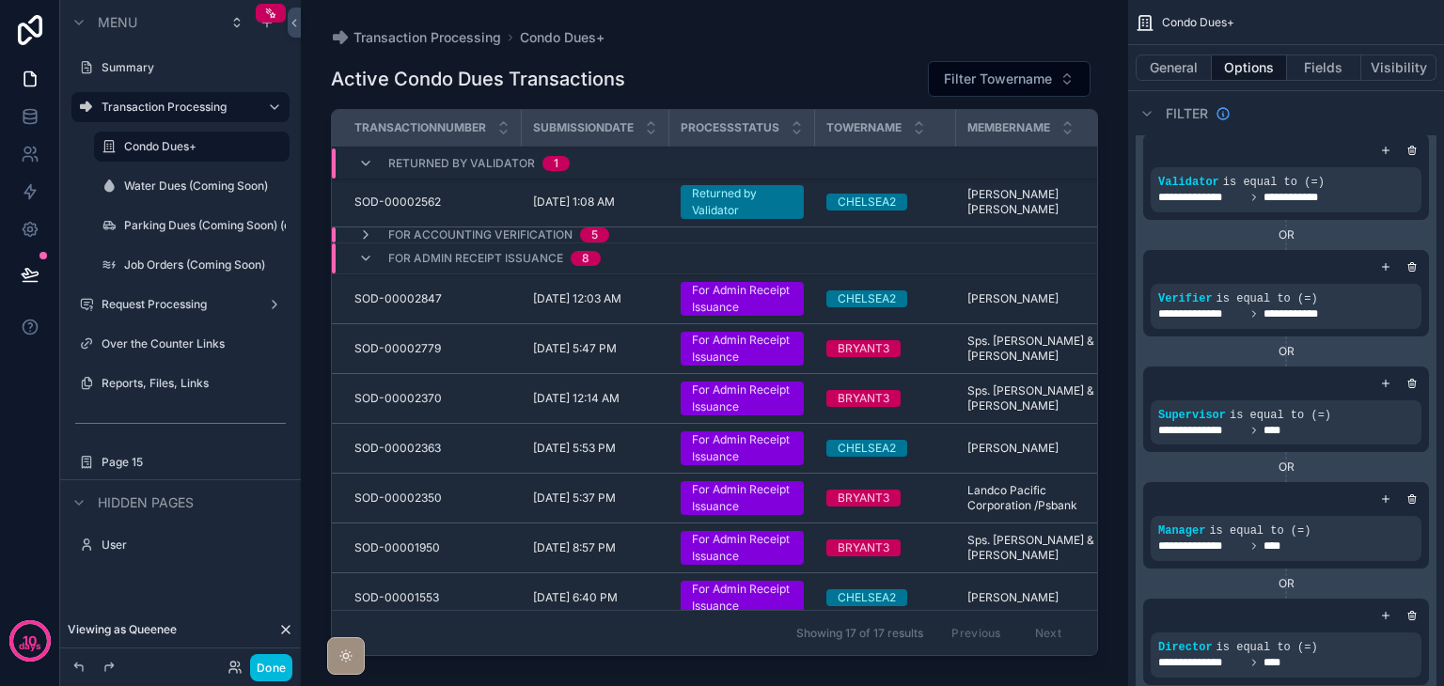
click at [370, 252] on icon "scrollable content" at bounding box center [365, 258] width 15 height 15
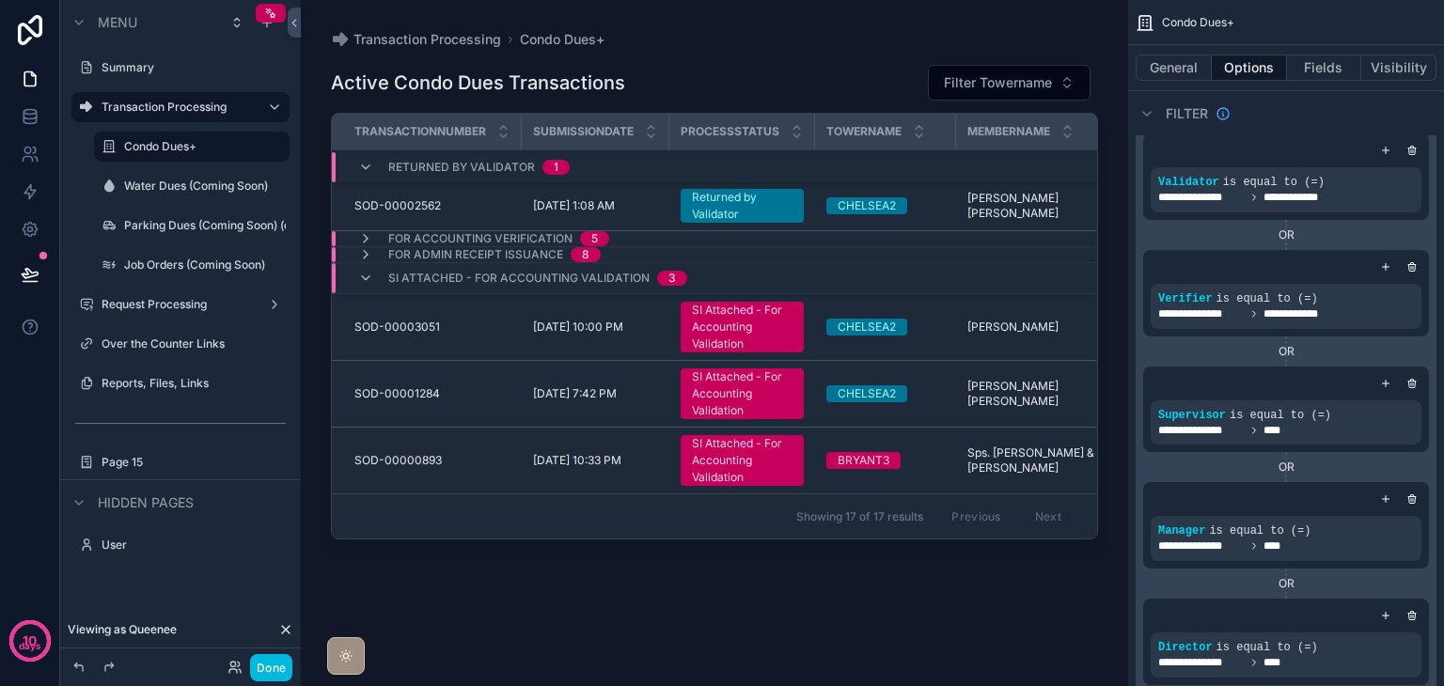
click at [369, 279] on icon "scrollable content" at bounding box center [365, 278] width 15 height 15
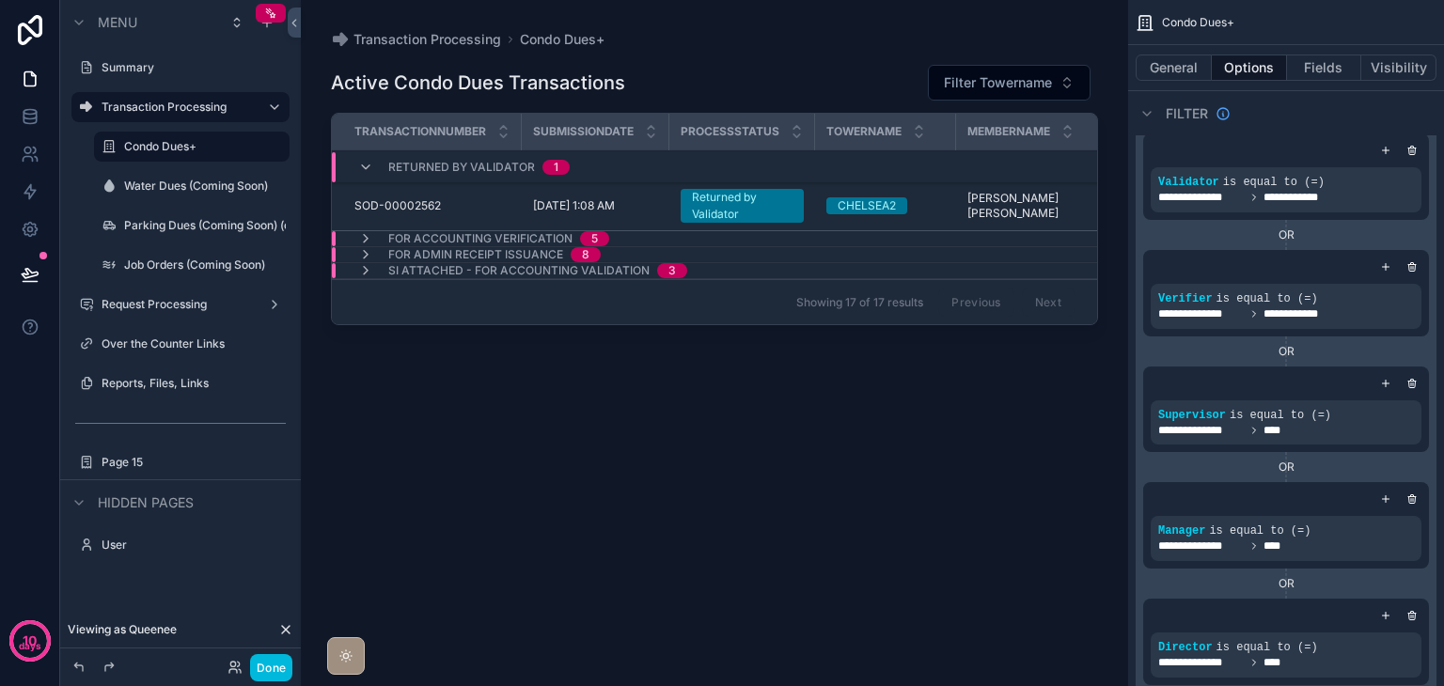
click at [359, 164] on icon "scrollable content" at bounding box center [365, 167] width 15 height 15
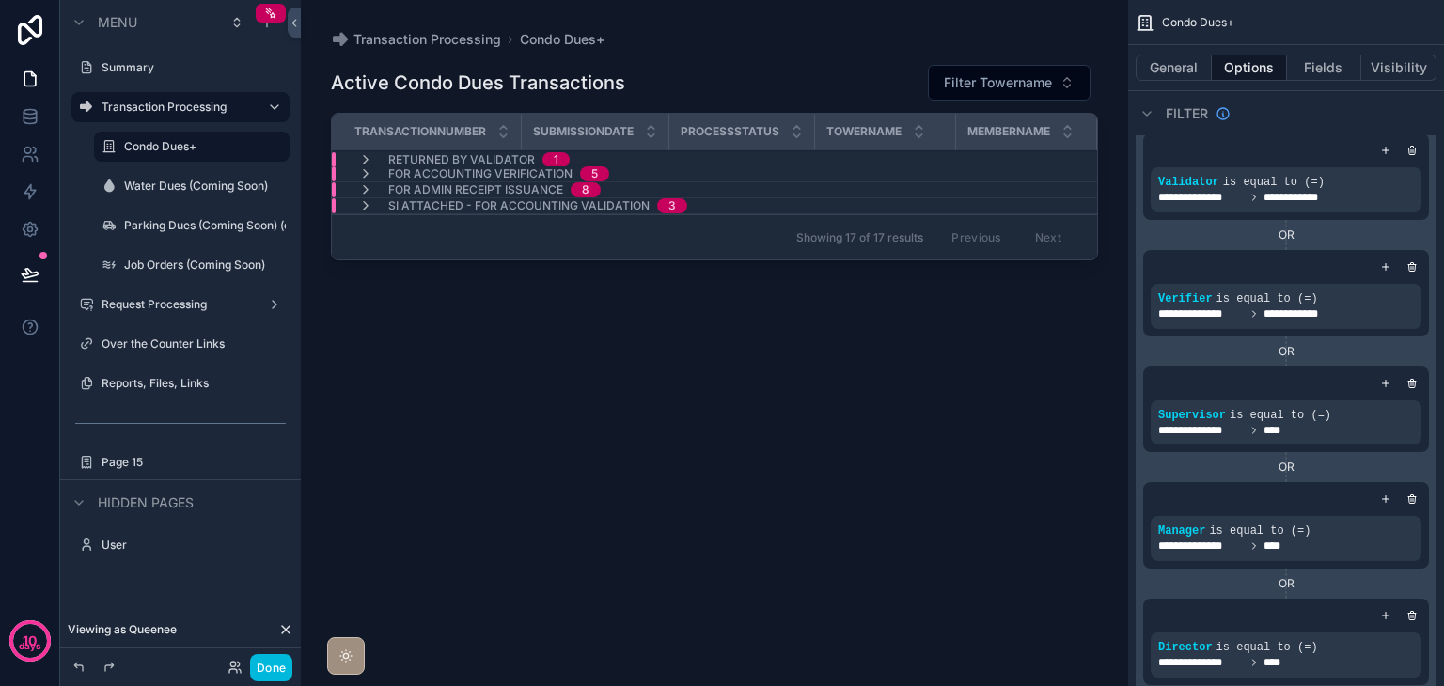
click at [367, 156] on icon "scrollable content" at bounding box center [365, 159] width 15 height 15
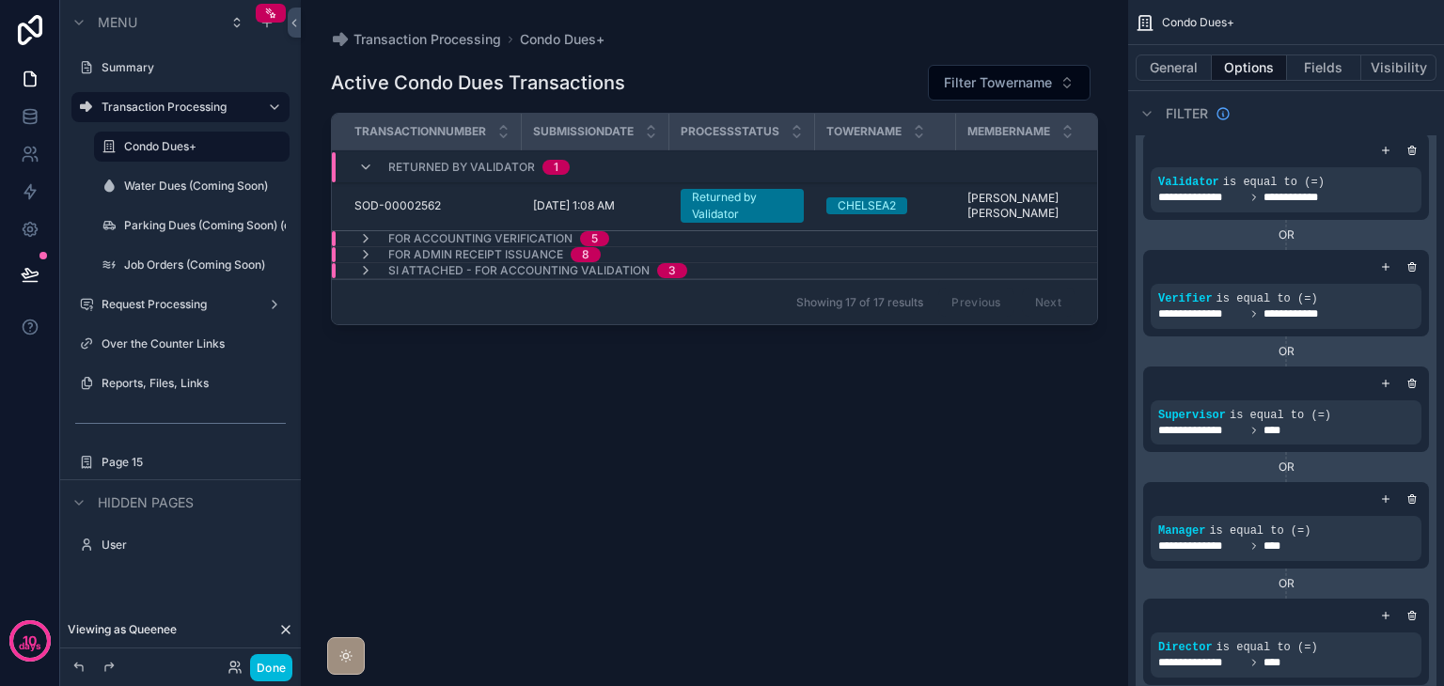
click at [362, 172] on icon "scrollable content" at bounding box center [365, 167] width 15 height 15
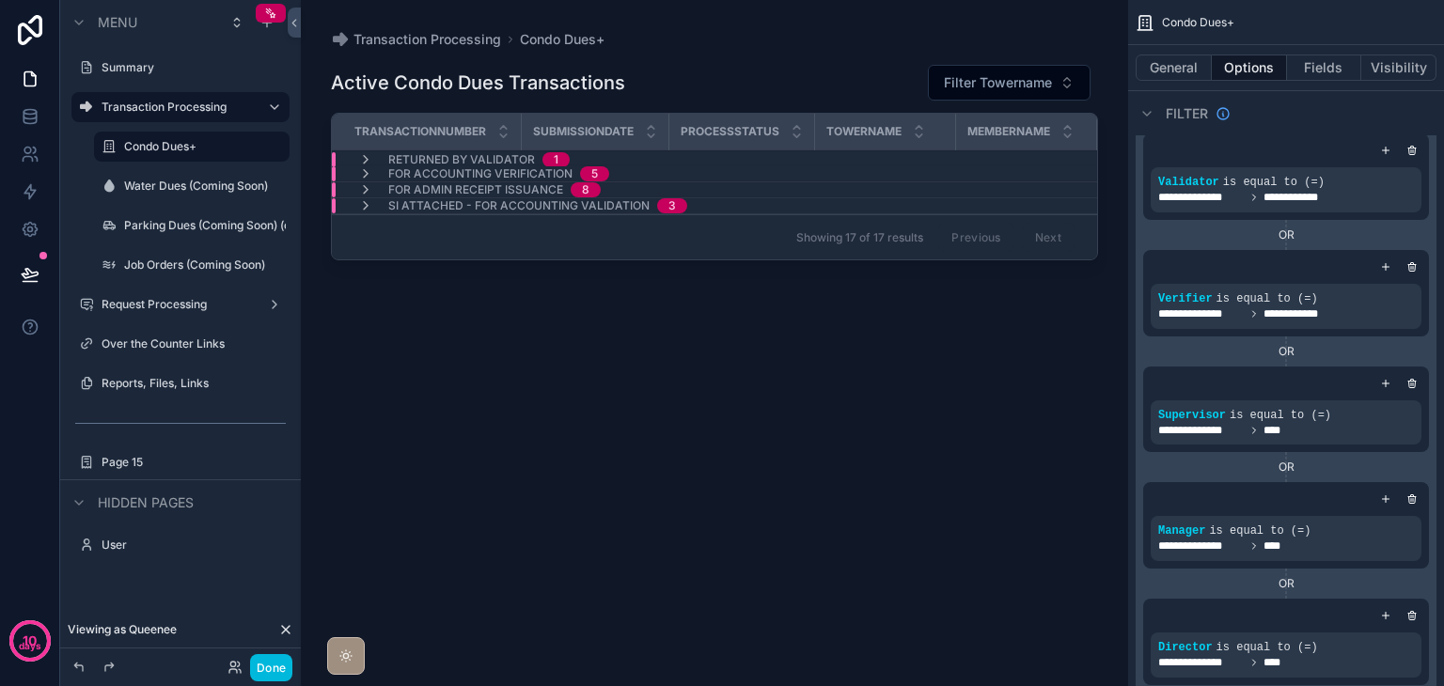
click at [365, 185] on icon "scrollable content" at bounding box center [365, 189] width 15 height 15
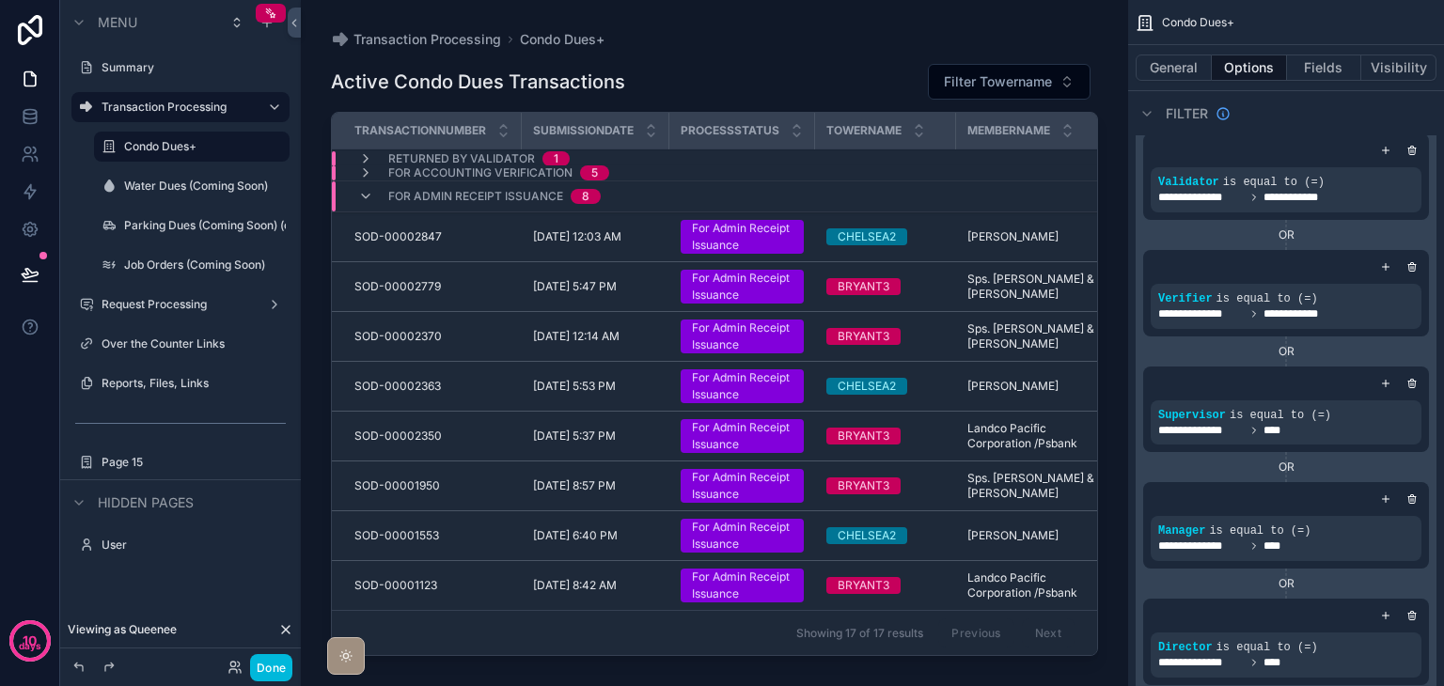
click at [368, 190] on icon "scrollable content" at bounding box center [365, 196] width 15 height 15
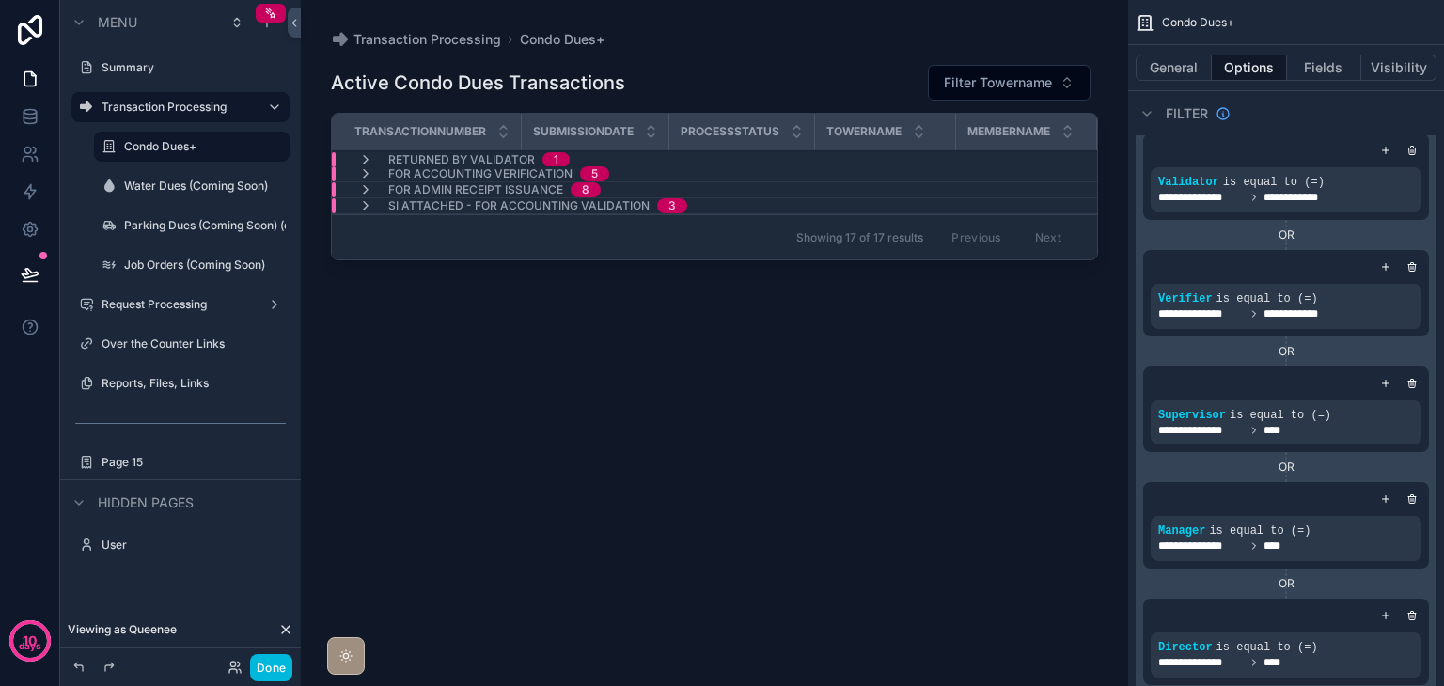
click at [369, 189] on icon "scrollable content" at bounding box center [365, 189] width 15 height 15
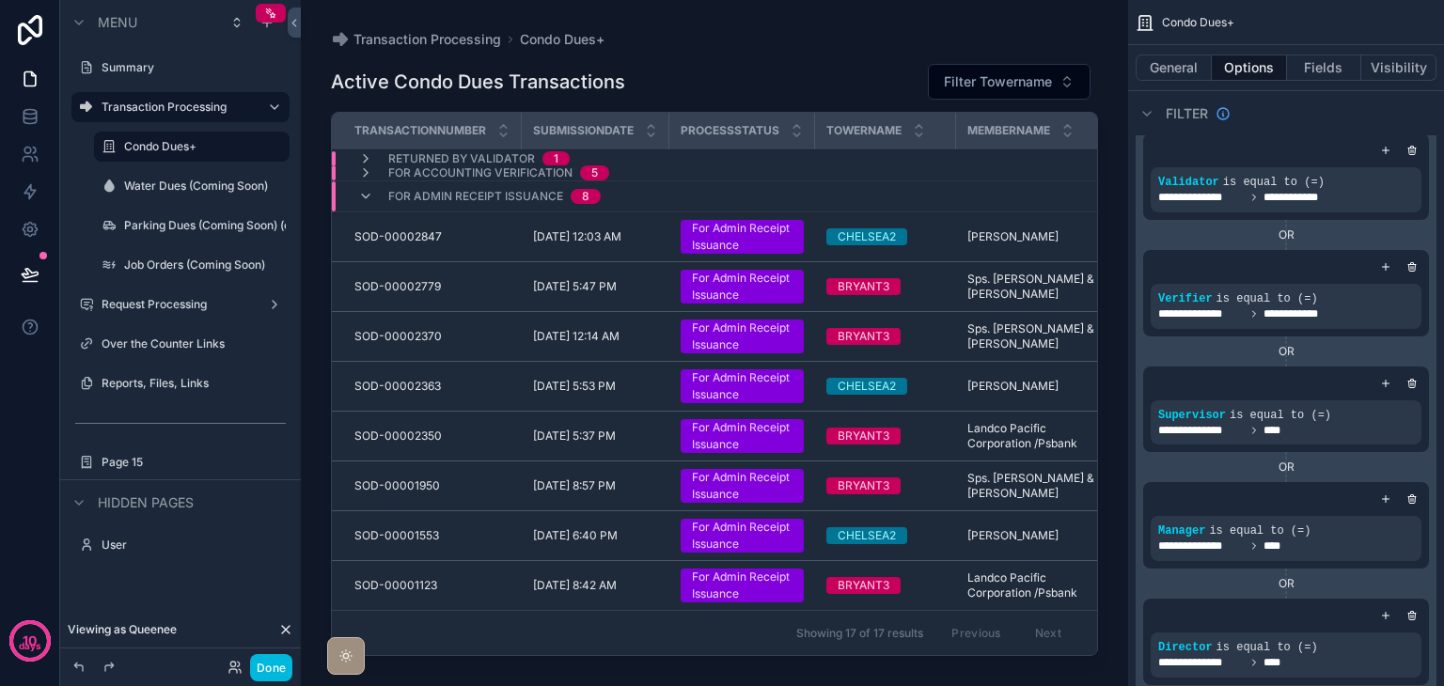
click at [369, 189] on icon "scrollable content" at bounding box center [365, 196] width 15 height 15
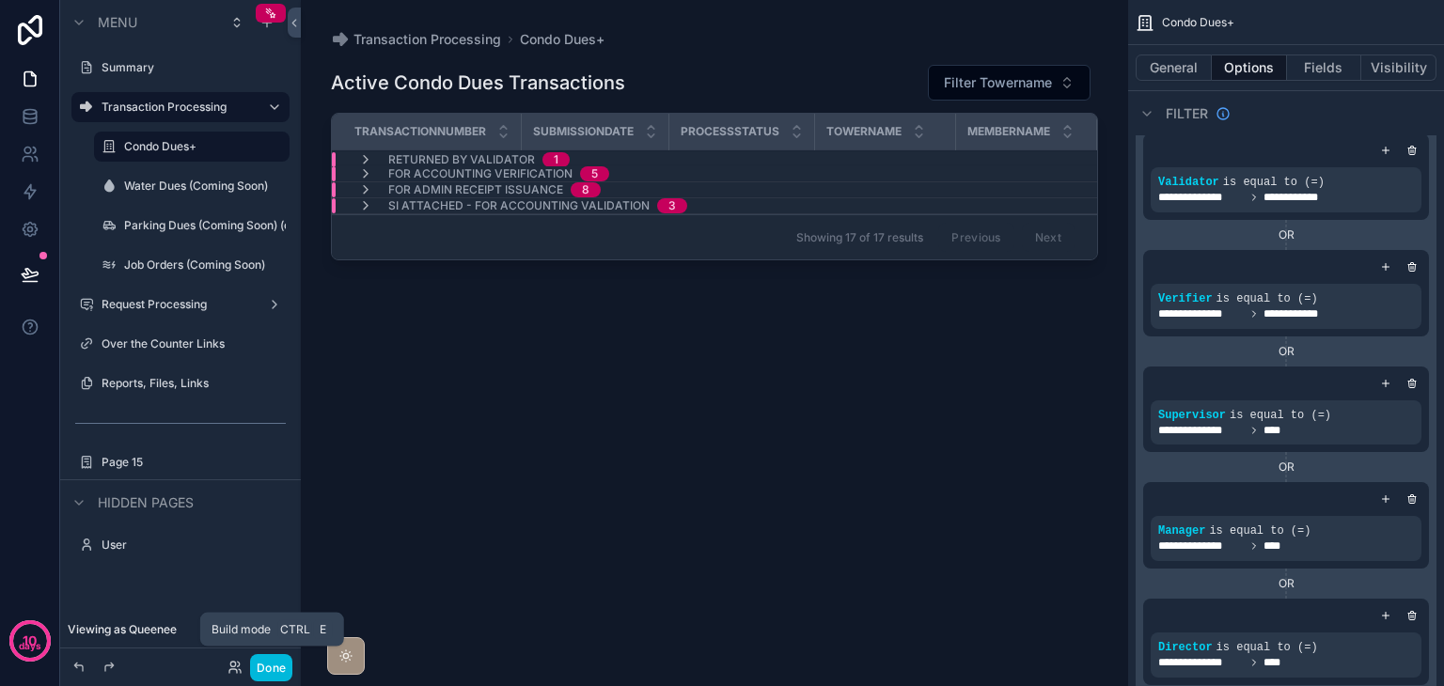
click at [277, 660] on button "Done" at bounding box center [271, 667] width 42 height 27
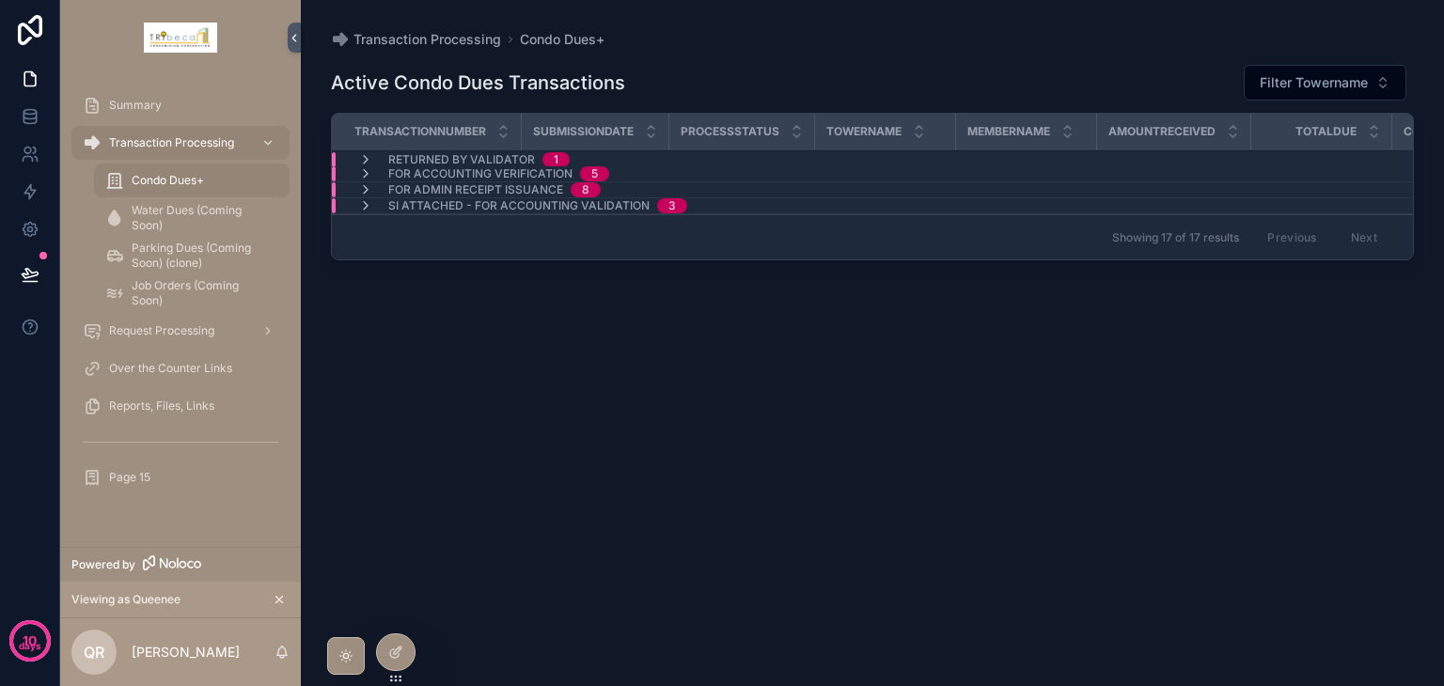
click at [655, 87] on div "Active Condo Dues Transactions Filter Towername" at bounding box center [872, 83] width 1083 height 38
click at [391, 650] on icon at bounding box center [394, 654] width 8 height 8
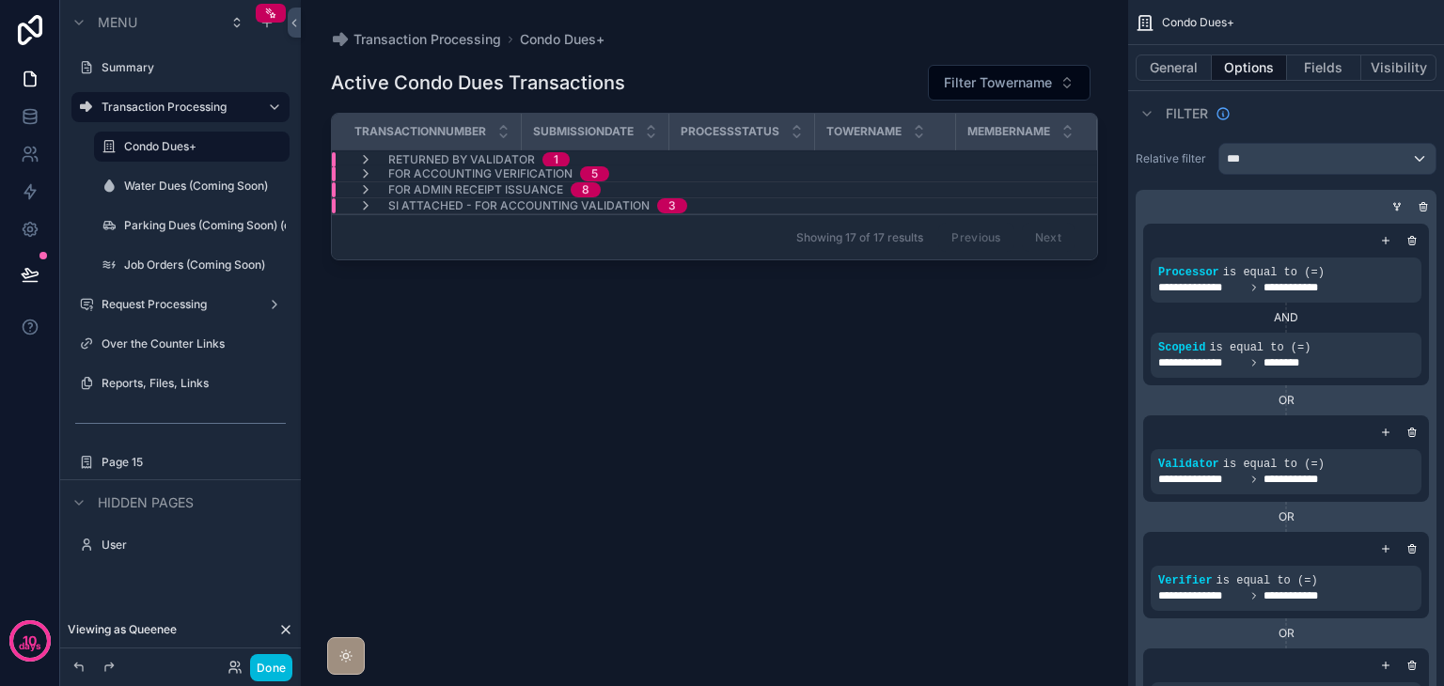
click at [701, 76] on div "scrollable content" at bounding box center [714, 332] width 827 height 664
click at [0, 0] on icon "scrollable content" at bounding box center [0, 0] width 0 height 0
click at [470, 366] on div "Active Condo Dues Transactions Filter Towername Transactionnumber Submissiondat…" at bounding box center [714, 356] width 767 height 615
click at [456, 405] on div "Active Condo Dues Transactions Filter Towername Transactionnumber Submissiondat…" at bounding box center [714, 356] width 767 height 615
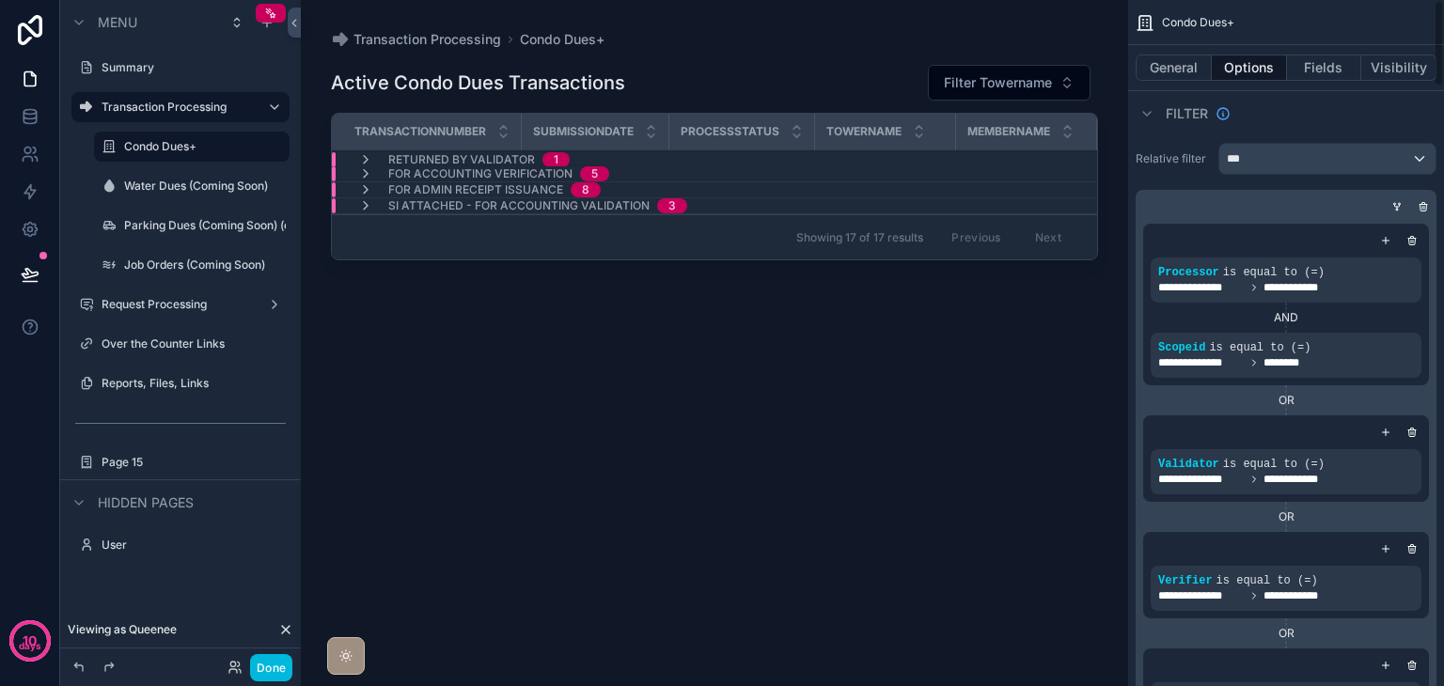
click at [1189, 76] on button "General" at bounding box center [1174, 68] width 76 height 26
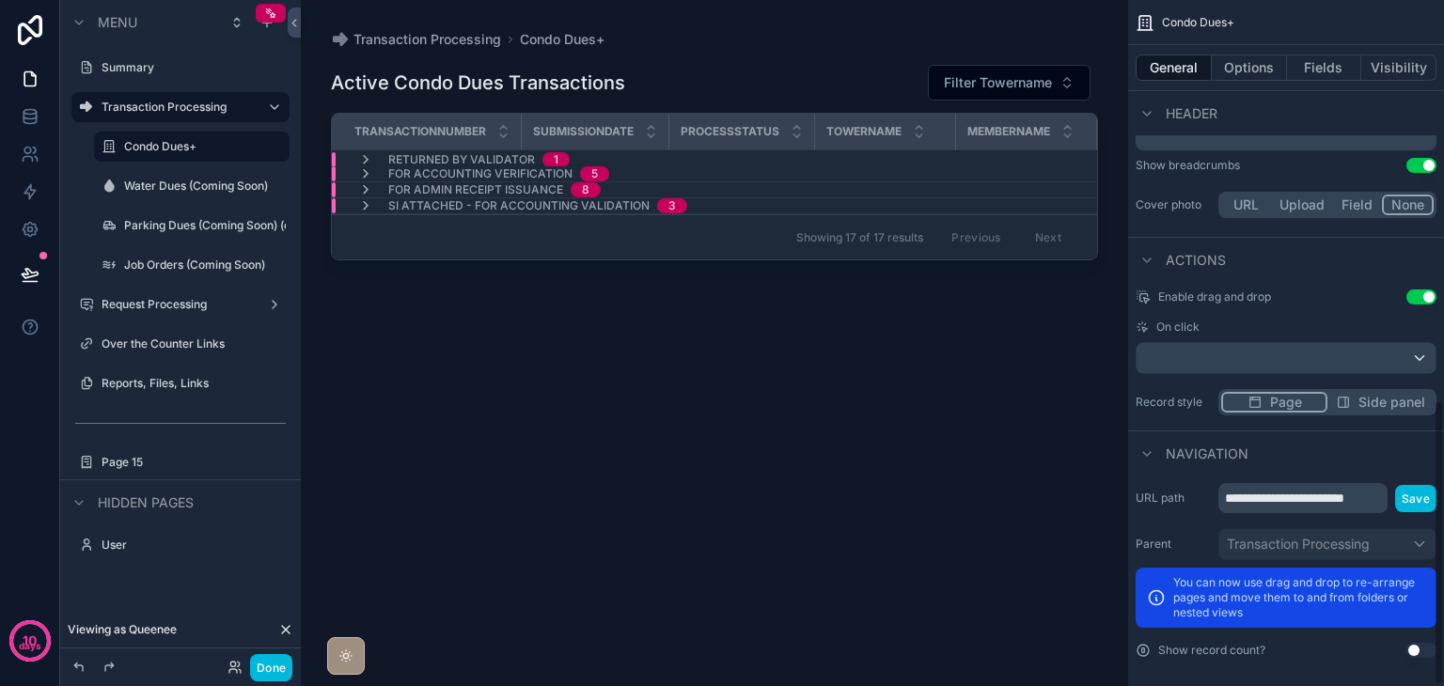
scroll to position [967, 0]
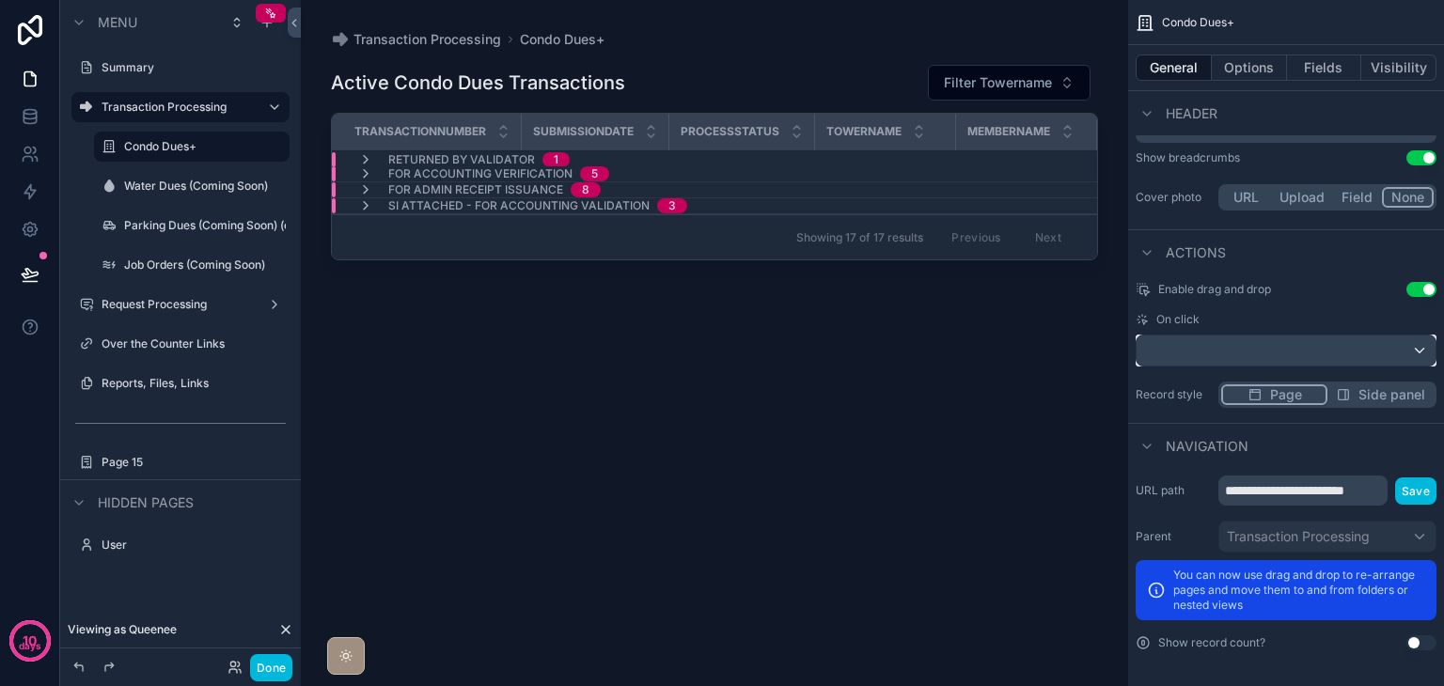
click at [1262, 344] on div "scrollable content" at bounding box center [1286, 351] width 299 height 30
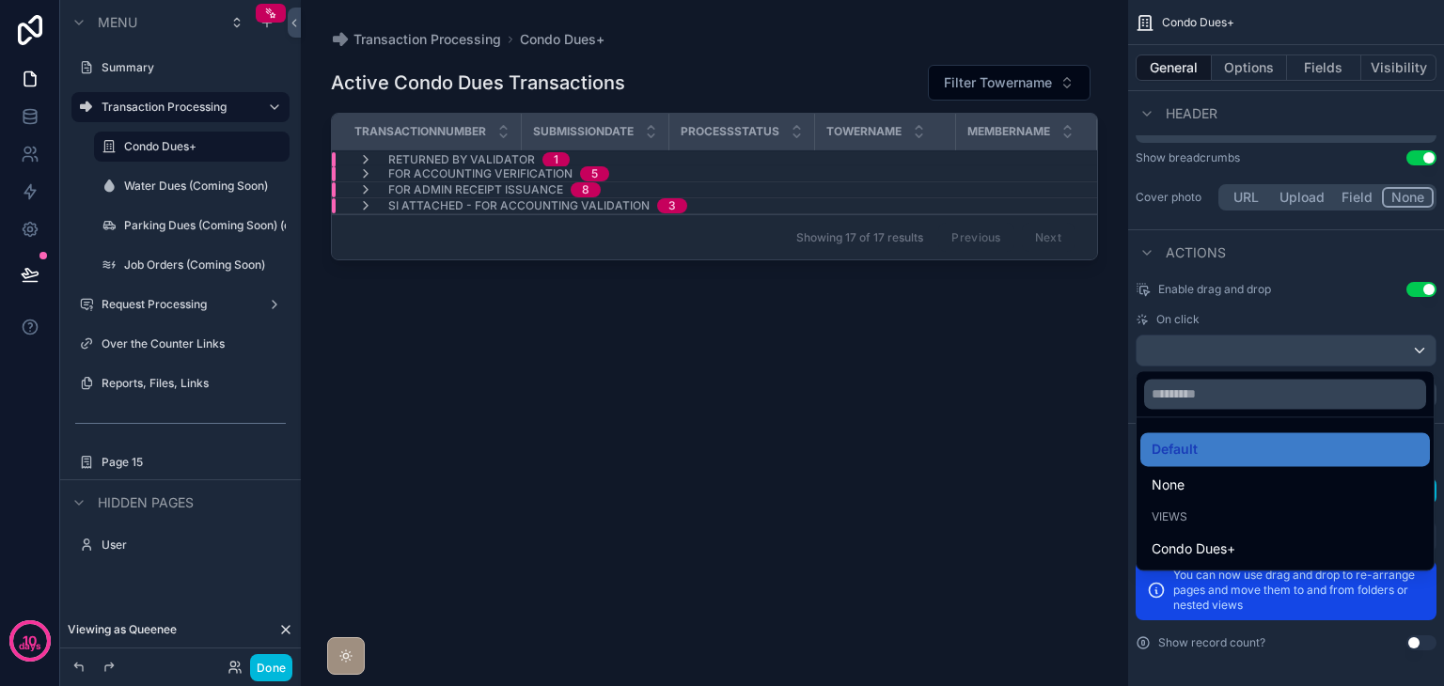
click at [1262, 344] on div "scrollable content" at bounding box center [722, 343] width 1444 height 686
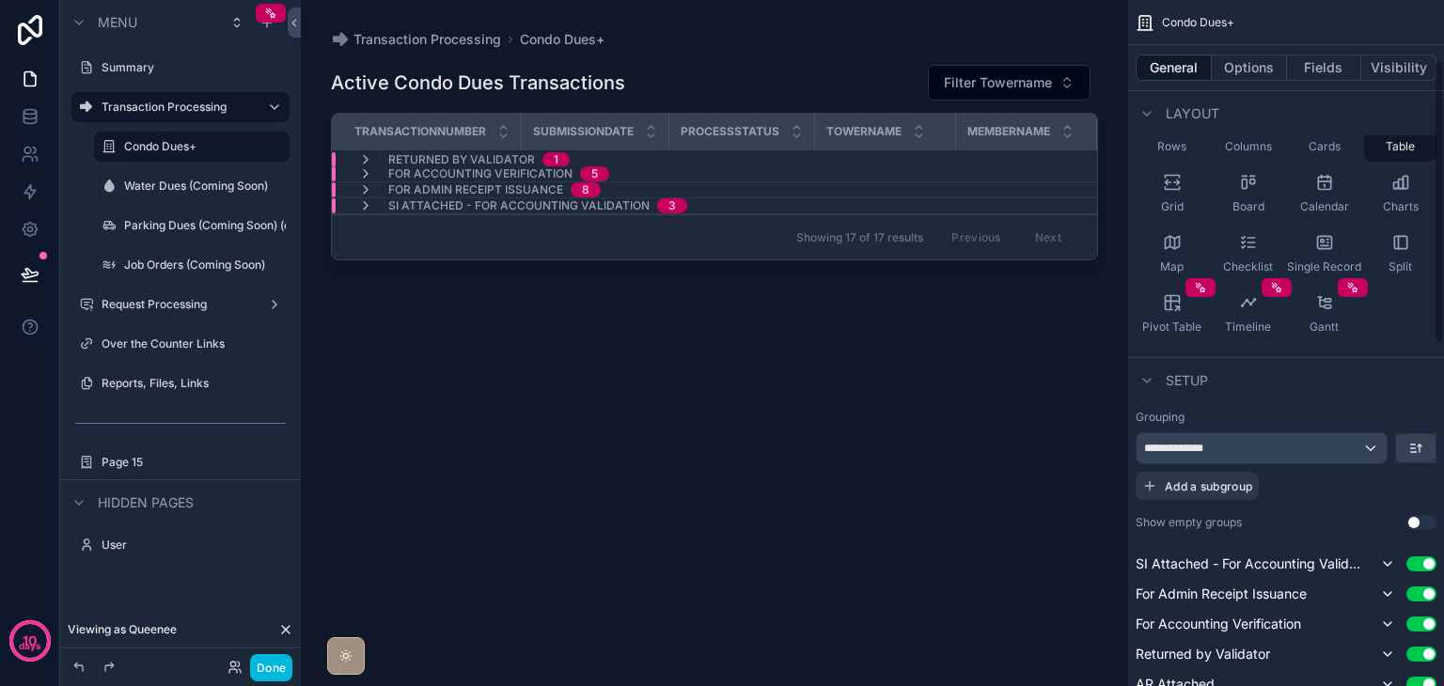
scroll to position [188, 0]
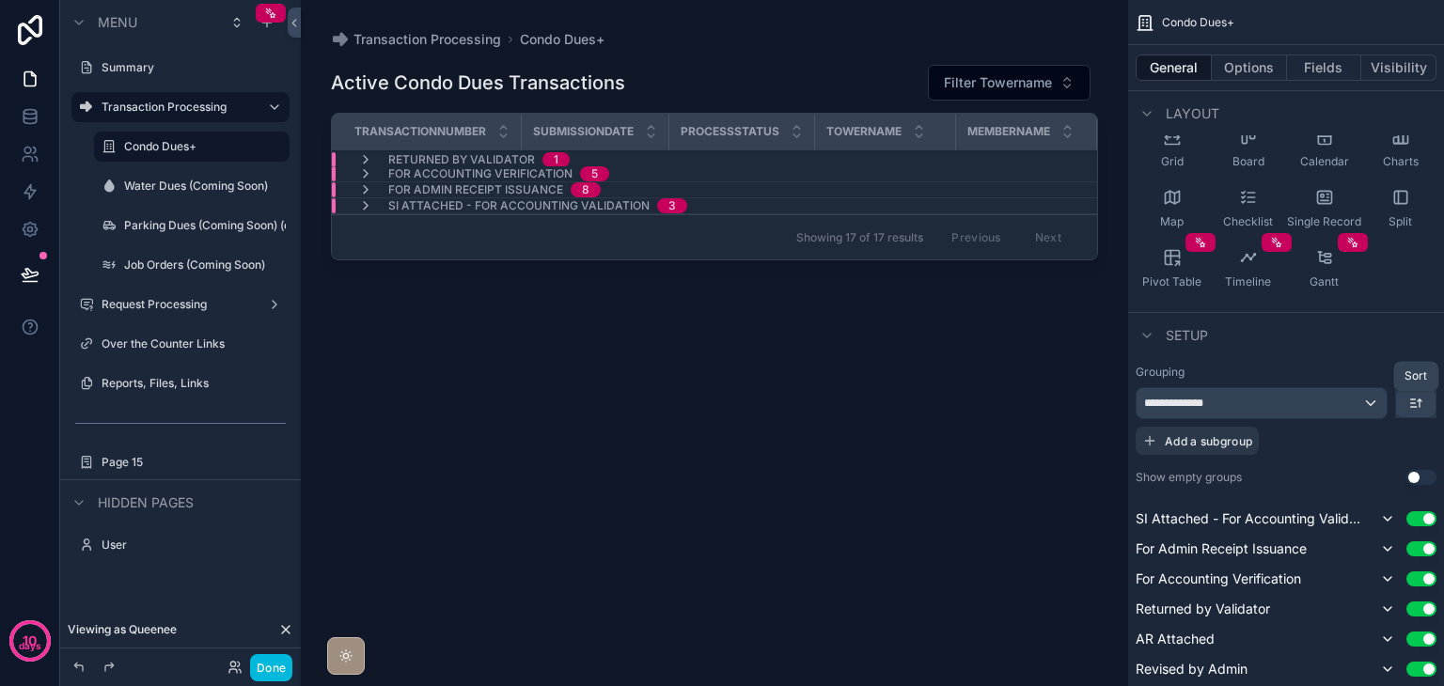
click at [1412, 405] on icon "scrollable content" at bounding box center [1416, 403] width 15 height 15
click at [1412, 405] on div "scrollable content" at bounding box center [722, 343] width 1444 height 686
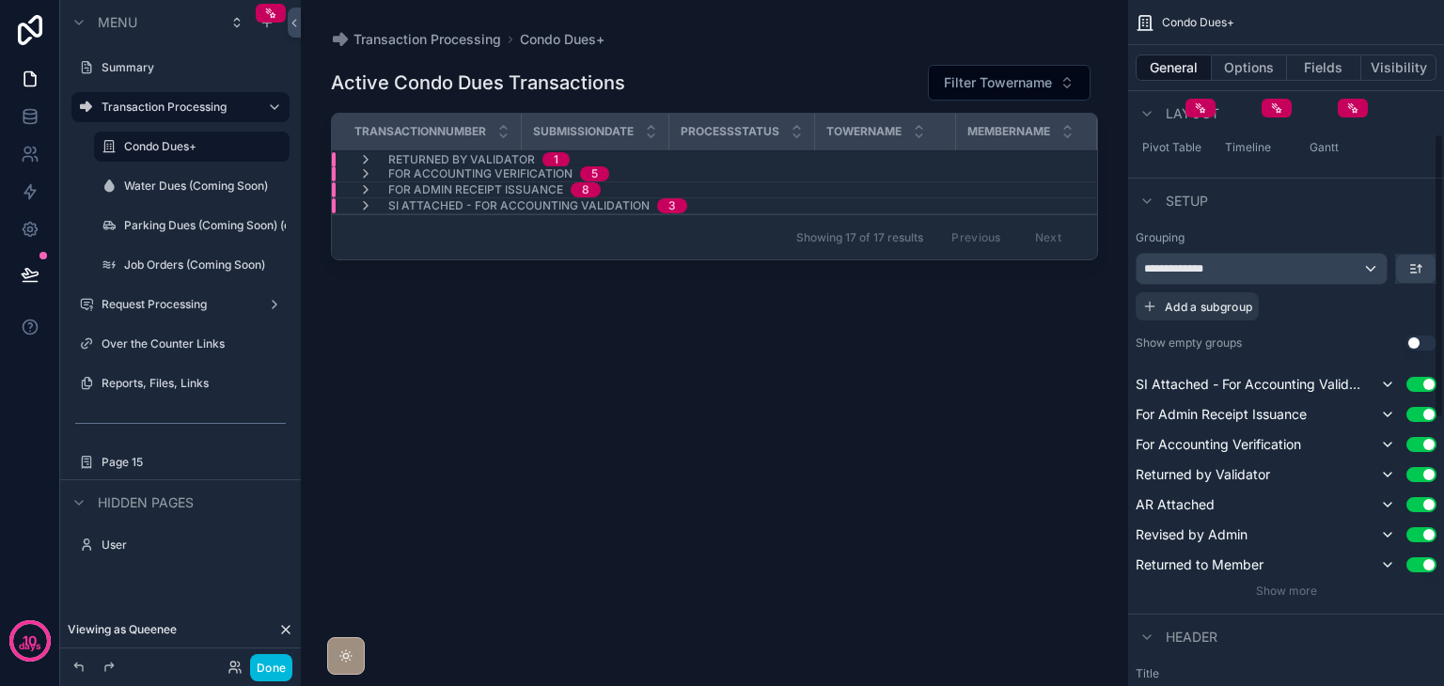
scroll to position [376, 0]
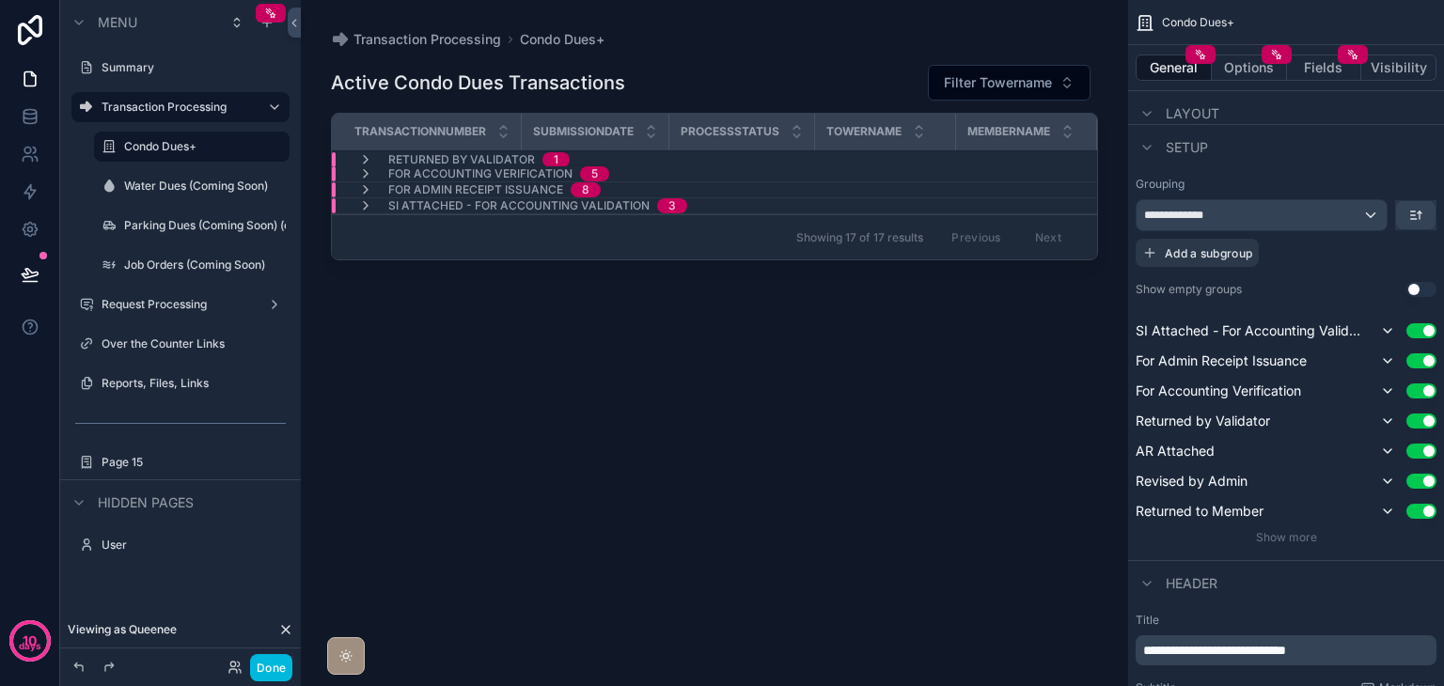
click at [1221, 452] on div "AR Attached Use setting" at bounding box center [1286, 451] width 301 height 23
click at [1410, 220] on icon "scrollable content" at bounding box center [1416, 215] width 15 height 15
click at [1382, 290] on span "Last -> First" at bounding box center [1381, 292] width 72 height 23
click at [361, 157] on icon "scrollable content" at bounding box center [365, 159] width 15 height 15
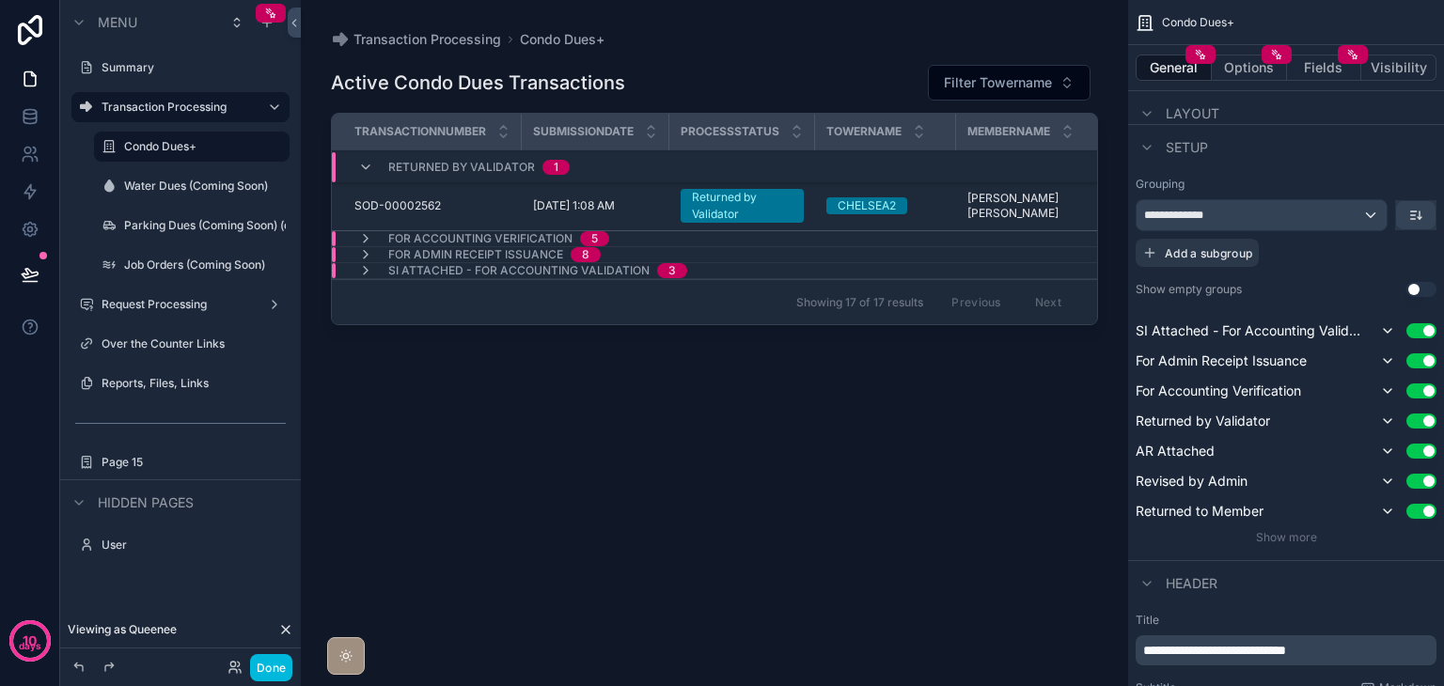
click at [362, 157] on div "Returned by Validator 1" at bounding box center [464, 167] width 212 height 30
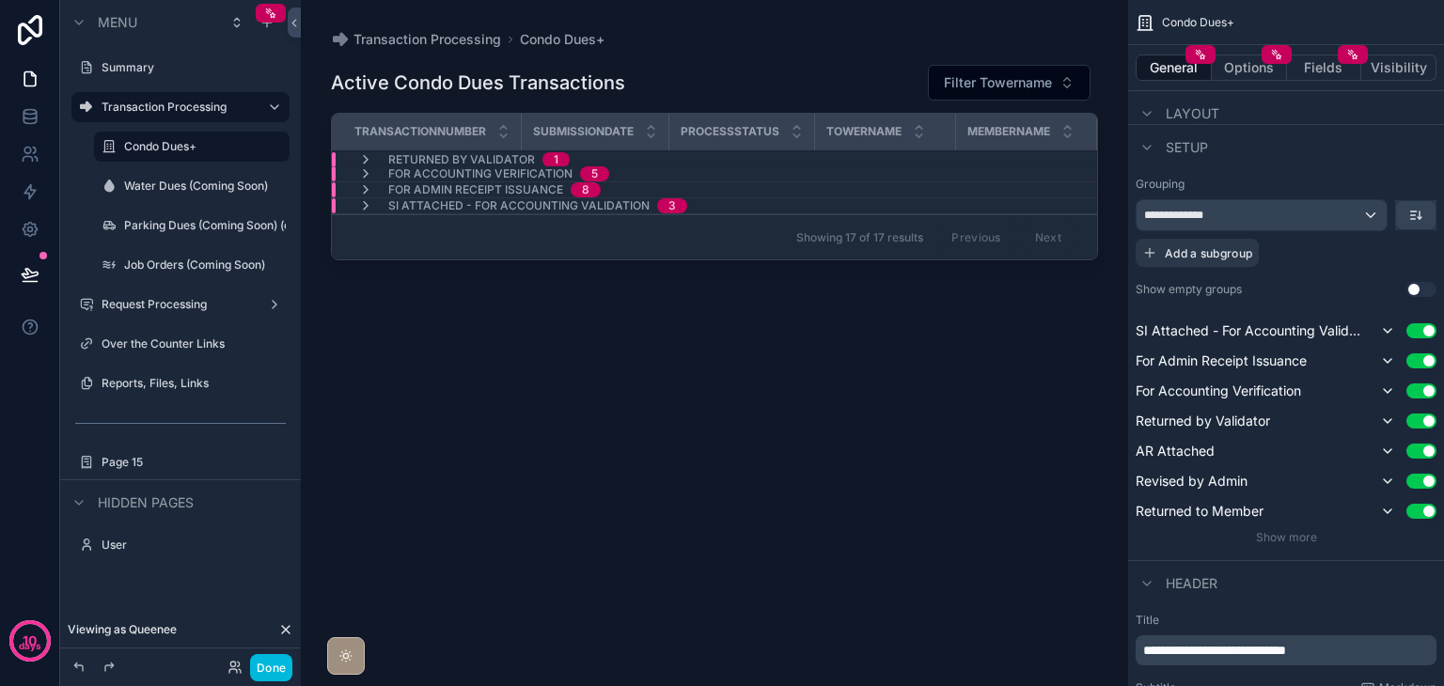
click at [365, 176] on icon "scrollable content" at bounding box center [365, 173] width 15 height 15
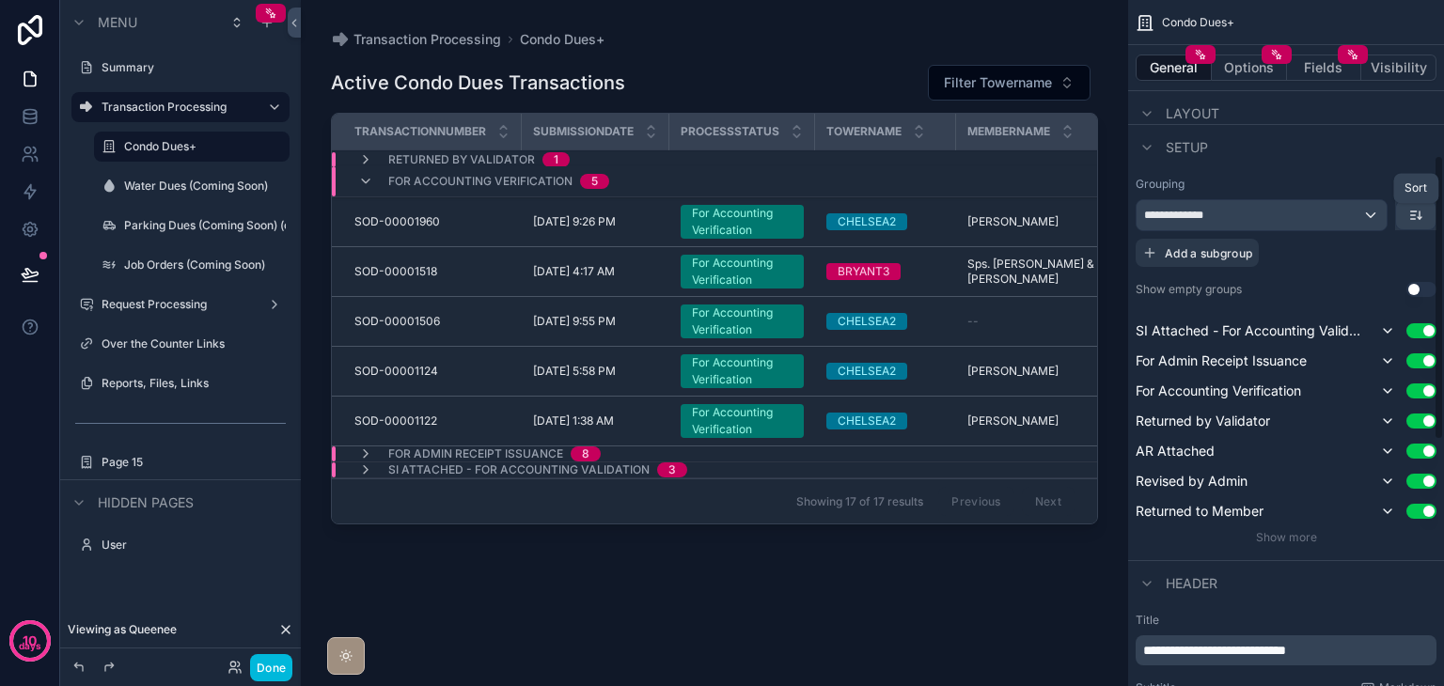
click at [1417, 215] on icon "scrollable content" at bounding box center [1416, 215] width 15 height 15
click at [1415, 252] on span "First -> Last" at bounding box center [1381, 256] width 72 height 23
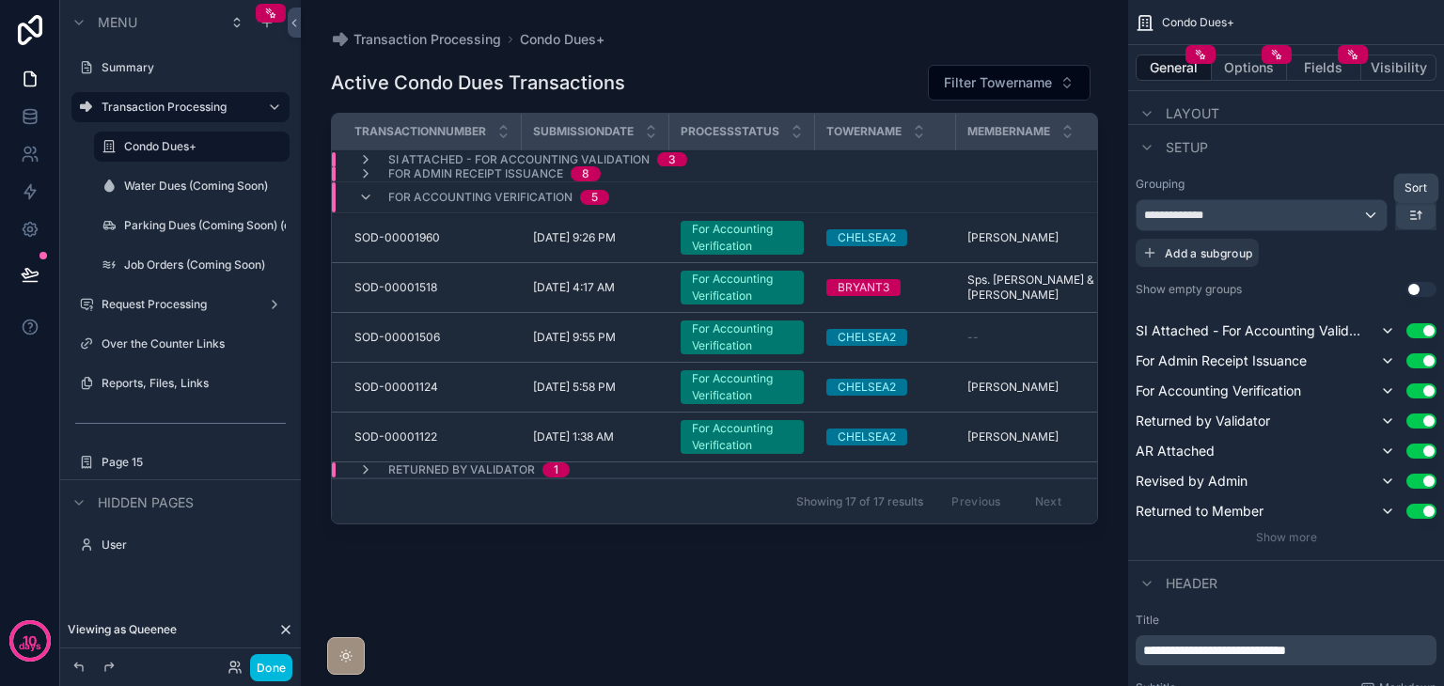
click at [1417, 219] on icon "scrollable content" at bounding box center [1414, 219] width 6 height 0
click at [1416, 283] on span "Last -> First" at bounding box center [1381, 292] width 72 height 23
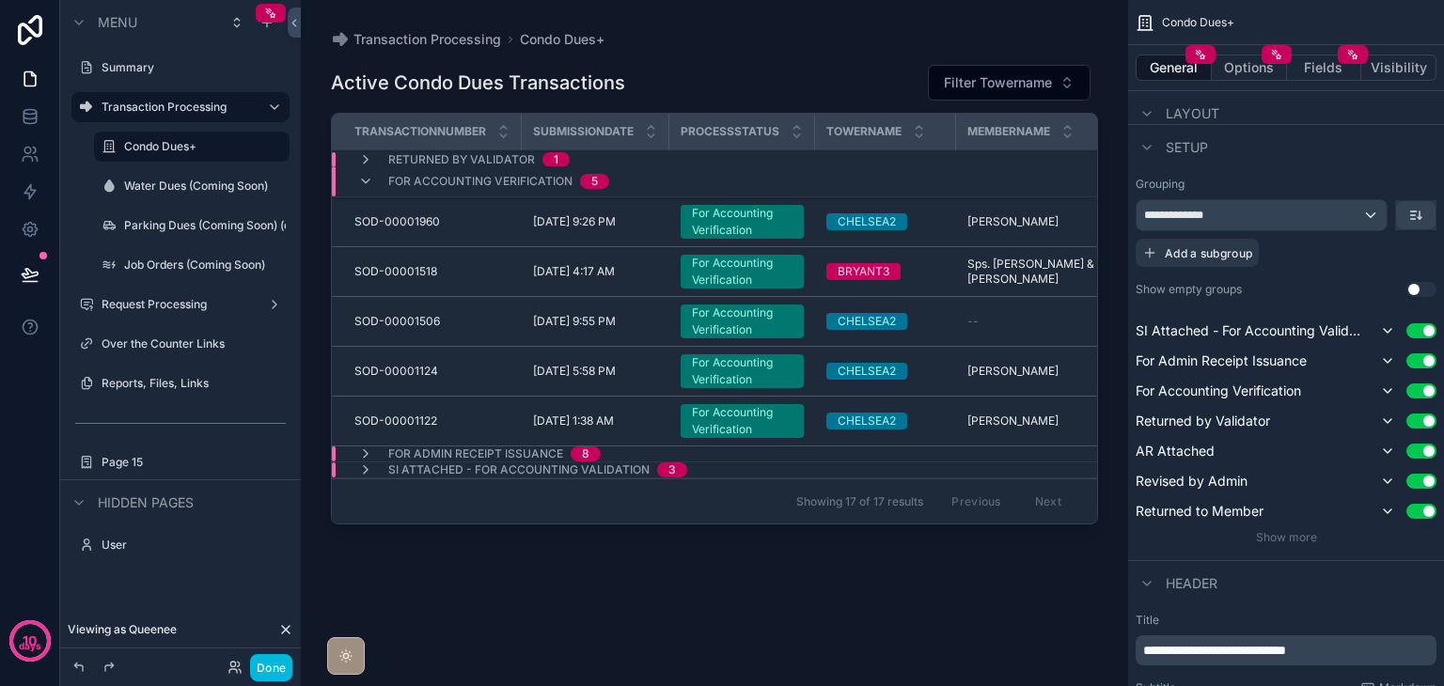
click at [369, 178] on icon "scrollable content" at bounding box center [365, 181] width 15 height 15
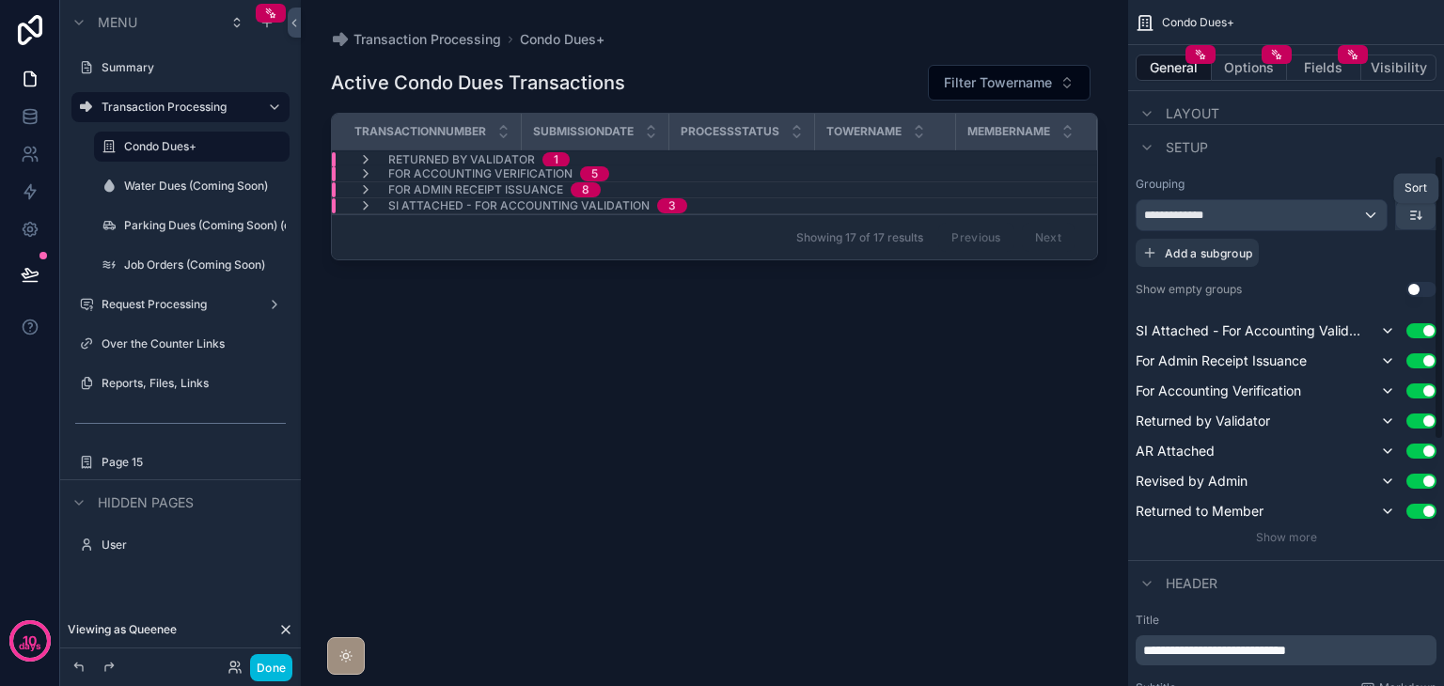
click at [1416, 212] on icon "scrollable content" at bounding box center [1414, 212] width 6 height 0
click at [1416, 212] on div "scrollable content" at bounding box center [722, 343] width 1444 height 686
click at [38, 112] on icon at bounding box center [30, 116] width 19 height 19
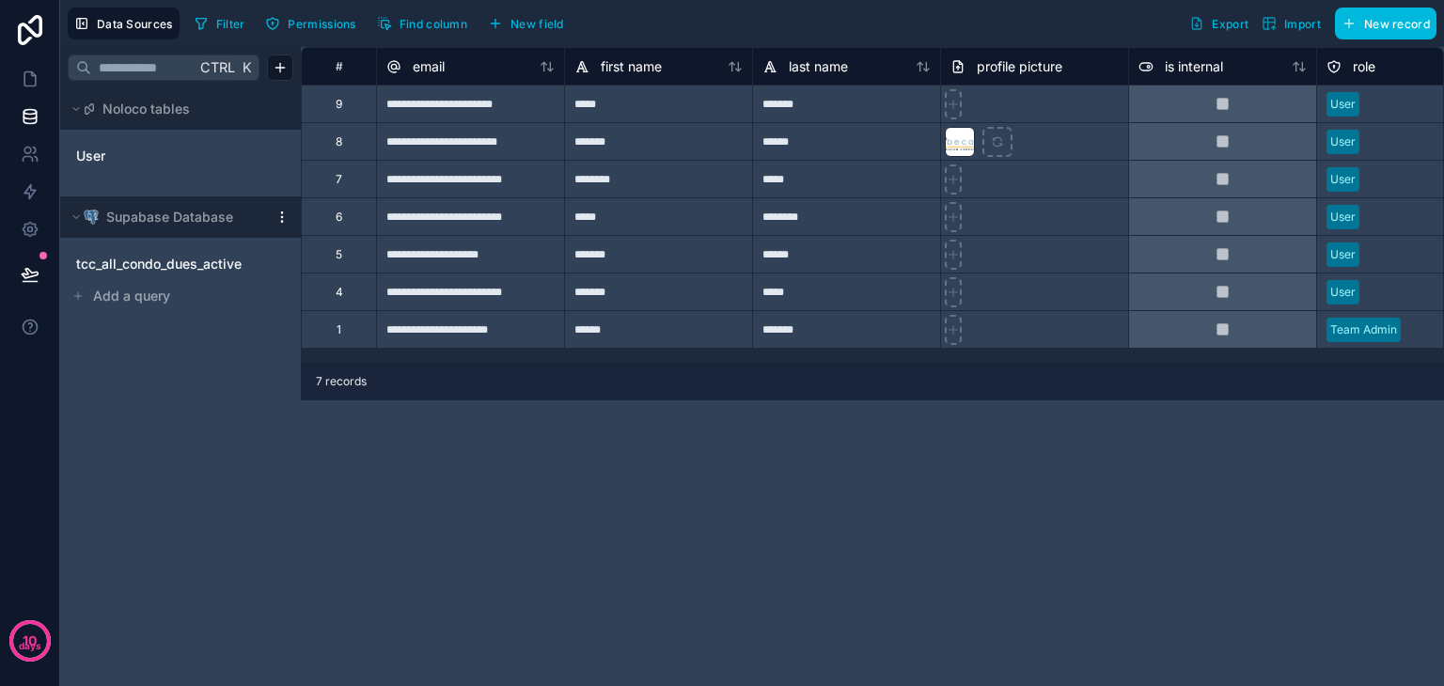
click at [154, 261] on span "tcc_all_condo_dues_active" at bounding box center [158, 264] width 165 height 19
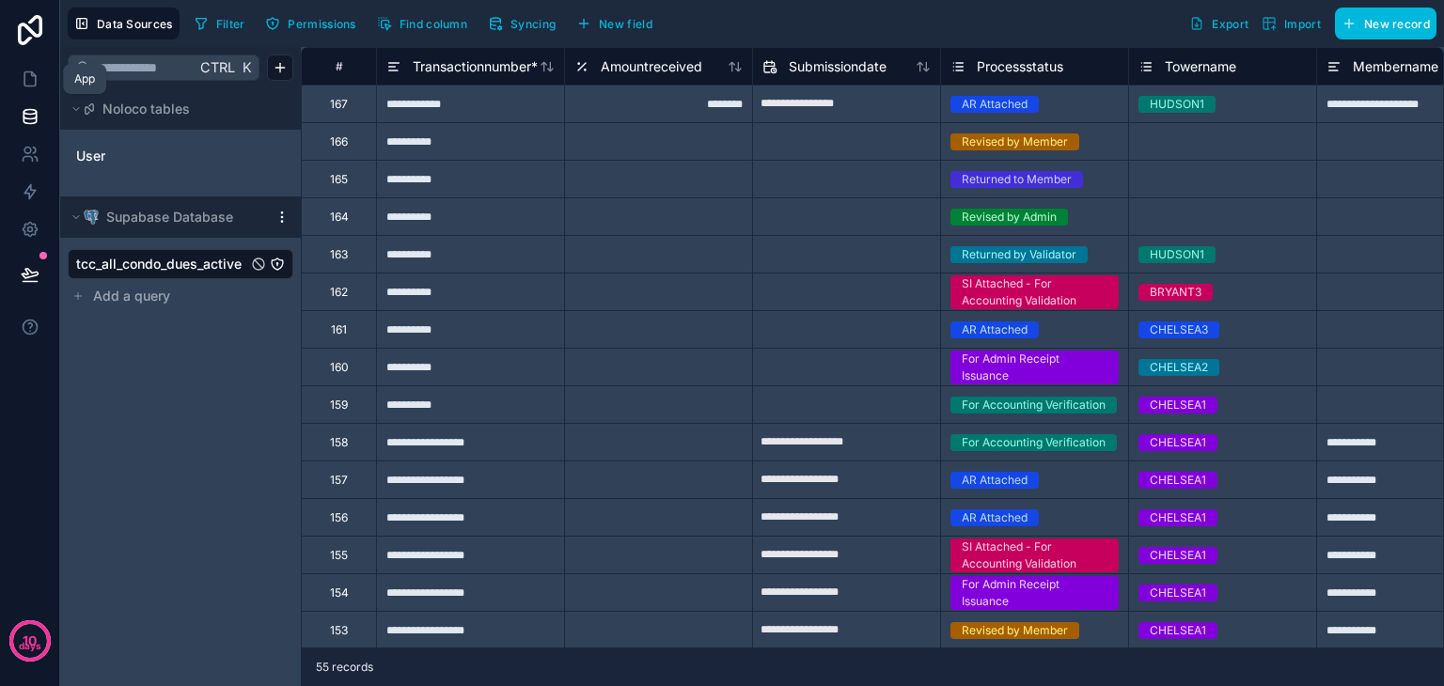
click at [41, 96] on link at bounding box center [29, 79] width 59 height 38
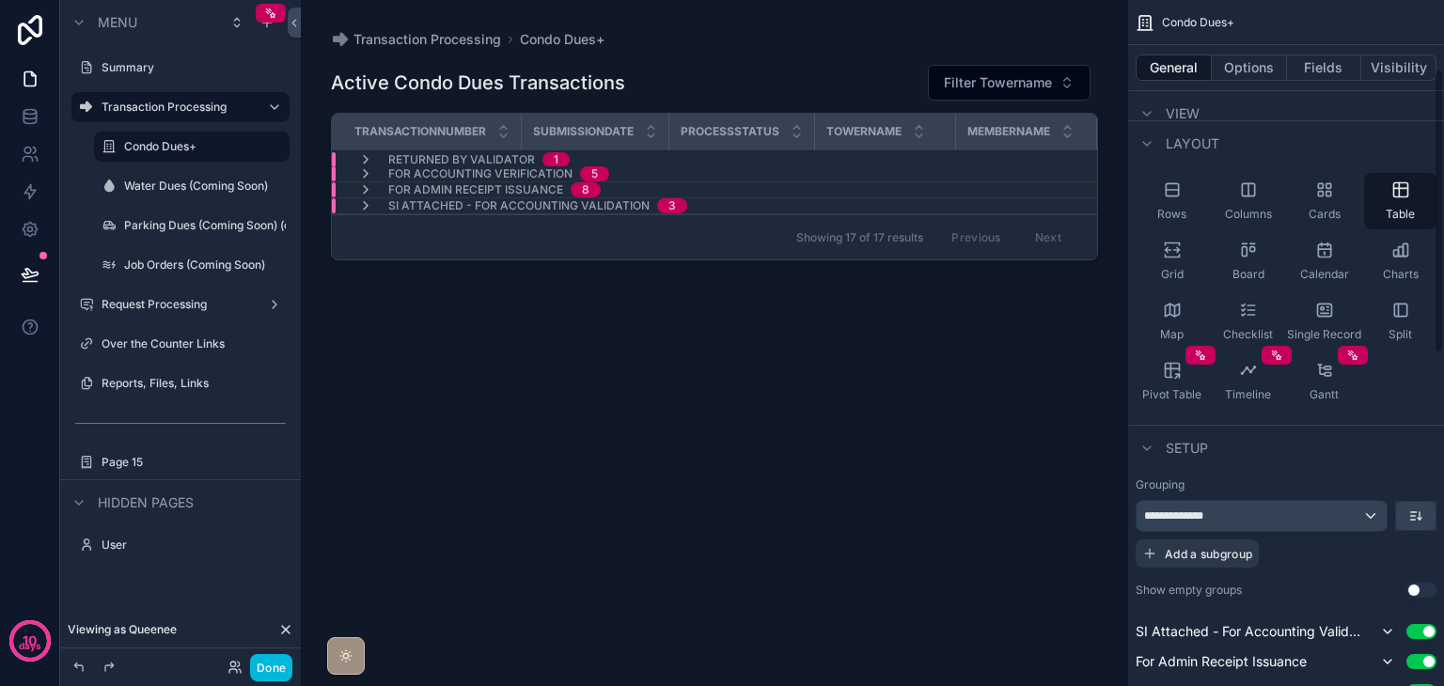
scroll to position [188, 0]
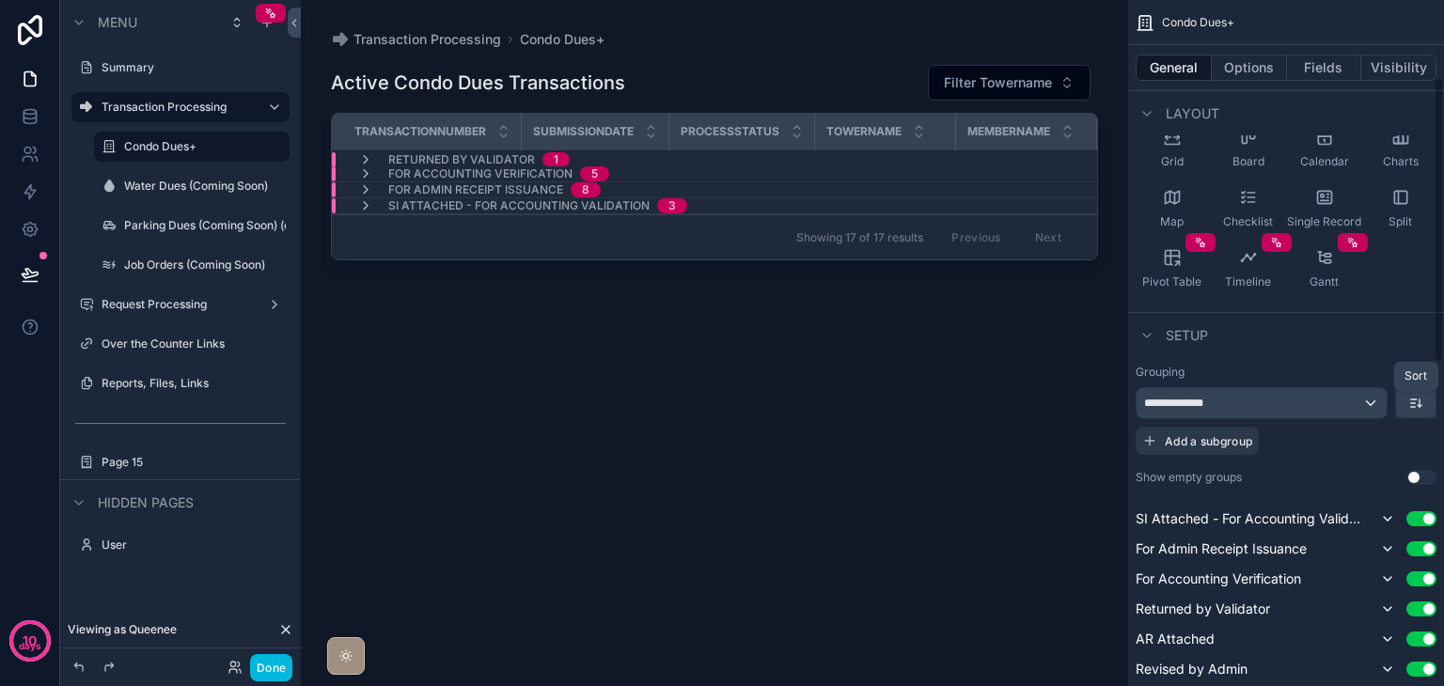
click at [1423, 403] on icon "scrollable content" at bounding box center [1416, 403] width 15 height 15
click at [1409, 441] on span "First -> Last" at bounding box center [1381, 444] width 72 height 23
click at [358, 155] on icon "scrollable content" at bounding box center [365, 159] width 15 height 15
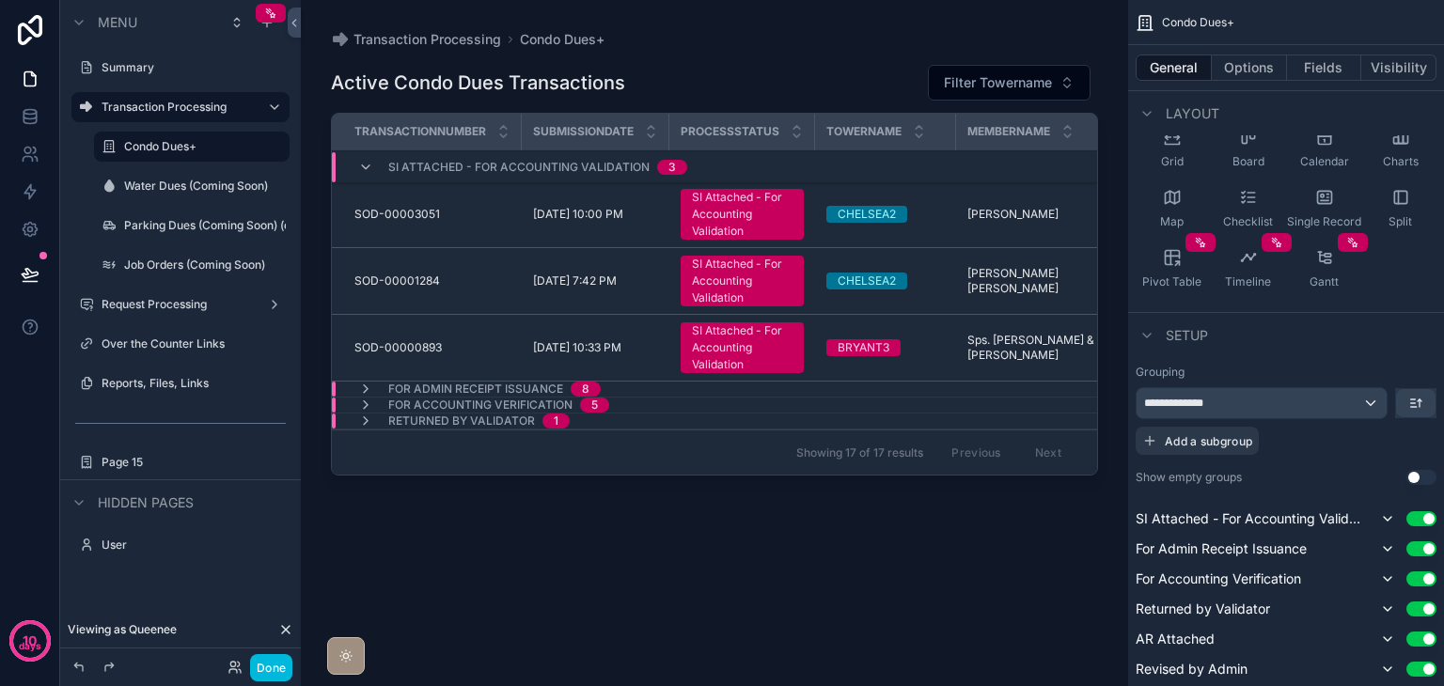
click at [358, 155] on div "SI Attached - For Accounting Validation 3" at bounding box center [522, 167] width 329 height 30
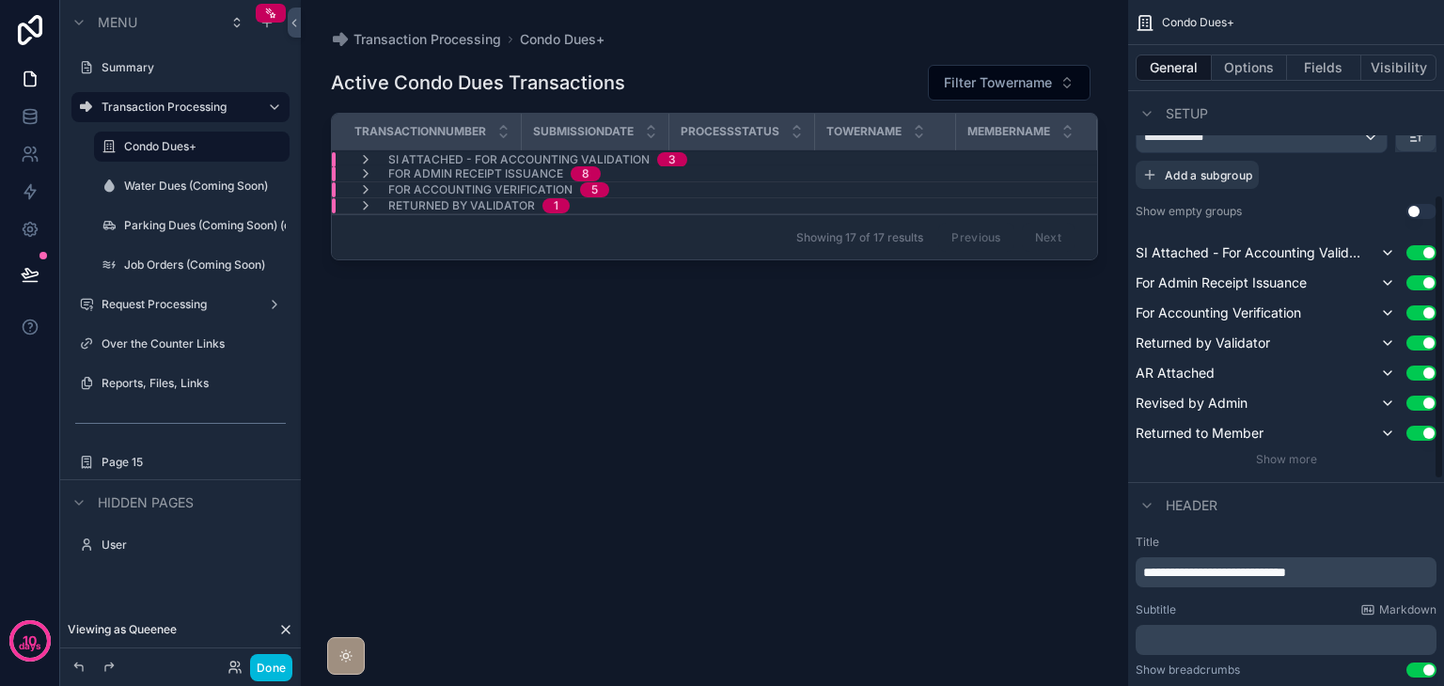
scroll to position [470, 0]
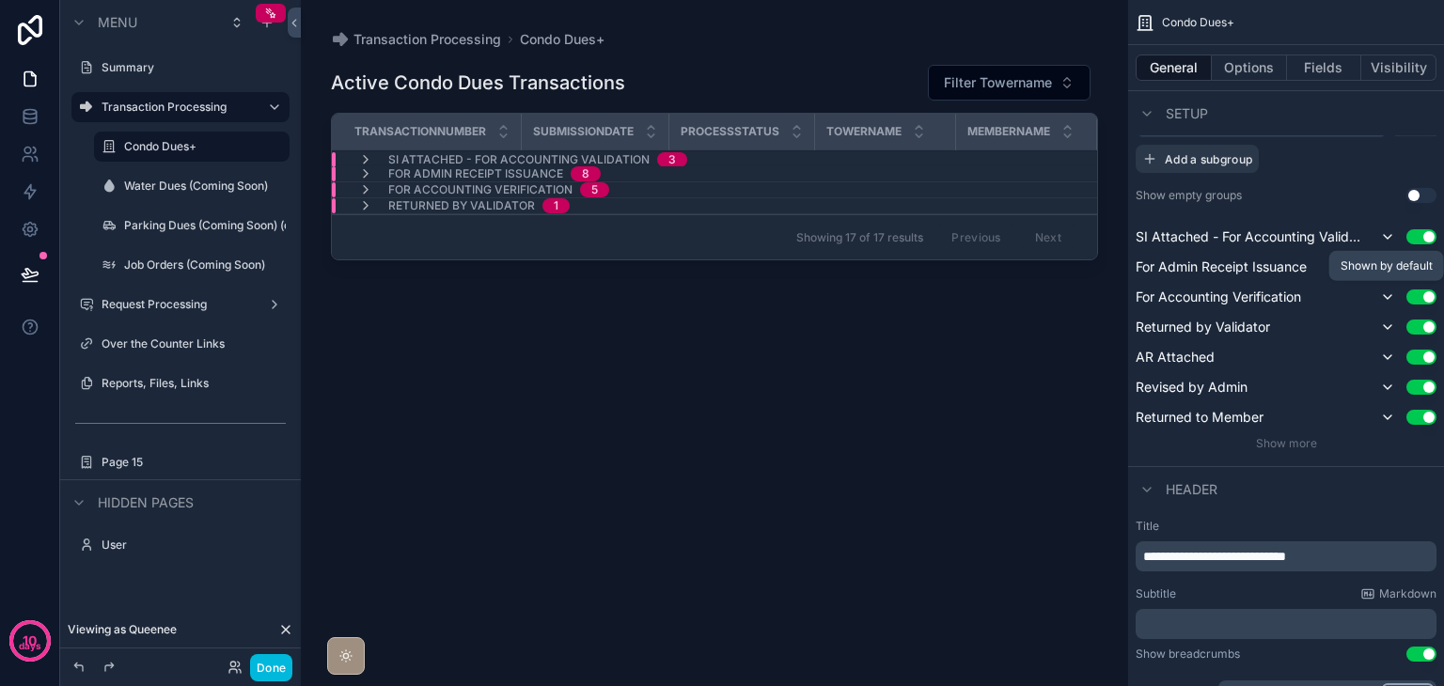
click at [1388, 300] on icon "scrollable content" at bounding box center [1387, 297] width 15 height 15
click at [1384, 293] on icon "scrollable content" at bounding box center [1387, 297] width 15 height 15
click at [1386, 322] on icon "scrollable content" at bounding box center [1387, 327] width 15 height 15
click at [1388, 352] on icon "scrollable content" at bounding box center [1387, 357] width 15 height 15
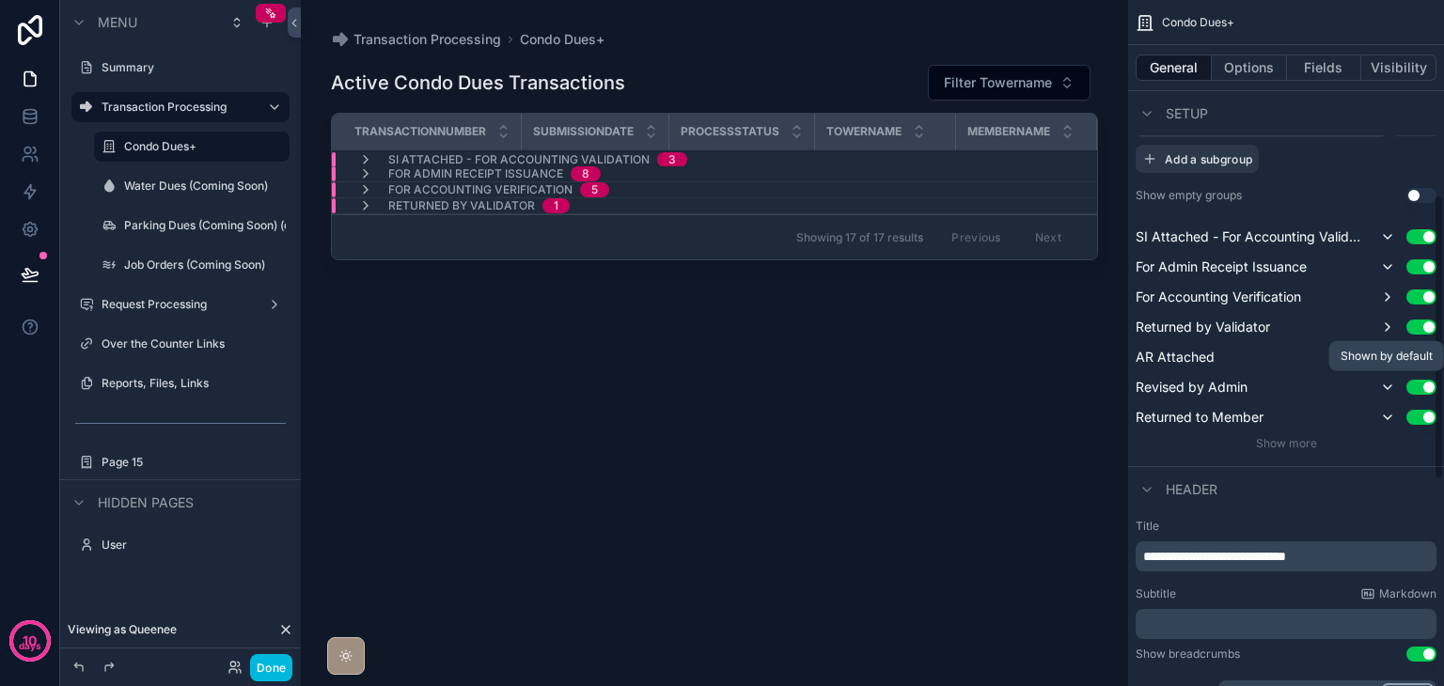
click at [1392, 386] on icon "scrollable content" at bounding box center [1387, 387] width 15 height 15
click at [1389, 412] on icon "scrollable content" at bounding box center [1387, 417] width 15 height 15
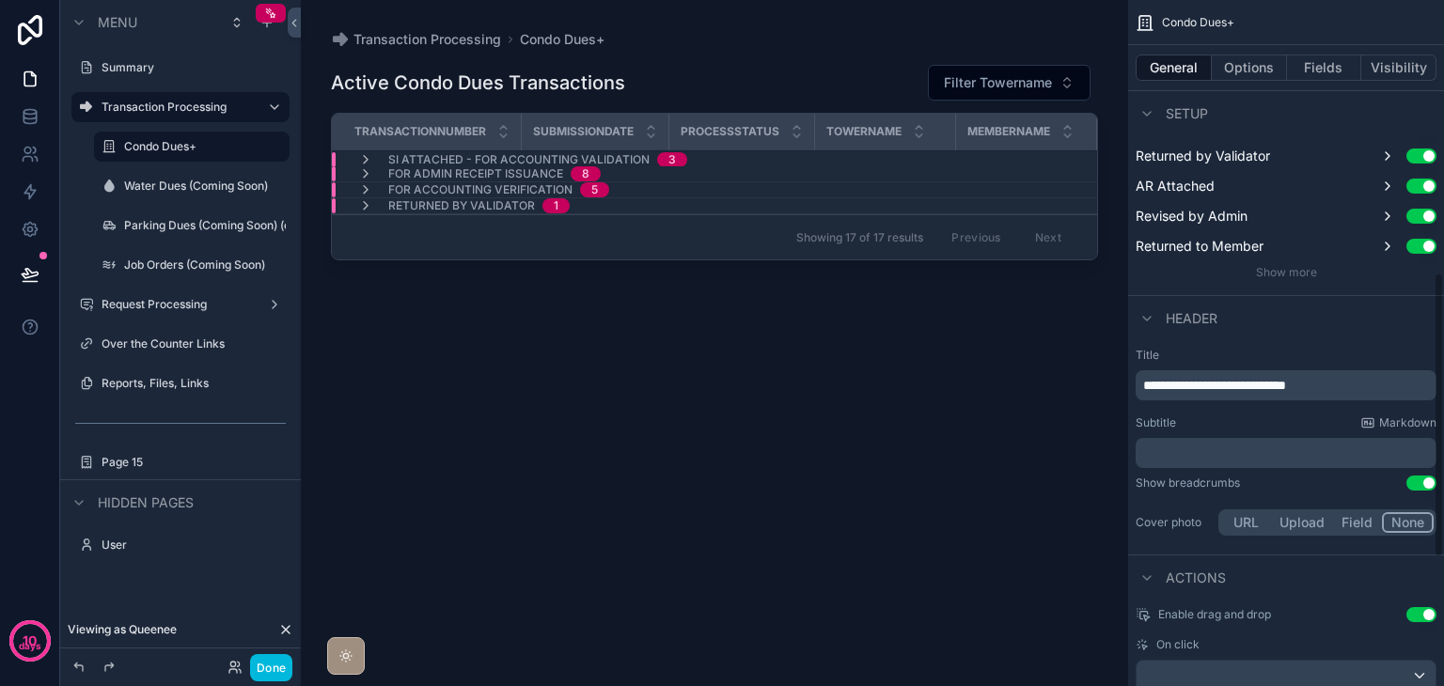
scroll to position [658, 0]
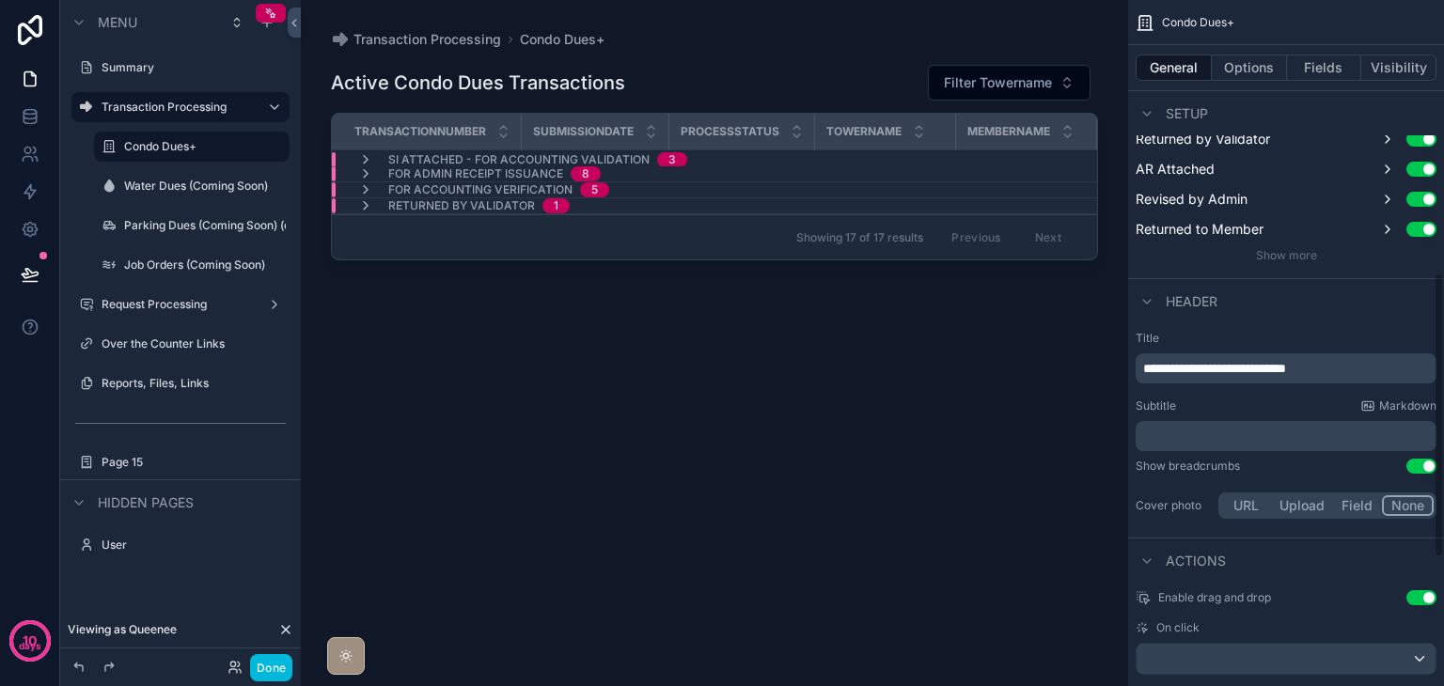
click at [1291, 245] on div "**********" at bounding box center [1286, 79] width 301 height 369
click at [1292, 253] on span "Show more" at bounding box center [1286, 255] width 61 height 14
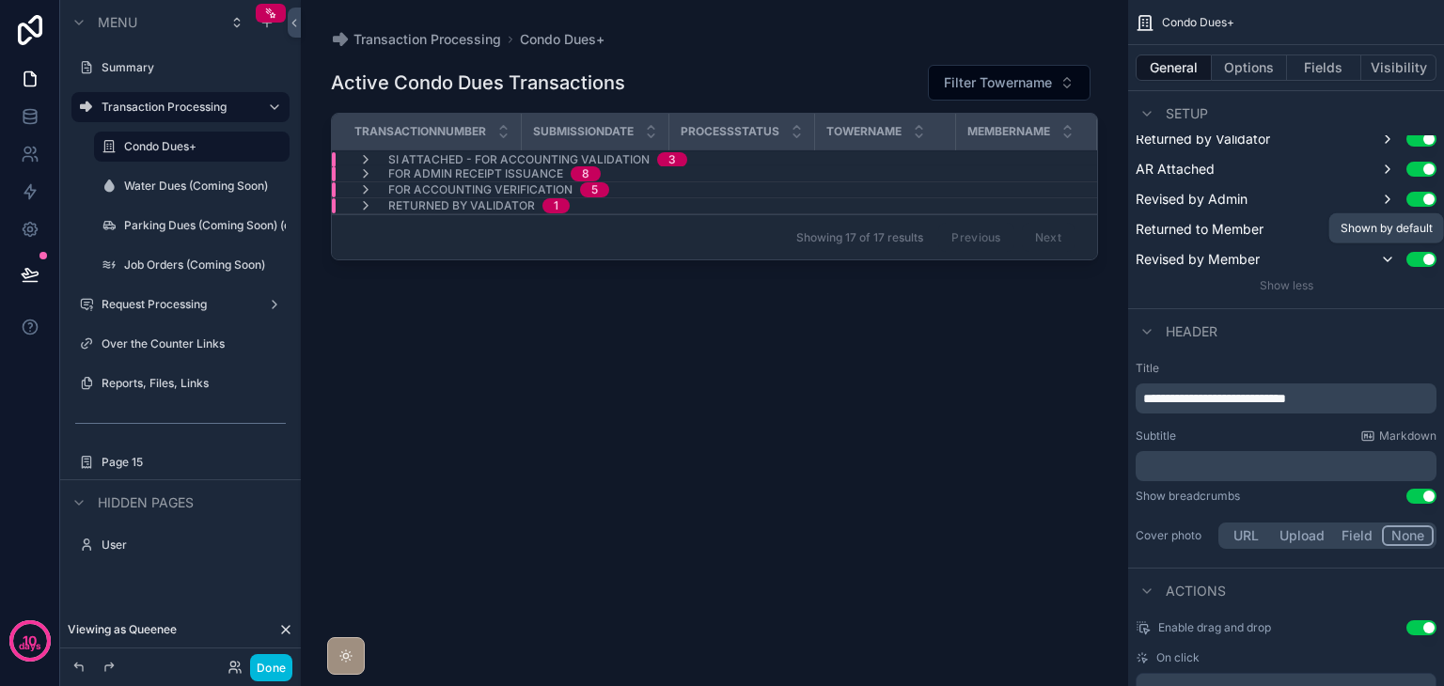
click at [1386, 260] on icon "scrollable content" at bounding box center [1387, 259] width 15 height 15
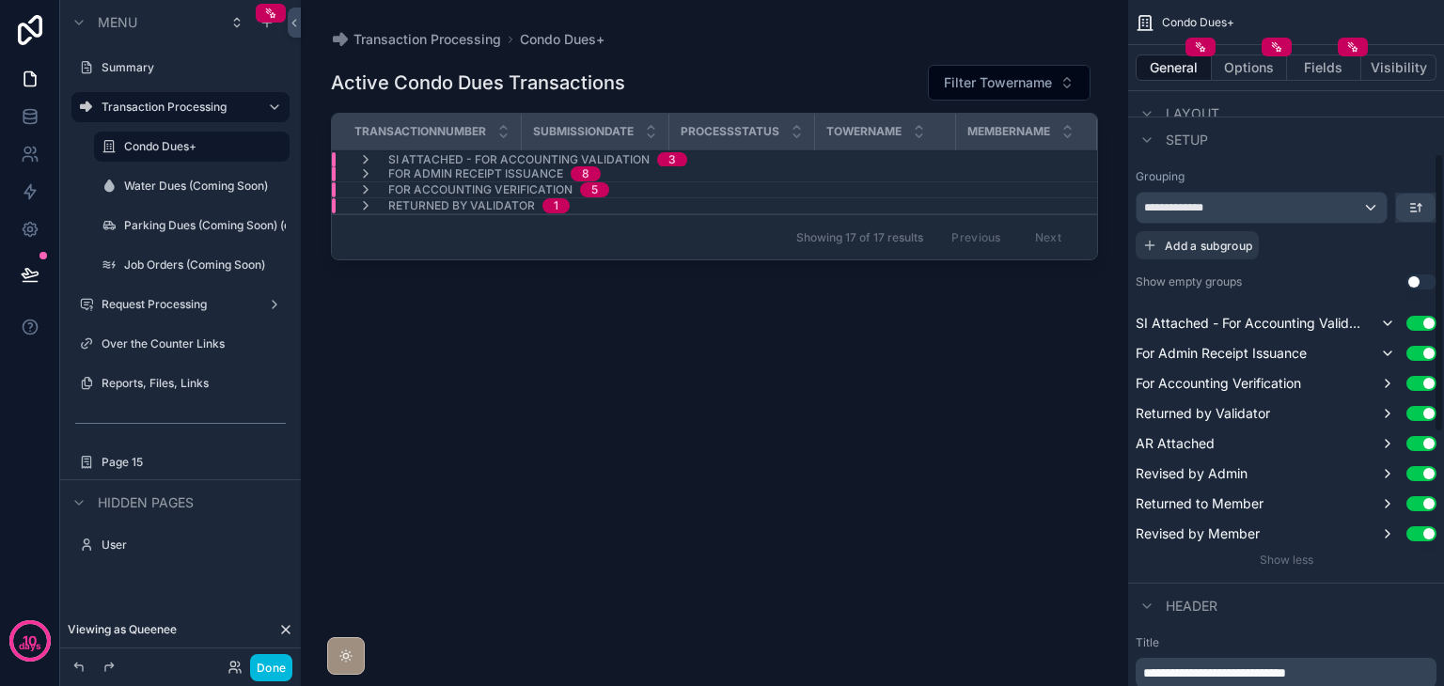
scroll to position [376, 0]
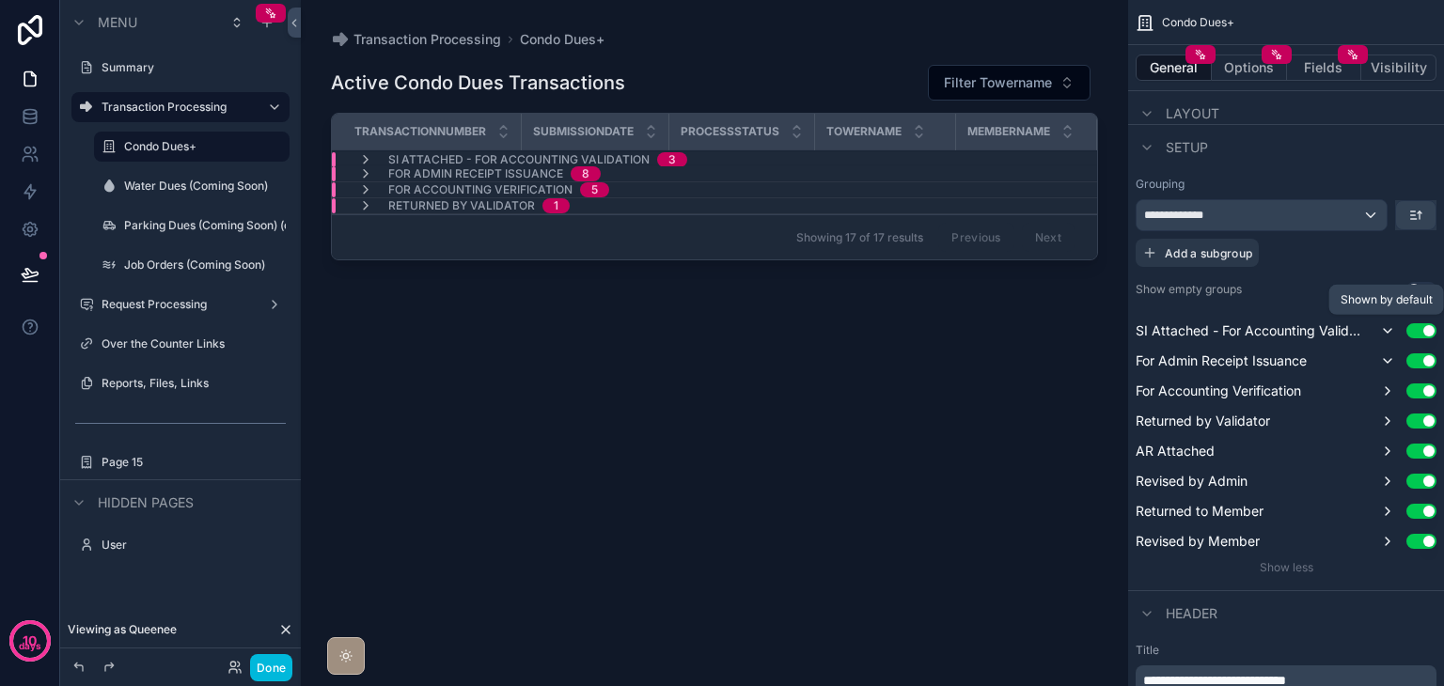
click at [1382, 328] on icon "scrollable content" at bounding box center [1387, 330] width 15 height 15
click at [1392, 355] on icon "scrollable content" at bounding box center [1387, 361] width 15 height 15
click at [360, 199] on icon "scrollable content" at bounding box center [365, 205] width 15 height 15
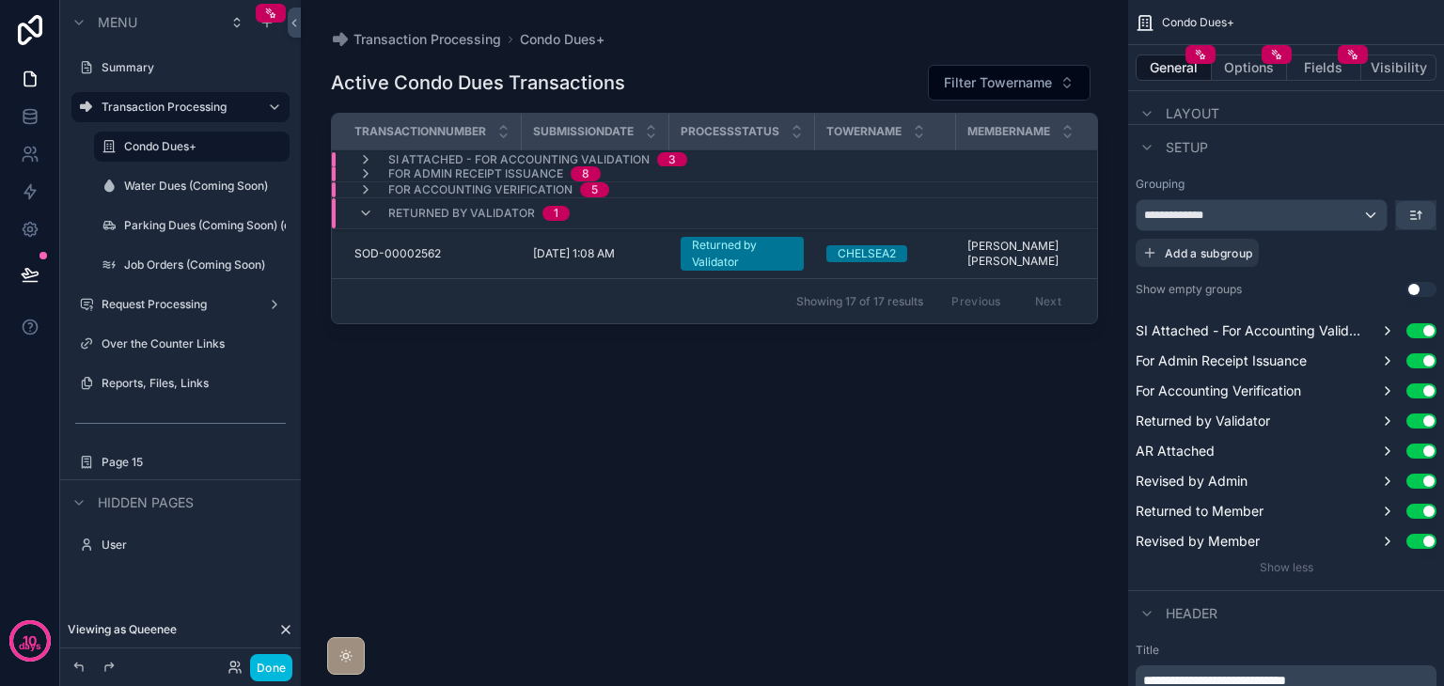
click at [360, 199] on div "Returned by Validator 1" at bounding box center [464, 213] width 212 height 30
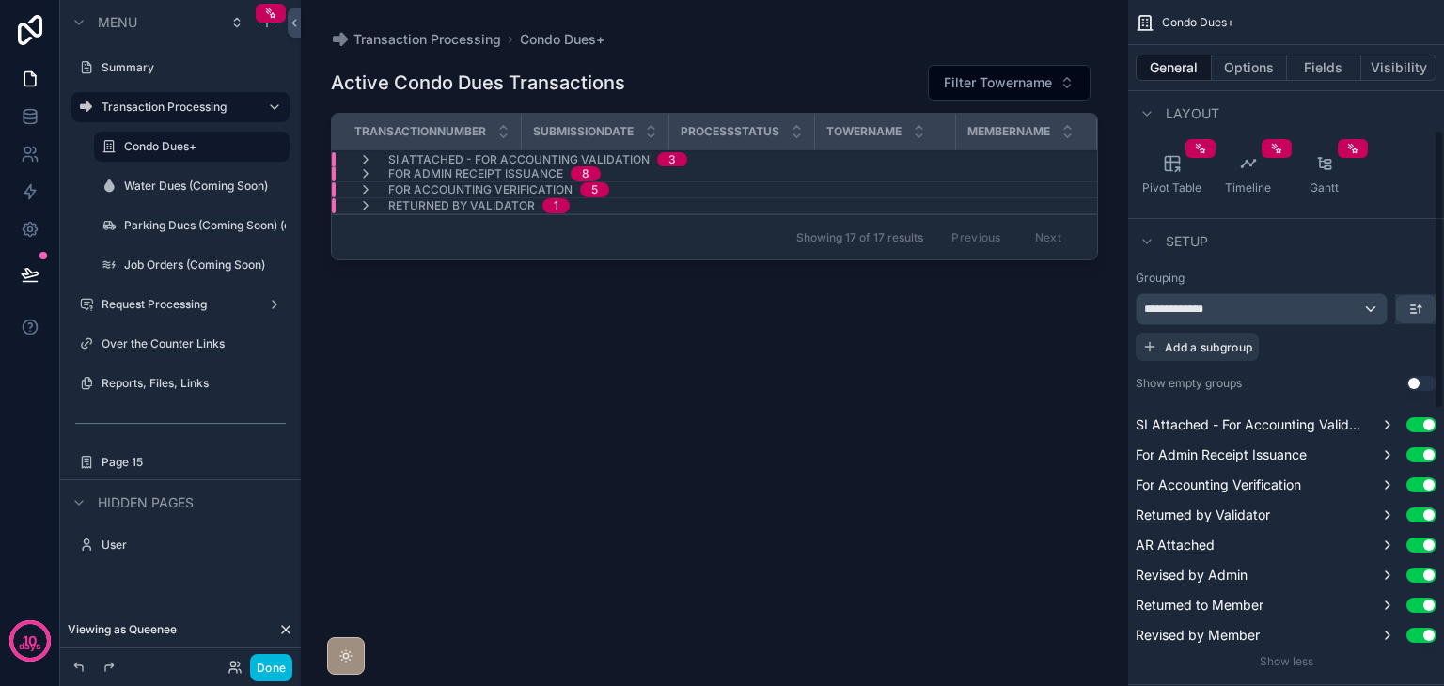
scroll to position [376, 0]
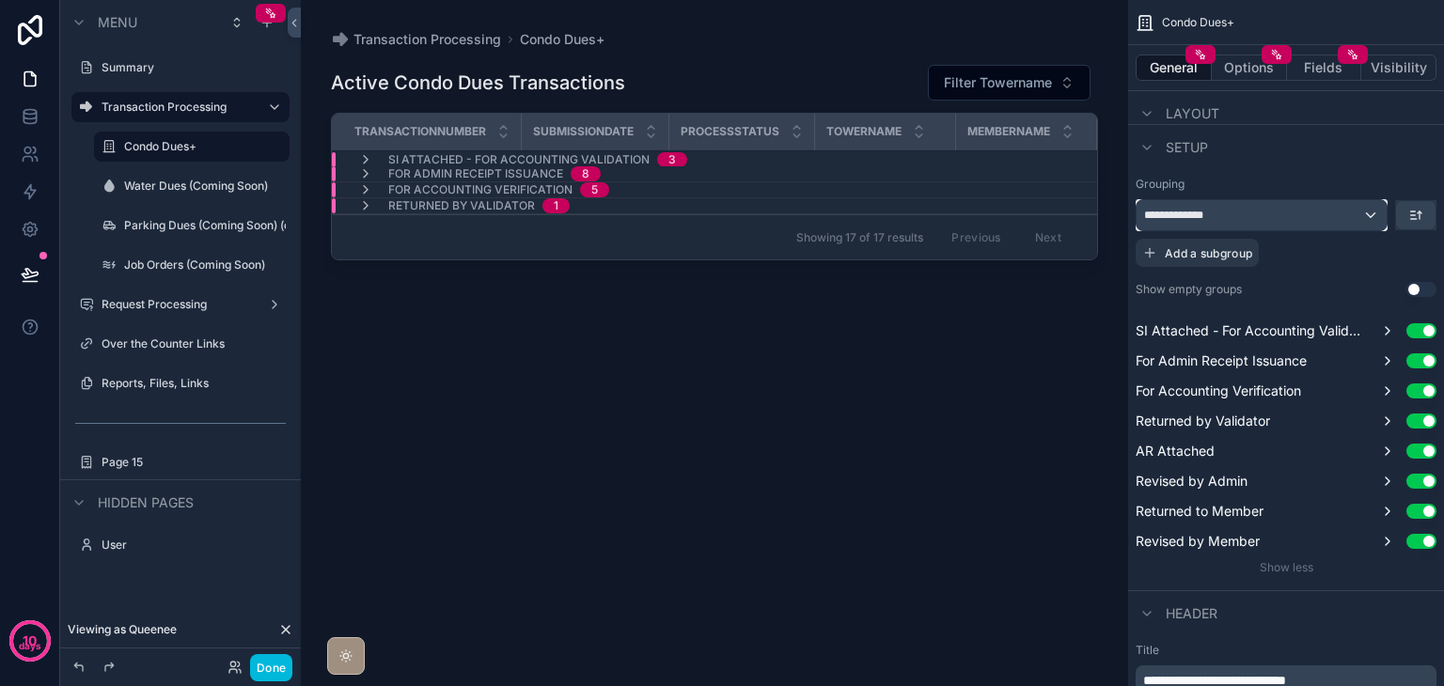
click at [1343, 212] on div "**********" at bounding box center [1262, 215] width 250 height 30
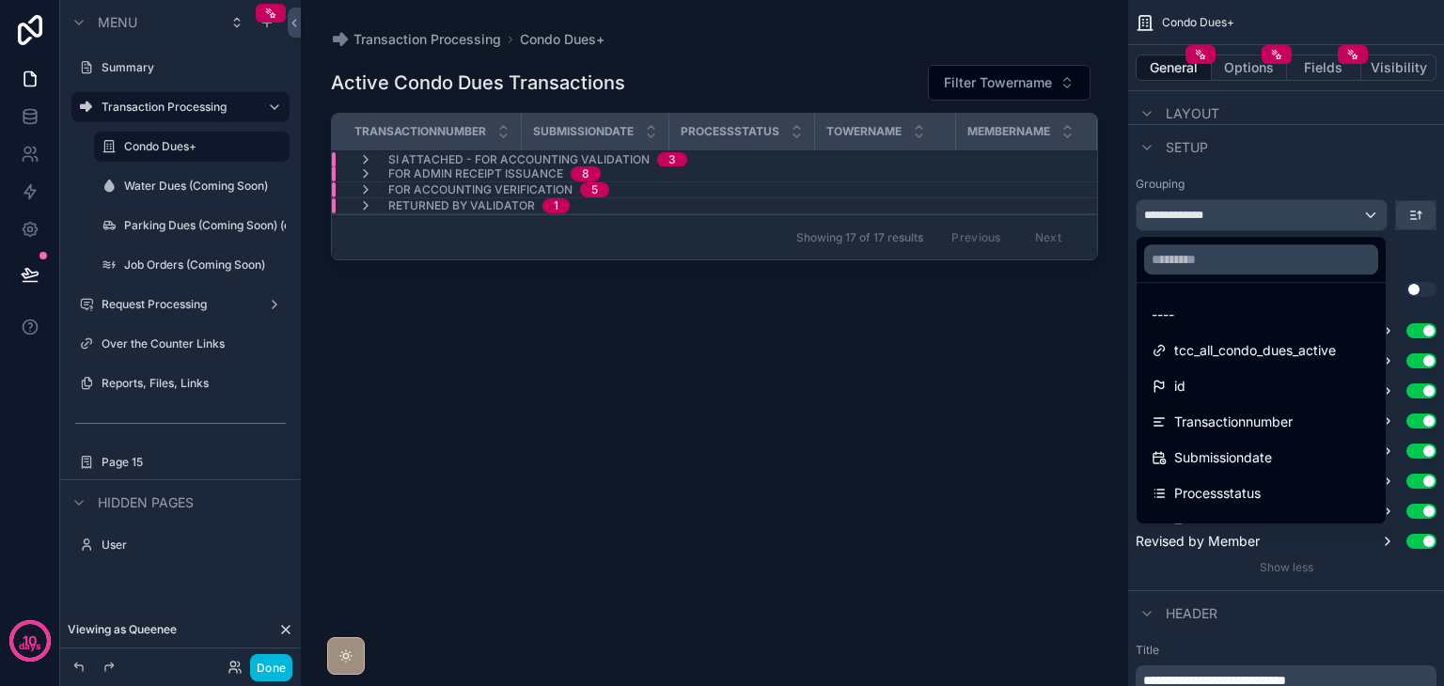
click at [1298, 308] on div "----" at bounding box center [1261, 315] width 219 height 23
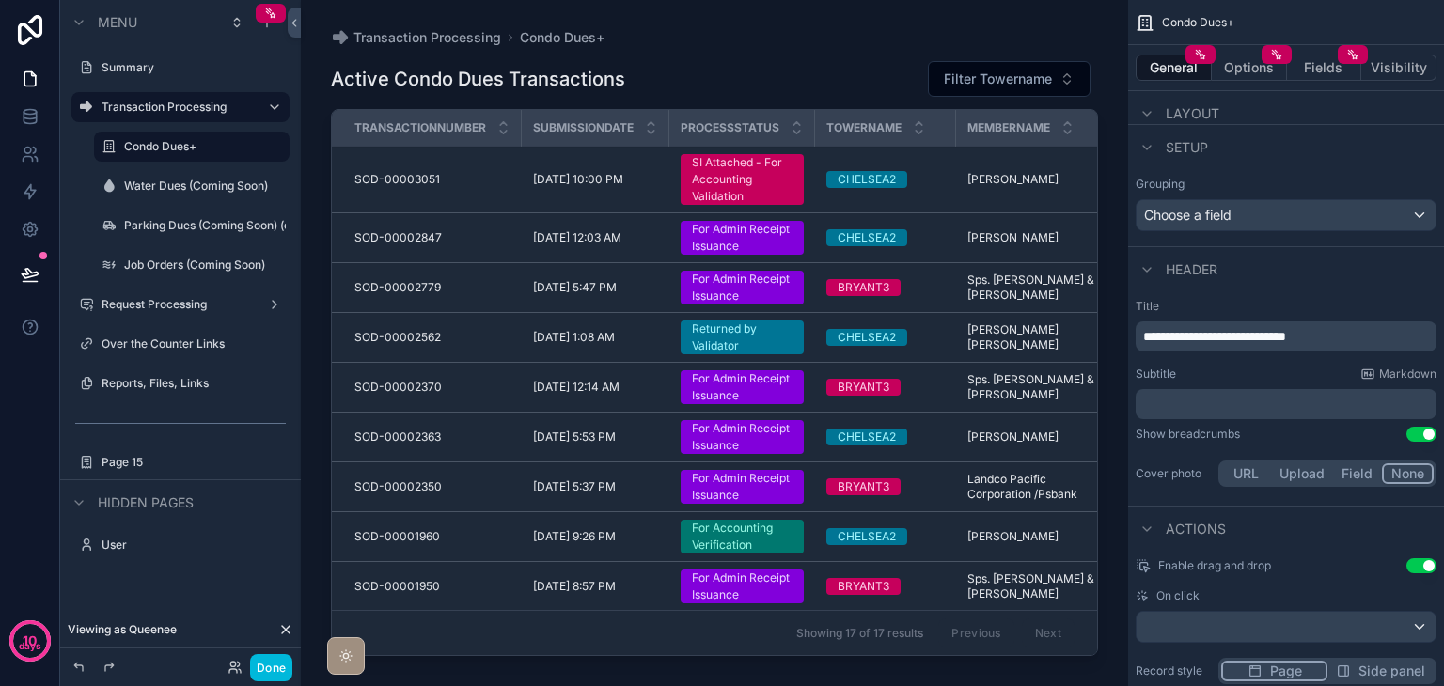
scroll to position [0, 0]
click at [1388, 74] on button "Visibility" at bounding box center [1399, 68] width 75 height 26
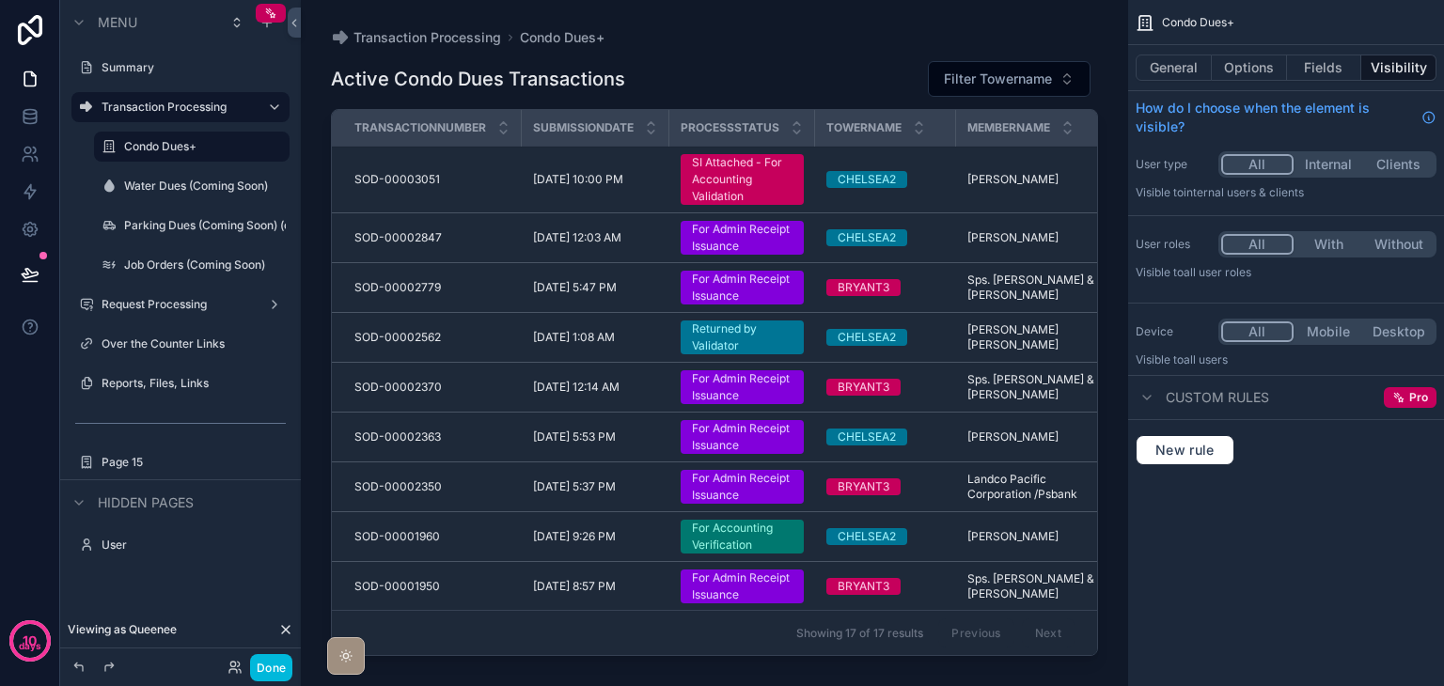
click at [1322, 74] on button "Fields" at bounding box center [1324, 68] width 75 height 26
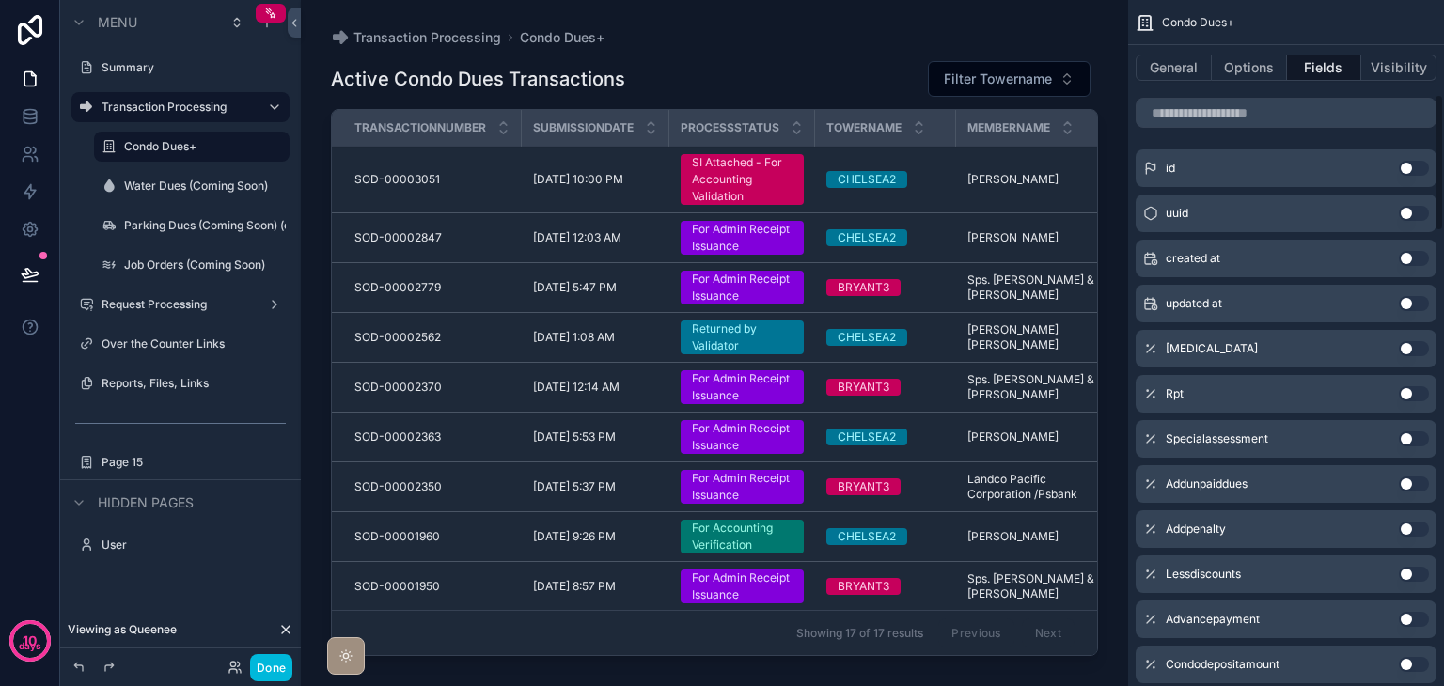
click at [1250, 62] on button "Options" at bounding box center [1249, 68] width 75 height 26
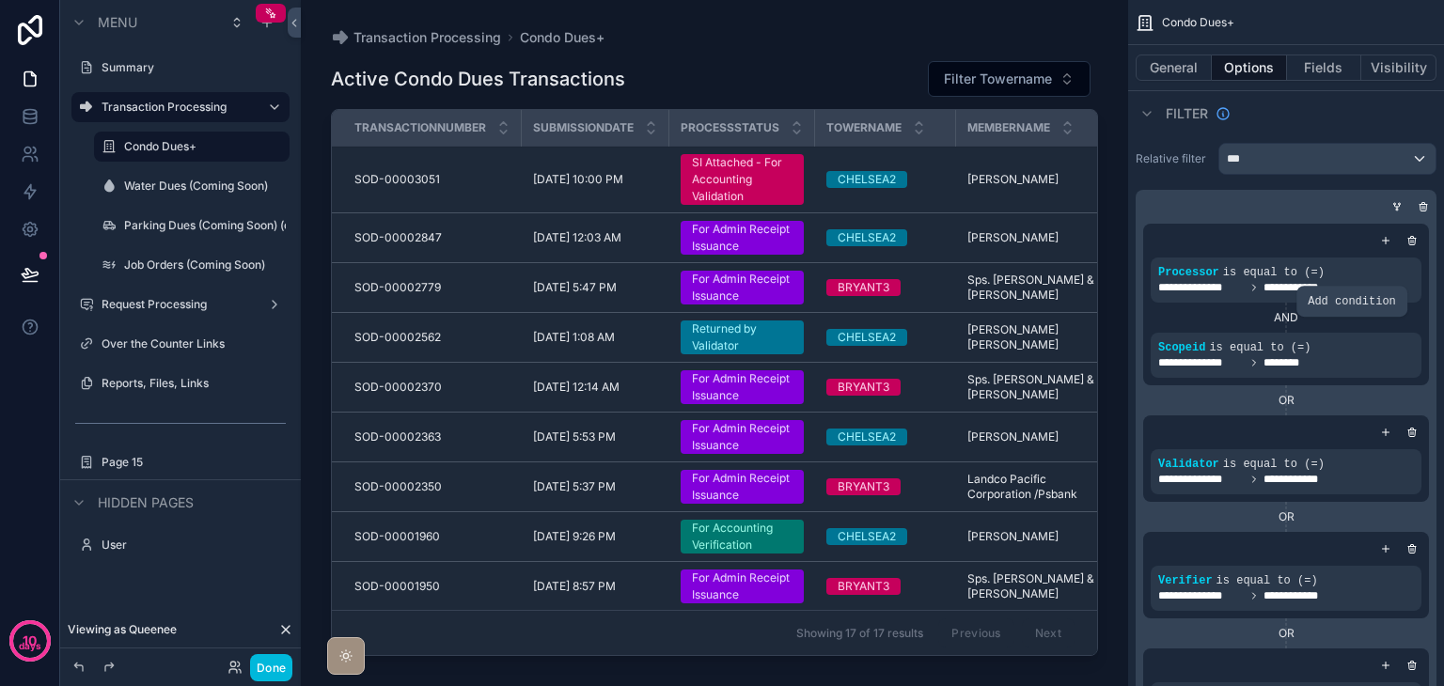
click at [0, 0] on icon "scrollable content" at bounding box center [0, 0] width 0 height 0
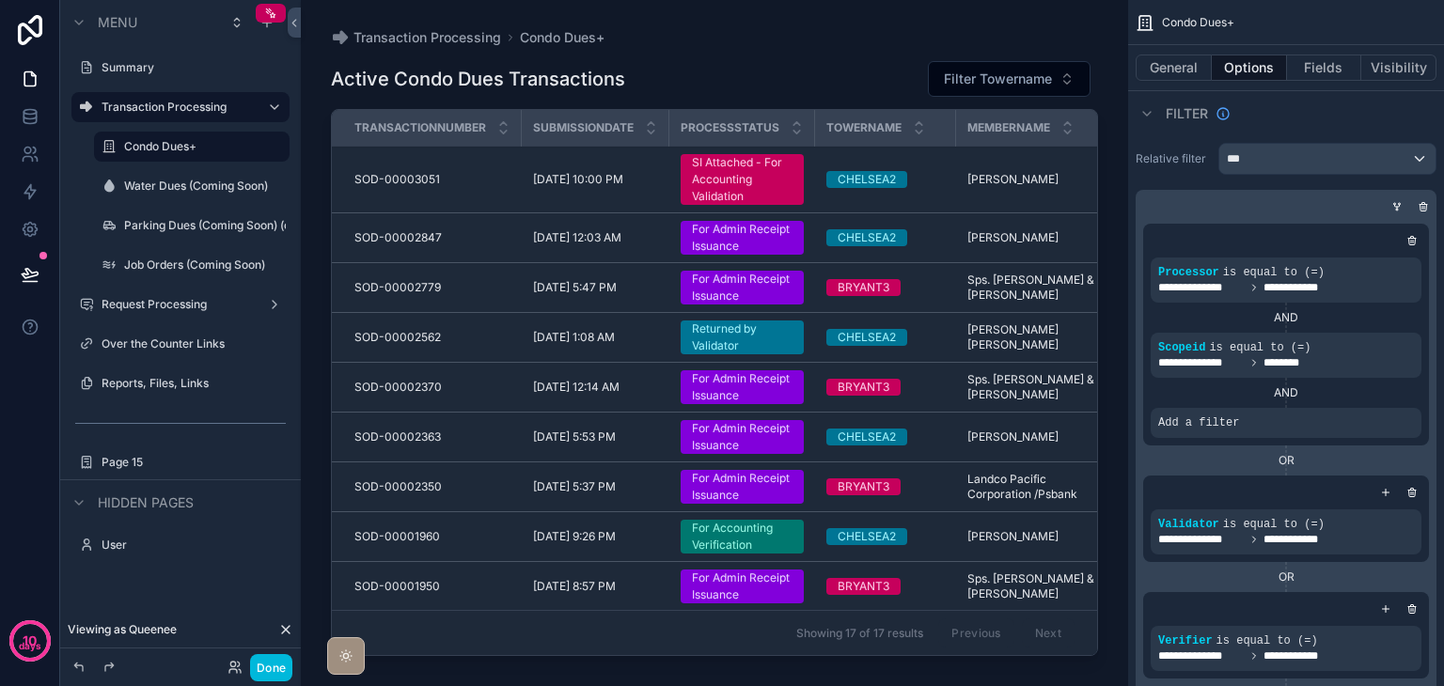
click at [0, 0] on icon "scrollable content" at bounding box center [0, 0] width 0 height 0
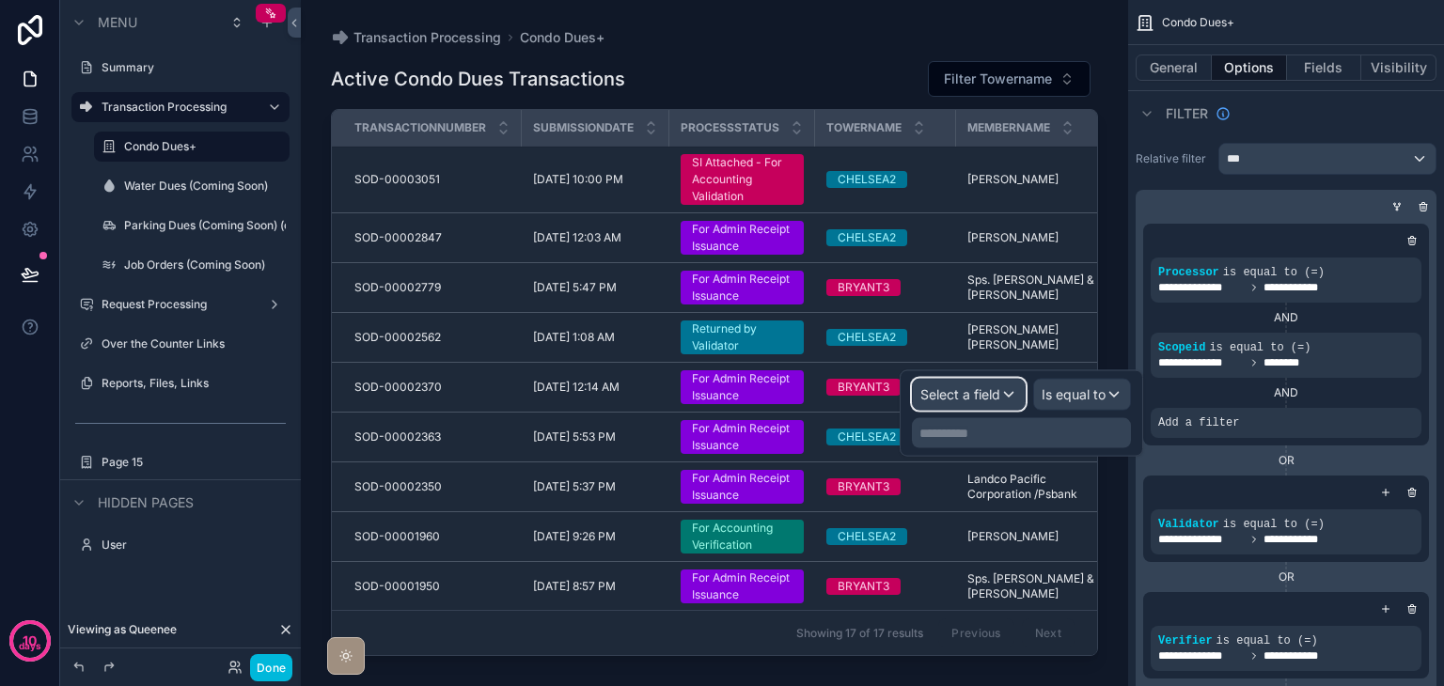
click at [929, 400] on span "Select a field" at bounding box center [961, 394] width 80 height 16
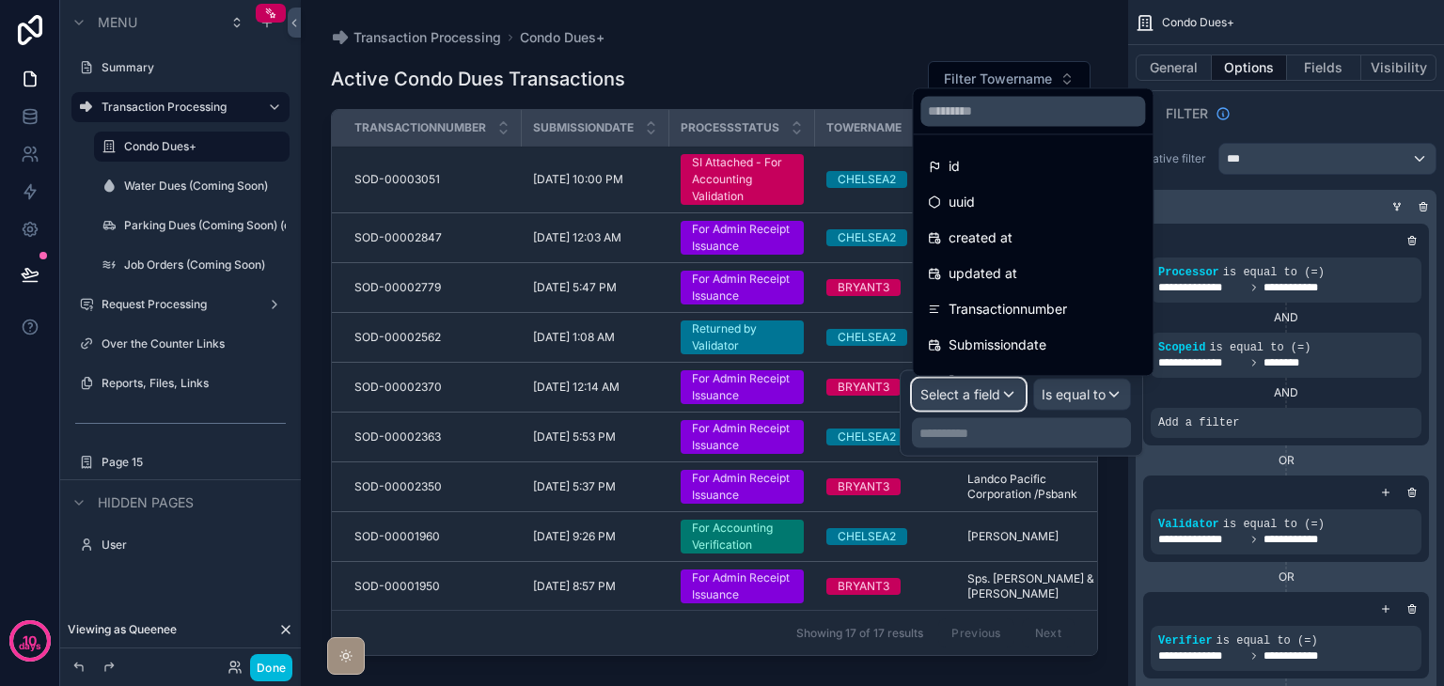
scroll to position [94, 0]
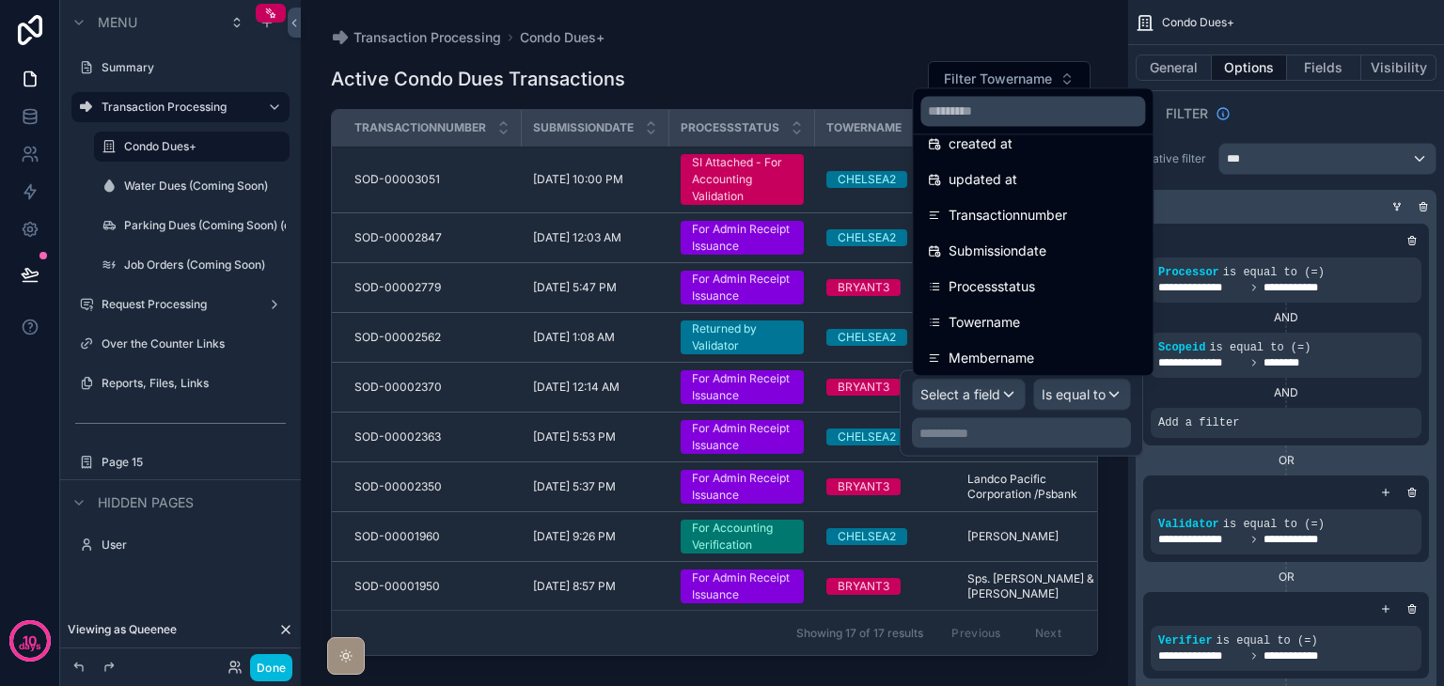
click at [1019, 294] on span "Processstatus" at bounding box center [992, 287] width 87 height 23
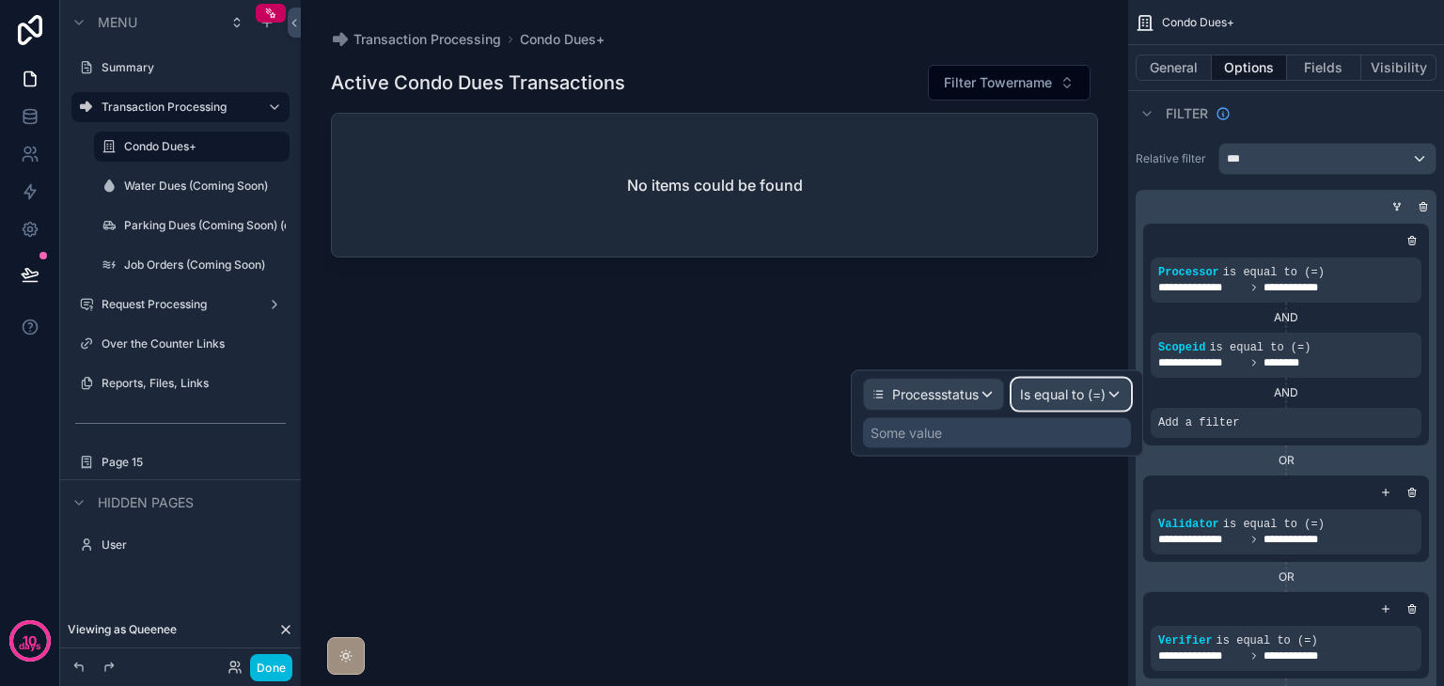
click at [1073, 390] on span "Is equal to (=)" at bounding box center [1063, 395] width 86 height 19
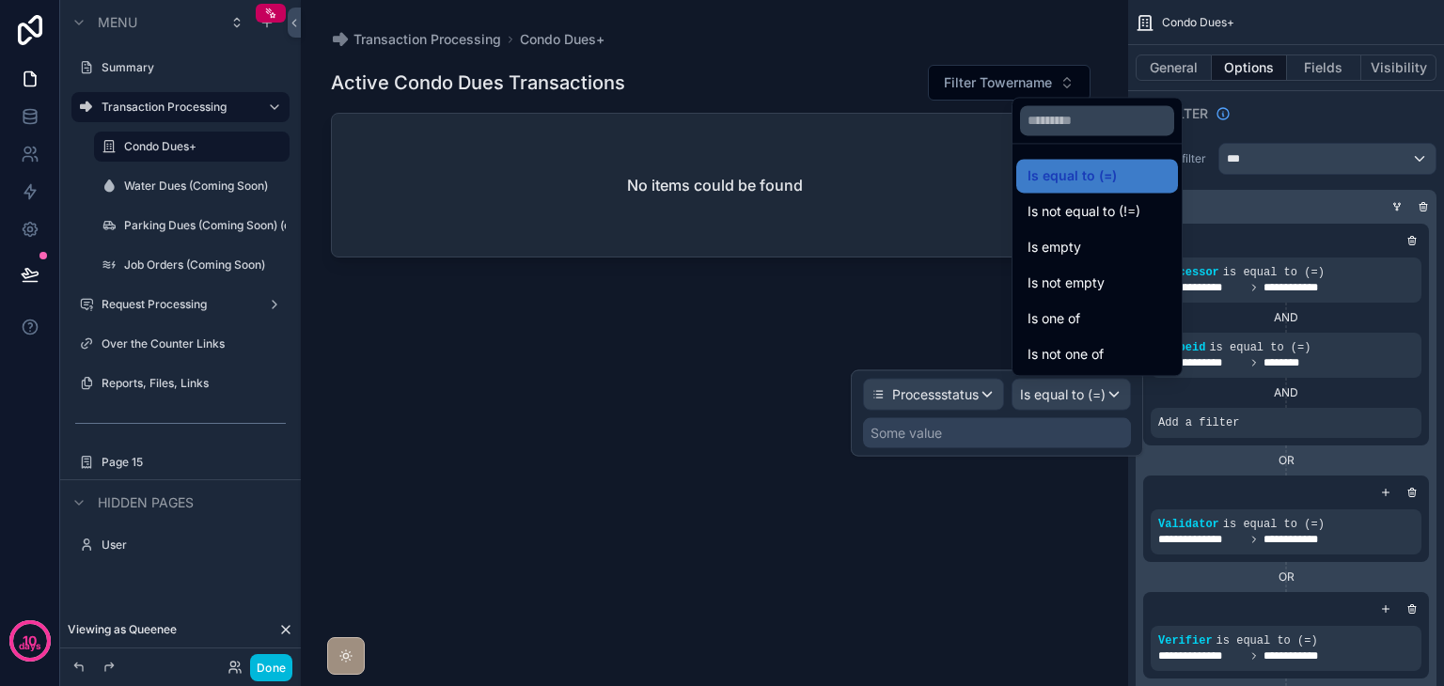
click at [1075, 323] on span "Is one of" at bounding box center [1054, 318] width 53 height 23
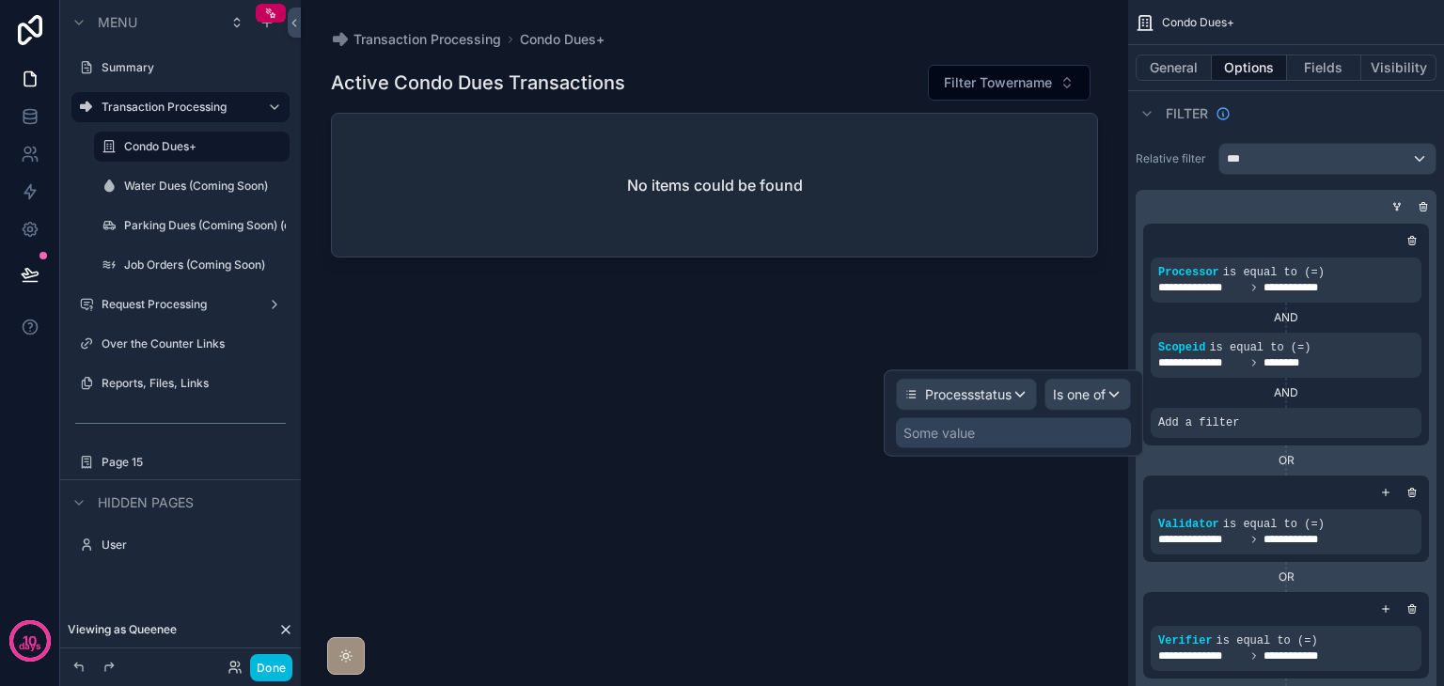
click at [1025, 437] on div "Some value" at bounding box center [1013, 433] width 235 height 30
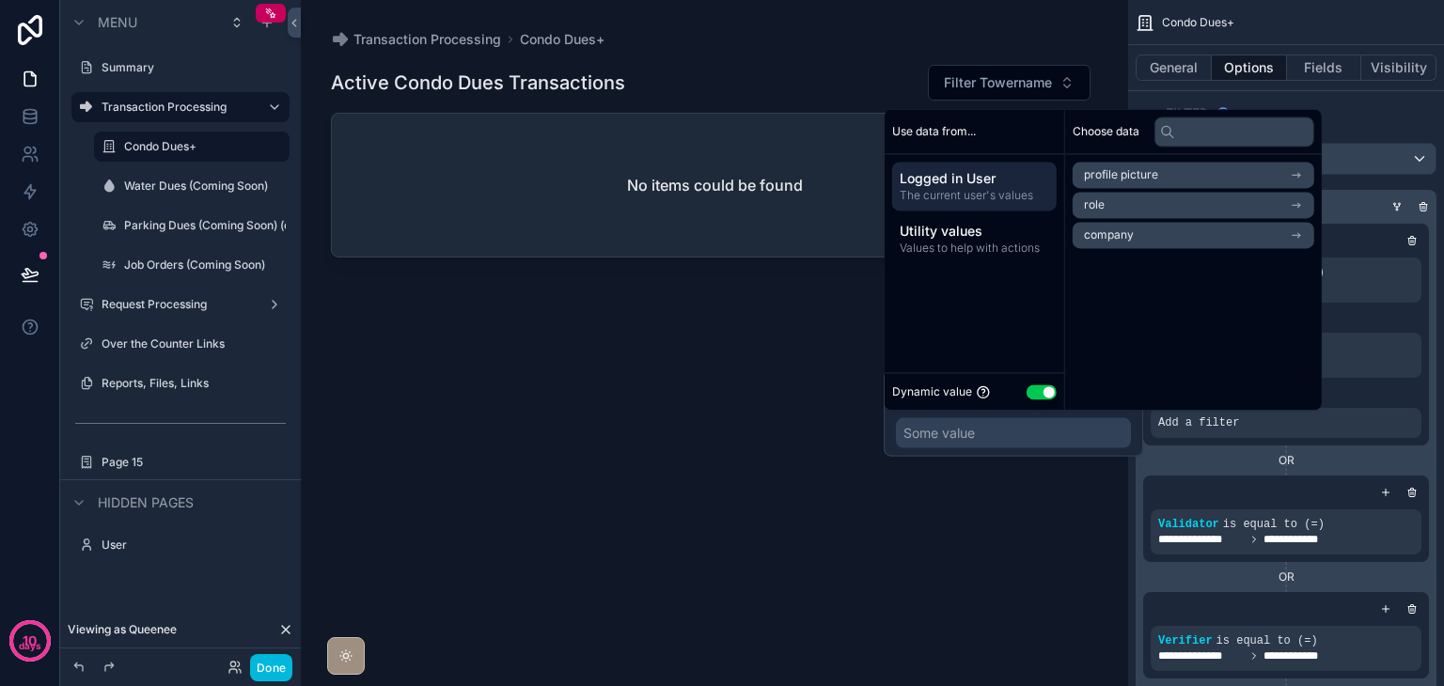
click at [1033, 393] on button "Use setting" at bounding box center [1042, 392] width 30 height 15
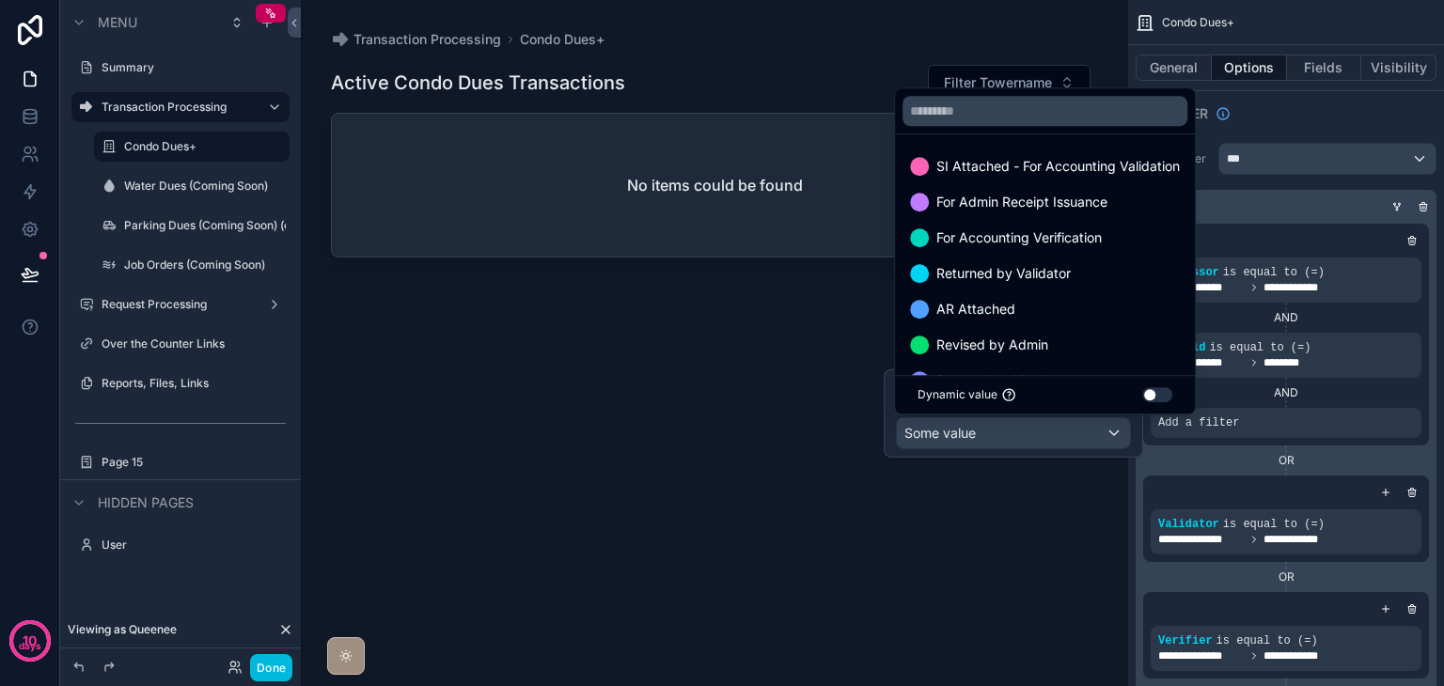
click at [1052, 200] on span "For Admin Receipt Issuance" at bounding box center [1022, 202] width 171 height 23
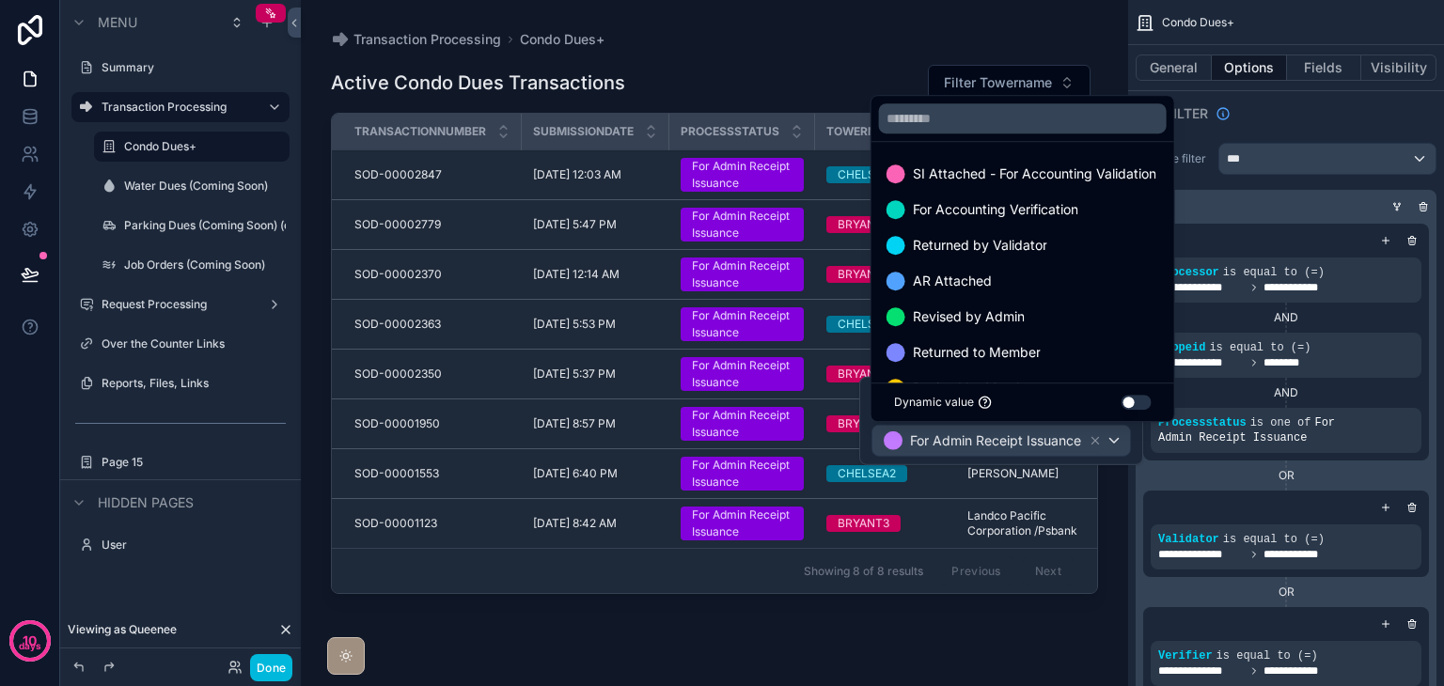
click at [1051, 236] on div "Returned by Validator" at bounding box center [1023, 245] width 273 height 23
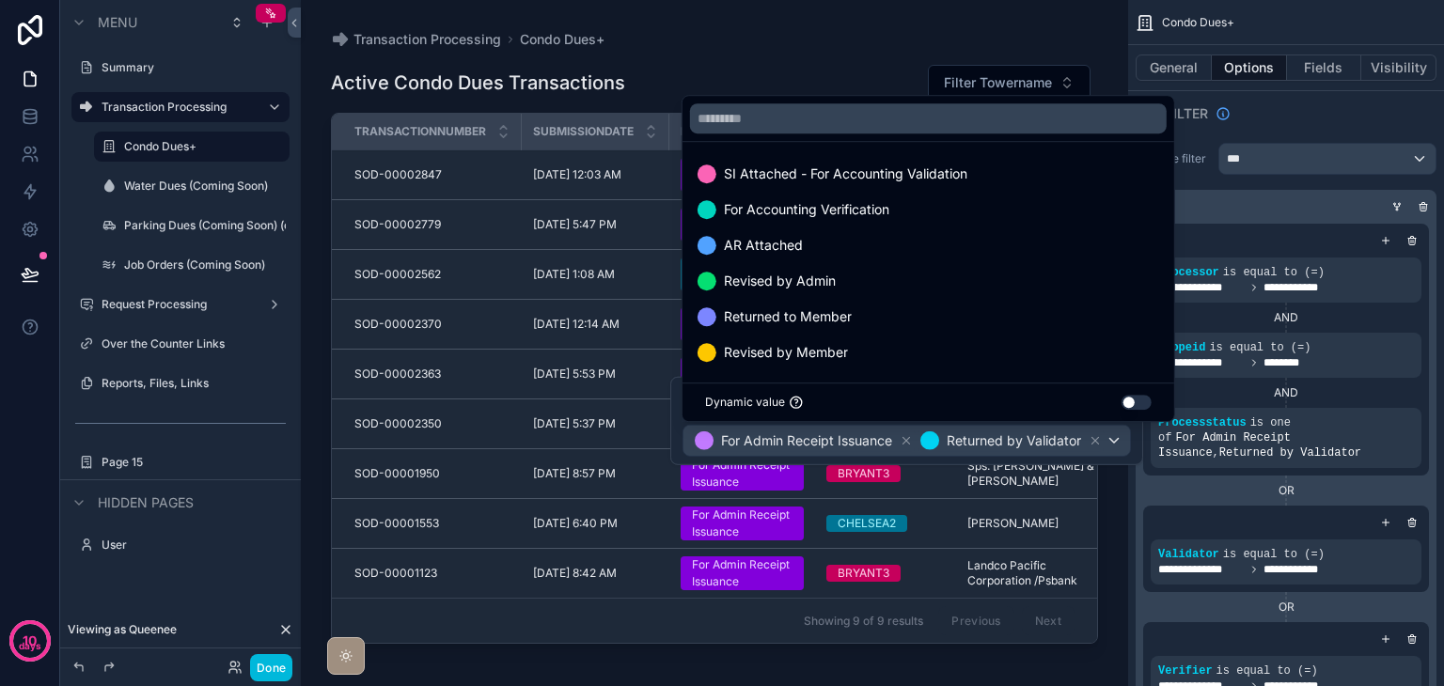
scroll to position [2, 0]
click at [871, 234] on div "AR Attached" at bounding box center [929, 243] width 462 height 23
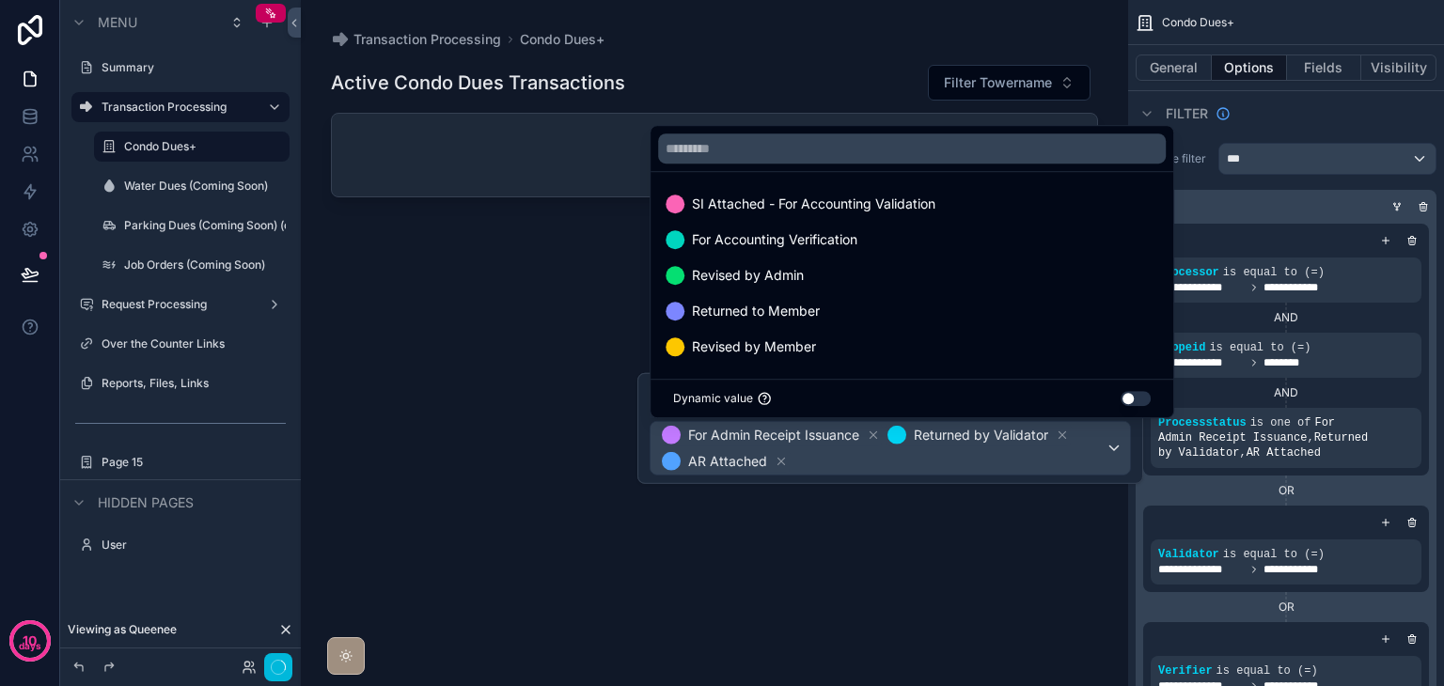
scroll to position [0, 0]
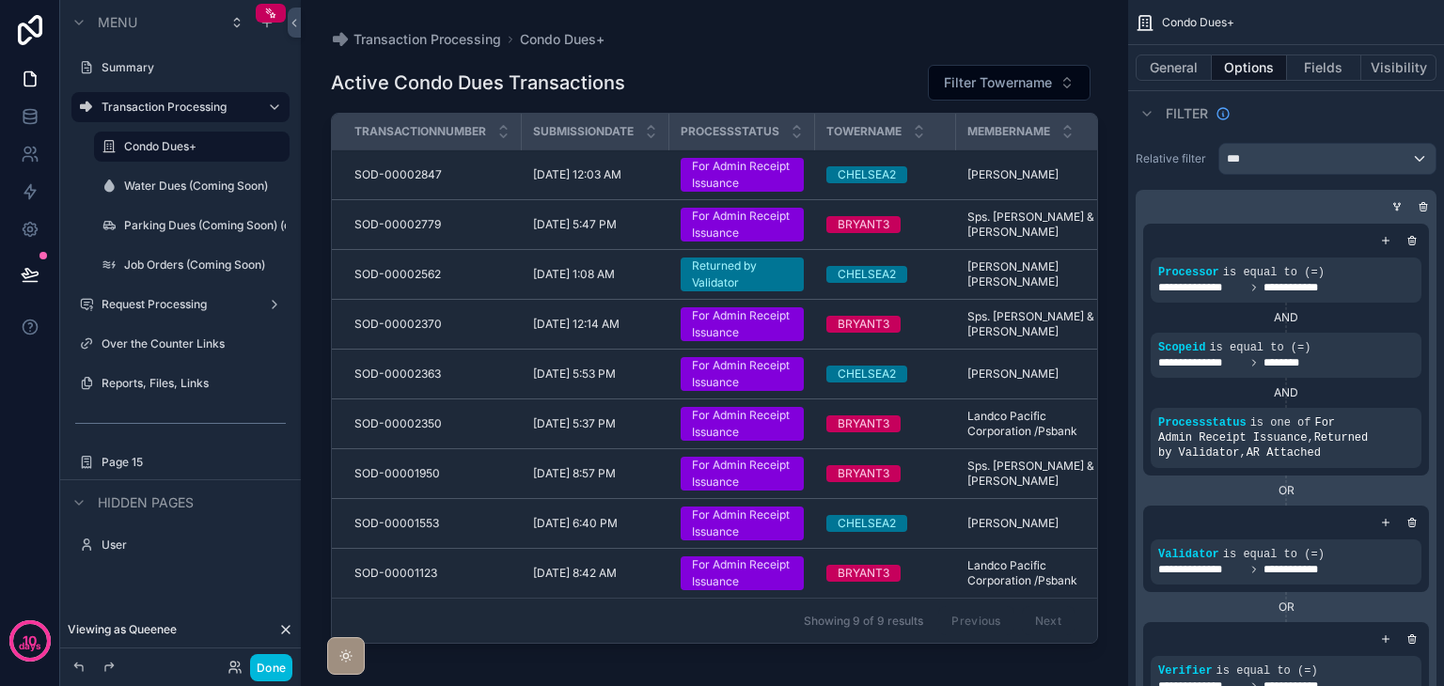
click at [1403, 485] on div "OR" at bounding box center [1286, 490] width 286 height 15
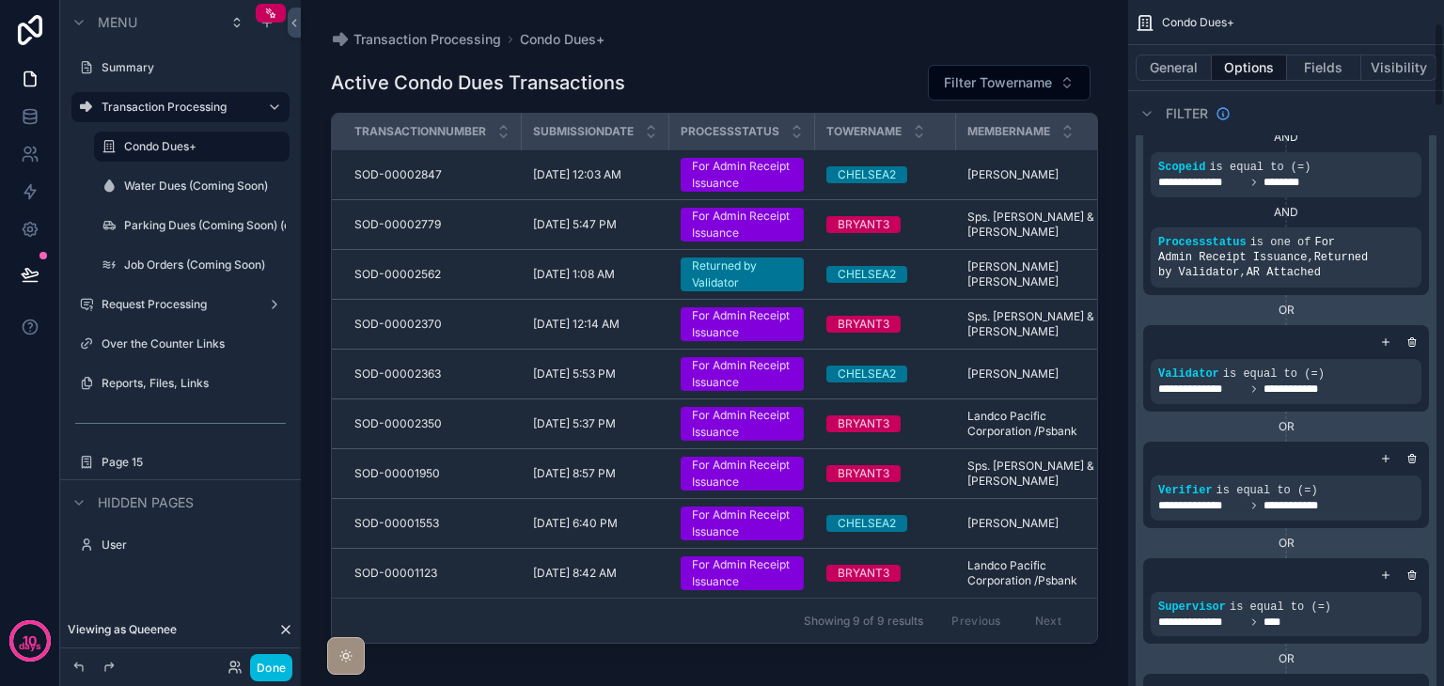
scroll to position [188, 0]
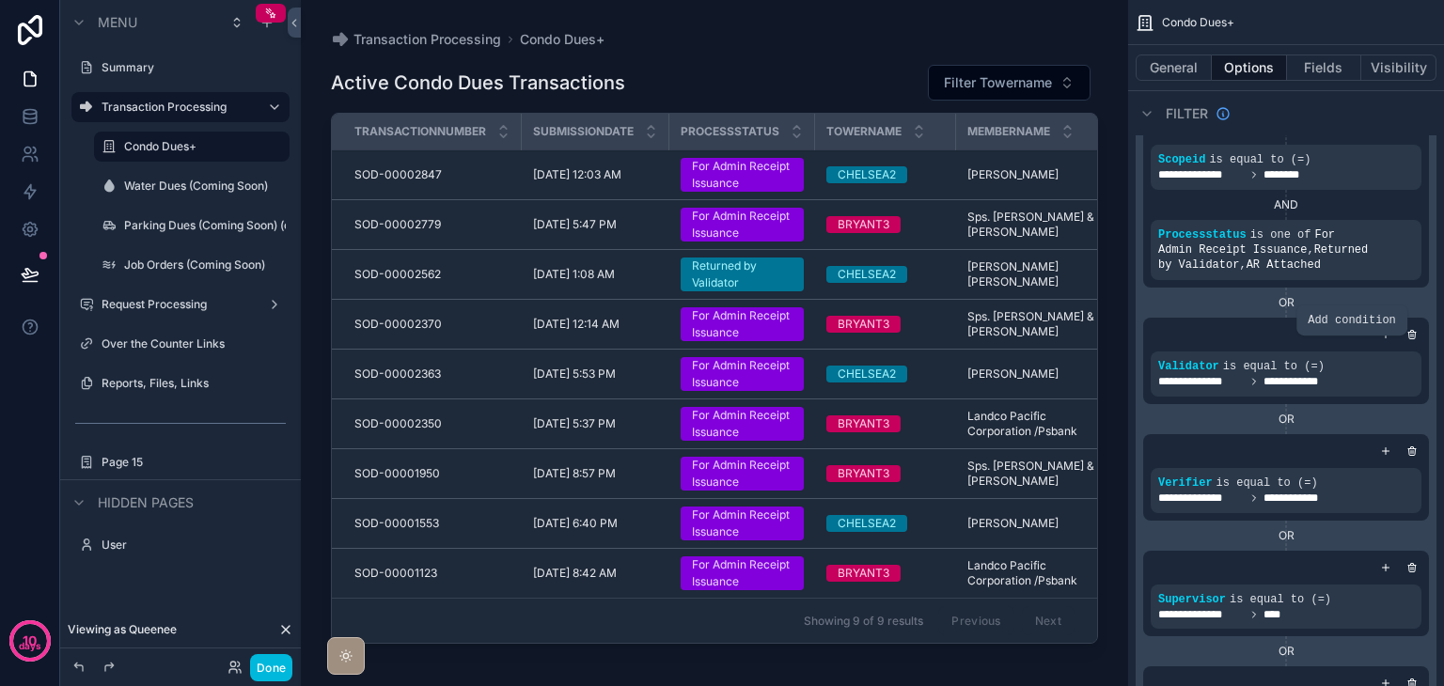
click at [0, 0] on icon "scrollable content" at bounding box center [0, 0] width 0 height 0
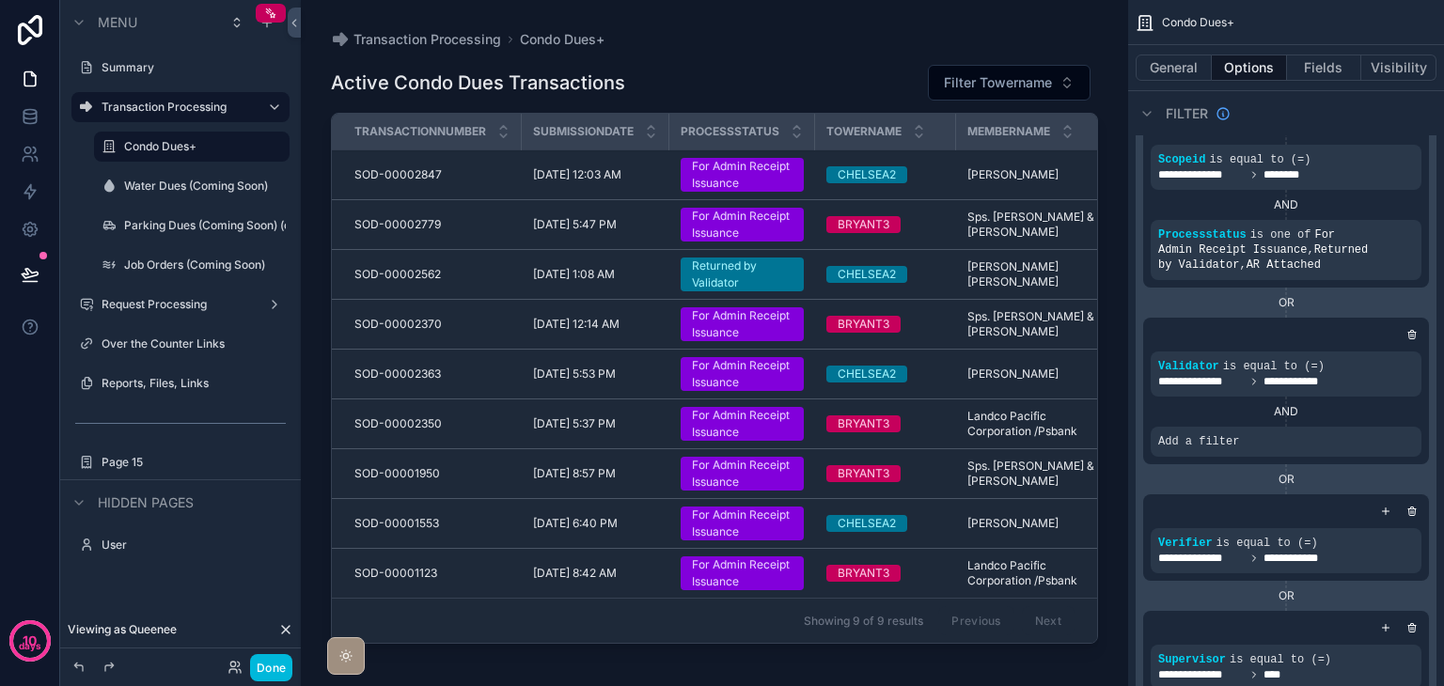
click at [0, 0] on icon "scrollable content" at bounding box center [0, 0] width 0 height 0
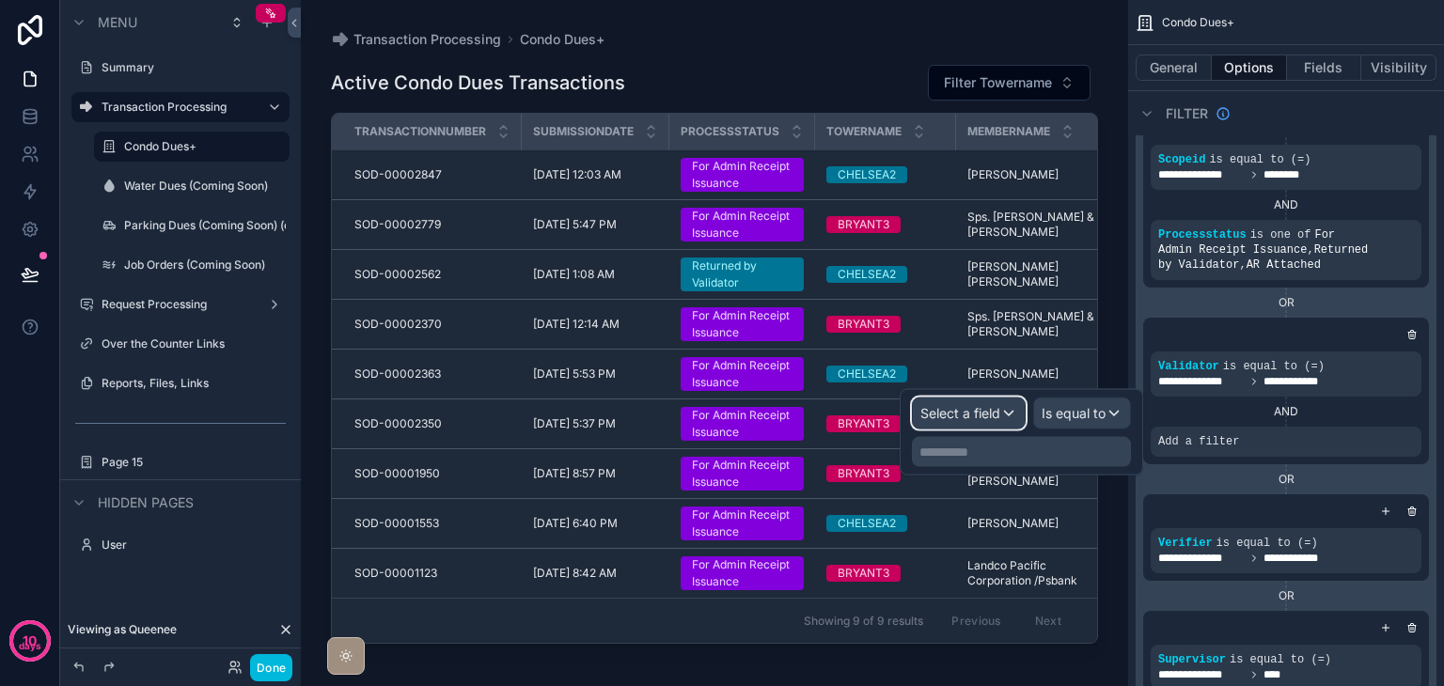
click at [991, 413] on span "Select a field" at bounding box center [961, 413] width 80 height 16
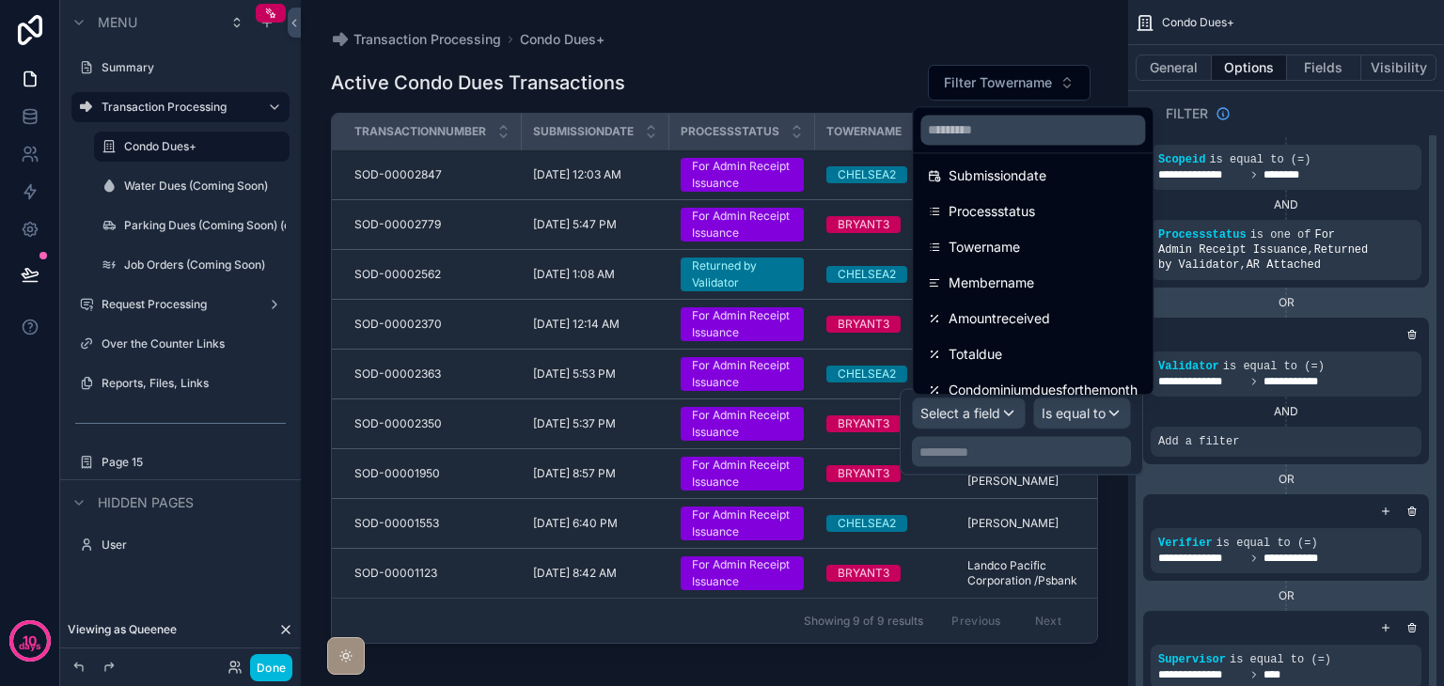
click at [1057, 208] on div "Processstatus" at bounding box center [1033, 211] width 210 height 23
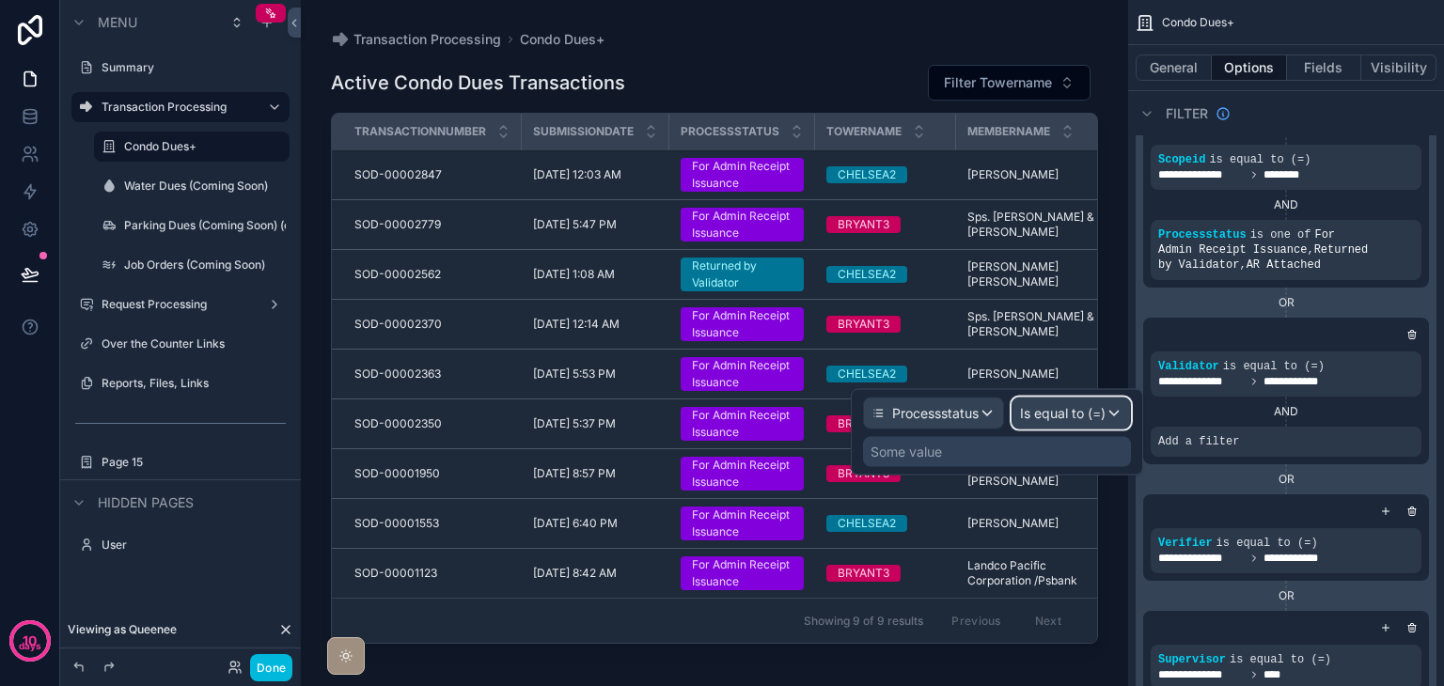
click at [1080, 421] on span "Is equal to (=)" at bounding box center [1063, 413] width 86 height 19
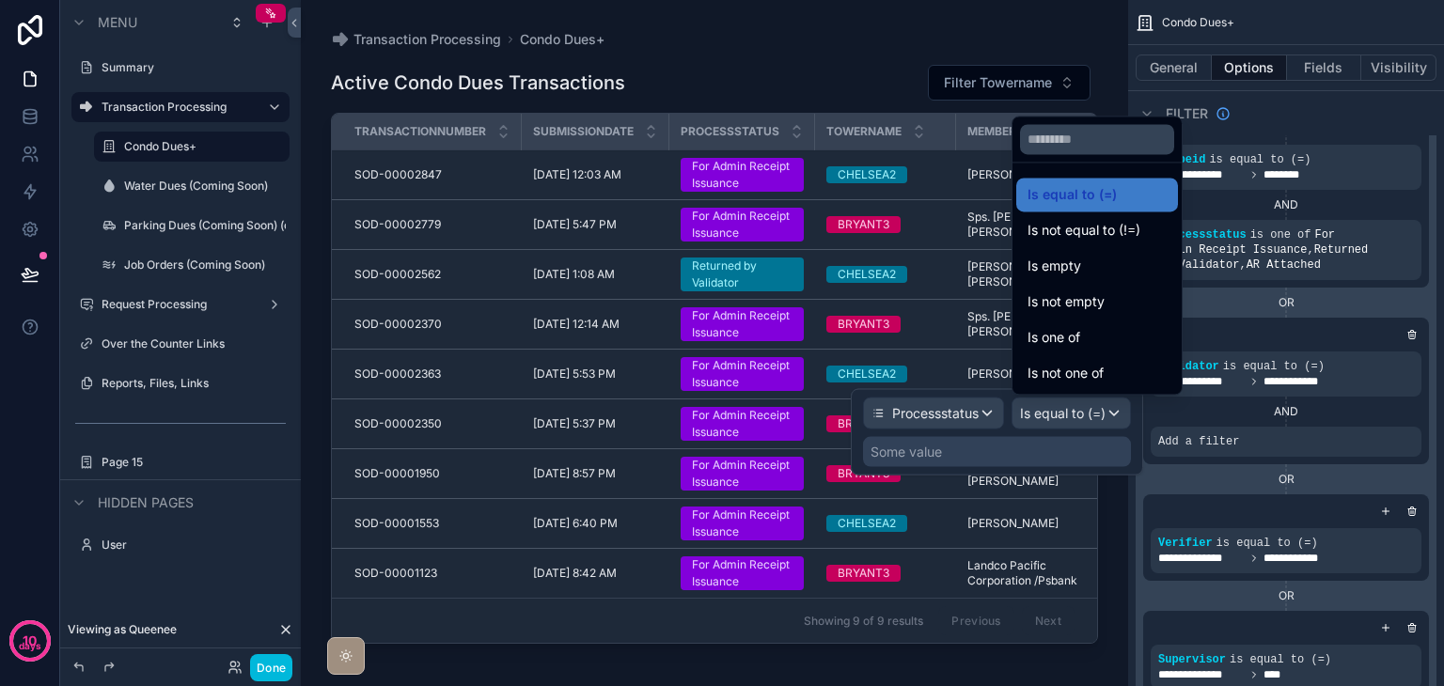
click at [1079, 346] on span "Is one of" at bounding box center [1054, 337] width 53 height 23
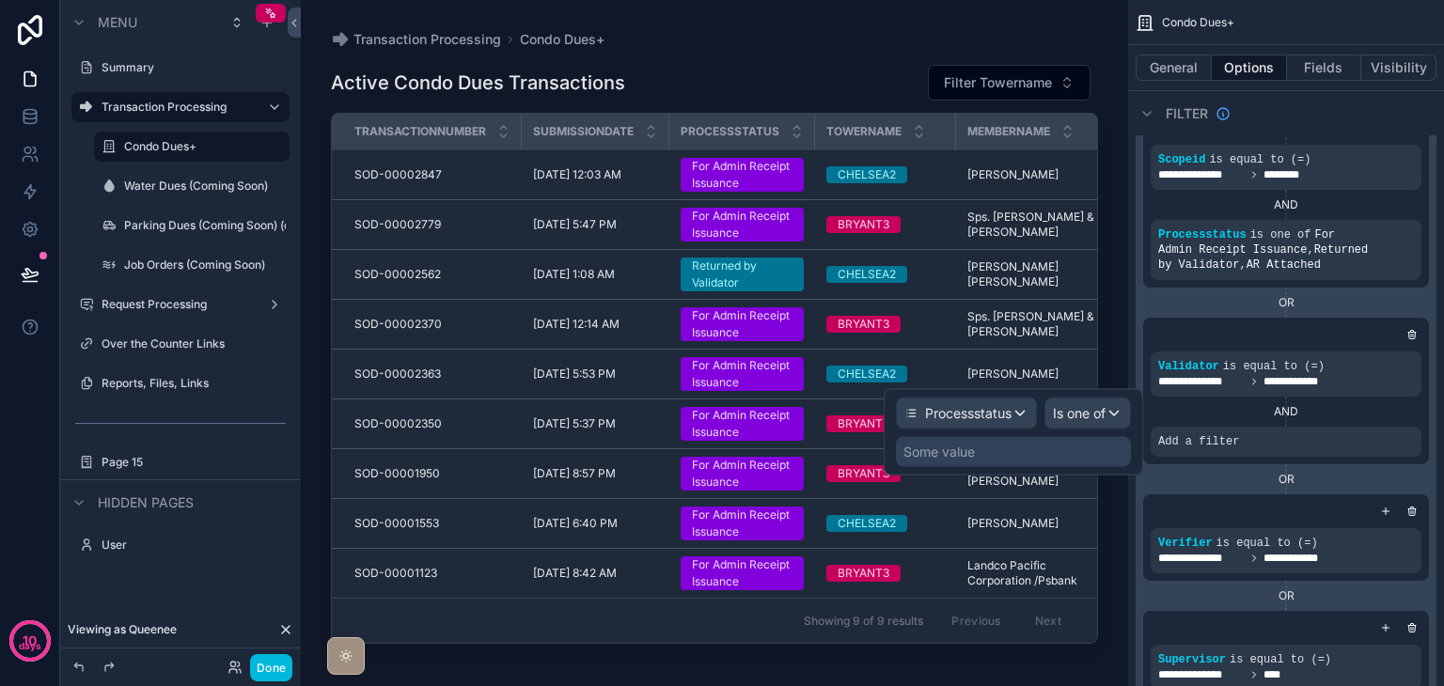
click at [991, 450] on div "Some value" at bounding box center [1013, 452] width 235 height 30
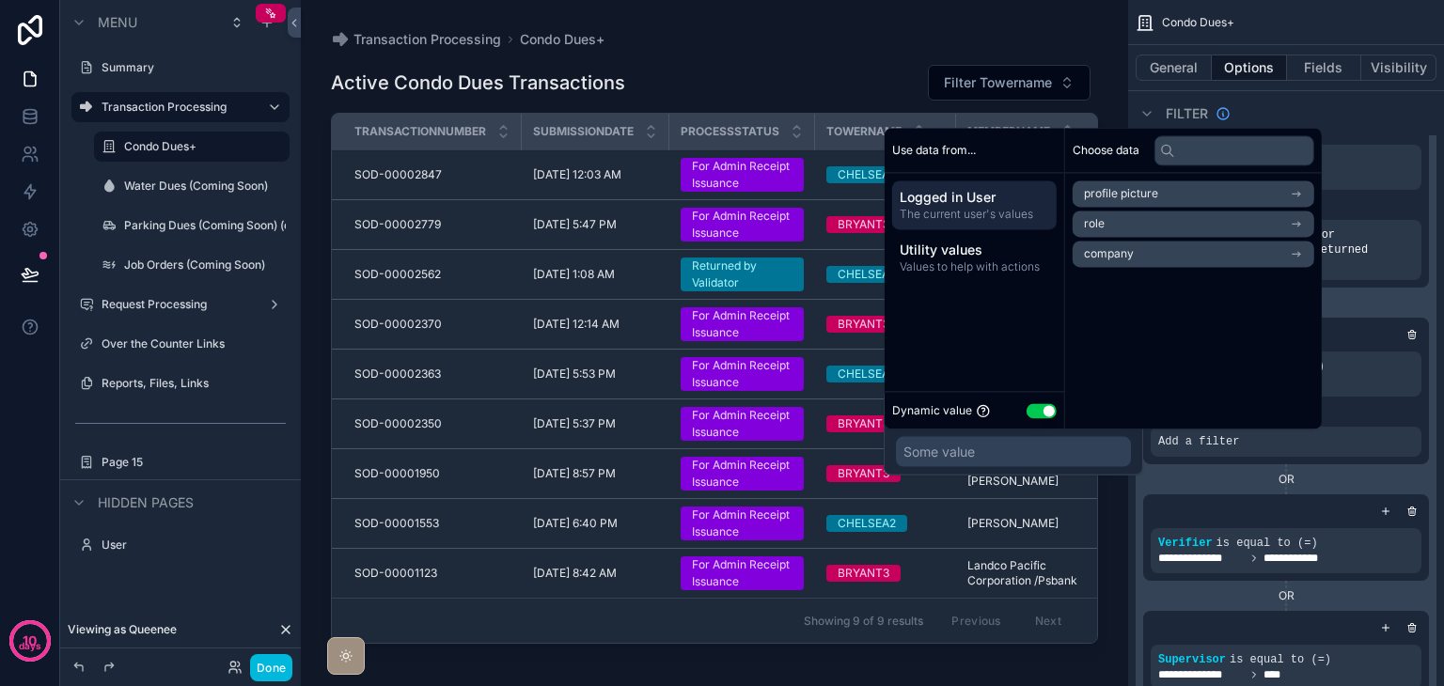
click at [1033, 409] on button "Use setting" at bounding box center [1042, 410] width 30 height 15
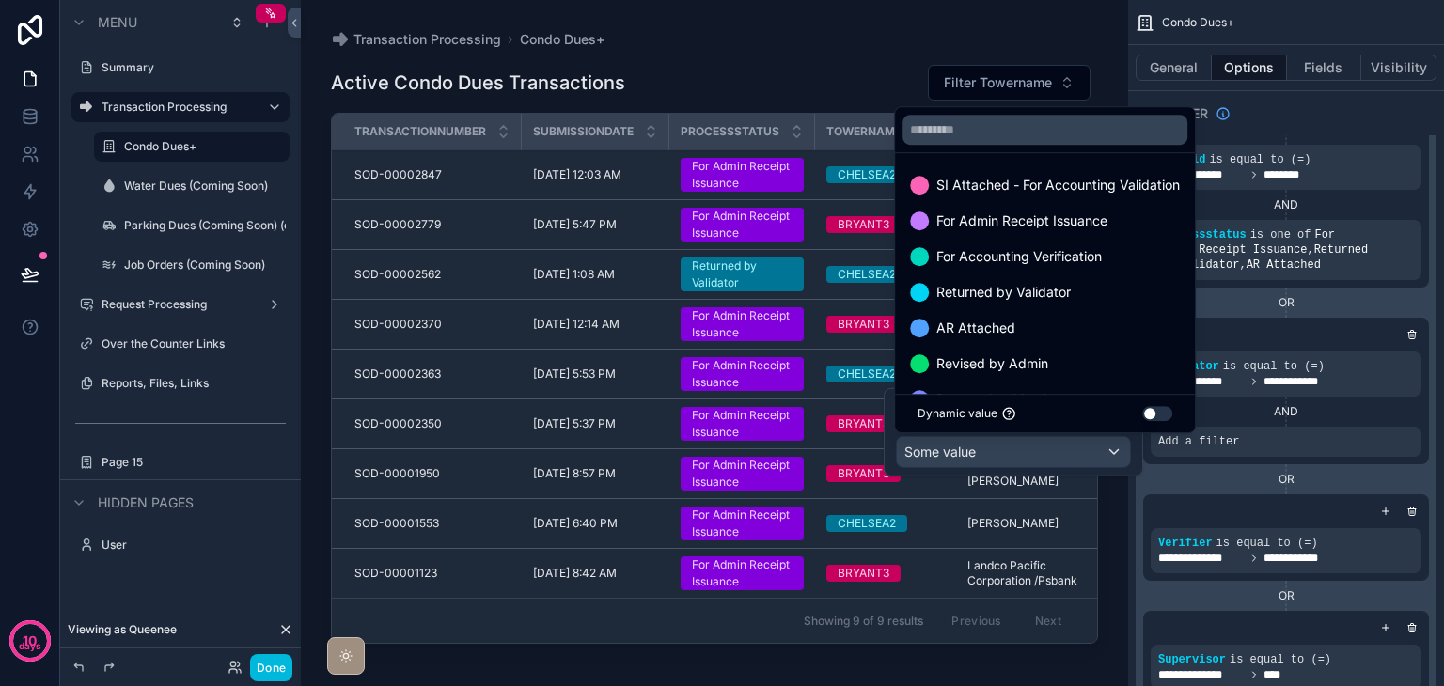
click at [976, 183] on span "SI Attached - For Accounting Validation" at bounding box center [1059, 185] width 244 height 23
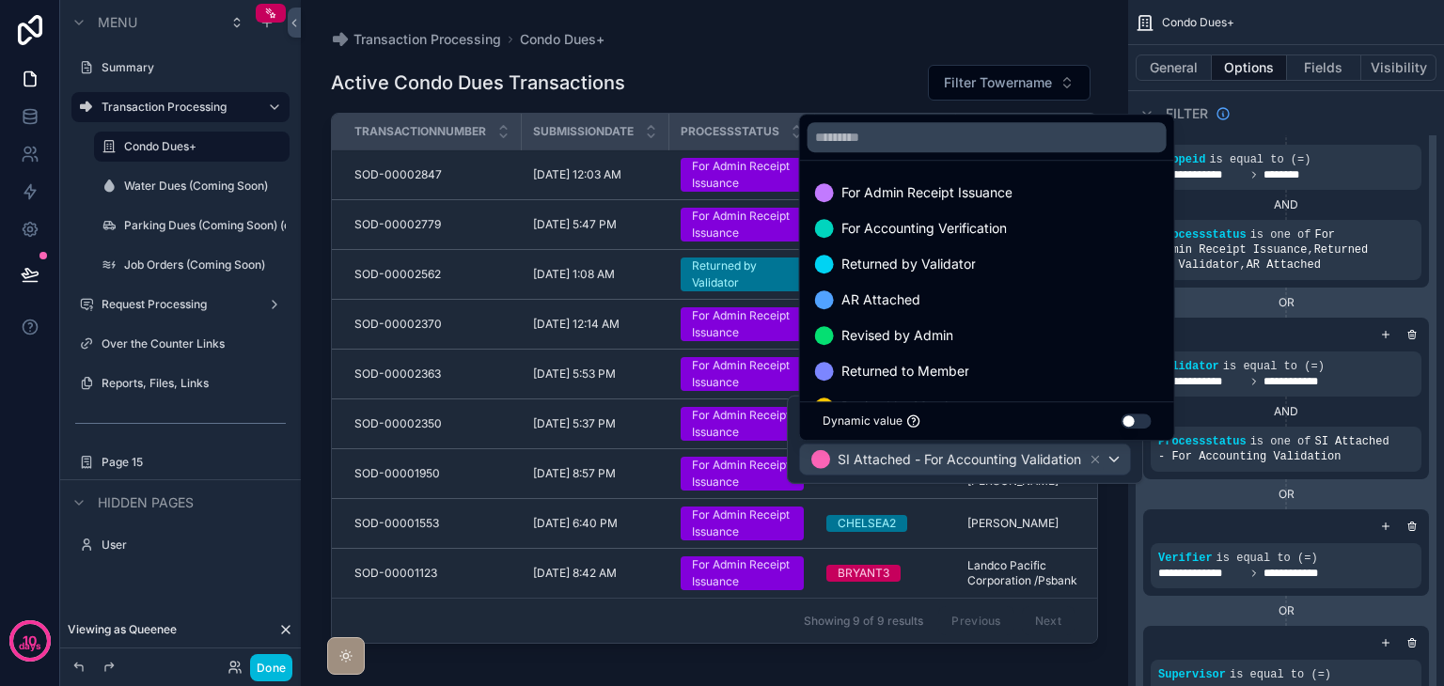
scroll to position [38, 0]
click at [986, 298] on div "Revised by Admin" at bounding box center [987, 298] width 344 height 23
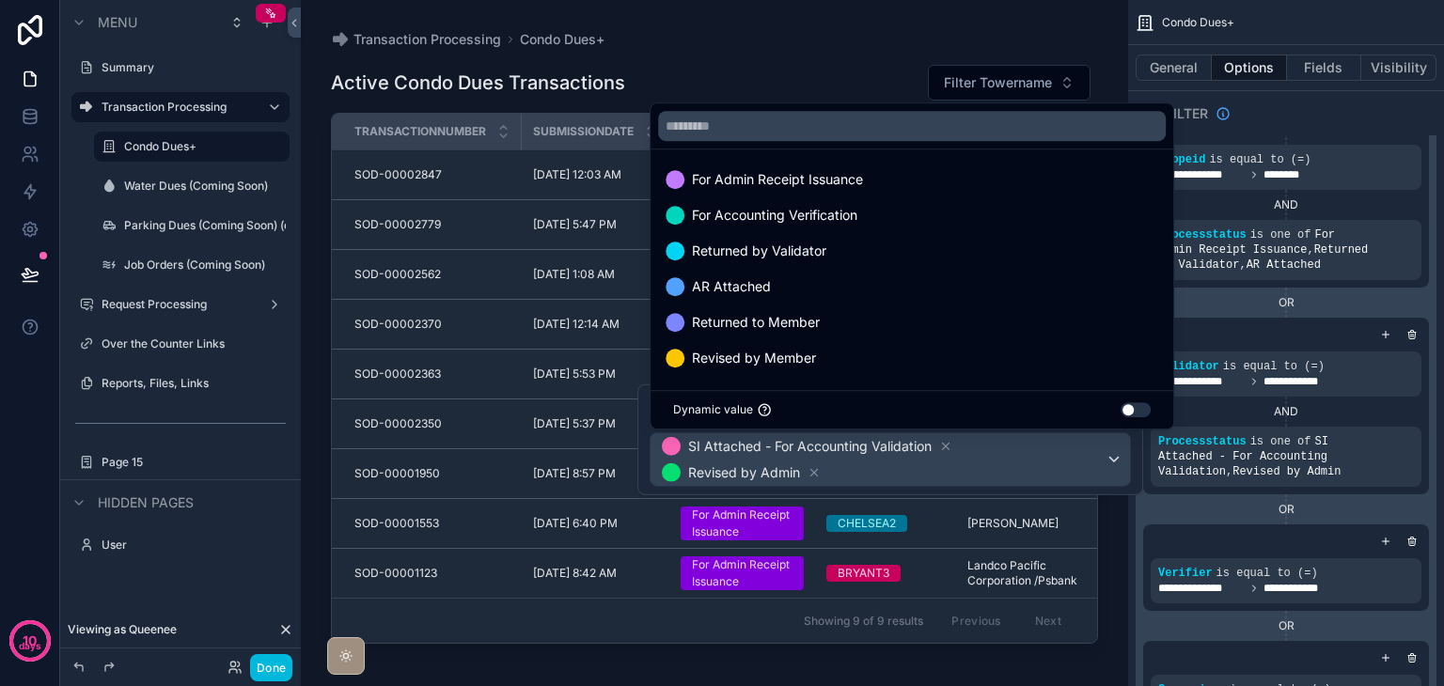
scroll to position [0, 0]
click at [1204, 502] on div "OR" at bounding box center [1286, 509] width 286 height 15
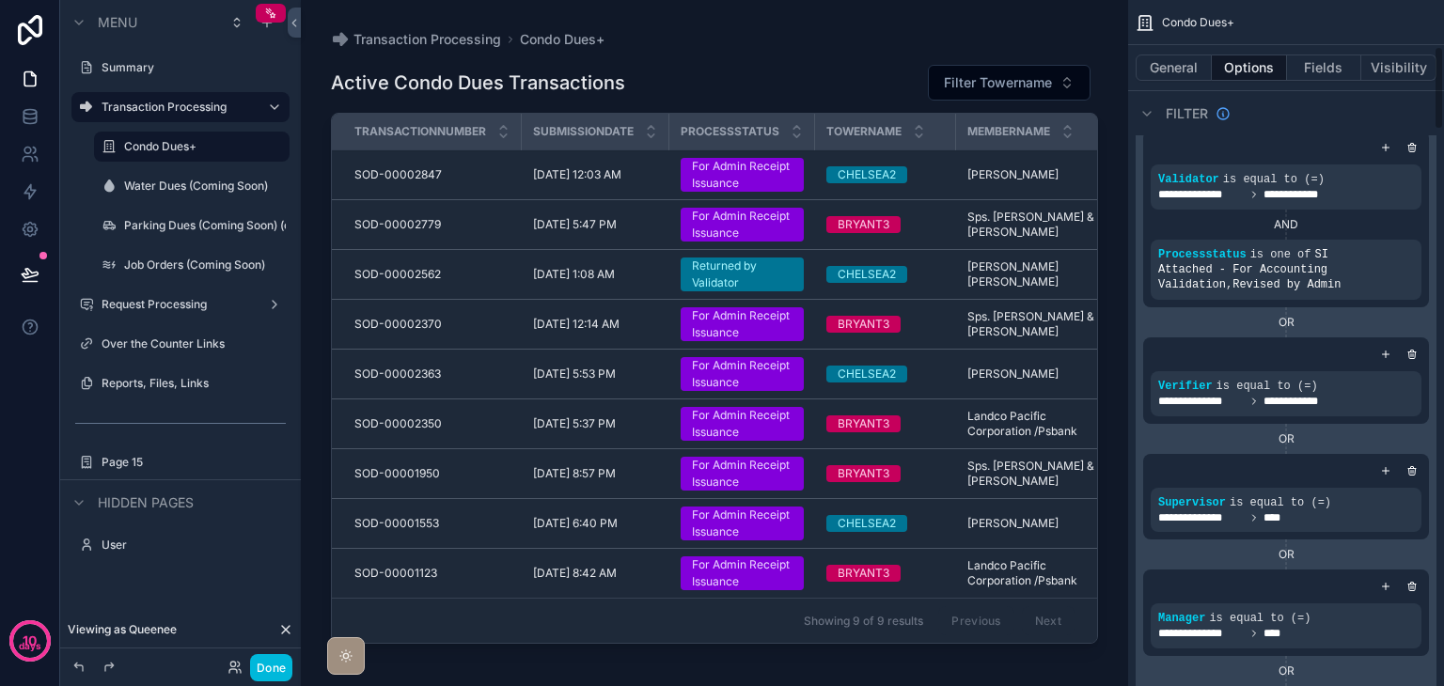
scroll to position [376, 0]
click at [0, 0] on icon "scrollable content" at bounding box center [0, 0] width 0 height 0
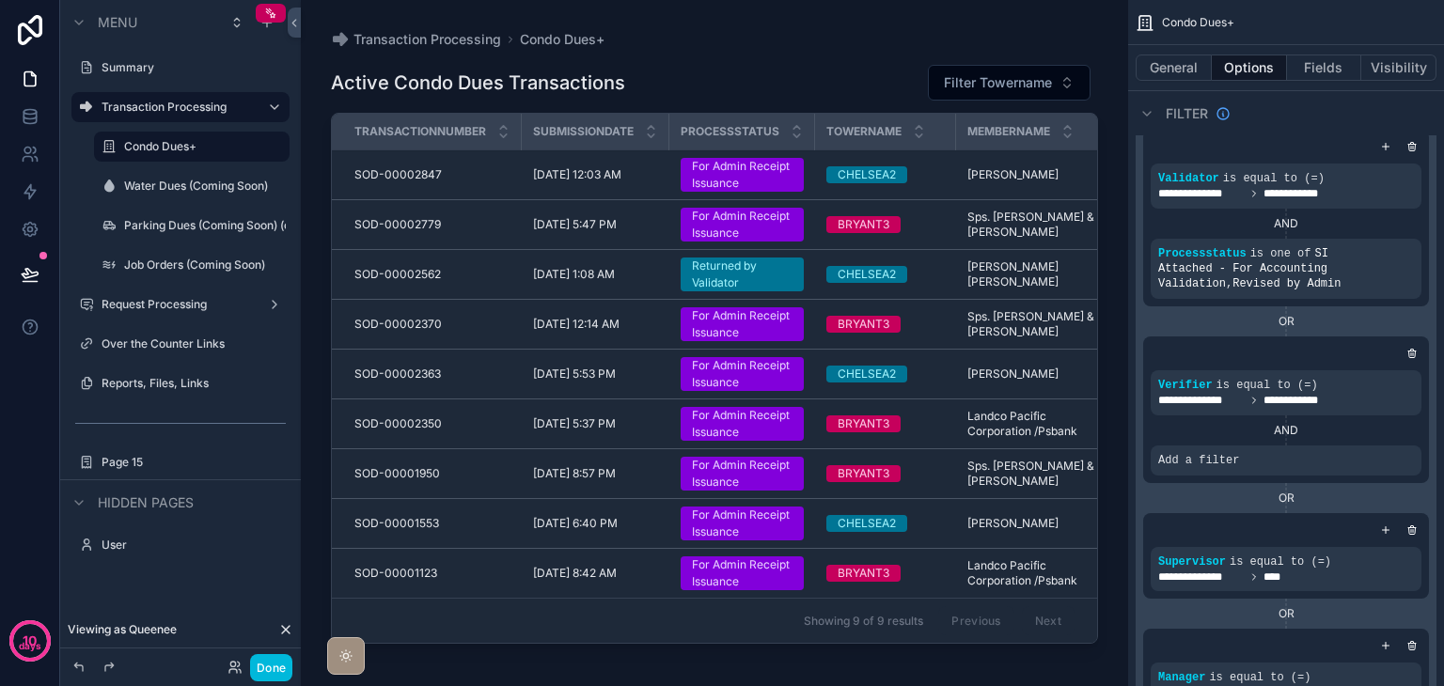
click at [0, 0] on icon "scrollable content" at bounding box center [0, 0] width 0 height 0
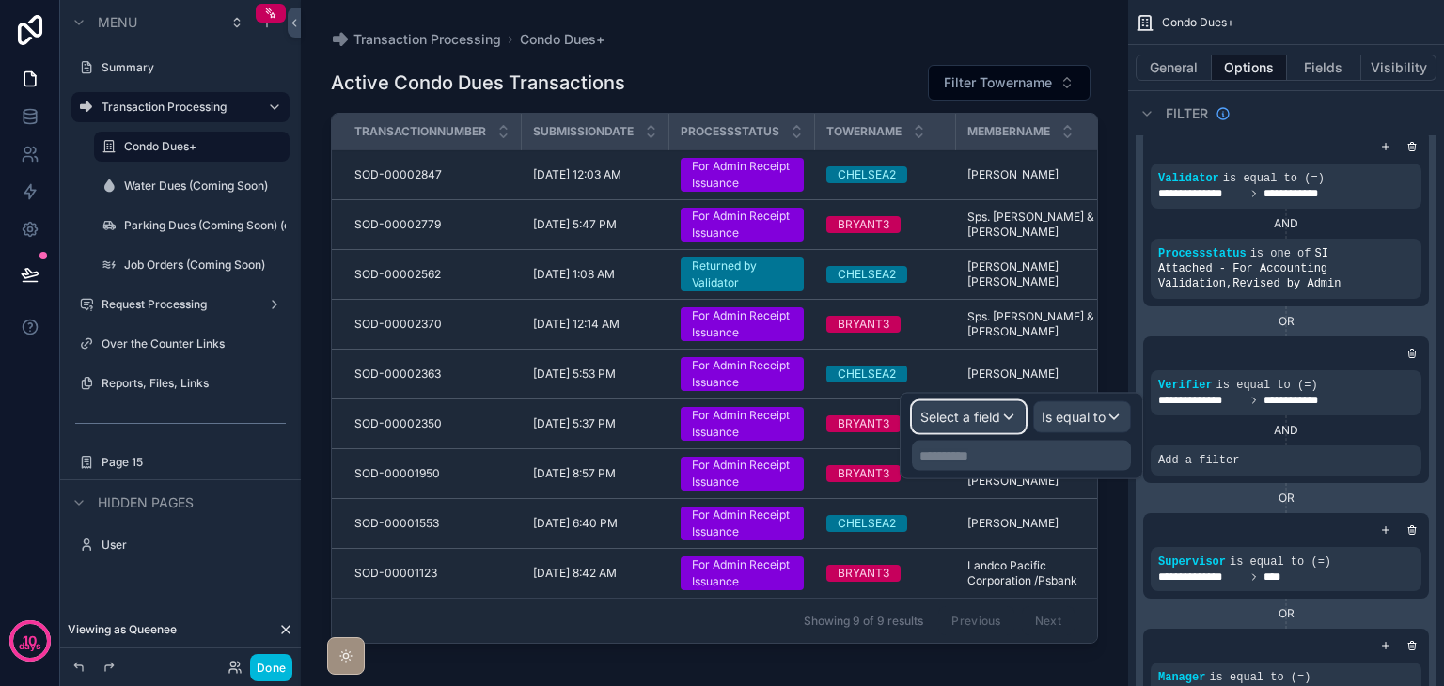
click at [986, 423] on span "Select a field" at bounding box center [961, 417] width 80 height 16
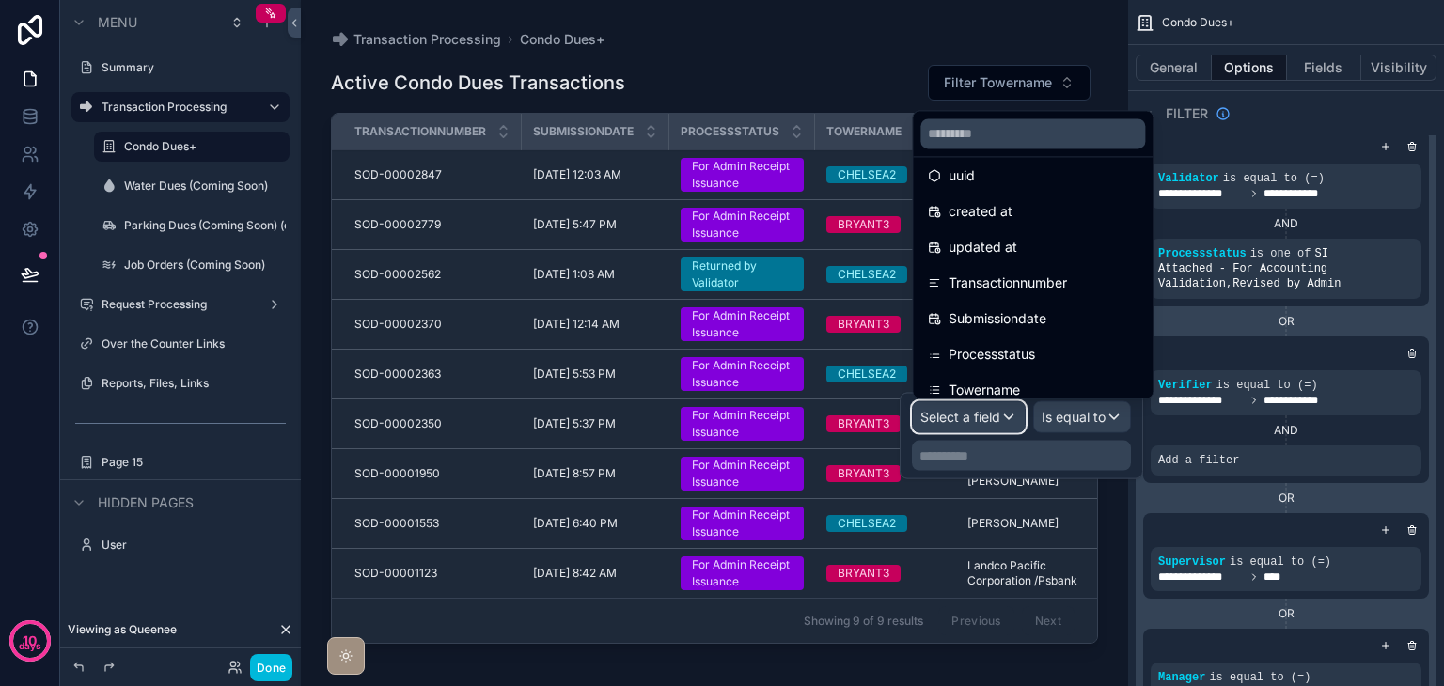
scroll to position [94, 0]
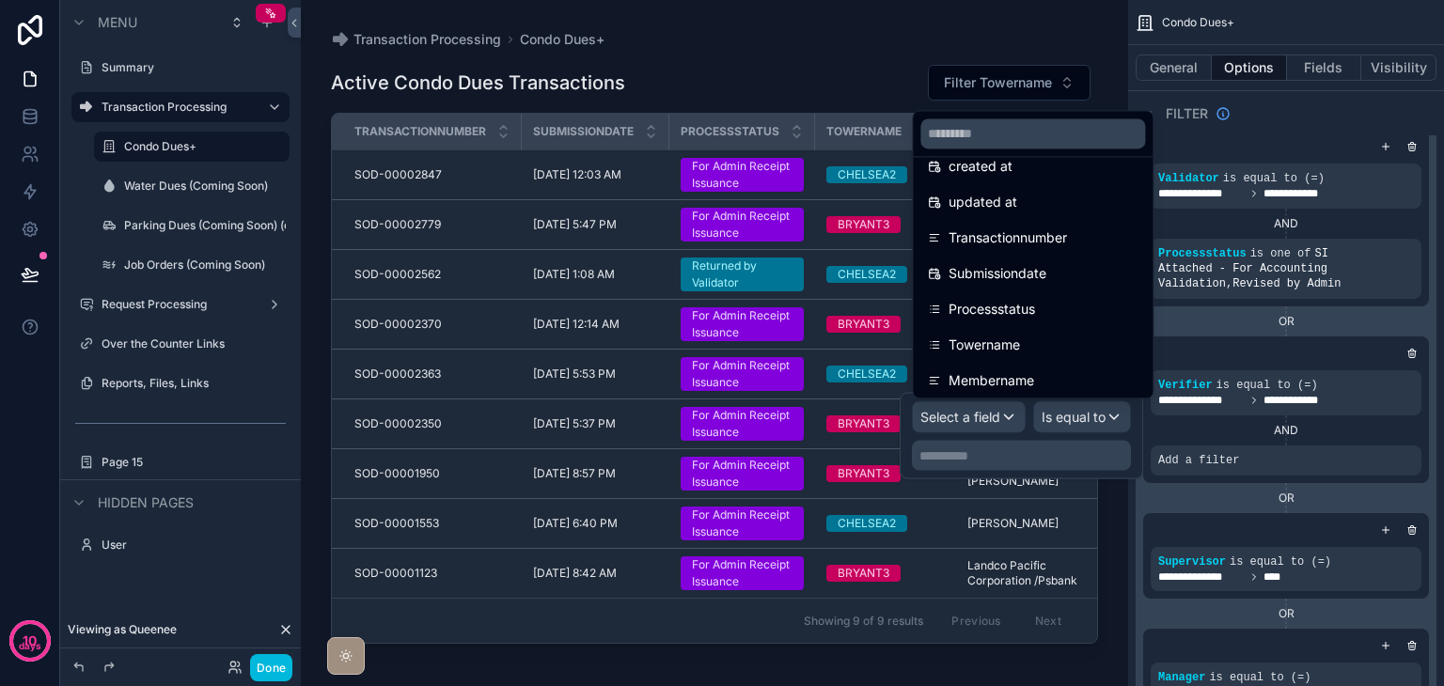
click at [1042, 320] on div "Processstatus" at bounding box center [1033, 309] width 210 height 23
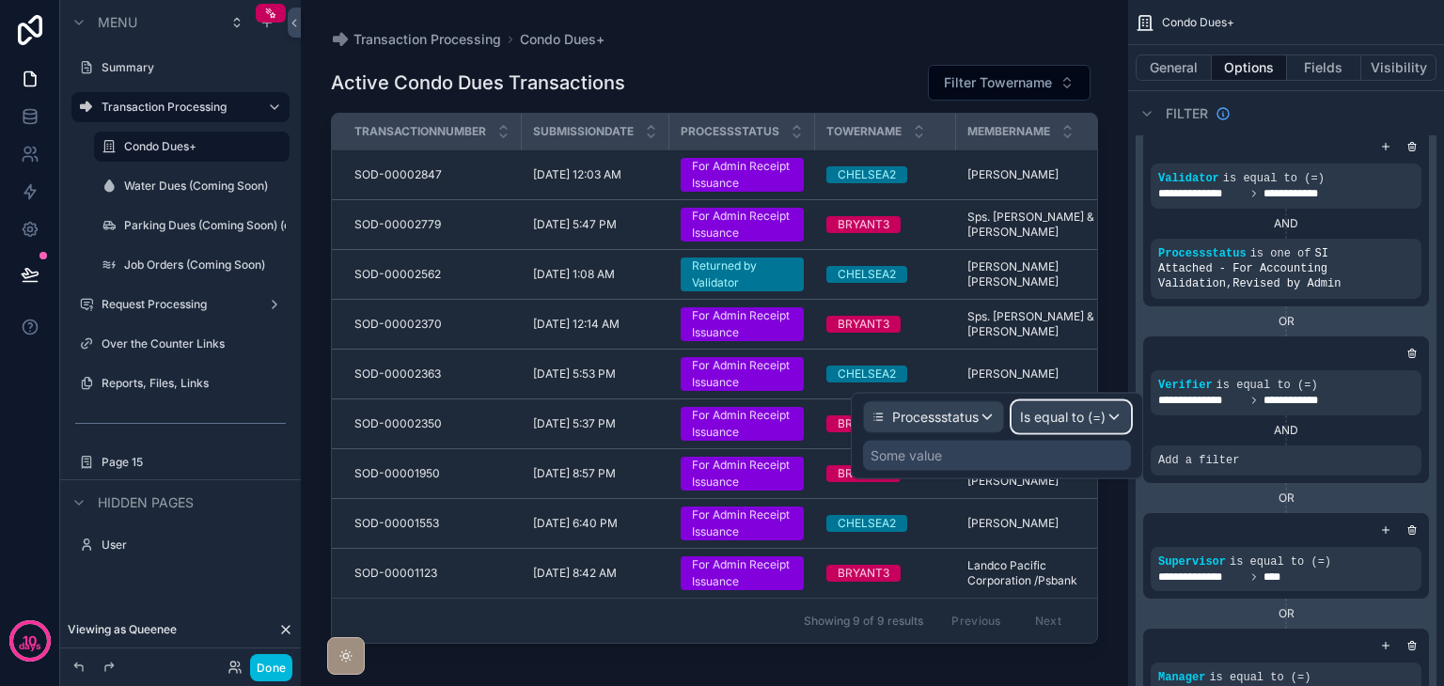
click at [1057, 408] on span "Is equal to (=)" at bounding box center [1063, 417] width 86 height 19
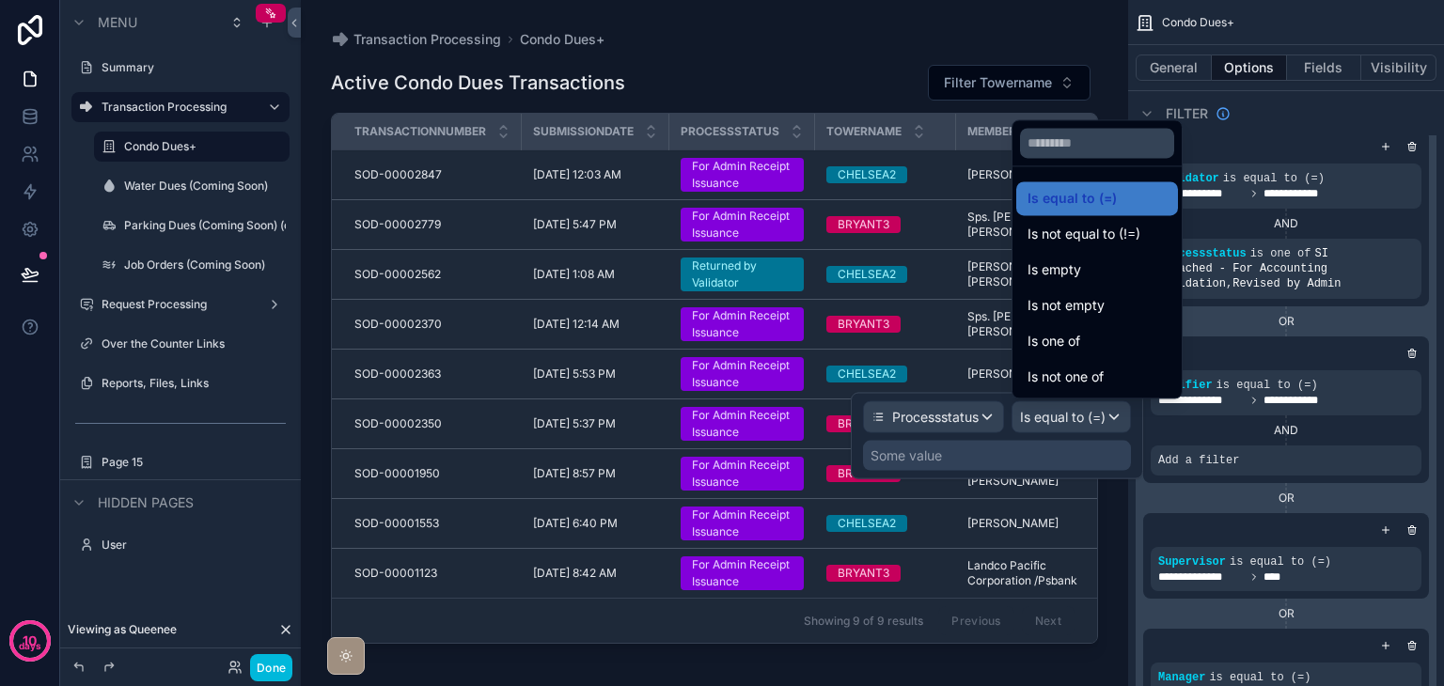
click at [1071, 353] on div "Is one of" at bounding box center [1097, 341] width 162 height 34
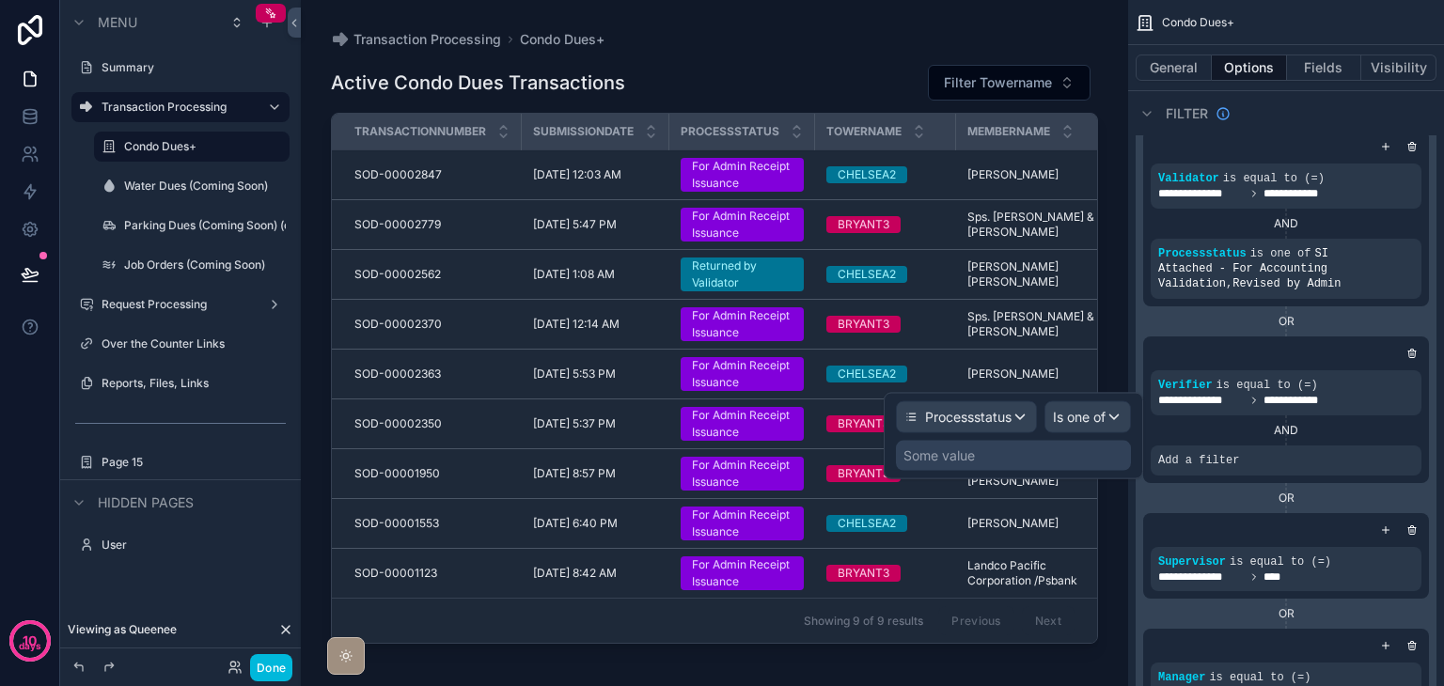
click at [985, 455] on div "Some value" at bounding box center [1013, 456] width 235 height 30
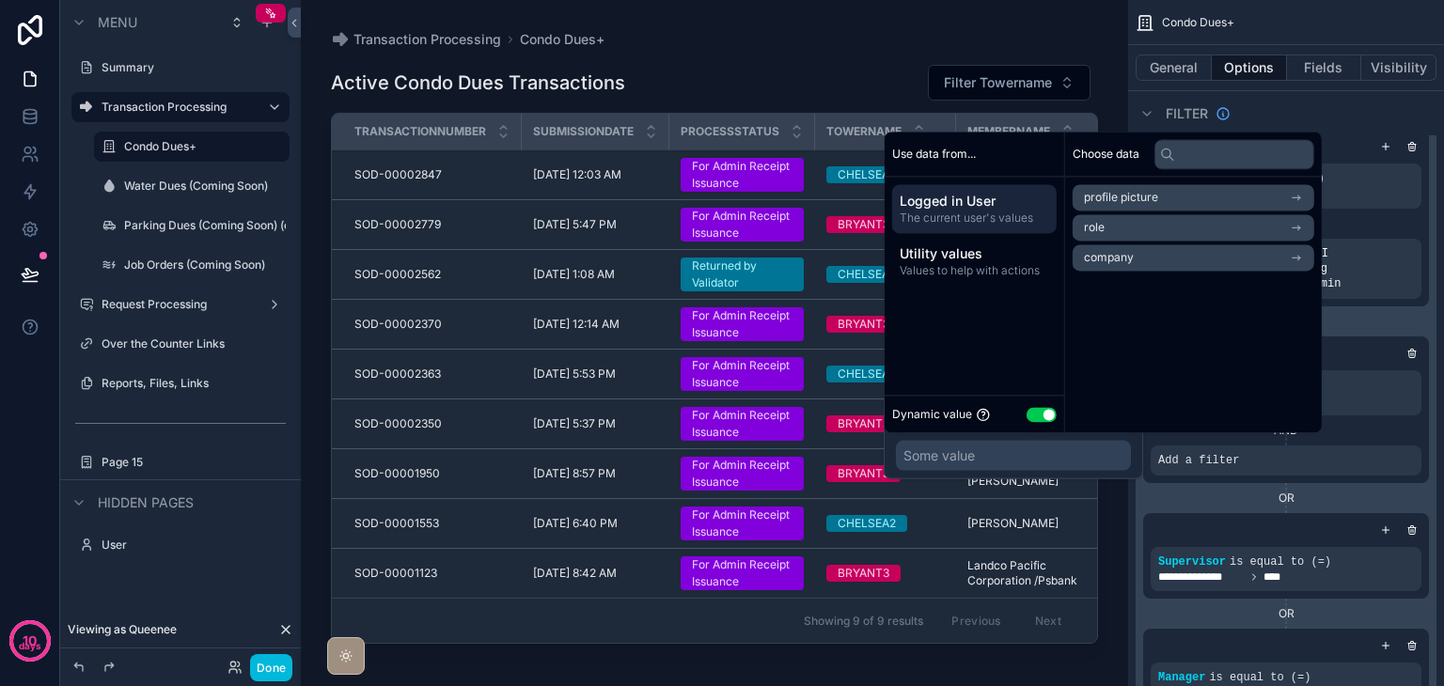
click at [1030, 411] on button "Use setting" at bounding box center [1042, 414] width 30 height 15
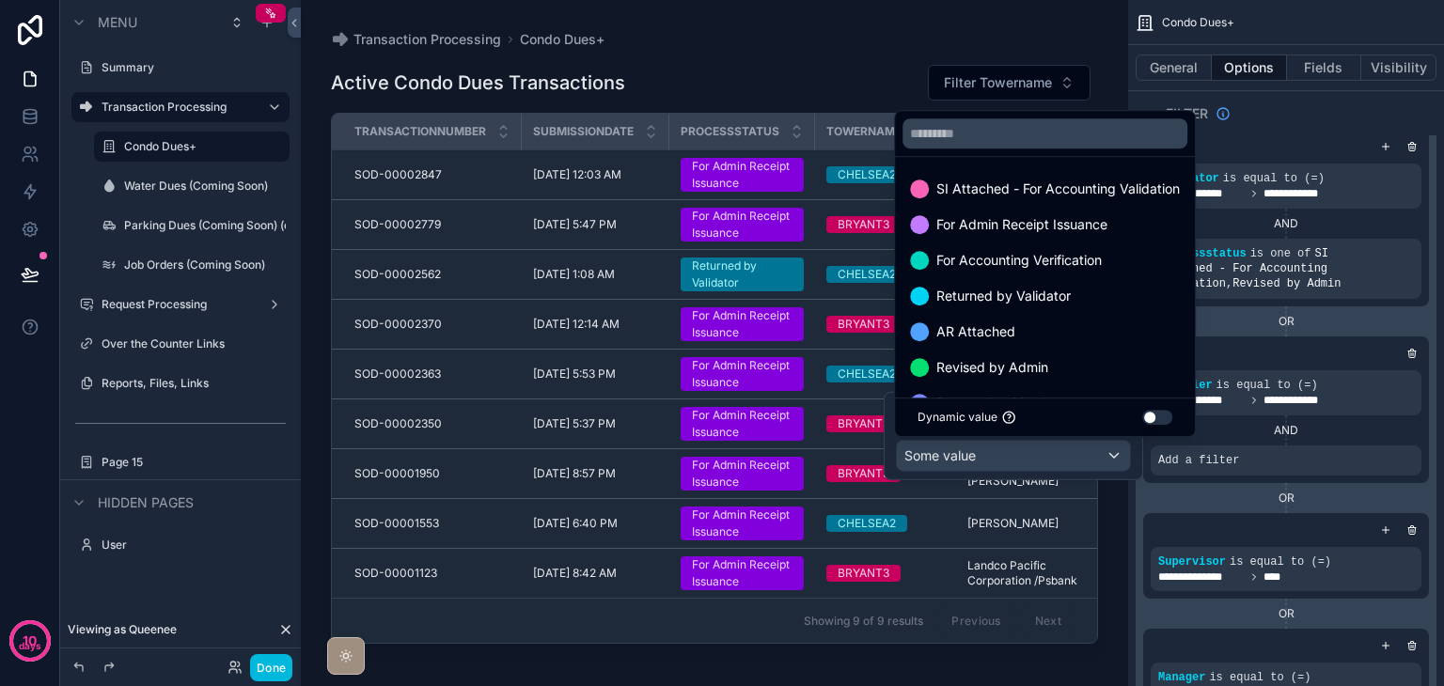
click at [1047, 222] on span "For Admin Receipt Issuance" at bounding box center [1022, 224] width 171 height 23
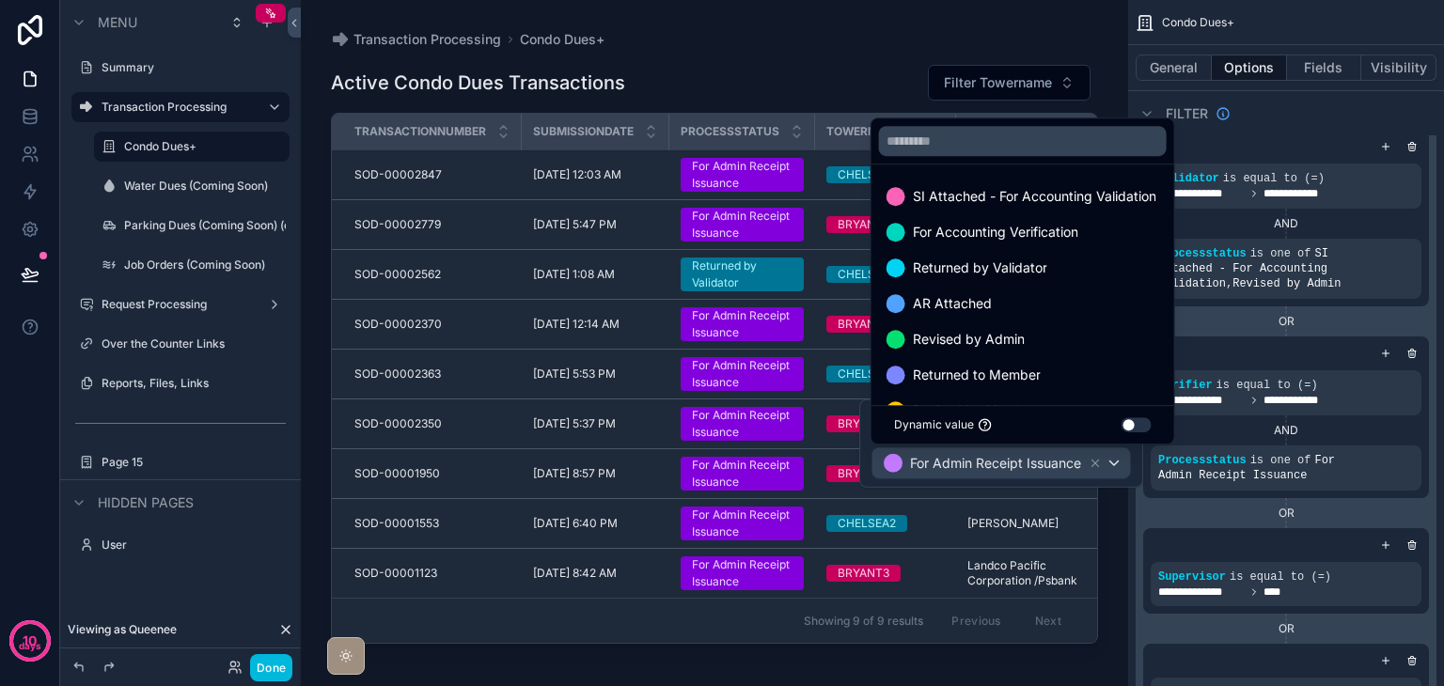
click at [1091, 465] on icon at bounding box center [1095, 463] width 13 height 13
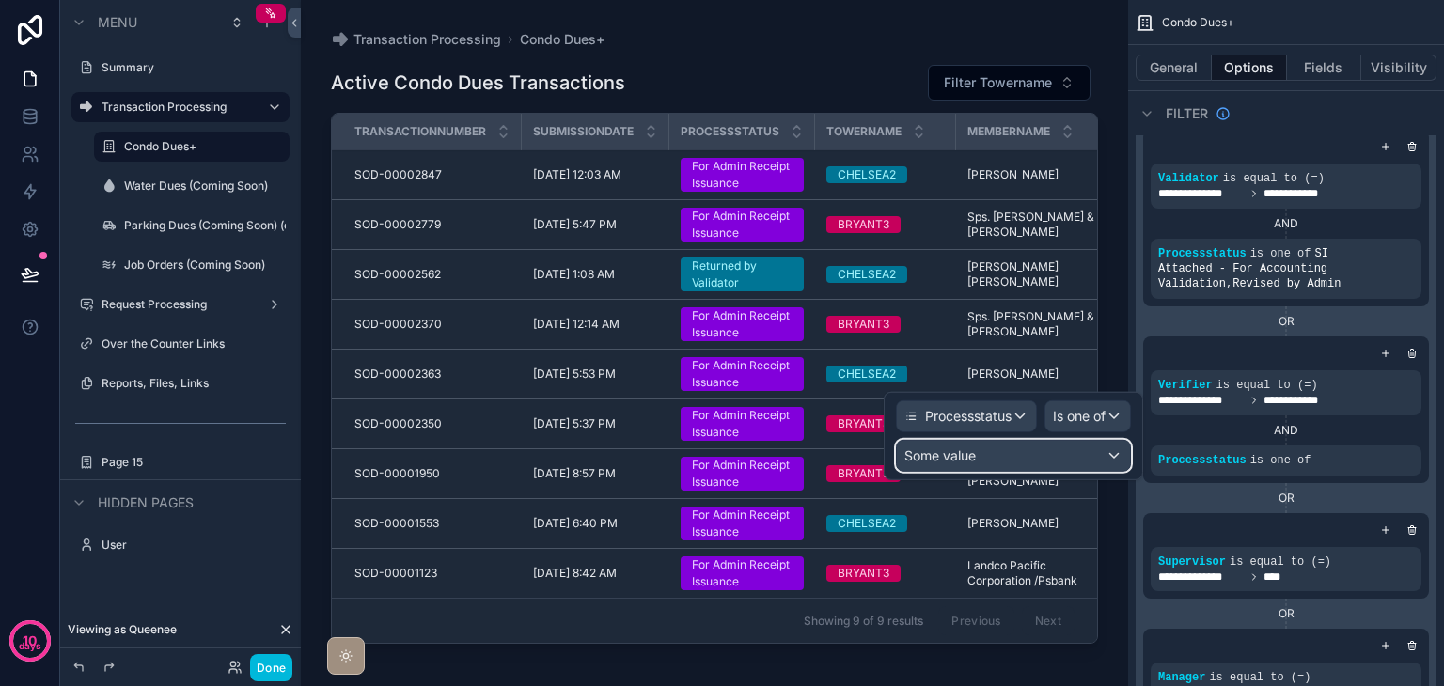
click at [1091, 452] on div "Some value" at bounding box center [1013, 456] width 233 height 30
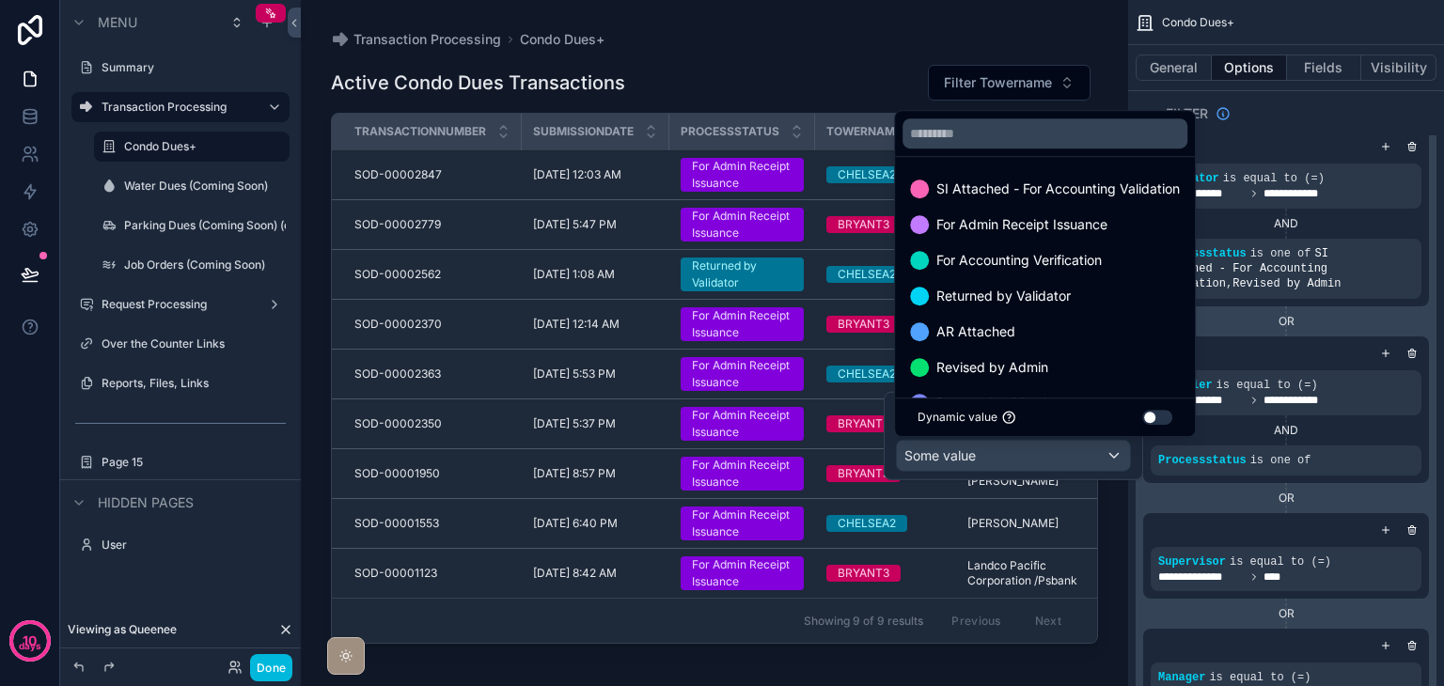
click at [1081, 257] on span "For Accounting Verification" at bounding box center [1019, 260] width 165 height 23
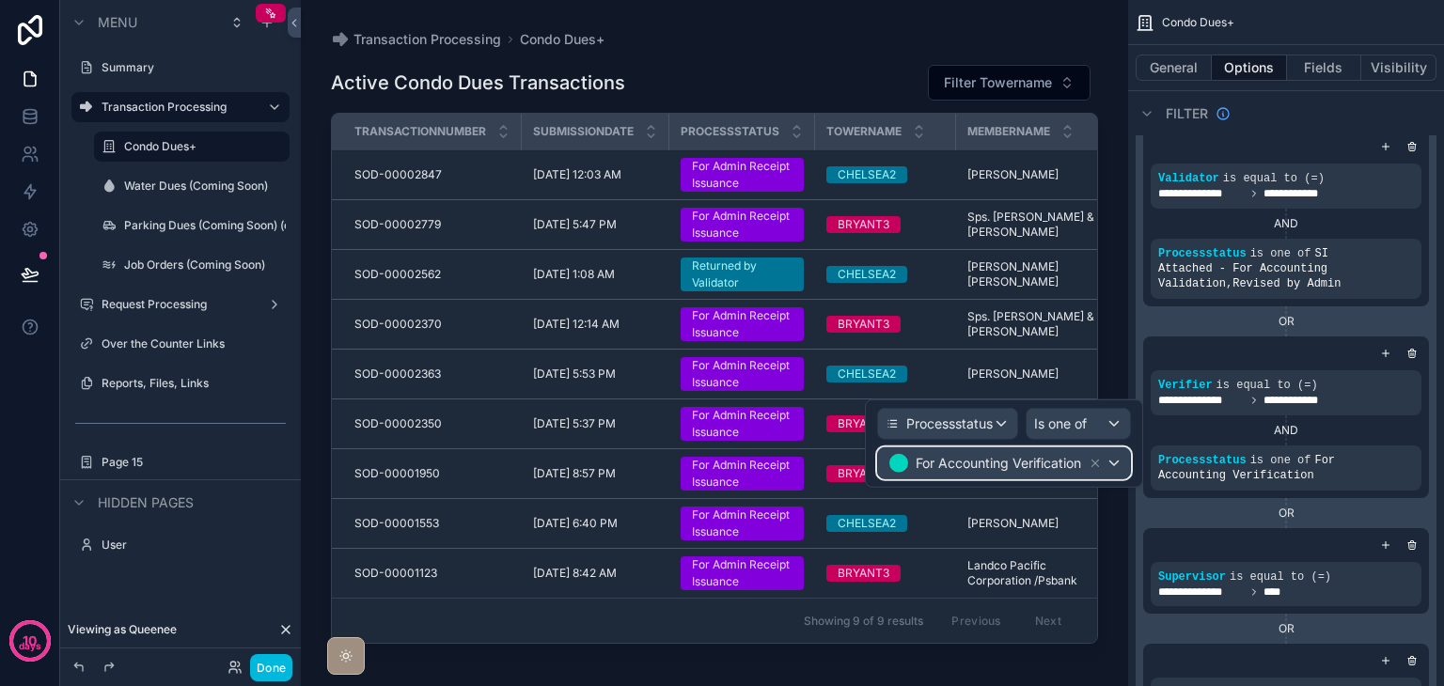
click at [1113, 457] on div "For Accounting Verification" at bounding box center [1004, 464] width 252 height 30
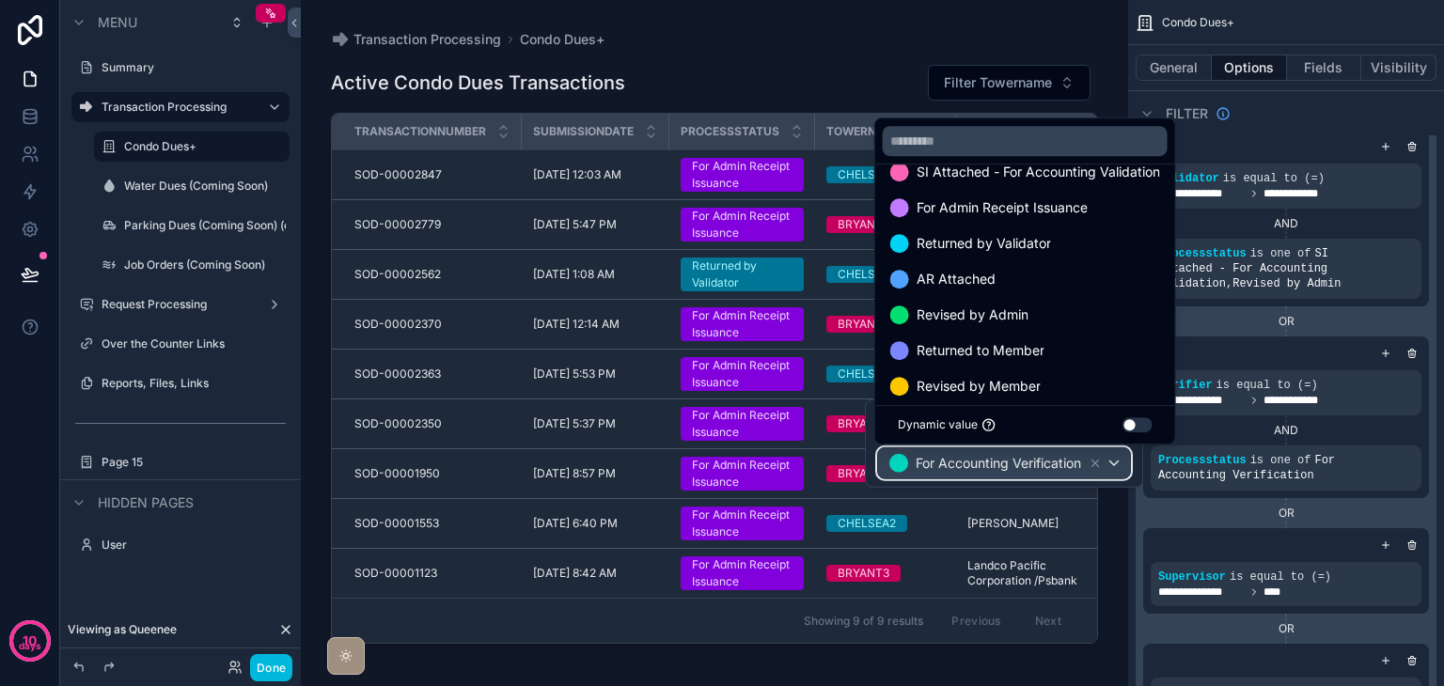
scroll to position [38, 0]
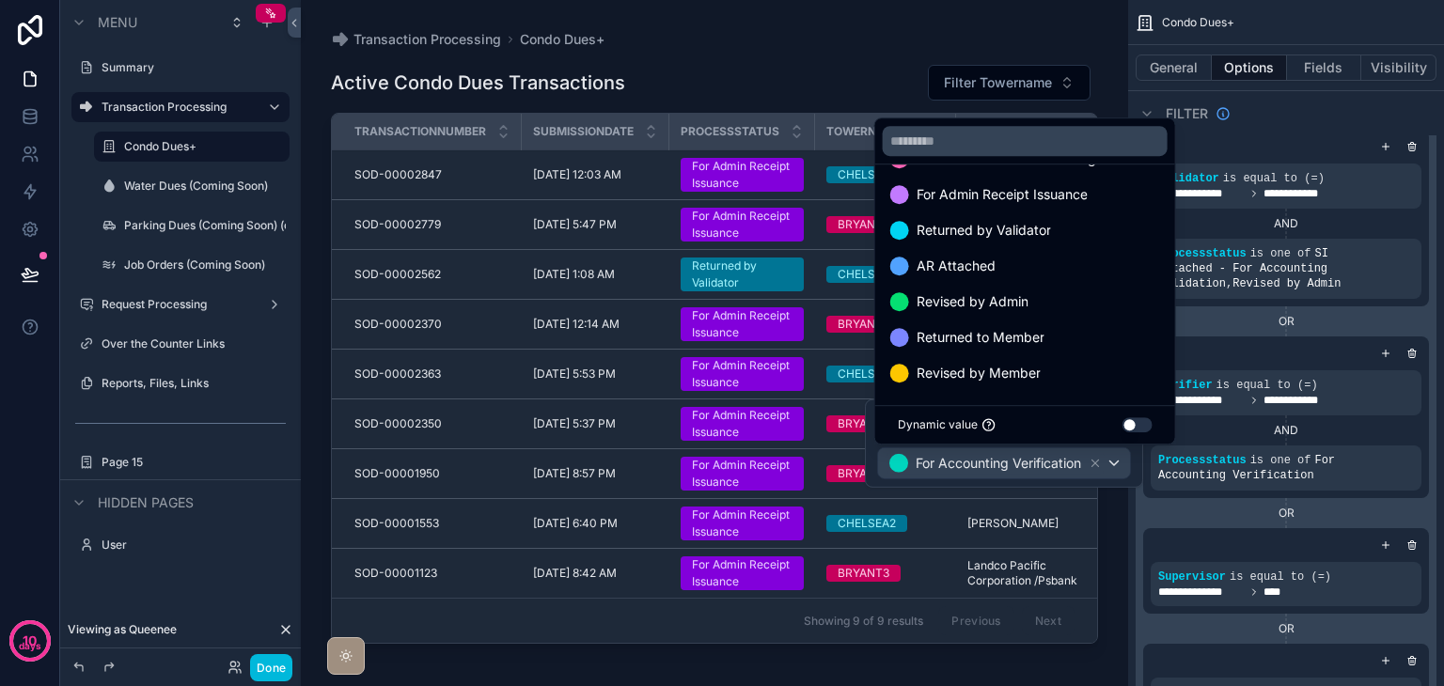
click at [1033, 345] on span "Returned to Member" at bounding box center [981, 337] width 128 height 23
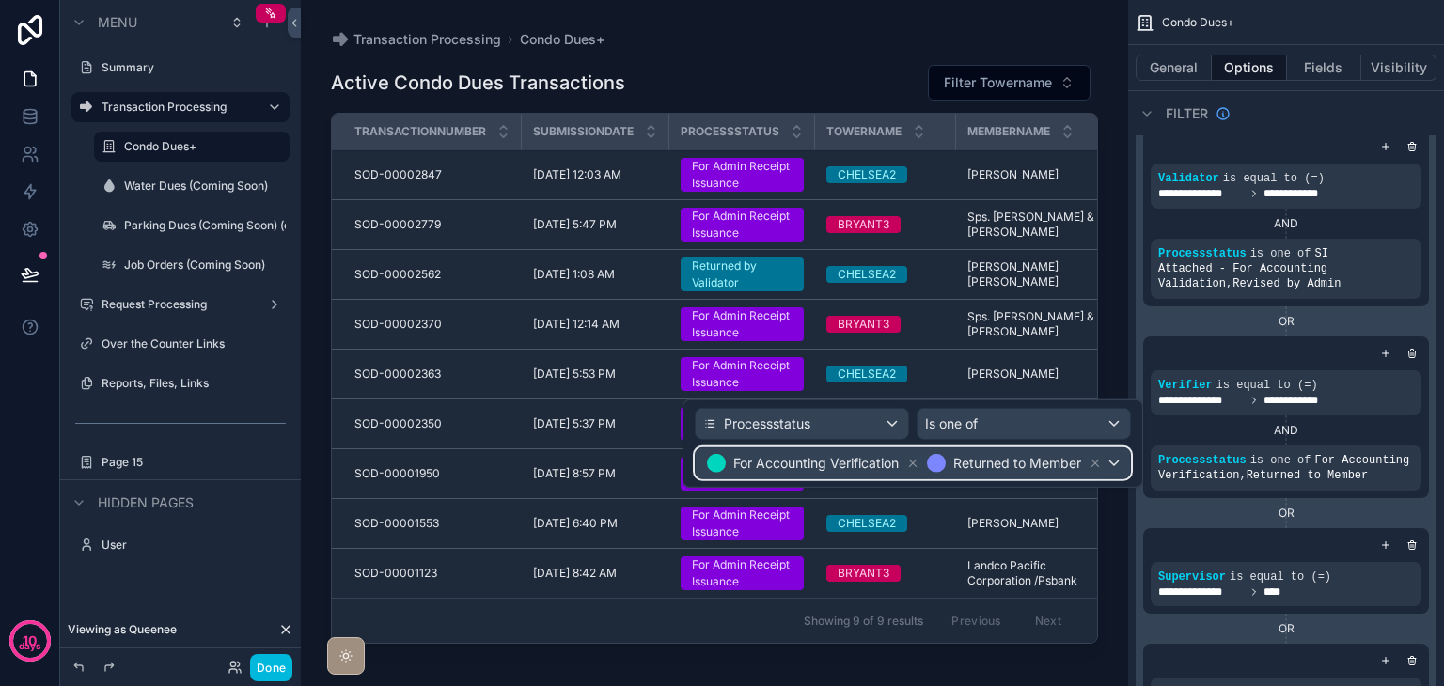
click at [1117, 463] on div "For Accounting Verification Returned to Member" at bounding box center [913, 464] width 434 height 30
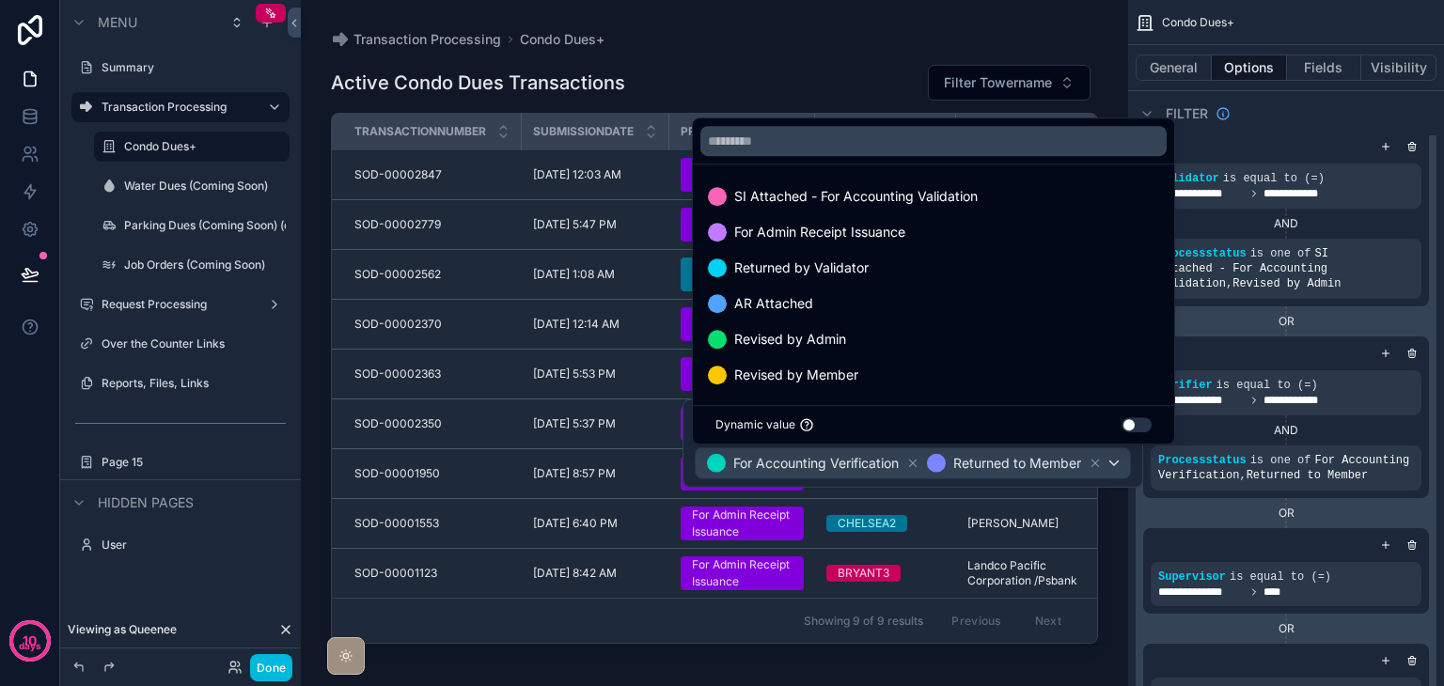
click at [1004, 364] on div "Revised by Member" at bounding box center [933, 375] width 451 height 23
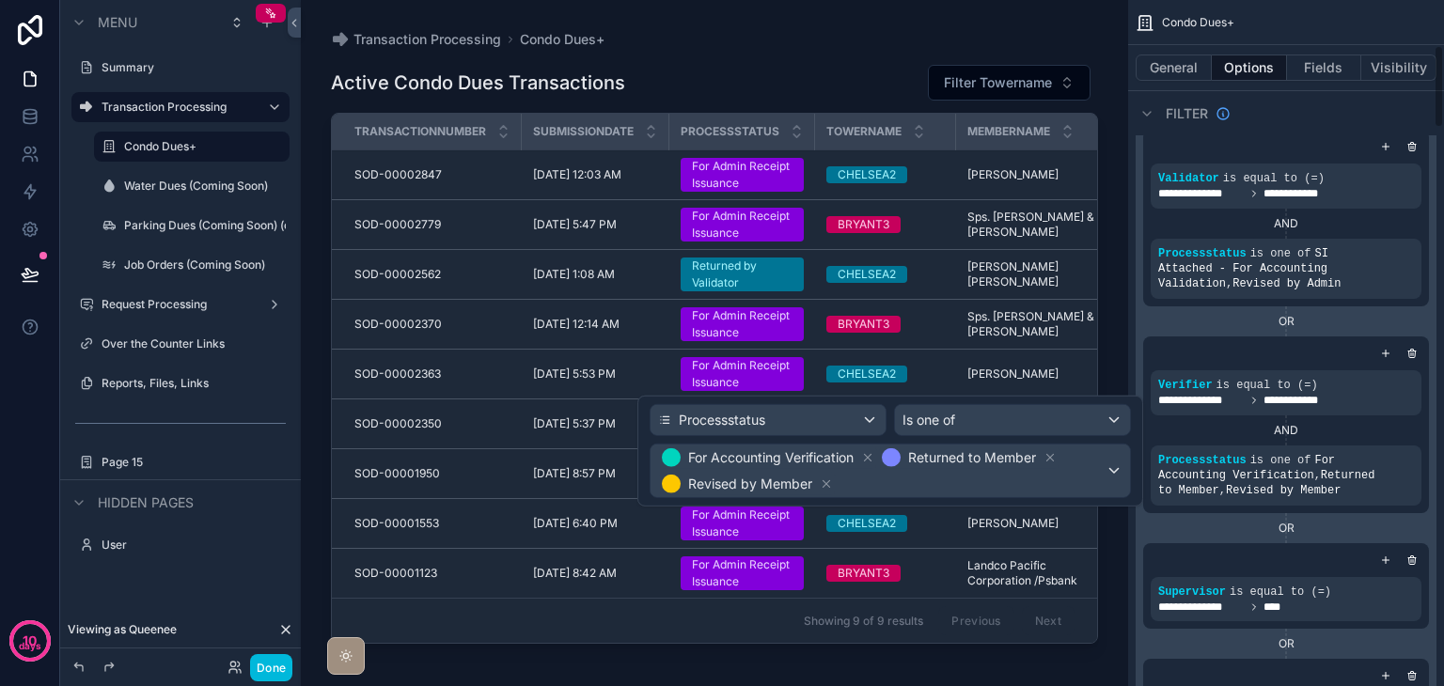
click at [1138, 531] on div "**********" at bounding box center [1286, 355] width 301 height 1030
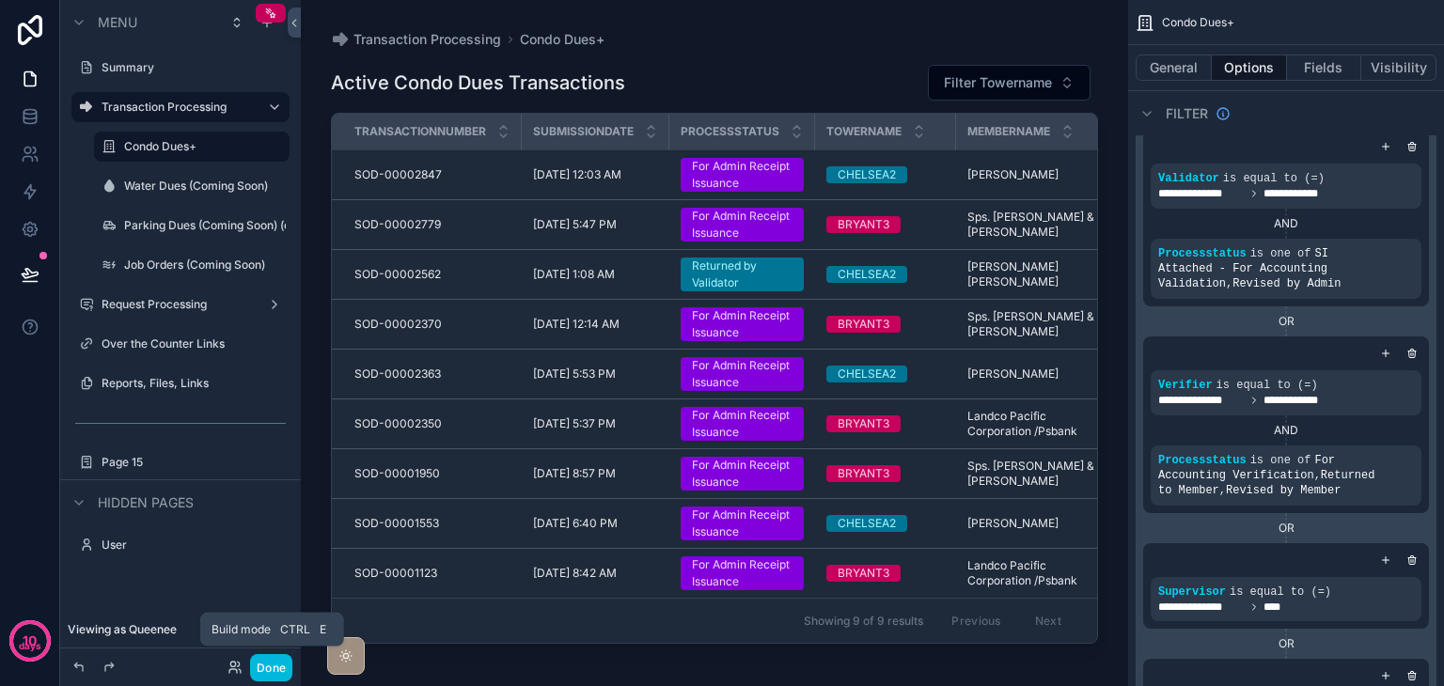
click at [278, 661] on button "Done" at bounding box center [271, 667] width 42 height 27
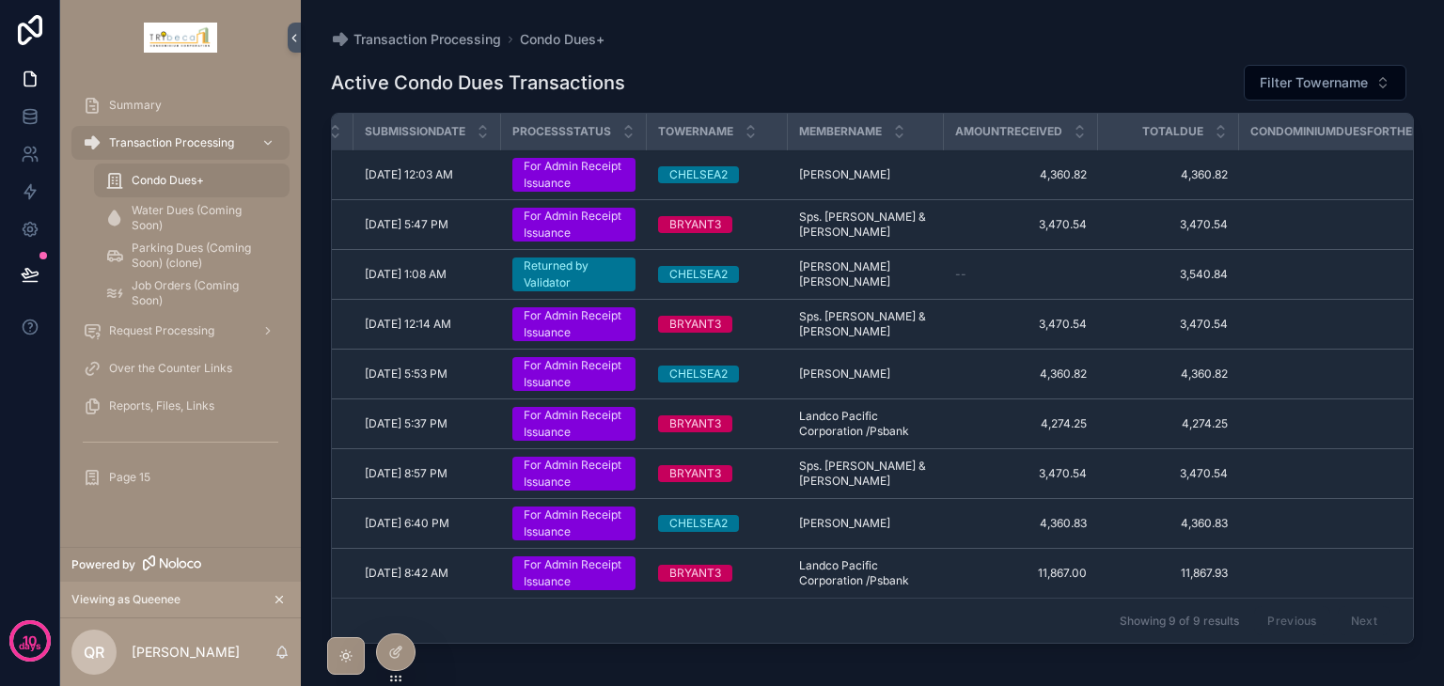
scroll to position [0, 0]
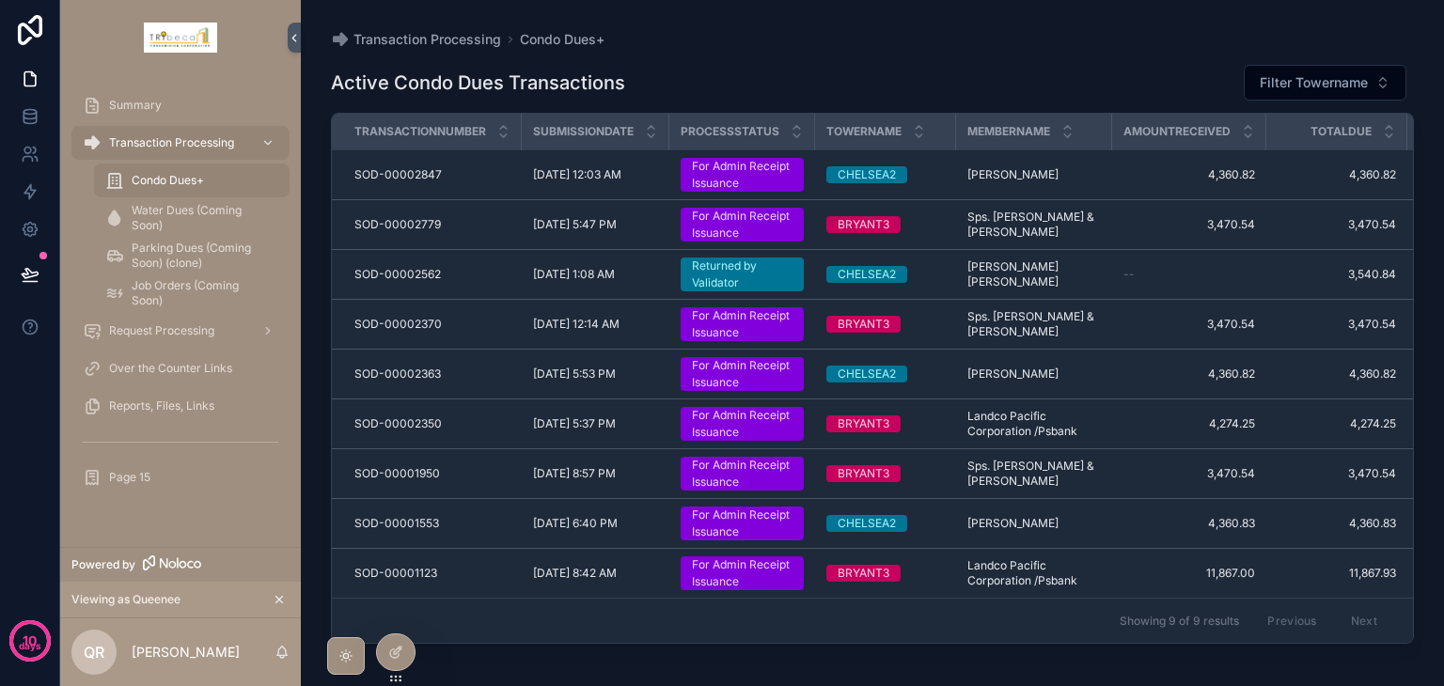
click at [1324, 76] on span "Filter Towername" at bounding box center [1314, 82] width 108 height 19
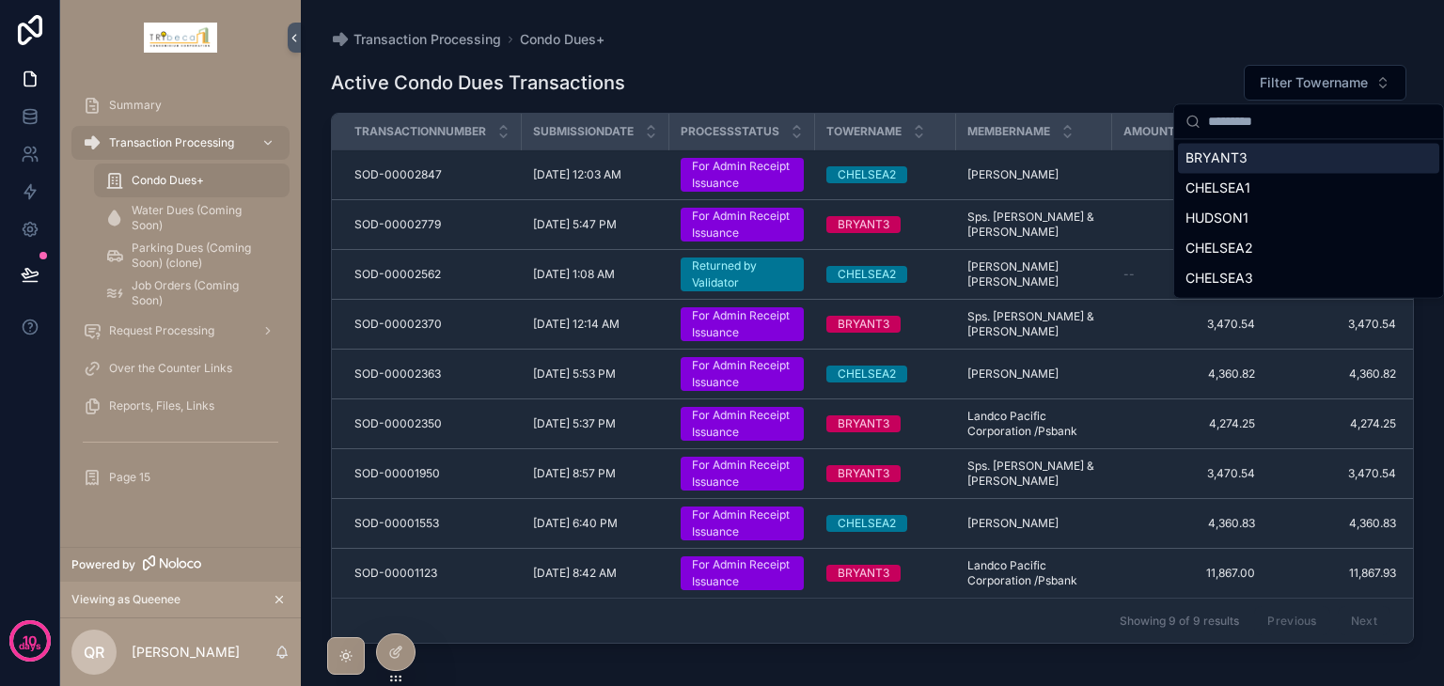
click at [1324, 76] on span "Filter Towername" at bounding box center [1314, 82] width 108 height 19
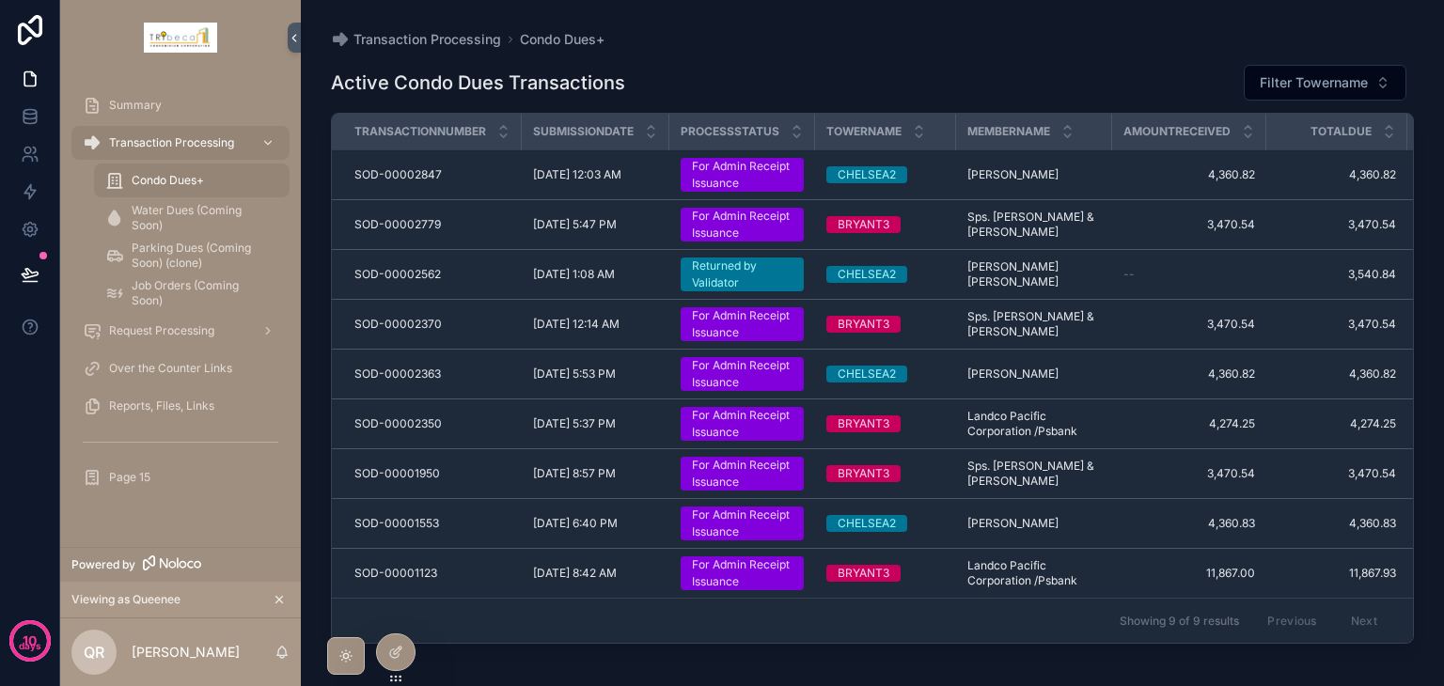
click at [0, 0] on div at bounding box center [0, 0] width 0 height 0
click at [0, 0] on icon at bounding box center [0, 0] width 0 height 0
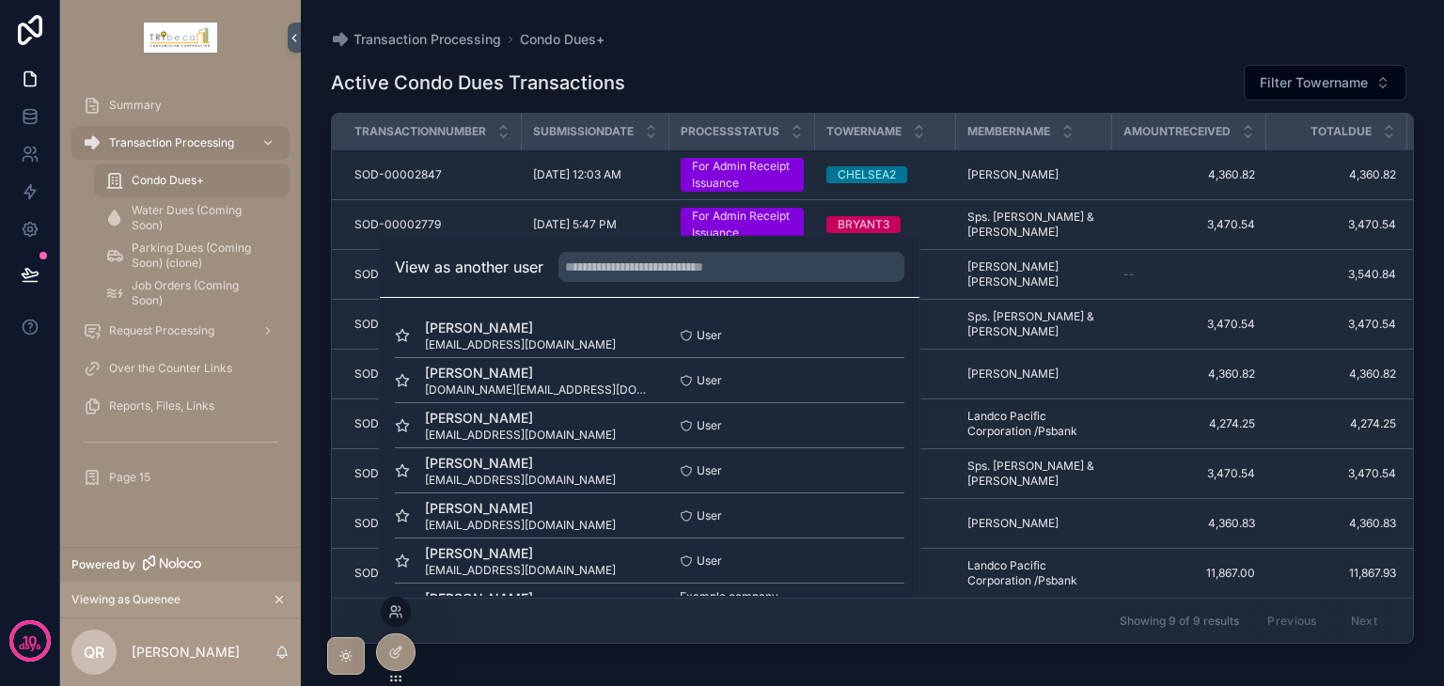
click at [0, 0] on button "Select" at bounding box center [0, 0] width 0 height 0
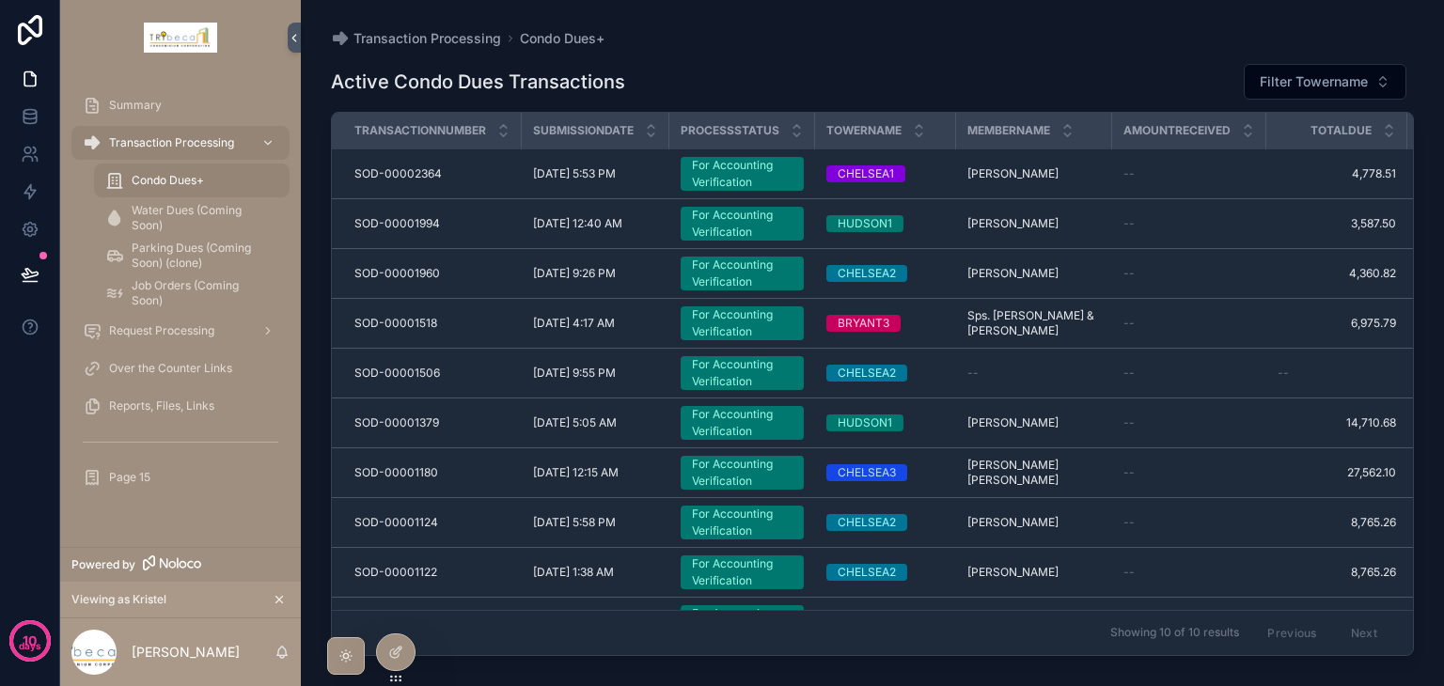
click at [409, 654] on div at bounding box center [396, 653] width 38 height 36
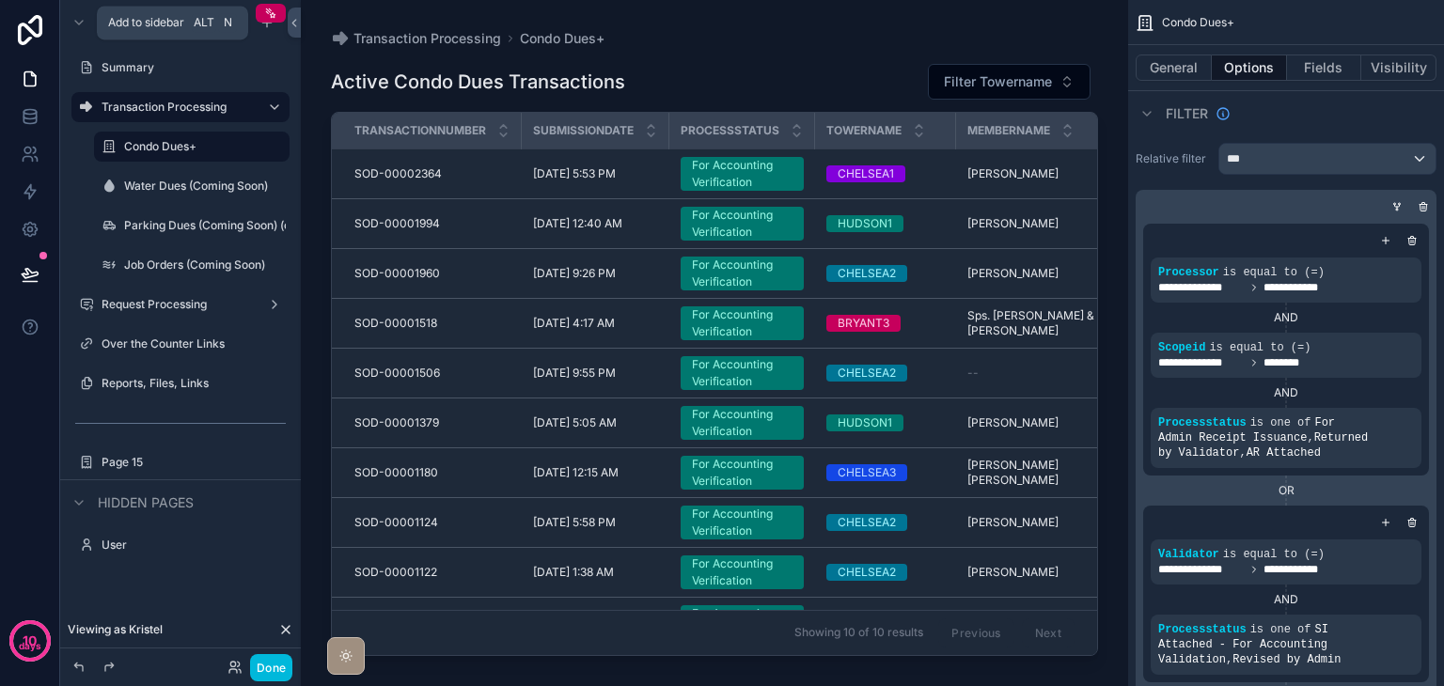
click at [270, 30] on div "scrollable content" at bounding box center [267, 22] width 23 height 23
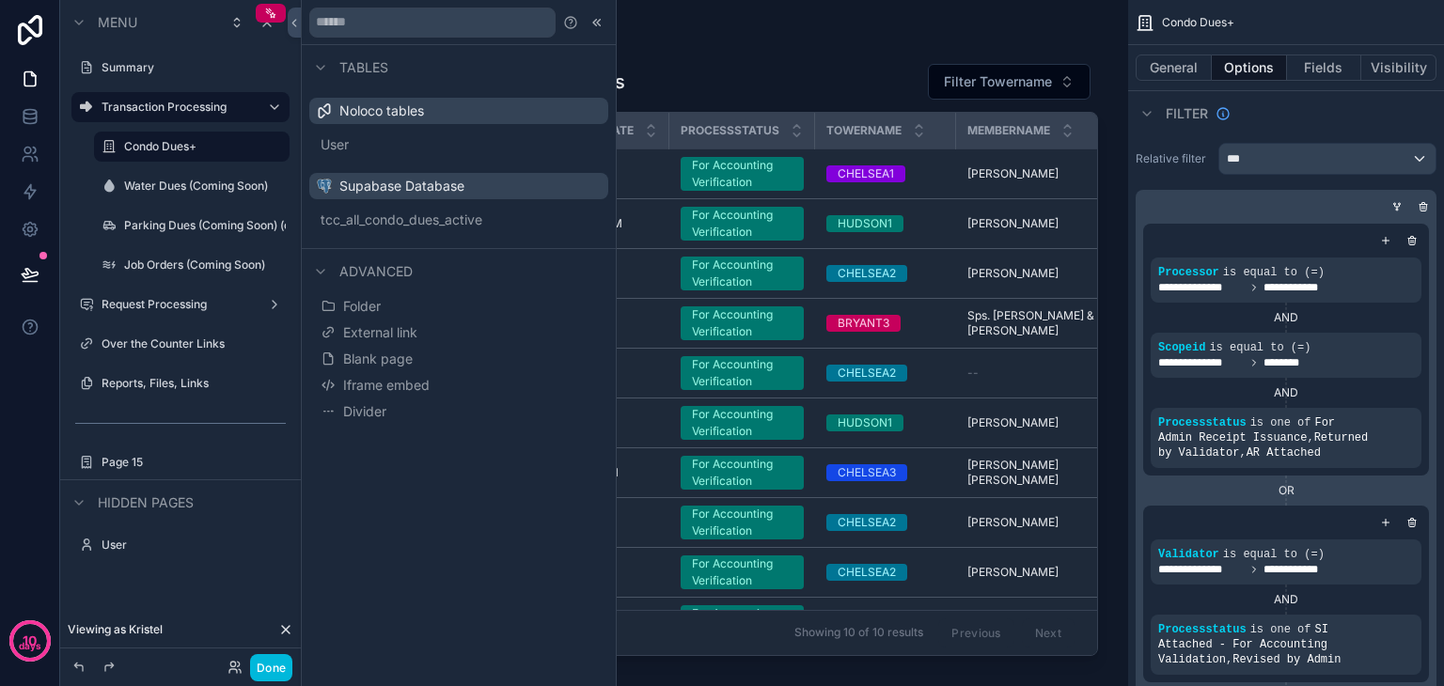
click at [409, 360] on span "Blank page" at bounding box center [378, 359] width 70 height 19
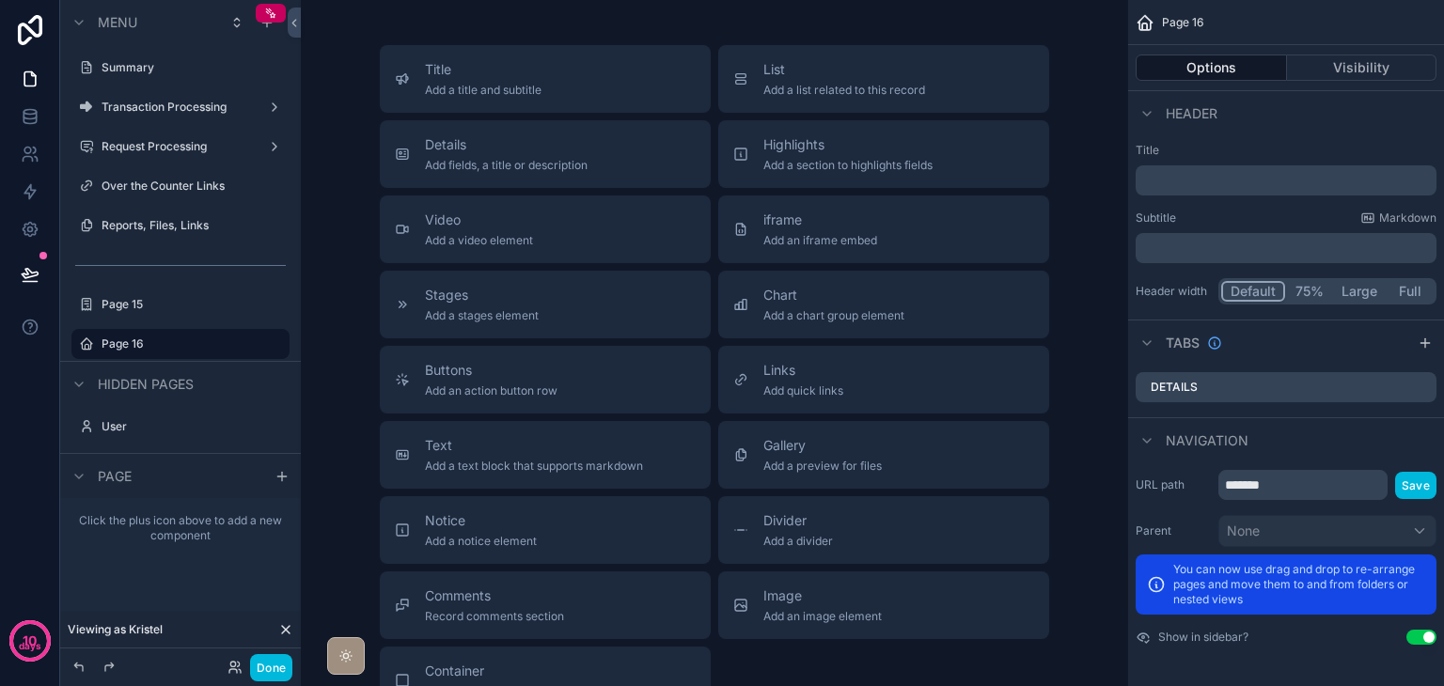
click at [0, 0] on button "scrollable content" at bounding box center [0, 0] width 0 height 0
click at [199, 344] on input "*******" at bounding box center [166, 344] width 128 height 23
type input "**********"
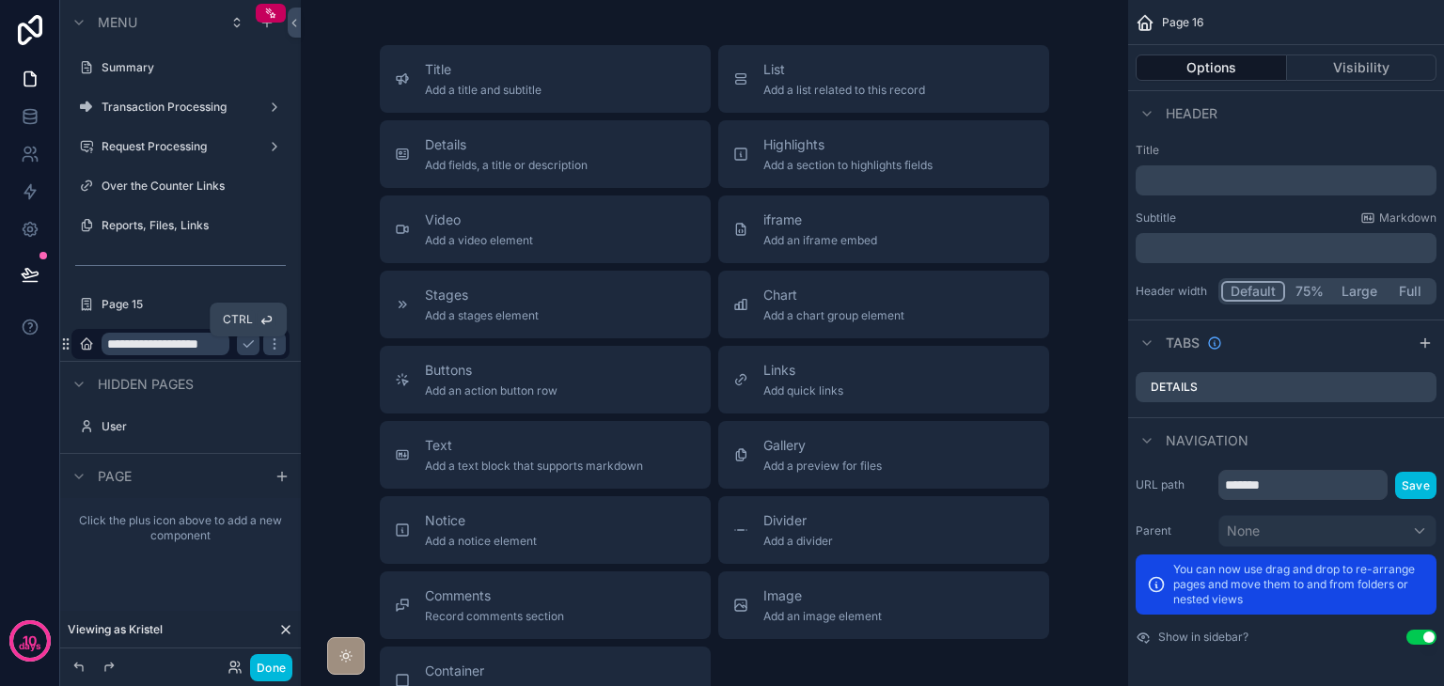
click at [254, 342] on icon "scrollable content" at bounding box center [248, 344] width 15 height 15
click at [210, 344] on label "Transaction# Status" at bounding box center [190, 344] width 177 height 15
click at [827, 100] on button "List Add a list related to this record" at bounding box center [883, 79] width 331 height 68
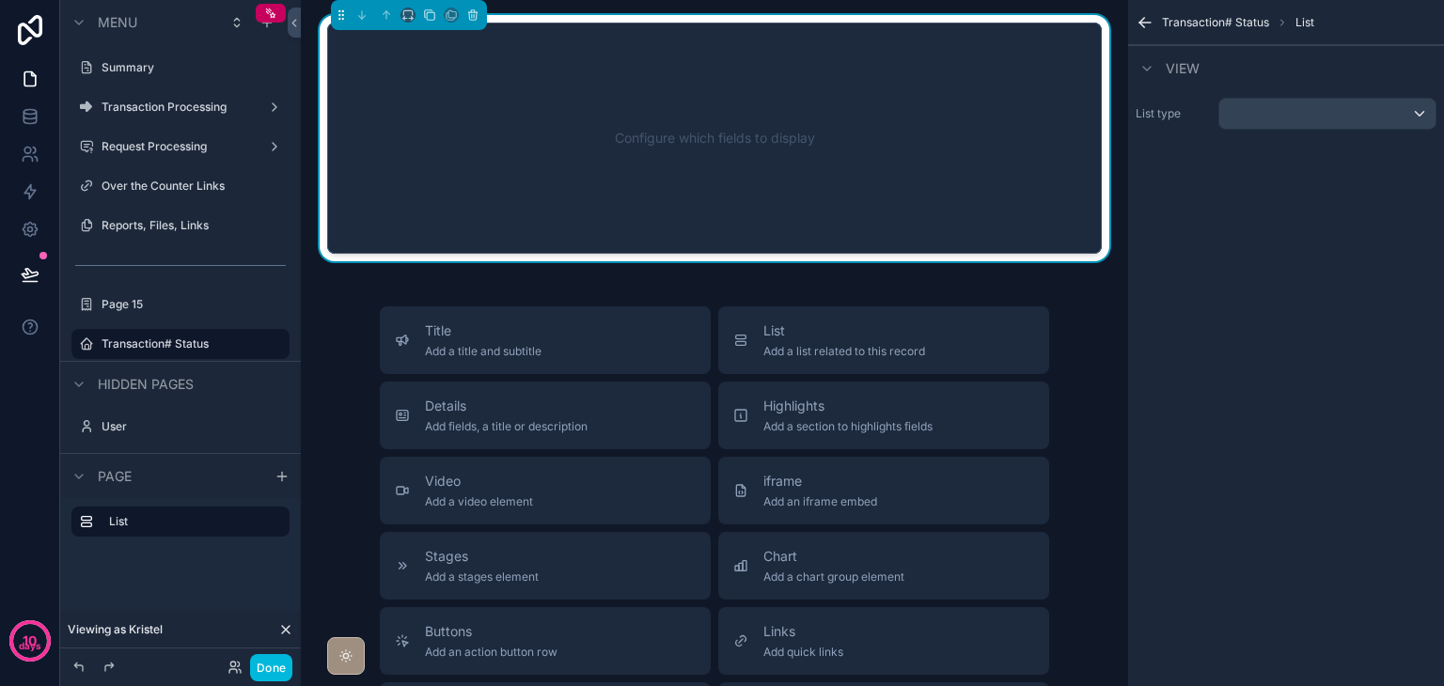
click at [1267, 96] on div "List type" at bounding box center [1286, 113] width 316 height 47
click at [1268, 107] on div "scrollable content" at bounding box center [1328, 114] width 216 height 30
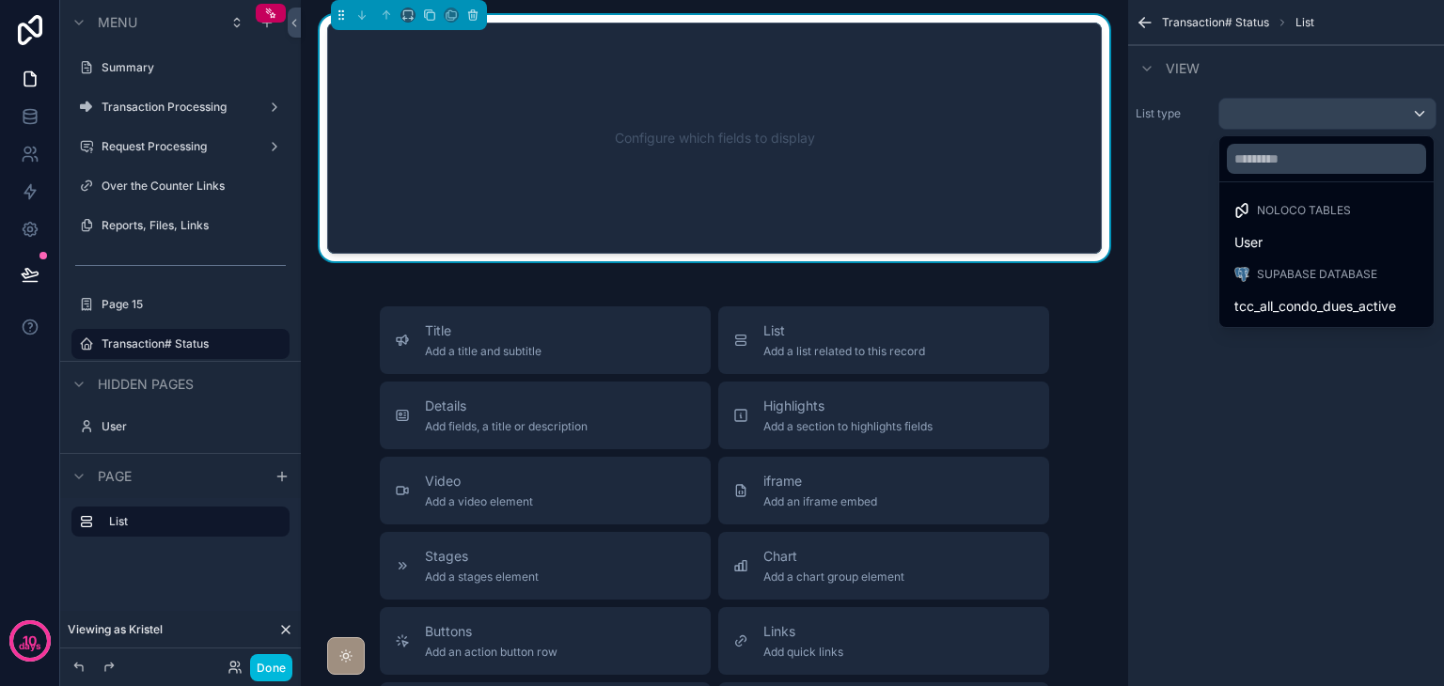
click at [1284, 306] on span "tcc_all_condo_dues_active" at bounding box center [1316, 306] width 162 height 23
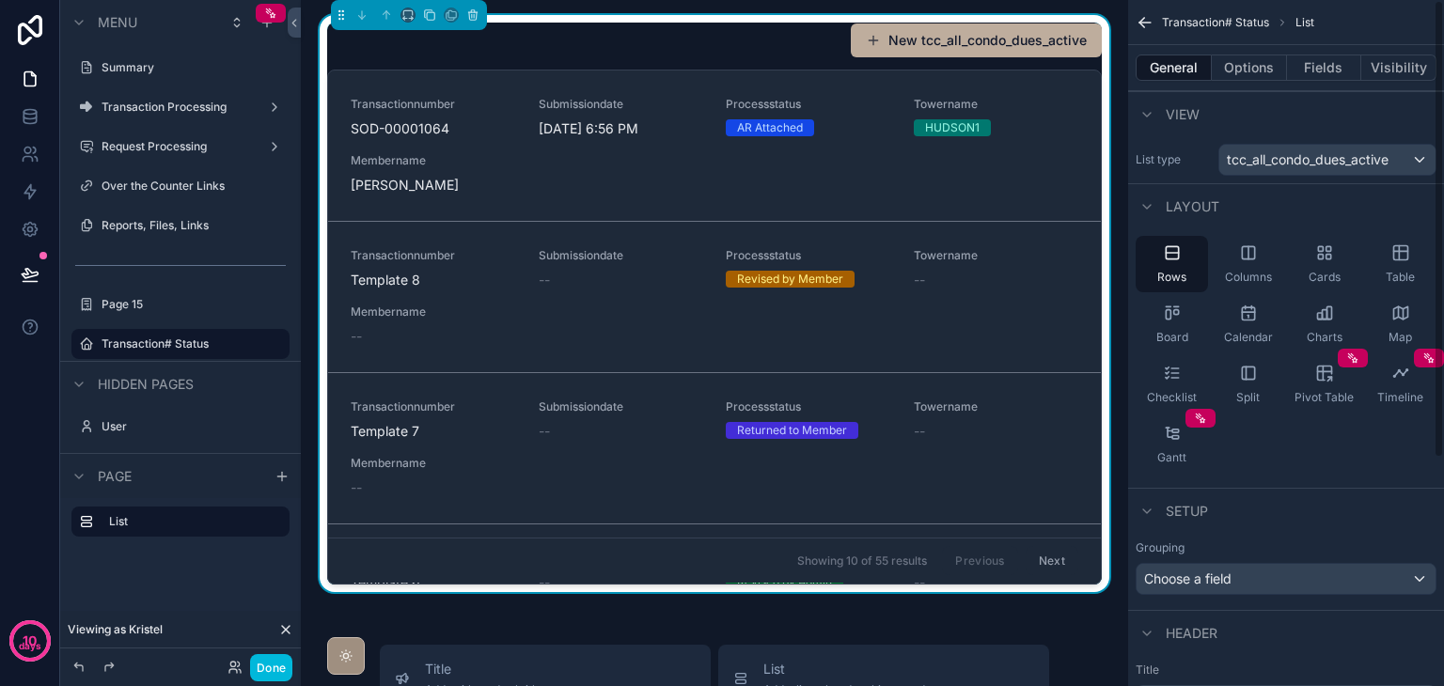
click at [1401, 270] on span "Table" at bounding box center [1400, 277] width 29 height 15
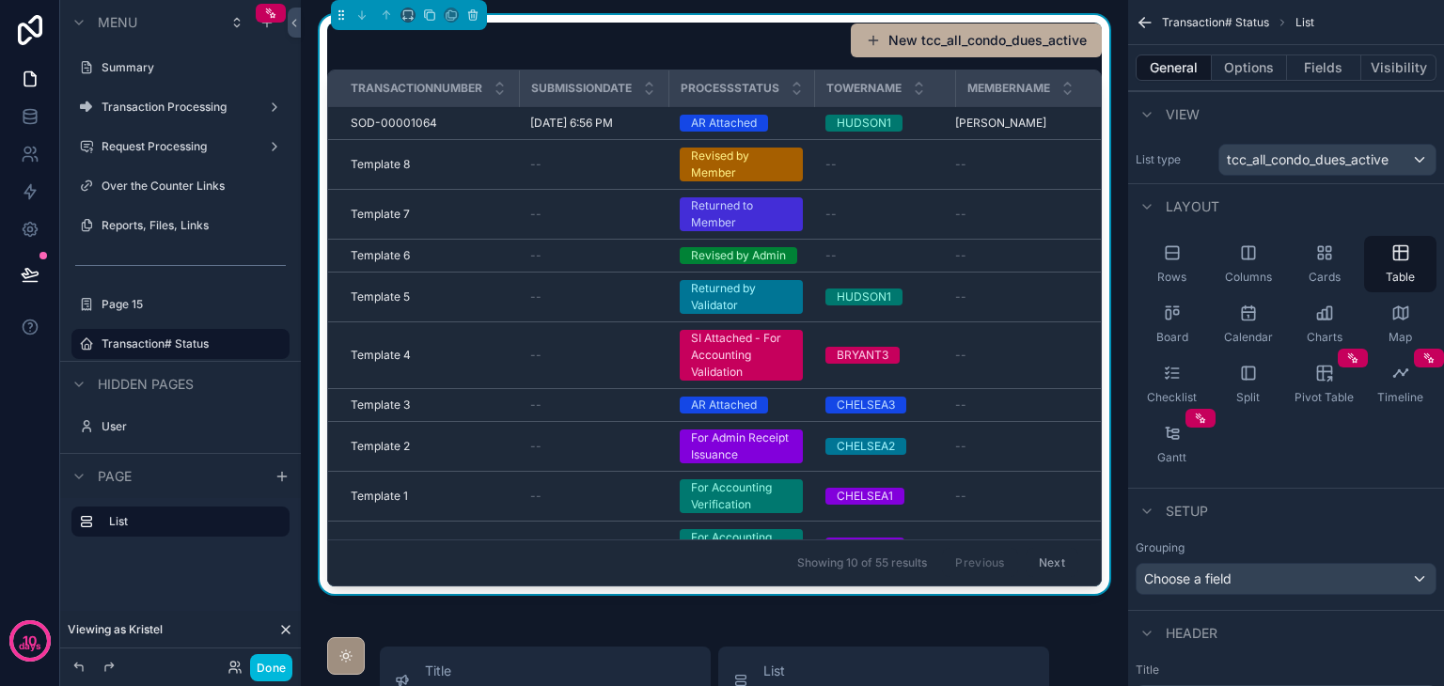
click at [1377, 74] on button "Visibility" at bounding box center [1399, 68] width 75 height 26
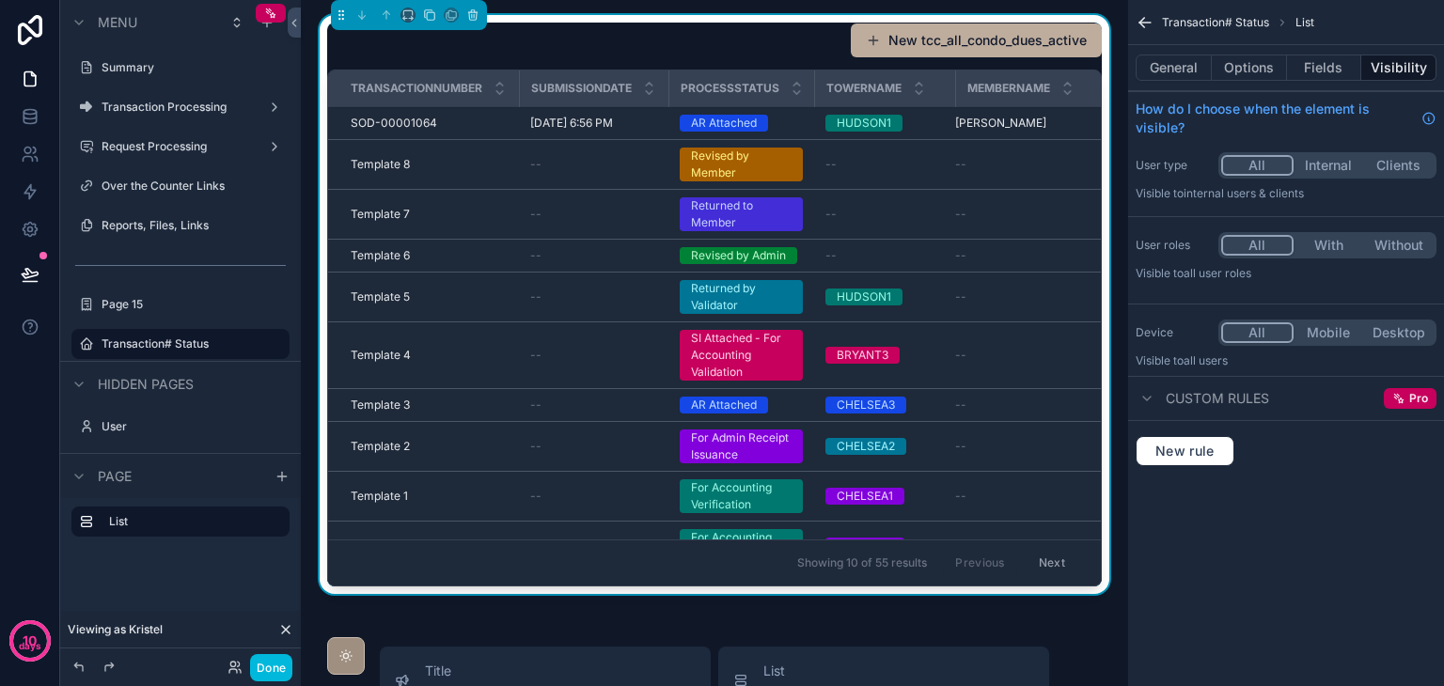
click at [1234, 75] on button "Options" at bounding box center [1249, 68] width 75 height 26
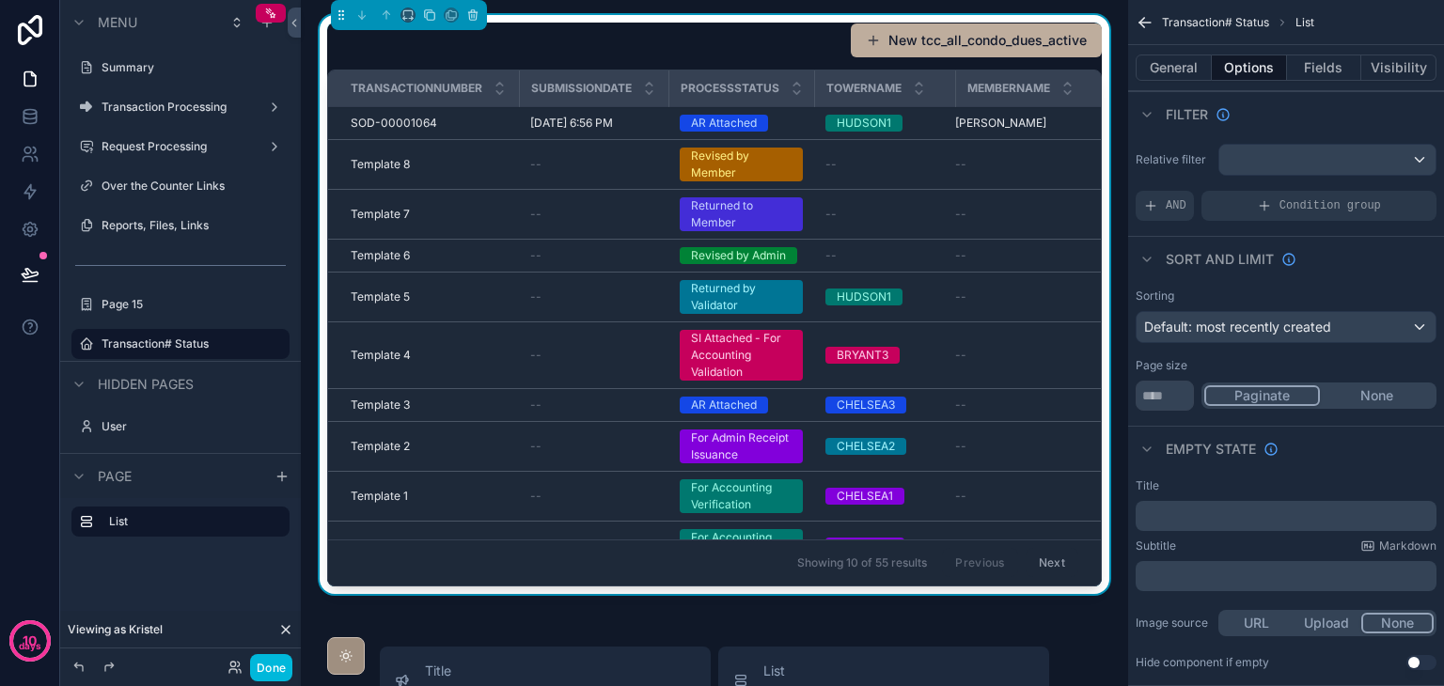
click at [1310, 64] on button "Fields" at bounding box center [1324, 68] width 75 height 26
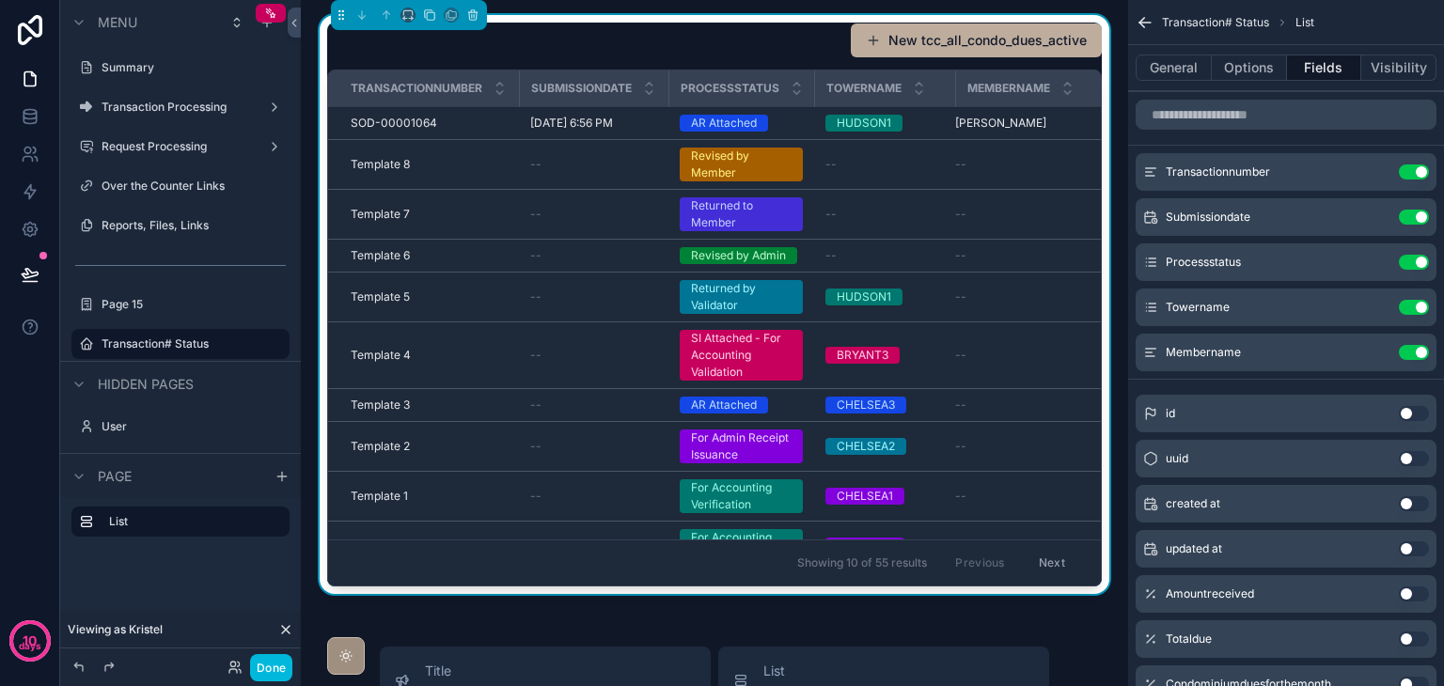
click at [1255, 67] on button "Options" at bounding box center [1249, 68] width 75 height 26
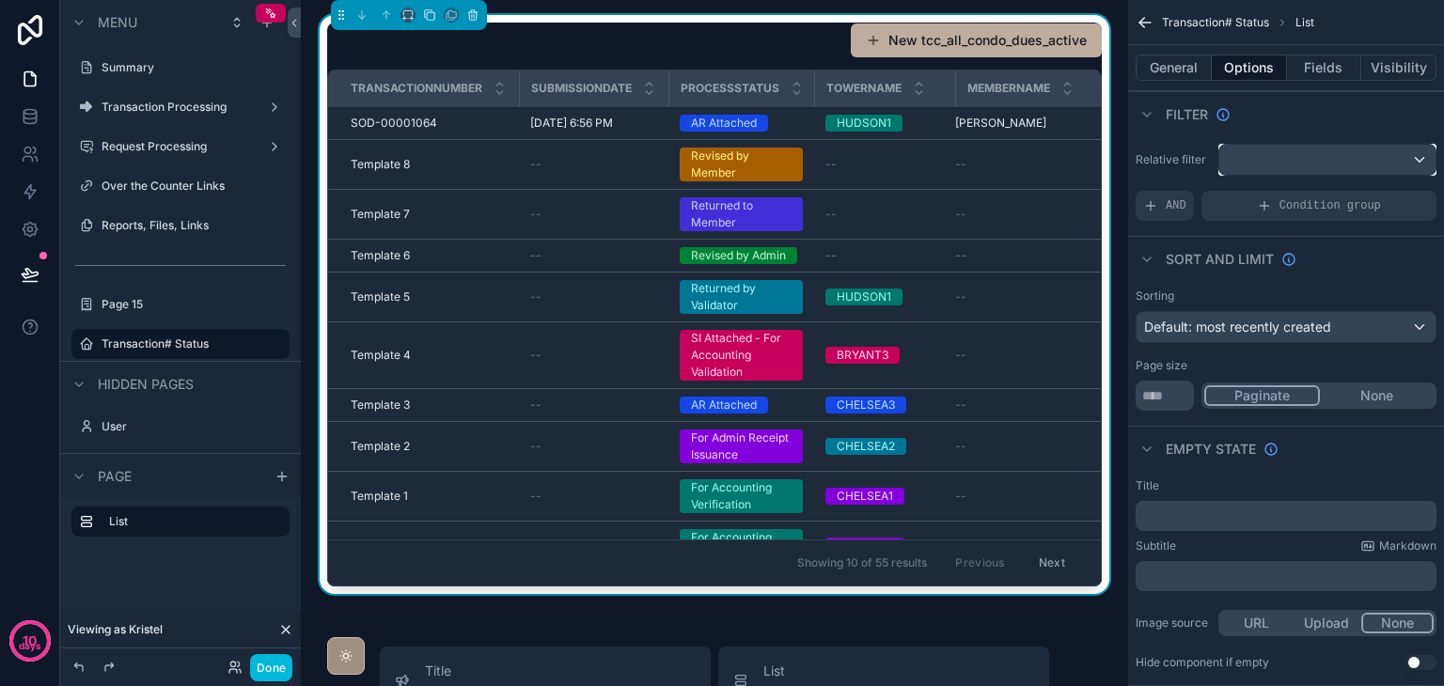
click at [1267, 161] on div "scrollable content" at bounding box center [1328, 160] width 216 height 30
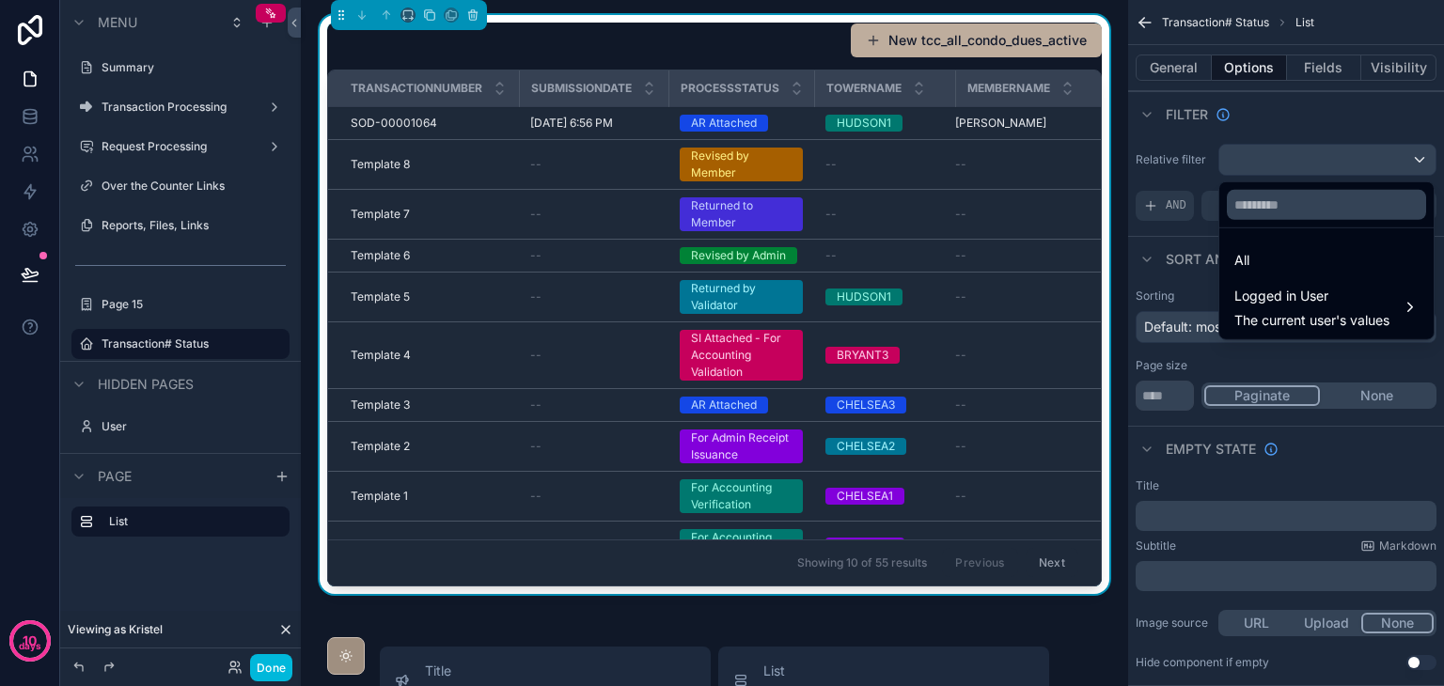
click at [1281, 257] on div "All" at bounding box center [1327, 260] width 184 height 23
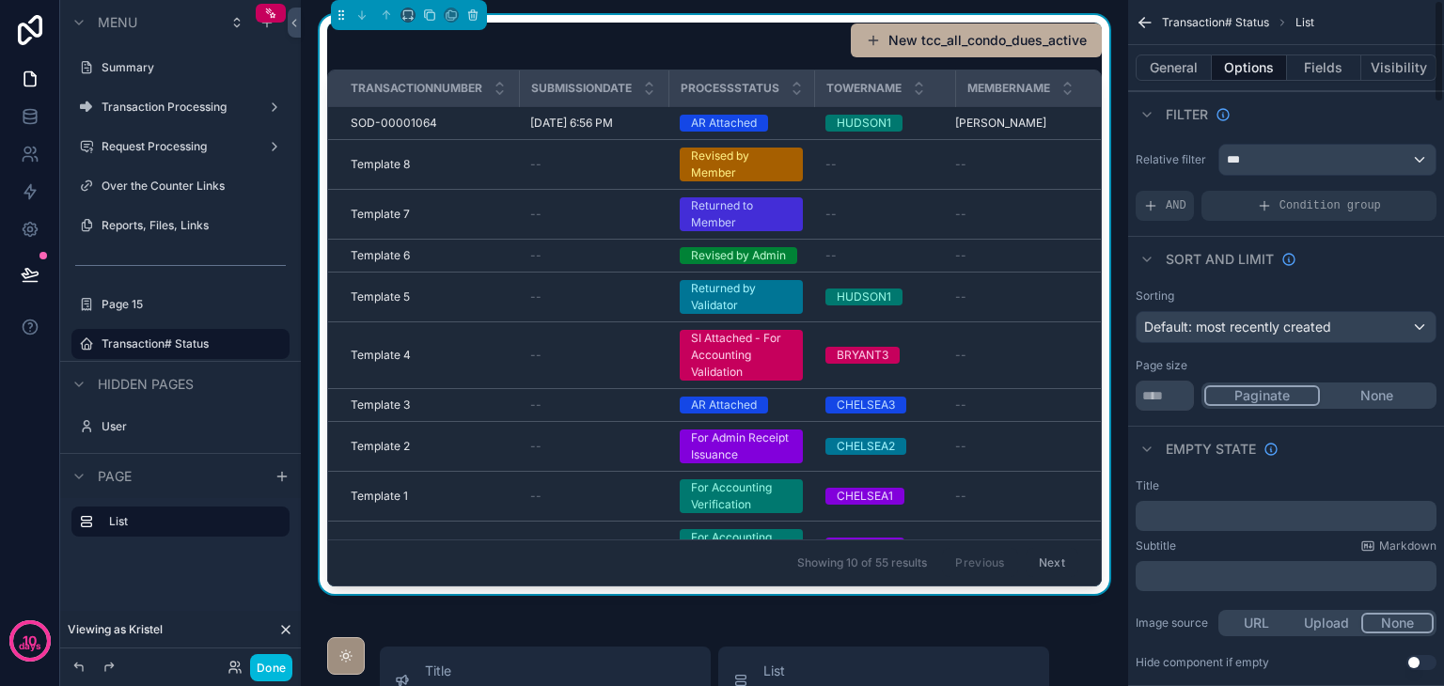
click at [1249, 208] on div "Condition group" at bounding box center [1319, 206] width 235 height 30
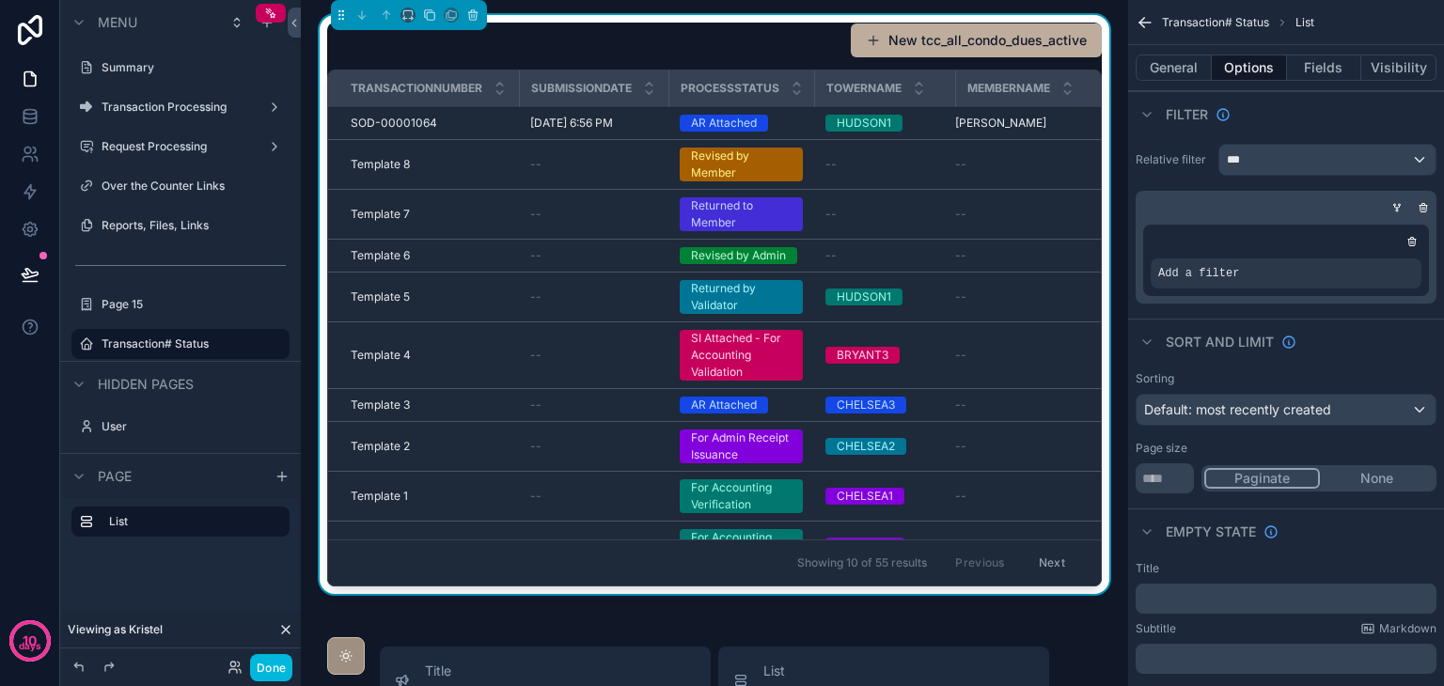
click at [0, 0] on div "scrollable content" at bounding box center [0, 0] width 0 height 0
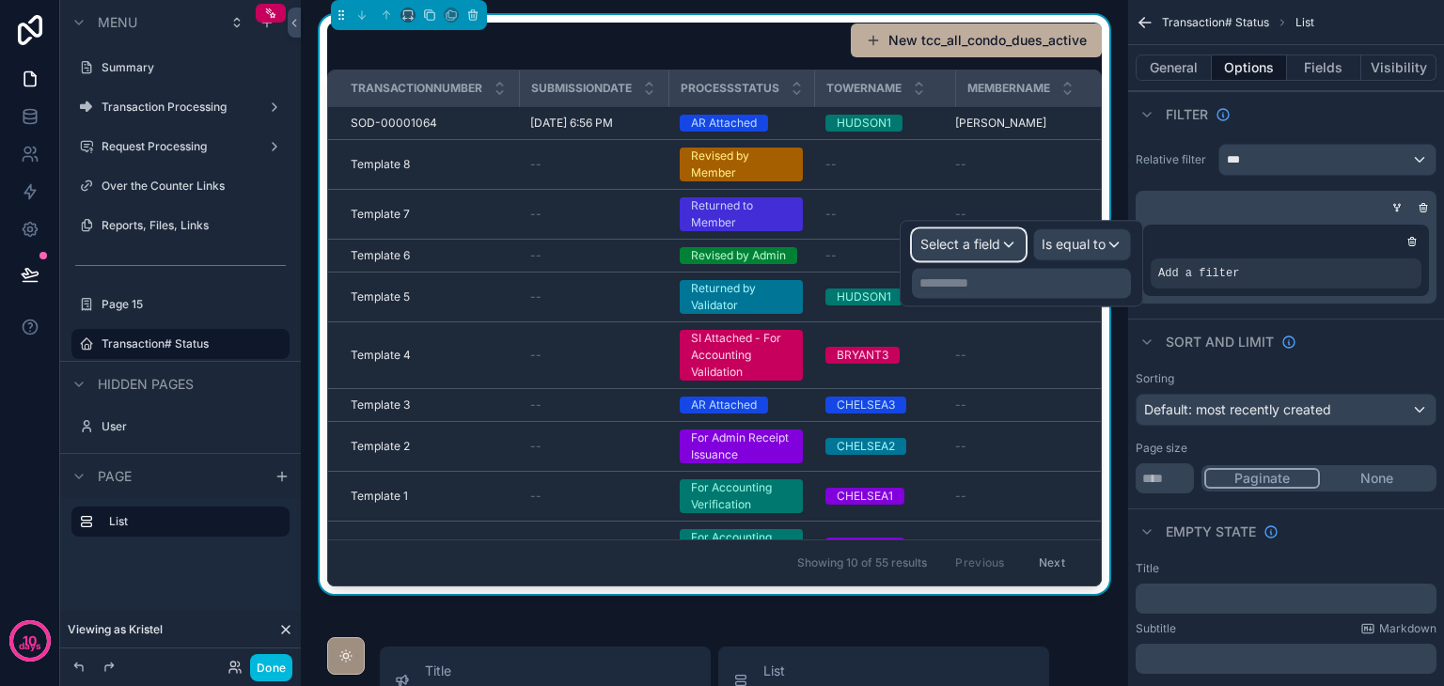
click at [989, 247] on span "Select a field" at bounding box center [961, 244] width 80 height 16
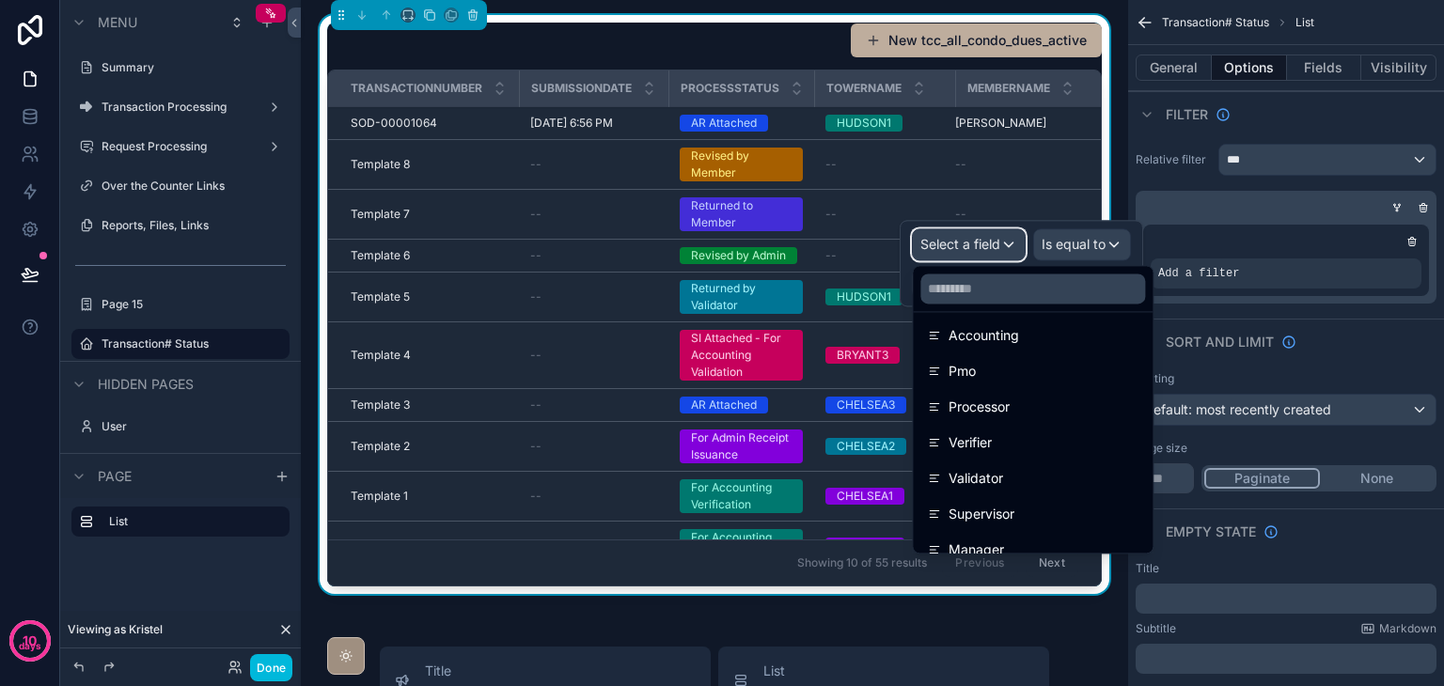
scroll to position [1975, 0]
click at [989, 403] on span "Processor" at bounding box center [979, 406] width 61 height 23
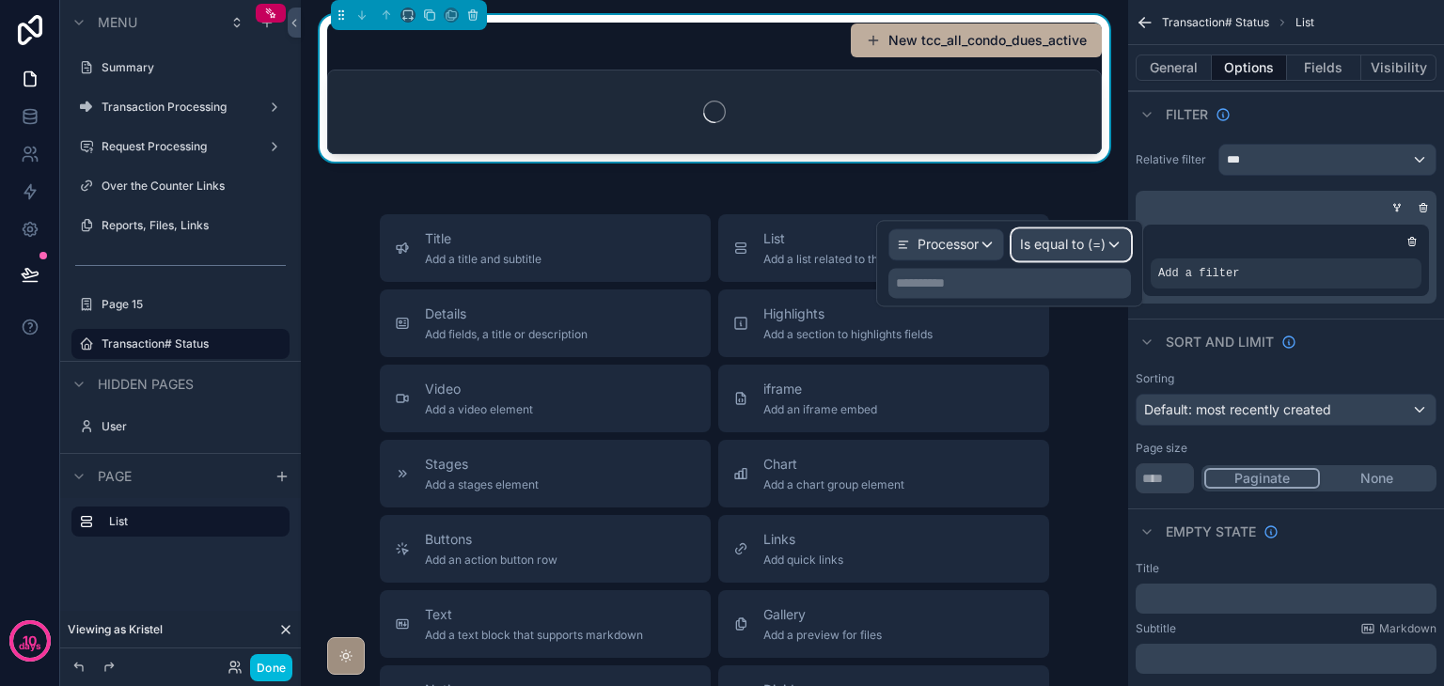
click at [1087, 248] on span "Is equal to (=)" at bounding box center [1063, 244] width 86 height 19
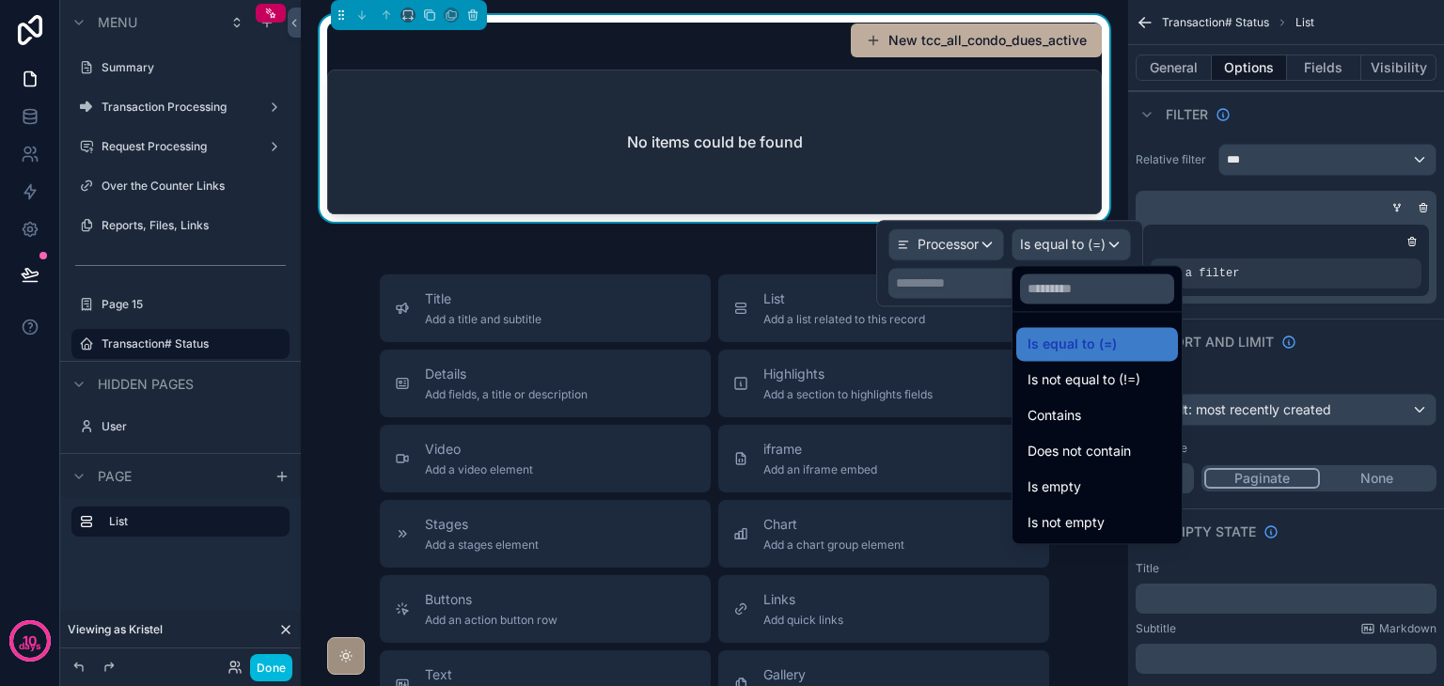
click at [1094, 338] on span "Is equal to (=)" at bounding box center [1072, 344] width 89 height 23
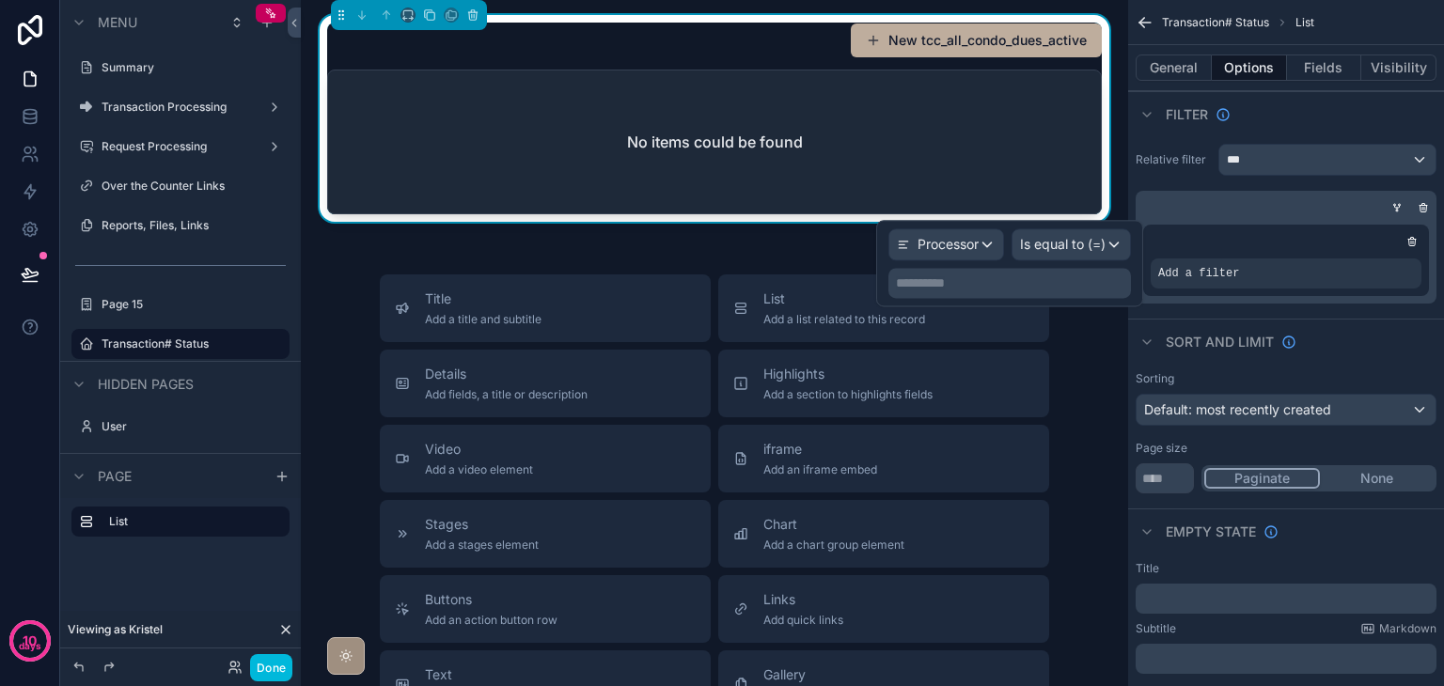
click at [1031, 289] on p "**********" at bounding box center [1011, 283] width 231 height 19
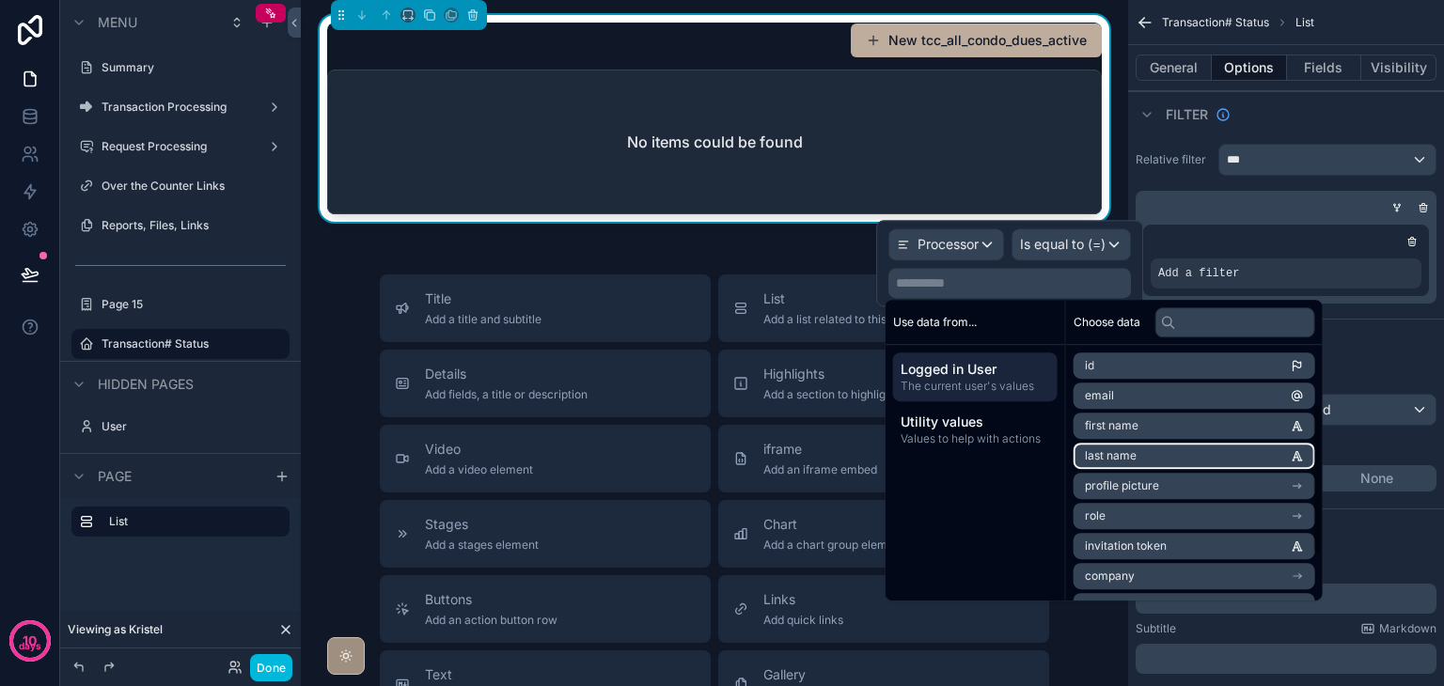
scroll to position [177, 0]
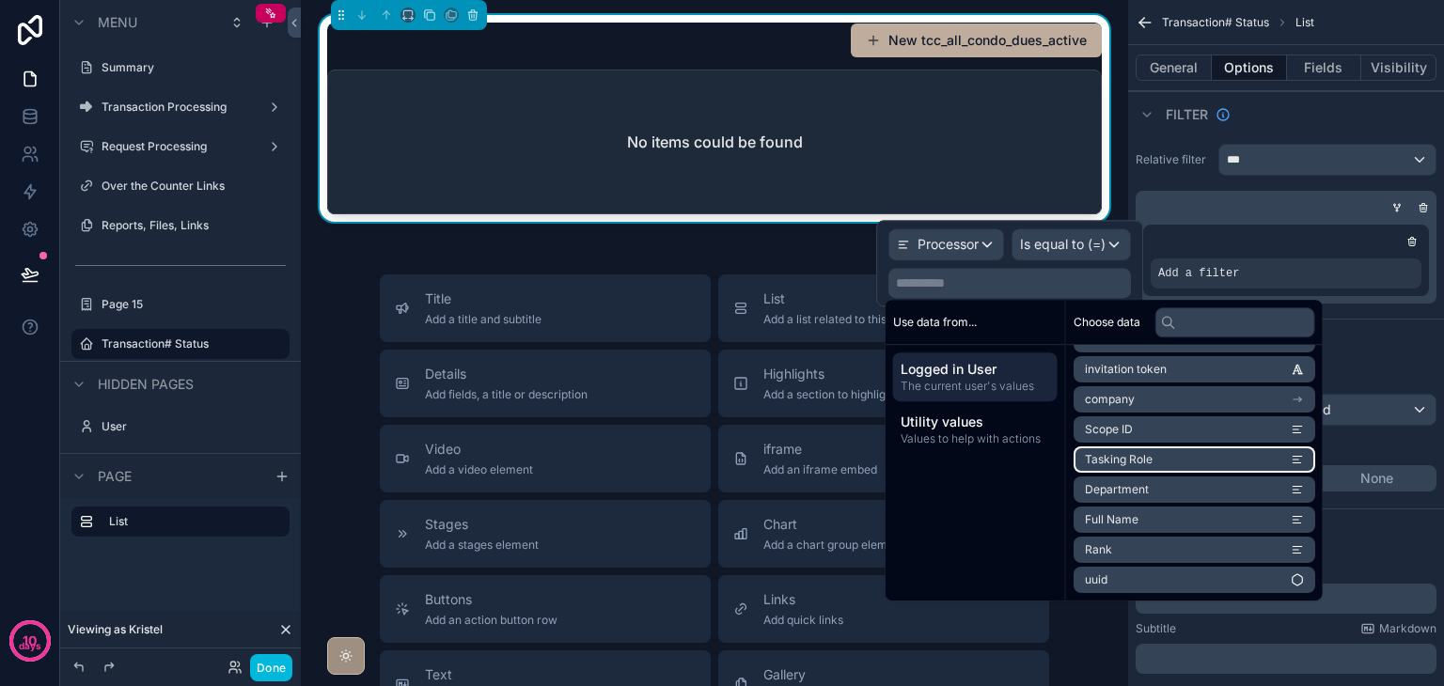
click at [1186, 456] on li "Tasking Role" at bounding box center [1195, 460] width 242 height 26
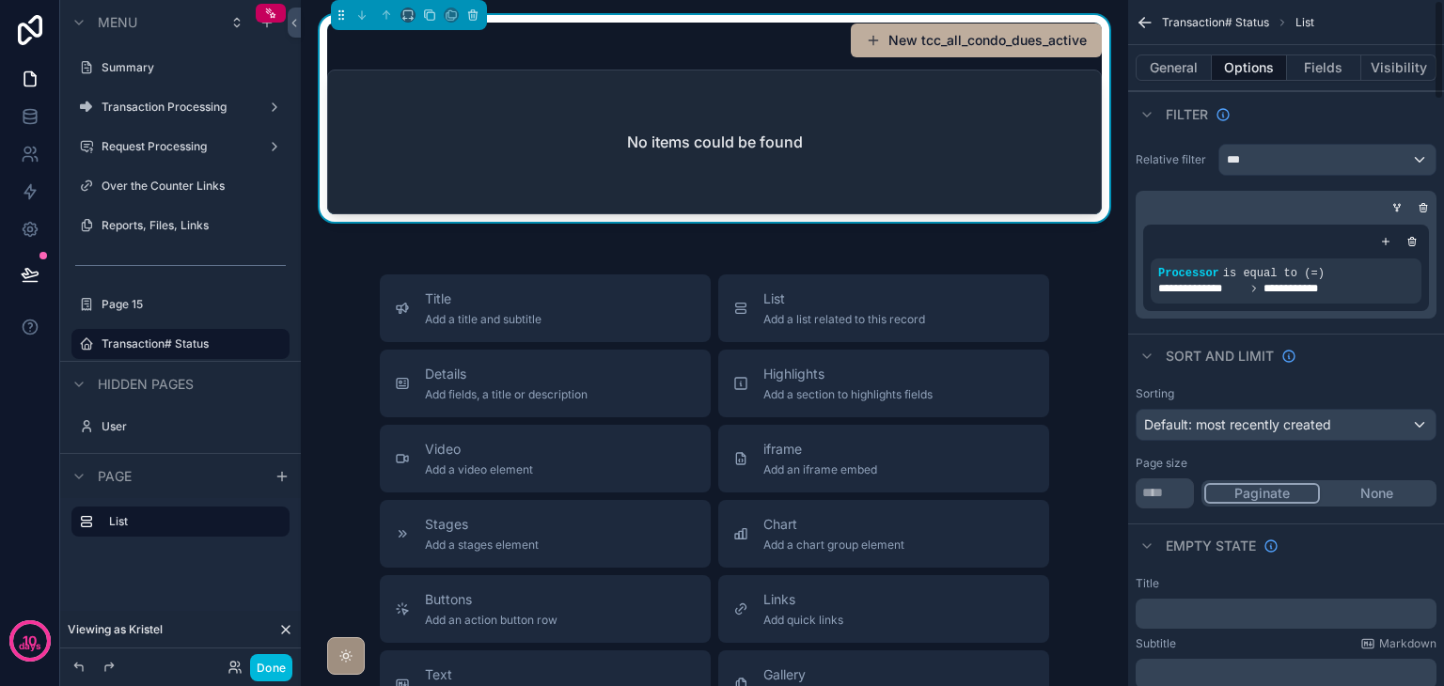
click at [1399, 336] on div "Sort And Limit" at bounding box center [1286, 356] width 316 height 45
click at [1388, 240] on icon "scrollable content" at bounding box center [1385, 241] width 11 height 11
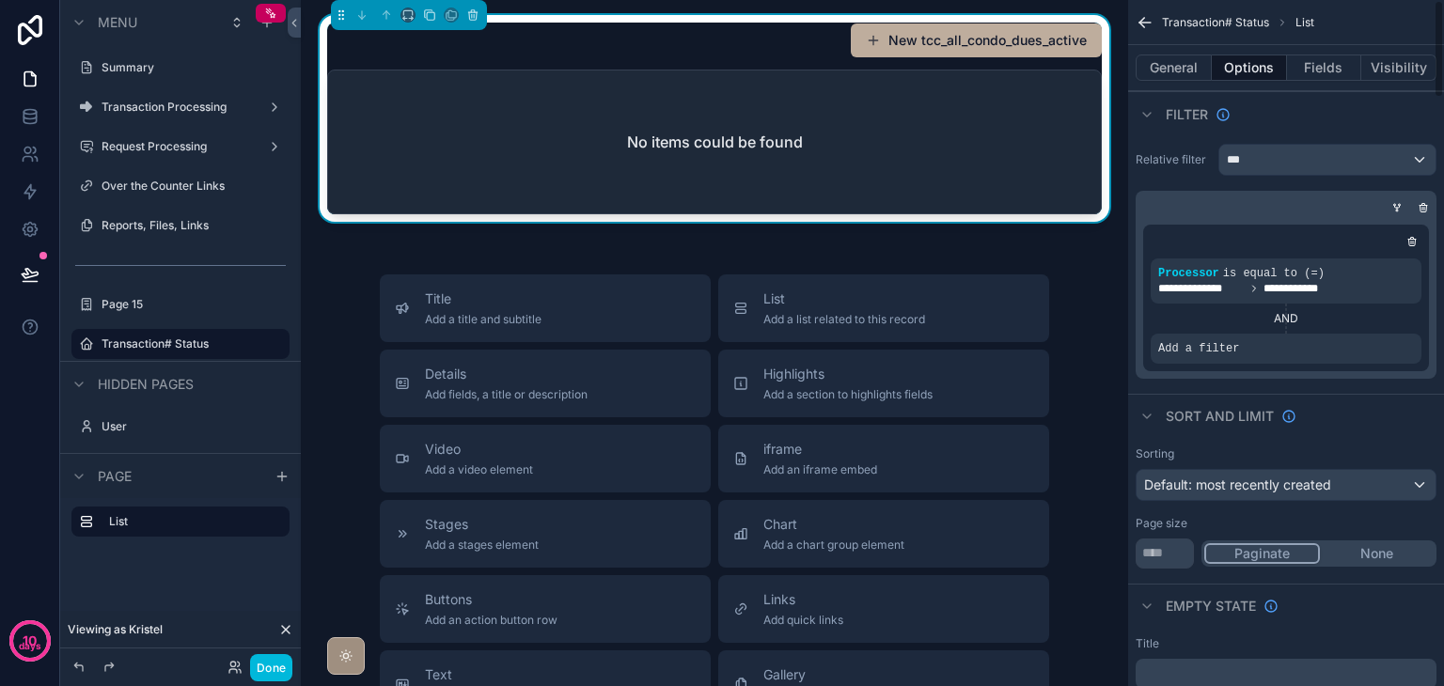
click at [0, 0] on icon "scrollable content" at bounding box center [0, 0] width 0 height 0
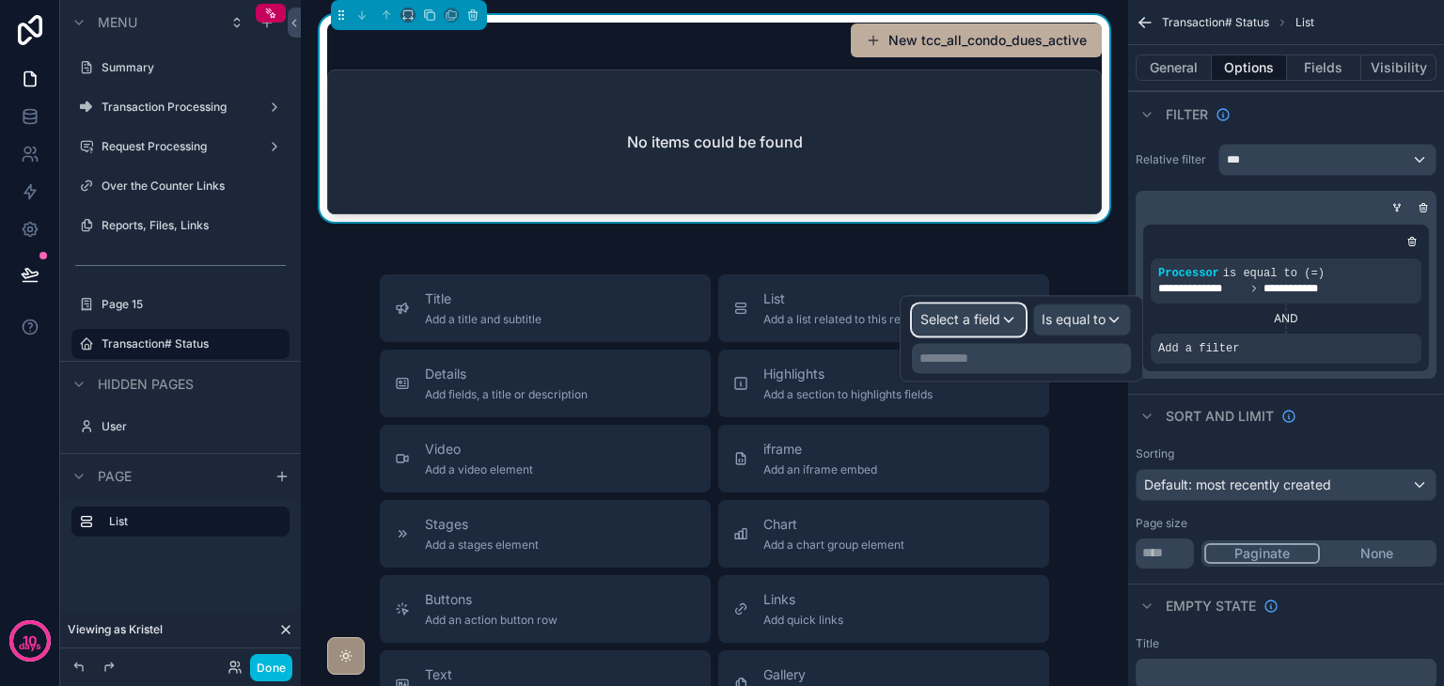
click at [957, 313] on span "Select a field" at bounding box center [961, 319] width 80 height 16
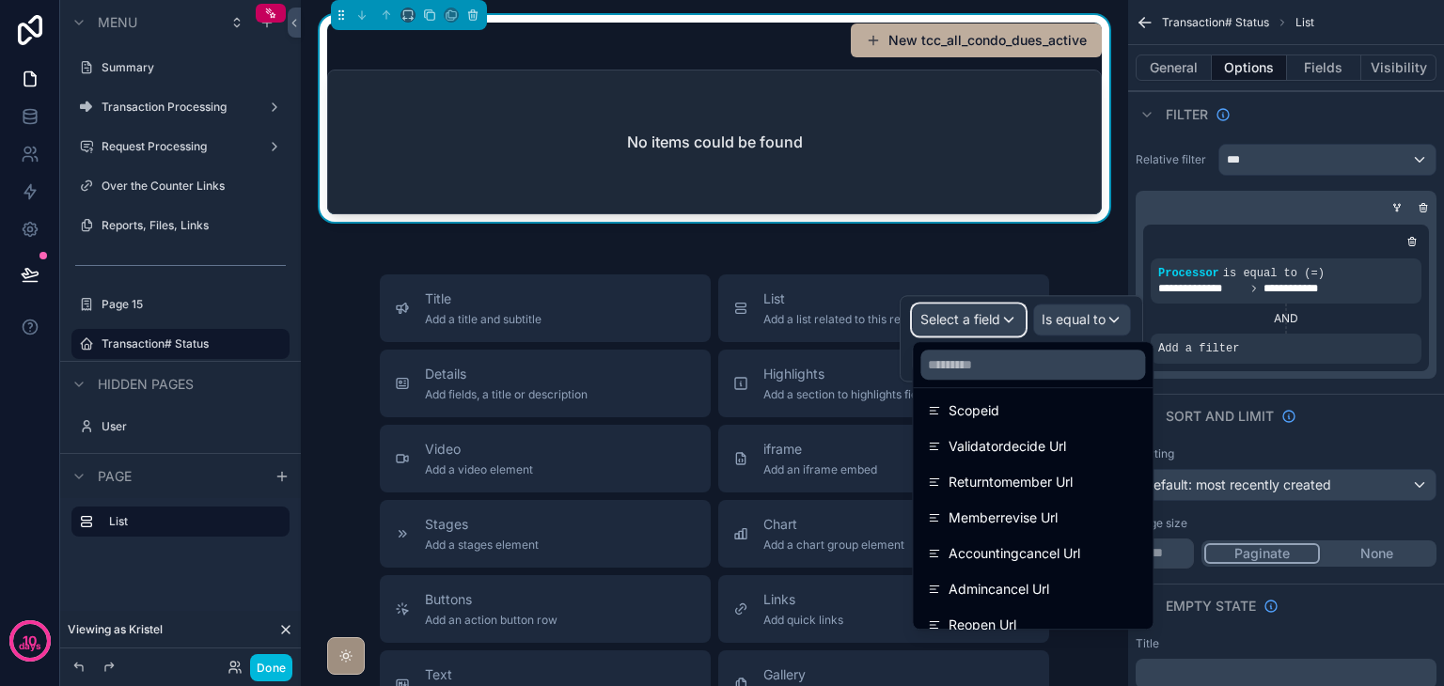
scroll to position [2313, 0]
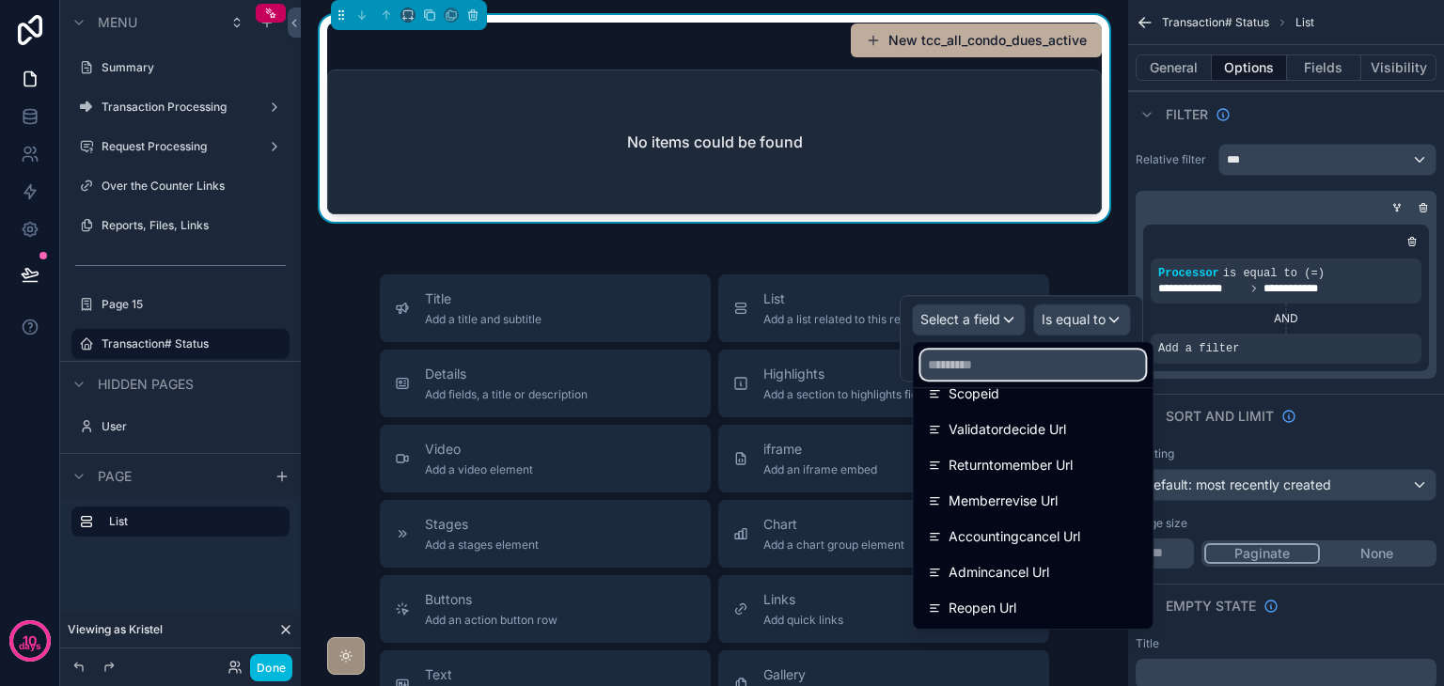
click at [1084, 362] on input "text" at bounding box center [1033, 365] width 225 height 30
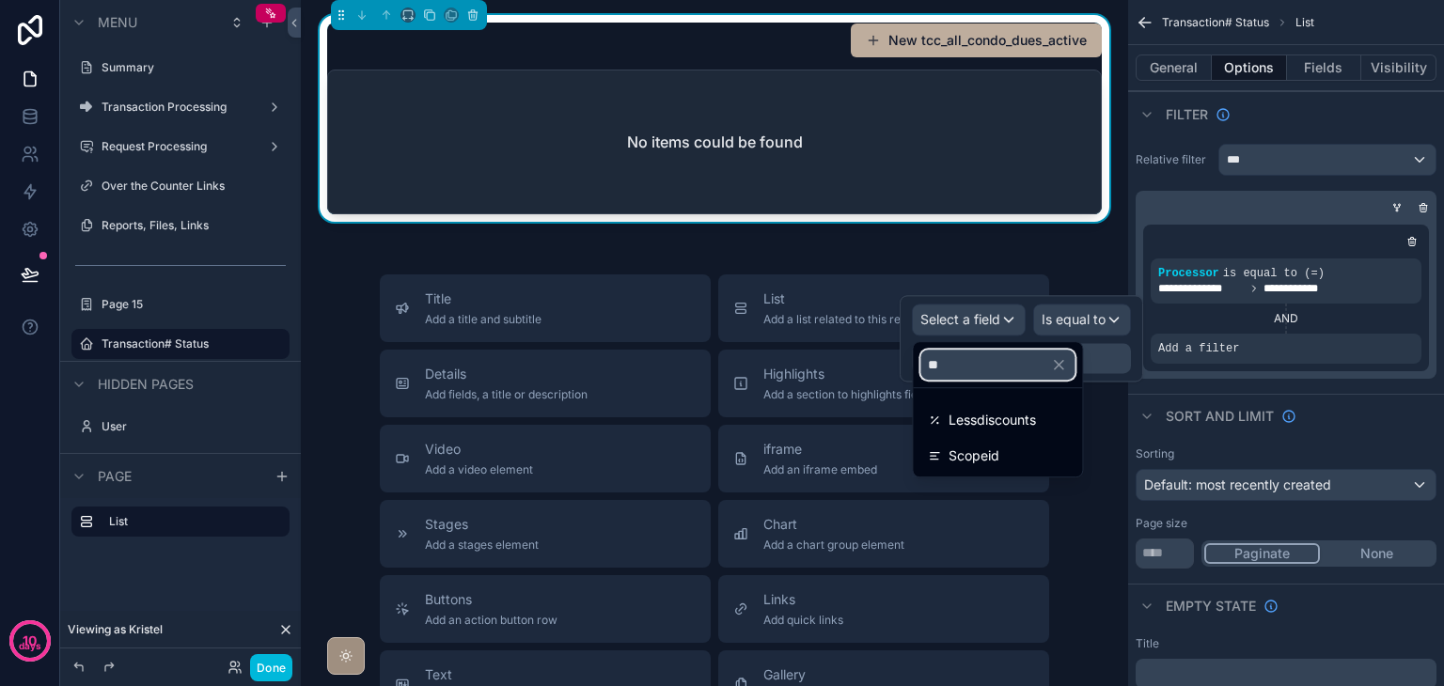
type input "**"
click at [1067, 461] on div "Scopeid" at bounding box center [997, 456] width 139 height 23
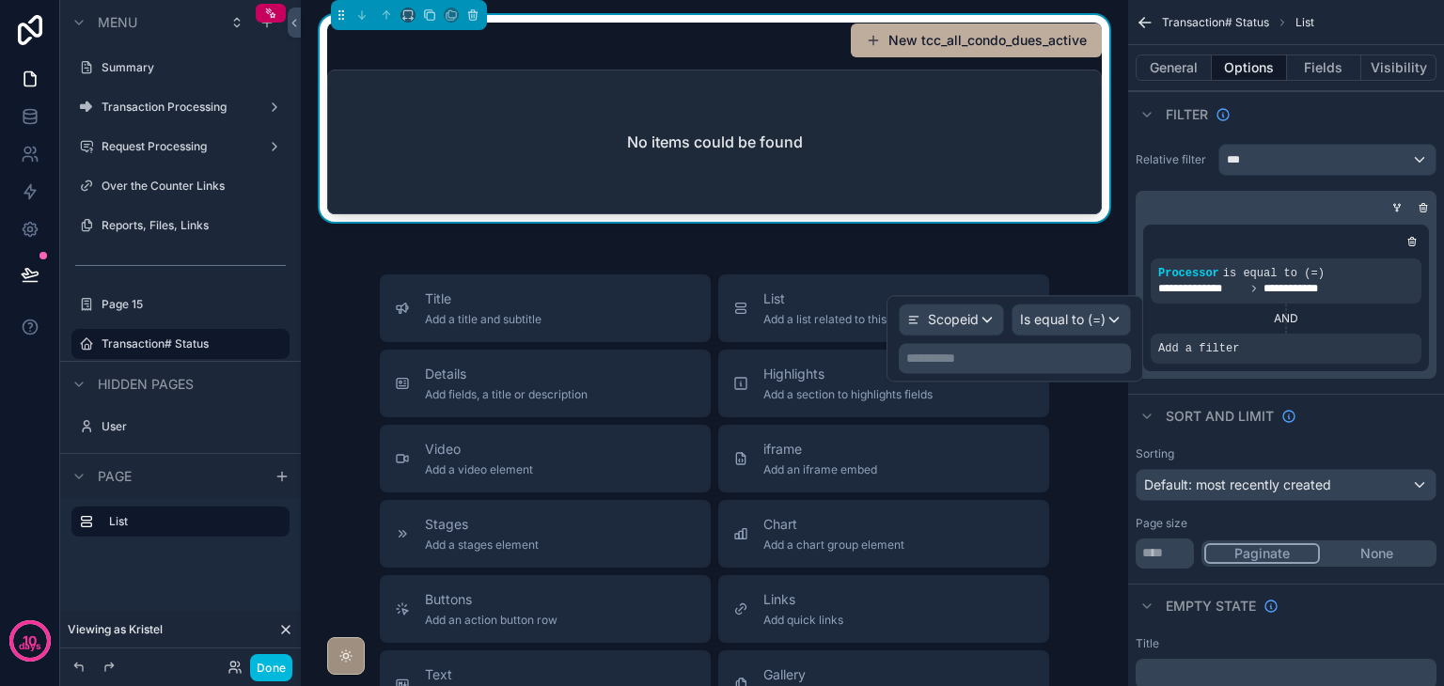
click at [1026, 359] on p "**********" at bounding box center [1016, 358] width 221 height 19
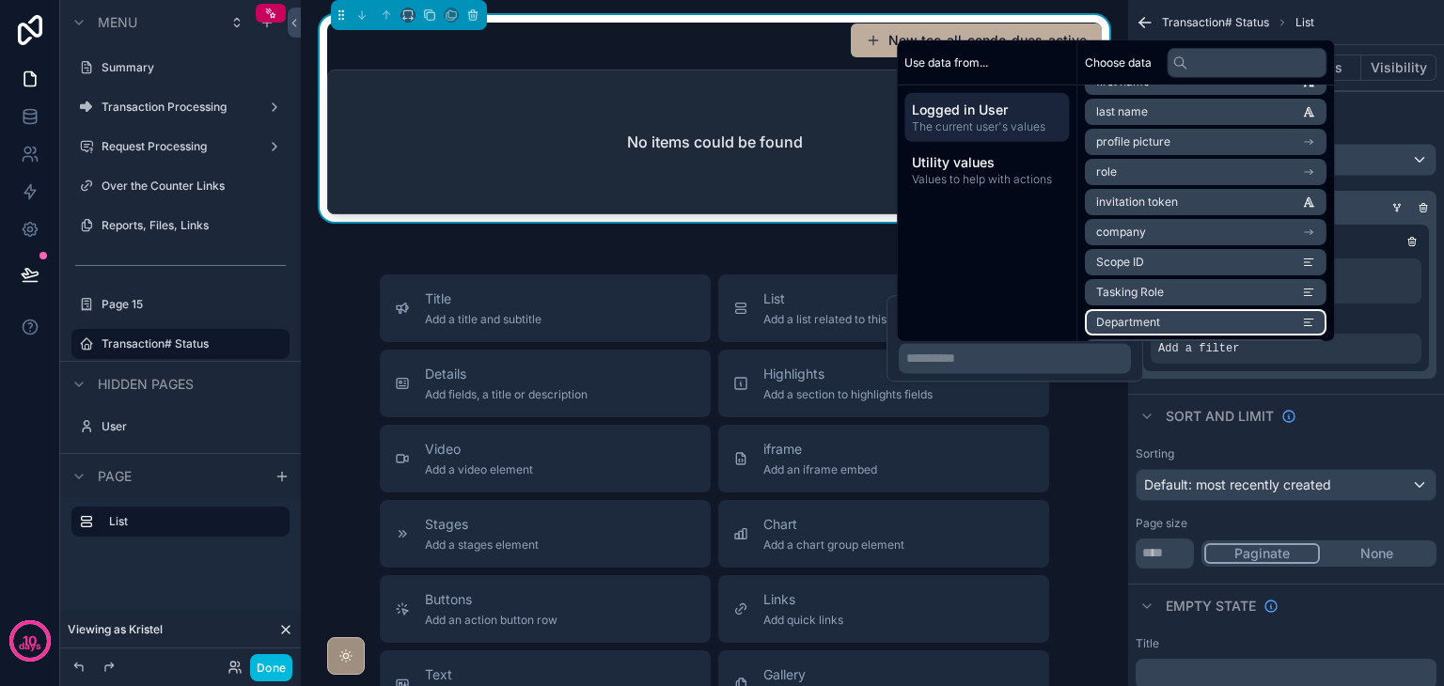
scroll to position [177, 0]
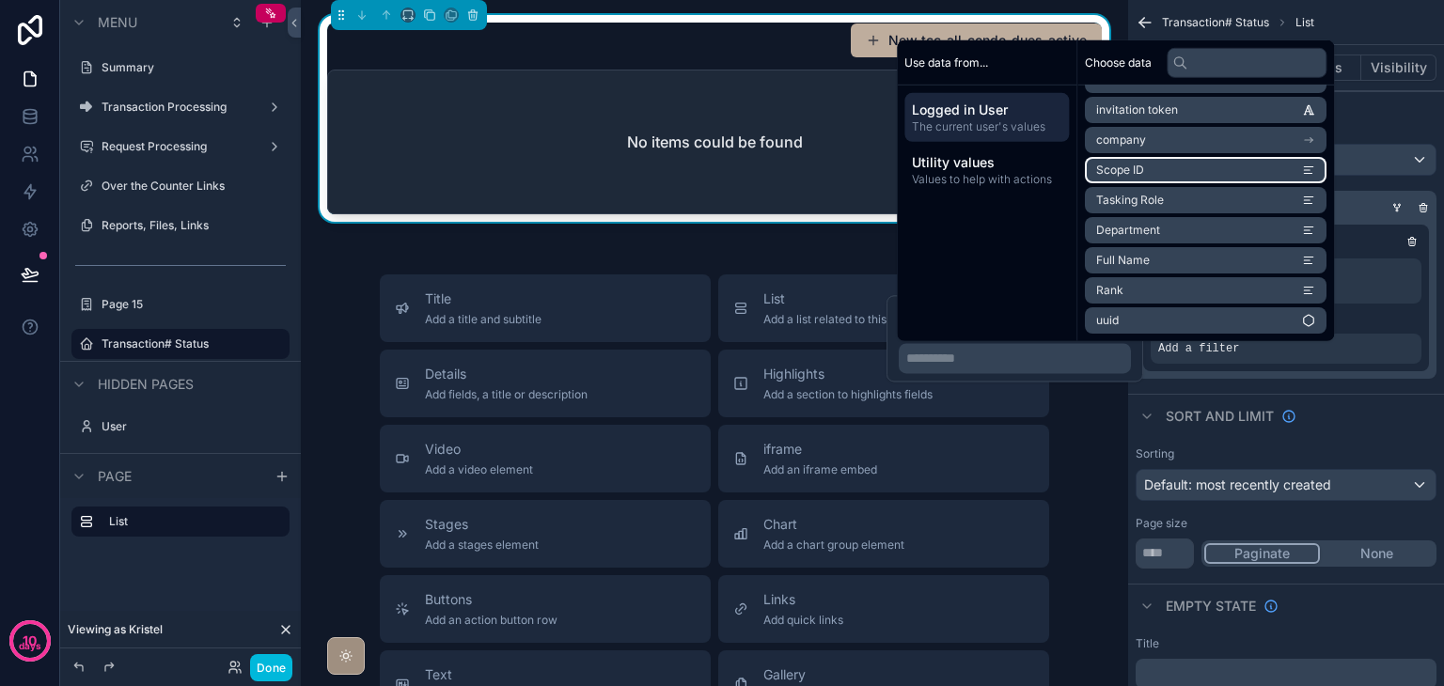
click at [1194, 174] on li "Scope ID" at bounding box center [1206, 170] width 242 height 26
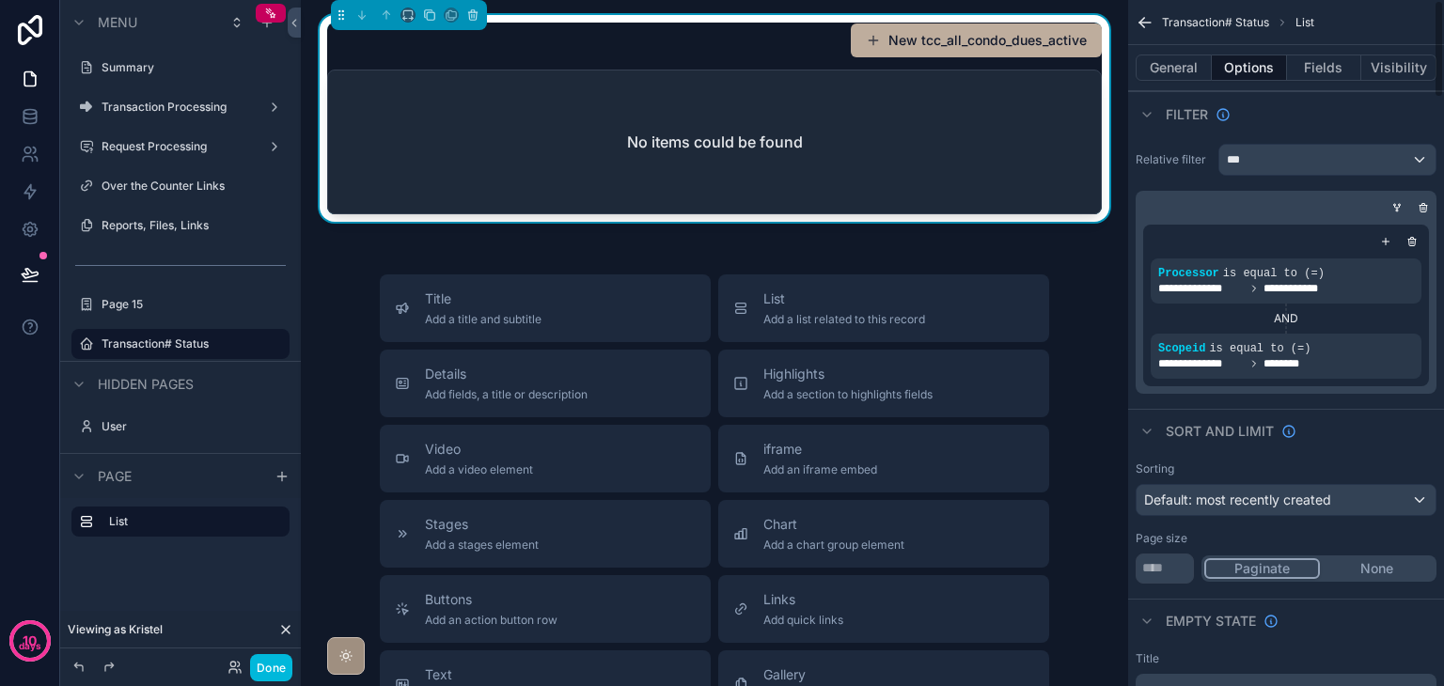
click at [1405, 398] on div "**********" at bounding box center [1286, 268] width 316 height 265
click at [234, 662] on icon at bounding box center [232, 664] width 5 height 5
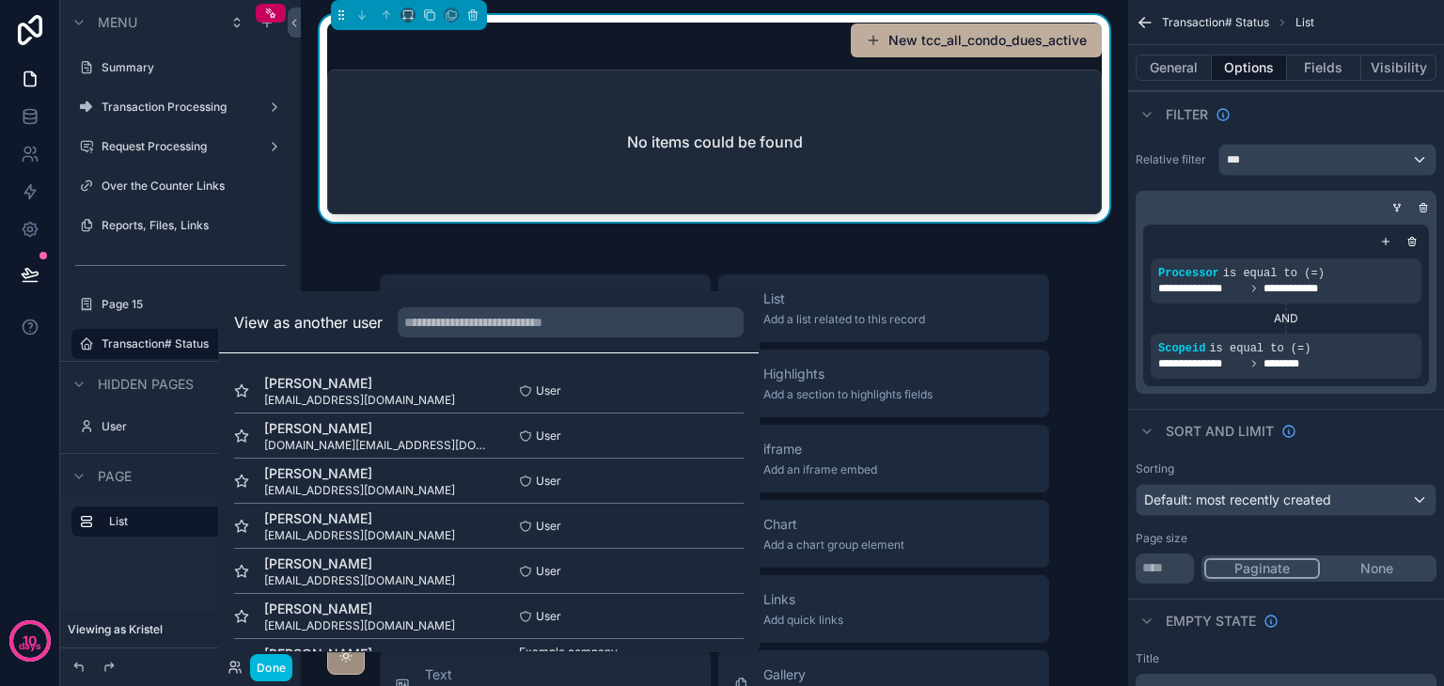
click at [0, 0] on button "Select" at bounding box center [0, 0] width 0 height 0
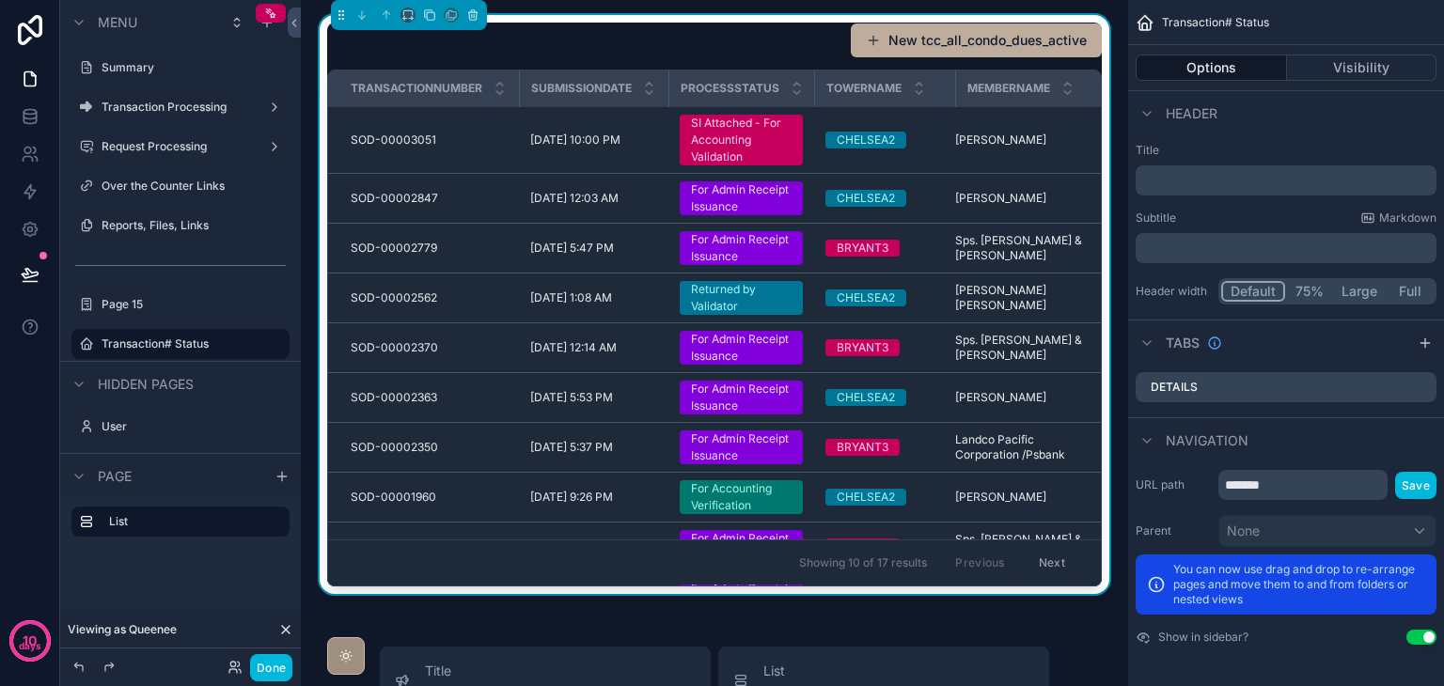
click at [1219, 70] on button "Options" at bounding box center [1211, 68] width 151 height 26
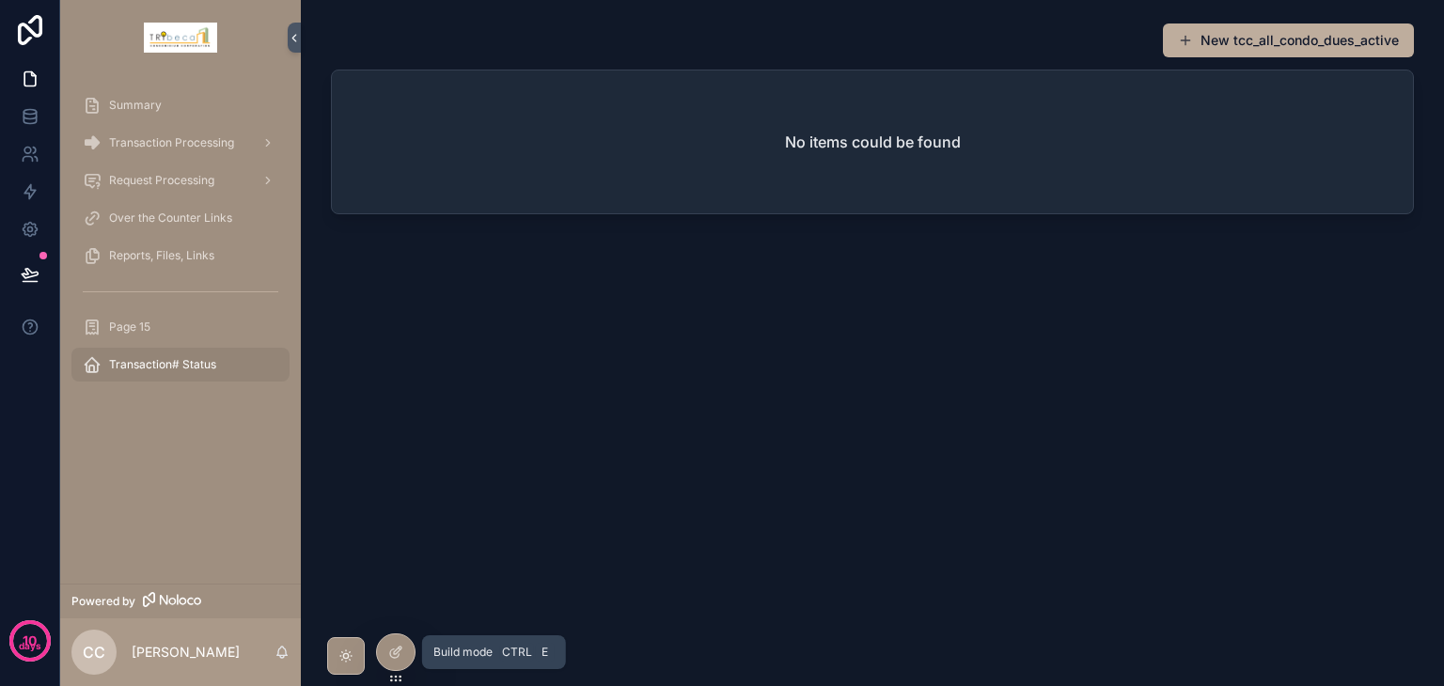
click at [395, 648] on icon at bounding box center [395, 652] width 15 height 15
click at [165, 317] on div "Page 15" at bounding box center [181, 327] width 196 height 30
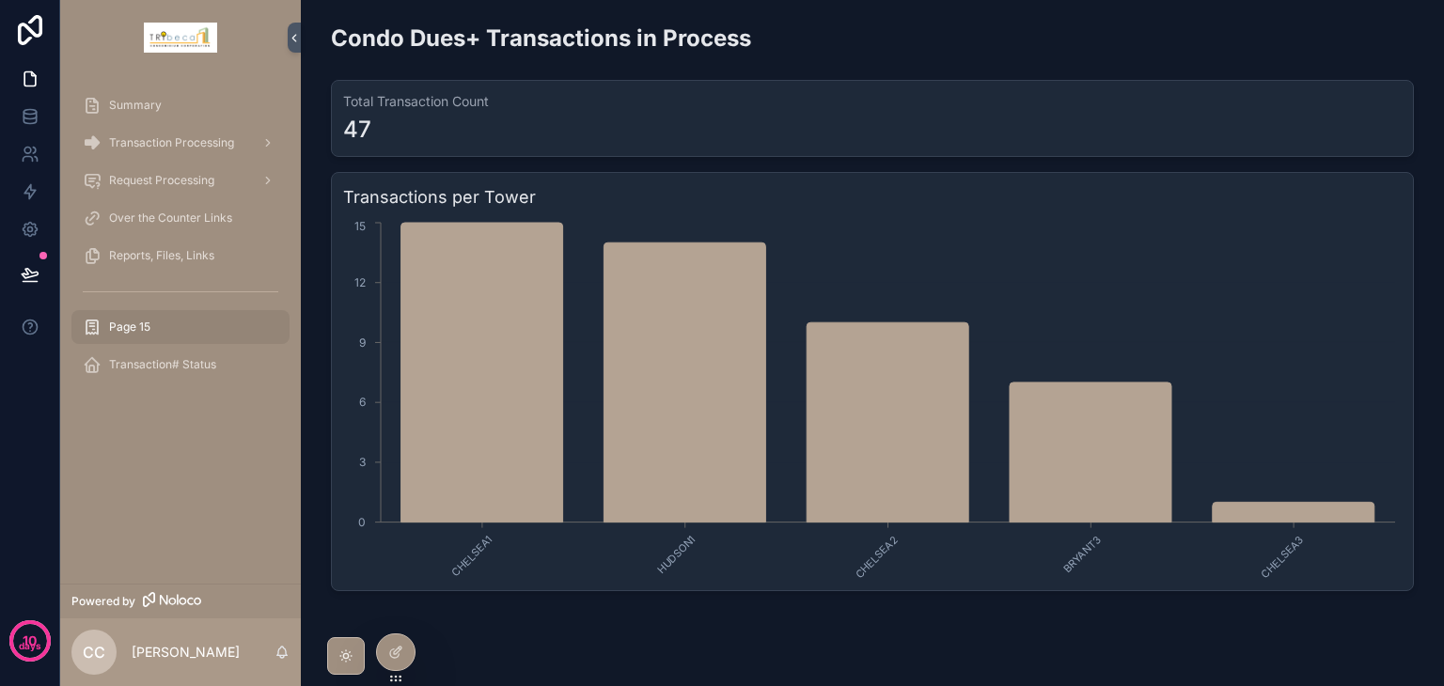
click at [404, 651] on div at bounding box center [396, 653] width 38 height 36
click at [176, 255] on span "Reports, Files, Links" at bounding box center [161, 255] width 105 height 15
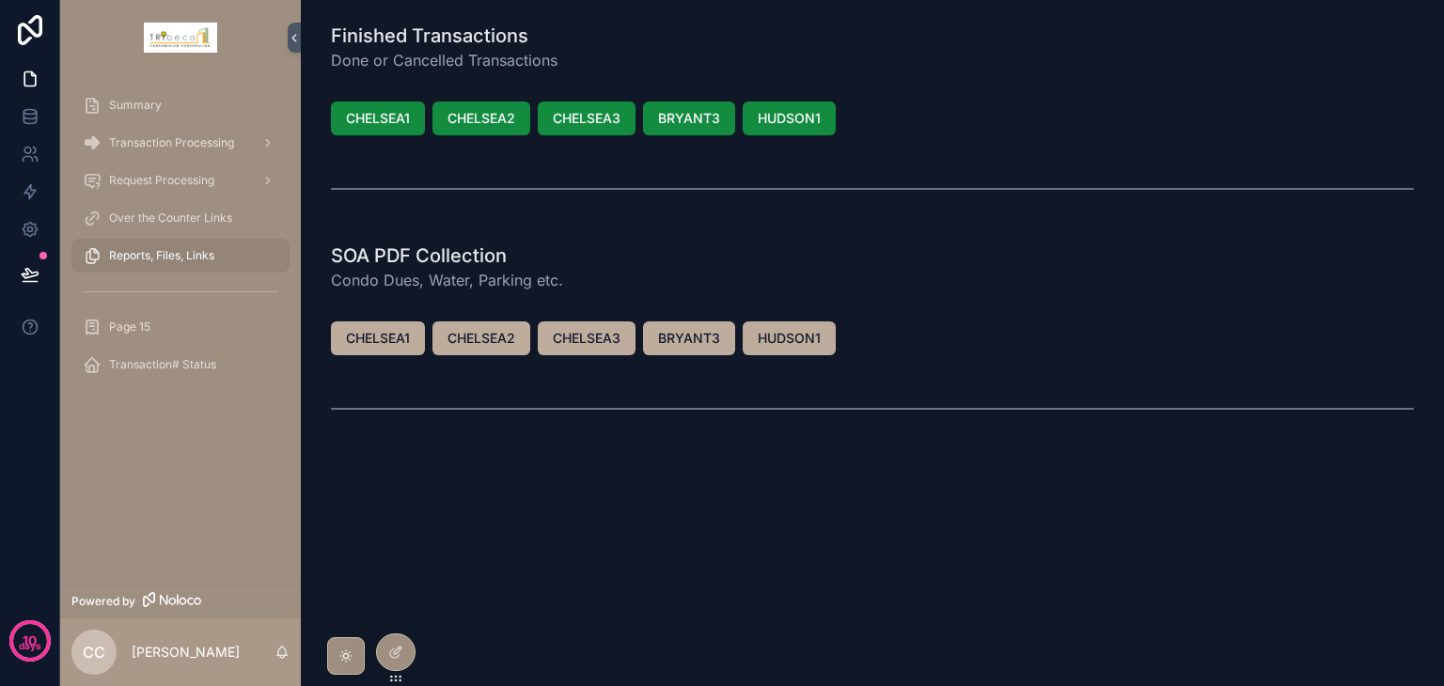
click at [394, 653] on icon at bounding box center [398, 651] width 8 height 8
click at [191, 182] on span "Request Processing" at bounding box center [161, 180] width 105 height 15
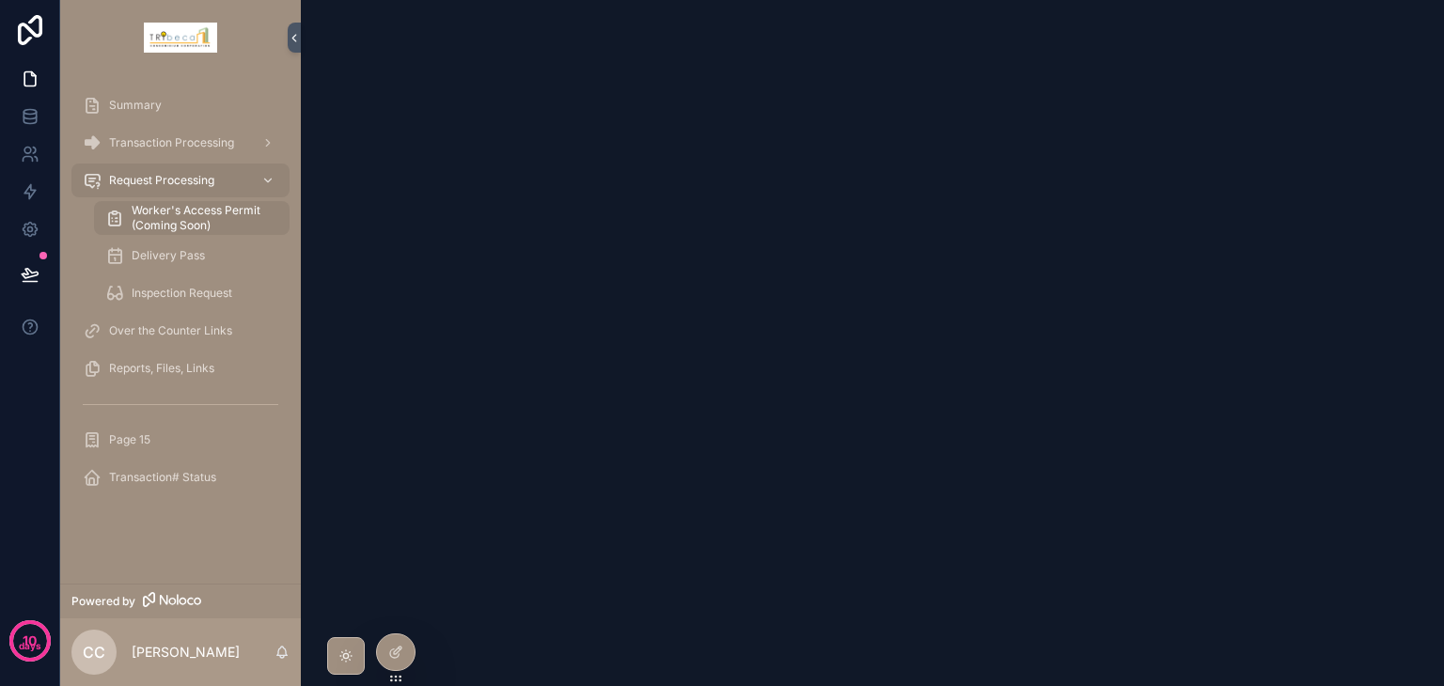
click at [399, 653] on icon at bounding box center [395, 652] width 15 height 15
click at [154, 145] on span "Transaction Processing" at bounding box center [171, 142] width 125 height 15
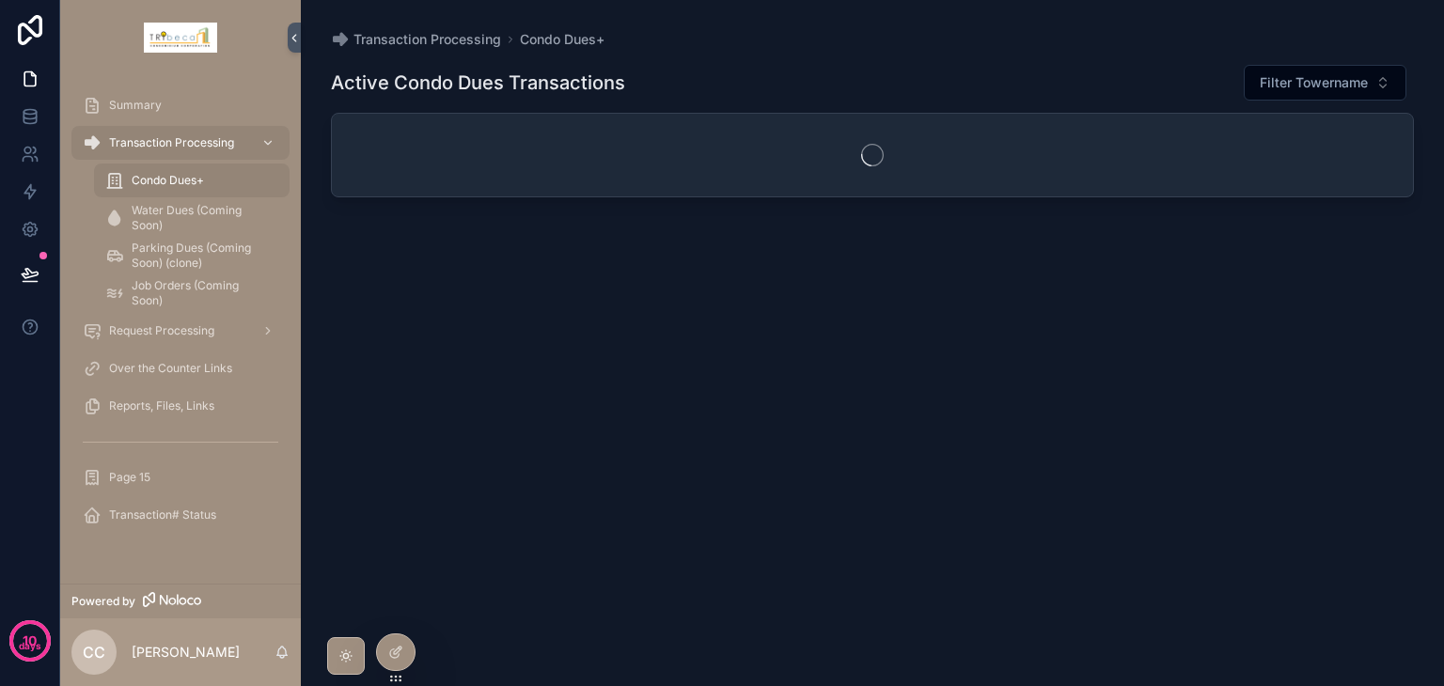
click at [164, 181] on span "Condo Dues+" at bounding box center [168, 180] width 72 height 15
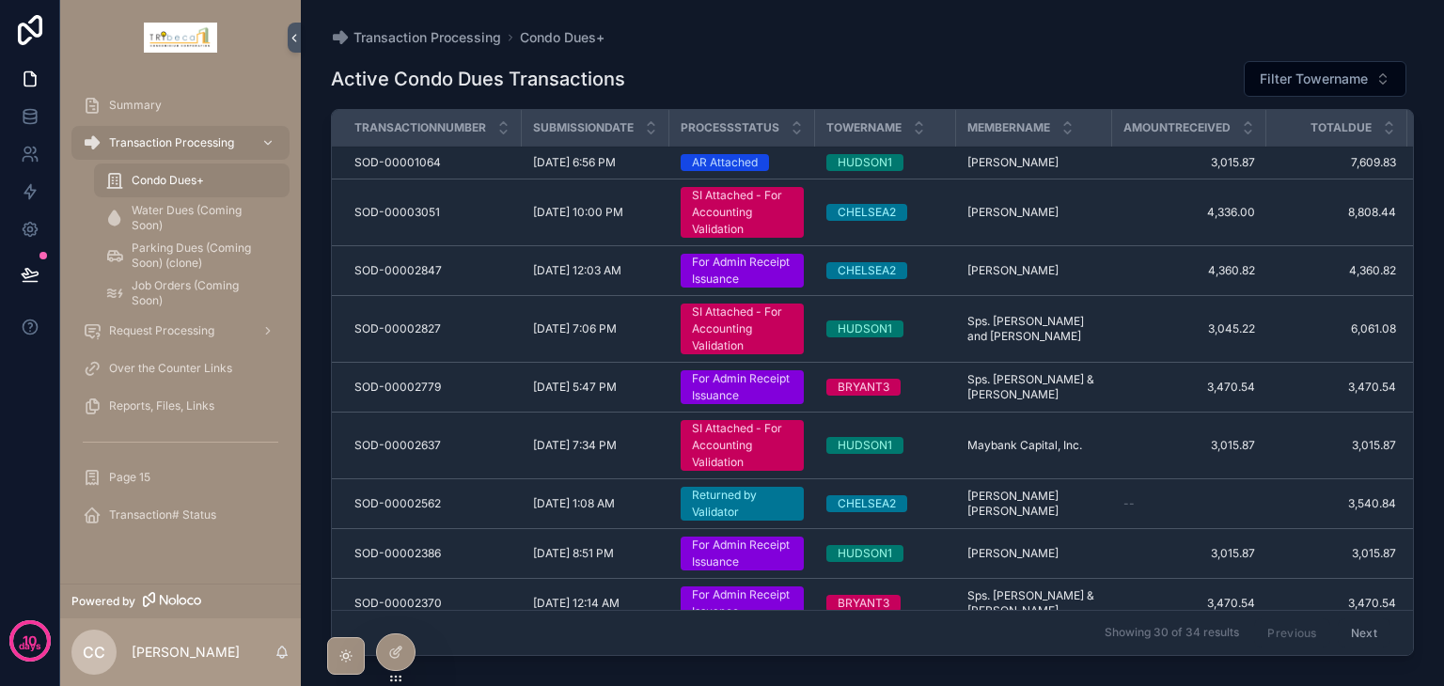
click at [396, 649] on icon at bounding box center [398, 651] width 8 height 8
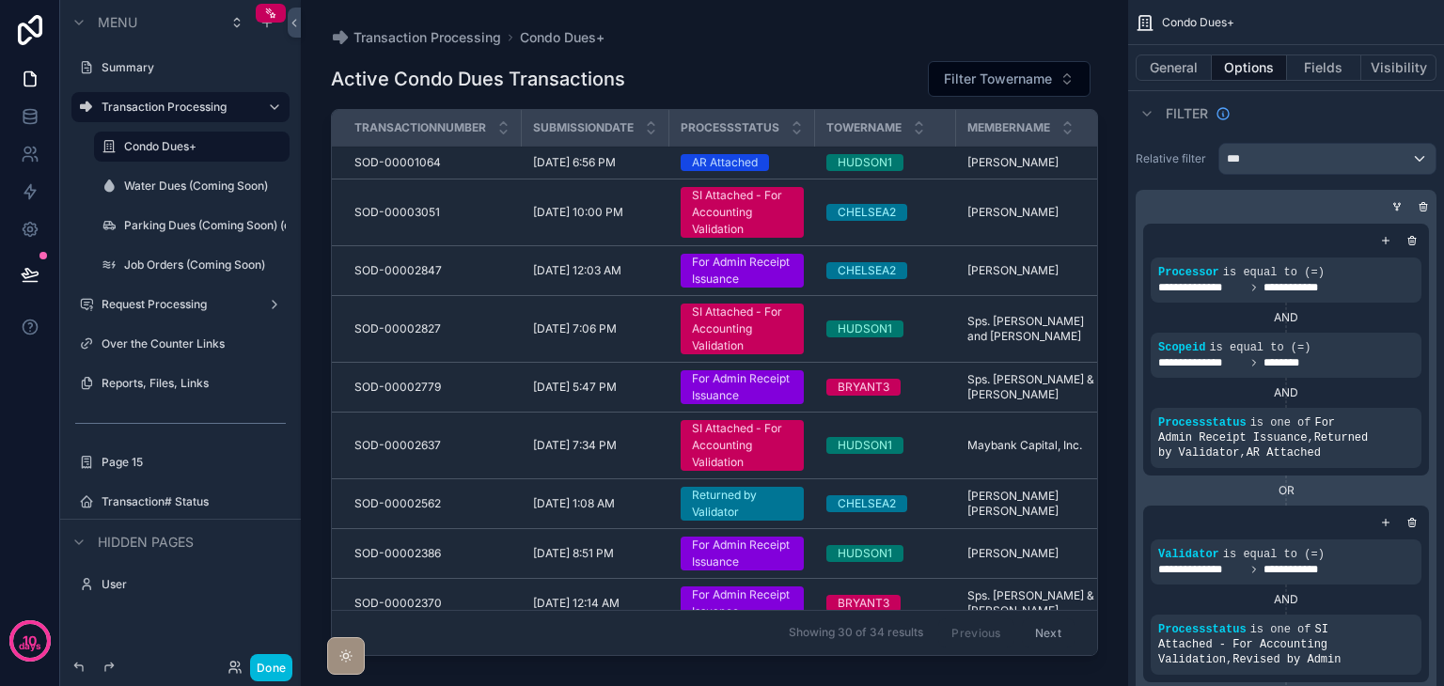
click at [23, 38] on icon at bounding box center [30, 30] width 38 height 30
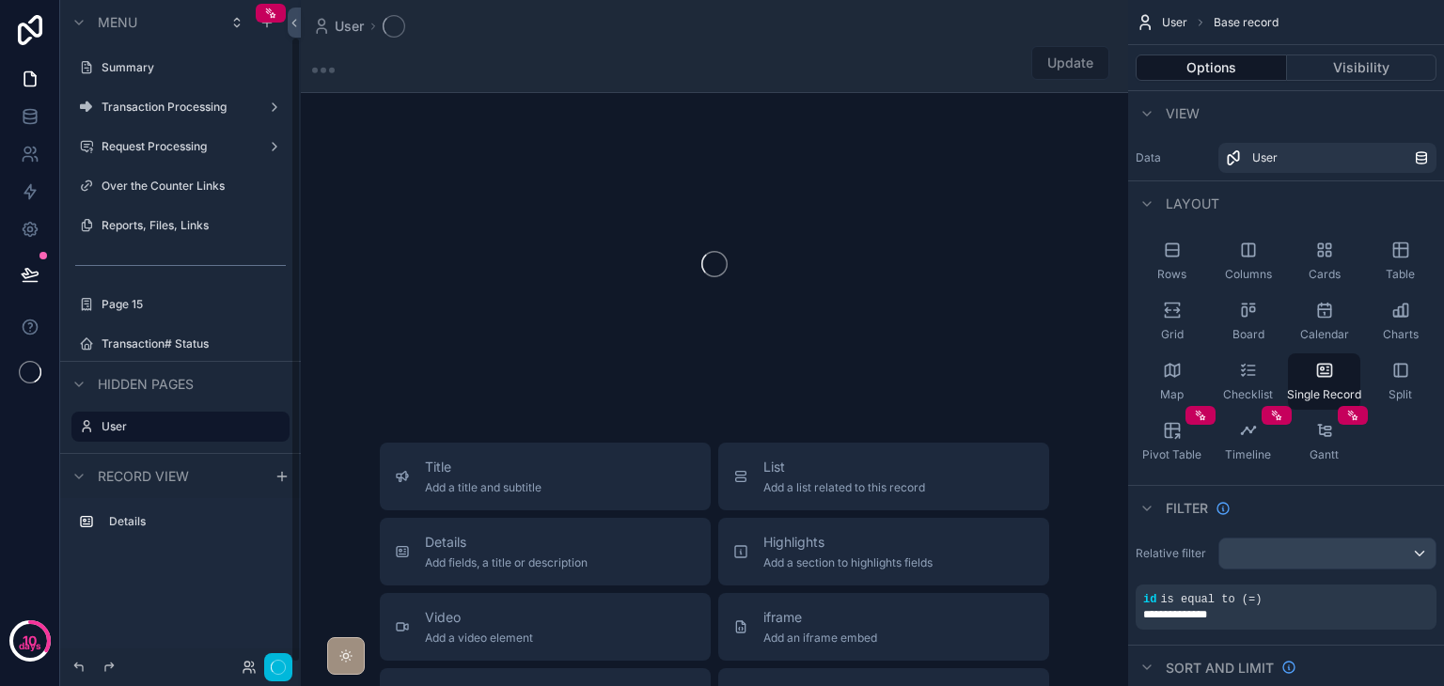
scroll to position [39, 0]
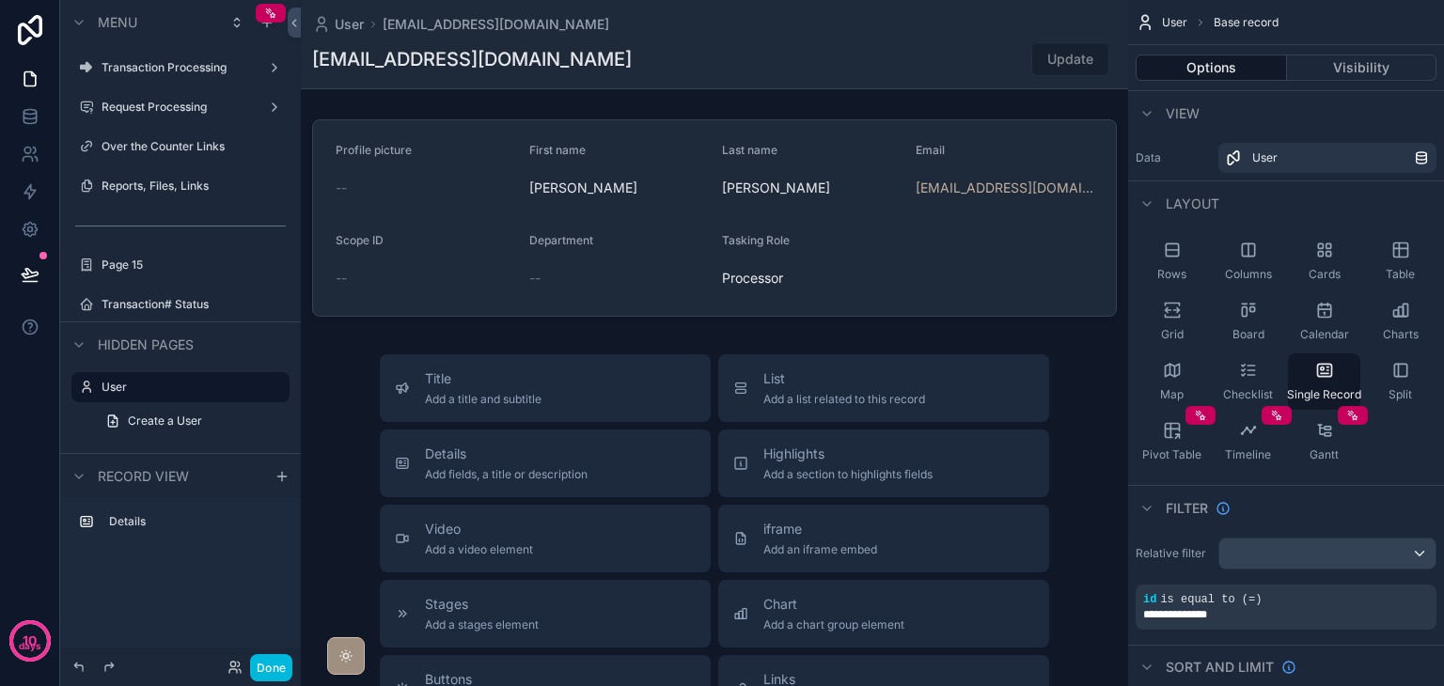
click at [150, 185] on label "Reports, Files, Links" at bounding box center [190, 186] width 177 height 15
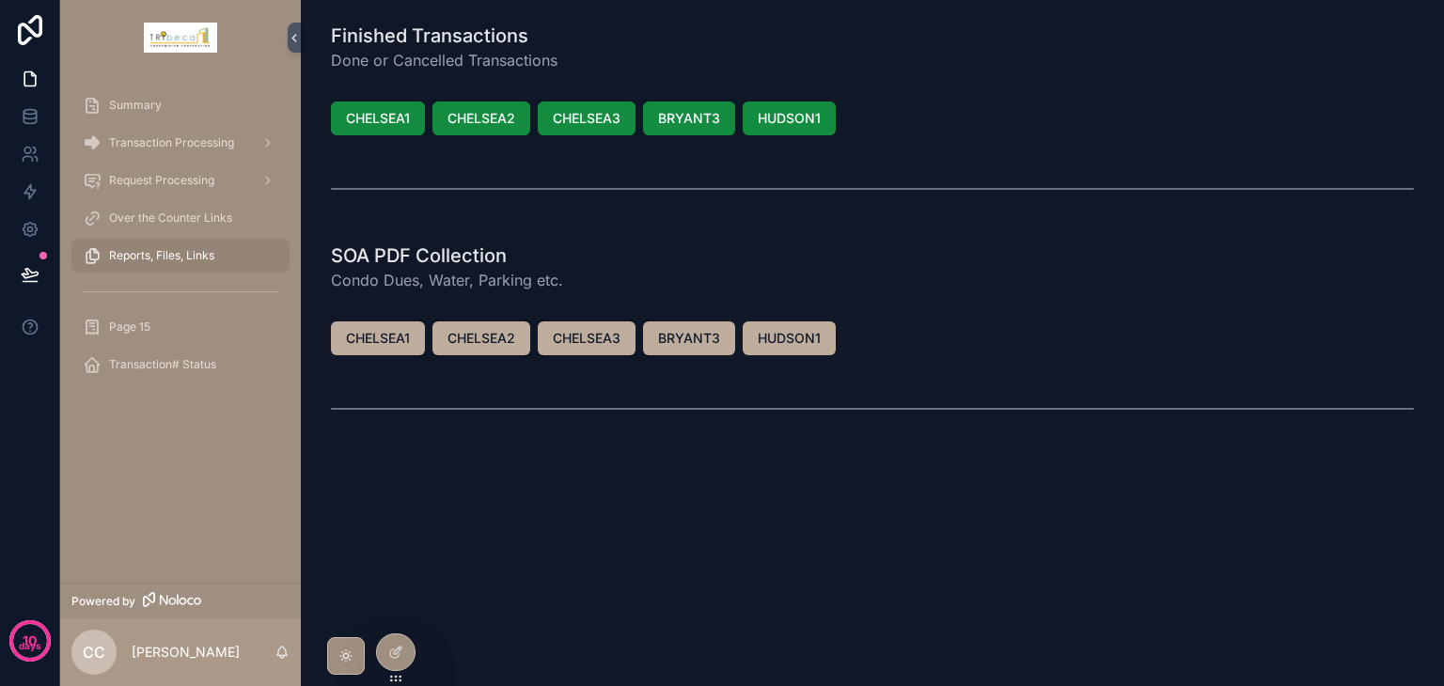
click at [181, 248] on span "Reports, Files, Links" at bounding box center [161, 255] width 105 height 15
click at [176, 220] on span "Over the Counter Links" at bounding box center [170, 218] width 123 height 15
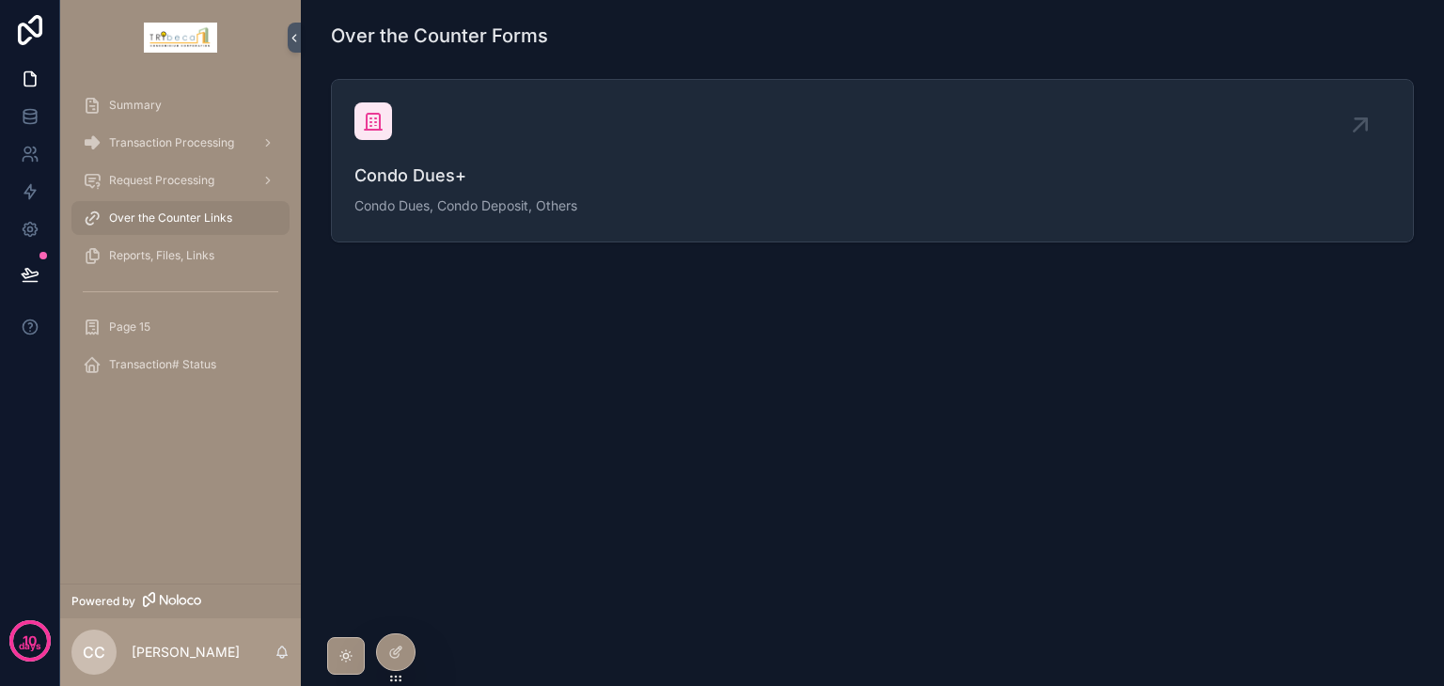
click at [188, 248] on span "Reports, Files, Links" at bounding box center [161, 255] width 105 height 15
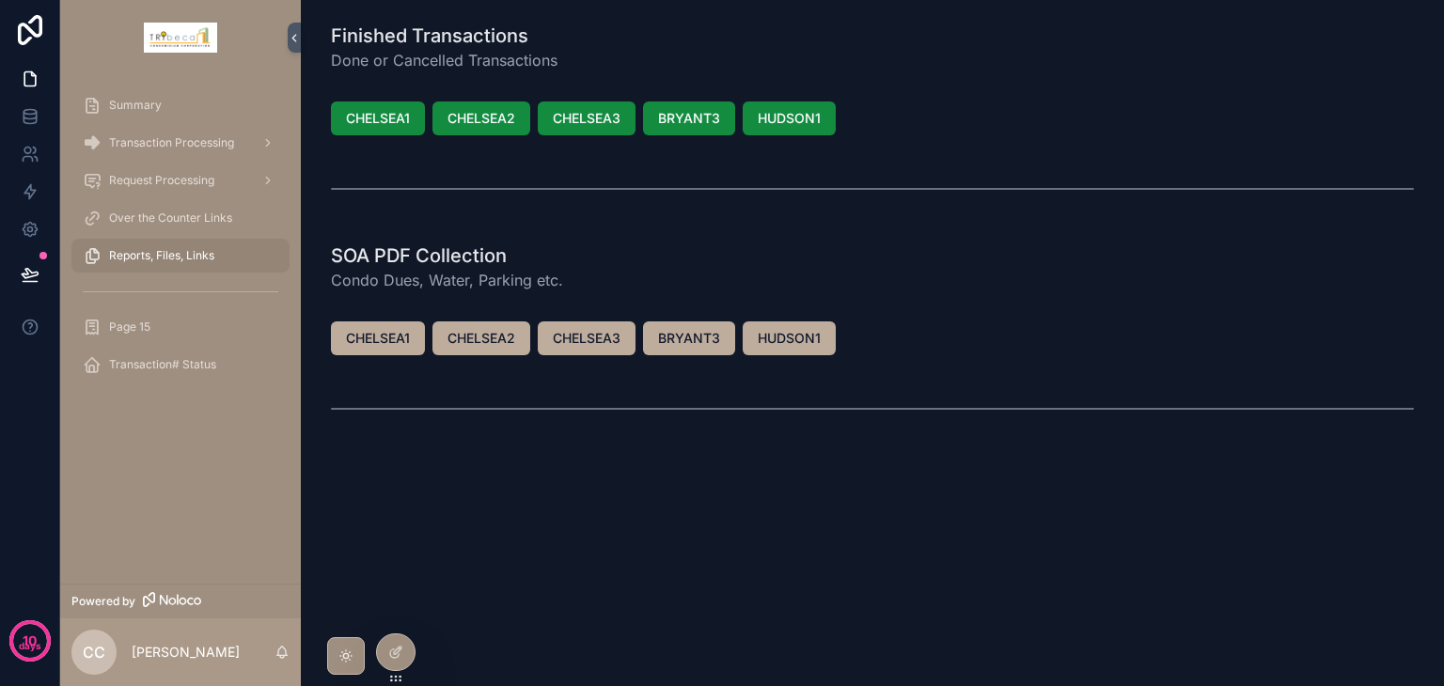
click at [386, 653] on div at bounding box center [396, 653] width 38 height 36
click at [23, 107] on icon at bounding box center [30, 116] width 19 height 19
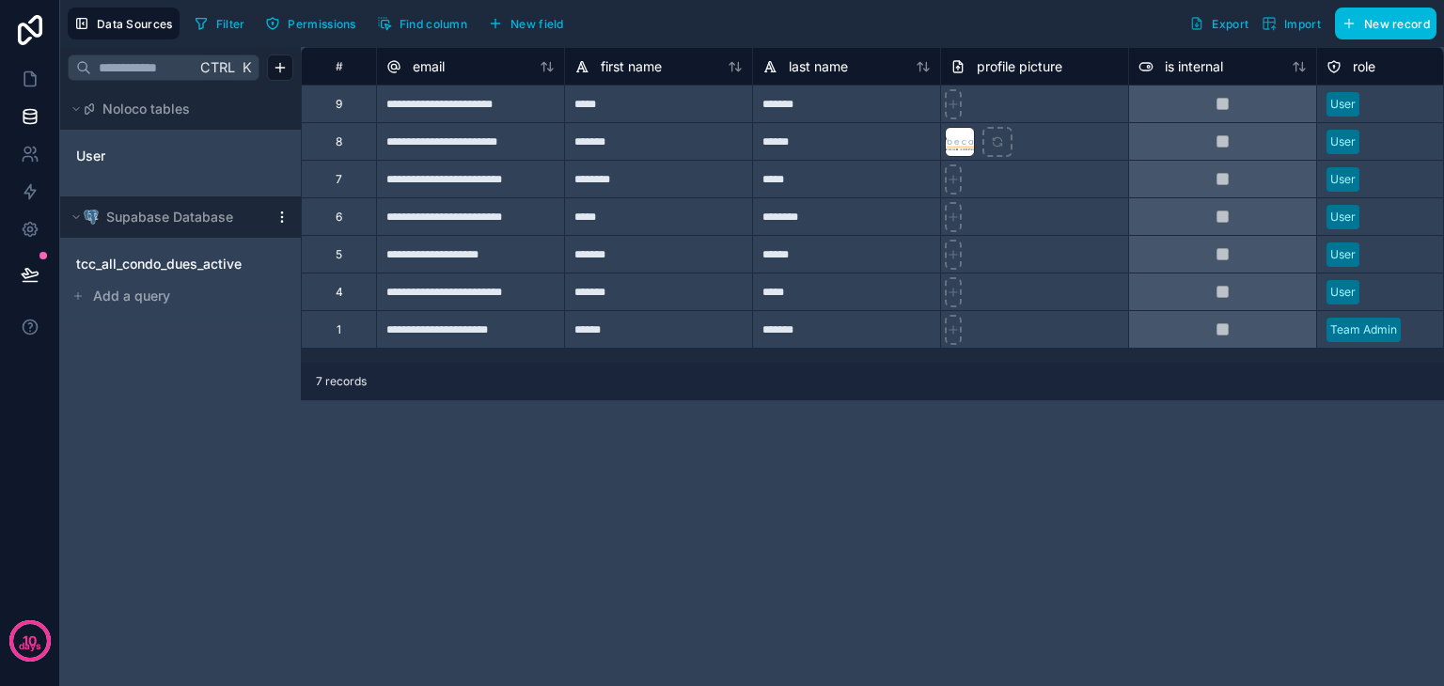
click at [199, 249] on div "tcc_all_condo_dues_active" at bounding box center [181, 264] width 226 height 30
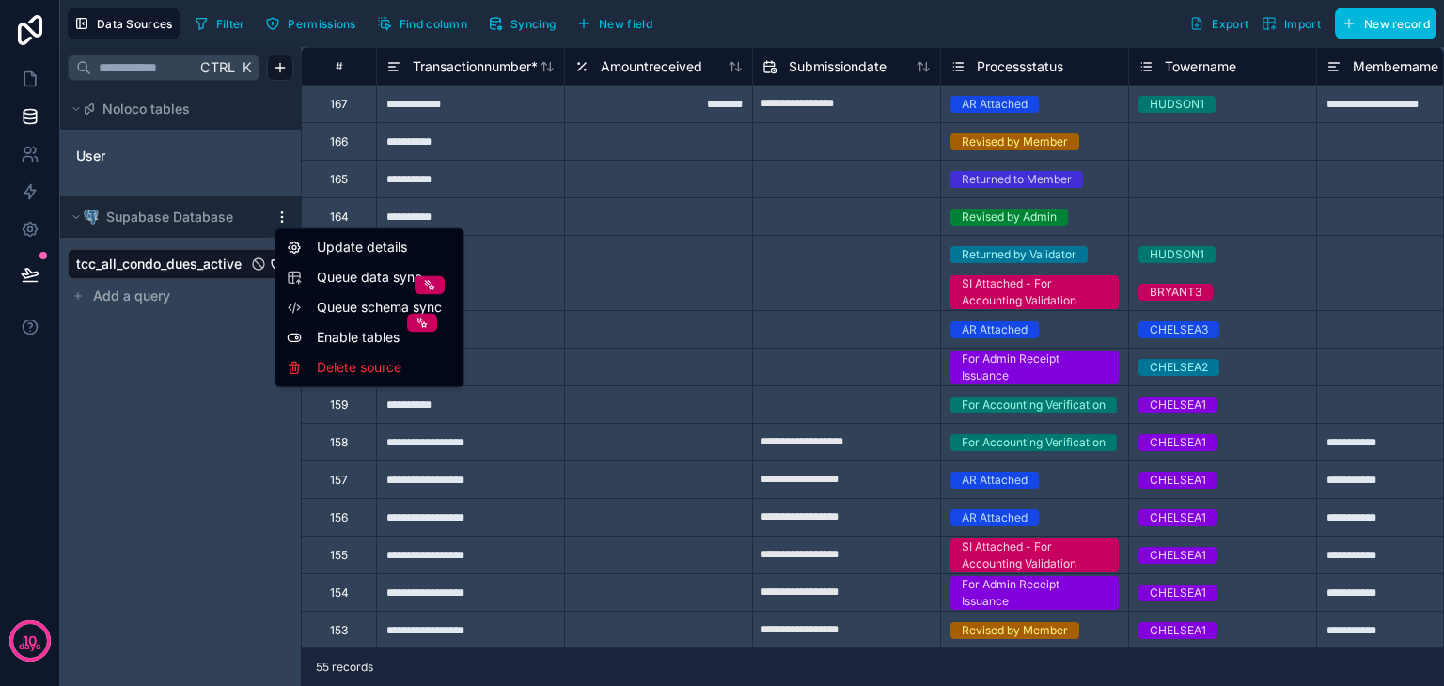
click at [278, 215] on html "**********" at bounding box center [722, 343] width 1444 height 686
click at [316, 308] on div "Queue schema sync" at bounding box center [369, 307] width 165 height 19
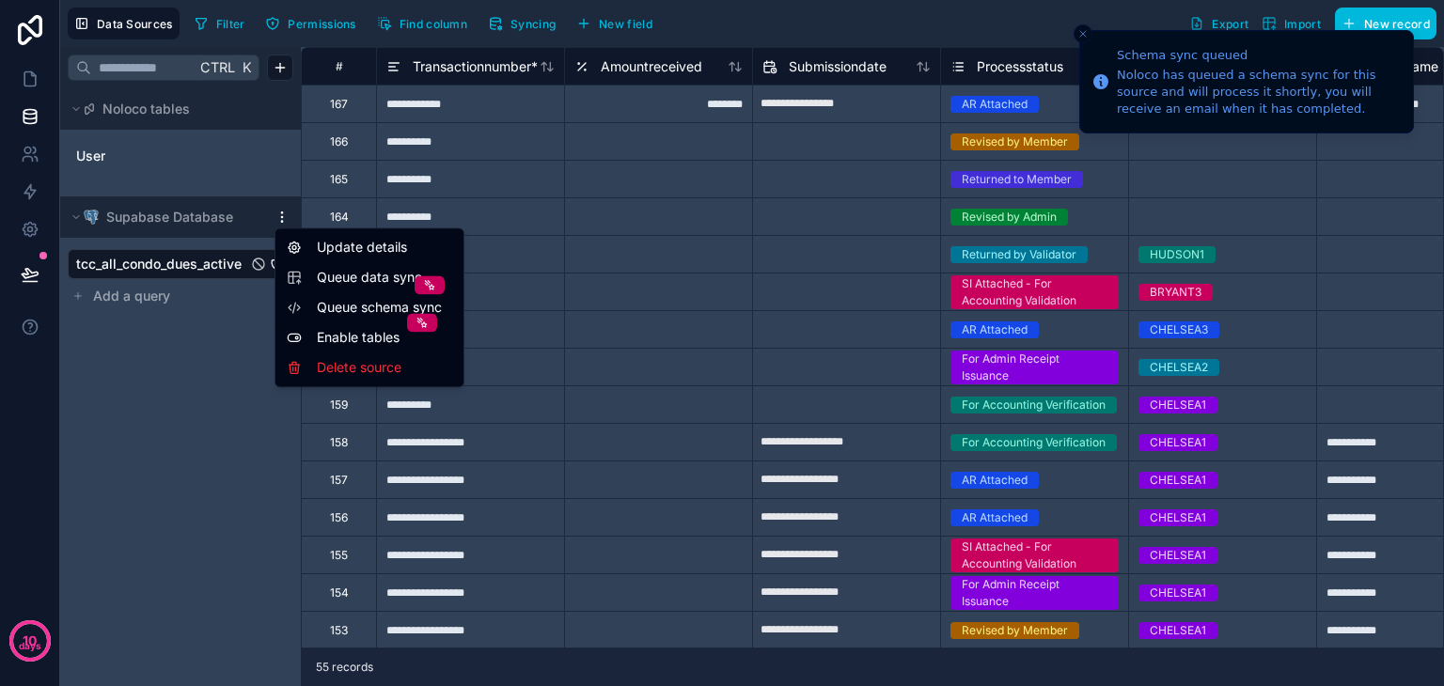
click at [278, 214] on html "**********" at bounding box center [722, 343] width 1444 height 686
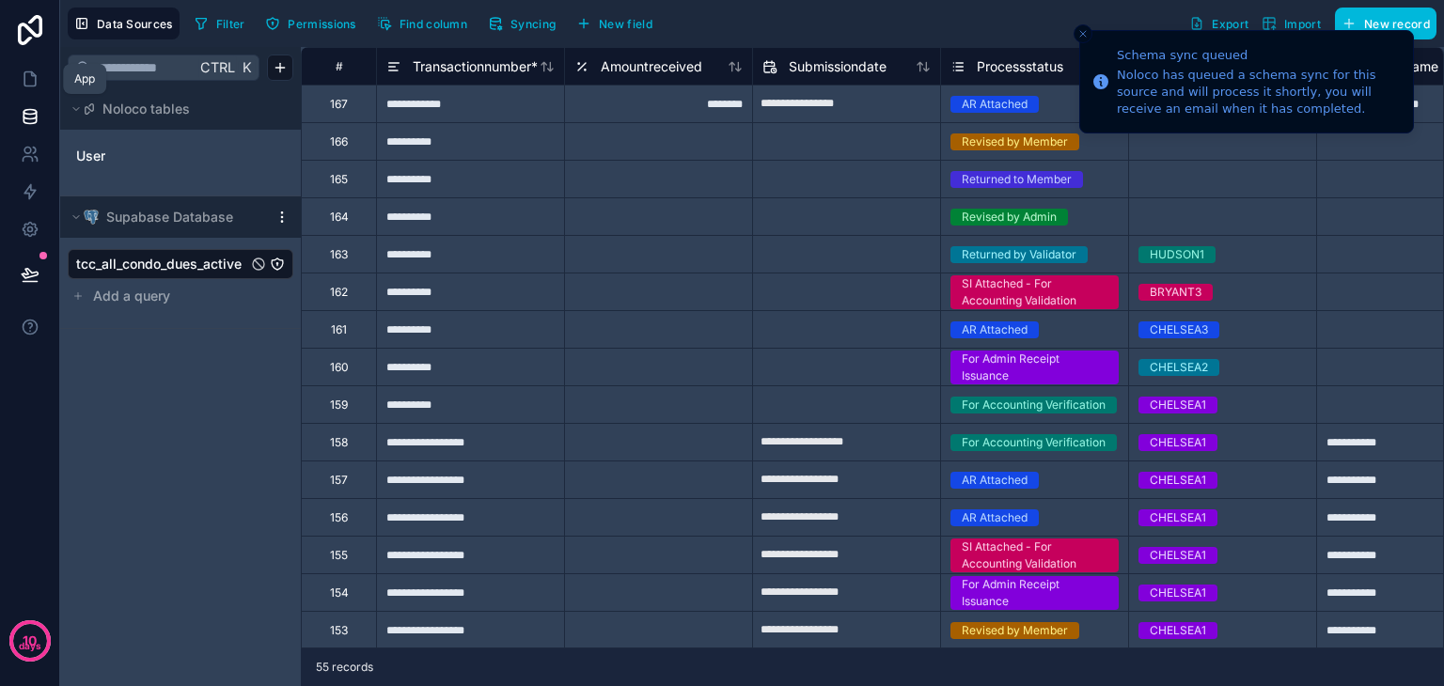
click at [38, 84] on icon at bounding box center [30, 79] width 19 height 19
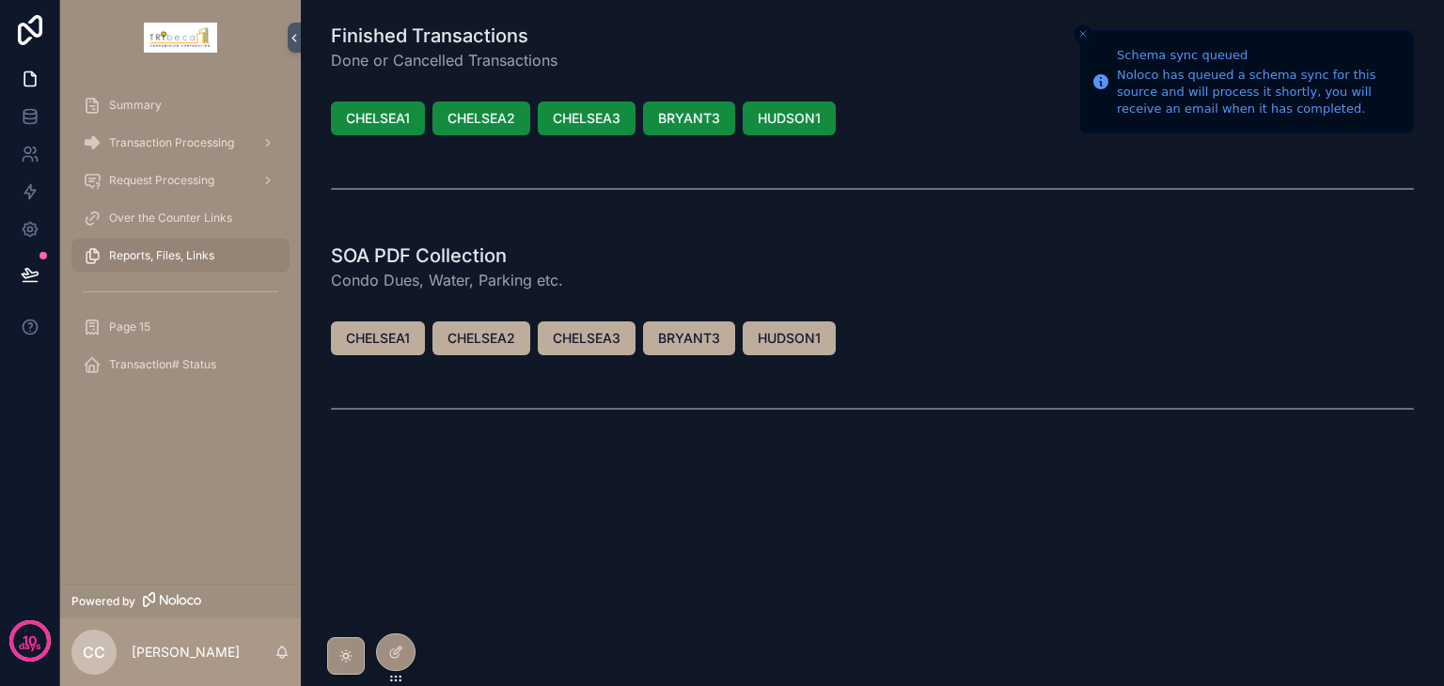
click at [147, 174] on span "Request Processing" at bounding box center [161, 180] width 105 height 15
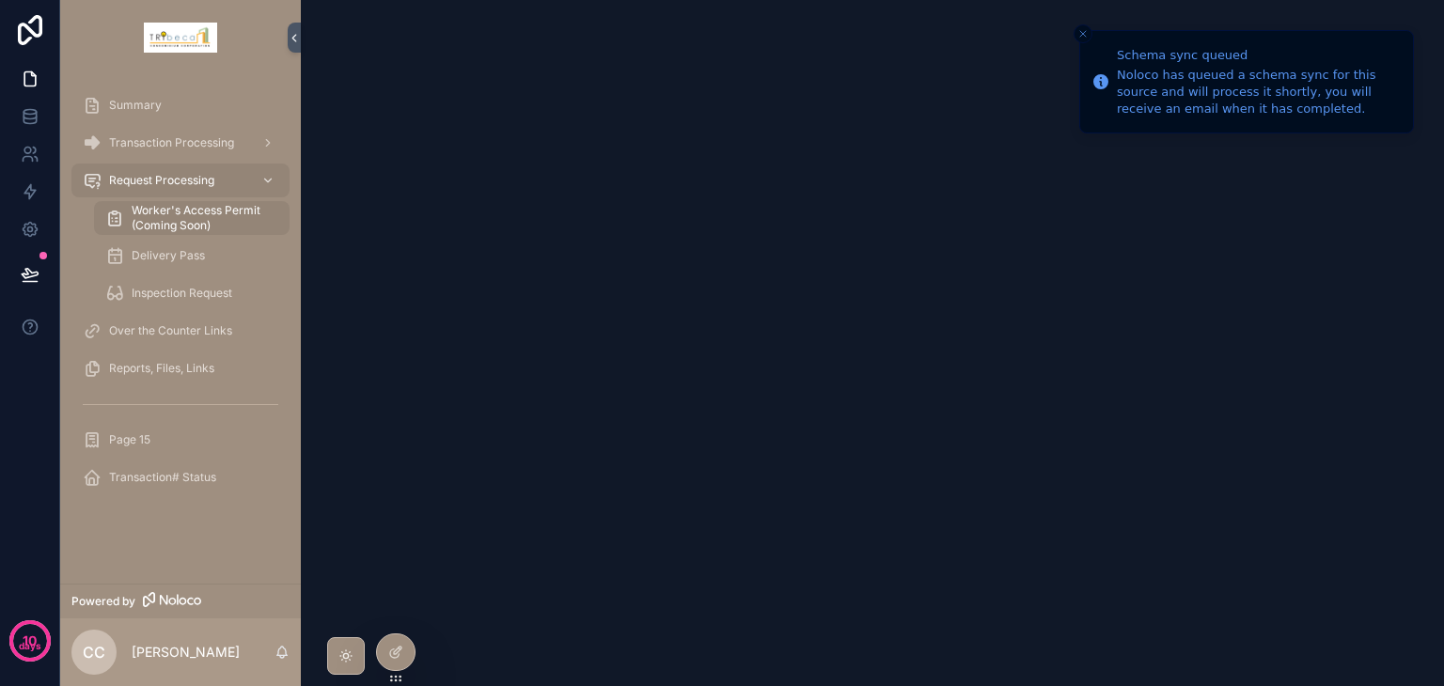
click at [187, 337] on span "Over the Counter Links" at bounding box center [170, 330] width 123 height 15
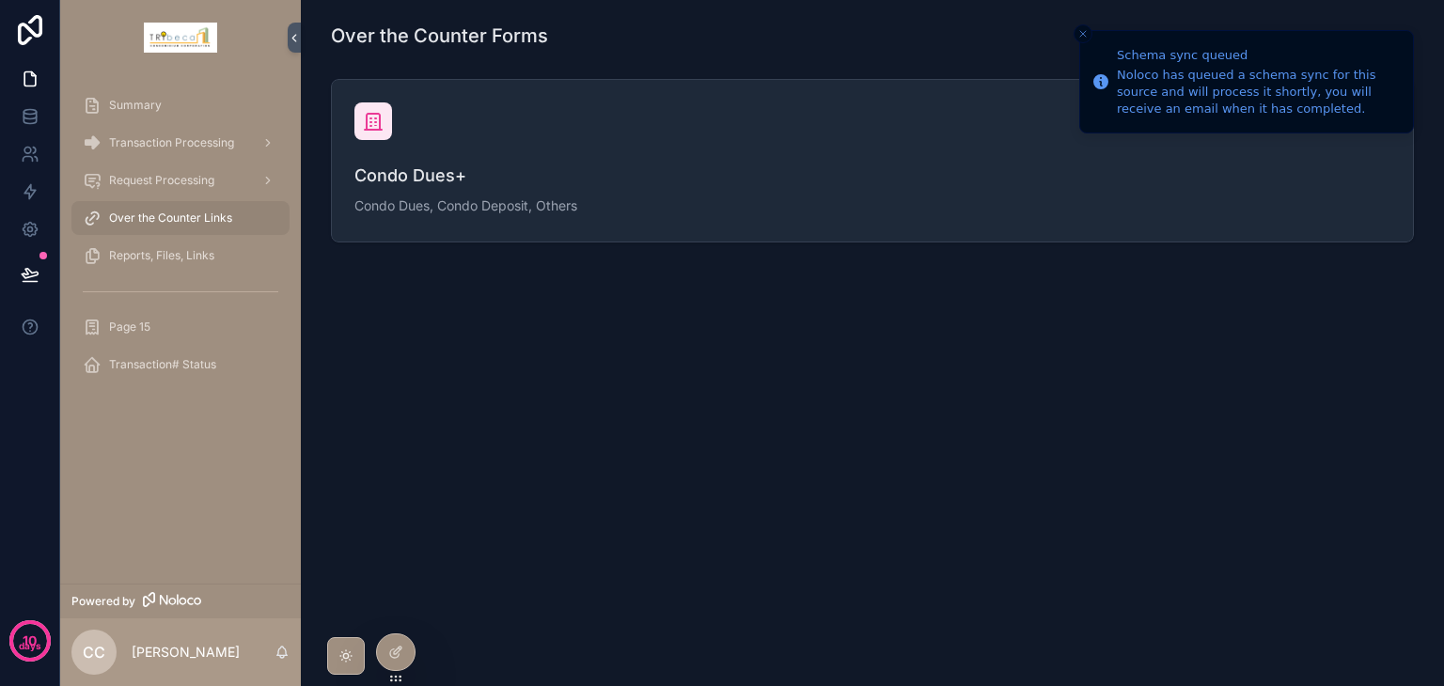
click at [184, 362] on span "Transaction# Status" at bounding box center [162, 364] width 107 height 15
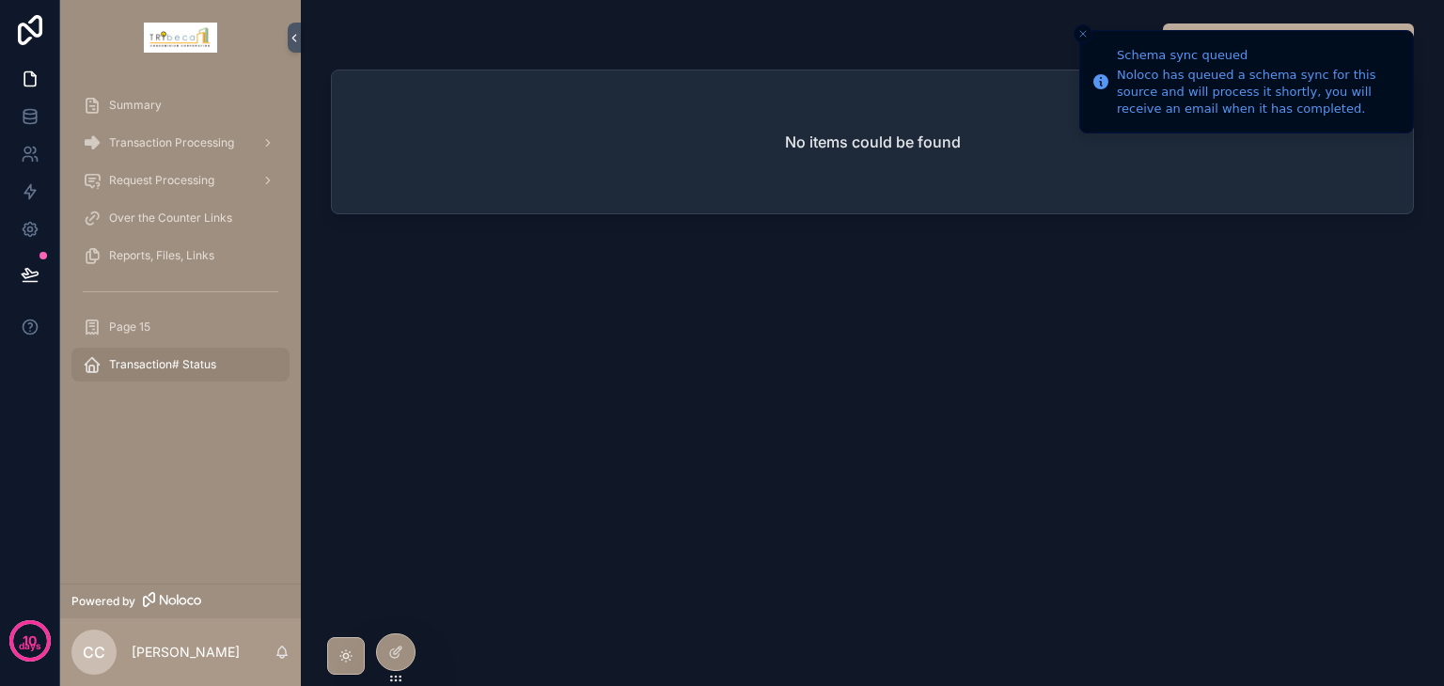
click at [165, 327] on div "Page 15" at bounding box center [181, 327] width 196 height 30
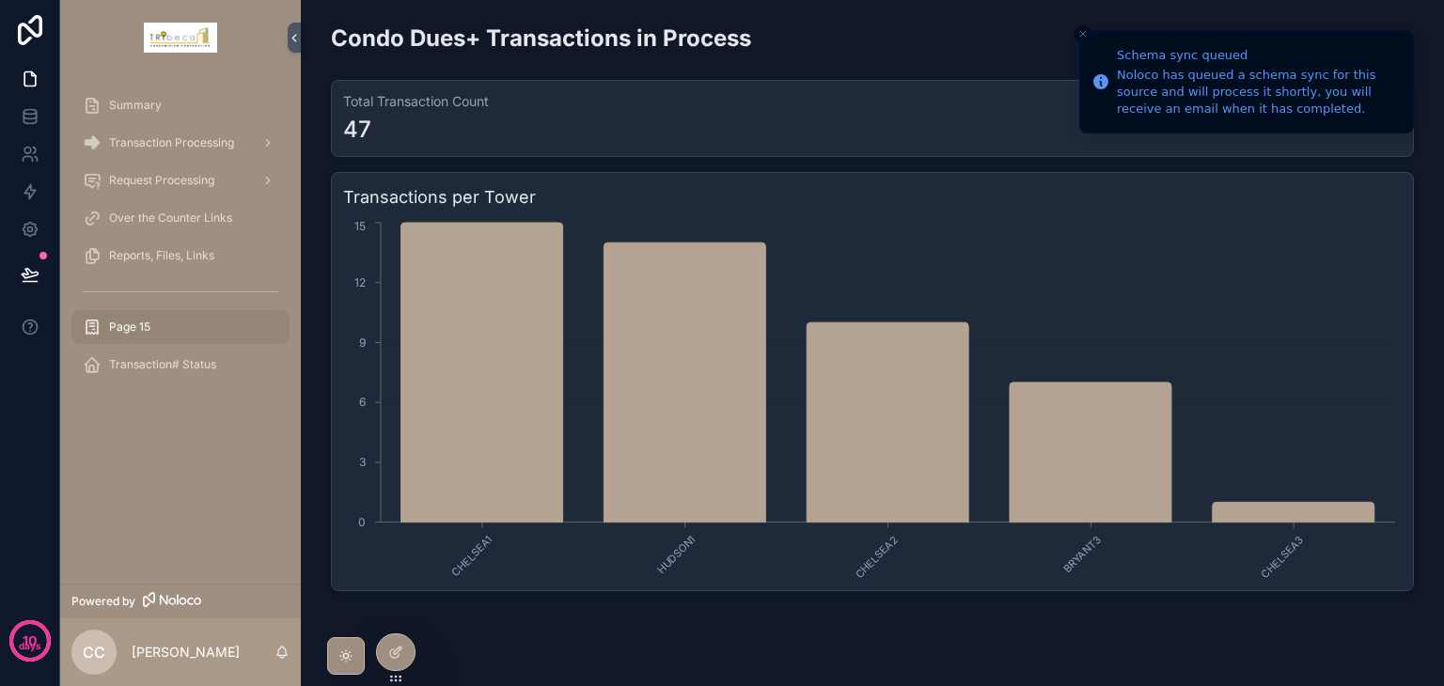
click at [193, 369] on span "Transaction# Status" at bounding box center [162, 364] width 107 height 15
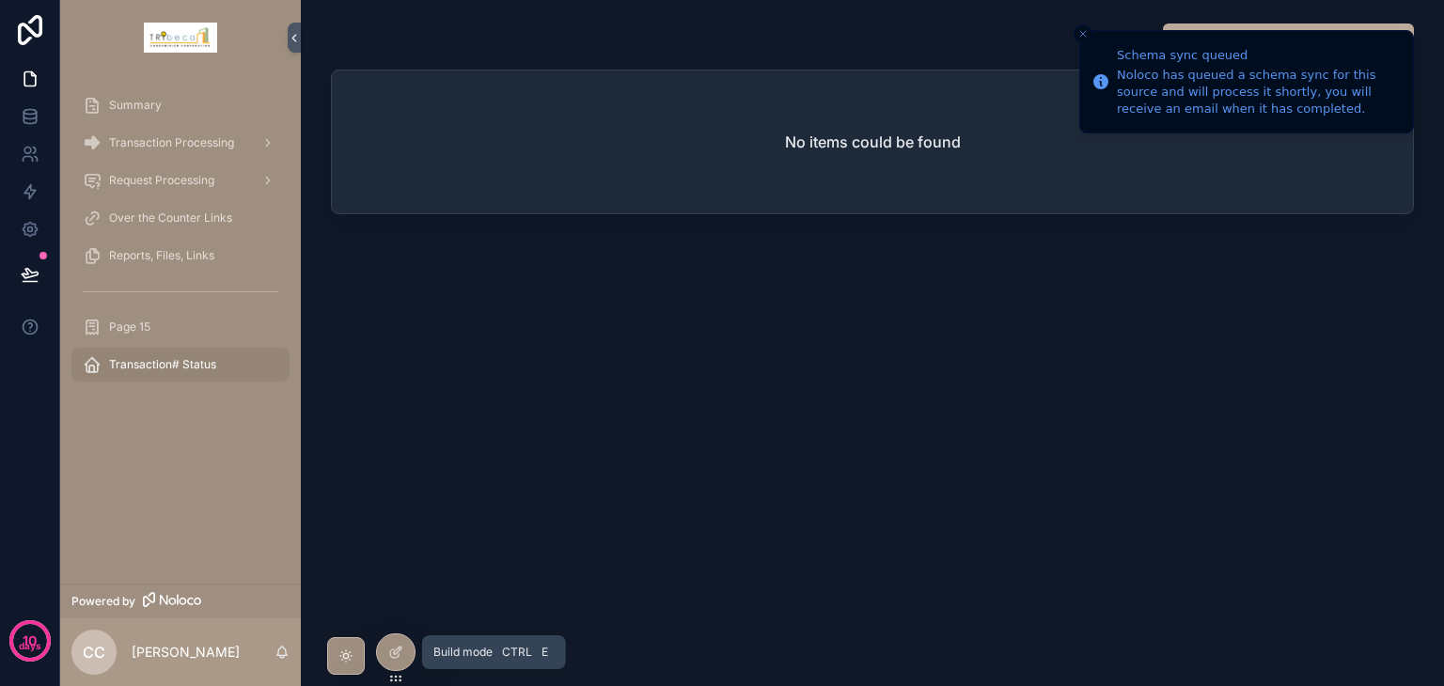
click at [385, 653] on div at bounding box center [396, 653] width 38 height 36
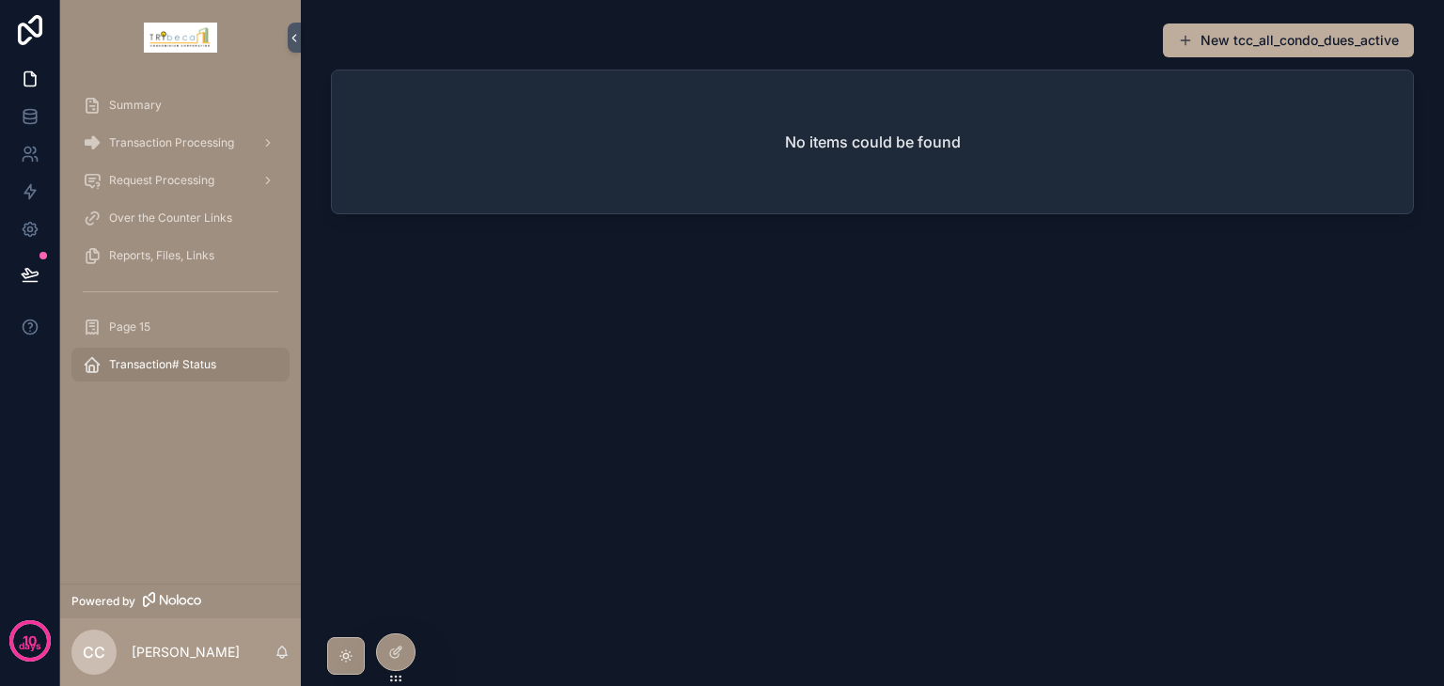
click at [177, 134] on div "Transaction Processing" at bounding box center [181, 143] width 196 height 30
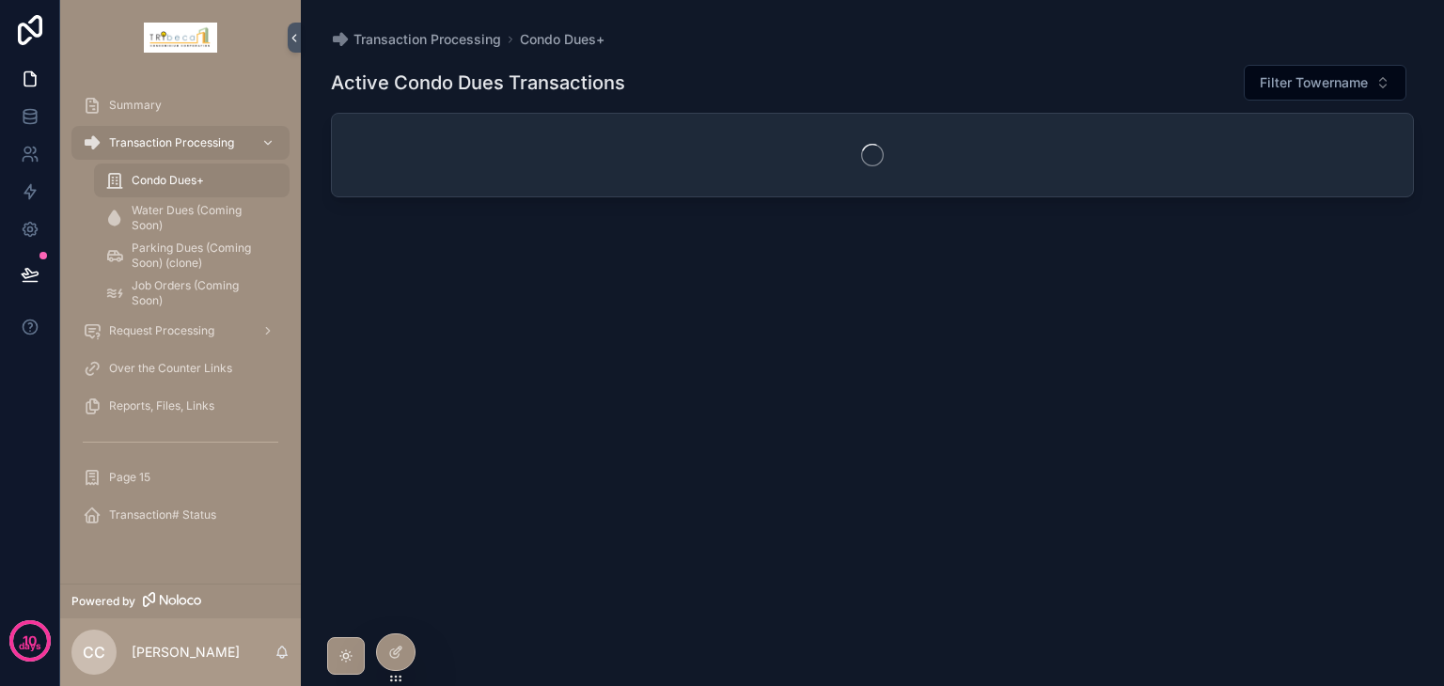
click at [191, 184] on span "Condo Dues+" at bounding box center [168, 180] width 72 height 15
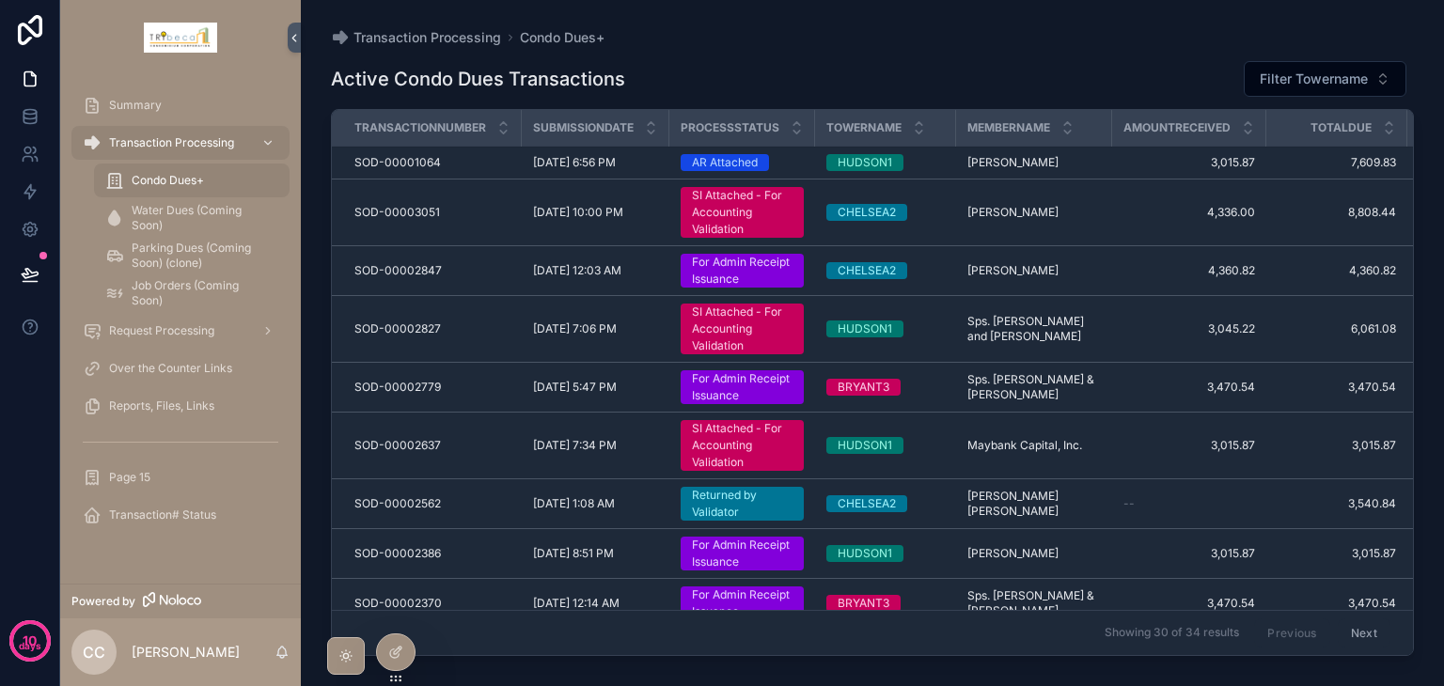
click at [386, 654] on div at bounding box center [396, 653] width 38 height 36
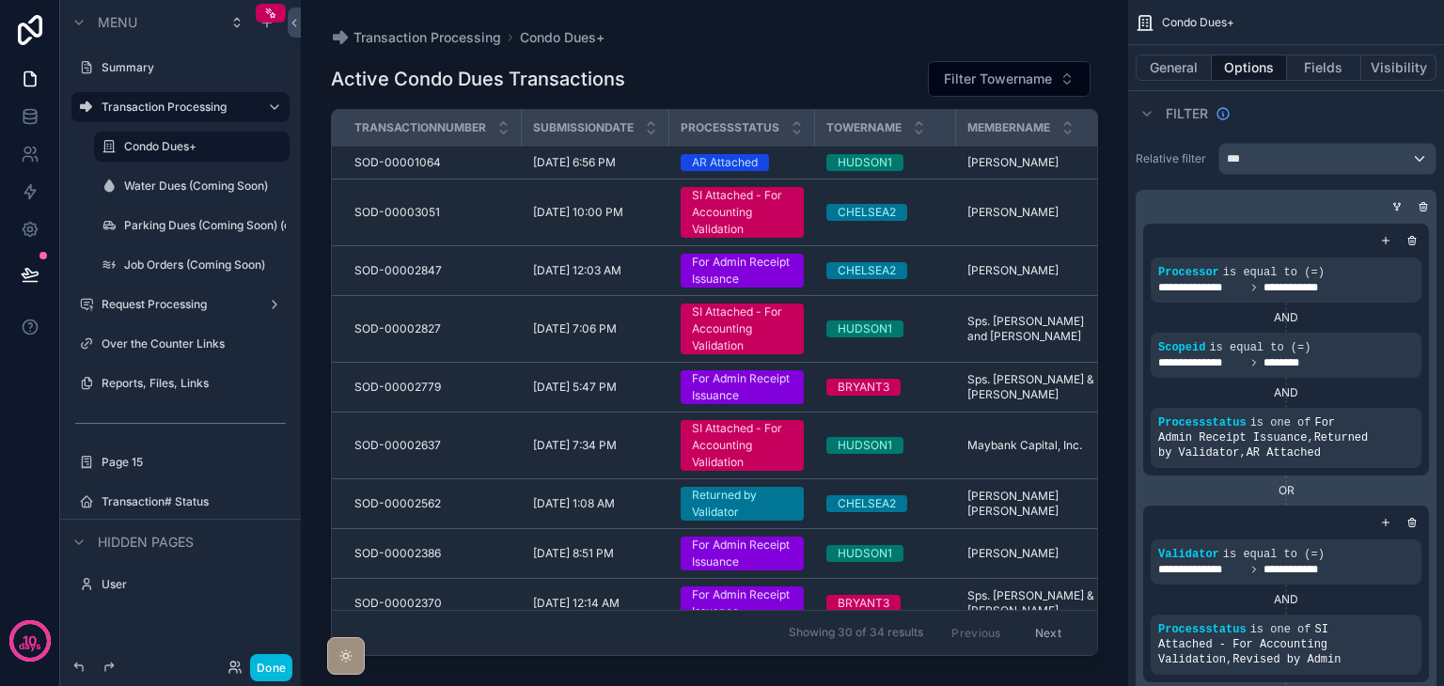
click at [0, 0] on icon "scrollable content" at bounding box center [0, 0] width 0 height 0
click at [320, 519] on icon at bounding box center [319, 514] width 15 height 15
click at [184, 464] on label "Page 15" at bounding box center [190, 462] width 177 height 15
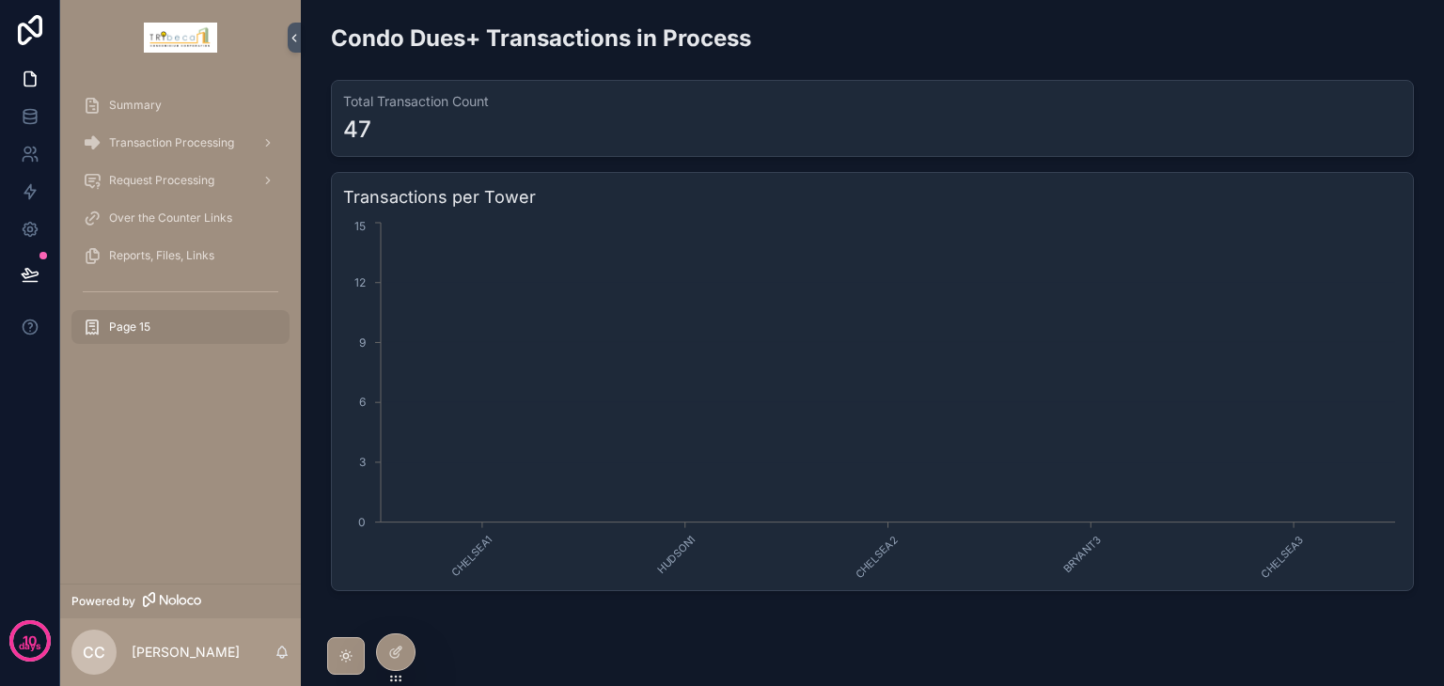
click at [156, 140] on span "Transaction Processing" at bounding box center [171, 142] width 125 height 15
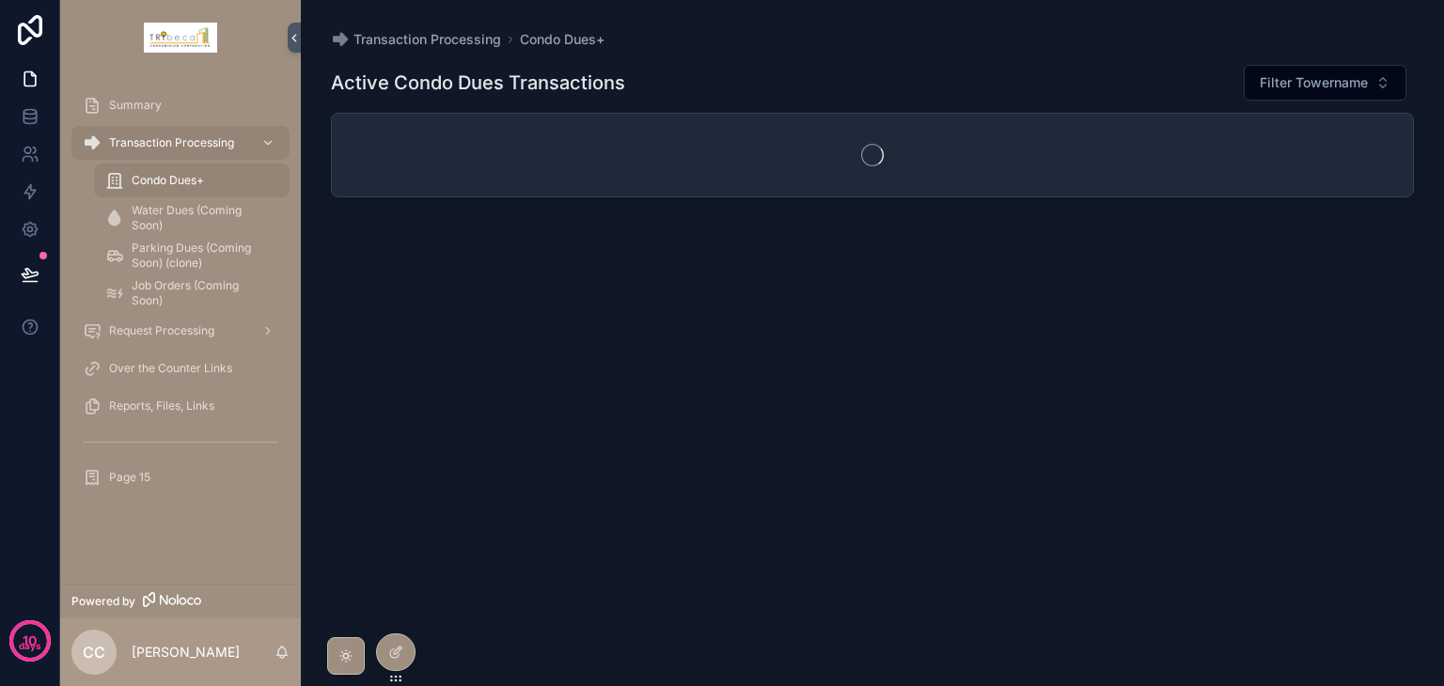
click at [394, 651] on icon at bounding box center [395, 652] width 15 height 15
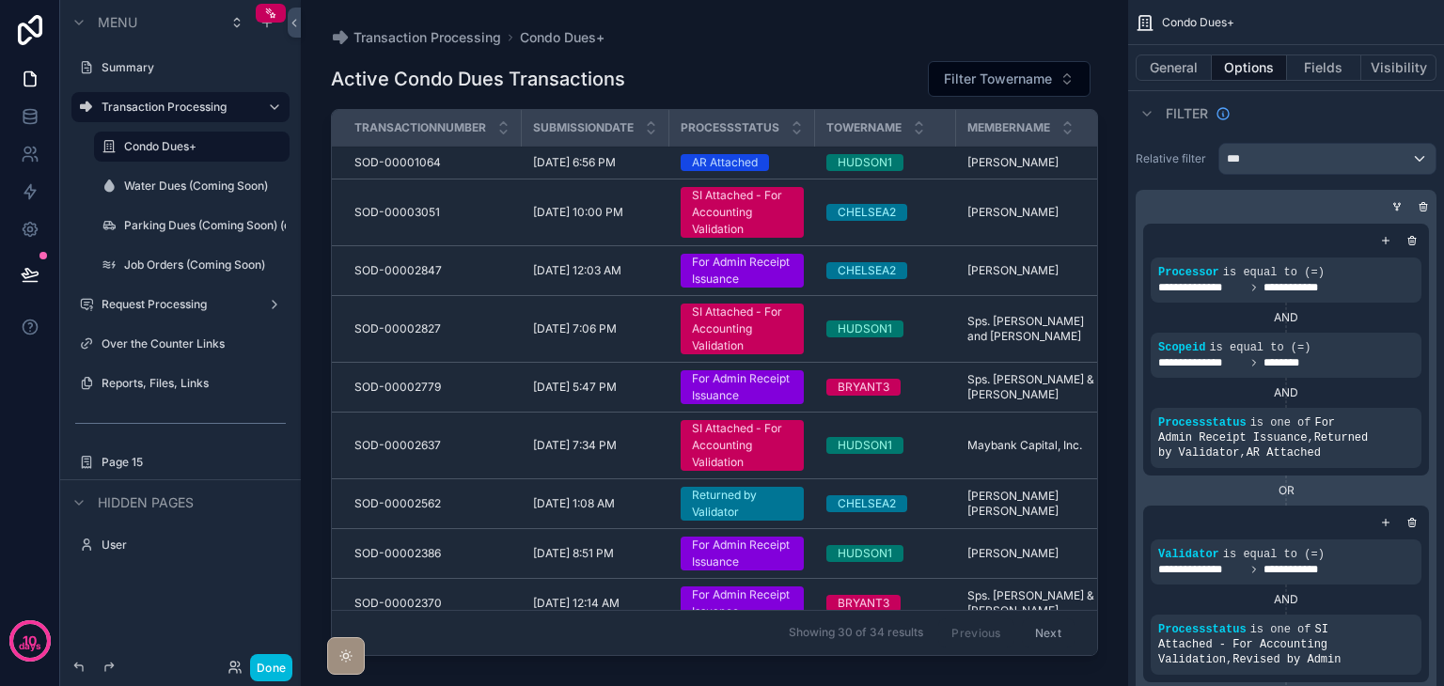
click at [199, 145] on label "Condo Dues+" at bounding box center [201, 146] width 154 height 15
click at [208, 188] on label "Water Dues (Coming Soon)" at bounding box center [201, 186] width 154 height 15
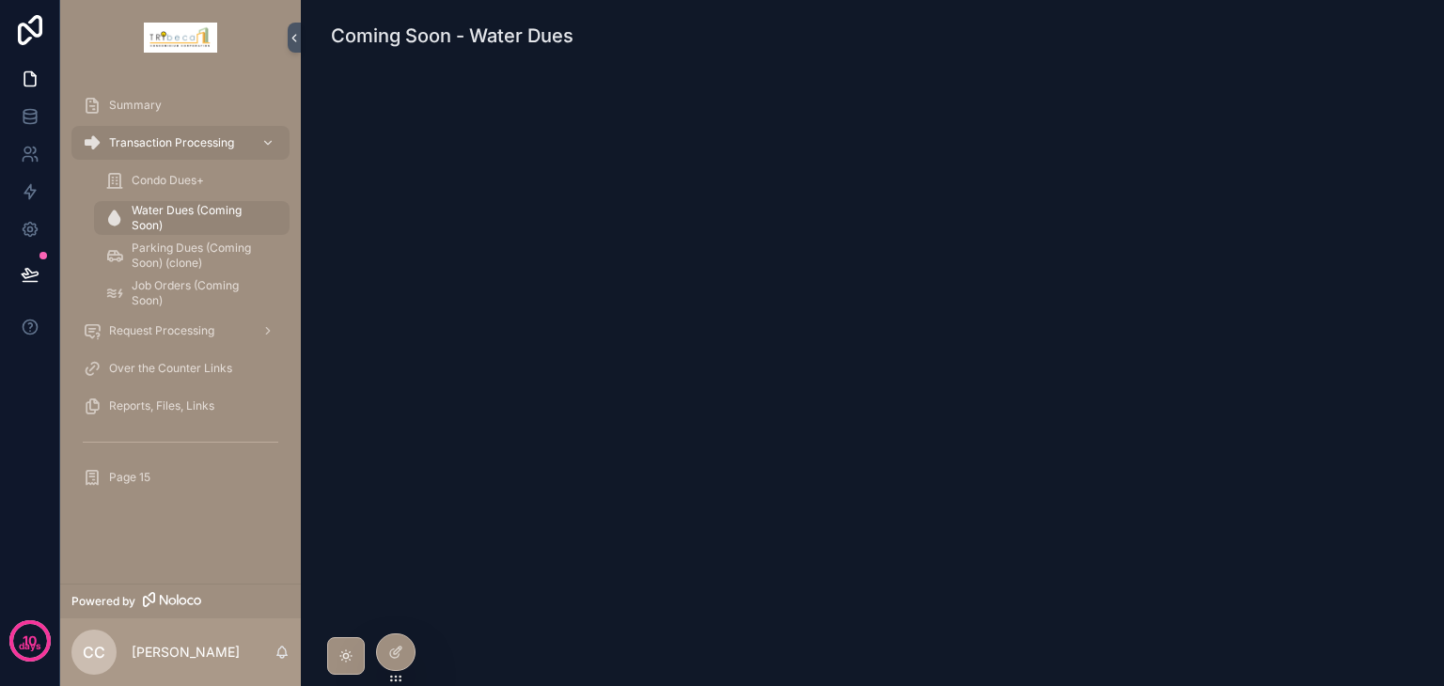
click at [400, 652] on icon at bounding box center [395, 652] width 15 height 15
click at [197, 176] on span "Condo Dues+" at bounding box center [168, 180] width 72 height 15
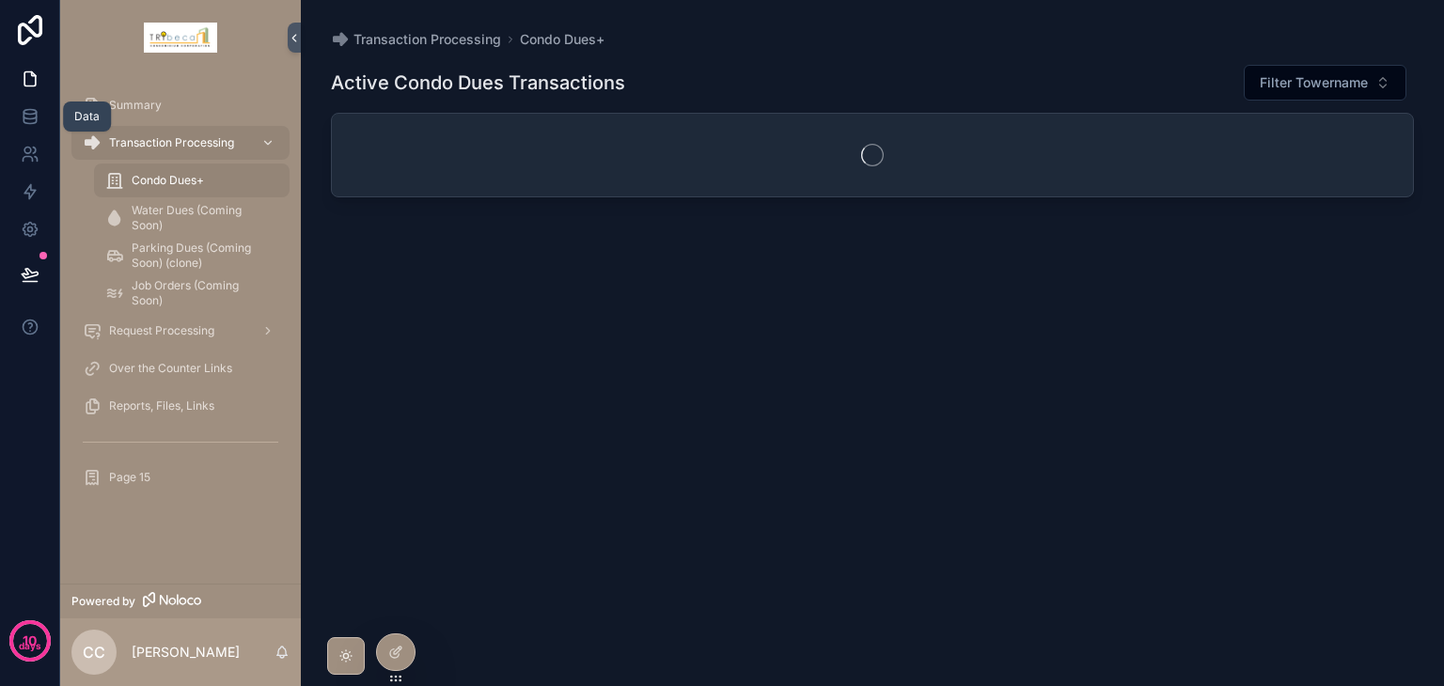
click at [32, 116] on icon at bounding box center [30, 116] width 19 height 19
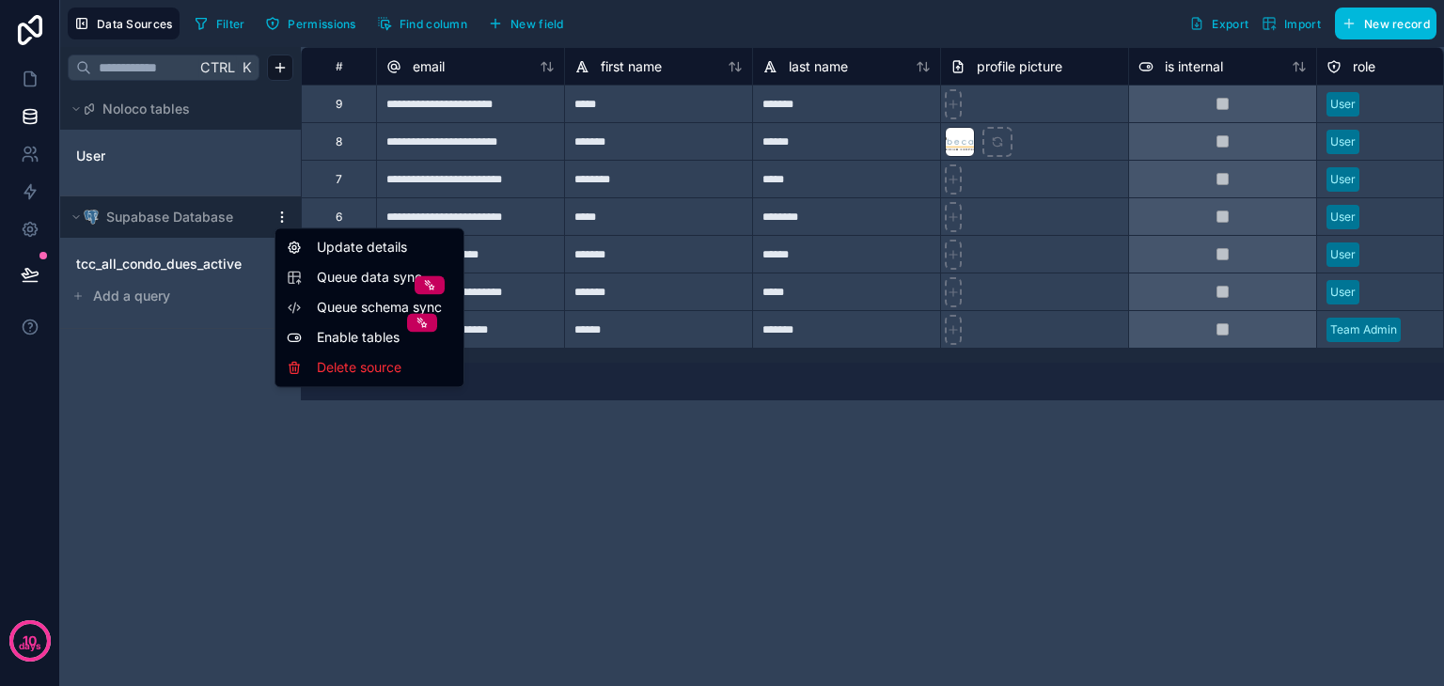
click at [276, 214] on html "**********" at bounding box center [722, 343] width 1444 height 686
click at [135, 353] on html "**********" at bounding box center [722, 343] width 1444 height 686
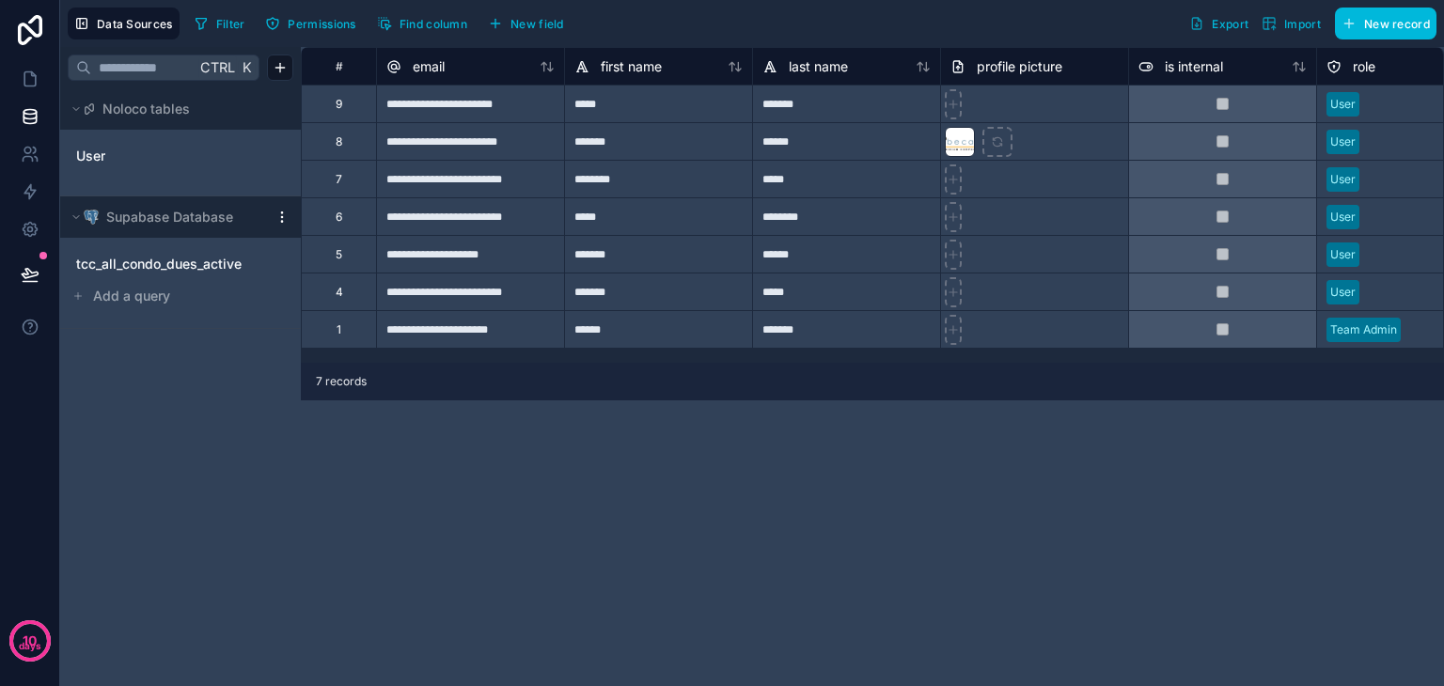
click at [164, 260] on span "tcc_all_condo_dues_active" at bounding box center [158, 264] width 165 height 19
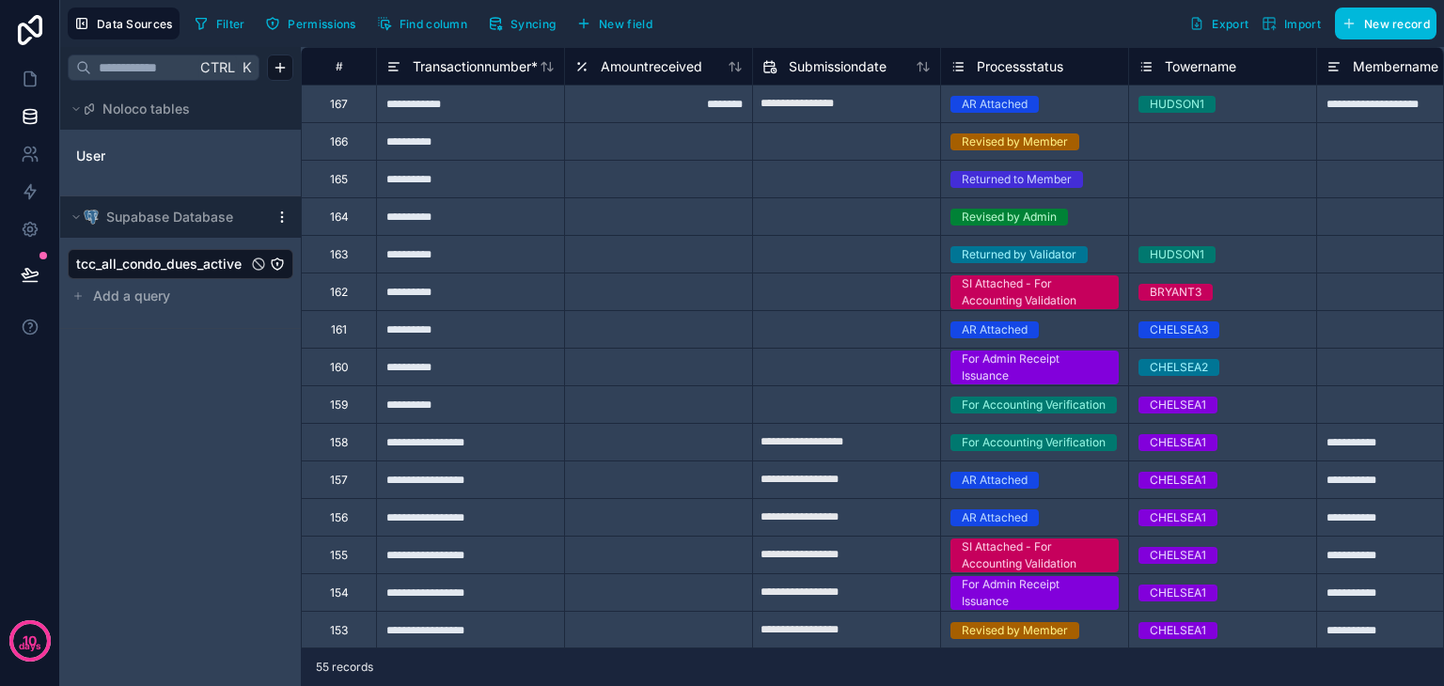
click at [203, 264] on span "tcc_all_condo_dues_active" at bounding box center [158, 264] width 165 height 19
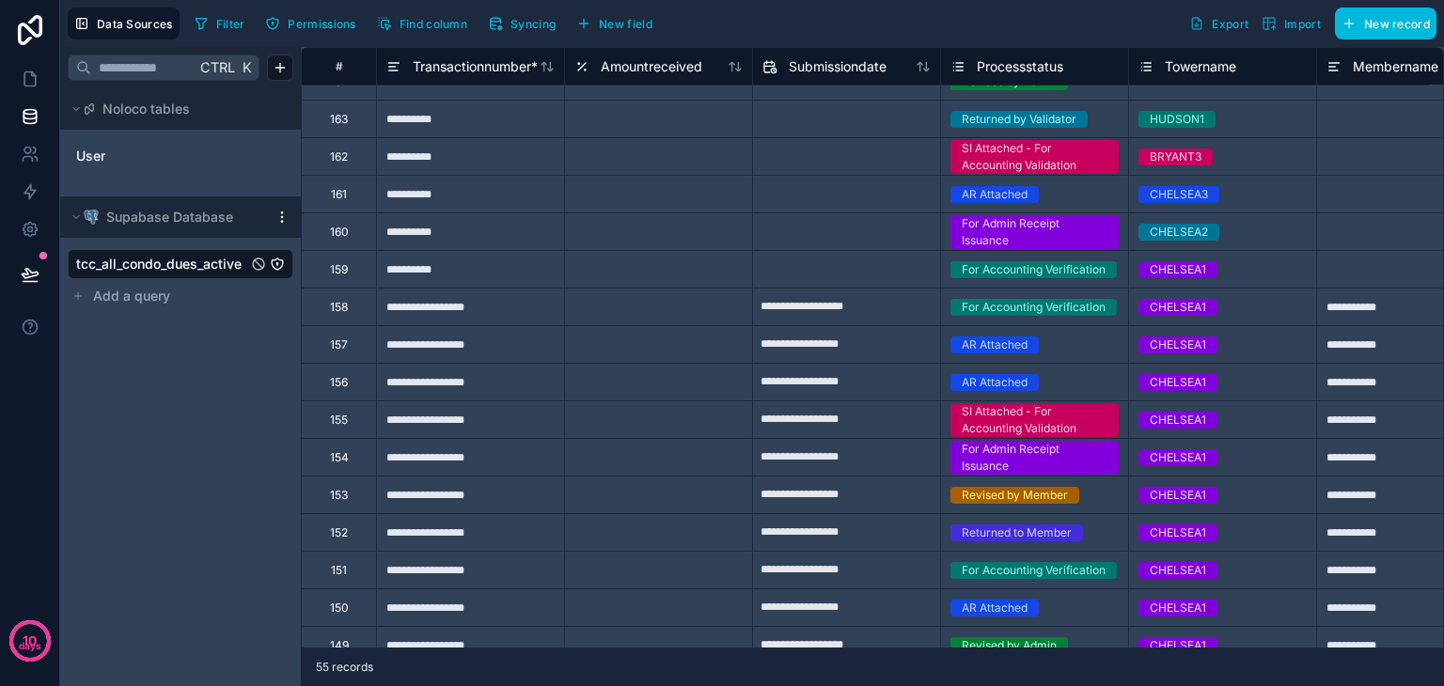
scroll to position [282, 0]
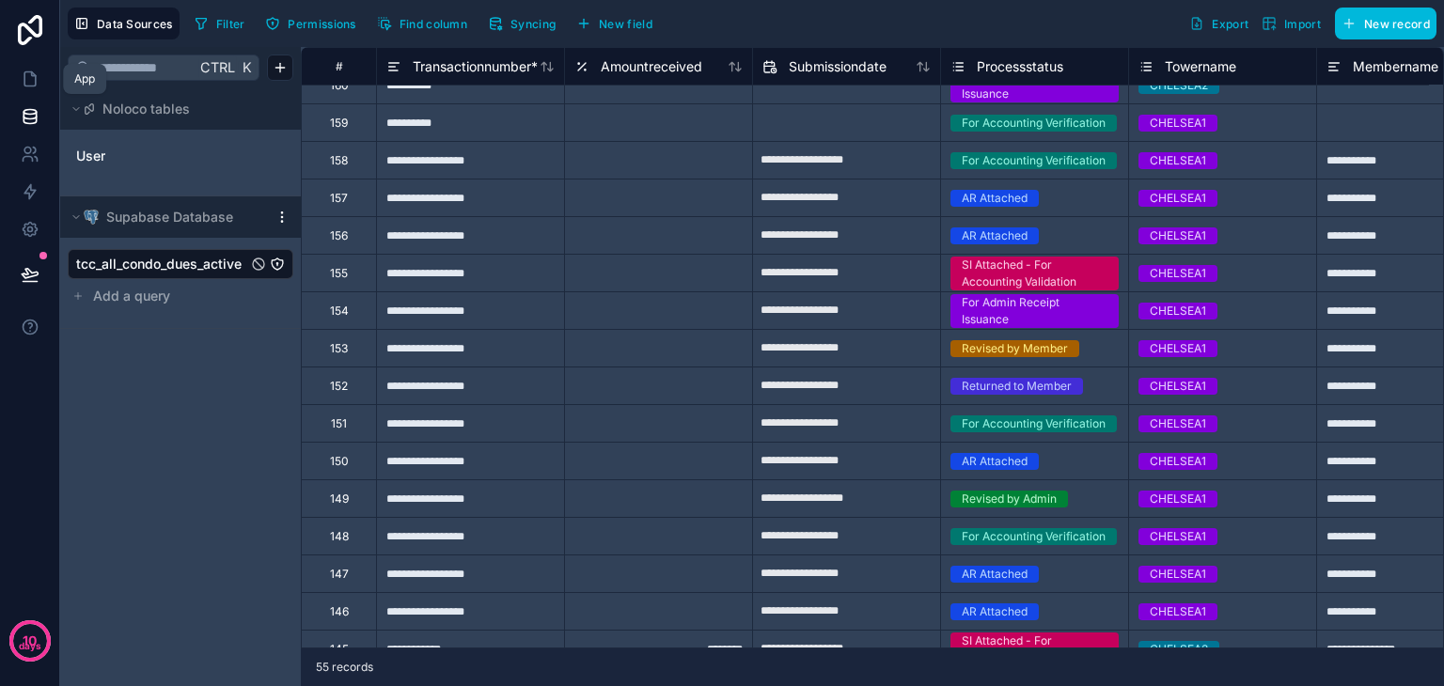
click at [38, 84] on icon at bounding box center [30, 79] width 19 height 19
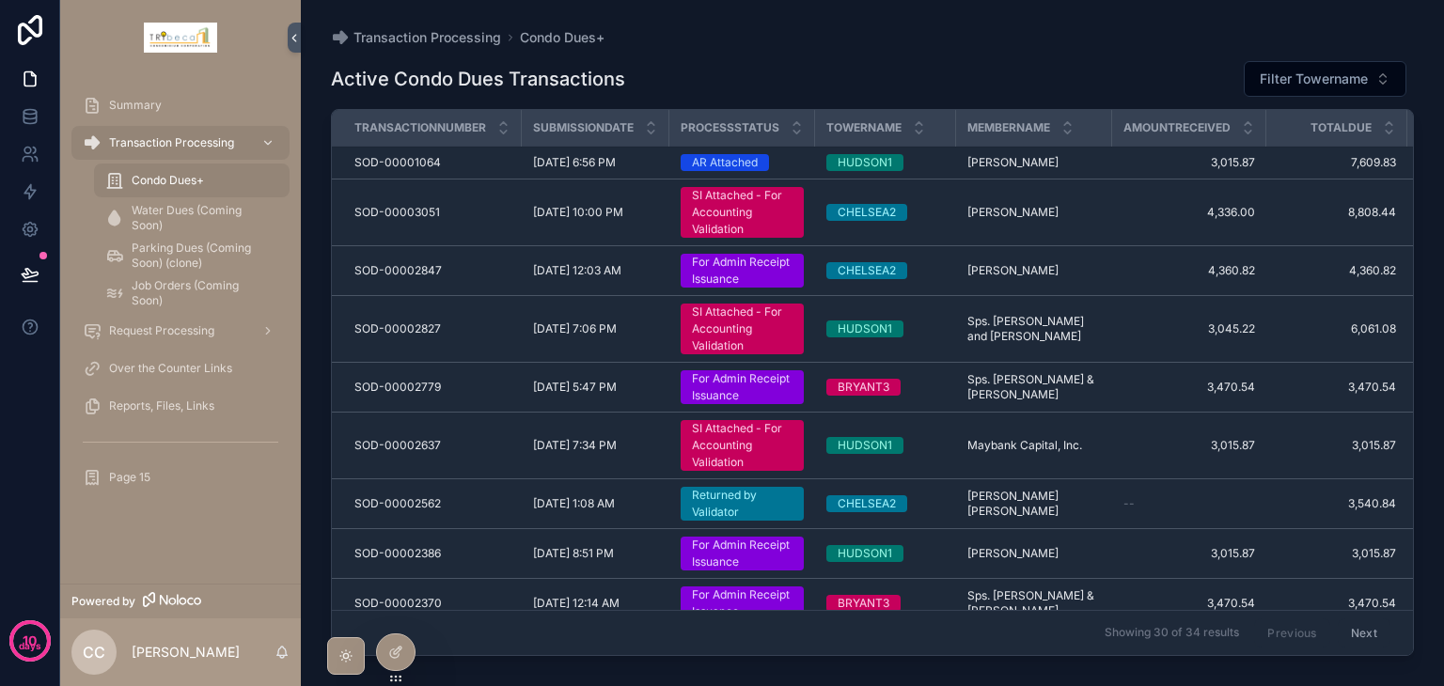
click at [182, 366] on span "Over the Counter Links" at bounding box center [170, 368] width 123 height 15
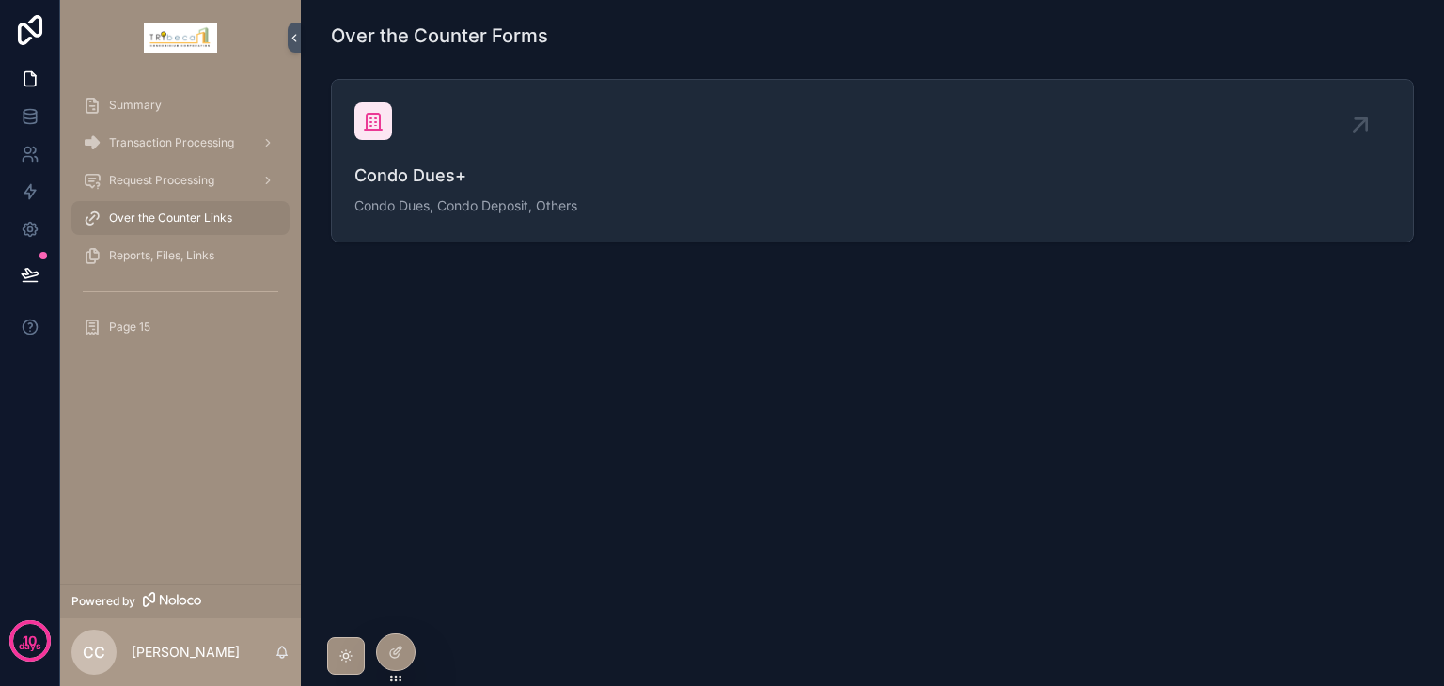
click at [448, 209] on span "Condo Dues, Condo Deposit, Others" at bounding box center [872, 206] width 1036 height 19
click at [34, 118] on icon at bounding box center [30, 116] width 12 height 8
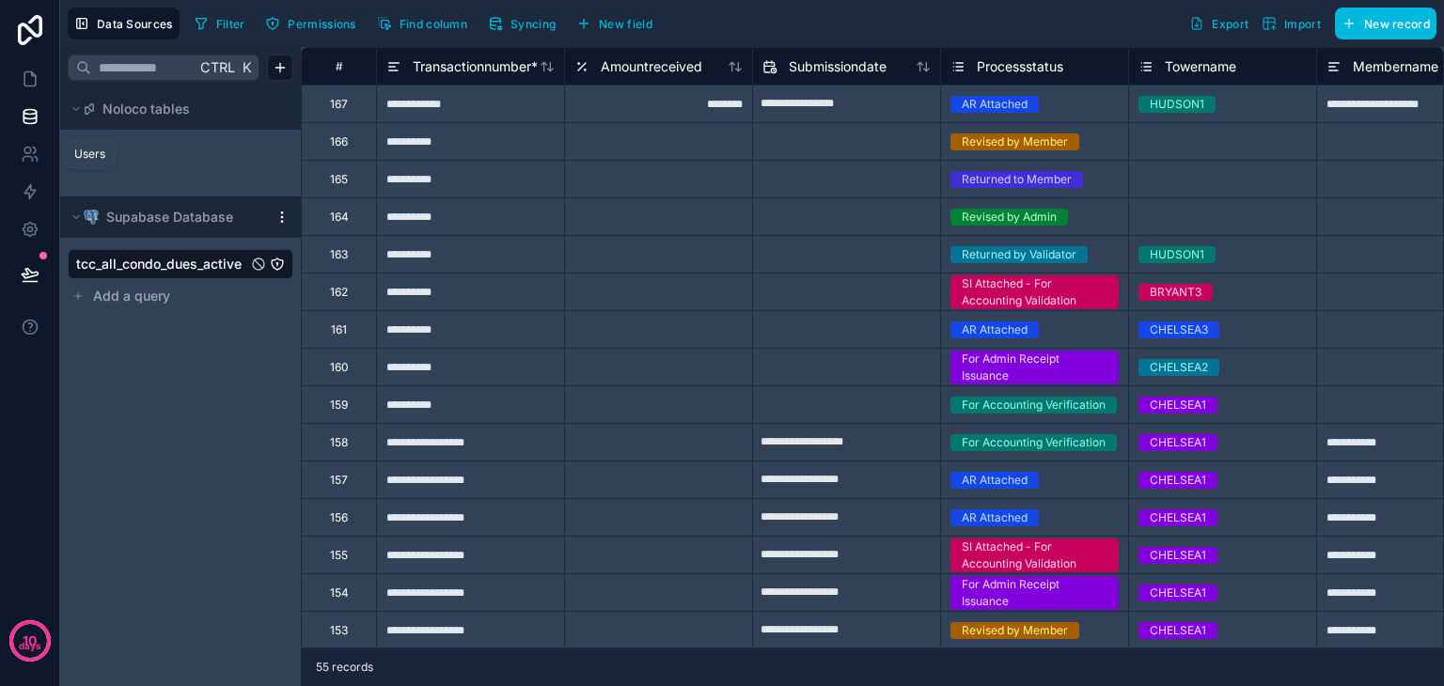
click at [31, 152] on icon at bounding box center [30, 154] width 19 height 19
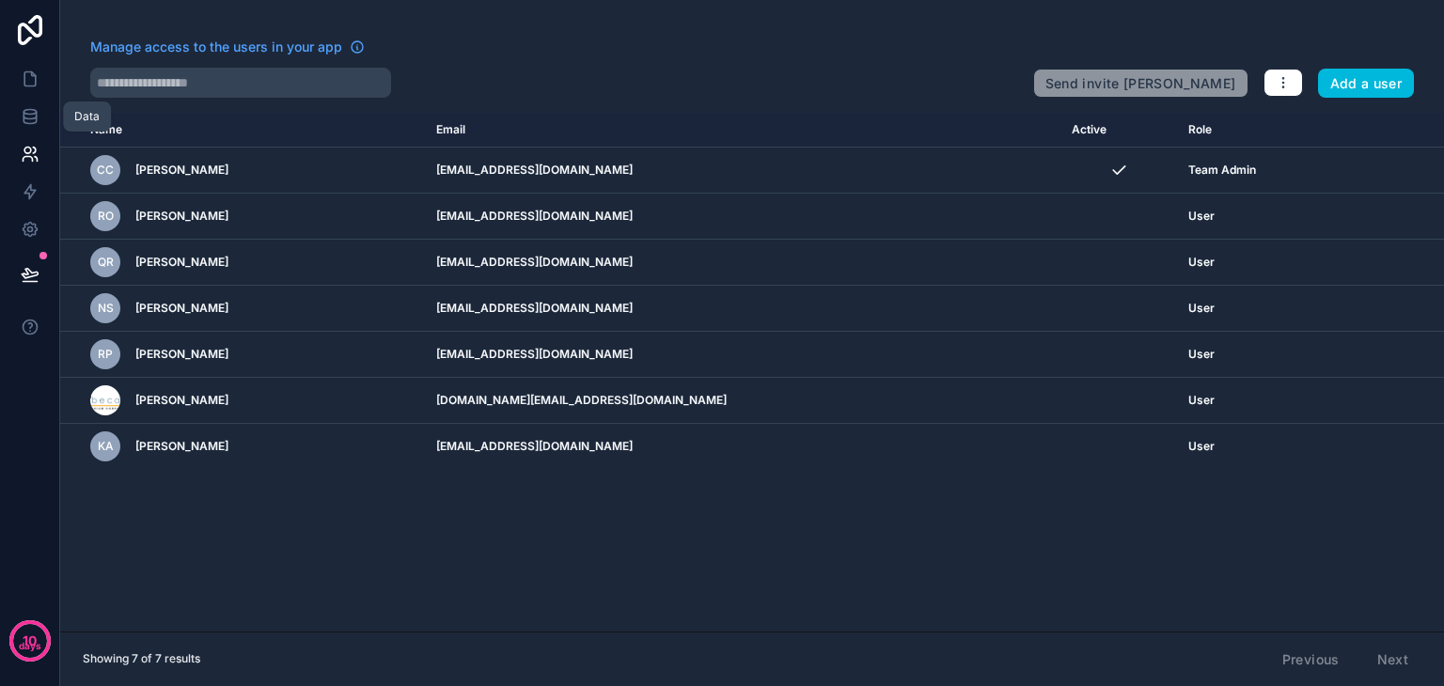
click at [24, 116] on icon at bounding box center [30, 116] width 19 height 19
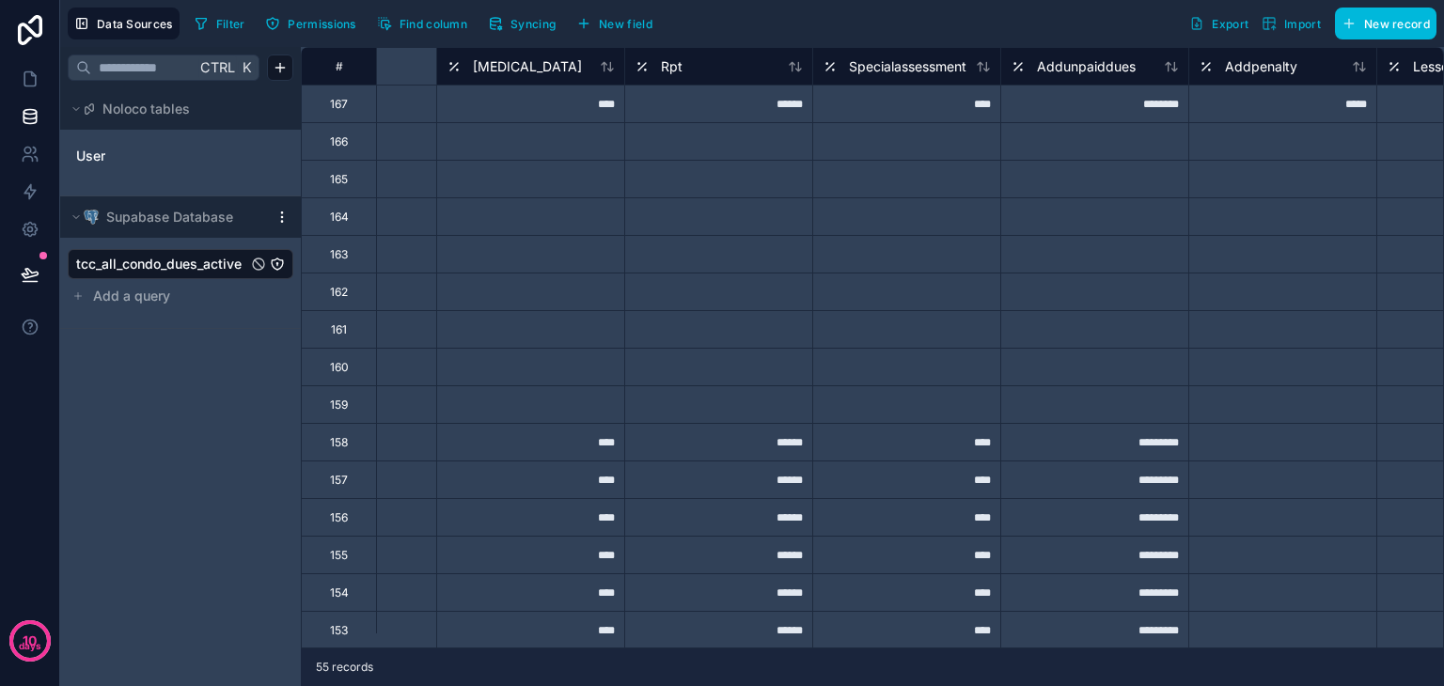
scroll to position [0, 919]
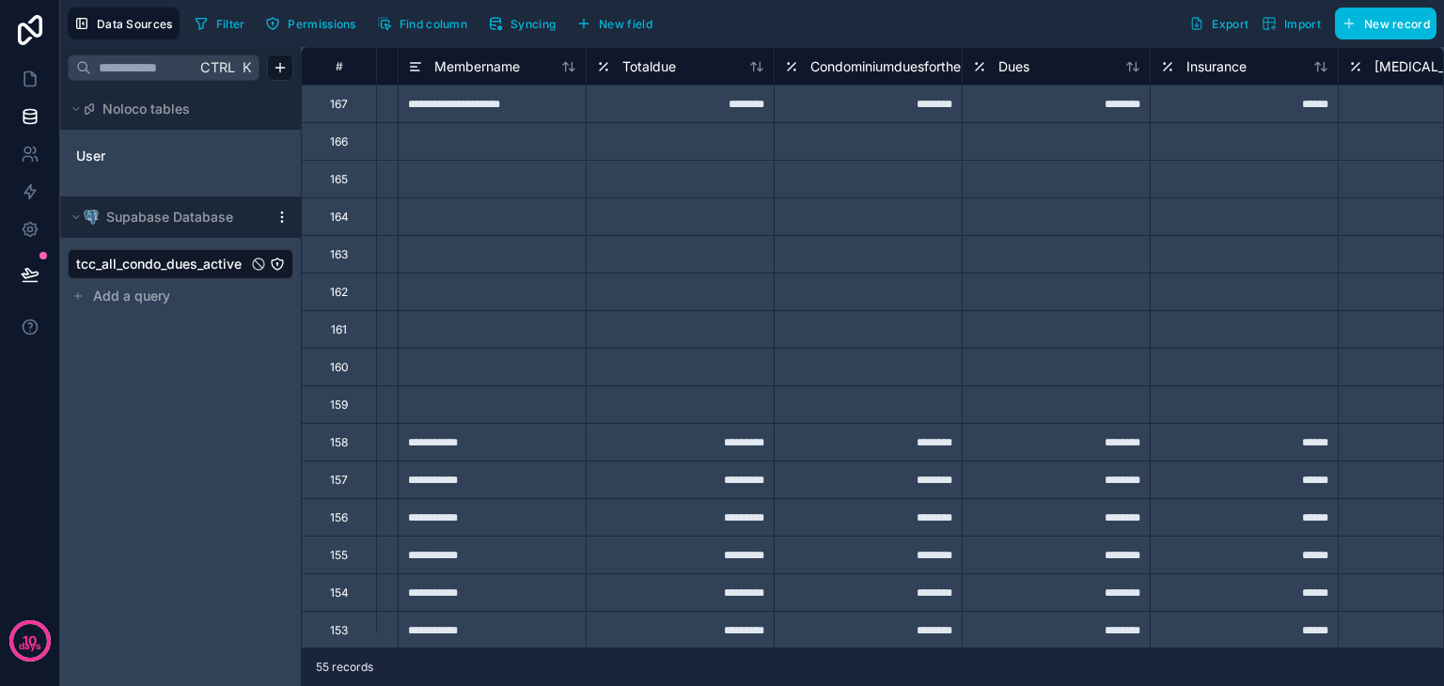
click at [426, 27] on span "Find column" at bounding box center [434, 24] width 68 height 14
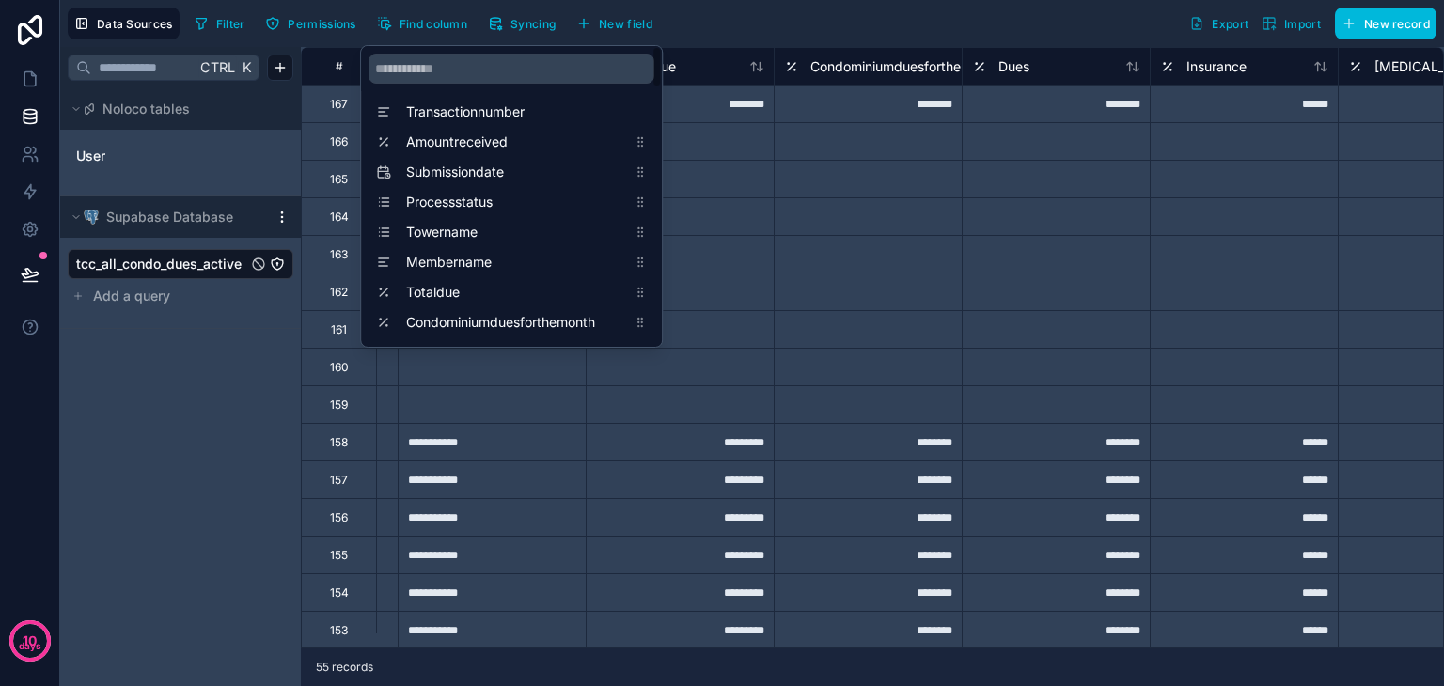
click at [426, 84] on div "scrollable content" at bounding box center [511, 68] width 301 height 45
click at [426, 69] on input "scrollable content" at bounding box center [512, 69] width 286 height 30
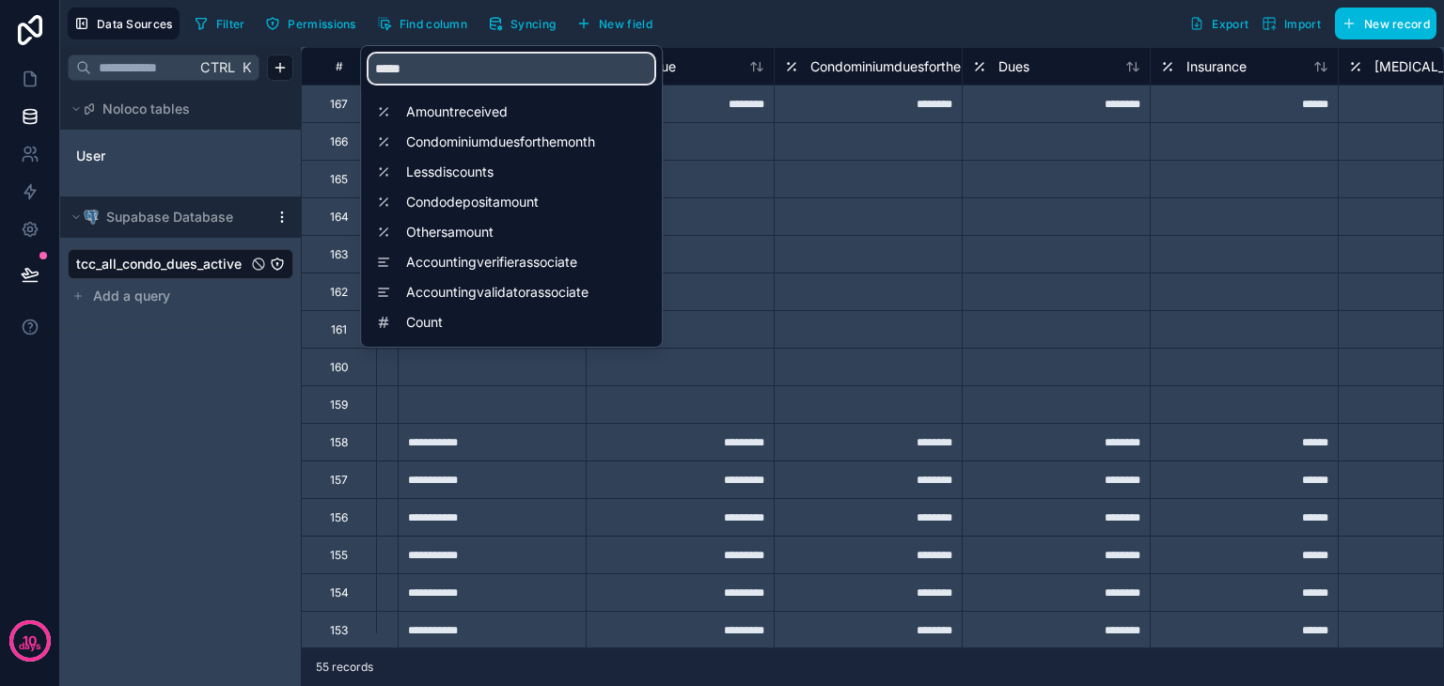
type input "*****"
click at [477, 313] on span "Count" at bounding box center [516, 322] width 220 height 19
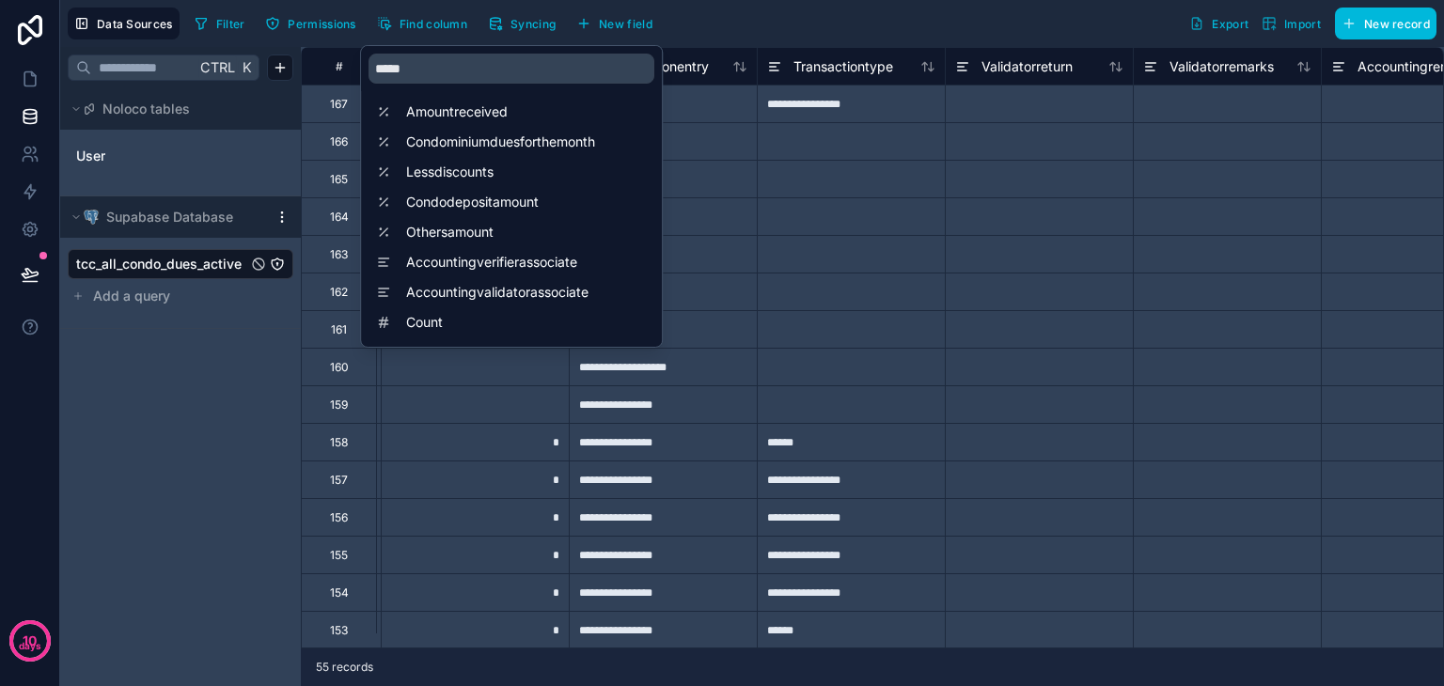
scroll to position [0, 7522]
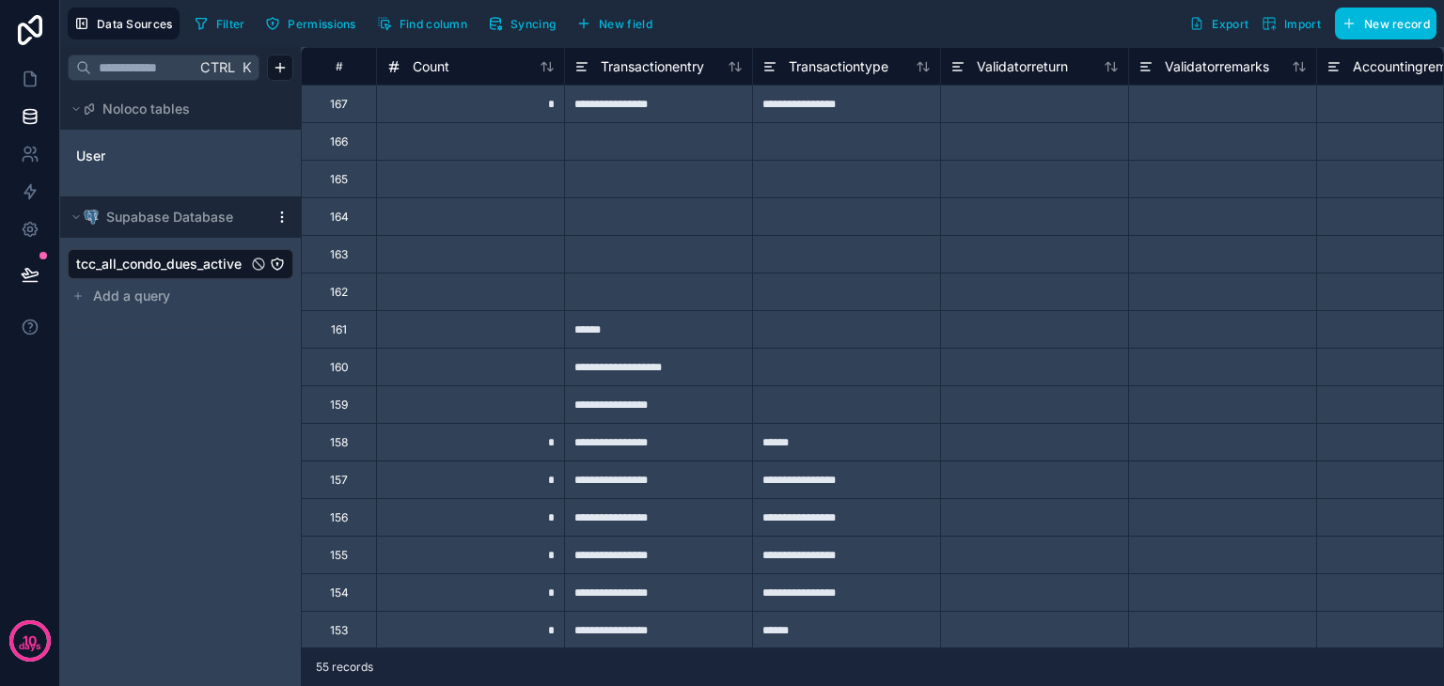
click at [966, 41] on div "Data Sources Filter Permissions Find column Syncing New field Export Import New…" at bounding box center [752, 23] width 1384 height 47
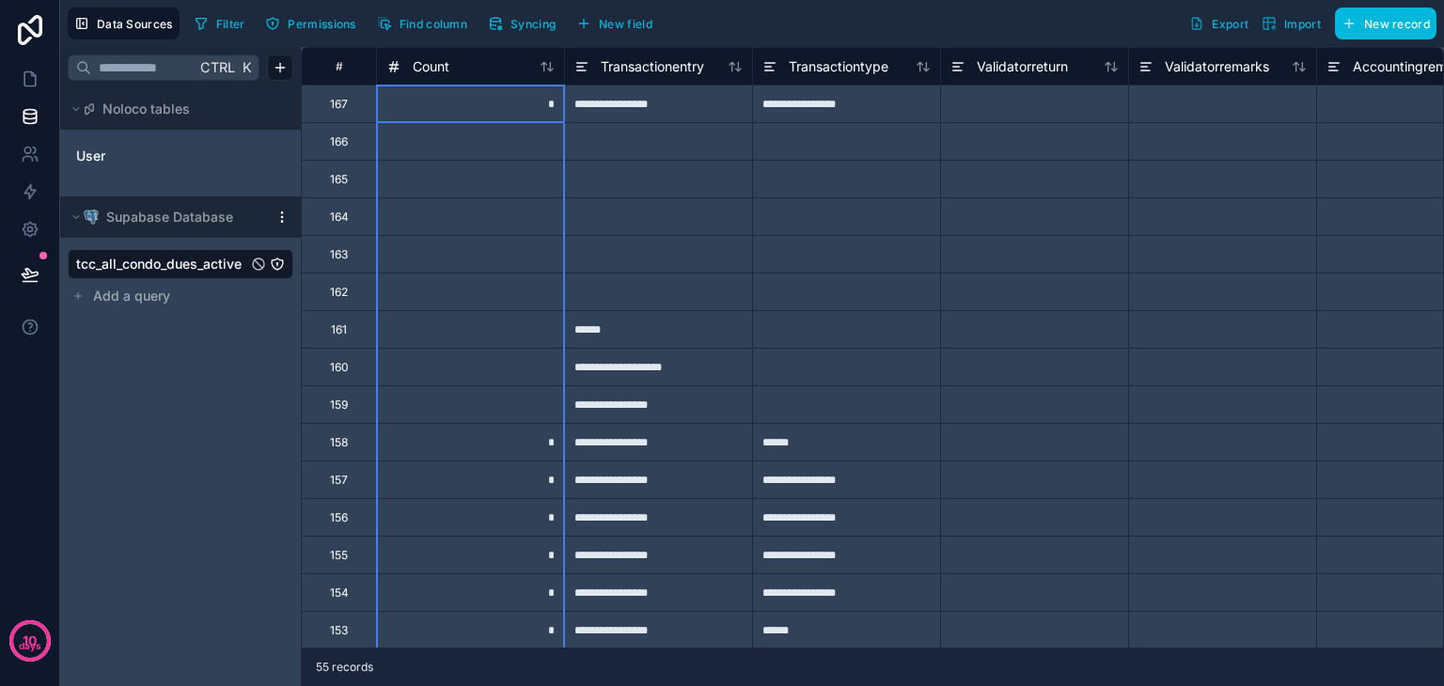
click at [395, 68] on icon at bounding box center [396, 66] width 3 height 10
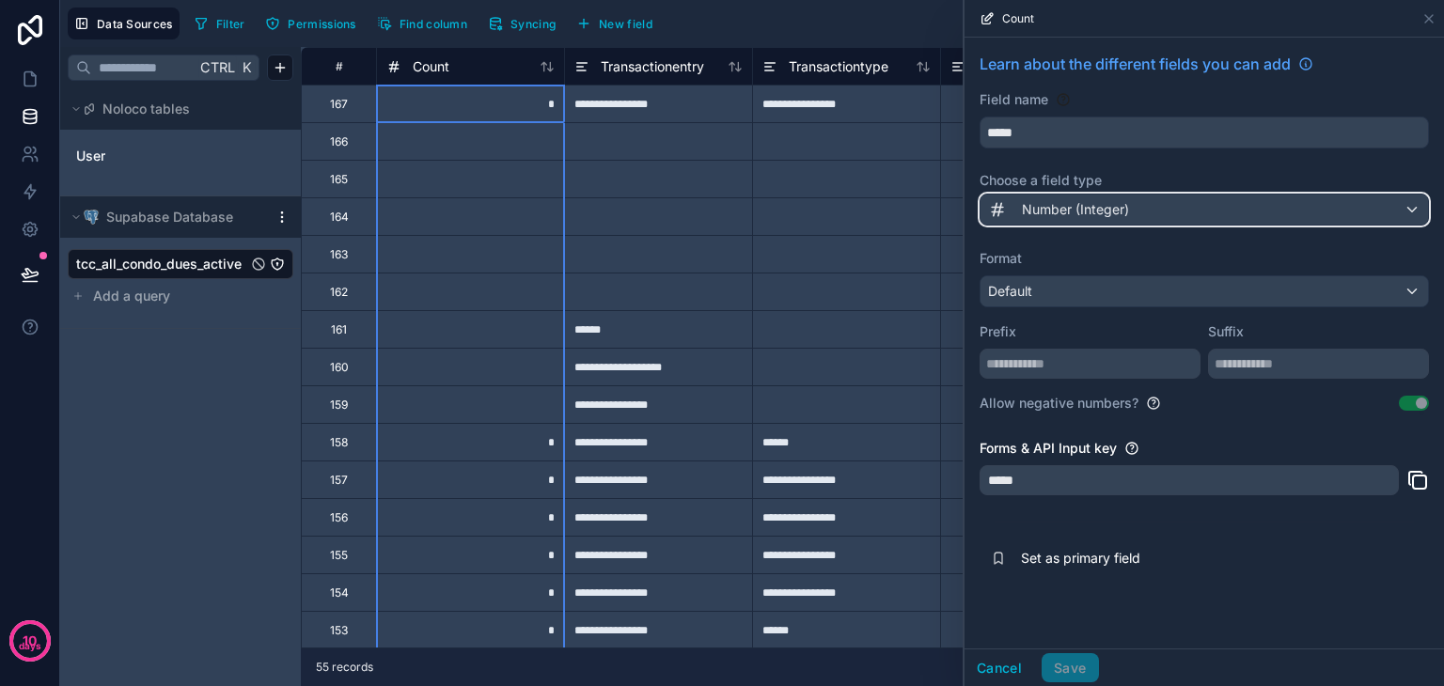
click at [1118, 210] on span "Number (Integer)" at bounding box center [1075, 209] width 107 height 19
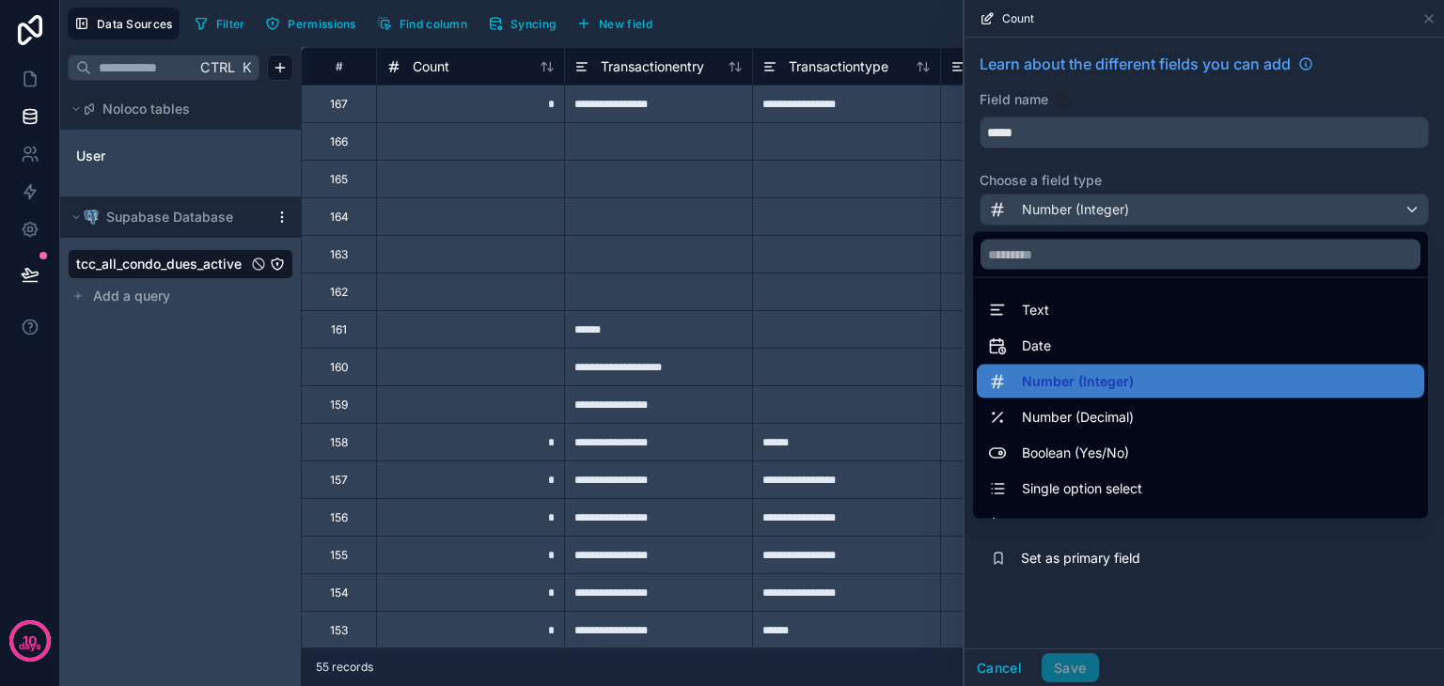
click at [1094, 412] on span "Number (Decimal)" at bounding box center [1078, 417] width 112 height 23
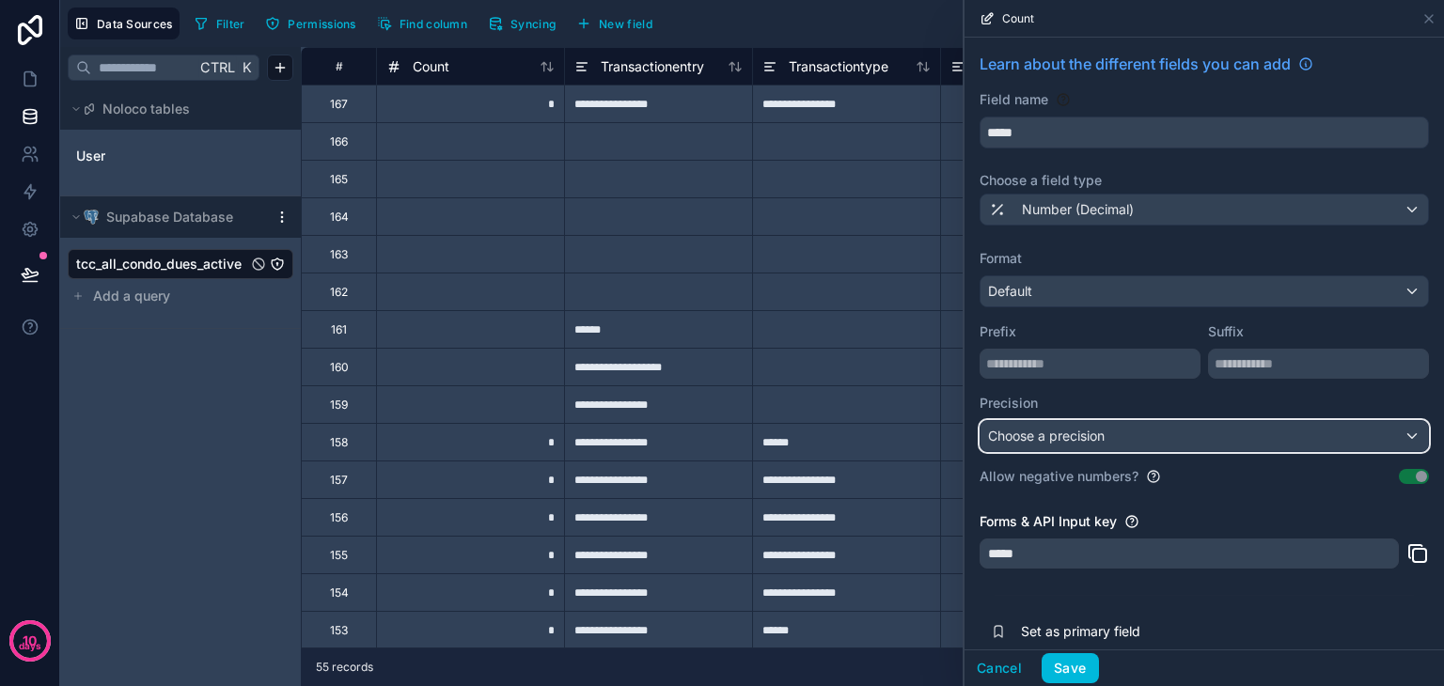
click at [1089, 447] on div "Choose a precision" at bounding box center [1205, 436] width 448 height 30
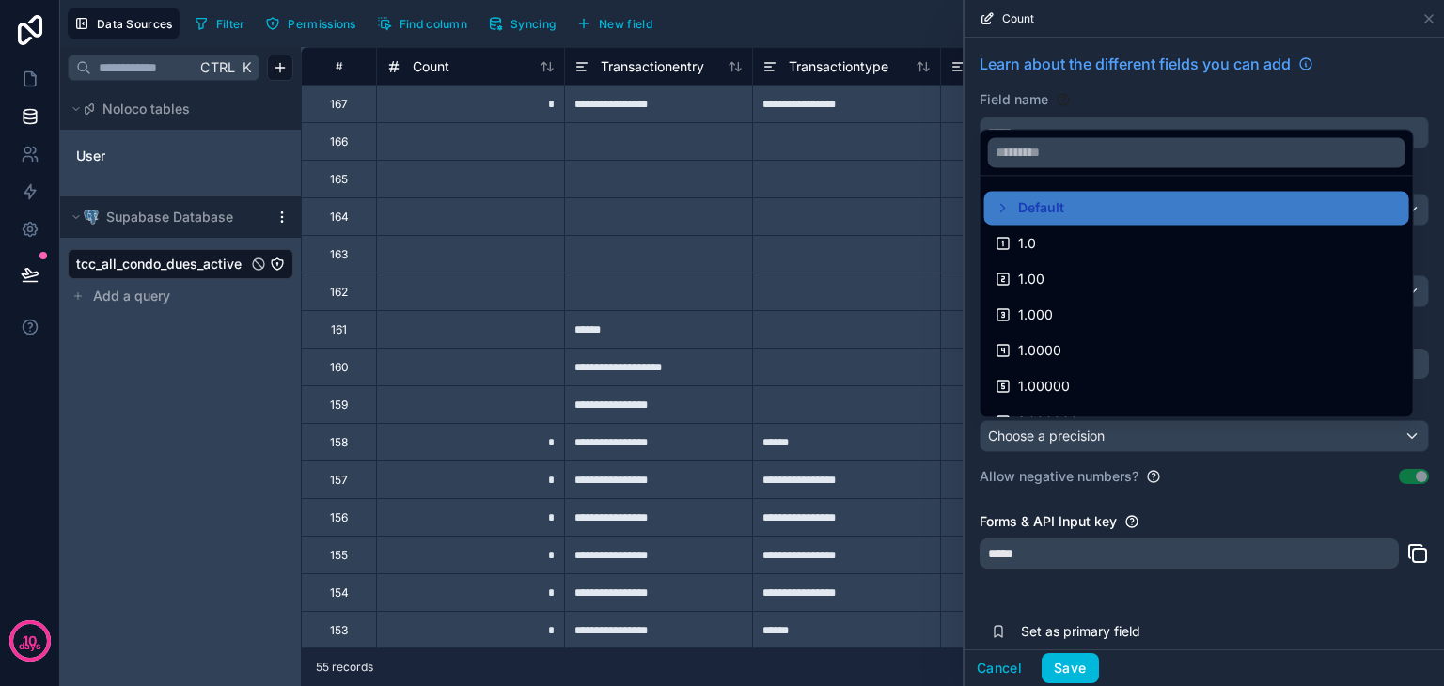
click at [1087, 448] on div at bounding box center [1205, 343] width 480 height 686
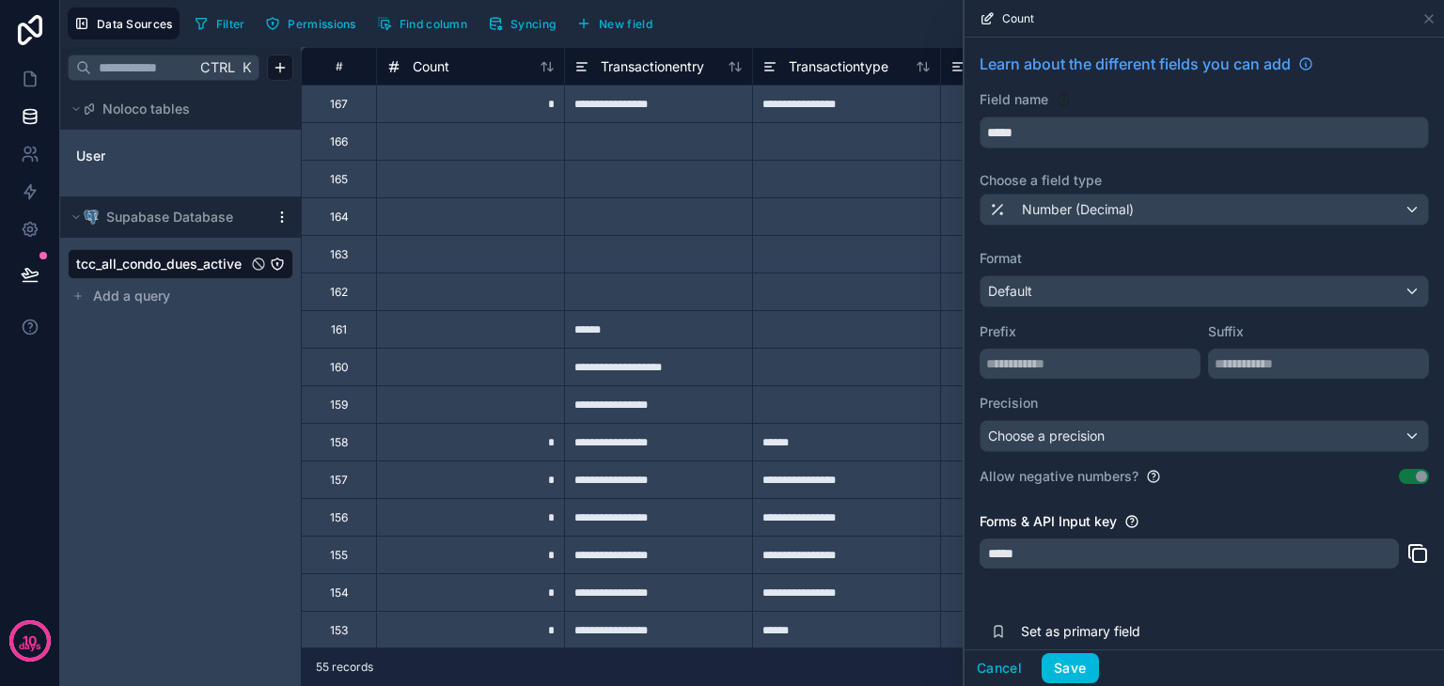
click at [1074, 664] on button "Save" at bounding box center [1070, 668] width 56 height 30
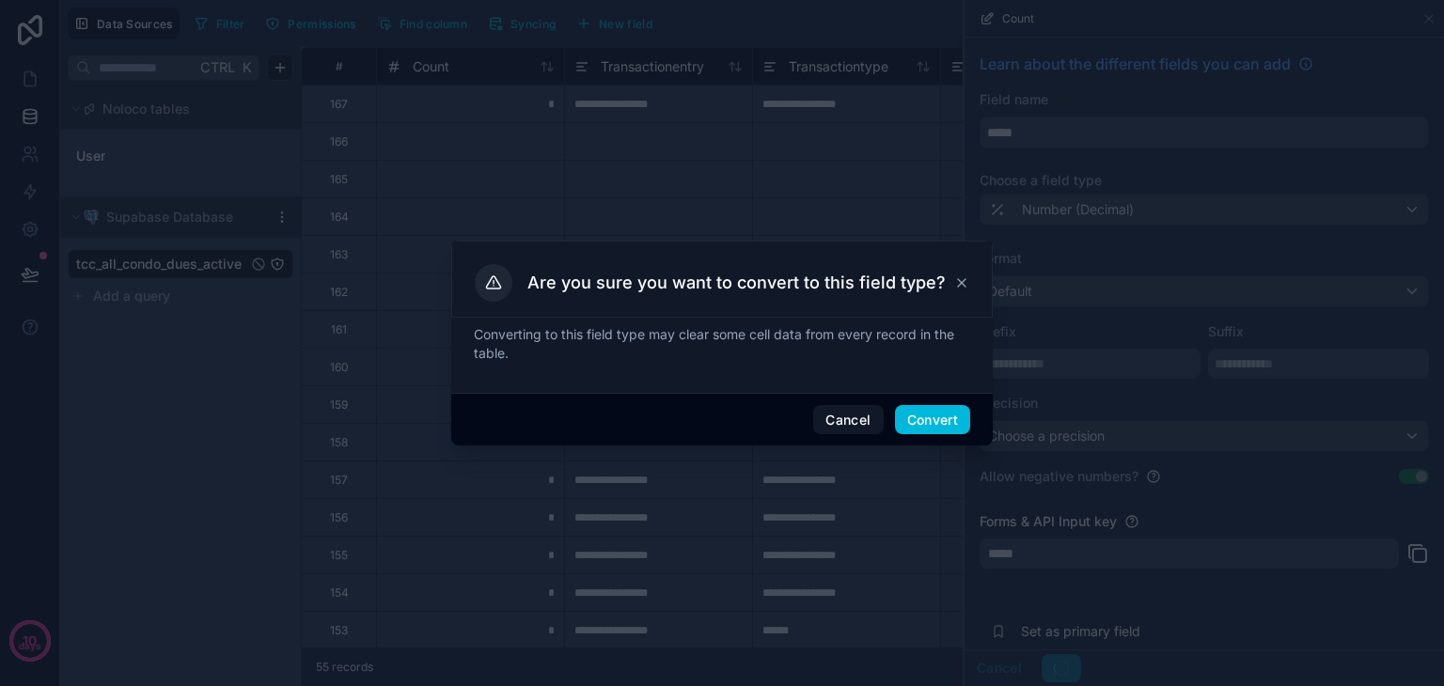
click at [921, 425] on button "Convert" at bounding box center [932, 420] width 75 height 30
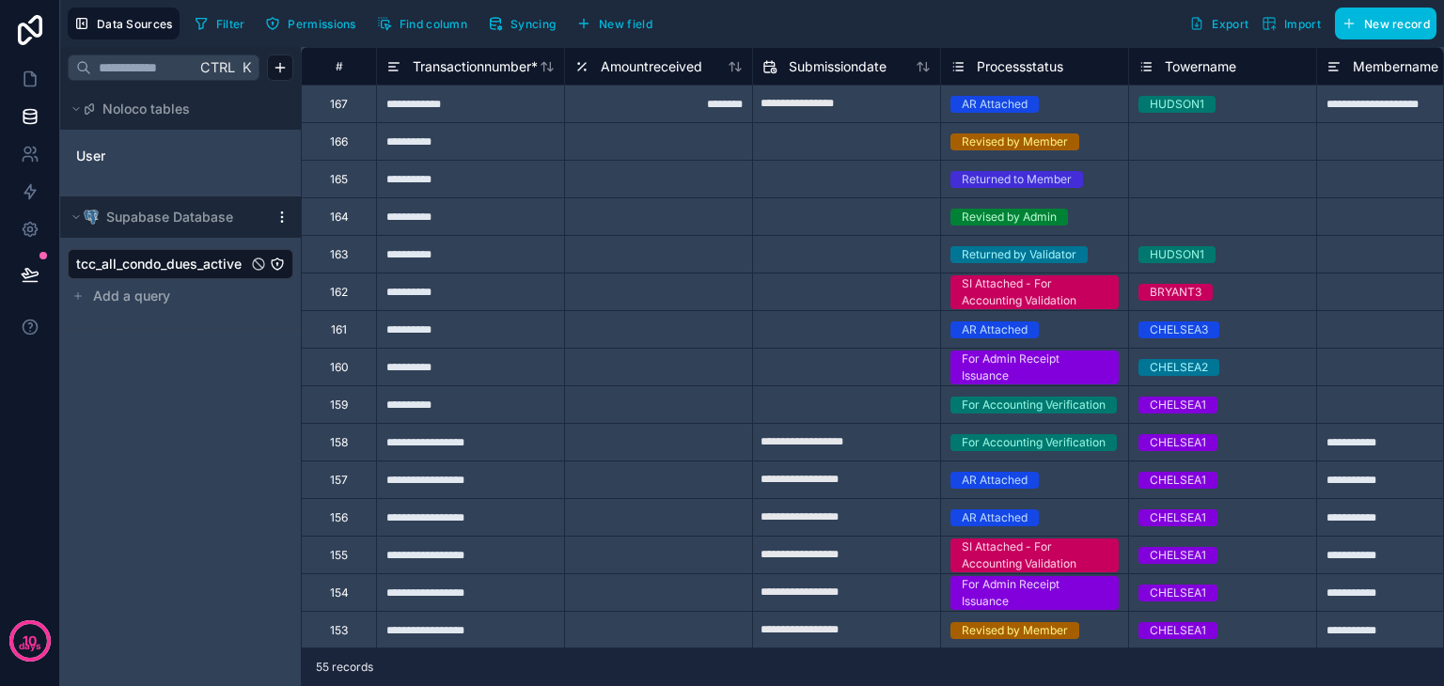
click at [283, 225] on div "Supabase Database" at bounding box center [180, 217] width 241 height 41
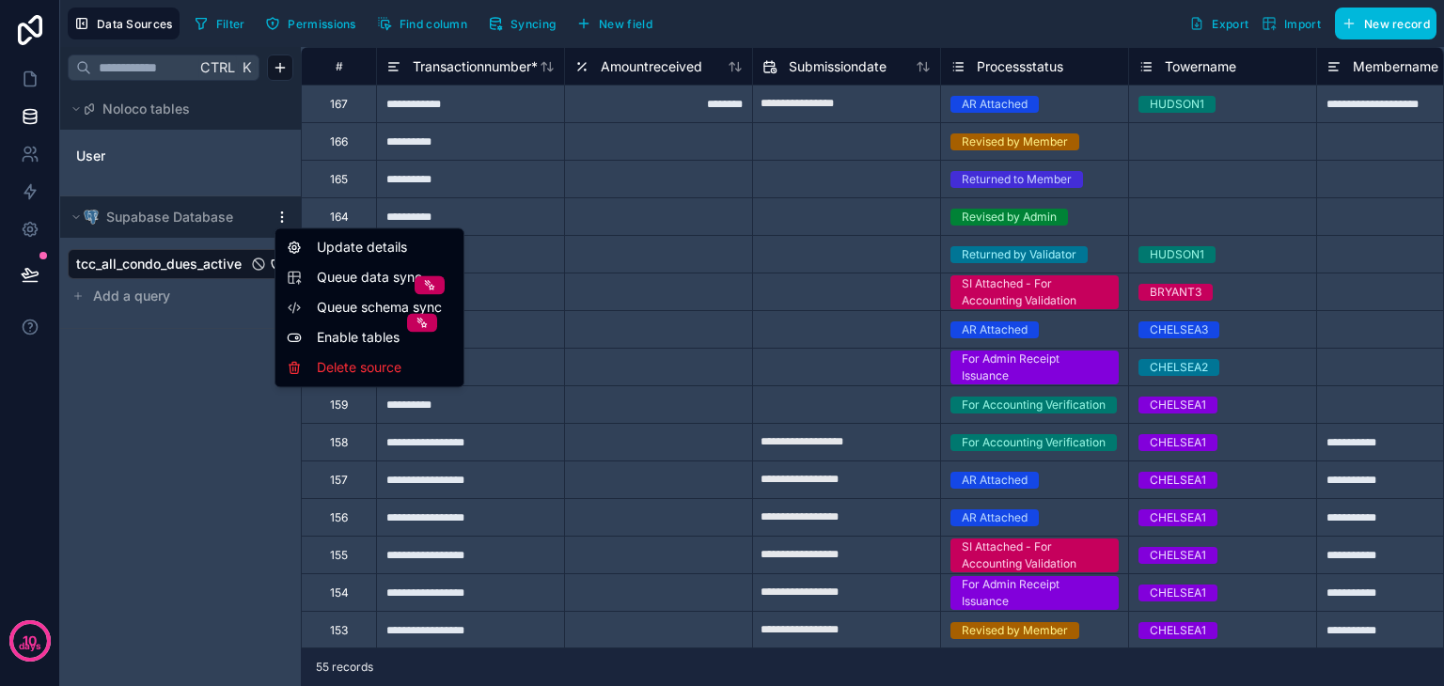
click at [278, 221] on html "**********" at bounding box center [722, 343] width 1444 height 686
click at [311, 273] on div "Queue data sync" at bounding box center [369, 277] width 165 height 19
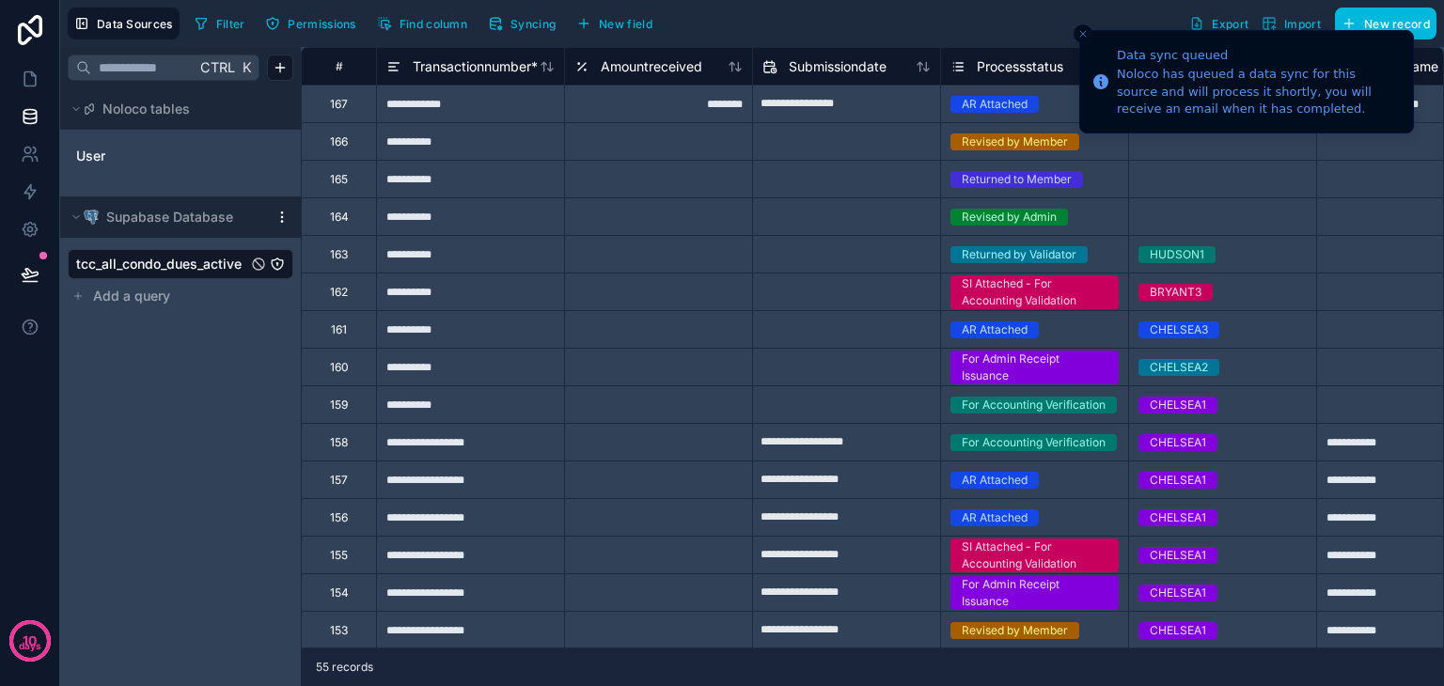
click at [1081, 34] on icon "Close toast" at bounding box center [1083, 33] width 11 height 11
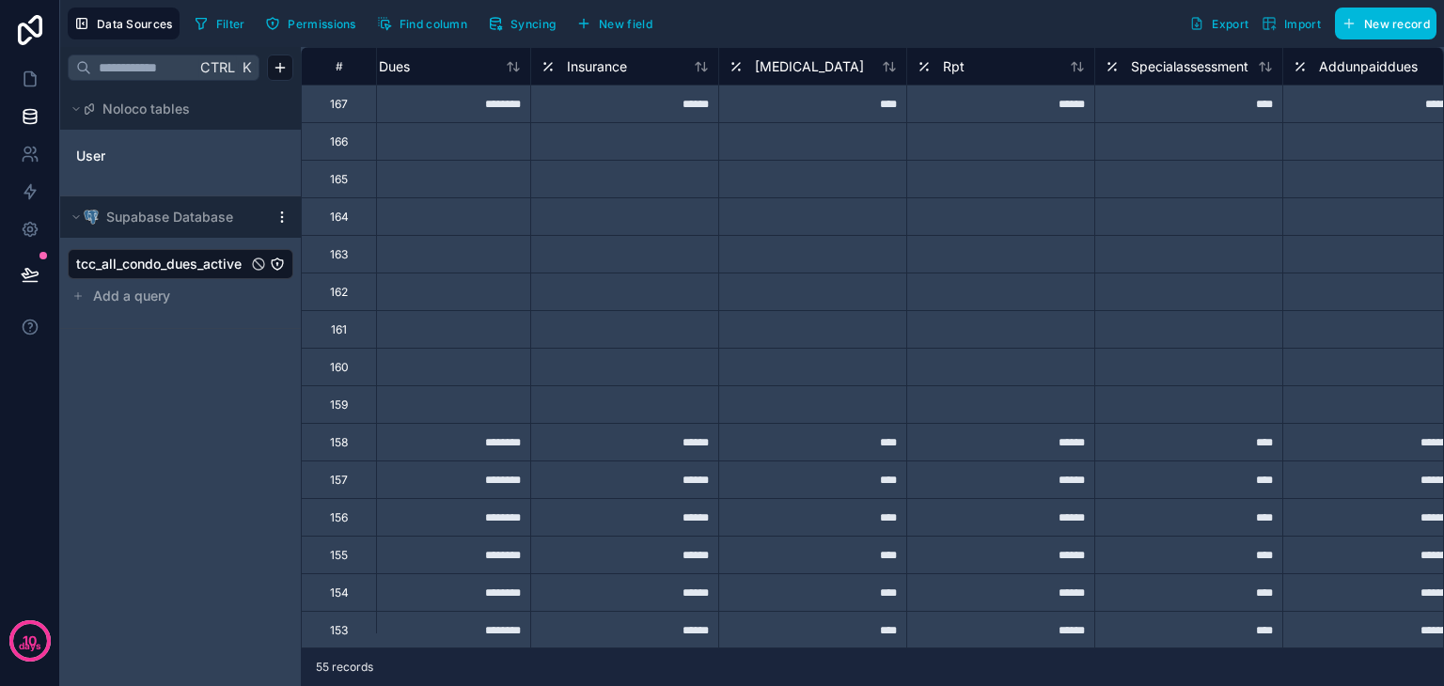
scroll to position [0, 1429]
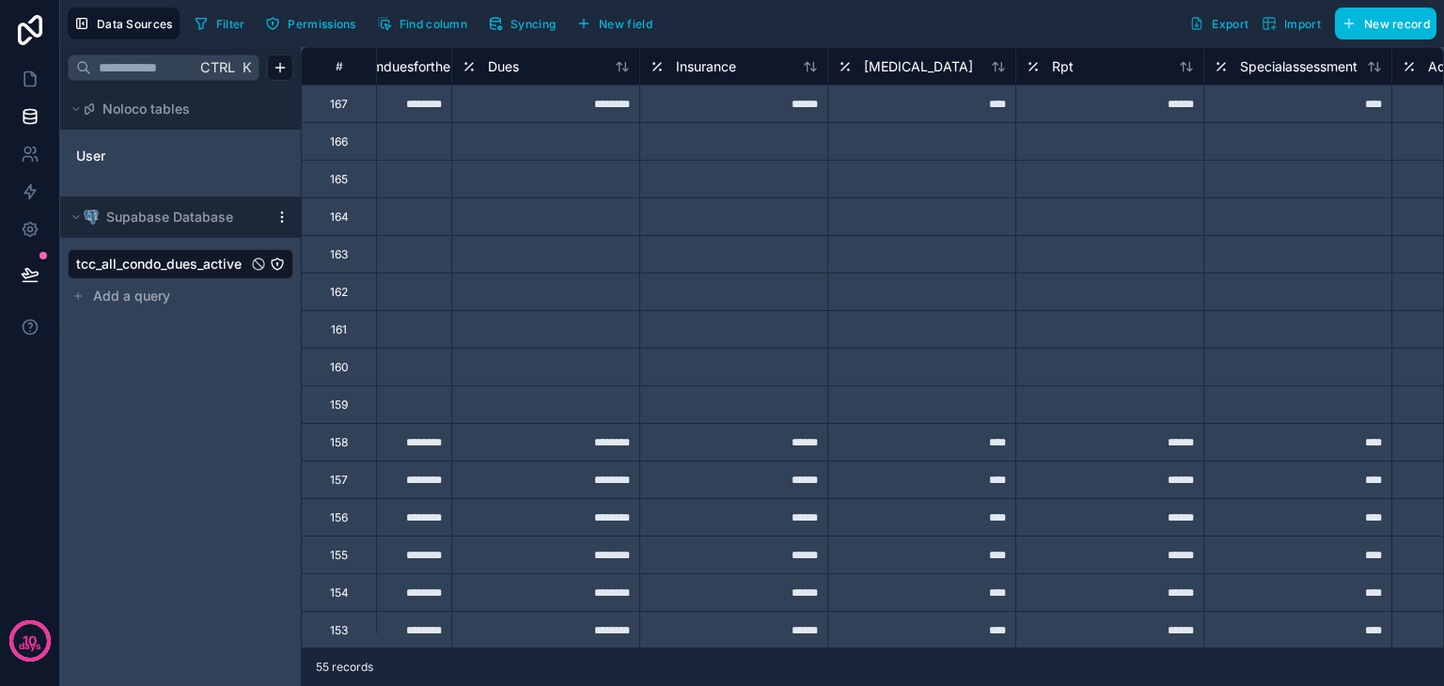
click at [284, 219] on html "10 days Data Sources Filter Permissions Find column Syncing New field Export Im…" at bounding box center [722, 343] width 1444 height 686
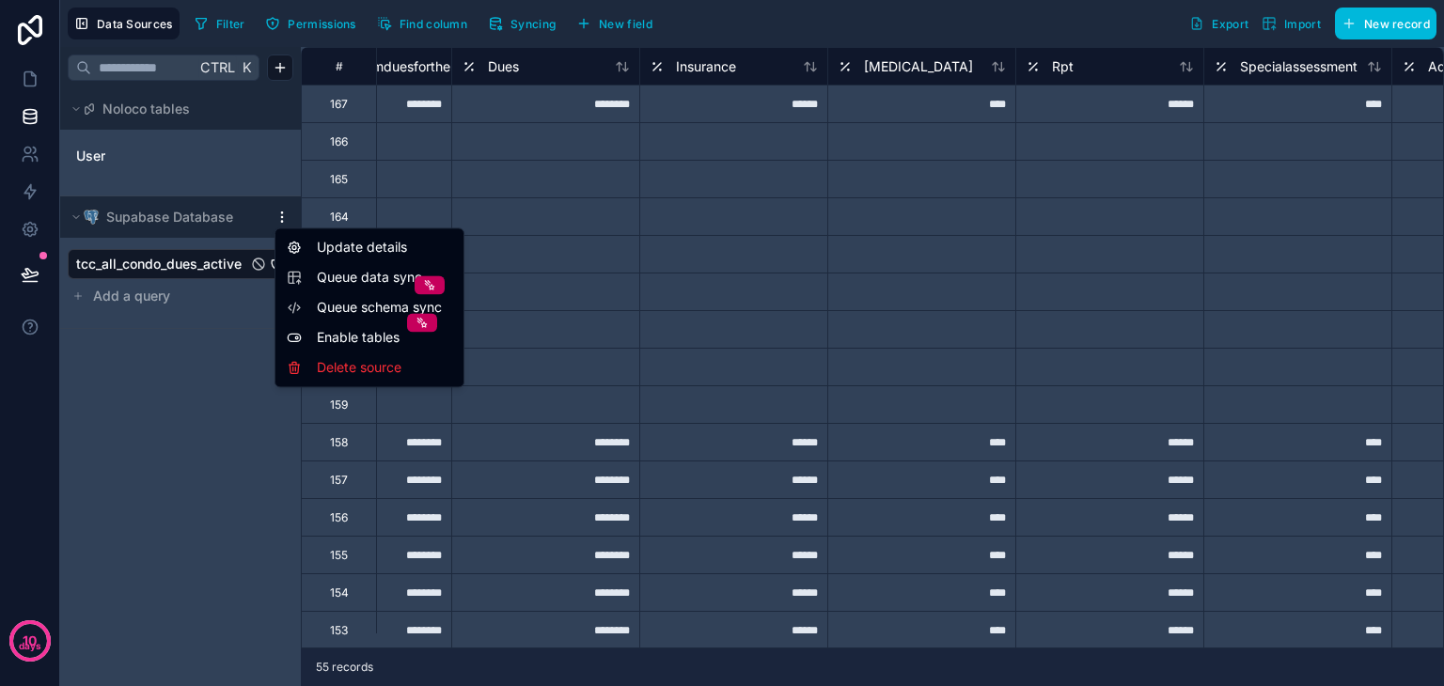
click at [162, 386] on html "10 days Data Sources Filter Permissions Find column Syncing New field Export Im…" at bounding box center [722, 343] width 1444 height 686
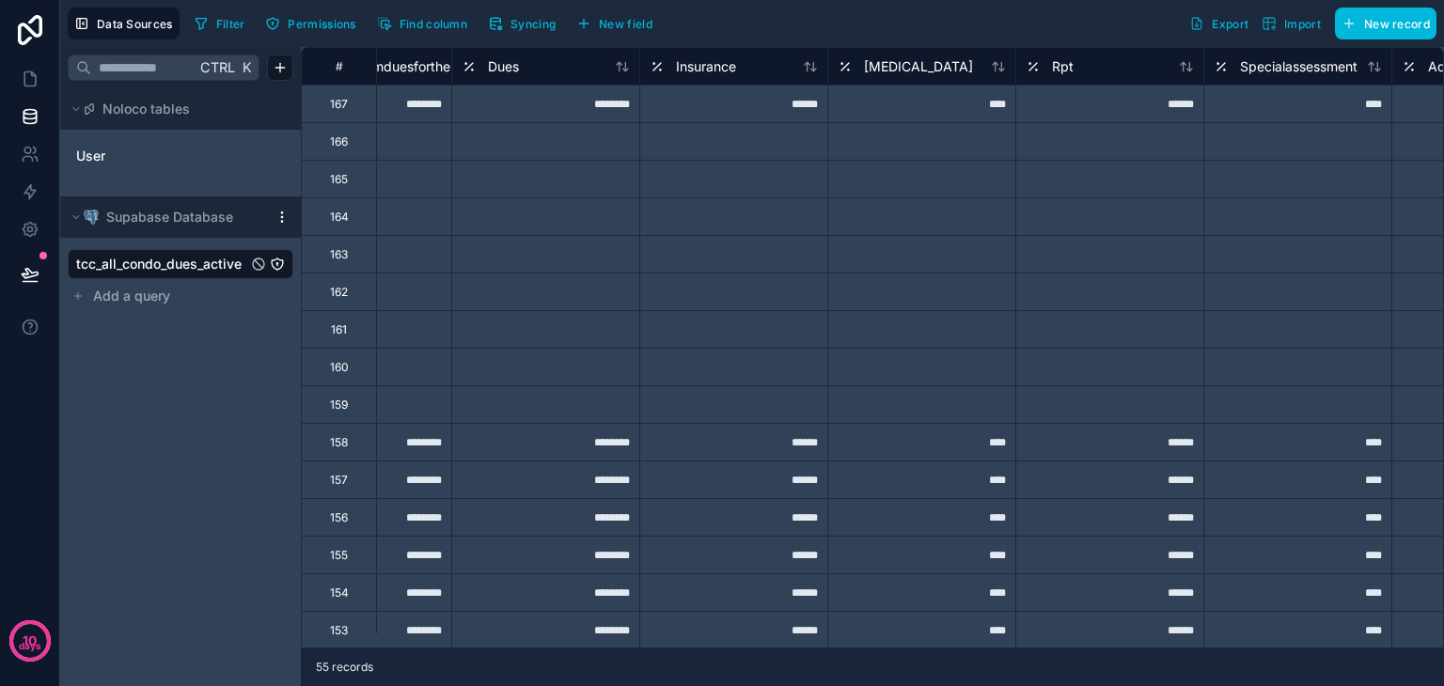
click at [199, 220] on span "Supabase Database" at bounding box center [169, 217] width 127 height 19
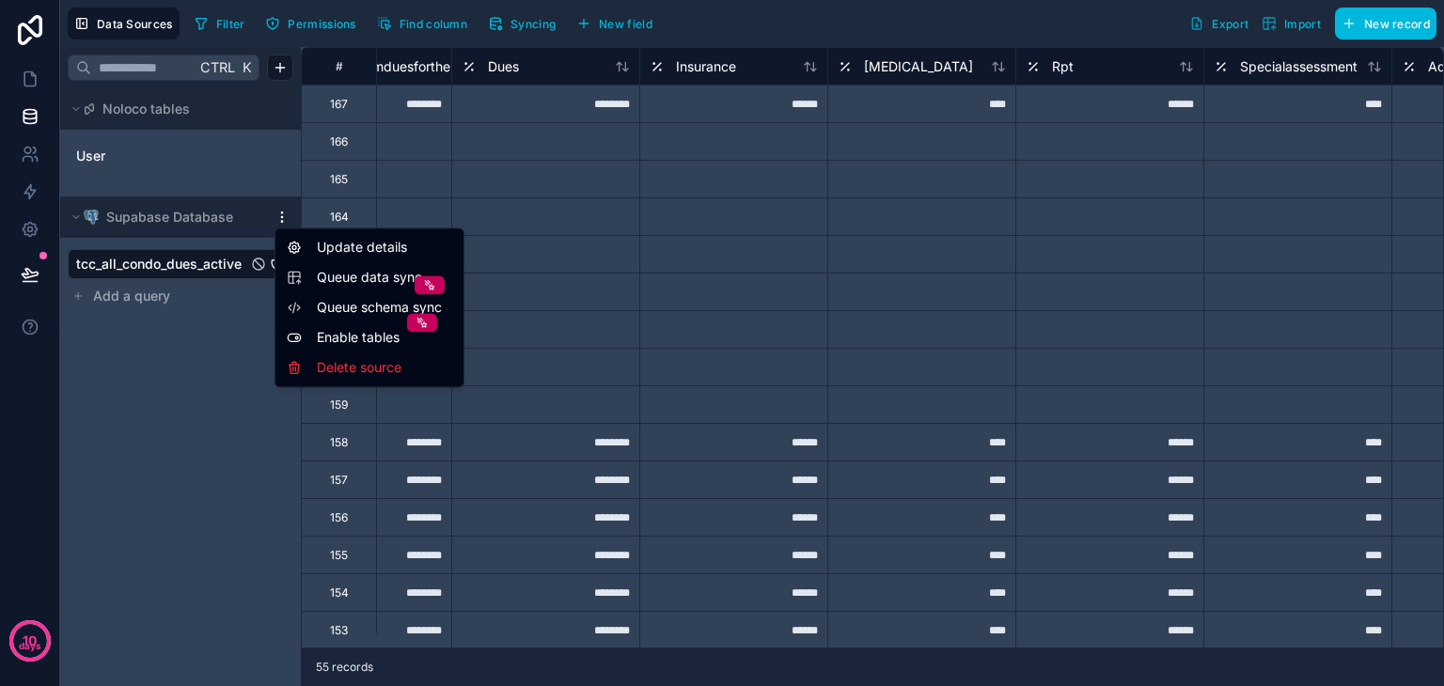
click at [281, 217] on html "10 days Data Sources Filter Permissions Find column Syncing New field Export Im…" at bounding box center [722, 343] width 1444 height 686
click at [1031, 25] on html "10 days Data Sources Filter Permissions Find column Syncing New field Export Im…" at bounding box center [722, 343] width 1444 height 686
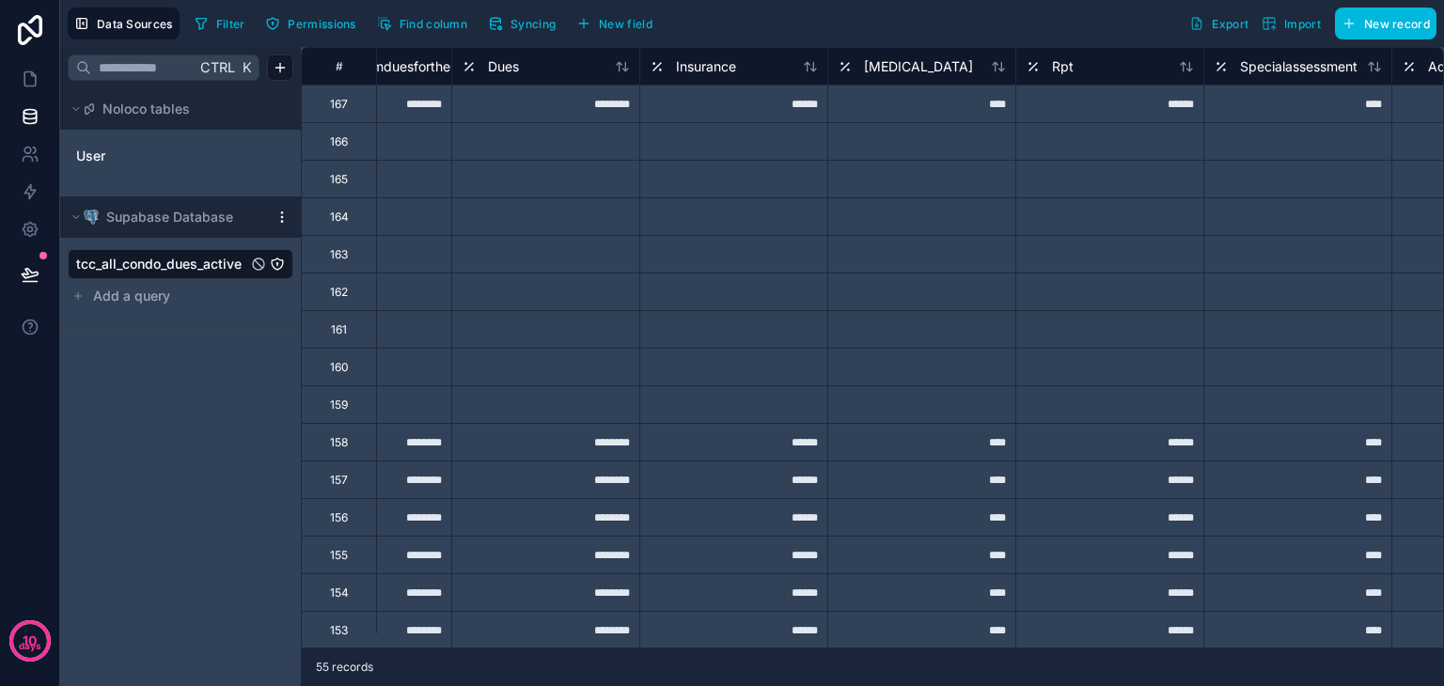
click at [514, 24] on span "Syncing" at bounding box center [533, 24] width 45 height 14
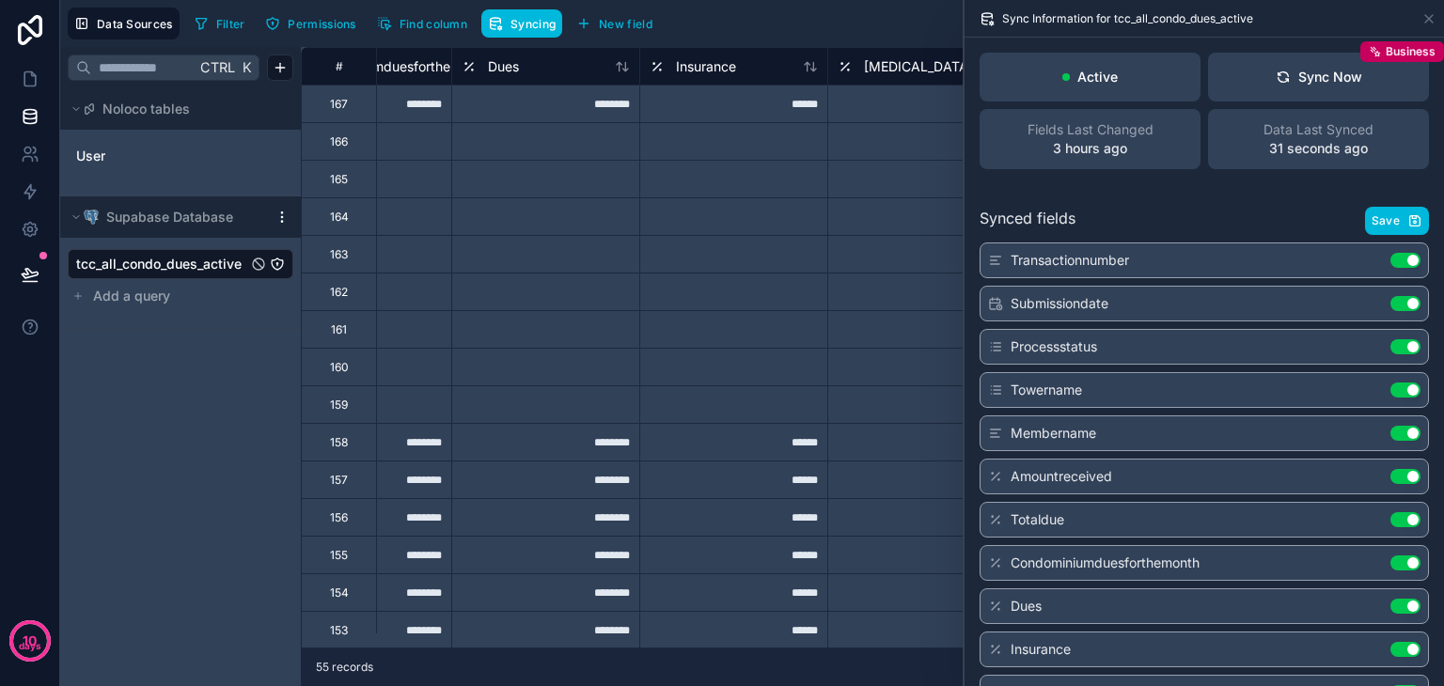
click at [278, 223] on html "10 days Data Sources Filter Permissions Find column Syncing New field Export Im…" at bounding box center [722, 343] width 1444 height 686
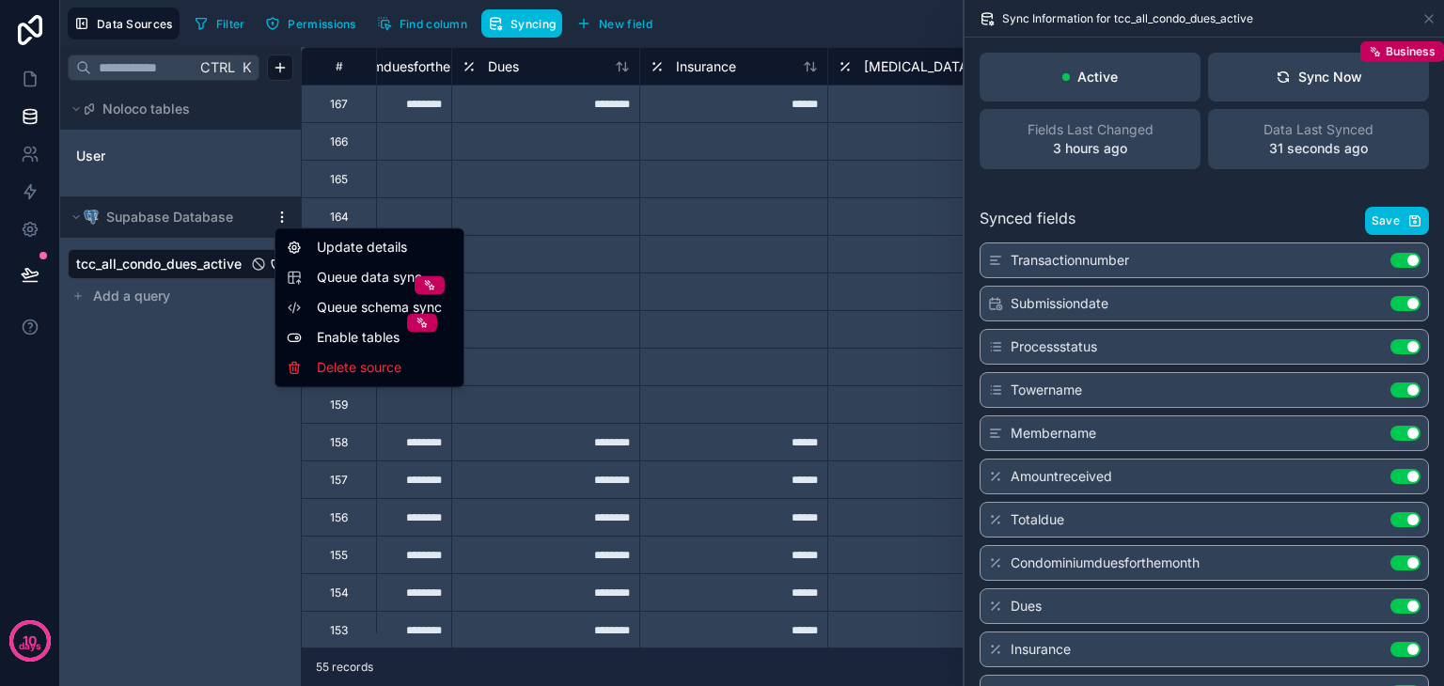
click at [337, 306] on span "Queue schema sync" at bounding box center [384, 307] width 135 height 19
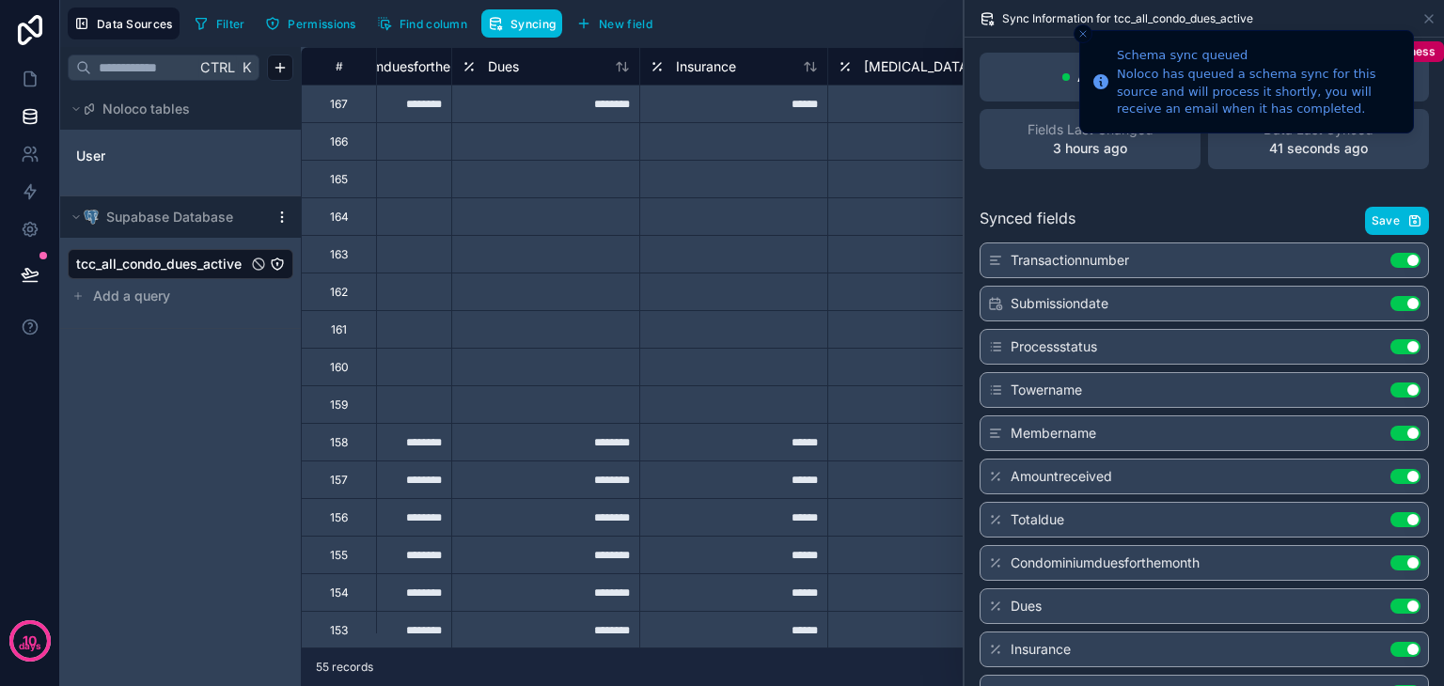
click at [1084, 35] on icon "Close toast" at bounding box center [1083, 33] width 11 height 11
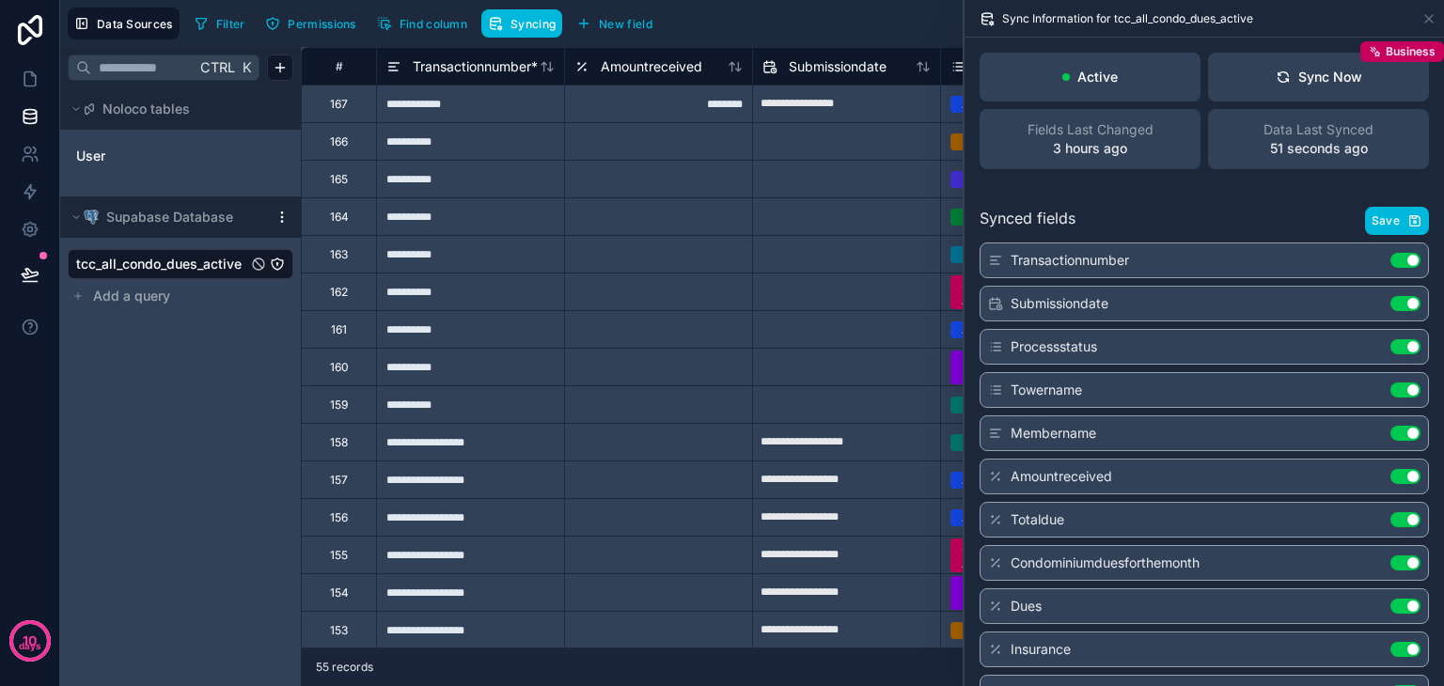
click at [143, 386] on div "Ctrl K Noloco tables User Supabase Database tcc_all_condo_dues_active Add a que…" at bounding box center [180, 366] width 241 height 639
click at [1429, 23] on icon at bounding box center [1429, 18] width 15 height 15
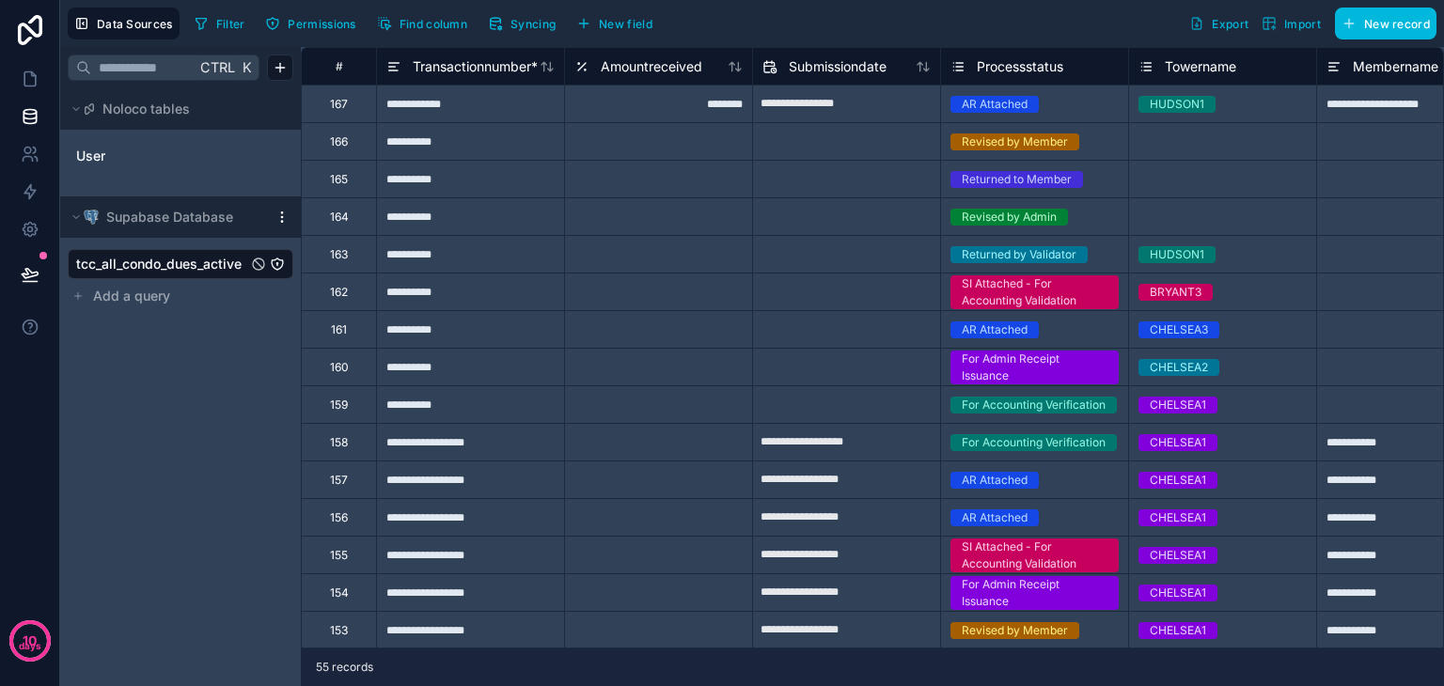
click at [282, 219] on html "**********" at bounding box center [722, 343] width 1444 height 686
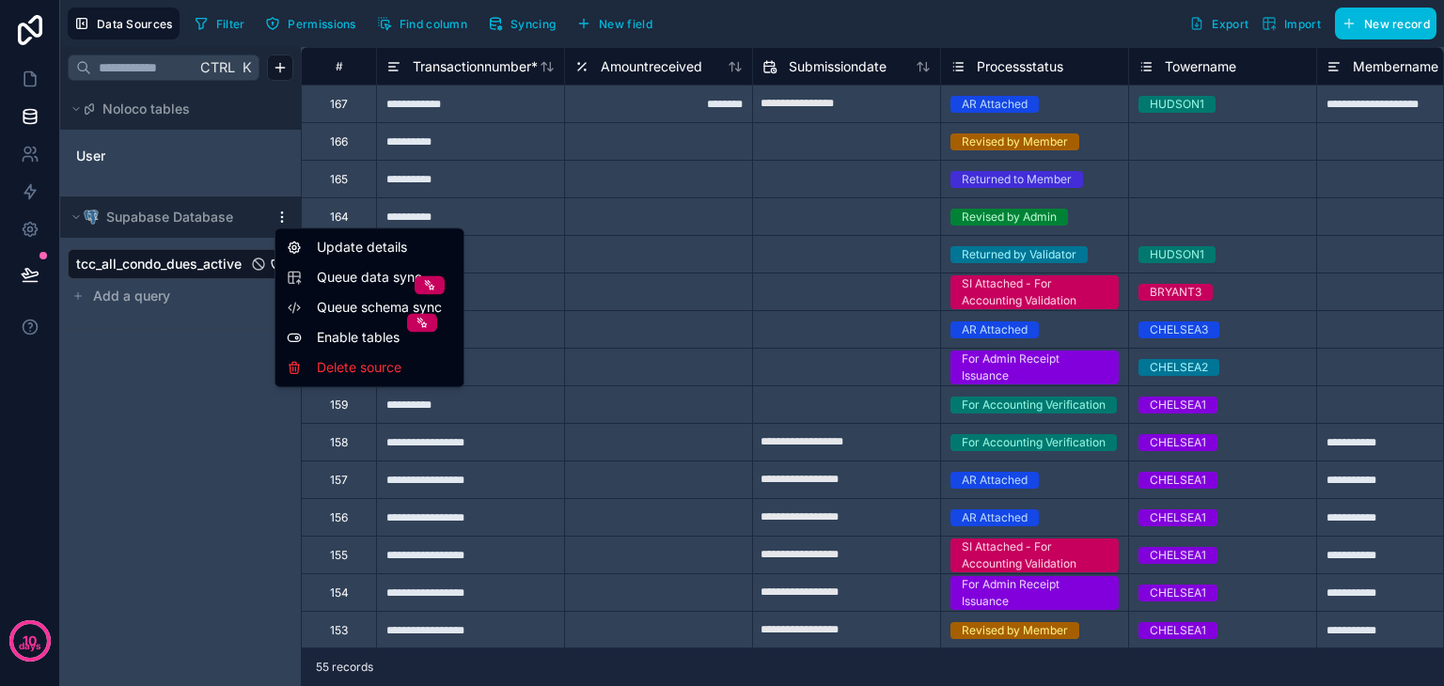
click at [501, 26] on html "**********" at bounding box center [722, 343] width 1444 height 686
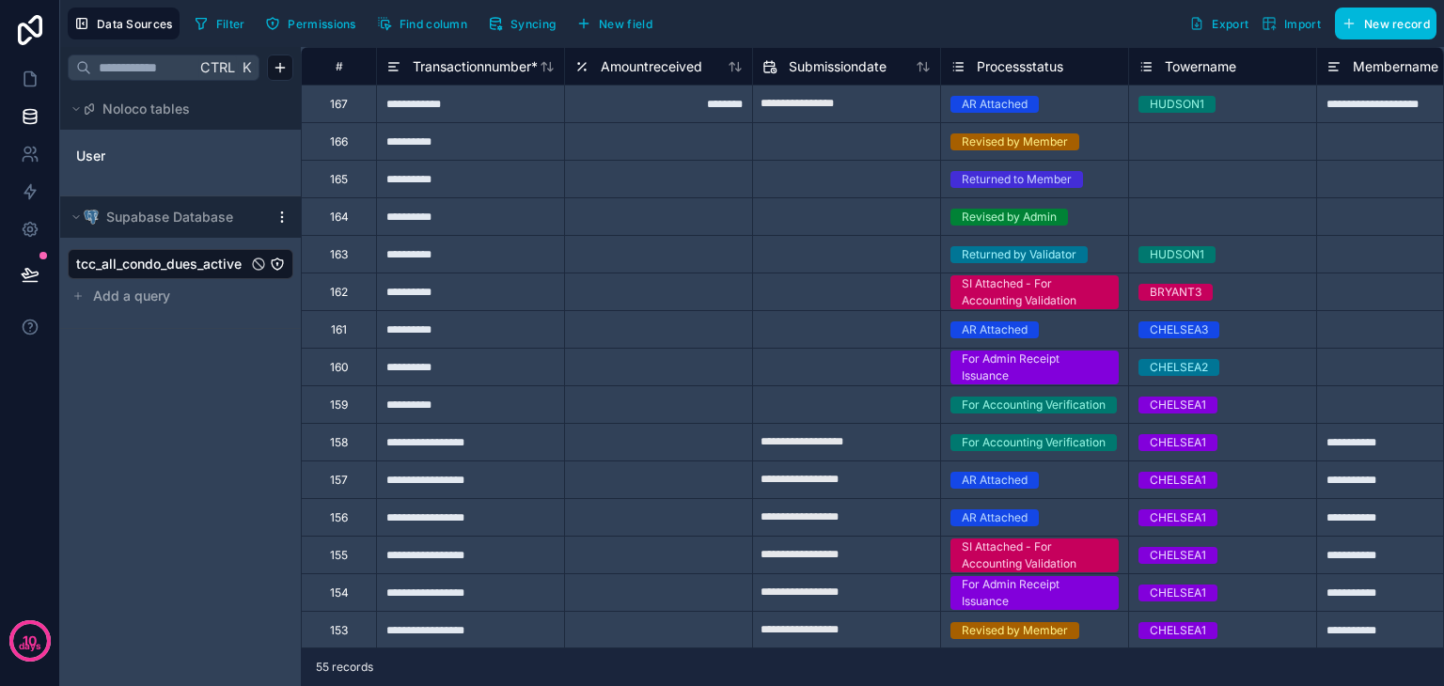
click at [501, 27] on icon "button" at bounding box center [501, 27] width 1 height 1
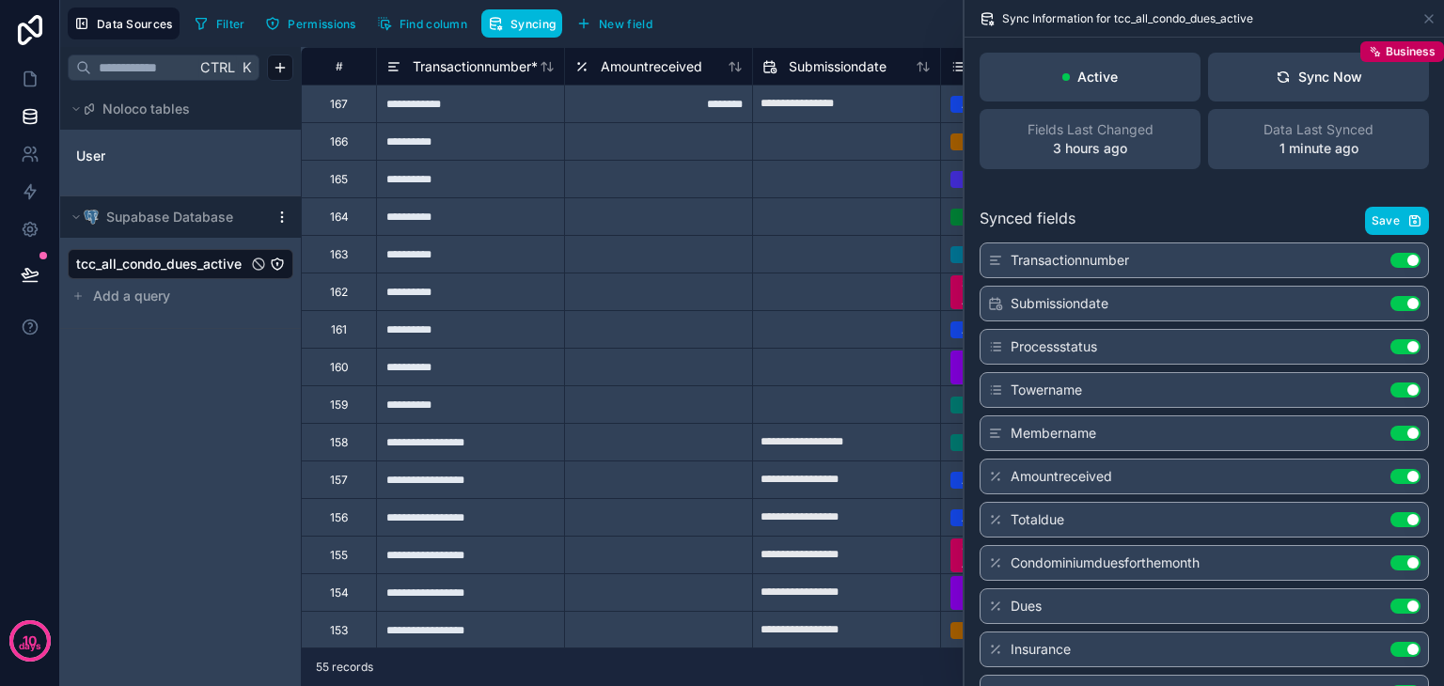
click at [226, 330] on div "Ctrl K Noloco tables User Supabase Database tcc_all_condo_dues_active Add a que…" at bounding box center [180, 366] width 241 height 639
click at [1425, 22] on icon at bounding box center [1429, 19] width 8 height 8
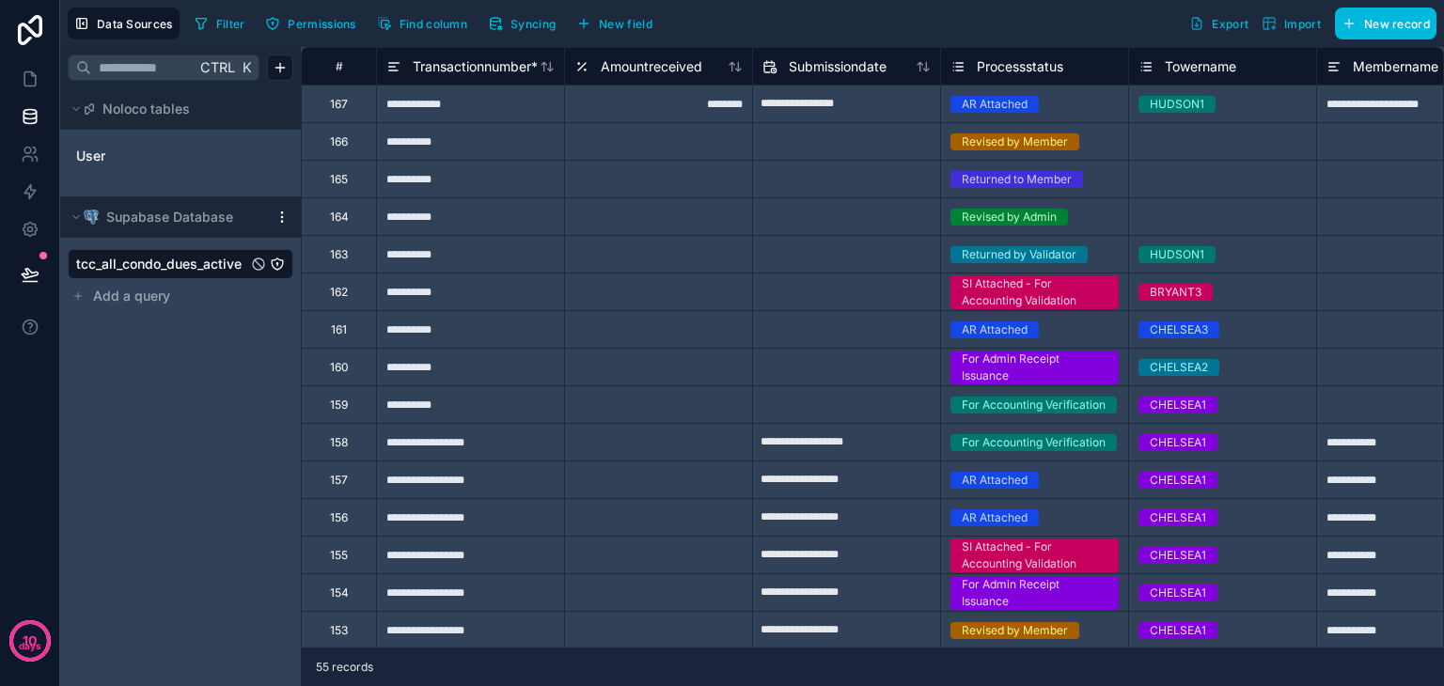
click at [38, 39] on icon at bounding box center [30, 30] width 38 height 30
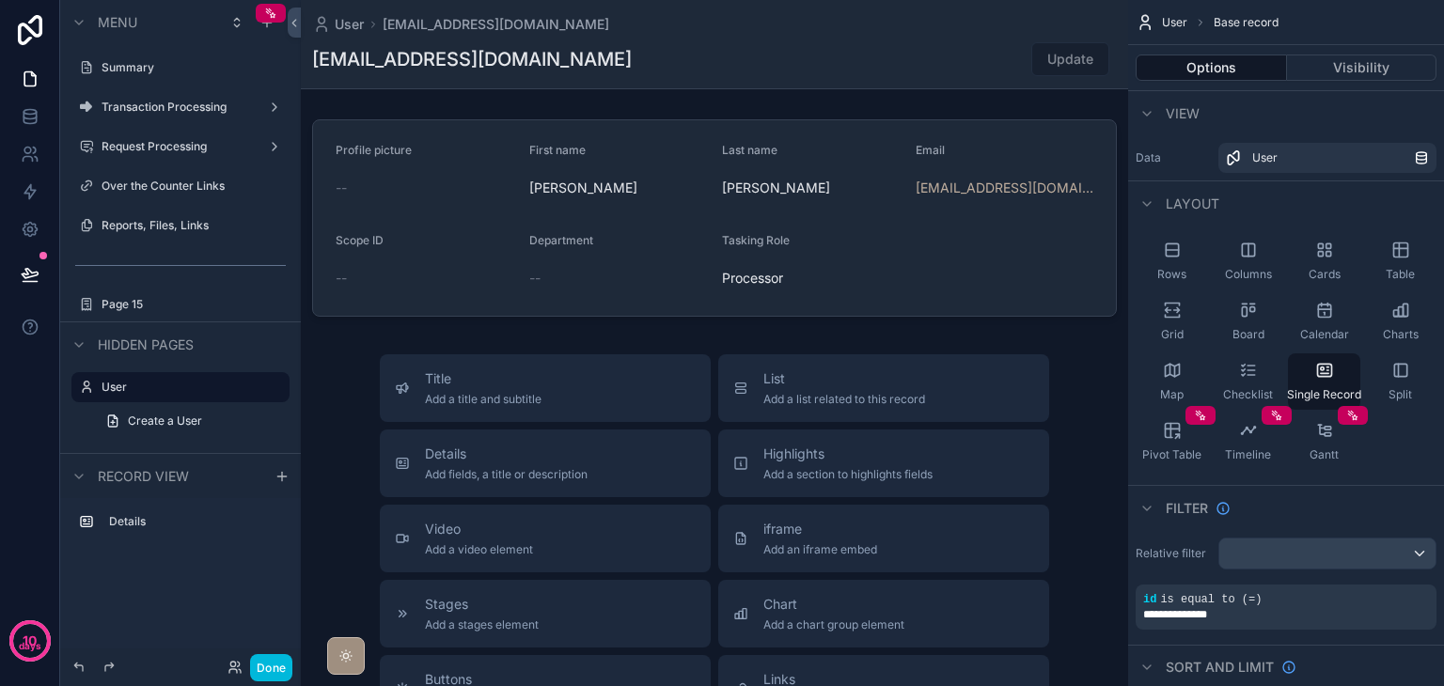
click at [181, 220] on label "Reports, Files, Links" at bounding box center [190, 225] width 177 height 15
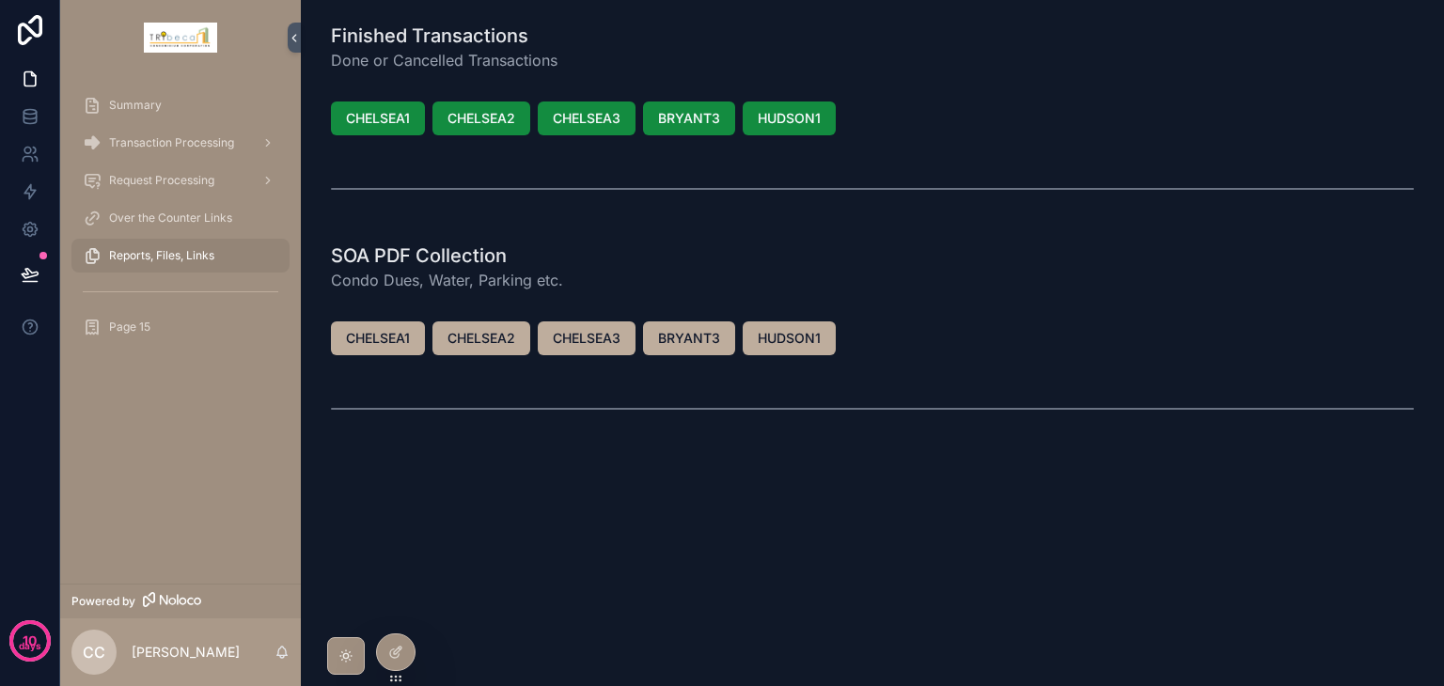
click at [128, 332] on span "Page 15" at bounding box center [129, 327] width 41 height 15
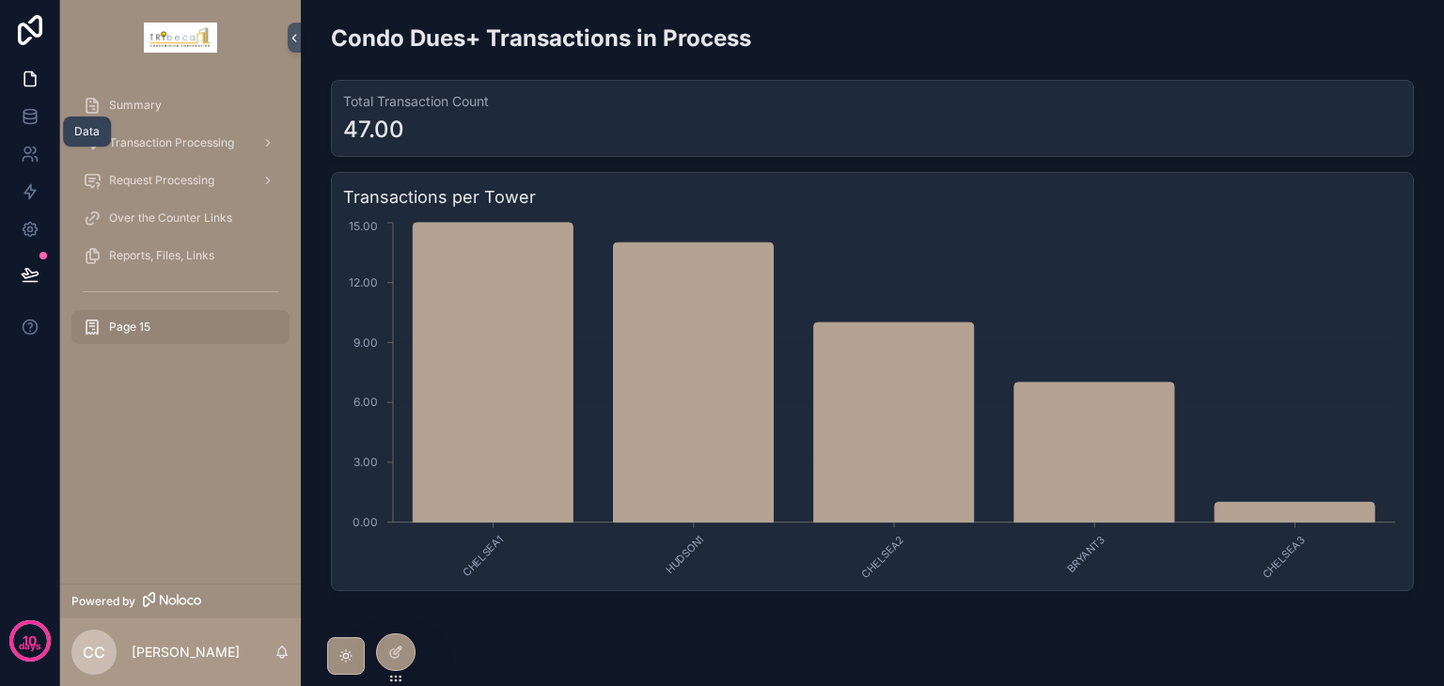
click at [24, 113] on icon at bounding box center [30, 116] width 12 height 8
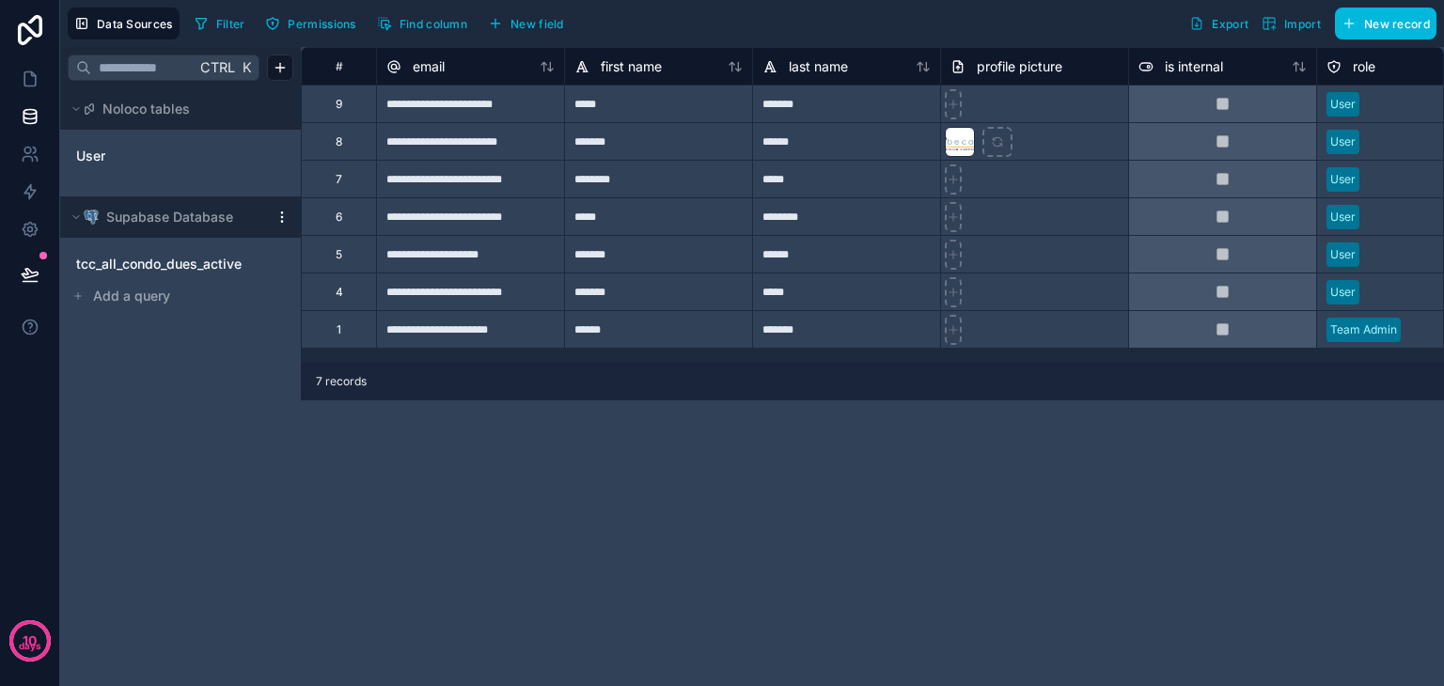
click at [278, 218] on html "**********" at bounding box center [722, 343] width 1444 height 686
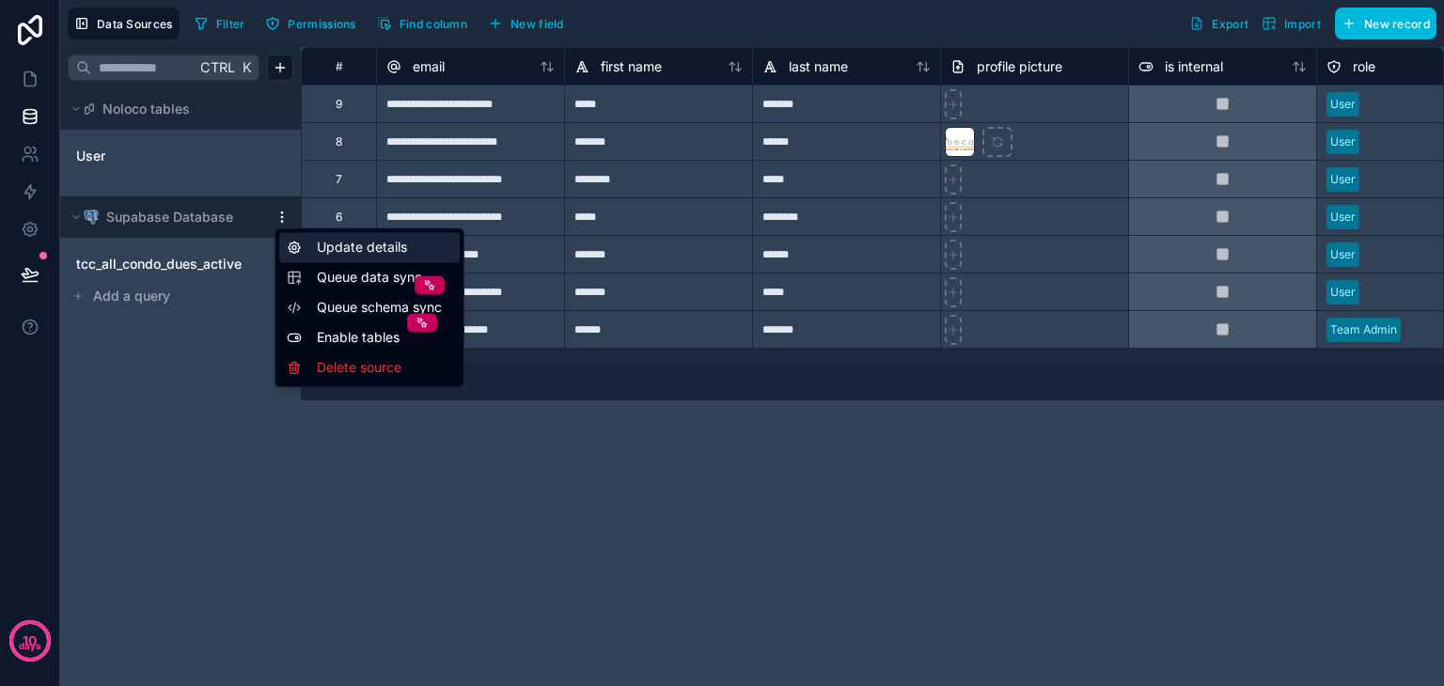
click at [319, 246] on div "Update details" at bounding box center [369, 247] width 181 height 30
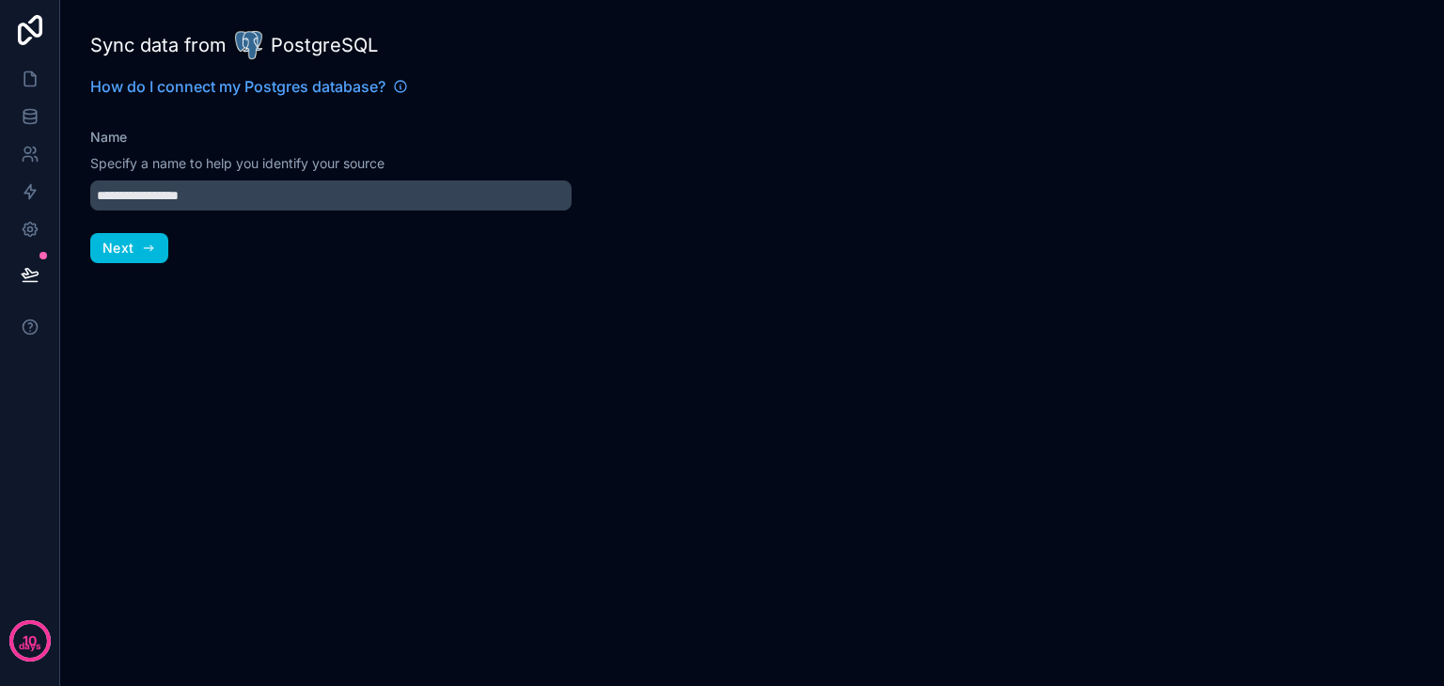
click at [169, 258] on div "**********" at bounding box center [331, 343] width 542 height 686
click at [164, 257] on button "Next" at bounding box center [129, 248] width 78 height 30
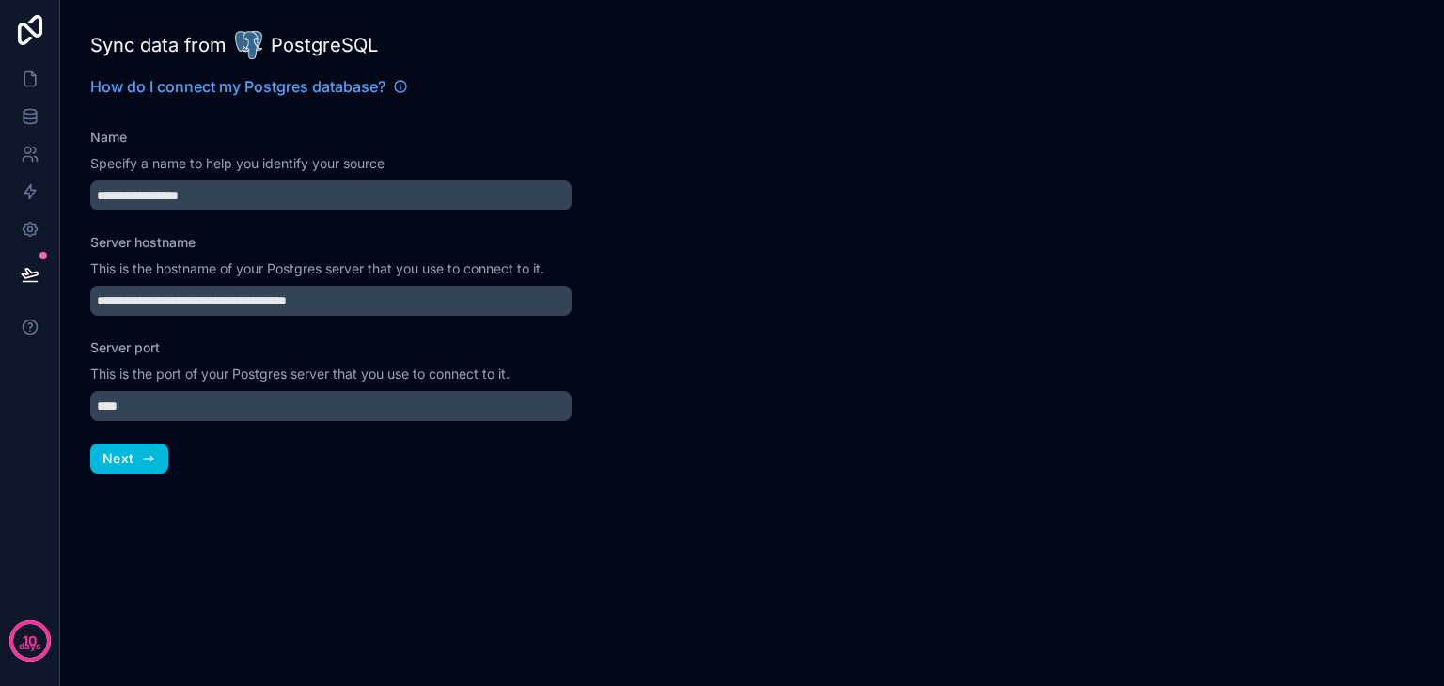
click at [134, 456] on button "Next" at bounding box center [129, 459] width 78 height 30
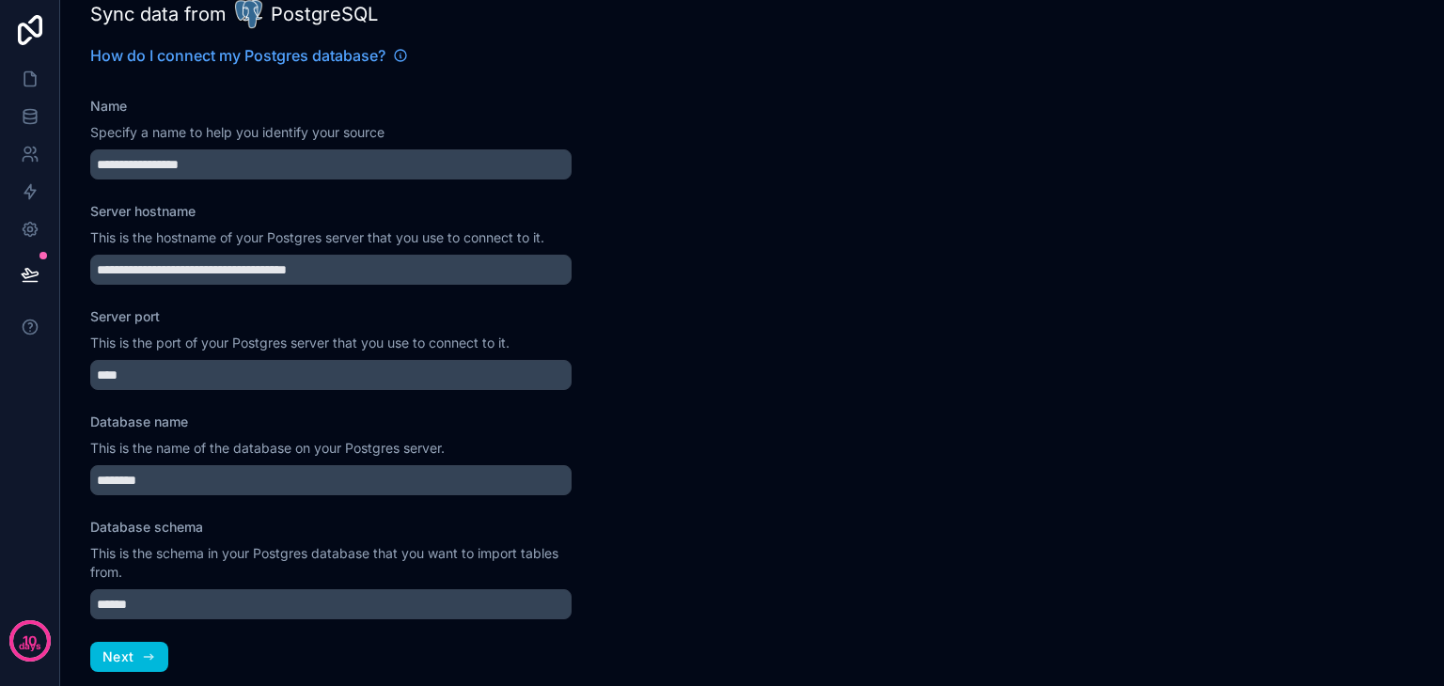
scroll to position [46, 0]
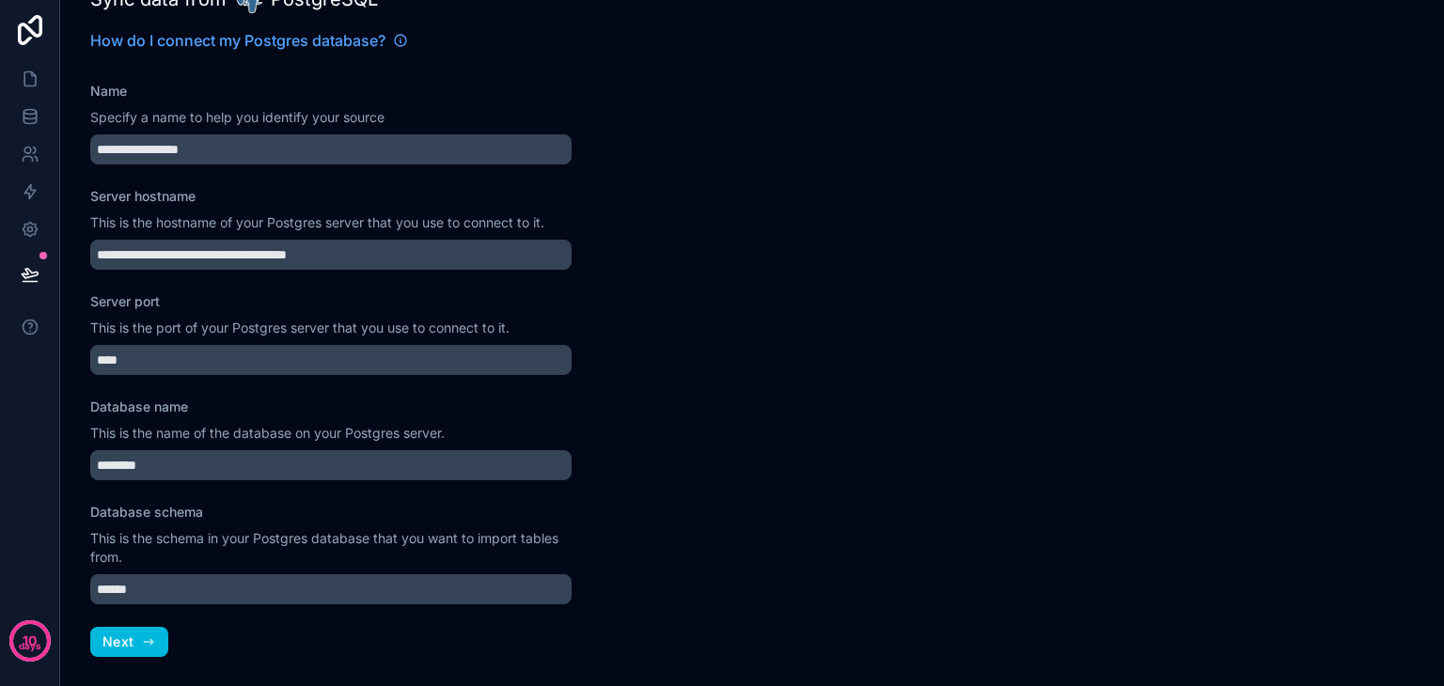
click at [125, 638] on span "Next" at bounding box center [117, 642] width 31 height 17
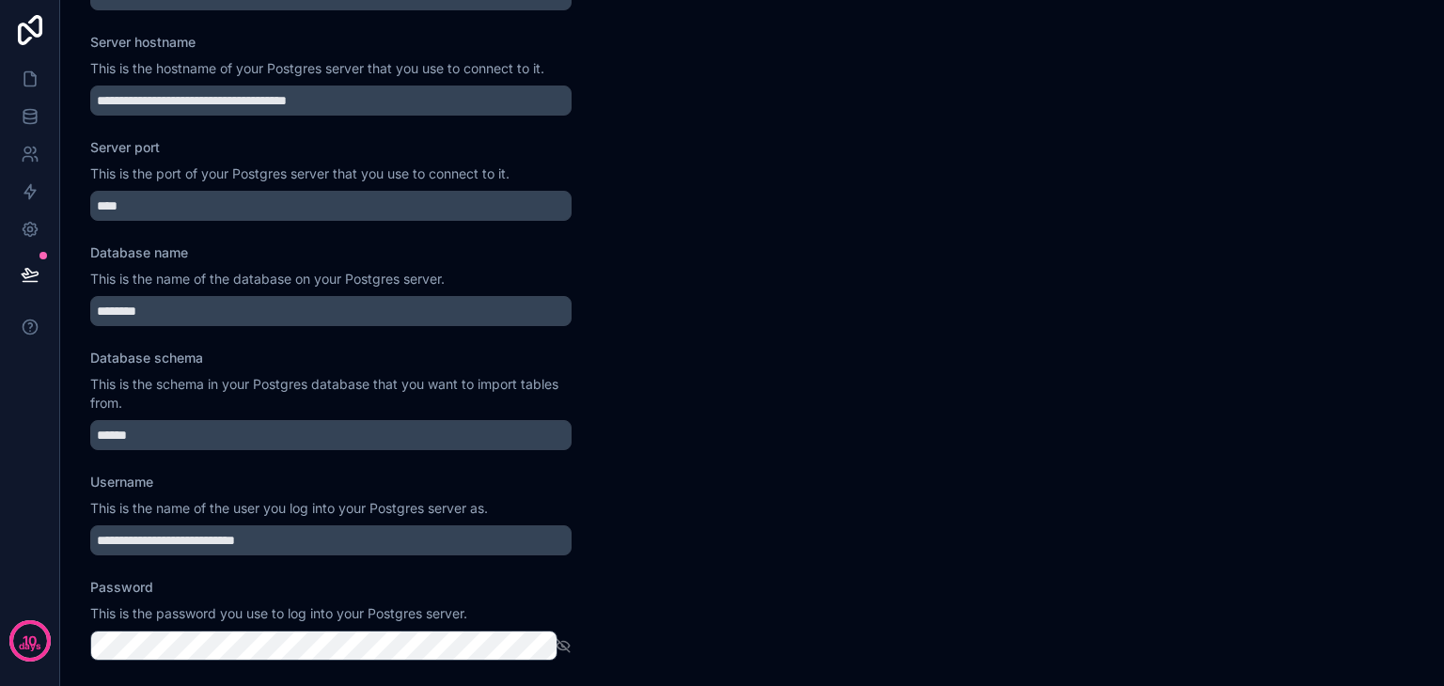
scroll to position [298, 0]
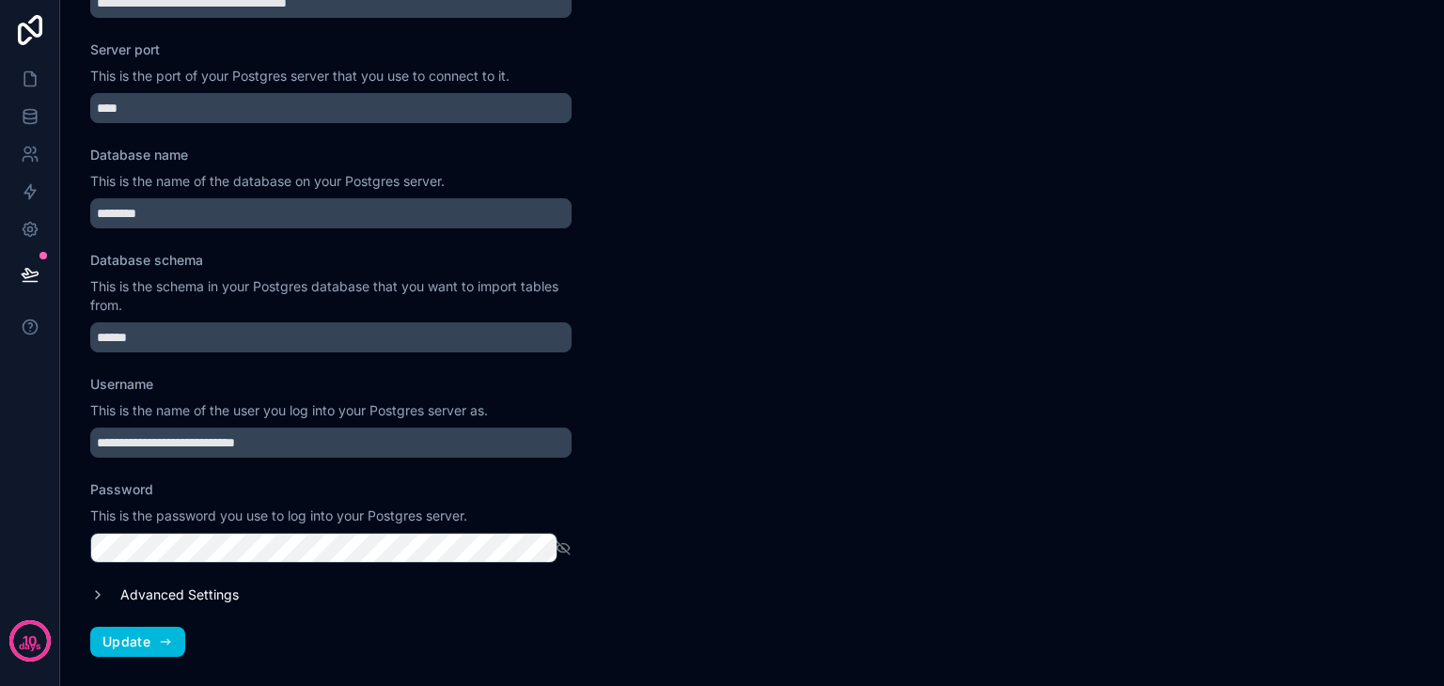
click at [154, 638] on button "Update" at bounding box center [137, 642] width 95 height 30
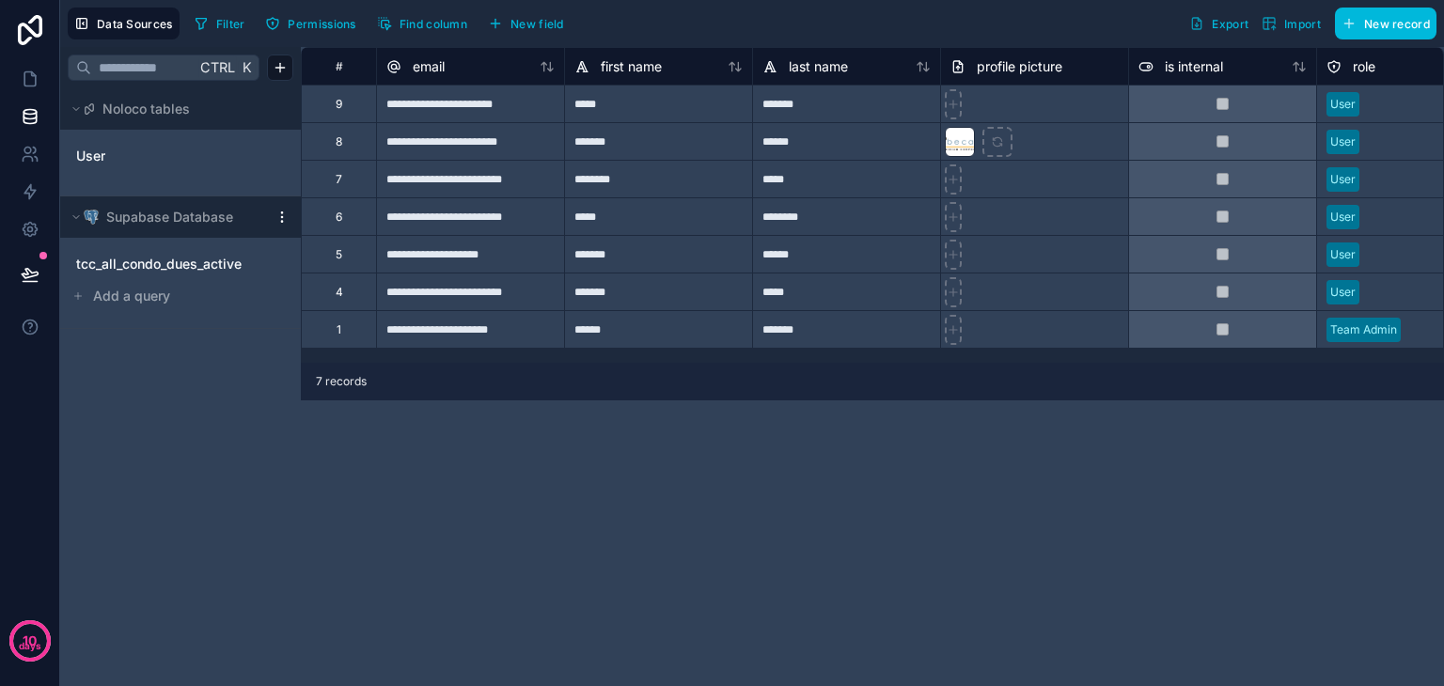
click at [200, 261] on span "tcc_all_condo_dues_active" at bounding box center [158, 264] width 165 height 19
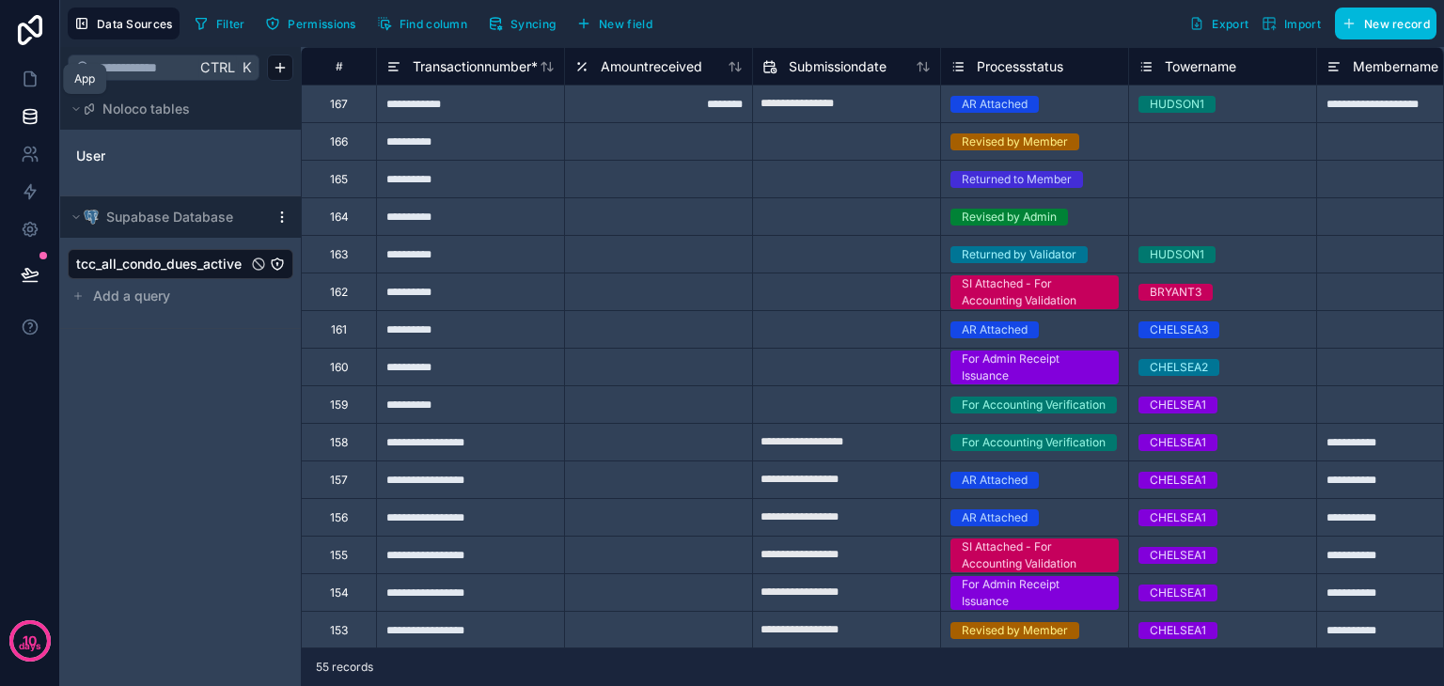
click at [30, 90] on link at bounding box center [29, 79] width 59 height 38
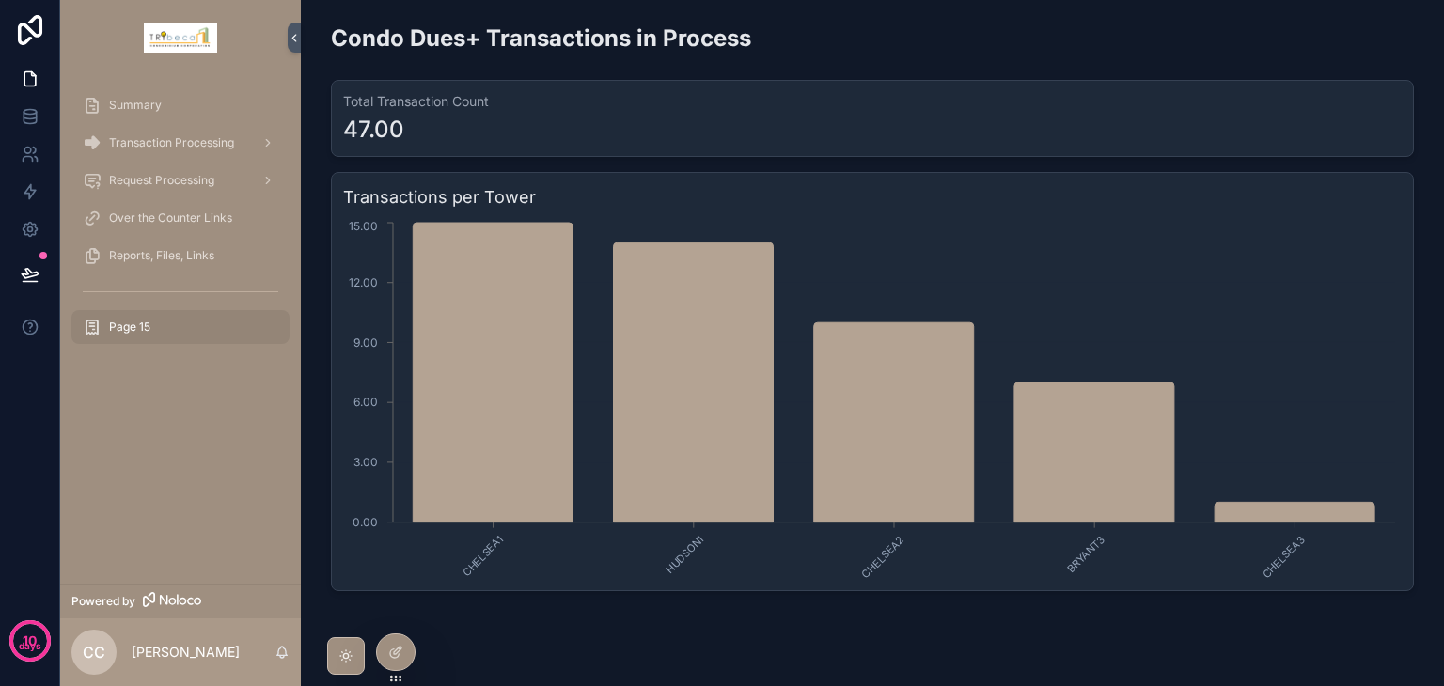
click at [163, 264] on div "Reports, Files, Links" at bounding box center [181, 256] width 196 height 30
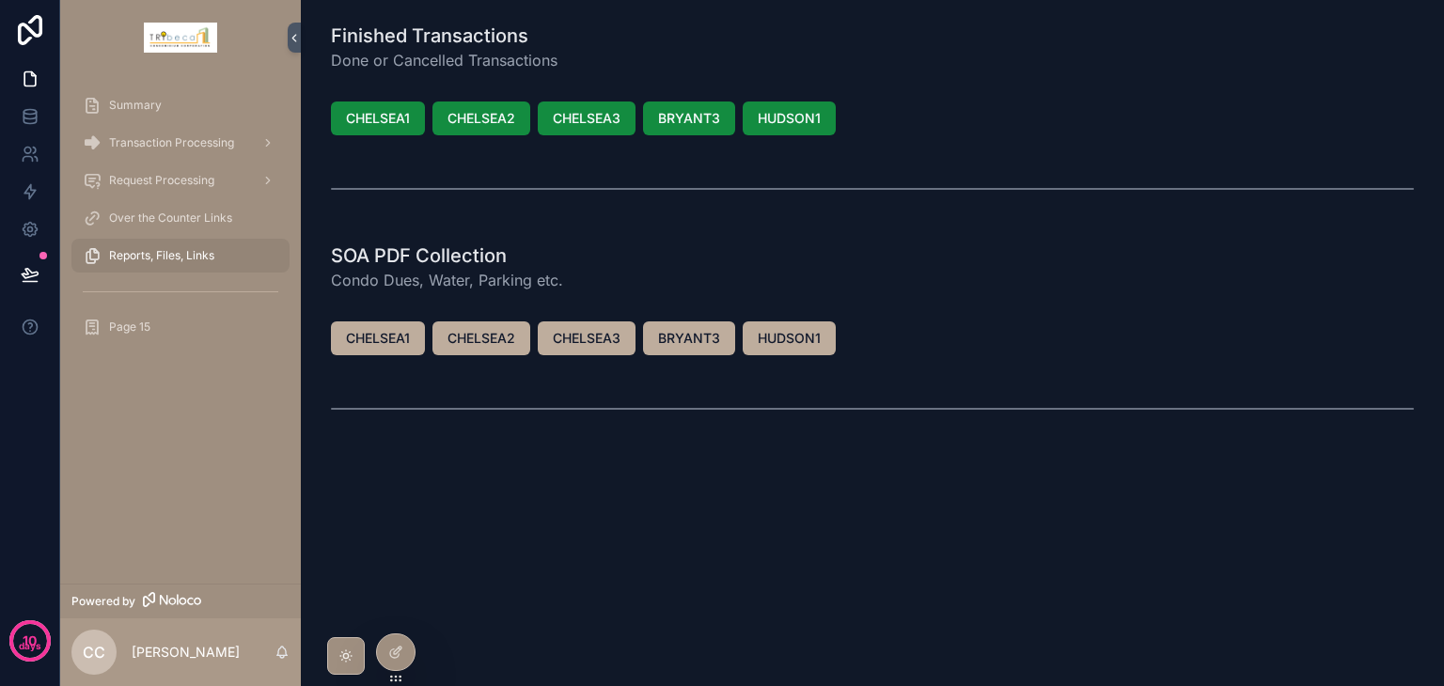
click at [173, 219] on span "Over the Counter Links" at bounding box center [170, 218] width 123 height 15
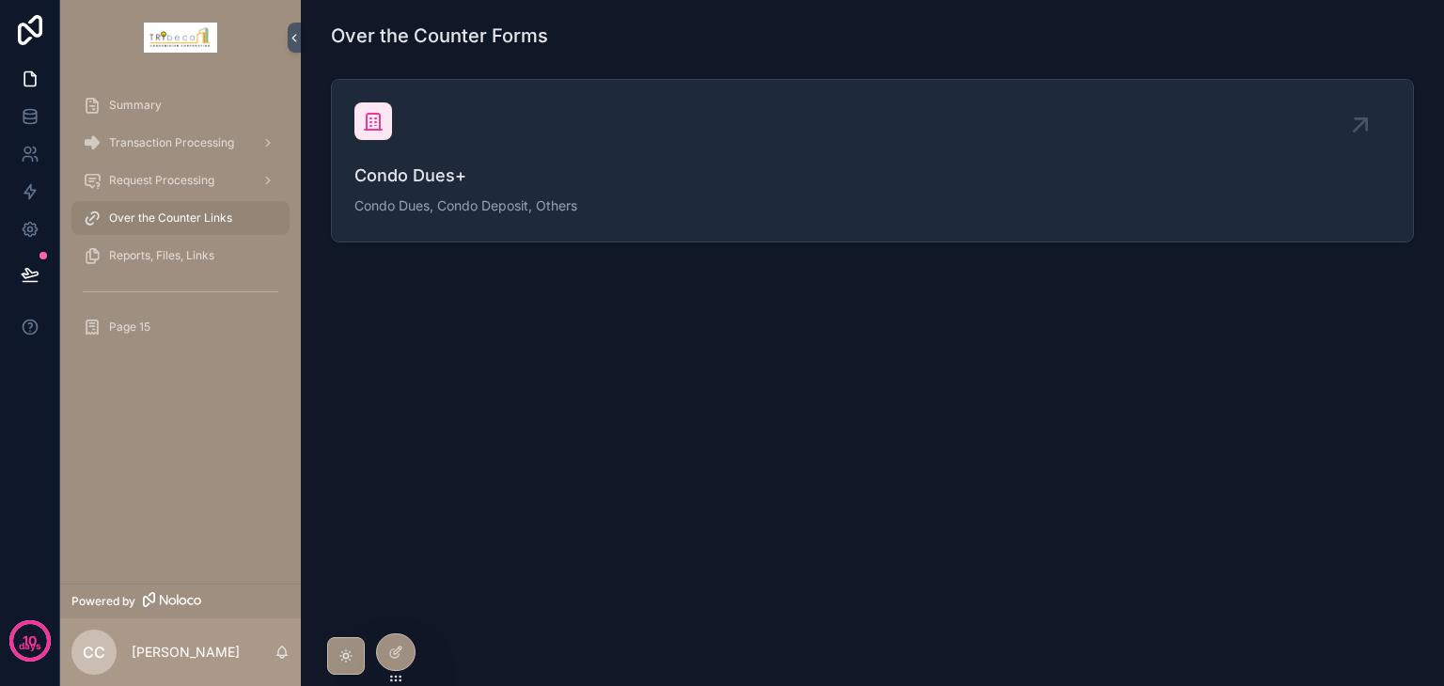
click at [392, 652] on icon at bounding box center [395, 652] width 15 height 15
click at [26, 42] on icon at bounding box center [30, 30] width 24 height 30
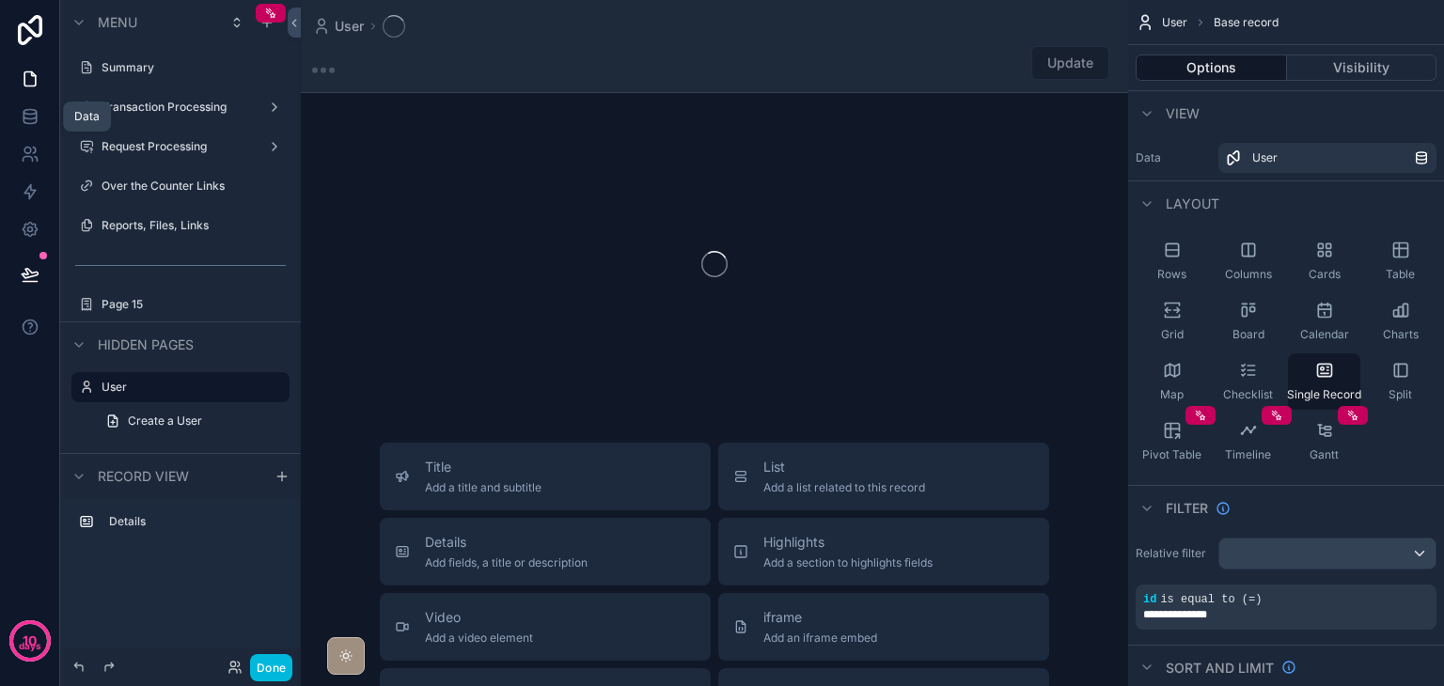
click at [34, 129] on link at bounding box center [29, 117] width 59 height 38
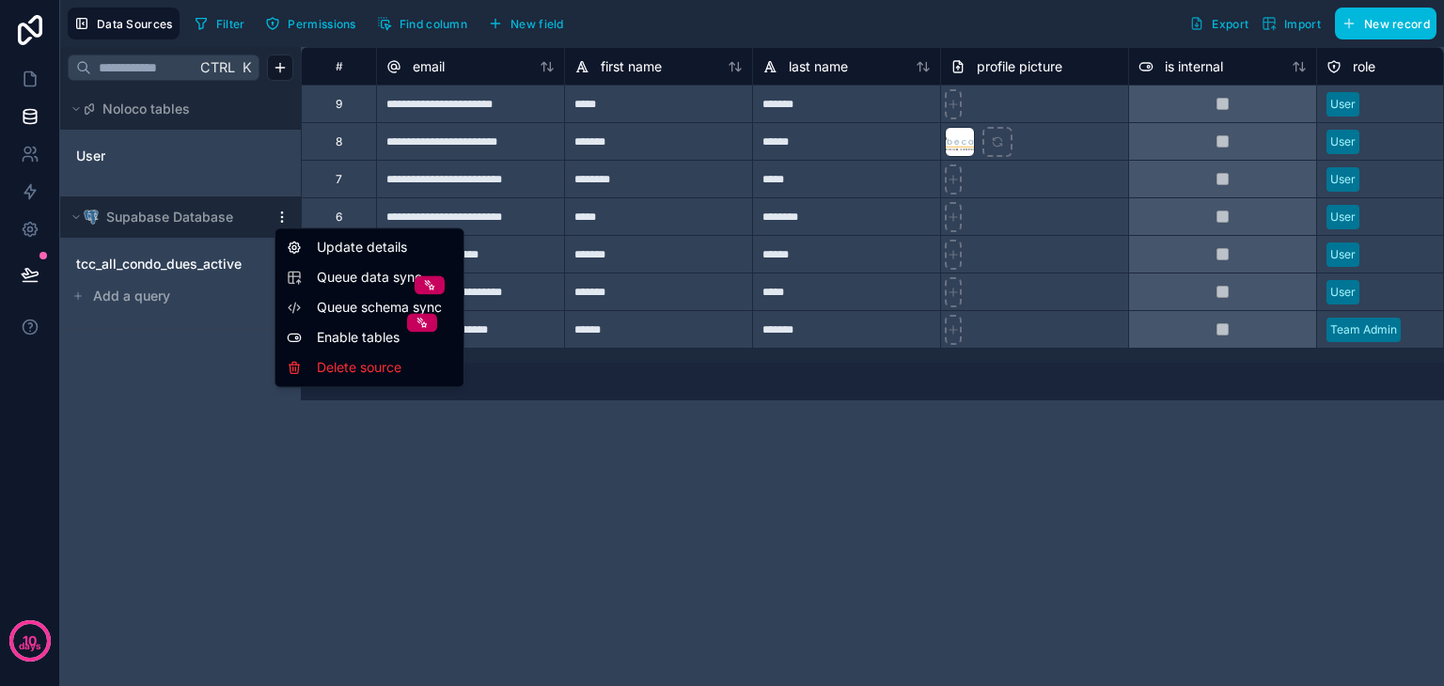
click at [278, 221] on html "**********" at bounding box center [722, 343] width 1444 height 686
click at [313, 252] on div "Update details" at bounding box center [369, 247] width 181 height 30
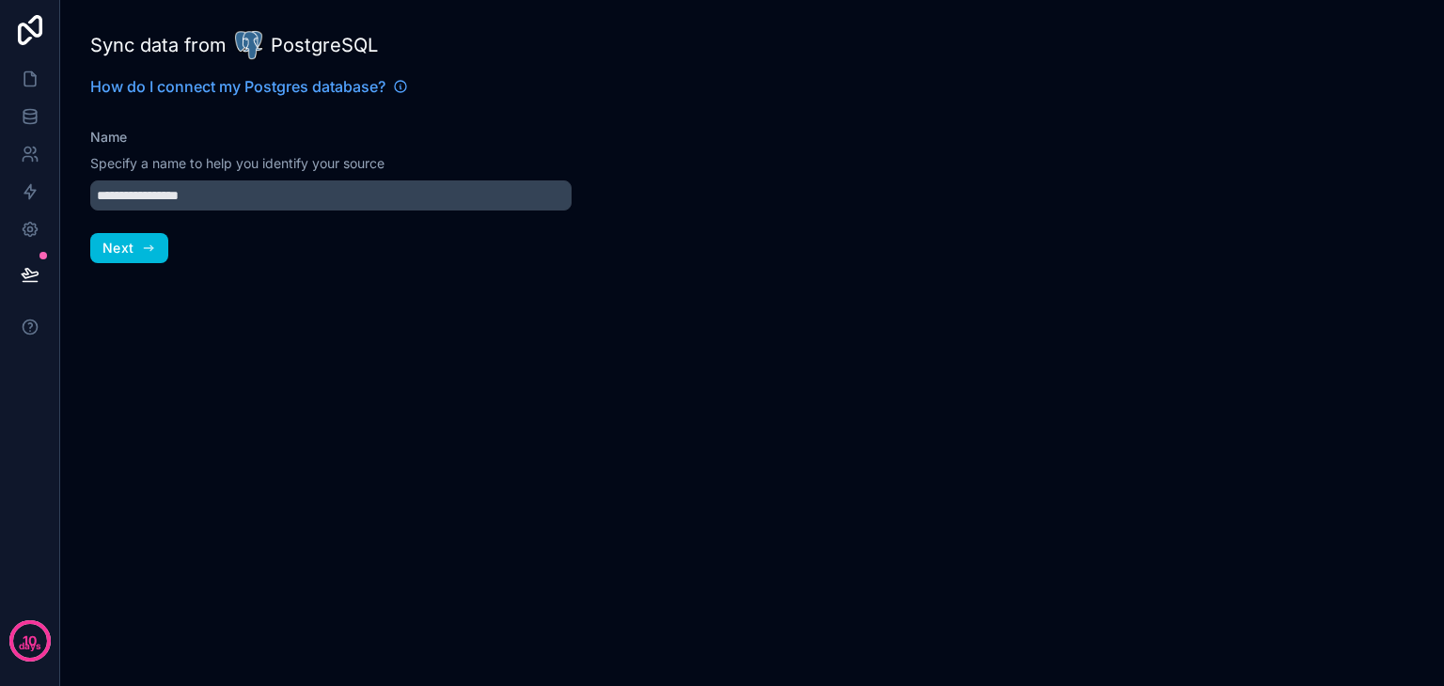
click at [147, 256] on button "Next" at bounding box center [129, 248] width 78 height 30
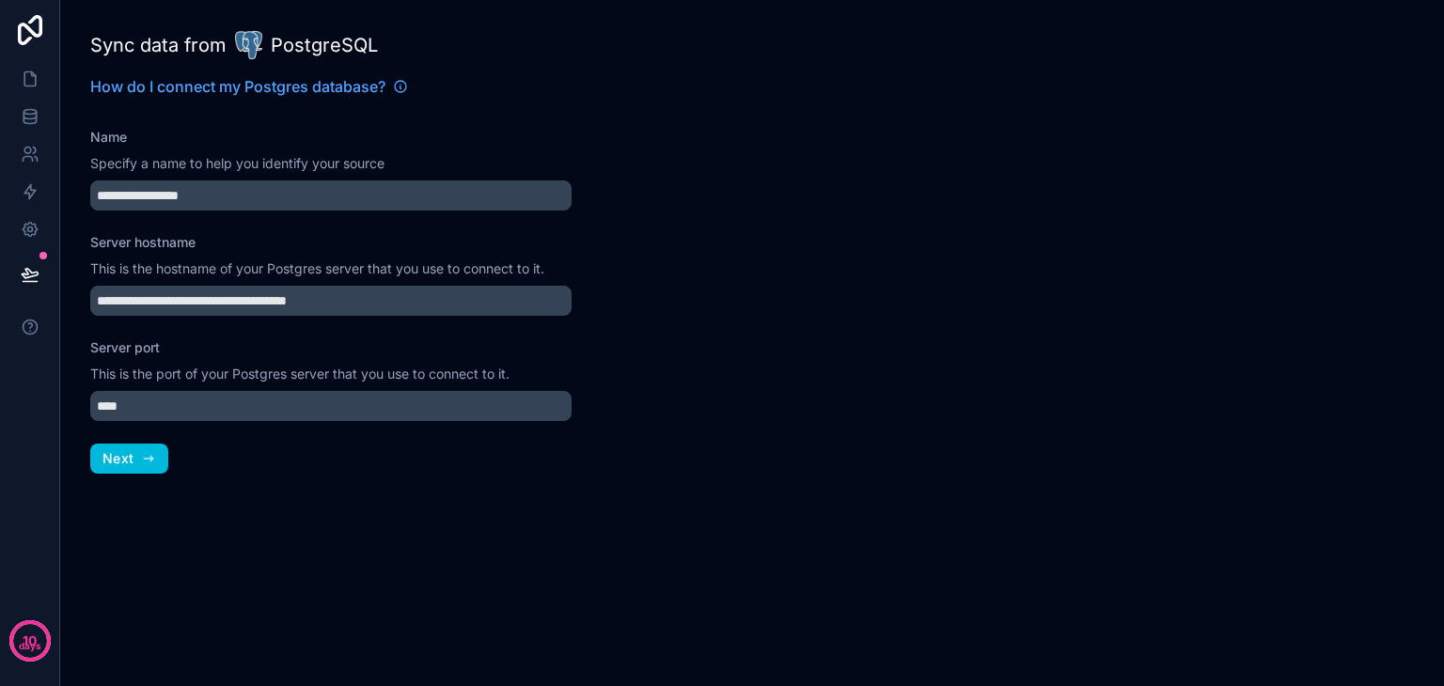
click at [139, 459] on button "Next" at bounding box center [129, 459] width 78 height 30
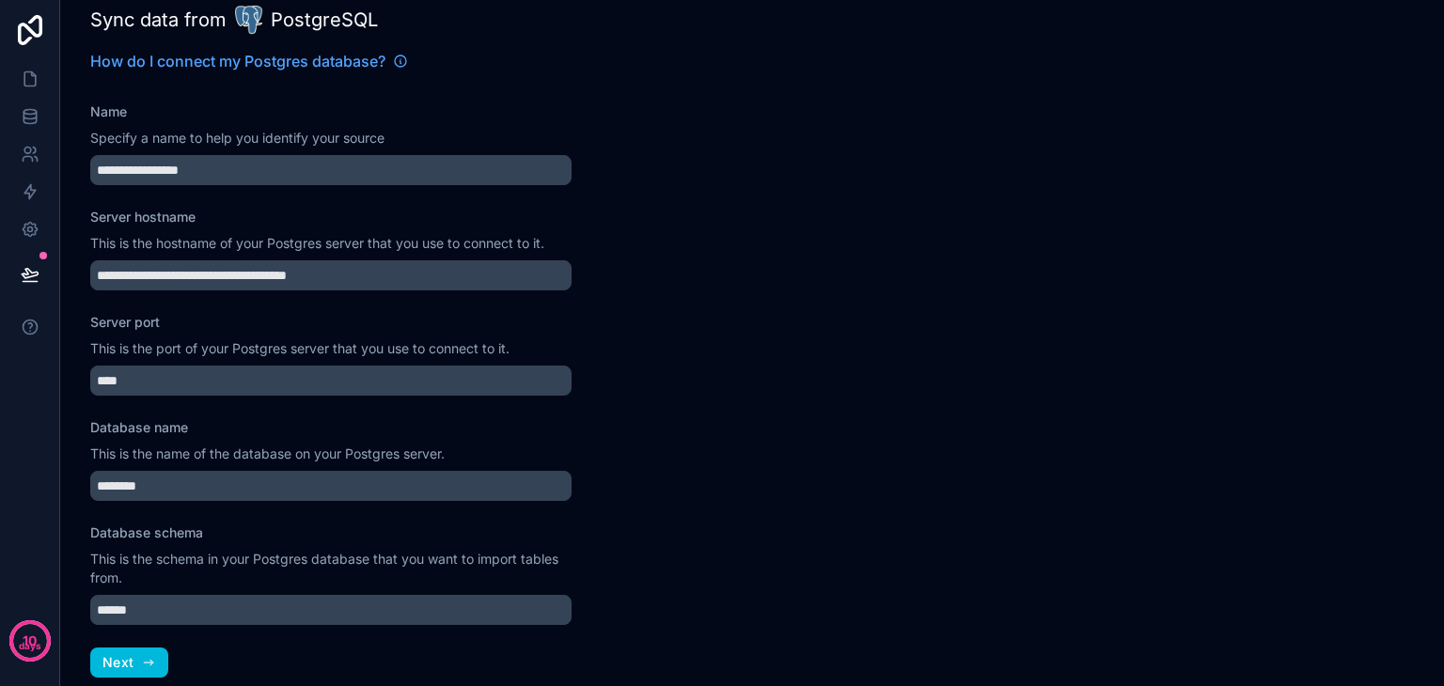
scroll to position [46, 0]
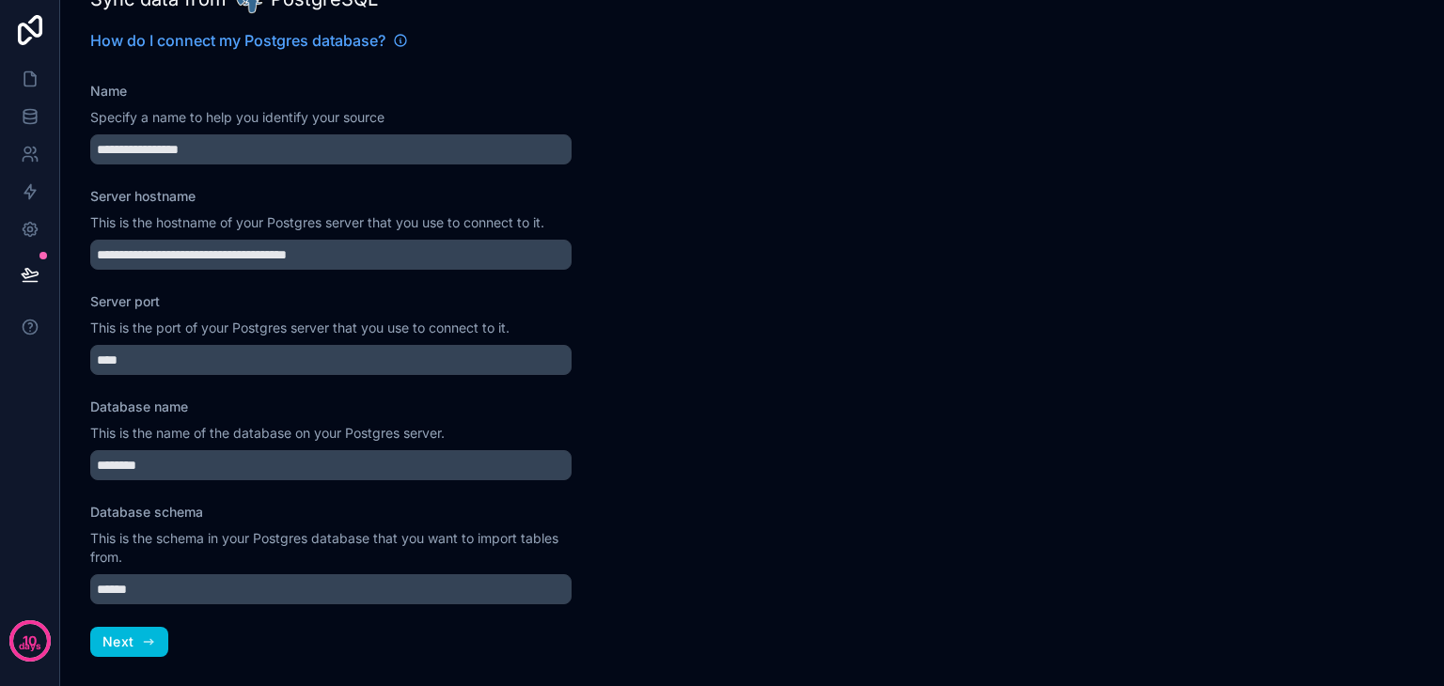
click at [150, 640] on icon "button" at bounding box center [148, 642] width 15 height 15
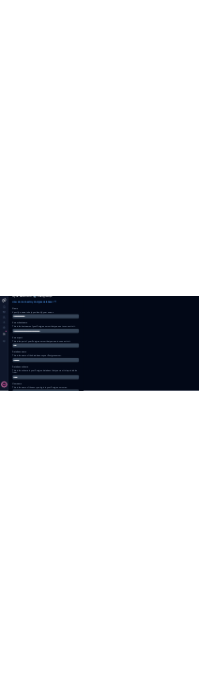
scroll to position [298, 0]
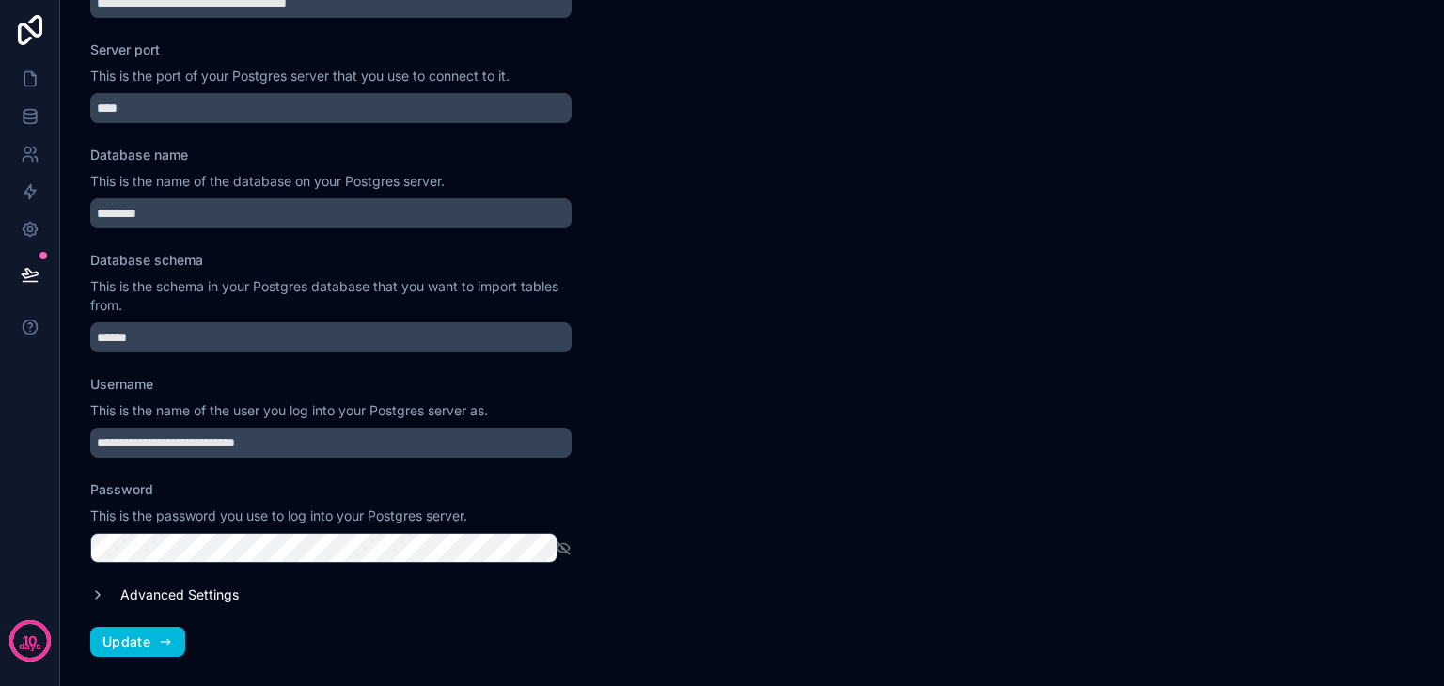
click at [152, 638] on button "Update" at bounding box center [137, 642] width 95 height 30
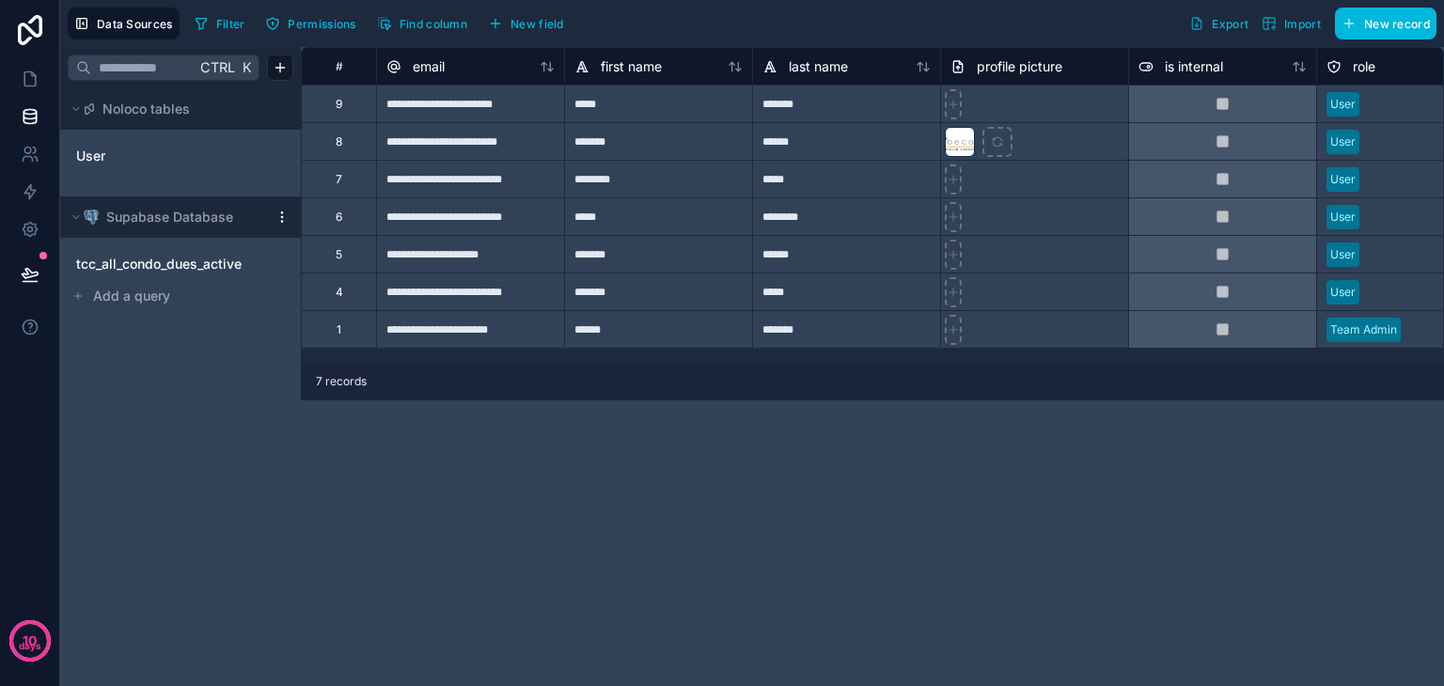
click at [189, 270] on span "tcc_all_condo_dues_active" at bounding box center [158, 264] width 165 height 19
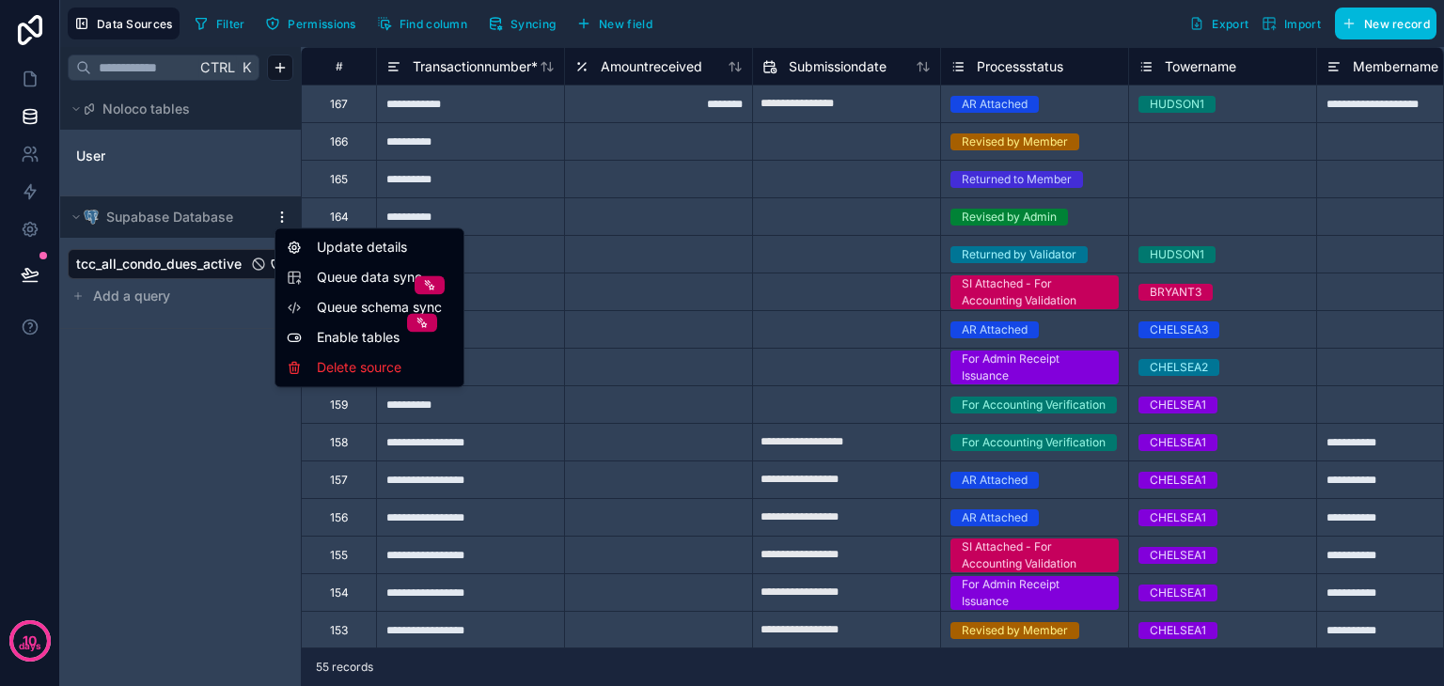
click at [280, 223] on html "**********" at bounding box center [722, 343] width 1444 height 686
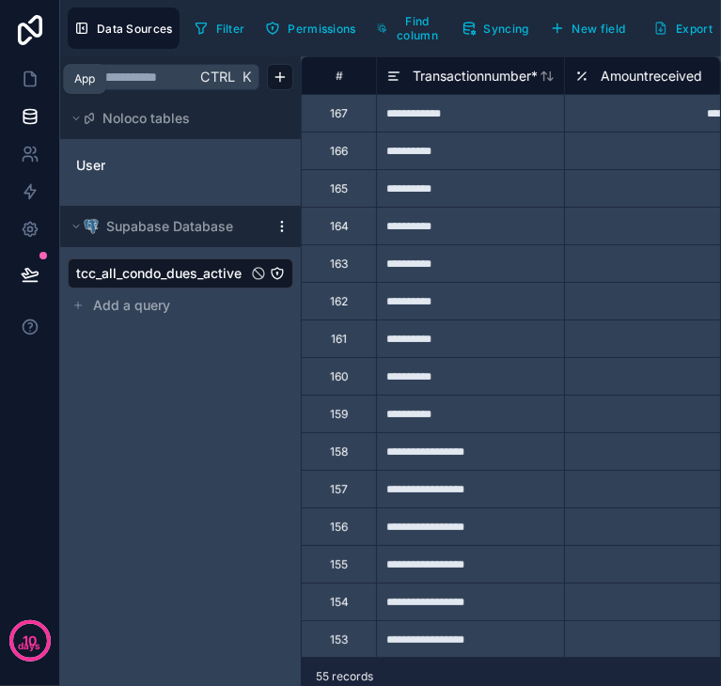
click at [35, 81] on icon at bounding box center [29, 79] width 11 height 14
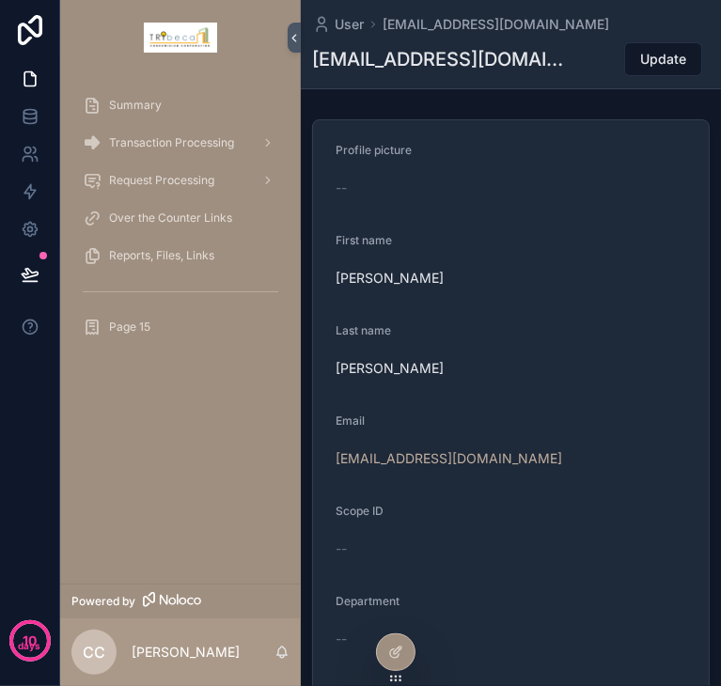
click at [196, 254] on span "Reports, Files, Links" at bounding box center [161, 255] width 105 height 15
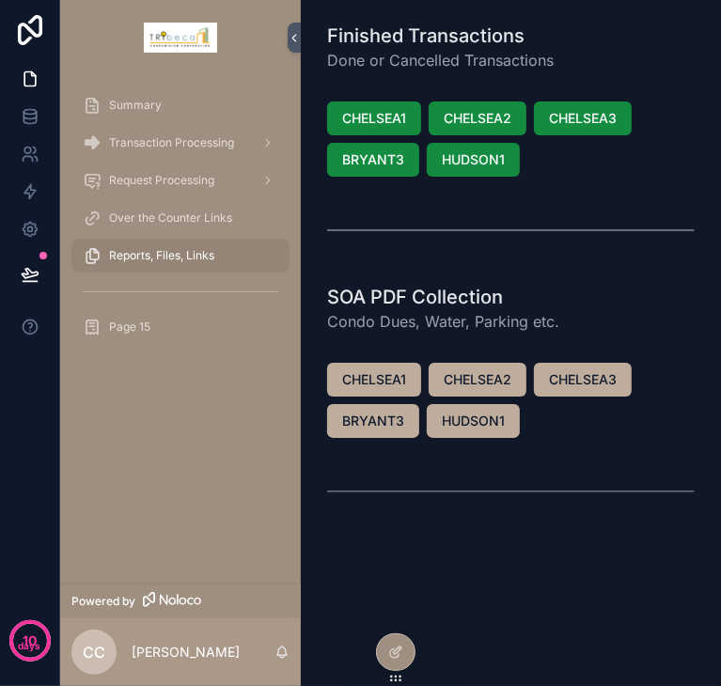
click at [198, 655] on icon at bounding box center [395, 652] width 15 height 15
click at [398, 651] on icon at bounding box center [395, 652] width 15 height 15
